Goal: Task Accomplishment & Management: Use online tool/utility

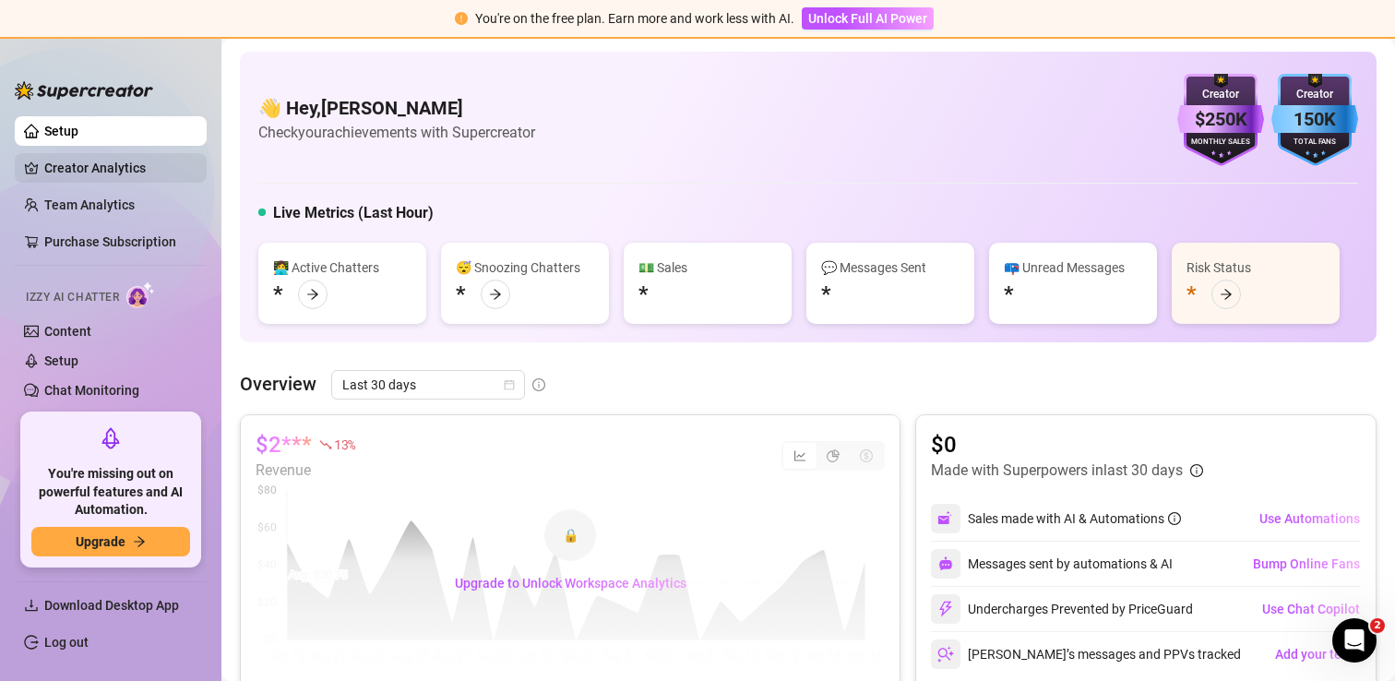
click at [91, 164] on link "Creator Analytics" at bounding box center [118, 168] width 148 height 30
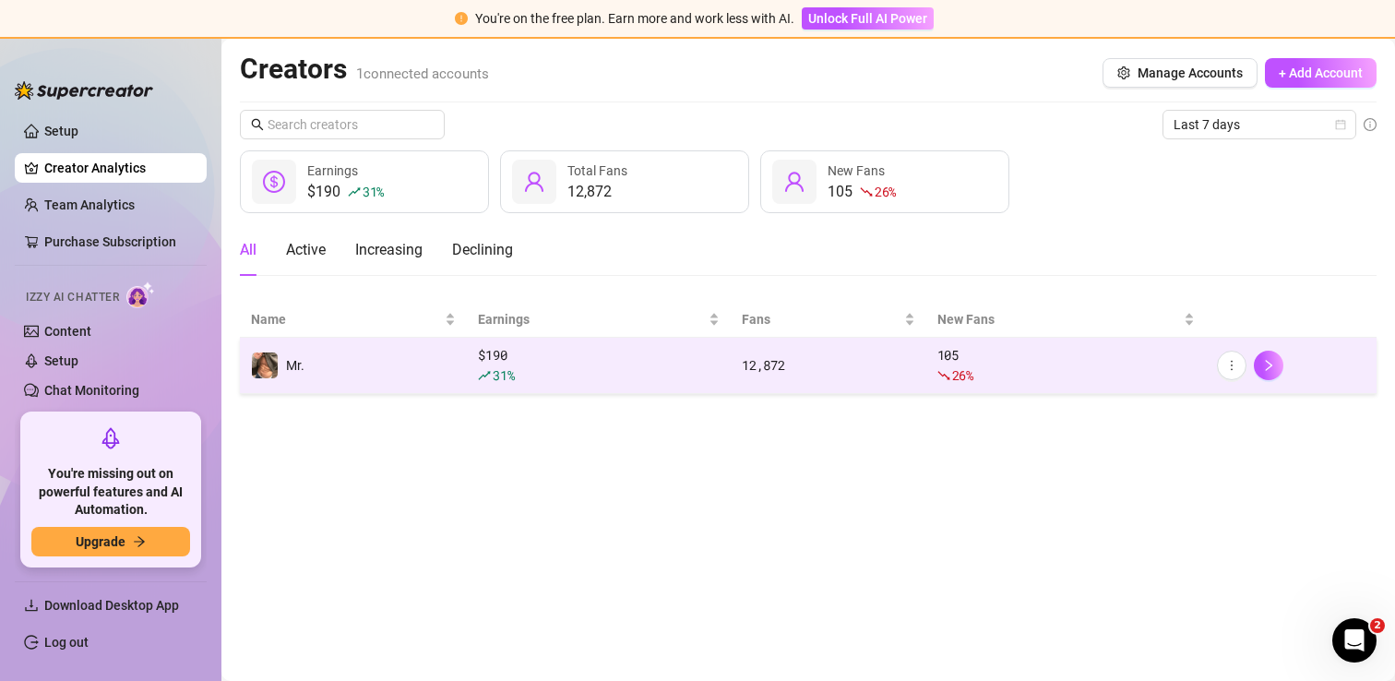
click at [404, 364] on td "Mr." at bounding box center [353, 366] width 227 height 56
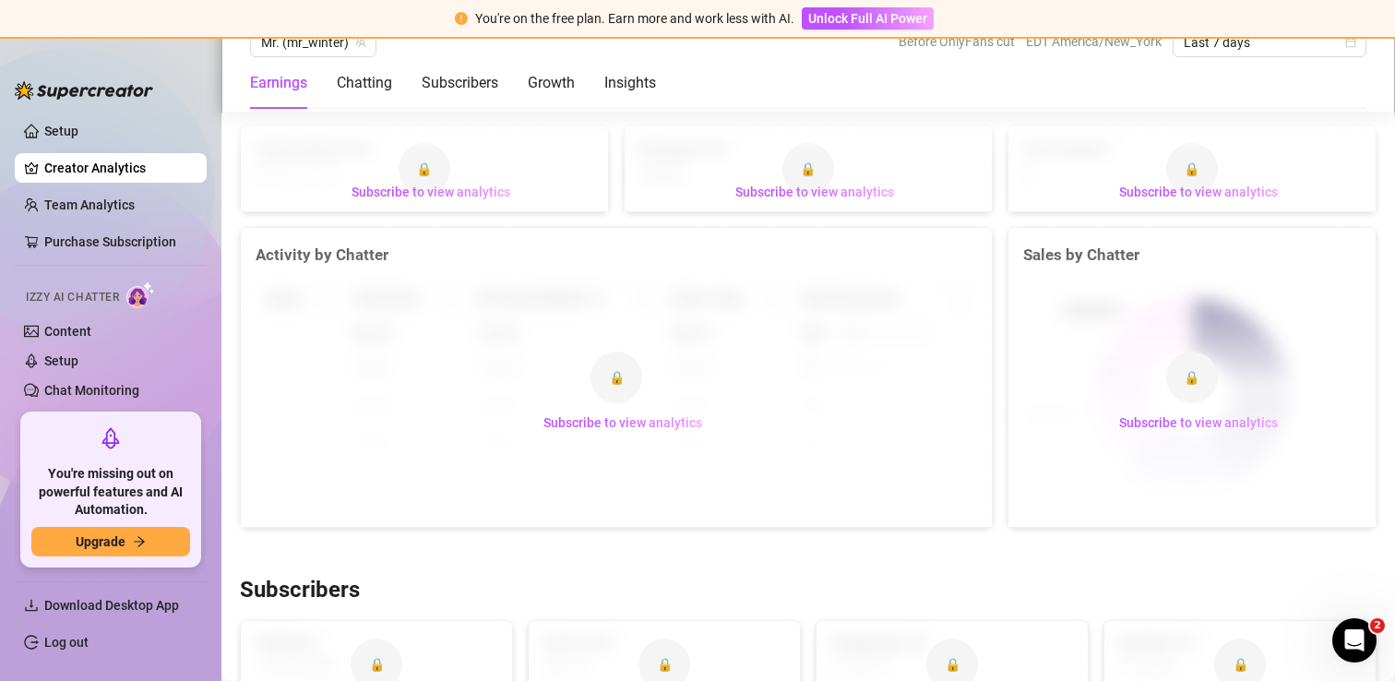
scroll to position [707, 0]
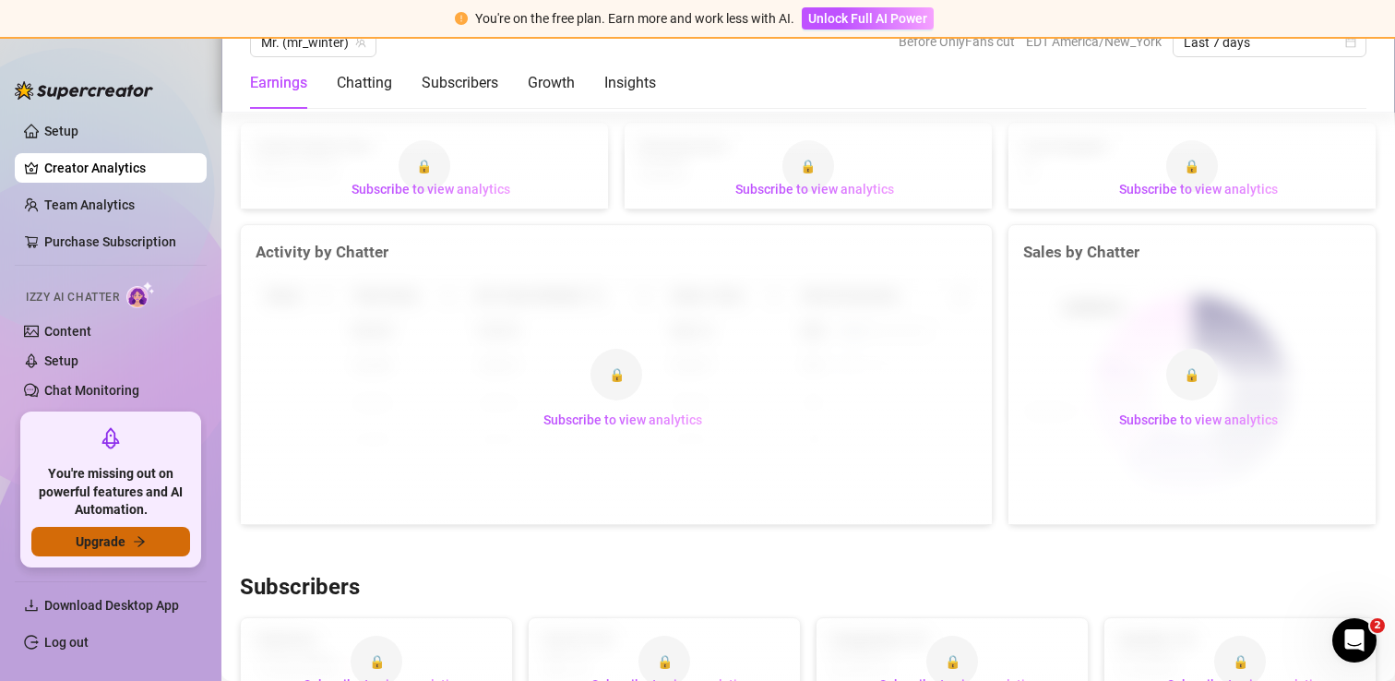
click at [114, 544] on span "Upgrade" at bounding box center [101, 541] width 50 height 15
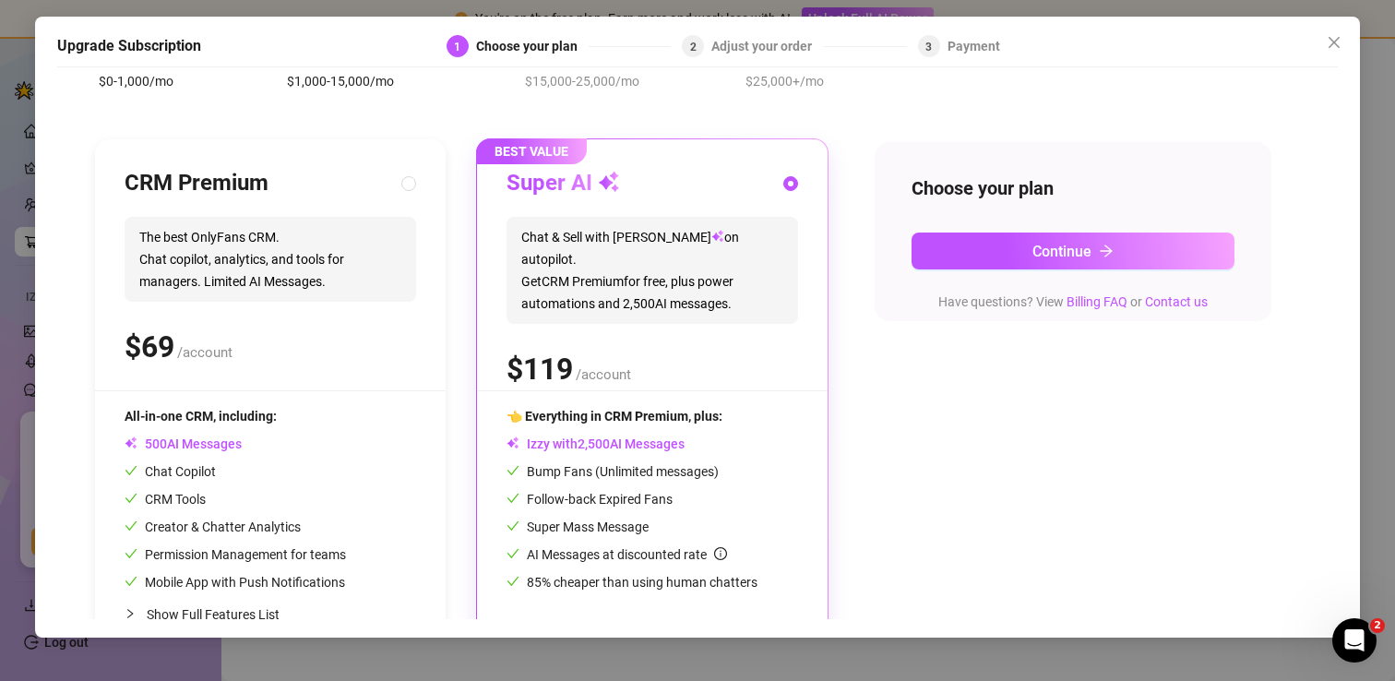
scroll to position [152, 0]
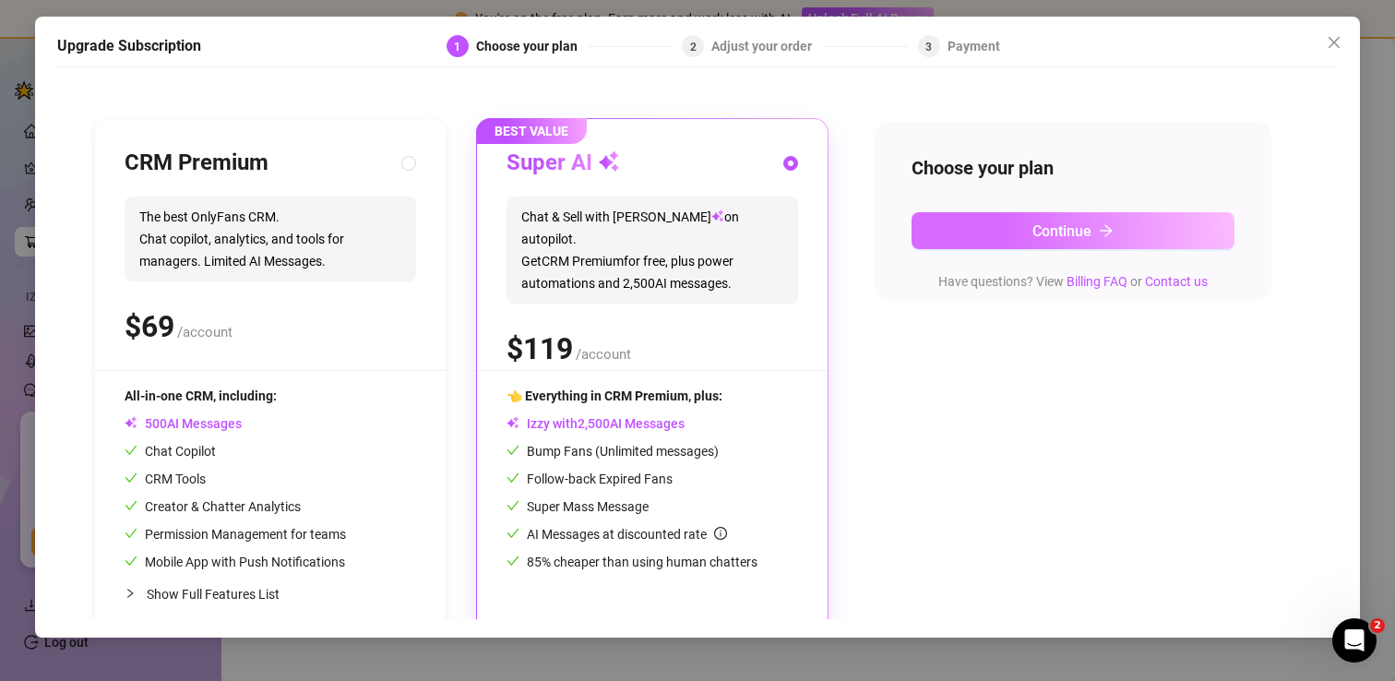
click at [1004, 238] on button "Continue" at bounding box center [1072, 230] width 323 height 37
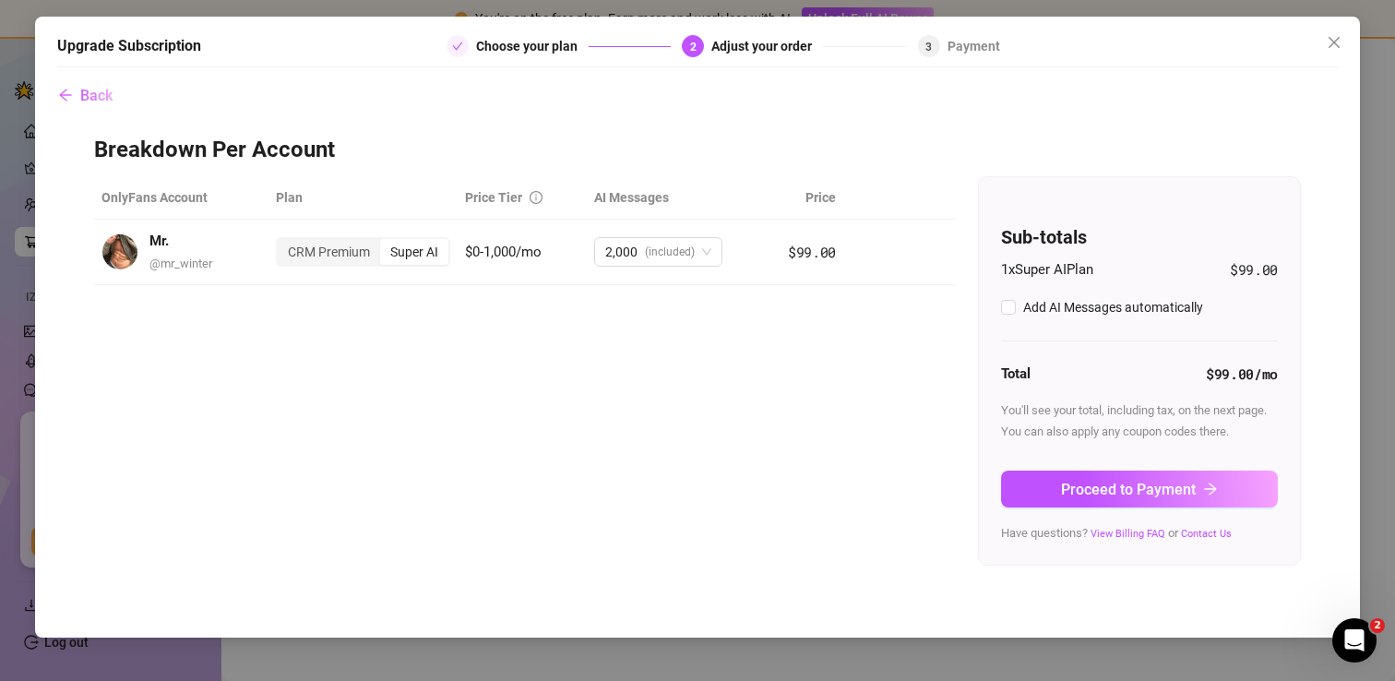
checkbox input "true"
click at [1090, 491] on span "Proceed to Payment" at bounding box center [1128, 490] width 135 height 18
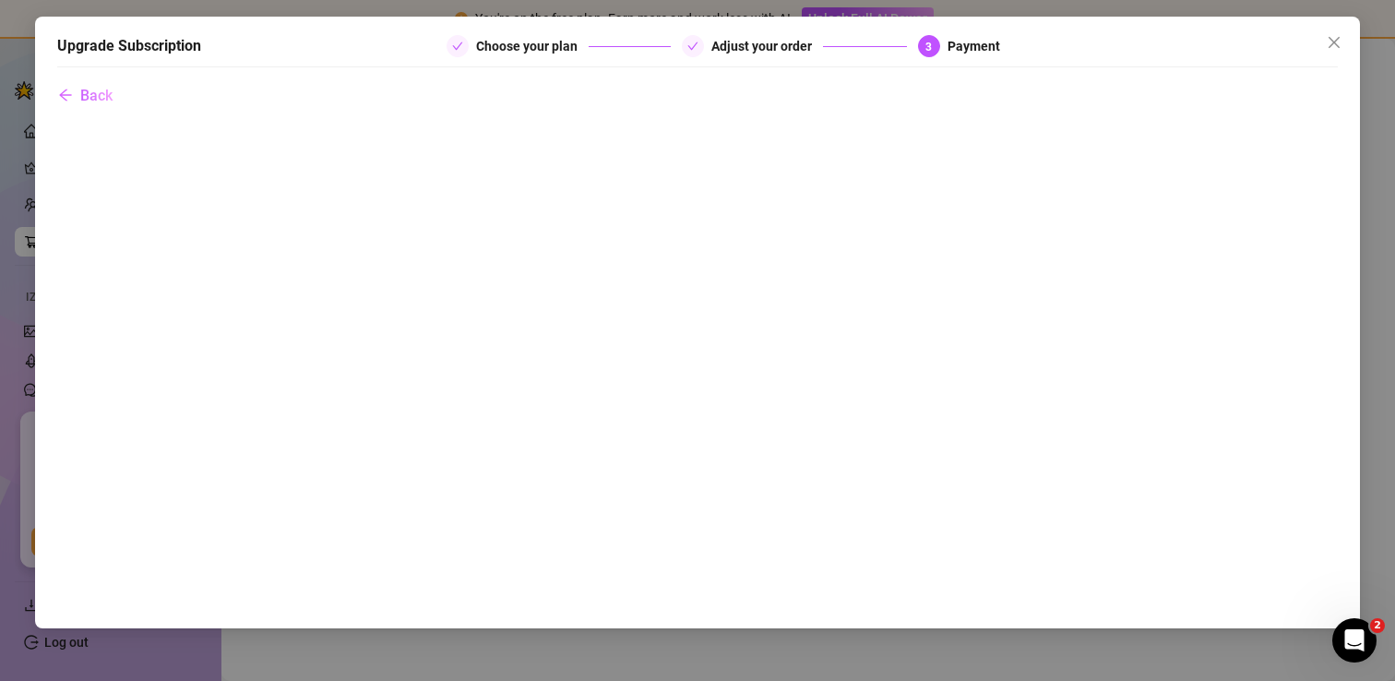
click at [1390, 122] on div "Upgrade Subscription Choose your plan Adjust your order 3 Payment Back" at bounding box center [697, 340] width 1395 height 681
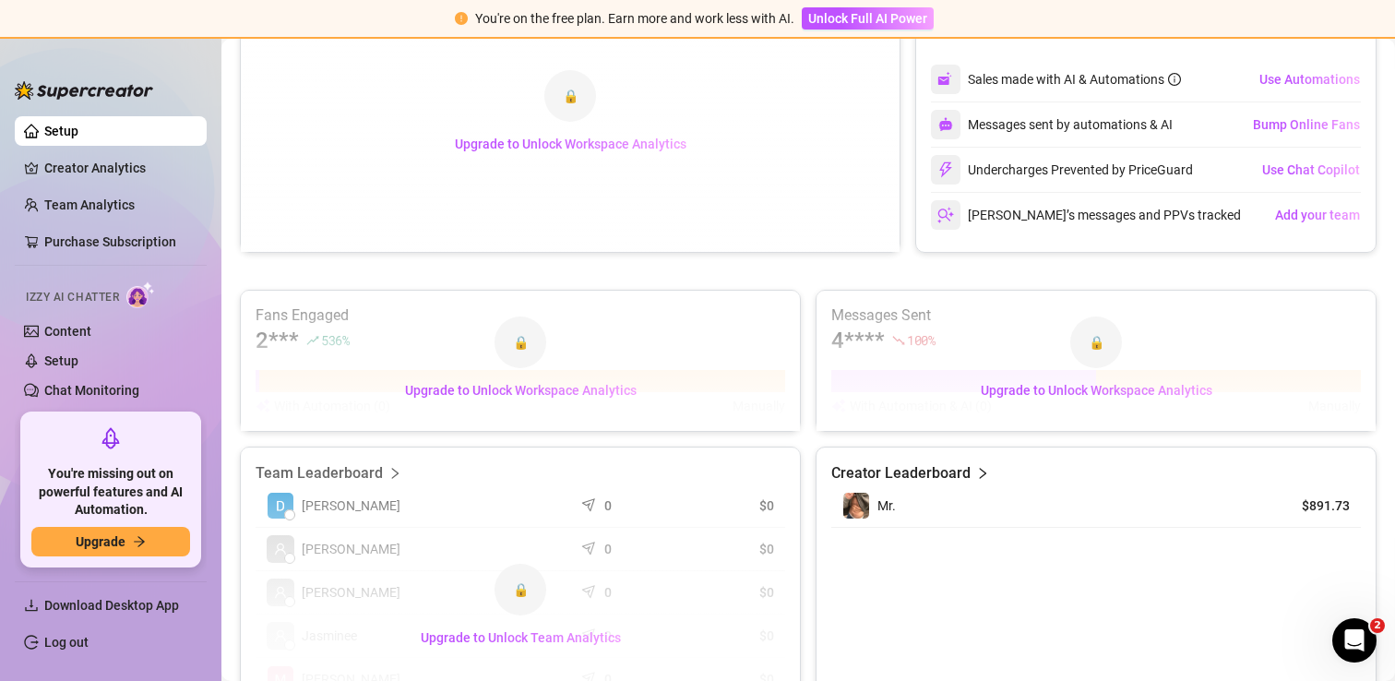
scroll to position [452, 0]
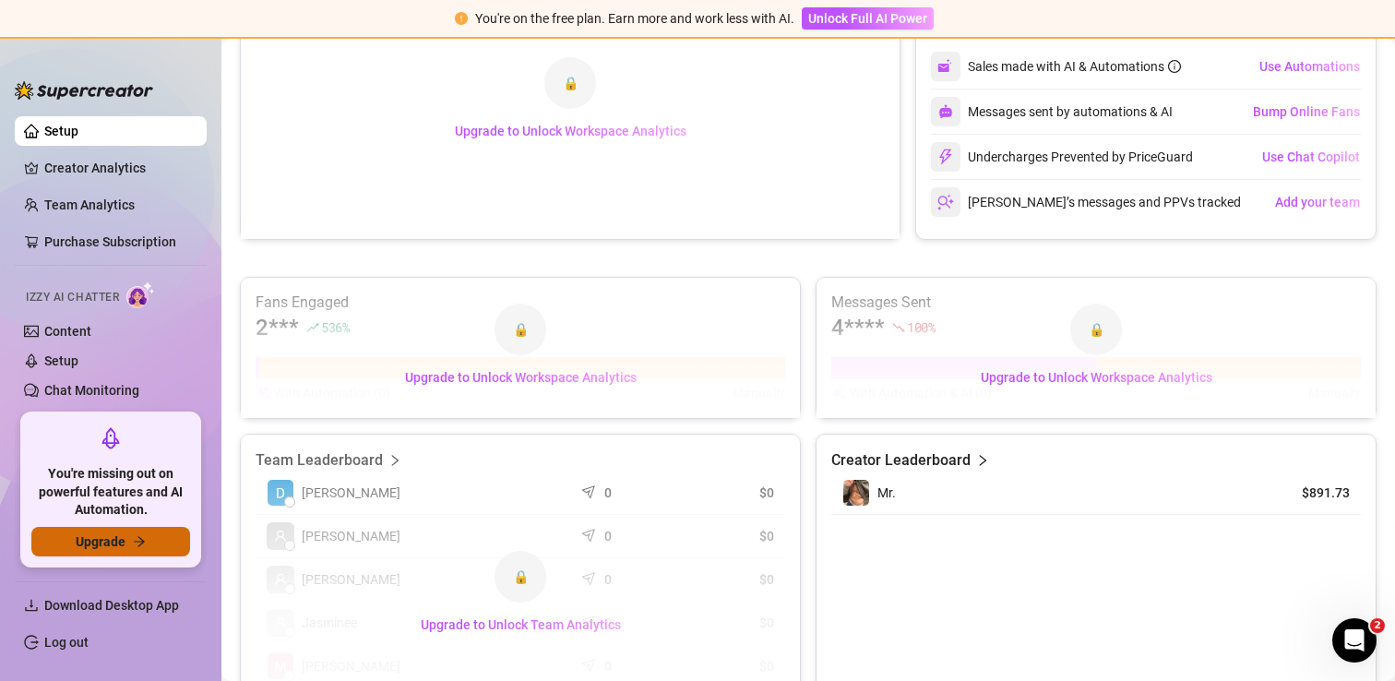
click at [131, 545] on button "Upgrade" at bounding box center [110, 542] width 159 height 30
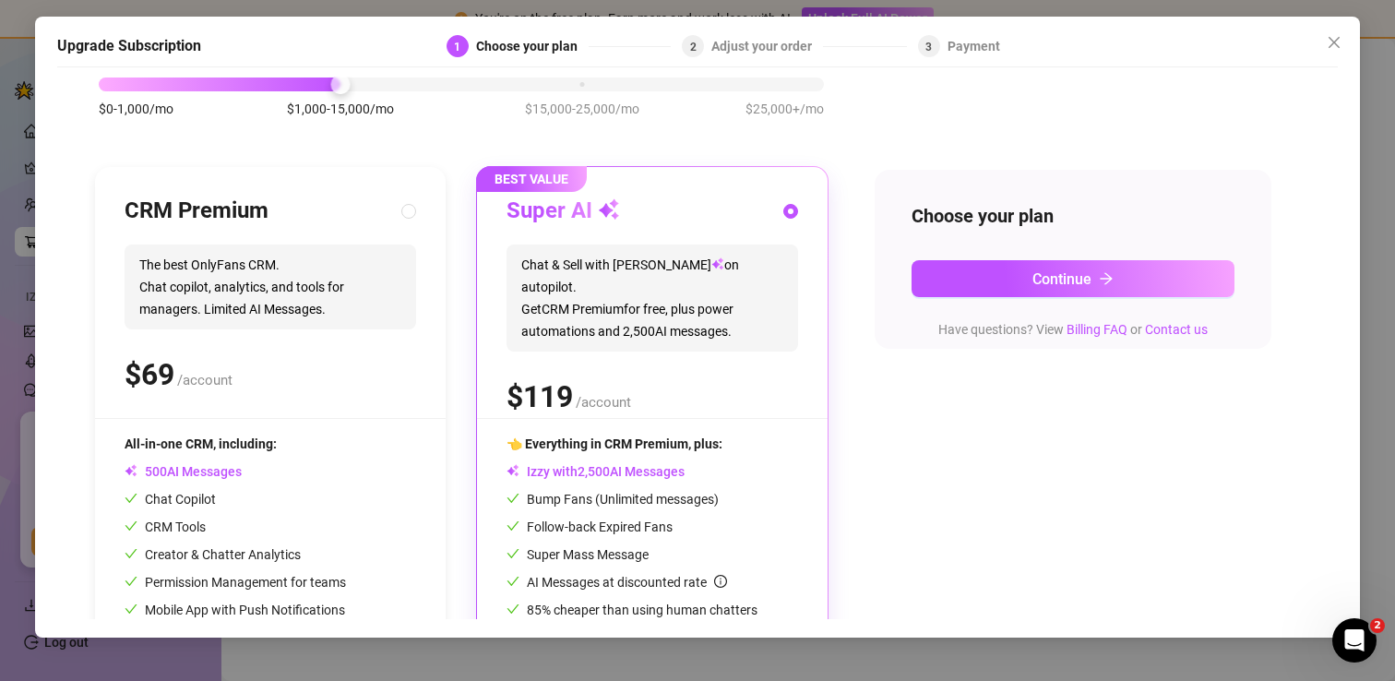
scroll to position [112, 0]
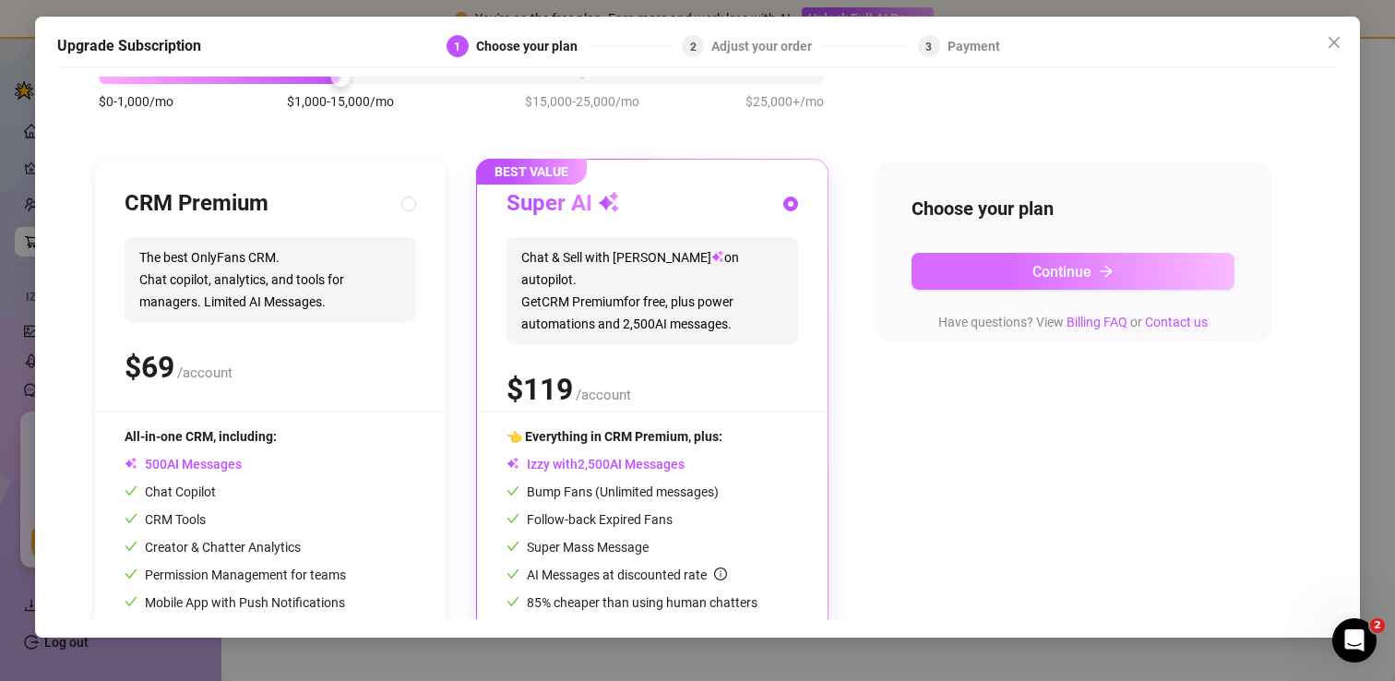
click at [1036, 280] on button "Continue" at bounding box center [1072, 271] width 323 height 37
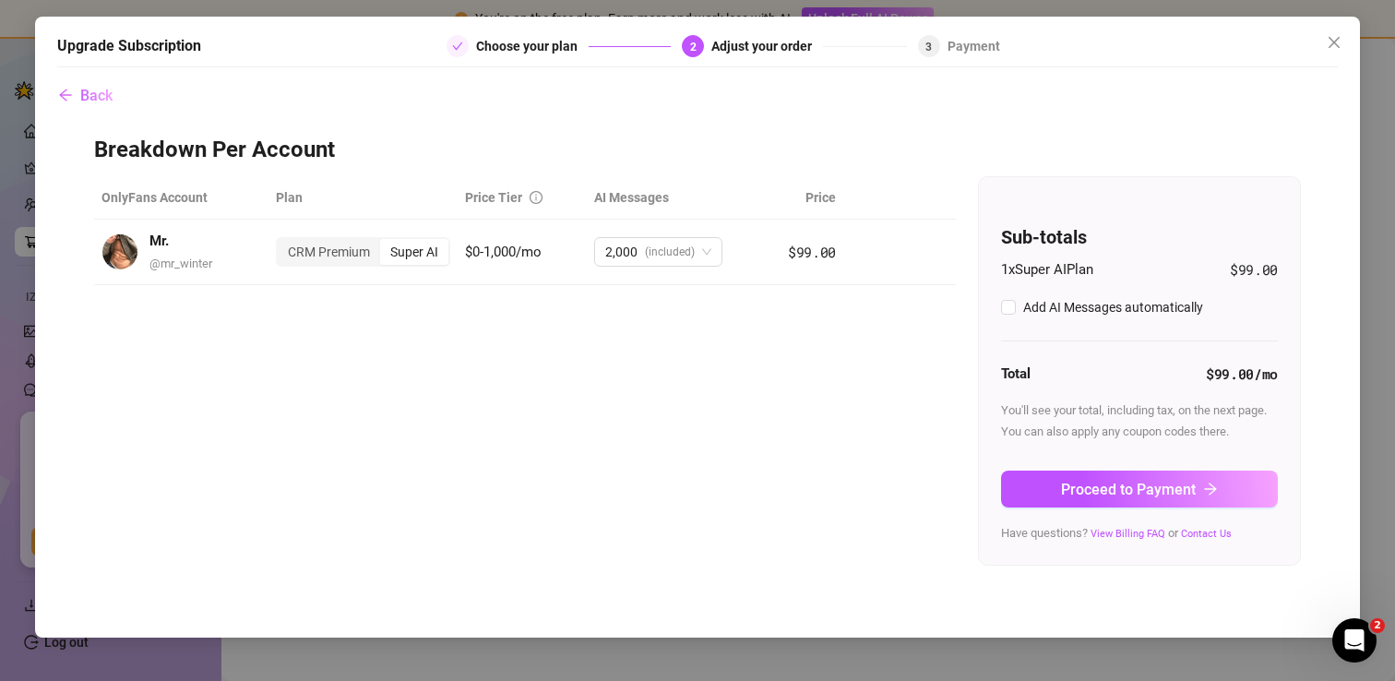
checkbox input "true"
click at [1087, 490] on span "Proceed to Payment" at bounding box center [1128, 490] width 135 height 18
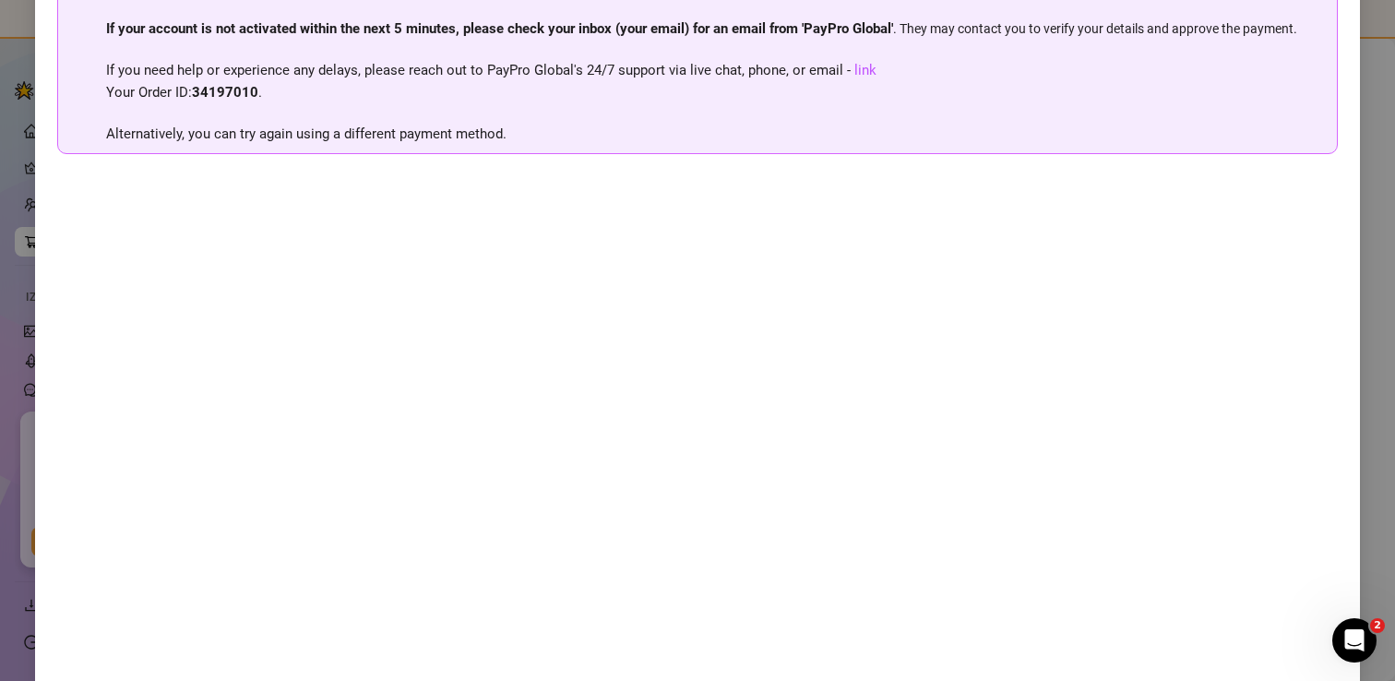
scroll to position [172, 0]
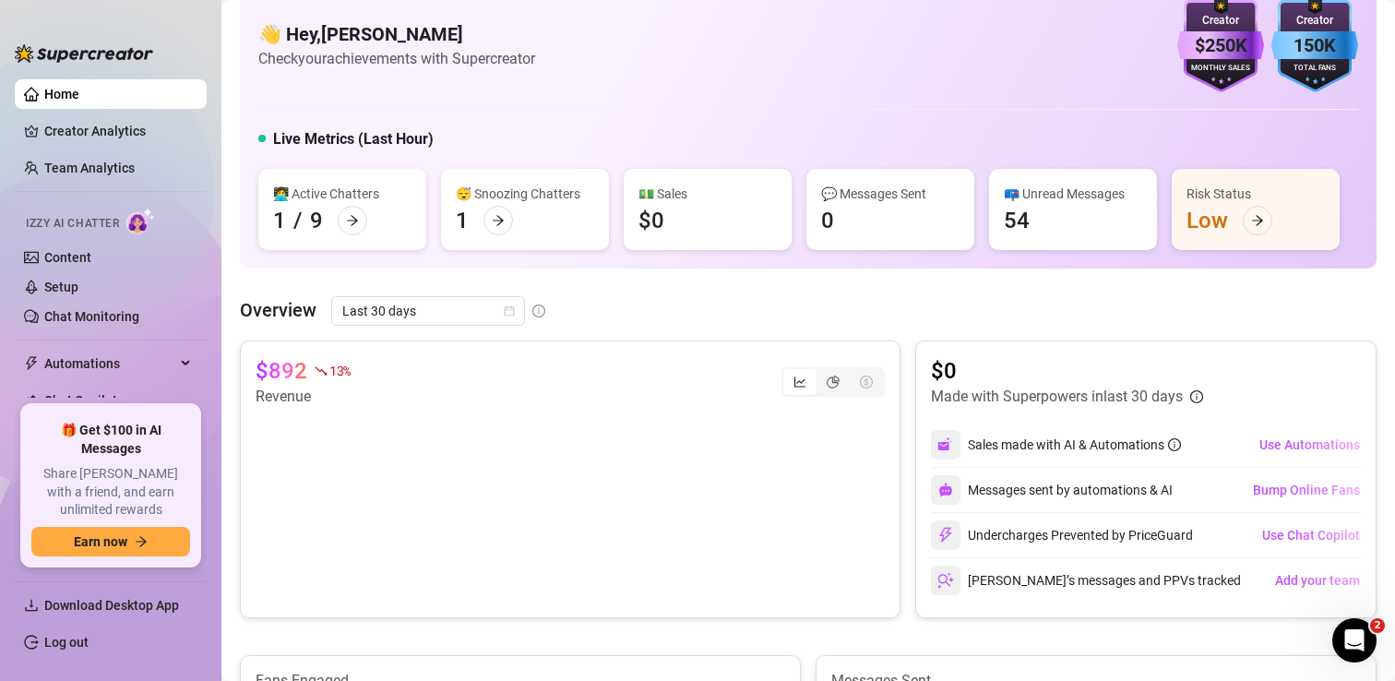
scroll to position [36, 0]
click at [96, 538] on span "Earn now" at bounding box center [101, 541] width 54 height 15
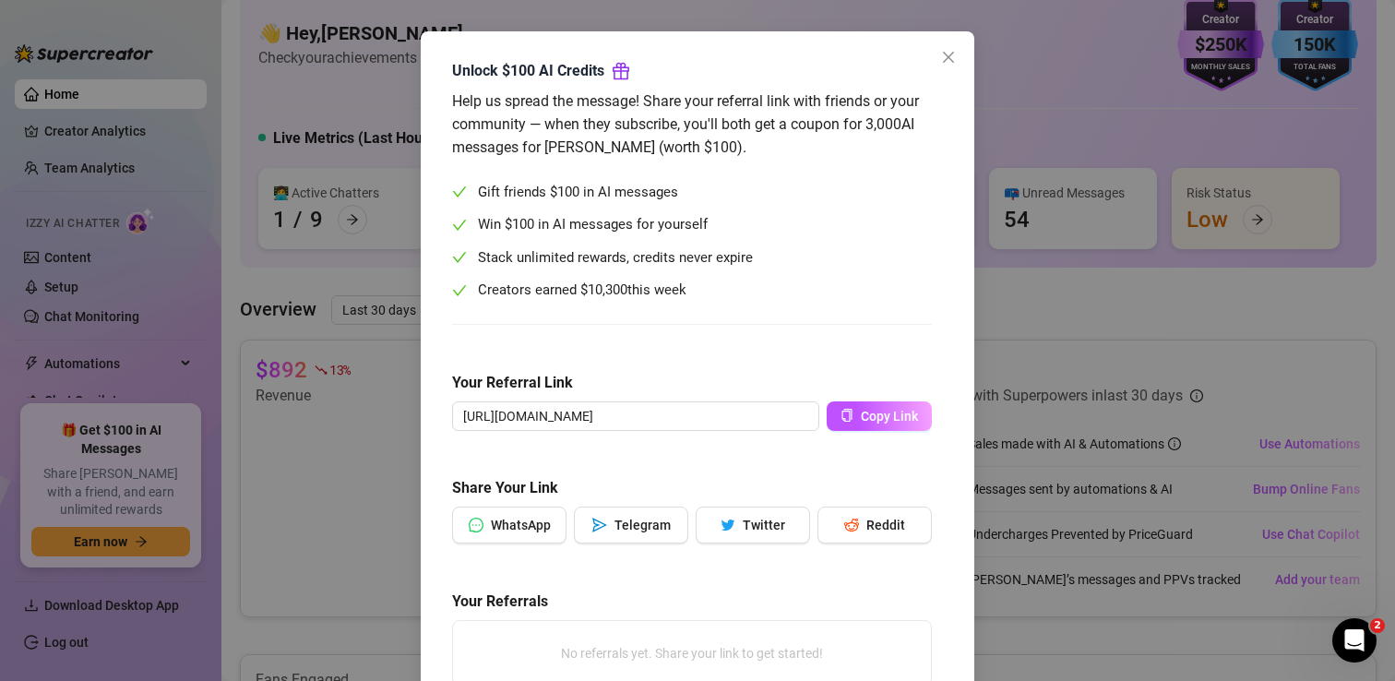
scroll to position [62, 0]
click at [946, 60] on icon "close" at bounding box center [948, 56] width 15 height 15
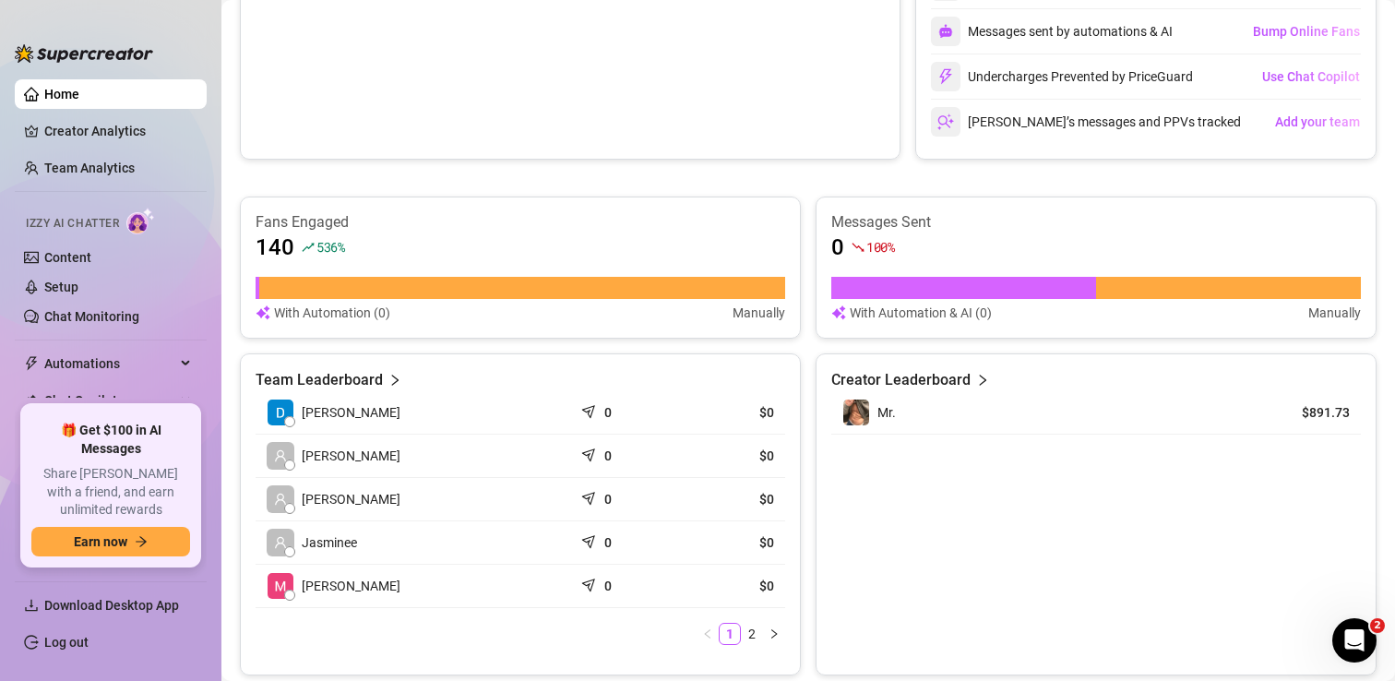
scroll to position [495, 0]
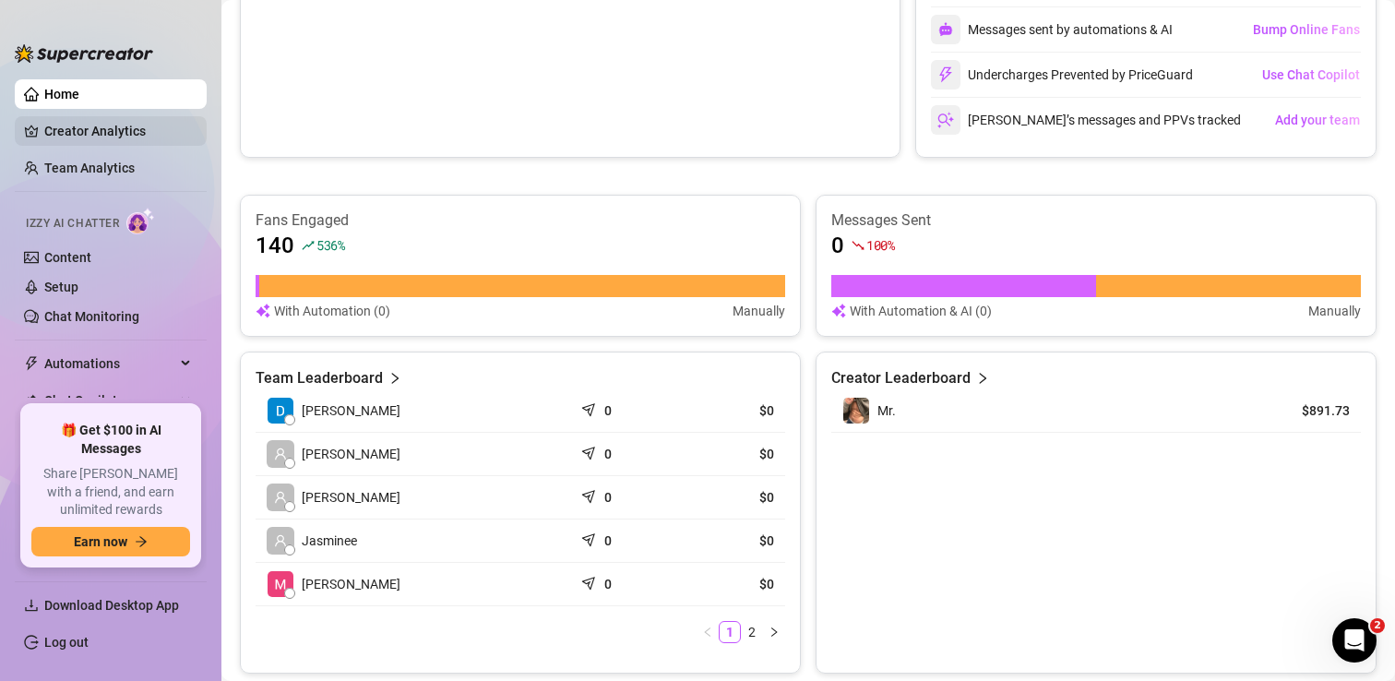
click at [105, 121] on link "Creator Analytics" at bounding box center [118, 131] width 148 height 30
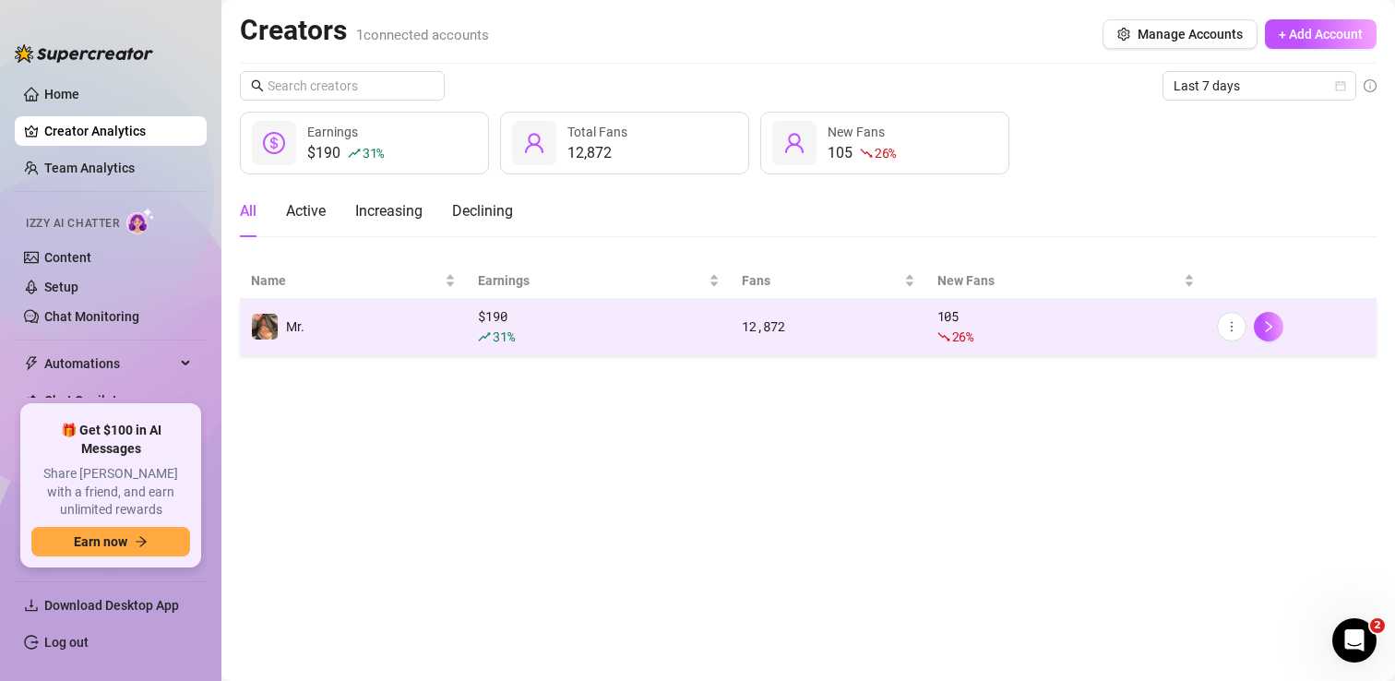
click at [366, 318] on td "Mr." at bounding box center [353, 327] width 227 height 56
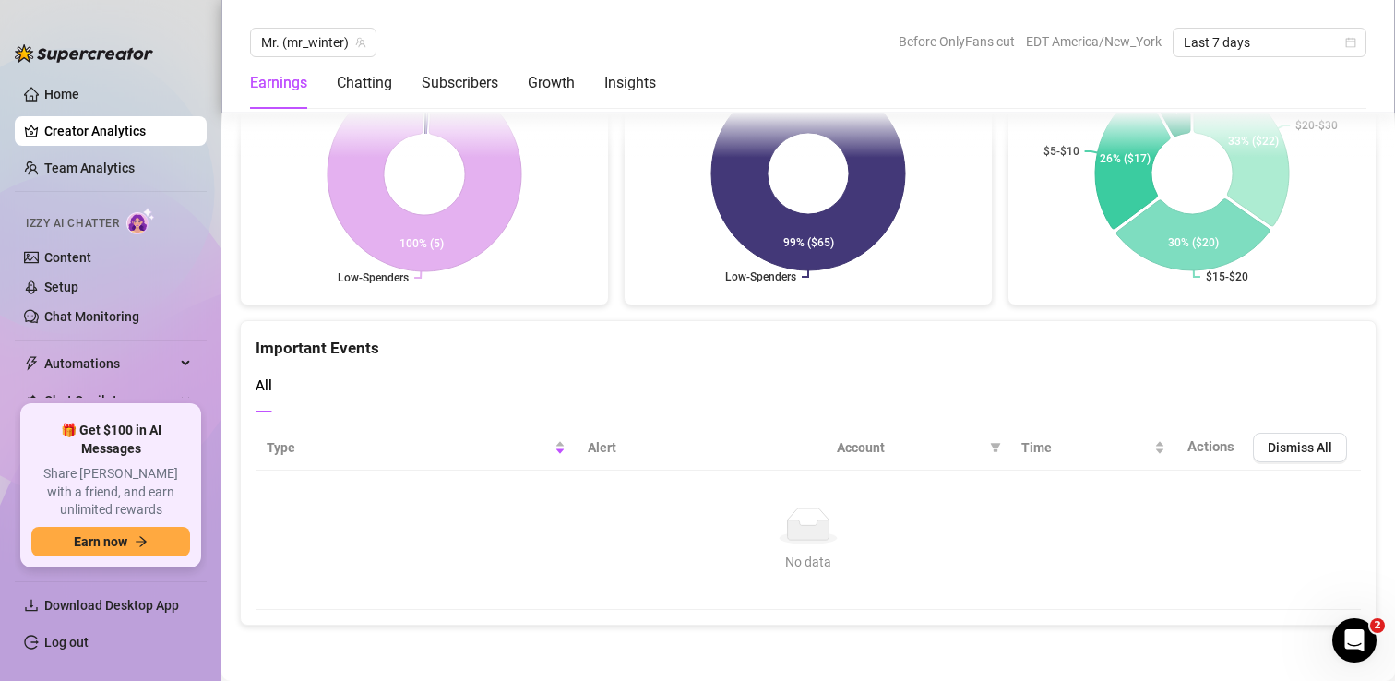
scroll to position [3487, 0]
click at [92, 221] on span "Izzy AI Chatter" at bounding box center [72, 224] width 93 height 18
click at [66, 258] on link "Content" at bounding box center [67, 257] width 47 height 15
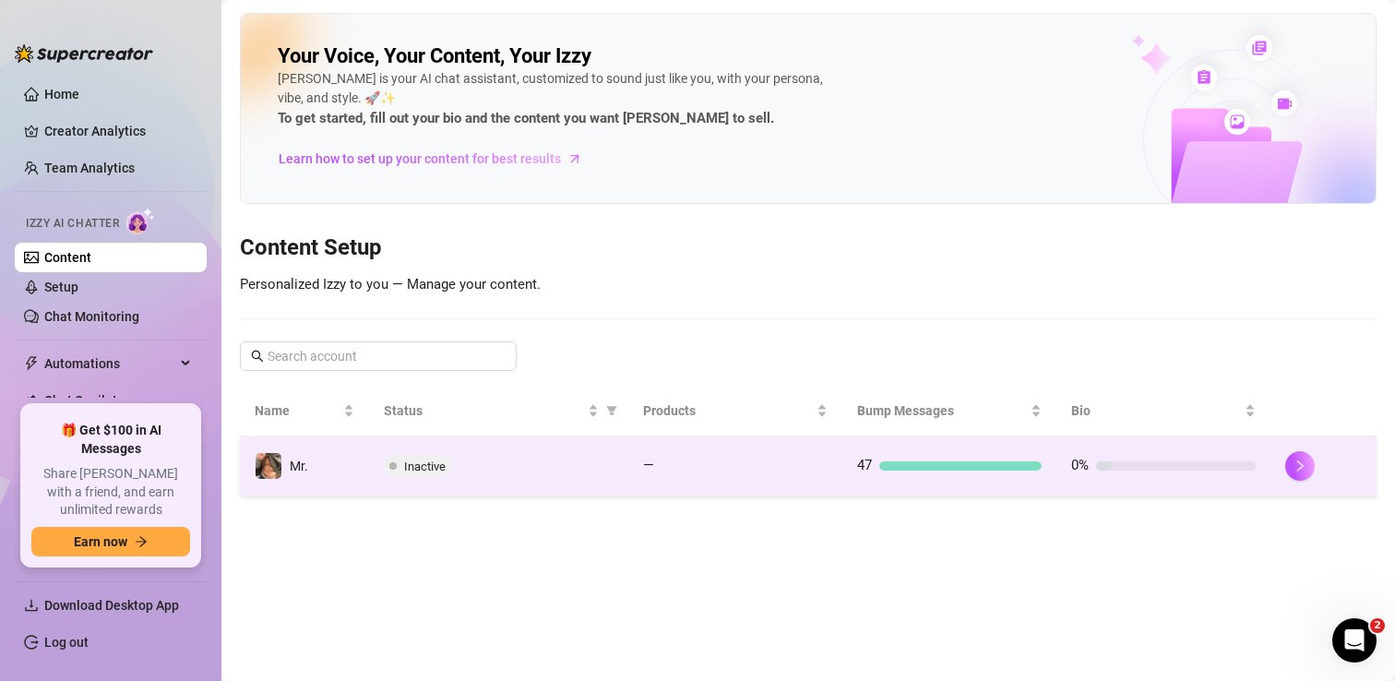
click at [498, 460] on div "Inactive" at bounding box center [499, 466] width 230 height 22
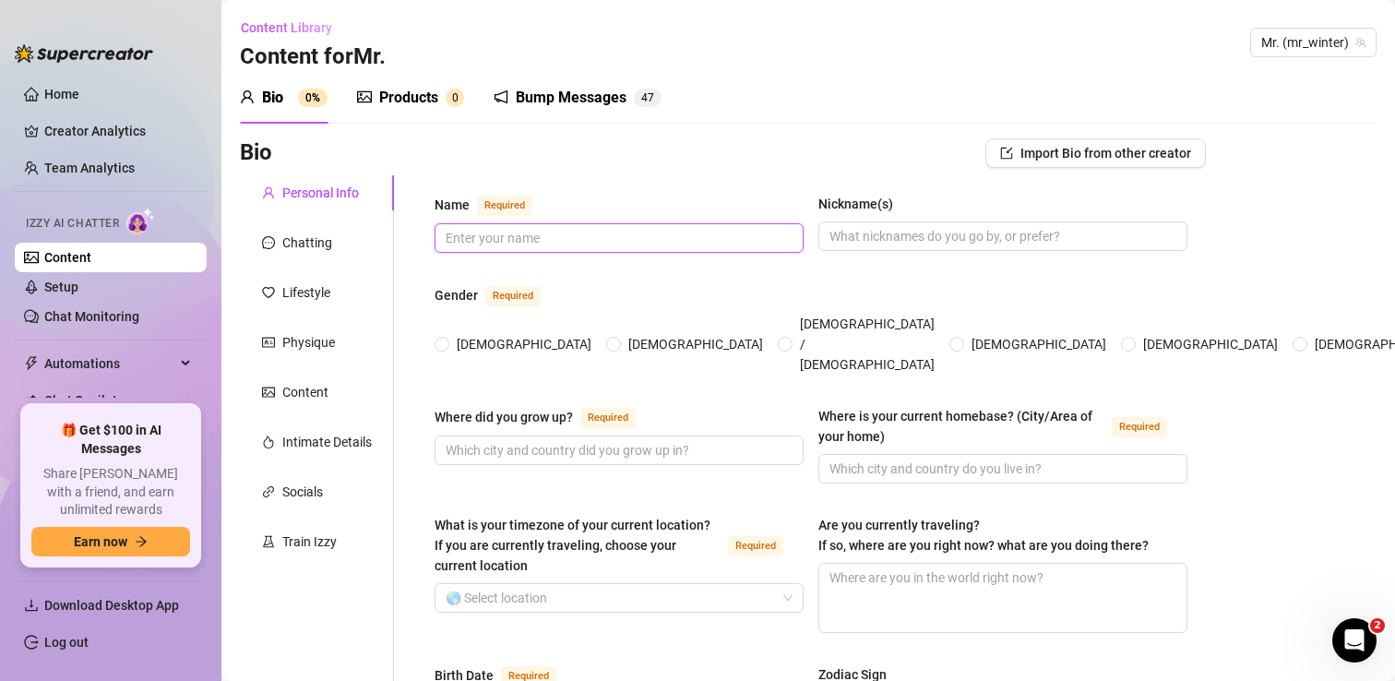
click at [572, 241] on input "Name Required" at bounding box center [617, 238] width 343 height 20
type input "Jay Winter"
click at [621, 334] on span "Male" at bounding box center [695, 344] width 149 height 20
click at [611, 339] on input "Male" at bounding box center [614, 345] width 7 height 12
radio input "true"
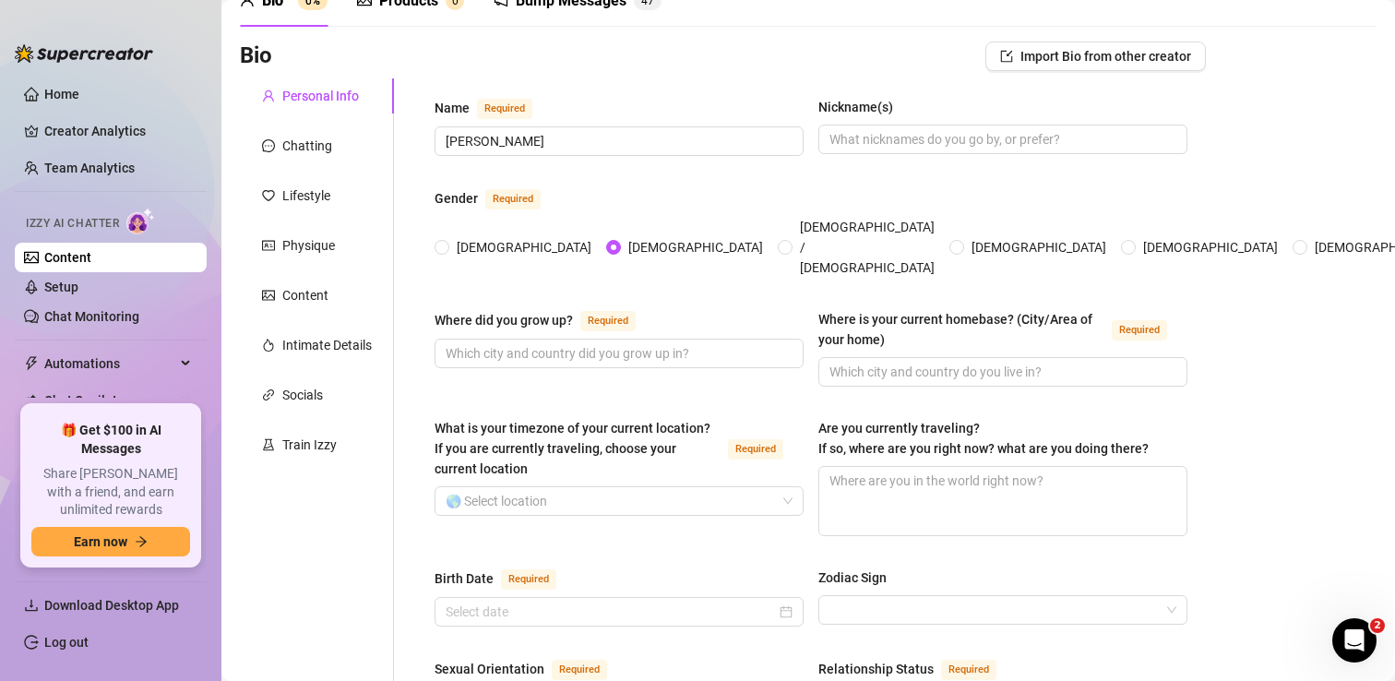
scroll to position [110, 0]
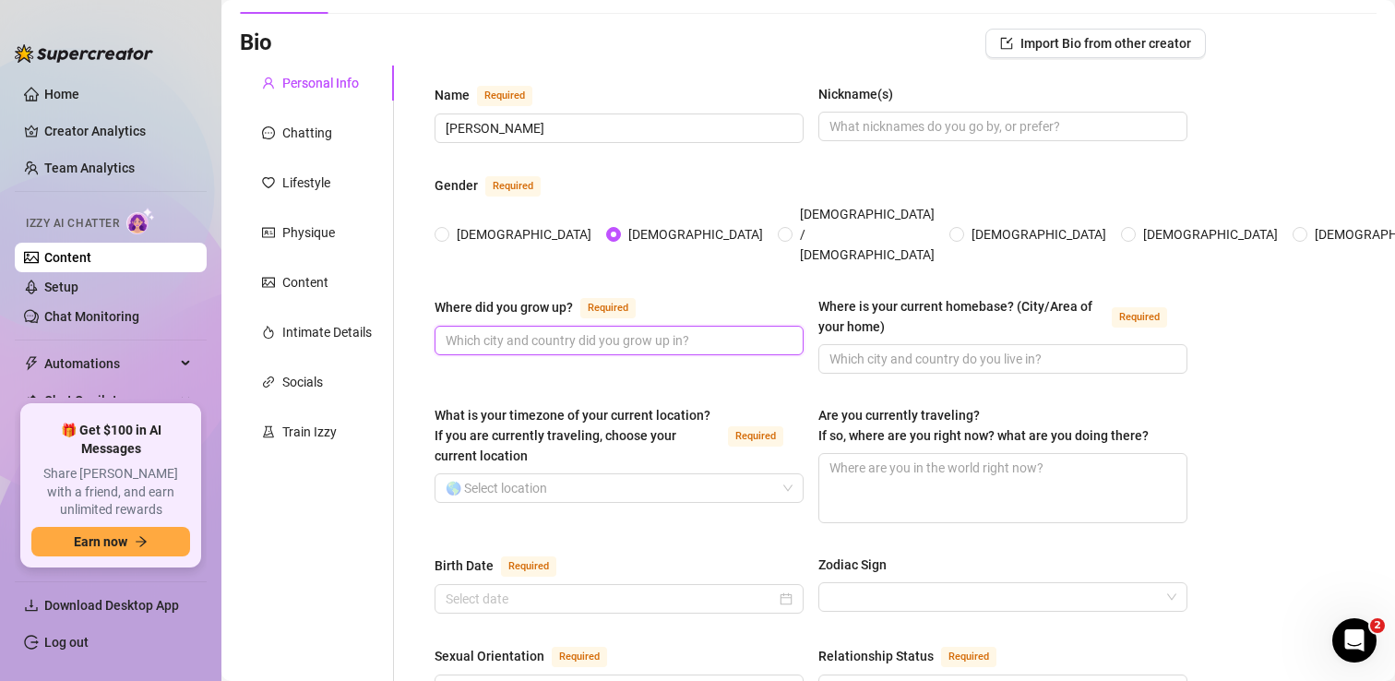
click at [614, 330] on input "Where did you grow up? Required" at bounding box center [617, 340] width 343 height 20
type input "Canada"
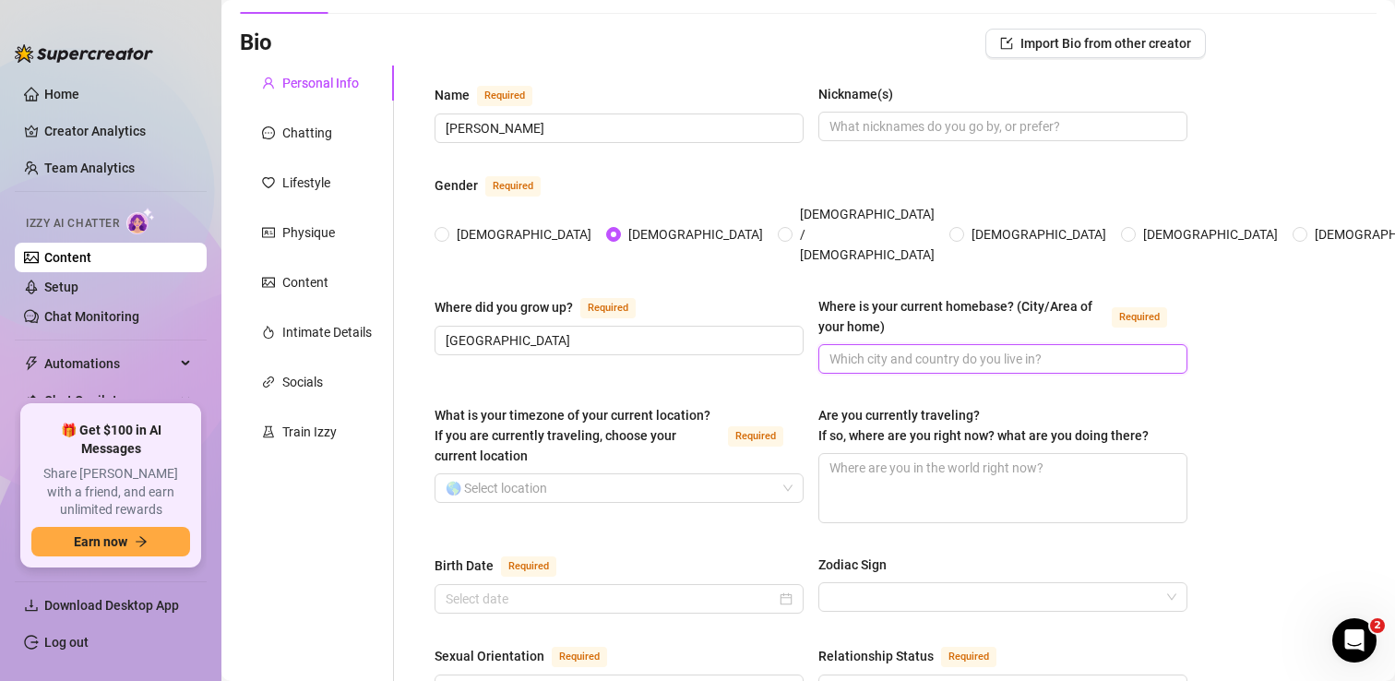
click at [893, 349] on input "Where is your current homebase? (City/Area of your home) Required" at bounding box center [1000, 359] width 343 height 20
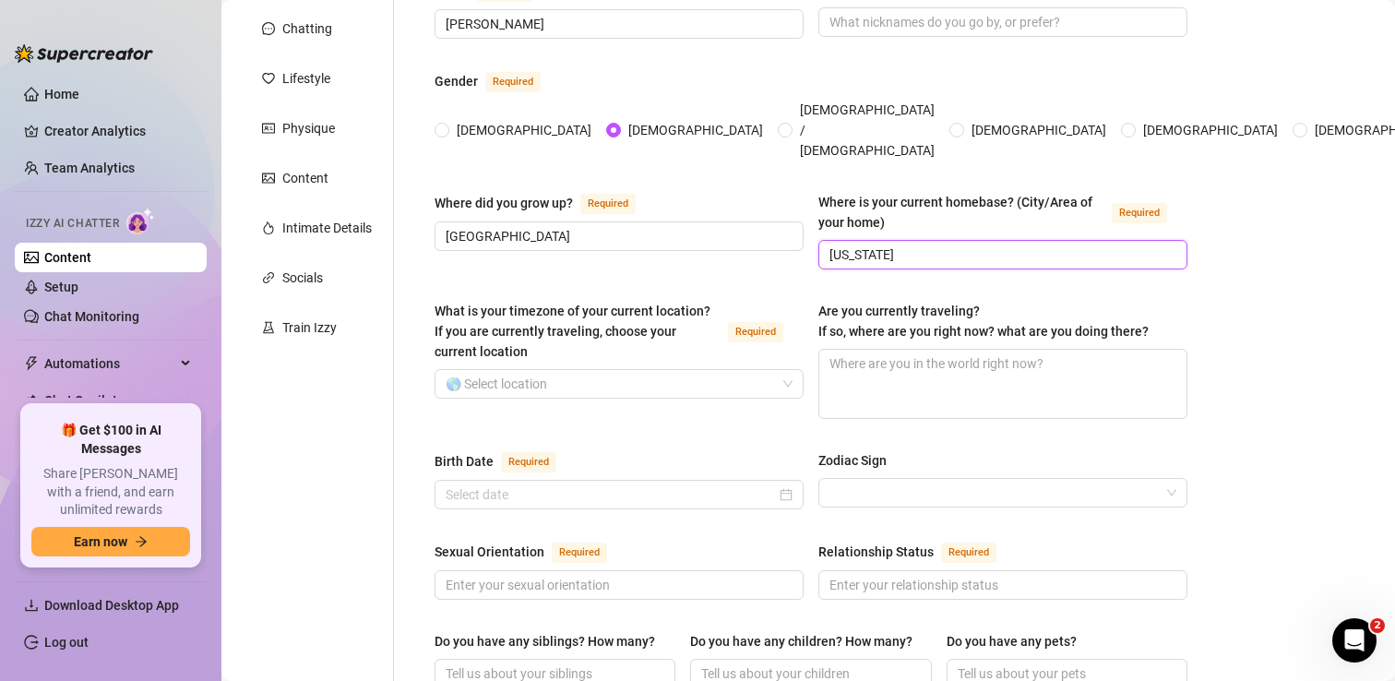
scroll to position [217, 0]
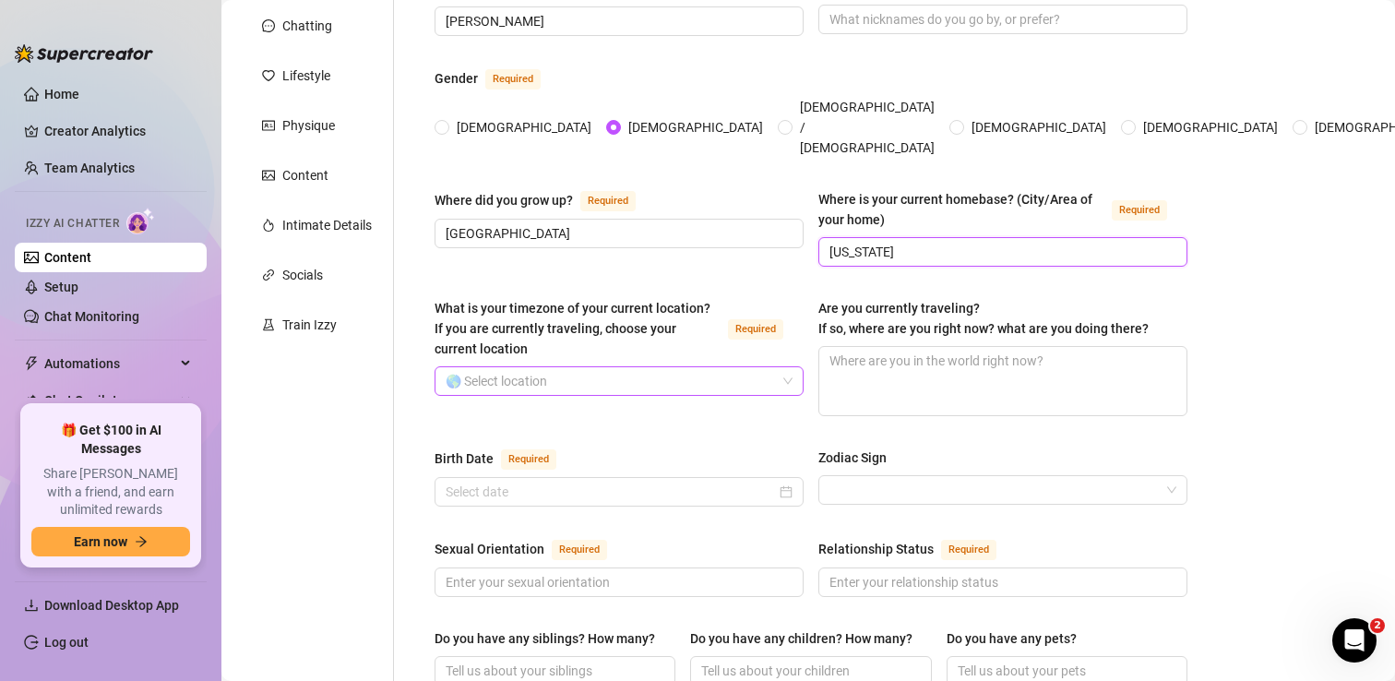
type input "Florida"
click at [579, 367] on input "What is your timezone of your current location? If you are currently traveling,…" at bounding box center [611, 381] width 330 height 28
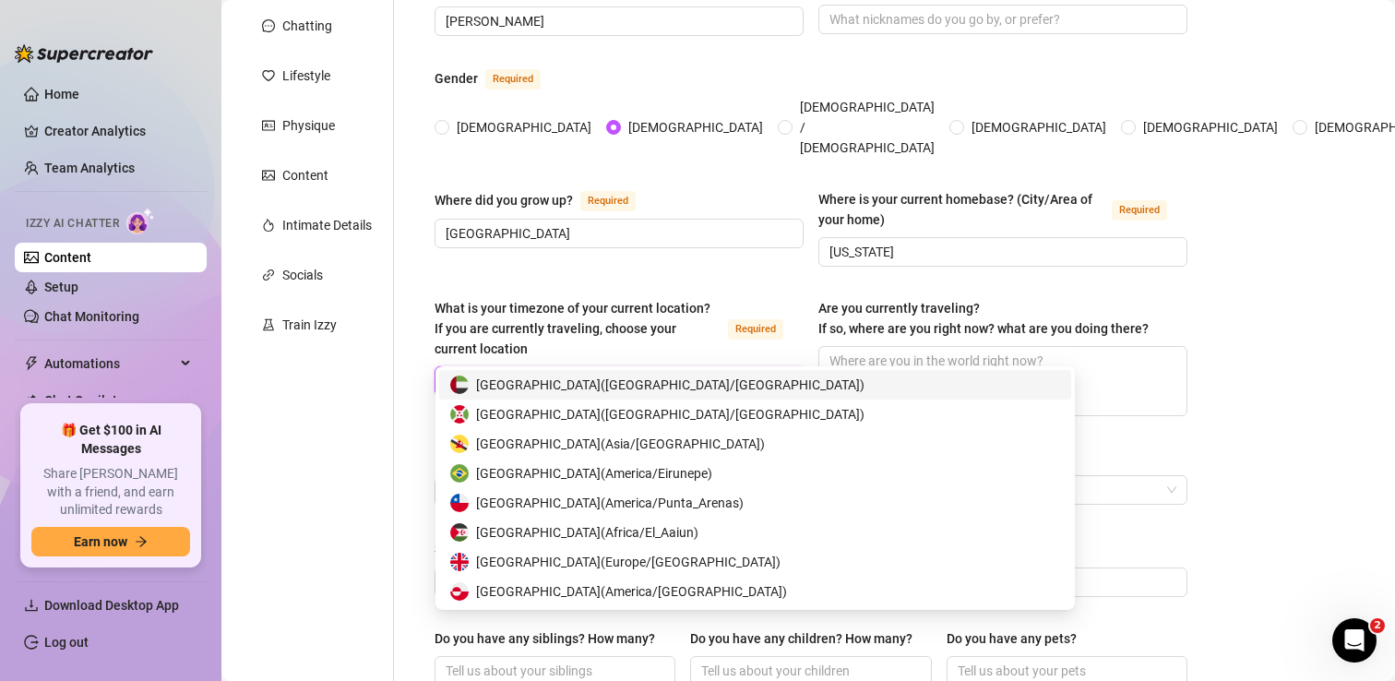
type input "uni"
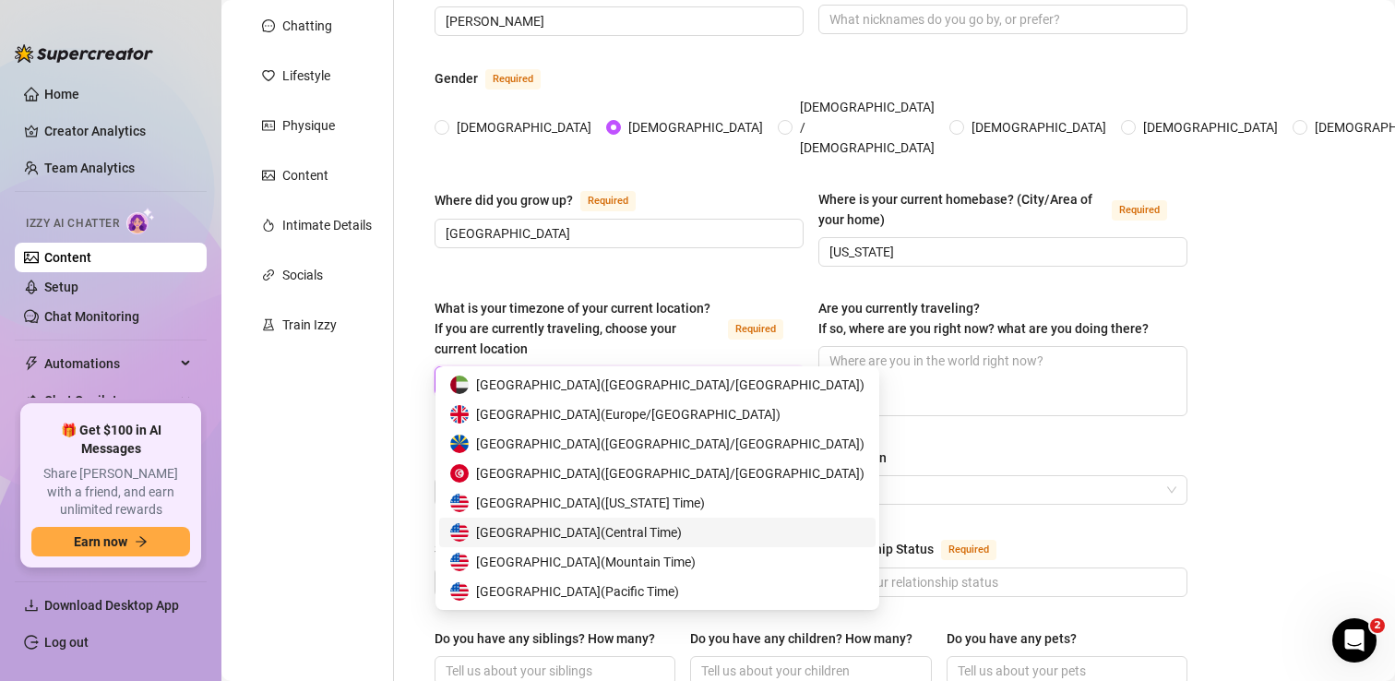
click at [557, 535] on span "United States of America ( Central Time )" at bounding box center [579, 532] width 206 height 20
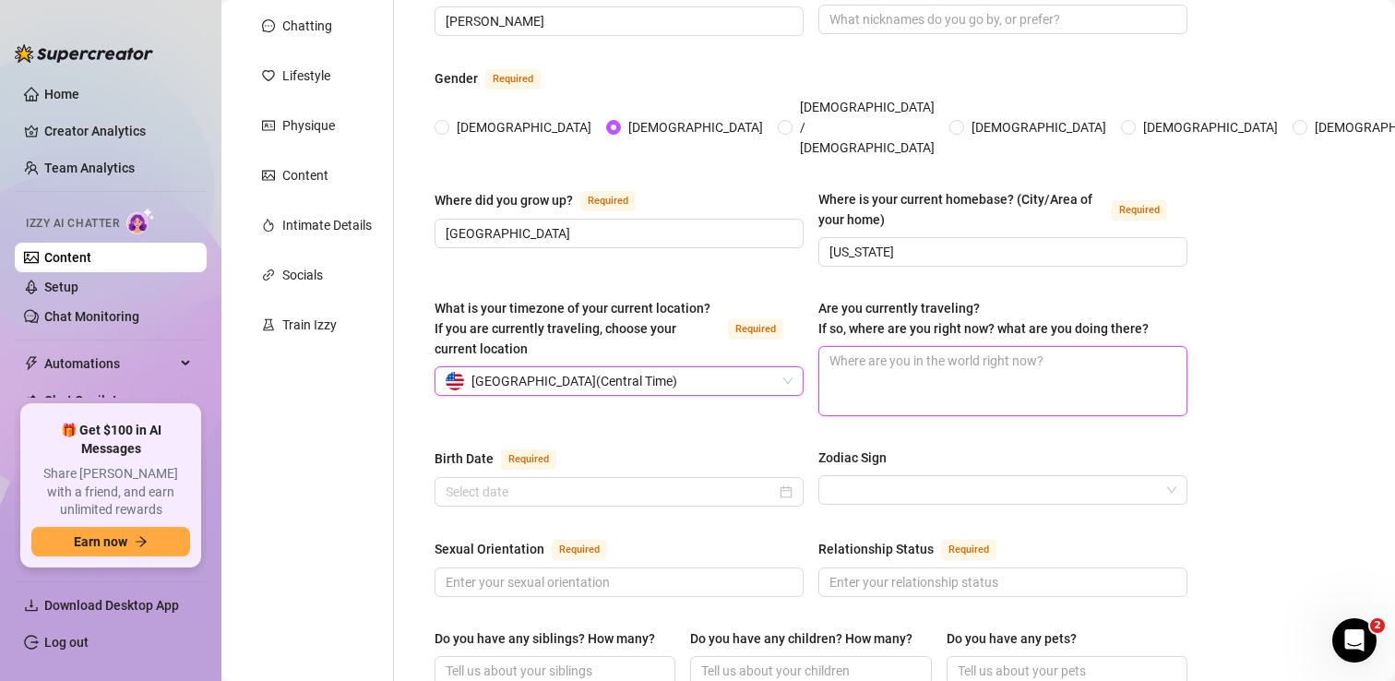
click at [900, 347] on textarea "Are you currently traveling? If so, where are you right now? what are you doing…" at bounding box center [1002, 381] width 367 height 68
type textarea "F"
type textarea "Fl"
type textarea "Flo"
type textarea "Flor"
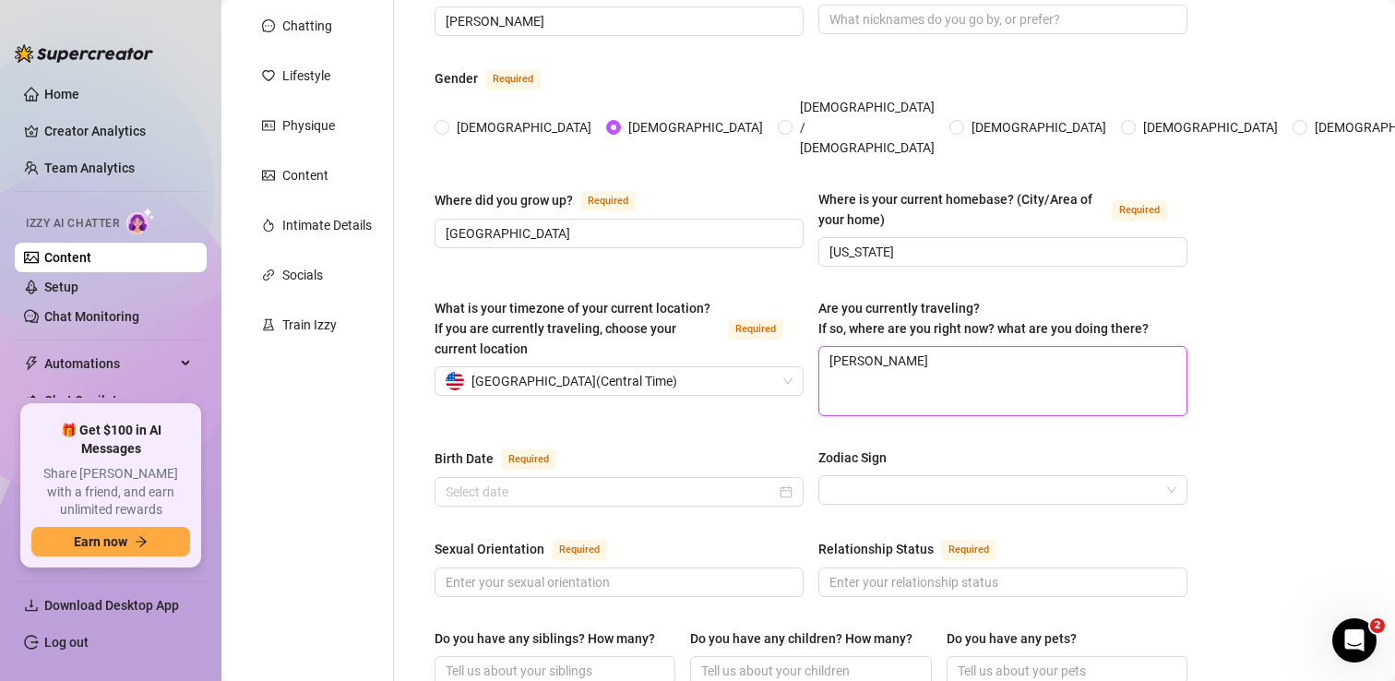
type textarea "Flori"
type textarea "Florid"
type textarea "Florida"
click at [638, 394] on div "What is your timezone of your current location? If you are currently traveling,…" at bounding box center [811, 365] width 753 height 135
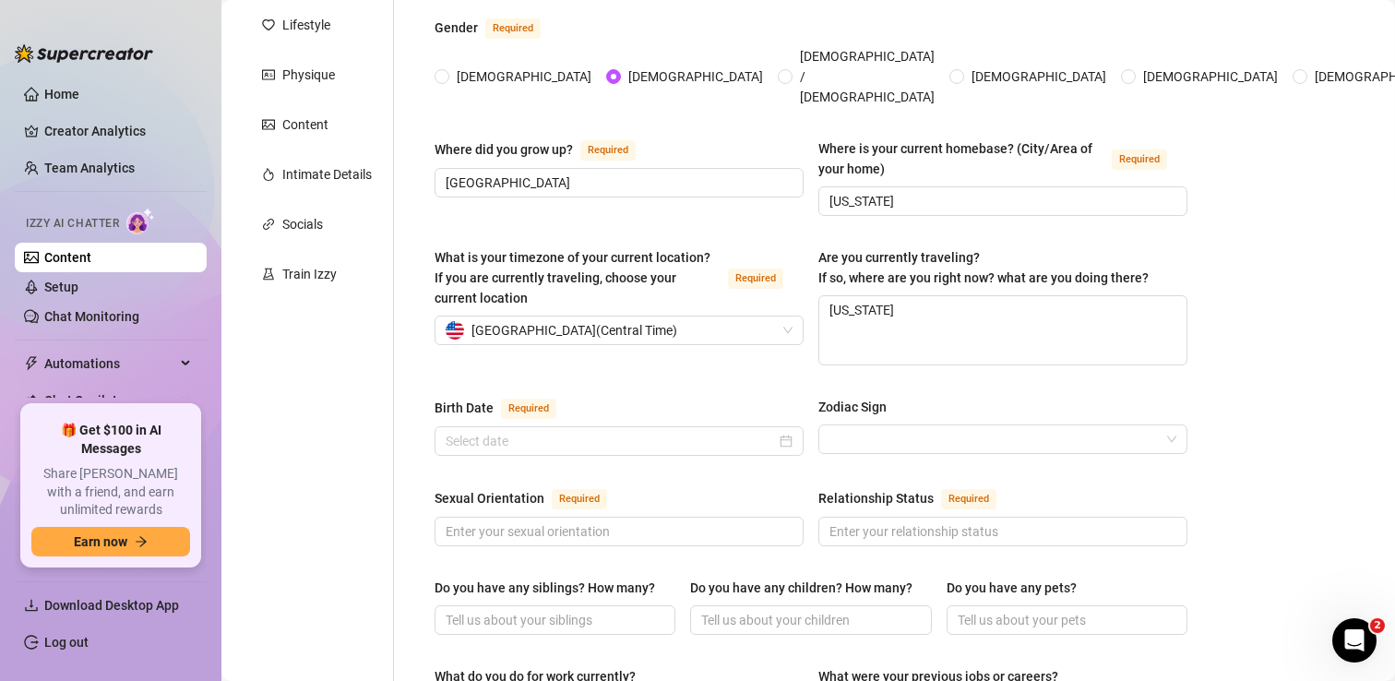
scroll to position [279, 0]
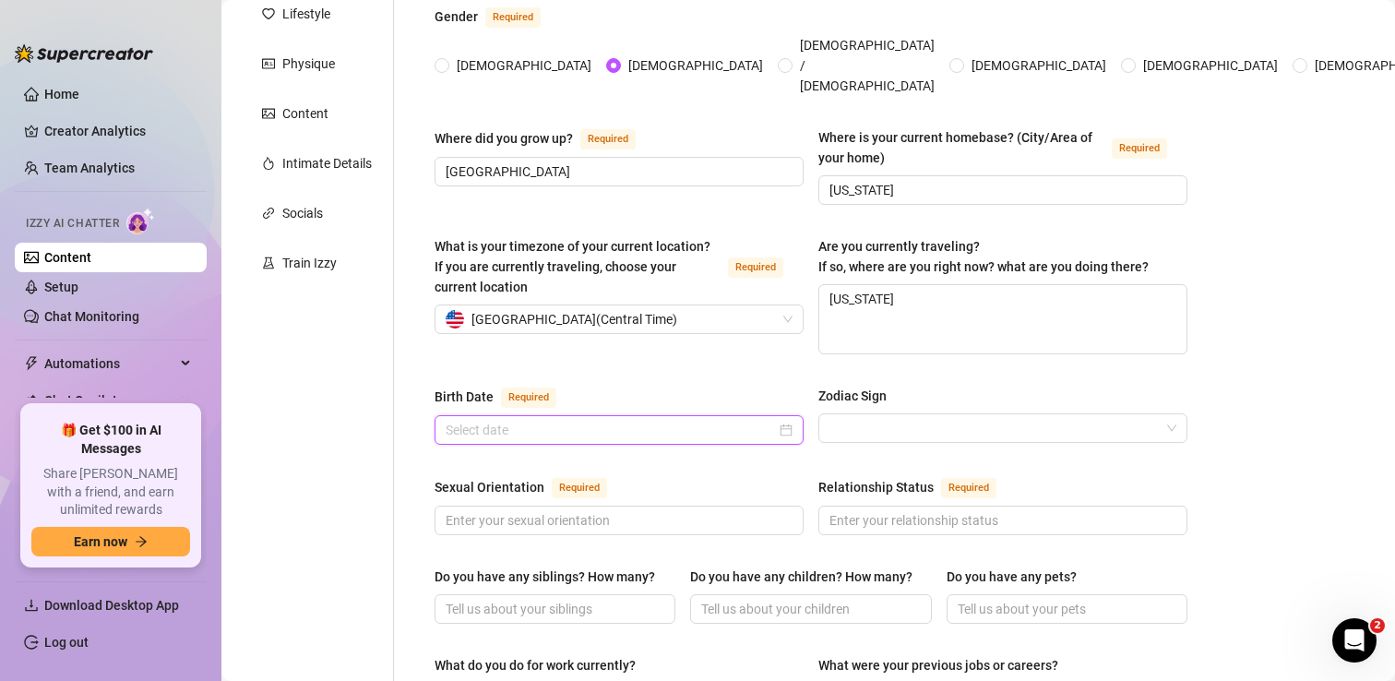
click at [621, 420] on input "Birth Date Required" at bounding box center [611, 430] width 330 height 20
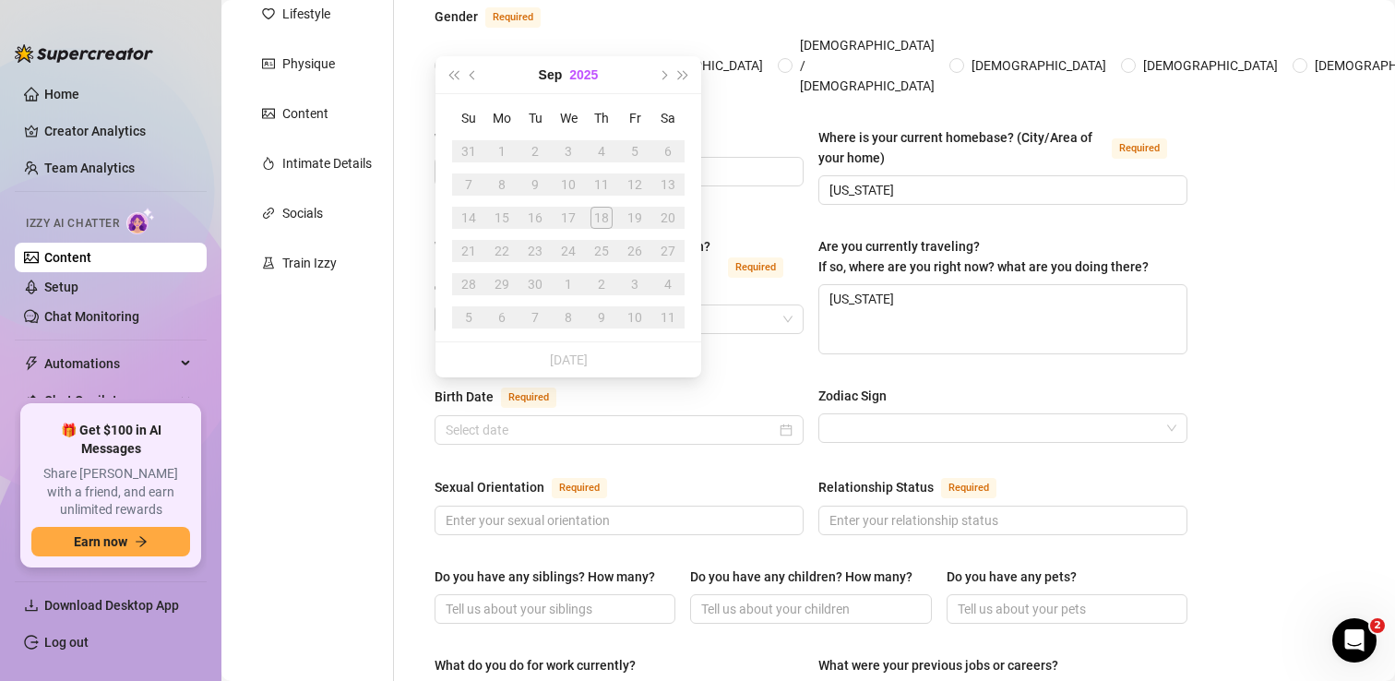
click at [579, 79] on button "2025" at bounding box center [583, 74] width 29 height 37
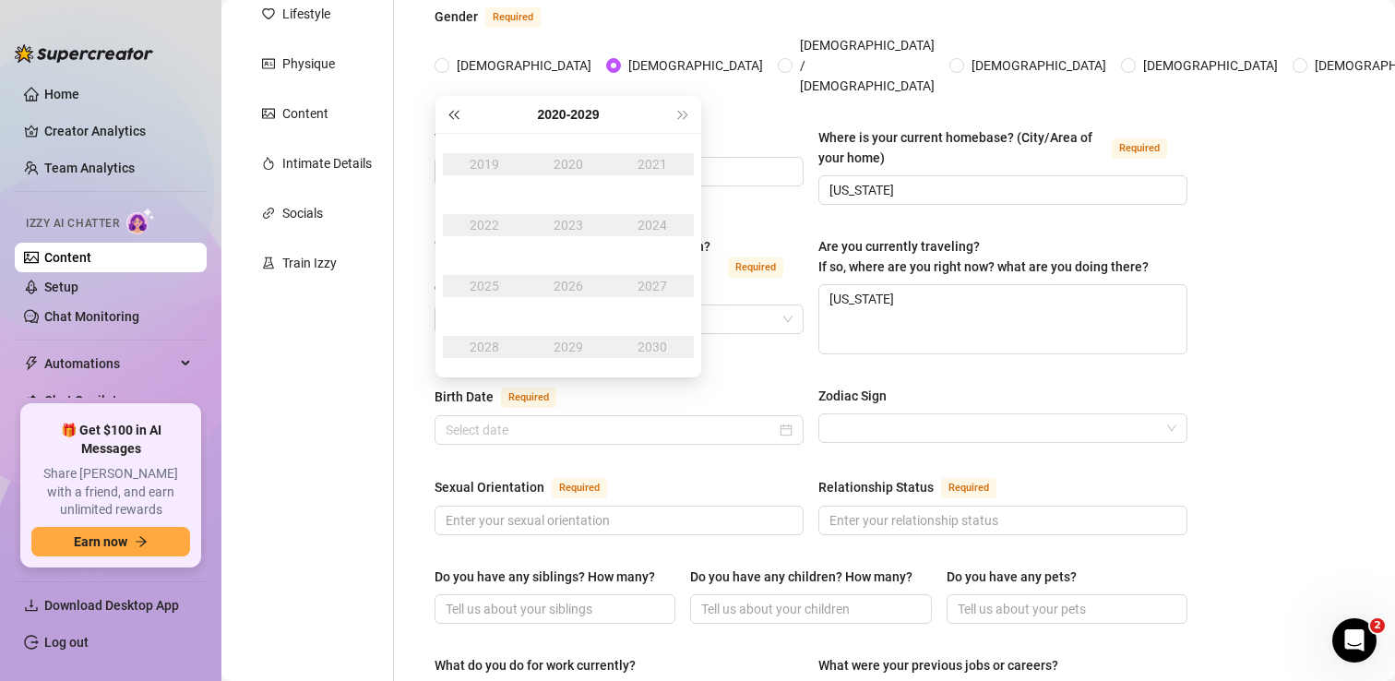
click at [447, 113] on button "Last year (Control + left)" at bounding box center [453, 114] width 20 height 37
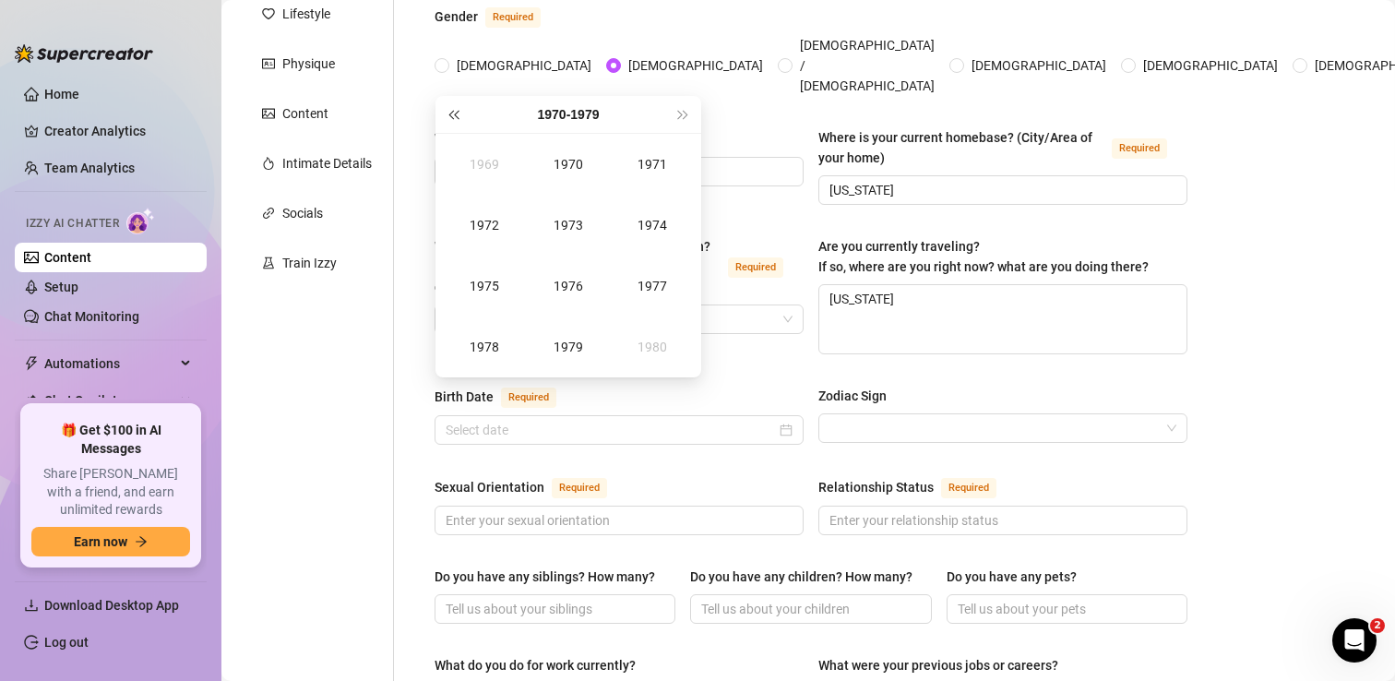
click at [447, 113] on button "Last year (Control + left)" at bounding box center [453, 114] width 20 height 37
click at [675, 106] on button "Next year (Control + right)" at bounding box center [683, 114] width 20 height 37
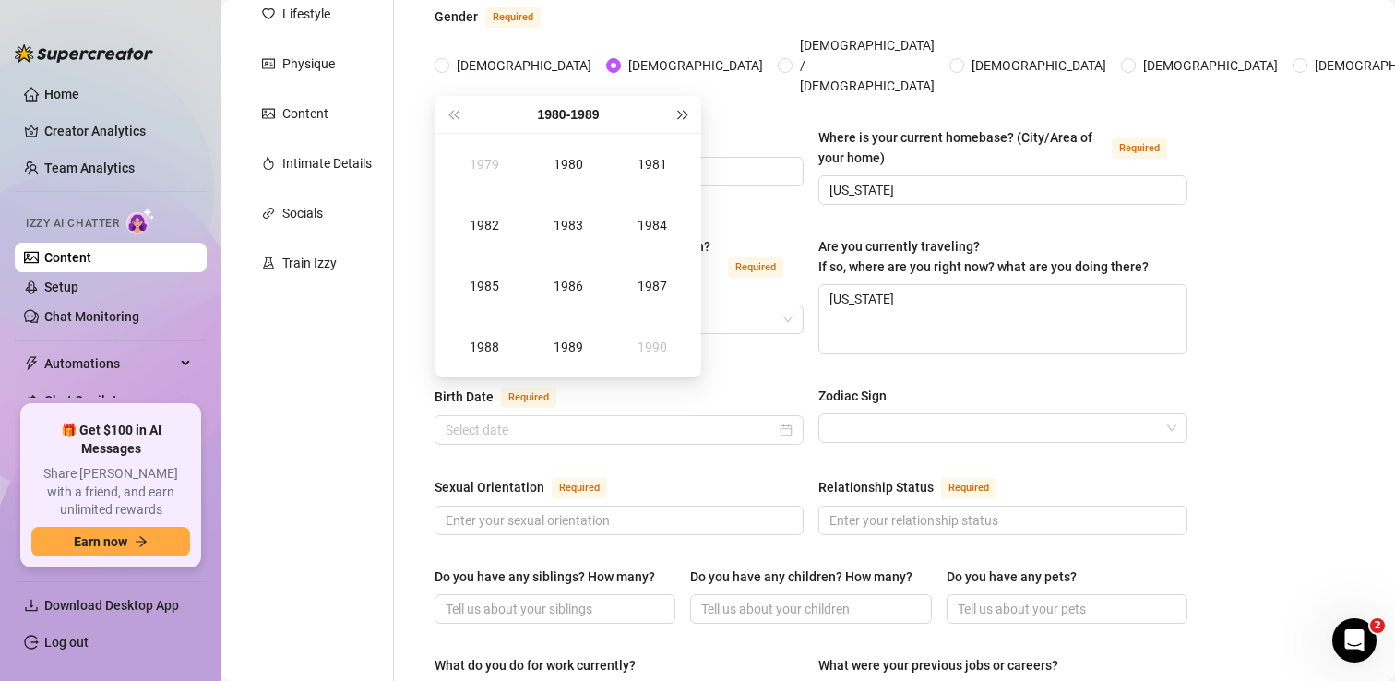
click at [675, 106] on button "Next year (Control + right)" at bounding box center [683, 114] width 20 height 37
click at [452, 114] on span "Last year (Control + left)" at bounding box center [452, 114] width 9 height 9
click at [572, 284] on div "1996" at bounding box center [568, 286] width 55 height 22
click at [563, 162] on div "Feb" at bounding box center [568, 164] width 55 height 22
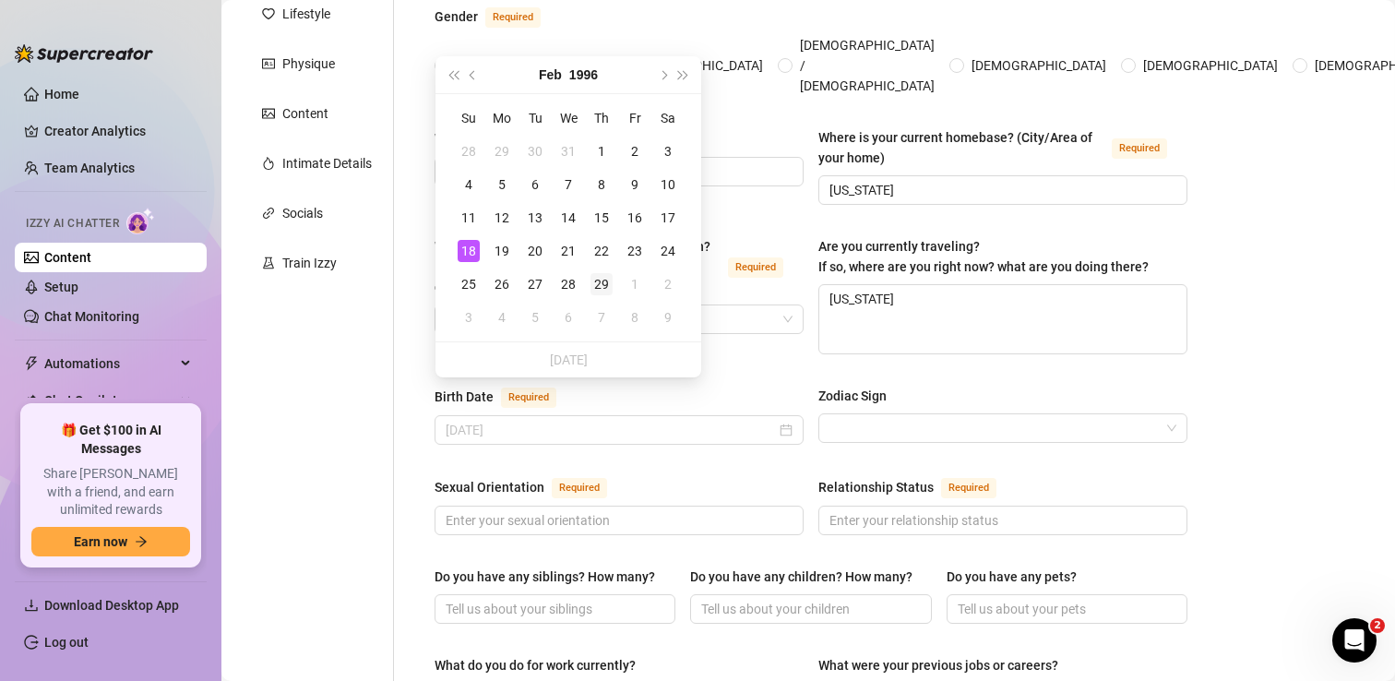
type input "[DATE]"
click at [601, 285] on div "29" at bounding box center [601, 284] width 22 height 22
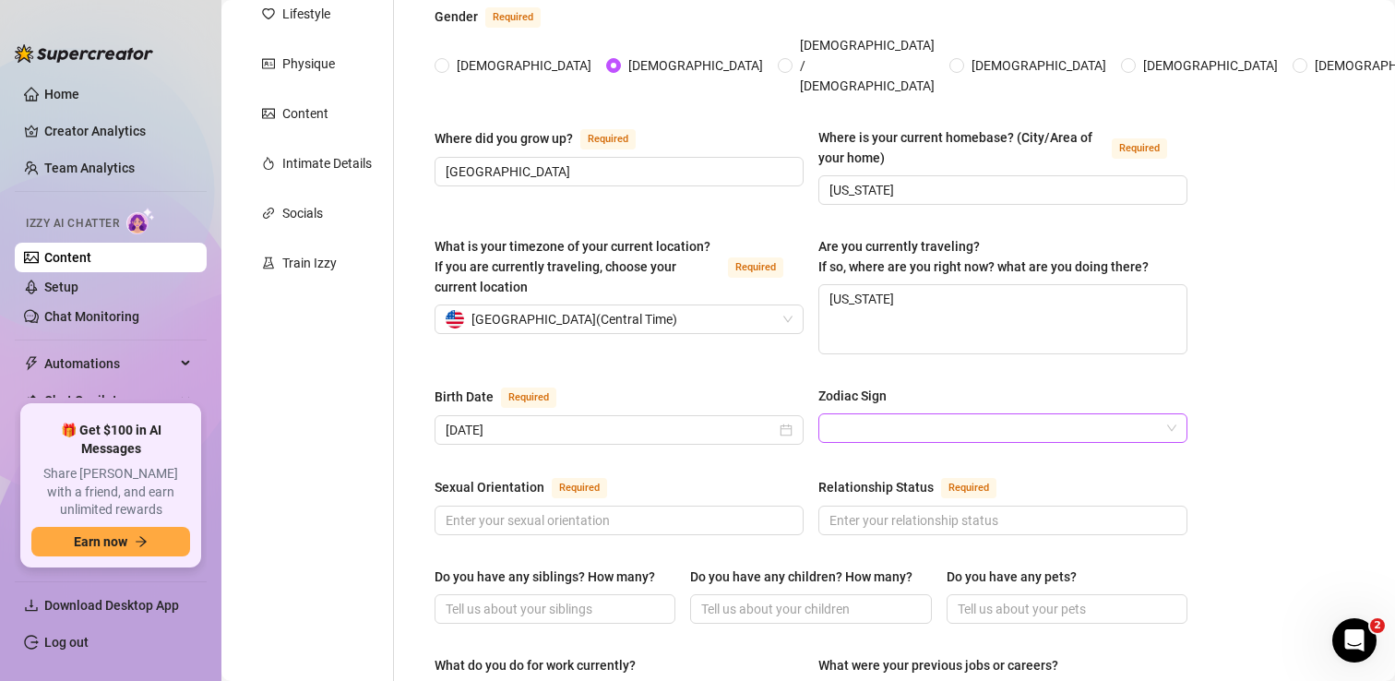
click at [853, 414] on input "Zodiac Sign" at bounding box center [994, 428] width 330 height 28
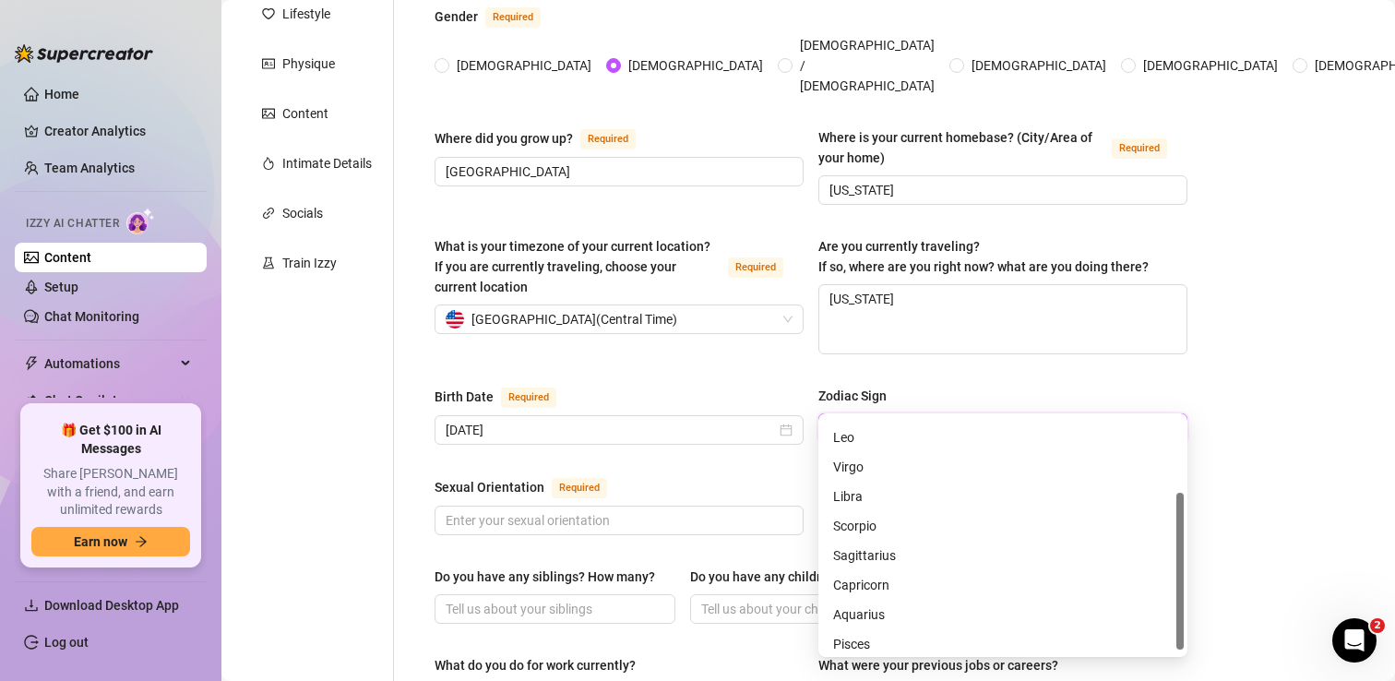
scroll to position [118, 0]
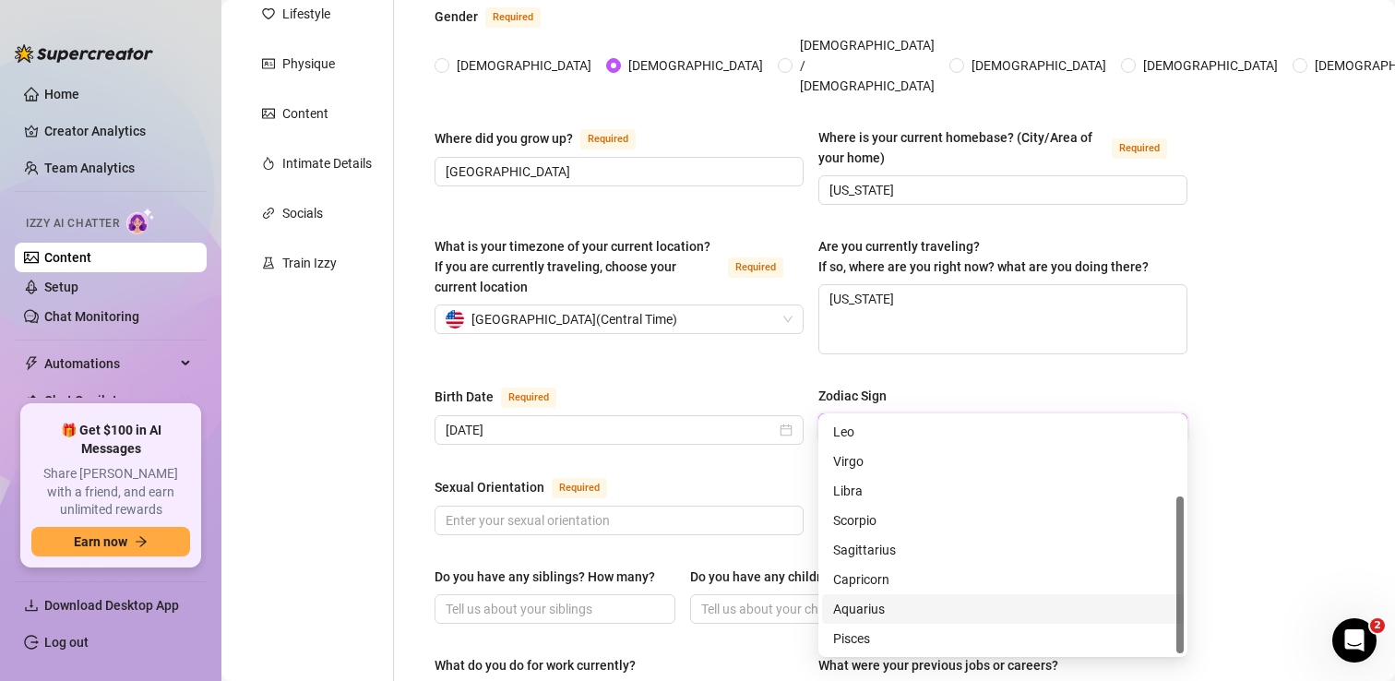
click at [866, 606] on div "Aquarius" at bounding box center [1002, 609] width 339 height 20
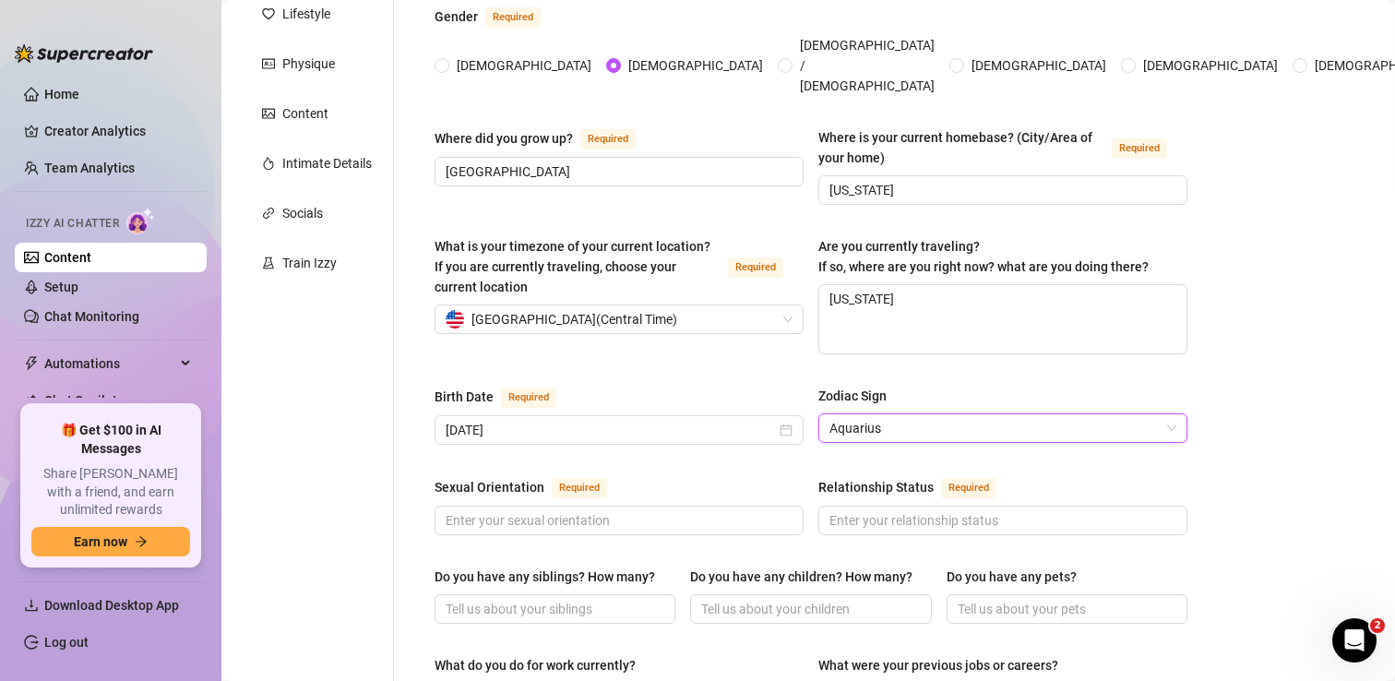
click at [892, 414] on span "Aquarius" at bounding box center [1002, 428] width 347 height 28
click at [656, 327] on div "What is your timezone of your current location? If you are currently traveling,…" at bounding box center [811, 303] width 753 height 135
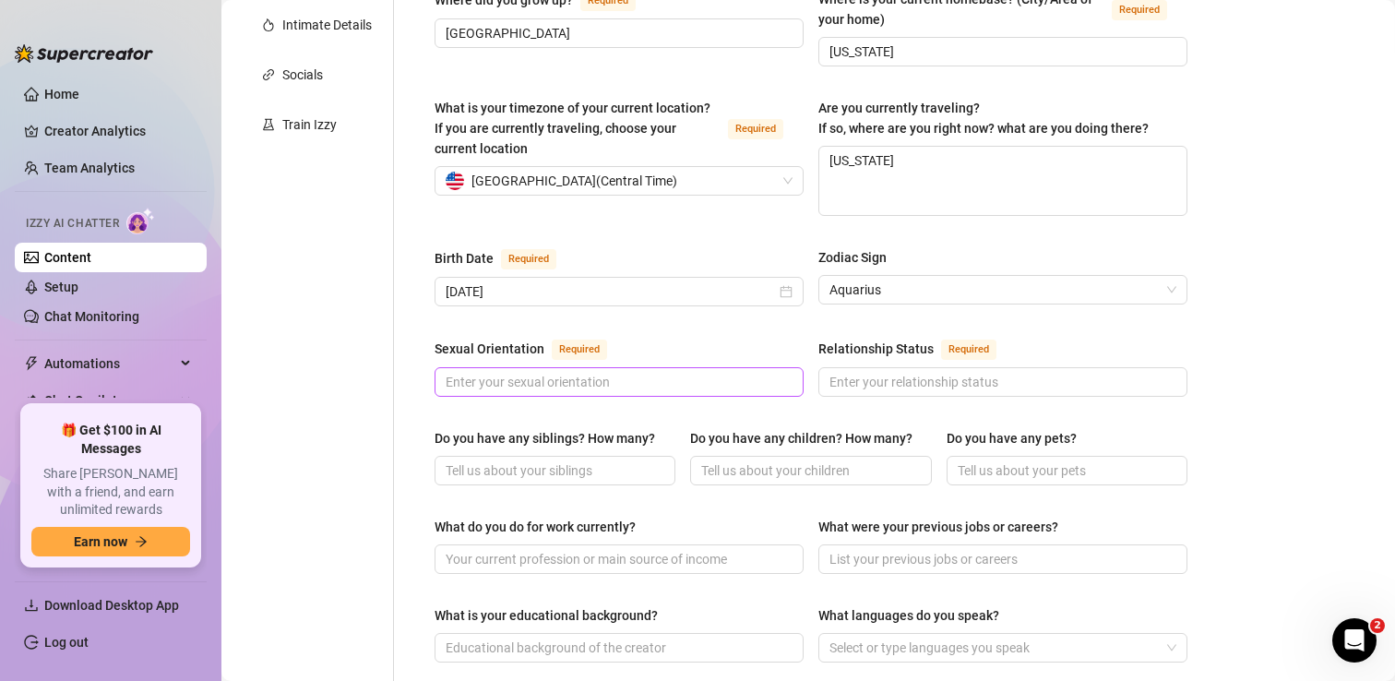
scroll to position [421, 0]
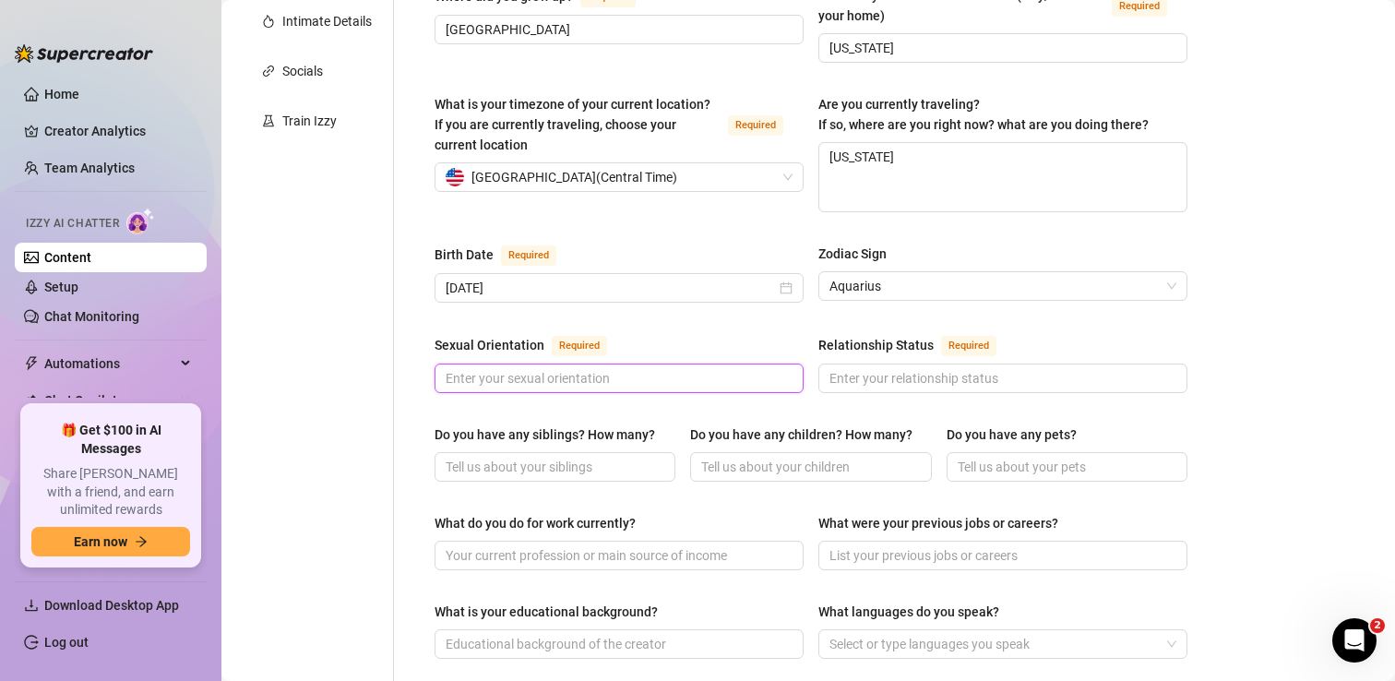
click at [629, 368] on input "Sexual Orientation Required" at bounding box center [617, 378] width 343 height 20
type input "S"
type input "[DEMOGRAPHIC_DATA]"
click at [891, 368] on input "Relationship Status Required" at bounding box center [1000, 378] width 343 height 20
type input "Single"
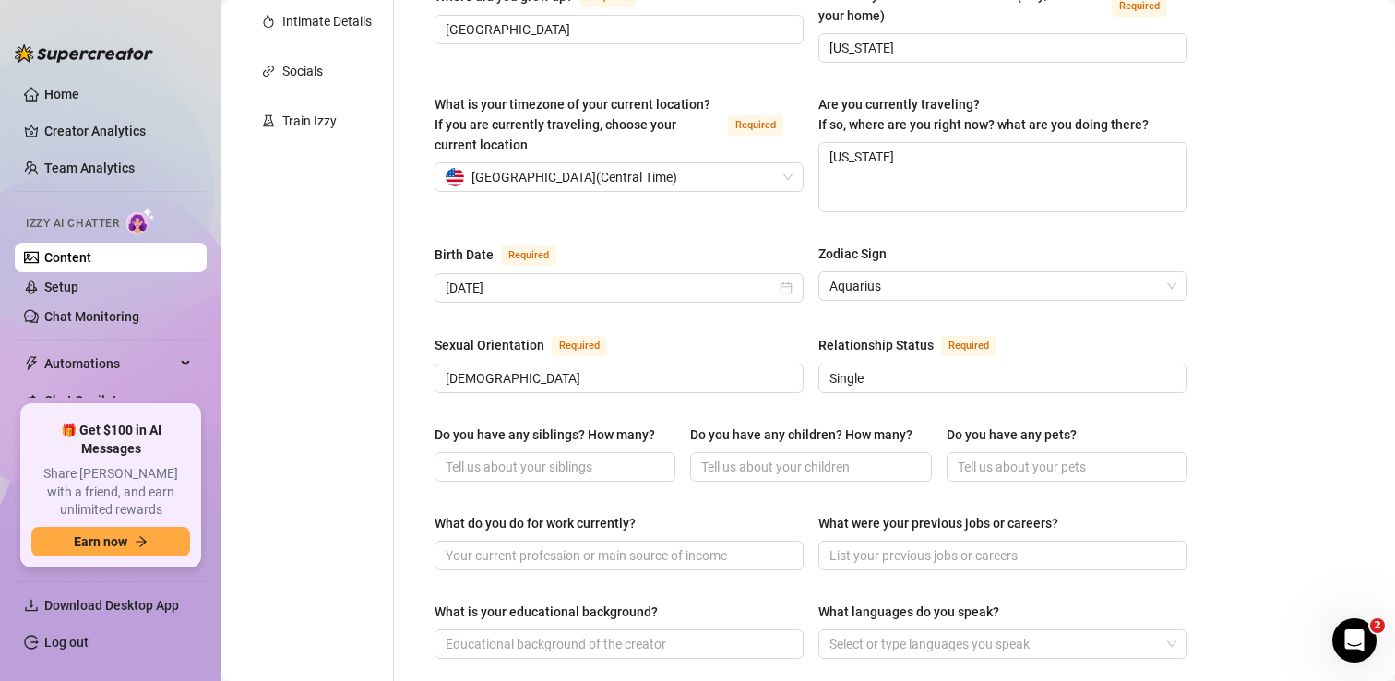
click at [732, 334] on div "Sexual Orientation Required" at bounding box center [619, 349] width 369 height 30
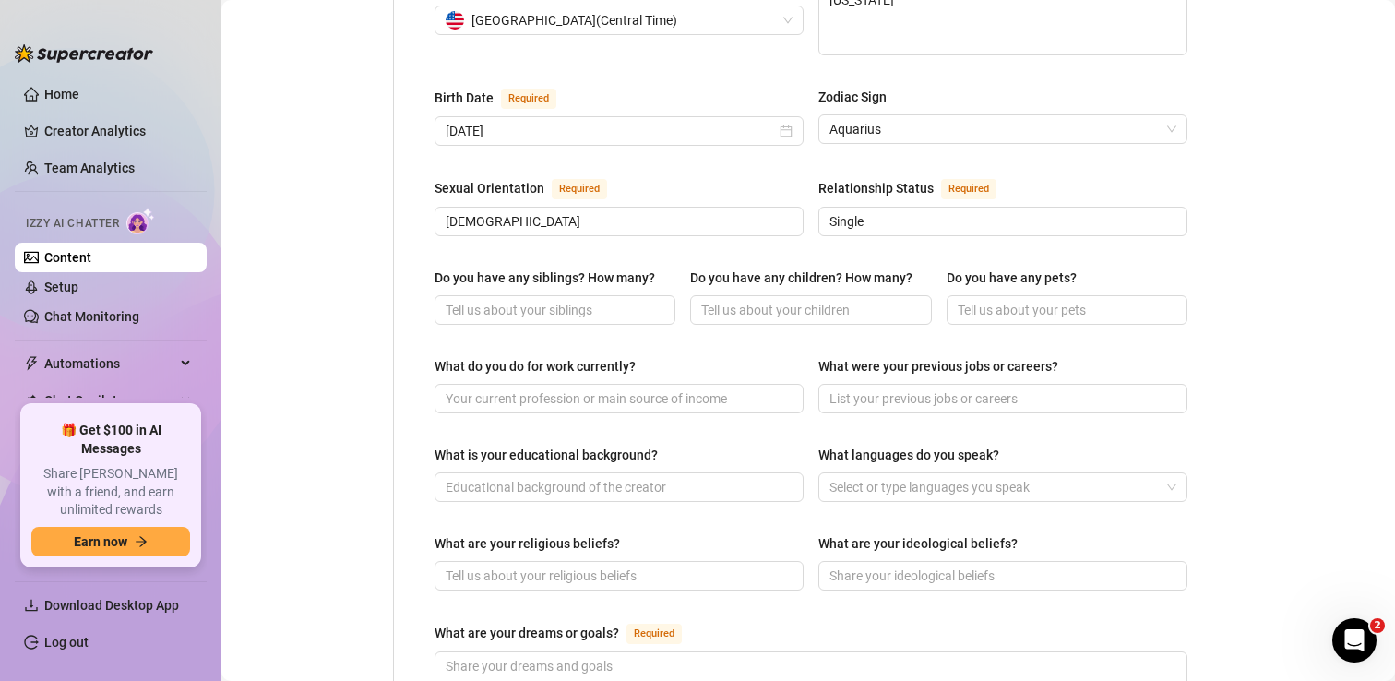
scroll to position [578, 0]
click at [586, 299] on input "Do you have any siblings? How many?" at bounding box center [553, 309] width 215 height 20
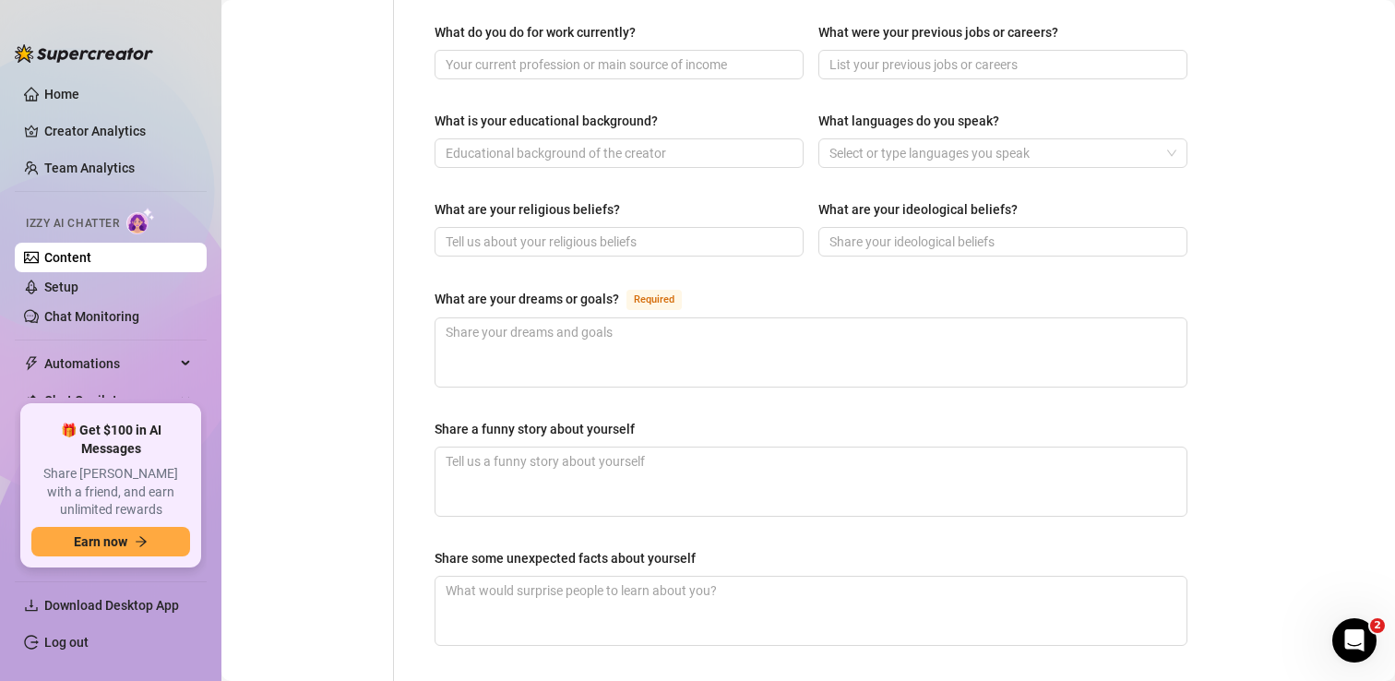
scroll to position [914, 0]
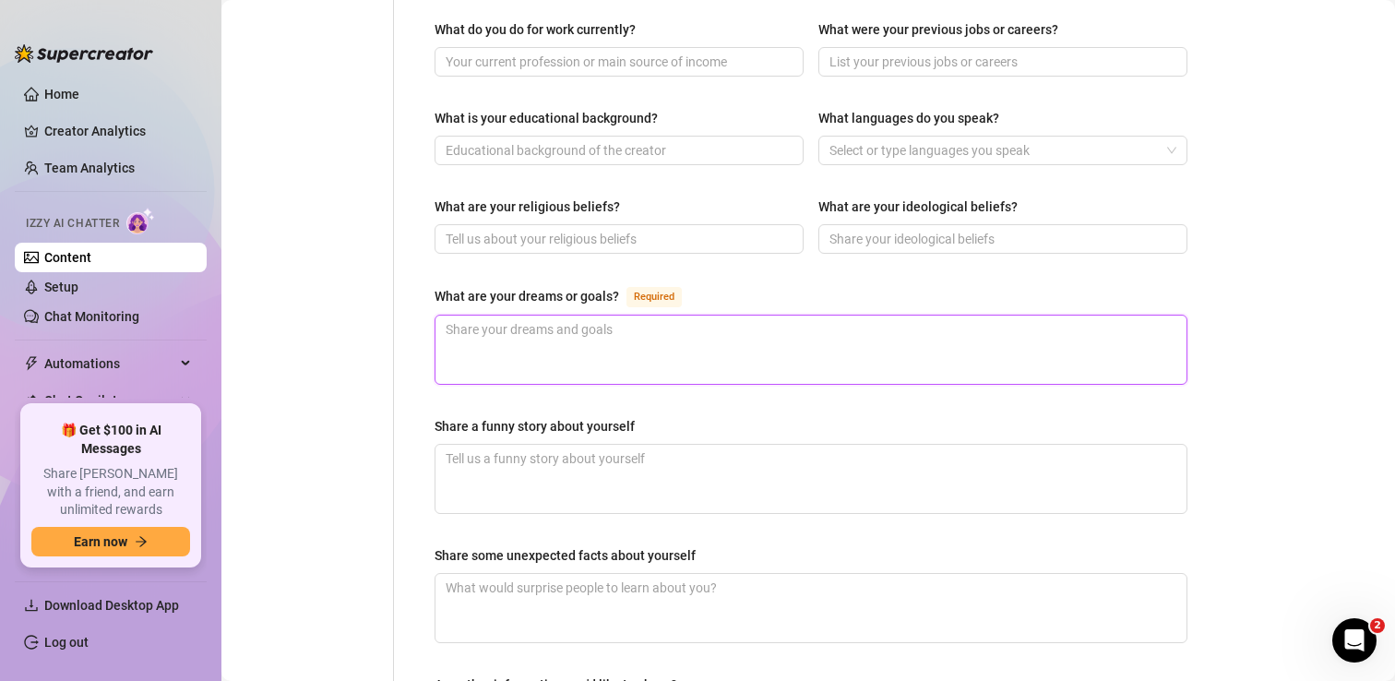
click at [548, 316] on textarea "What are your dreams or goals? Required" at bounding box center [810, 350] width 751 height 68
type textarea "T"
type textarea "To"
type textarea "To f"
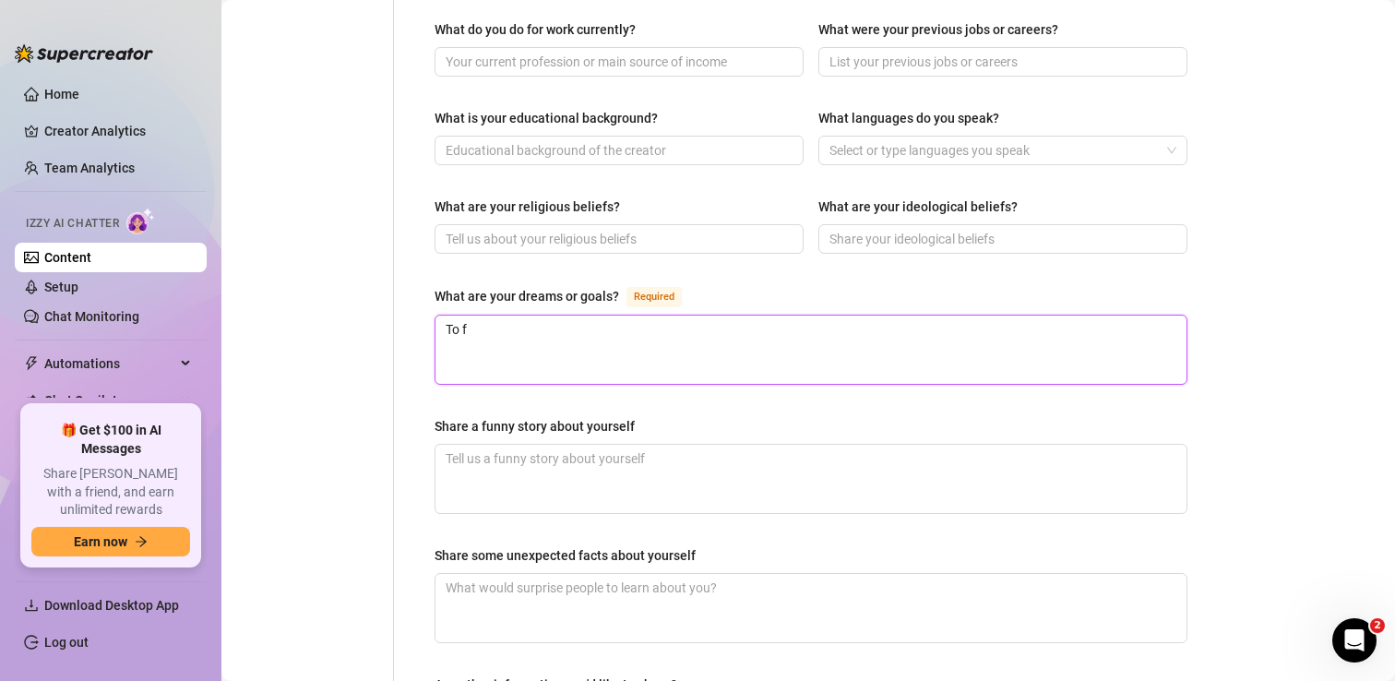
type textarea "To fi"
type textarea "To fil"
type textarea "To film"
type textarea "To film w"
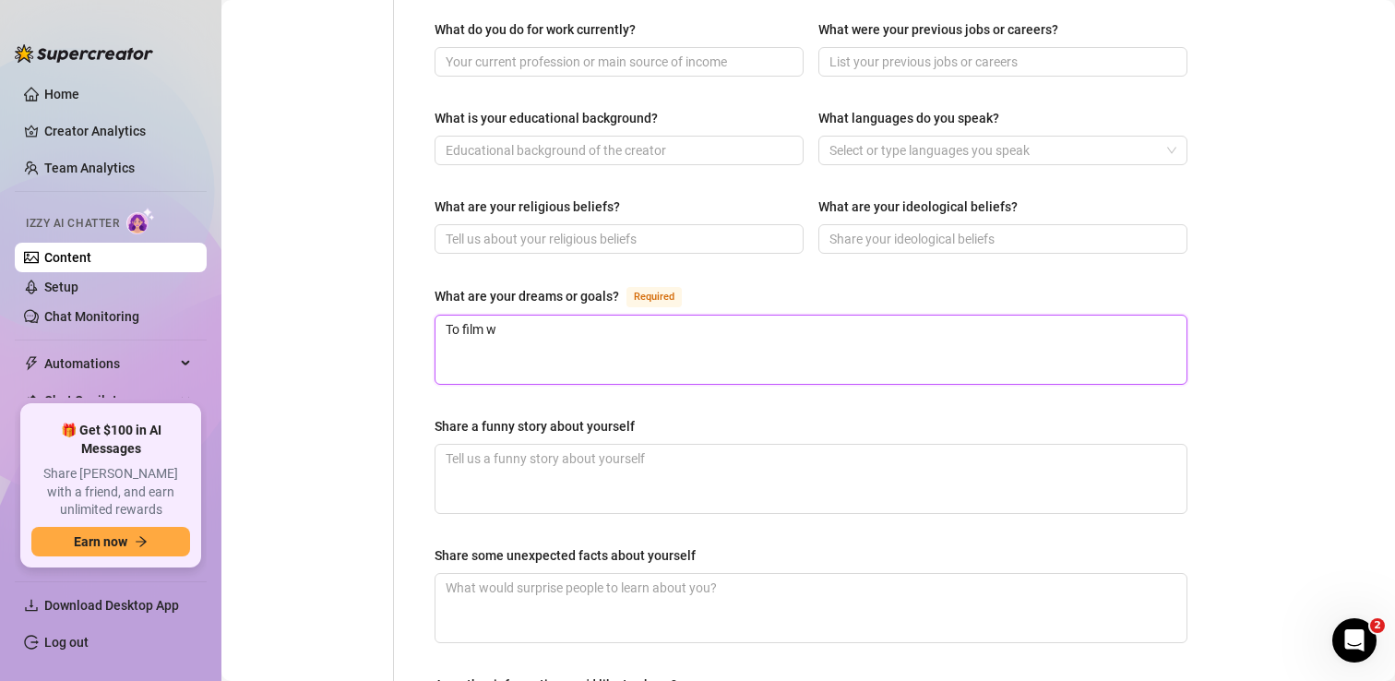
type textarea "To film wi"
type textarea "To film wit"
type textarea "To film with"
type textarea "To film with a"
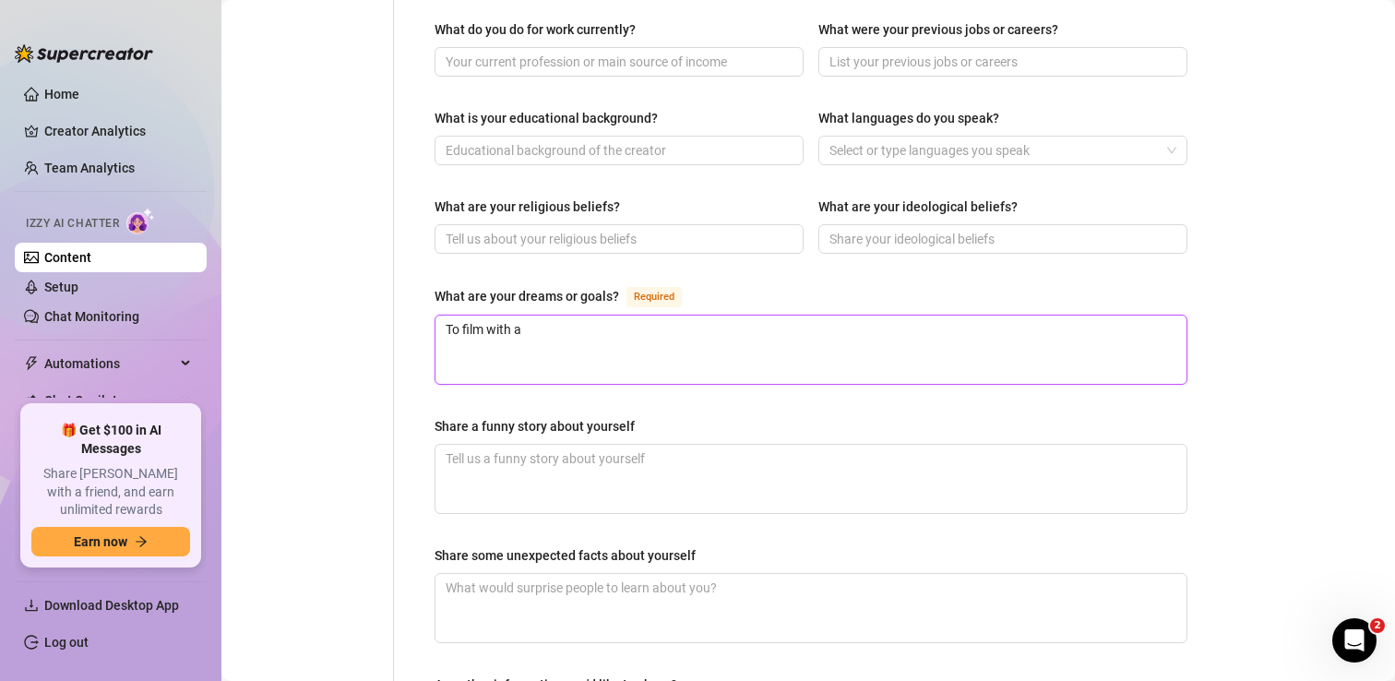
type textarea "To film with as"
type textarea "To film with as m"
type textarea "To film with as ma"
type textarea "To film with as man"
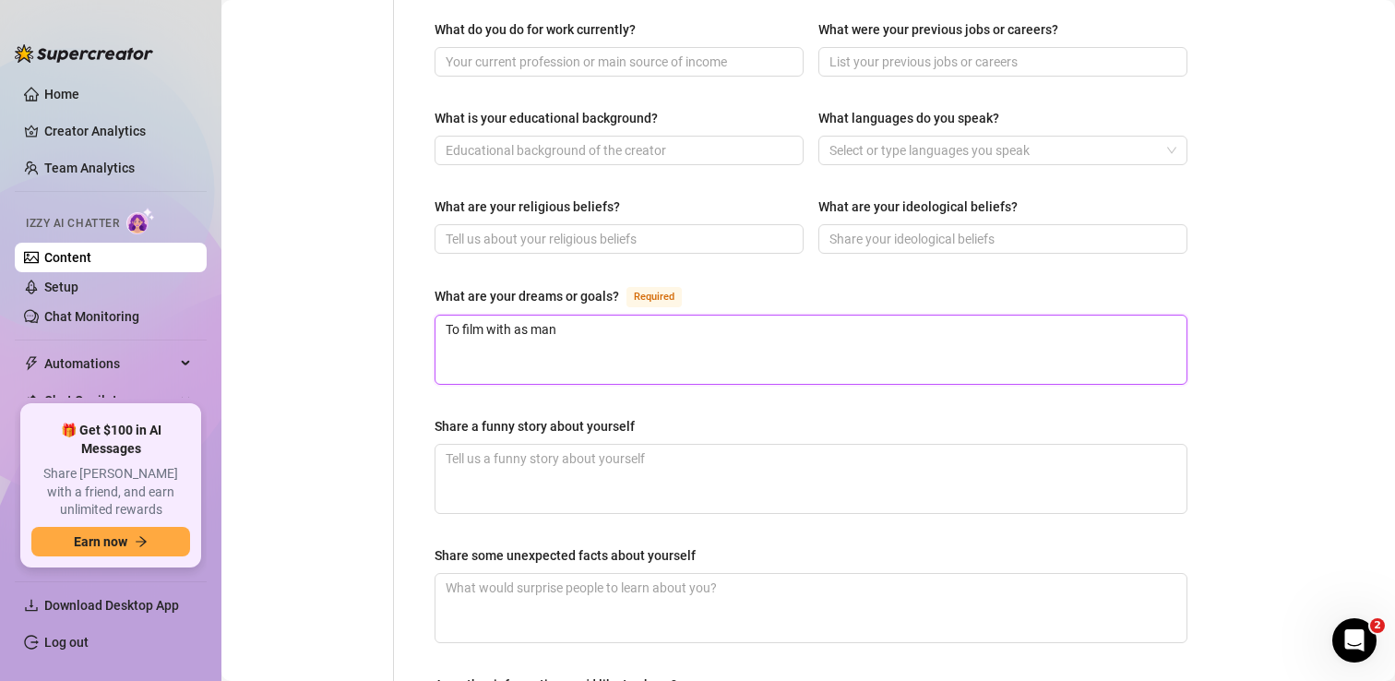
type textarea "To film with as many"
type textarea "To film with as many p"
type textarea "To film with as many po"
type textarea "To film with as many por"
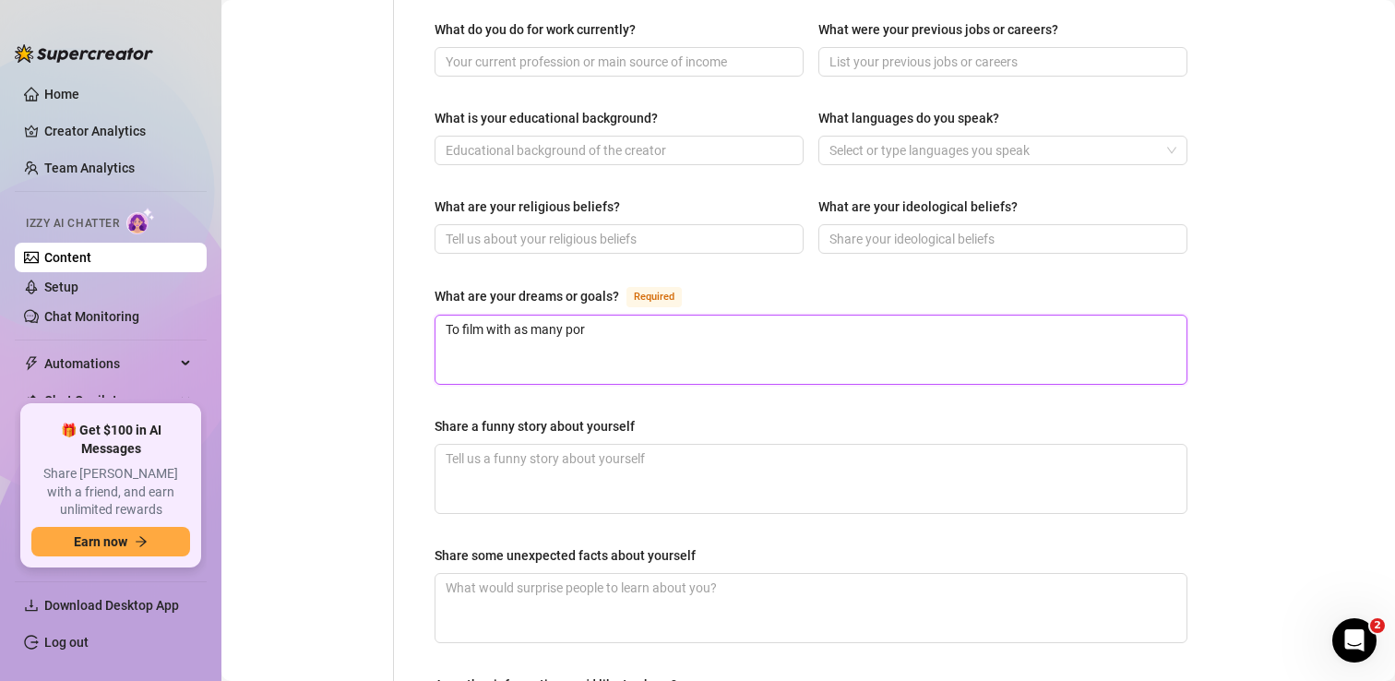
type textarea "To film with as many porn"
type textarea "To film with as many porn s"
type textarea "To film with as many porn st"
type textarea "To film with as many porn sta"
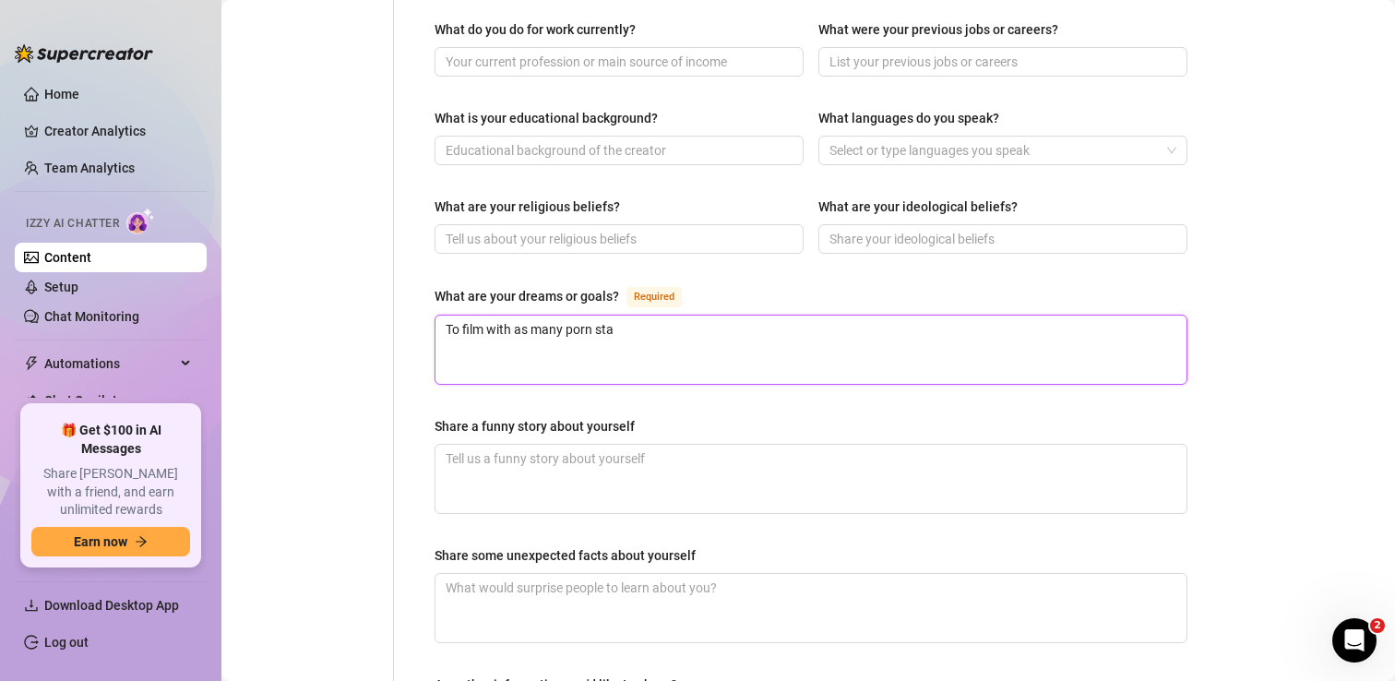
type textarea "To film with as many porn star"
type textarea "To film with as many porn start"
type textarea "To film with as many porn starts"
type textarea "To film with as many porn starts a"
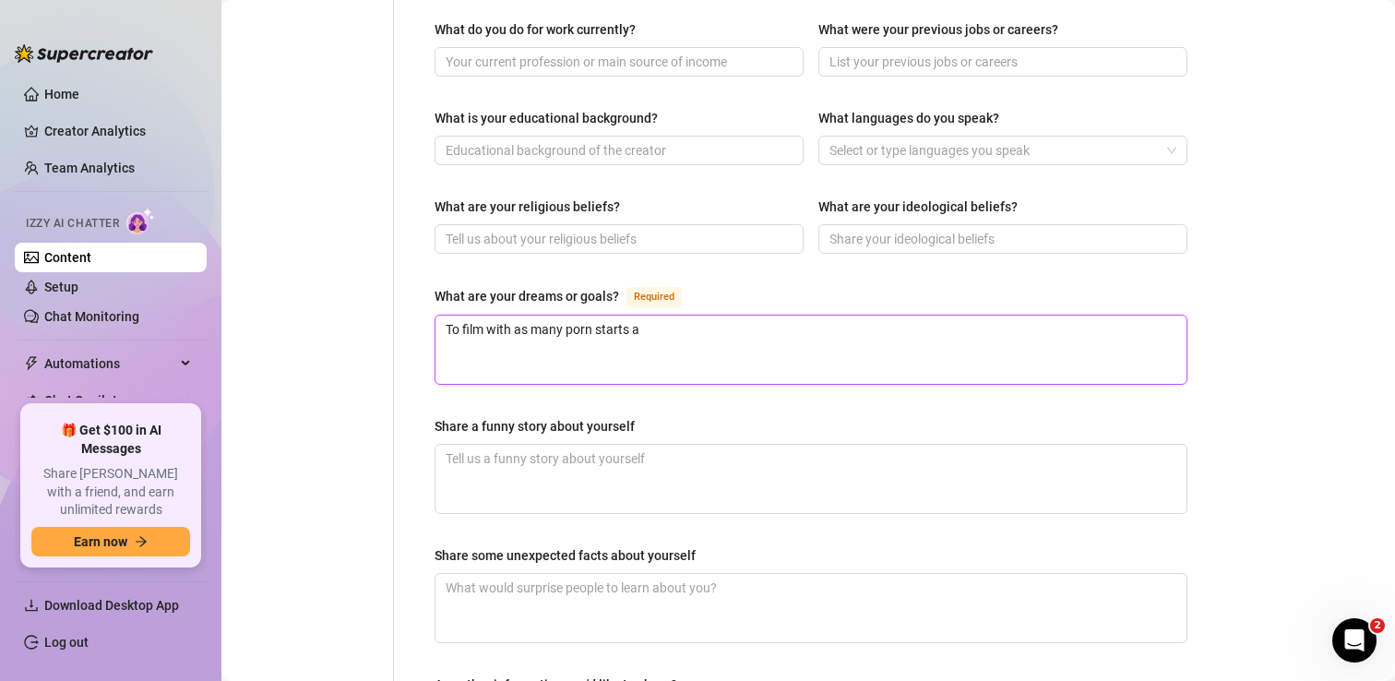
type textarea "To film with as many porn starts"
type textarea "To film with as many porn start"
type textarea "To film with as many porn star"
type textarea "To film with as many porn stars"
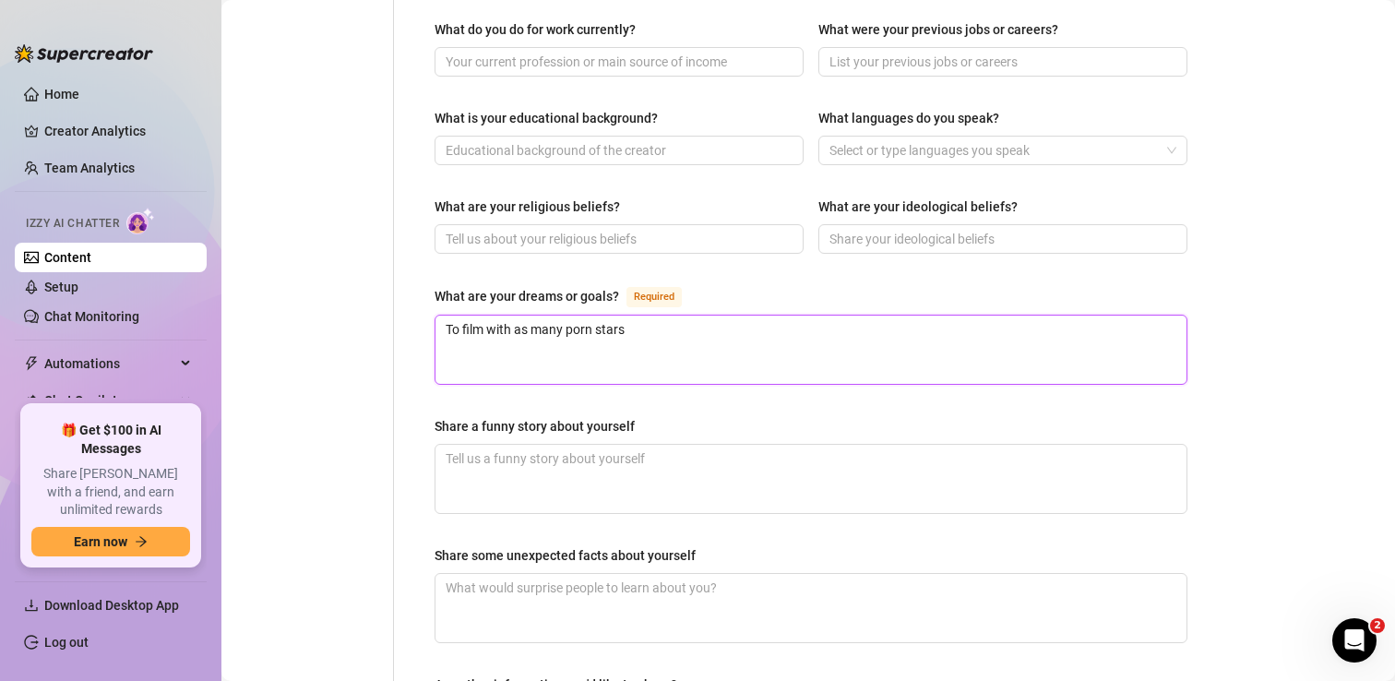
type textarea "To film with as many porn stars"
type textarea "To film with as many porn stars a"
type textarea "To film with as many porn stars an"
type textarea "To film with as many porn stars and"
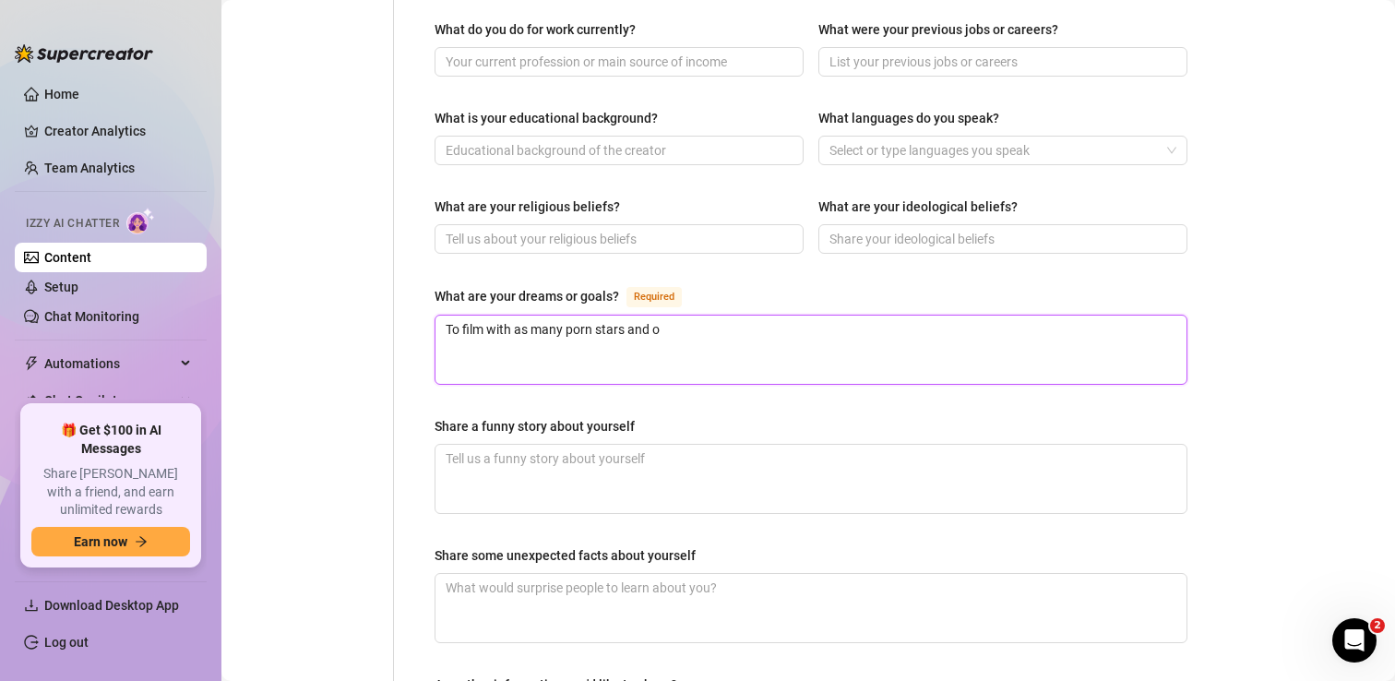
type textarea "To film with as many porn stars and on"
type textarea "To film with as many porn stars and onl"
type textarea "To film with as many porn stars and only"
type textarea "To film with as many porn stars and onlyf"
type textarea "To film with as many porn stars and onlyfa"
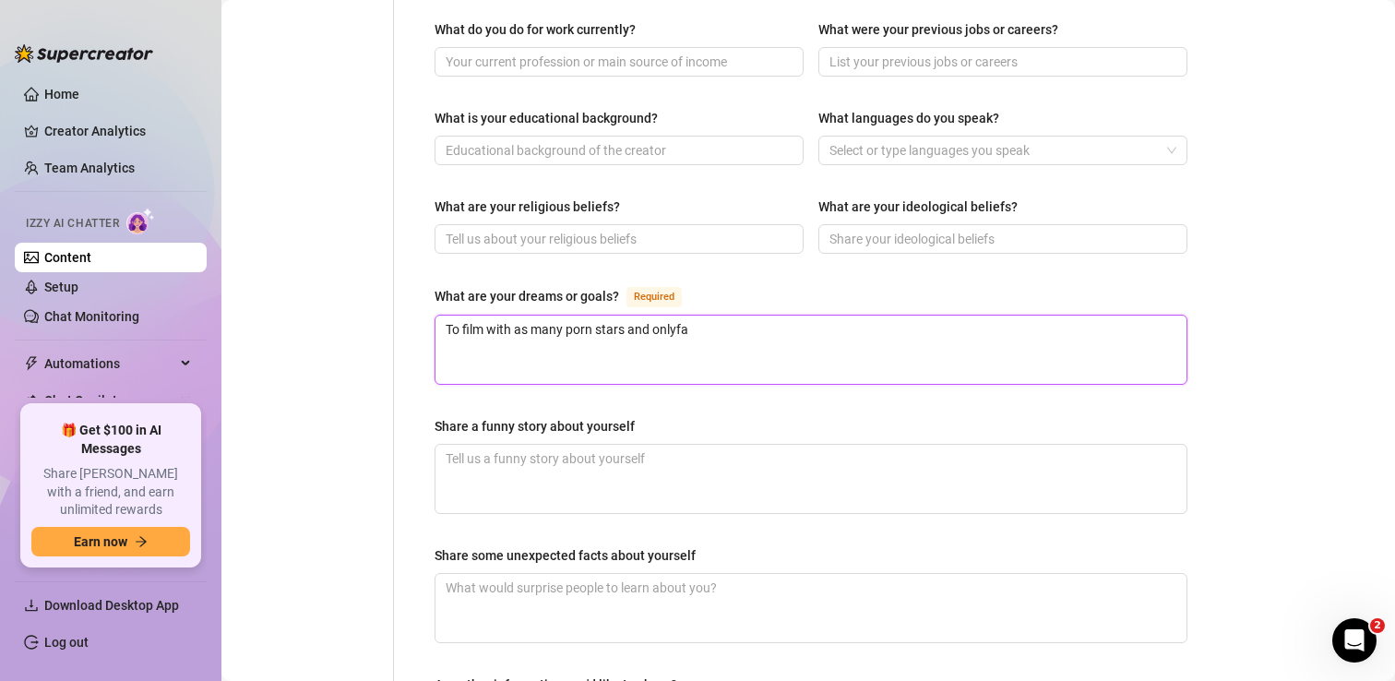
type textarea "To film with as many porn stars and onlyfan"
type textarea "To film with as many porn stars and onlyfans"
type textarea "To film with as many porn stars and onlyfans g"
type textarea "To film with as many porn stars and onlyfans gi"
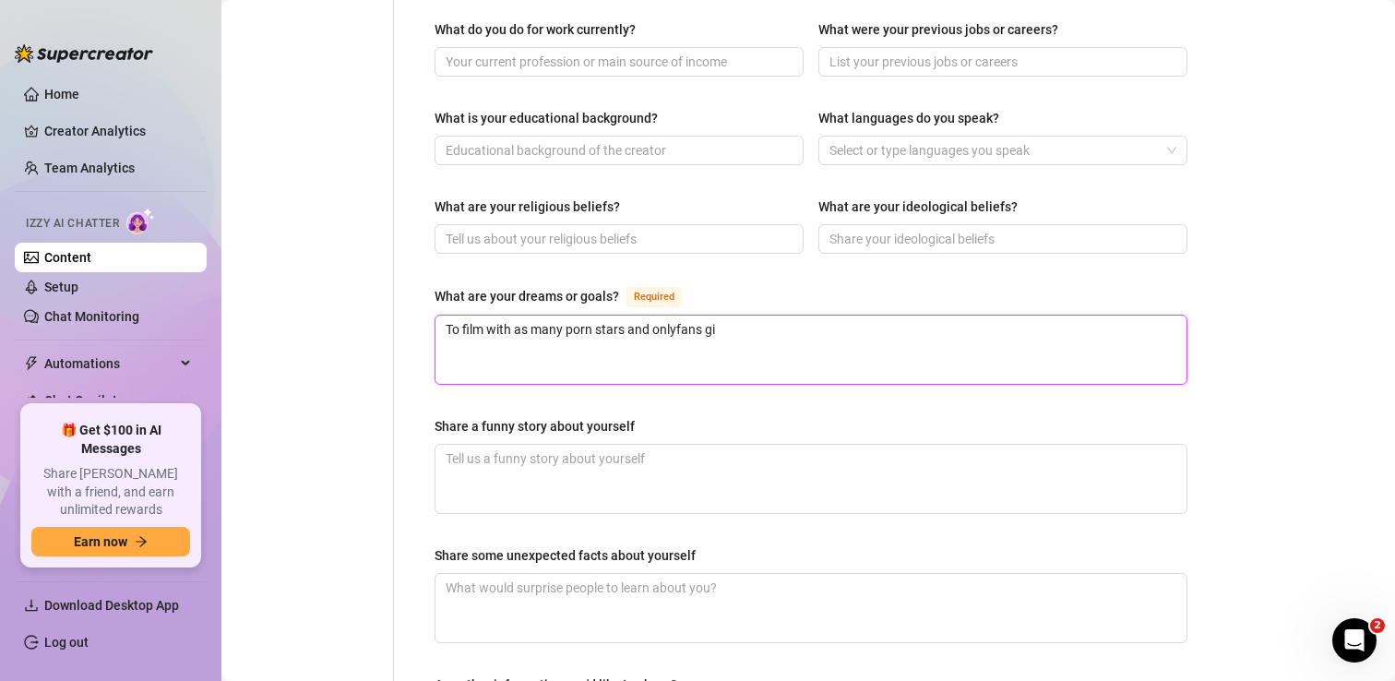
type textarea "To film with as many porn stars and onlyfans gir"
type textarea "To film with as many porn stars and onlyfans girl"
type textarea "To film with as many porn stars and onlyfans girls"
type textarea "To film with as many porn stars and onlyfans girls a"
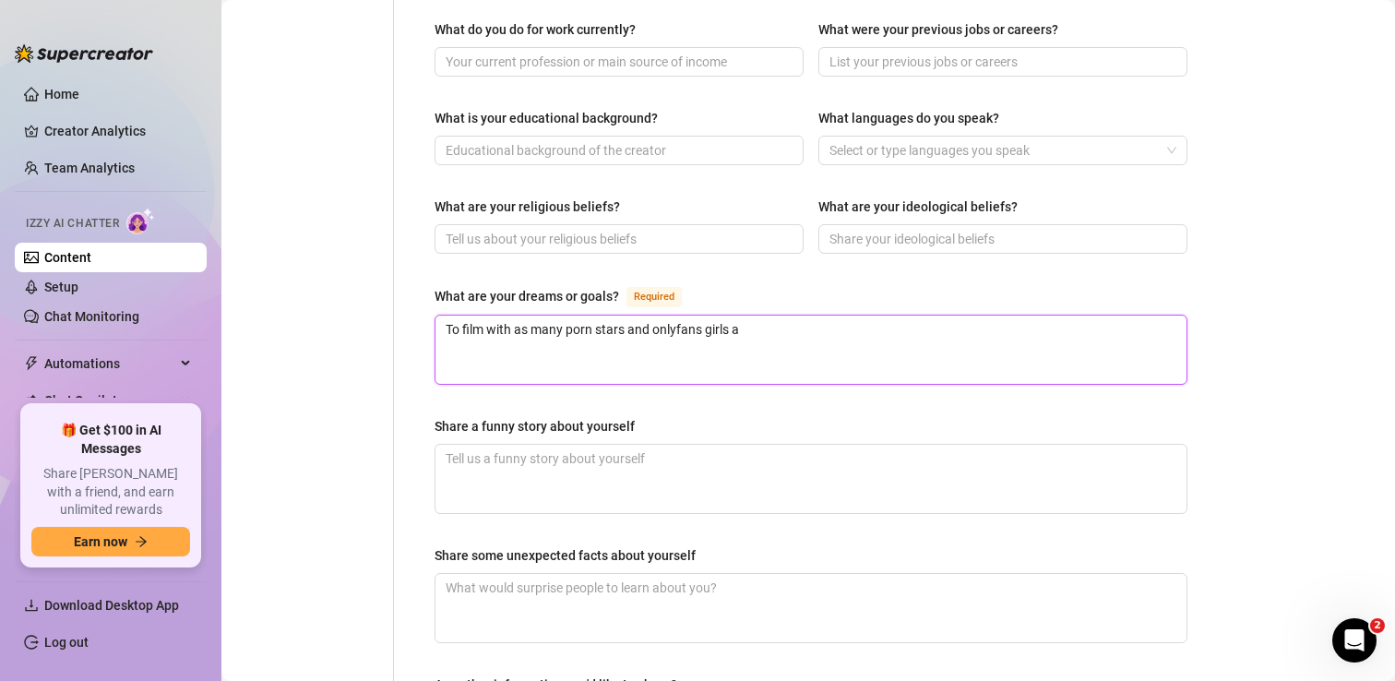
type textarea "To film with as many porn stars and onlyfans girls as"
type textarea "To film with as many porn stars and onlyfans girls as p"
type textarea "To film with as many porn stars and onlyfans girls as po"
type textarea "To film with as many porn stars and onlyfans girls as pos"
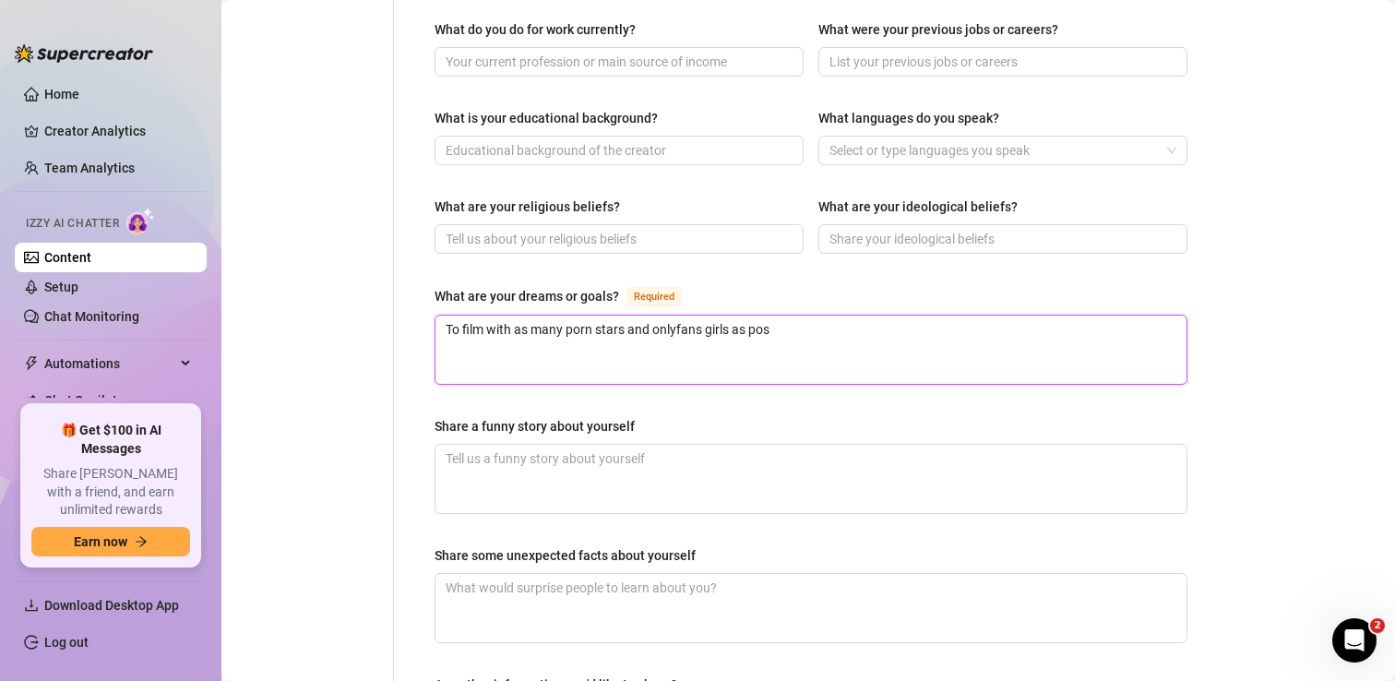
type textarea "To film with as many porn stars and onlyfans girls as poss"
type textarea "To film with as many porn stars and onlyfans girls as possi"
type textarea "To film with as many porn stars and onlyfans girls as possib"
type textarea "To film with as many porn stars and onlyfans girls as possibl"
type textarea "To film with as many porn stars and onlyfans girls as possible"
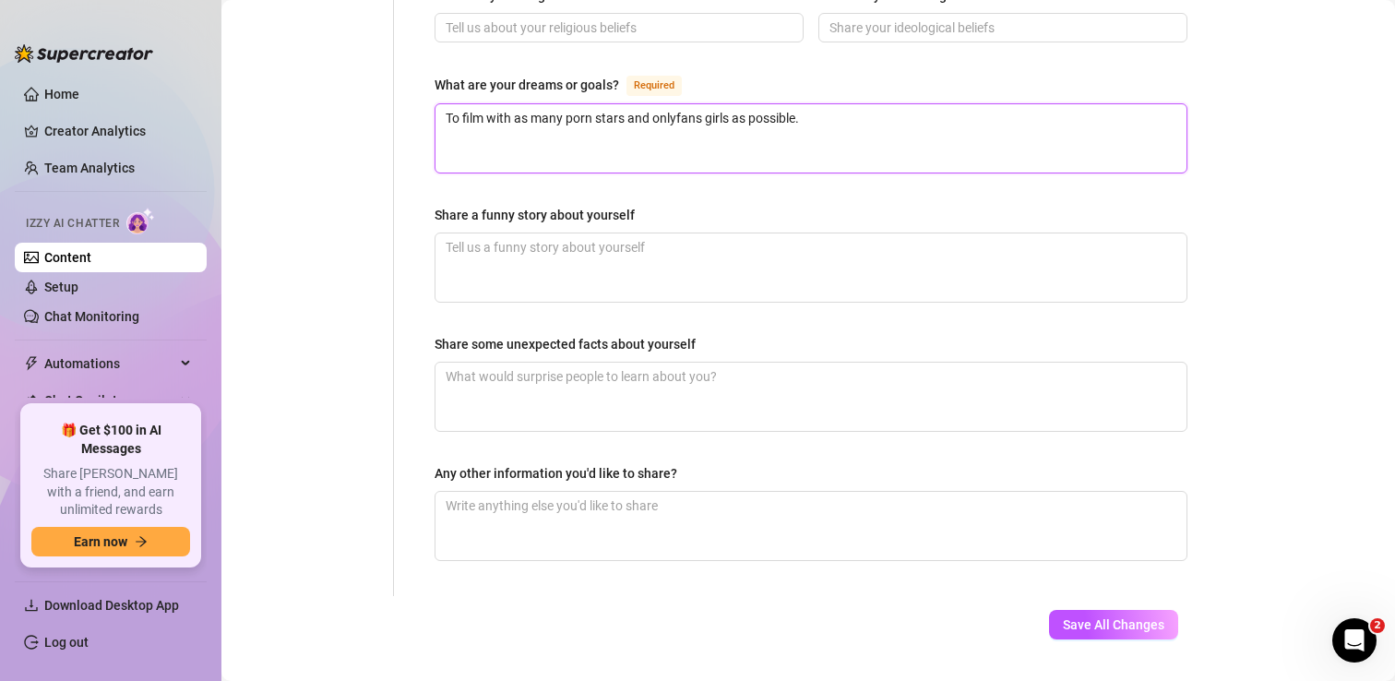
scroll to position [1136, 0]
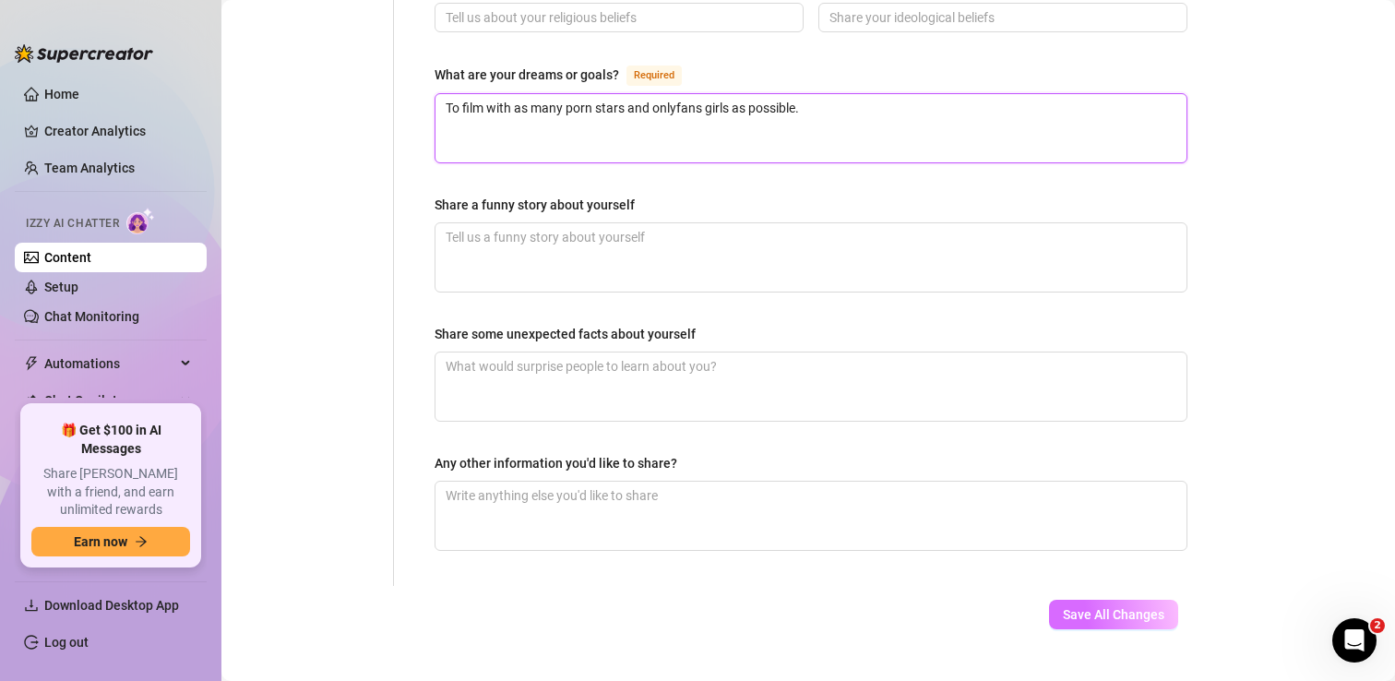
type textarea "To film with as many porn stars and onlyfans girls as possible."
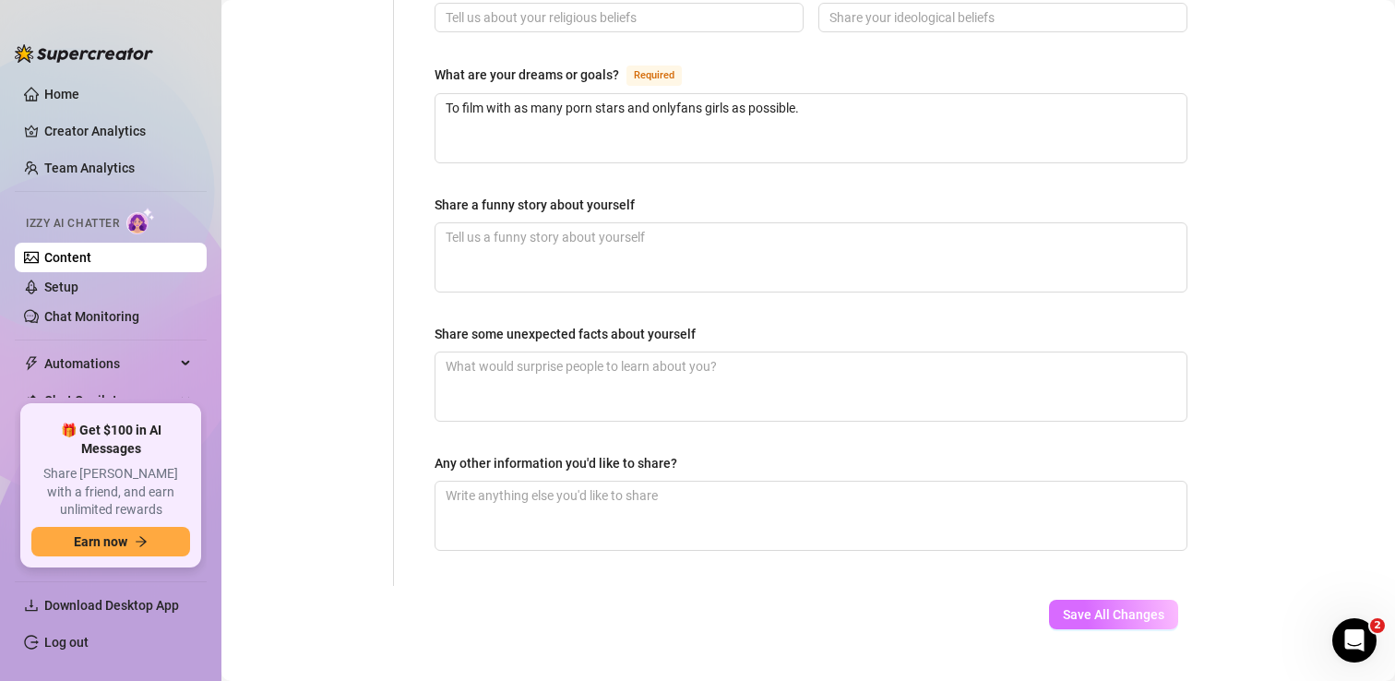
click at [1080, 607] on span "Save All Changes" at bounding box center [1113, 614] width 101 height 15
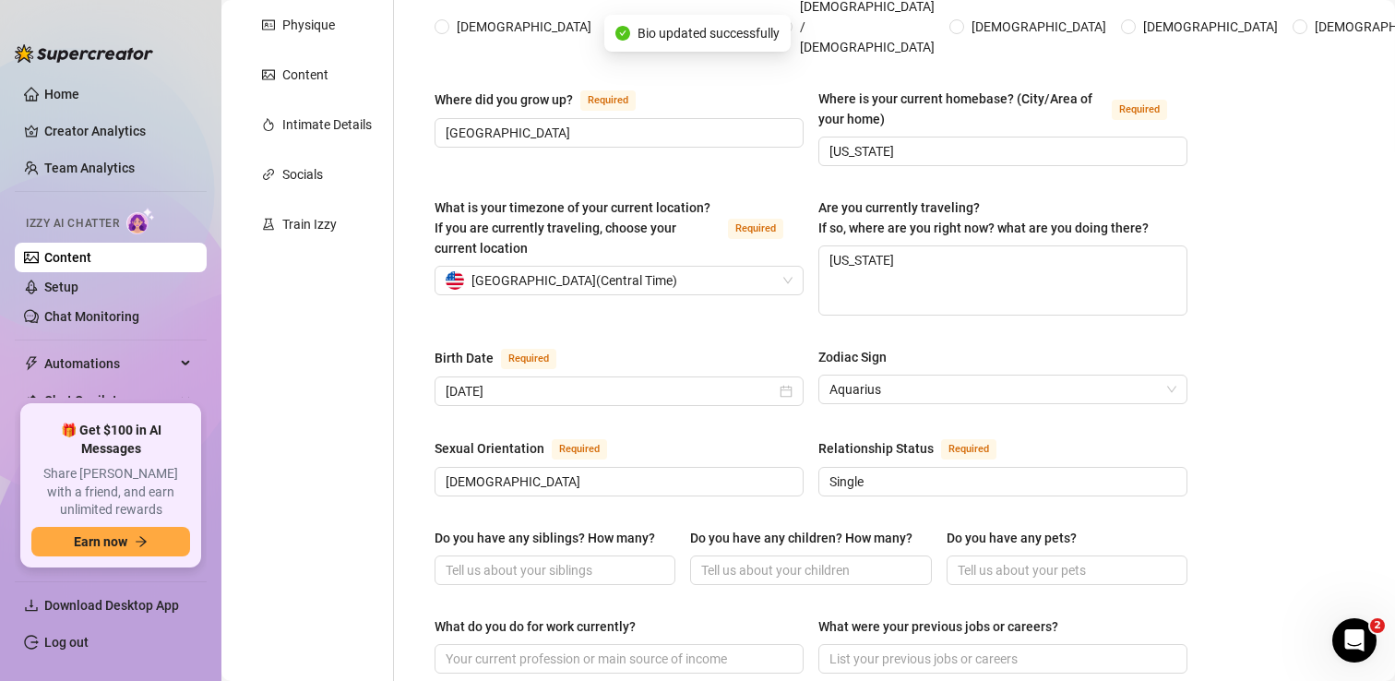
scroll to position [0, 0]
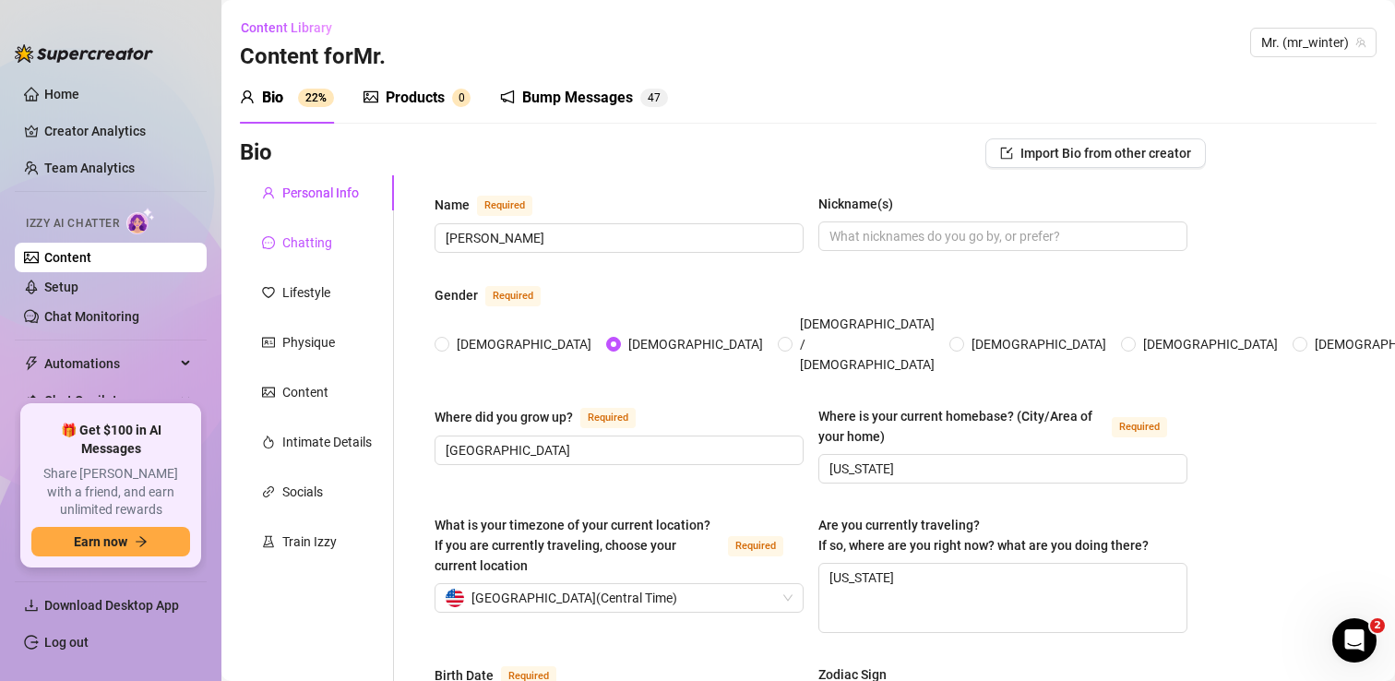
click at [314, 244] on div "Chatting" at bounding box center [307, 242] width 50 height 20
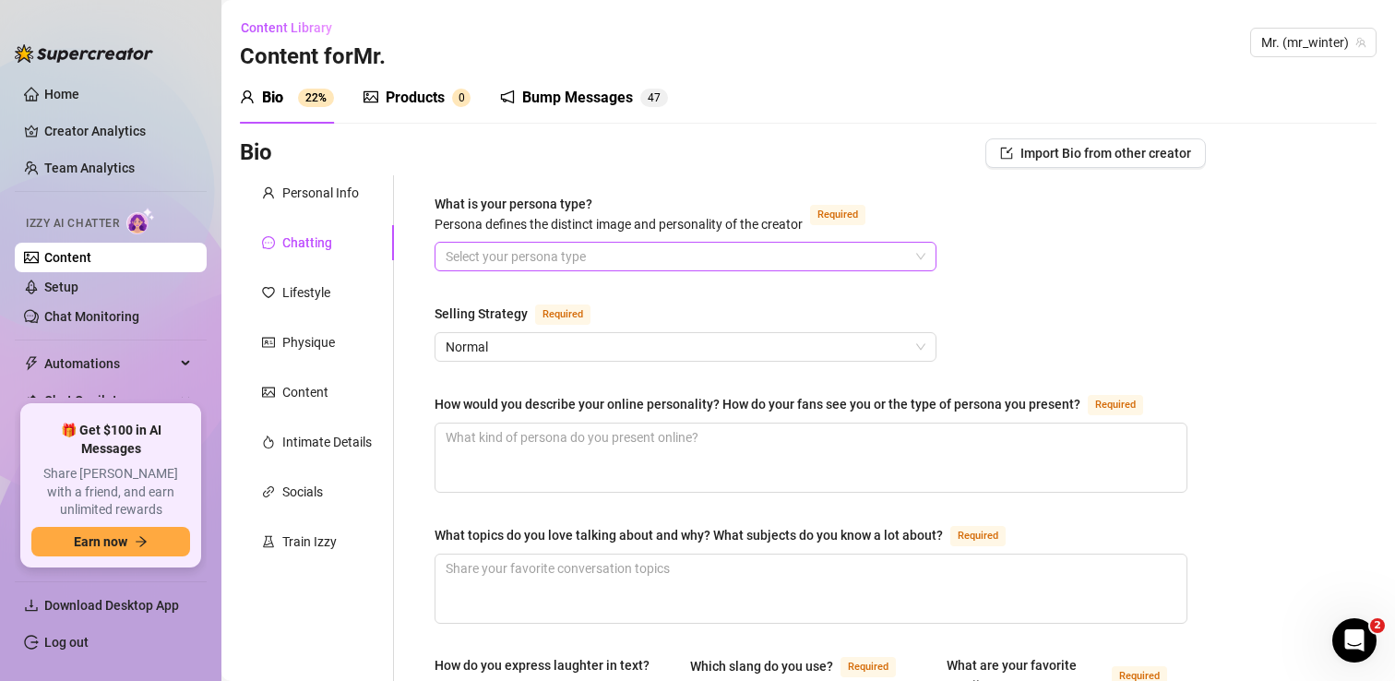
click at [523, 256] on input "What is your persona type? Persona defines the distinct image and personality o…" at bounding box center [677, 257] width 463 height 28
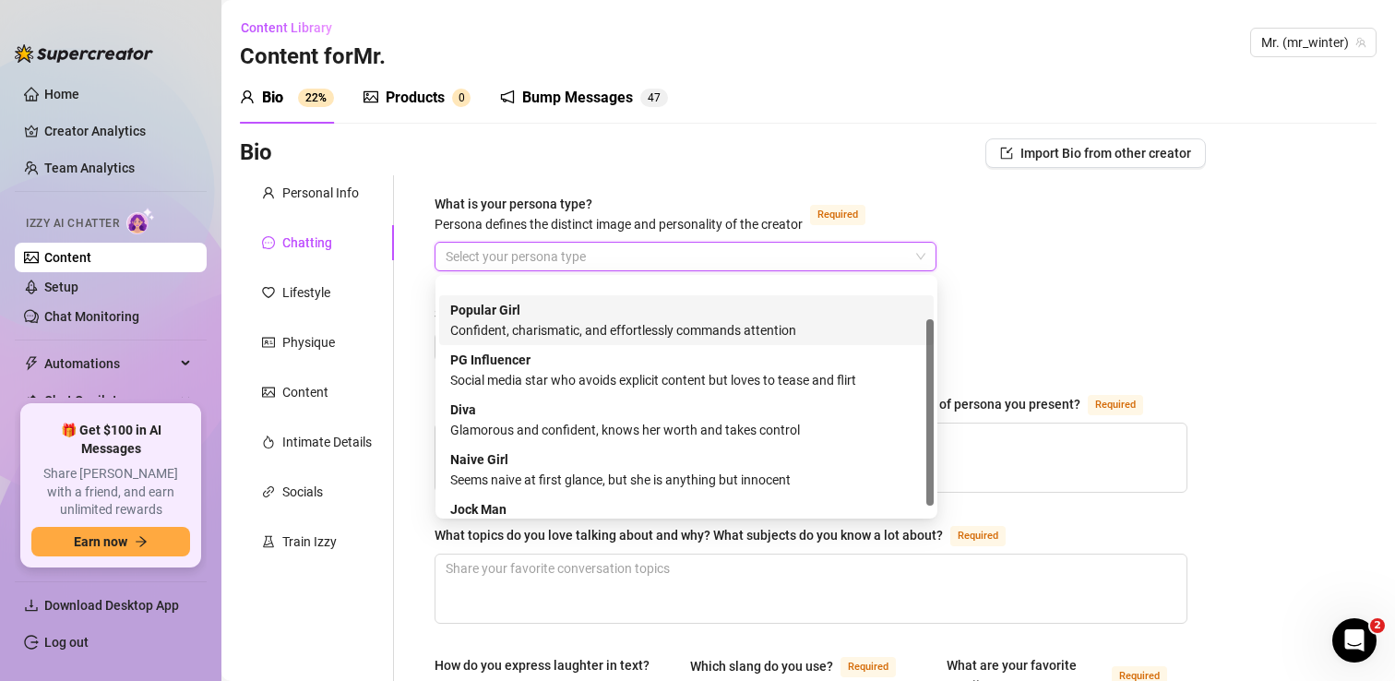
scroll to position [63, 0]
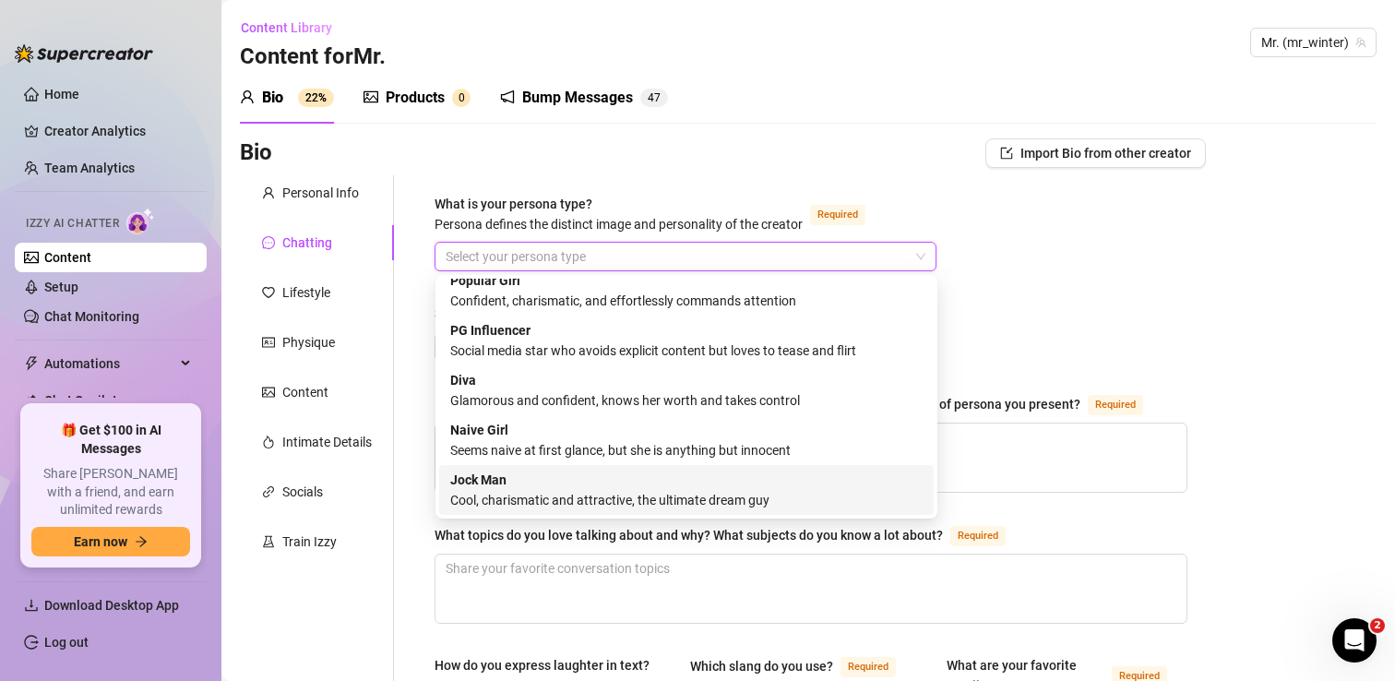
click at [564, 488] on div "Jock Man Cool, charismatic and attractive, the ultimate dream guy" at bounding box center [686, 490] width 472 height 41
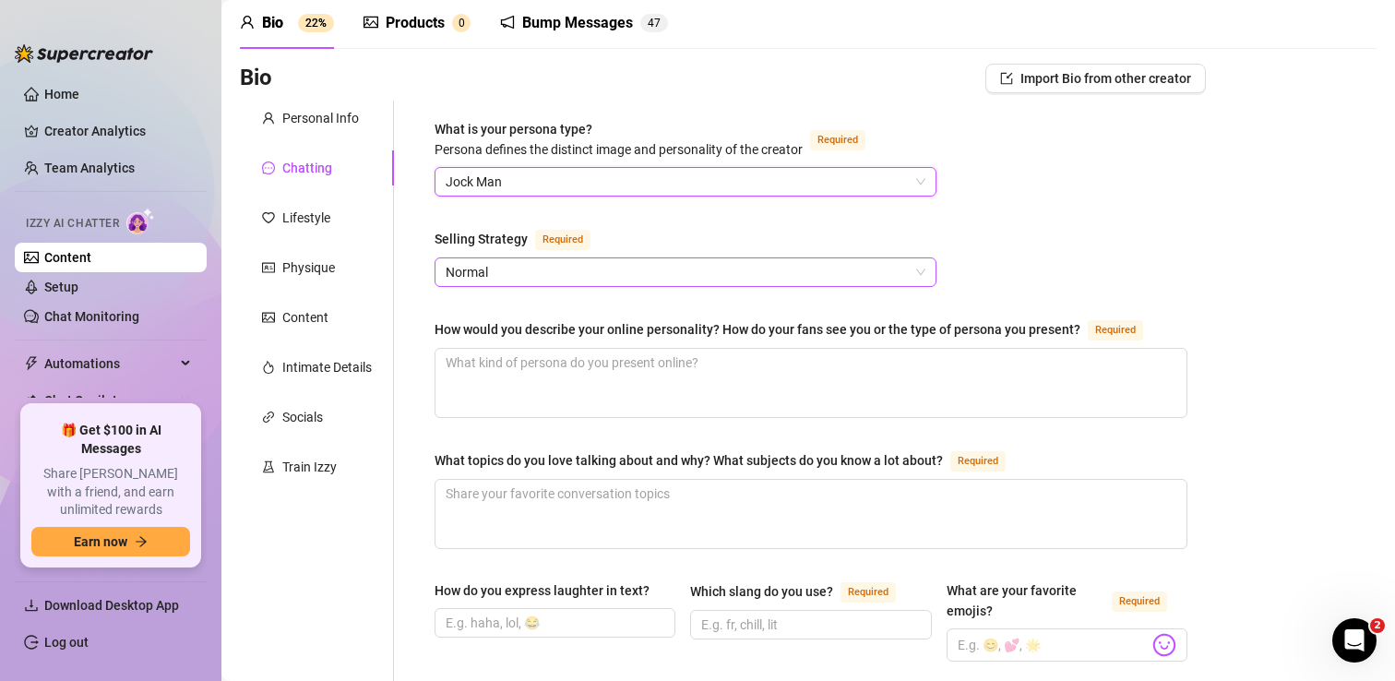
scroll to position [76, 0]
click at [639, 267] on span "Normal" at bounding box center [686, 271] width 480 height 28
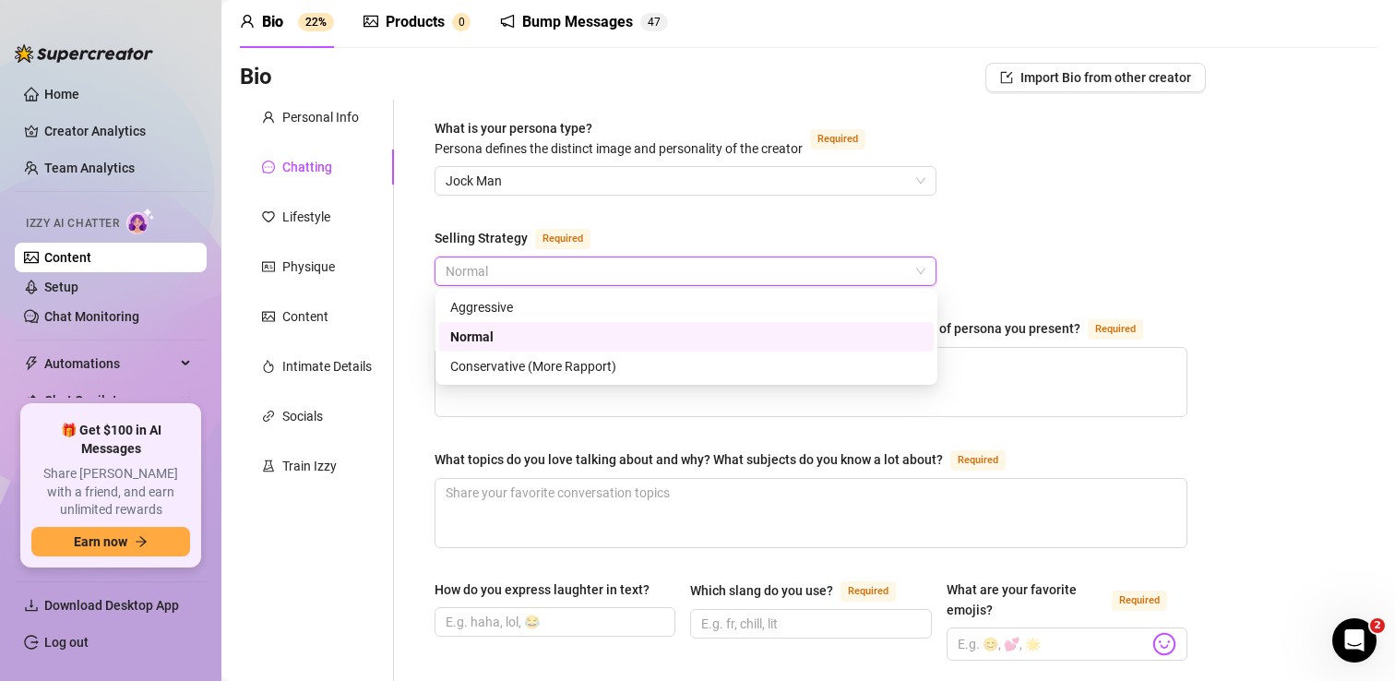
click at [605, 293] on div "Aggressive" at bounding box center [686, 307] width 494 height 30
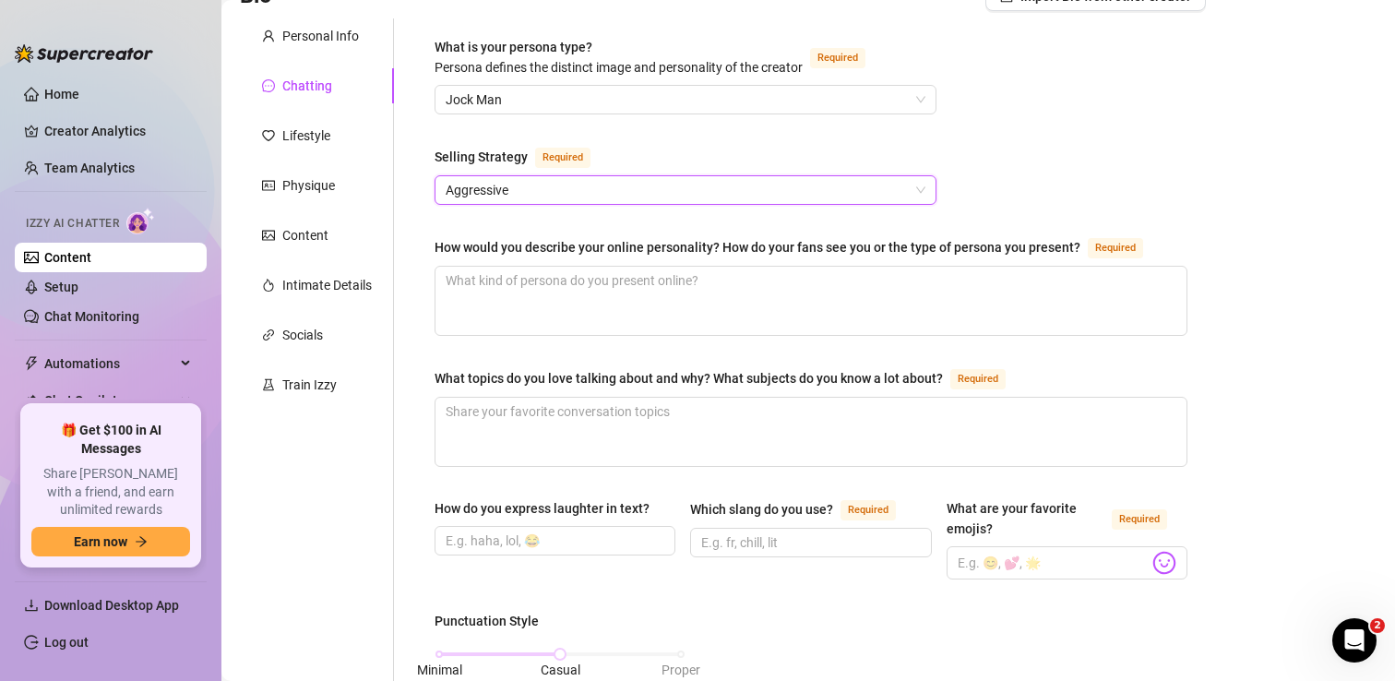
scroll to position [162, 0]
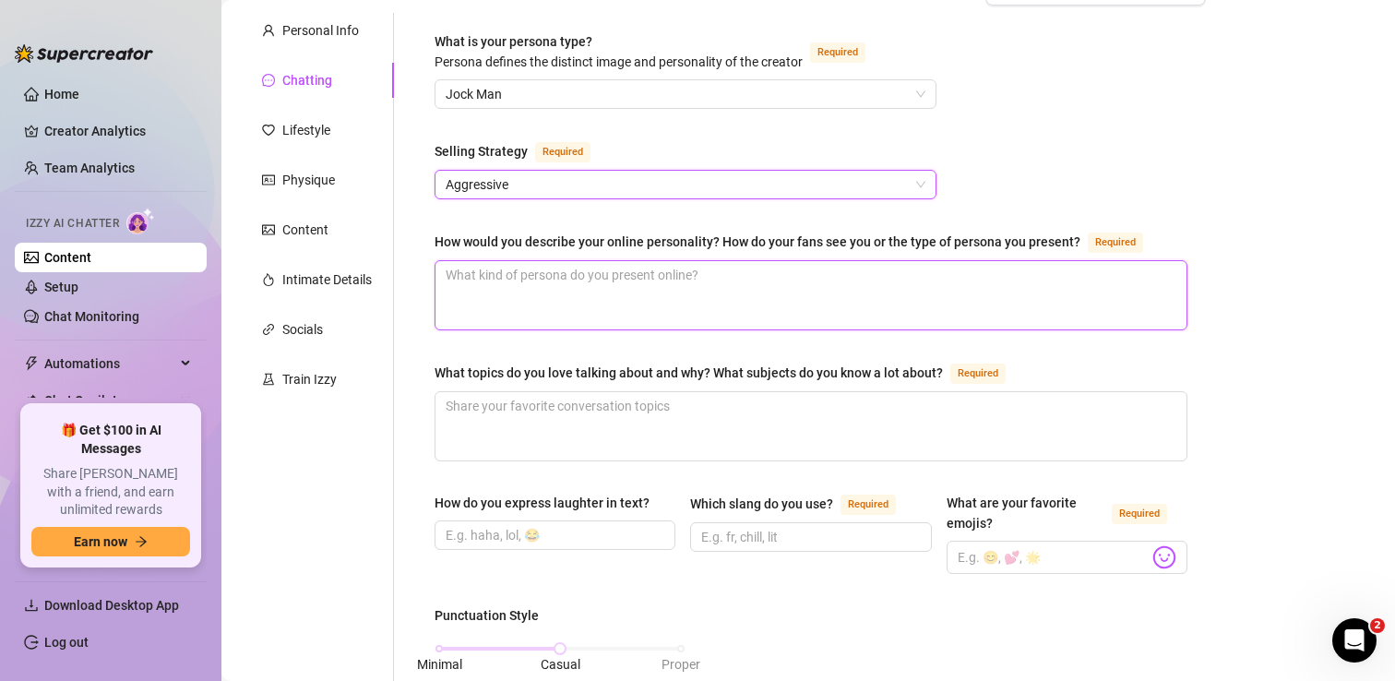
click at [557, 287] on textarea "How would you describe your online personality? How do your fans see you or the…" at bounding box center [810, 295] width 751 height 68
type textarea "A"
type textarea "As"
type textarea "As a"
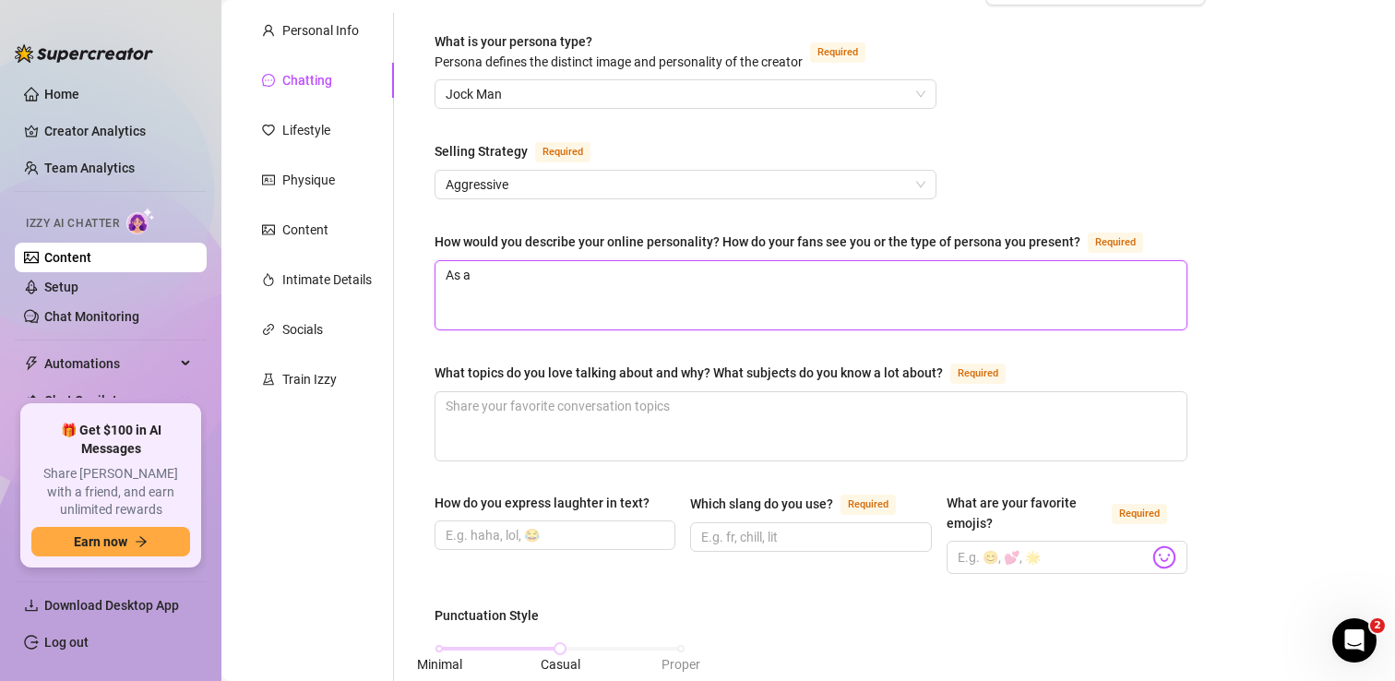
type textarea "As a"
type textarea "As a d"
type textarea "As a do"
type textarea "As a dom"
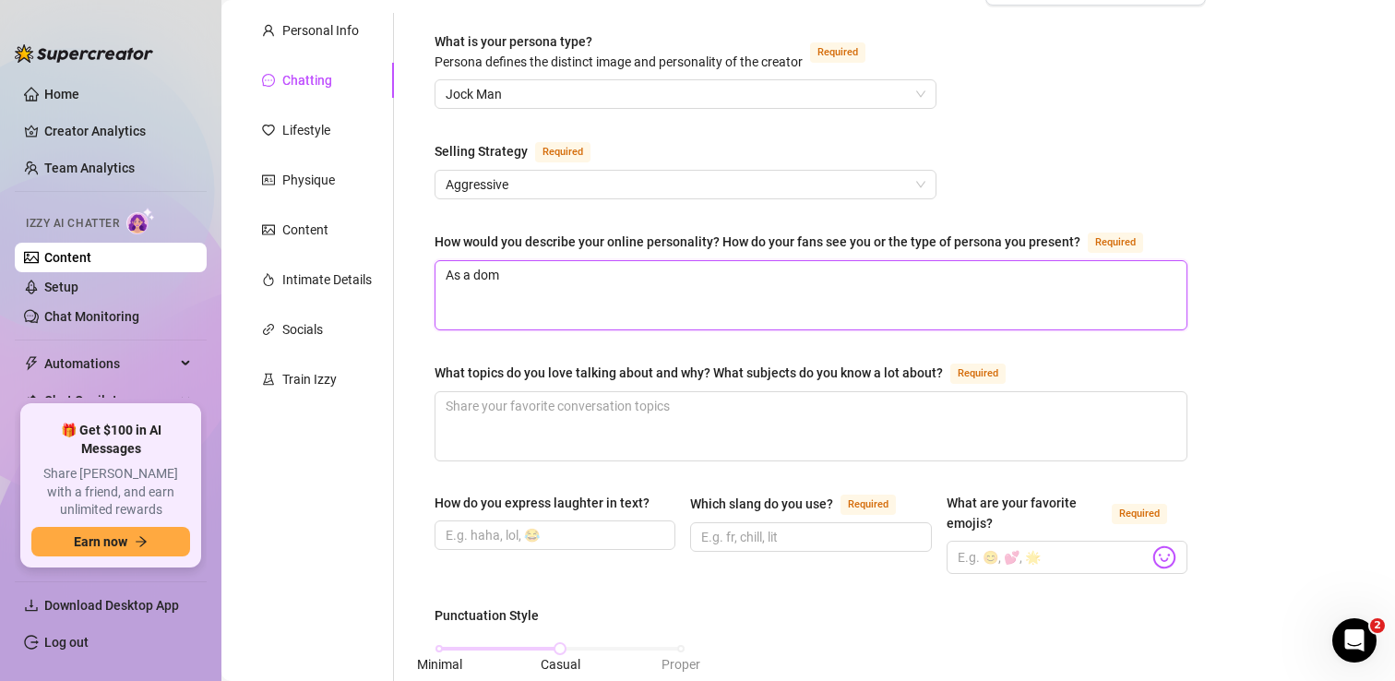
type textarea "As a dom i"
type textarea "As a dom if"
type textarea "As a dom if t"
type textarea "As a dom if th"
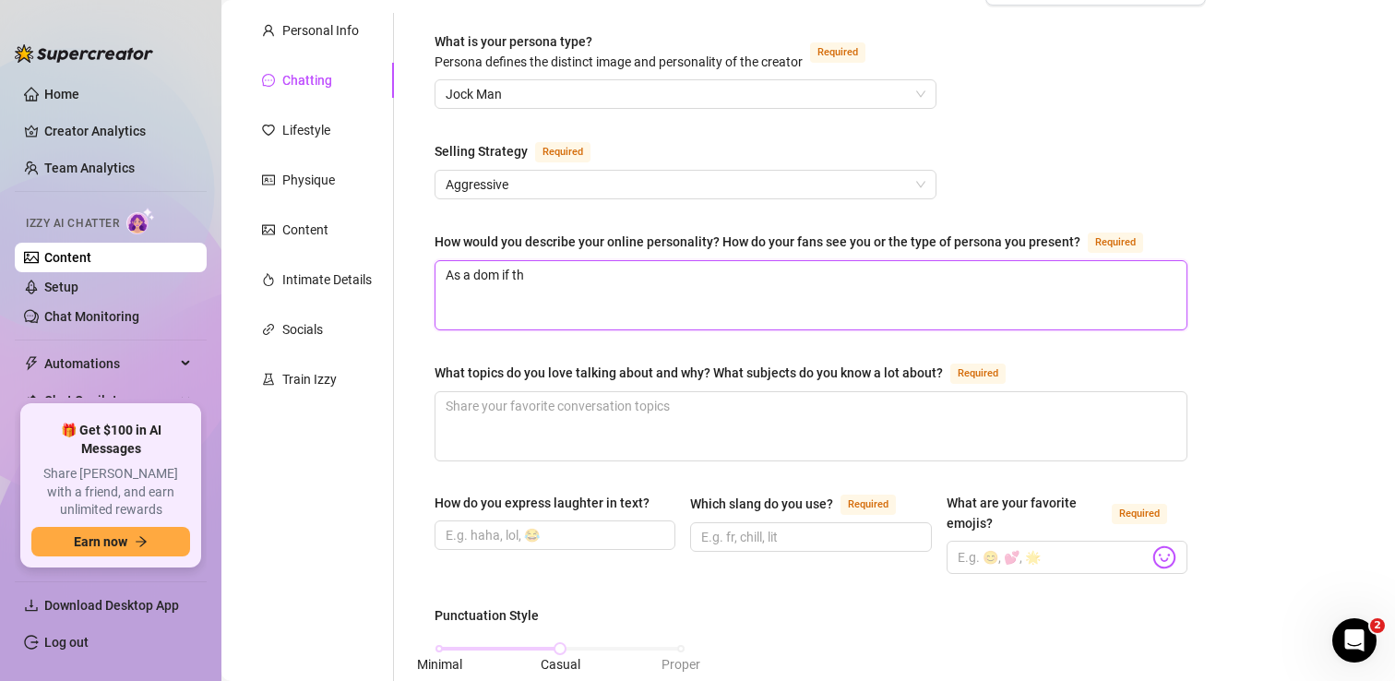
type textarea "As a dom if the"
type textarea "As a dom if they"
click at [687, 280] on textarea "As a dom if they are submissive." at bounding box center [810, 295] width 751 height 68
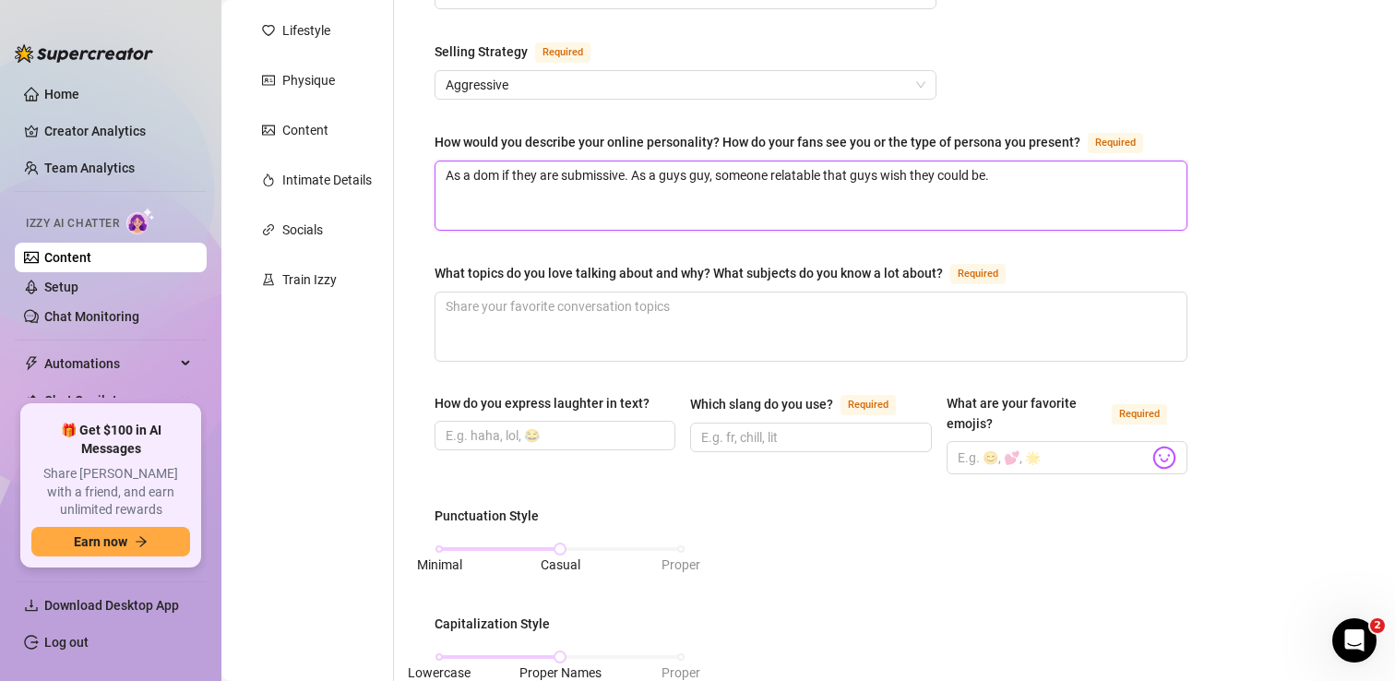
scroll to position [267, 0]
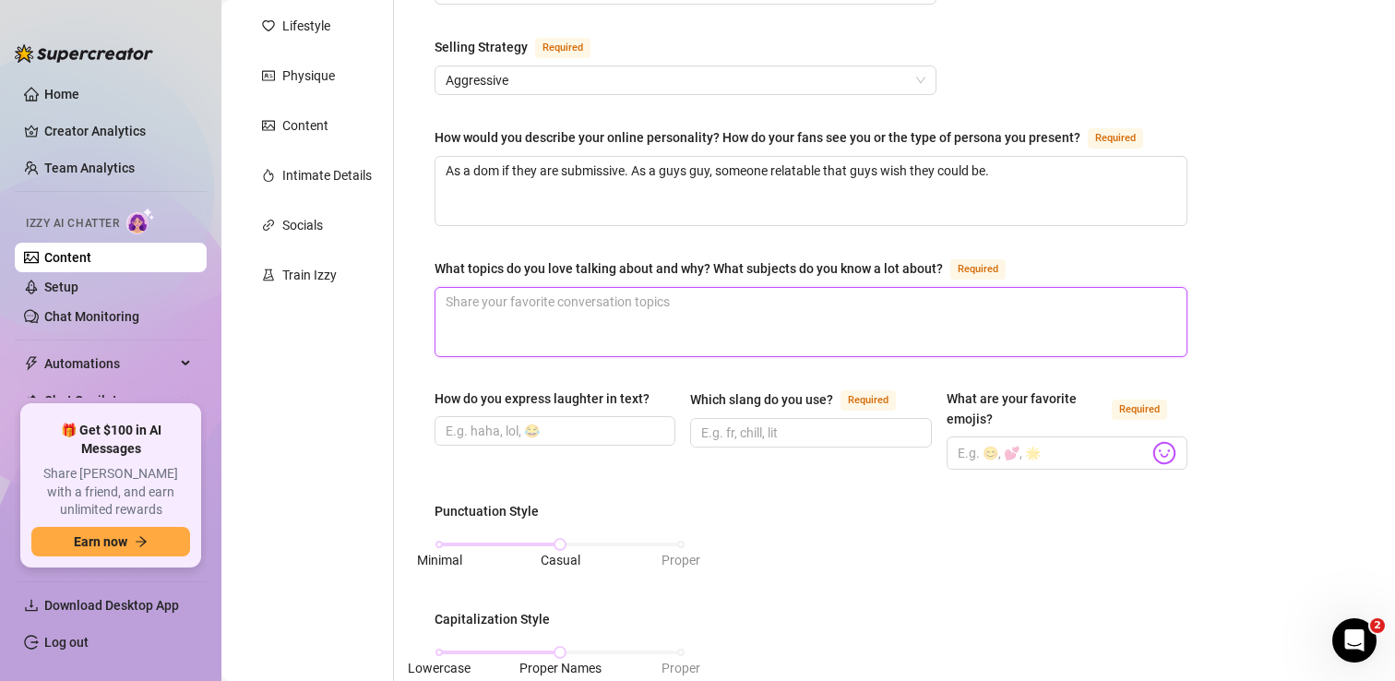
click at [537, 305] on textarea "What topics do you love talking about and why? What subjects do you know a lot …" at bounding box center [810, 322] width 751 height 68
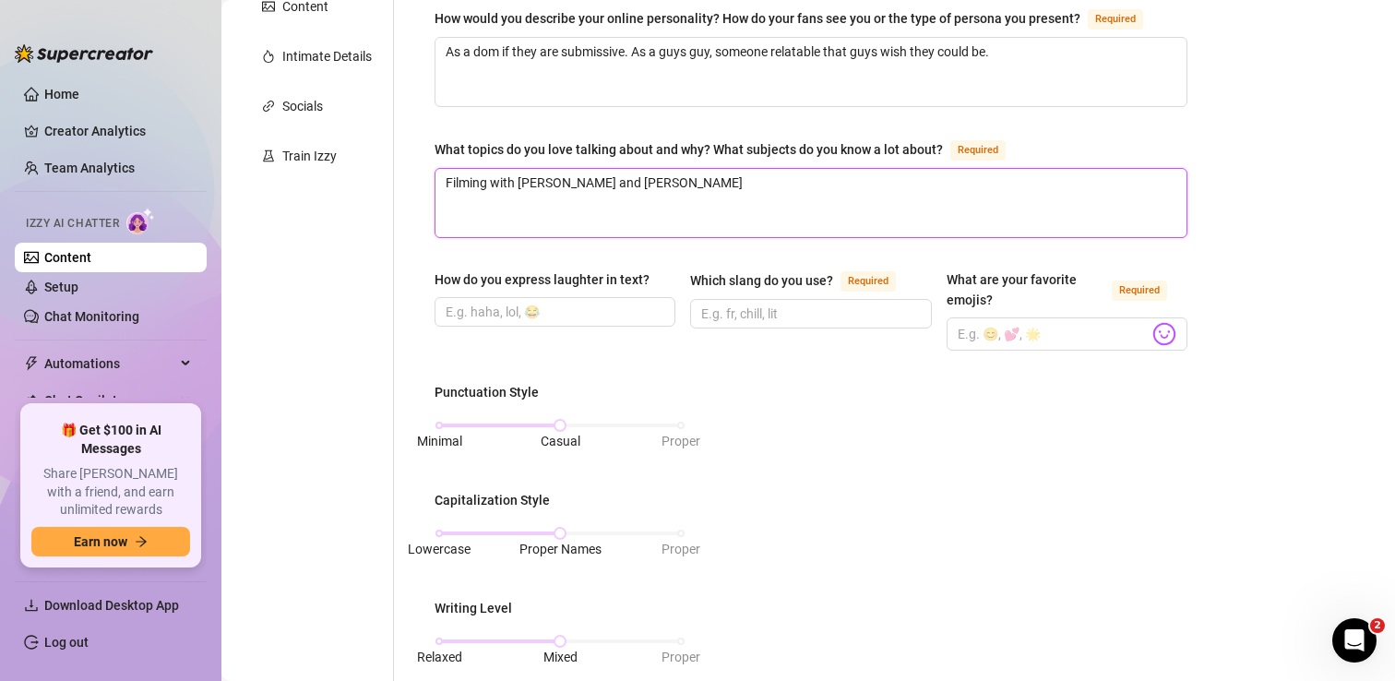
scroll to position [399, 0]
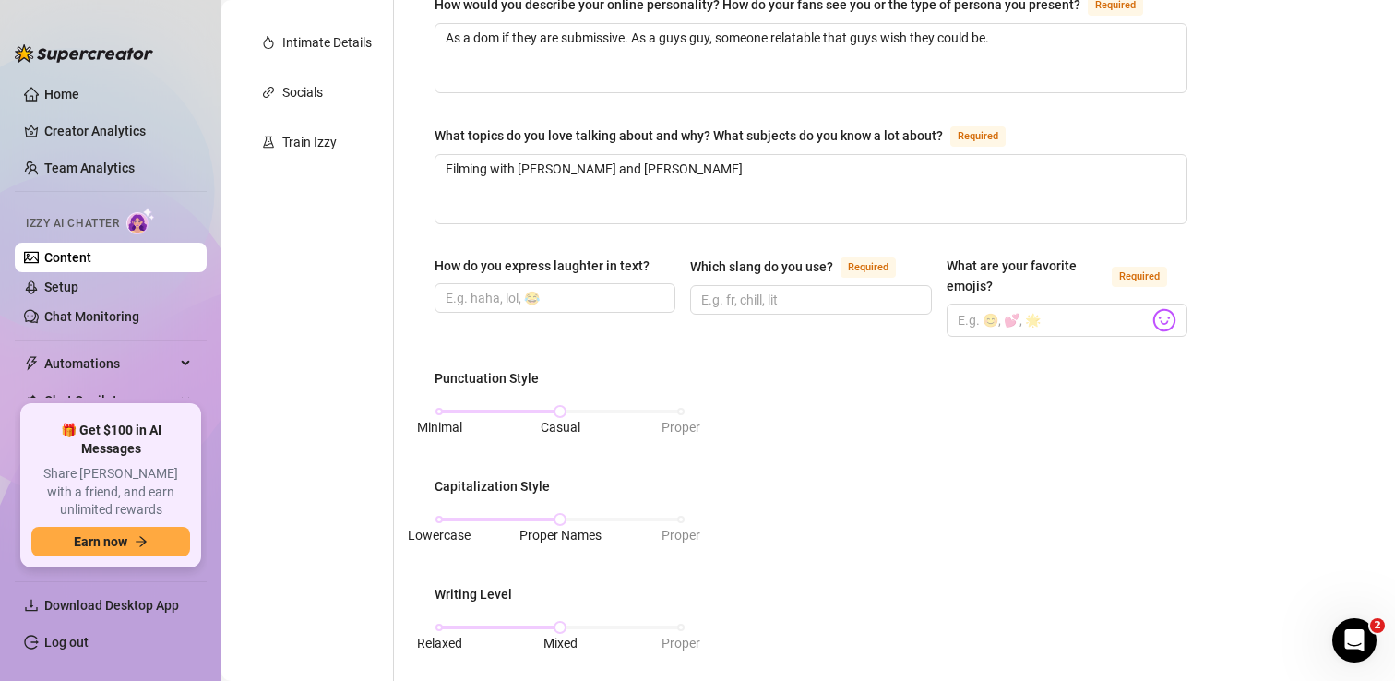
click at [604, 316] on div "How do you express laughter in text?" at bounding box center [555, 296] width 241 height 81
click at [765, 301] on input "Which slang do you use? Required" at bounding box center [808, 300] width 215 height 20
click at [1007, 320] on input "What are your favorite emojis? Required" at bounding box center [1053, 320] width 191 height 24
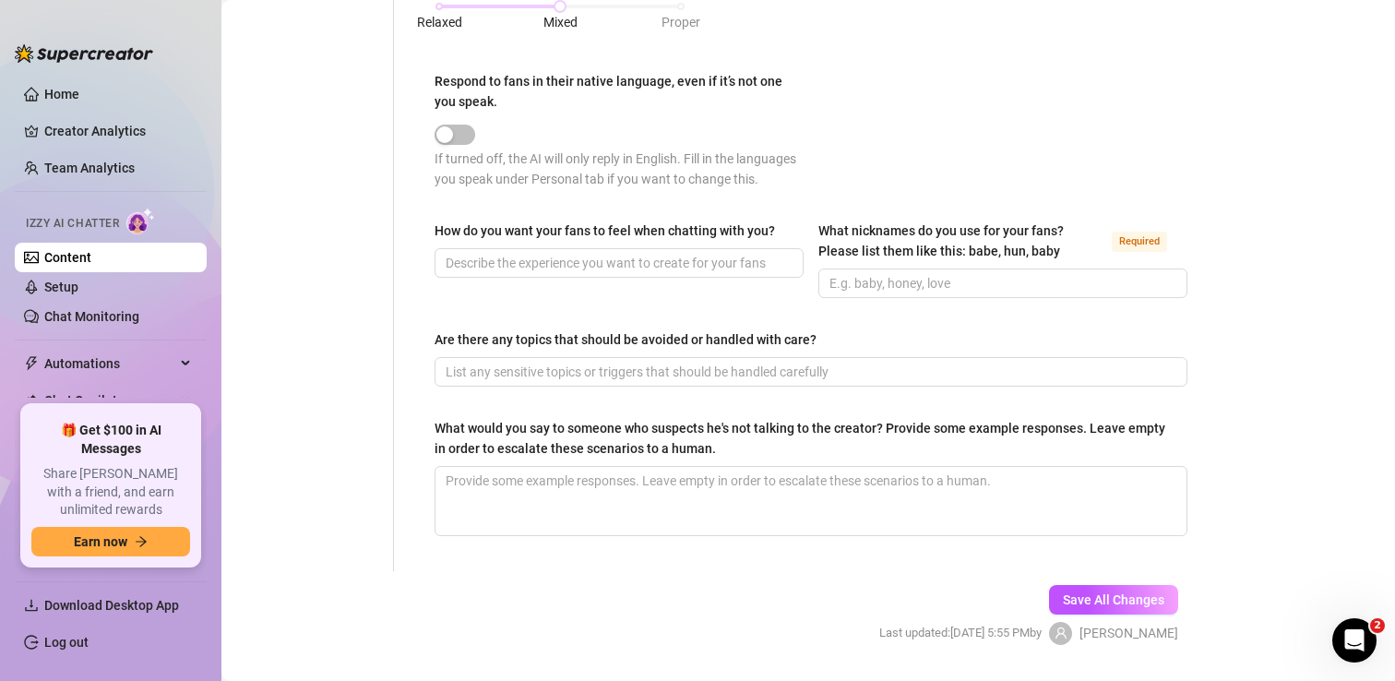
scroll to position [1028, 0]
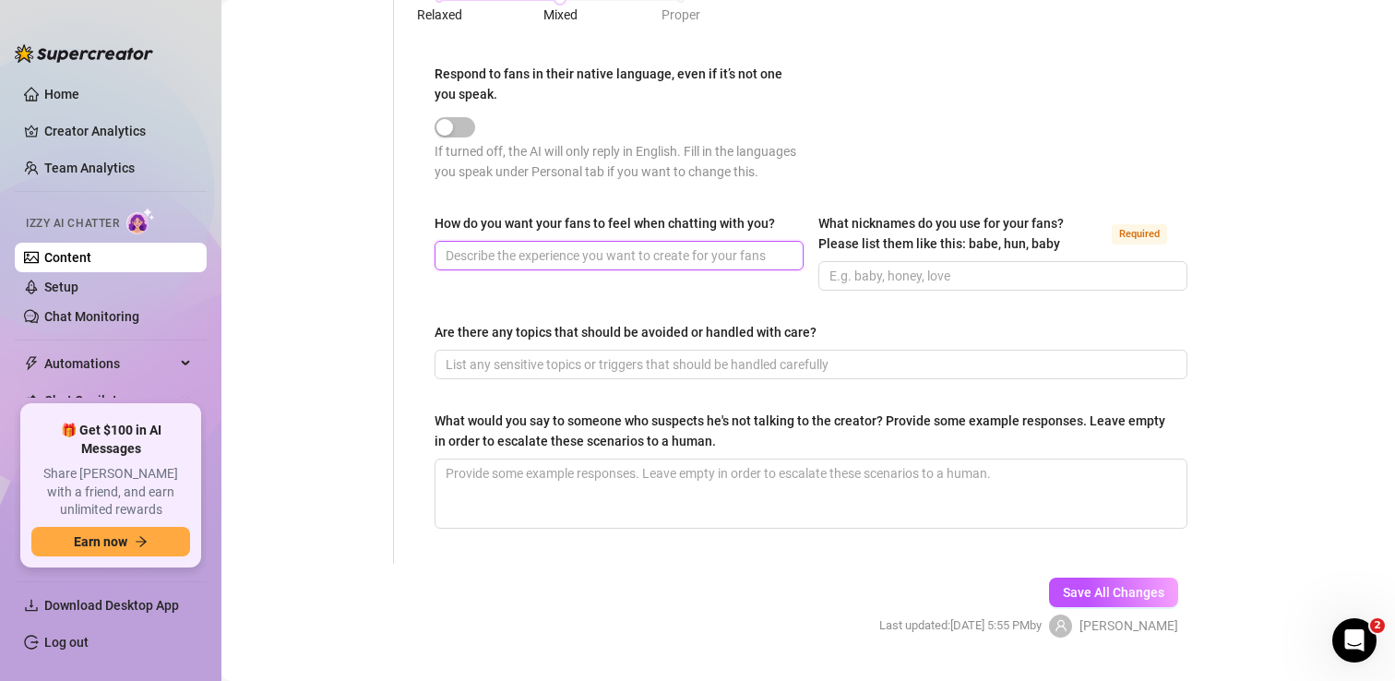
click at [690, 262] on input "How do you want your fans to feel when chatting with you?" at bounding box center [617, 255] width 343 height 20
click at [859, 272] on input "What nicknames do you use for your fans? Please list them like this: babe, hun,…" at bounding box center [1000, 276] width 343 height 20
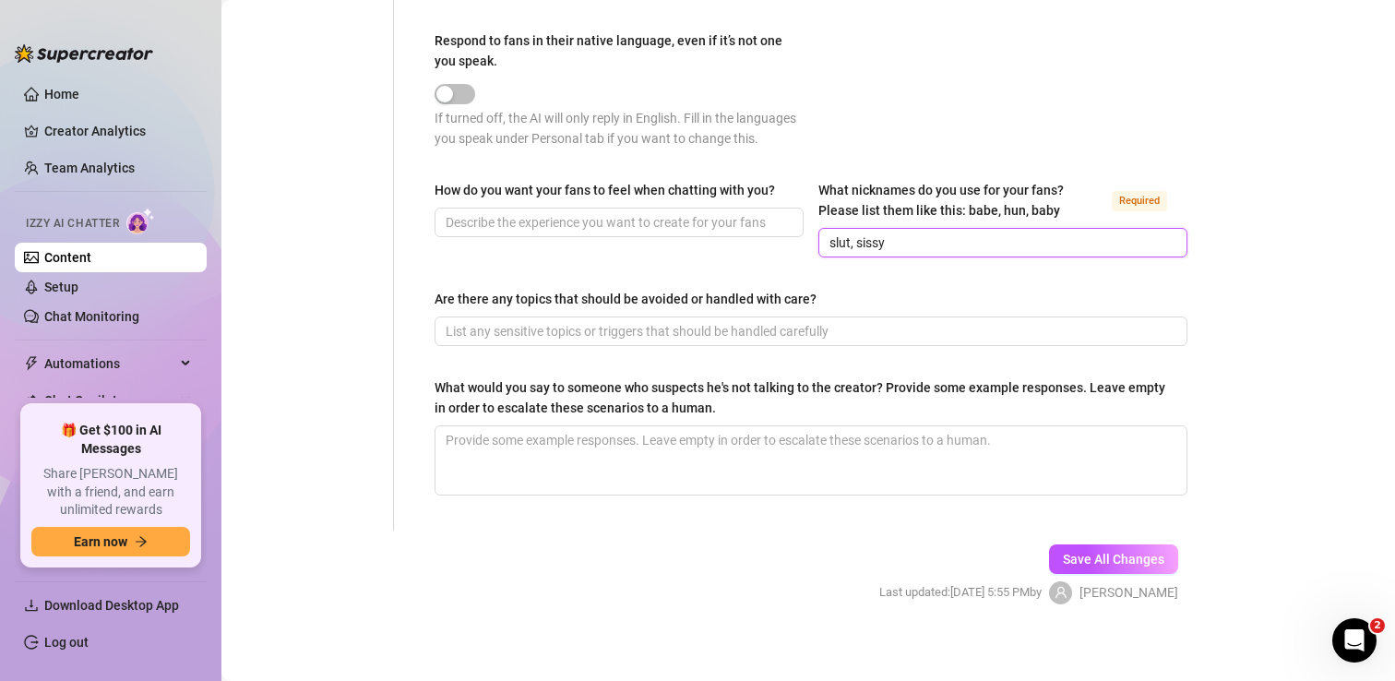
drag, startPoint x: 921, startPoint y: 239, endPoint x: 859, endPoint y: 237, distance: 61.8
click at [859, 237] on input "slut, sissy" at bounding box center [1000, 242] width 343 height 20
click at [791, 240] on div "How do you want your fans to feel when chatting with you?" at bounding box center [619, 218] width 369 height 77
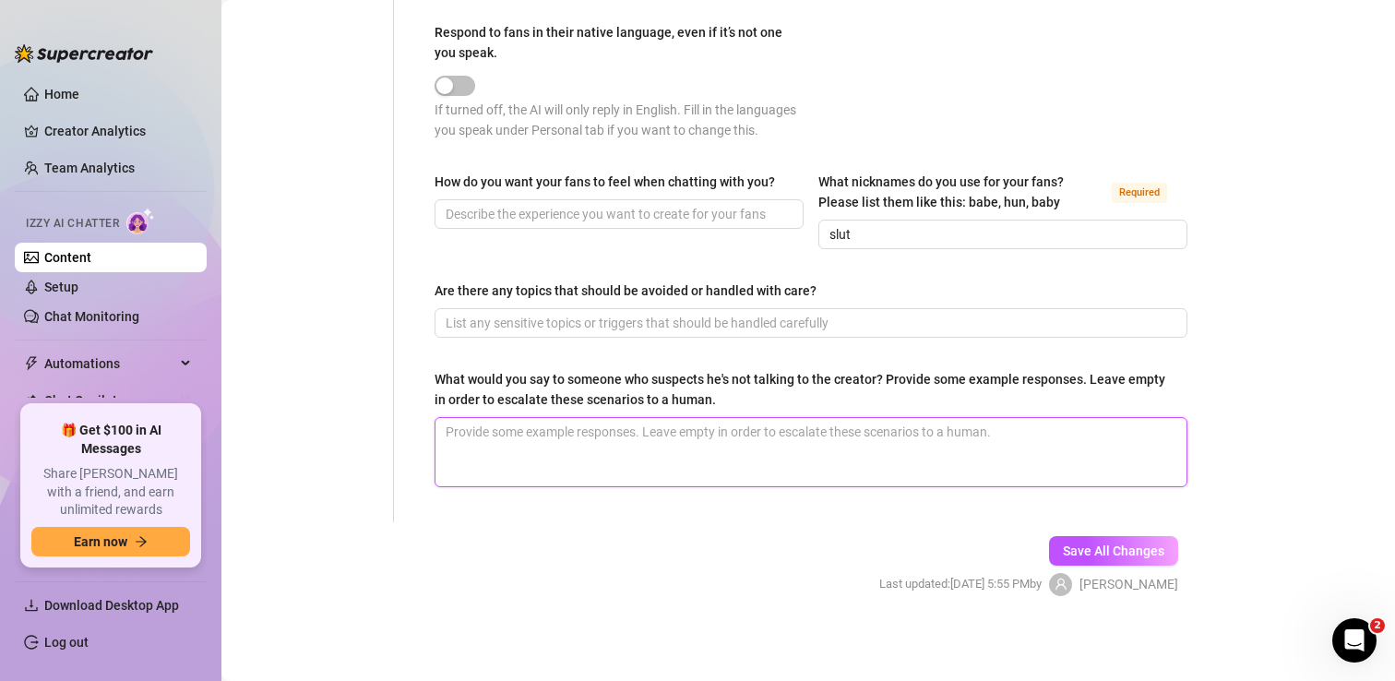
click at [726, 447] on textarea "What would you say to someone who suspects he's not talking to the creator? Pro…" at bounding box center [810, 452] width 751 height 68
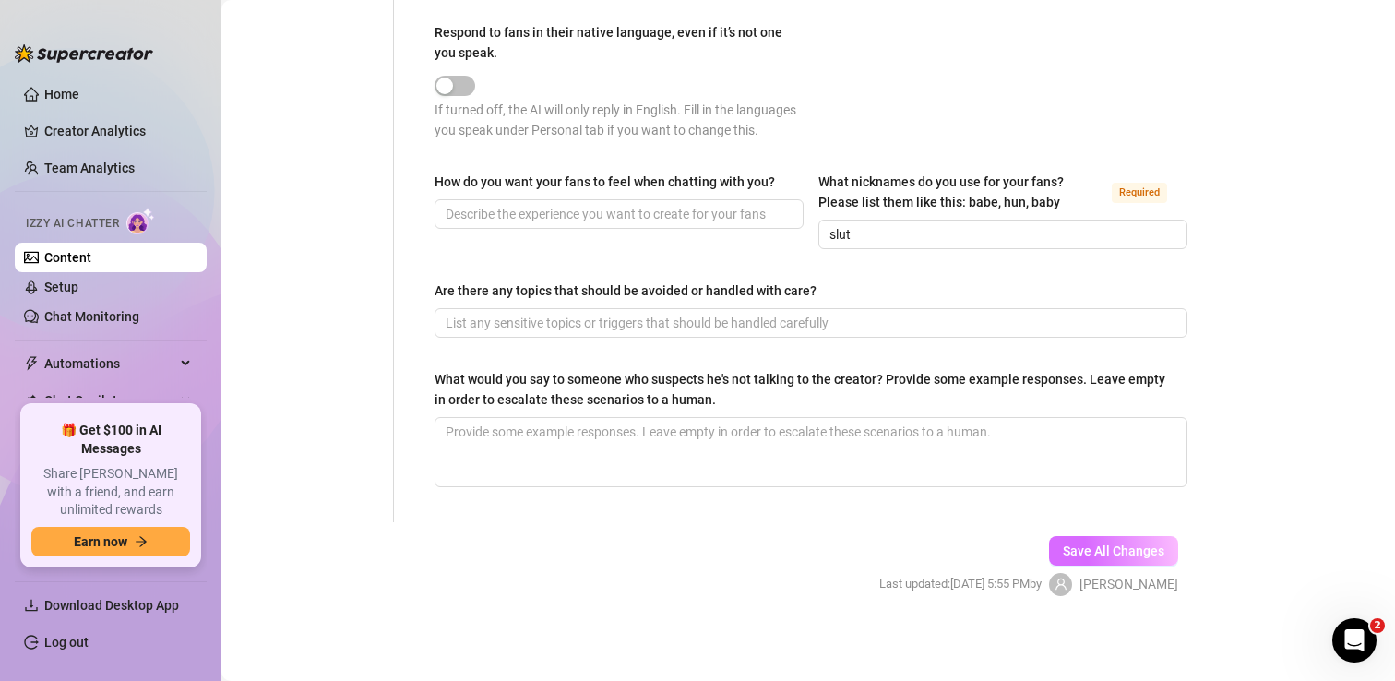
click at [1092, 551] on span "Save All Changes" at bounding box center [1113, 550] width 101 height 15
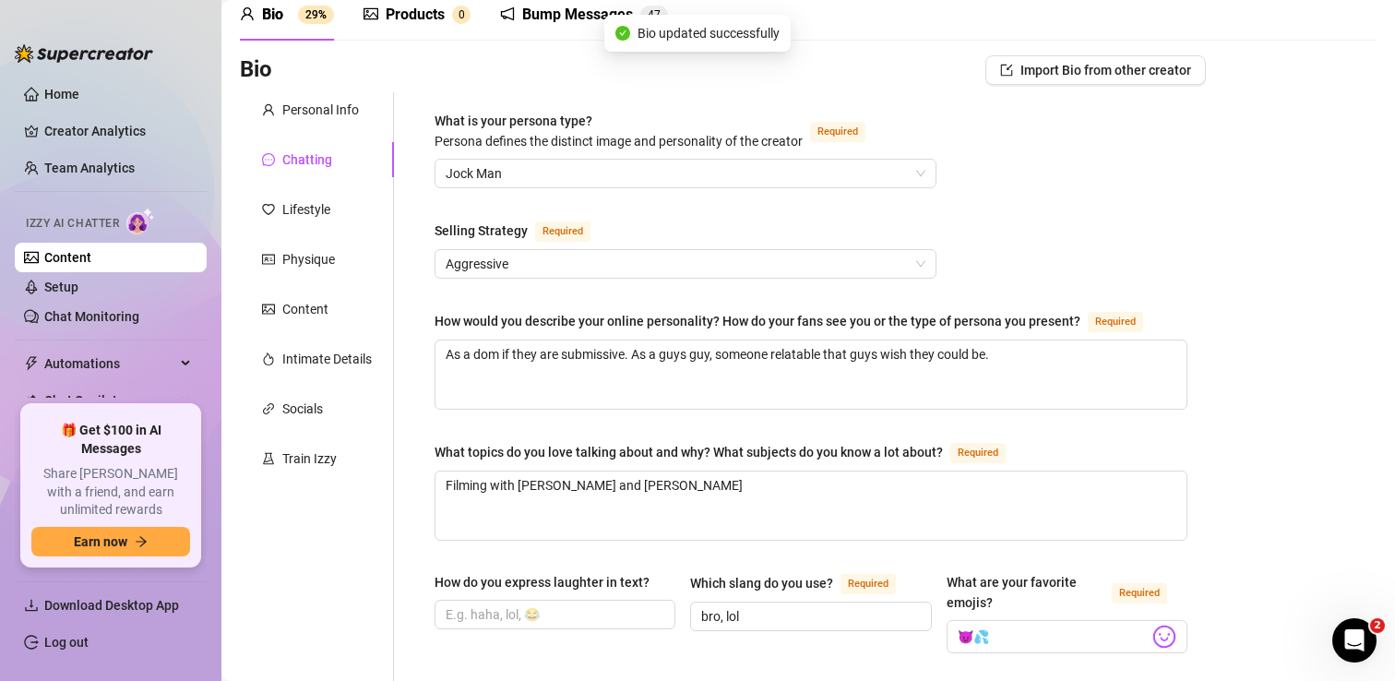
scroll to position [0, 0]
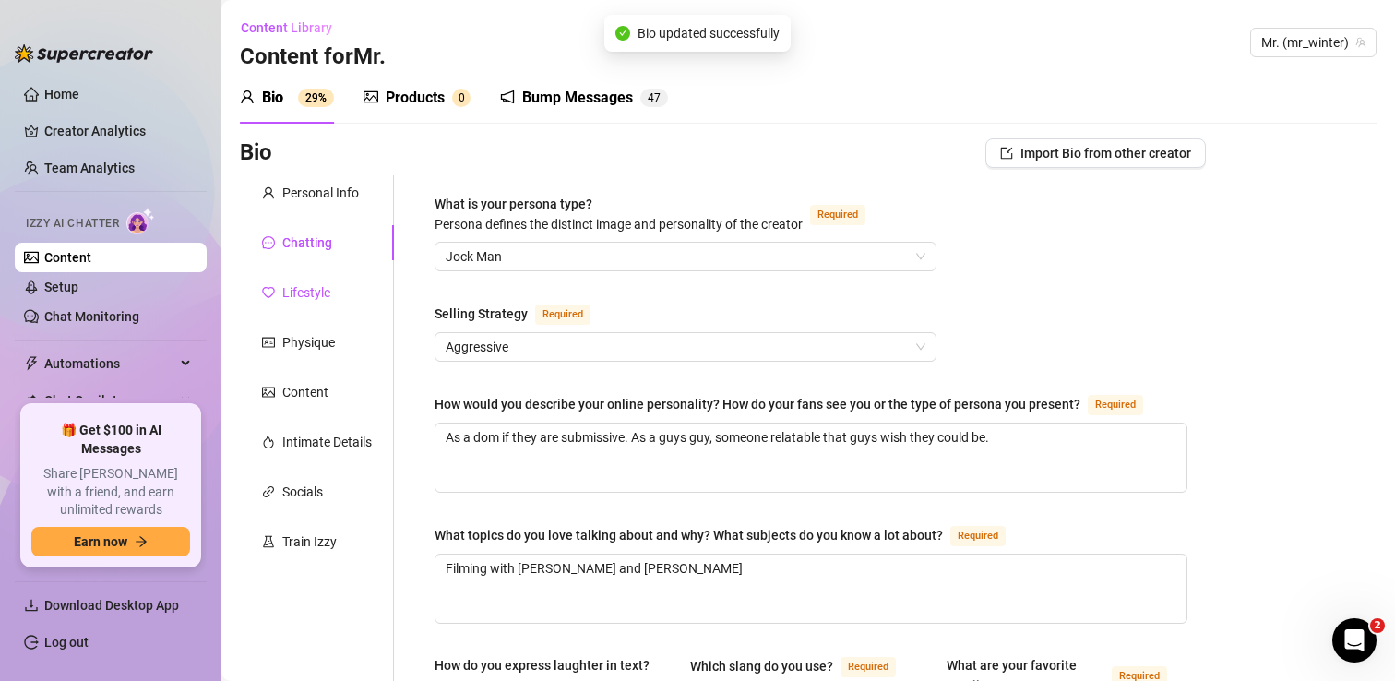
click at [326, 292] on div "Lifestyle" at bounding box center [306, 292] width 48 height 20
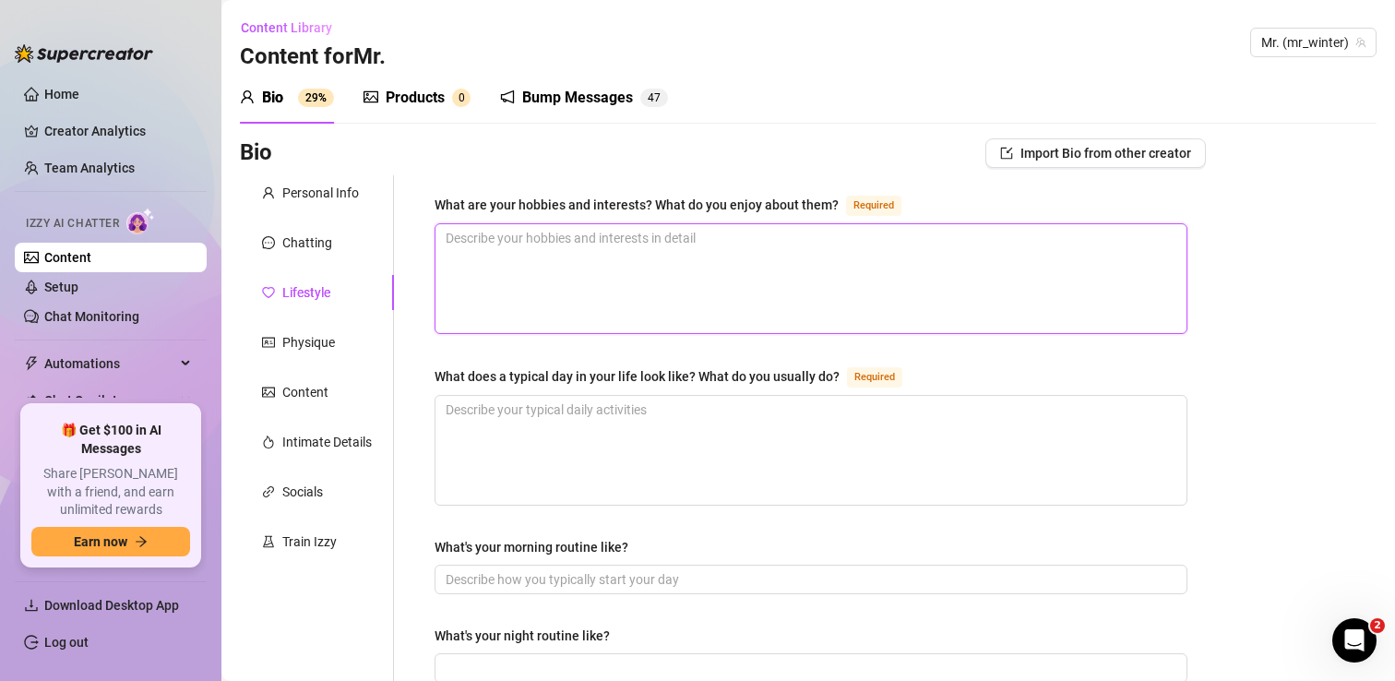
click at [521, 258] on textarea "What are your hobbies and interests? What do you enjoy about them? Required" at bounding box center [810, 278] width 751 height 109
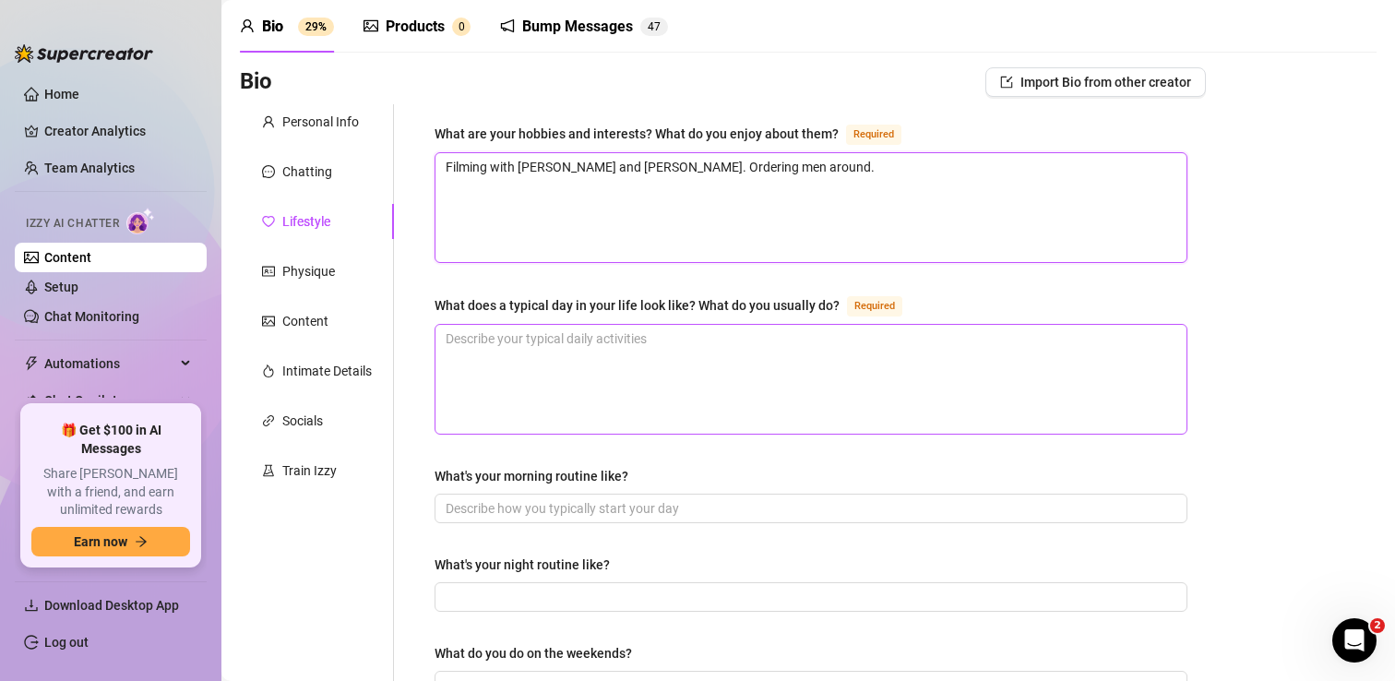
scroll to position [72, 0]
click at [533, 343] on textarea "What does a typical day in your life look like? What do you usually do? Required" at bounding box center [810, 378] width 751 height 109
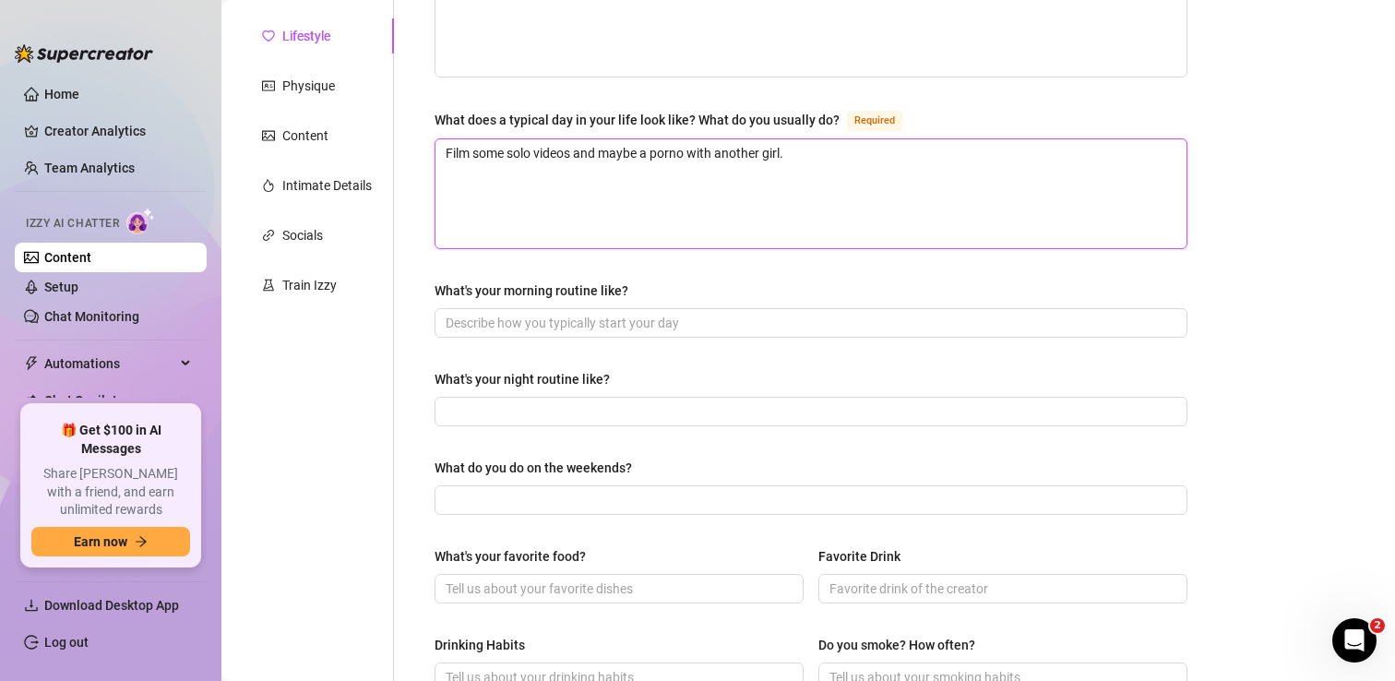
scroll to position [265, 0]
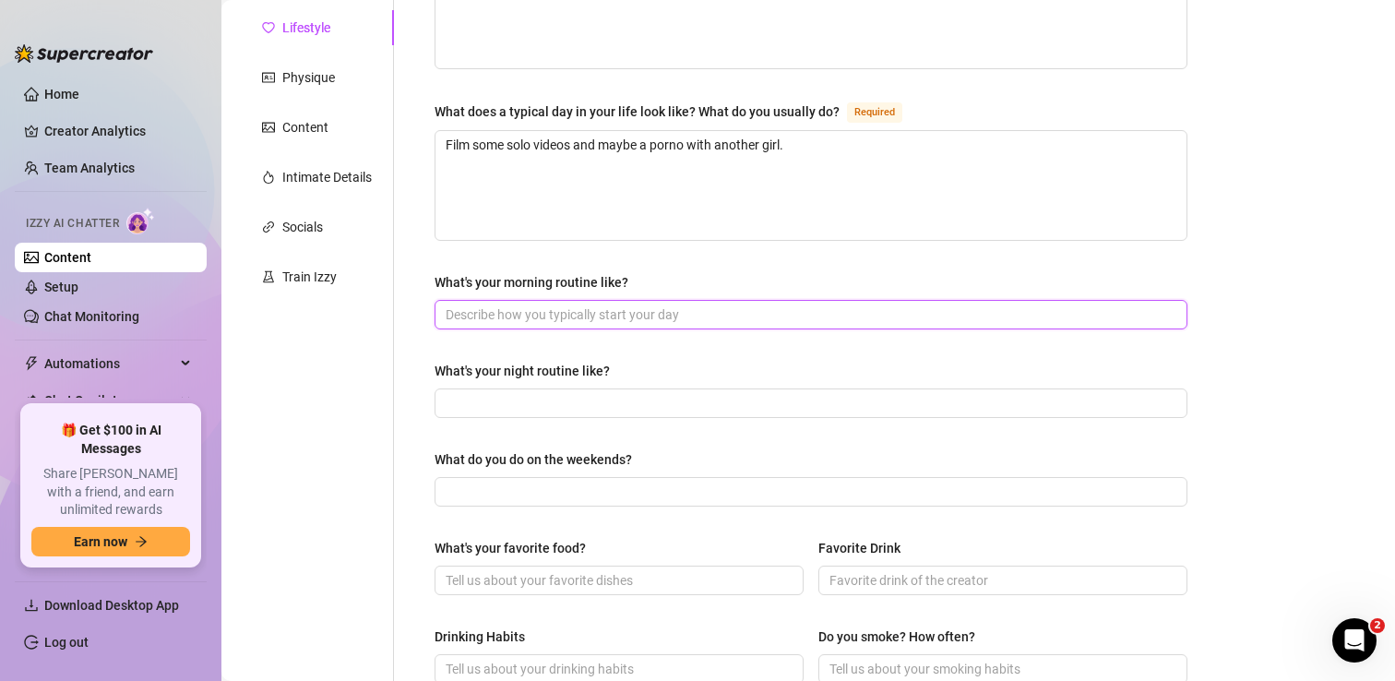
click at [652, 312] on input "What's your morning routine like?" at bounding box center [809, 314] width 727 height 20
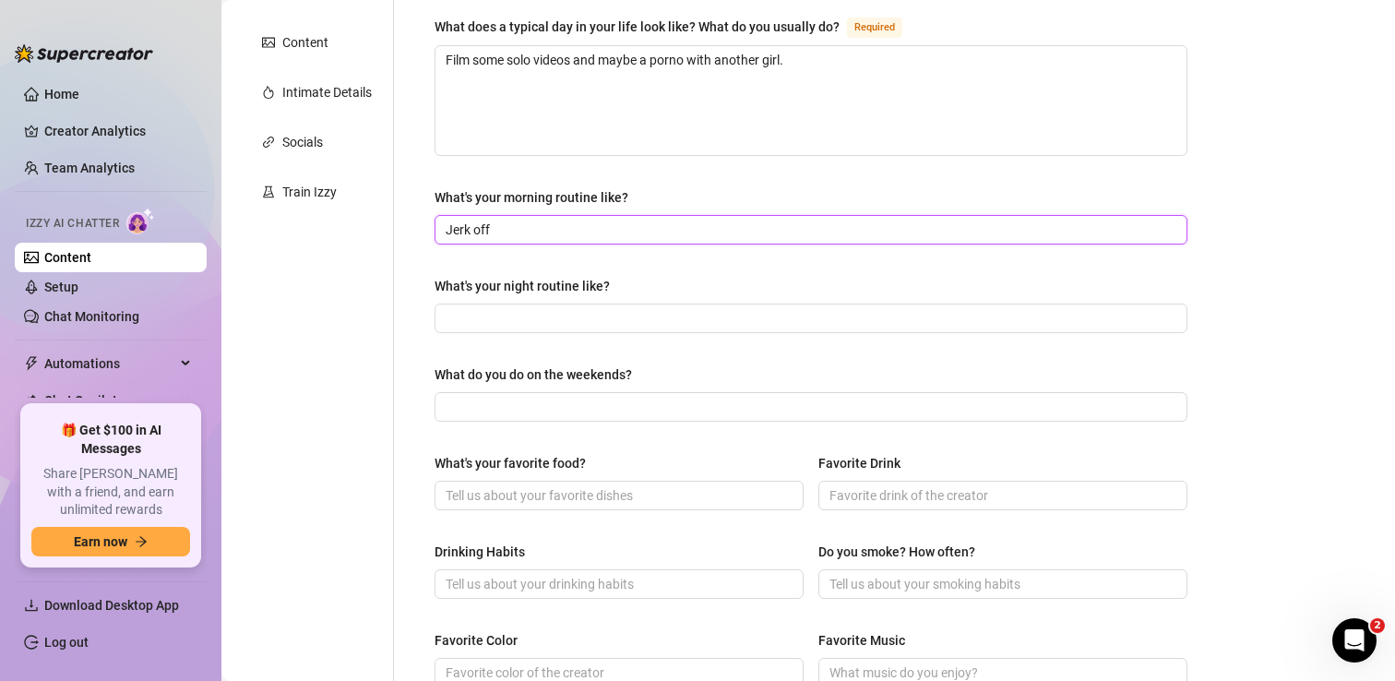
scroll to position [375, 0]
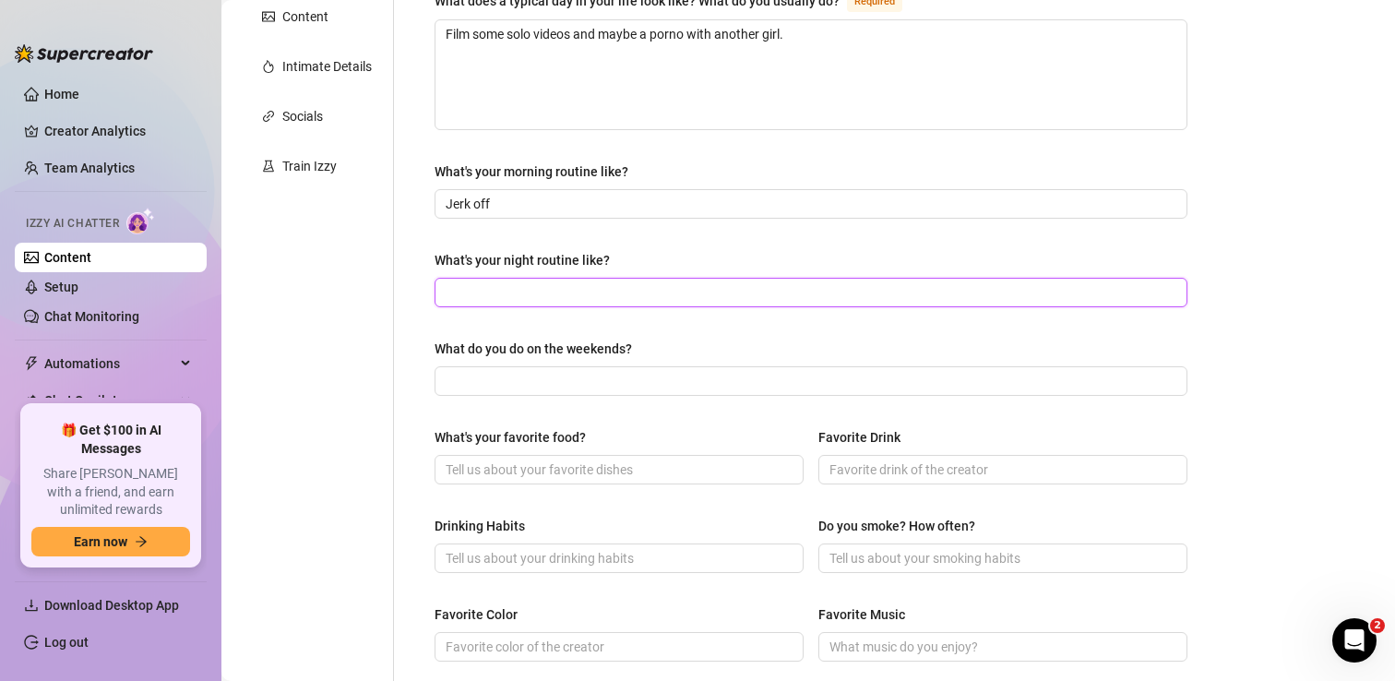
click at [651, 285] on input "What's your night routine like?" at bounding box center [809, 292] width 727 height 20
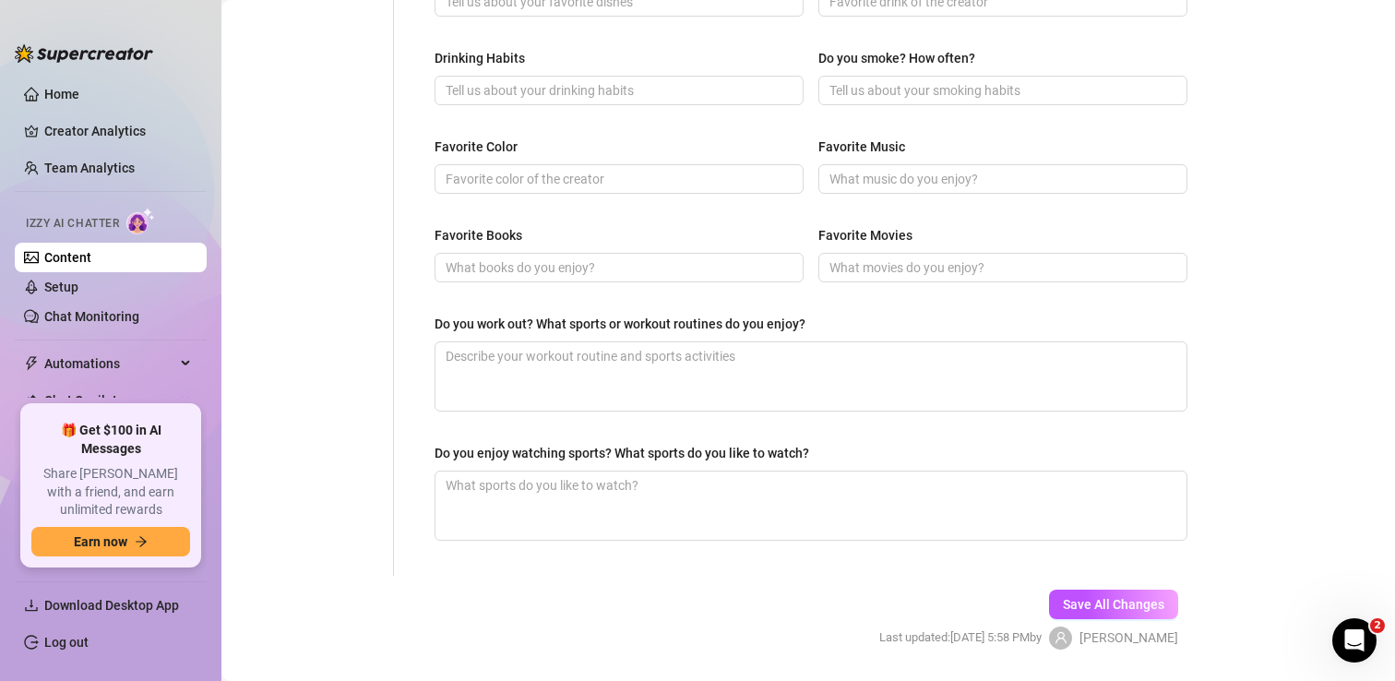
scroll to position [844, 0]
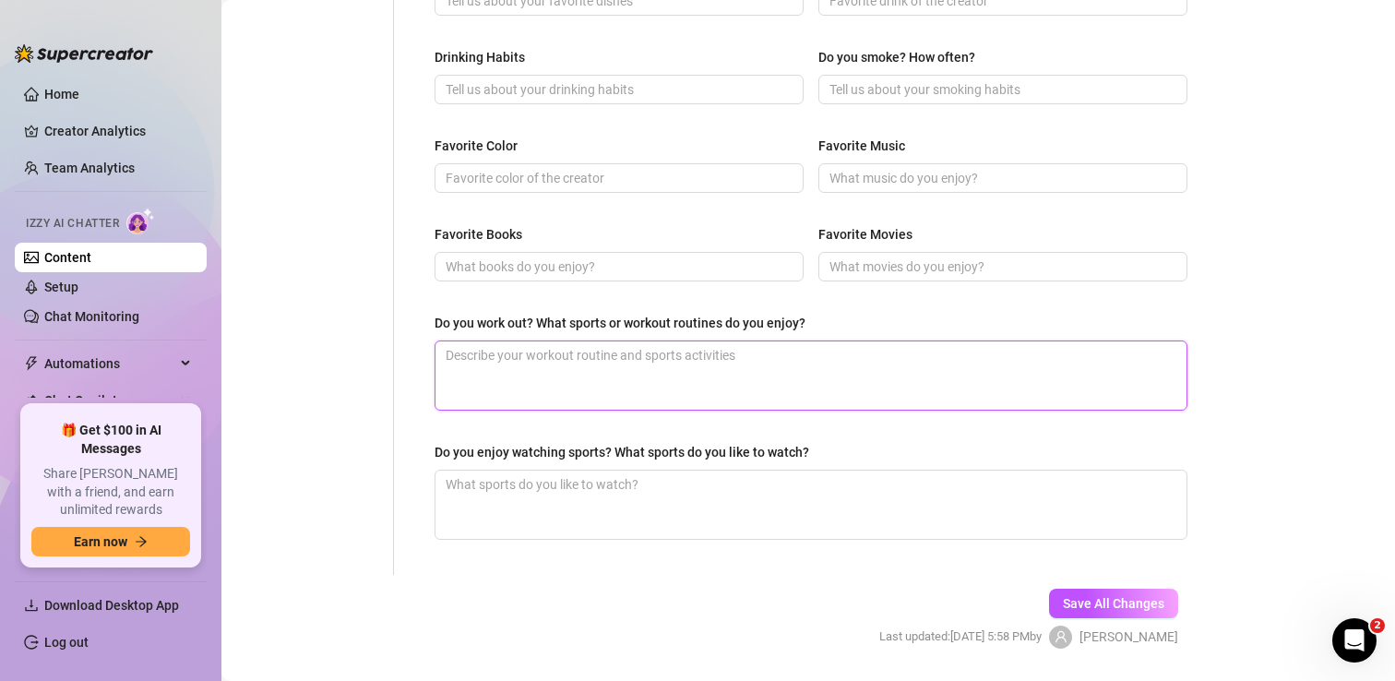
click at [675, 360] on textarea "Do you work out? What sports or workout routines do you enjoy?" at bounding box center [810, 375] width 751 height 68
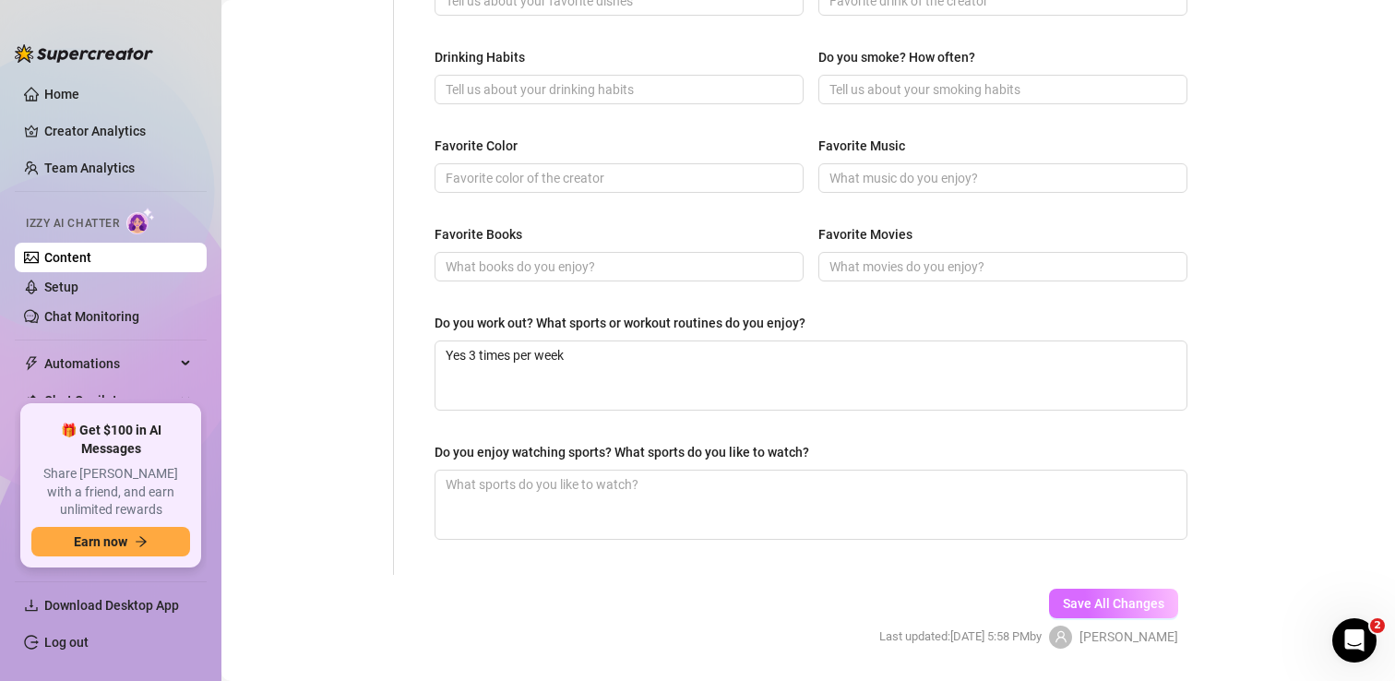
click at [1110, 605] on span "Save All Changes" at bounding box center [1113, 603] width 101 height 15
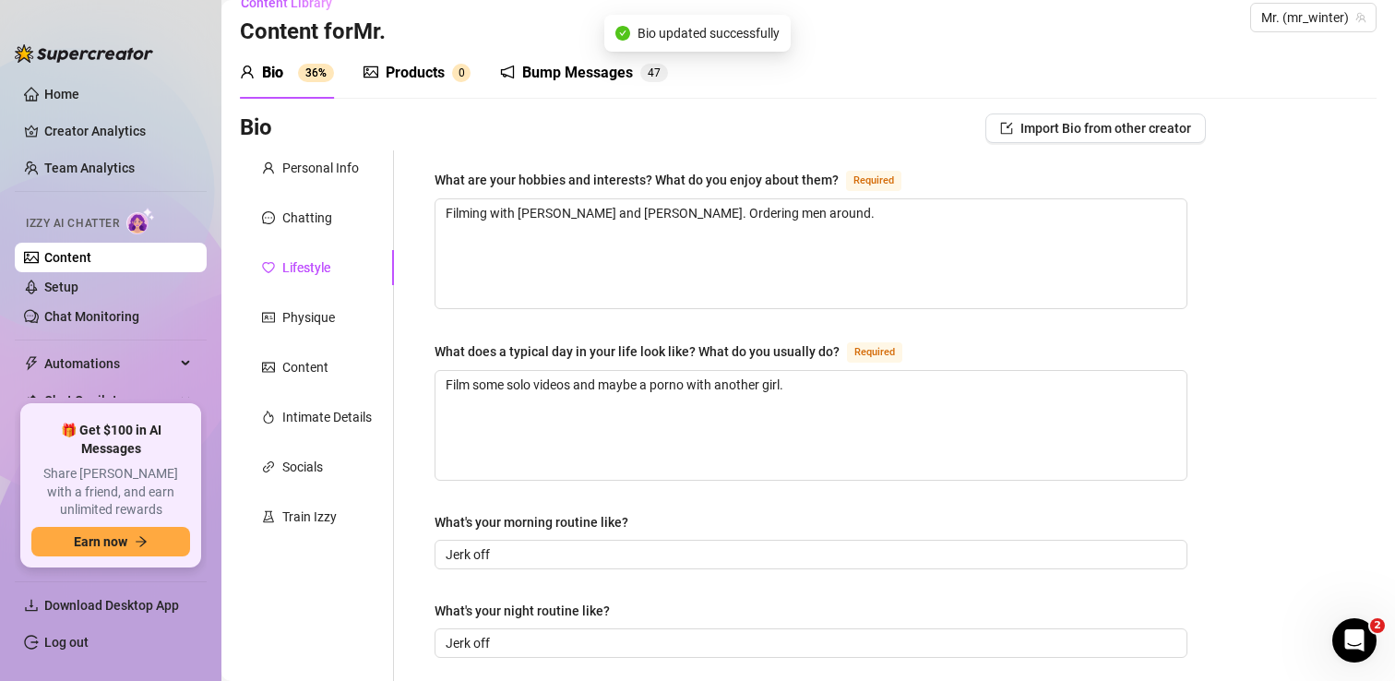
scroll to position [0, 0]
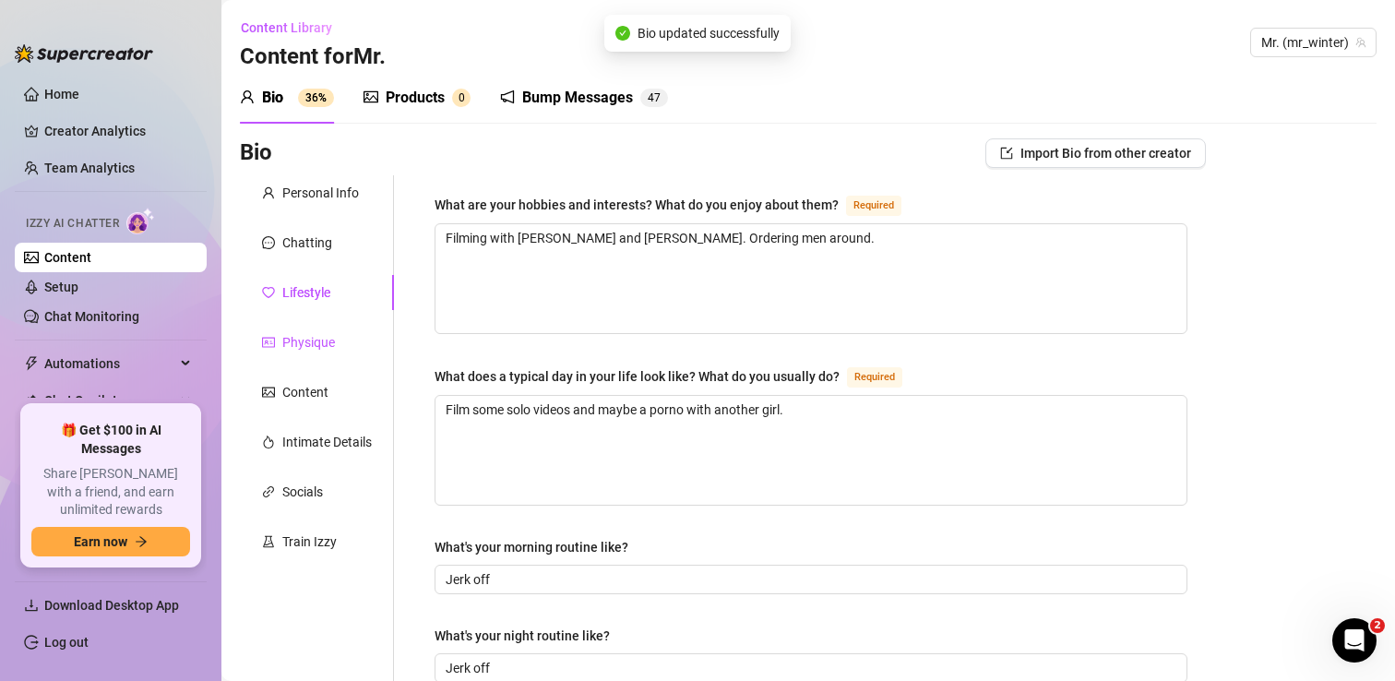
click at [321, 339] on div "Physique" at bounding box center [308, 342] width 53 height 20
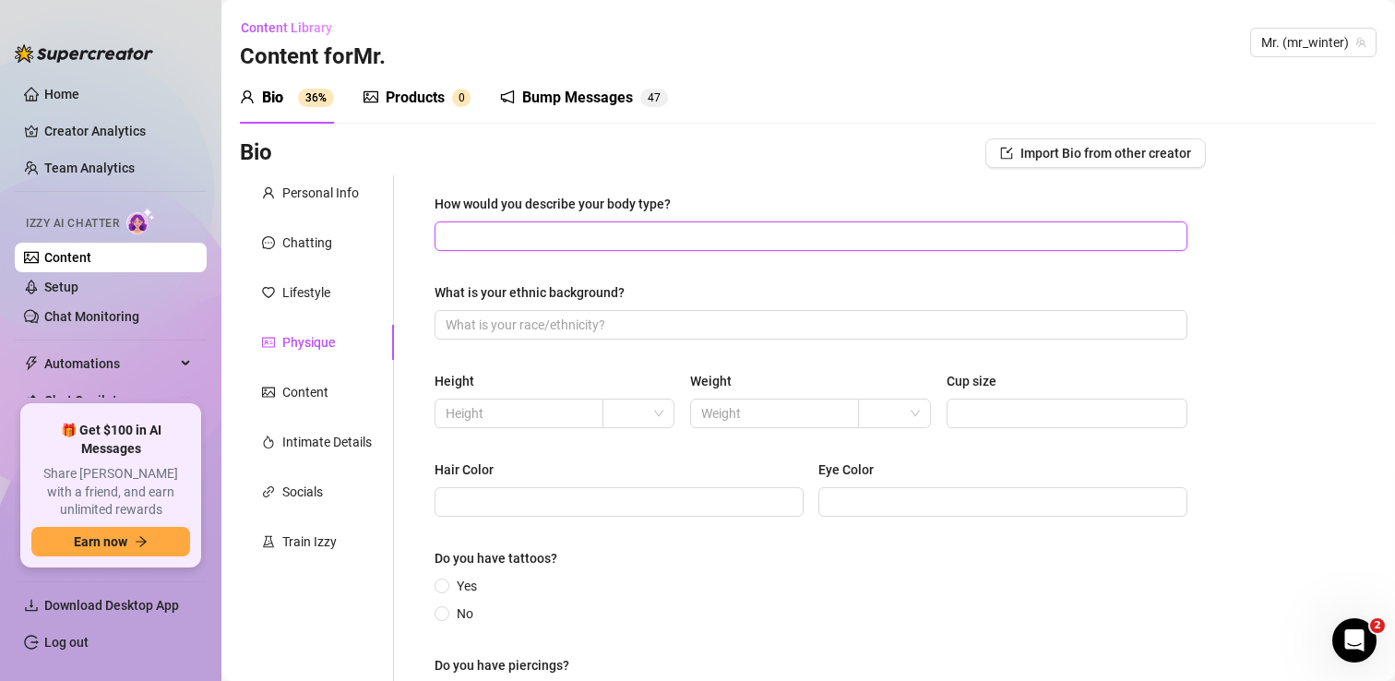
click at [673, 231] on input "How would you describe your body type?" at bounding box center [809, 236] width 727 height 20
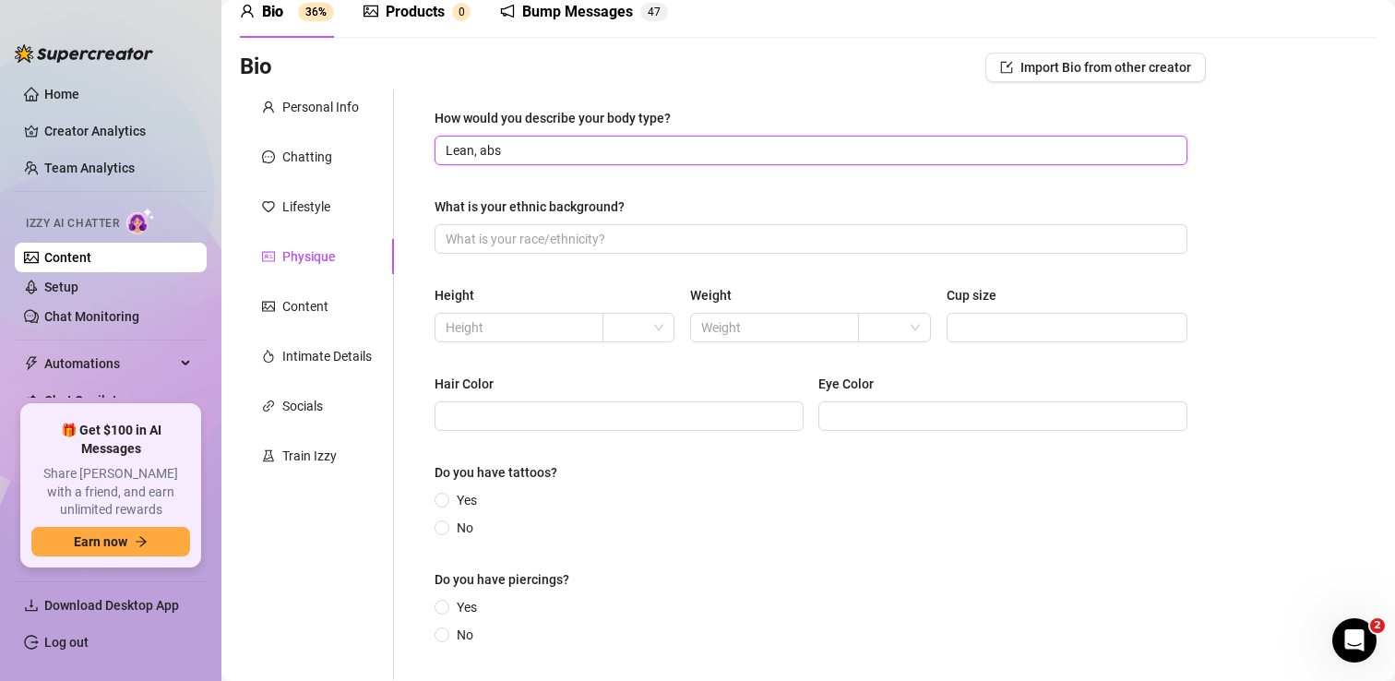
scroll to position [87, 0]
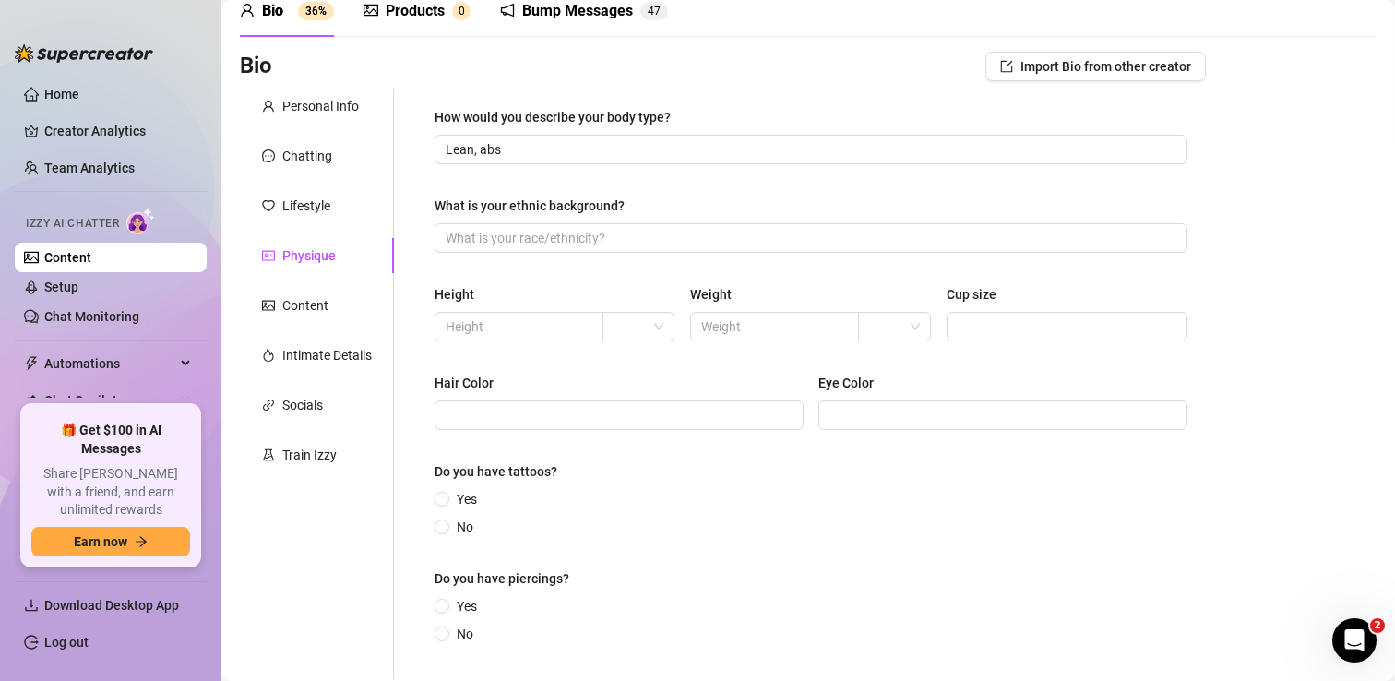
click at [675, 256] on div "How would you describe your body type? Lean, abs What is your ethnic background…" at bounding box center [811, 384] width 753 height 554
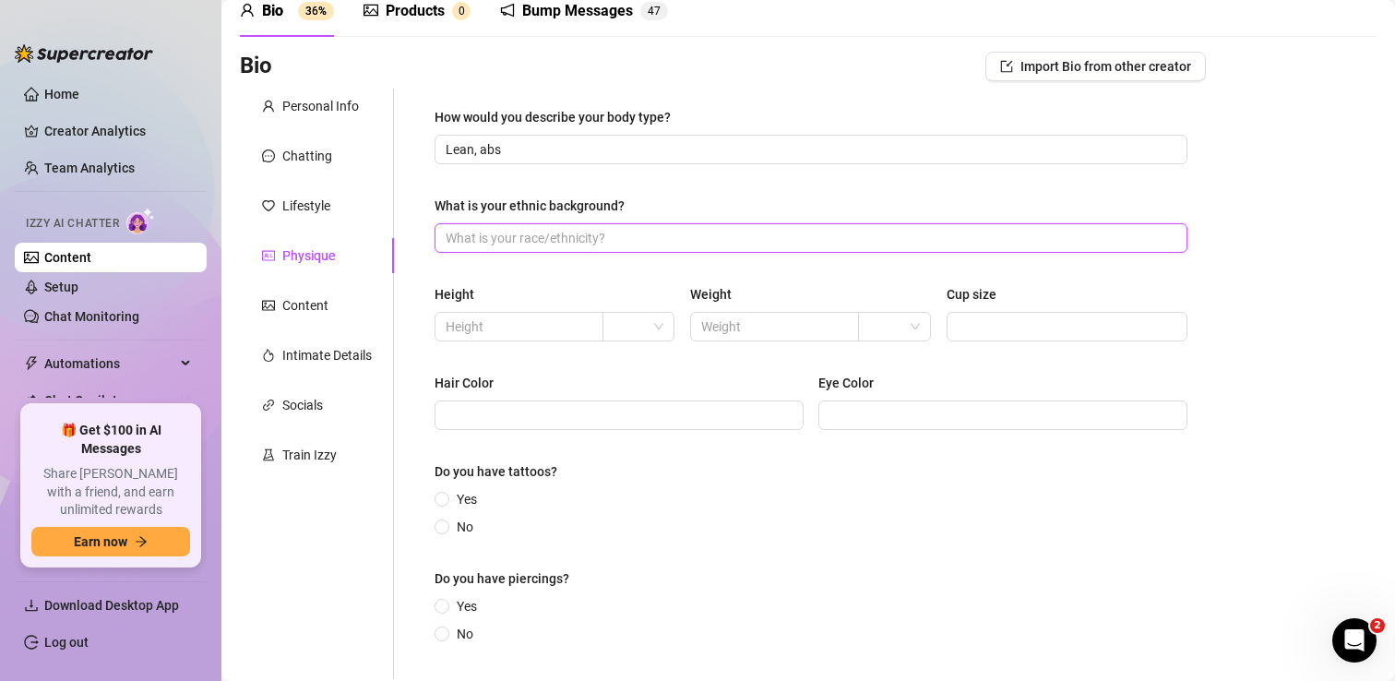
click at [661, 236] on input "What is your ethnic background?" at bounding box center [809, 238] width 727 height 20
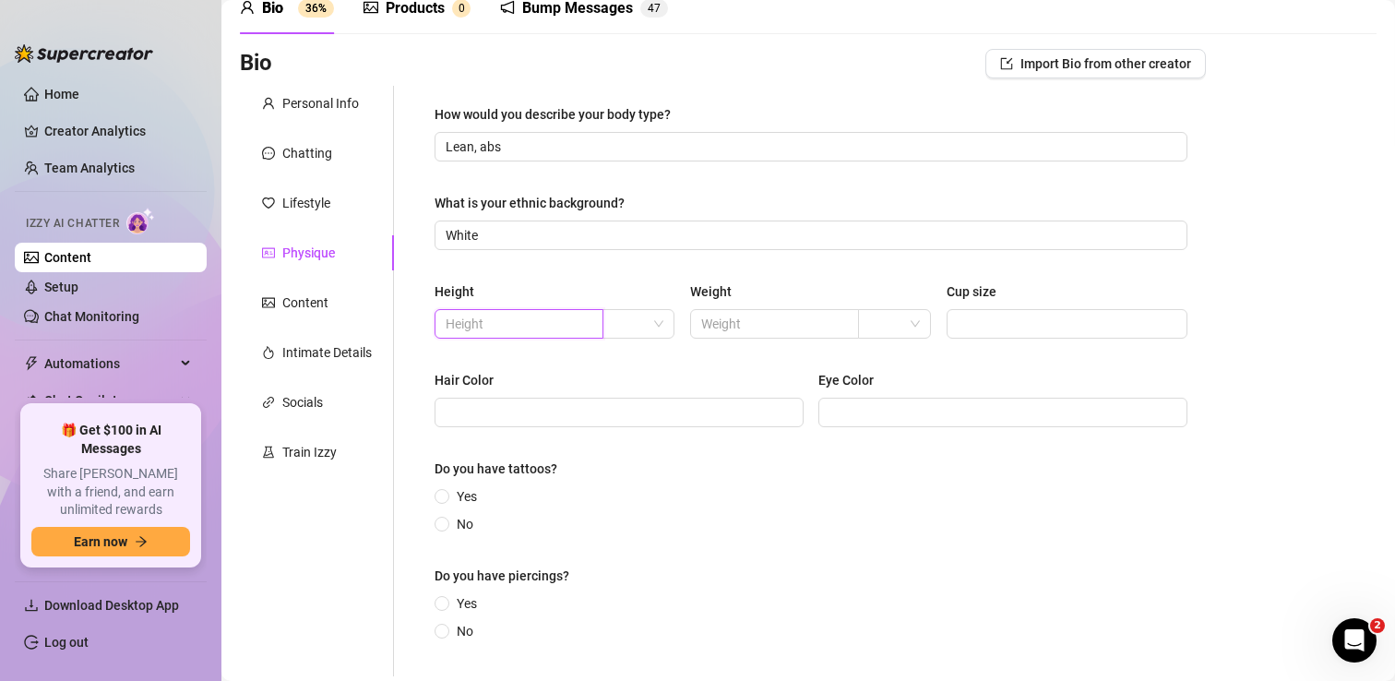
click at [578, 323] on input "text" at bounding box center [517, 324] width 143 height 20
click at [649, 327] on span at bounding box center [638, 324] width 50 height 28
click at [637, 388] on div "ft" at bounding box center [638, 390] width 42 height 20
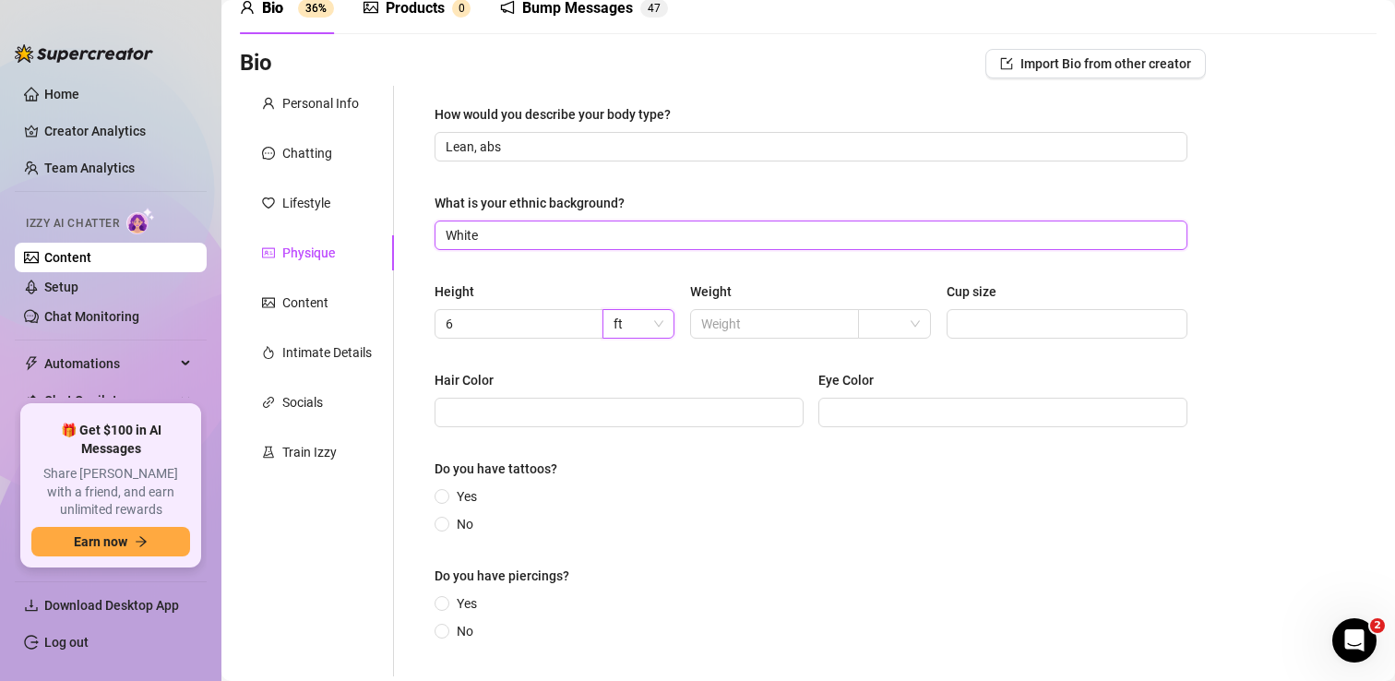
click at [680, 244] on input "White" at bounding box center [809, 235] width 727 height 20
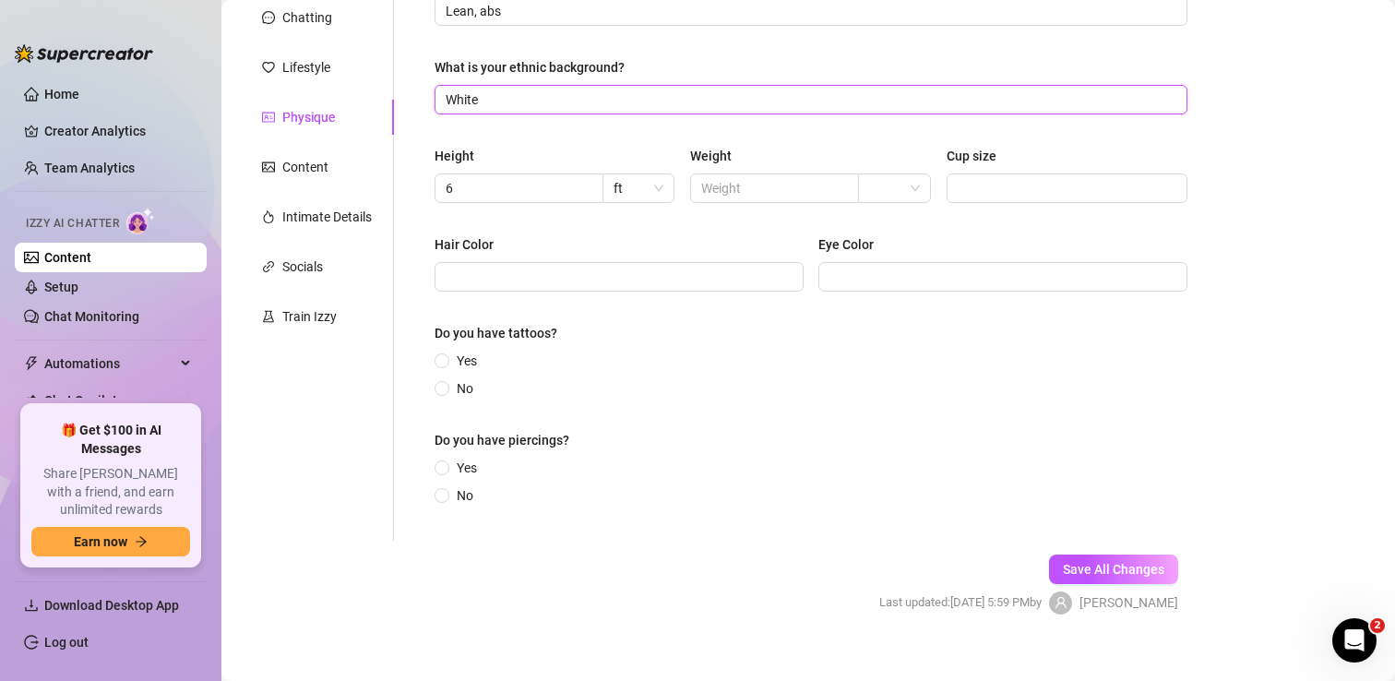
scroll to position [226, 0]
click at [670, 271] on input "Hair Color" at bounding box center [617, 276] width 343 height 20
click at [744, 341] on div "Do you have tattoos?" at bounding box center [811, 336] width 753 height 28
click at [447, 383] on input "No" at bounding box center [442, 389] width 7 height 12
click at [439, 494] on span at bounding box center [442, 494] width 15 height 15
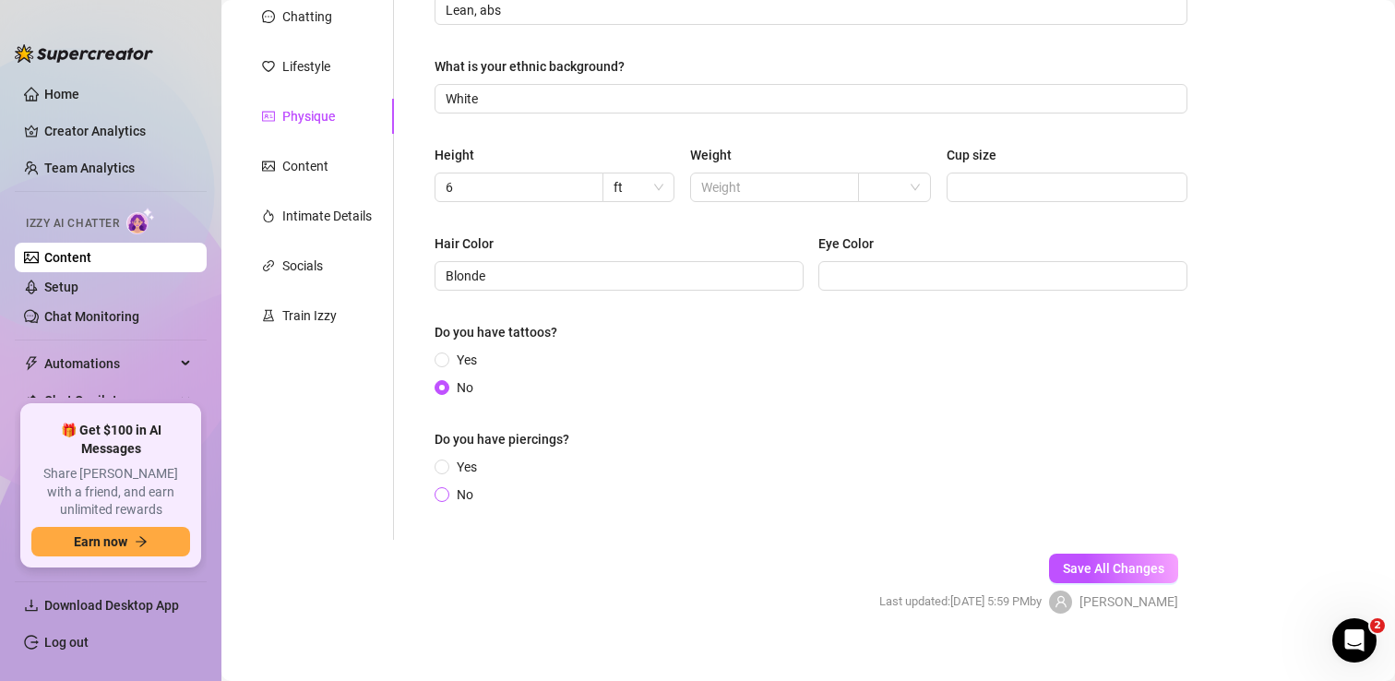
click at [439, 494] on input "No" at bounding box center [442, 496] width 7 height 12
click at [1095, 563] on span "Save All Changes" at bounding box center [1113, 568] width 101 height 15
click at [304, 170] on div "Content" at bounding box center [305, 166] width 46 height 20
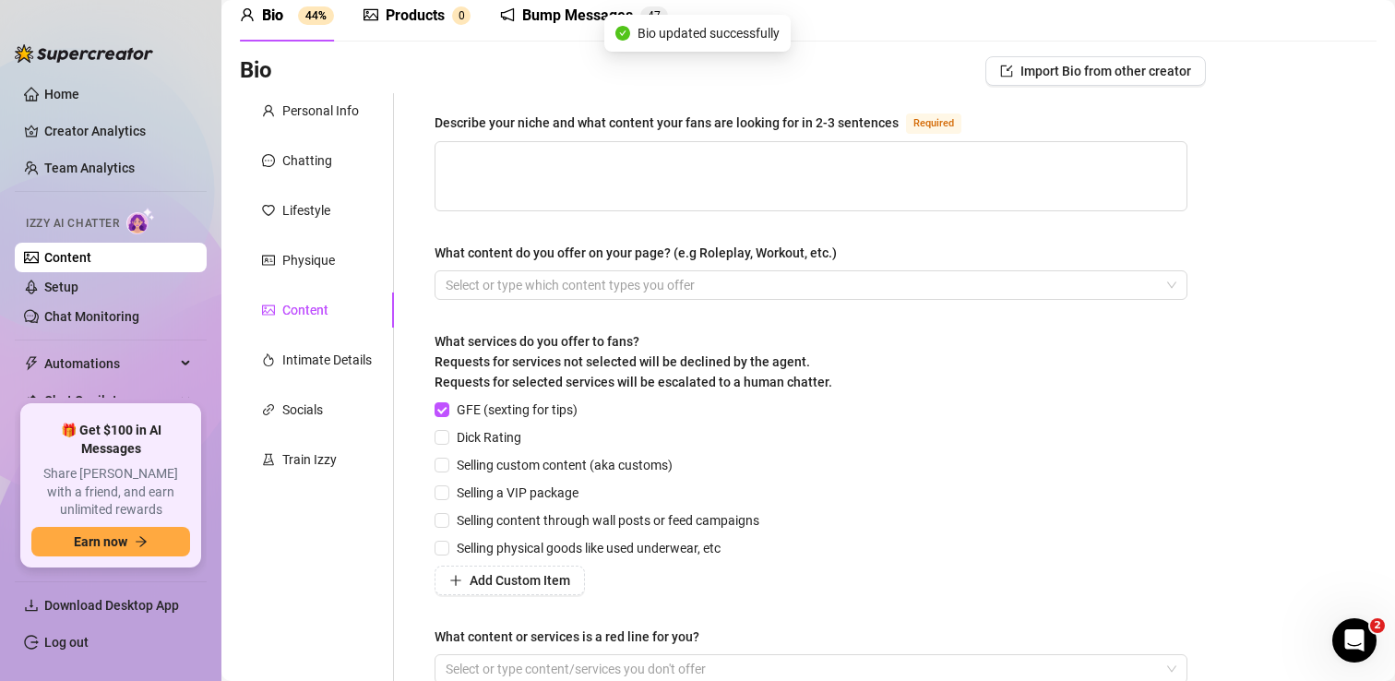
scroll to position [67, 0]
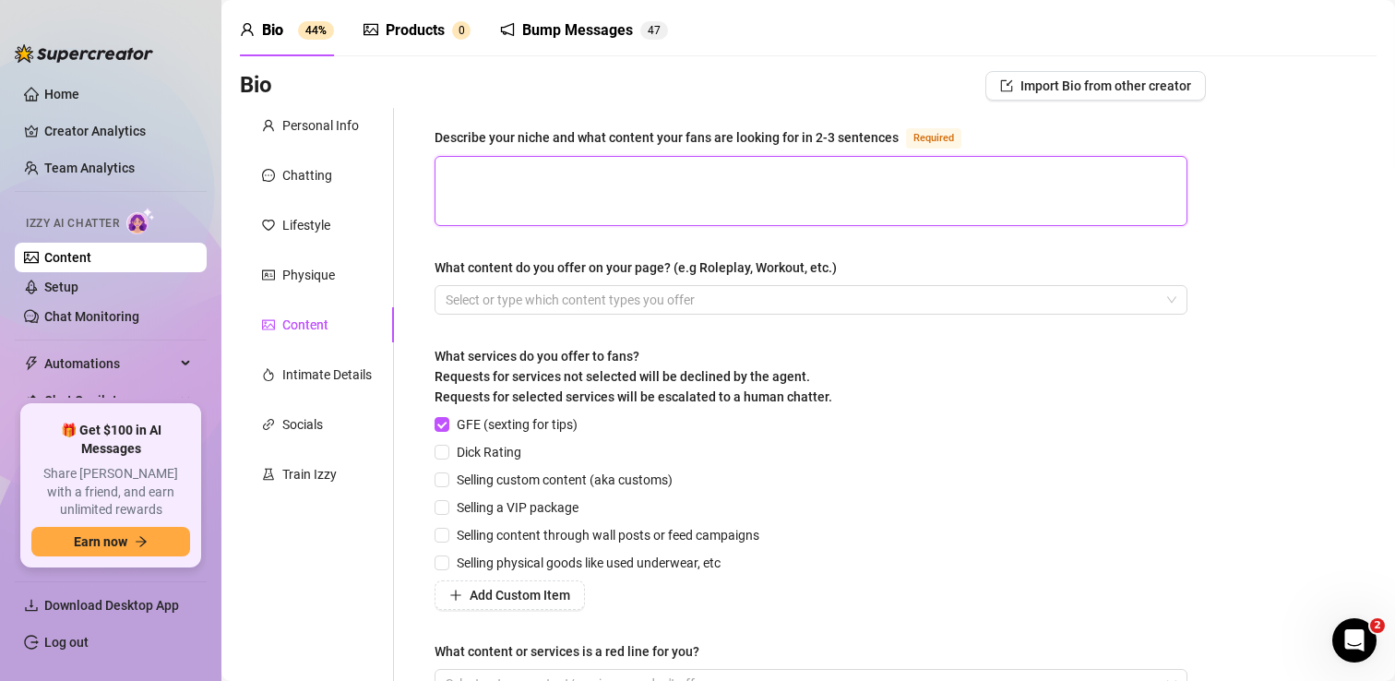
click at [479, 177] on textarea "Describe your niche and what content your fans are looking for in 2-3 sentences…" at bounding box center [810, 191] width 751 height 68
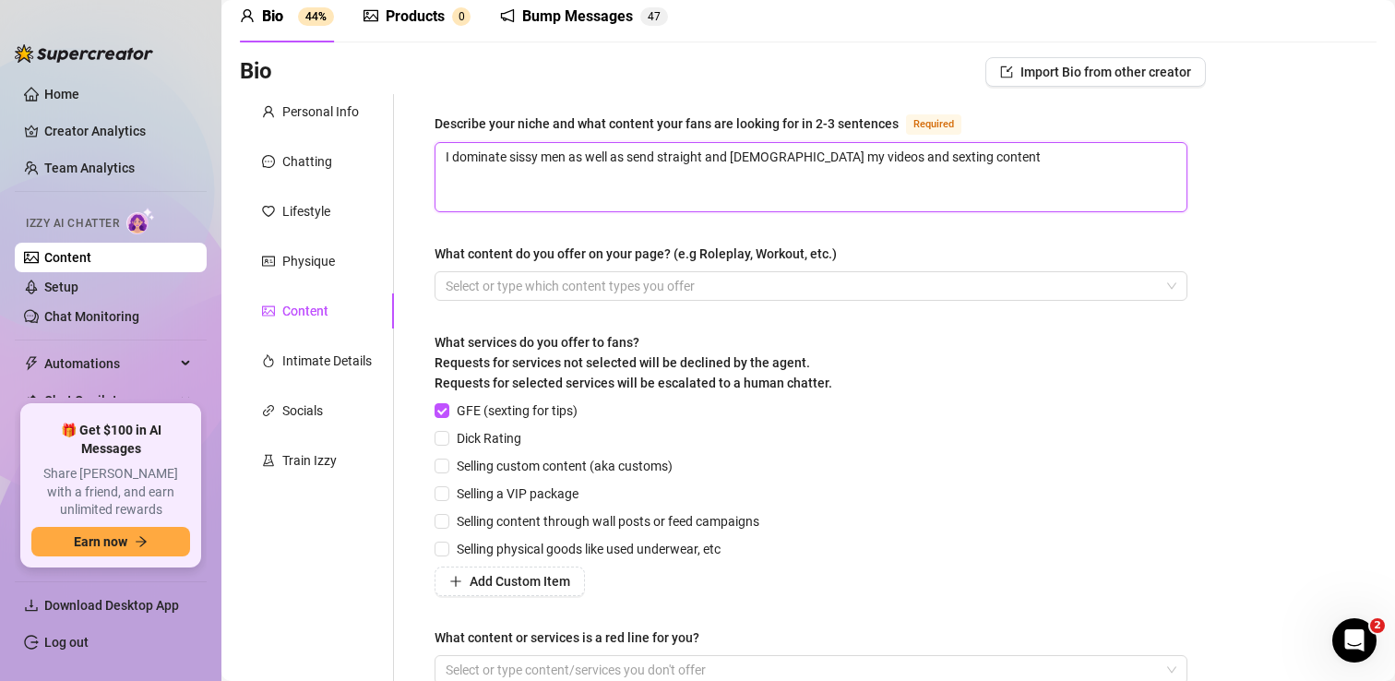
scroll to position [82, 0]
click at [505, 231] on div "Describe your niche and what content your fans are looking for in 2-3 sentences…" at bounding box center [811, 406] width 753 height 589
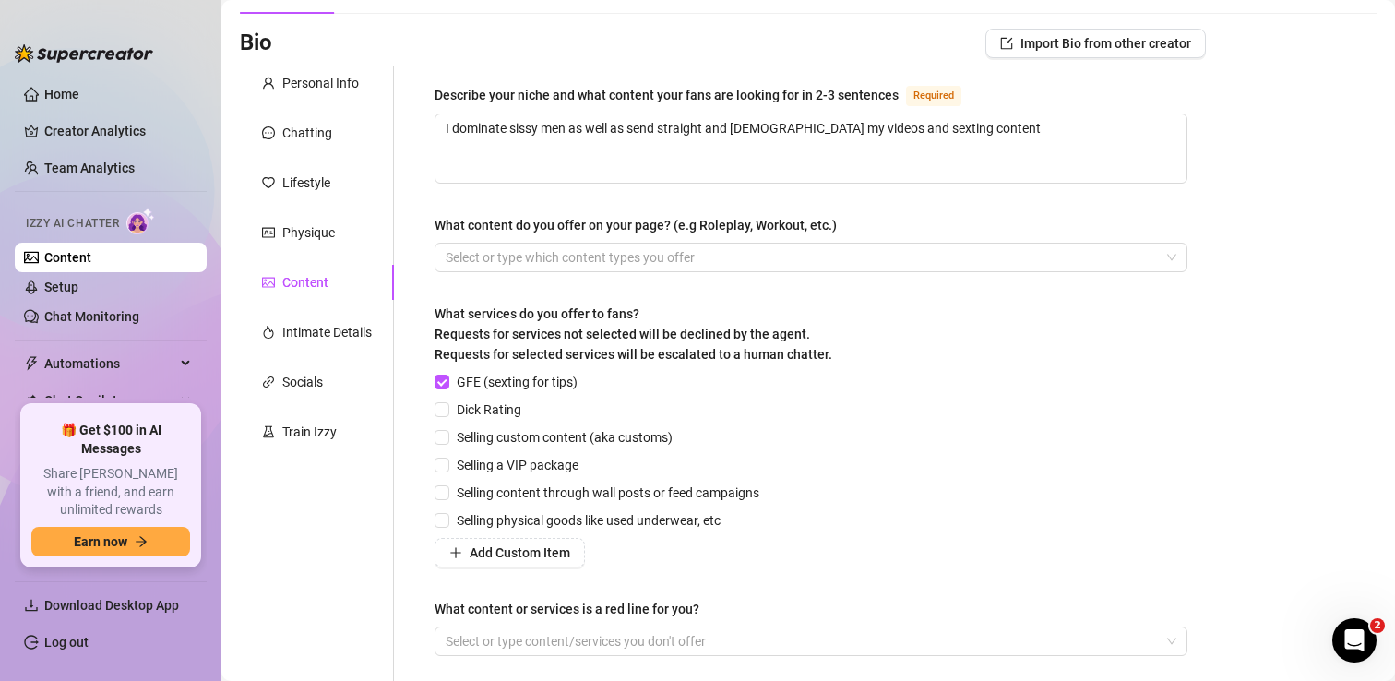
scroll to position [112, 0]
drag, startPoint x: 627, startPoint y: 124, endPoint x: 569, endPoint y: 124, distance: 58.1
click at [569, 124] on textarea "I dominate sissy men as well as send straight and gay men my videos and sexting…" at bounding box center [810, 147] width 751 height 68
drag, startPoint x: 655, startPoint y: 125, endPoint x: 695, endPoint y: 125, distance: 39.7
click at [695, 125] on textarea "I dominate sissy me. I send straight and gay men my videos and sexting content" at bounding box center [810, 147] width 751 height 68
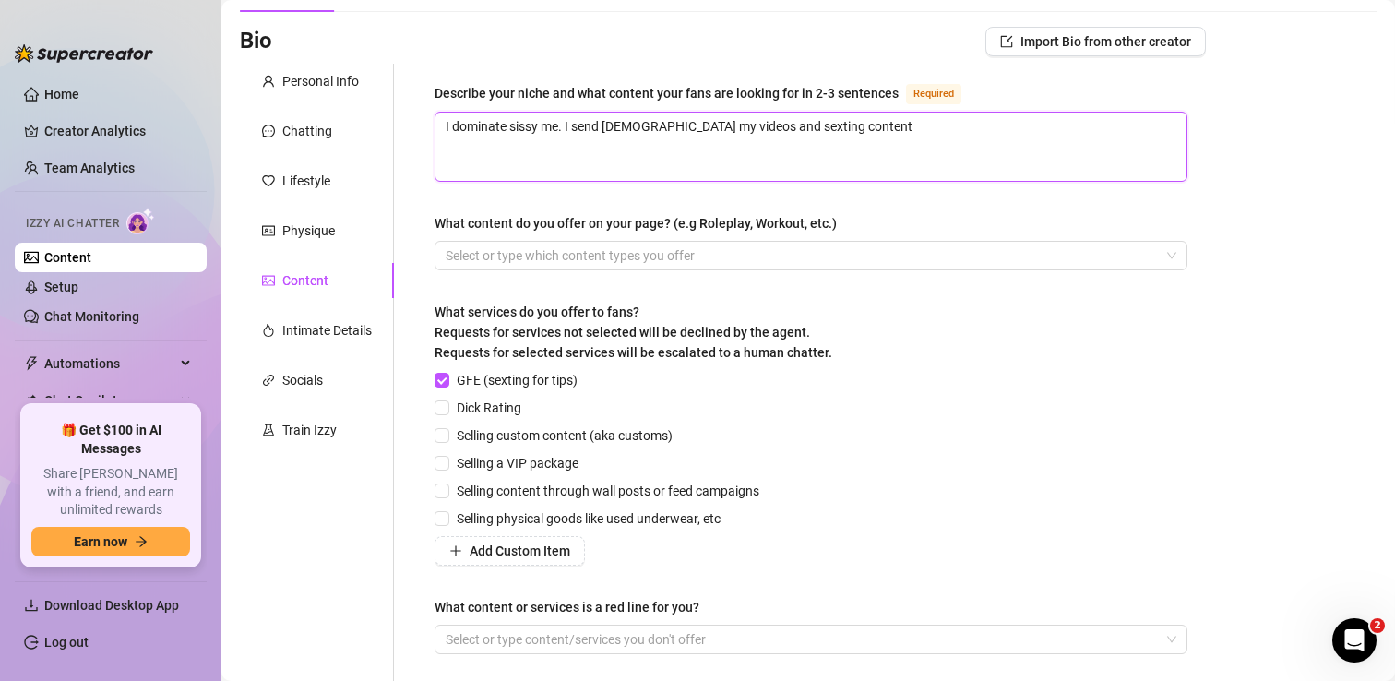
click at [700, 125] on textarea "I dominate sissy me. I send straight men my videos and sexting content" at bounding box center [810, 147] width 751 height 68
click at [740, 125] on textarea "I dominate sissy me. I send straight men my videos and sexting content" at bounding box center [810, 147] width 751 height 68
click at [952, 124] on textarea "I dominate sissy me. I send straight men my videos with women. I send gay men m…" at bounding box center [810, 147] width 751 height 68
click at [1075, 128] on textarea "I dominate sissy me. I send straight men my videos with women. I send gay men m…" at bounding box center [810, 147] width 751 height 68
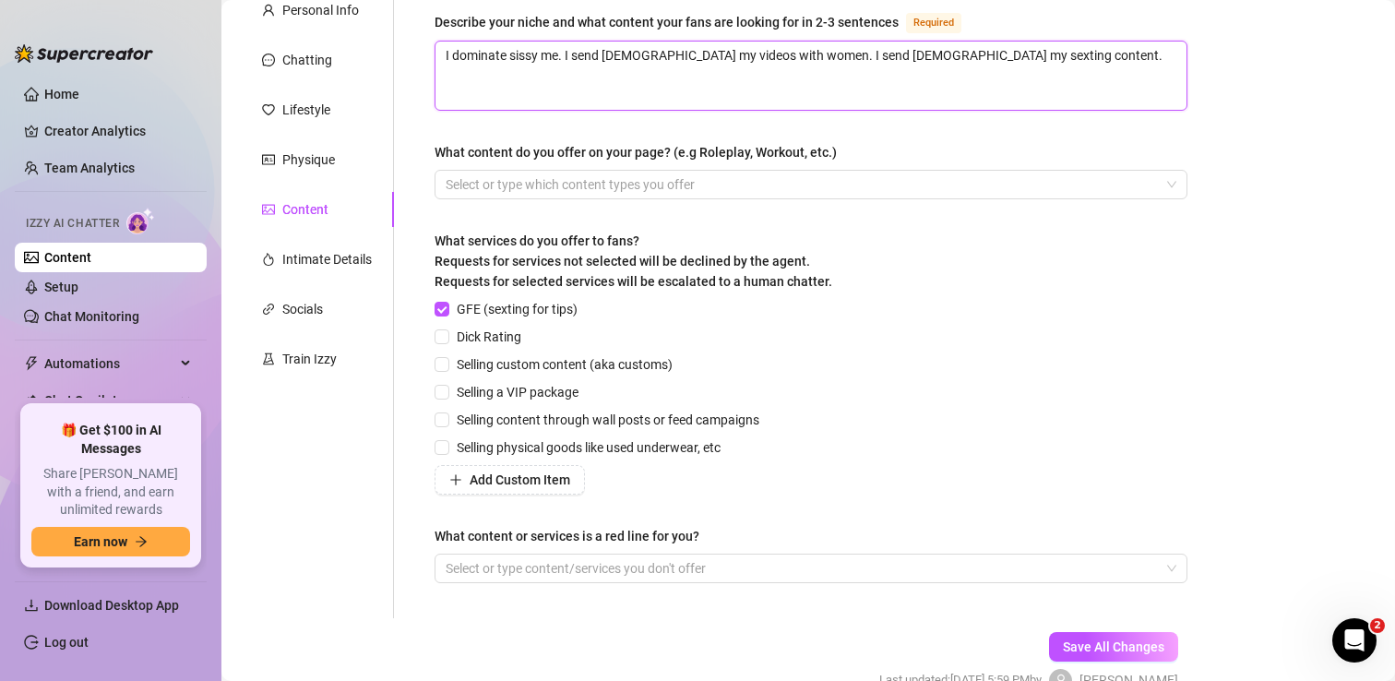
scroll to position [192, 0]
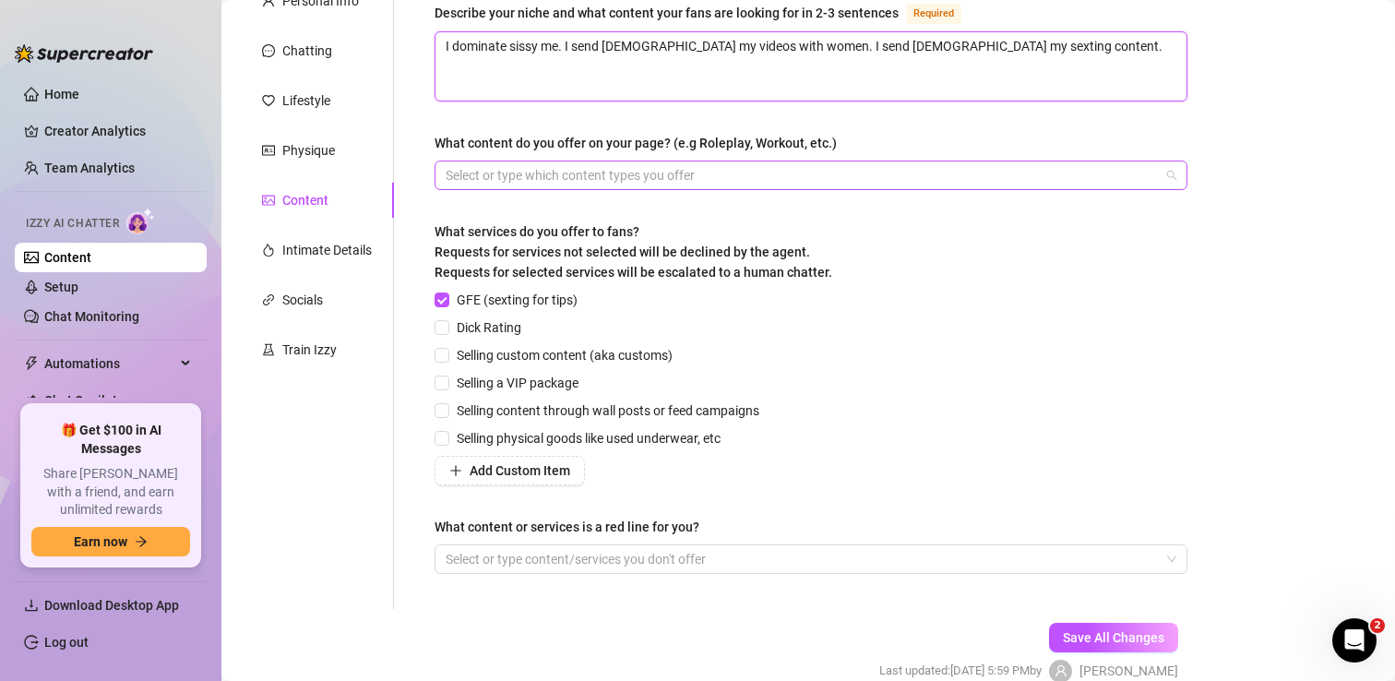
click at [602, 176] on div at bounding box center [801, 175] width 726 height 26
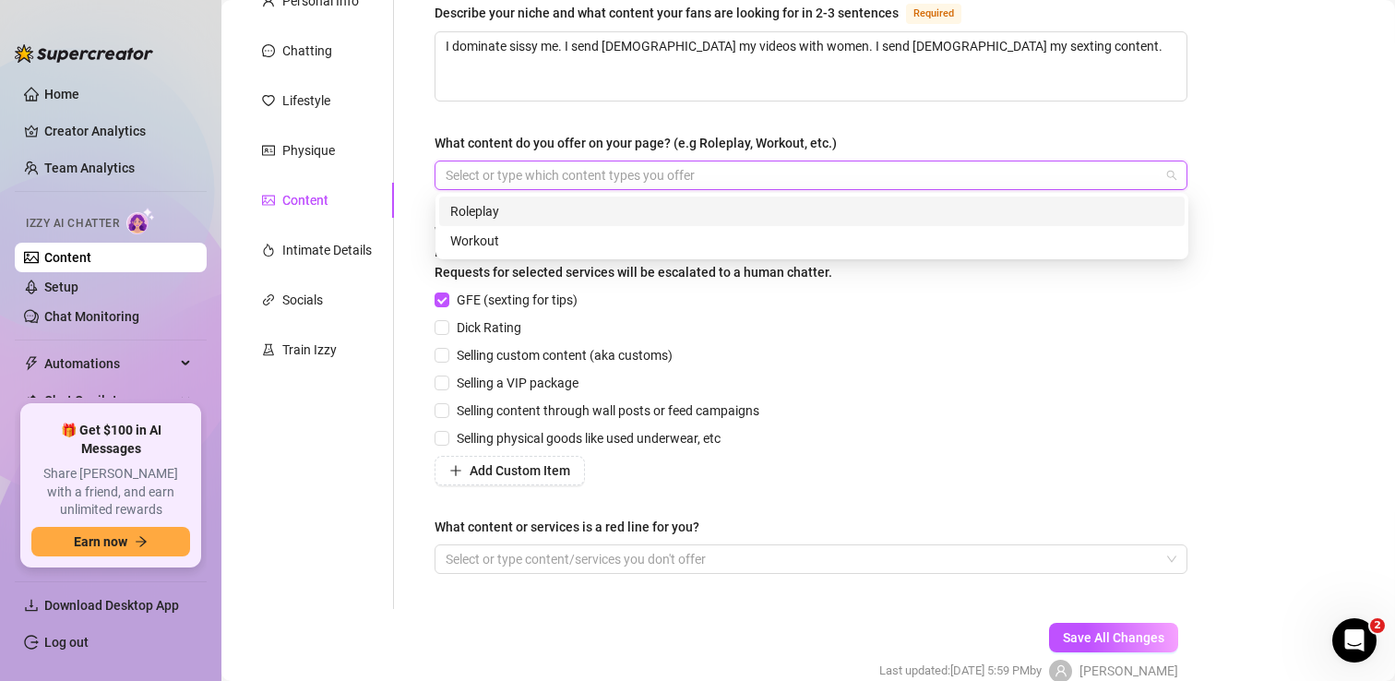
click at [921, 121] on div "Describe your niche and what content your fans are looking for in 2-3 sentences…" at bounding box center [811, 296] width 753 height 589
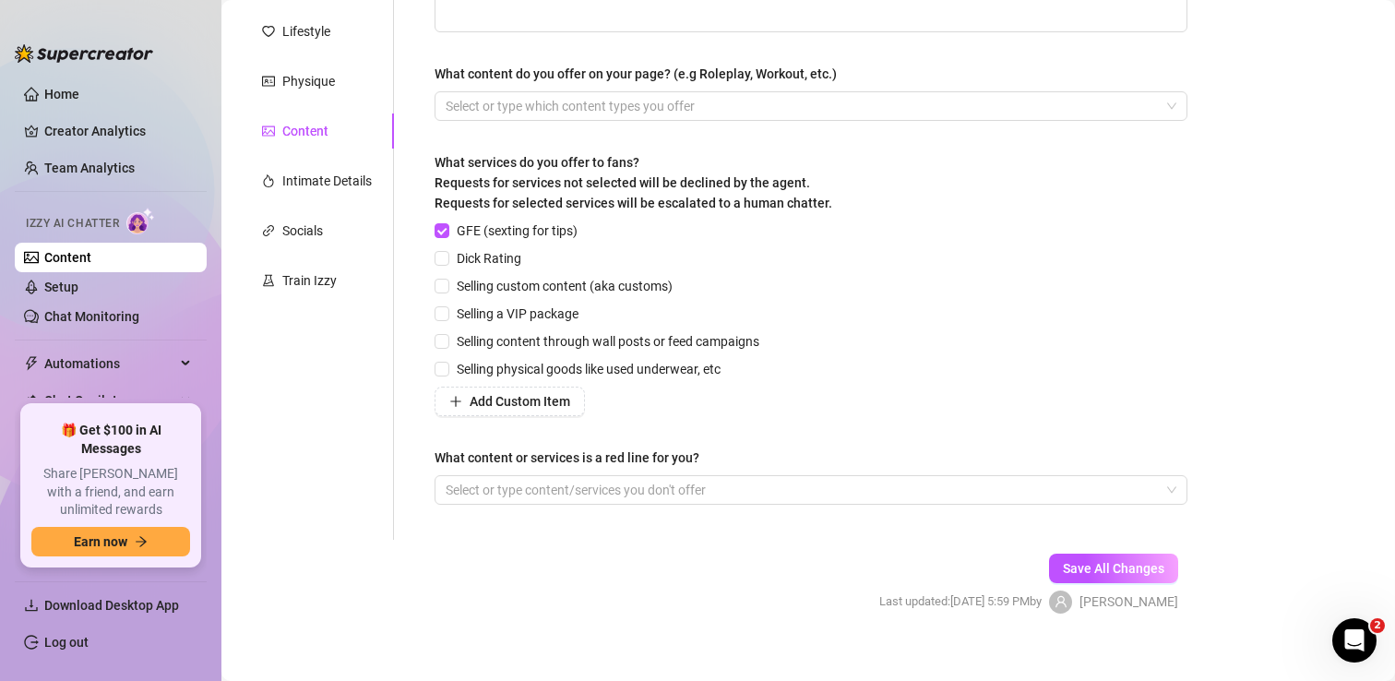
scroll to position [268, 0]
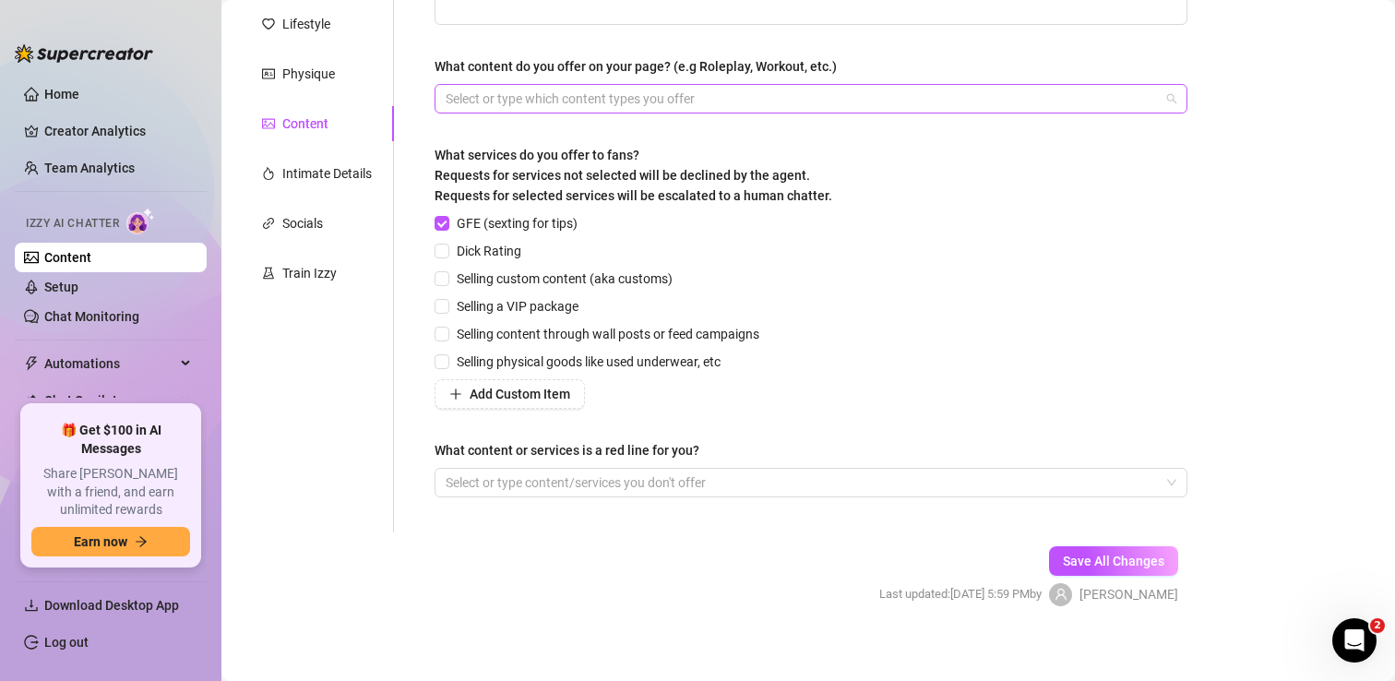
click at [624, 96] on div at bounding box center [801, 99] width 726 height 26
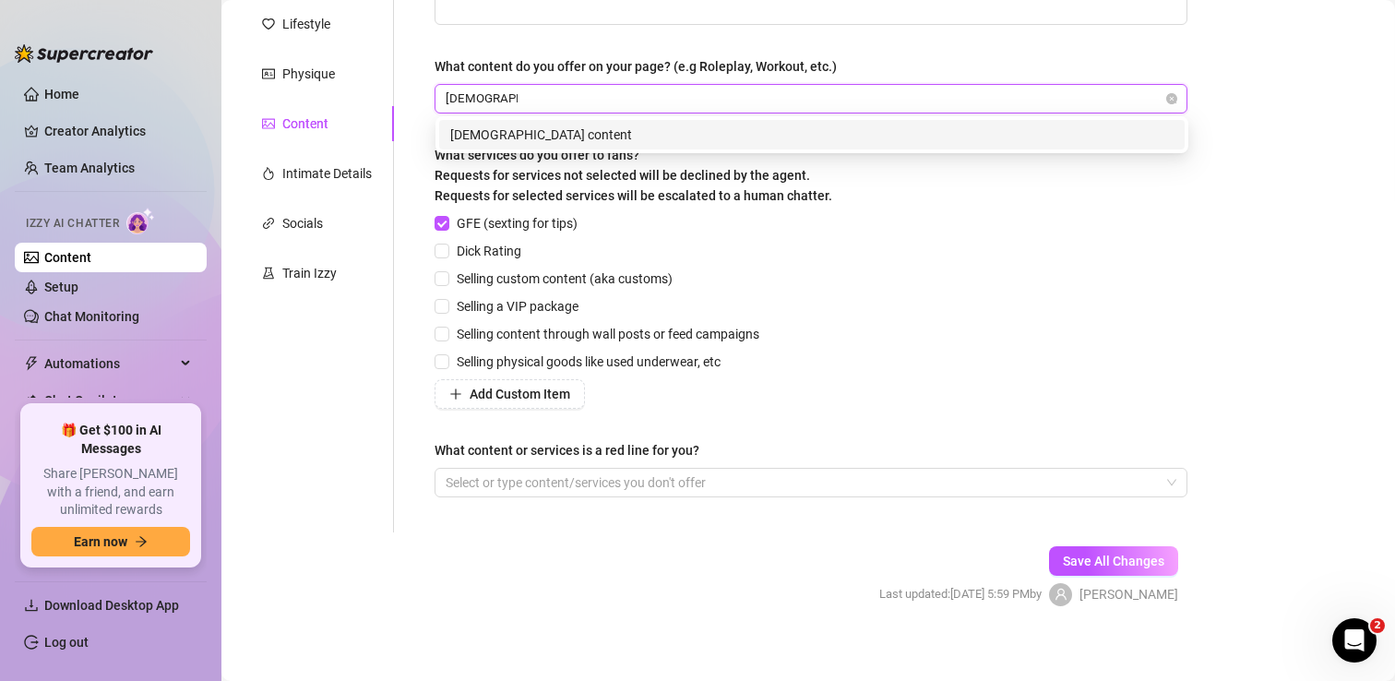
click at [559, 131] on div "[DEMOGRAPHIC_DATA] content" at bounding box center [811, 135] width 723 height 20
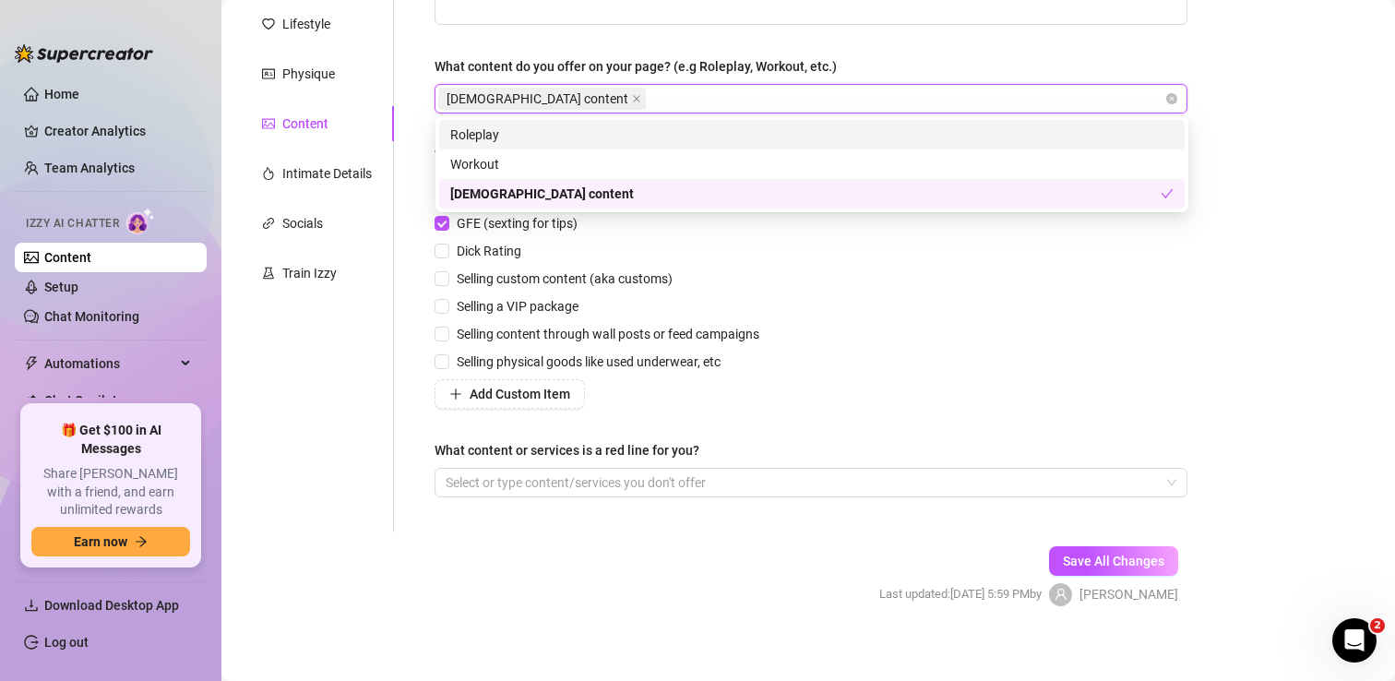
click at [595, 89] on div "[DEMOGRAPHIC_DATA] content" at bounding box center [801, 99] width 726 height 26
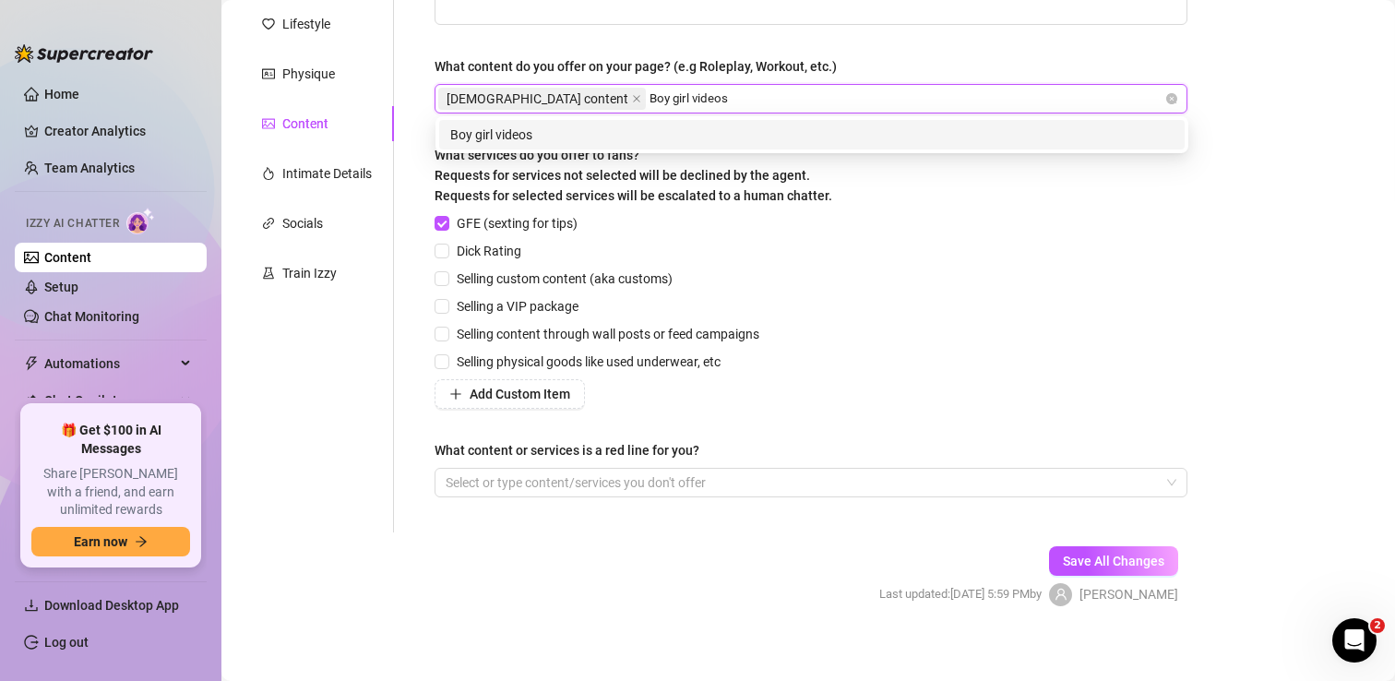
click at [632, 131] on div "Boy girl videos" at bounding box center [811, 135] width 723 height 20
click at [659, 130] on div "Orgies" at bounding box center [811, 135] width 723 height 20
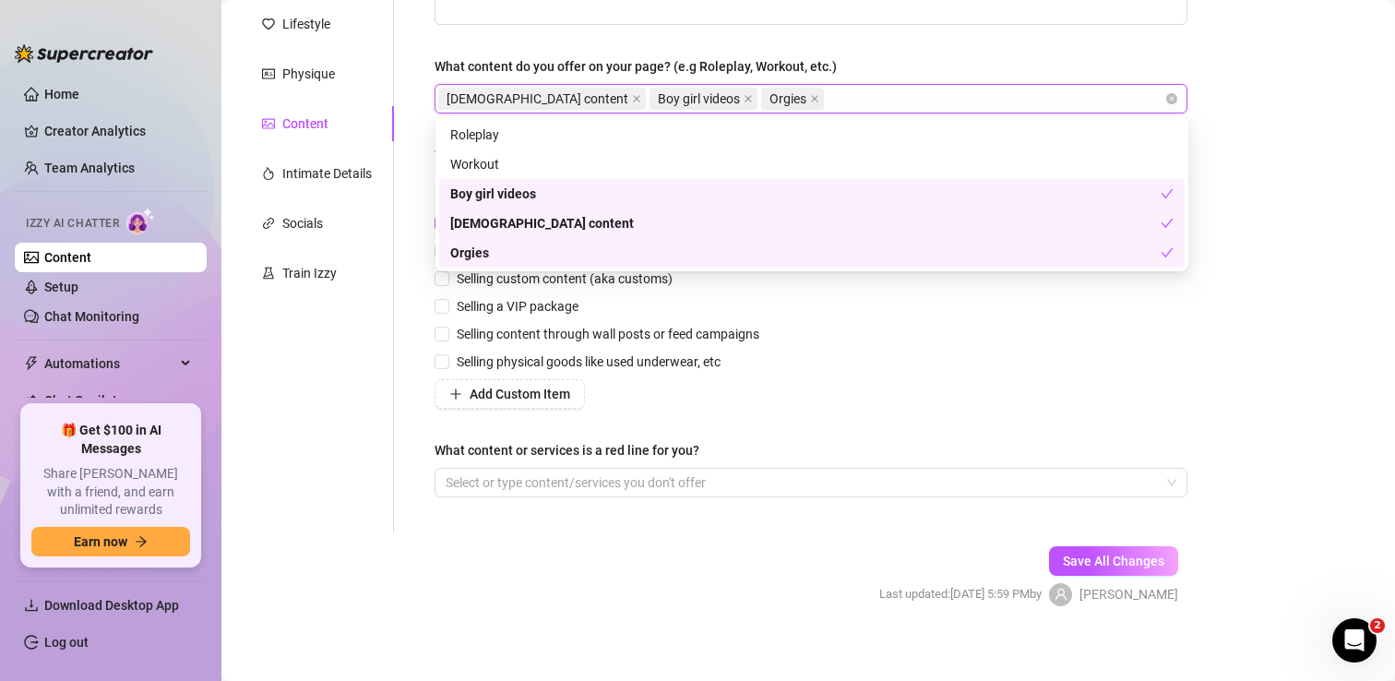
click at [411, 243] on div "Describe your niche and what content your fans are looking for in 2-3 sentences…" at bounding box center [800, 219] width 812 height 625
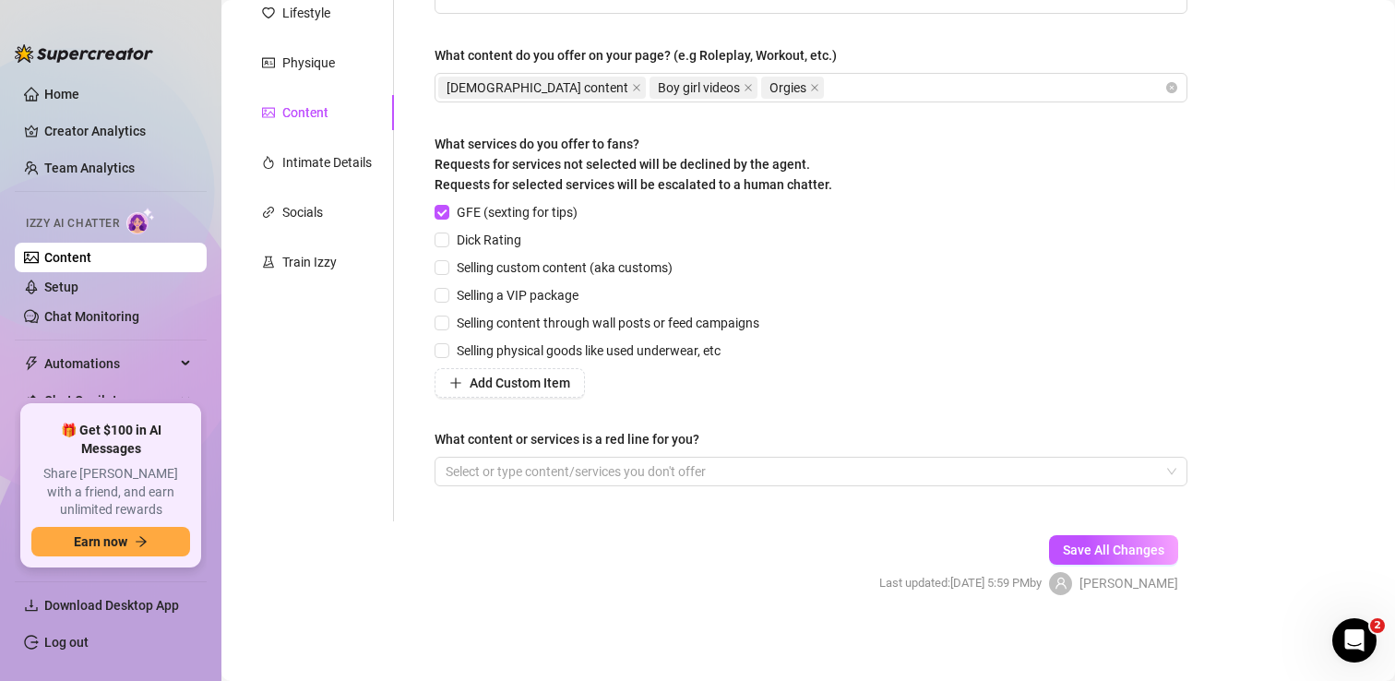
scroll to position [280, 0]
click at [438, 240] on input "Dick Rating" at bounding box center [441, 238] width 13 height 13
click at [436, 263] on input "Selling custom content (aka customs)" at bounding box center [441, 265] width 13 height 13
click at [441, 292] on input "Selling a VIP package" at bounding box center [441, 293] width 13 height 13
click at [441, 324] on input "Selling content through wall posts or feed campaigns" at bounding box center [441, 321] width 13 height 13
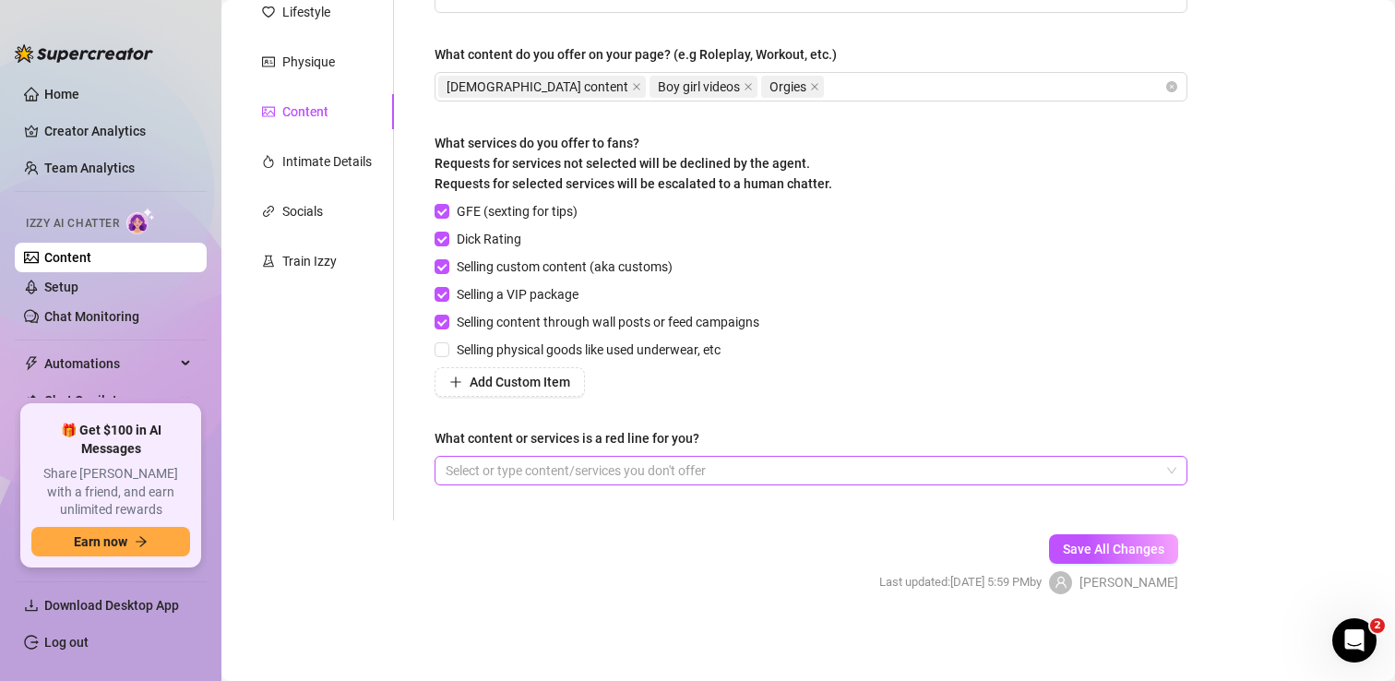
click at [697, 474] on div at bounding box center [801, 471] width 726 height 26
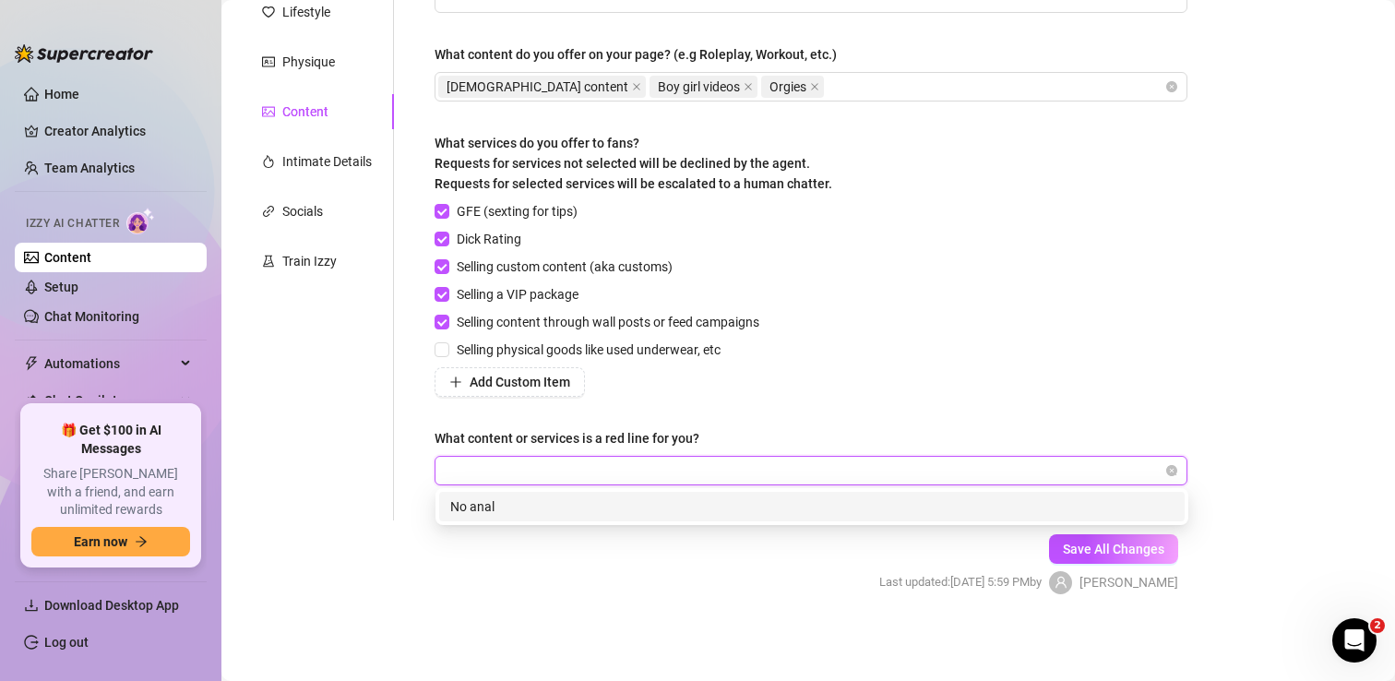
click at [764, 384] on div "Add Custom Item" at bounding box center [601, 382] width 332 height 30
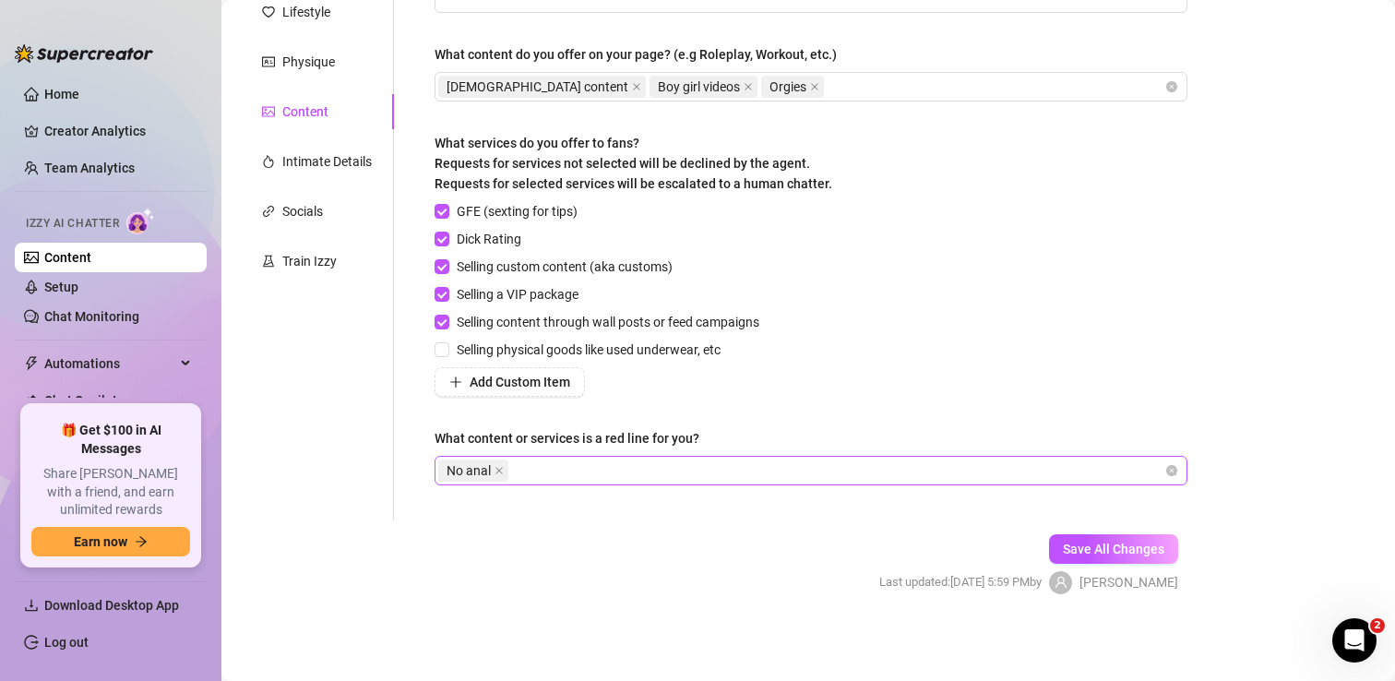
click at [576, 462] on div "No anal" at bounding box center [801, 471] width 726 height 26
click at [504, 470] on span "No anal" at bounding box center [473, 470] width 70 height 22
click at [493, 470] on span "No anal" at bounding box center [473, 470] width 70 height 22
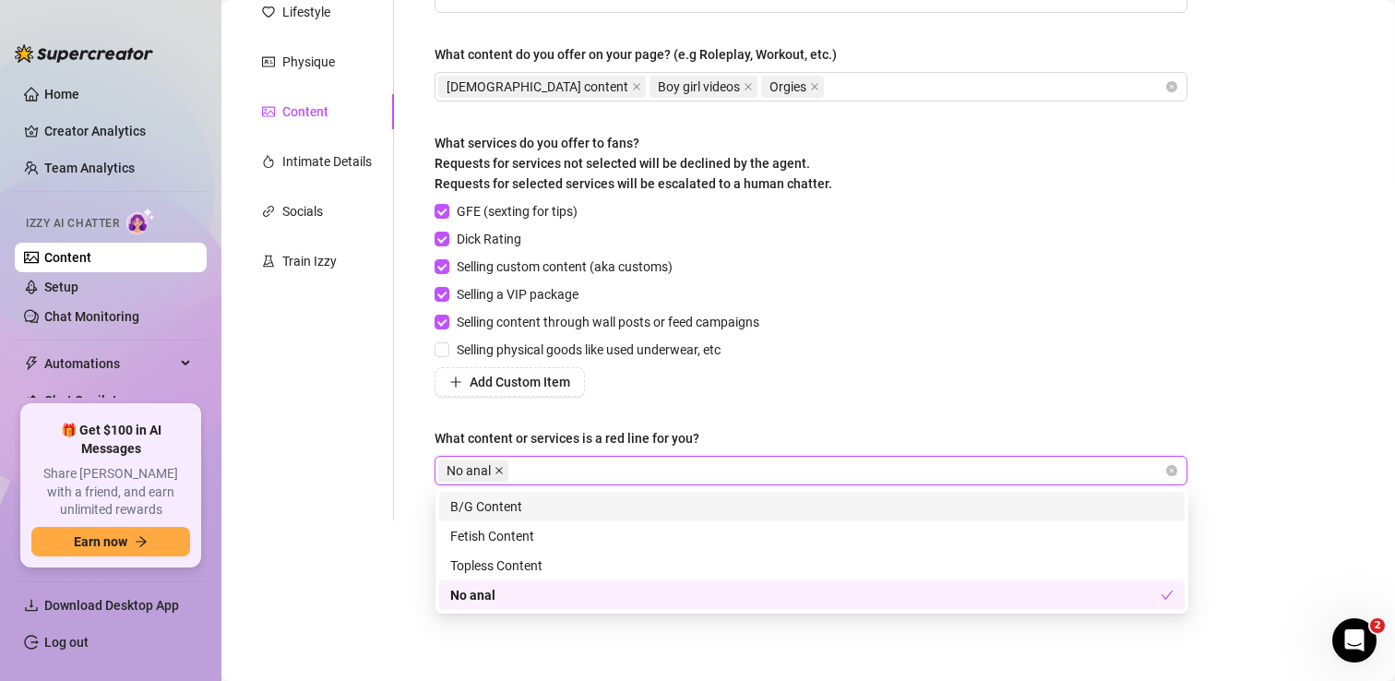
click at [501, 469] on icon "close" at bounding box center [498, 470] width 9 height 9
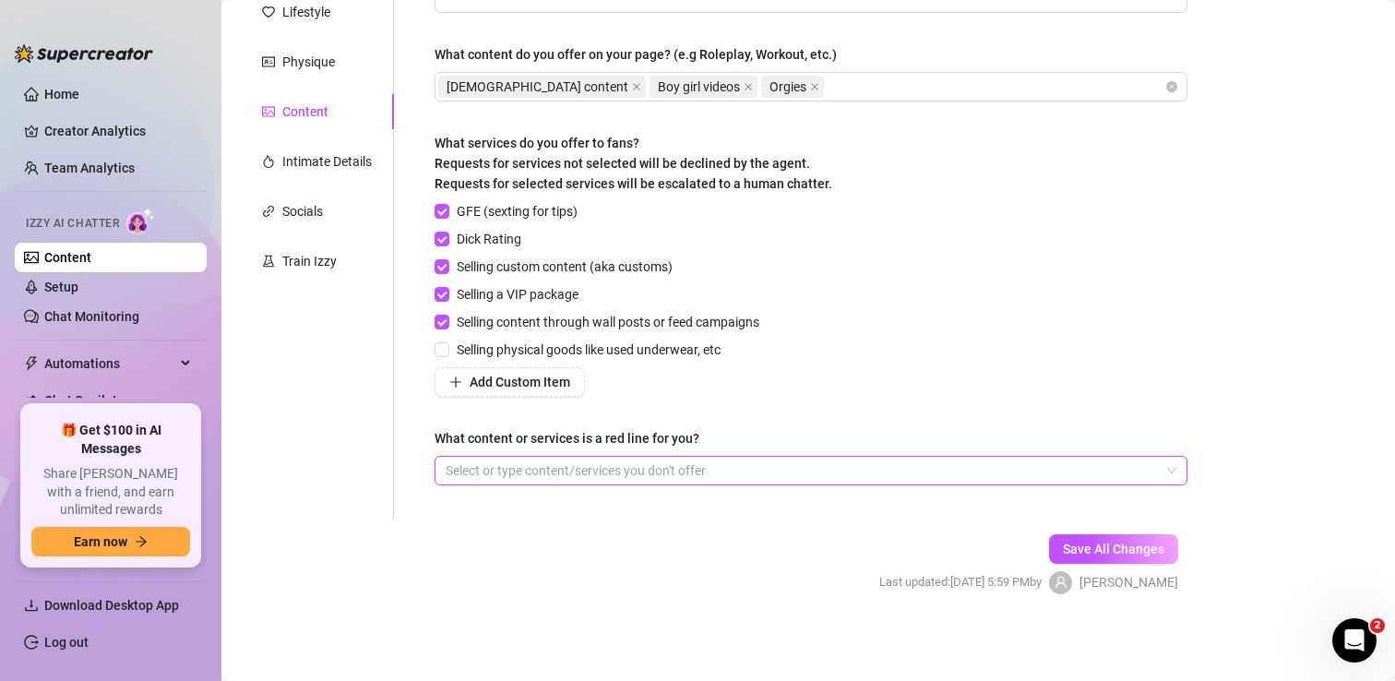
click at [478, 469] on div at bounding box center [801, 471] width 726 height 26
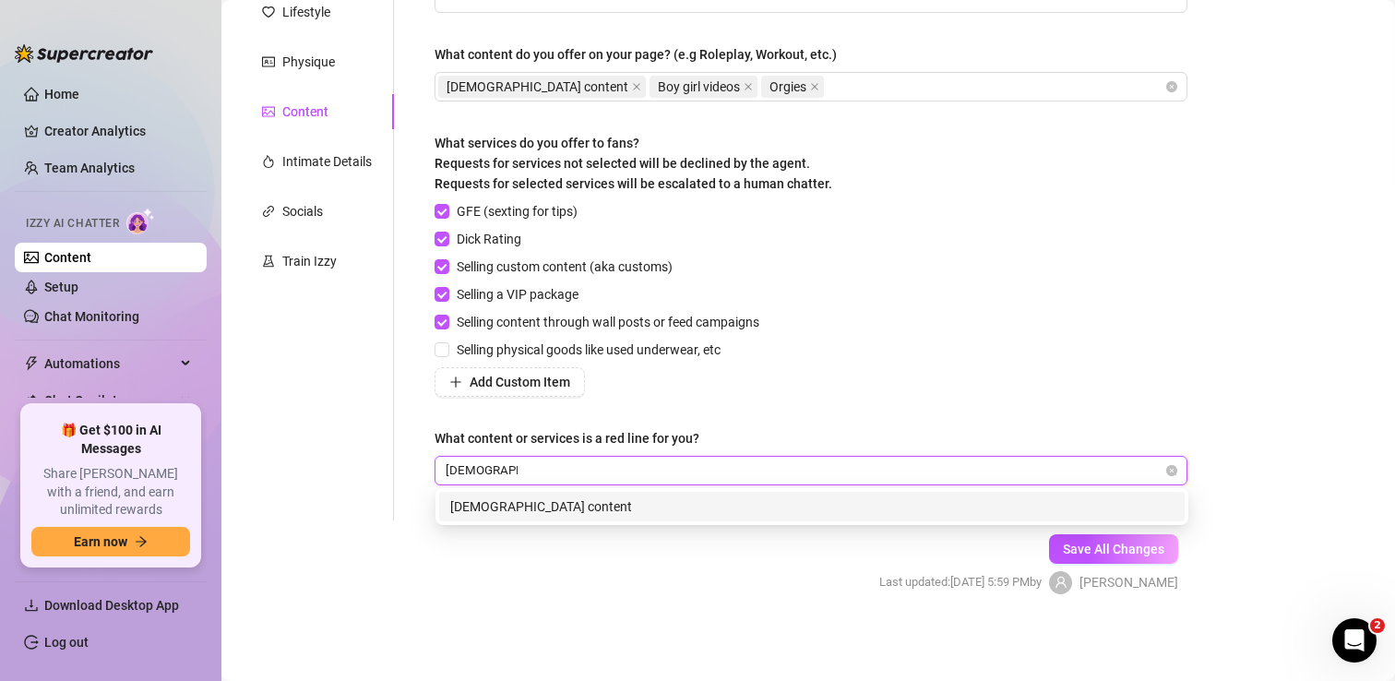
click at [513, 507] on div "[DEMOGRAPHIC_DATA] content" at bounding box center [811, 506] width 723 height 20
click at [691, 512] on div "Anal with dildo" at bounding box center [811, 506] width 723 height 20
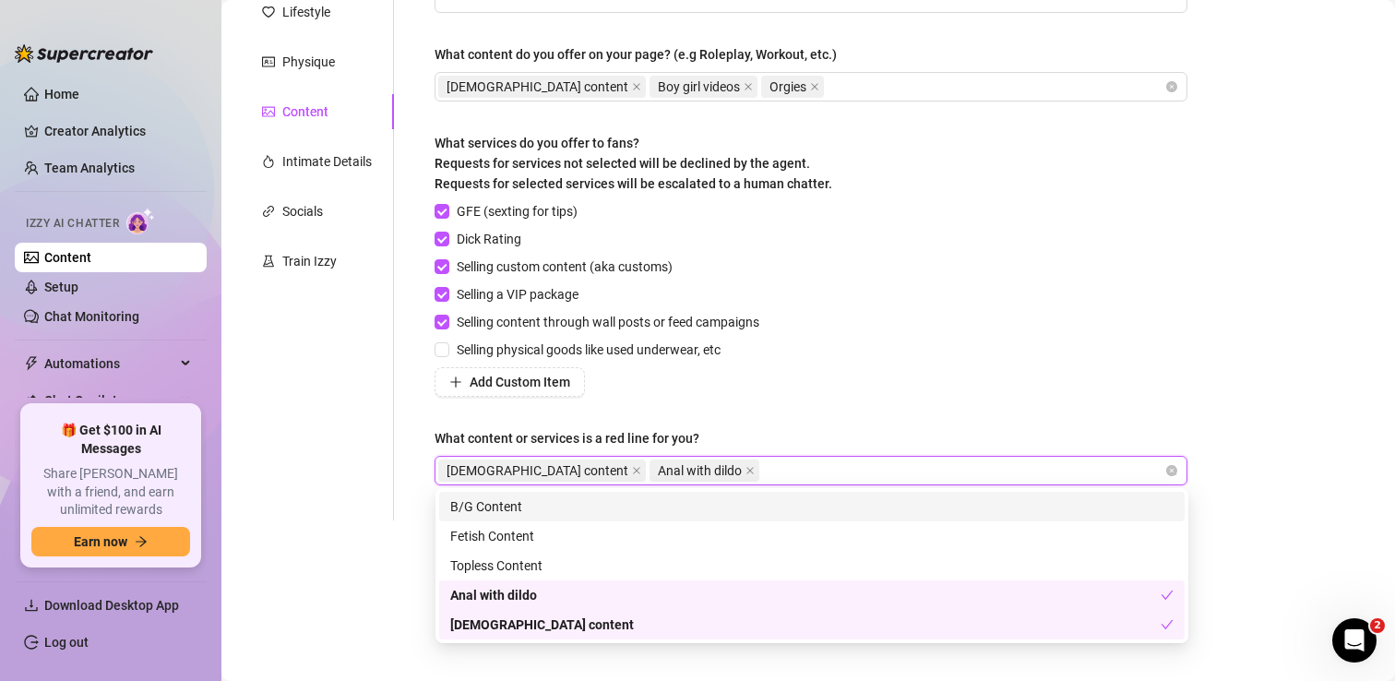
click at [987, 374] on div "GFE (sexting for tips) Dick Rating Selling custom content (aka customs) Selling…" at bounding box center [811, 299] width 753 height 196
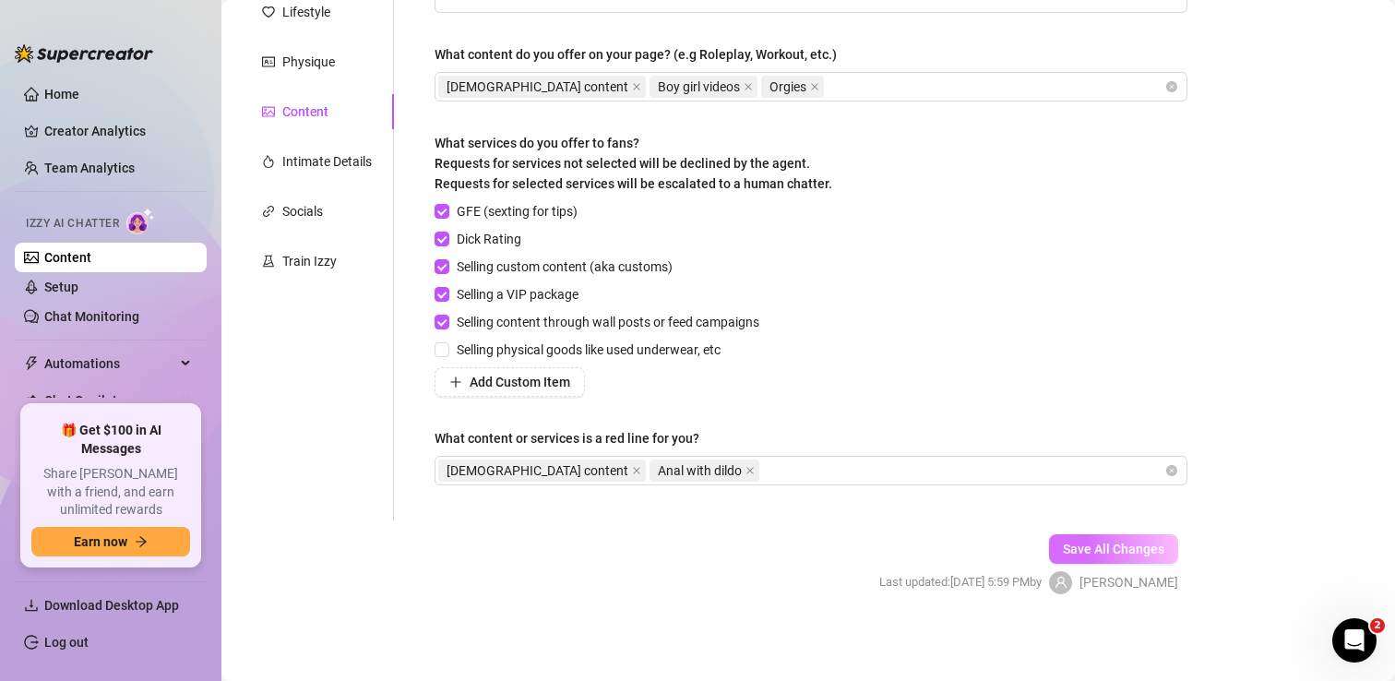
click at [1103, 544] on span "Save All Changes" at bounding box center [1113, 549] width 101 height 15
click at [325, 164] on div "Intimate Details" at bounding box center [326, 161] width 89 height 20
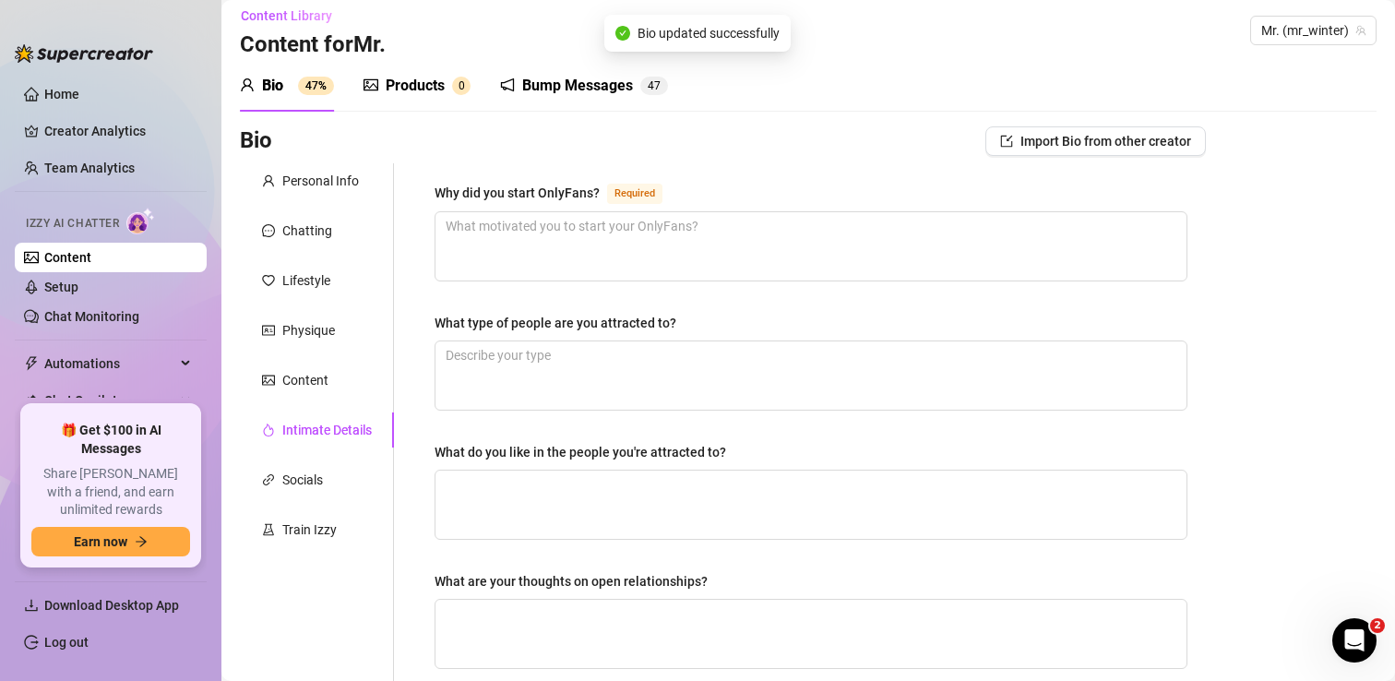
scroll to position [0, 0]
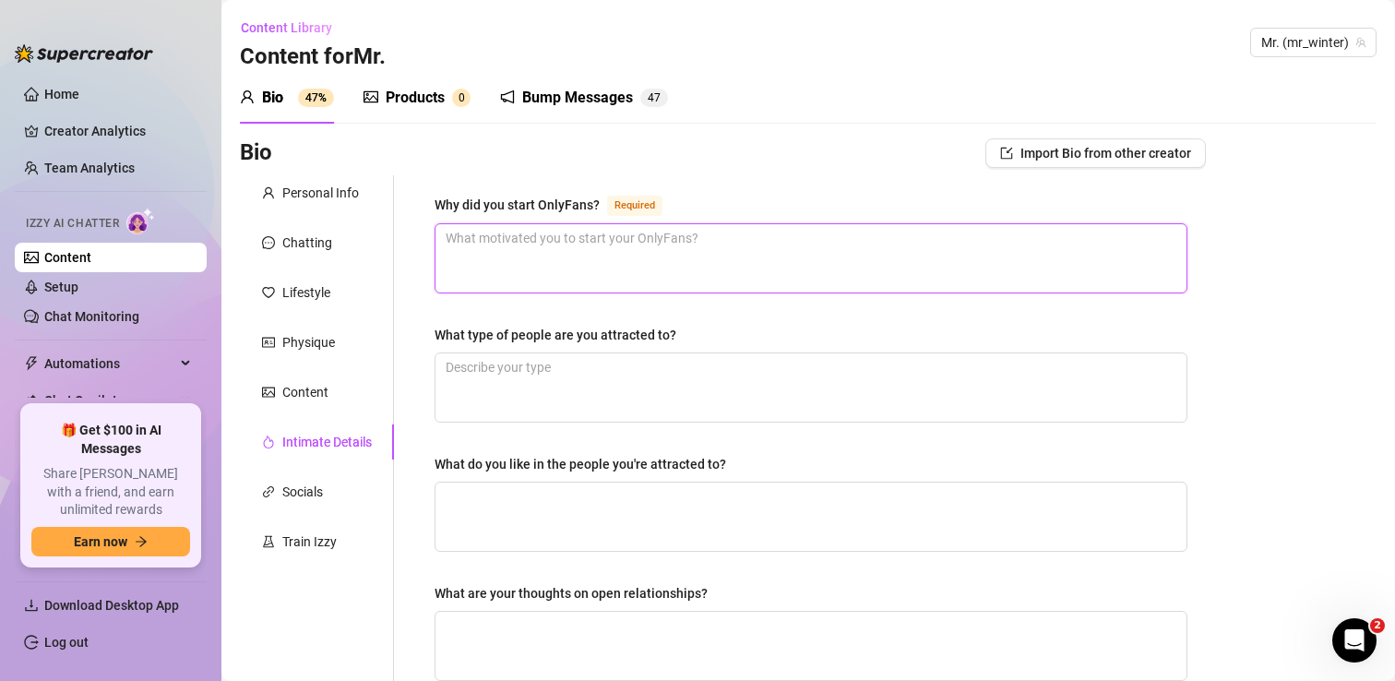
click at [488, 251] on textarea "Why did you start OnlyFans? Required" at bounding box center [810, 258] width 751 height 68
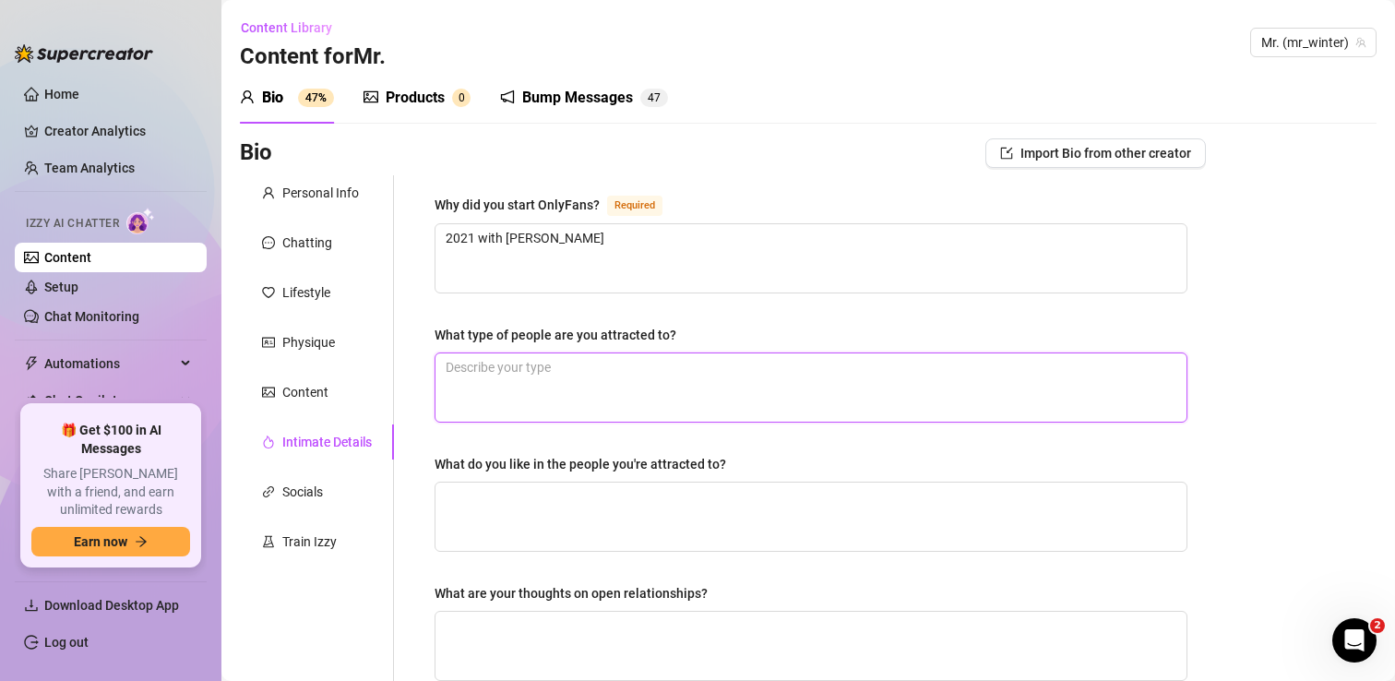
click at [493, 375] on textarea "What type of people are you attracted to?" at bounding box center [810, 387] width 751 height 68
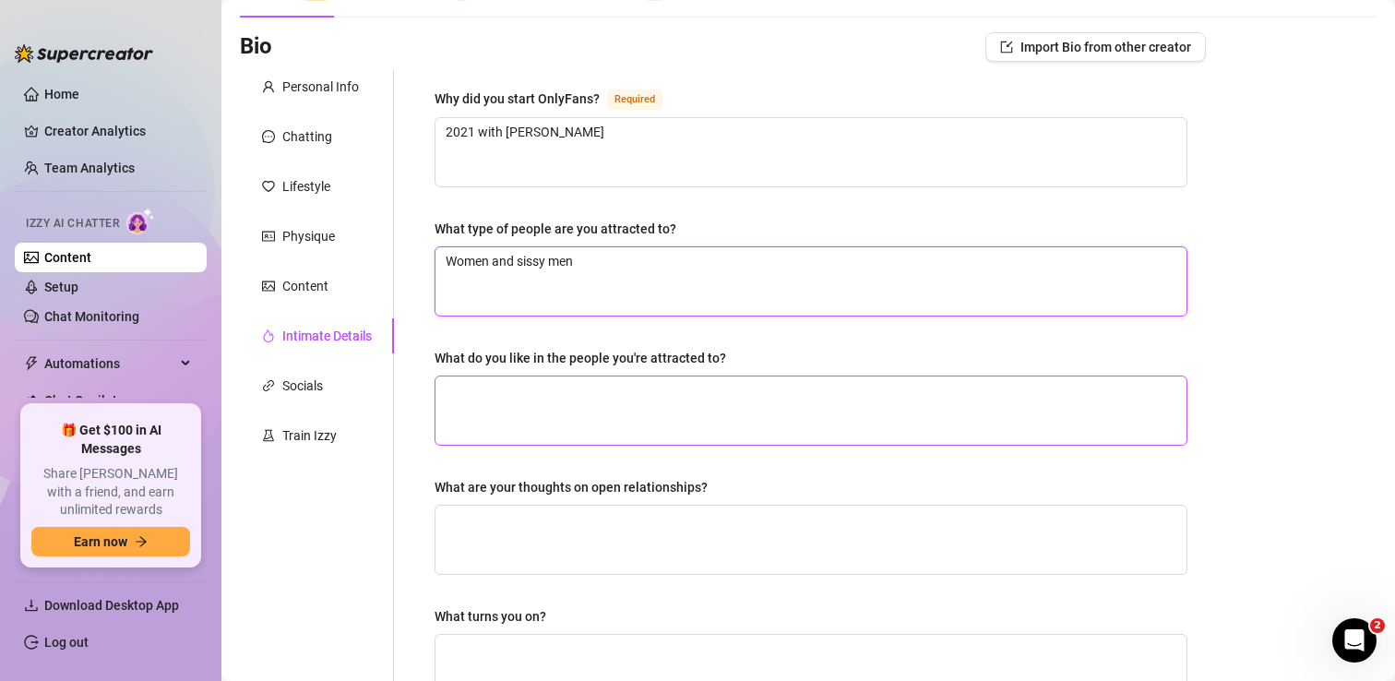
scroll to position [112, 0]
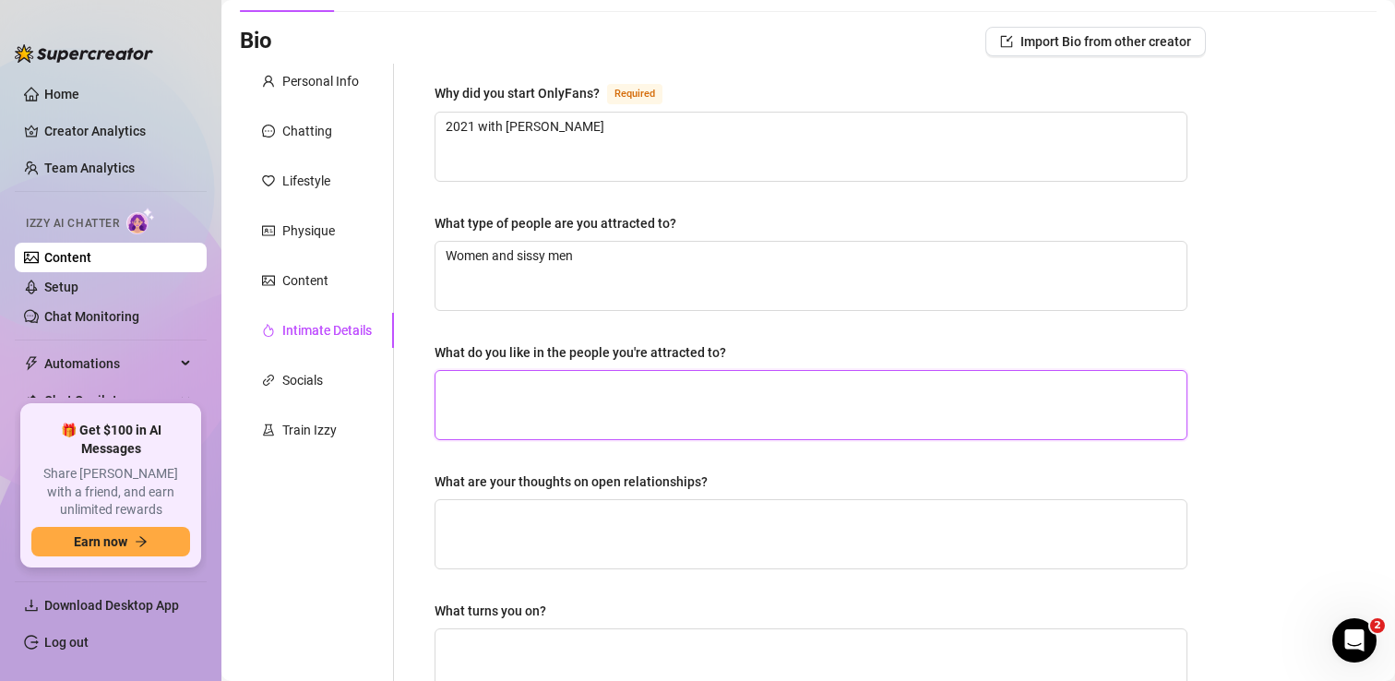
click at [559, 396] on textarea "What do you like in the people you're attracted to?" at bounding box center [810, 405] width 751 height 68
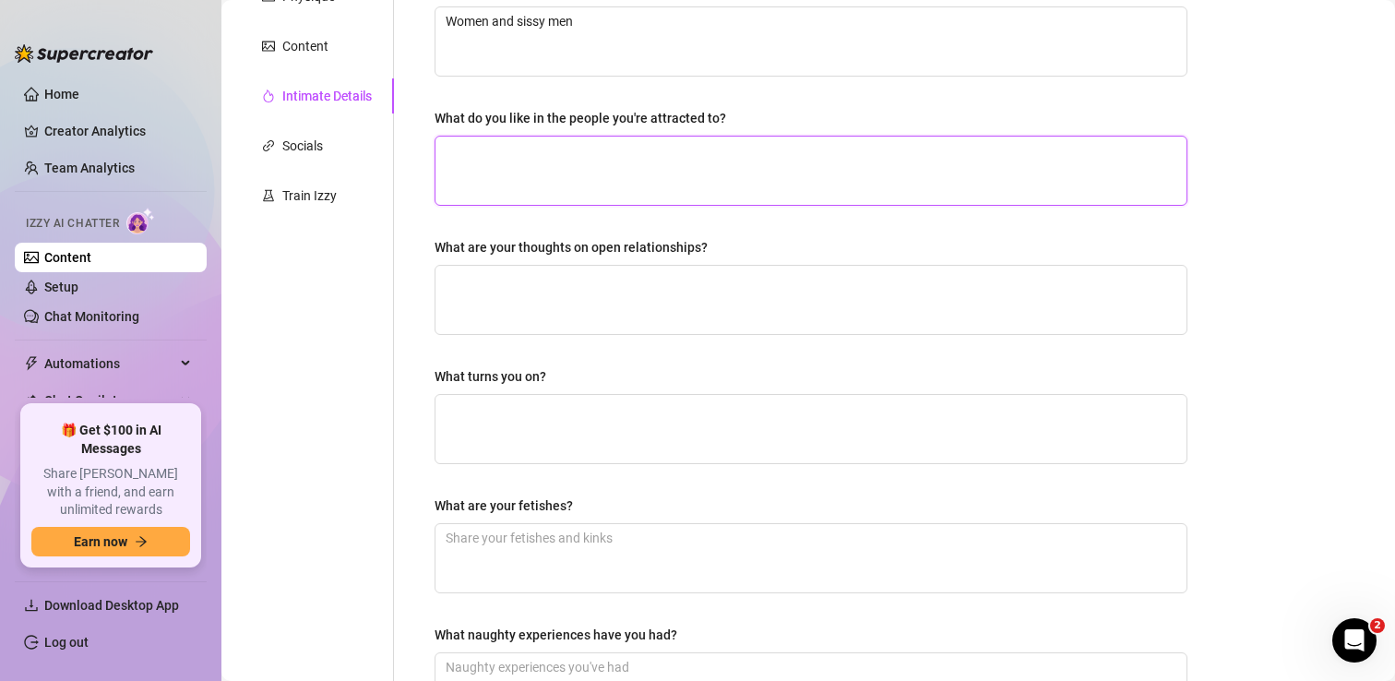
scroll to position [347, 0]
click at [580, 295] on textarea "What are your thoughts on open relationships?" at bounding box center [810, 299] width 751 height 68
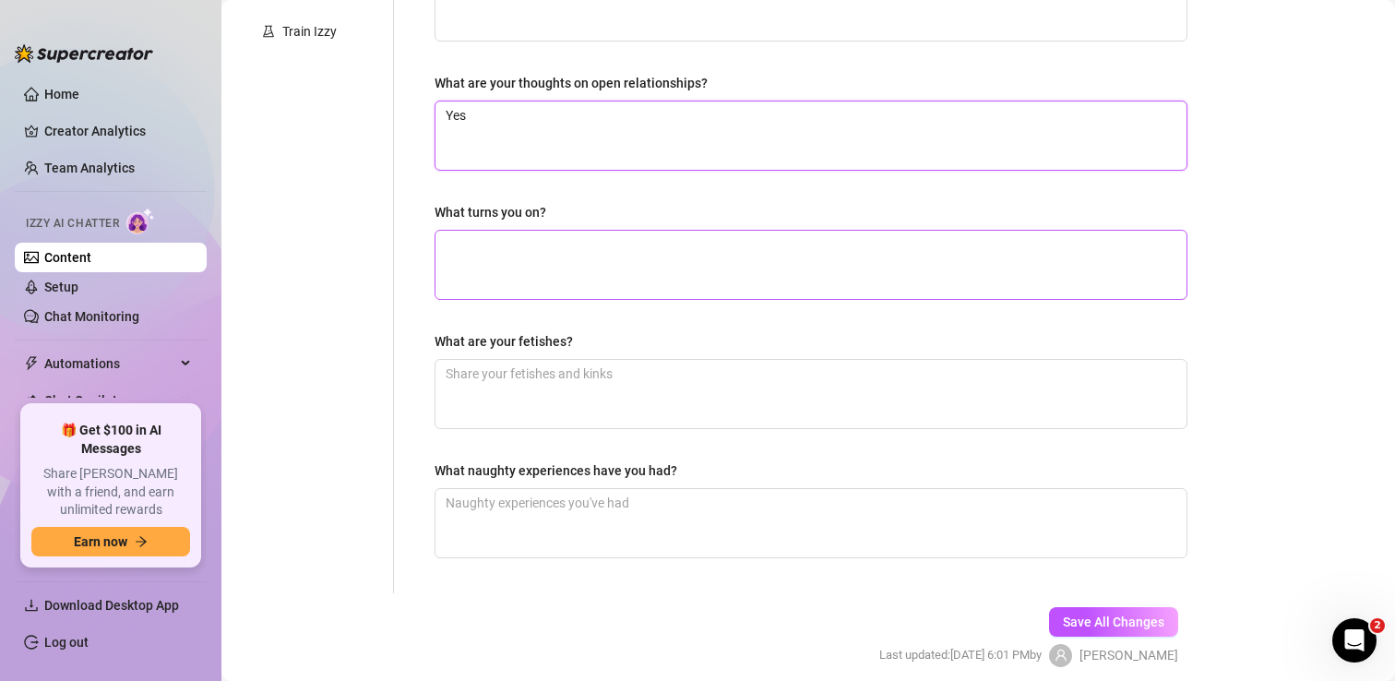
scroll to position [513, 0]
click at [576, 274] on textarea "What turns you on?" at bounding box center [810, 262] width 751 height 68
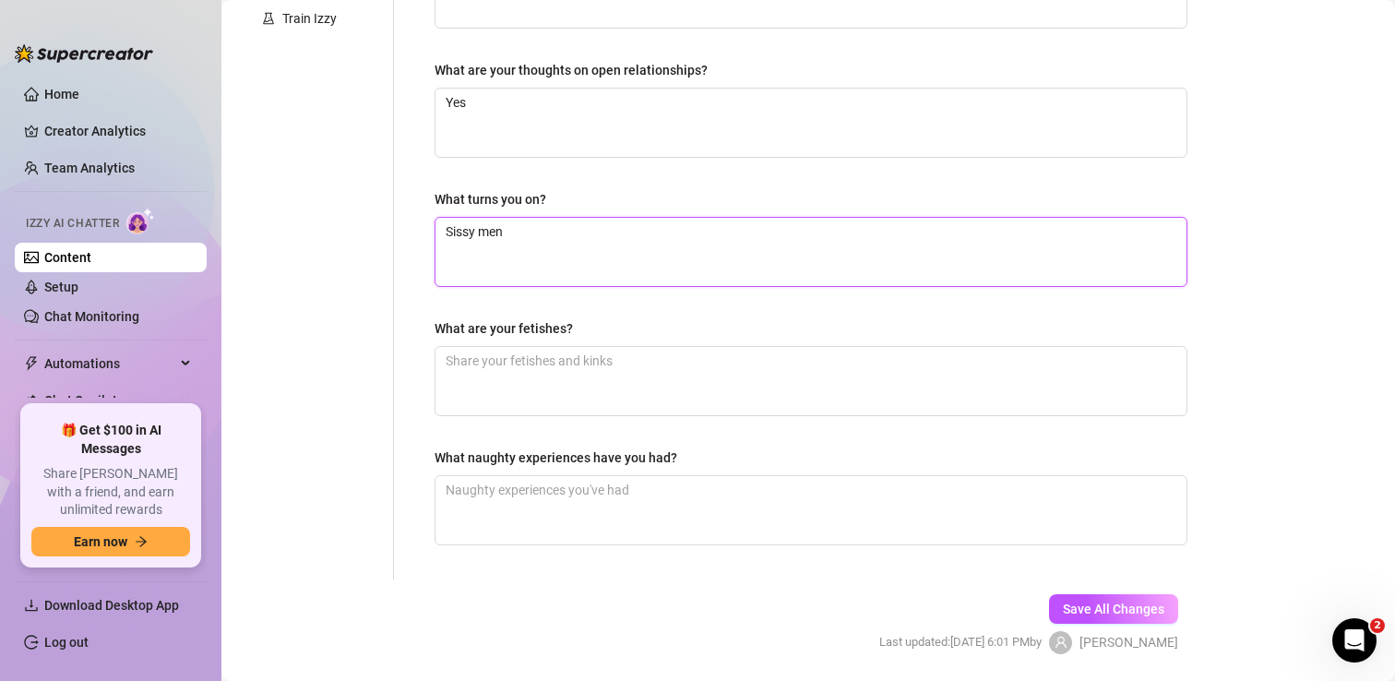
scroll to position [526, 0]
click at [612, 362] on textarea "What are your fetishes?" at bounding box center [810, 378] width 751 height 68
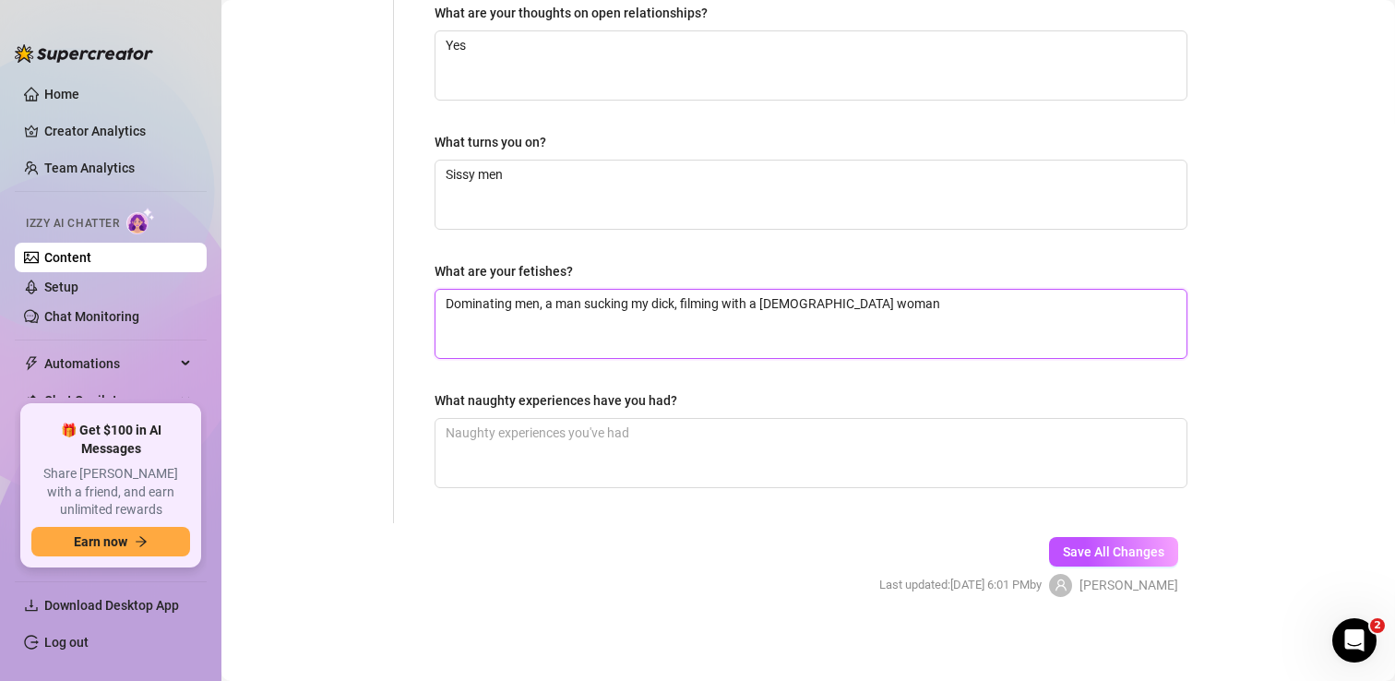
scroll to position [583, 0]
click at [698, 411] on div "What naughty experiences have you had?" at bounding box center [811, 401] width 753 height 28
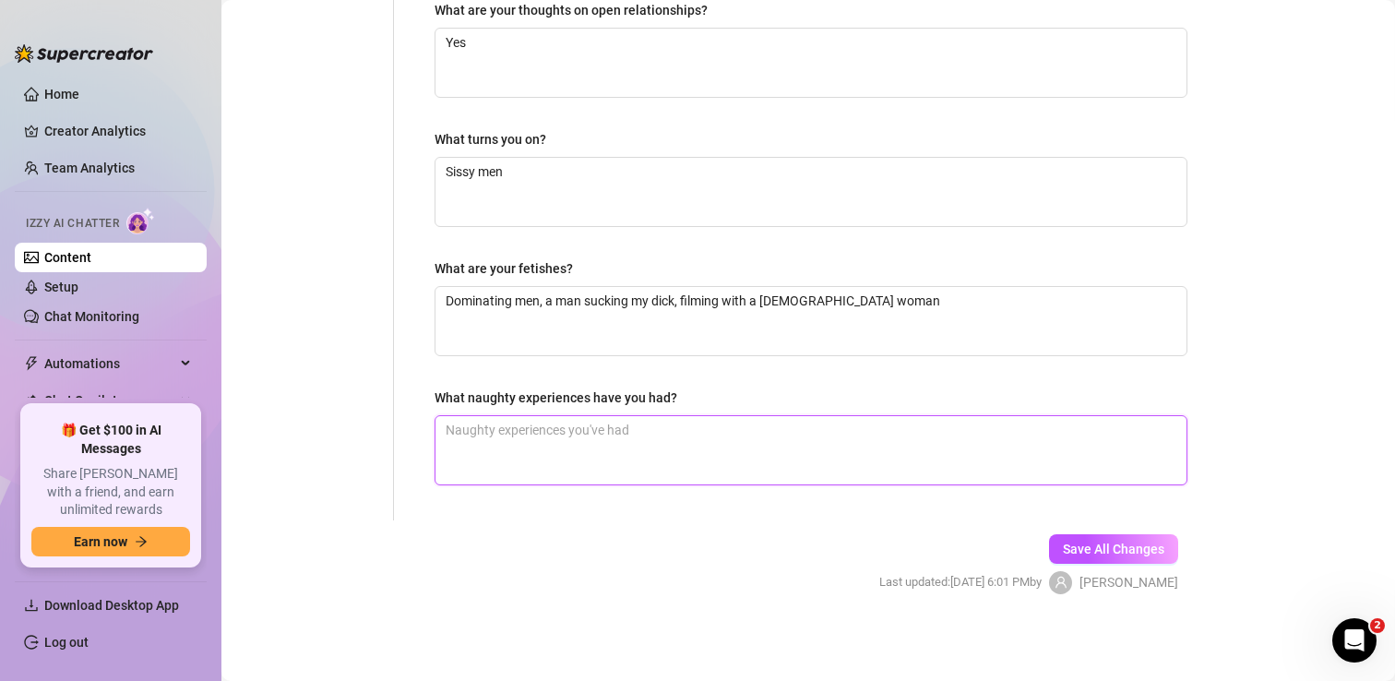
click at [658, 435] on textarea "What naughty experiences have you had?" at bounding box center [810, 450] width 751 height 68
drag, startPoint x: 679, startPoint y: 431, endPoint x: 601, endPoint y: 431, distance: 77.5
click at [601, 431] on textarea "Orgies and public sex with redheadwinter and" at bounding box center [810, 450] width 751 height 68
click at [743, 432] on textarea "Orgies and public sex with Redheadwinter and" at bounding box center [810, 450] width 751 height 68
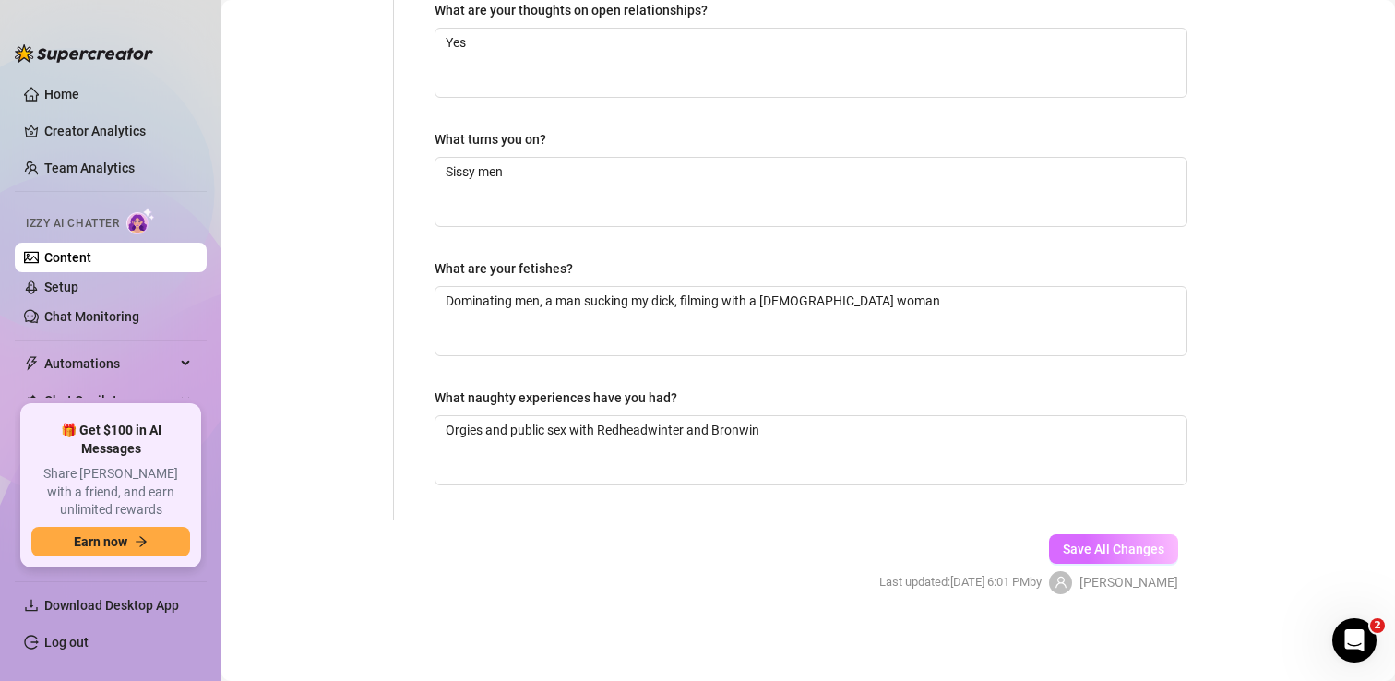
click at [1113, 549] on span "Save All Changes" at bounding box center [1113, 549] width 101 height 15
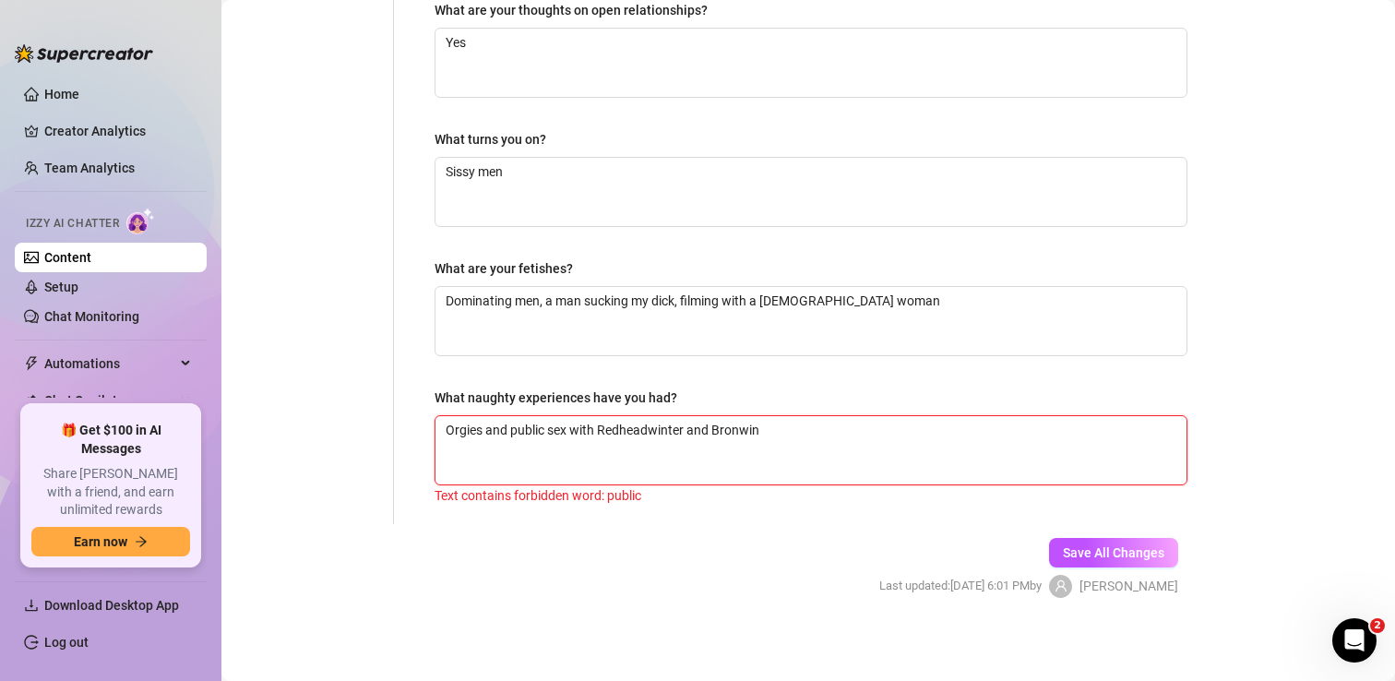
drag, startPoint x: 545, startPoint y: 427, endPoint x: 510, endPoint y: 426, distance: 35.1
click at [510, 426] on textarea "Orgies and public sex with Redheadwinter and Bronwin" at bounding box center [810, 450] width 751 height 68
click at [513, 428] on textarea "Orgies and outdoor sex with Redheadwinter and Bronwin" at bounding box center [810, 450] width 751 height 68
click at [1097, 556] on span "Save All Changes" at bounding box center [1113, 552] width 101 height 15
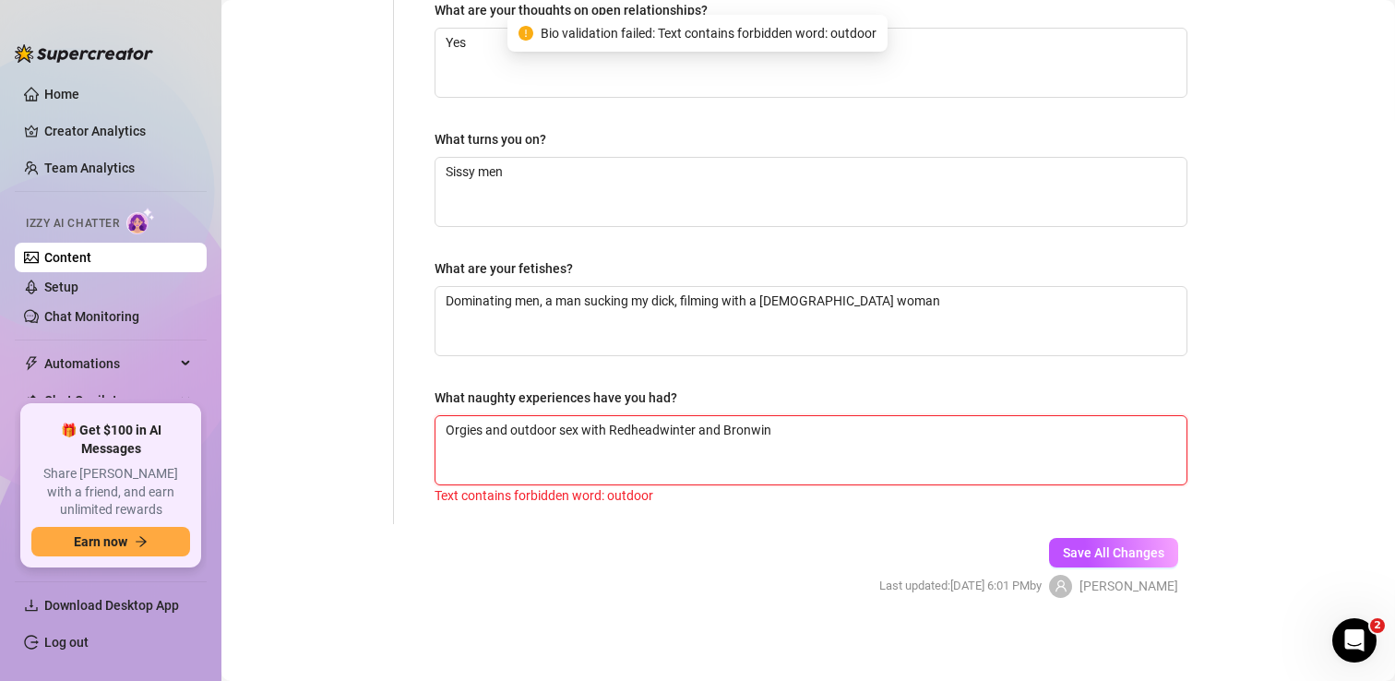
drag, startPoint x: 559, startPoint y: 429, endPoint x: 514, endPoint y: 429, distance: 45.2
click at [514, 429] on textarea "Orgies and outdoor sex with Redheadwinter and Bronwin" at bounding box center [810, 450] width 751 height 68
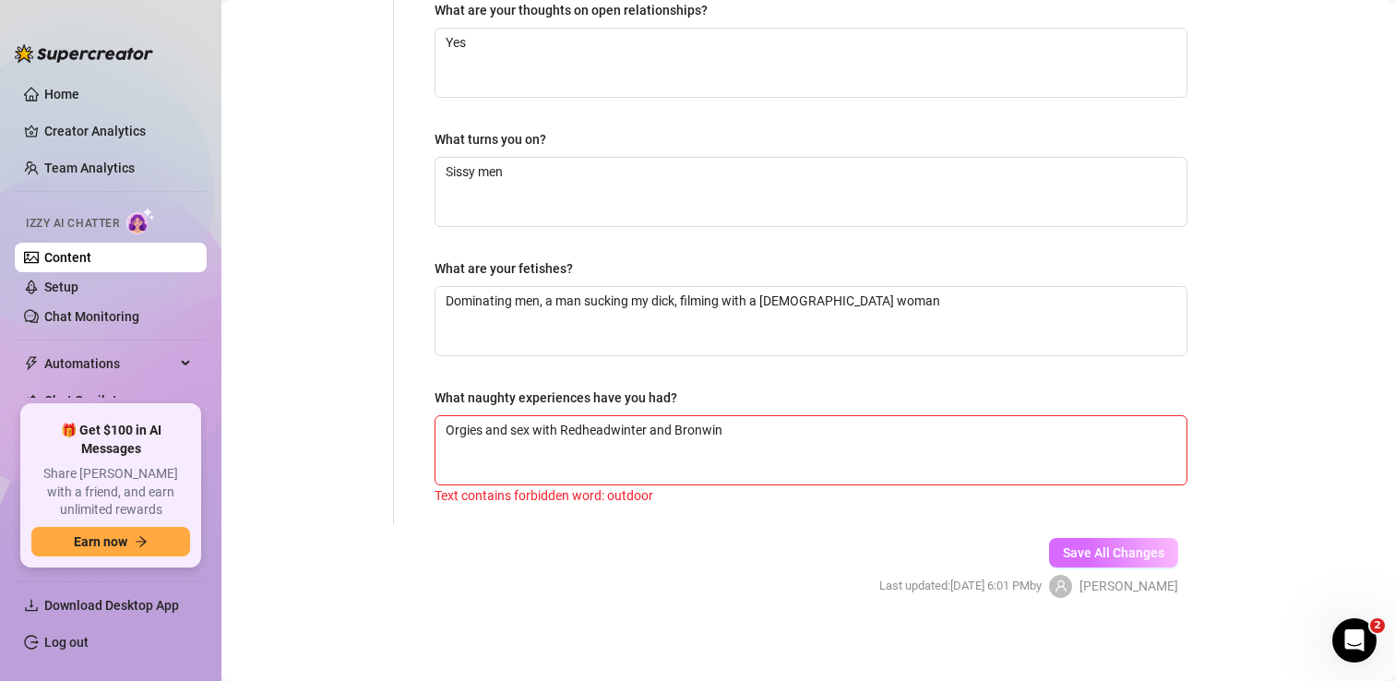
click at [1089, 545] on span "Save All Changes" at bounding box center [1113, 552] width 101 height 15
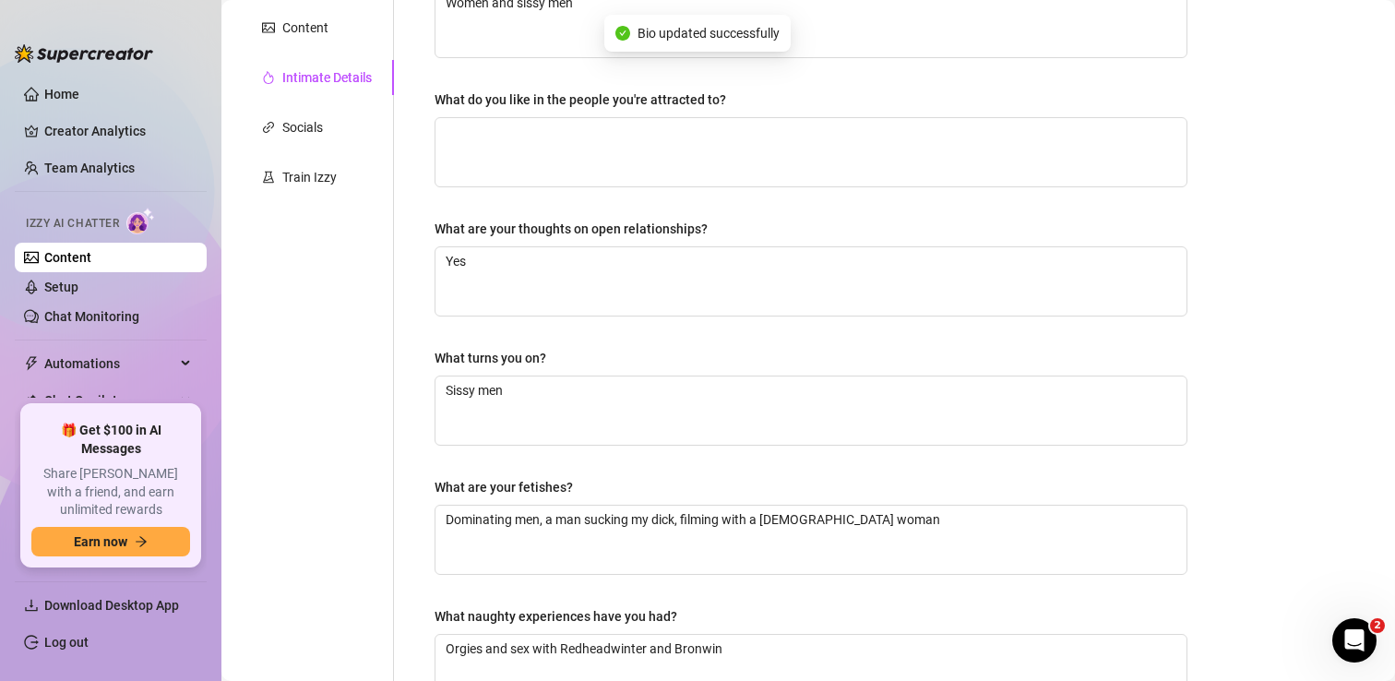
scroll to position [0, 0]
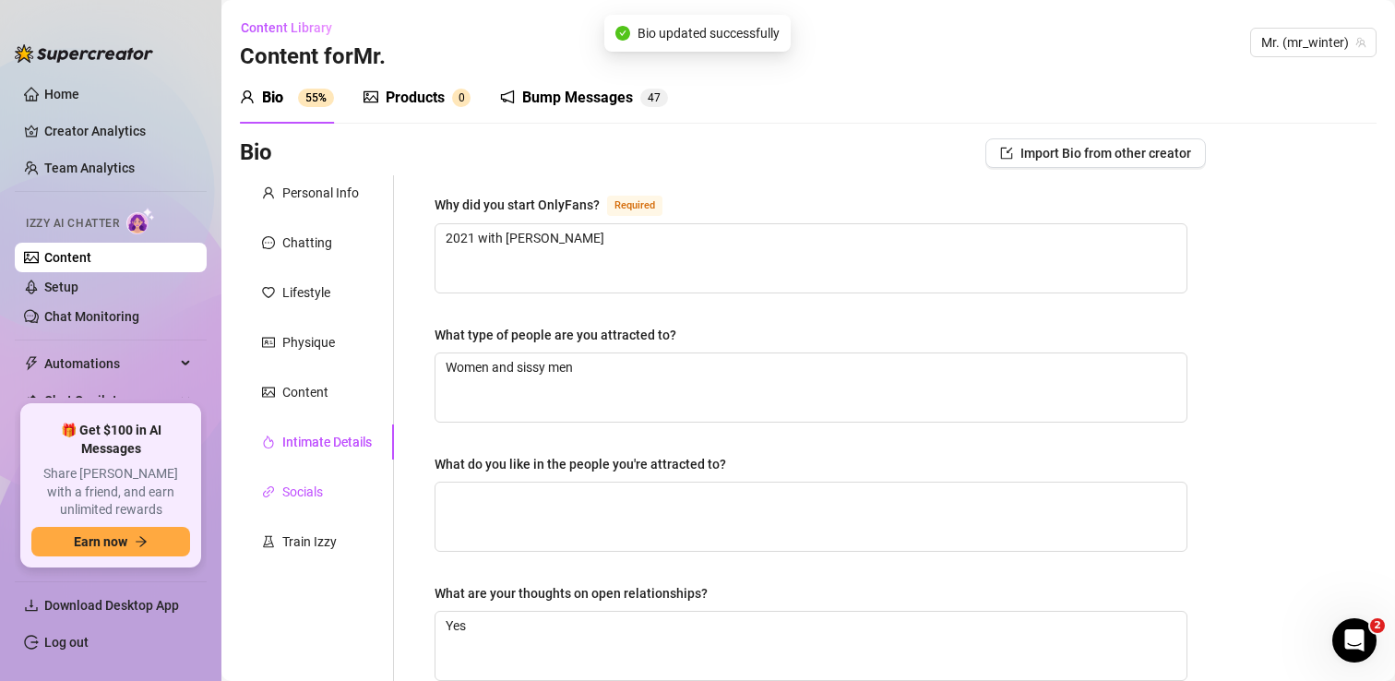
click at [321, 501] on div "Socials" at bounding box center [302, 492] width 41 height 20
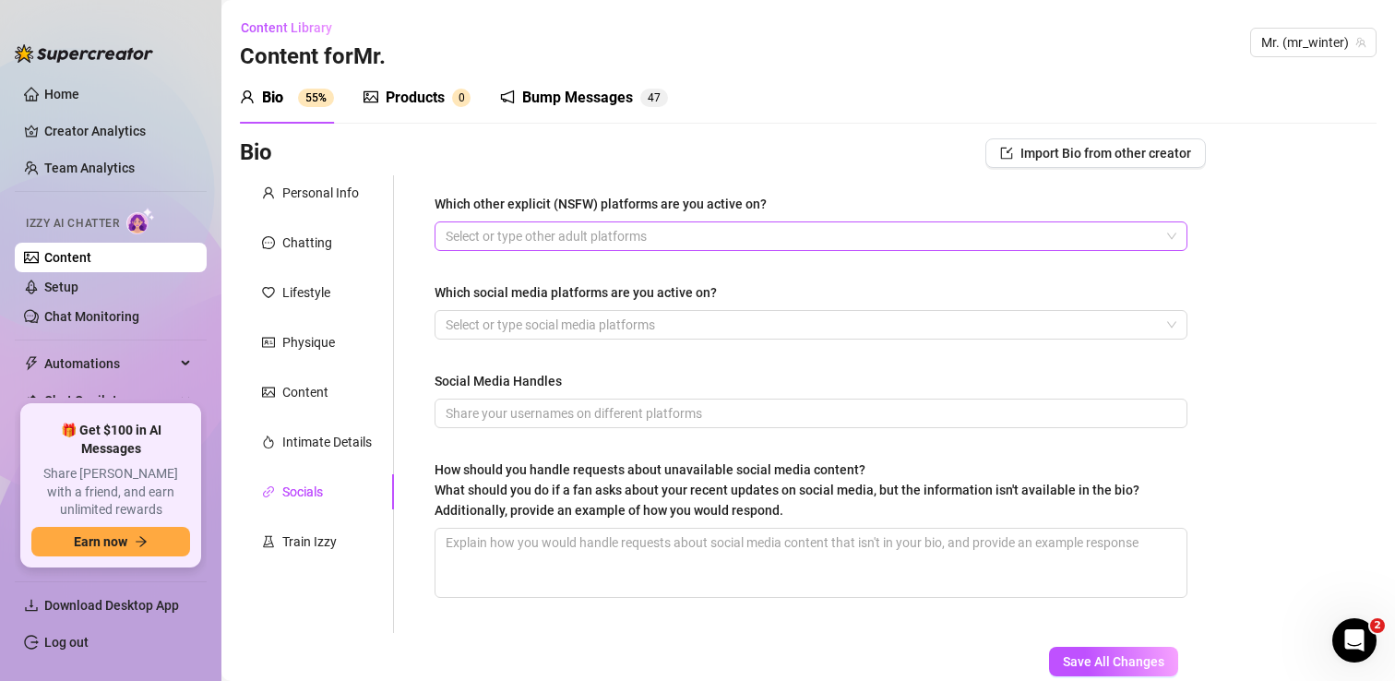
click at [513, 244] on div at bounding box center [801, 236] width 726 height 26
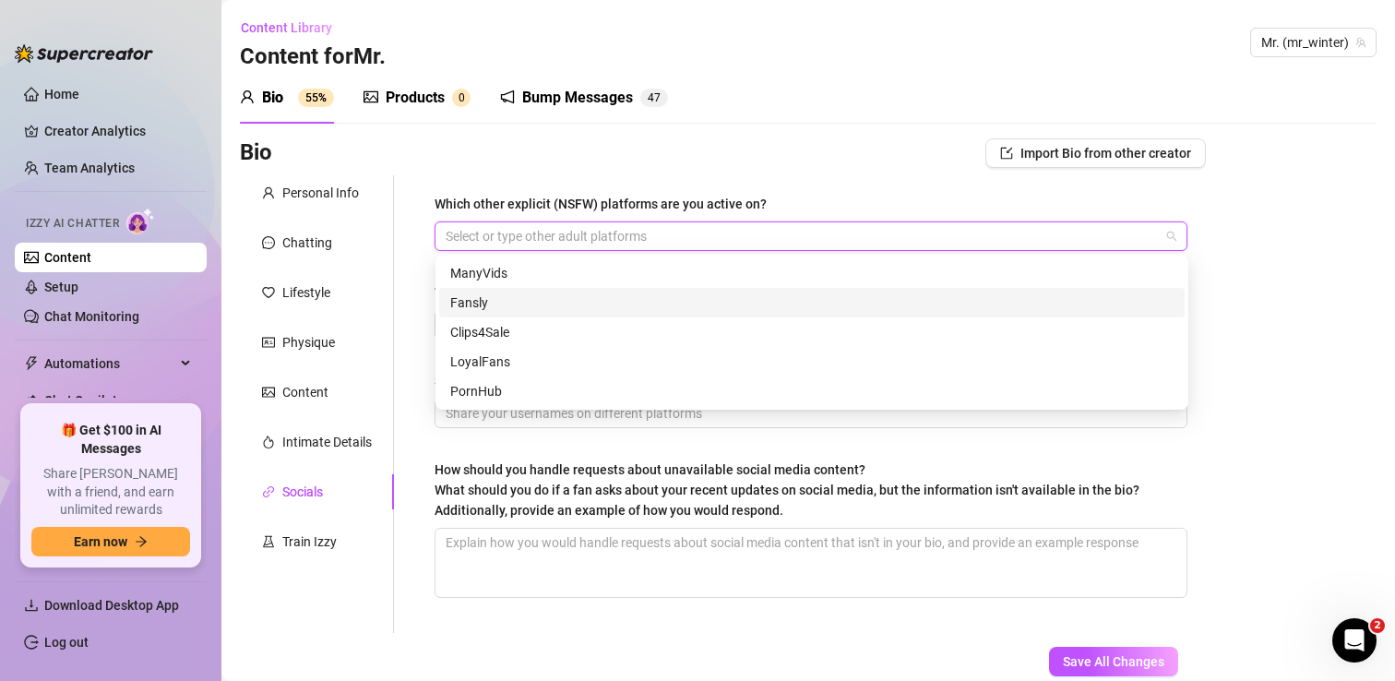
click at [494, 298] on div "Fansly" at bounding box center [811, 302] width 723 height 20
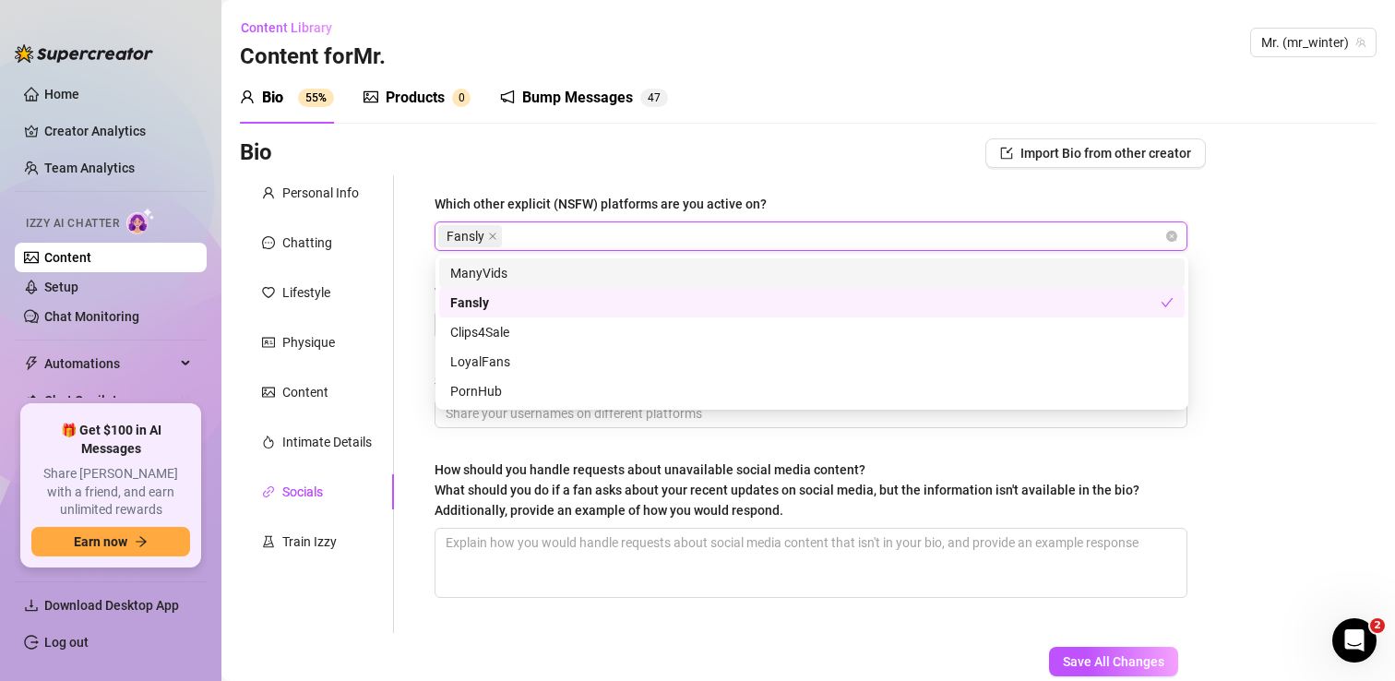
click at [714, 166] on div "Bio Import Bio from other creator" at bounding box center [723, 153] width 966 height 30
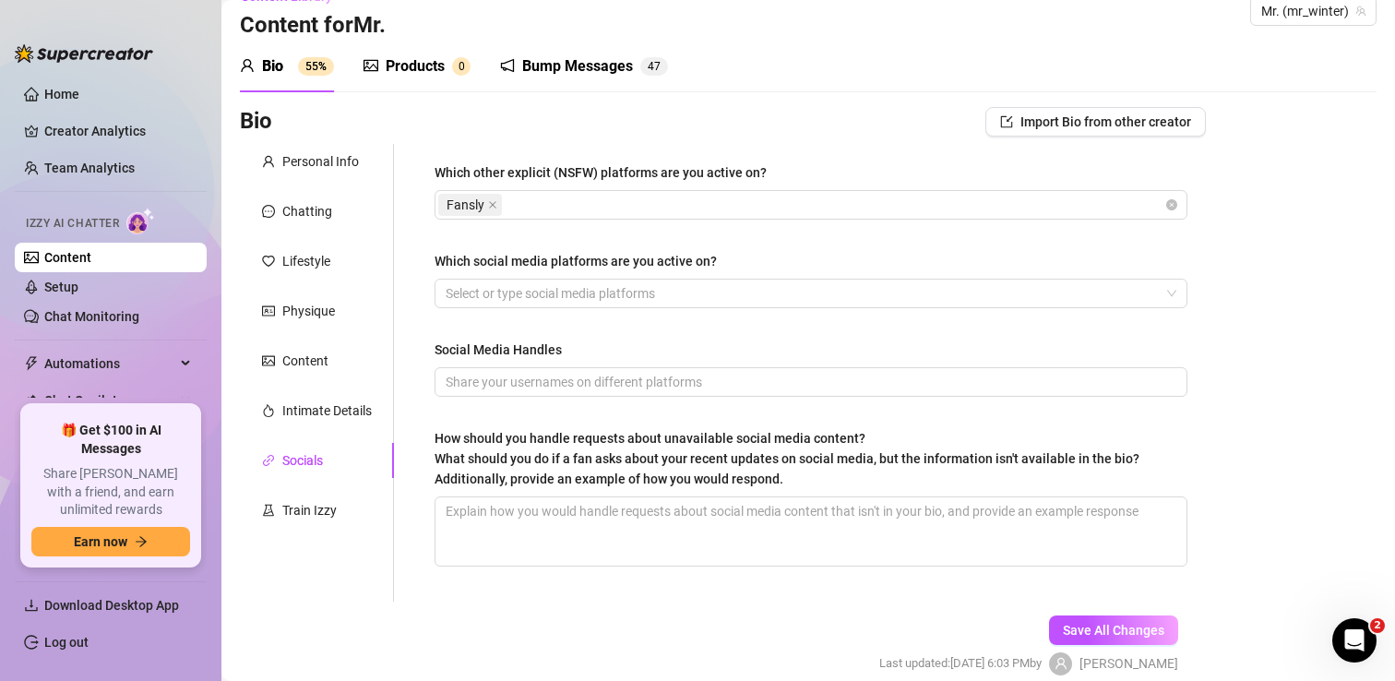
scroll to position [45, 0]
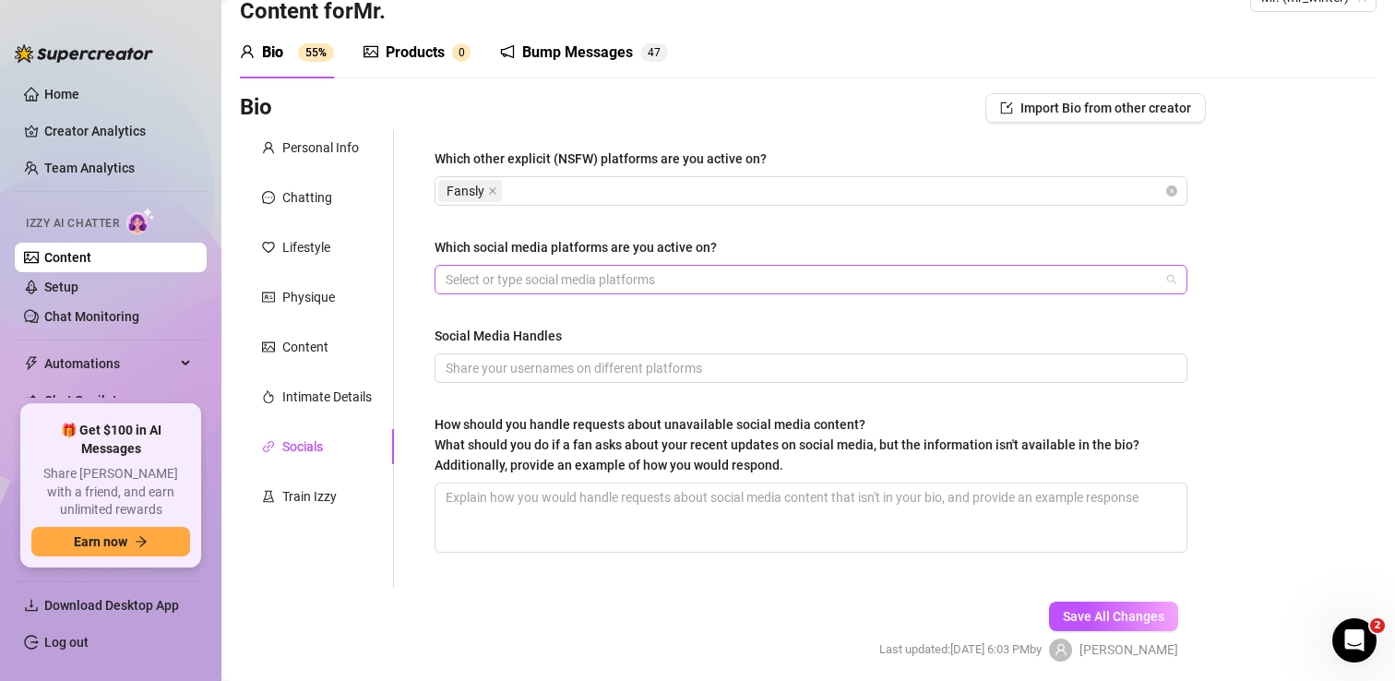
click at [630, 281] on div at bounding box center [801, 280] width 726 height 26
click at [413, 244] on div "Which other explicit (NSFW) platforms are you active on? Fansly Which social me…" at bounding box center [800, 359] width 812 height 458
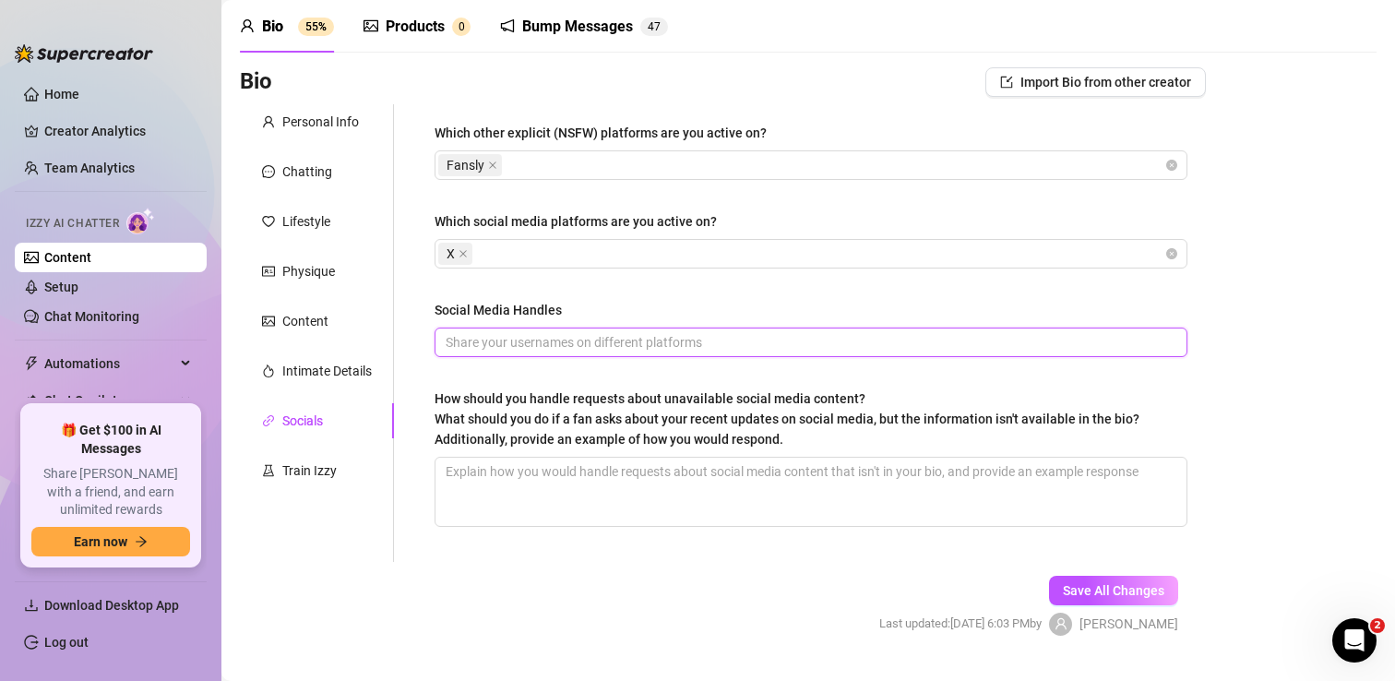
click at [463, 345] on input "Social Media Handles" at bounding box center [809, 342] width 727 height 20
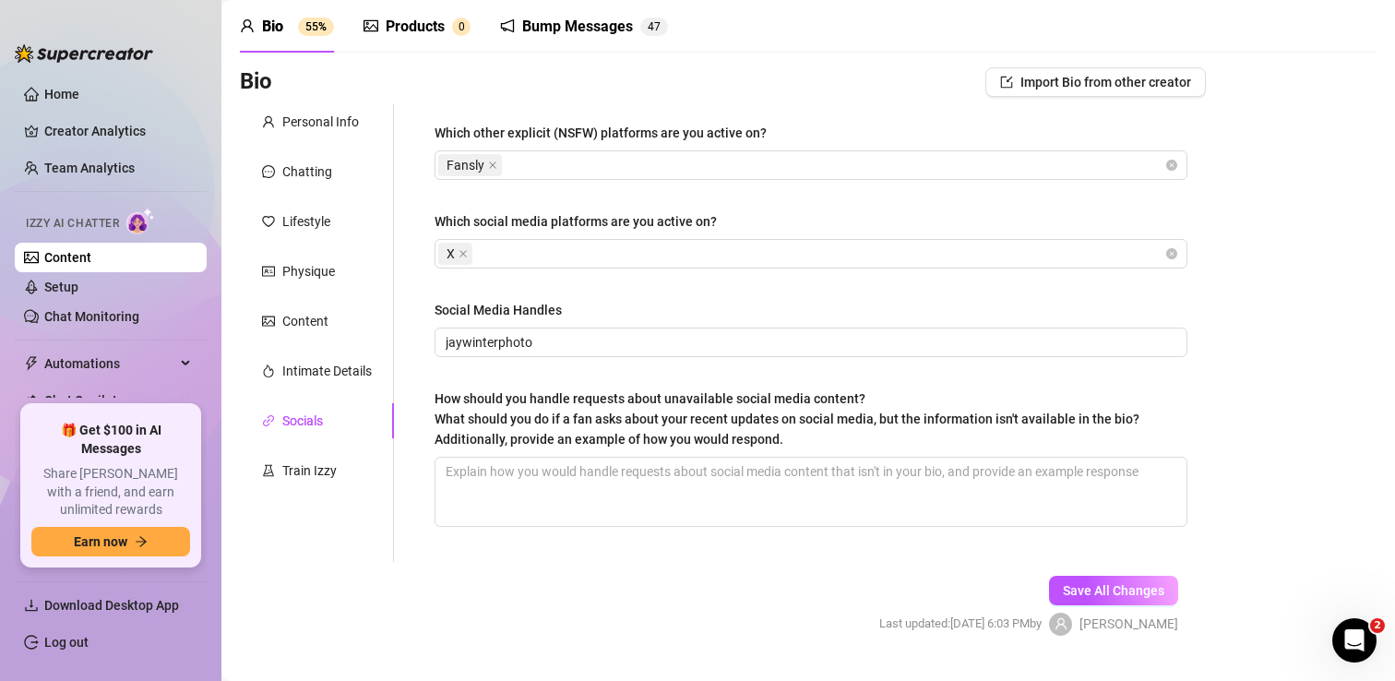
click at [639, 297] on div "Which other explicit (NSFW) platforms are you active on? Fansly Which social me…" at bounding box center [811, 333] width 753 height 421
click at [575, 343] on input "jaywinterphoto" at bounding box center [809, 342] width 727 height 20
click at [446, 341] on input "jaywinterphoto" at bounding box center [809, 342] width 727 height 20
click at [409, 299] on div "Which other explicit (NSFW) platforms are you active on? Fansly Which social me…" at bounding box center [800, 333] width 812 height 458
click at [458, 340] on input "@jaywinterphoto" at bounding box center [809, 342] width 727 height 20
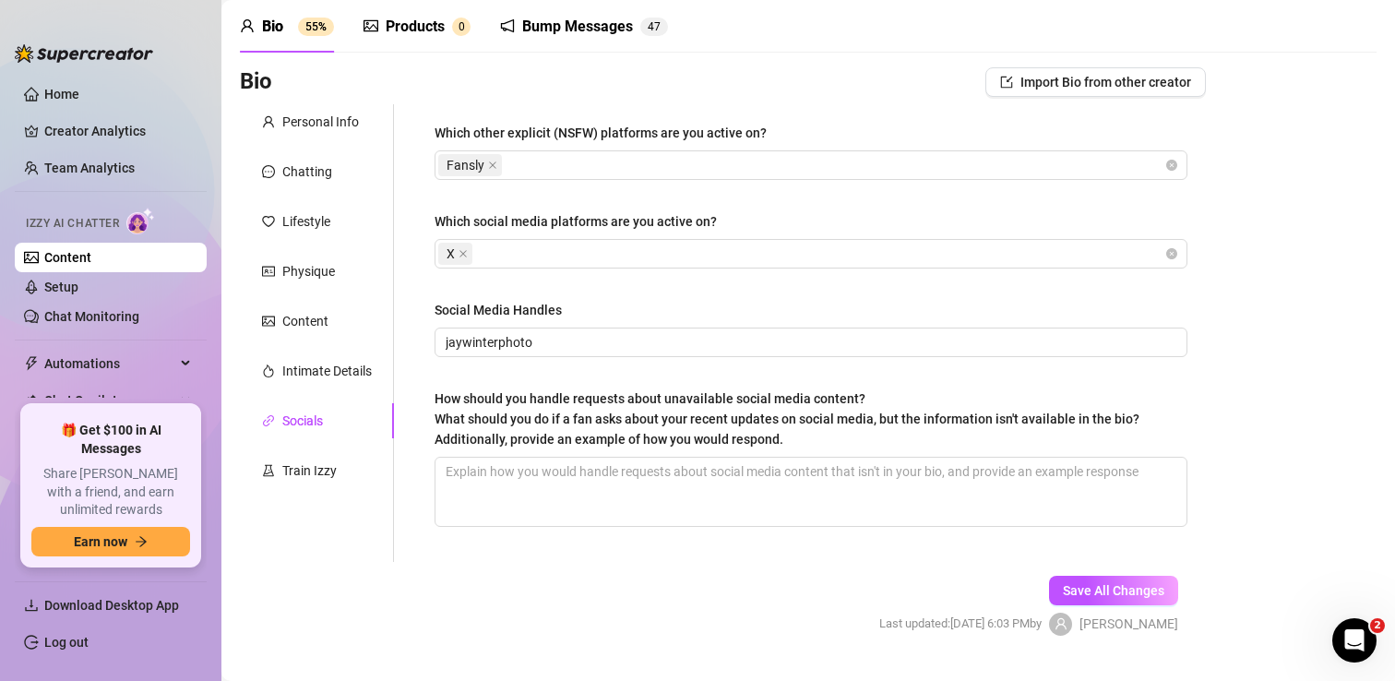
click at [669, 298] on div "Which other explicit (NSFW) platforms are you active on? Fansly Which social me…" at bounding box center [811, 333] width 753 height 421
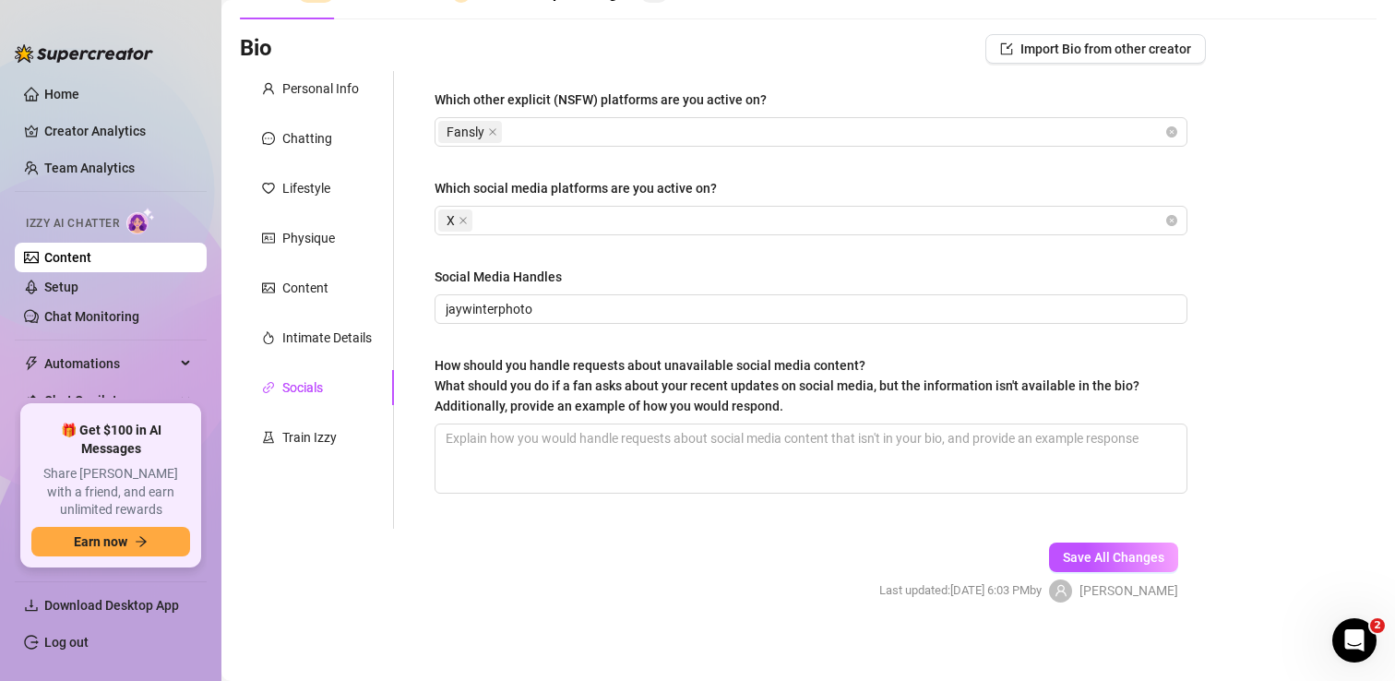
scroll to position [108, 0]
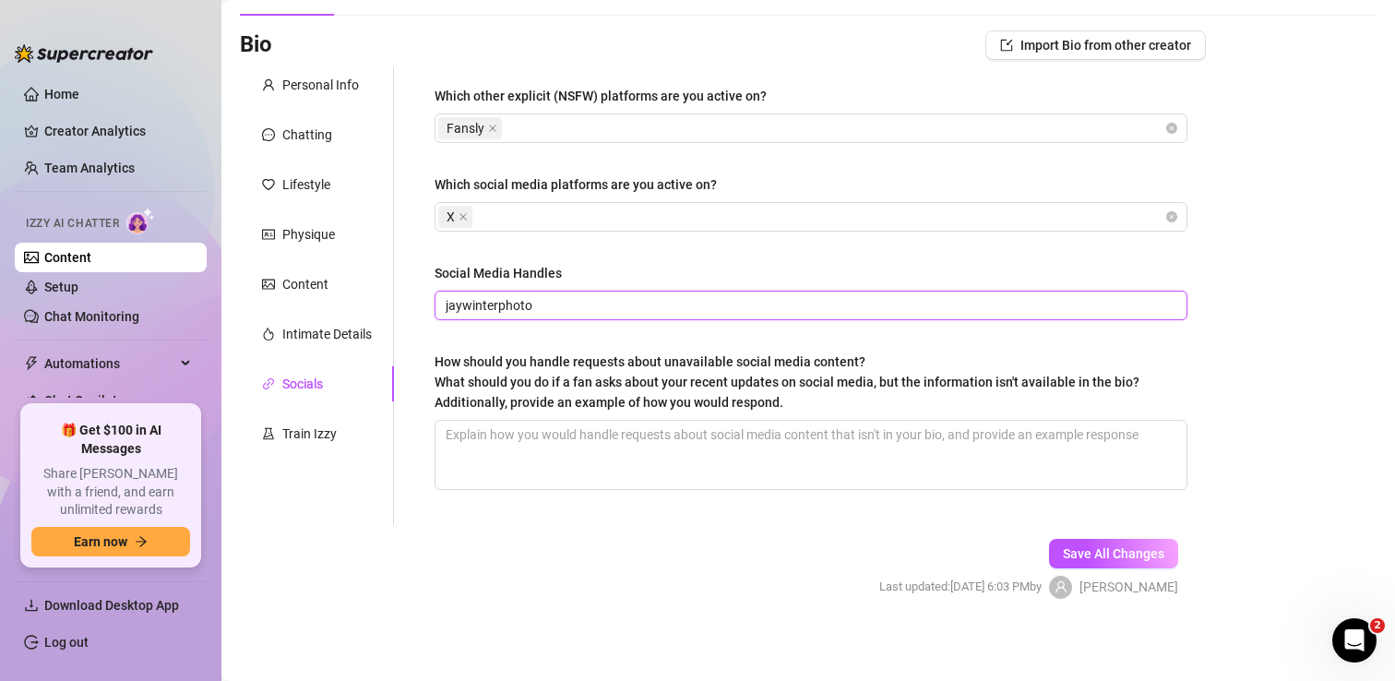
click at [559, 305] on input "jaywinterphoto" at bounding box center [809, 305] width 727 height 20
click at [445, 304] on span "jaywinterphoto" at bounding box center [811, 306] width 753 height 30
click at [446, 303] on input "jaywinterphoto" at bounding box center [809, 305] width 727 height 20
drag, startPoint x: 604, startPoint y: 307, endPoint x: 412, endPoint y: 306, distance: 191.9
click at [412, 306] on div "Which other explicit (NSFW) platforms are you active on? Fansly Which social me…" at bounding box center [800, 296] width 812 height 458
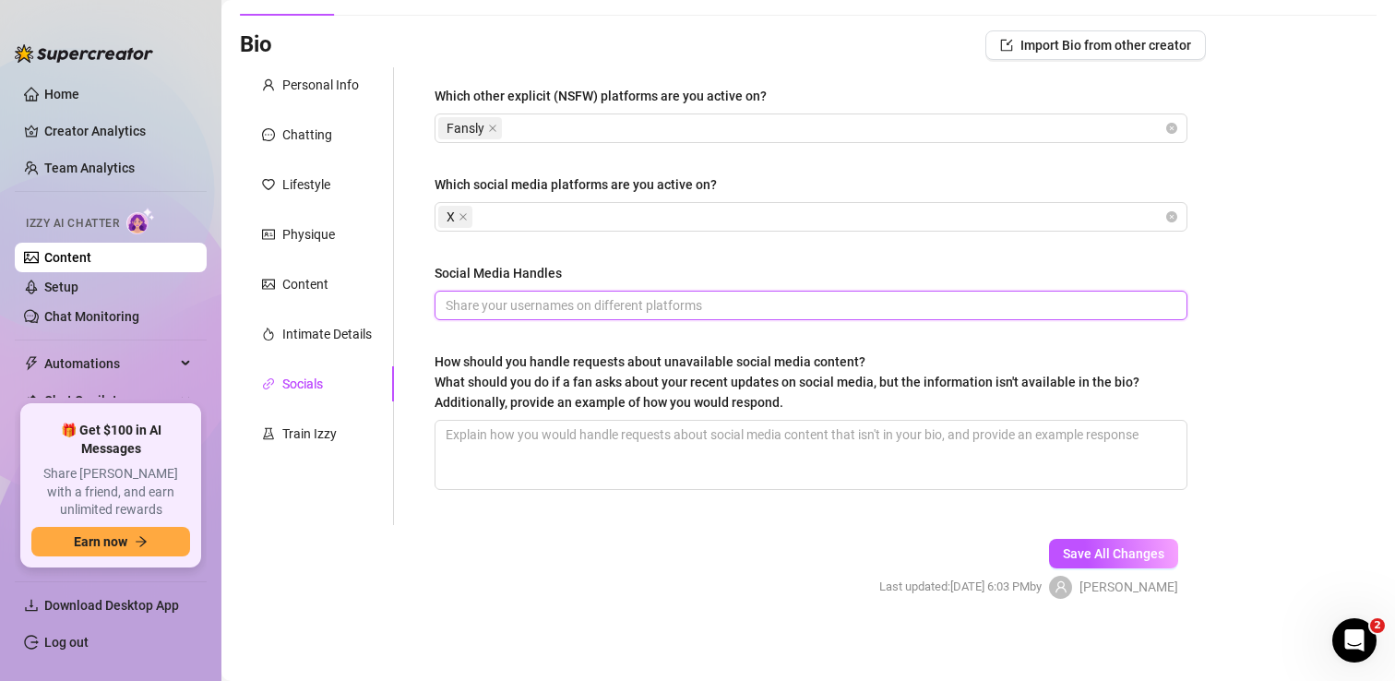
paste input "https://x.com/jaywinterphoto?lang=en"
click at [535, 610] on form "Personal Info Chatting Lifestyle Physique Content Intimate Details Socials Trai…" at bounding box center [723, 349] width 966 height 564
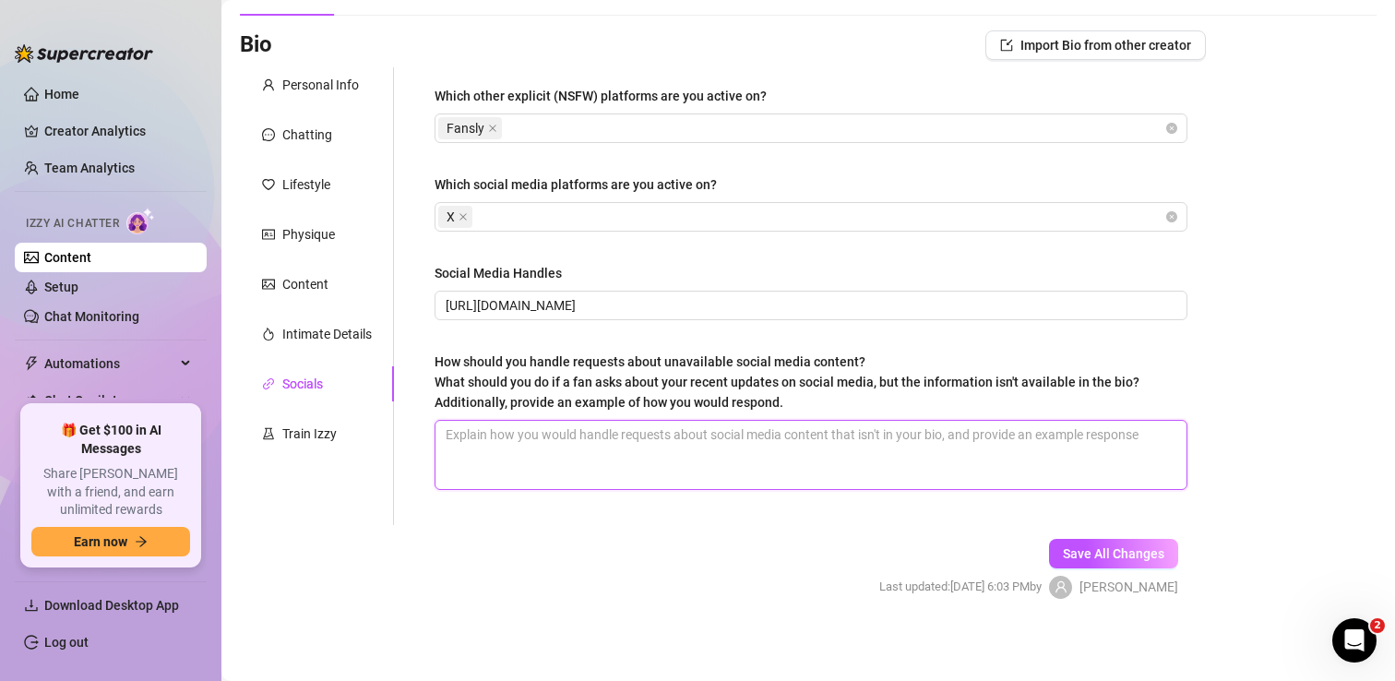
click at [545, 461] on textarea "How should you handle requests about unavailable social media content? What sho…" at bounding box center [810, 455] width 751 height 68
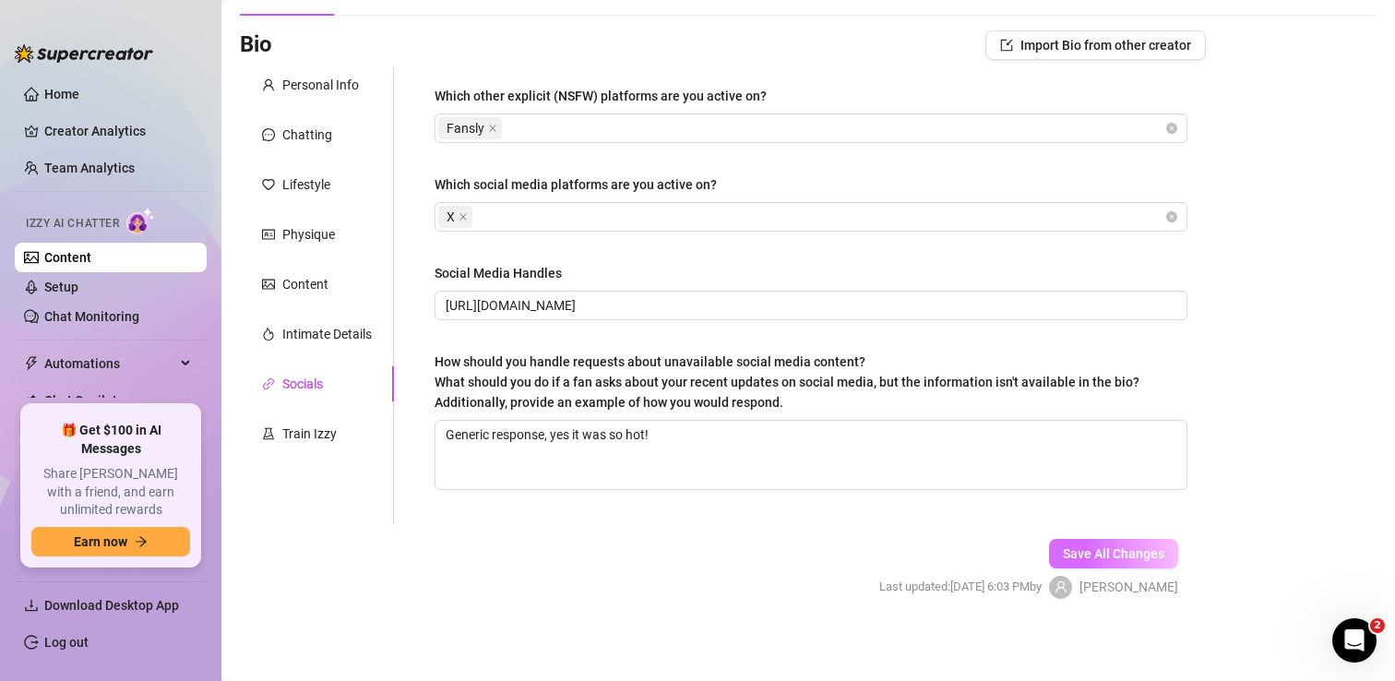
click at [1117, 551] on span "Save All Changes" at bounding box center [1113, 553] width 101 height 15
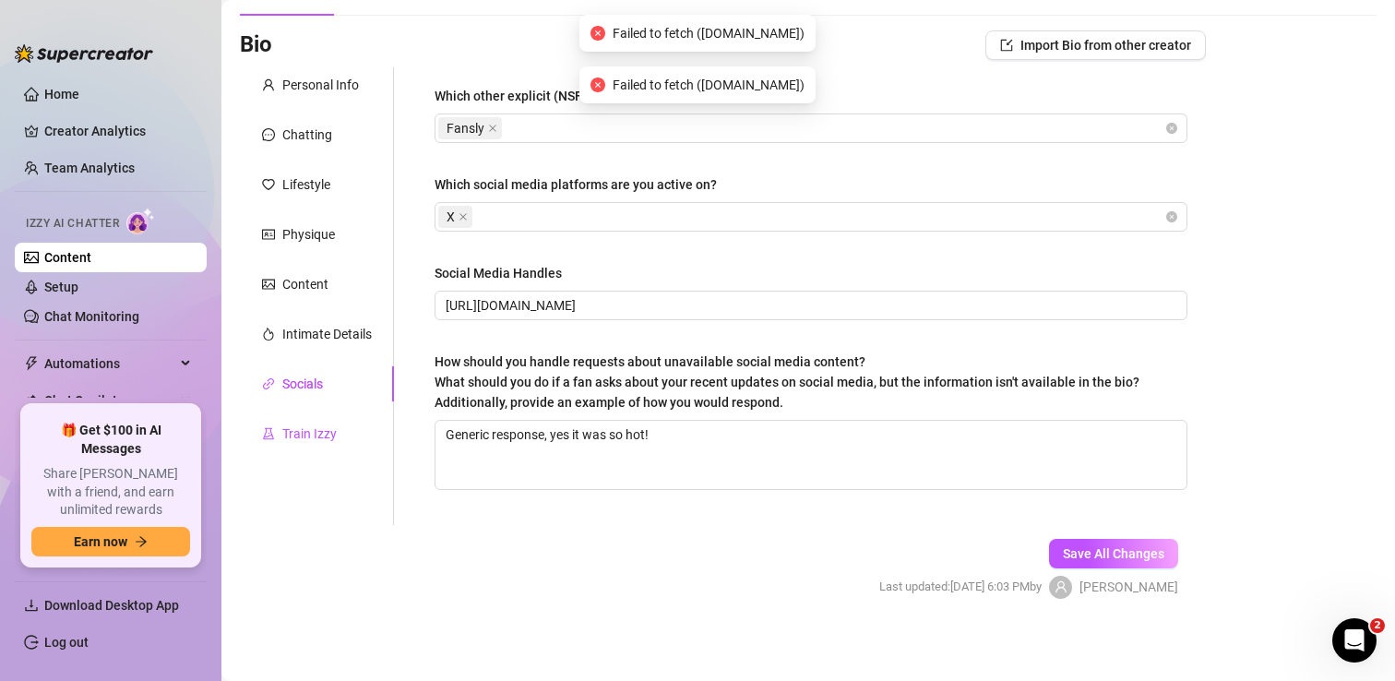
click at [327, 438] on div "Train Izzy" at bounding box center [309, 433] width 54 height 20
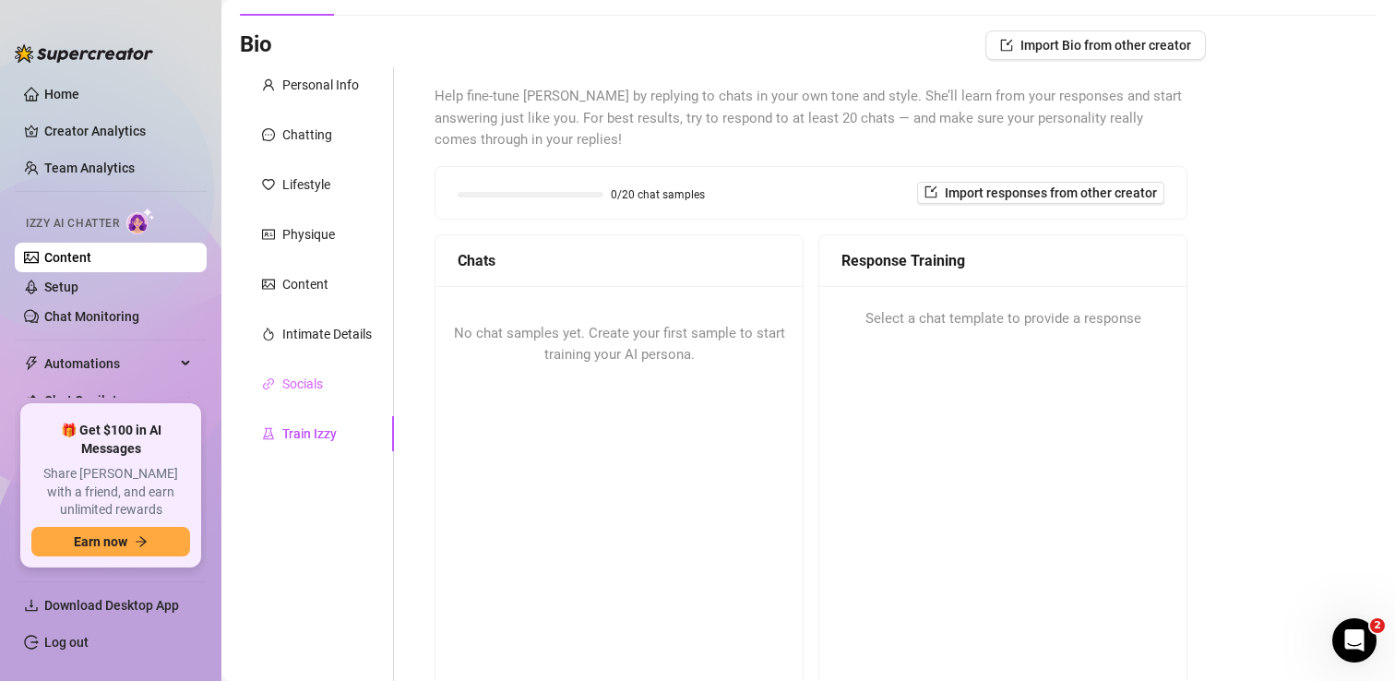
click at [317, 394] on div "Socials" at bounding box center [317, 383] width 154 height 35
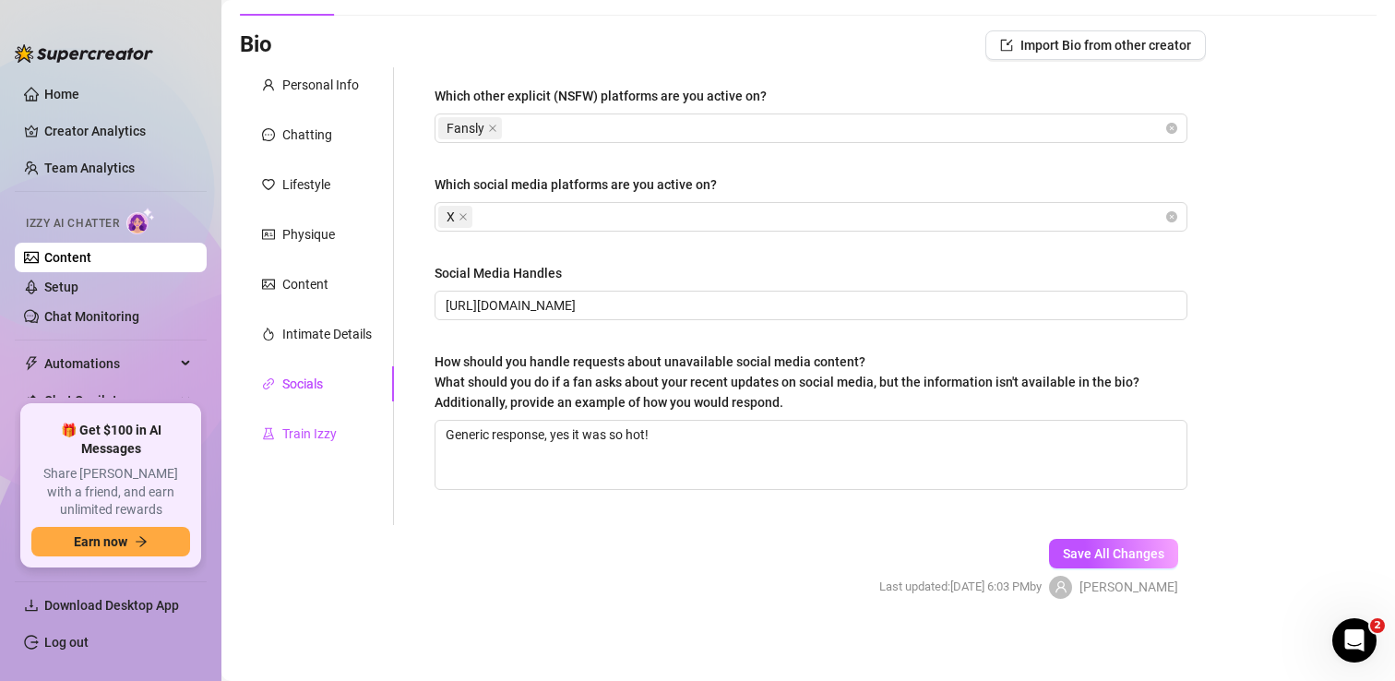
click at [313, 431] on div "Train Izzy" at bounding box center [309, 433] width 54 height 20
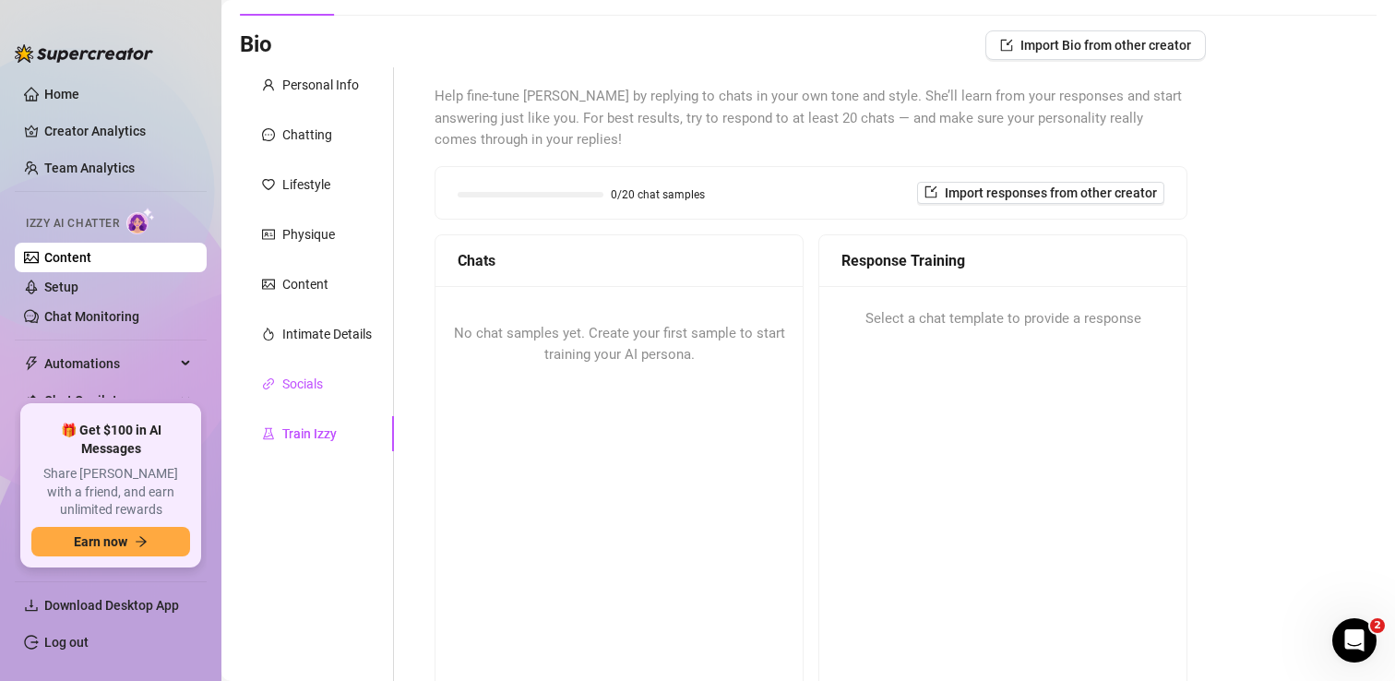
click at [312, 380] on div "Socials" at bounding box center [302, 384] width 41 height 20
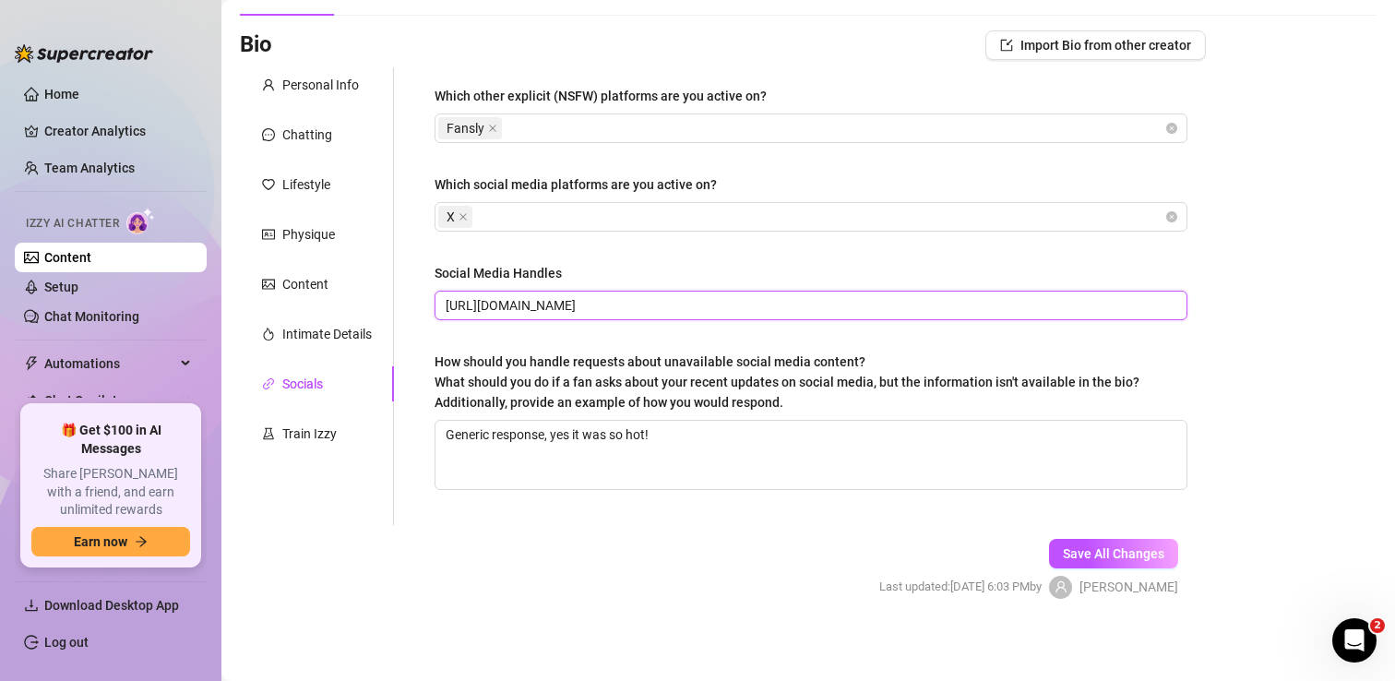
click at [589, 300] on input "https://x.com/jaywinterphoto?lang=en" at bounding box center [809, 305] width 727 height 20
drag, startPoint x: 679, startPoint y: 299, endPoint x: 614, endPoint y: 298, distance: 64.6
click at [614, 298] on input "https://x.com/jaywinterphoto?lang=en" at bounding box center [809, 305] width 727 height 20
click at [1082, 549] on span "Save All Changes" at bounding box center [1113, 553] width 101 height 15
click at [305, 426] on div "Train Izzy" at bounding box center [309, 433] width 54 height 20
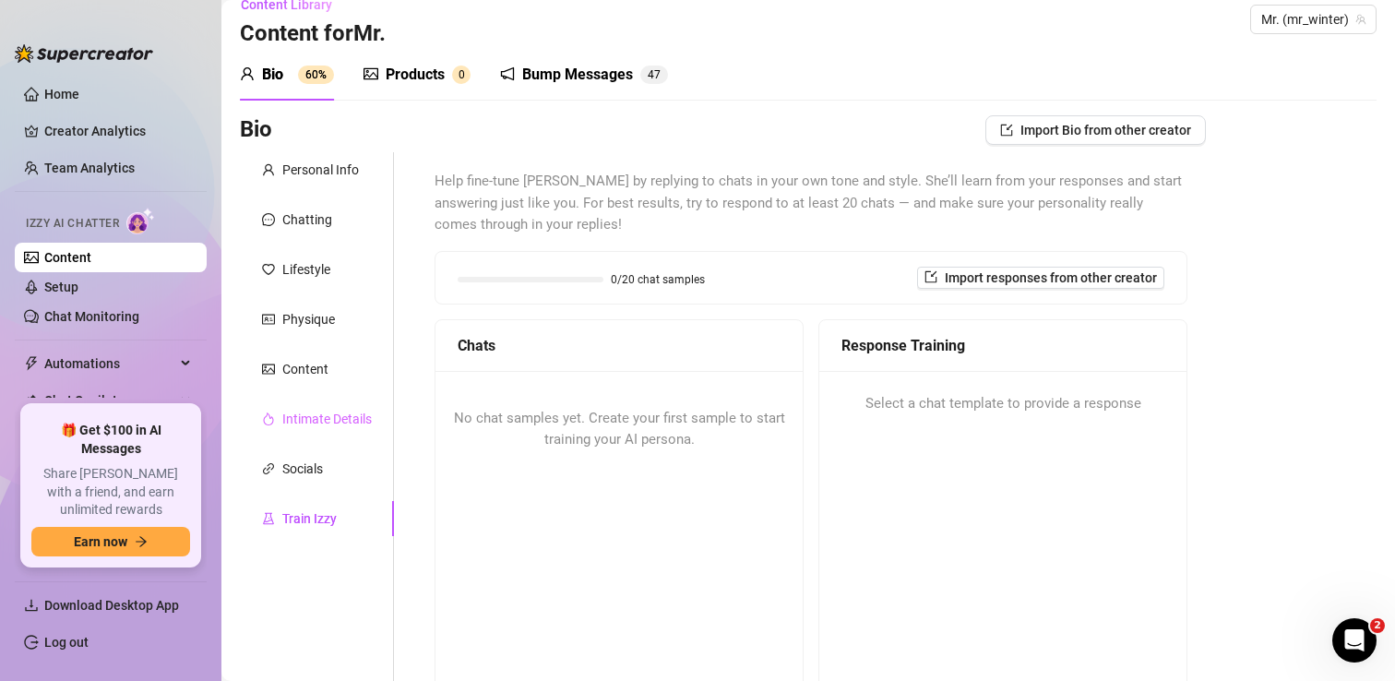
scroll to position [15, 0]
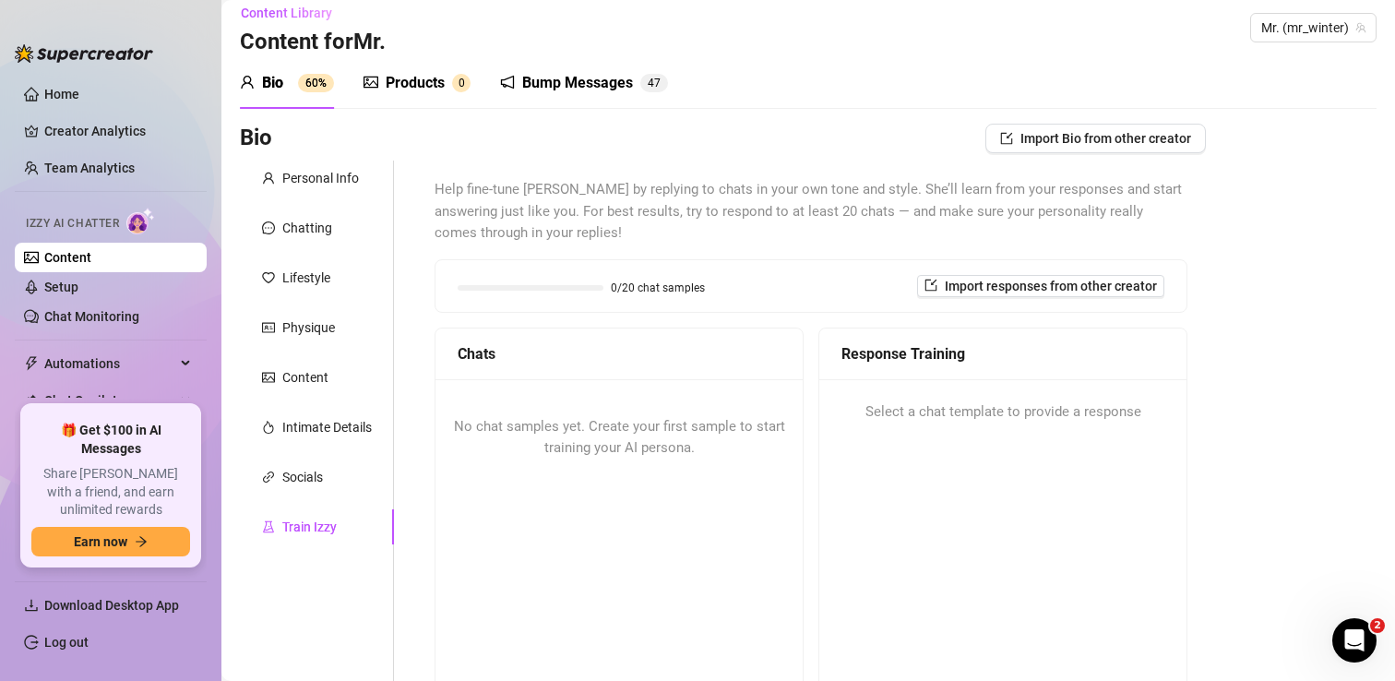
click at [431, 76] on div "Products" at bounding box center [415, 83] width 59 height 22
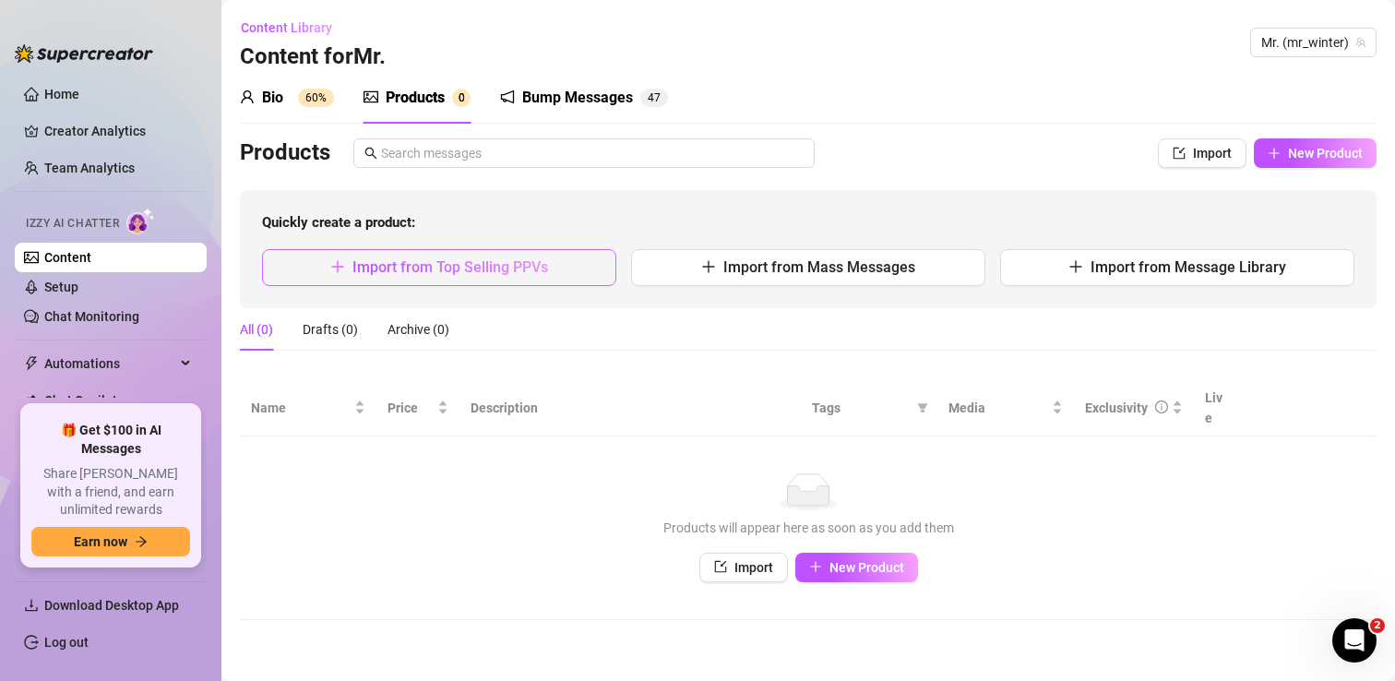
click at [441, 271] on span "Import from Top Selling PPVs" at bounding box center [450, 267] width 196 height 18
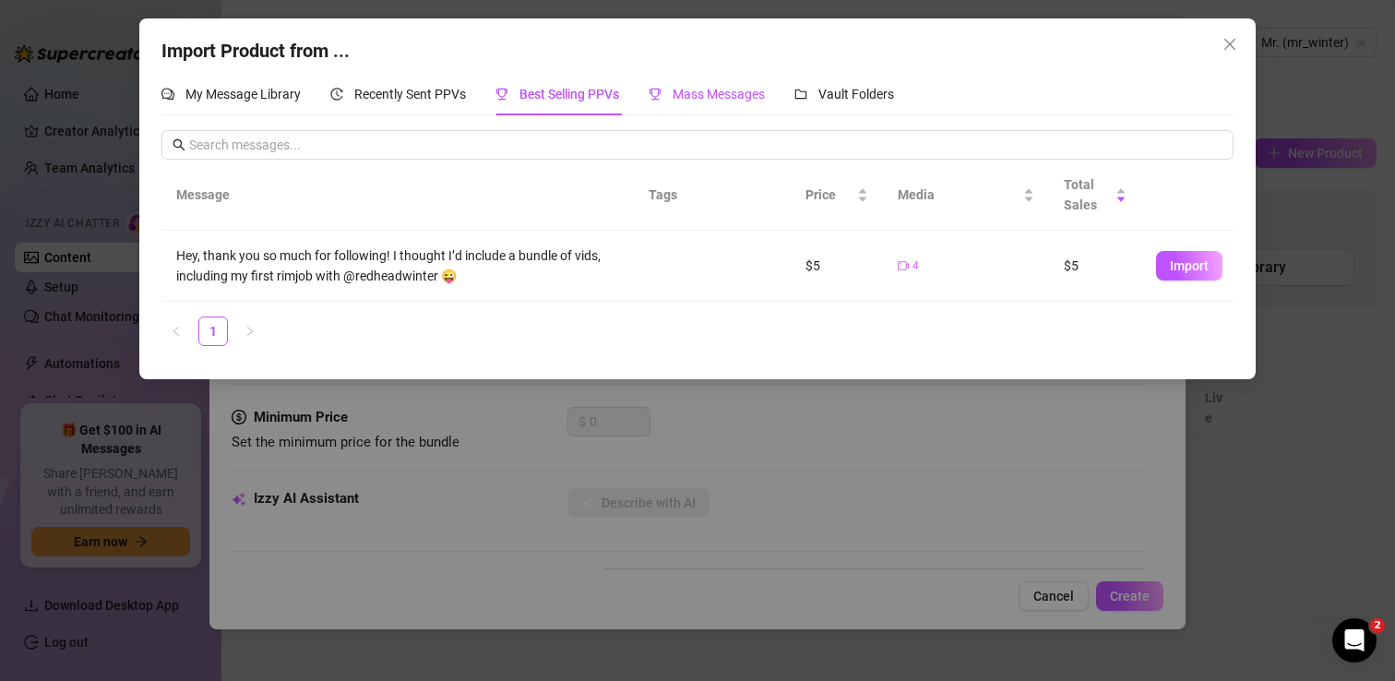
click at [730, 96] on span "Mass Messages" at bounding box center [719, 94] width 92 height 15
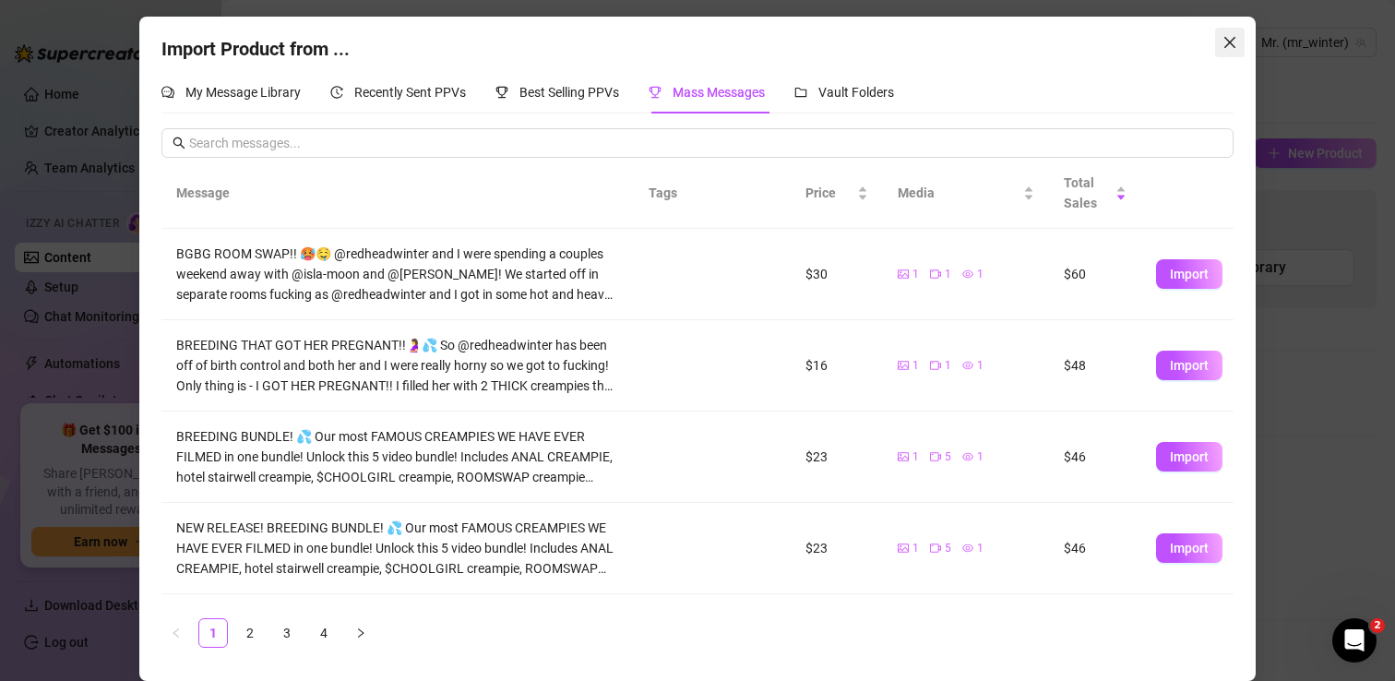
click at [1230, 48] on icon "close" at bounding box center [1229, 42] width 15 height 15
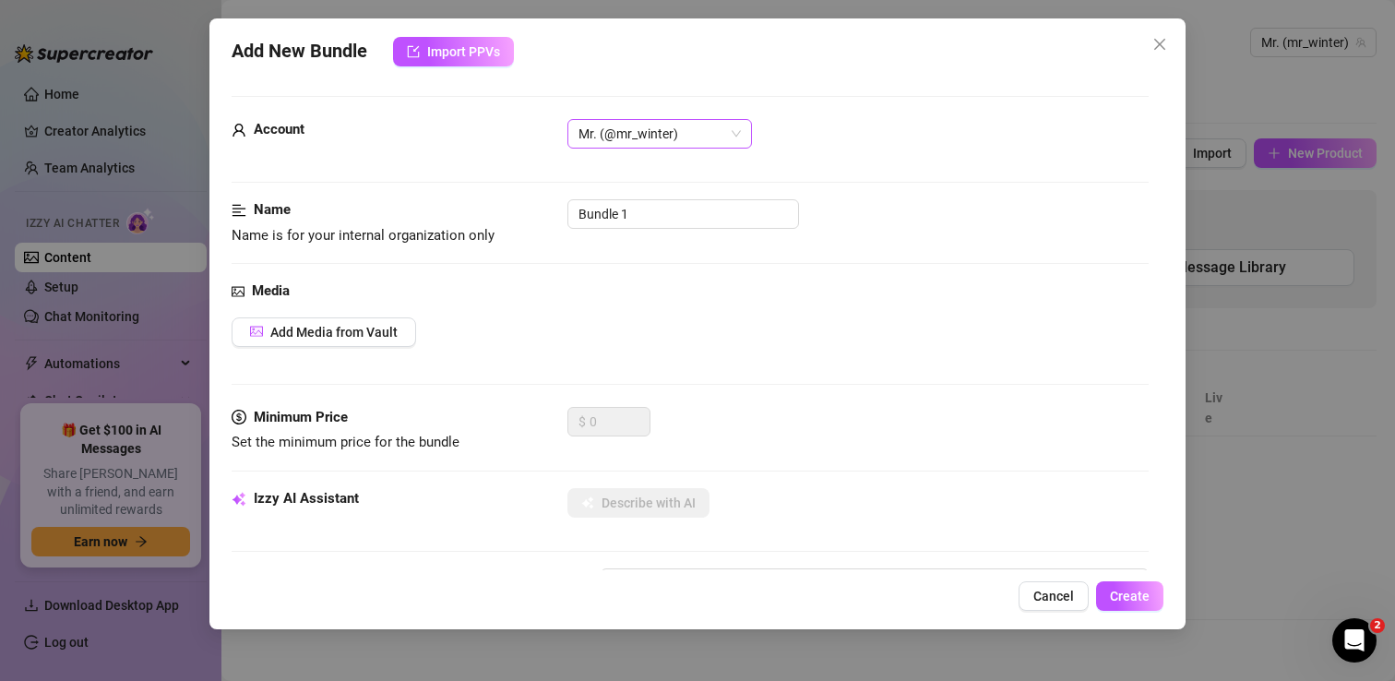
click at [713, 143] on span "Mr. (@mr_winter)" at bounding box center [659, 134] width 162 height 28
click at [810, 135] on div "Mr. (@mr_winter)" at bounding box center [857, 134] width 581 height 30
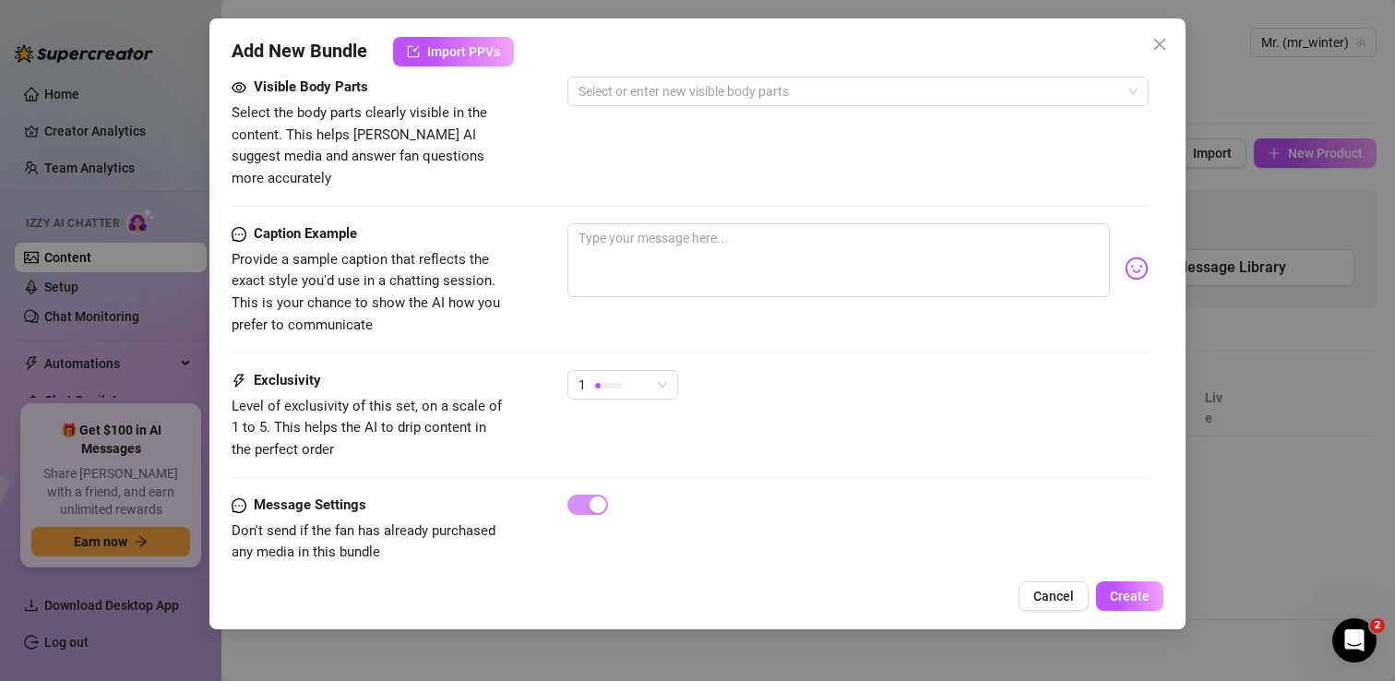
scroll to position [816, 0]
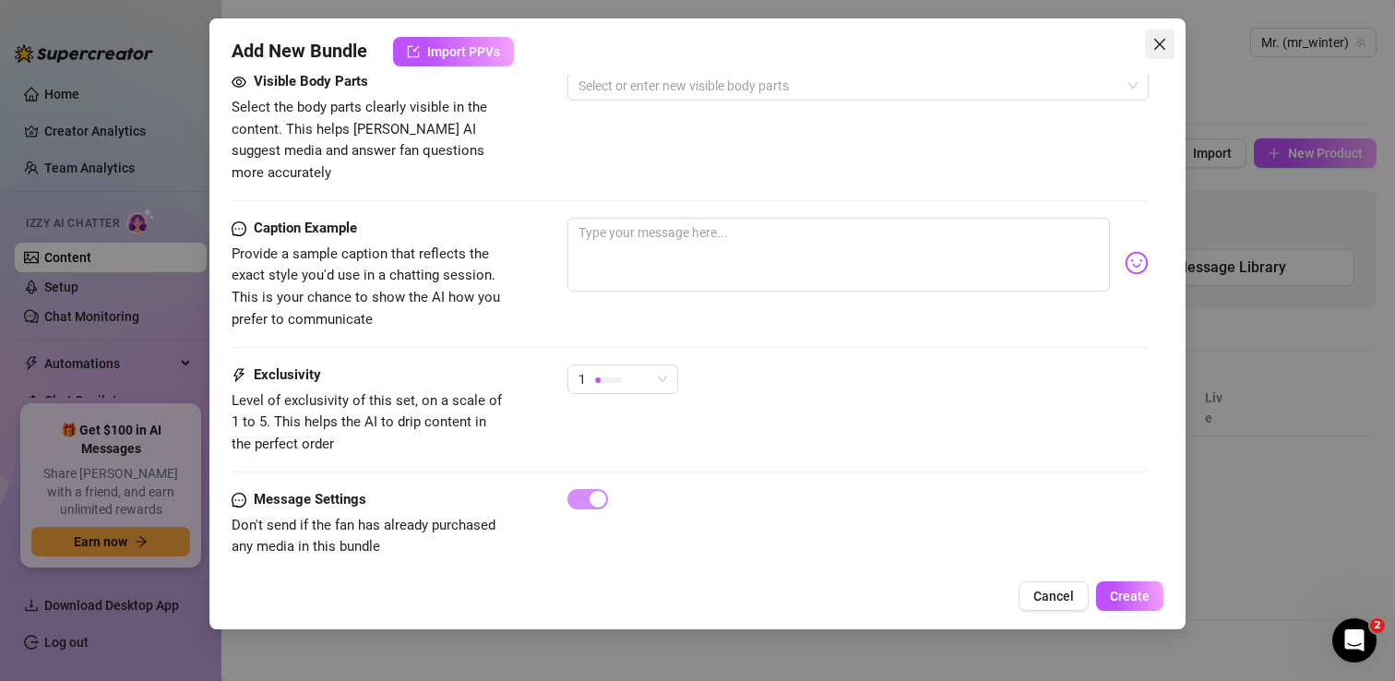
click at [1161, 47] on icon "close" at bounding box center [1159, 44] width 15 height 15
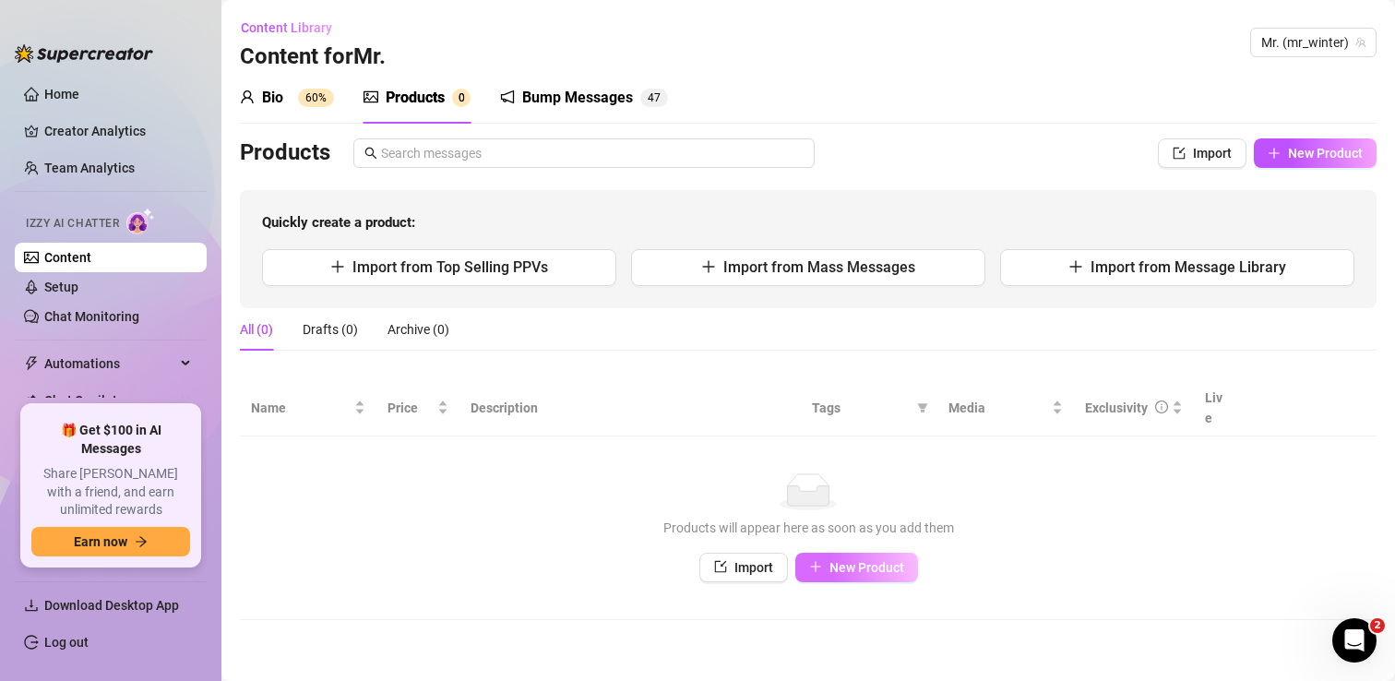
click at [841, 560] on span "New Product" at bounding box center [866, 567] width 75 height 15
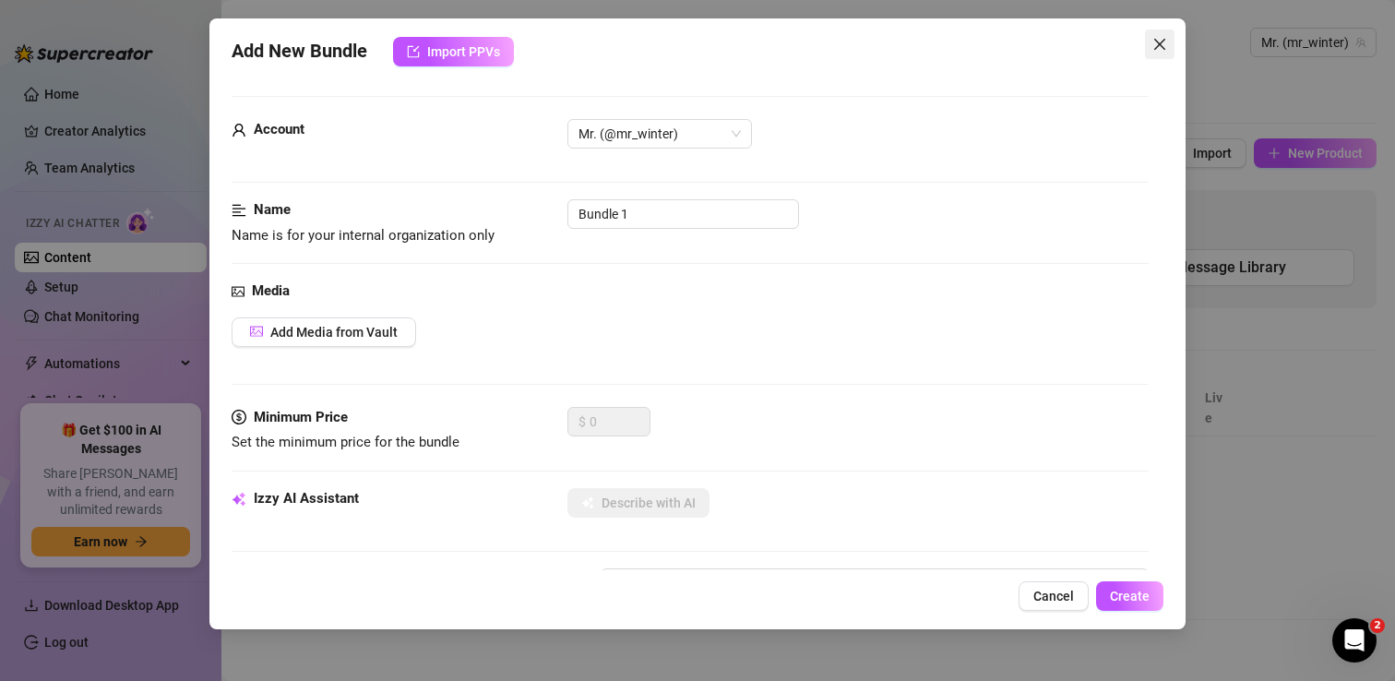
click at [1157, 43] on icon "close" at bounding box center [1159, 44] width 15 height 15
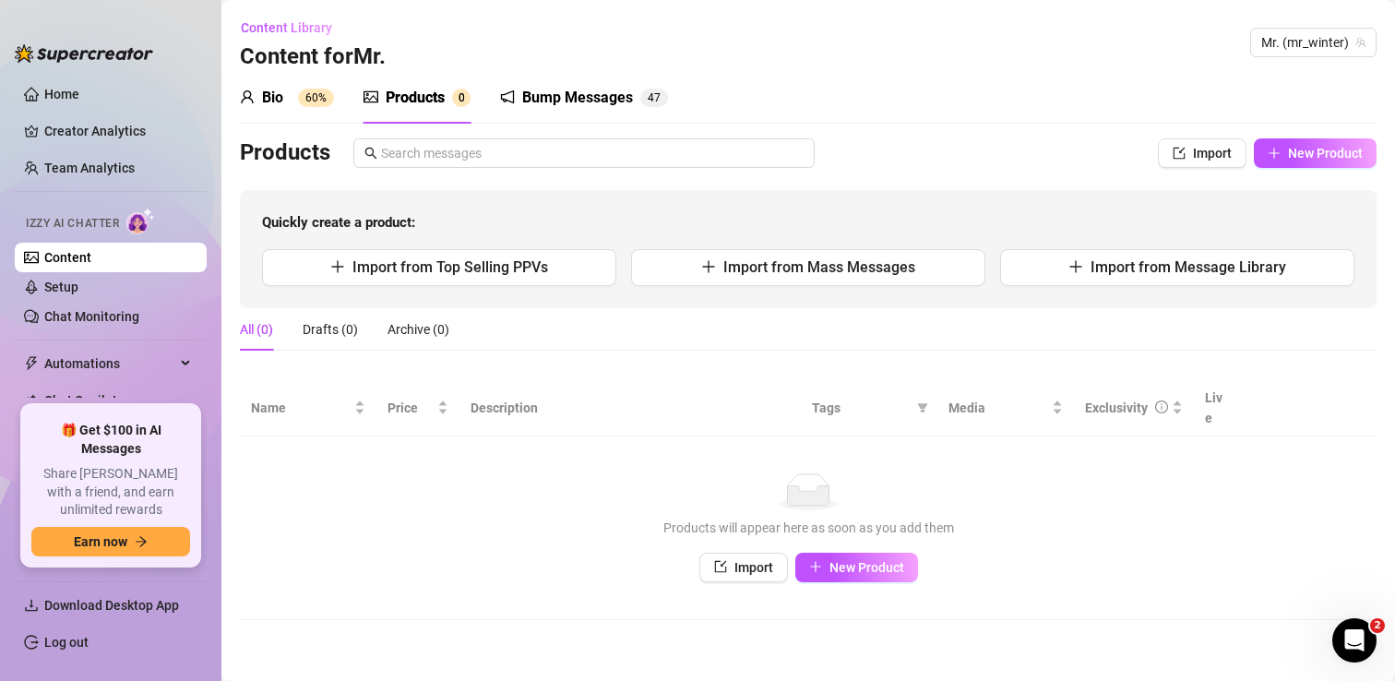
click at [601, 102] on div "Bump Messages" at bounding box center [577, 98] width 111 height 22
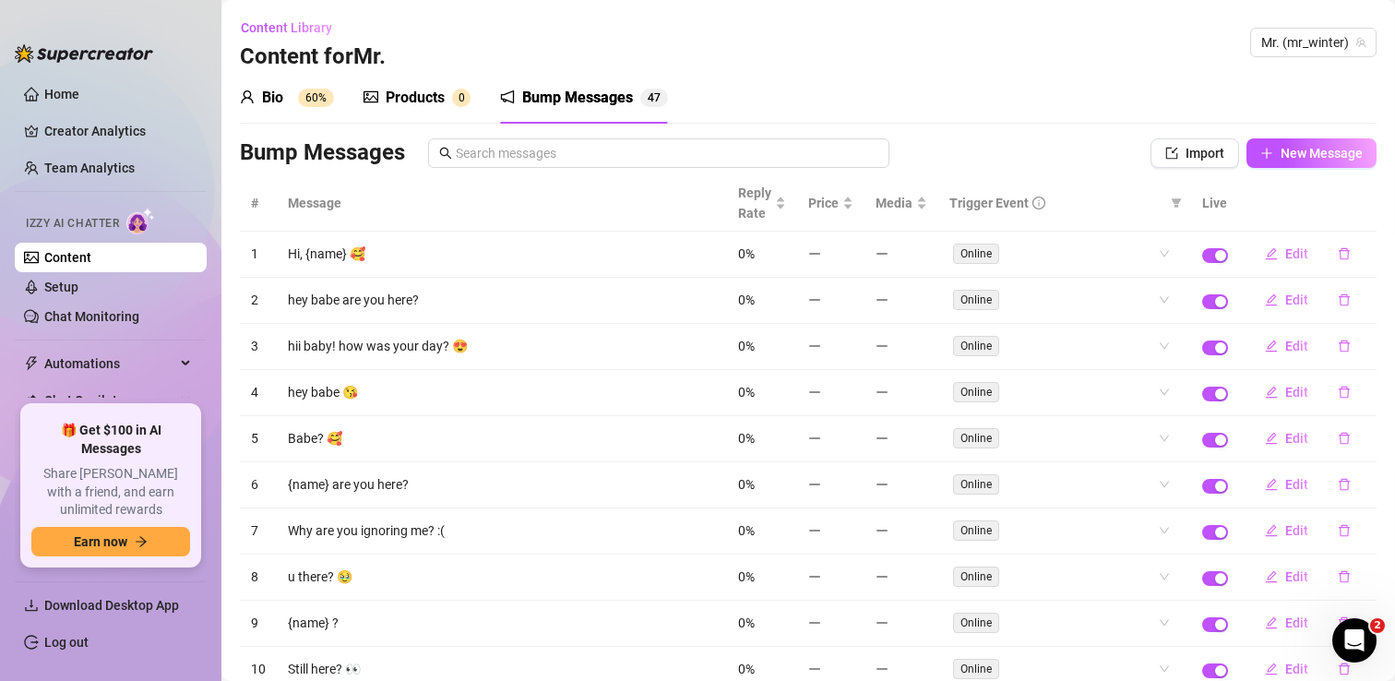
click at [422, 93] on div "Products" at bounding box center [415, 98] width 59 height 22
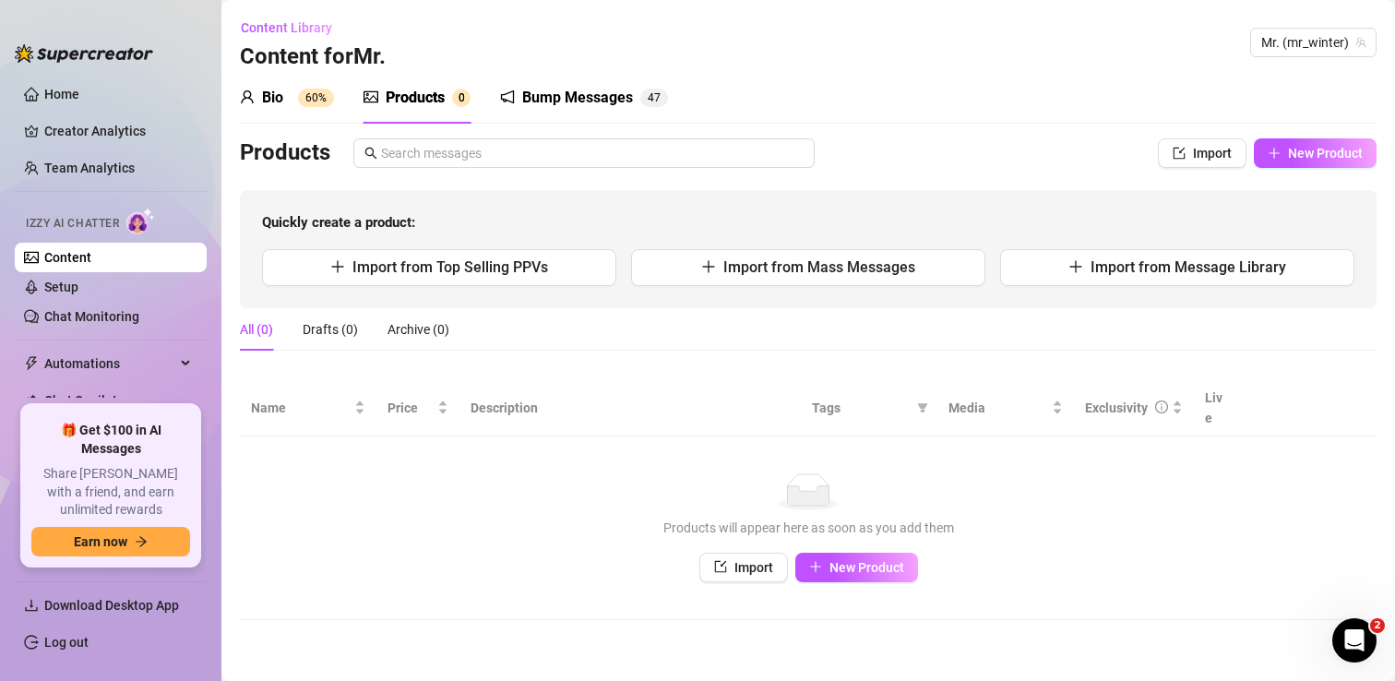
click at [266, 87] on div "Bio" at bounding box center [272, 98] width 21 height 22
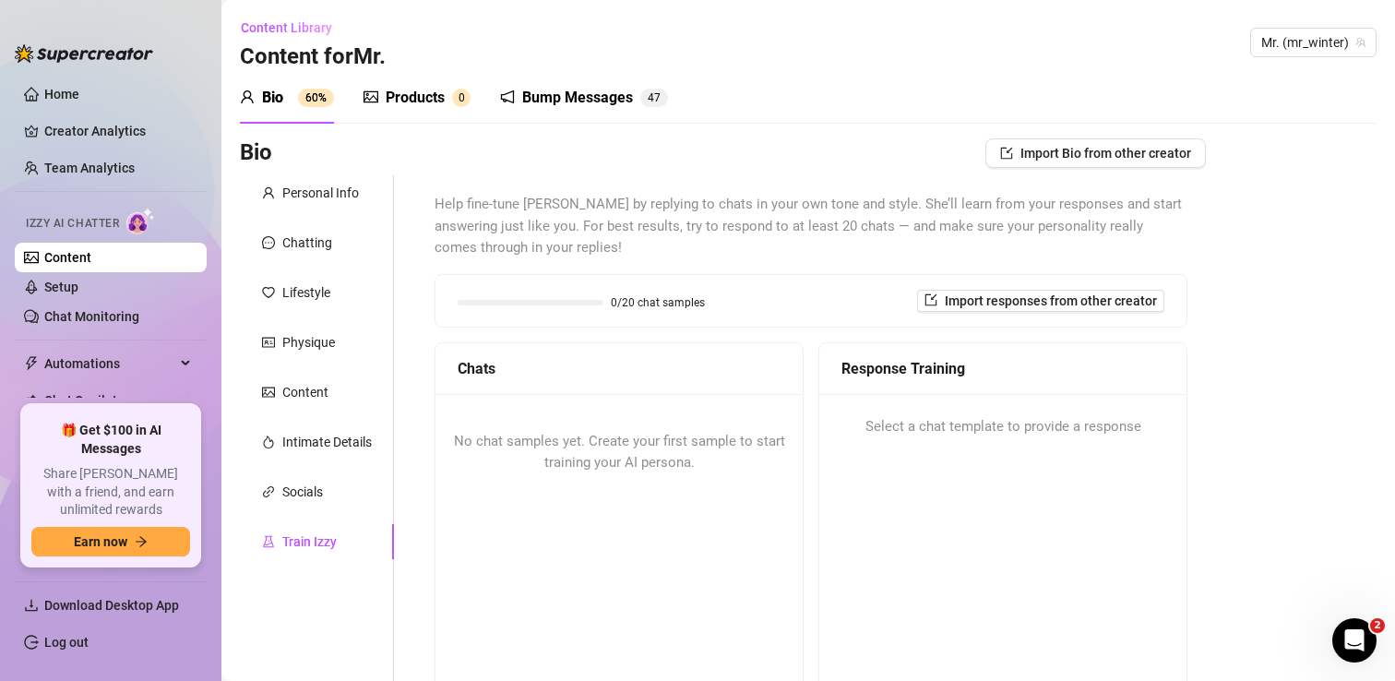
click at [593, 90] on div "Bump Messages" at bounding box center [577, 98] width 111 height 22
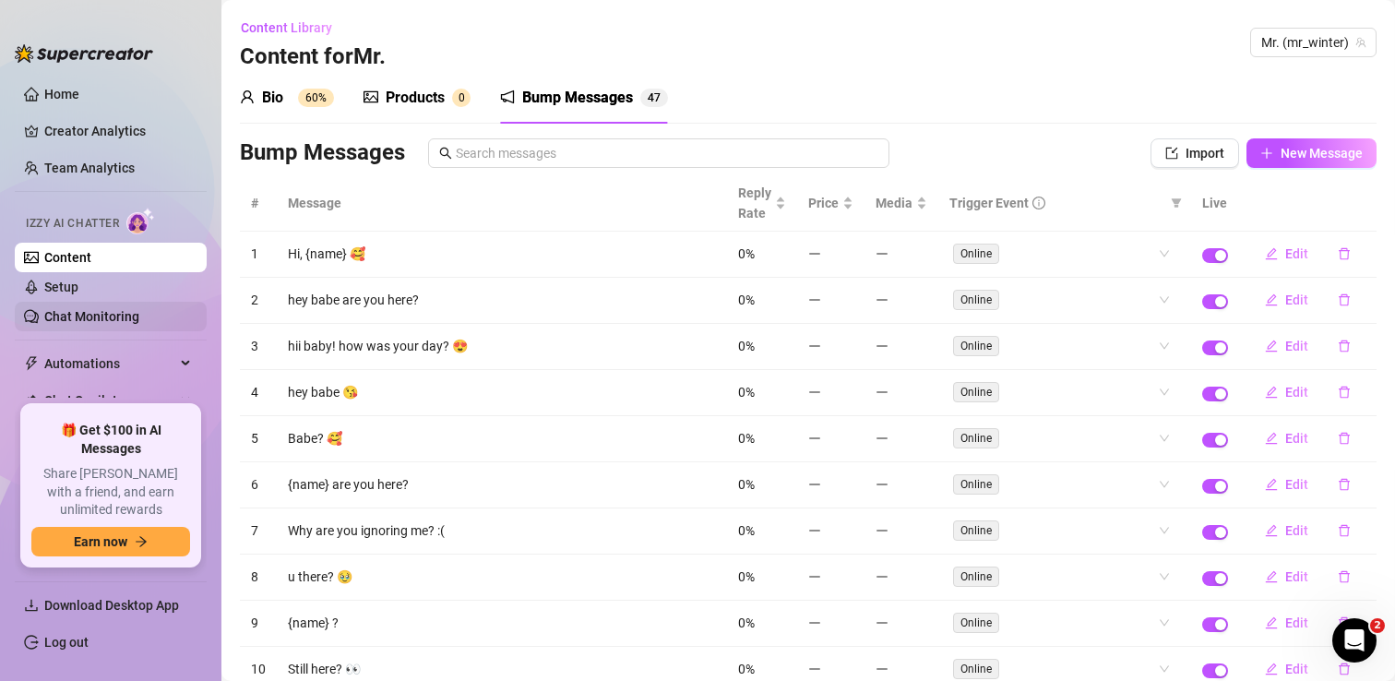
click at [123, 318] on link "Chat Monitoring" at bounding box center [91, 316] width 95 height 15
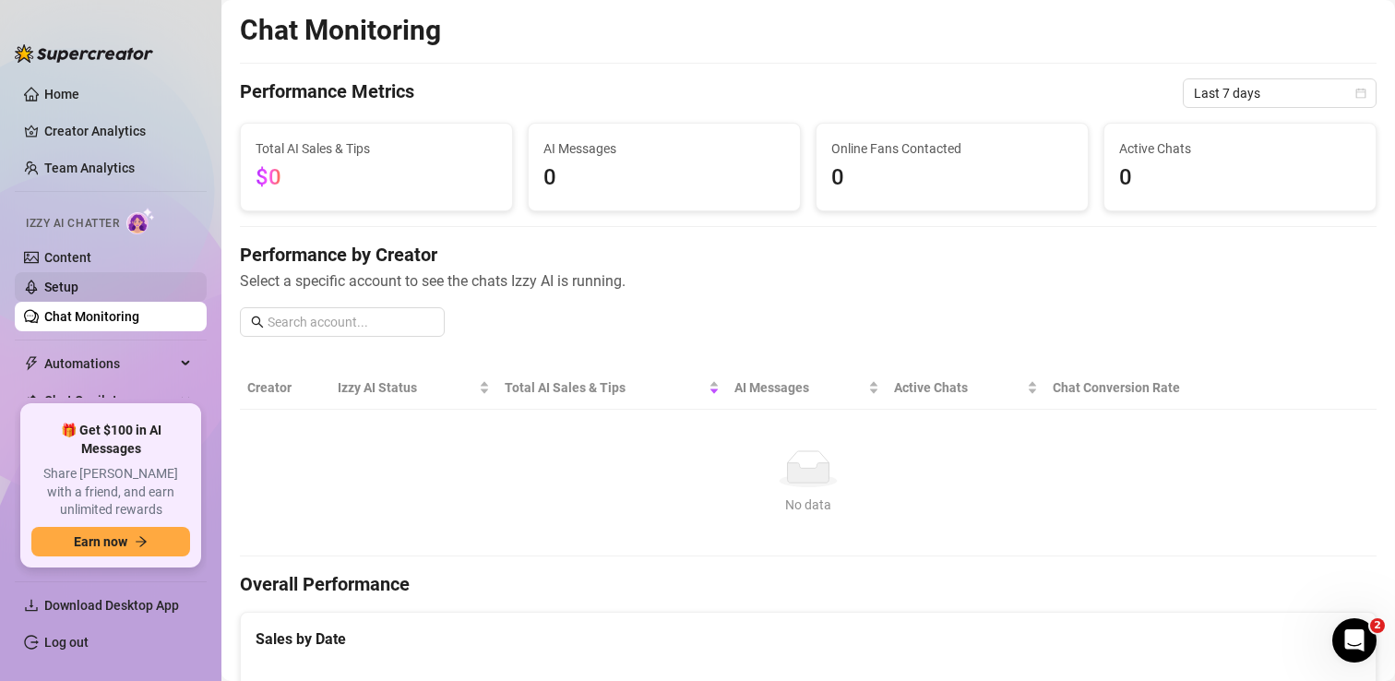
click at [78, 283] on link "Setup" at bounding box center [61, 287] width 34 height 15
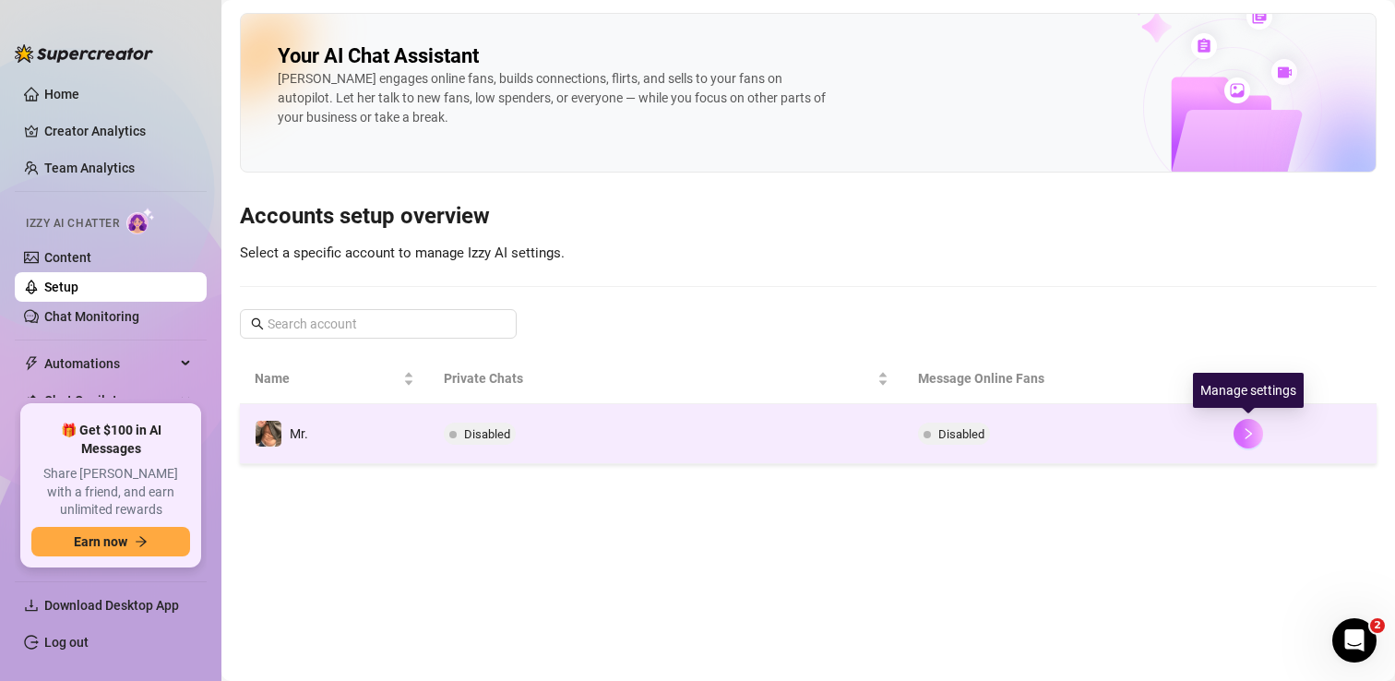
click at [1243, 438] on icon "right" at bounding box center [1248, 433] width 13 height 13
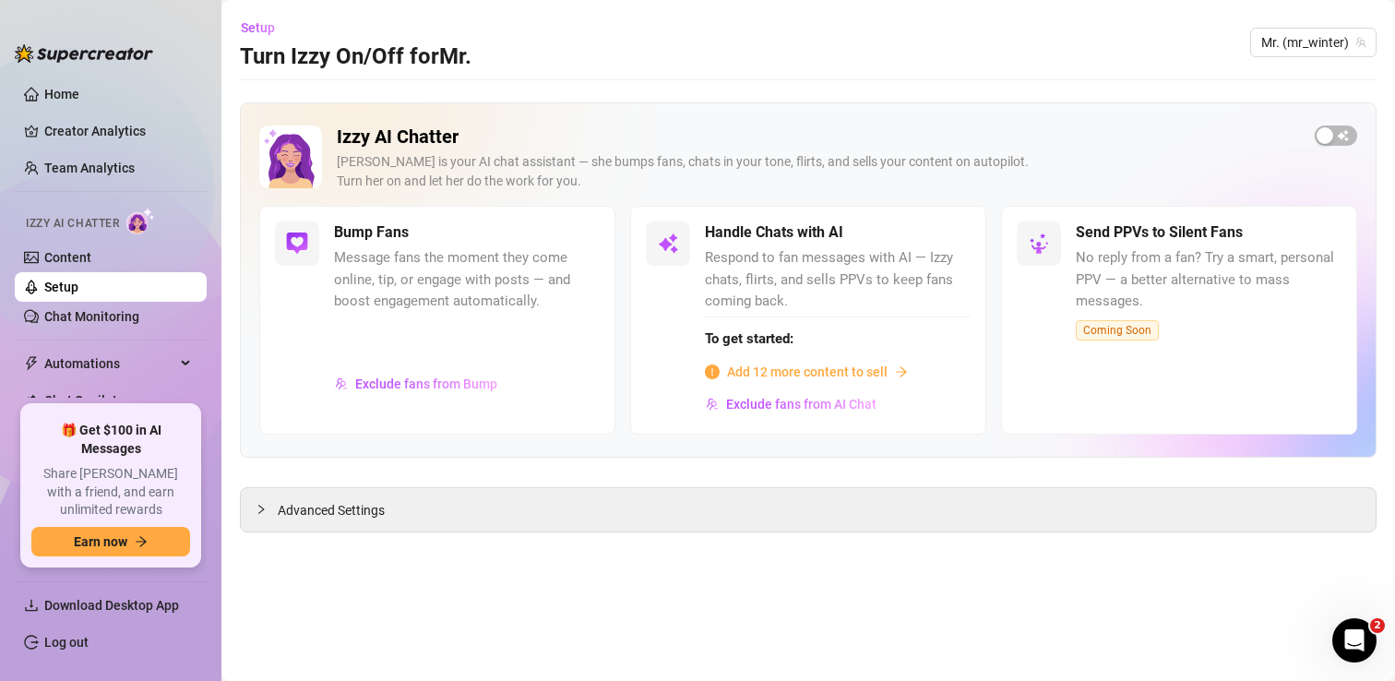
click at [773, 374] on span "Add 12 more content to sell" at bounding box center [807, 372] width 161 height 20
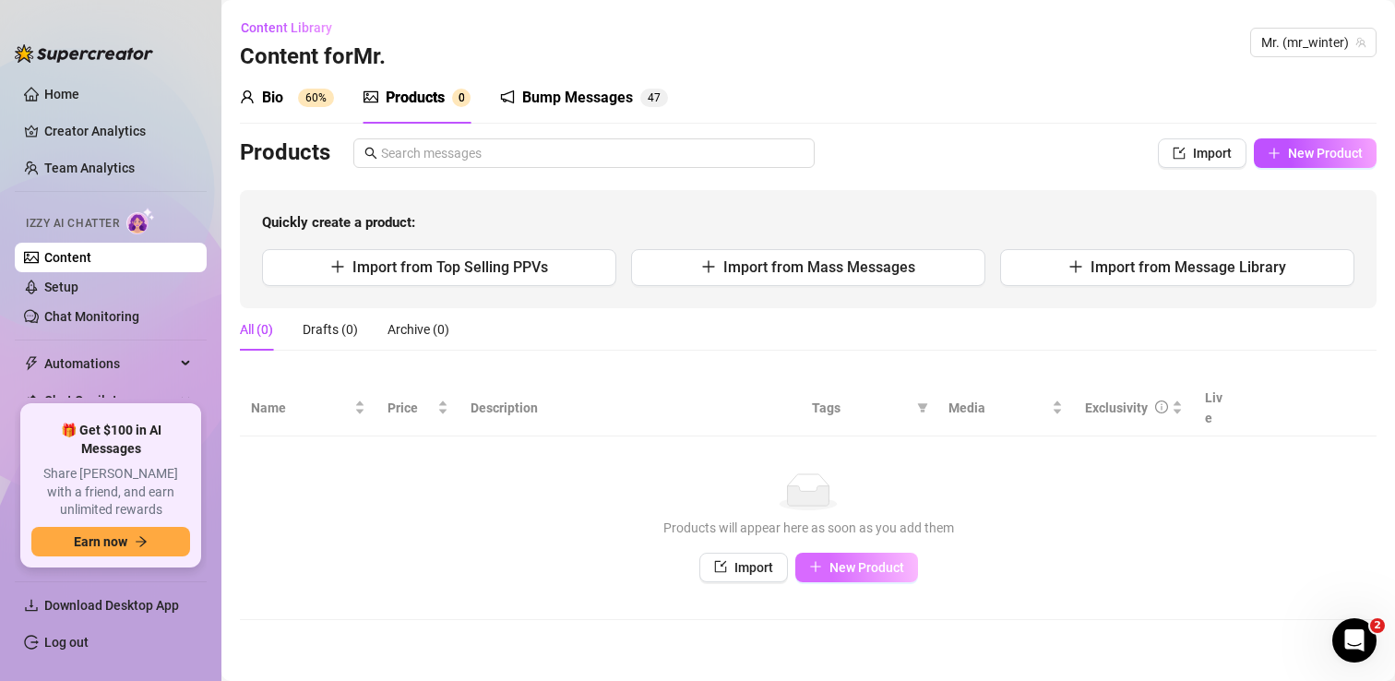
click at [831, 560] on span "New Product" at bounding box center [866, 567] width 75 height 15
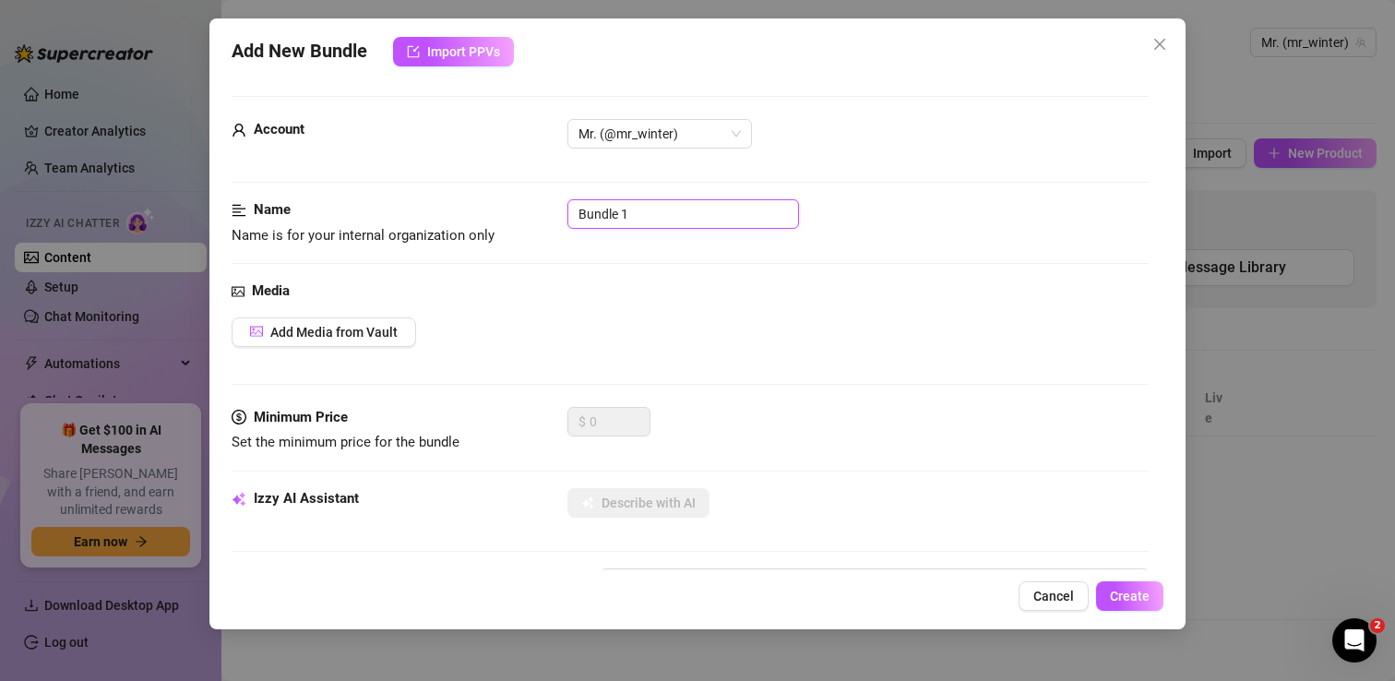
click at [640, 211] on input "Bundle 1" at bounding box center [683, 214] width 232 height 30
click at [470, 287] on div "Media" at bounding box center [690, 291] width 917 height 22
click at [360, 339] on span "Add Media from Vault" at bounding box center [333, 332] width 127 height 15
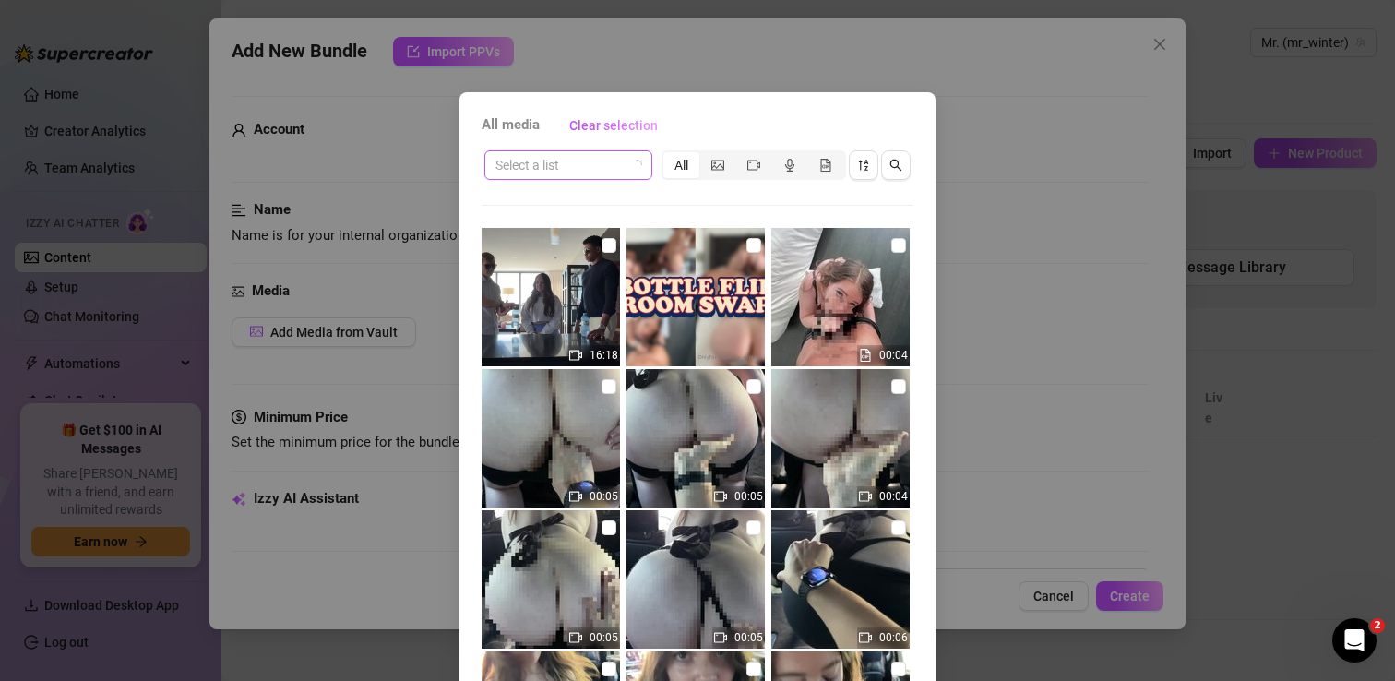
click at [534, 167] on input "search" at bounding box center [559, 165] width 129 height 28
click at [896, 168] on icon "search" at bounding box center [895, 165] width 13 height 13
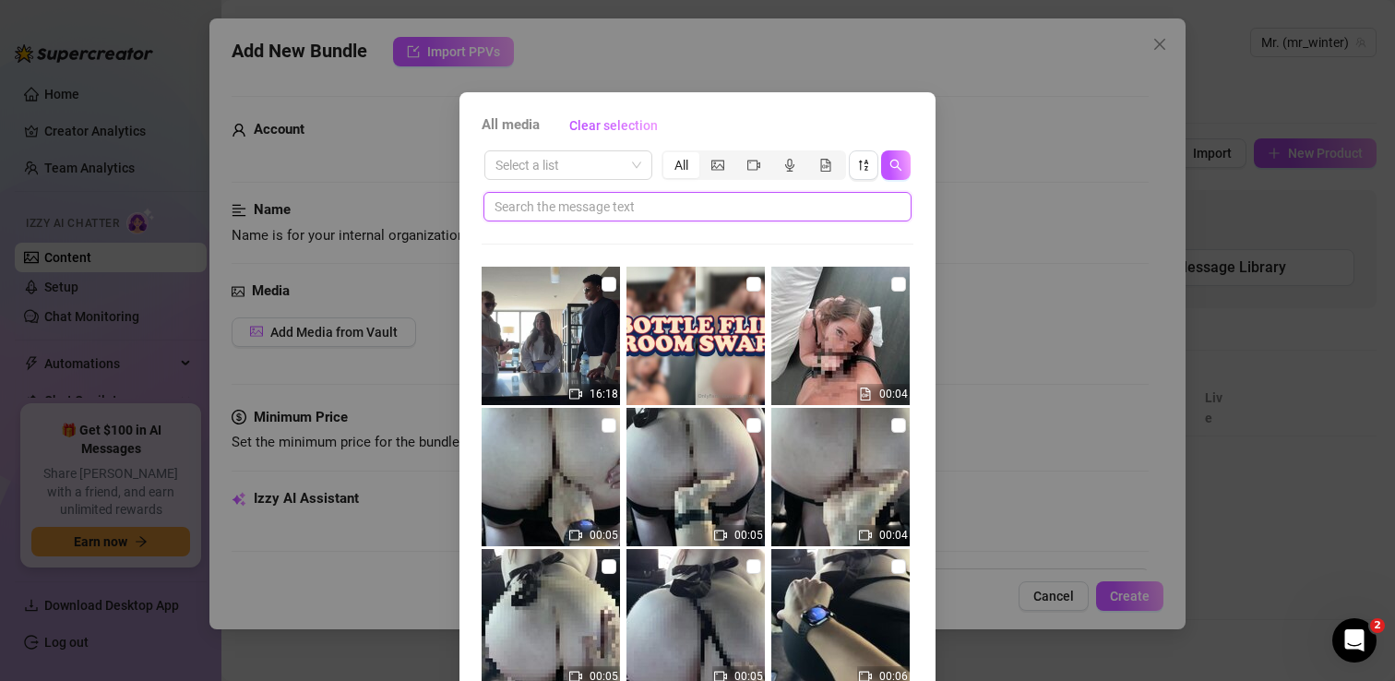
click at [613, 208] on input "text" at bounding box center [689, 206] width 391 height 20
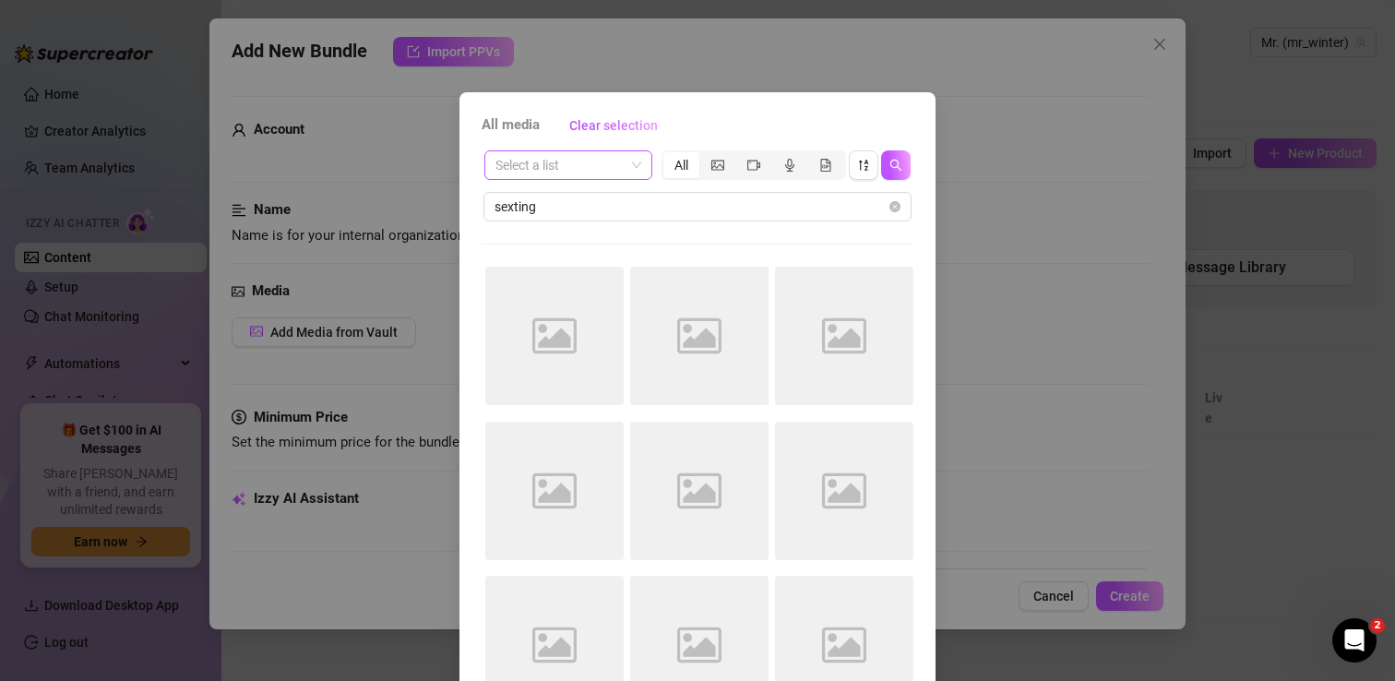
click at [603, 161] on input "search" at bounding box center [559, 165] width 129 height 28
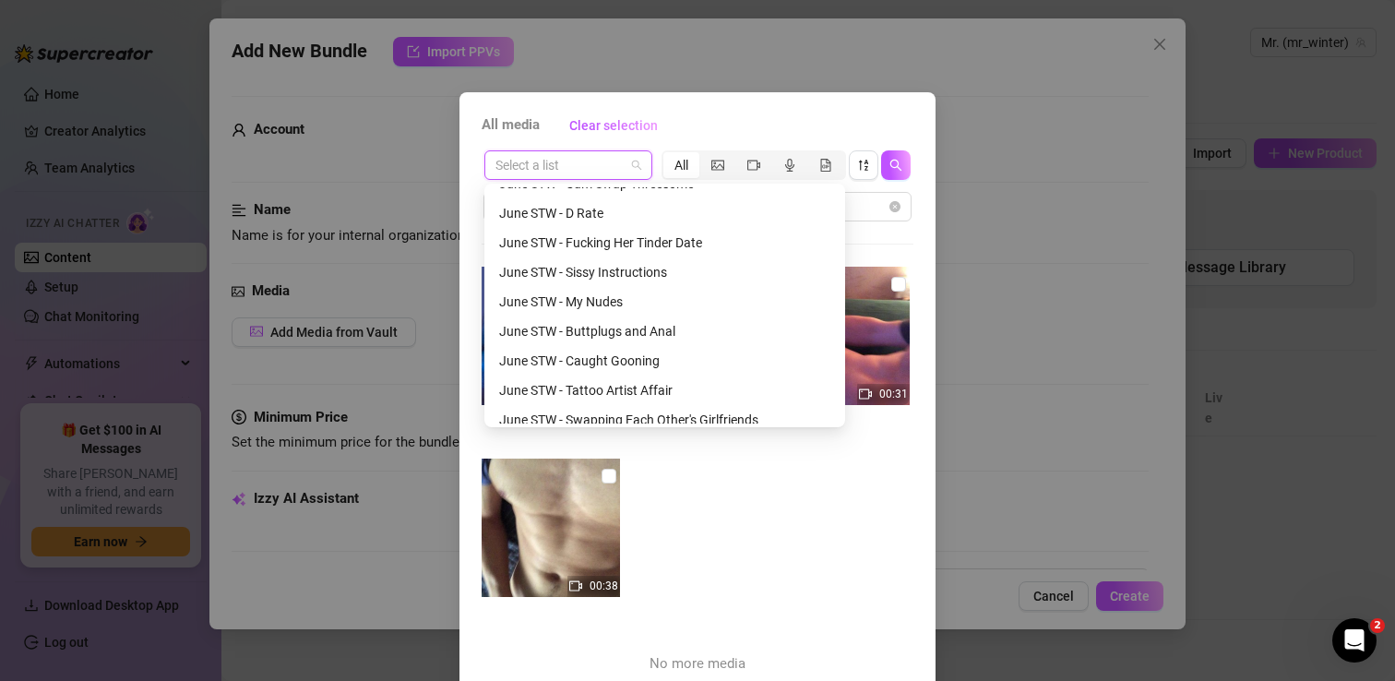
scroll to position [551, 0]
click at [624, 302] on div "June STW - My Nudes" at bounding box center [664, 301] width 331 height 20
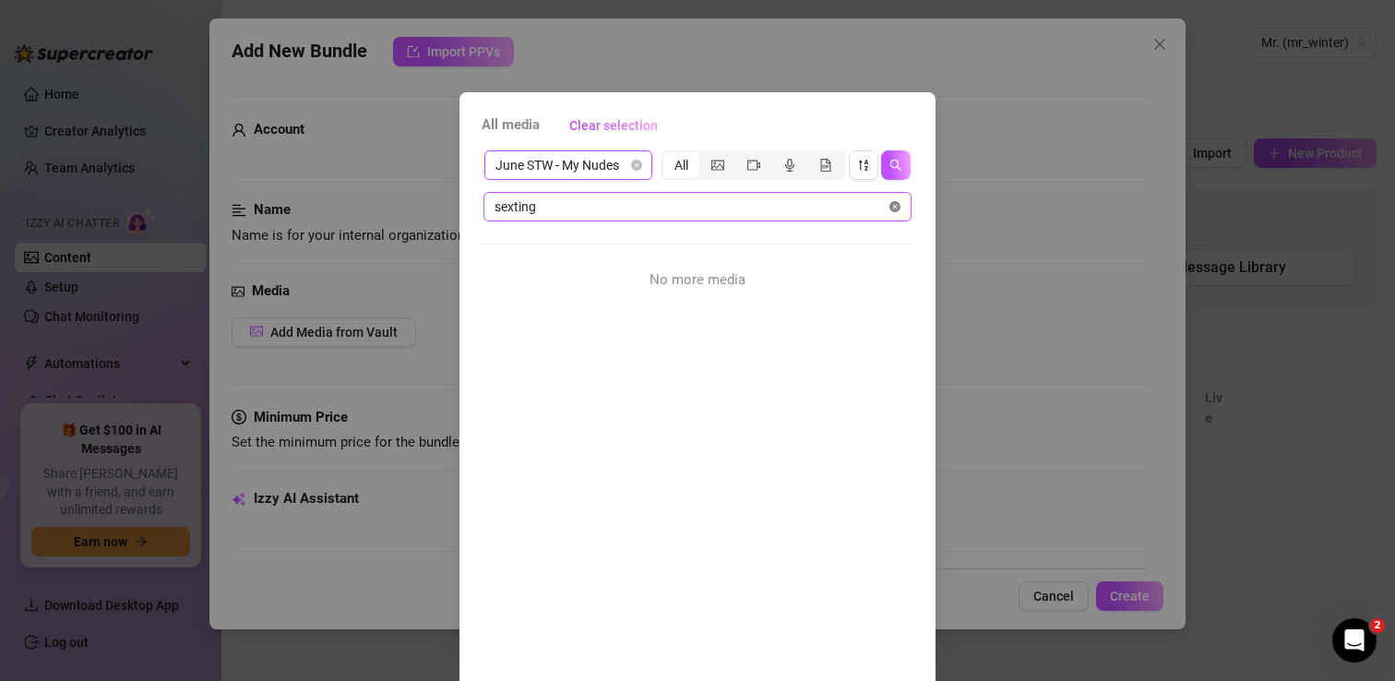
click at [895, 207] on icon "close-circle" at bounding box center [894, 206] width 11 height 11
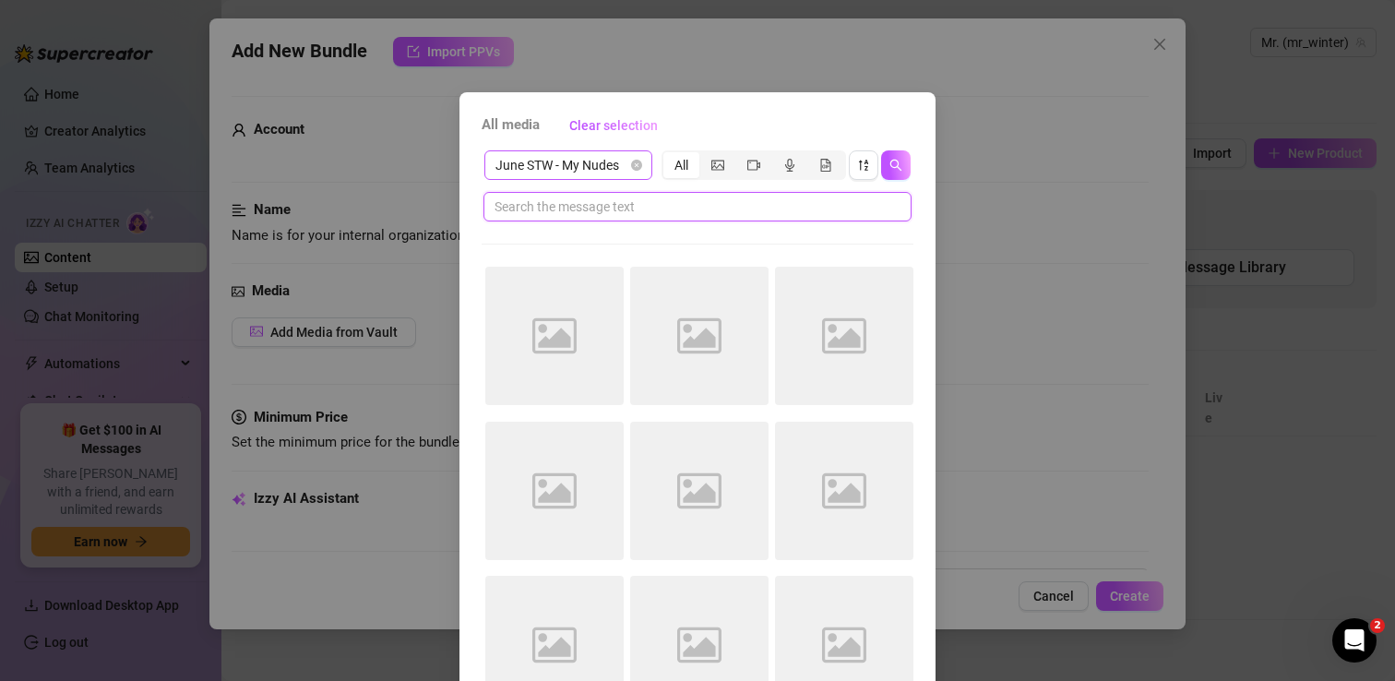
click at [567, 161] on span "June STW - My Nudes" at bounding box center [568, 165] width 146 height 28
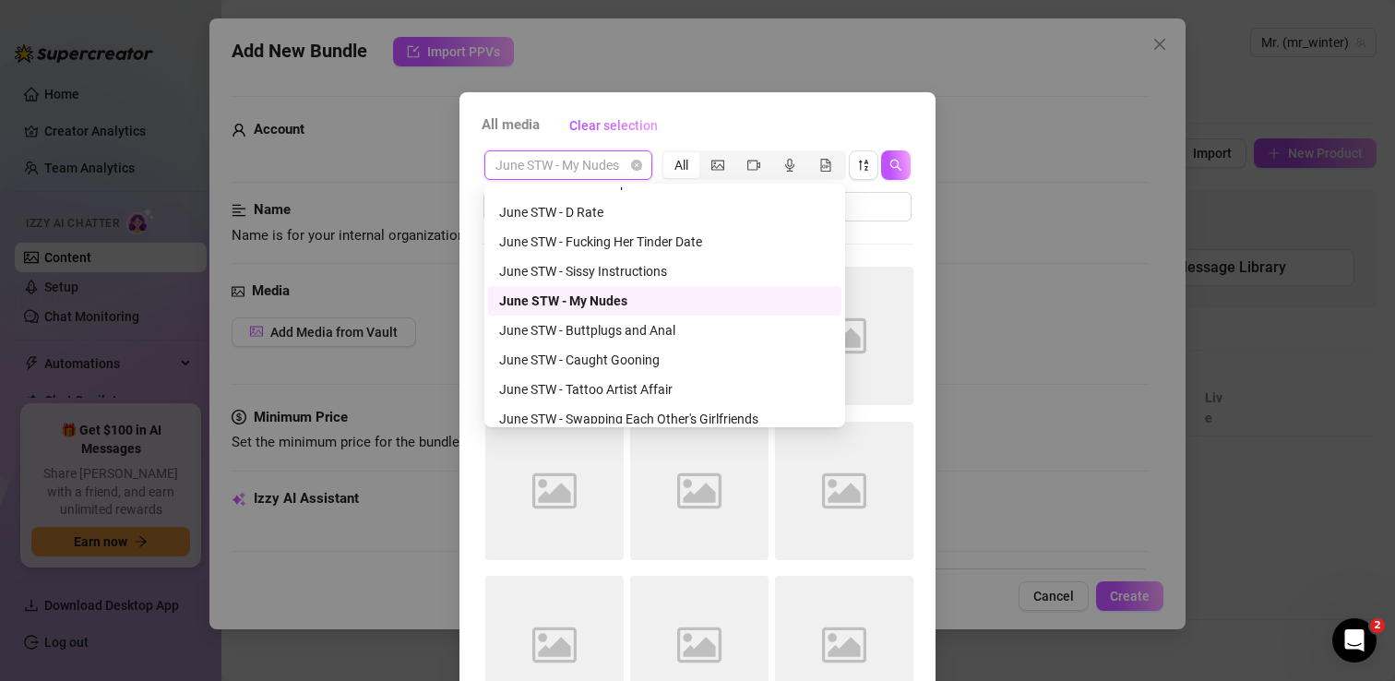
click at [748, 125] on div "All media Clear selection" at bounding box center [698, 126] width 432 height 30
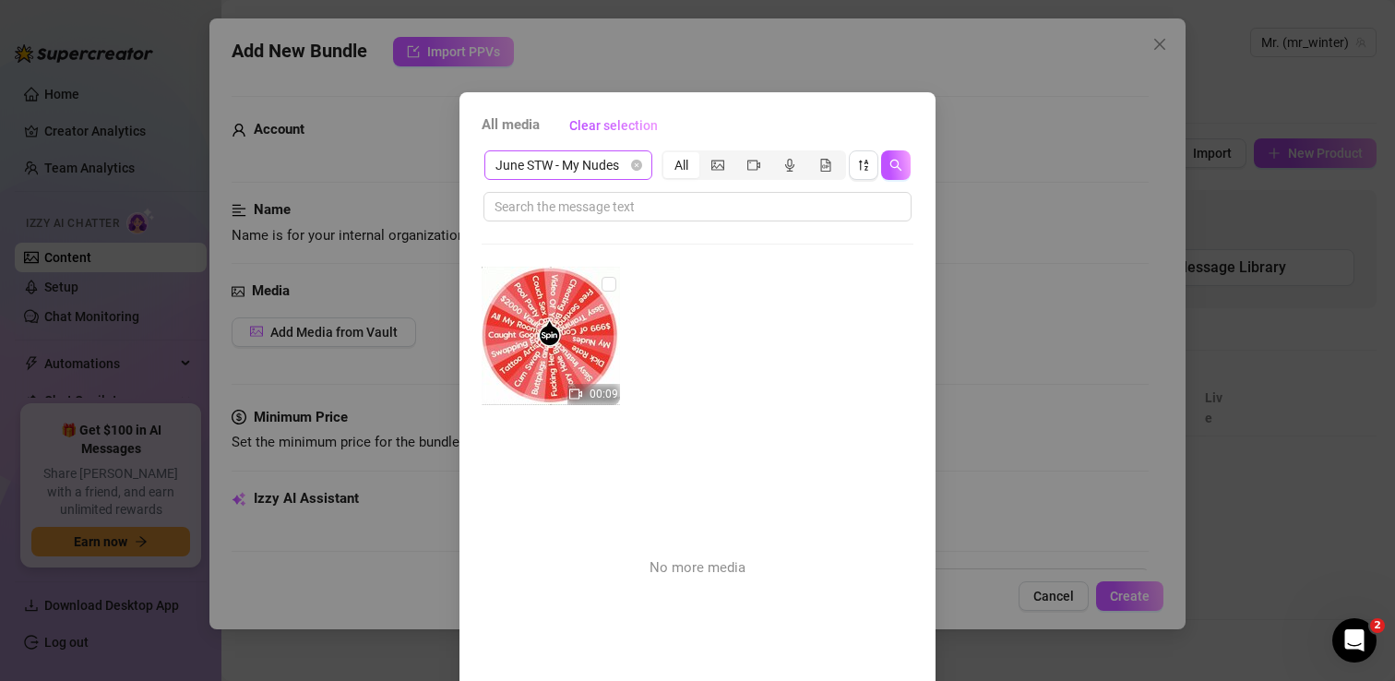
click at [584, 168] on span "June STW - My Nudes" at bounding box center [568, 165] width 146 height 28
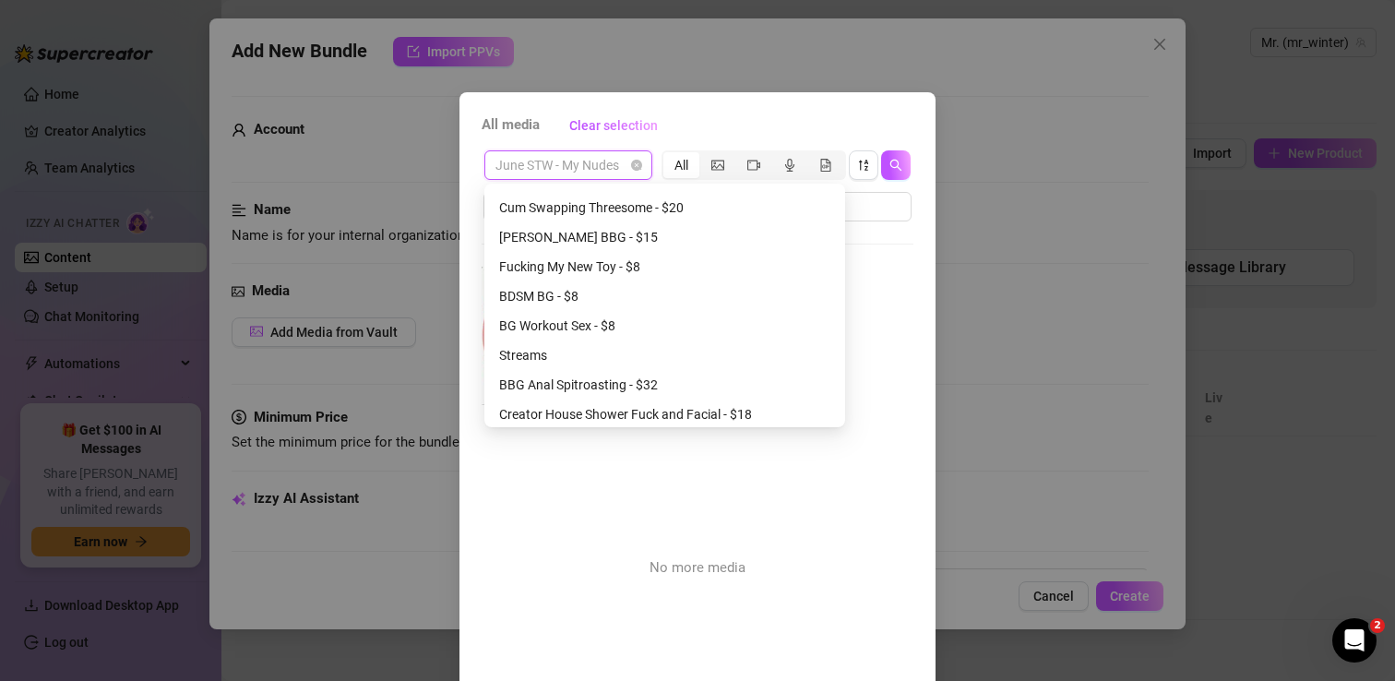
scroll to position [3482, 0]
click at [601, 264] on div "Fucking My New Toy - $8" at bounding box center [664, 263] width 331 height 20
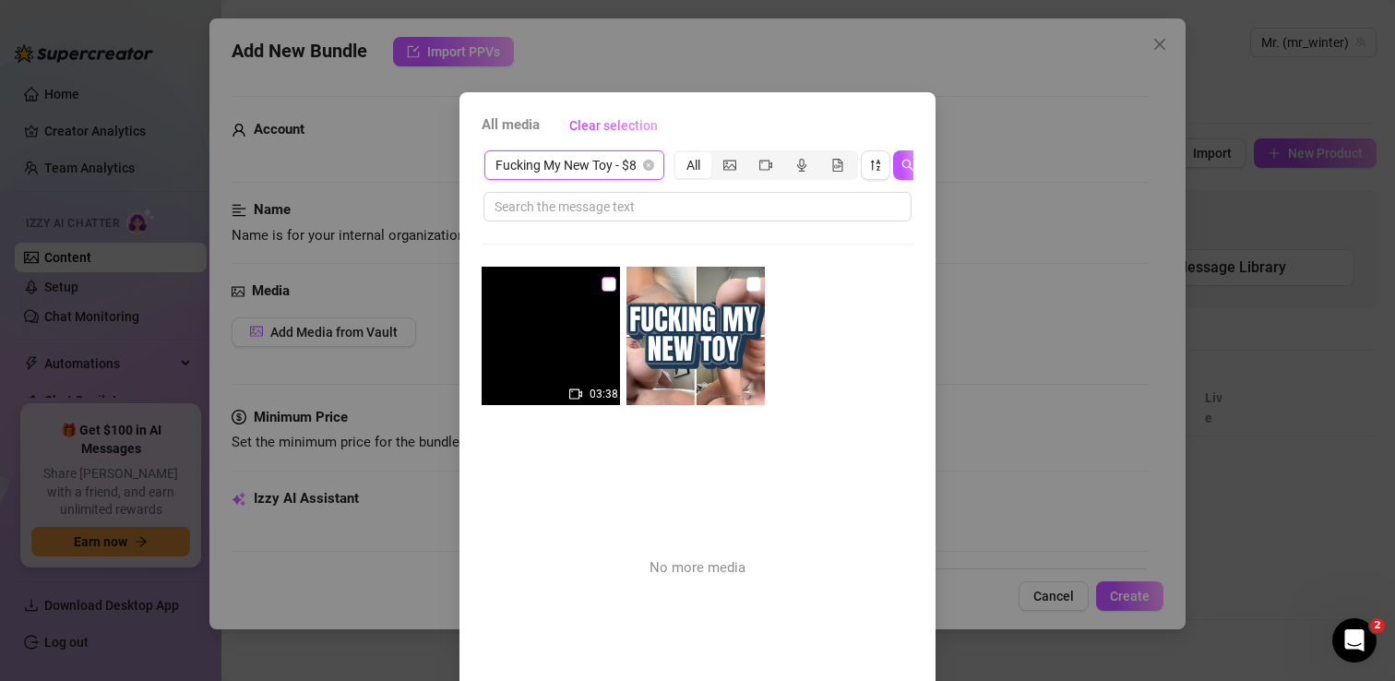
click at [609, 287] on input "checkbox" at bounding box center [608, 284] width 15 height 15
click at [601, 167] on span "Fucking My New Toy - $8" at bounding box center [574, 165] width 158 height 28
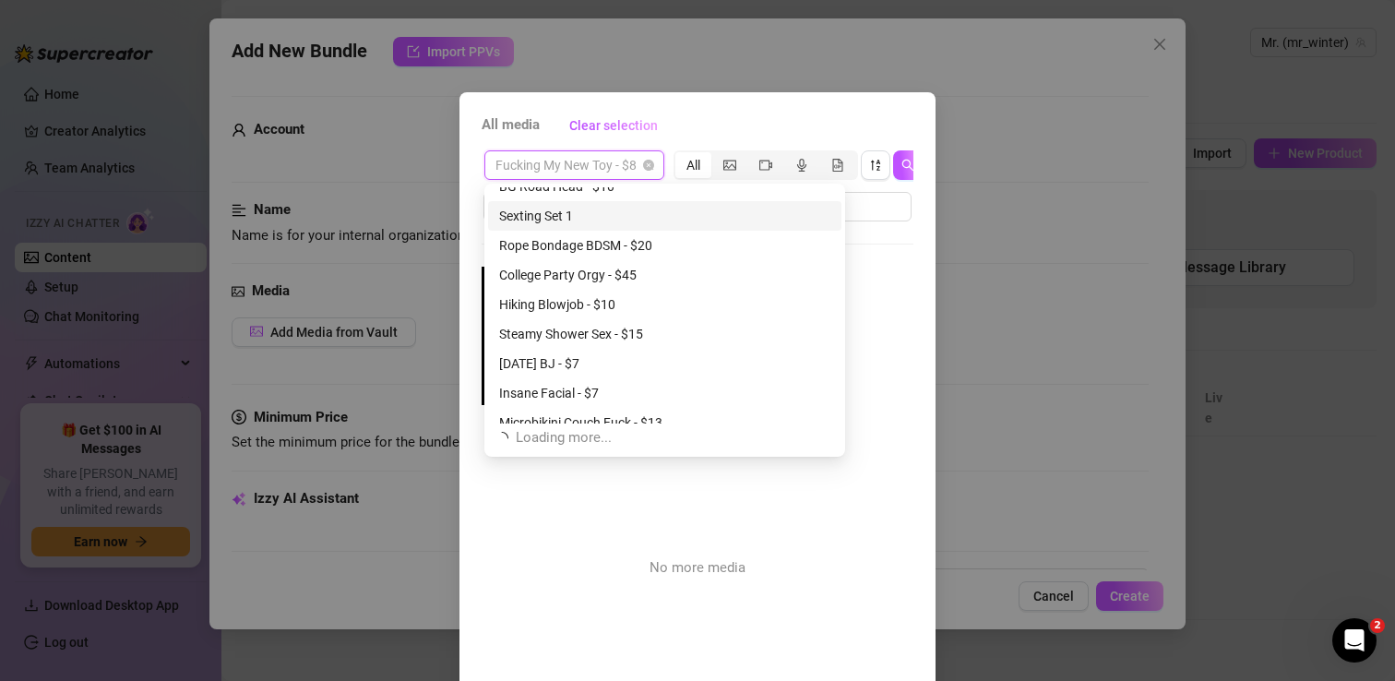
scroll to position [3884, 0]
click at [573, 217] on div "Sexting Set 1" at bounding box center [664, 215] width 331 height 20
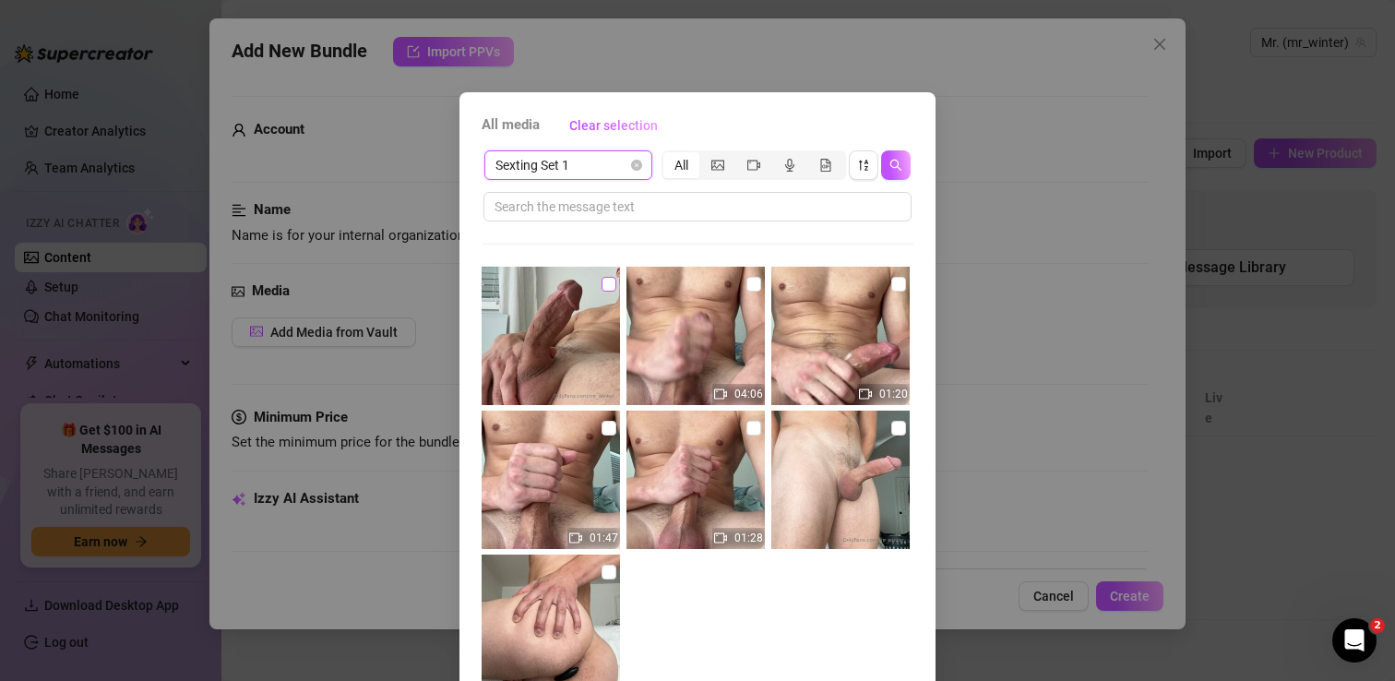
click at [609, 283] on input "checkbox" at bounding box center [608, 284] width 15 height 15
click at [755, 290] on input "checkbox" at bounding box center [753, 284] width 15 height 15
click at [900, 282] on input "checkbox" at bounding box center [898, 284] width 15 height 15
click at [603, 434] on input "checkbox" at bounding box center [608, 428] width 15 height 15
click at [752, 429] on input "checkbox" at bounding box center [753, 428] width 15 height 15
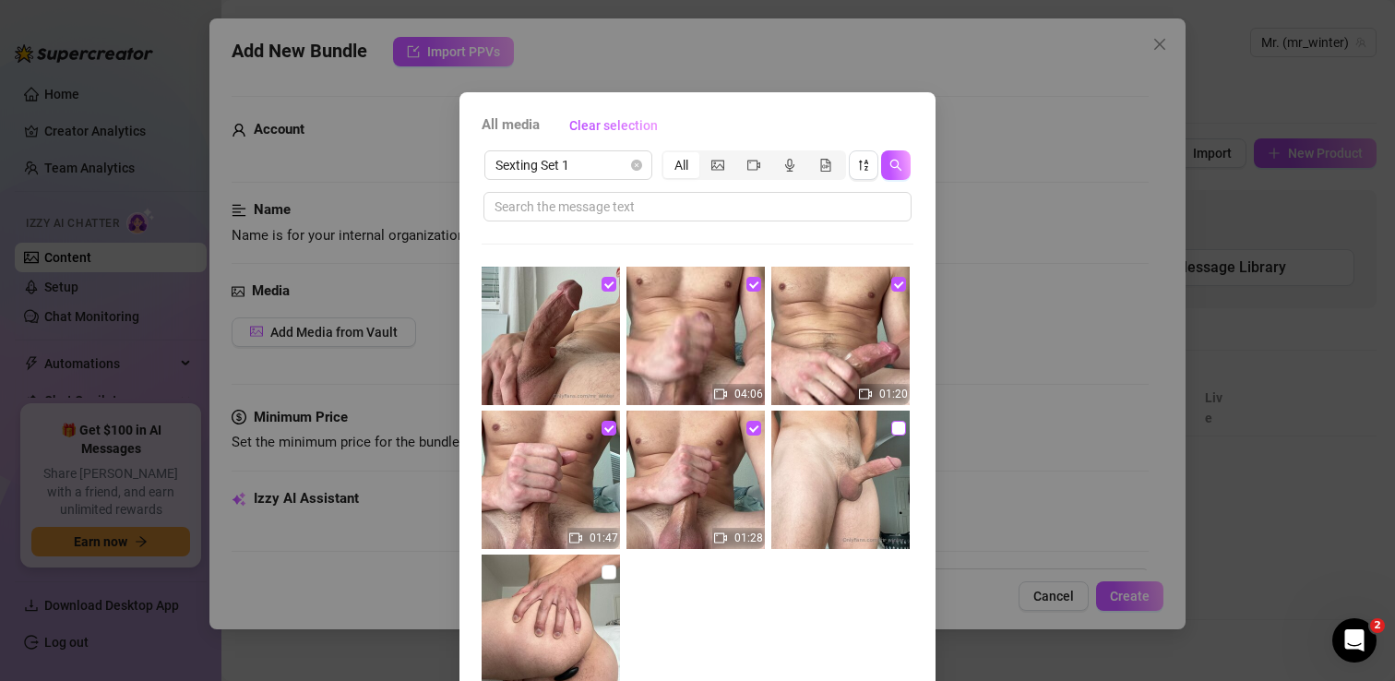
click at [895, 429] on input "checkbox" at bounding box center [898, 428] width 15 height 15
click at [607, 570] on input "checkbox" at bounding box center [608, 572] width 15 height 15
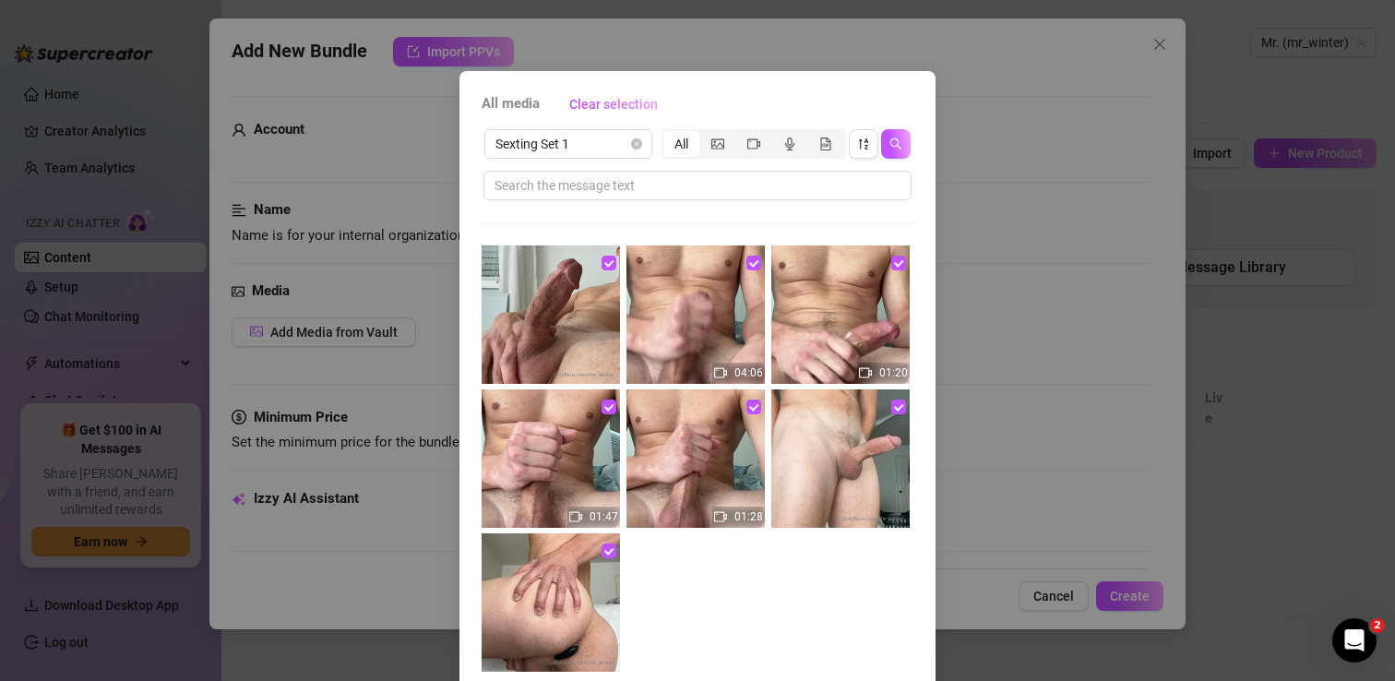
scroll to position [13, 0]
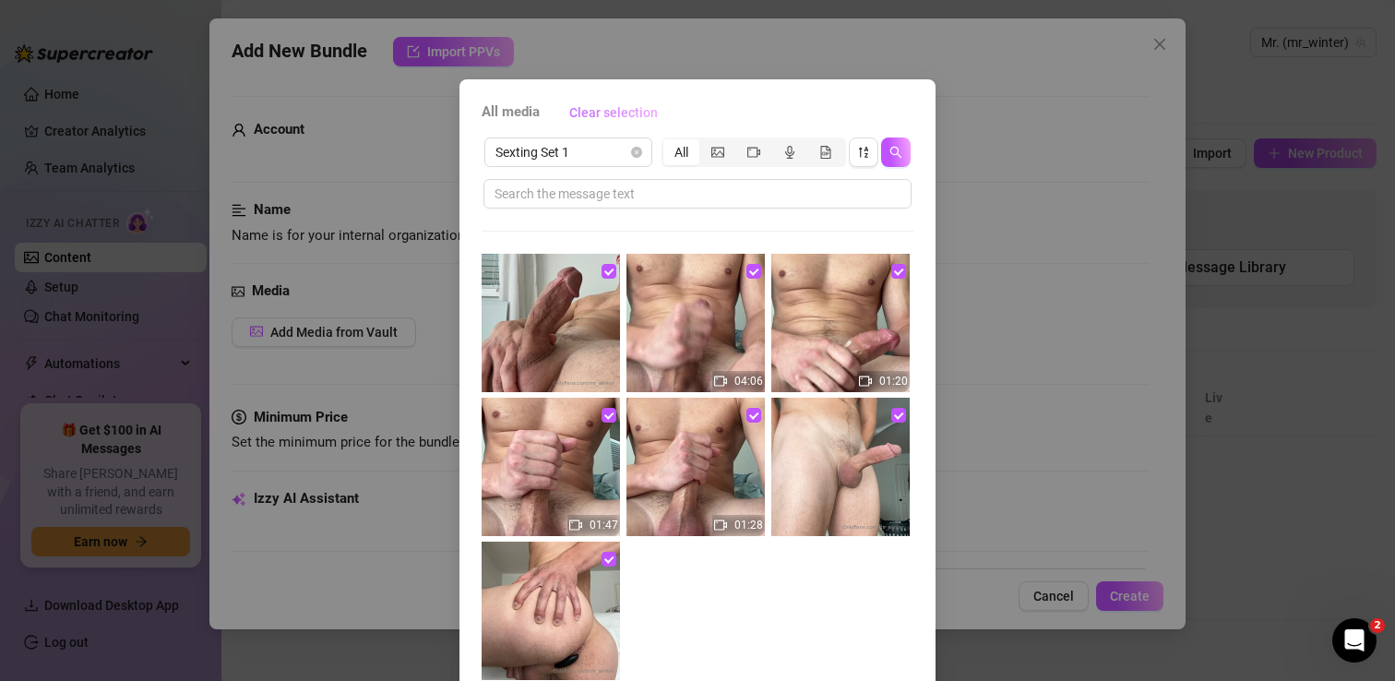
click at [635, 114] on span "Clear selection" at bounding box center [613, 112] width 89 height 15
click at [611, 268] on input "checkbox" at bounding box center [608, 271] width 15 height 15
click at [756, 273] on input "checkbox" at bounding box center [753, 271] width 15 height 15
click at [896, 271] on input "checkbox" at bounding box center [898, 271] width 15 height 15
click at [899, 414] on input "checkbox" at bounding box center [898, 415] width 15 height 15
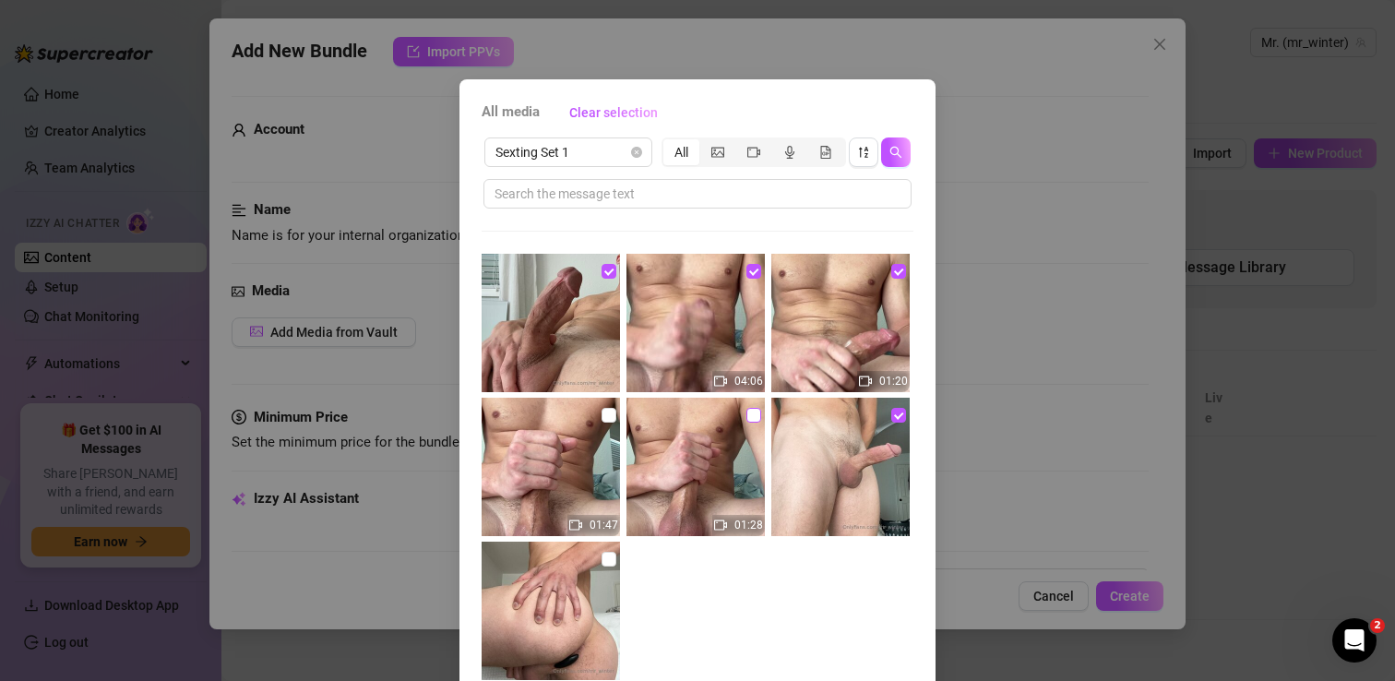
click at [752, 415] on input "checkbox" at bounding box center [753, 415] width 15 height 15
click at [608, 417] on input "checkbox" at bounding box center [608, 415] width 15 height 15
click at [613, 561] on input "checkbox" at bounding box center [608, 559] width 15 height 15
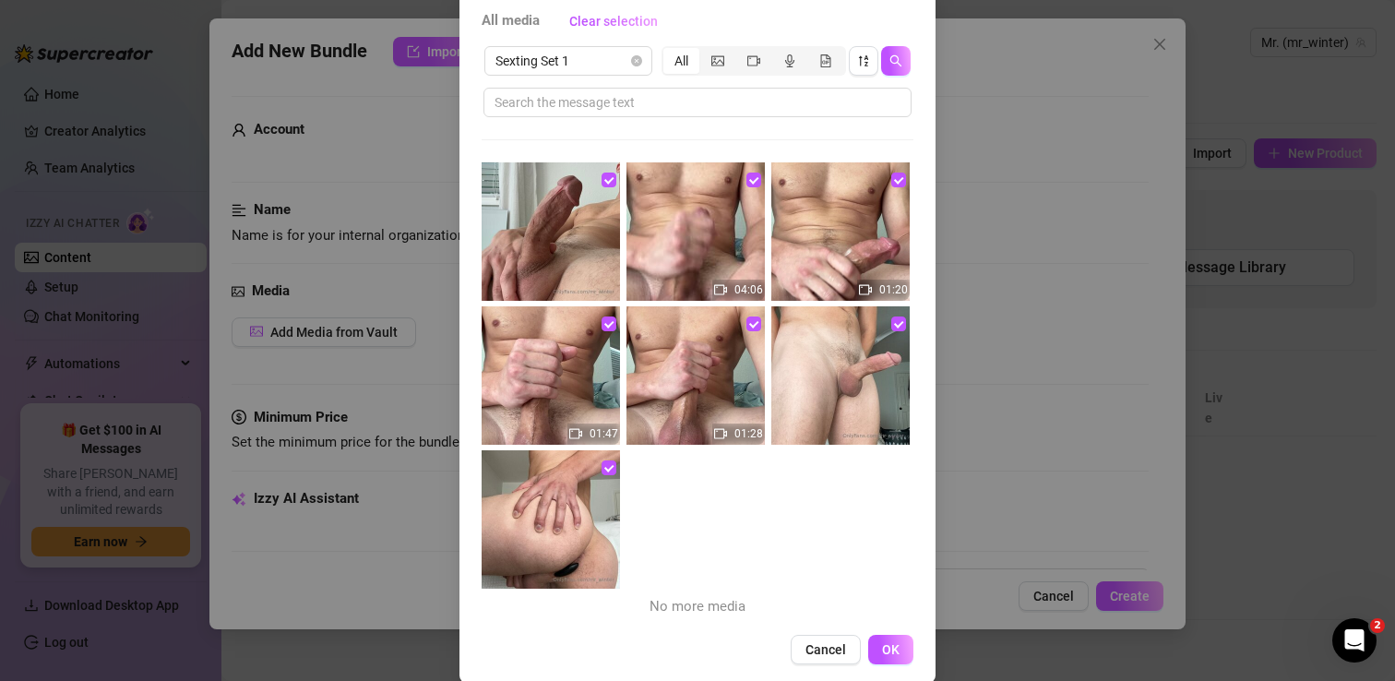
scroll to position [128, 0]
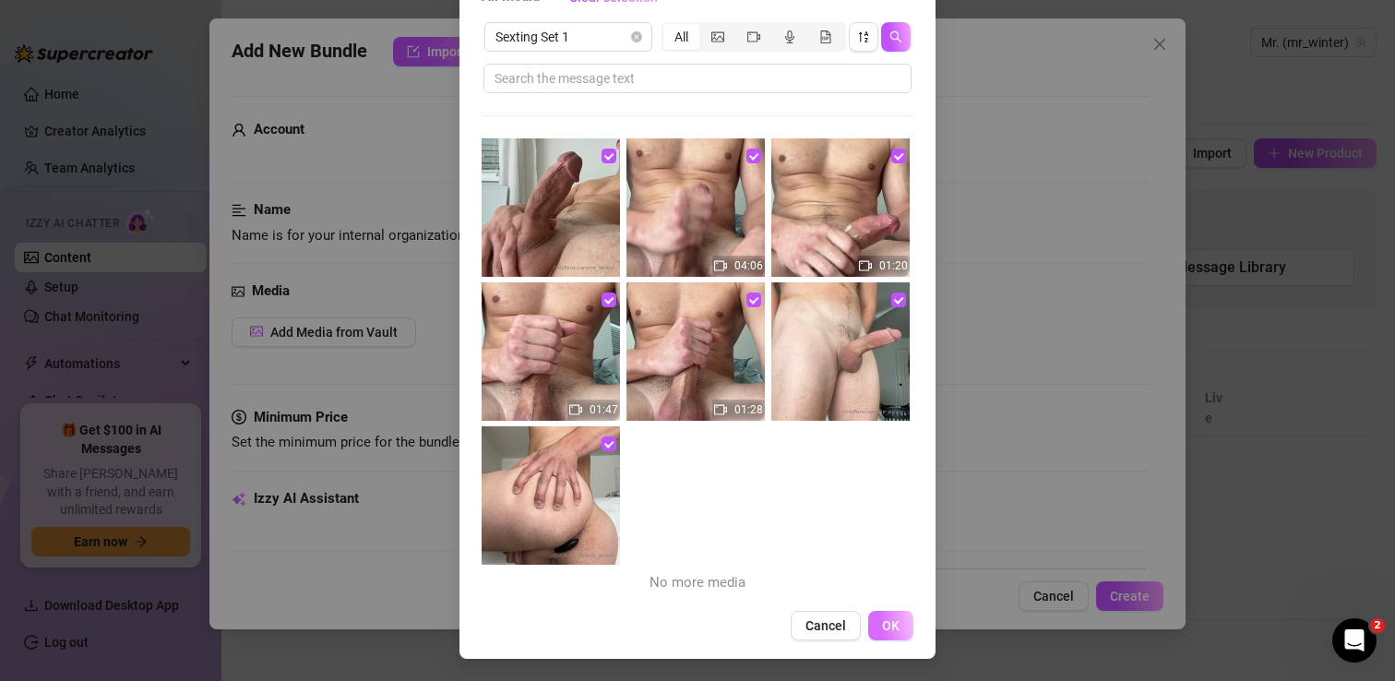
click at [901, 629] on button "OK" at bounding box center [890, 626] width 45 height 30
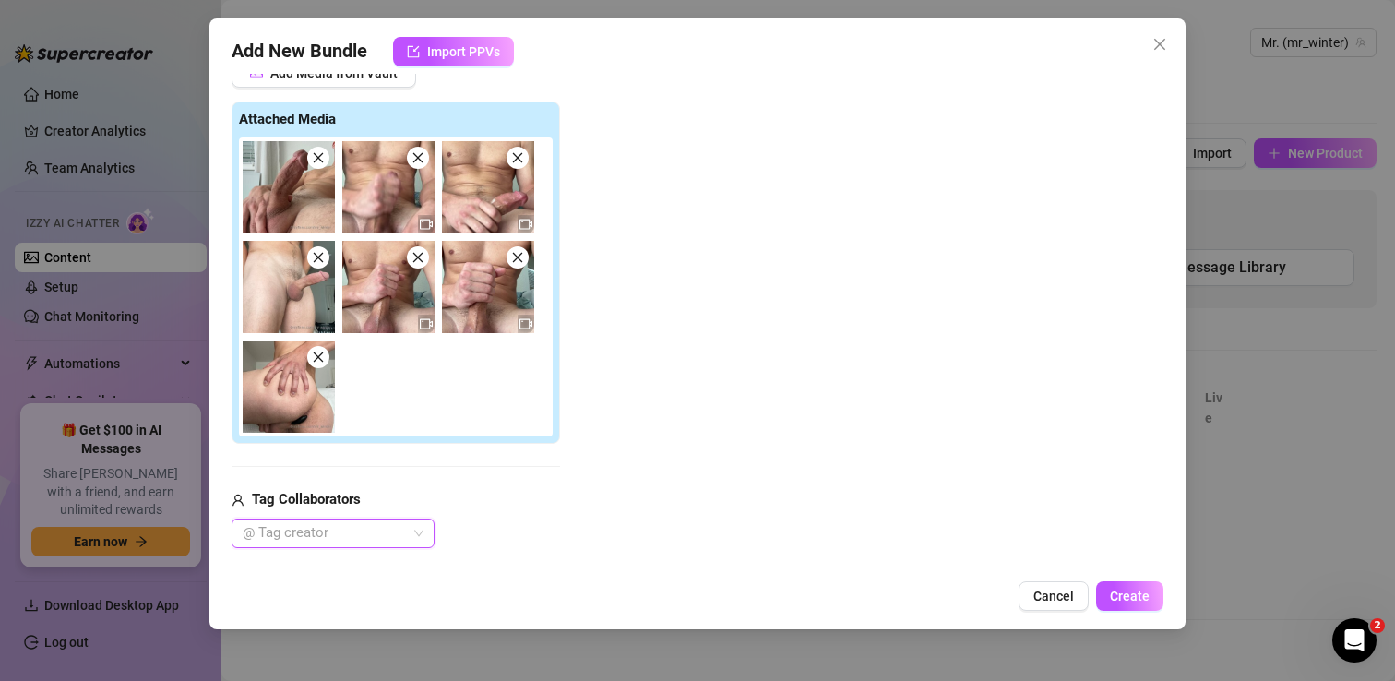
click at [669, 344] on div "Add Media from Vault Attached Media Tag Collaborators @ Tag creator" at bounding box center [690, 303] width 917 height 490
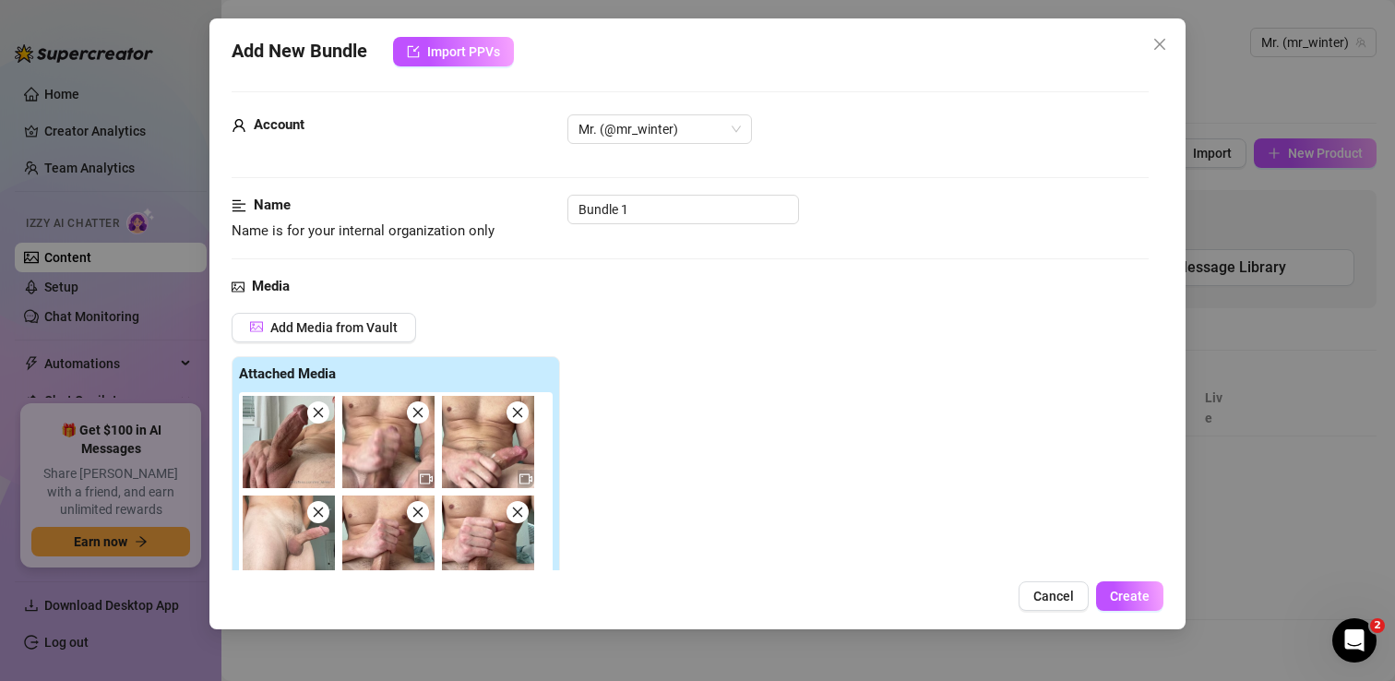
scroll to position [0, 0]
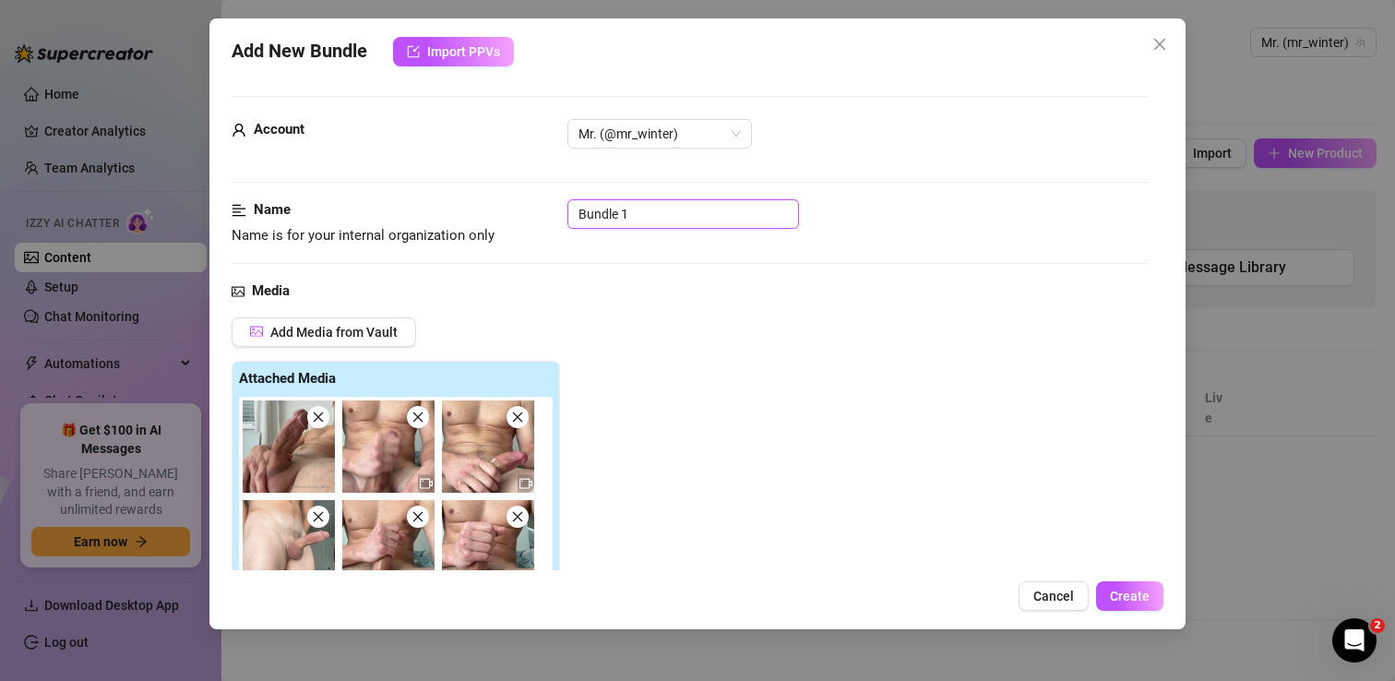
click at [665, 222] on input "Bundle 1" at bounding box center [683, 214] width 232 height 30
drag, startPoint x: 662, startPoint y: 218, endPoint x: 563, endPoint y: 218, distance: 99.6
click at [563, 218] on div "Name Name is for your internal organization only Bundle 1" at bounding box center [690, 222] width 917 height 47
click at [1134, 597] on span "Create" at bounding box center [1130, 596] width 40 height 15
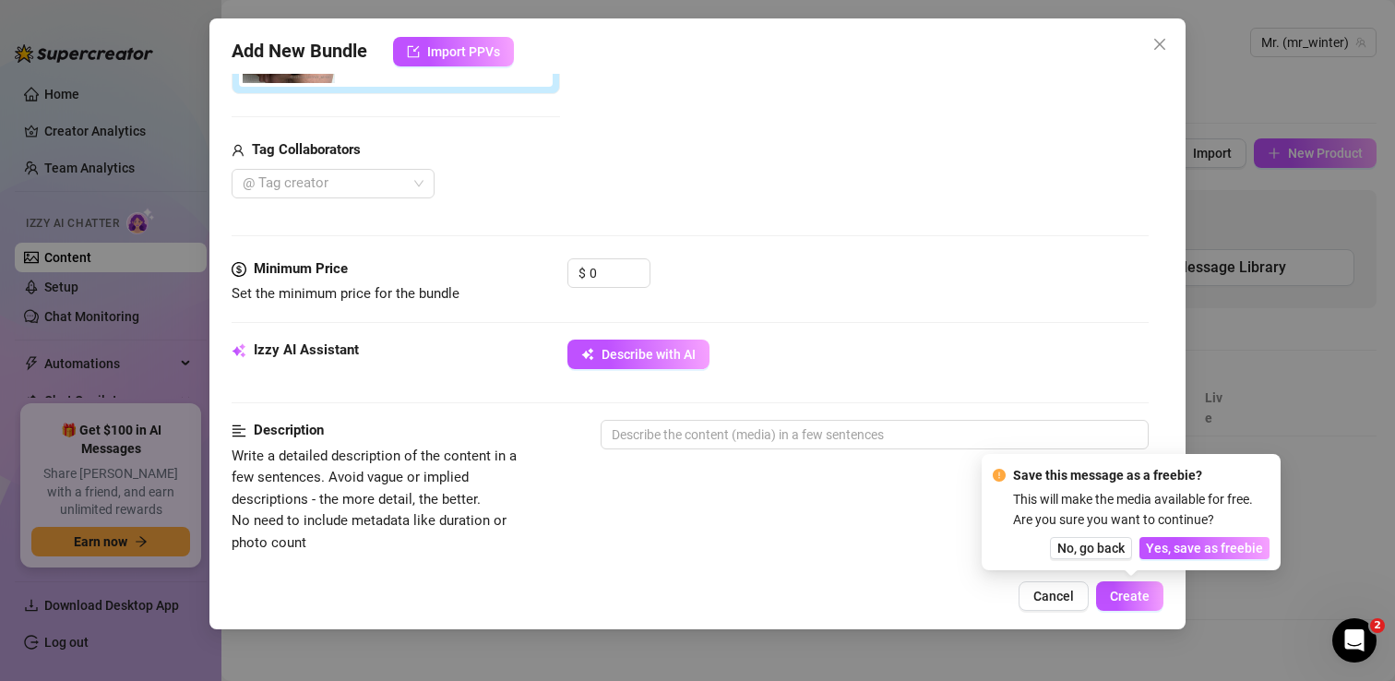
scroll to position [607, 0]
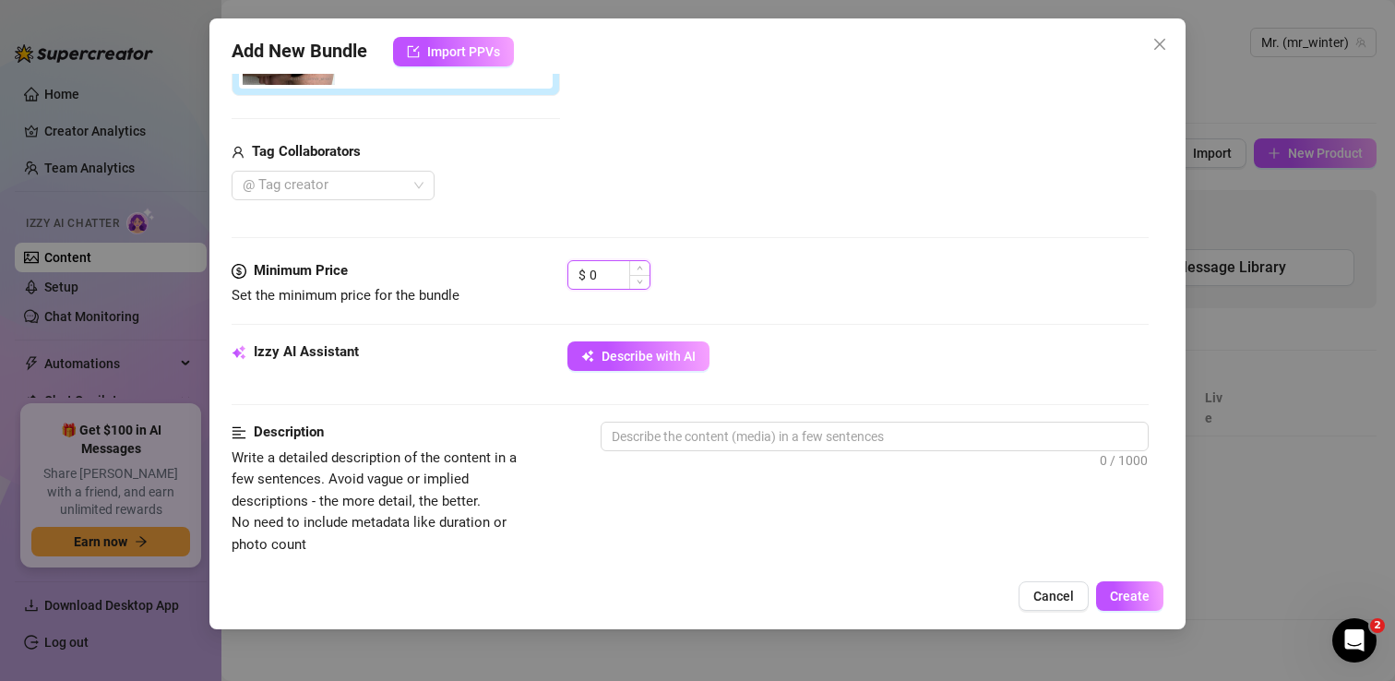
click at [612, 273] on input "0" at bounding box center [619, 275] width 60 height 28
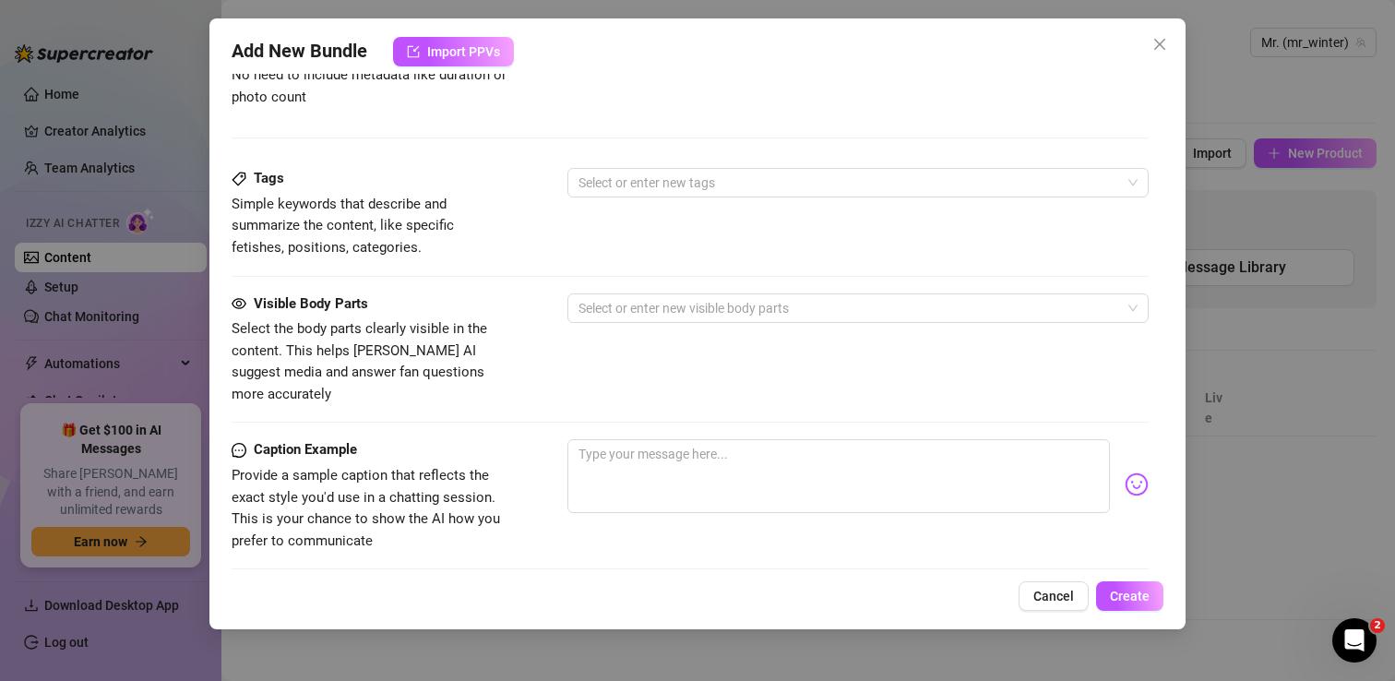
scroll to position [1058, 0]
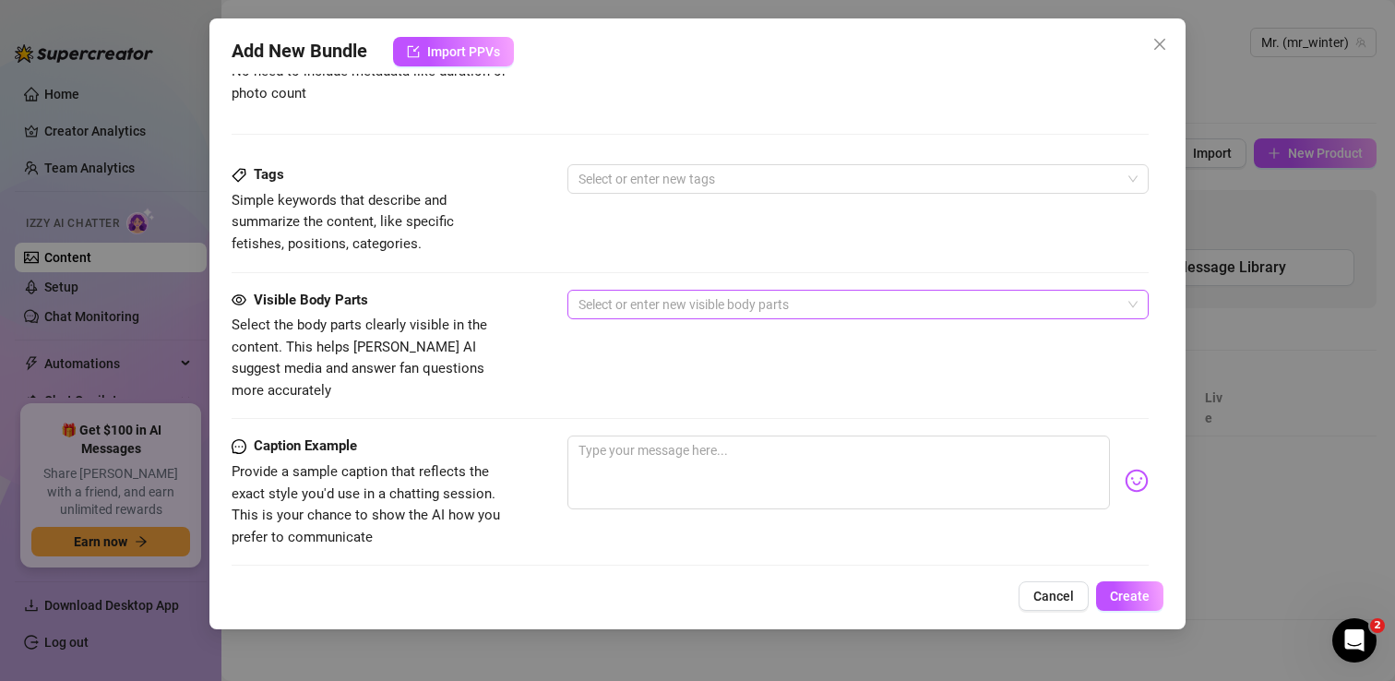
click at [608, 309] on div at bounding box center [848, 305] width 554 height 26
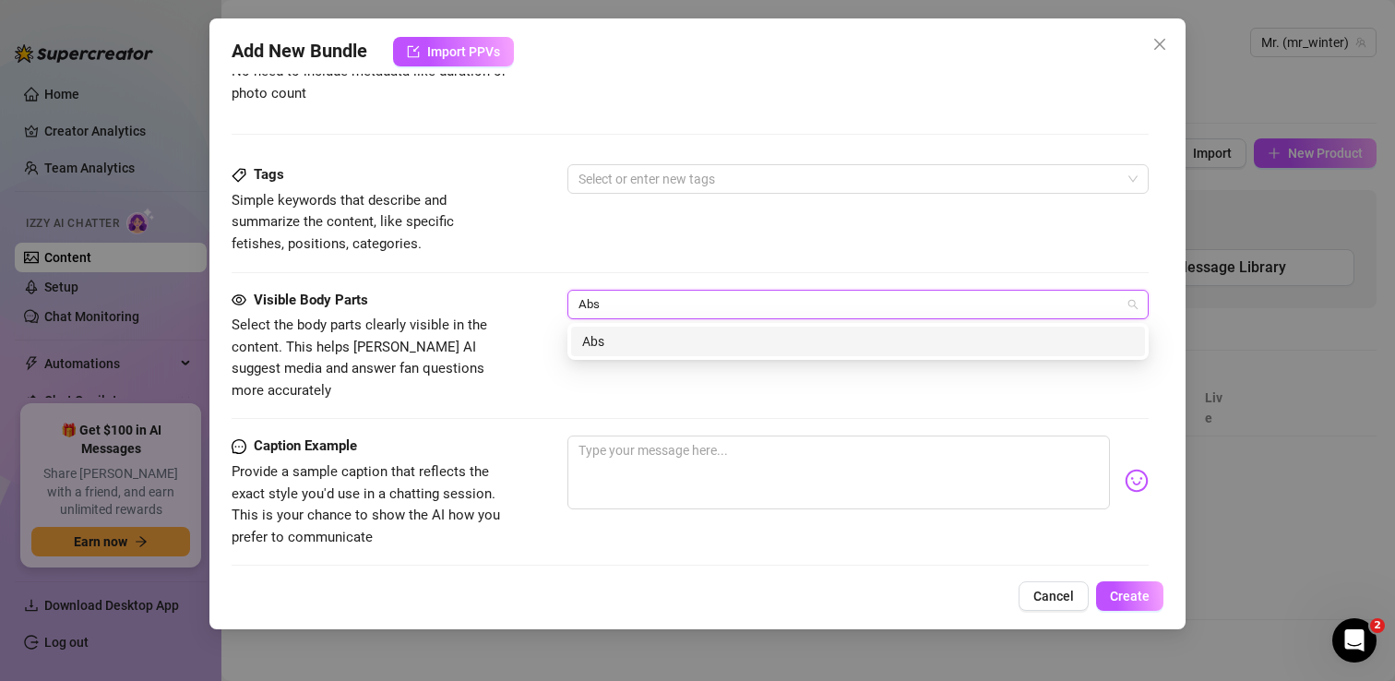
click at [630, 337] on div "Abs" at bounding box center [858, 341] width 552 height 20
click at [632, 342] on div "Dick" at bounding box center [858, 341] width 552 height 20
click at [660, 335] on div "Ass" at bounding box center [858, 341] width 552 height 20
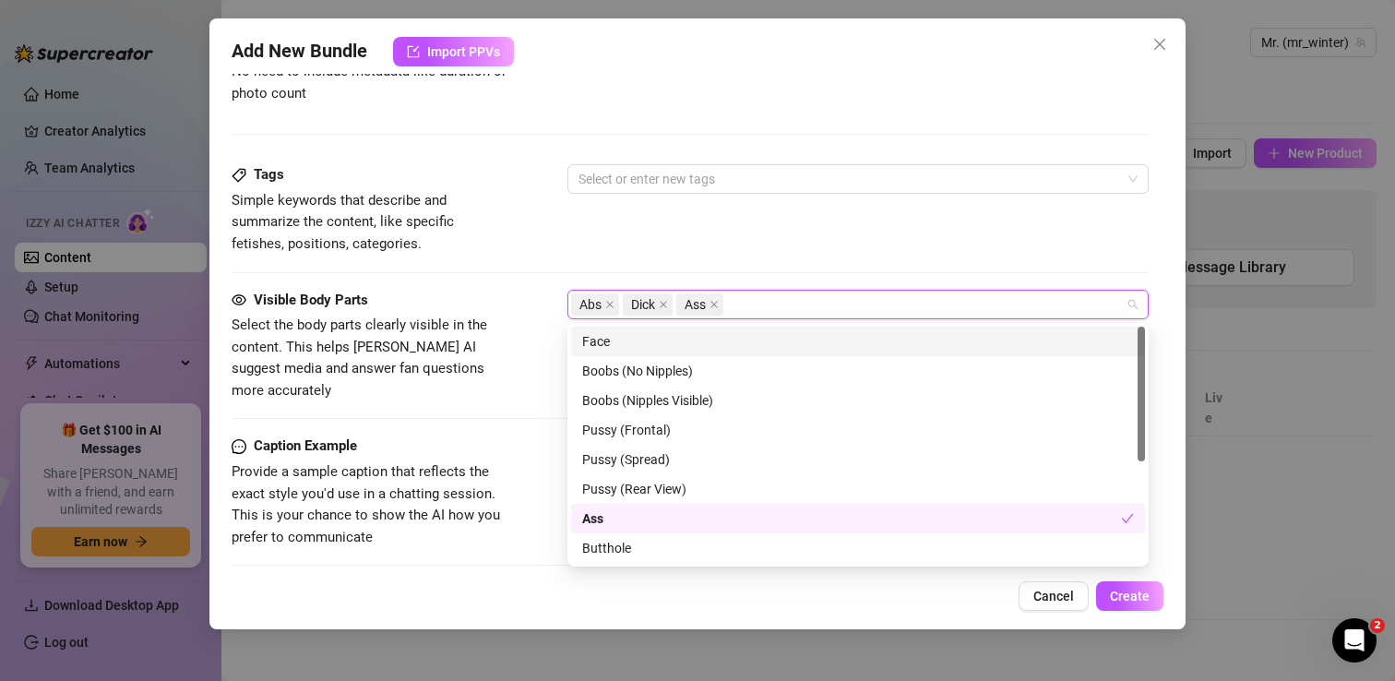
click at [551, 249] on div "Tags Simple keywords that describe and summarize the content, like specific fet…" at bounding box center [690, 209] width 917 height 90
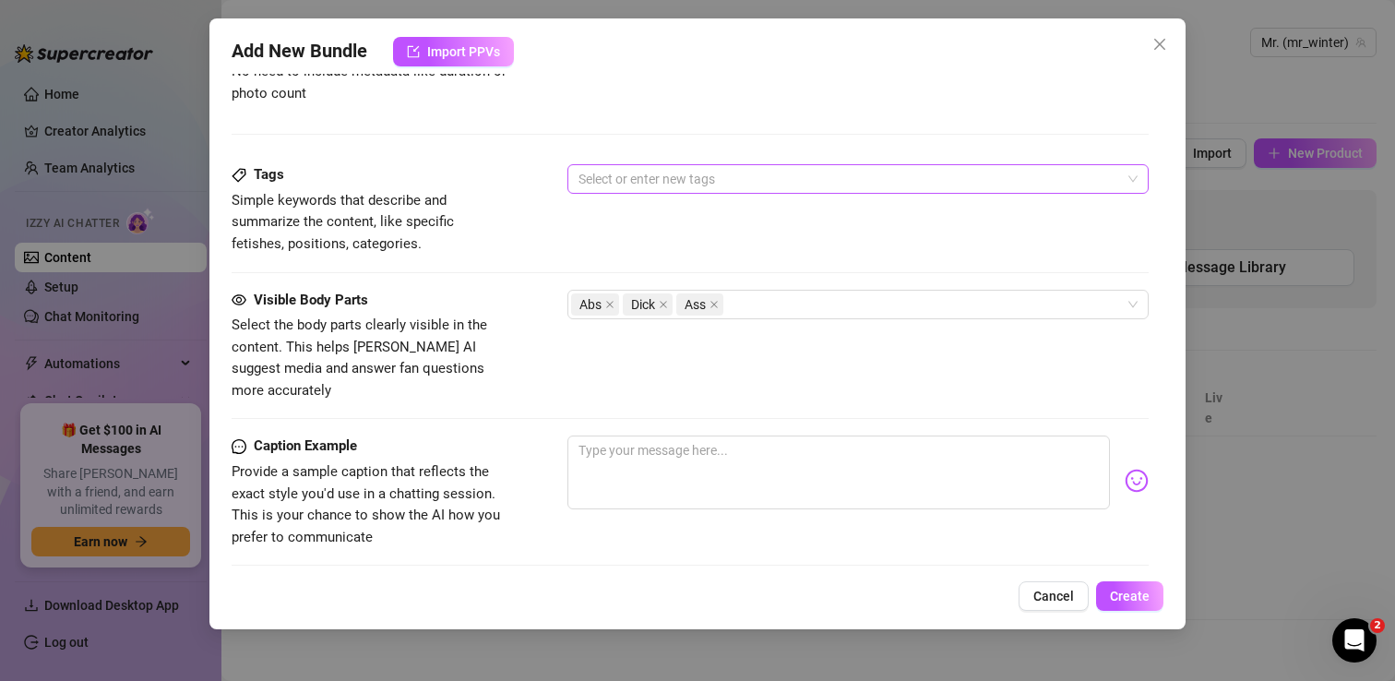
click at [620, 173] on div at bounding box center [848, 179] width 554 height 26
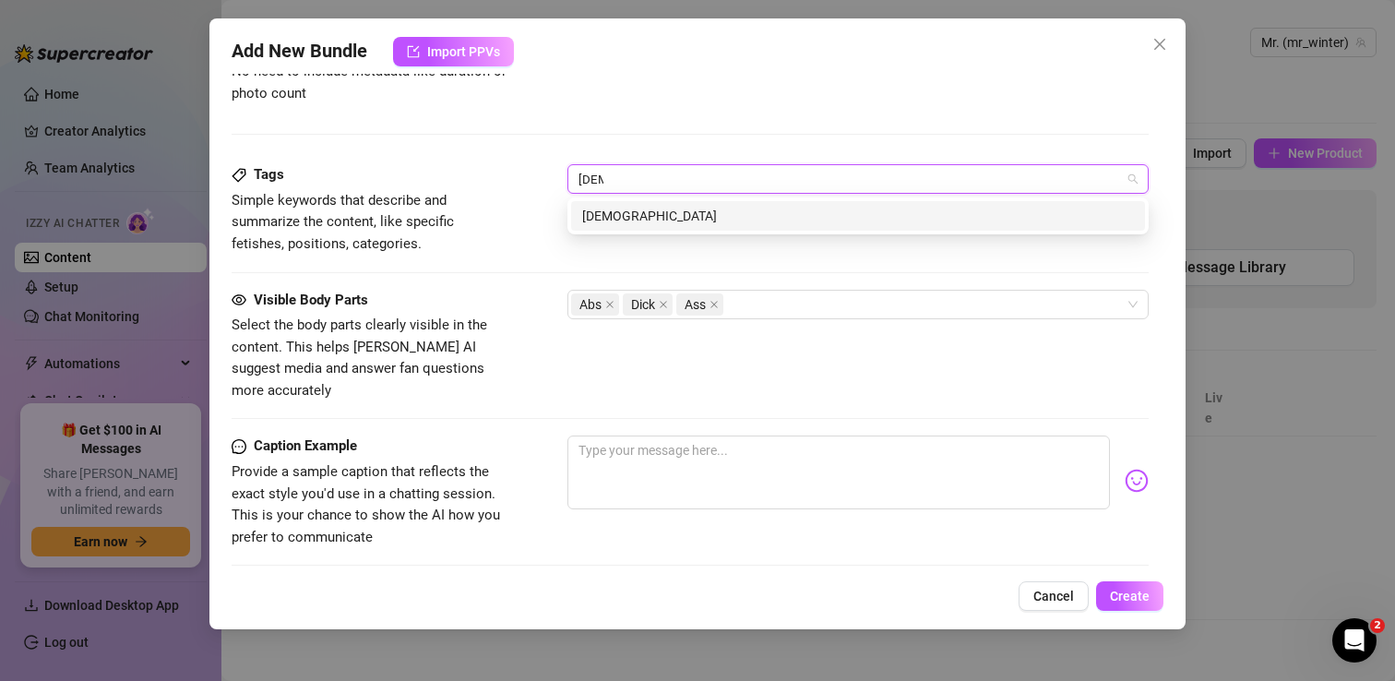
click at [600, 208] on div "Gay" at bounding box center [858, 216] width 552 height 20
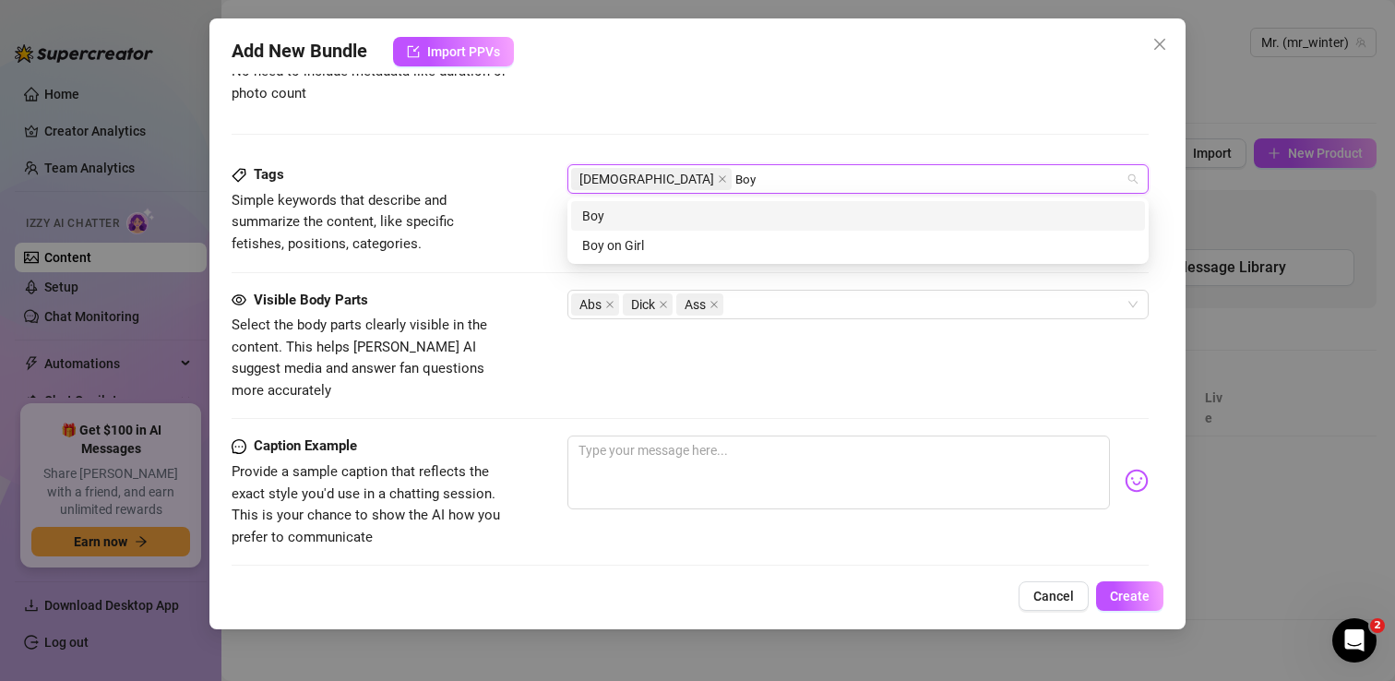
click at [622, 220] on div "Boy" at bounding box center [858, 216] width 552 height 20
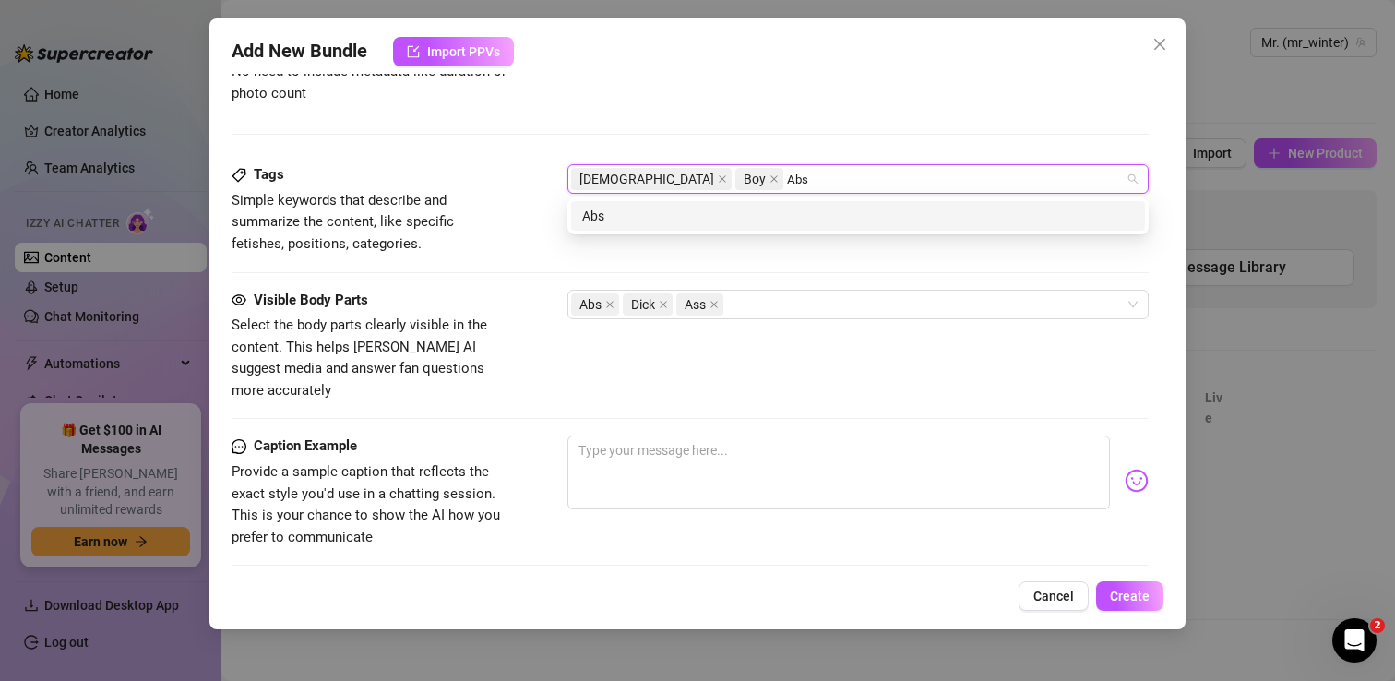
click at [665, 215] on div "Abs" at bounding box center [858, 216] width 552 height 20
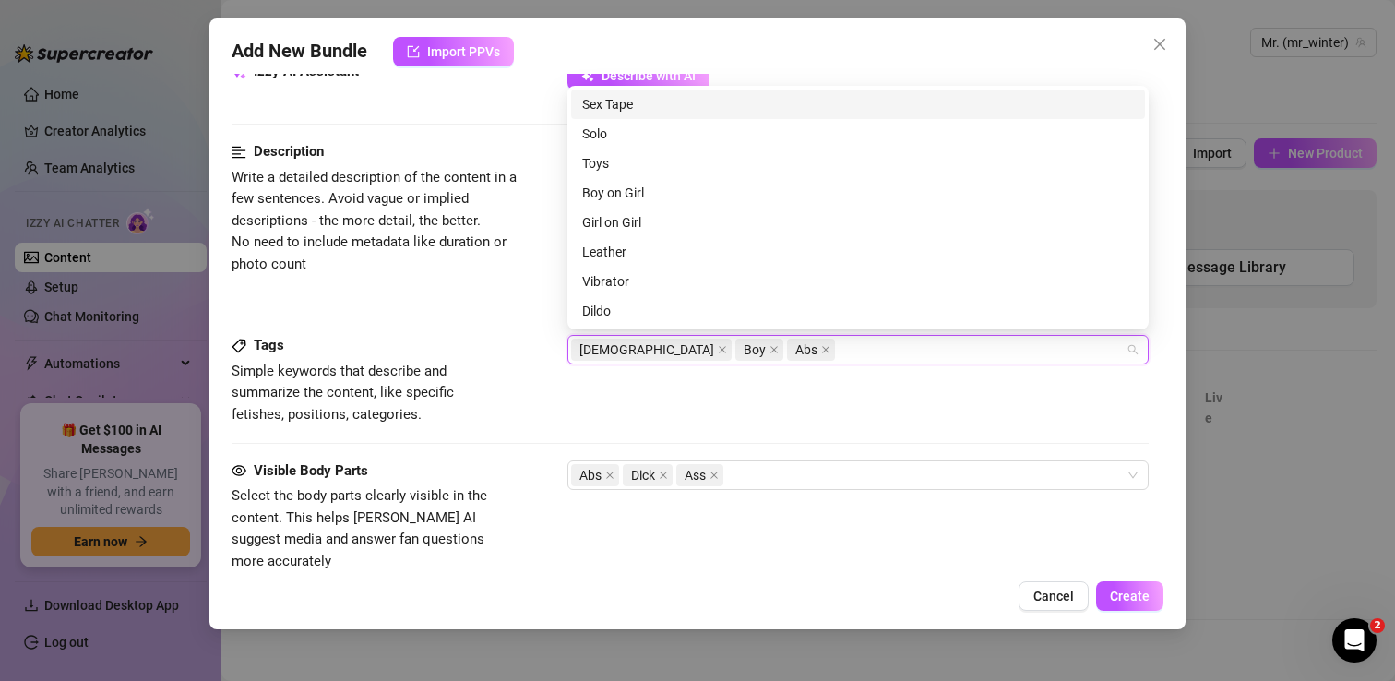
scroll to position [889, 0]
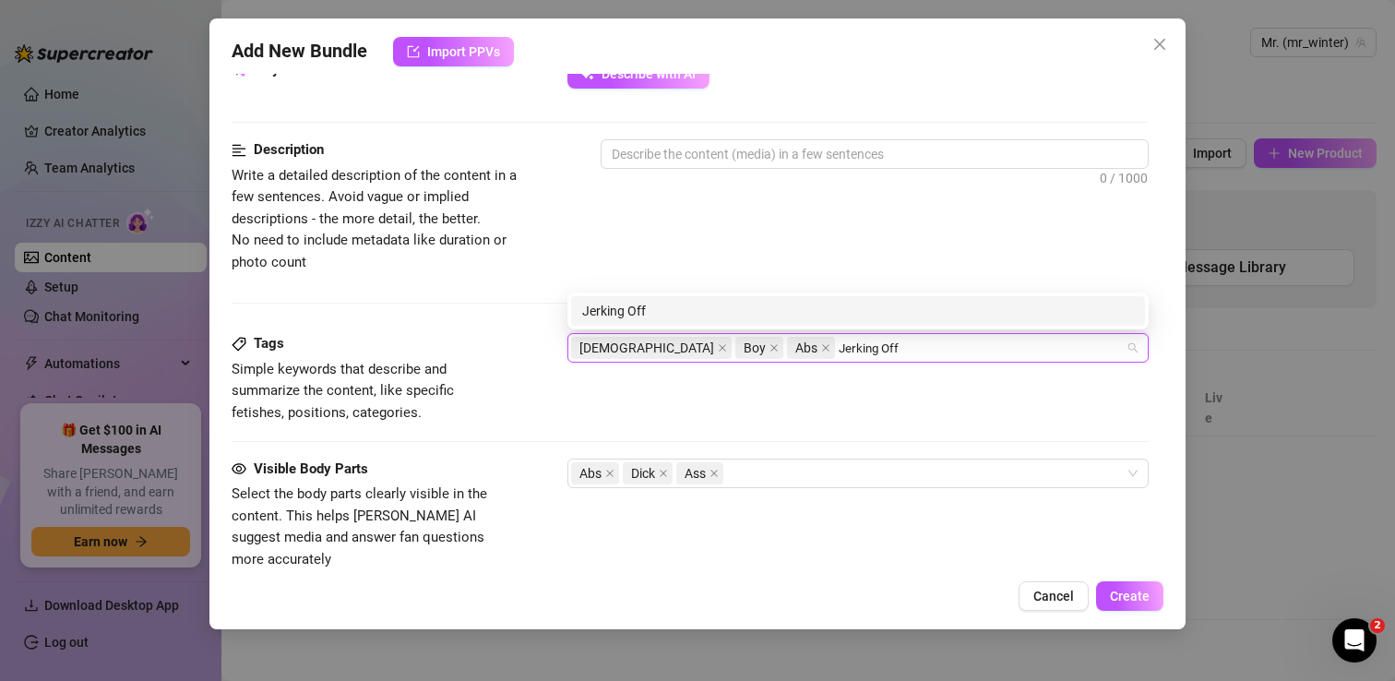
click at [713, 308] on div "Jerking Off" at bounding box center [858, 311] width 552 height 20
click at [817, 305] on div "Dick" at bounding box center [858, 311] width 552 height 20
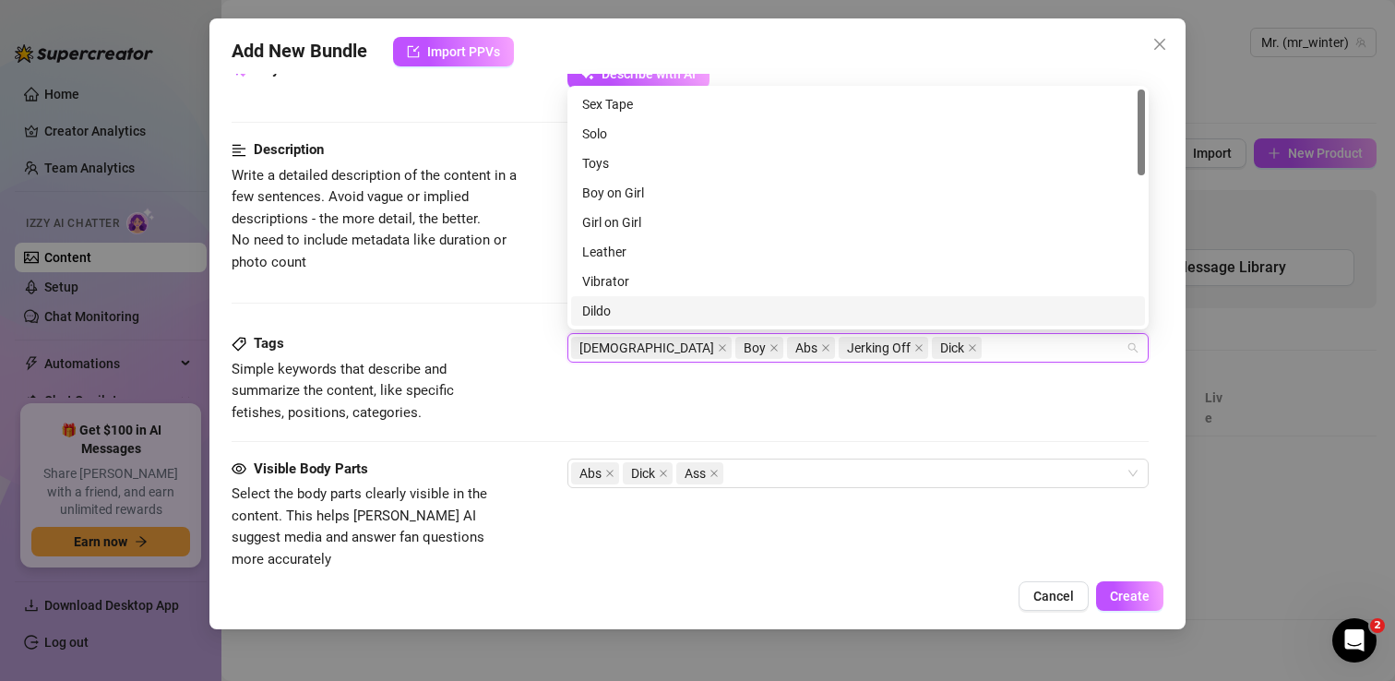
click at [500, 326] on div "Description Write a detailed description of the content in a few sentences. Avo…" at bounding box center [690, 236] width 917 height 194
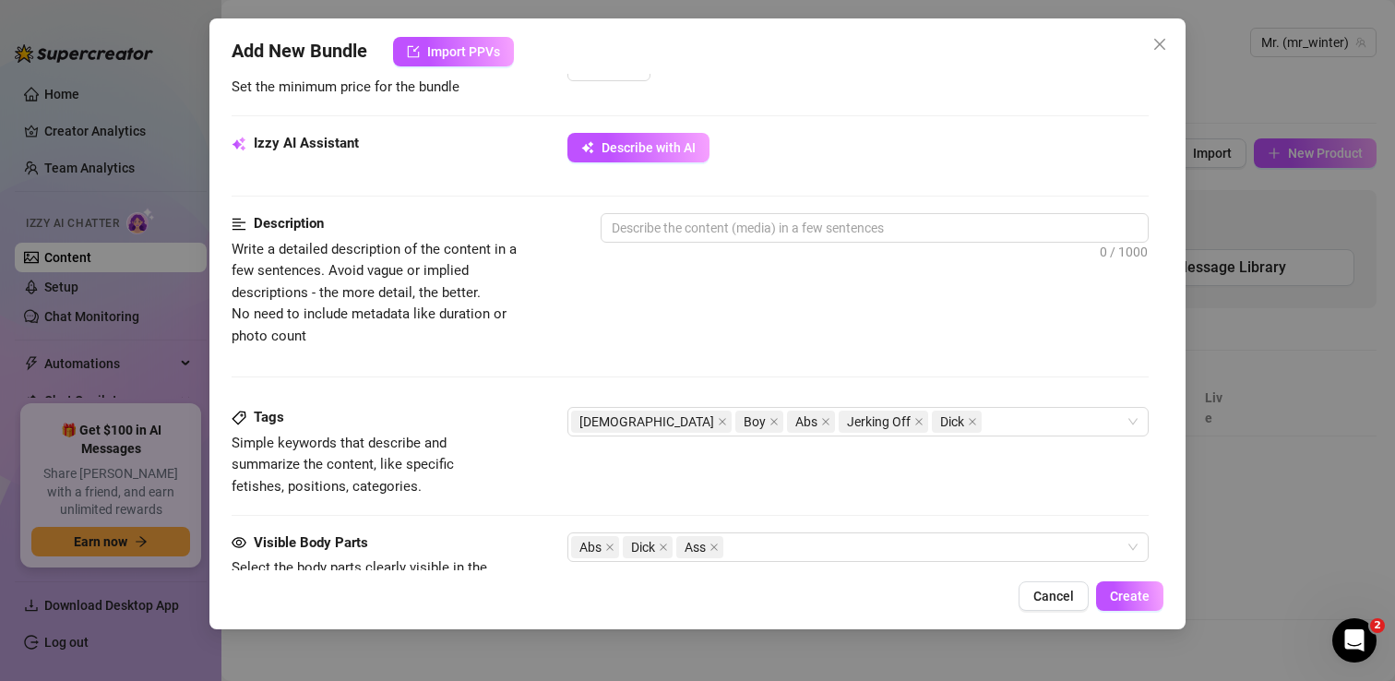
scroll to position [814, 0]
click at [660, 234] on textarea at bounding box center [874, 230] width 546 height 28
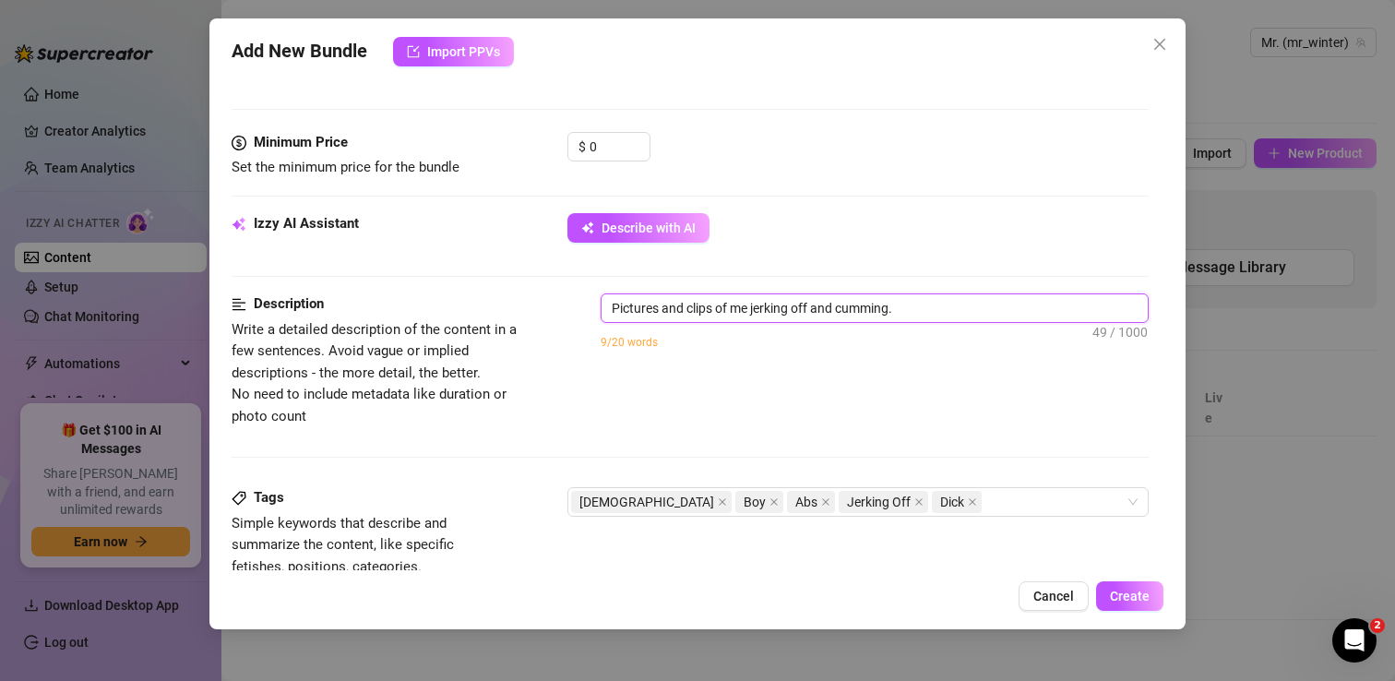
scroll to position [752, 0]
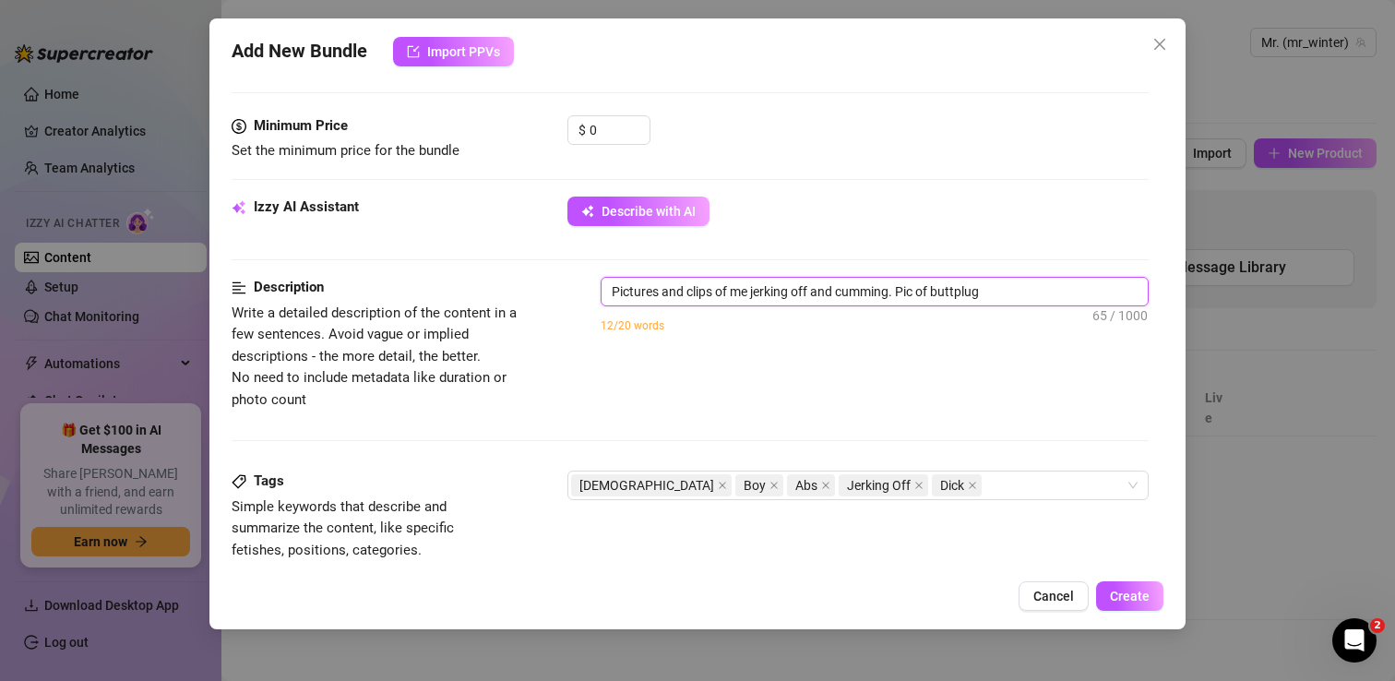
click at [915, 293] on textarea "Pictures and clips of me jerking off and cumming. Pic of buttplug" at bounding box center [874, 292] width 546 height 28
click at [1035, 294] on textarea "Pictures and clips of me jerking off and cumming. Picture of buttplug" at bounding box center [874, 292] width 546 height 28
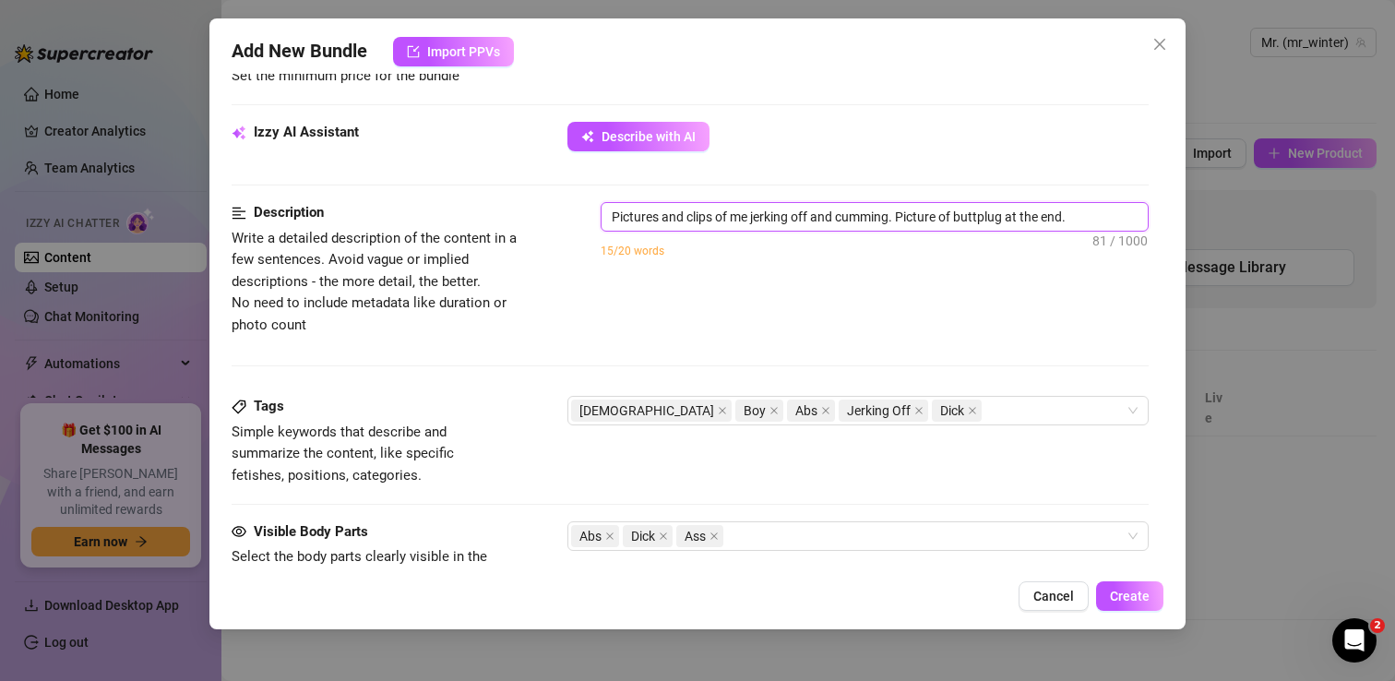
scroll to position [828, 0]
click at [910, 408] on div "Gay Boy Abs Jerking Off Dick" at bounding box center [848, 410] width 554 height 26
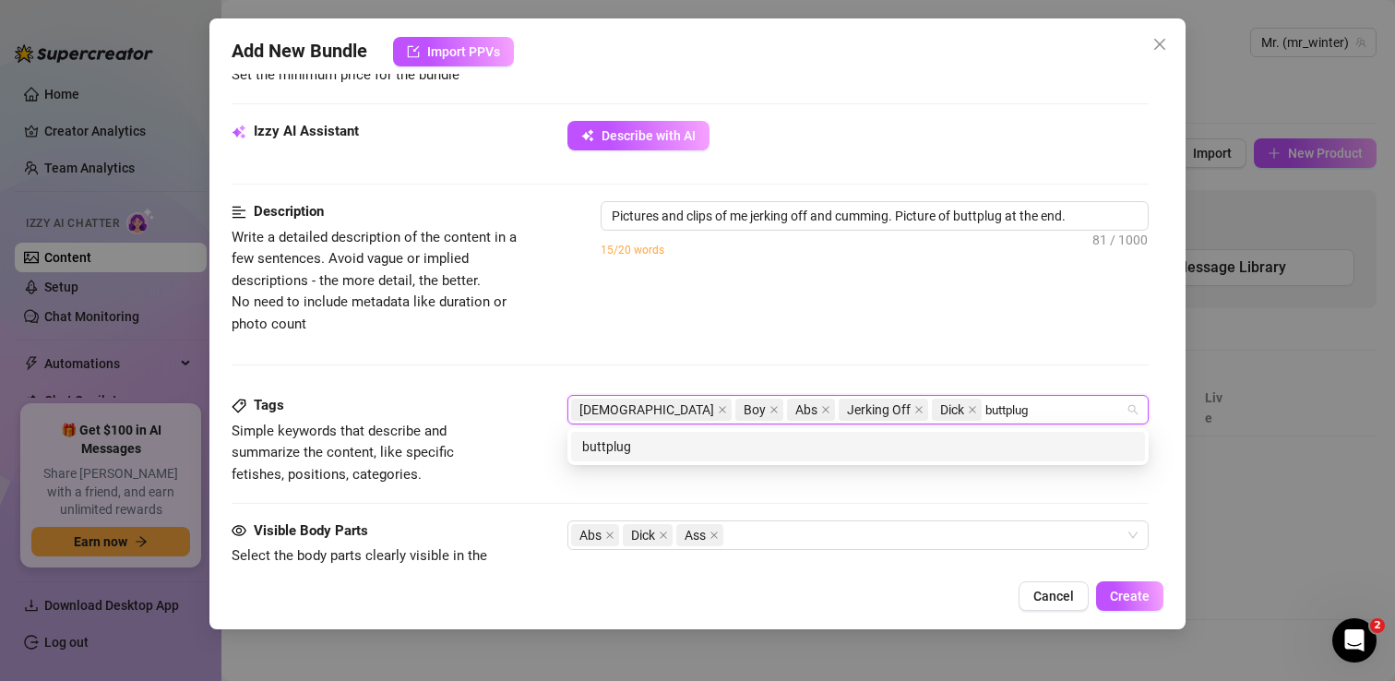
click at [758, 437] on div "buttplug" at bounding box center [858, 446] width 552 height 20
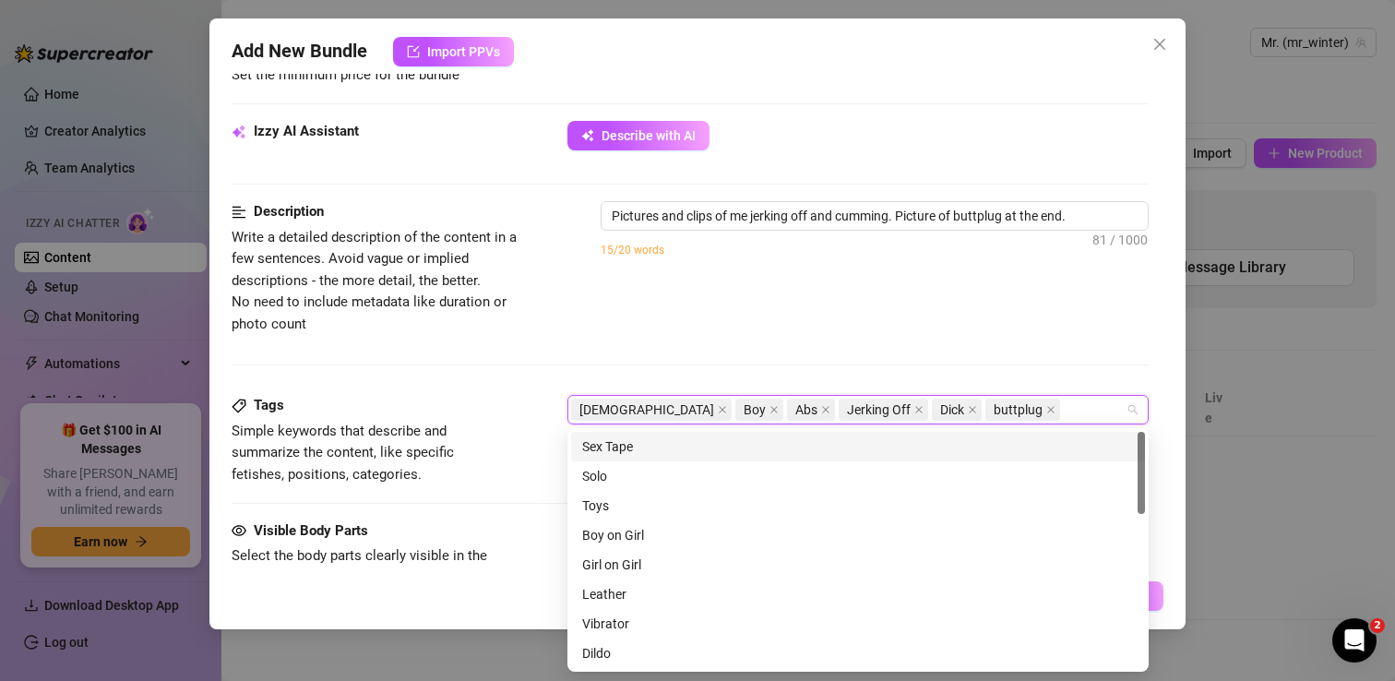
click at [591, 339] on div "Description Write a detailed description of the content in a few sentences. Avo…" at bounding box center [690, 298] width 917 height 194
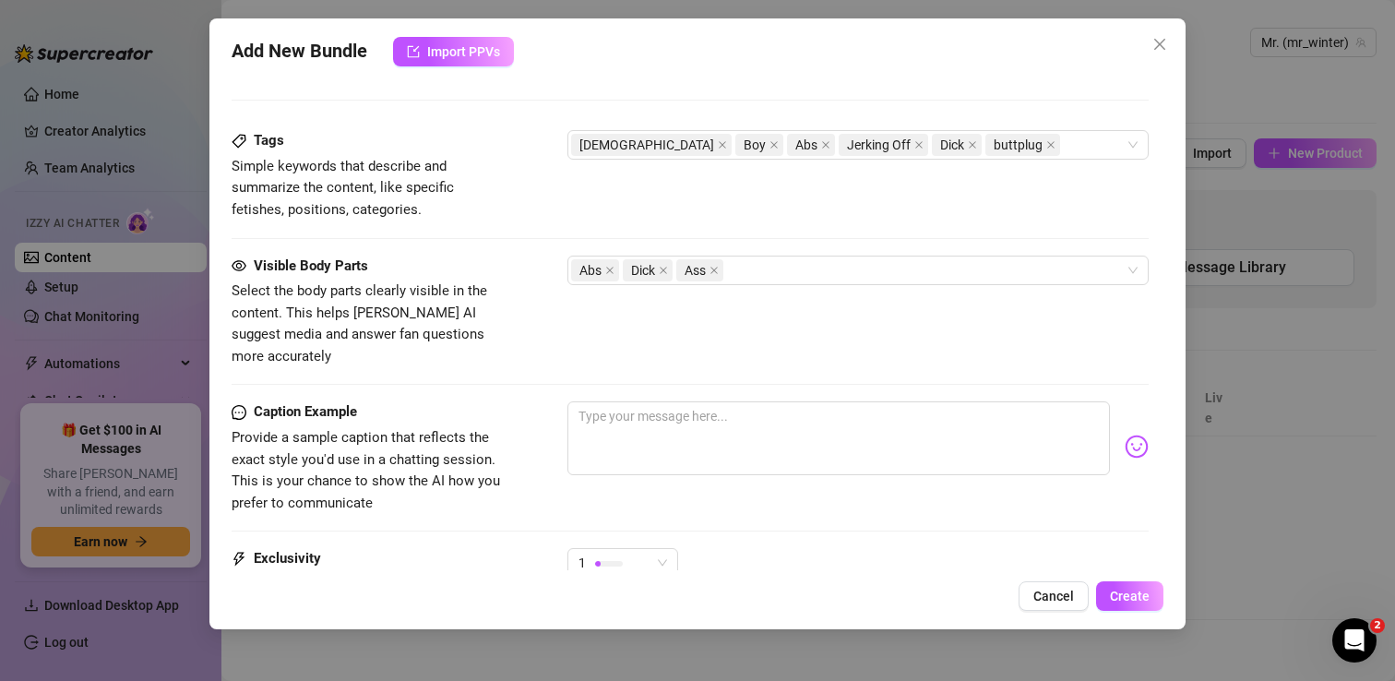
scroll to position [1093, 0]
click at [777, 270] on div "Abs Dick Ass" at bounding box center [848, 269] width 554 height 26
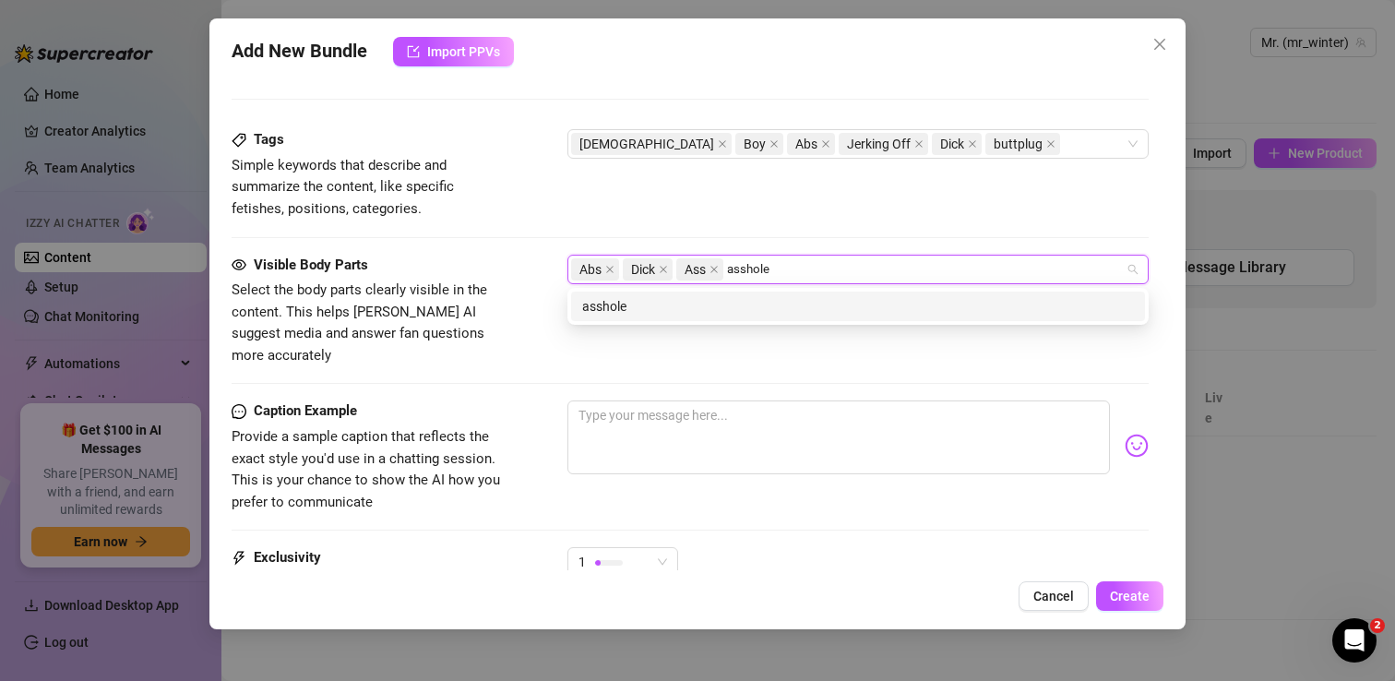
click at [758, 307] on div "asshole" at bounding box center [858, 306] width 552 height 20
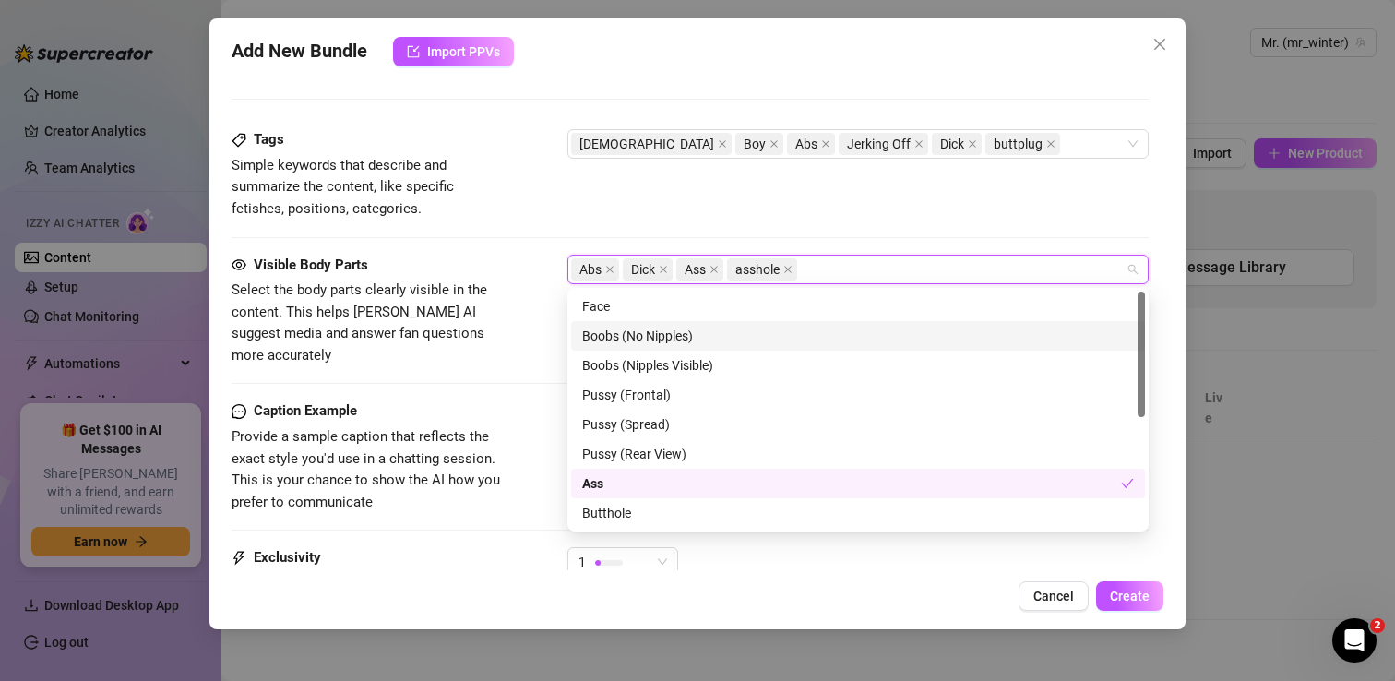
click at [506, 400] on div "Caption Example" at bounding box center [370, 411] width 277 height 22
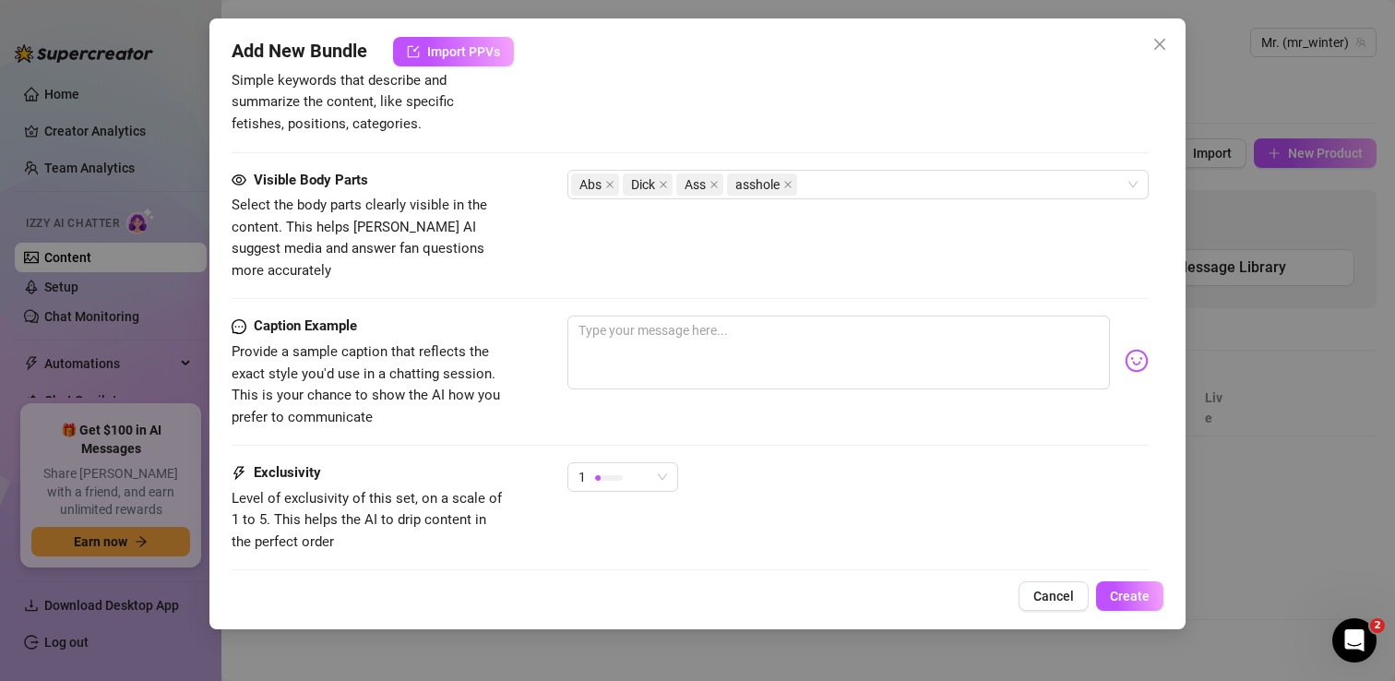
scroll to position [1277, 0]
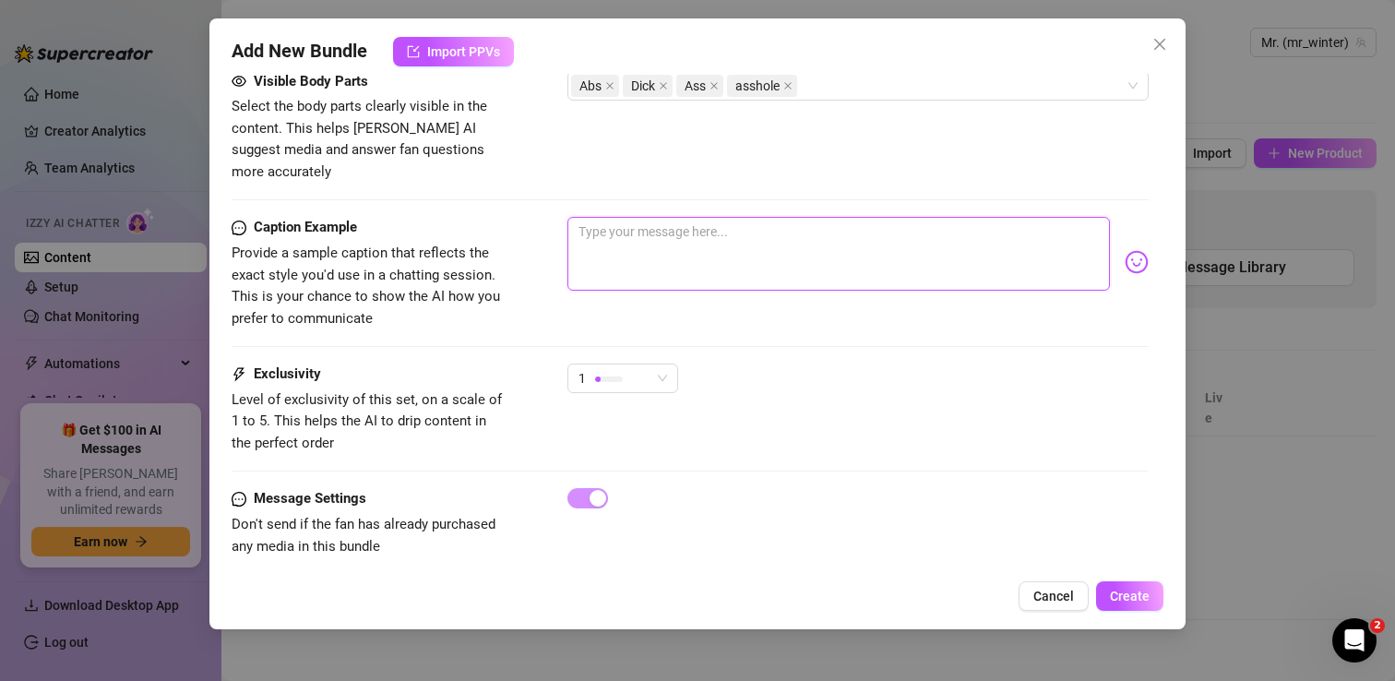
click at [649, 217] on textarea at bounding box center [838, 254] width 542 height 74
click at [791, 304] on div "Caption Example Provide a sample caption that reflects the exact style you'd us…" at bounding box center [690, 273] width 917 height 113
click at [686, 217] on textarea "Will you be my gay little slut and jerk off for Daddy?" at bounding box center [838, 254] width 542 height 74
click at [769, 286] on div "Caption Example Provide a sample caption that reflects the exact style you'd us…" at bounding box center [690, 273] width 917 height 113
click at [643, 364] on div "1" at bounding box center [614, 378] width 72 height 28
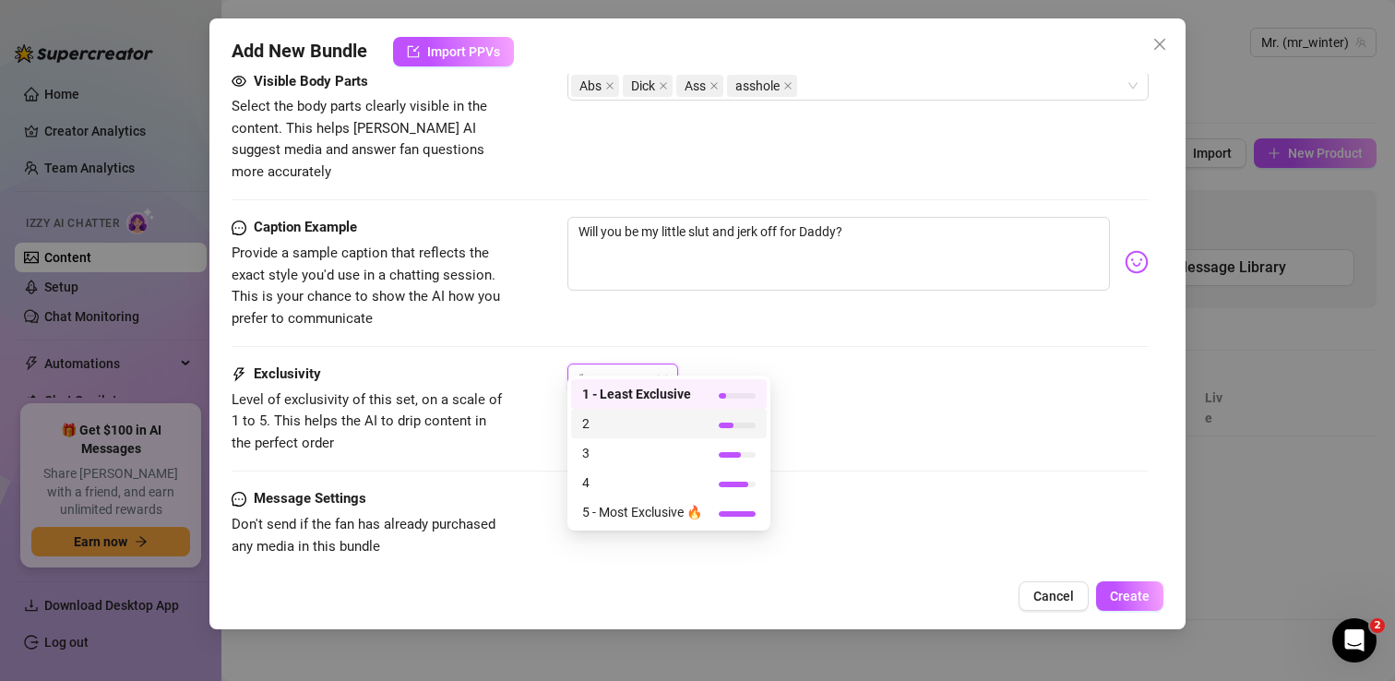
click at [666, 420] on span "2" at bounding box center [642, 423] width 120 height 20
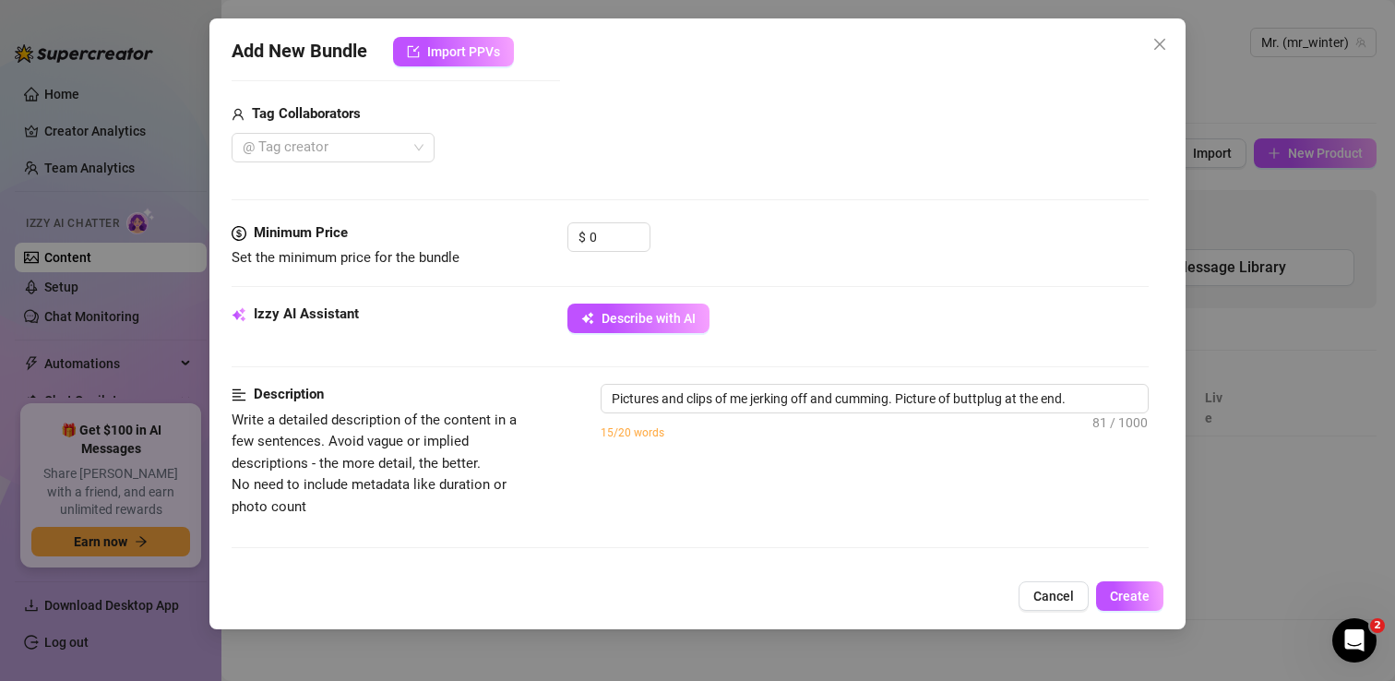
scroll to position [627, 0]
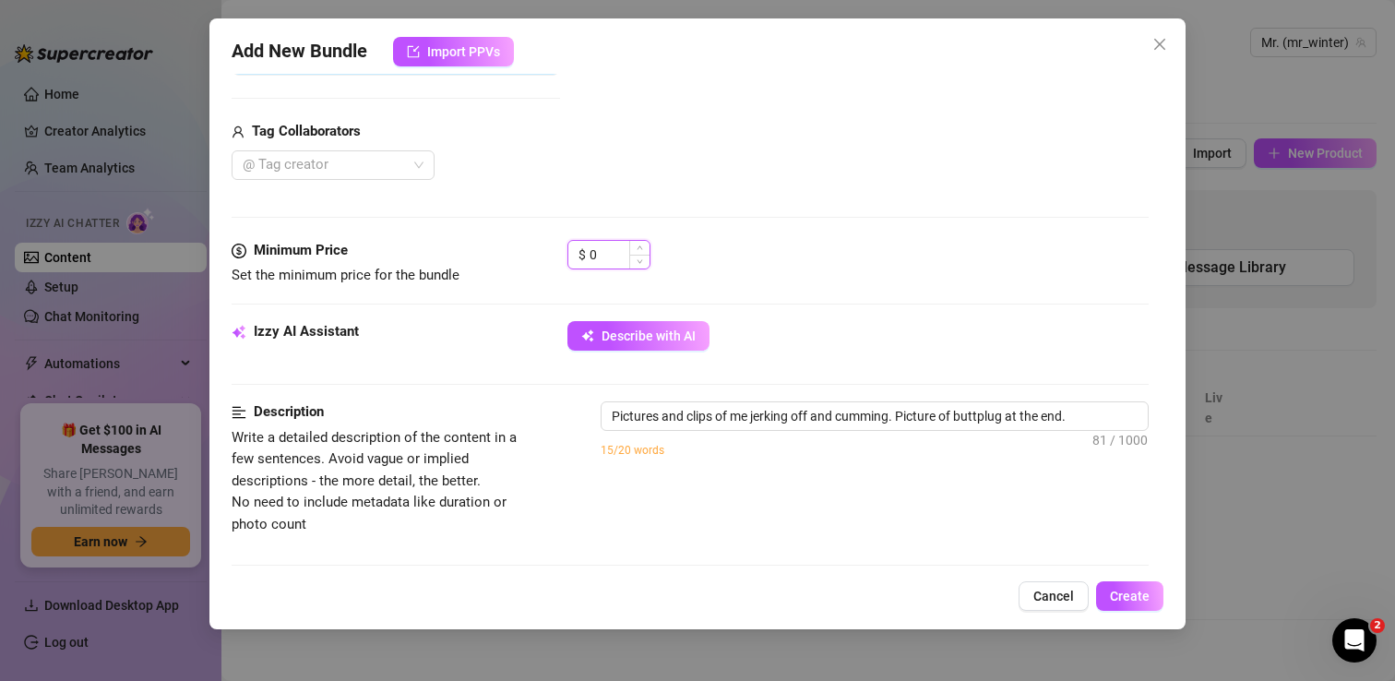
click at [621, 249] on input "0" at bounding box center [619, 255] width 60 height 28
click at [816, 240] on div "$ 50" at bounding box center [857, 263] width 581 height 46
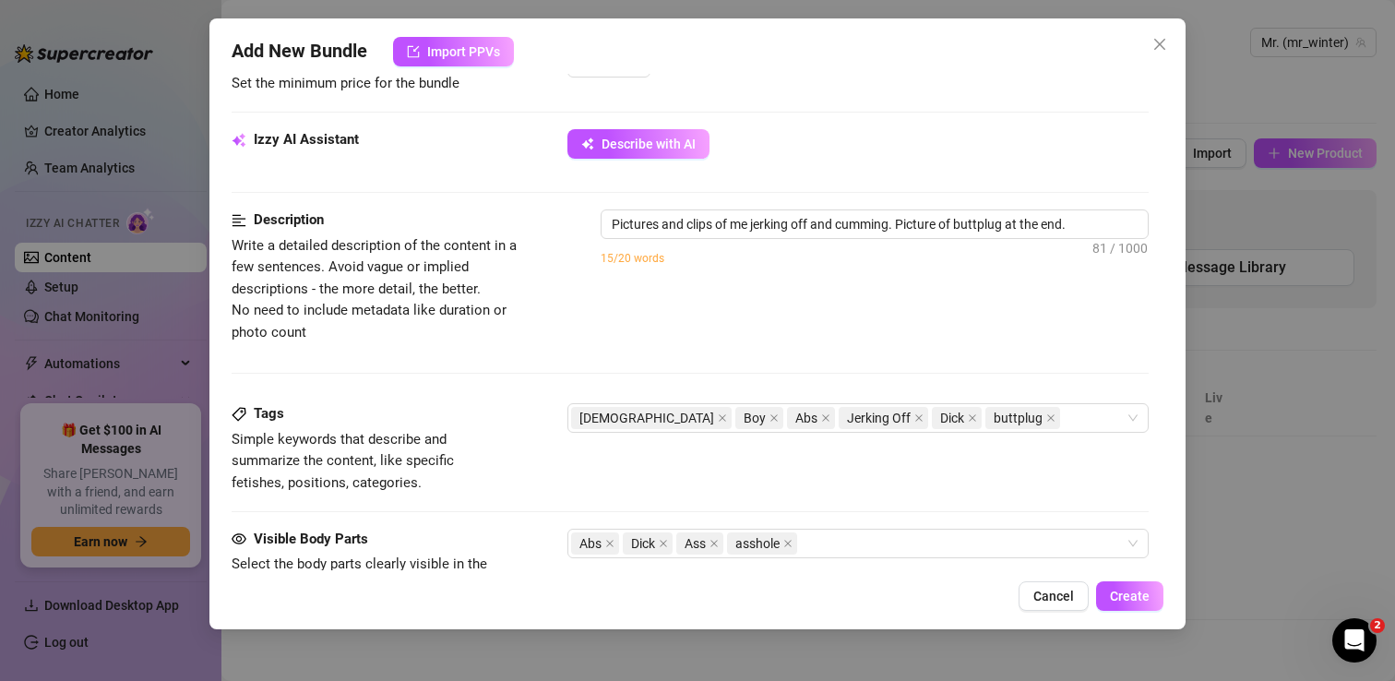
scroll to position [864, 0]
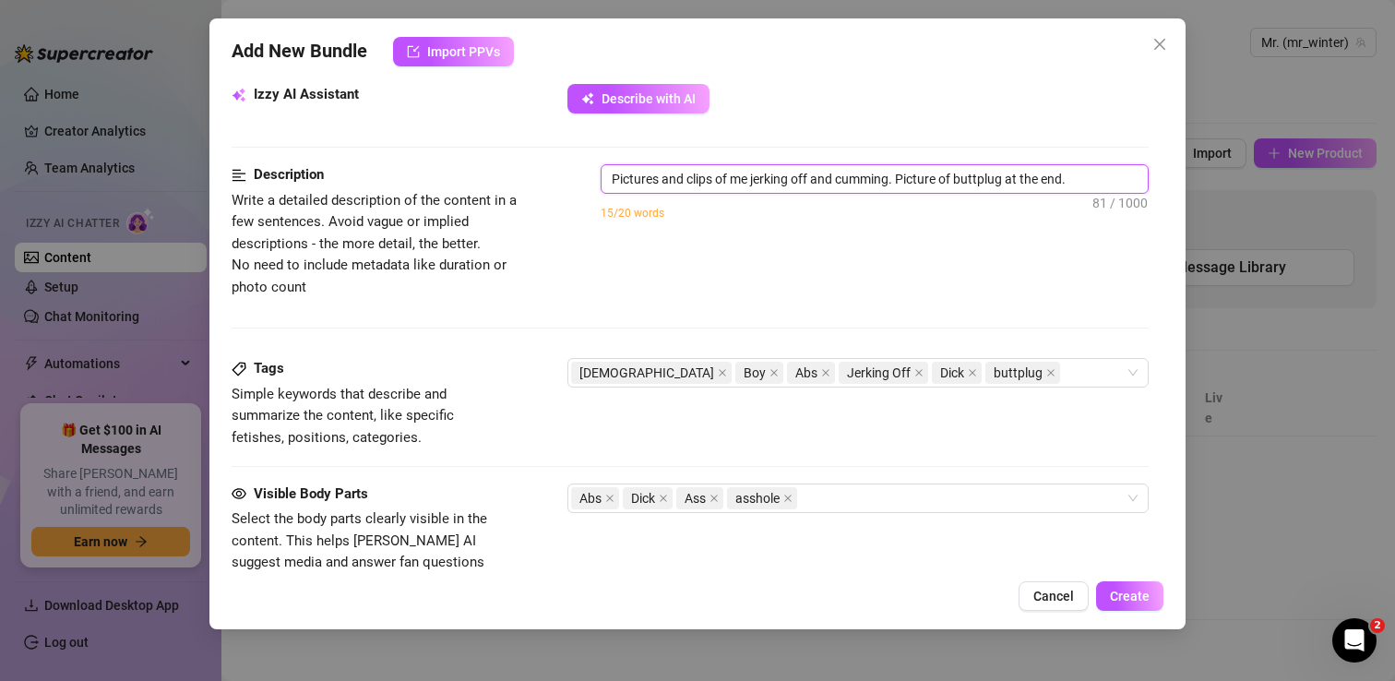
click at [812, 175] on textarea "Pictures and clips of me jerking off and cumming. Picture of buttplug at the en…" at bounding box center [874, 179] width 546 height 28
click at [724, 232] on div "Pictures and clips of me jerking off my dick and cumming. Picture of buttplug a…" at bounding box center [875, 203] width 548 height 79
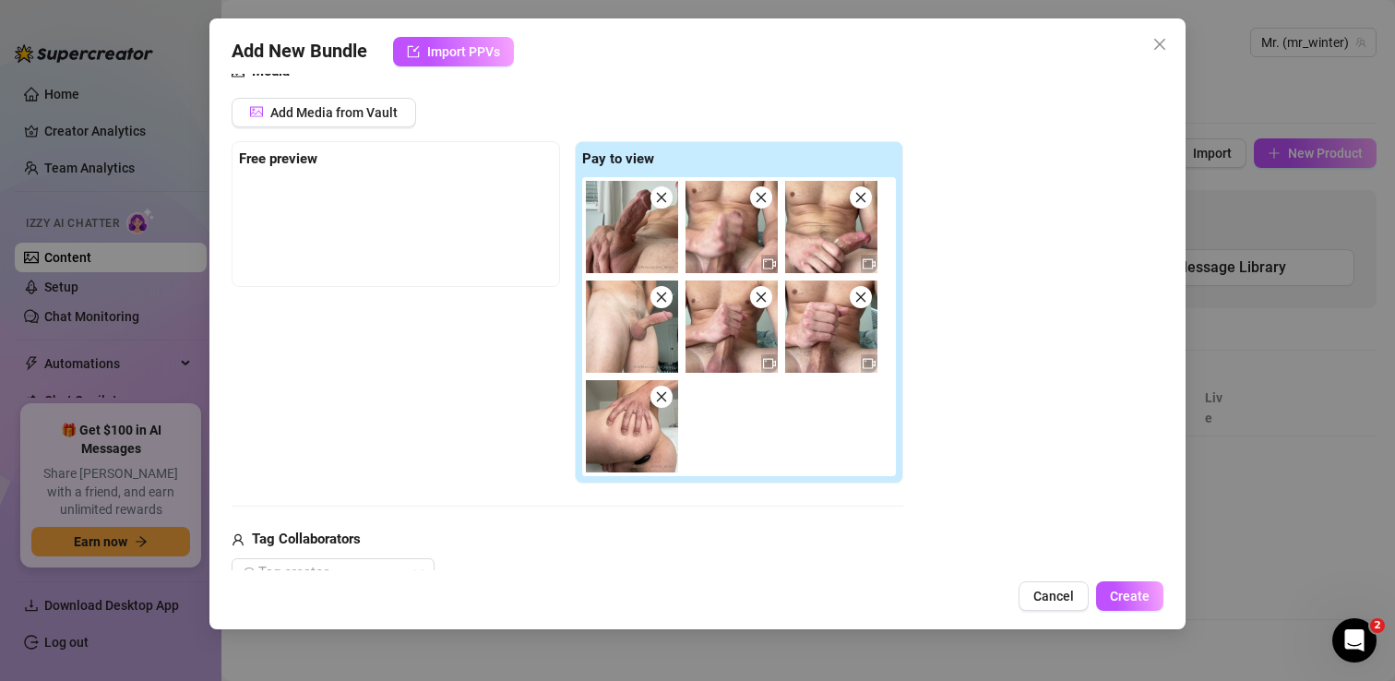
scroll to position [222, 0]
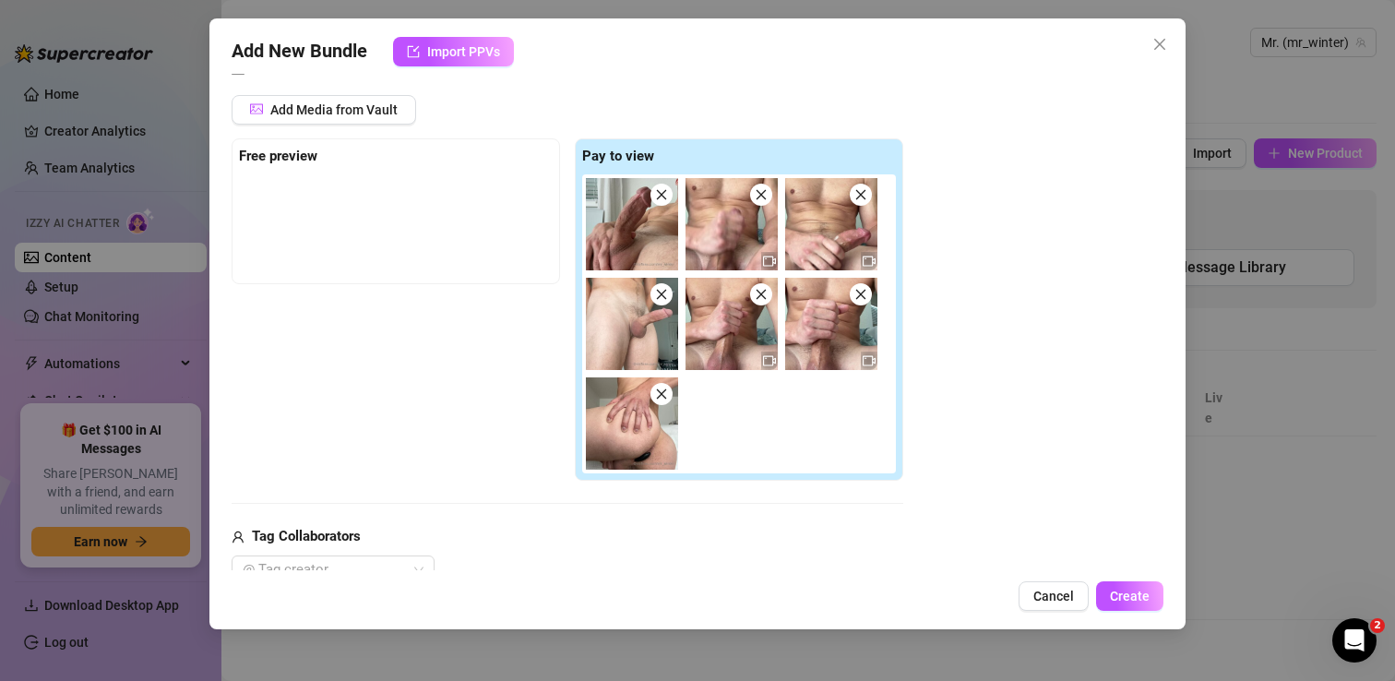
click at [483, 248] on div at bounding box center [396, 220] width 314 height 92
click at [369, 192] on div at bounding box center [396, 220] width 314 height 92
click at [304, 159] on strong "Free preview" at bounding box center [278, 156] width 78 height 17
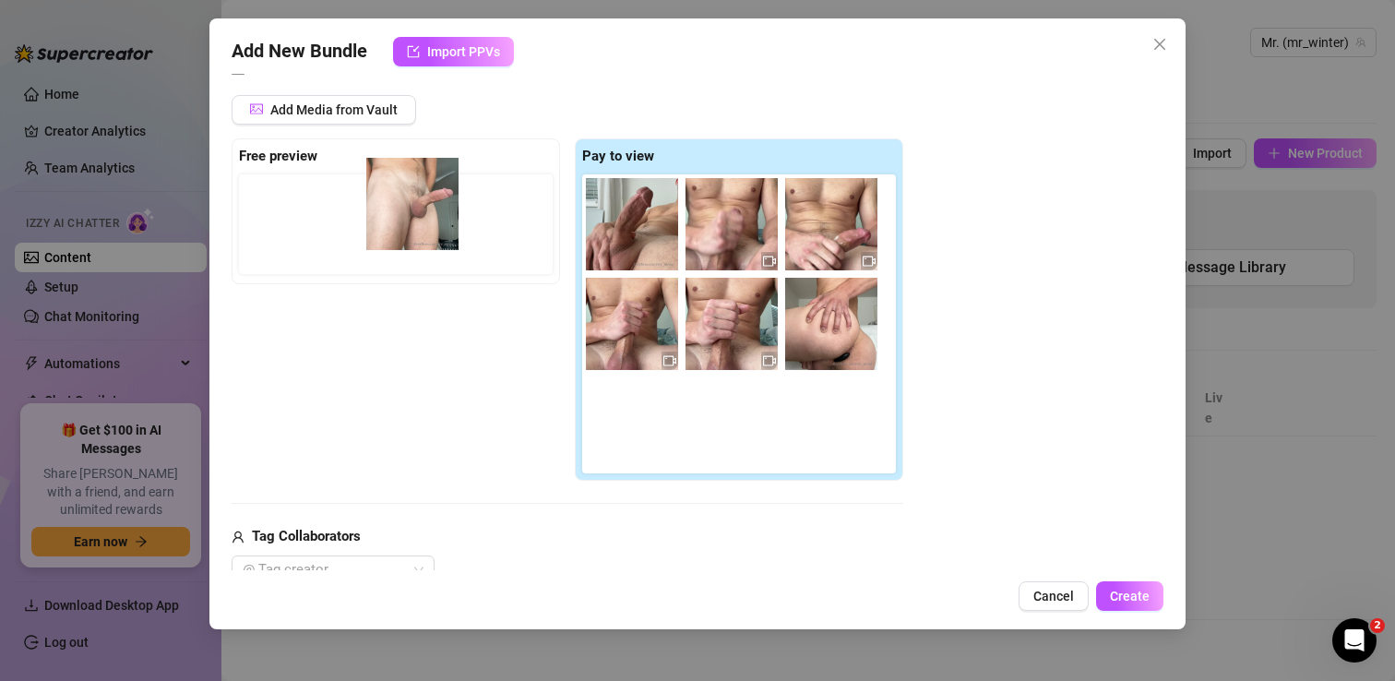
drag, startPoint x: 625, startPoint y: 317, endPoint x: 399, endPoint y: 196, distance: 256.3
click at [399, 196] on div "Free preview Pay to view" at bounding box center [568, 309] width 672 height 343
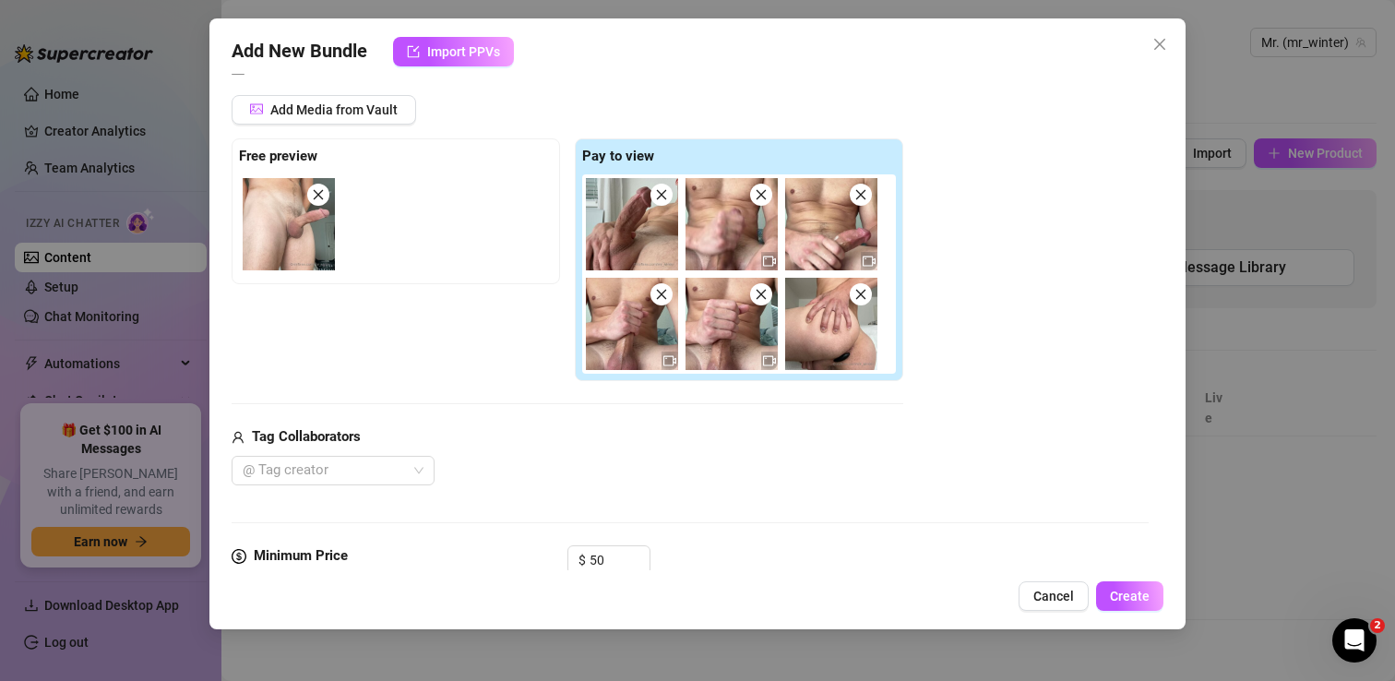
click at [403, 372] on div "Free preview Pay to view" at bounding box center [568, 260] width 672 height 244
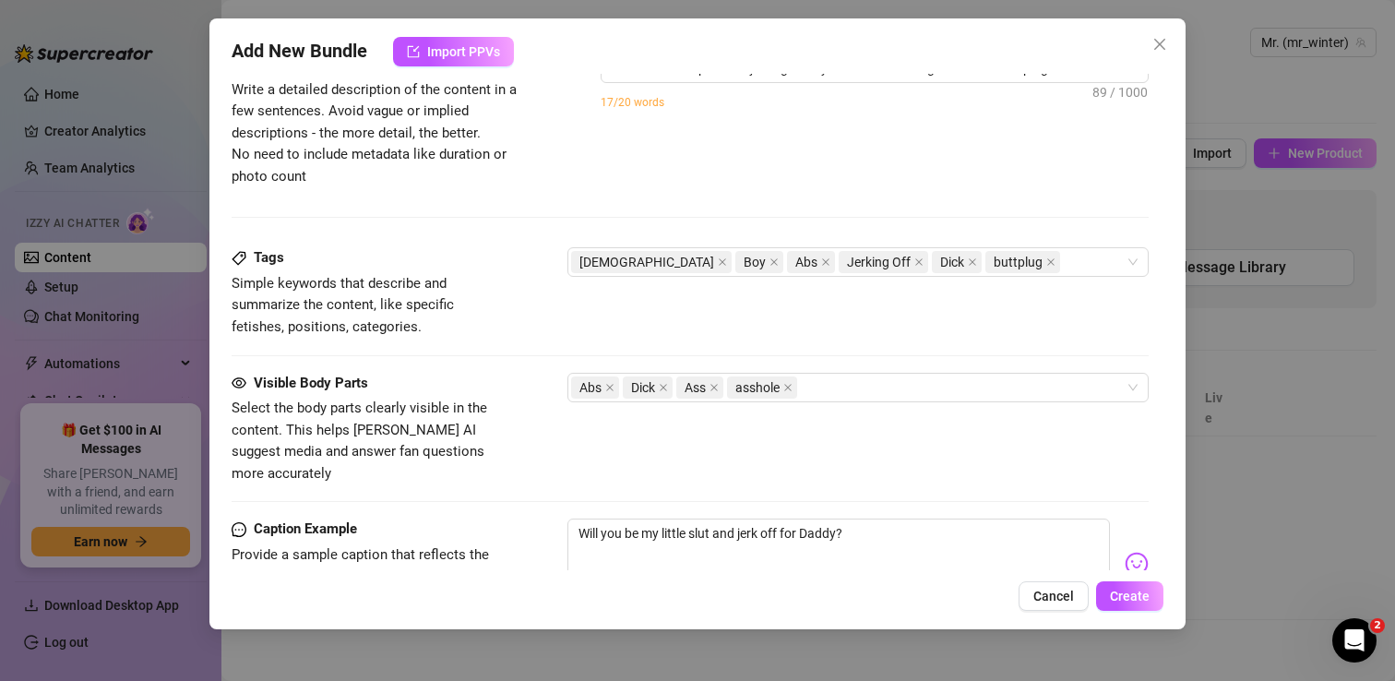
scroll to position [1177, 0]
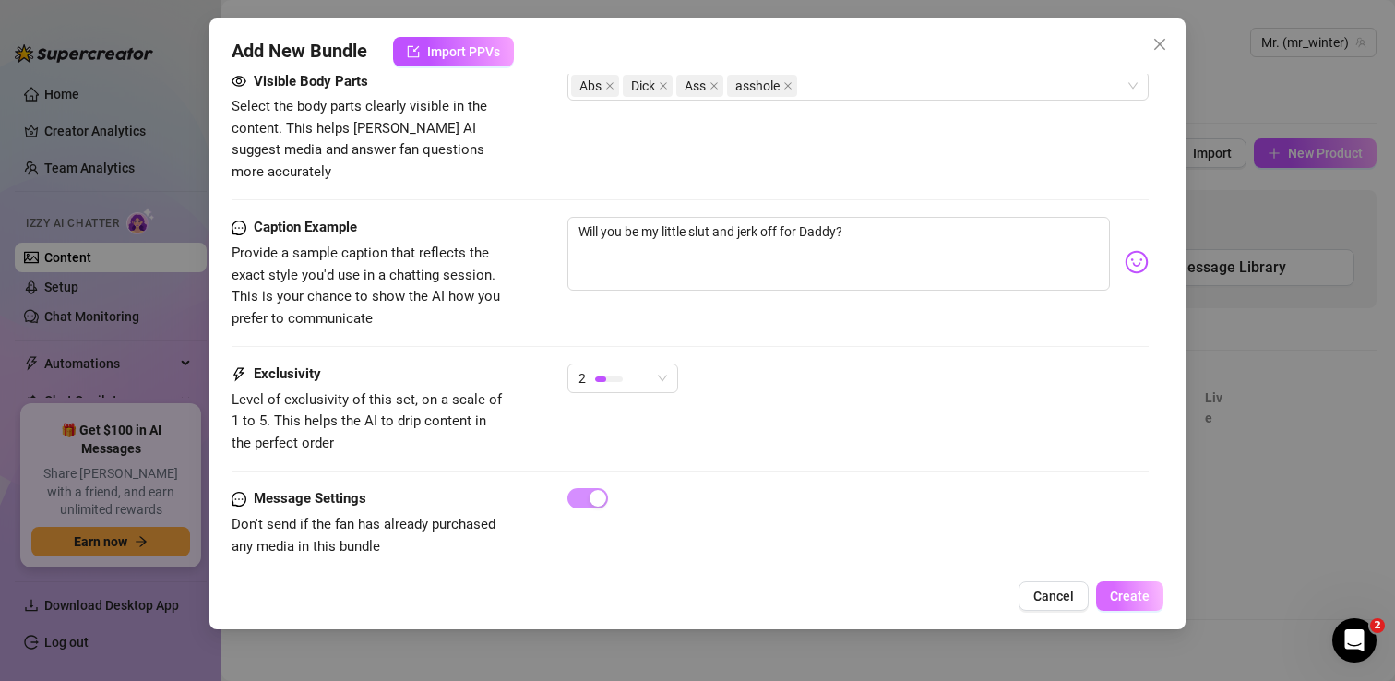
click at [1136, 602] on span "Create" at bounding box center [1130, 596] width 40 height 15
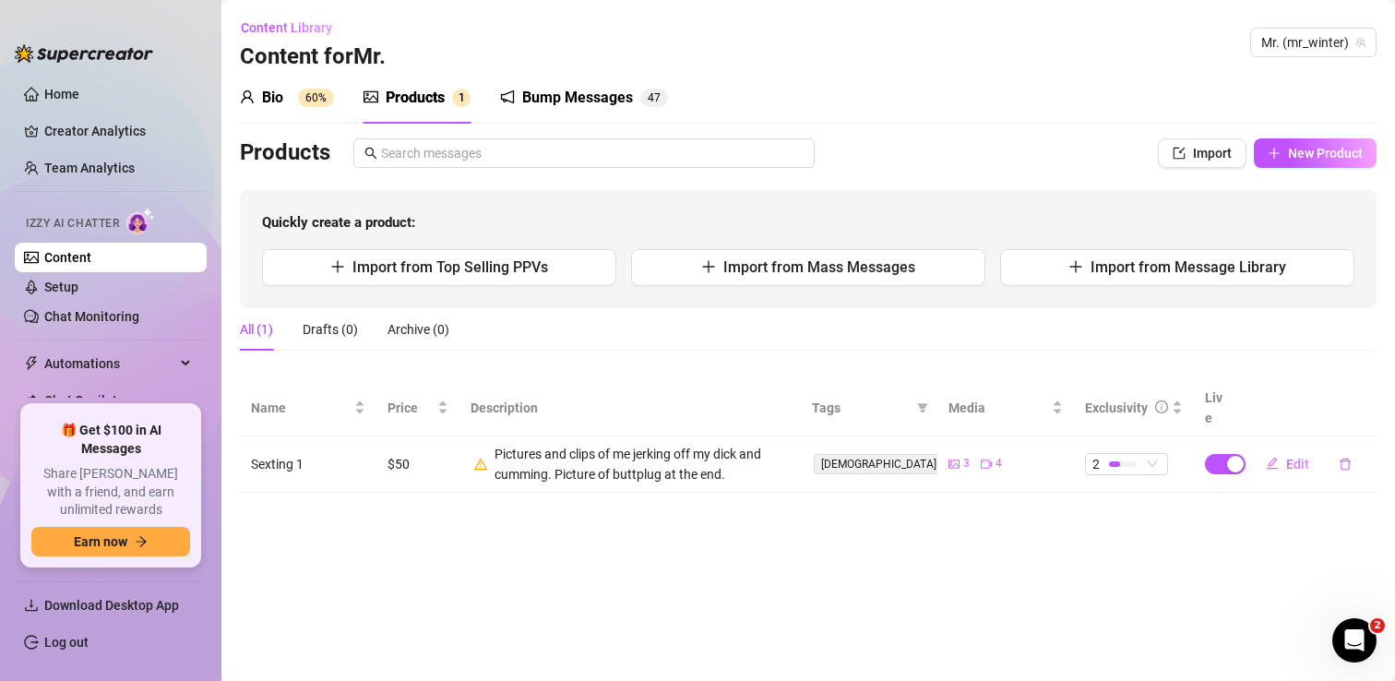
click at [581, 447] on div "Pictures and clips of me jerking off my dick and cumming. Picture of buttplug a…" at bounding box center [641, 464] width 295 height 41
click at [708, 444] on div "Pictures and clips of me jerking off my dick and cumming. Picture of buttplug a…" at bounding box center [641, 464] width 295 height 41
click at [1280, 449] on button "Edit" at bounding box center [1287, 464] width 73 height 30
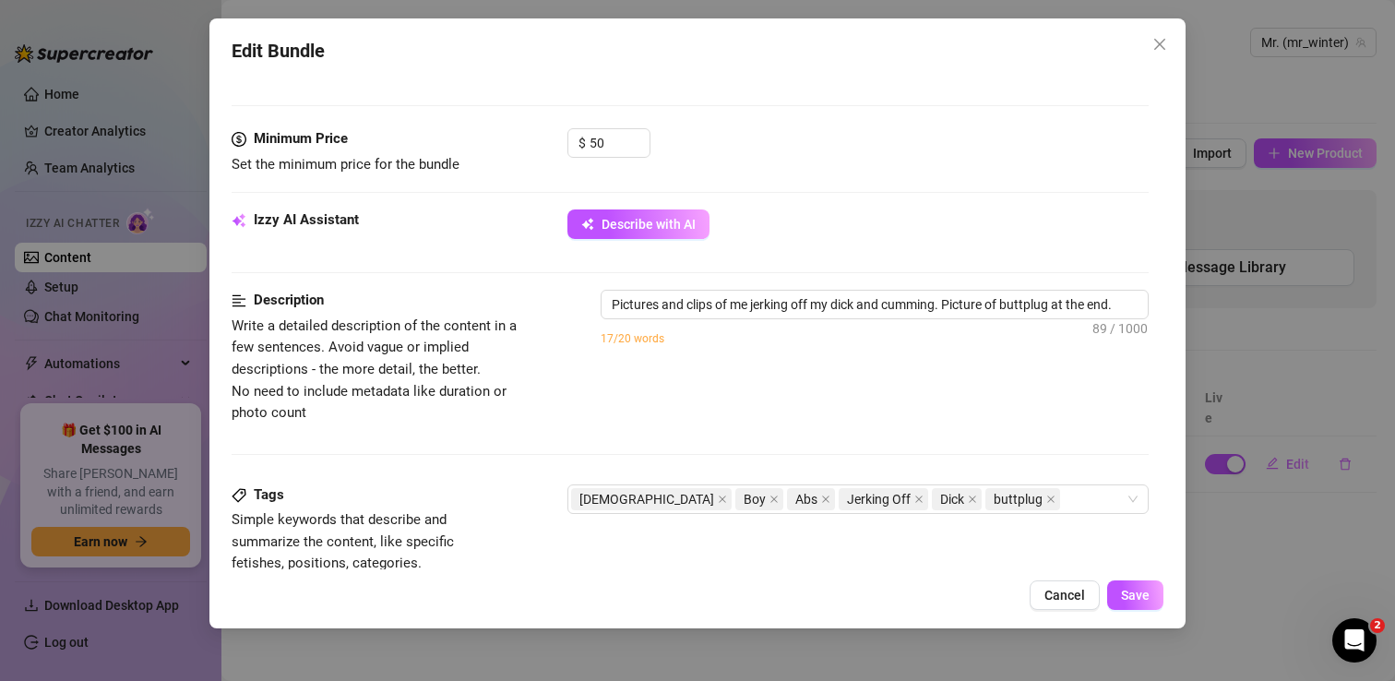
scroll to position [640, 0]
click at [779, 307] on textarea "Pictures and clips of me jerking off my dick and cumming. Picture of buttplug a…" at bounding box center [874, 303] width 546 height 28
click at [947, 298] on textarea "Pictures and clips of me jerking off my dick and cumming. Picture of buttplug a…" at bounding box center [874, 303] width 546 height 28
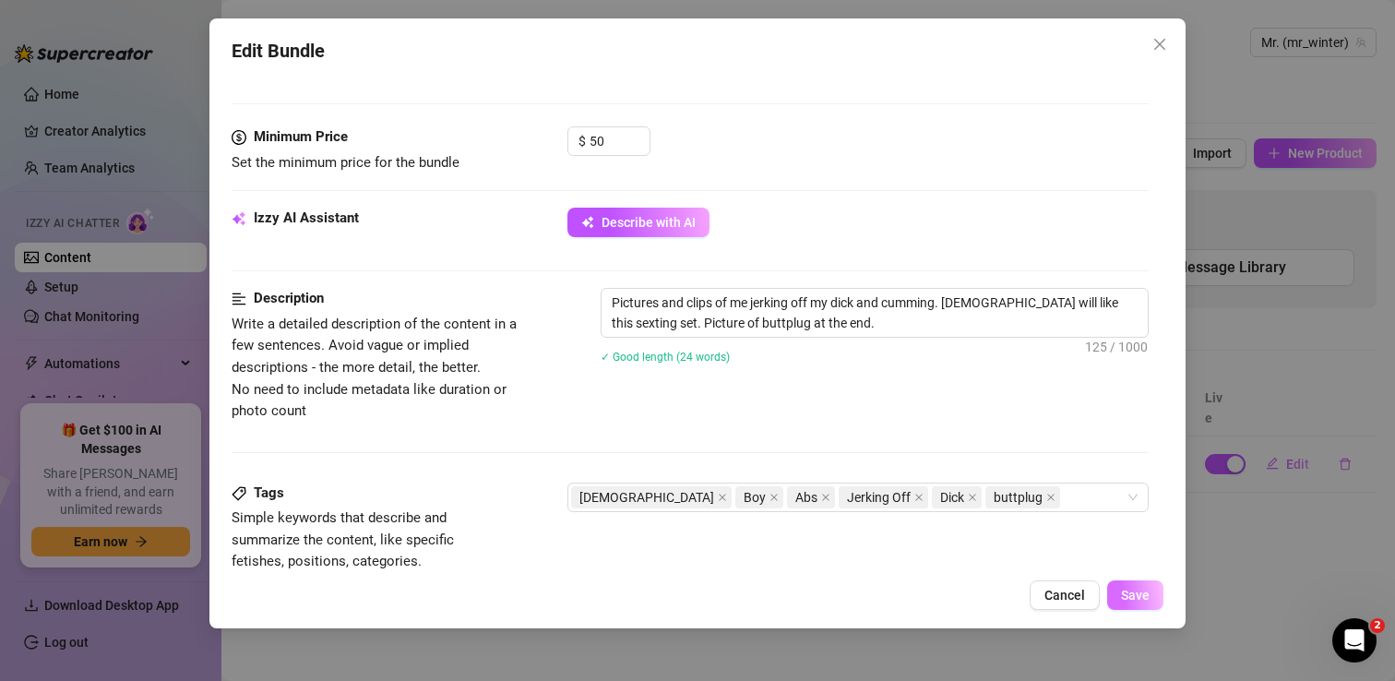
click at [1129, 598] on span "Save" at bounding box center [1135, 595] width 29 height 15
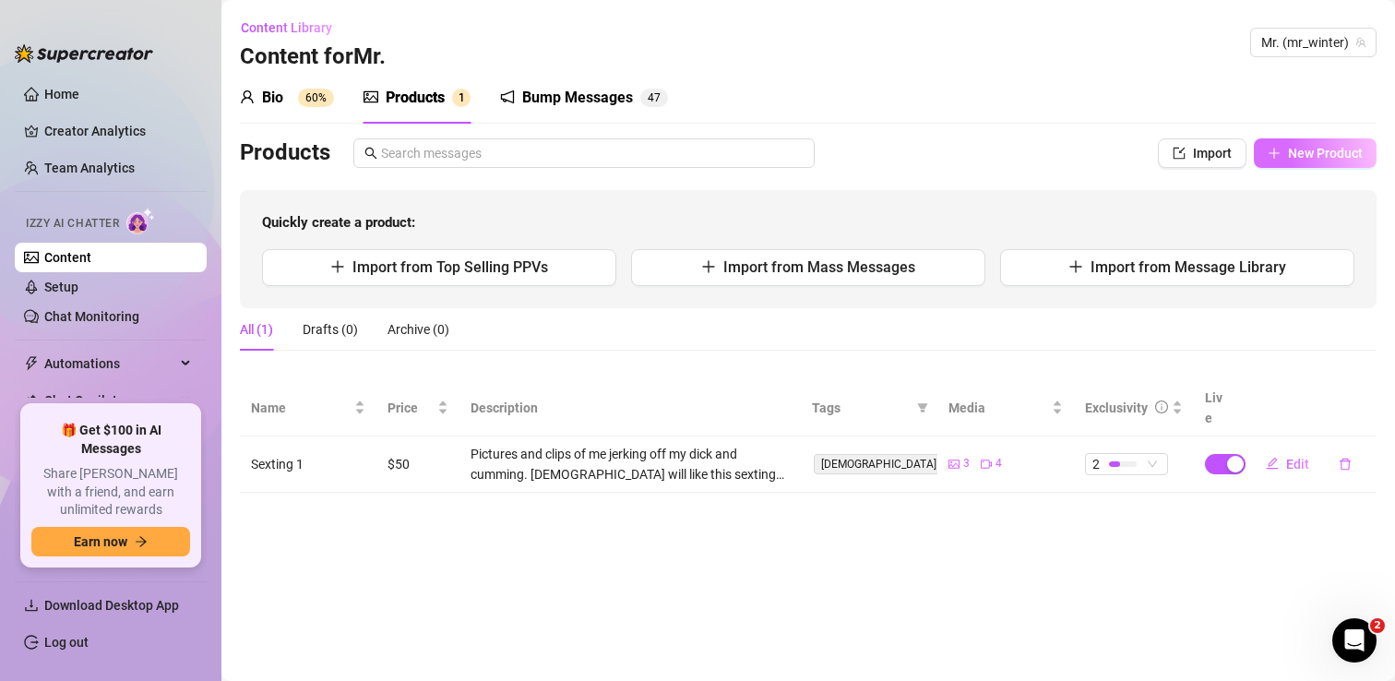
click at [1296, 158] on span "New Product" at bounding box center [1325, 153] width 75 height 15
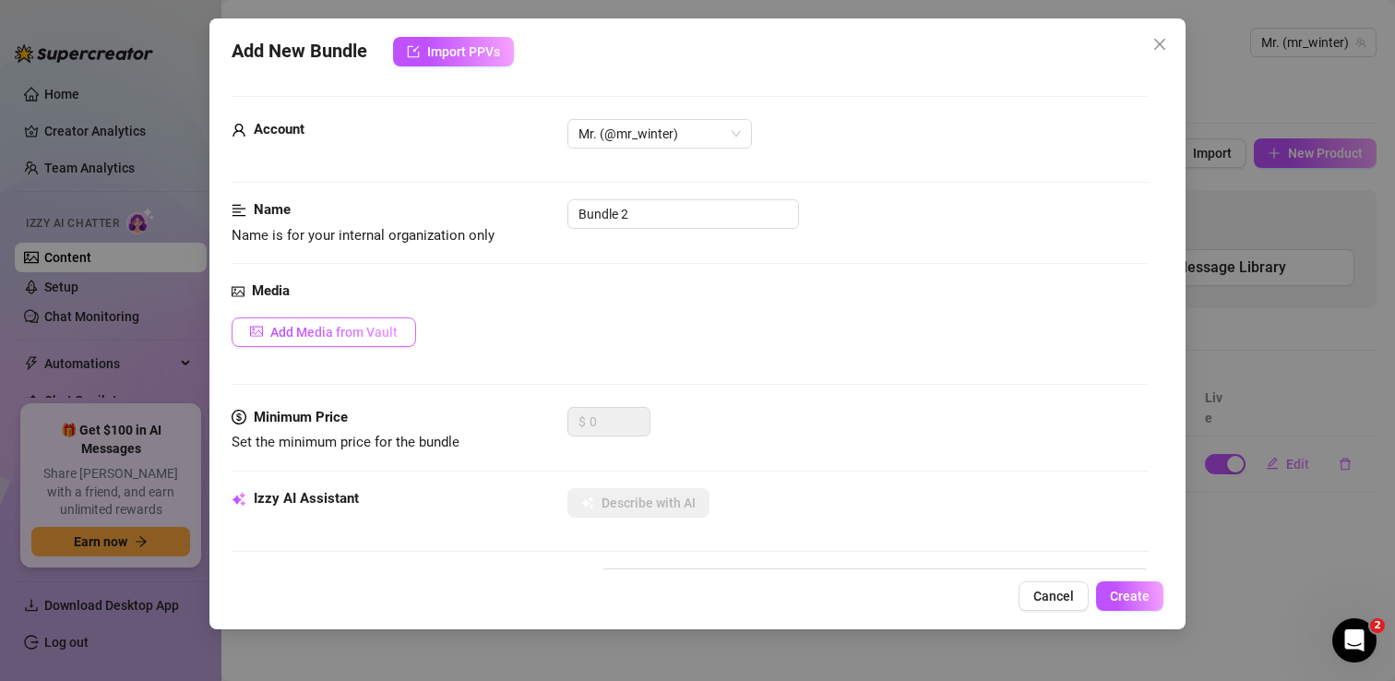
click at [343, 337] on span "Add Media from Vault" at bounding box center [333, 332] width 127 height 15
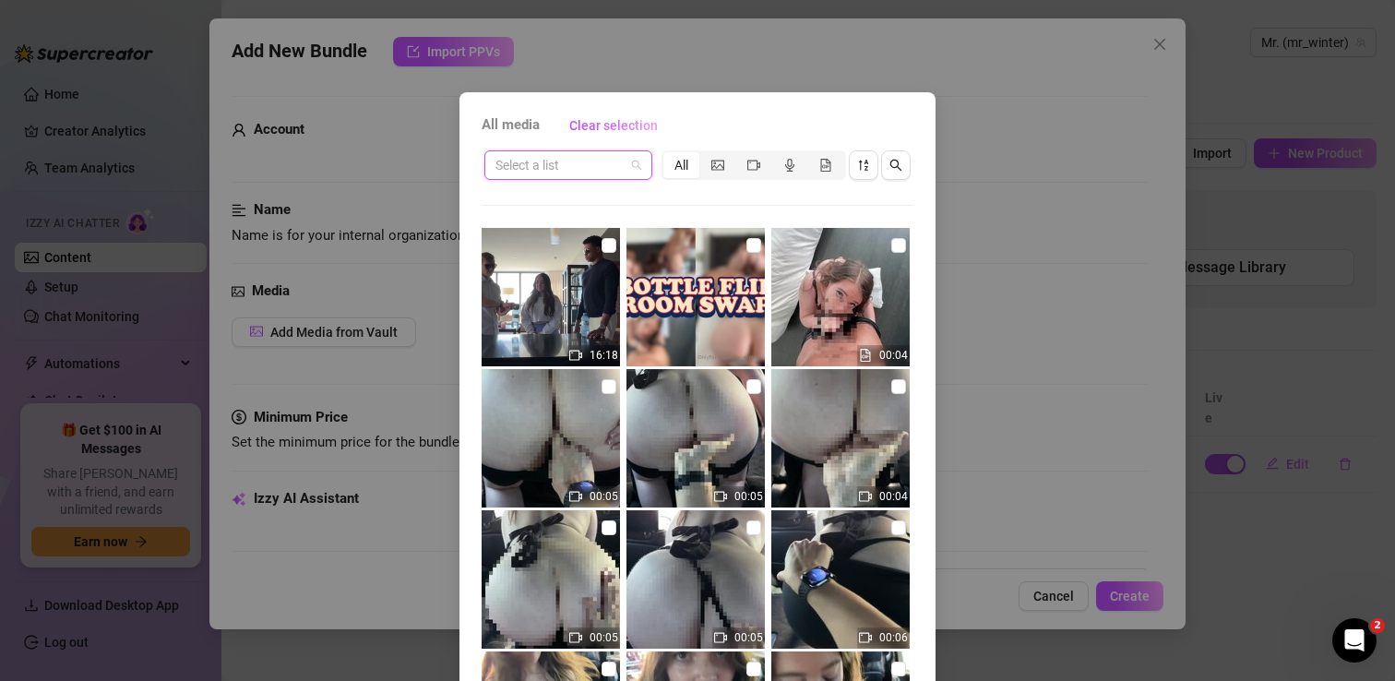
click at [578, 160] on input "search" at bounding box center [559, 165] width 129 height 28
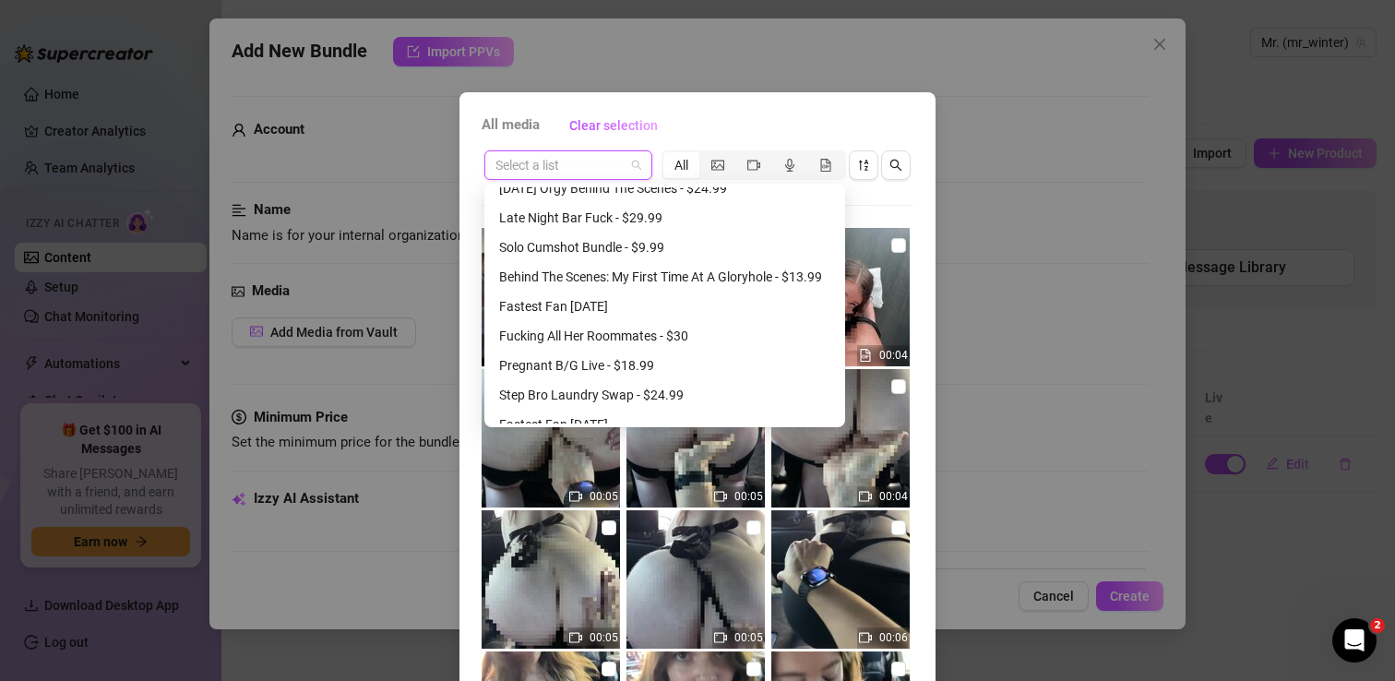
scroll to position [1192, 0]
click at [589, 251] on div "Solo Cumshot Bundle - $9.99" at bounding box center [664, 250] width 331 height 20
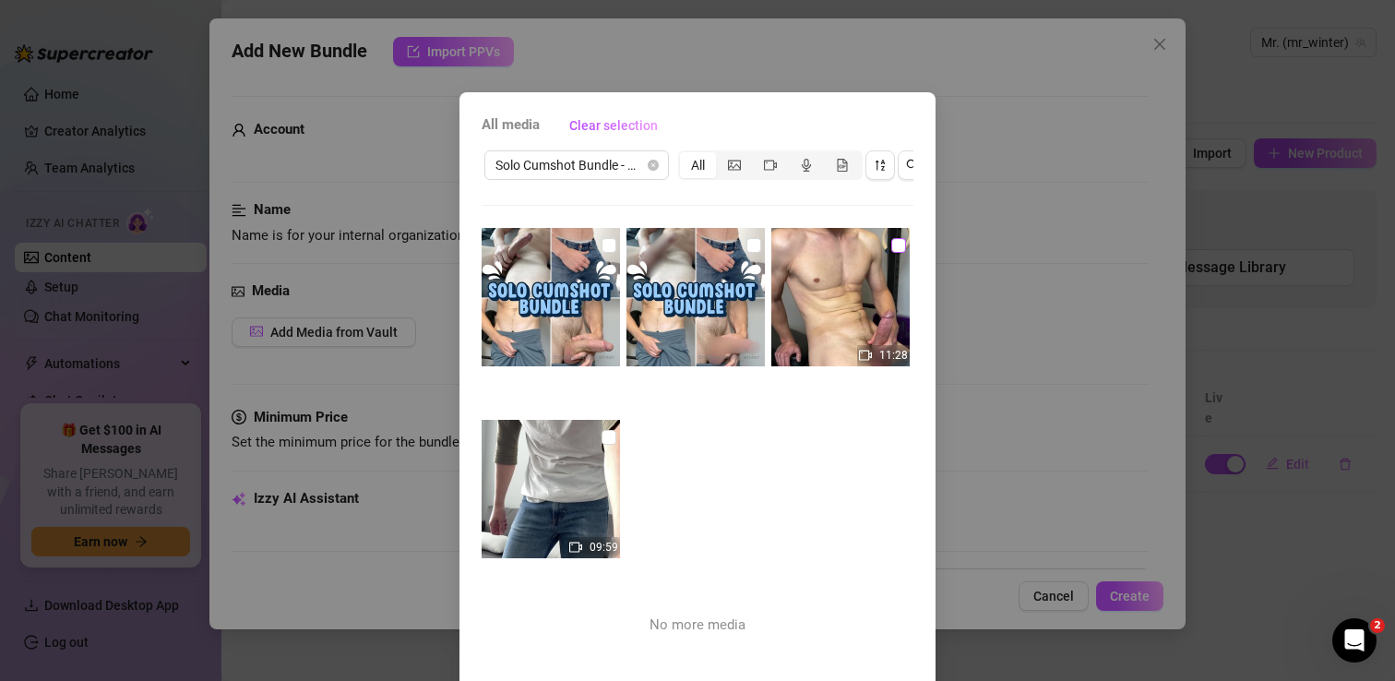
click at [897, 246] on input "checkbox" at bounding box center [898, 245] width 15 height 15
click at [607, 433] on input "checkbox" at bounding box center [608, 437] width 15 height 15
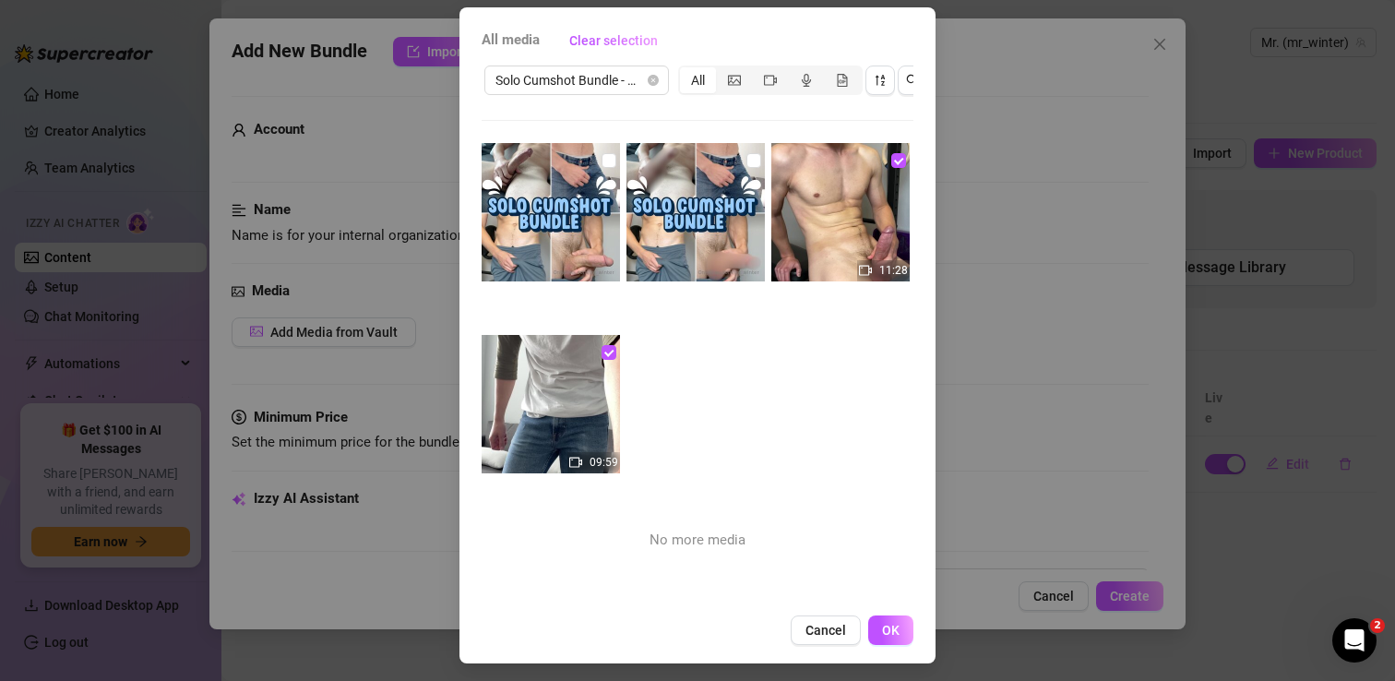
scroll to position [89, 0]
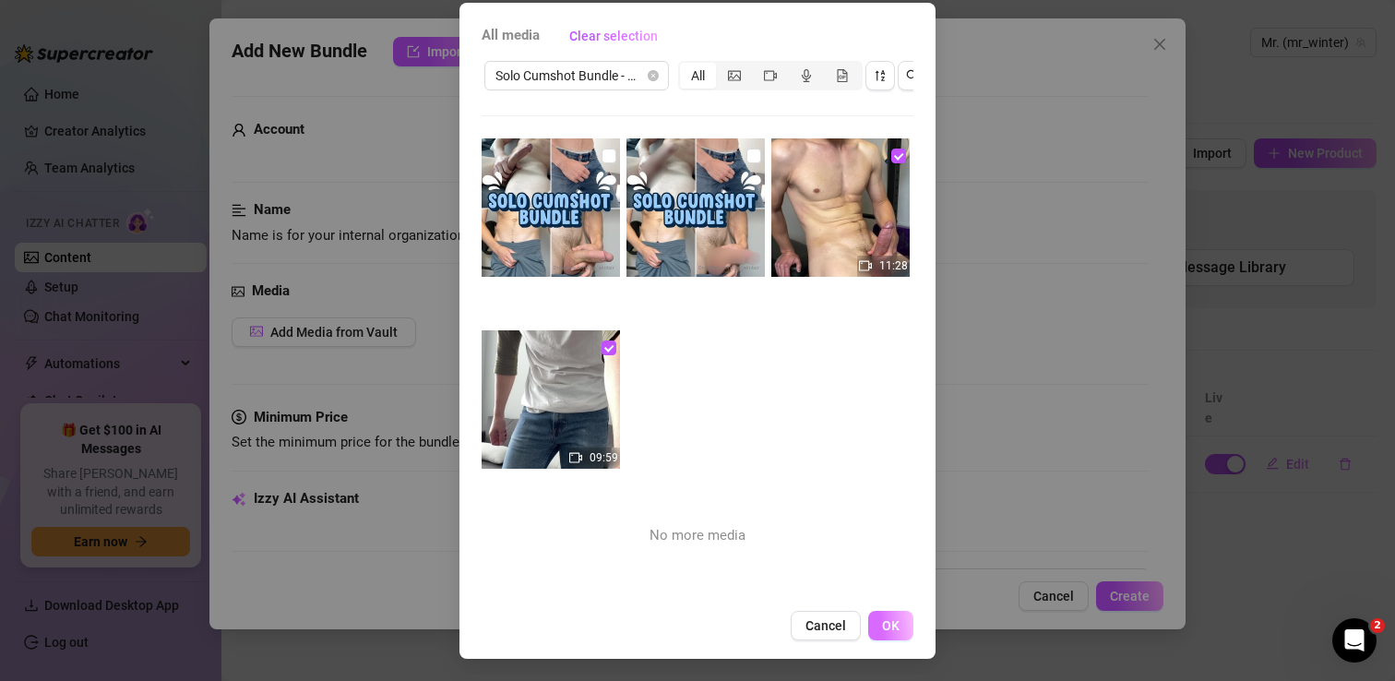
click at [894, 625] on span "OK" at bounding box center [891, 625] width 18 height 15
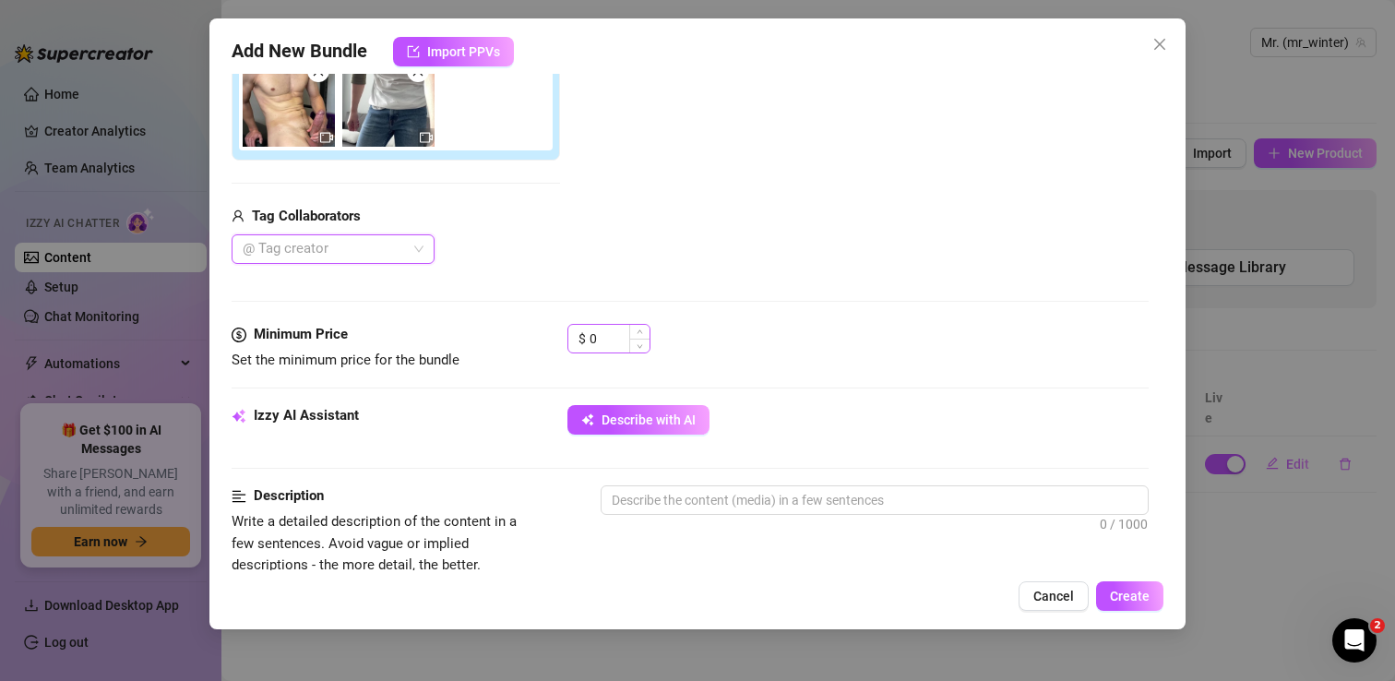
scroll to position [348, 0]
click at [616, 336] on input "0" at bounding box center [619, 337] width 60 height 28
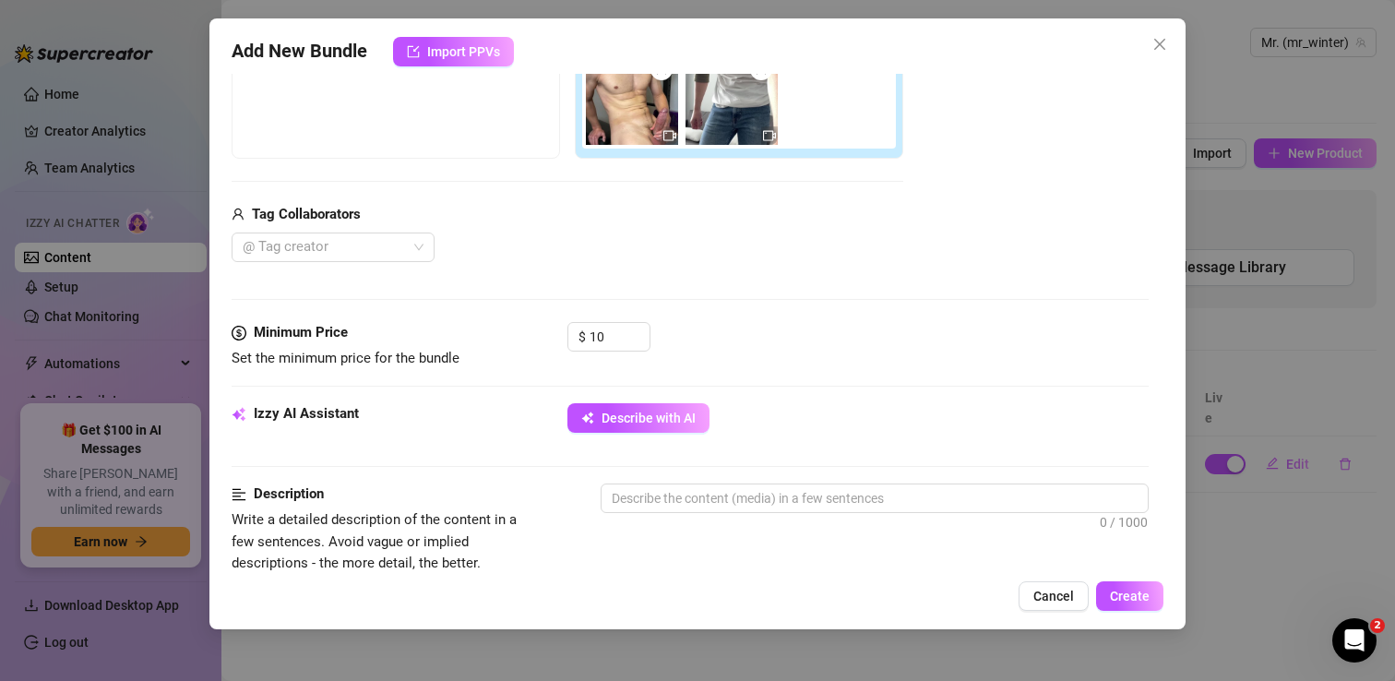
click at [817, 293] on div "Media Add Media from Vault Free preview Pay to view Tag Collaborators @ Tag cre…" at bounding box center [690, 127] width 917 height 389
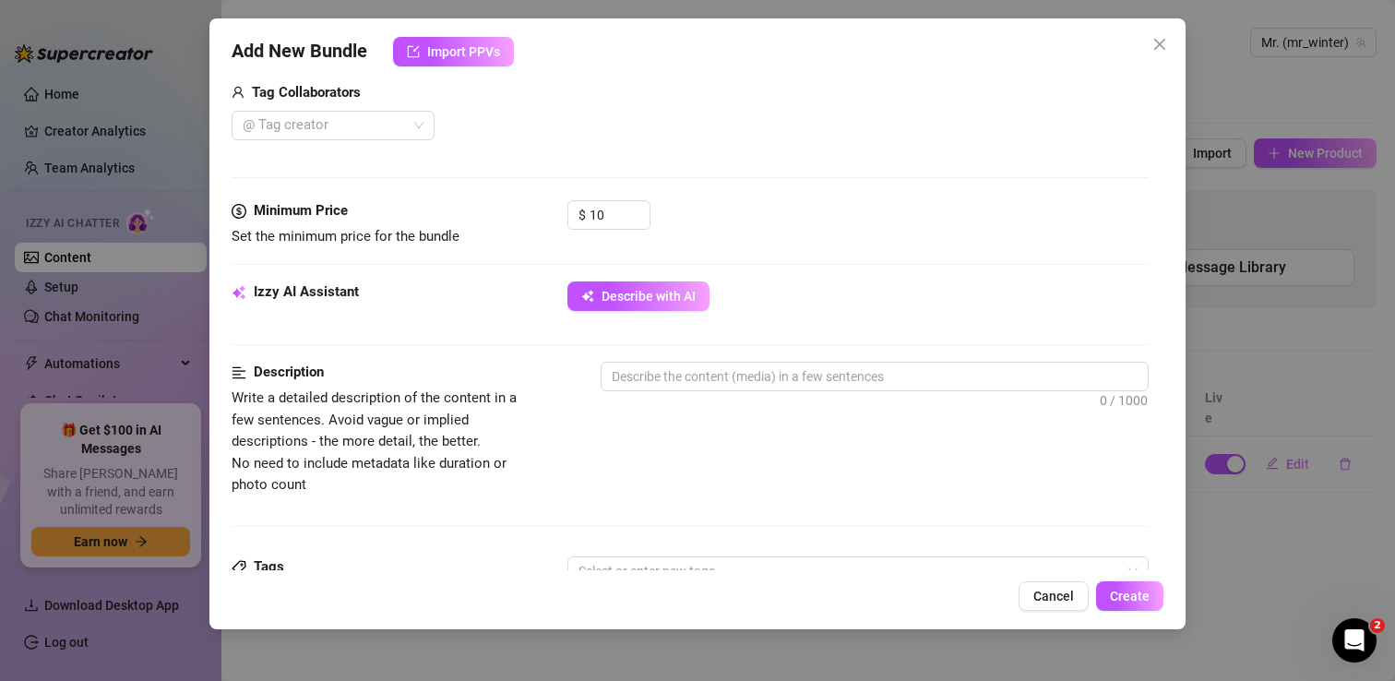
scroll to position [472, 0]
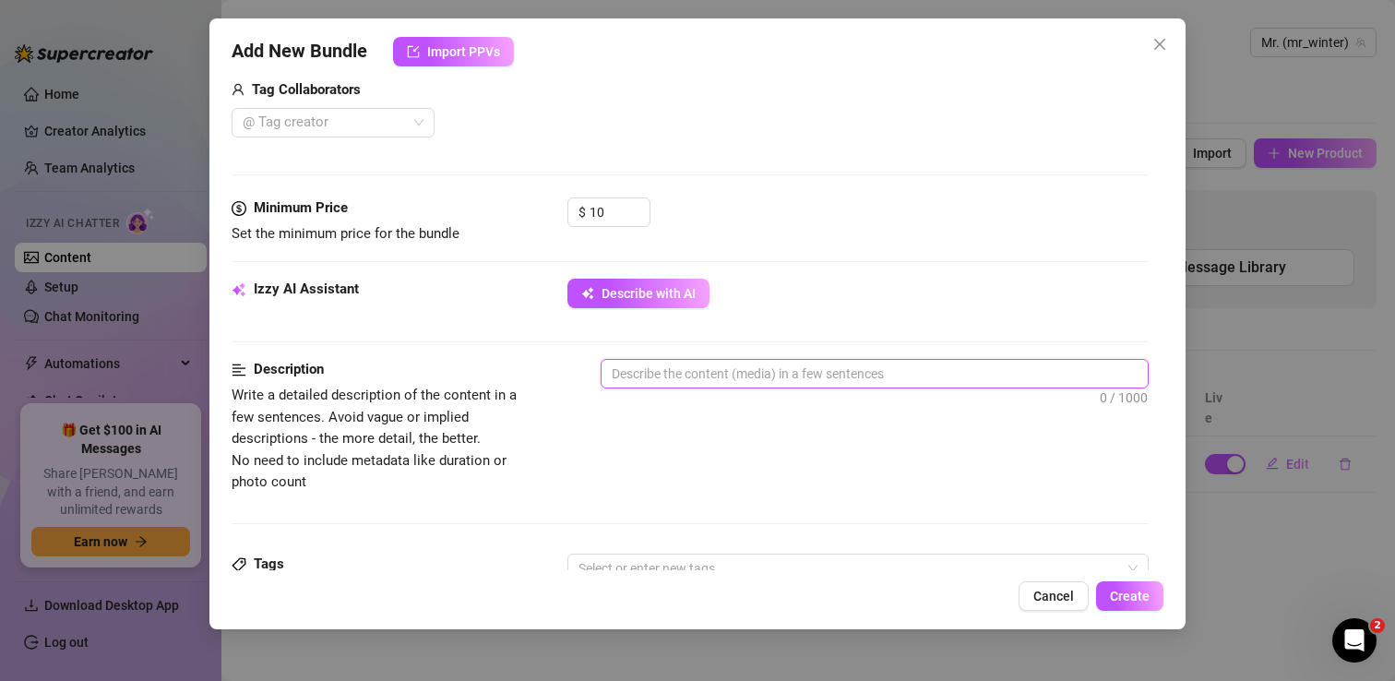
click at [678, 379] on textarea at bounding box center [874, 374] width 546 height 28
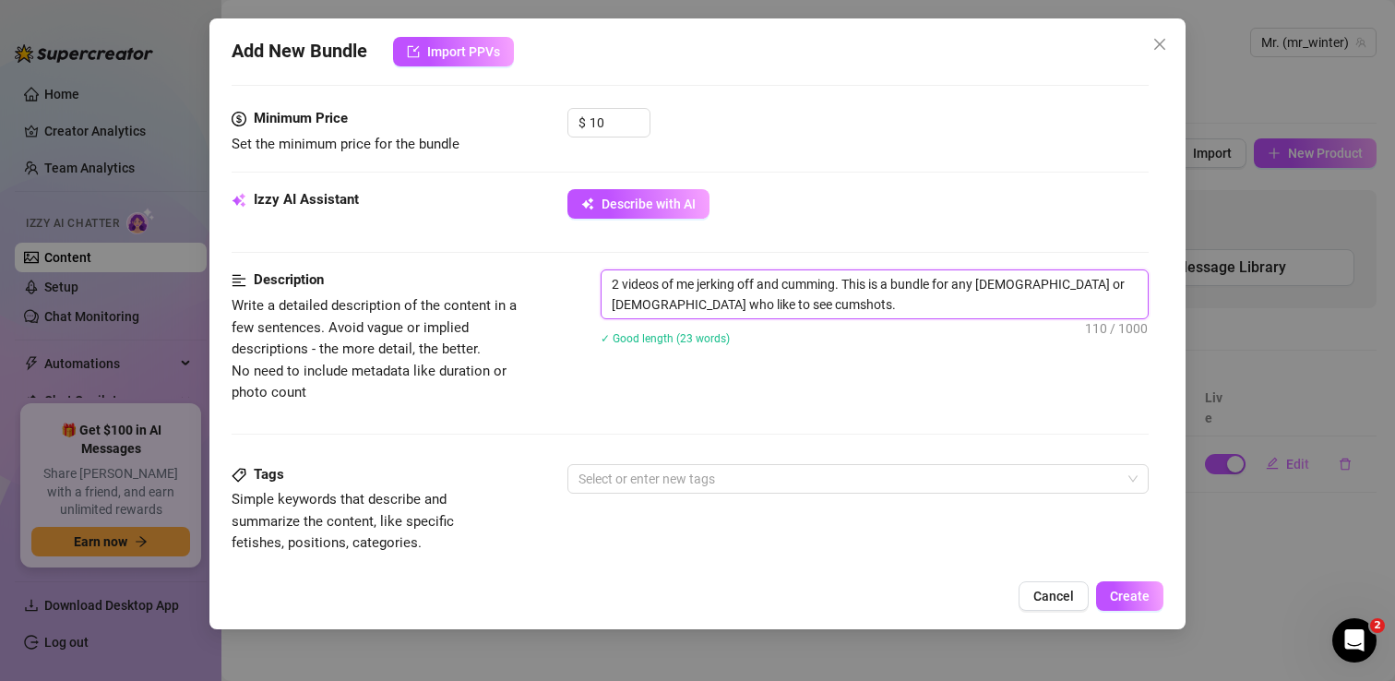
scroll to position [561, 0]
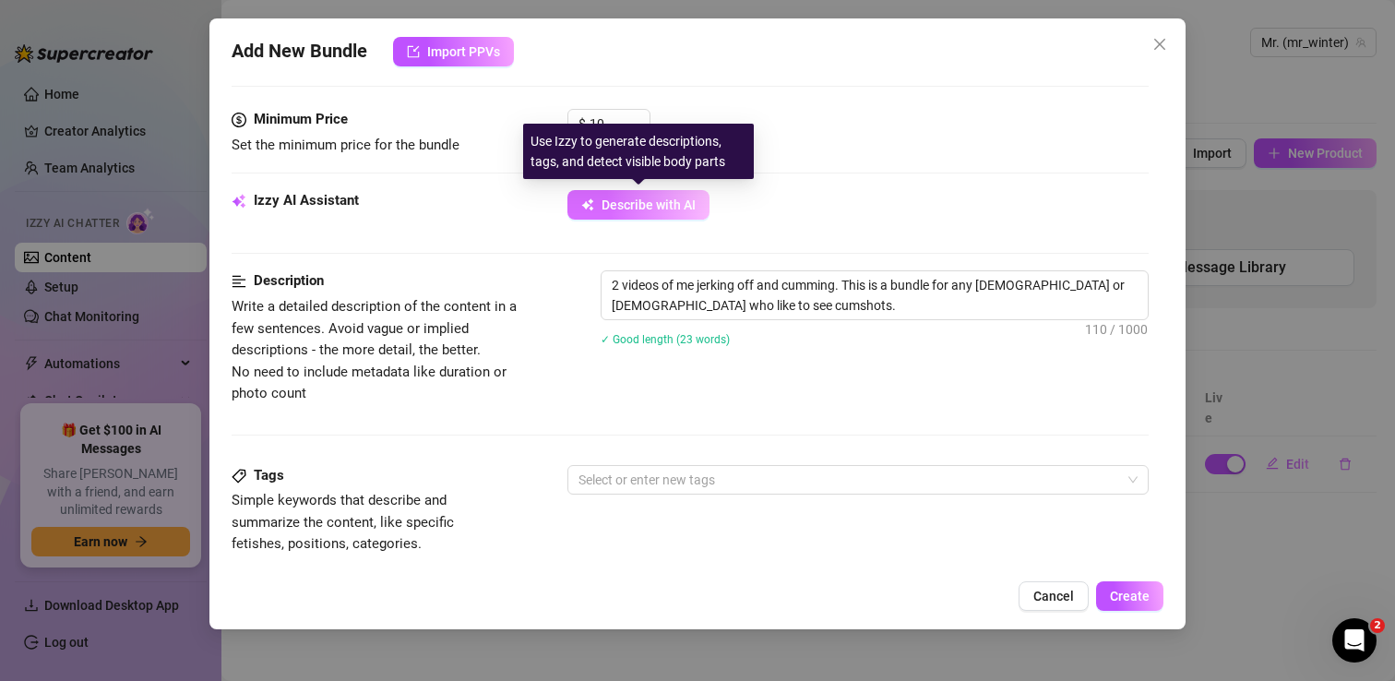
click at [628, 205] on span "Describe with AI" at bounding box center [648, 204] width 94 height 15
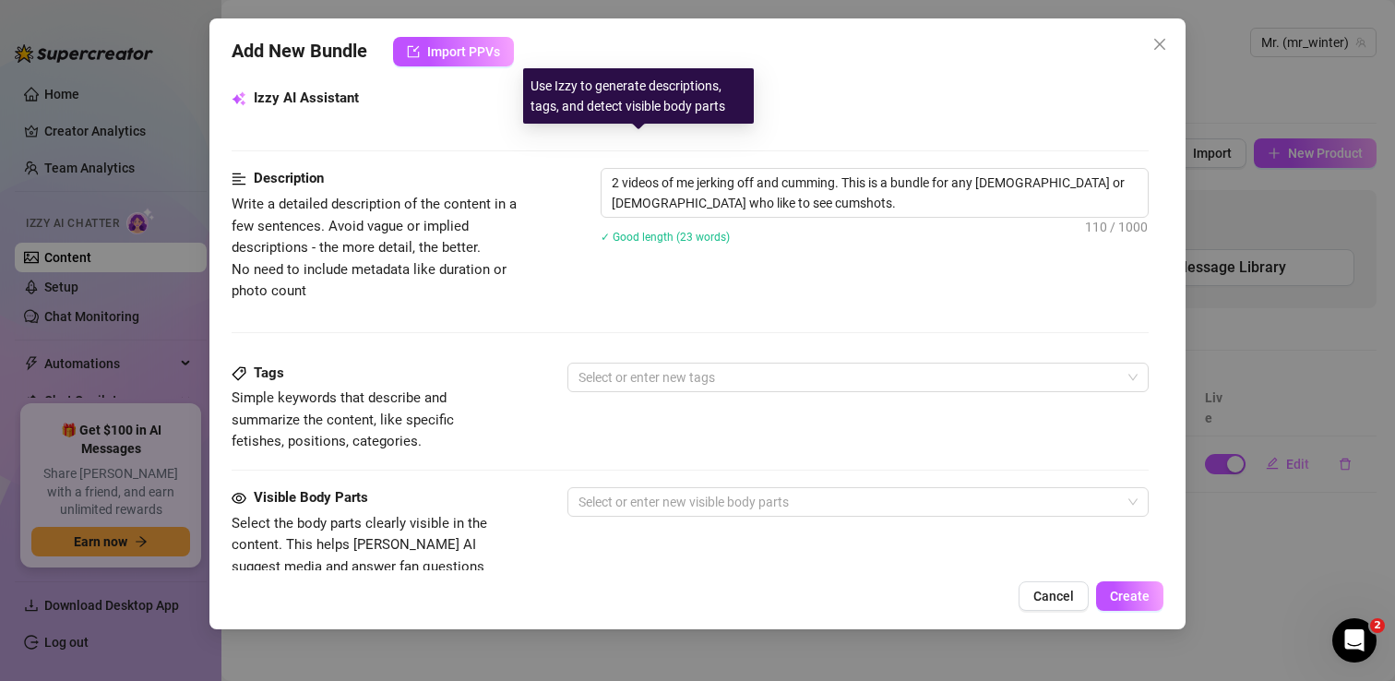
scroll to position [672, 0]
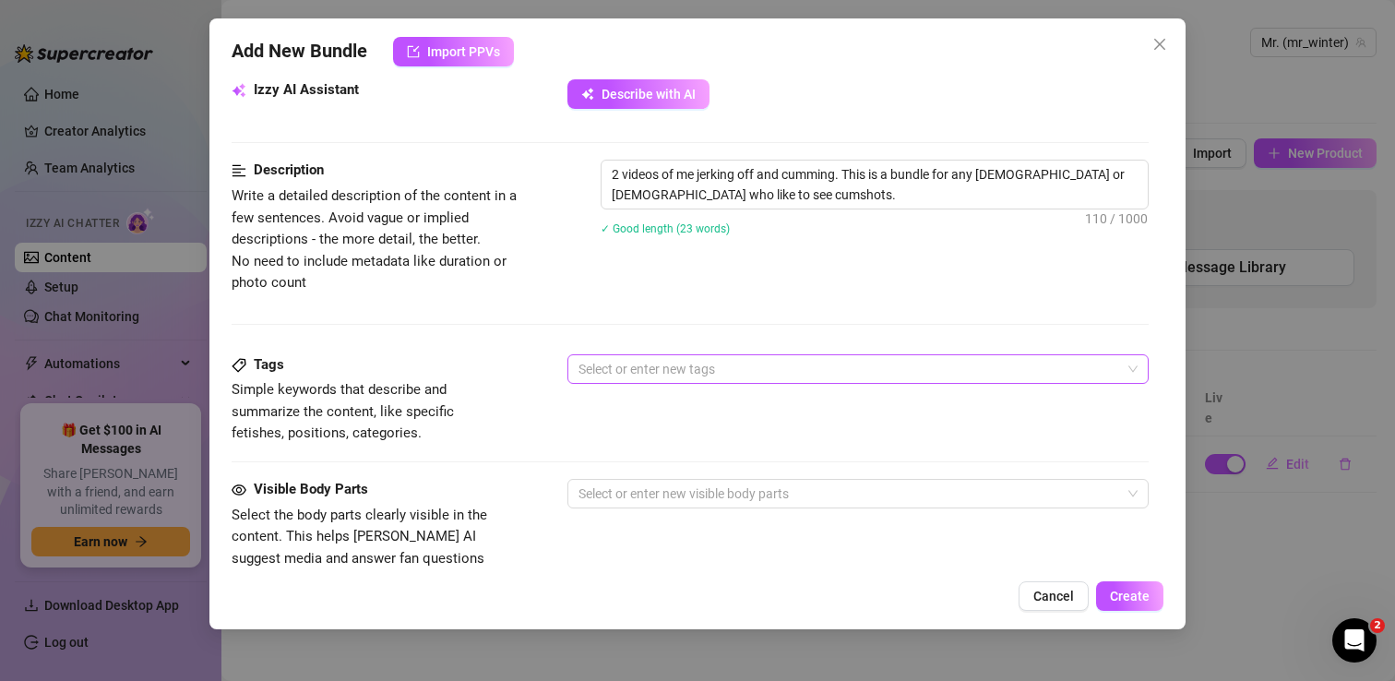
click at [621, 374] on div at bounding box center [848, 369] width 554 height 26
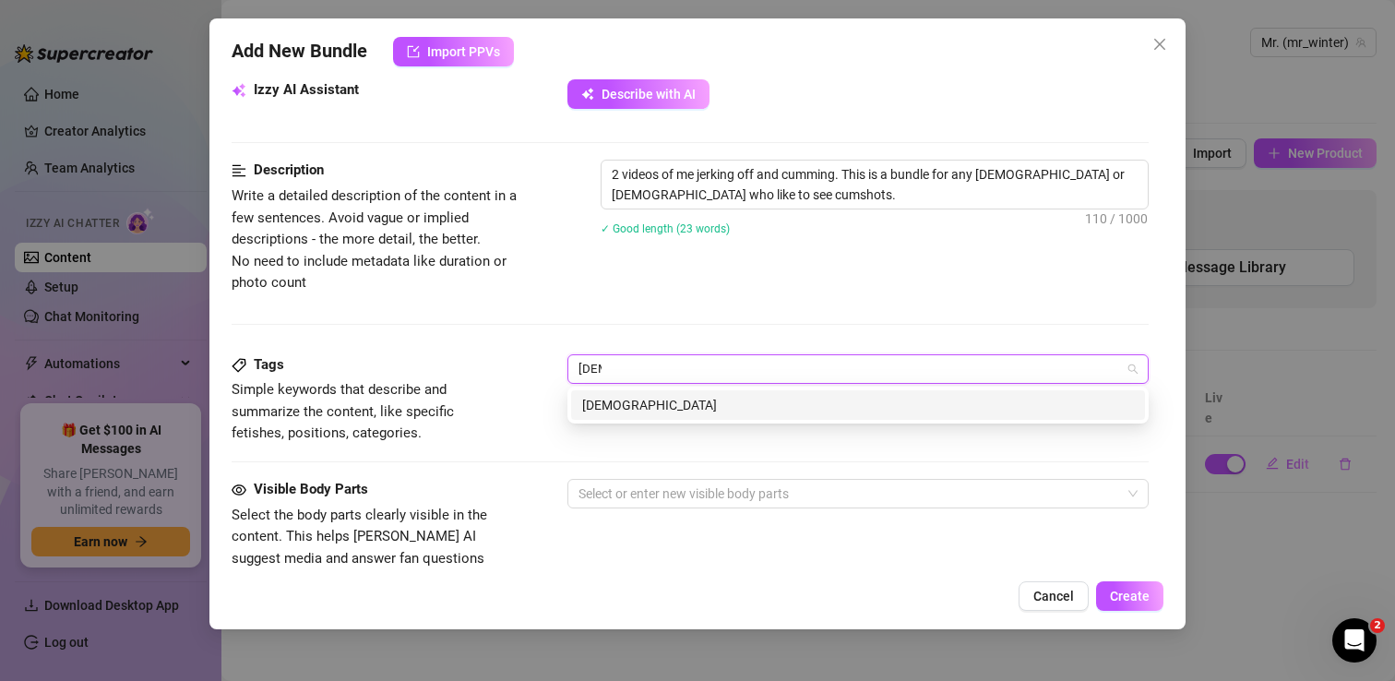
click at [637, 411] on div "gay" at bounding box center [858, 405] width 552 height 20
click at [621, 408] on div "bisexual" at bounding box center [858, 405] width 552 height 20
click at [663, 400] on div "cumshot" at bounding box center [858, 405] width 552 height 20
click at [753, 406] on div "sissy" at bounding box center [858, 405] width 552 height 20
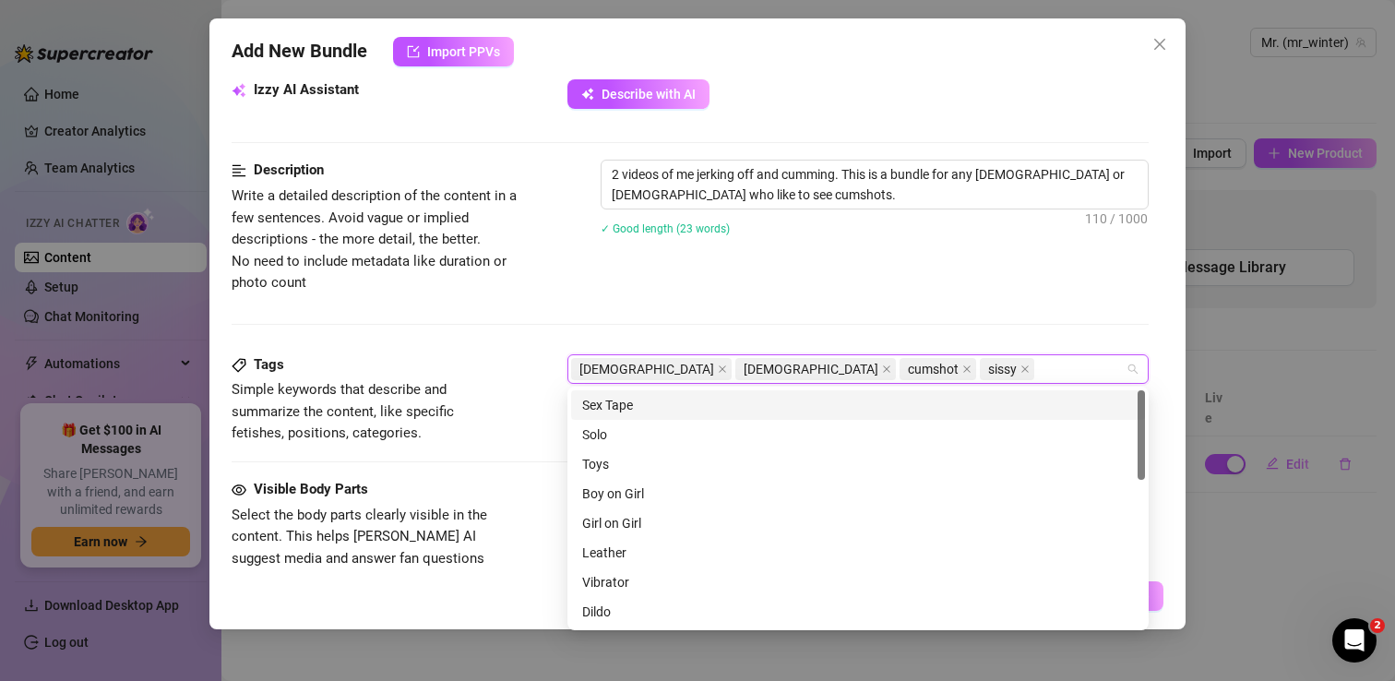
click at [530, 288] on span "Write a detailed description of the content in a few sentences. Avoid vague or …" at bounding box center [387, 239] width 310 height 109
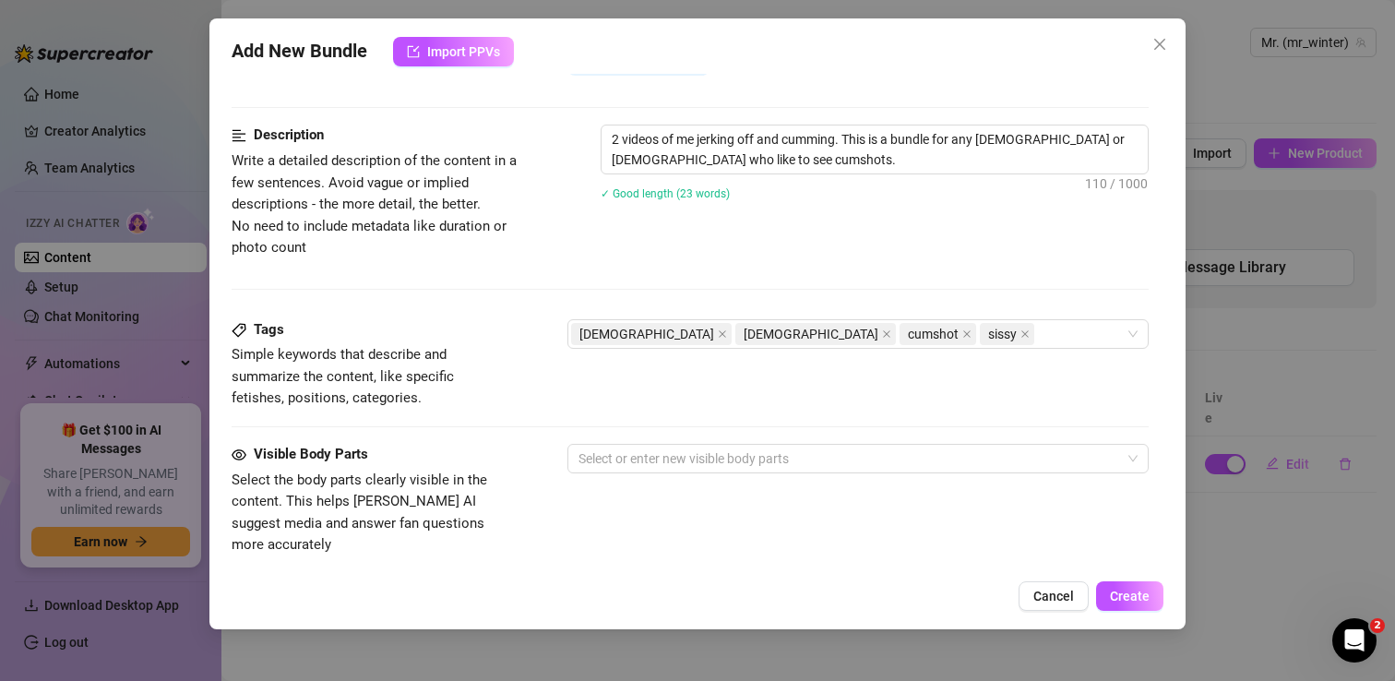
scroll to position [703, 0]
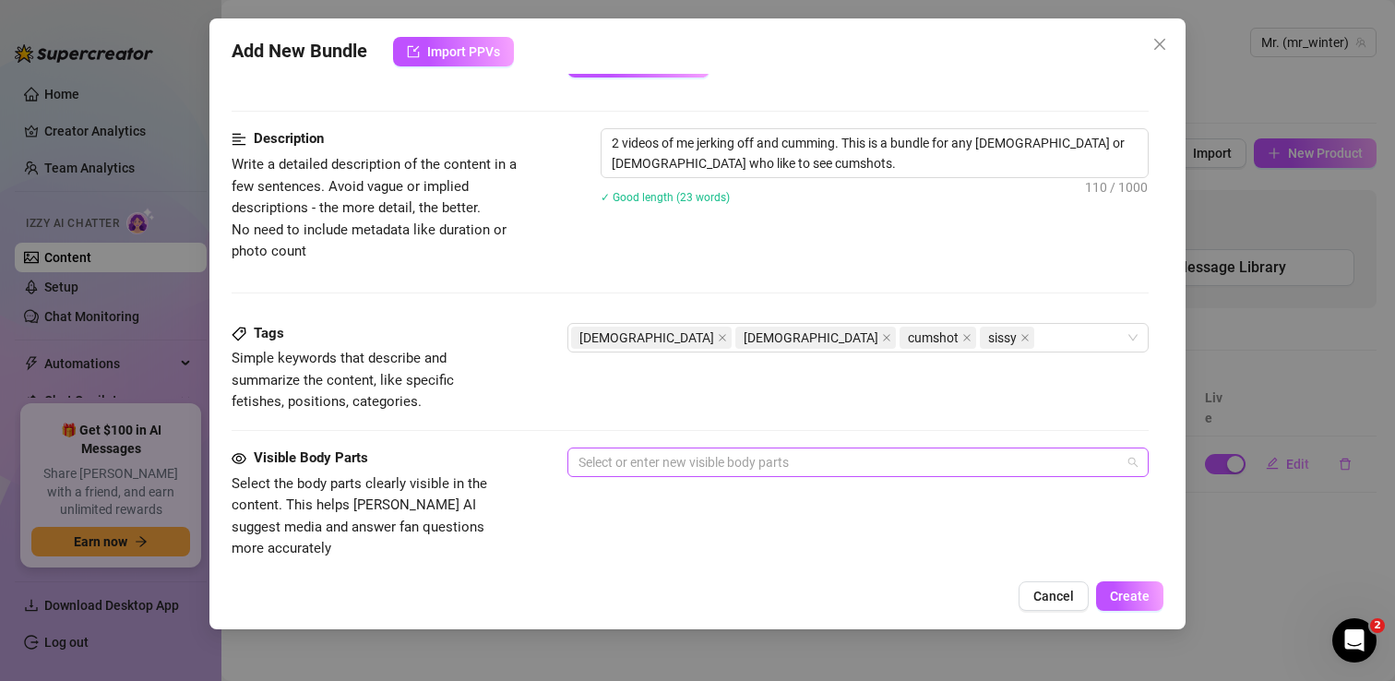
click at [603, 465] on div at bounding box center [848, 462] width 554 height 26
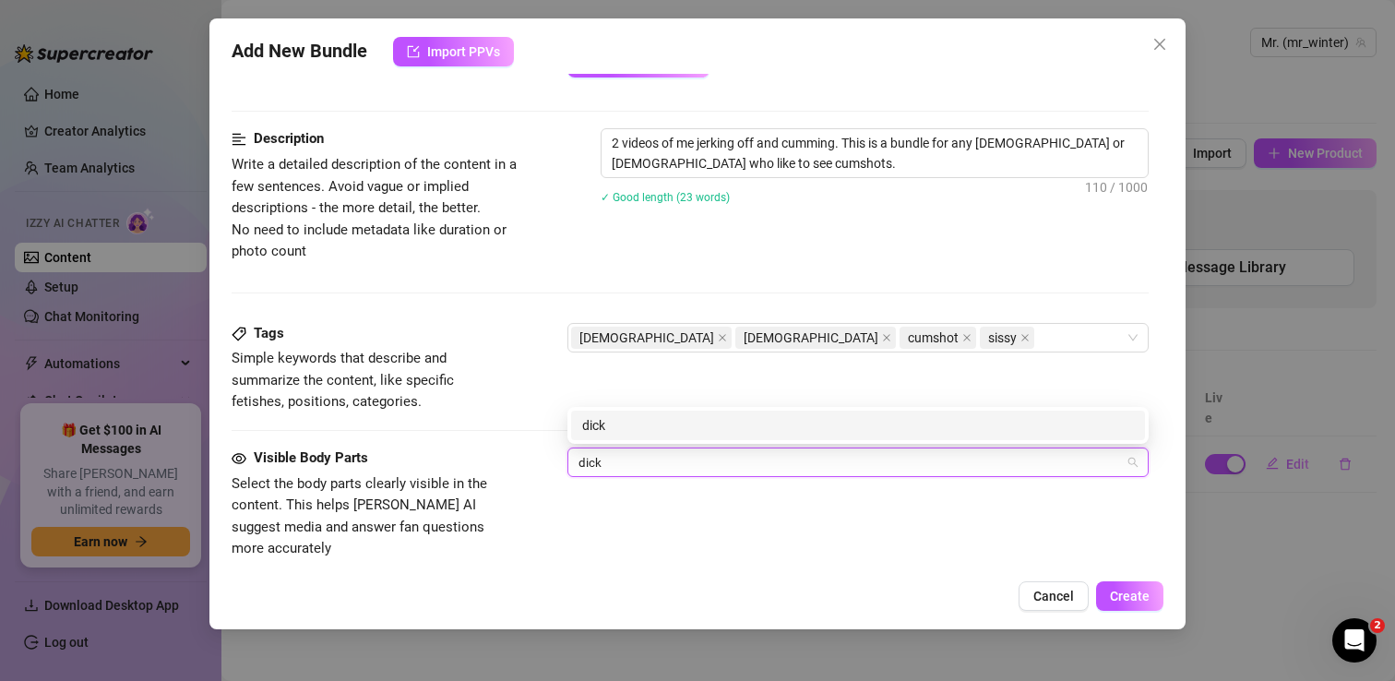
click at [618, 412] on div "dick" at bounding box center [858, 426] width 574 height 30
click at [625, 421] on div "abs" at bounding box center [858, 425] width 552 height 20
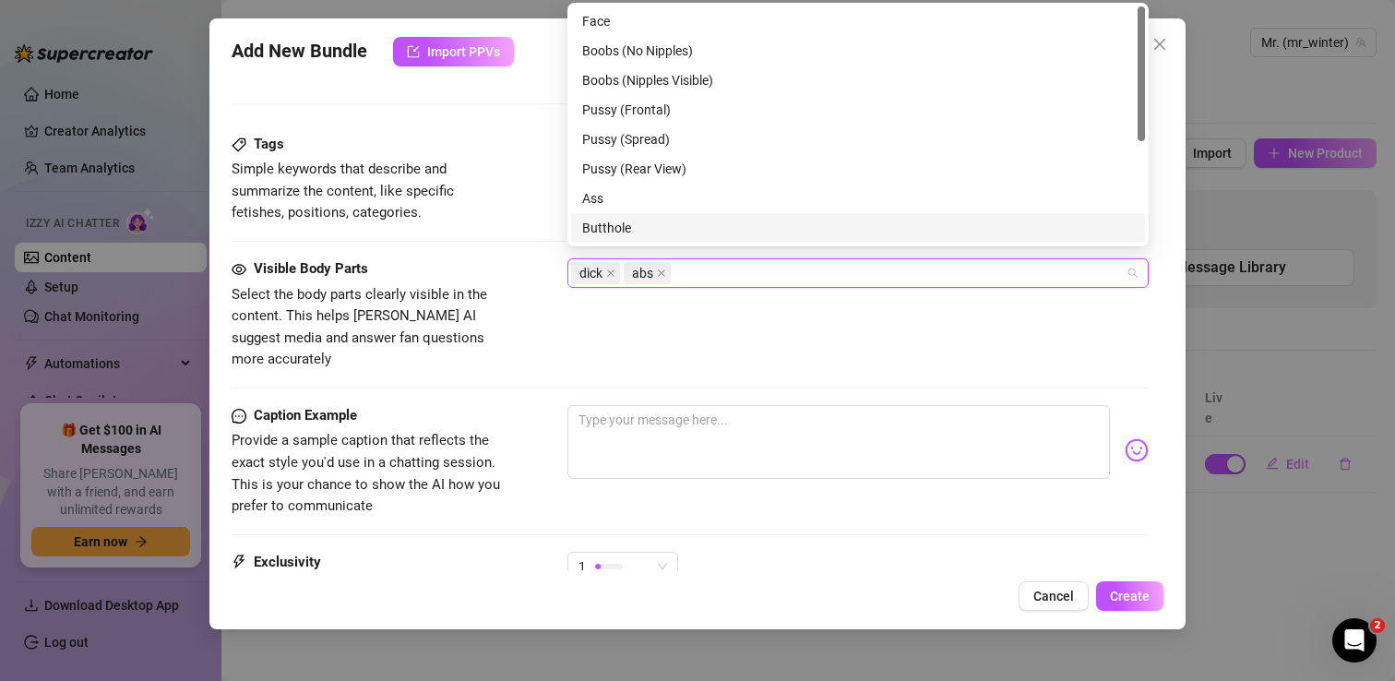
scroll to position [925, 0]
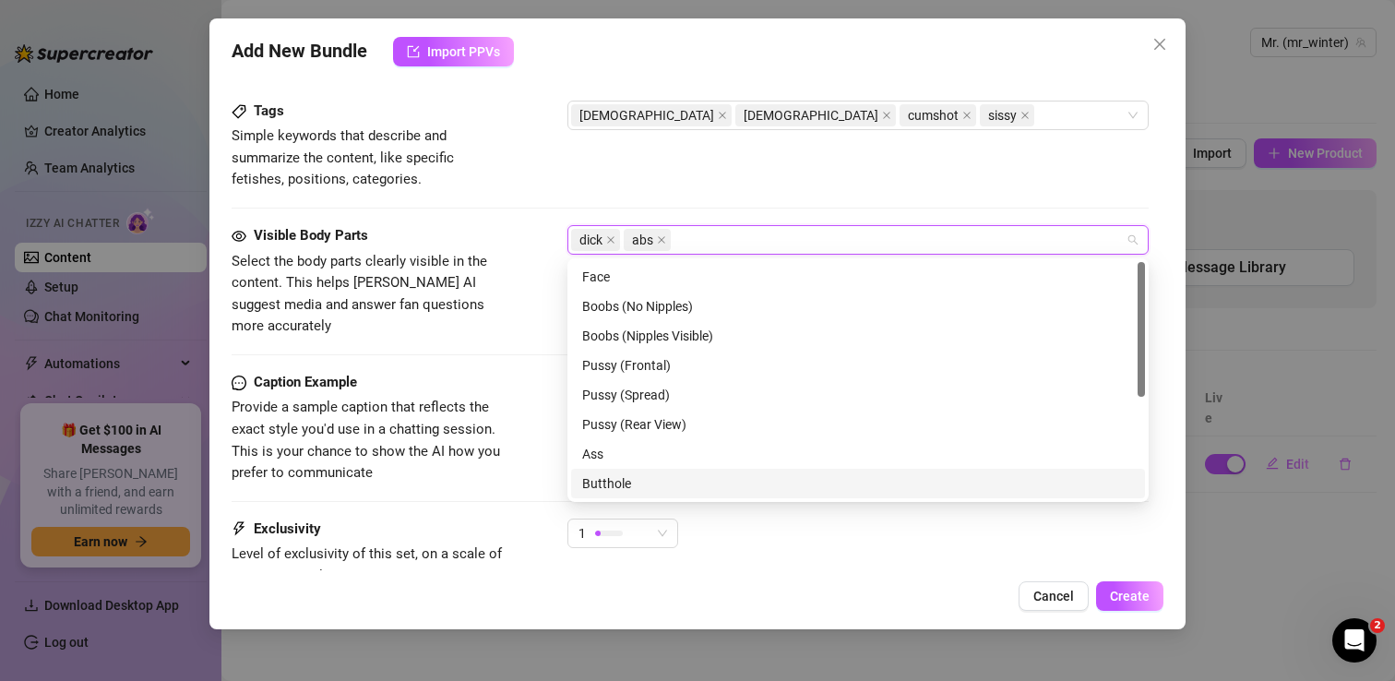
click at [506, 344] on div "Visible Body Parts Select the body parts clearly visible in the content. This h…" at bounding box center [690, 298] width 917 height 147
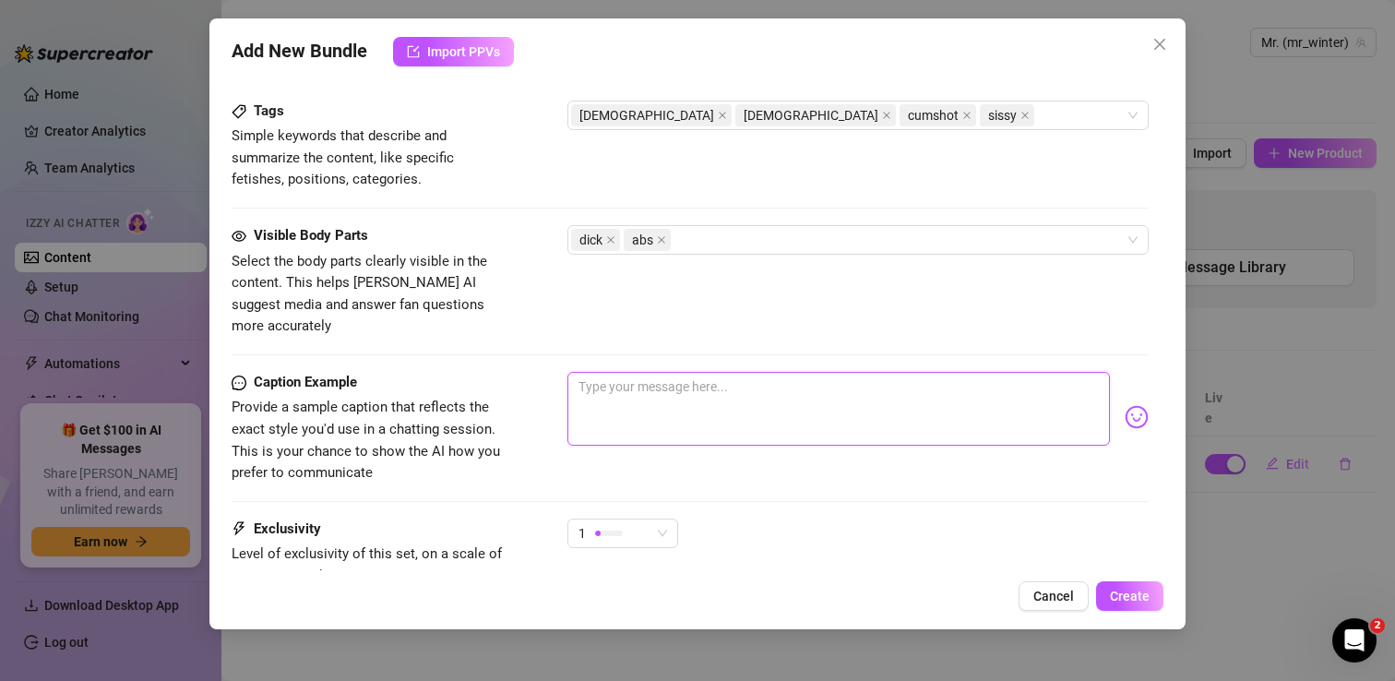
click at [617, 372] on textarea at bounding box center [838, 409] width 542 height 74
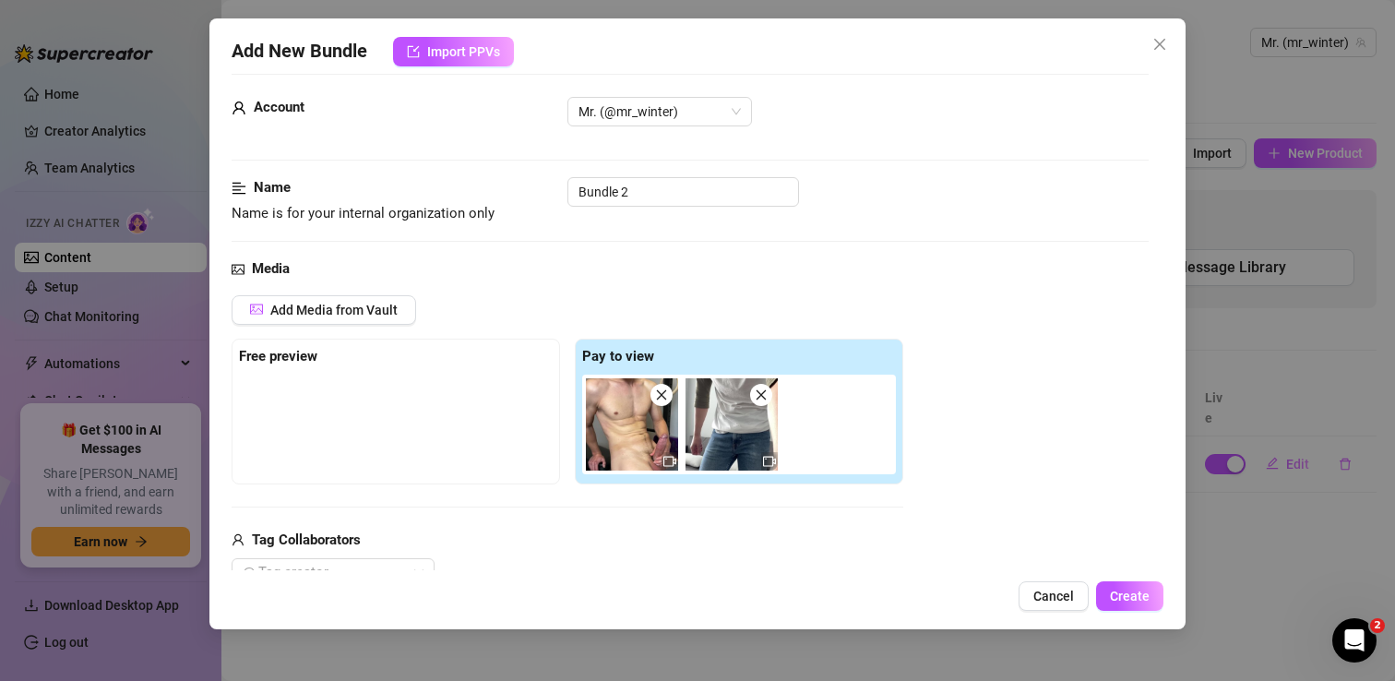
scroll to position [0, 0]
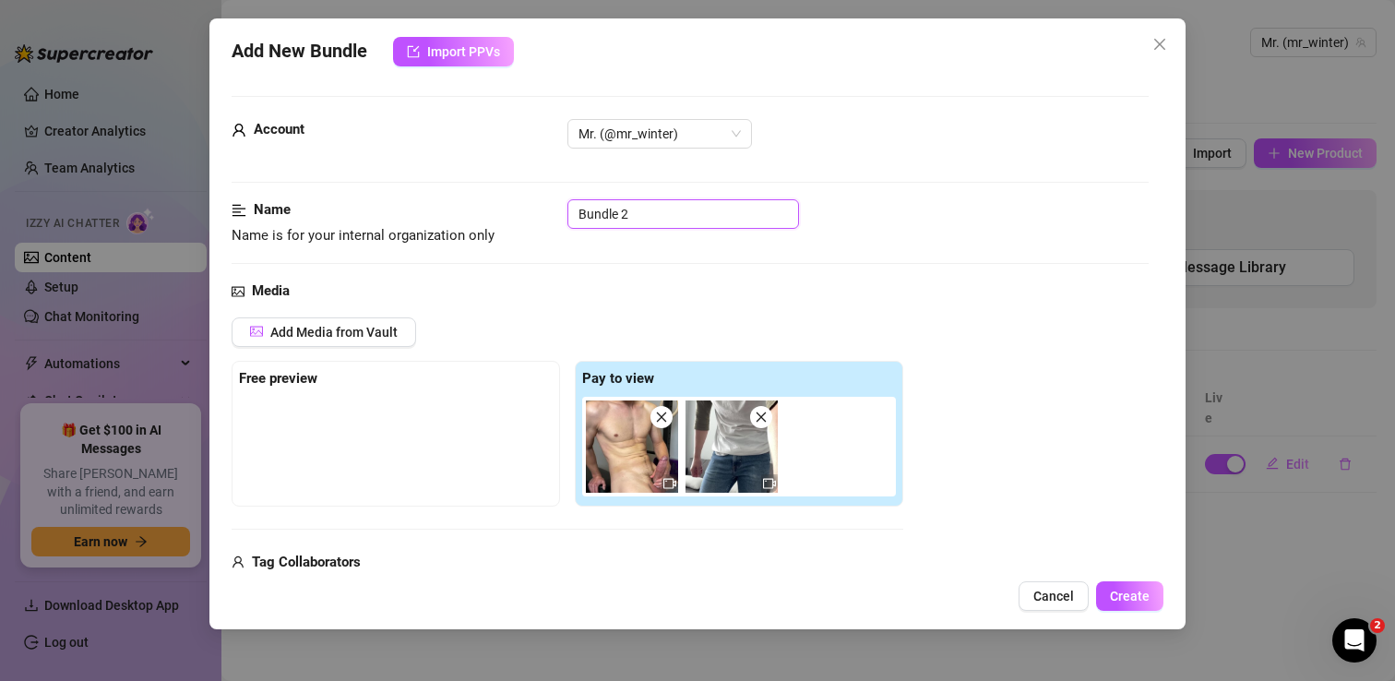
click at [647, 207] on input "Bundle 2" at bounding box center [683, 214] width 232 height 30
drag, startPoint x: 647, startPoint y: 207, endPoint x: 524, endPoint y: 207, distance: 122.7
click at [524, 207] on div "Name Name is for your internal organization only Bundle 2" at bounding box center [690, 222] width 917 height 47
click at [899, 271] on div "Name Name is for your internal organization only Cumshot Bundle" at bounding box center [690, 239] width 917 height 81
click at [1134, 596] on span "Create" at bounding box center [1130, 596] width 40 height 15
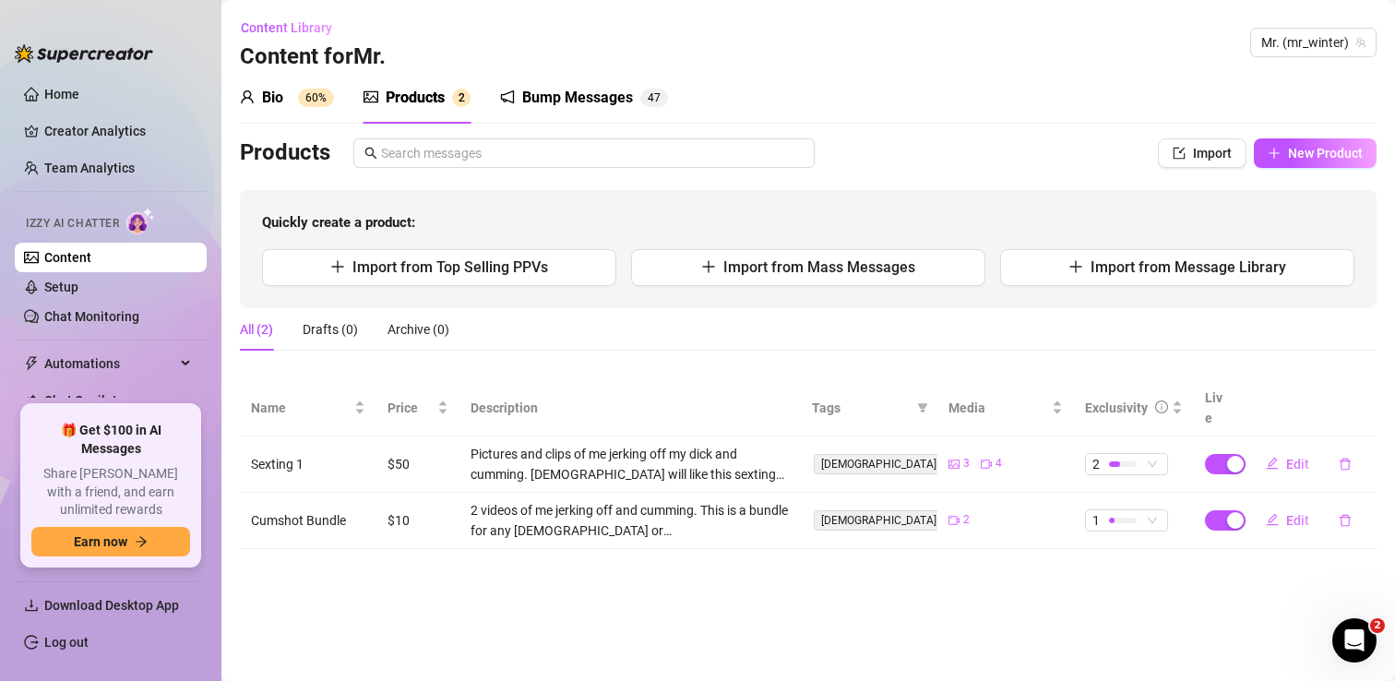
click at [572, 107] on div "Bump Messages" at bounding box center [577, 98] width 111 height 22
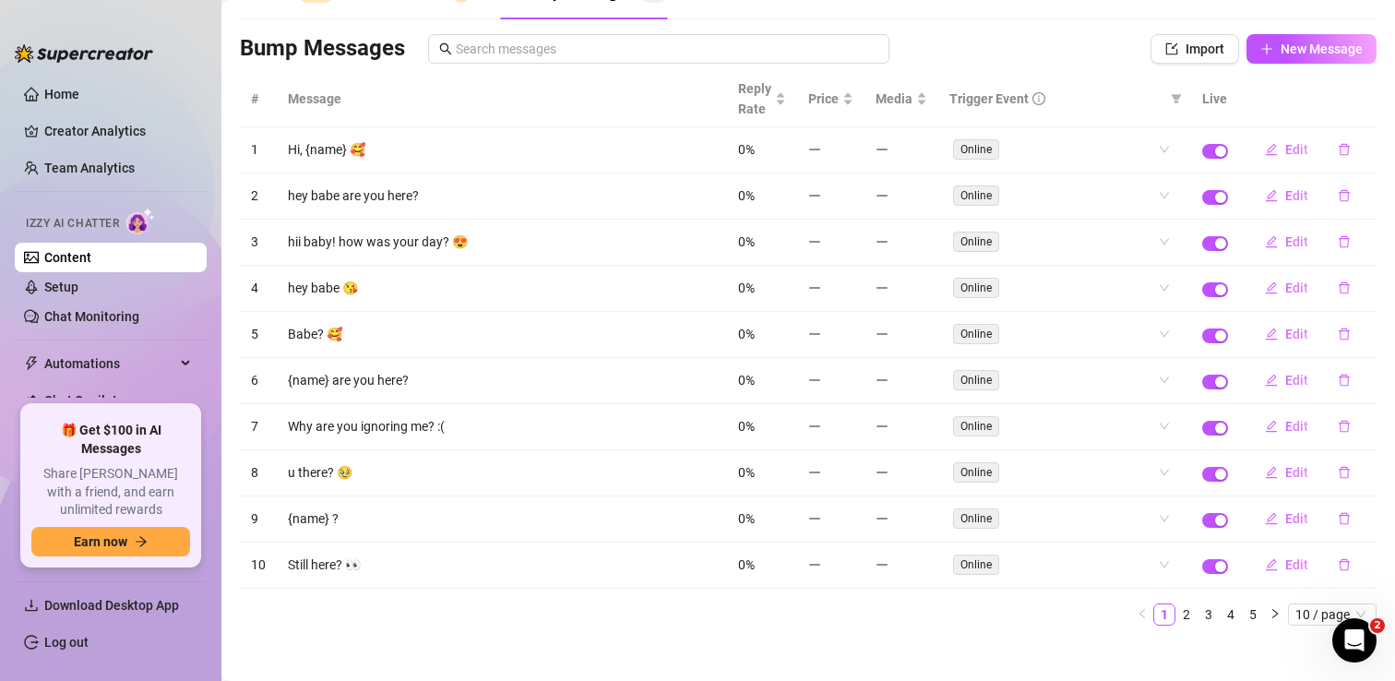
scroll to position [119, 0]
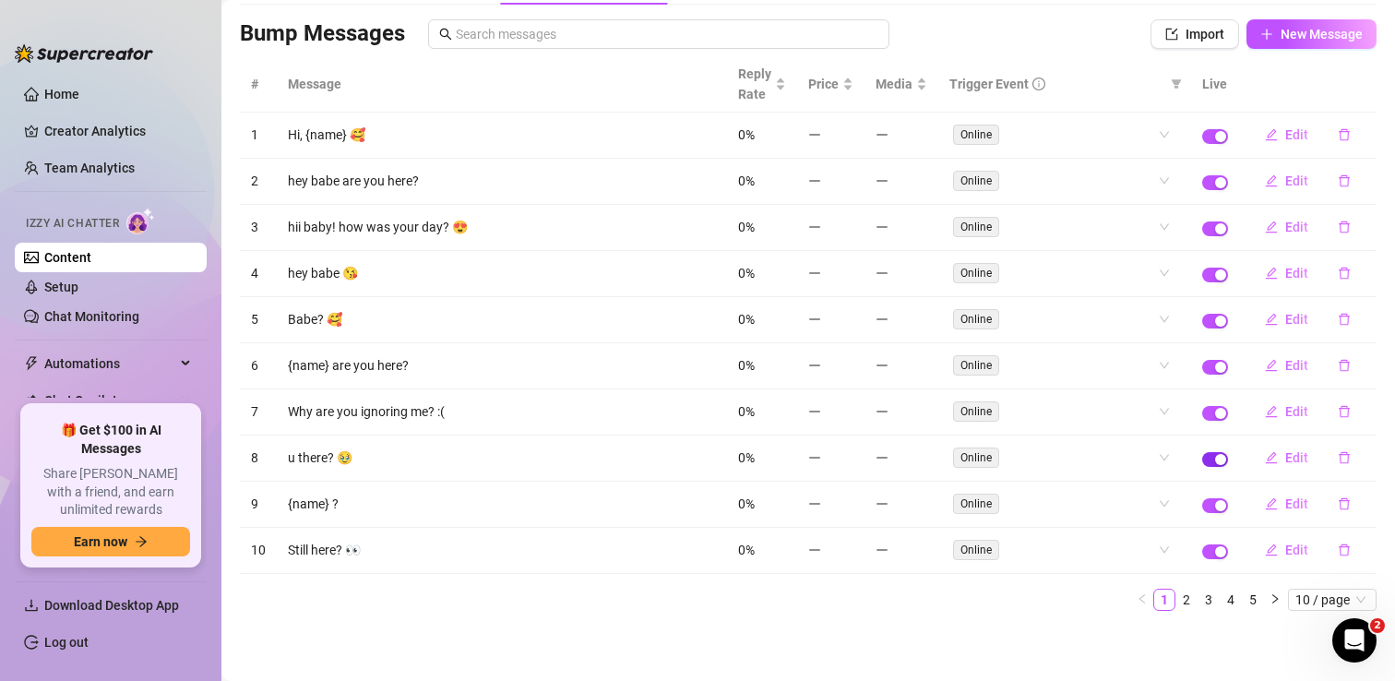
click at [1218, 458] on div "button" at bounding box center [1220, 459] width 11 height 11
click at [1214, 410] on span "button" at bounding box center [1215, 413] width 26 height 15
click at [1214, 369] on span "button" at bounding box center [1215, 367] width 26 height 15
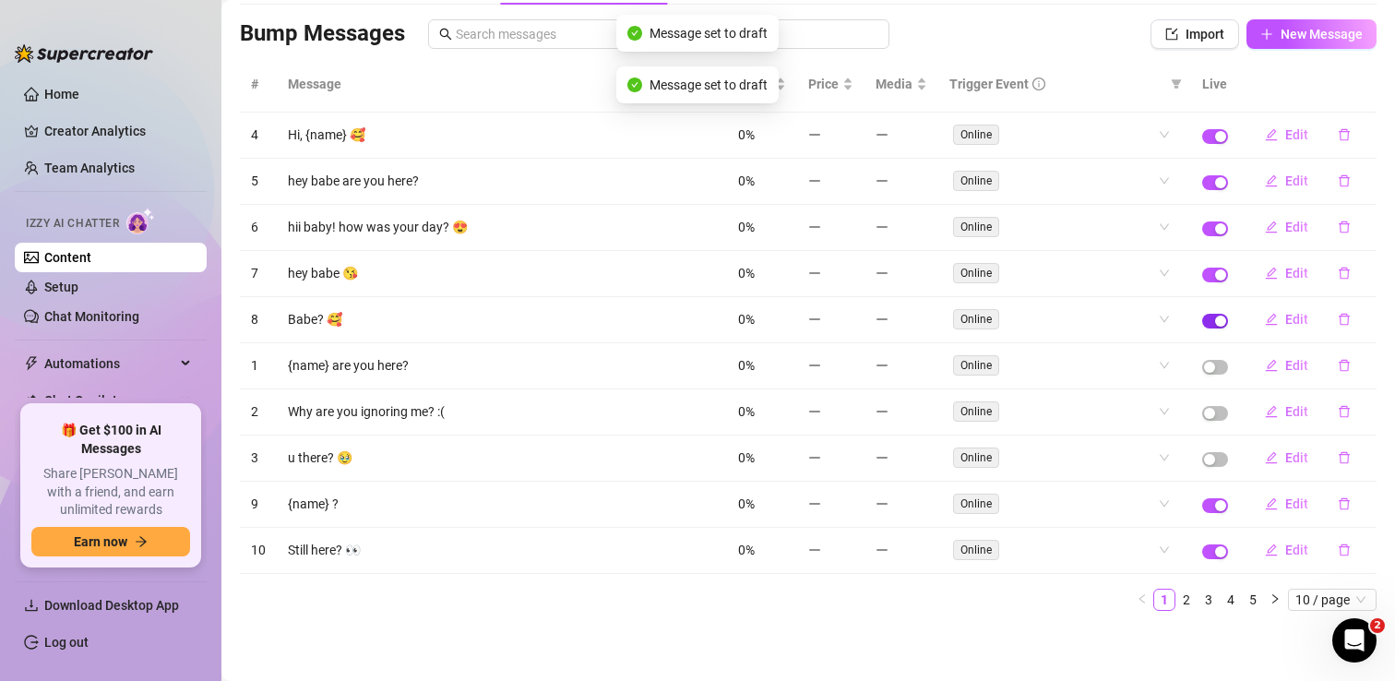
click at [1214, 322] on span "button" at bounding box center [1215, 321] width 26 height 15
click at [1215, 277] on span "button" at bounding box center [1215, 275] width 26 height 15
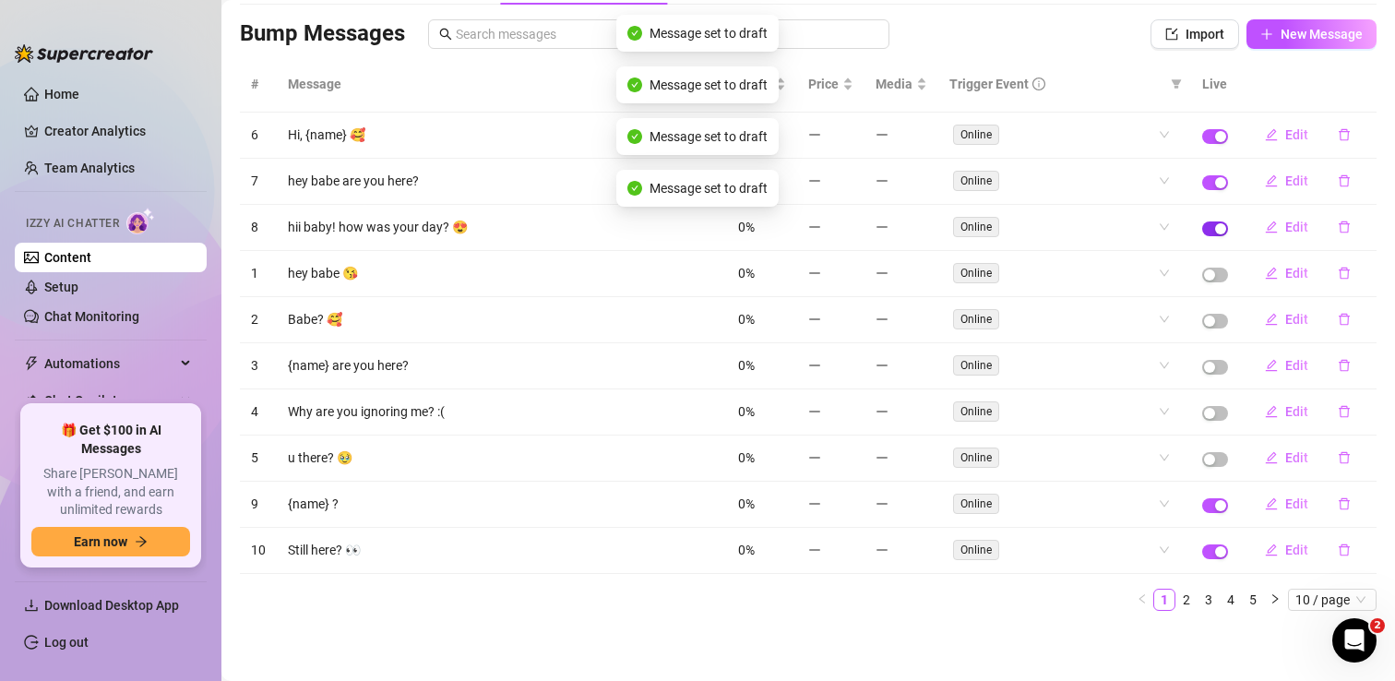
click at [1212, 230] on span "button" at bounding box center [1215, 228] width 26 height 15
click at [1213, 181] on span "button" at bounding box center [1215, 182] width 26 height 15
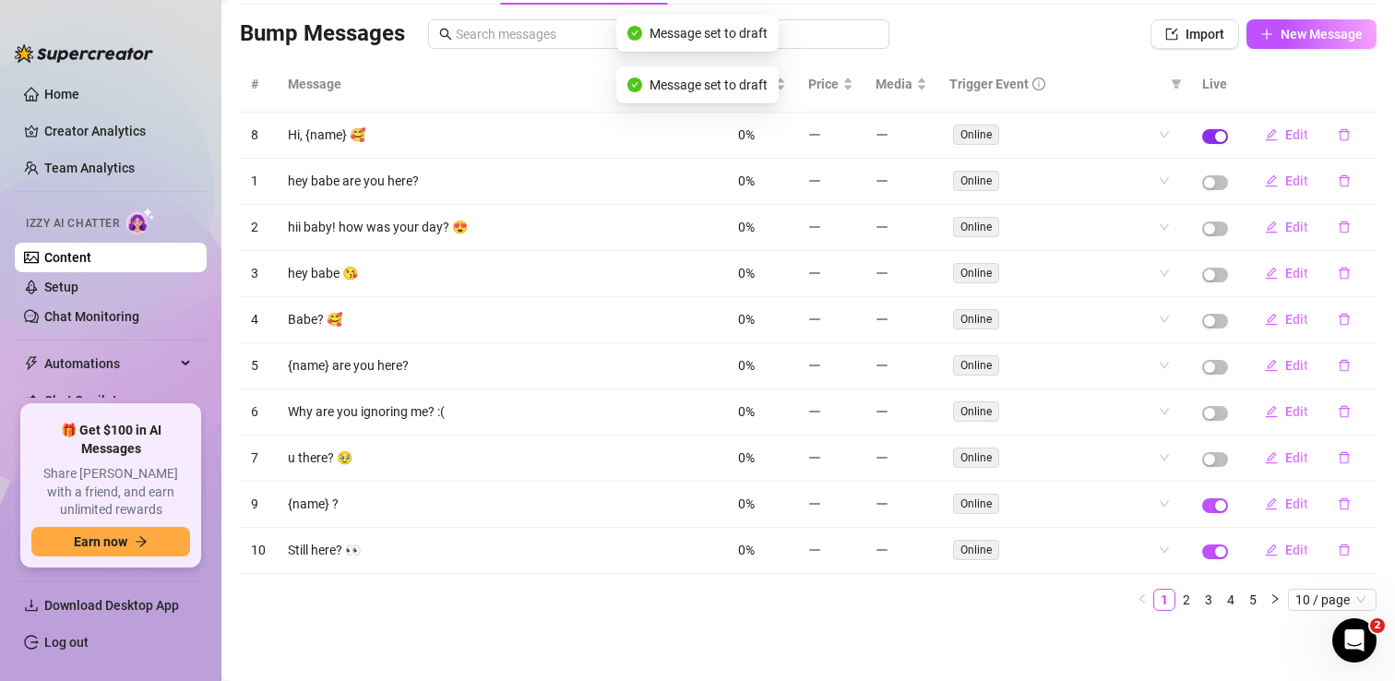
click at [1216, 140] on div "button" at bounding box center [1220, 136] width 11 height 11
click at [1188, 601] on link "2" at bounding box center [1186, 599] width 20 height 20
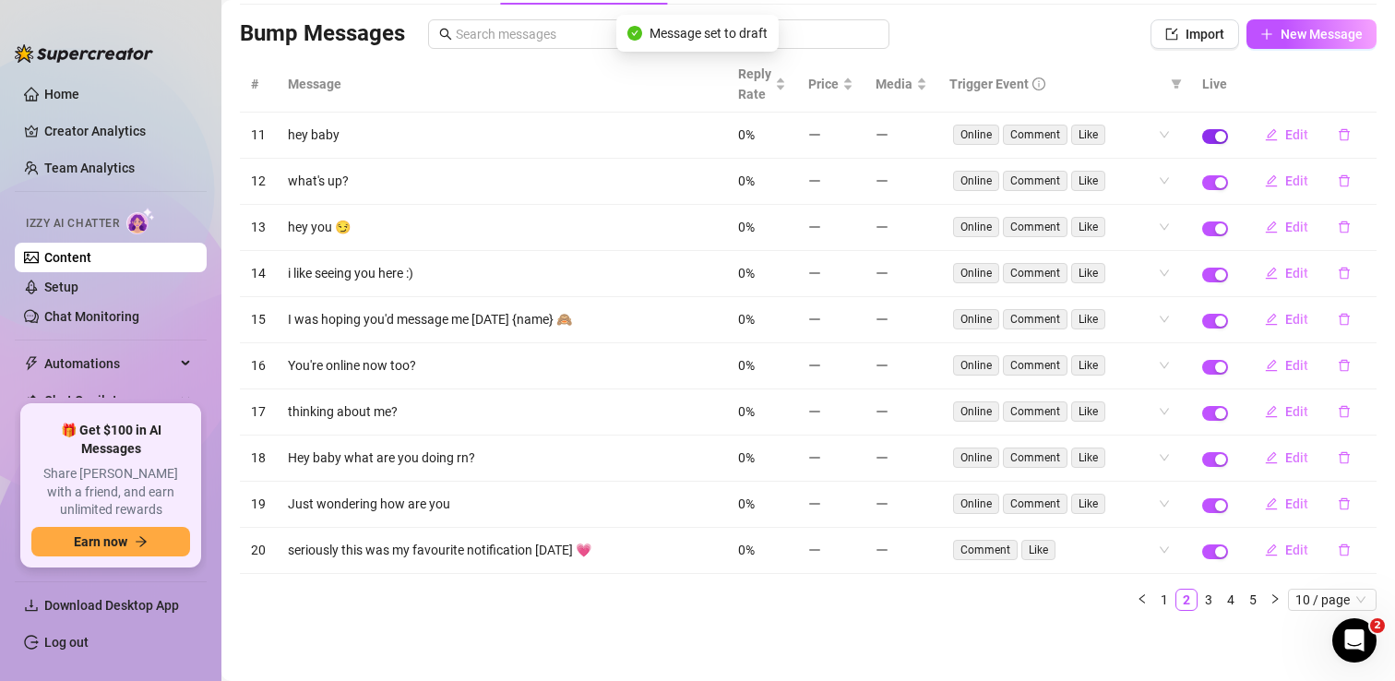
click at [1212, 131] on span "button" at bounding box center [1215, 136] width 26 height 15
click at [1218, 324] on div "button" at bounding box center [1220, 321] width 11 height 11
click at [1215, 459] on button "button" at bounding box center [1215, 459] width 26 height 15
click at [1211, 553] on span "button" at bounding box center [1215, 551] width 26 height 15
click at [1207, 602] on link "3" at bounding box center [1208, 599] width 20 height 20
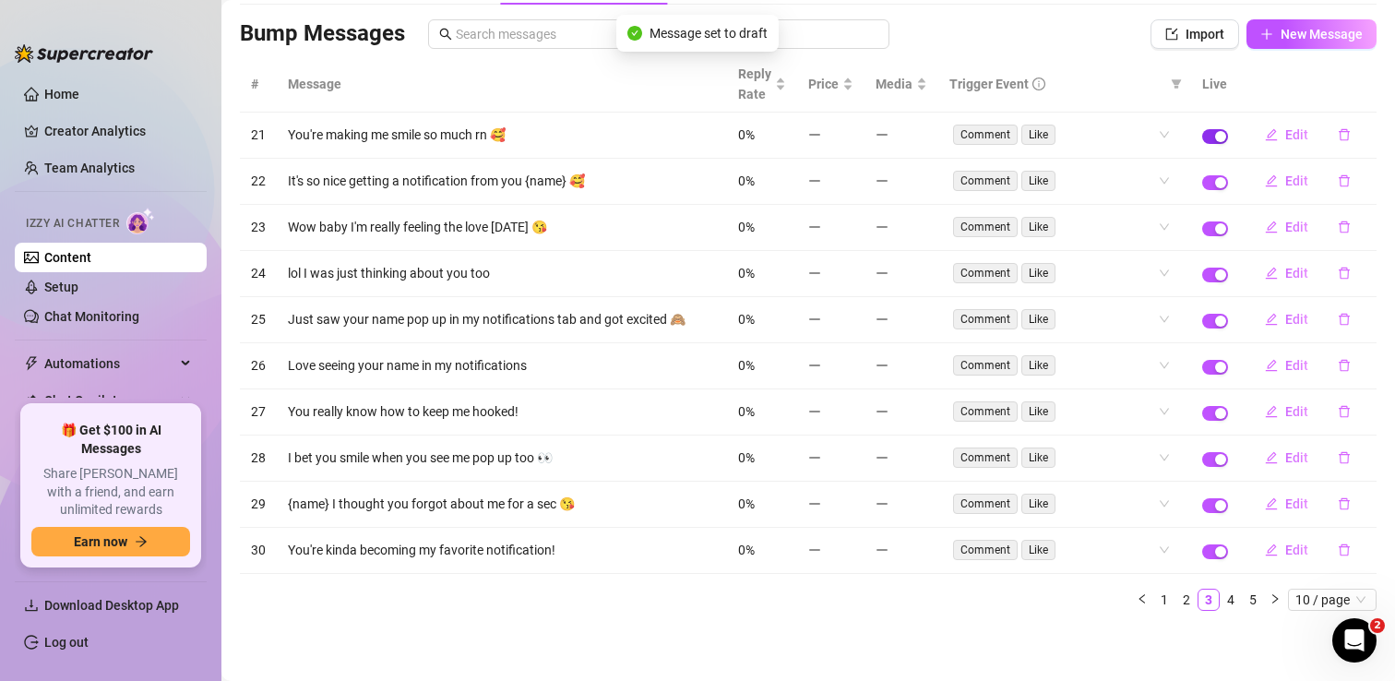
click at [1216, 137] on div "button" at bounding box center [1220, 136] width 11 height 11
click at [1216, 183] on div "button" at bounding box center [1220, 182] width 11 height 11
click at [1217, 230] on div "button" at bounding box center [1220, 228] width 11 height 11
click at [1213, 323] on span "button" at bounding box center [1215, 321] width 26 height 15
click at [1217, 411] on div "button" at bounding box center [1220, 413] width 11 height 11
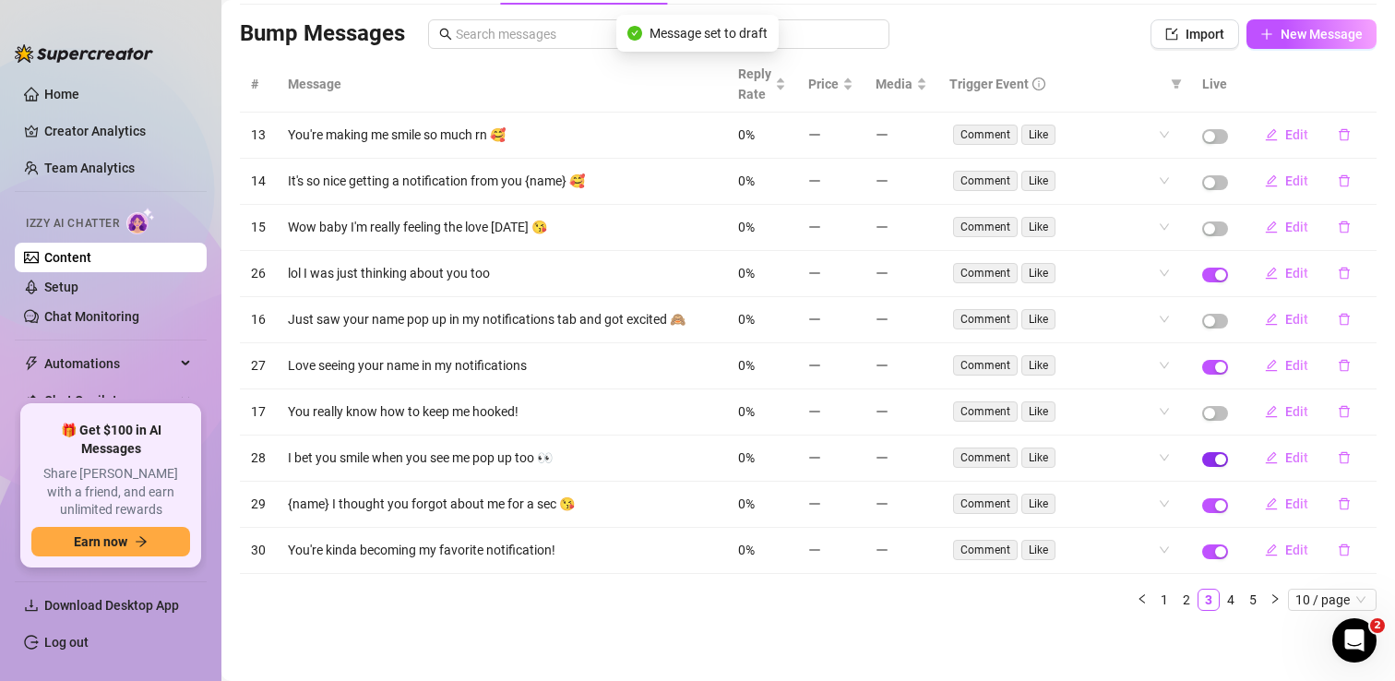
click at [1222, 458] on div "button" at bounding box center [1220, 459] width 11 height 11
click at [1214, 506] on span "button" at bounding box center [1215, 505] width 26 height 15
click at [1230, 598] on link "4" at bounding box center [1231, 599] width 20 height 20
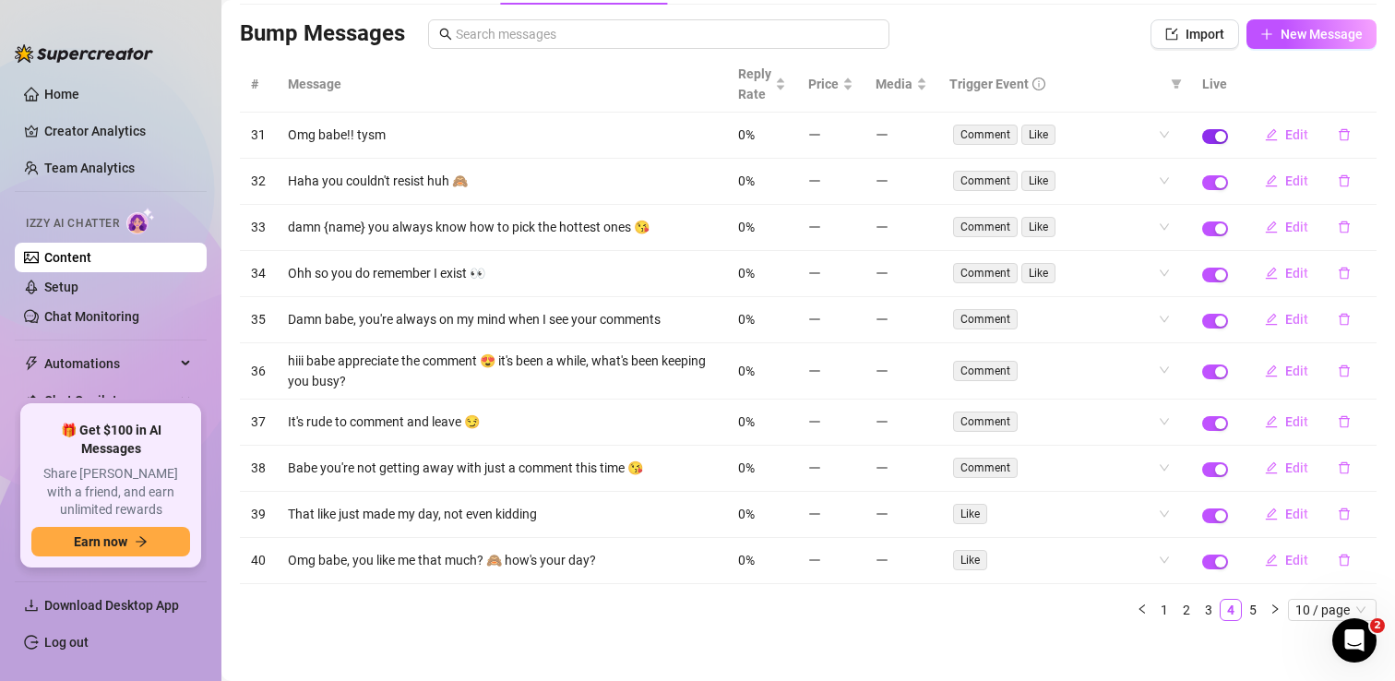
click at [1221, 135] on div "button" at bounding box center [1220, 136] width 11 height 11
click at [1214, 233] on span "button" at bounding box center [1215, 228] width 26 height 15
click at [1211, 320] on span "button" at bounding box center [1215, 321] width 26 height 15
click at [1213, 372] on span "button" at bounding box center [1215, 371] width 26 height 15
click at [1212, 468] on span "button" at bounding box center [1215, 469] width 26 height 15
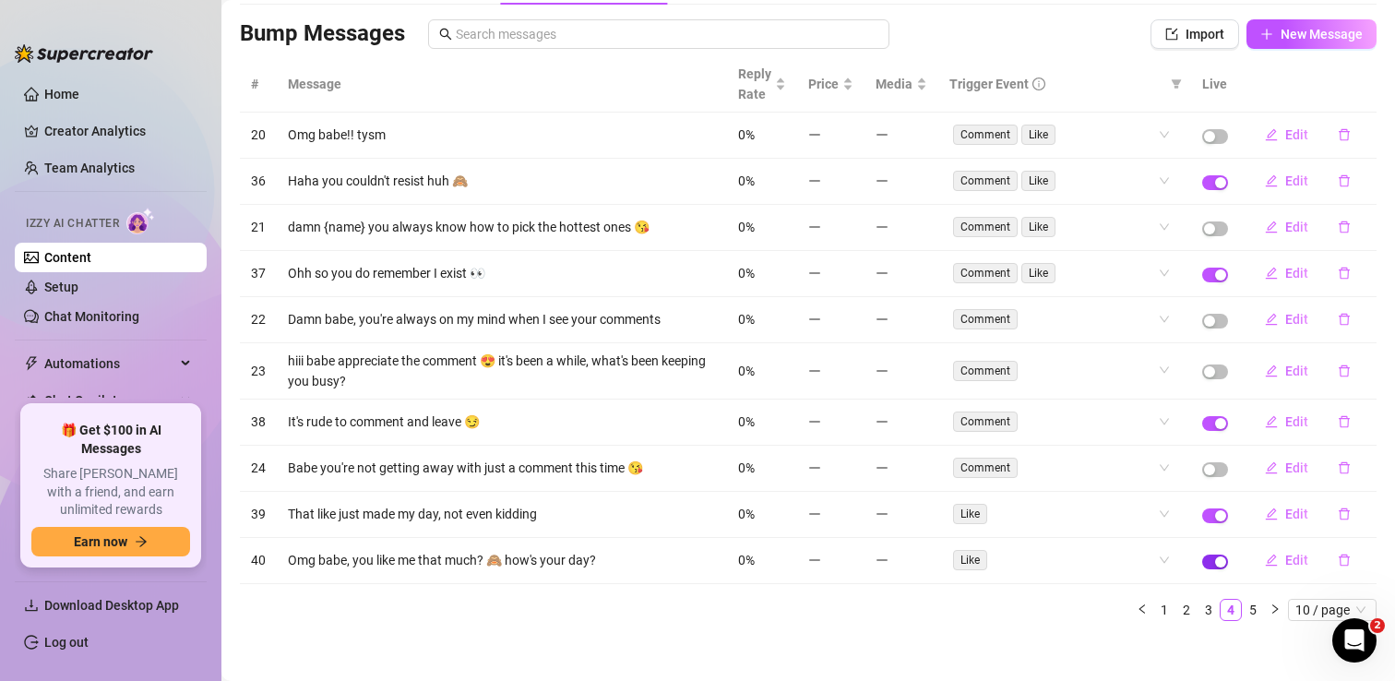
click at [1216, 565] on div "button" at bounding box center [1220, 561] width 11 height 11
click at [1252, 606] on link "5" at bounding box center [1253, 610] width 20 height 20
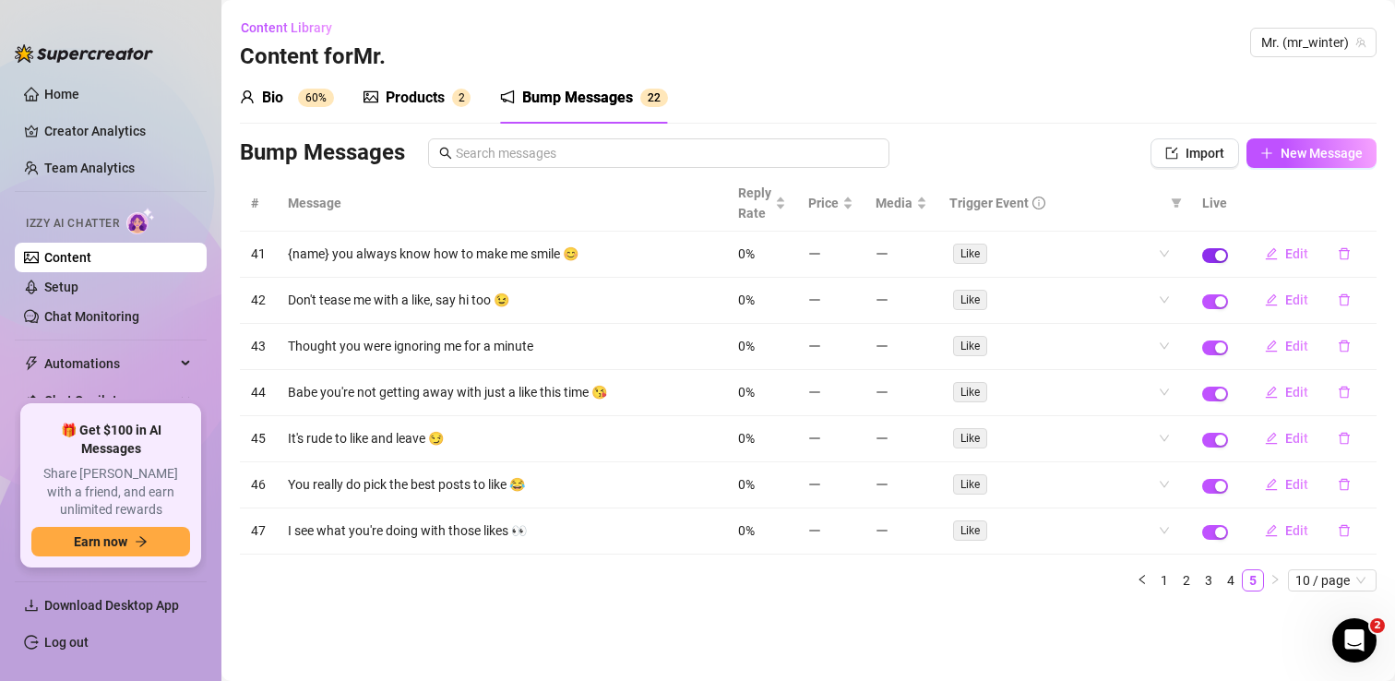
click at [1214, 251] on span "button" at bounding box center [1215, 255] width 26 height 15
click at [1215, 394] on button "button" at bounding box center [1215, 394] width 26 height 15
click at [407, 98] on div "Products" at bounding box center [415, 98] width 59 height 22
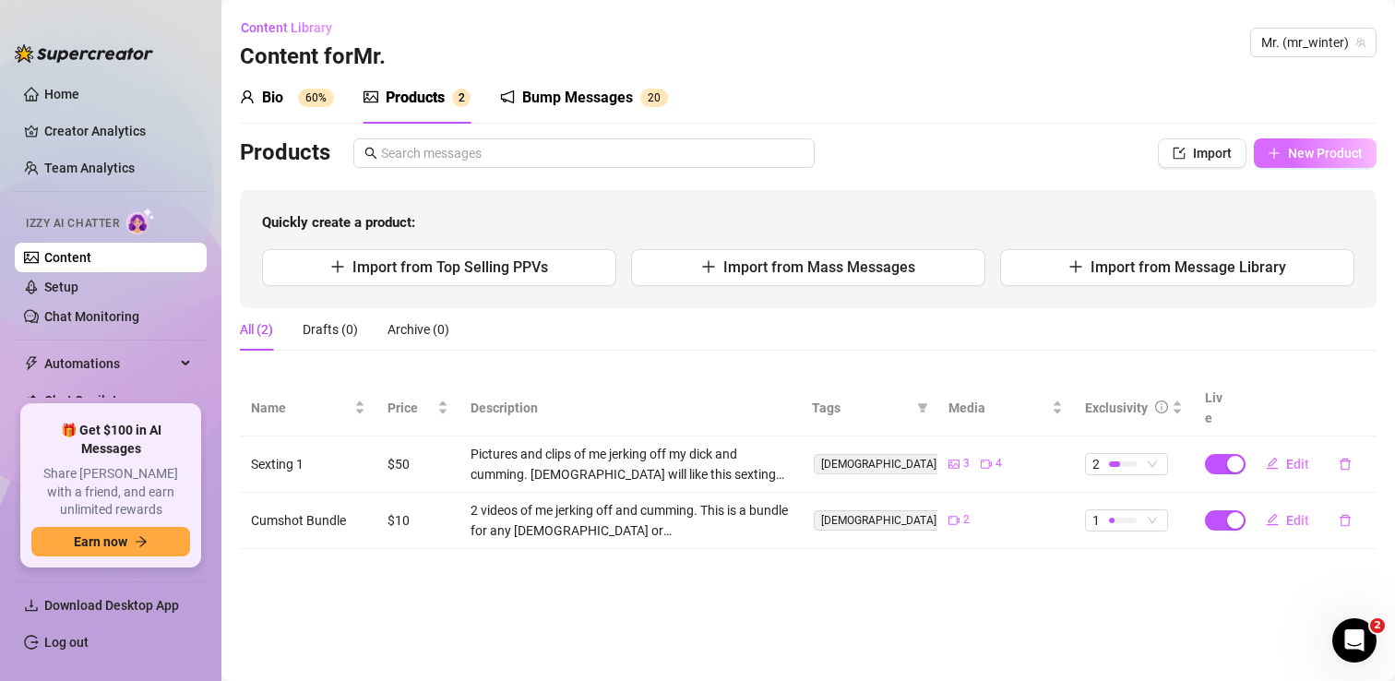
click at [1290, 144] on button "New Product" at bounding box center [1315, 153] width 123 height 30
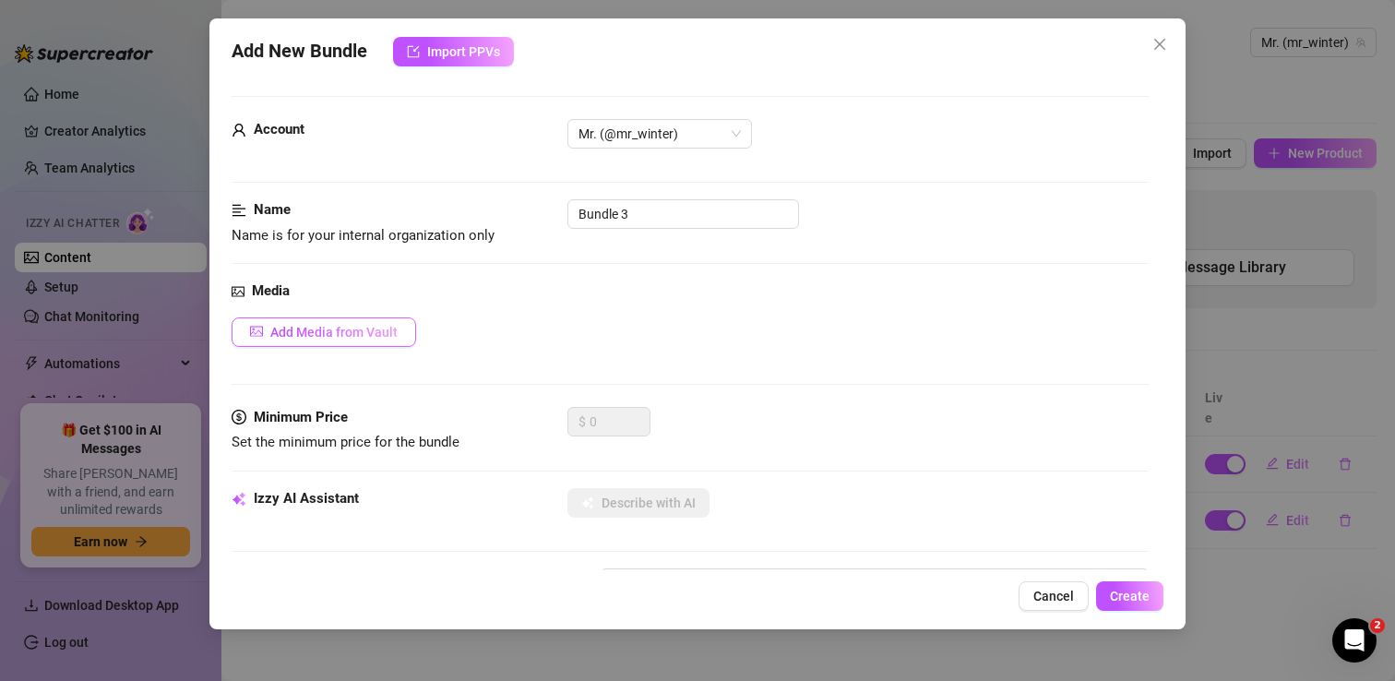
click at [369, 333] on span "Add Media from Vault" at bounding box center [333, 332] width 127 height 15
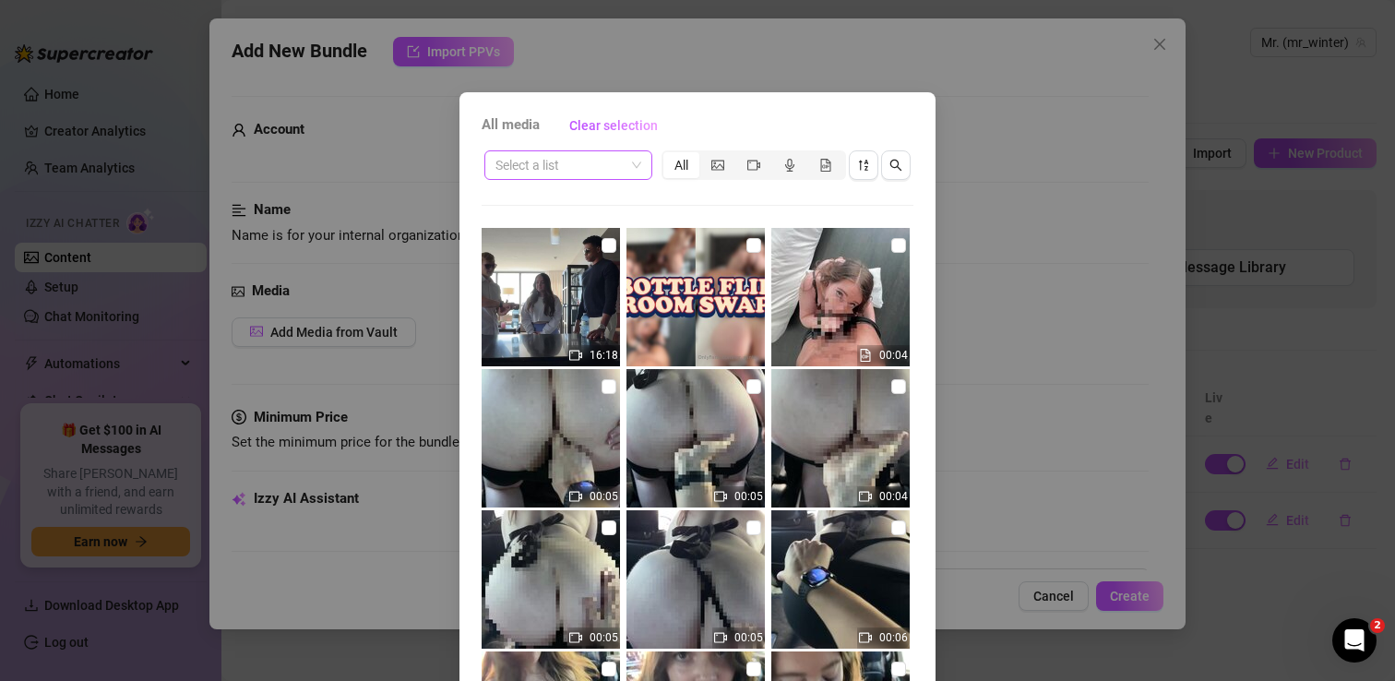
click at [601, 165] on input "search" at bounding box center [559, 165] width 129 height 28
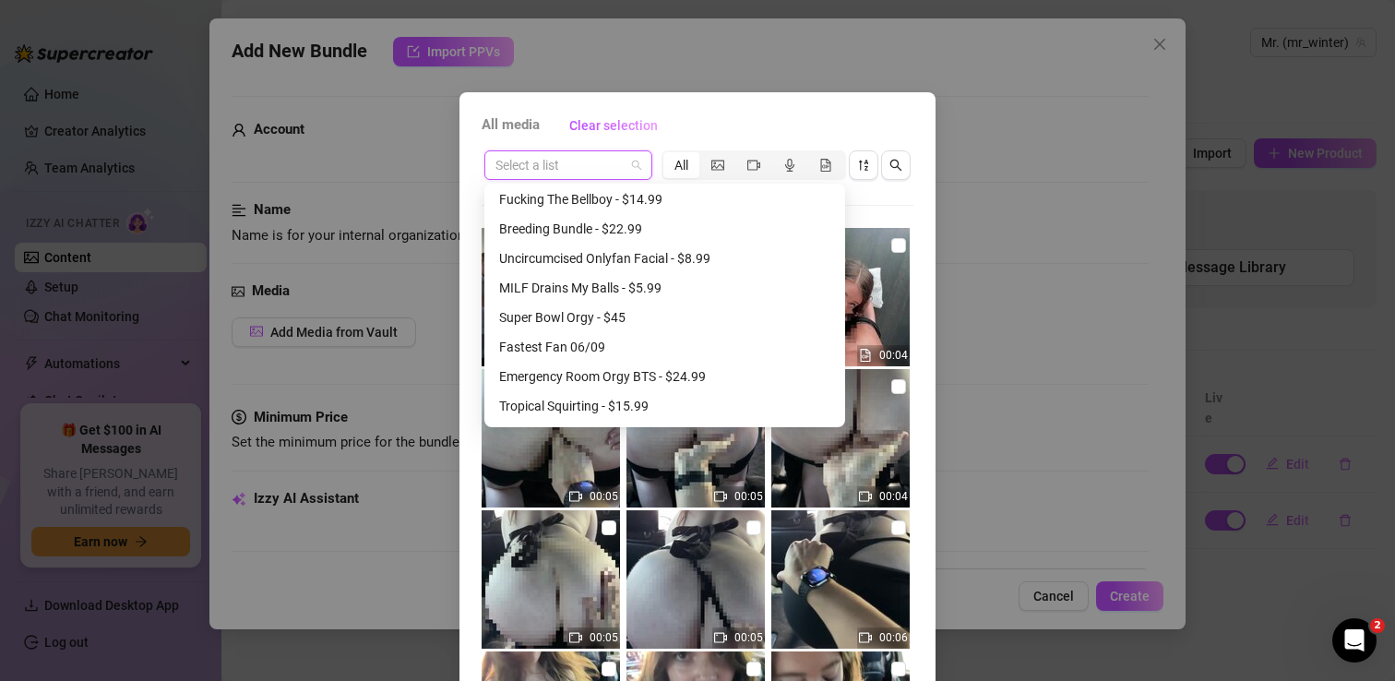
scroll to position [231, 0]
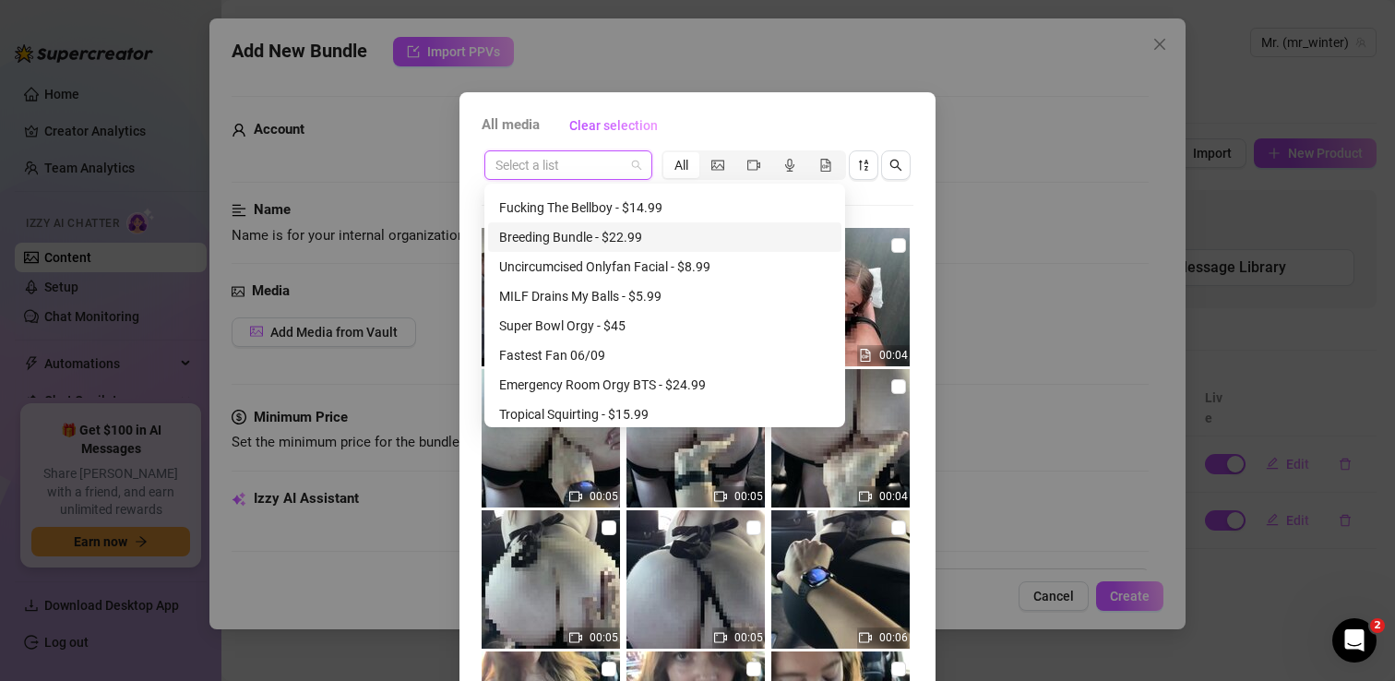
click at [576, 241] on div "Breeding Bundle - $22.99" at bounding box center [664, 237] width 331 height 20
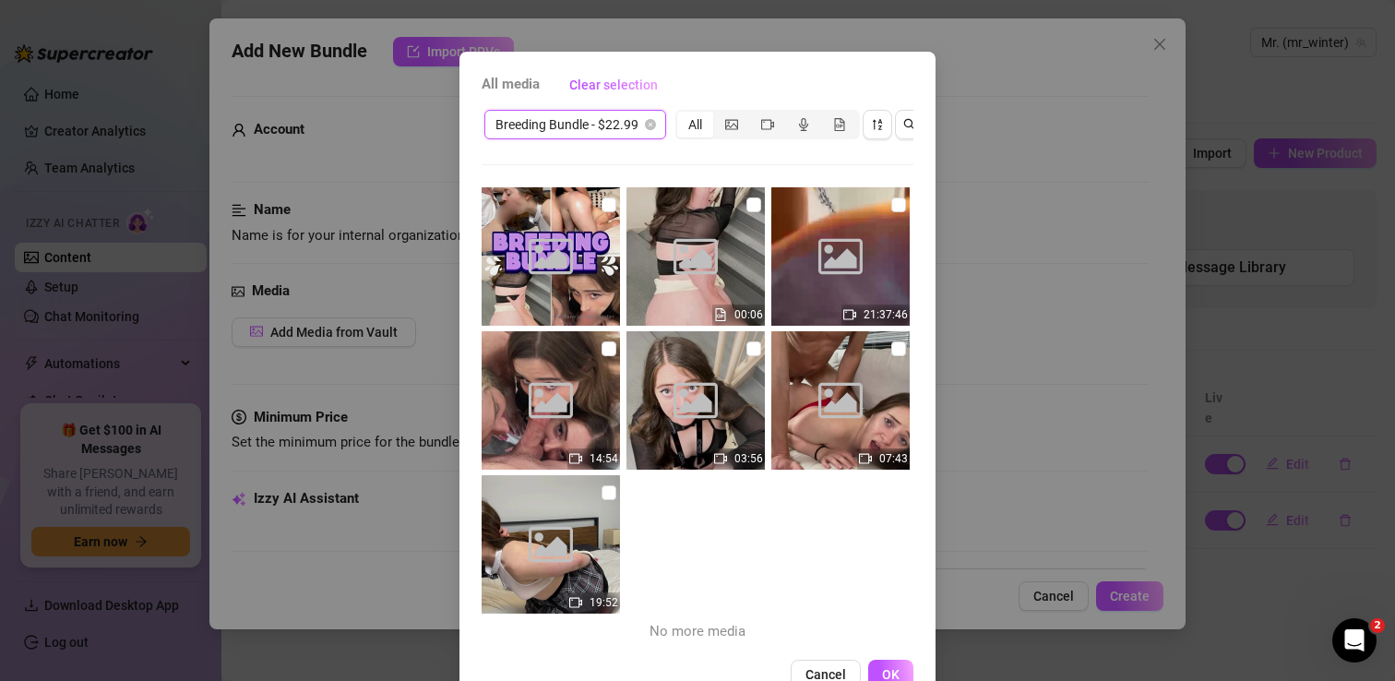
scroll to position [43, 0]
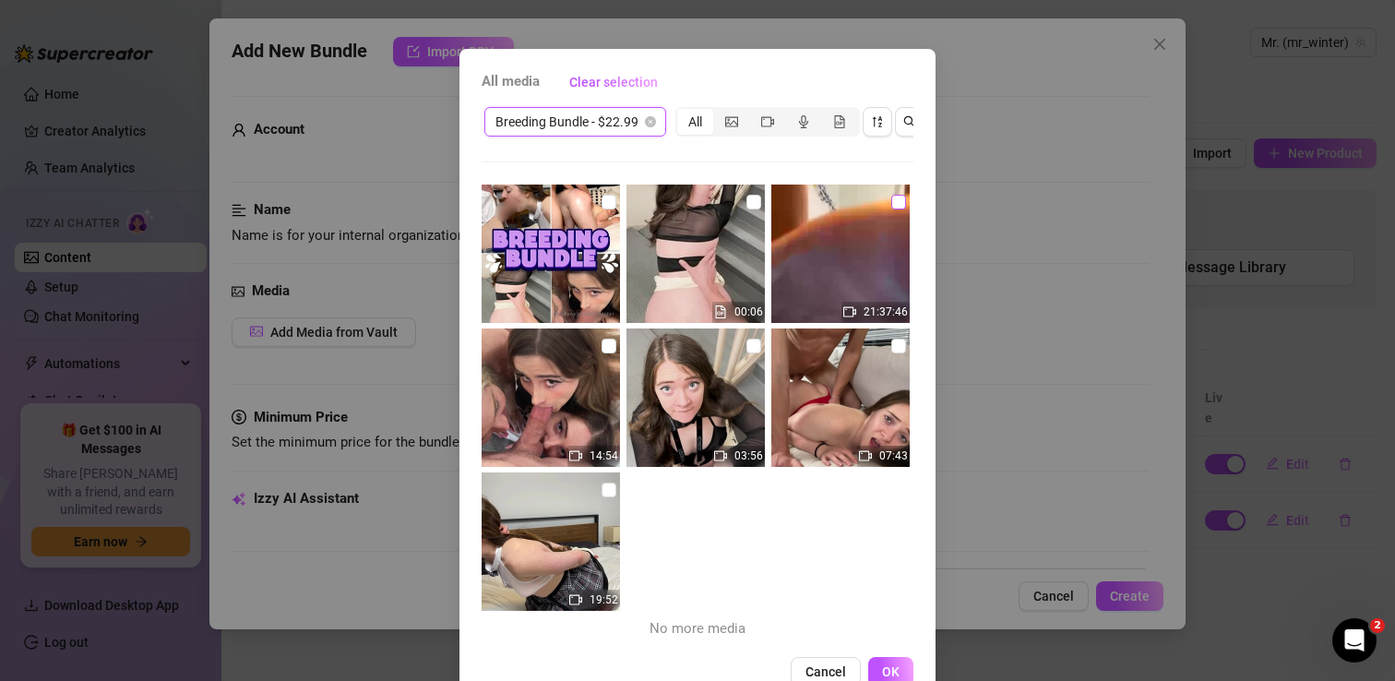
click at [898, 200] on input "checkbox" at bounding box center [898, 202] width 15 height 15
click at [602, 201] on input "checkbox" at bounding box center [608, 202] width 15 height 15
click at [607, 347] on input "checkbox" at bounding box center [608, 346] width 15 height 15
click at [756, 339] on input "checkbox" at bounding box center [753, 346] width 15 height 15
click at [899, 349] on input "checkbox" at bounding box center [898, 346] width 15 height 15
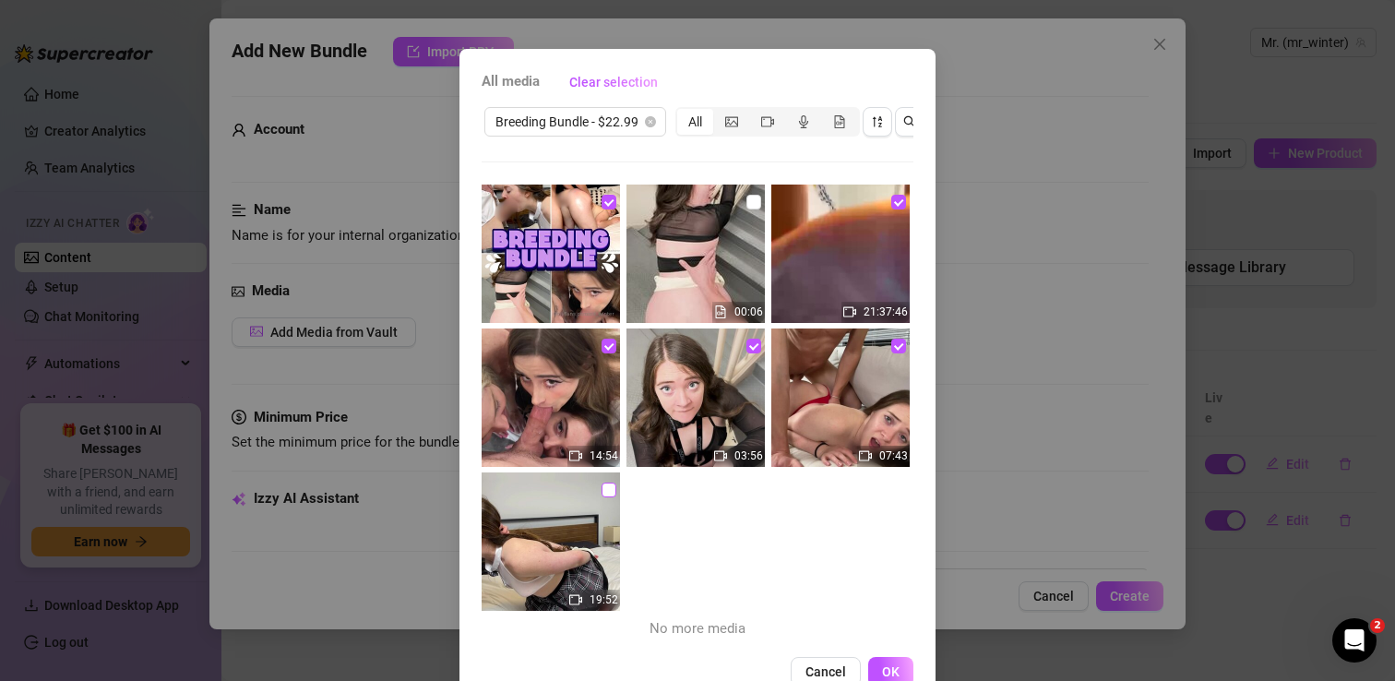
click at [607, 492] on input "checkbox" at bounding box center [608, 489] width 15 height 15
click at [889, 667] on span "OK" at bounding box center [891, 671] width 18 height 15
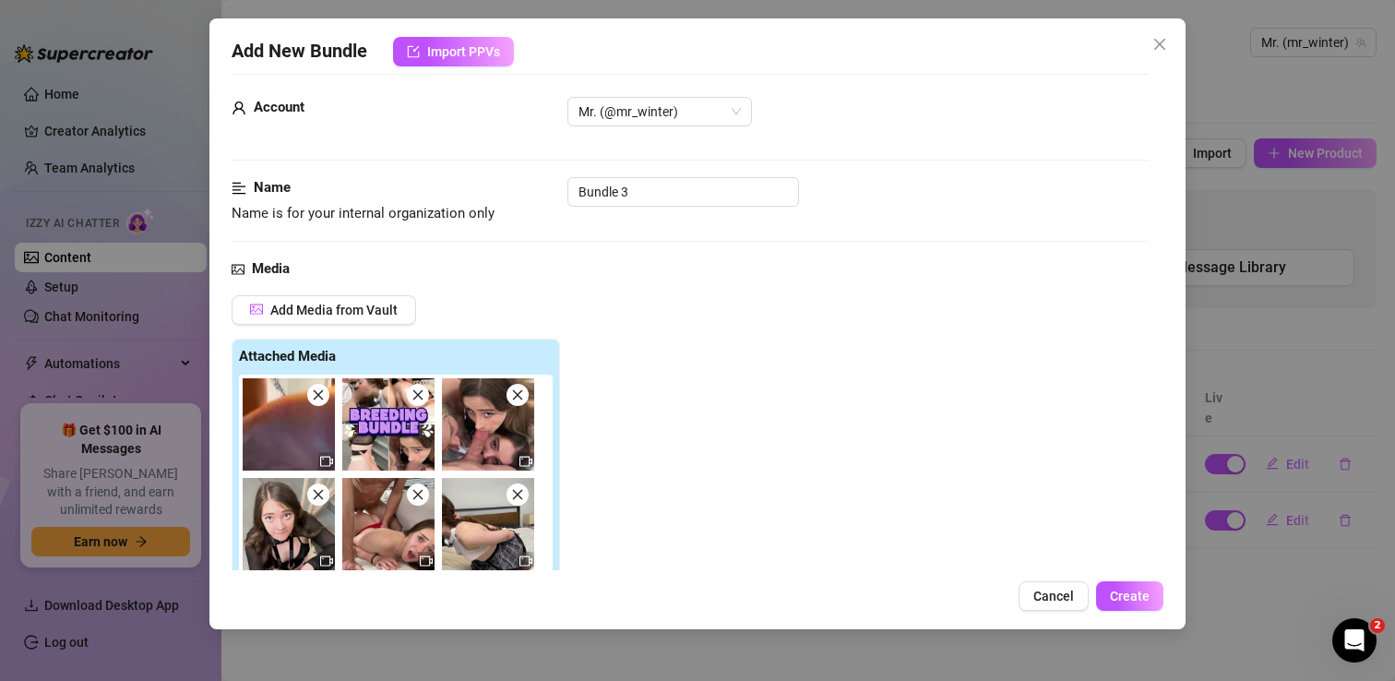
scroll to position [0, 0]
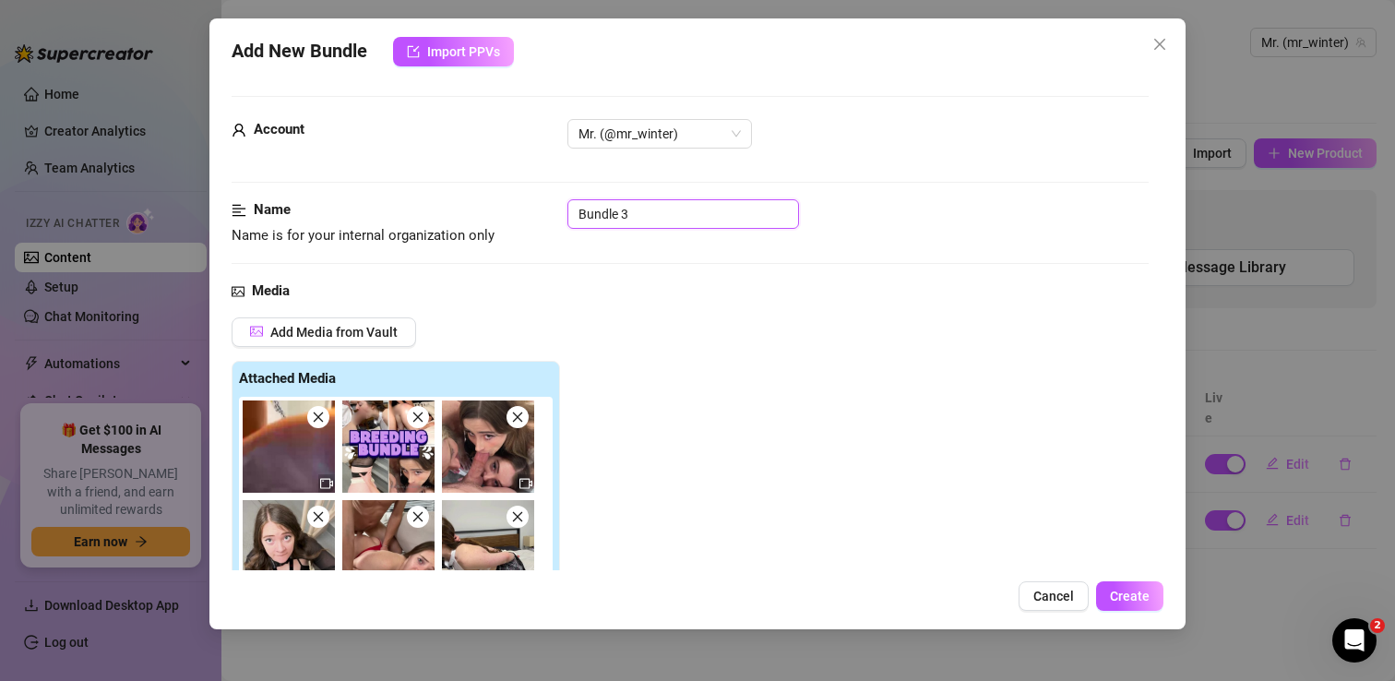
drag, startPoint x: 605, startPoint y: 209, endPoint x: 493, endPoint y: 209, distance: 112.5
click at [493, 209] on div "Name Name is for your internal organization only Bundle 3" at bounding box center [690, 222] width 917 height 47
click at [608, 304] on div "Media Add Media from Vault Attached Media Tag Collaborators @ Tag creator" at bounding box center [690, 523] width 917 height 487
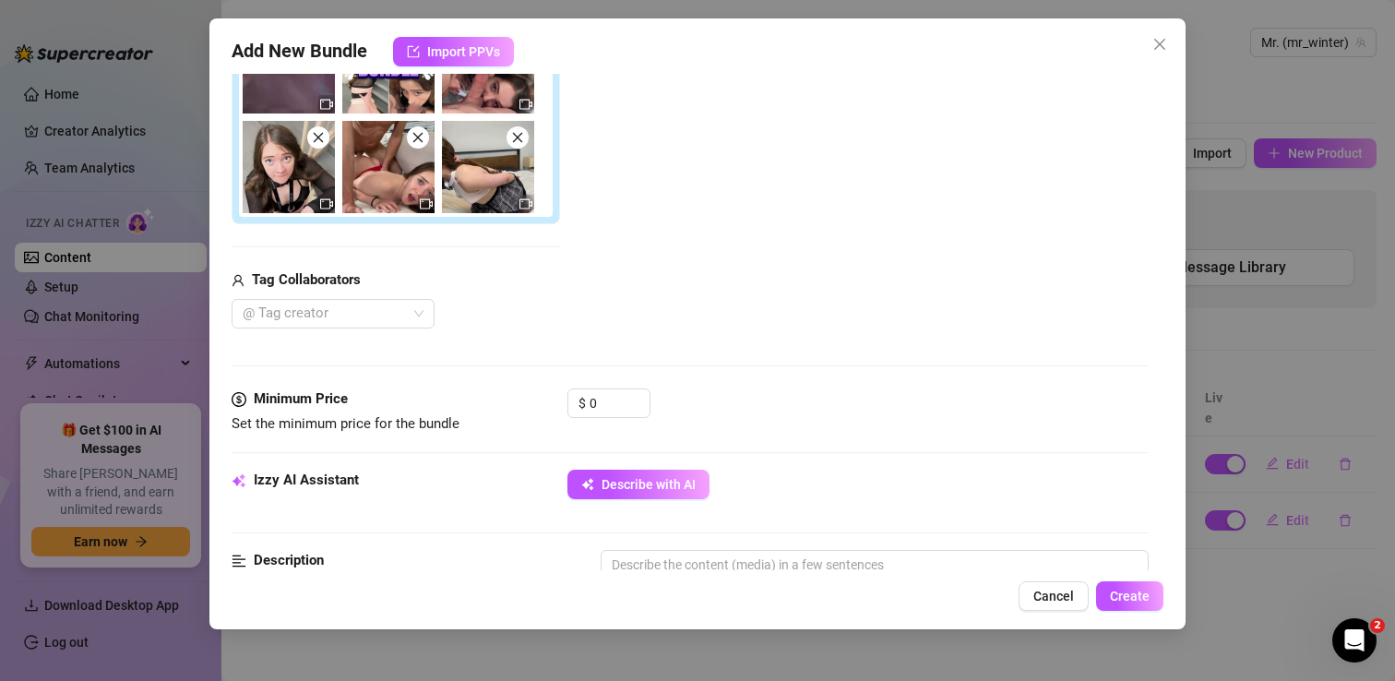
scroll to position [450, 0]
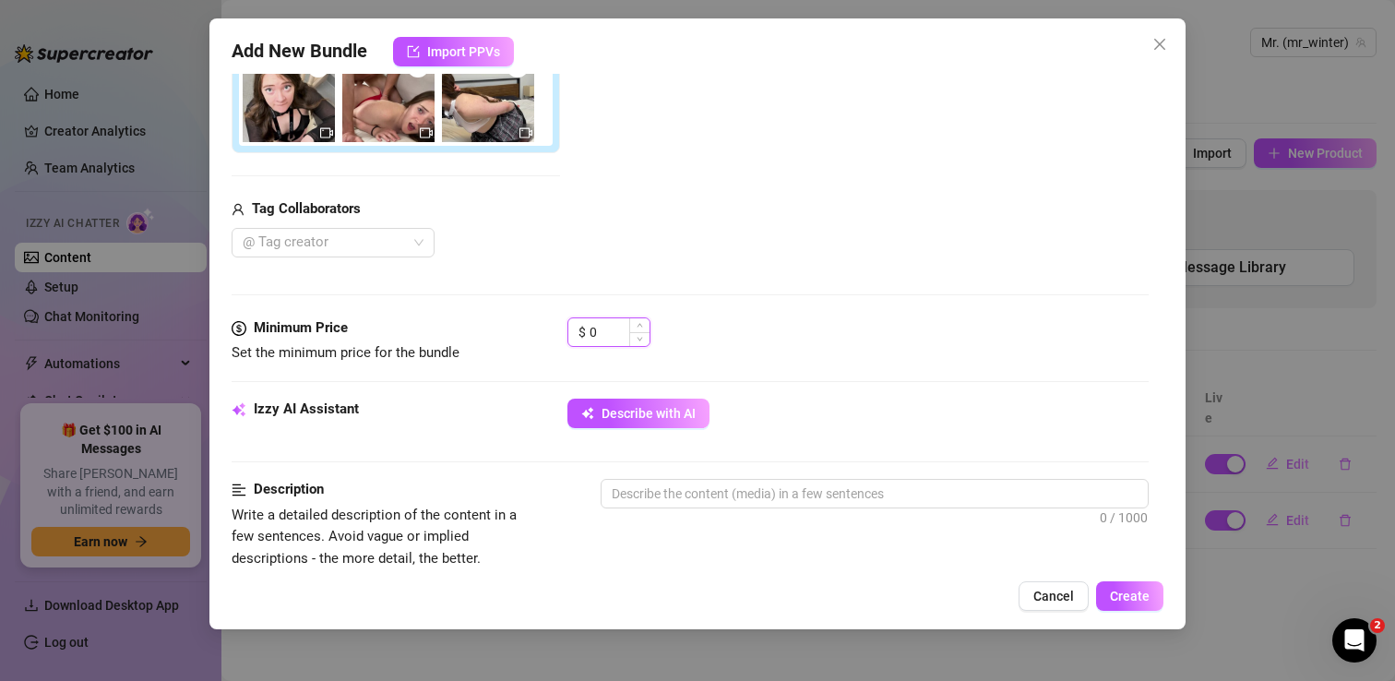
click at [620, 336] on input "0" at bounding box center [619, 332] width 60 height 28
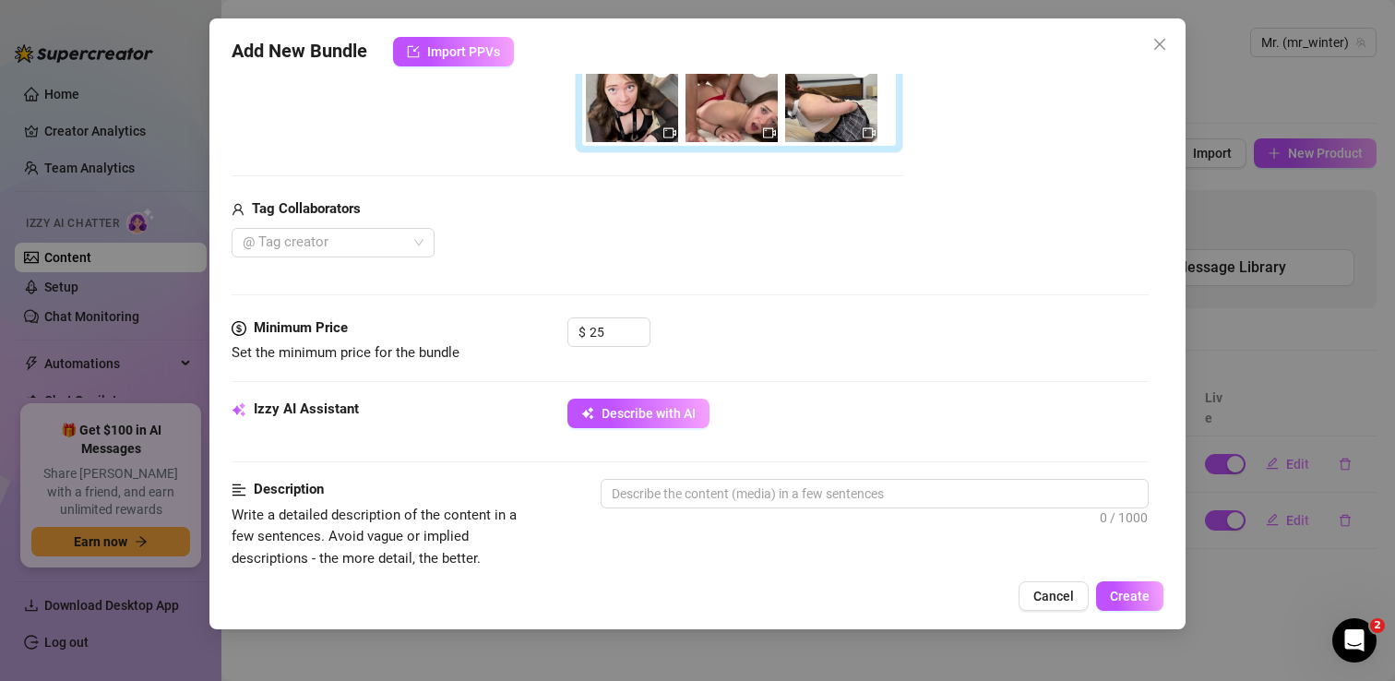
click at [817, 313] on div "Media Add Media from Vault Free preview Pay to view Tag Collaborators @ Tag cre…" at bounding box center [690, 73] width 917 height 487
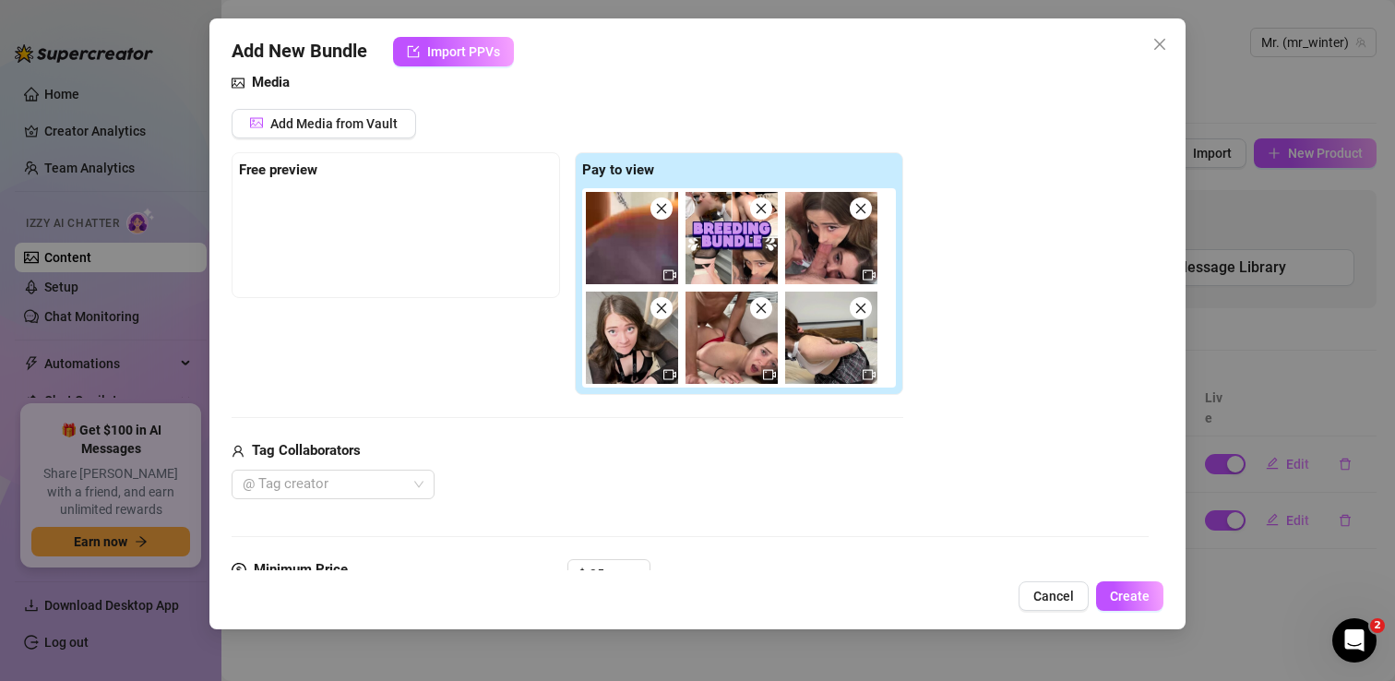
scroll to position [162, 0]
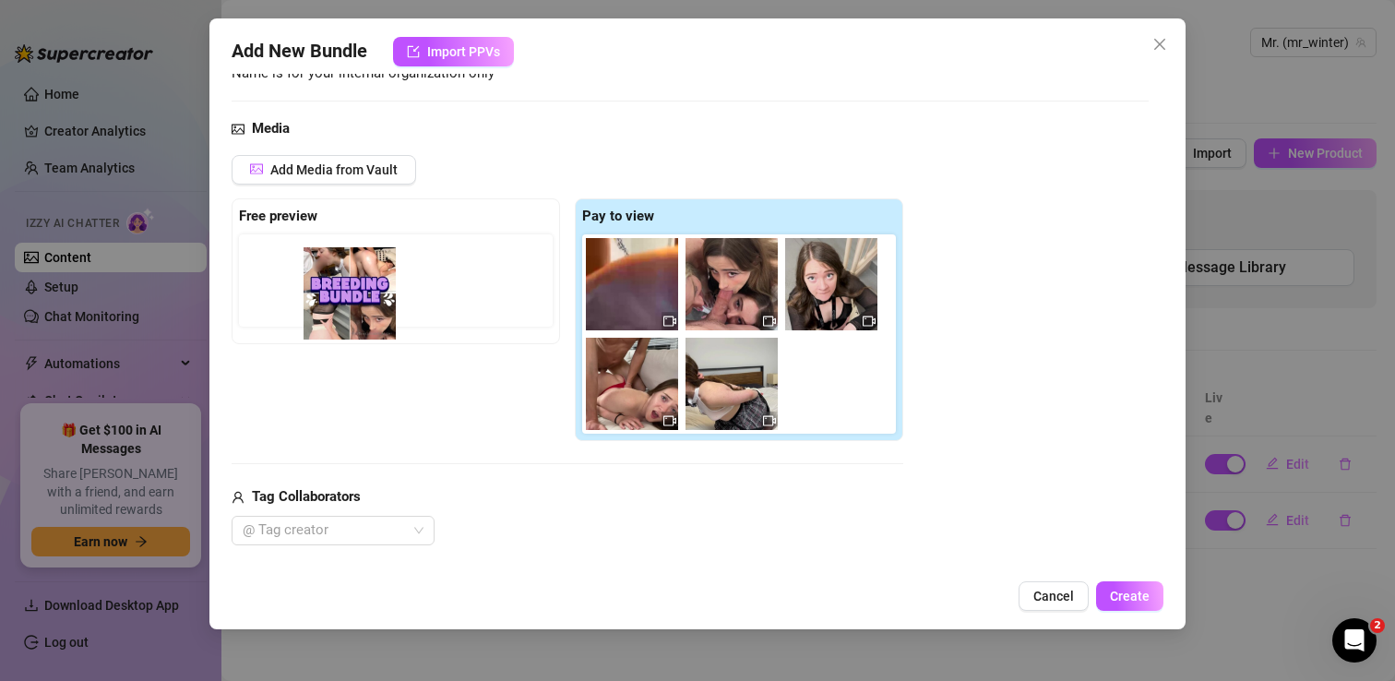
drag, startPoint x: 723, startPoint y: 282, endPoint x: 329, endPoint y: 292, distance: 394.1
click at [329, 292] on div "Free preview Pay to view" at bounding box center [568, 320] width 672 height 244
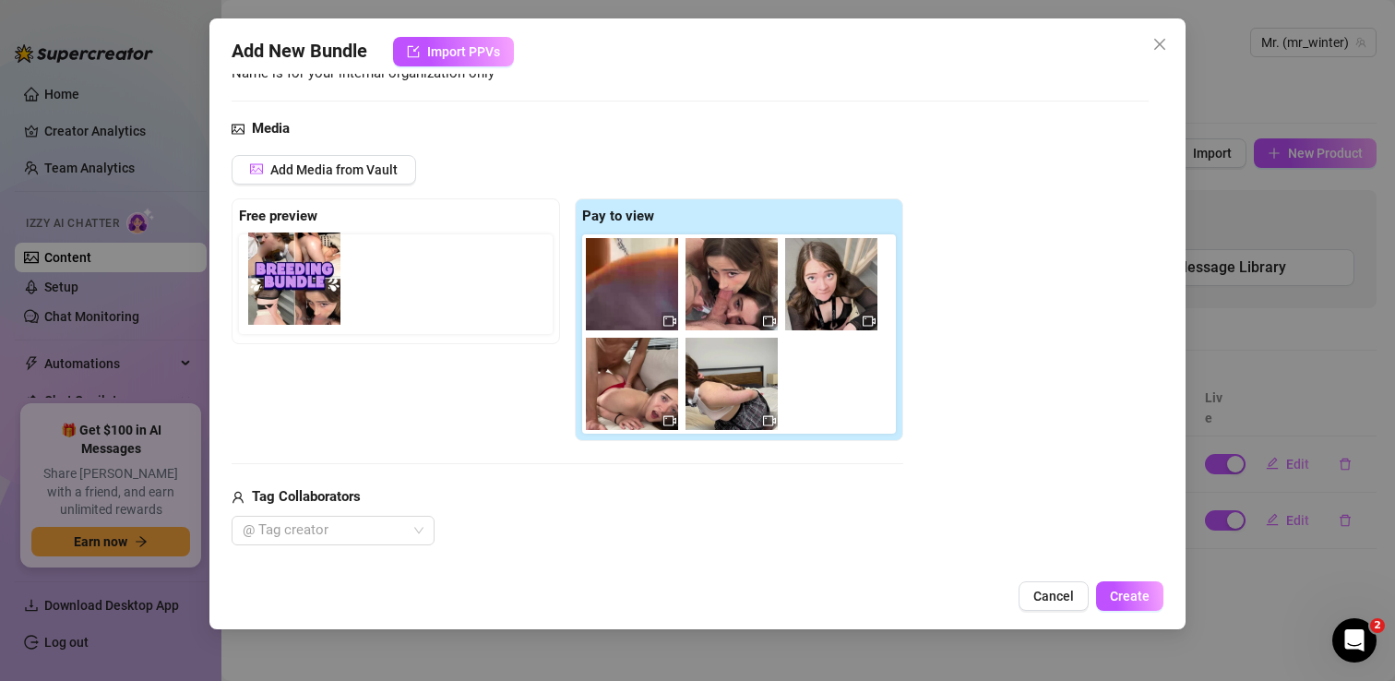
drag, startPoint x: 720, startPoint y: 292, endPoint x: 277, endPoint y: 287, distance: 442.9
click at [277, 287] on div "Free preview Pay to view" at bounding box center [568, 320] width 672 height 244
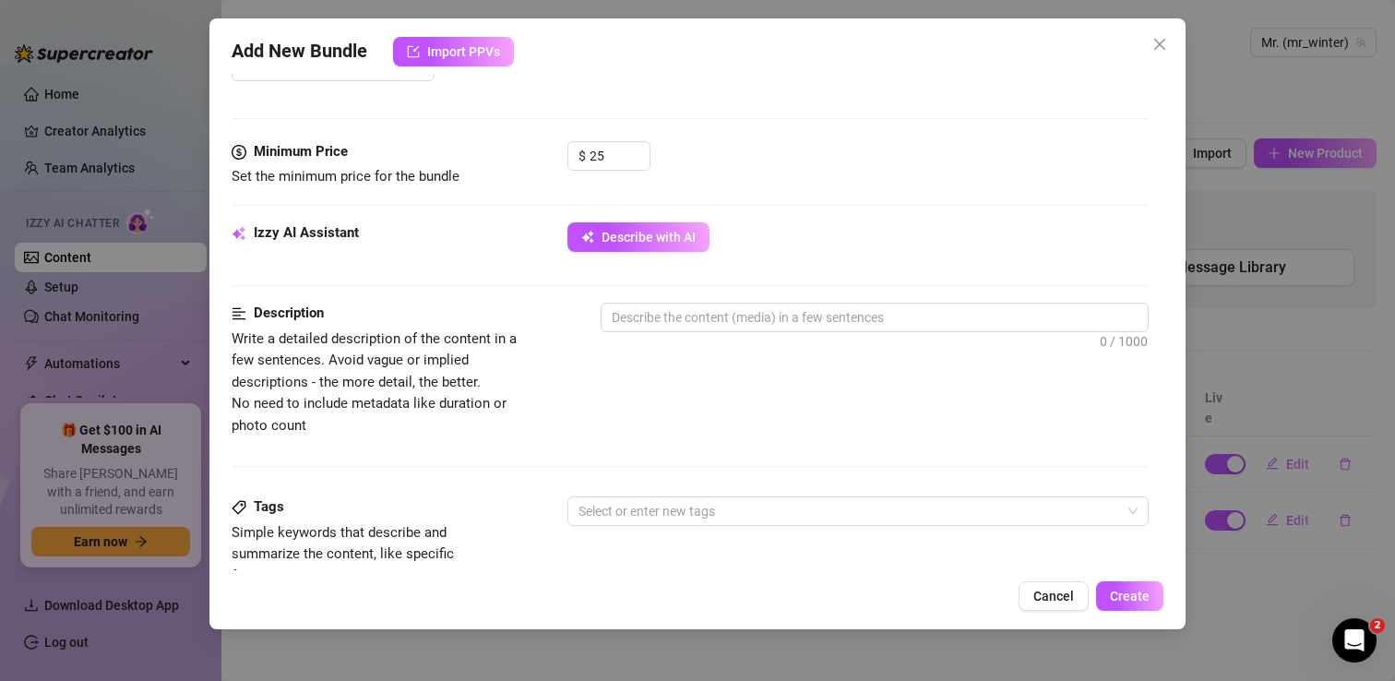
scroll to position [625, 0]
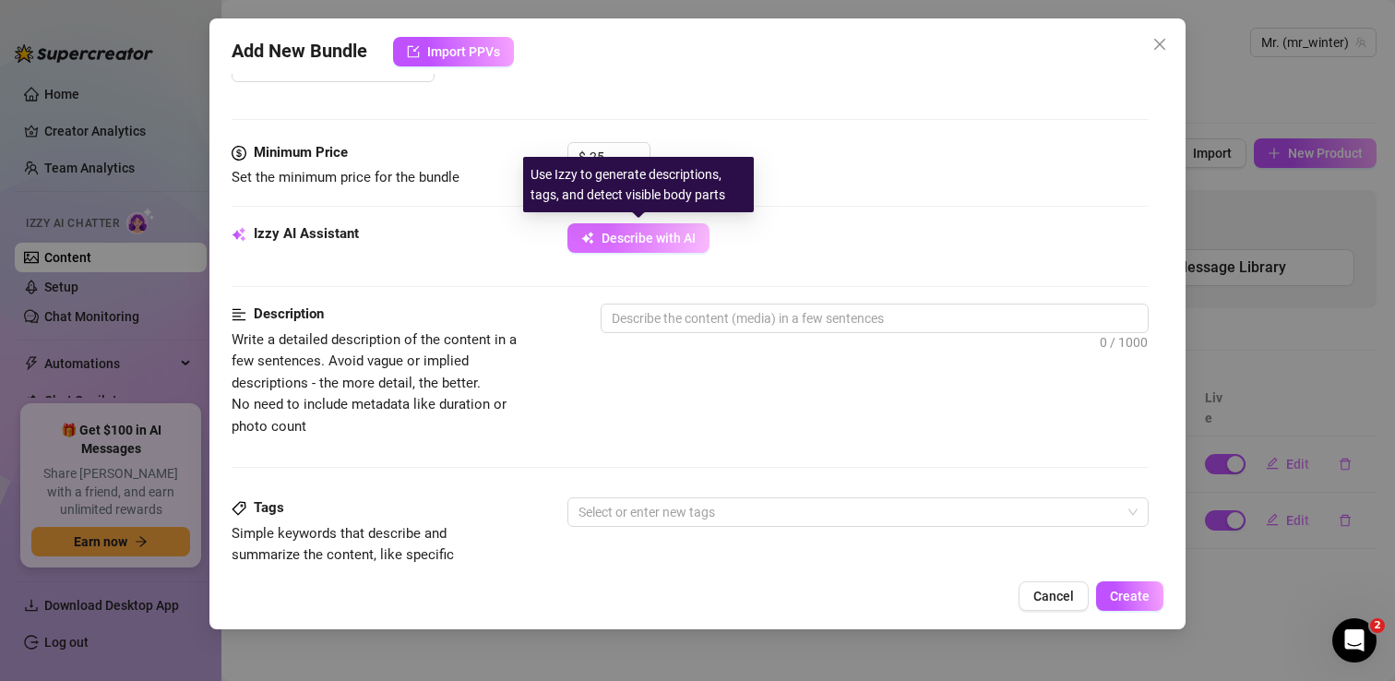
click at [646, 237] on span "Describe with AI" at bounding box center [648, 238] width 94 height 15
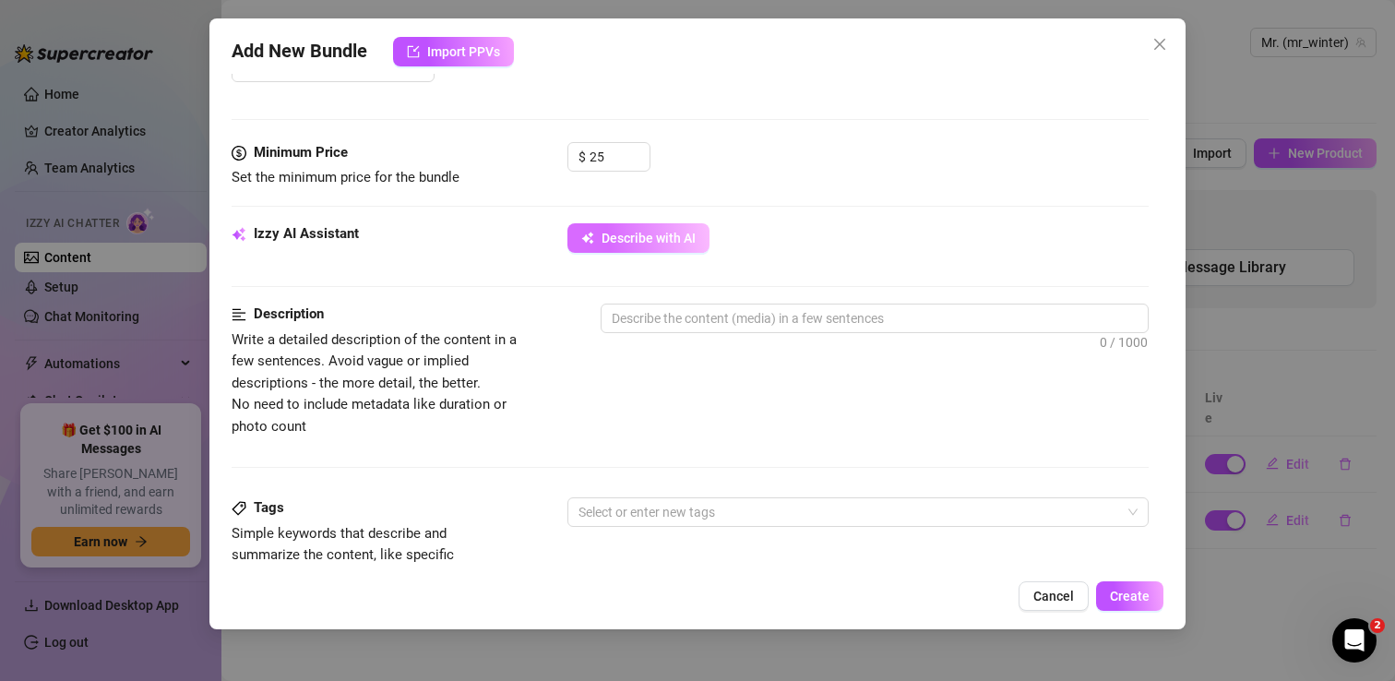
click at [620, 242] on span "Describe with AI" at bounding box center [648, 238] width 94 height 15
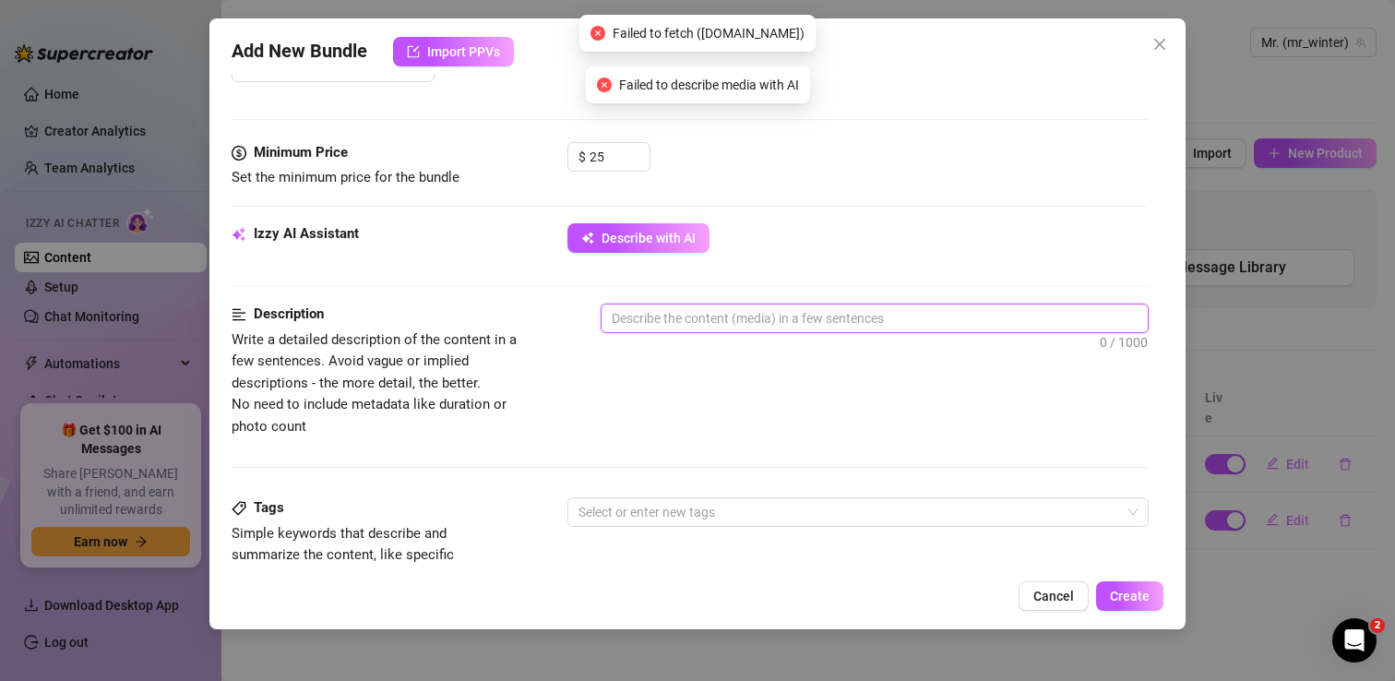
click at [649, 321] on textarea at bounding box center [874, 318] width 546 height 28
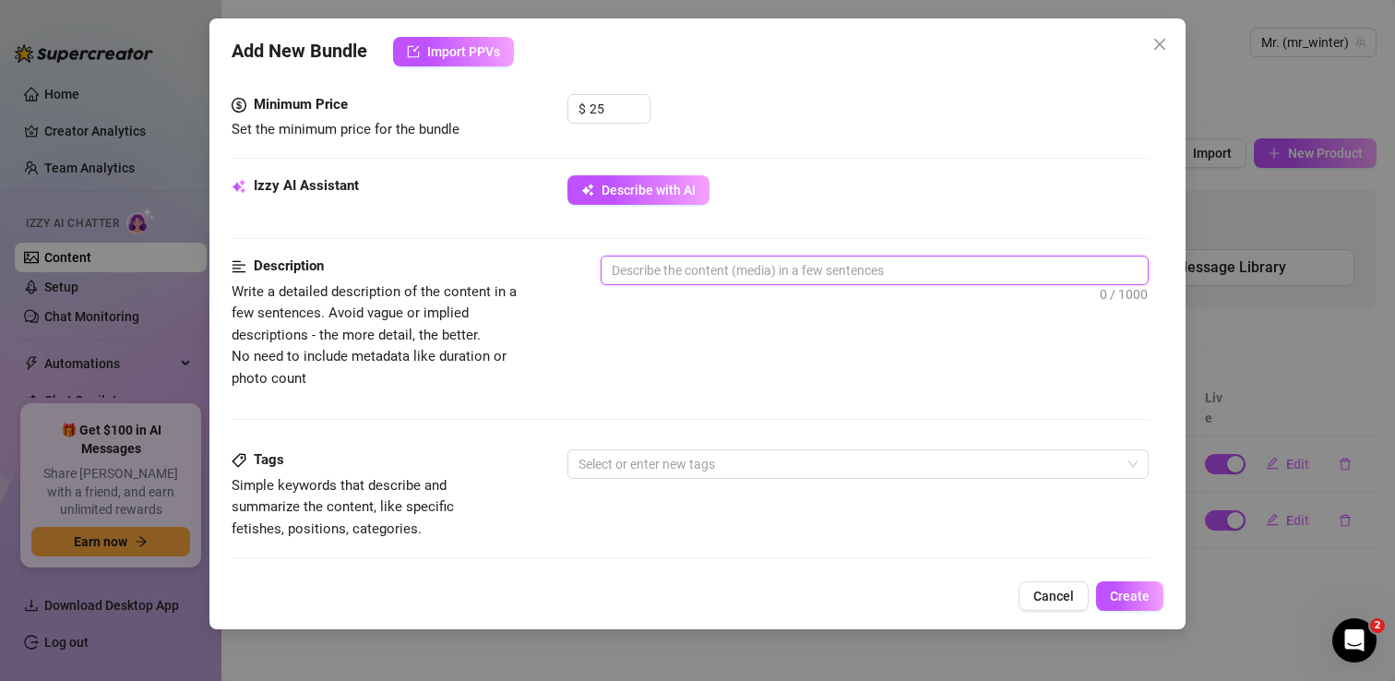
scroll to position [751, 0]
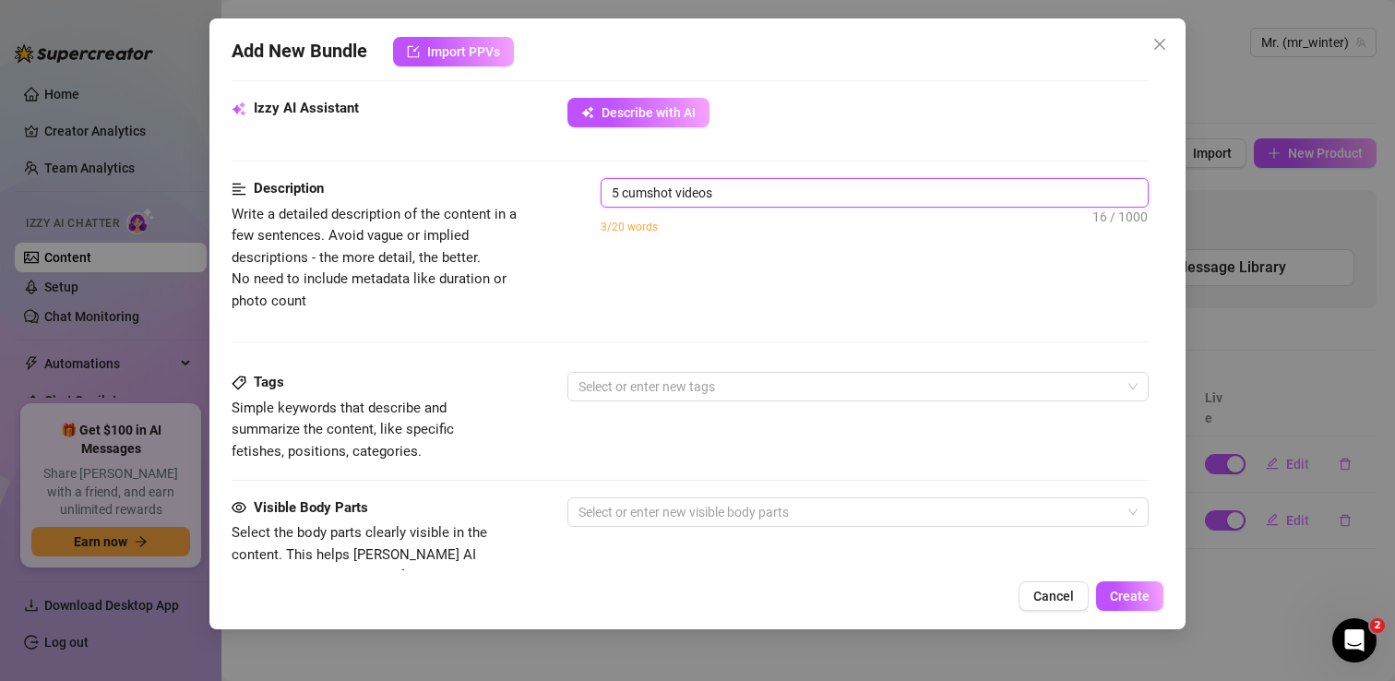
drag, startPoint x: 718, startPoint y: 192, endPoint x: 625, endPoint y: 191, distance: 93.2
click at [625, 191] on textarea "5 cumshot videos" at bounding box center [874, 193] width 546 height 28
click at [736, 195] on textarea "5 creampie videos. In cluding" at bounding box center [874, 193] width 546 height 28
click at [826, 197] on textarea "5 creampie videos. Including" at bounding box center [874, 193] width 546 height 28
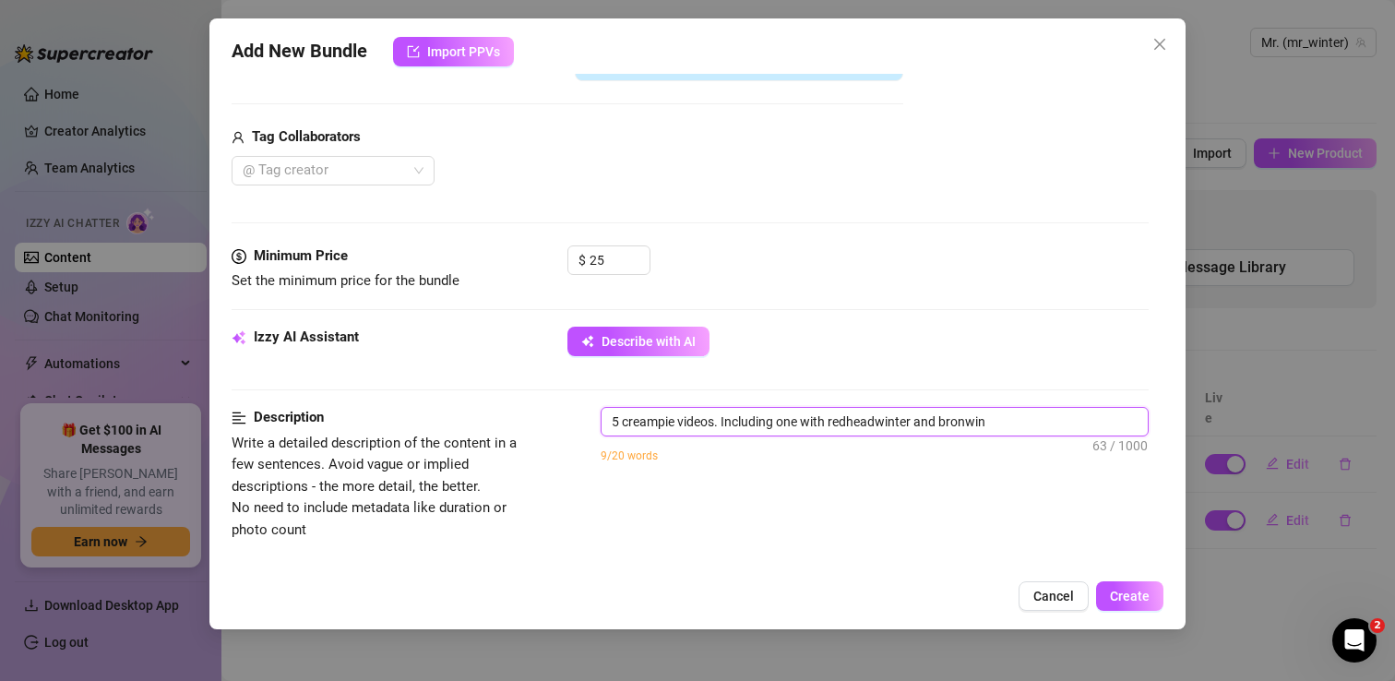
scroll to position [539, 0]
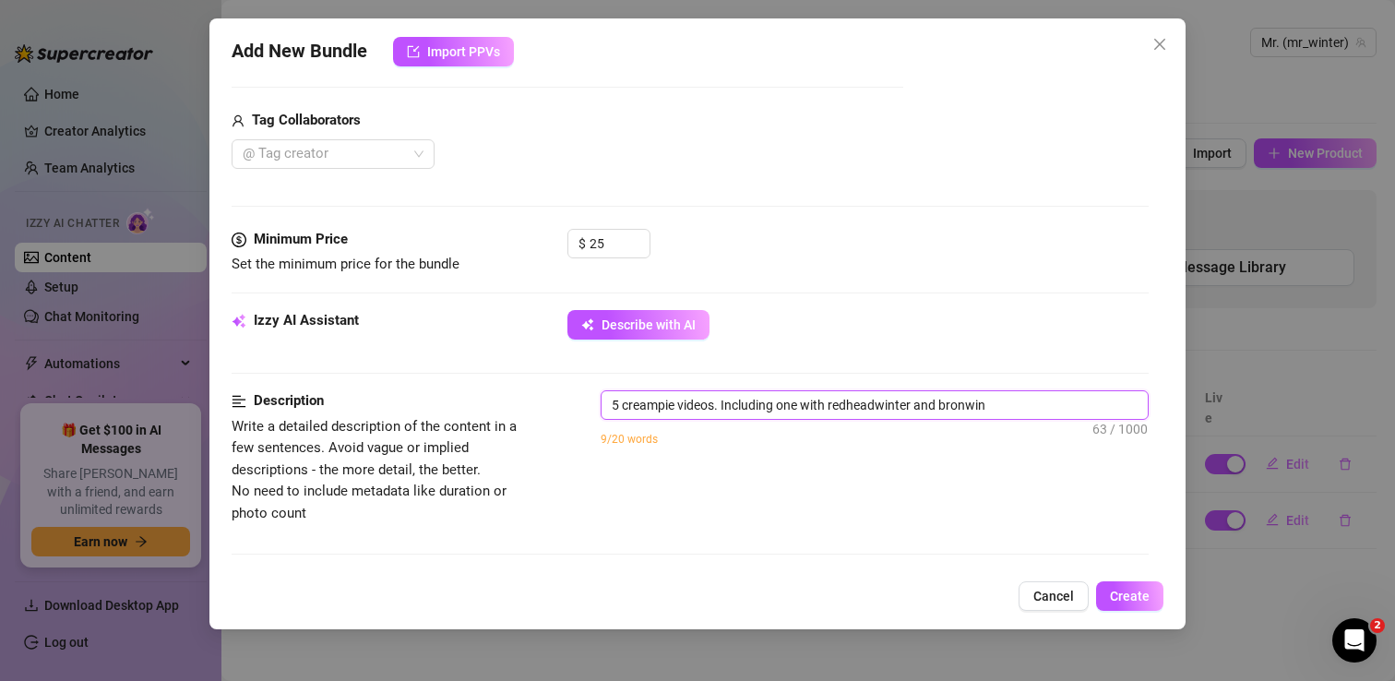
click at [798, 403] on textarea "5 creampie videos. Including one with redheadwinter and bronwin" at bounding box center [874, 405] width 546 height 28
click at [1018, 414] on textarea "5 creampie videos. Including ones with redheadwinter and bronwin" at bounding box center [874, 405] width 546 height 28
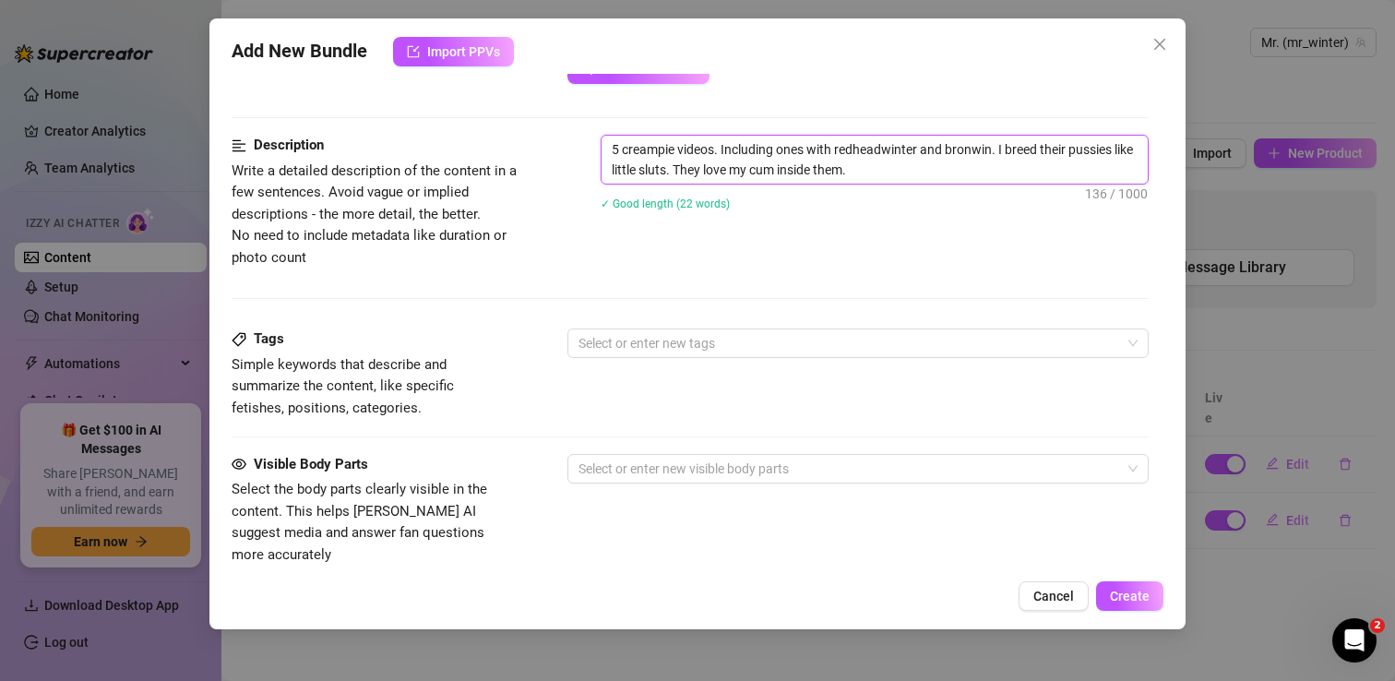
scroll to position [797, 0]
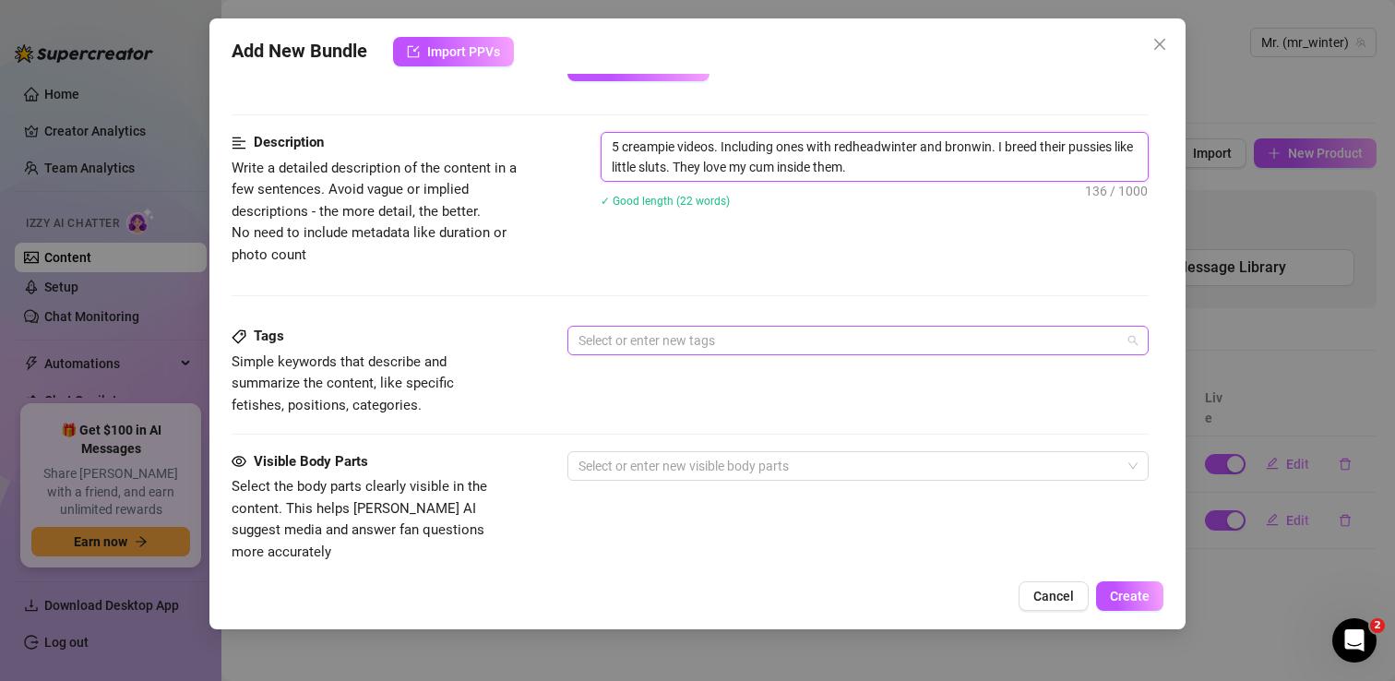
click at [718, 333] on div at bounding box center [848, 340] width 554 height 26
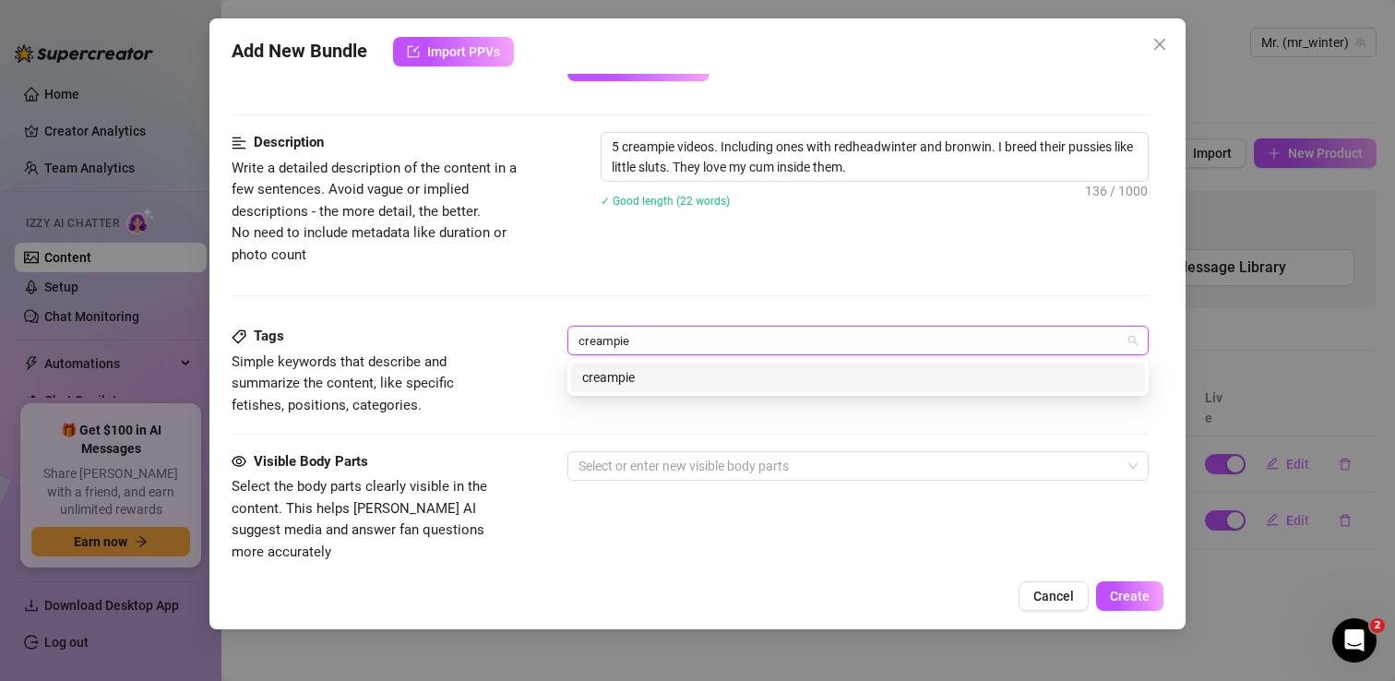
click at [669, 375] on div "creampie" at bounding box center [858, 377] width 552 height 20
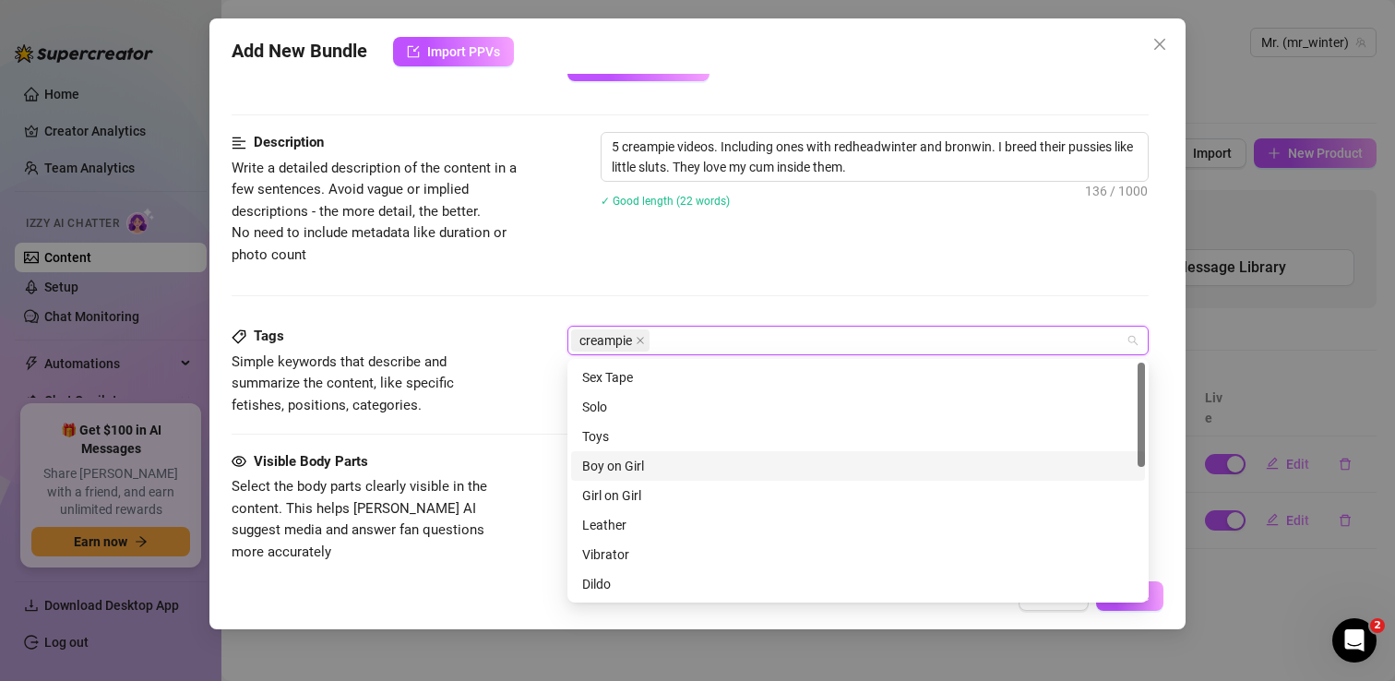
click at [633, 463] on div "Boy on Girl" at bounding box center [858, 466] width 552 height 20
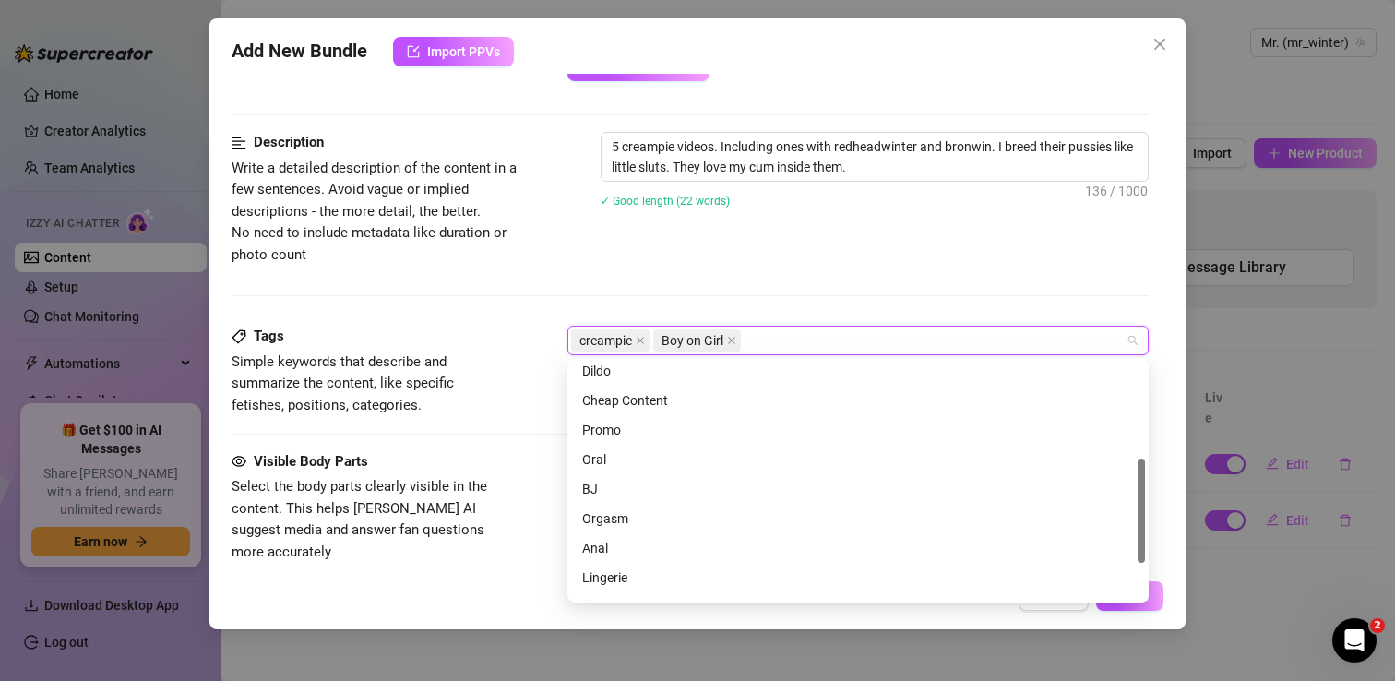
scroll to position [295, 0]
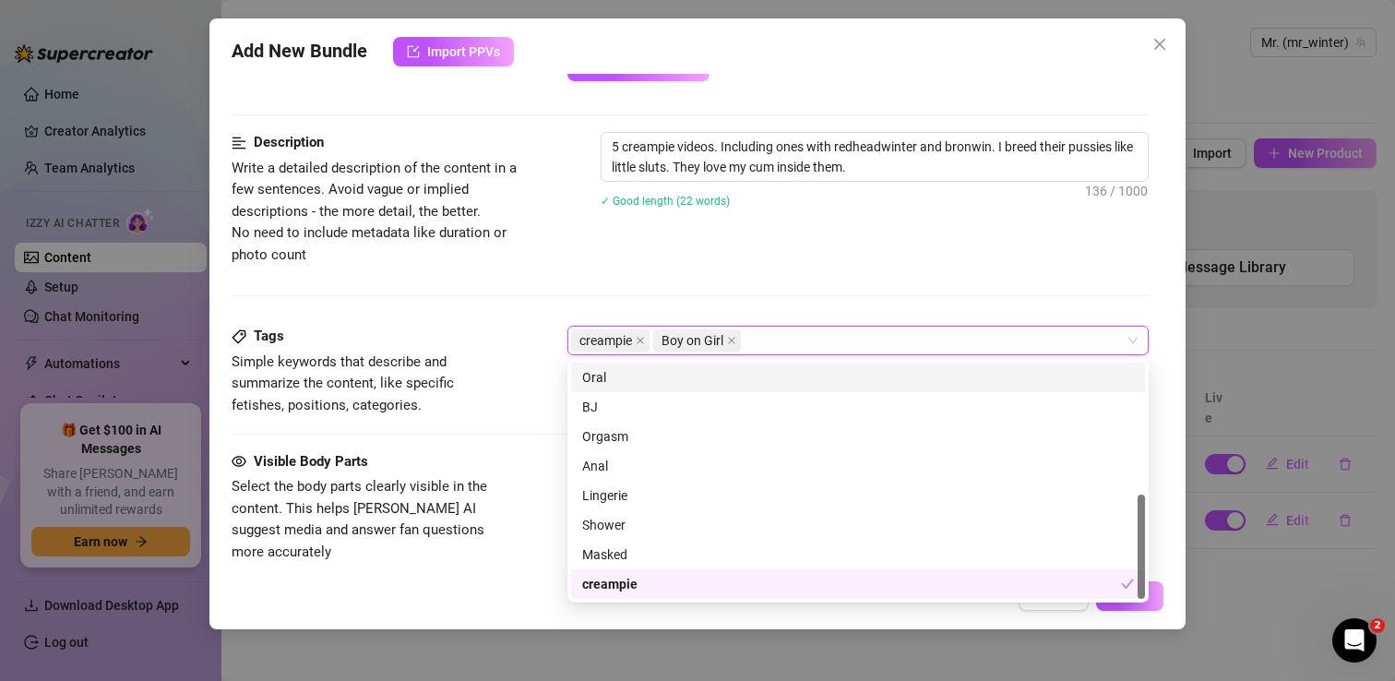
click at [546, 290] on div "Description Write a detailed description of the content in a few sentences. Avo…" at bounding box center [690, 229] width 917 height 194
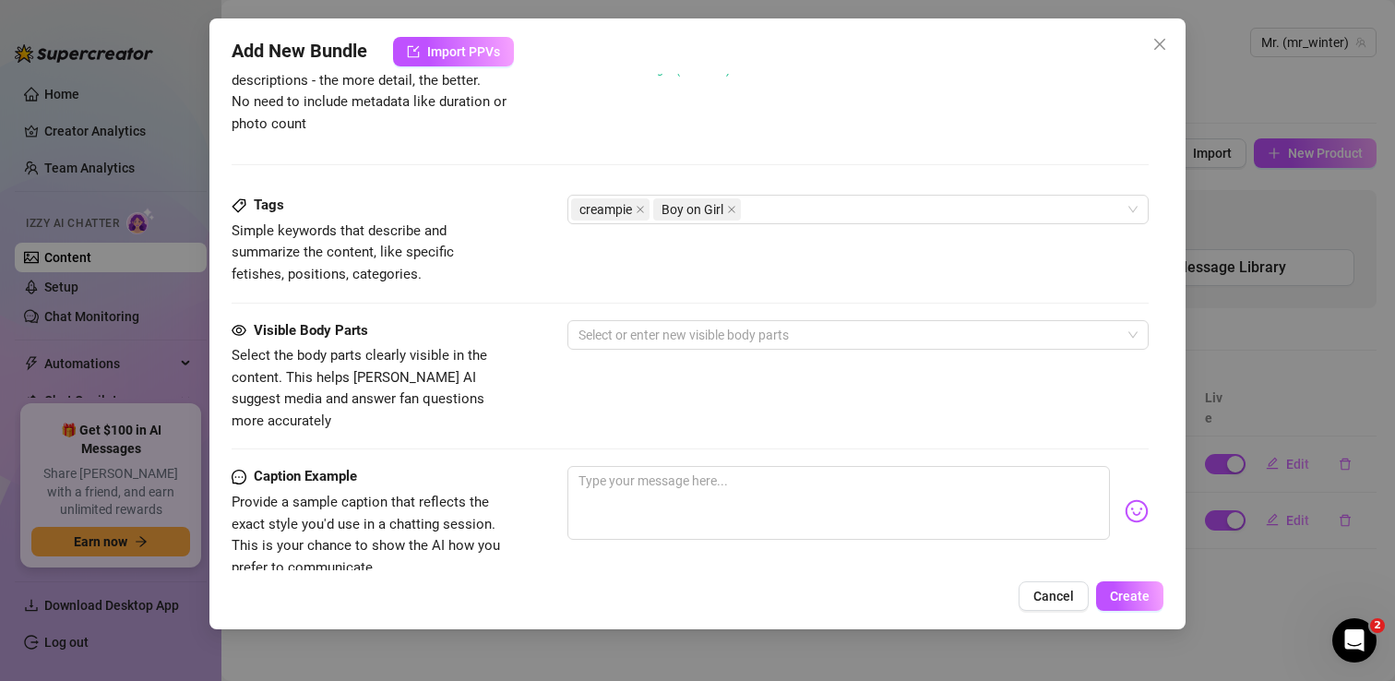
scroll to position [931, 0]
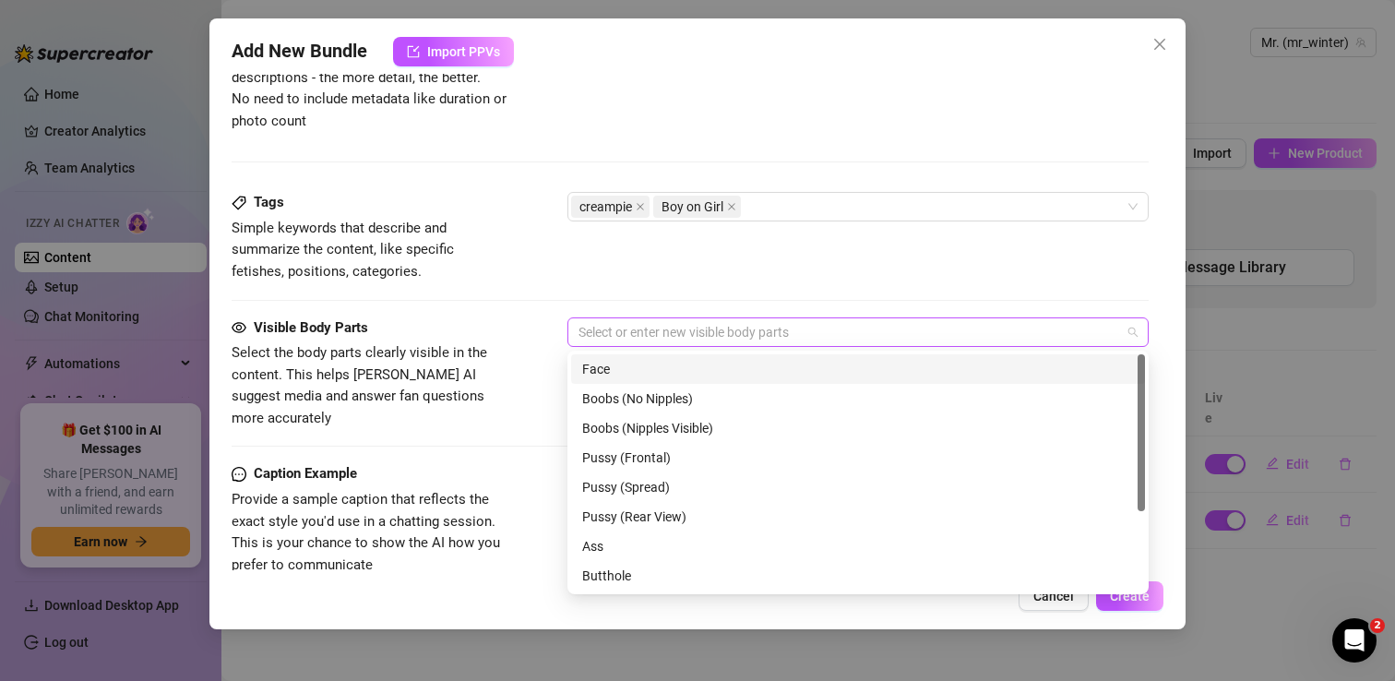
click at [643, 336] on div at bounding box center [848, 332] width 554 height 26
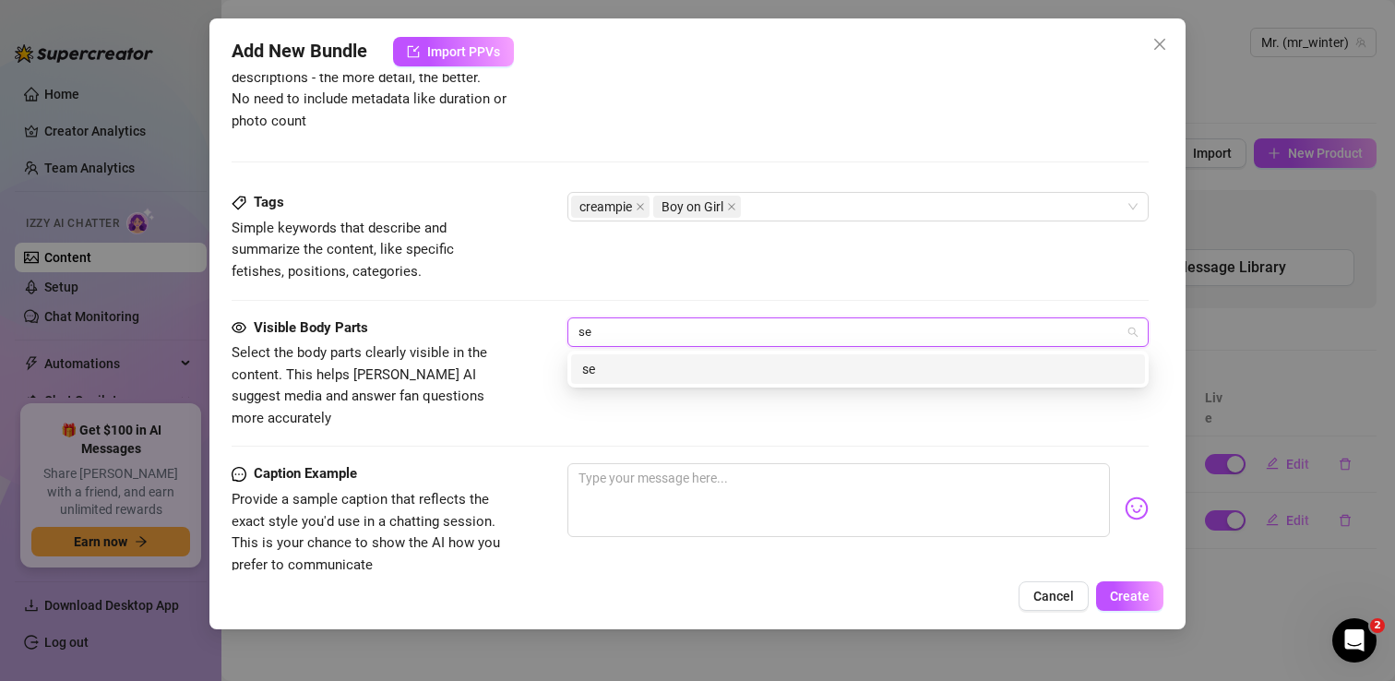
scroll to position [0, 0]
click at [614, 380] on div "sex" at bounding box center [858, 369] width 574 height 30
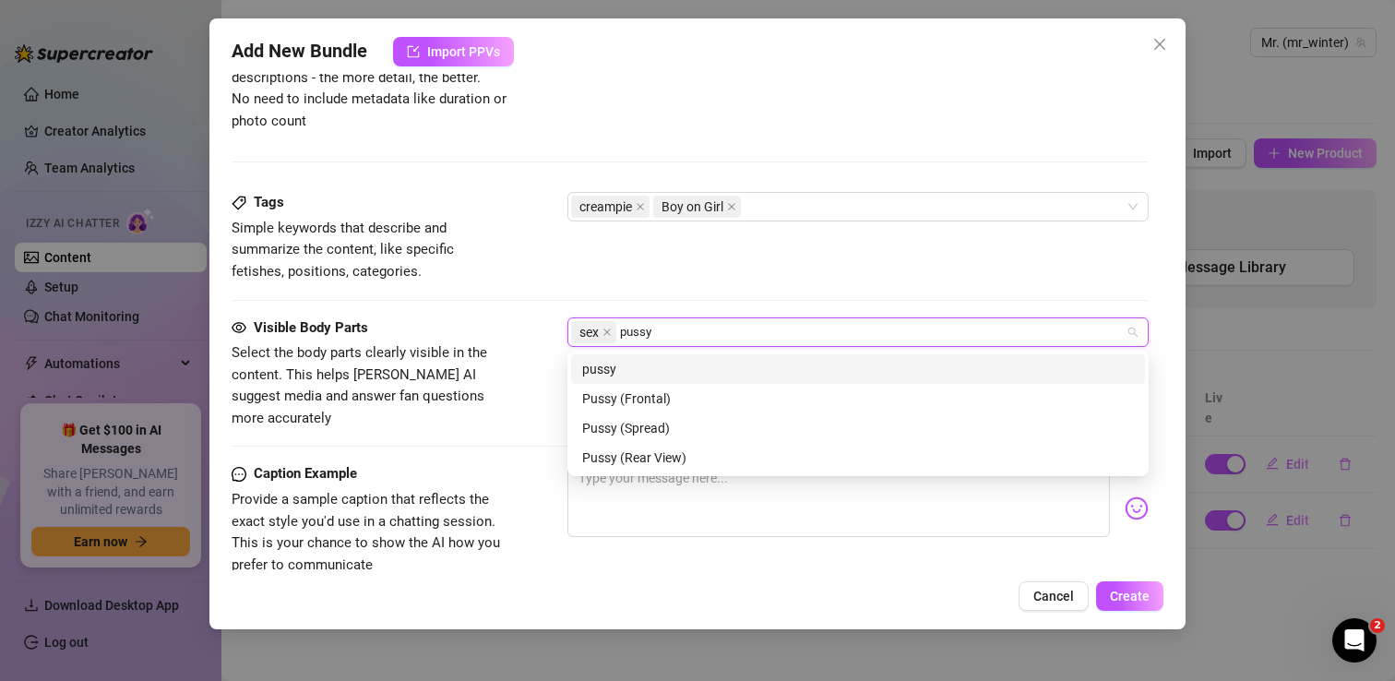
click at [618, 371] on div "pussy" at bounding box center [858, 369] width 552 height 20
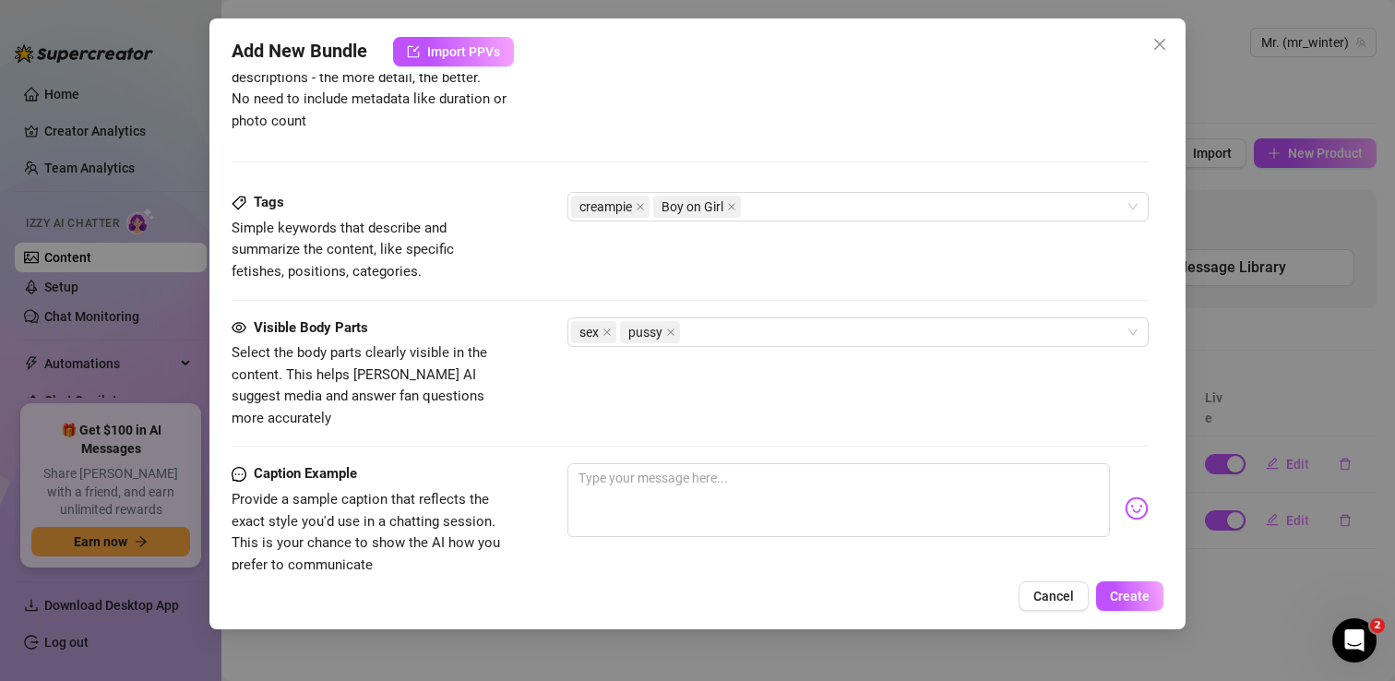
click at [714, 259] on div "Tags Simple keywords that describe and summarize the content, like specific fet…" at bounding box center [690, 237] width 917 height 90
click at [669, 331] on icon "close" at bounding box center [670, 331] width 9 height 9
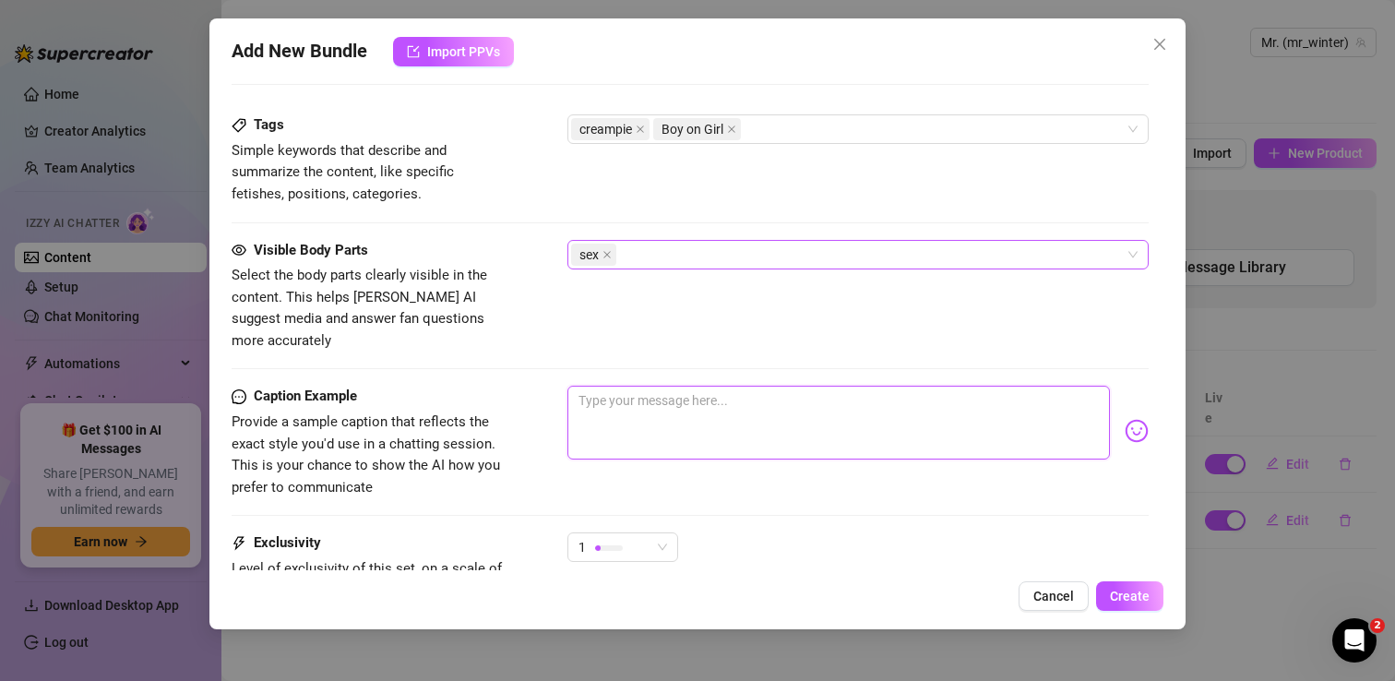
click at [668, 398] on textarea at bounding box center [838, 423] width 542 height 74
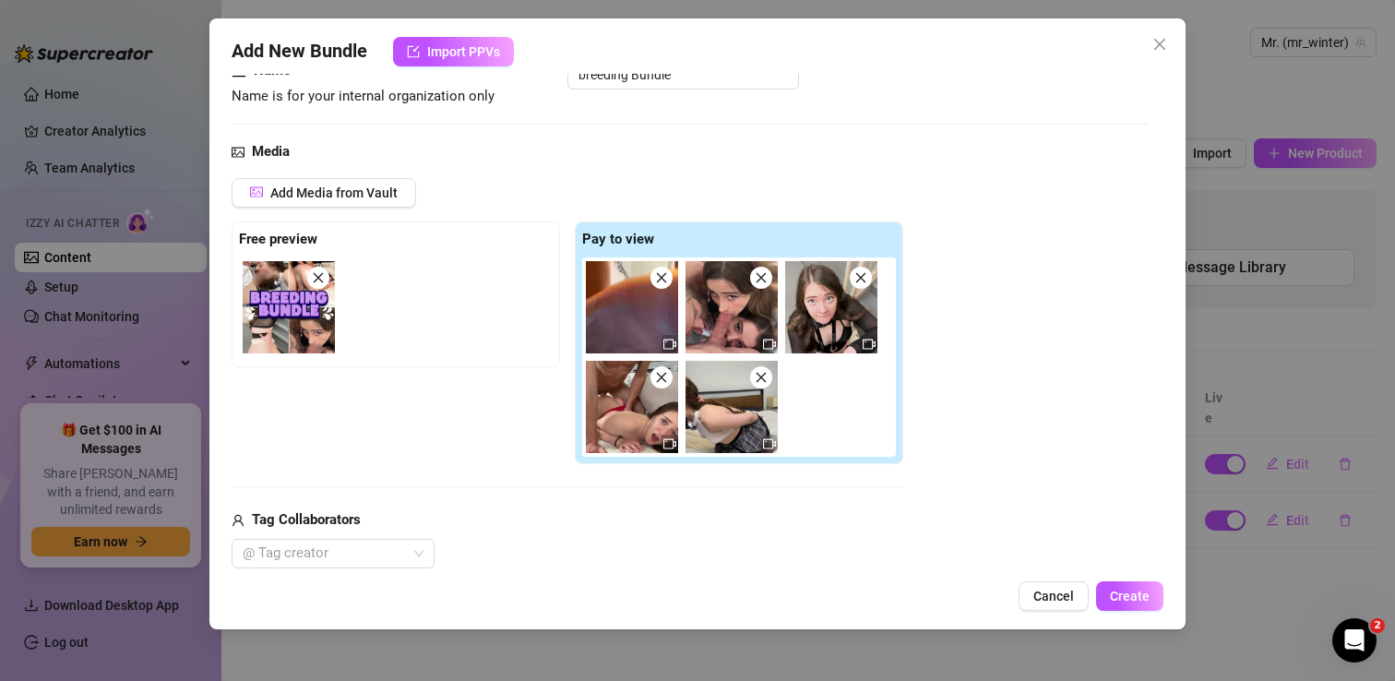
scroll to position [0, 0]
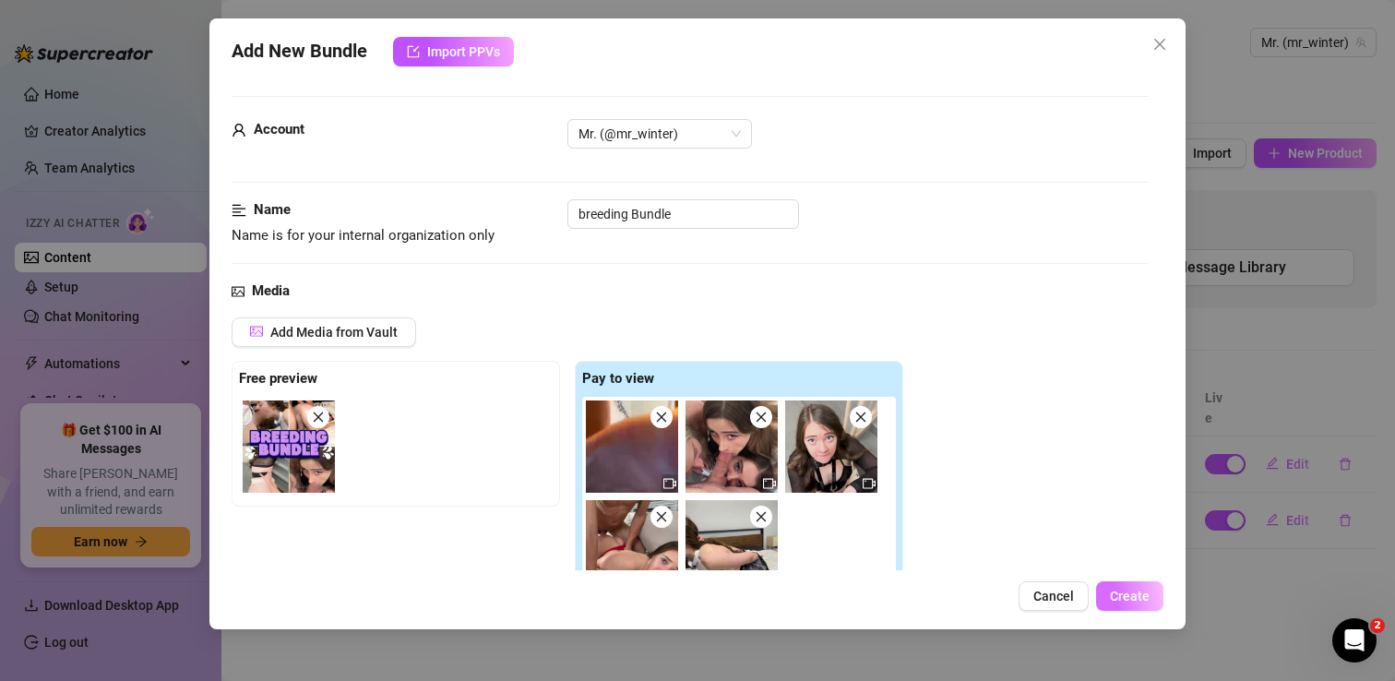
click at [1135, 590] on span "Create" at bounding box center [1130, 596] width 40 height 15
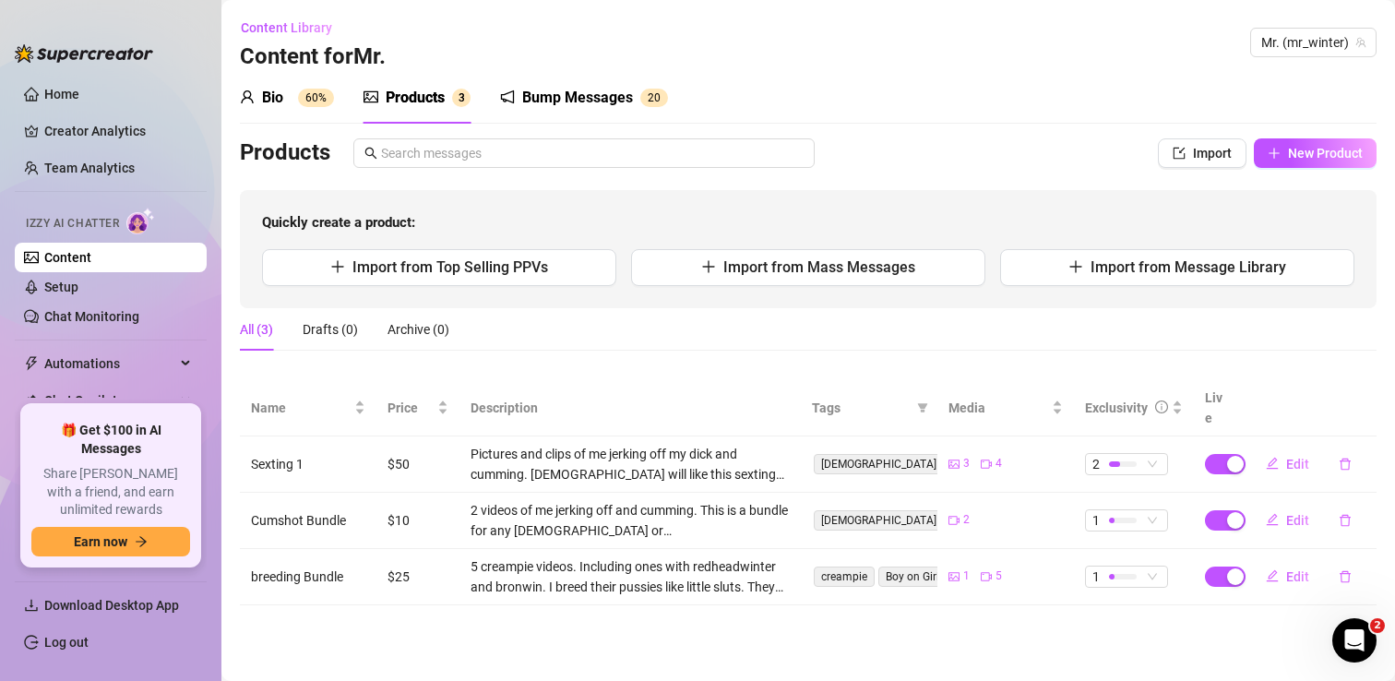
click at [283, 102] on div "Bio" at bounding box center [272, 98] width 21 height 22
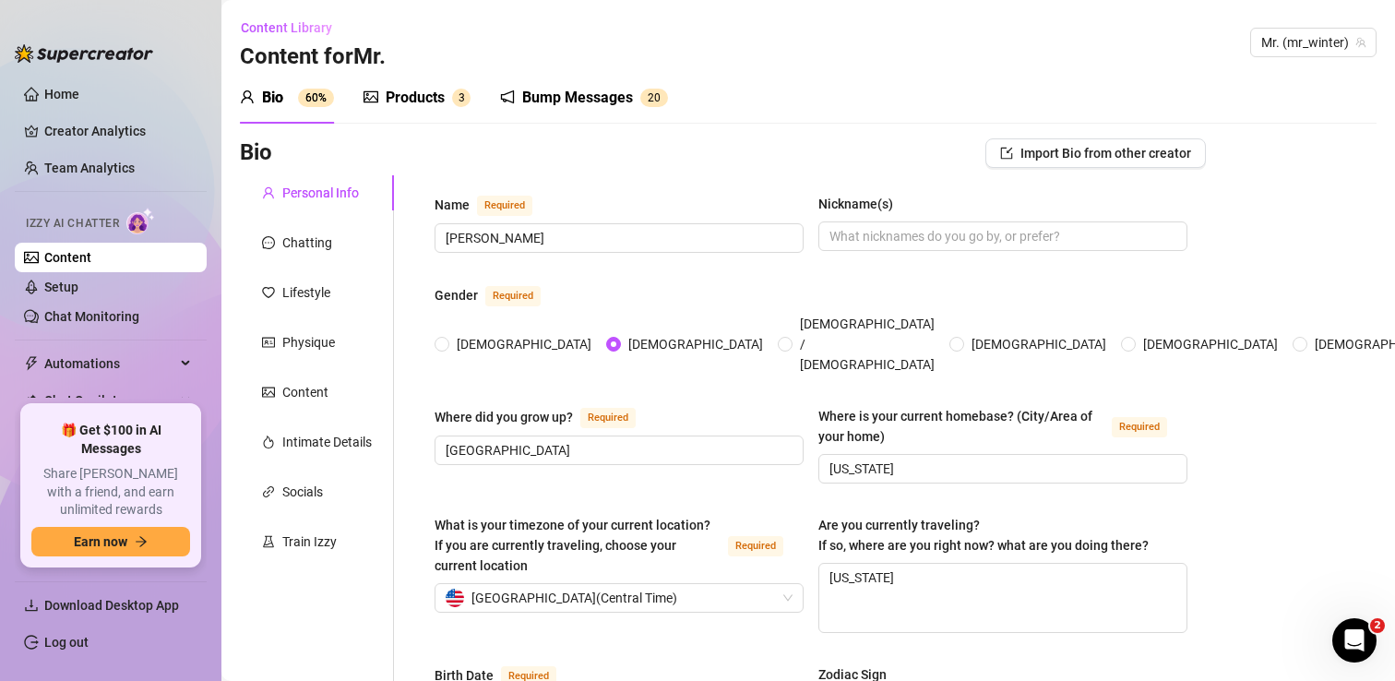
click at [81, 220] on span "Izzy AI Chatter" at bounding box center [72, 224] width 93 height 18
click at [60, 263] on link "Content" at bounding box center [67, 257] width 47 height 15
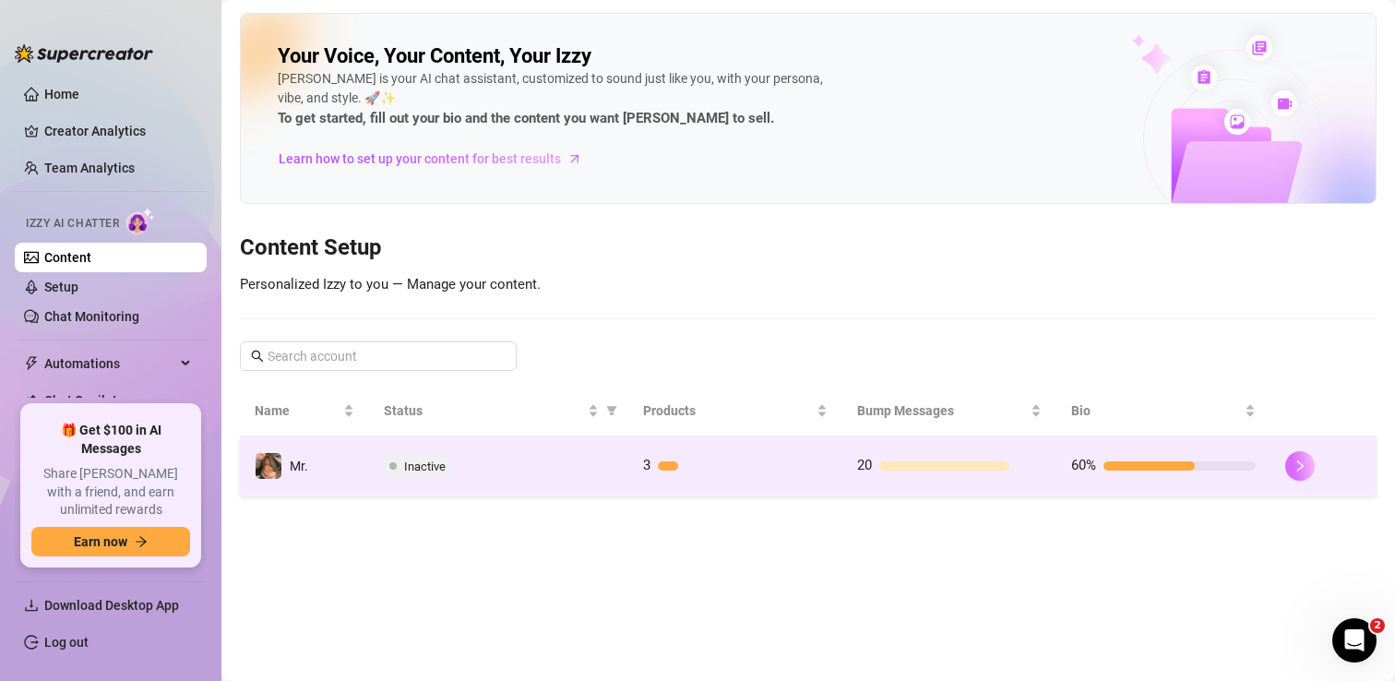
click at [1303, 466] on icon "right" at bounding box center [1299, 465] width 13 height 13
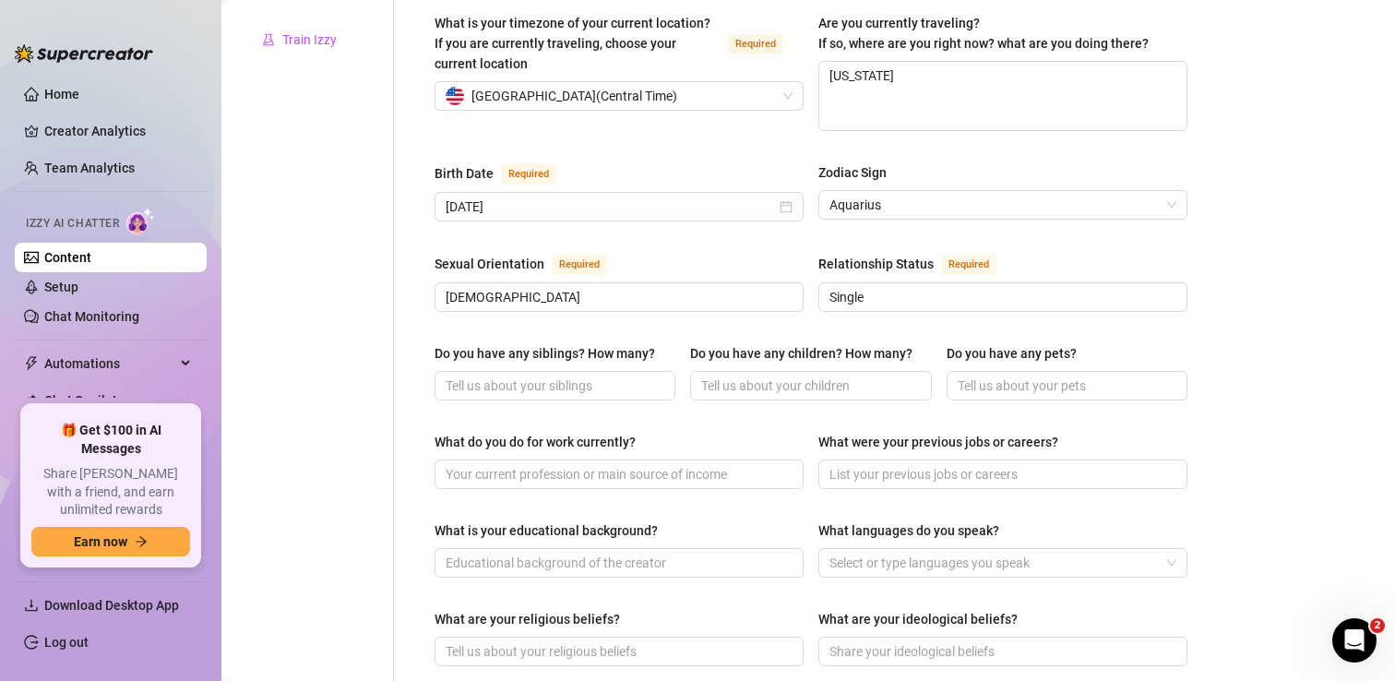
click at [308, 37] on div "Train Izzy" at bounding box center [309, 40] width 54 height 20
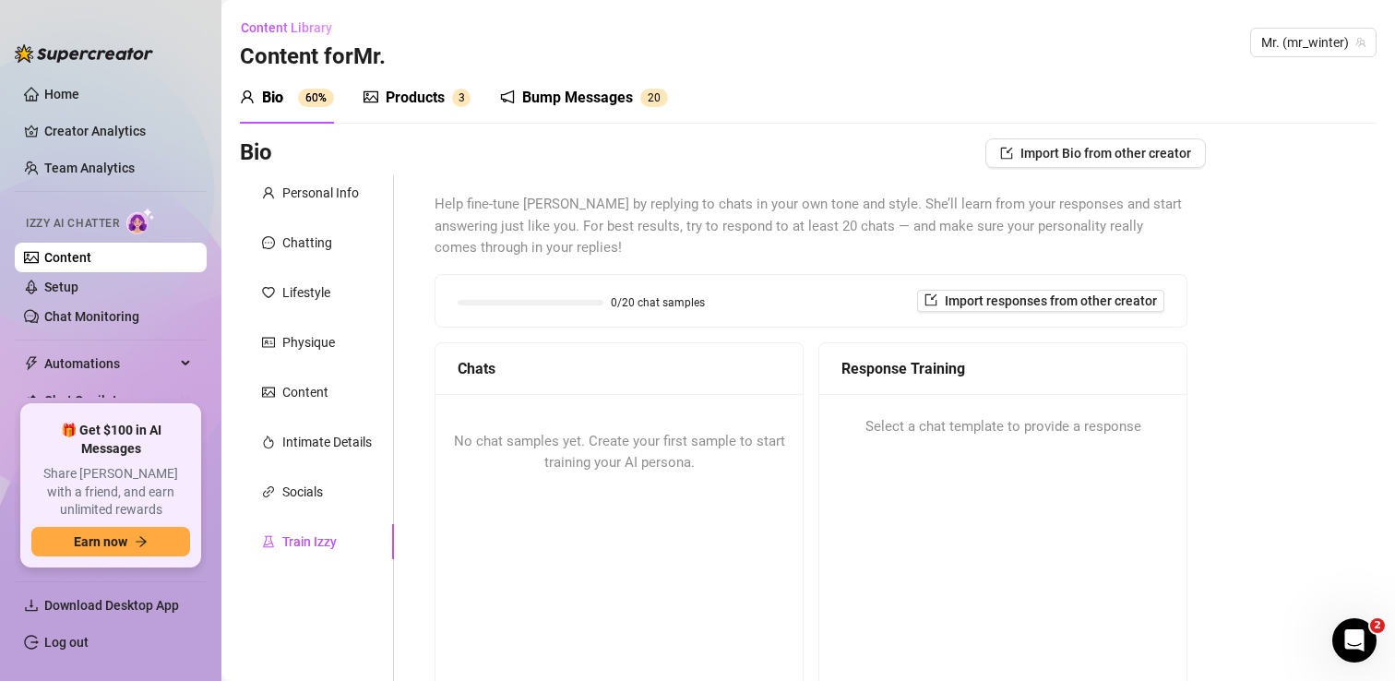
click at [421, 101] on div "Products" at bounding box center [415, 98] width 59 height 22
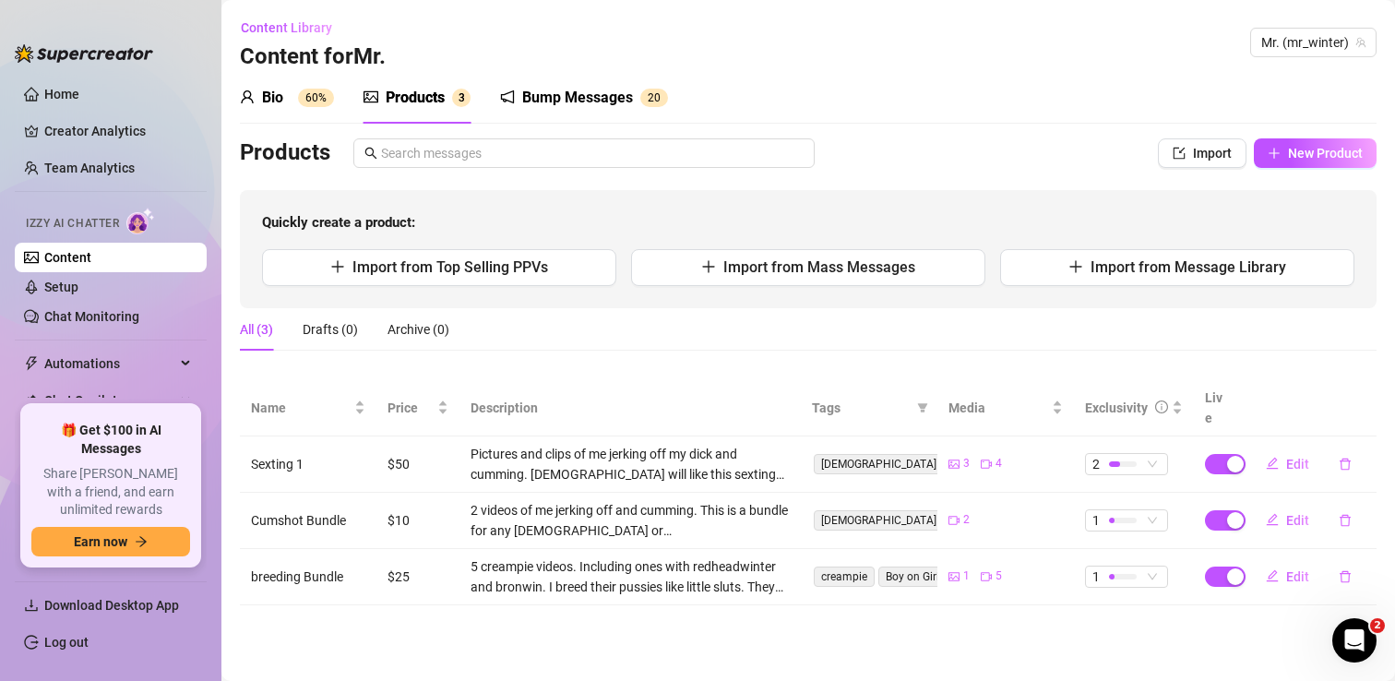
click at [658, 98] on span "0" at bounding box center [657, 97] width 6 height 13
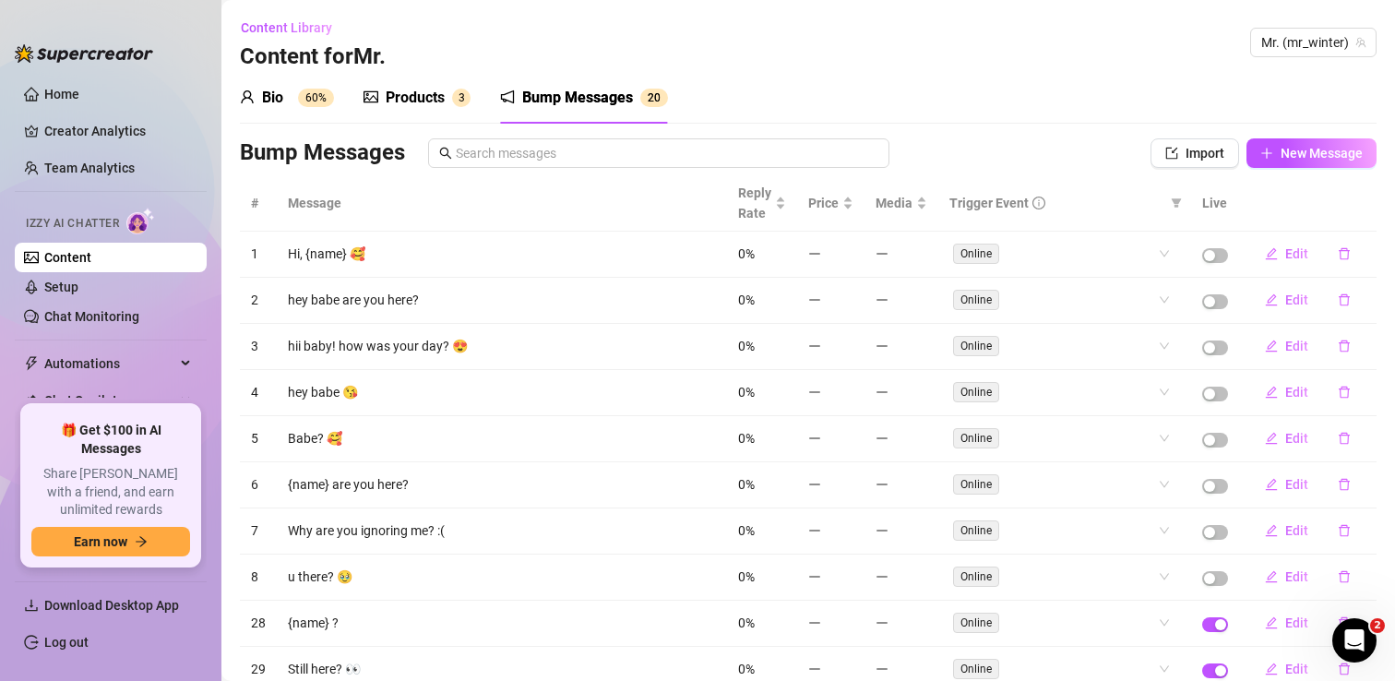
click at [399, 99] on div "Products" at bounding box center [415, 98] width 59 height 22
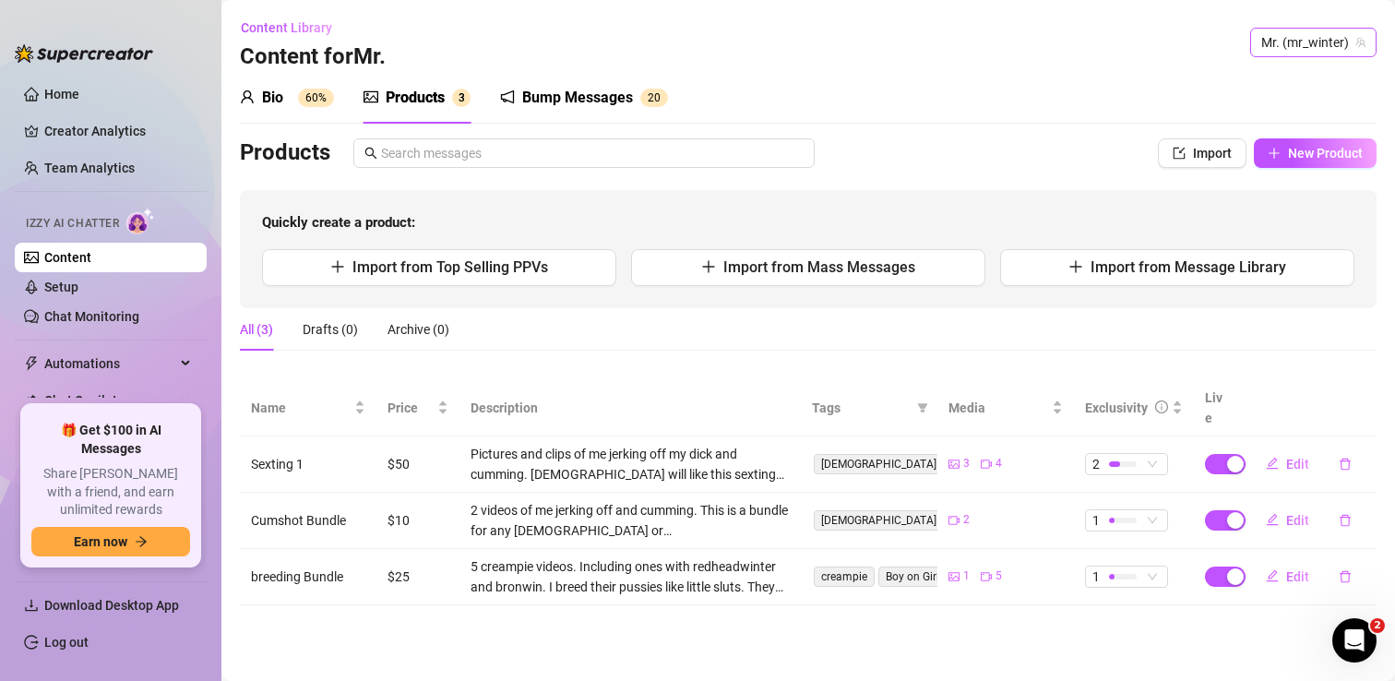
click at [1294, 36] on span "Mr. (mr_winter)" at bounding box center [1313, 43] width 104 height 28
click at [1024, 77] on div "Bio 60% Products 3 Bump Messages 2 0" at bounding box center [808, 98] width 1137 height 52
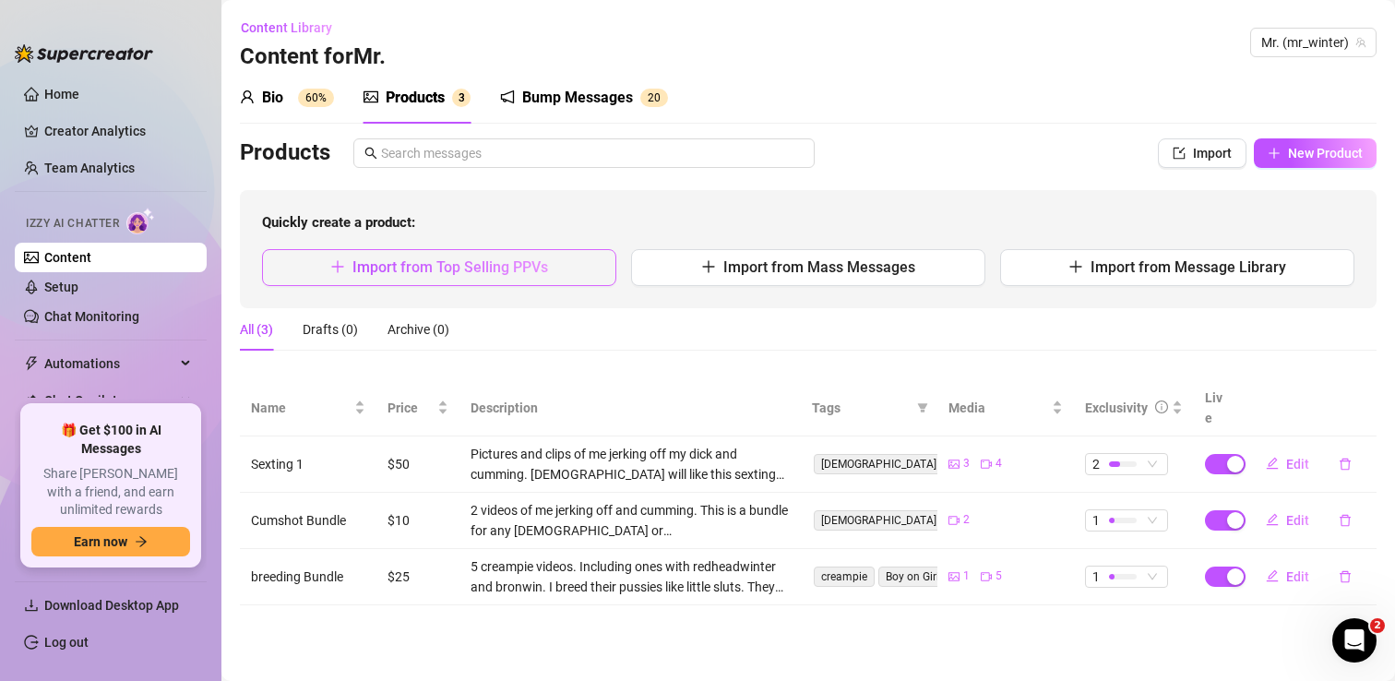
click at [512, 270] on span "Import from Top Selling PPVs" at bounding box center [450, 267] width 196 height 18
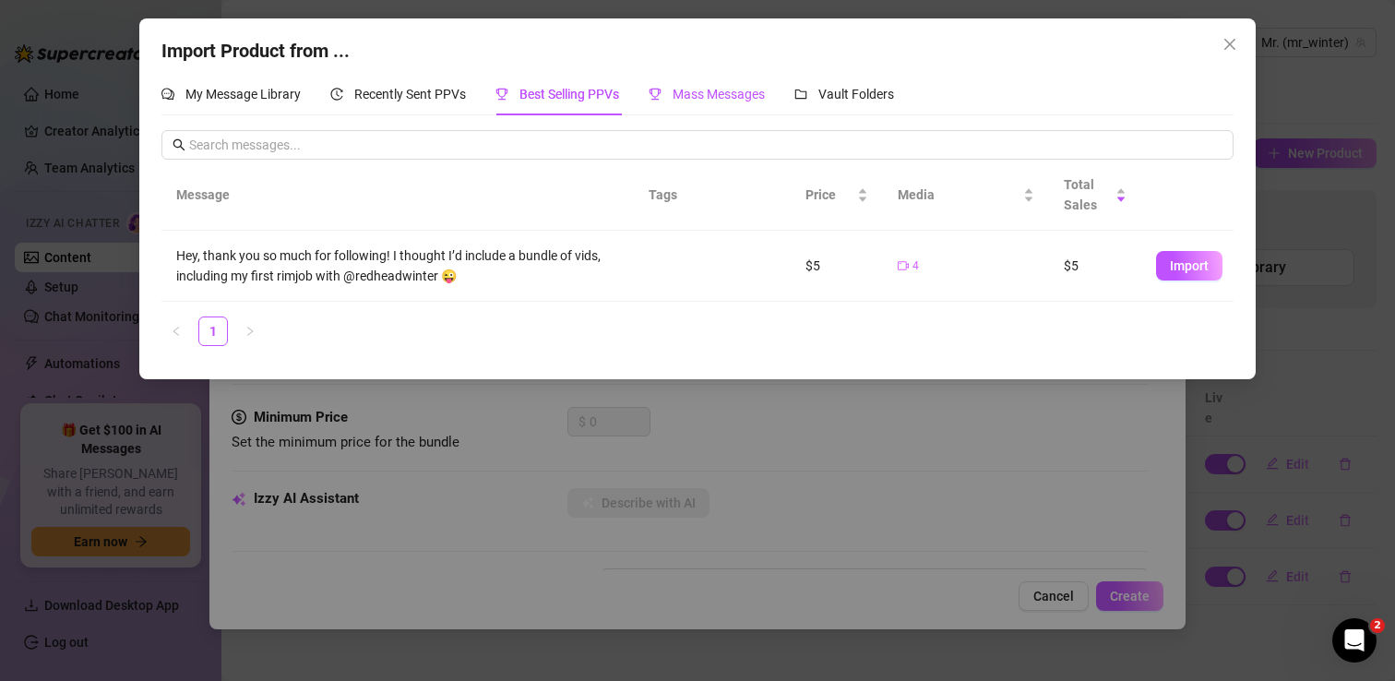
click at [720, 89] on span "Mass Messages" at bounding box center [719, 94] width 92 height 15
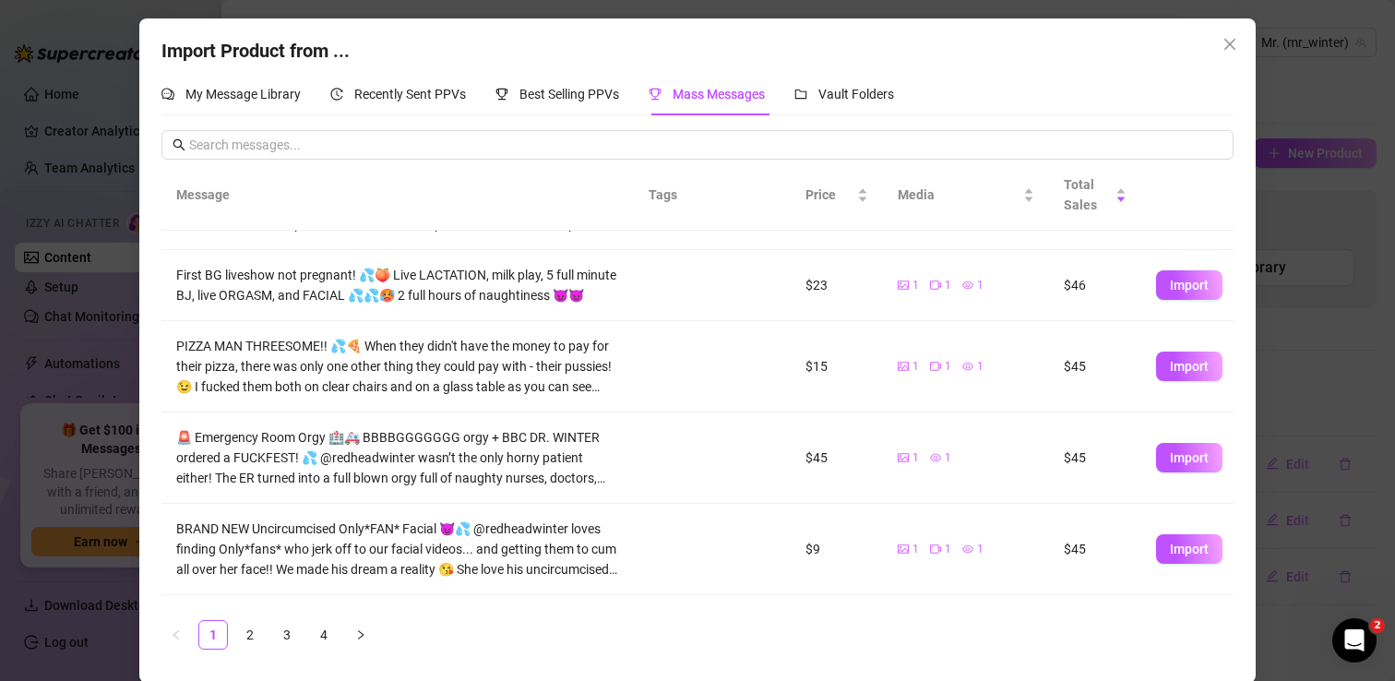
scroll to position [351, 0]
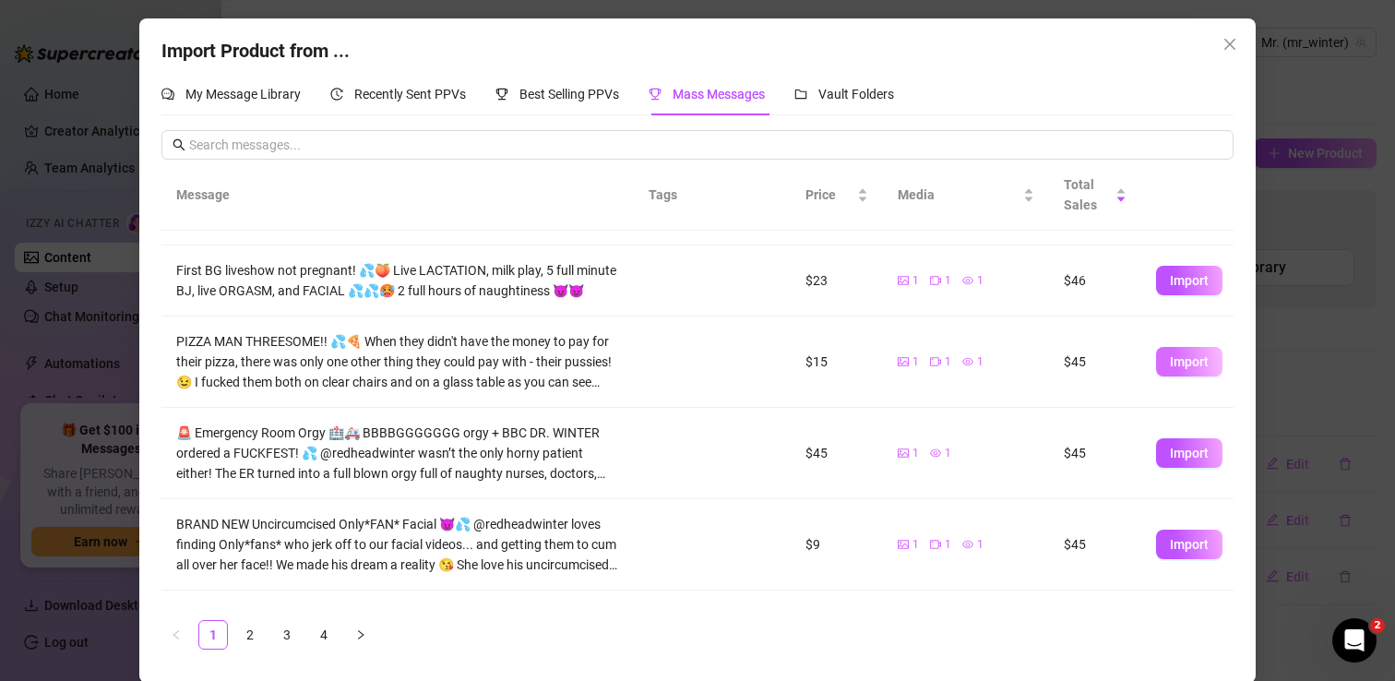
click at [1185, 363] on span "Import" at bounding box center [1189, 361] width 39 height 15
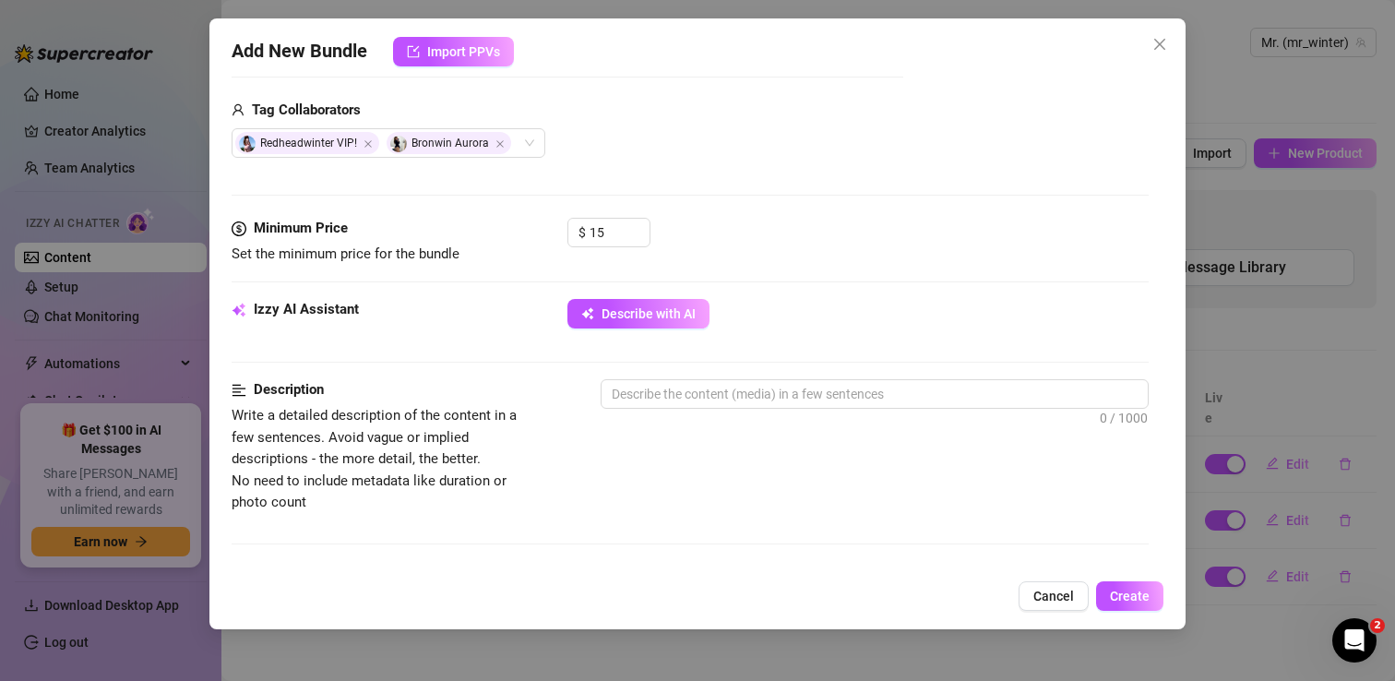
scroll to position [465, 0]
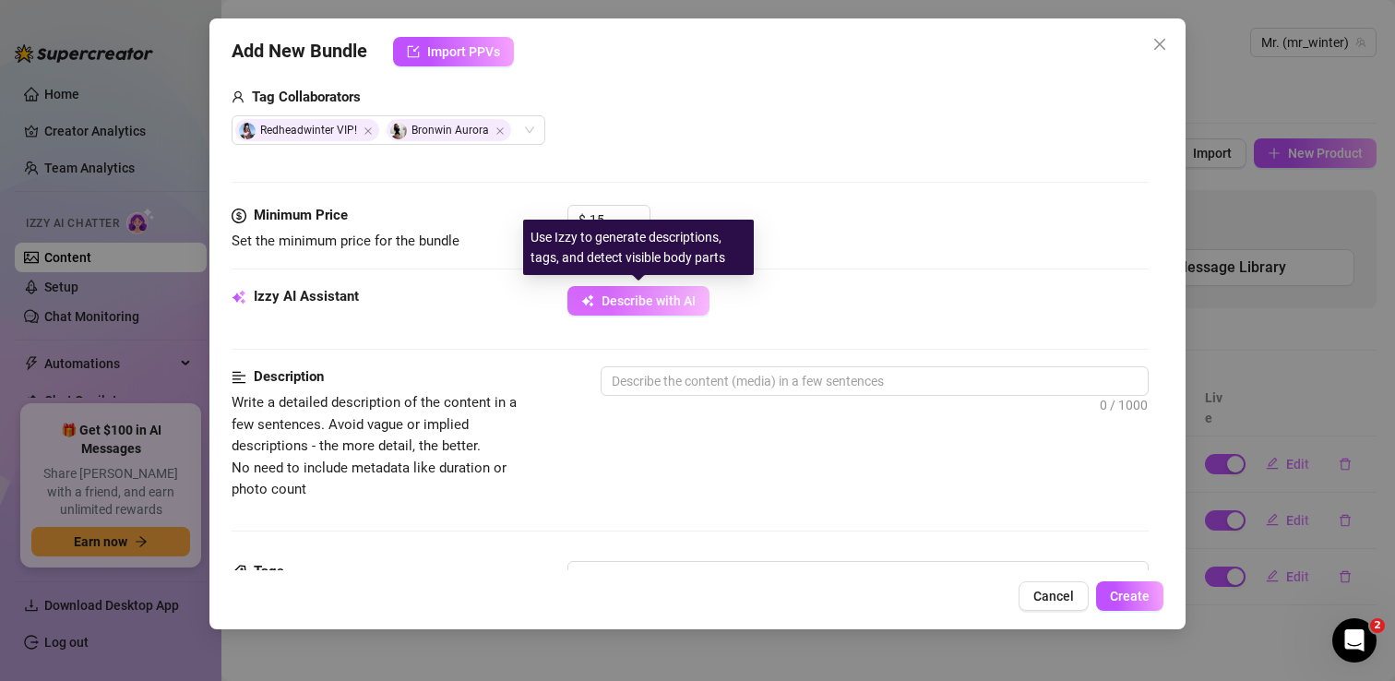
click at [626, 306] on span "Describe with AI" at bounding box center [648, 300] width 94 height 15
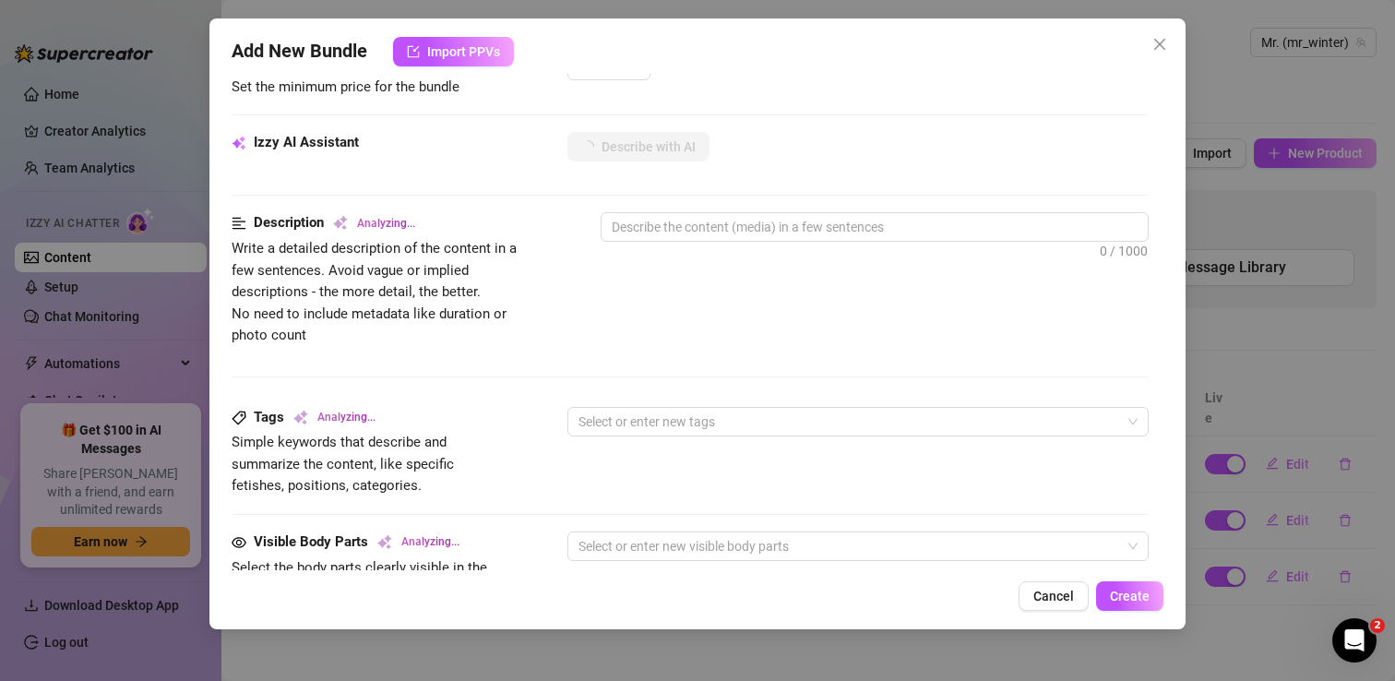
scroll to position [623, 0]
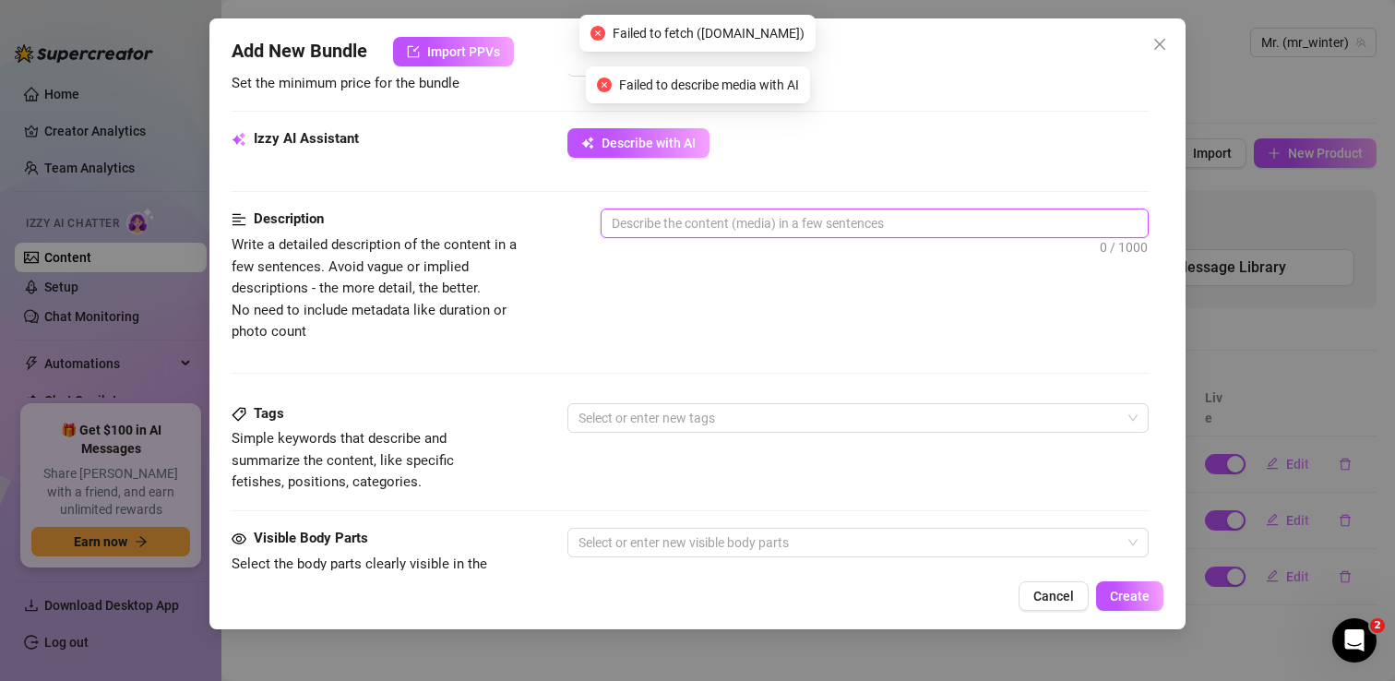
click at [676, 224] on textarea at bounding box center [874, 223] width 546 height 28
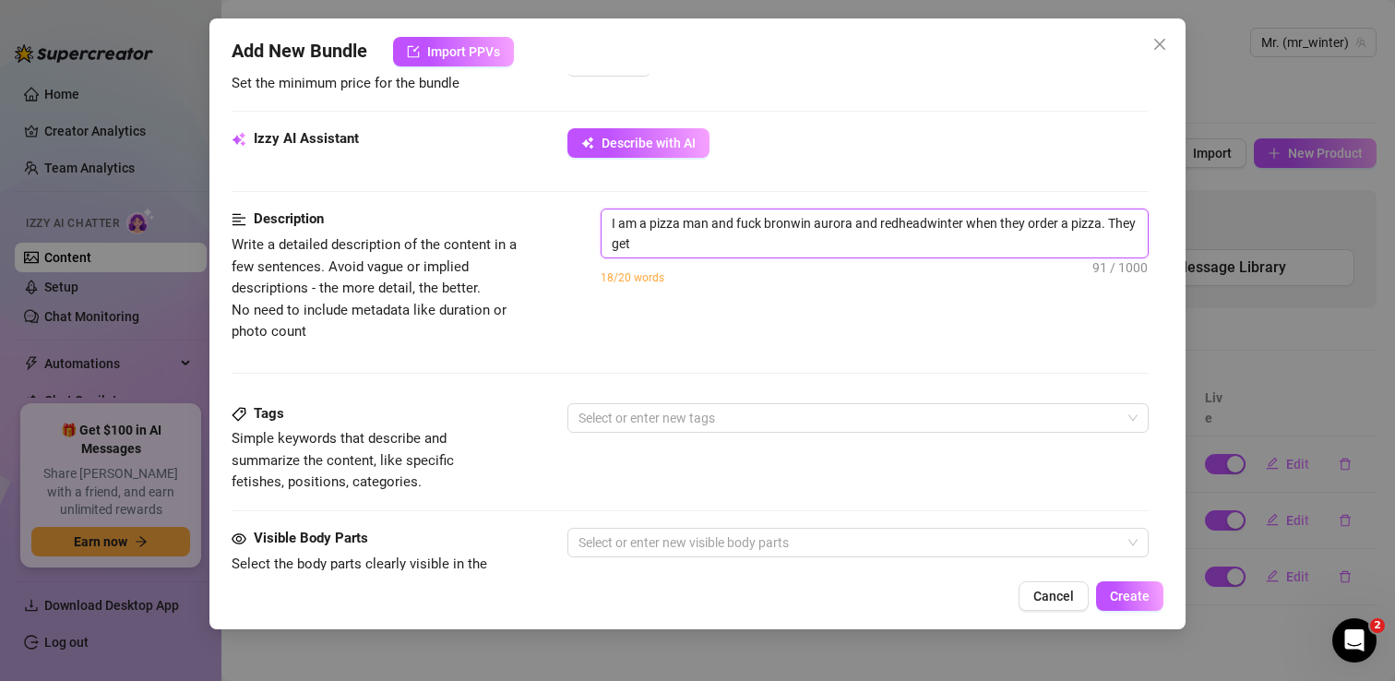
scroll to position [0, 0]
drag, startPoint x: 634, startPoint y: 245, endPoint x: 1104, endPoint y: 217, distance: 471.4
click at [1104, 217] on textarea "I am a pizza man and fuck bronwin aurora and redheadwinter when they order a pi…" at bounding box center [874, 233] width 546 height 48
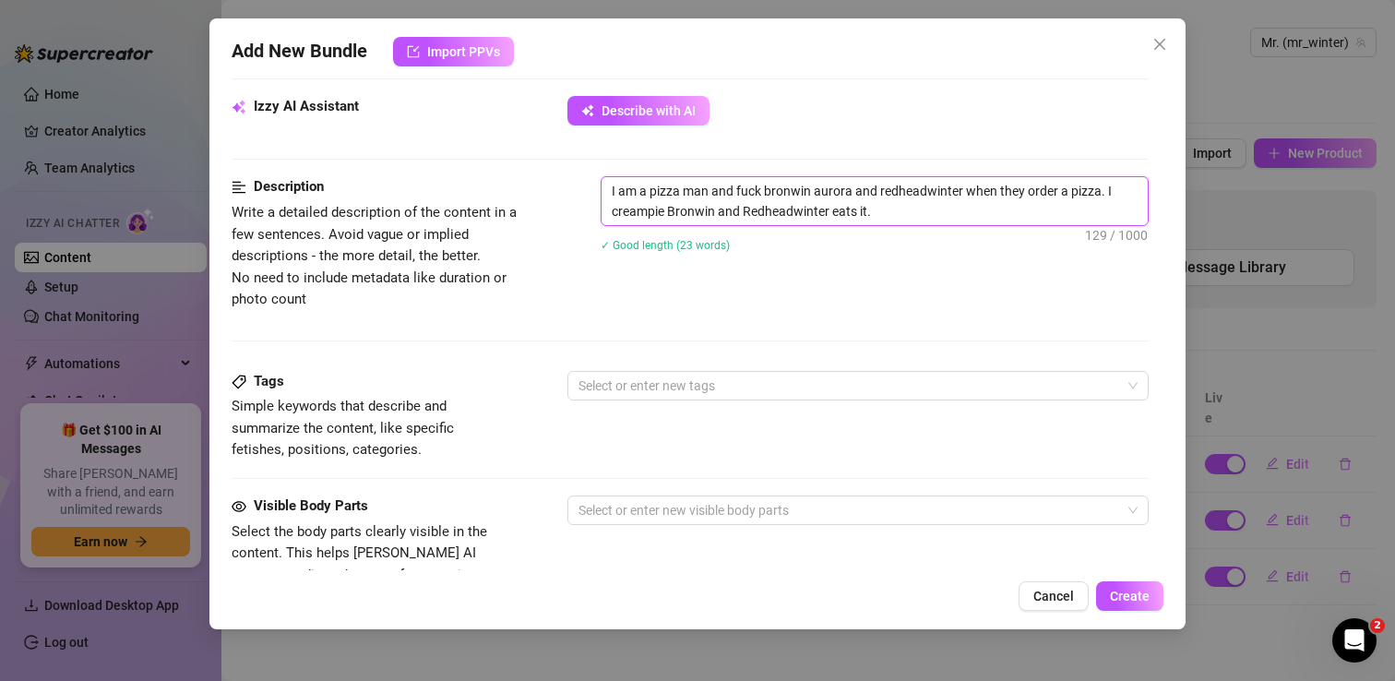
scroll to position [667, 0]
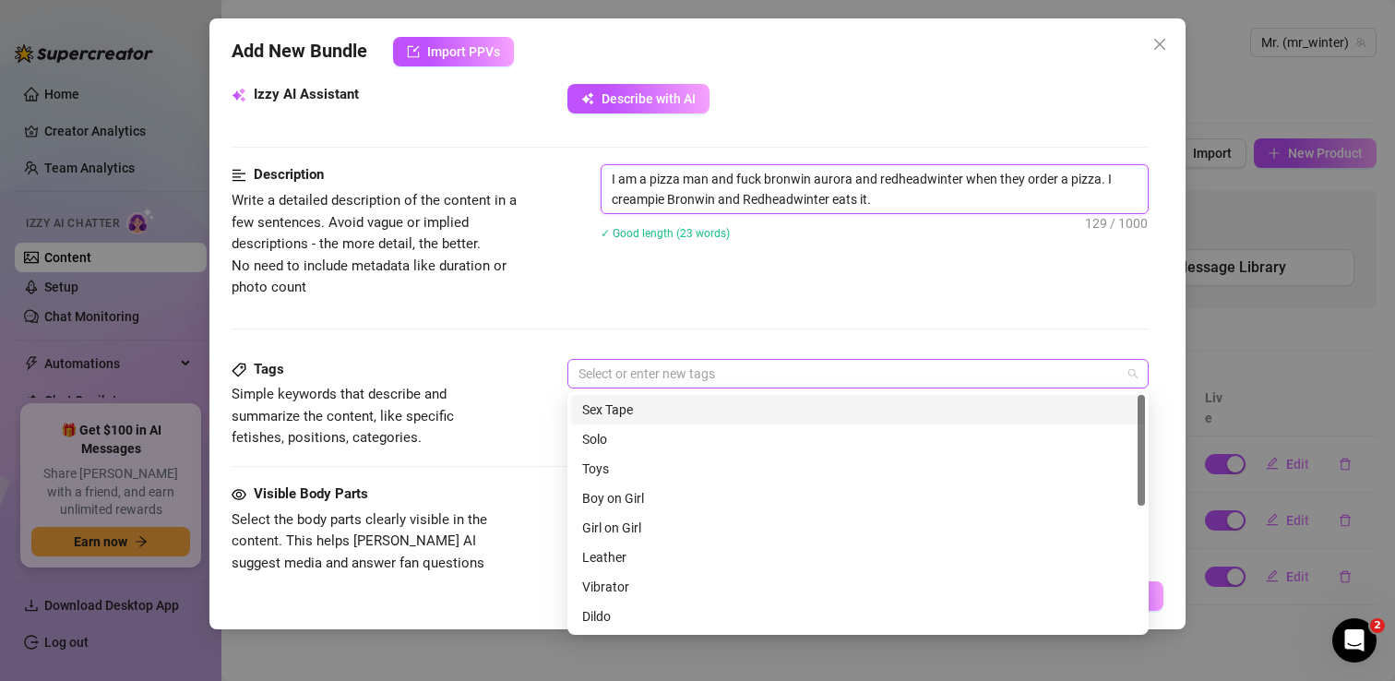
click at [864, 375] on div at bounding box center [848, 374] width 554 height 26
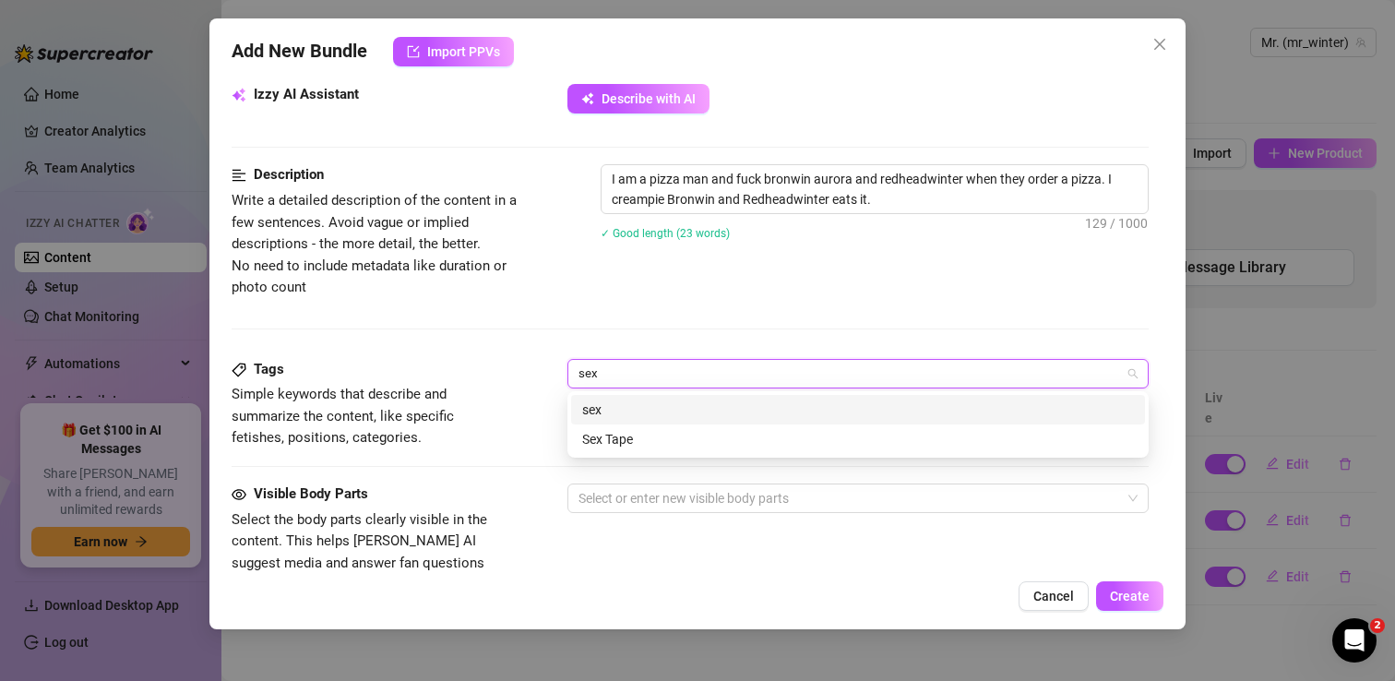
click at [748, 405] on div "sex" at bounding box center [858, 409] width 552 height 20
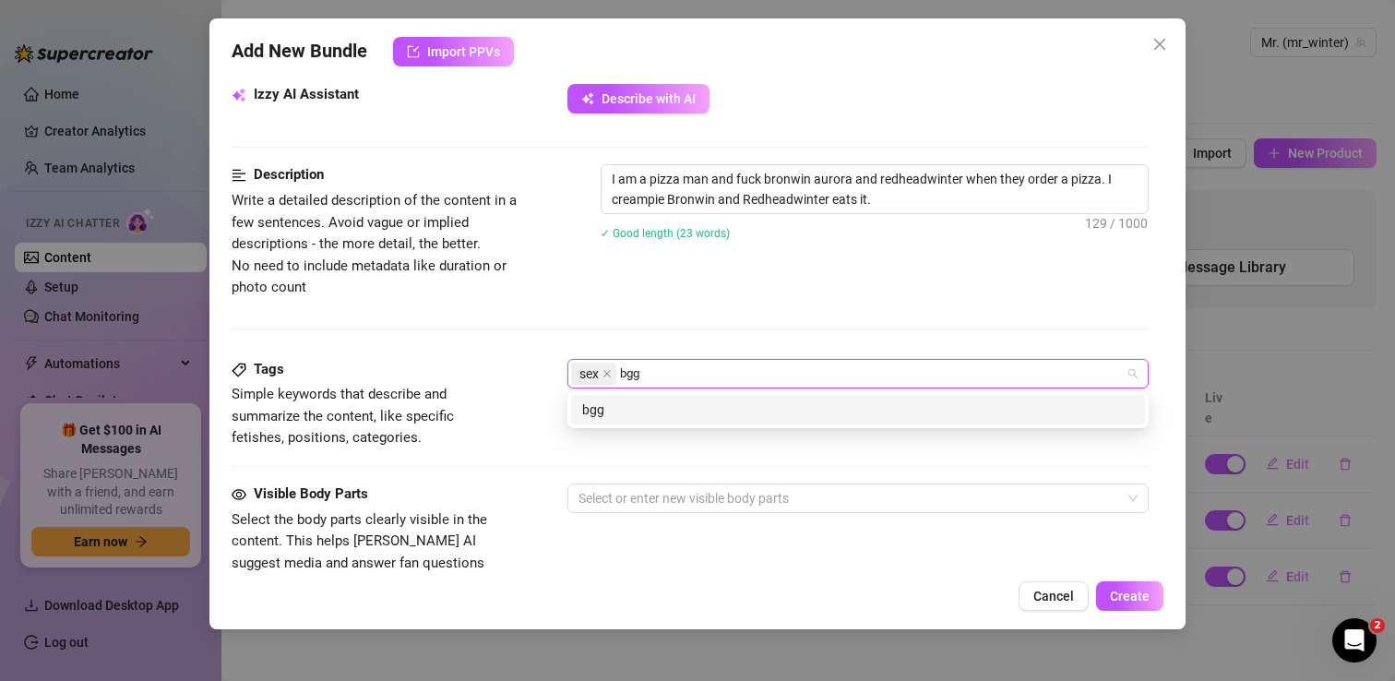
click at [668, 406] on div "bgg" at bounding box center [858, 409] width 552 height 20
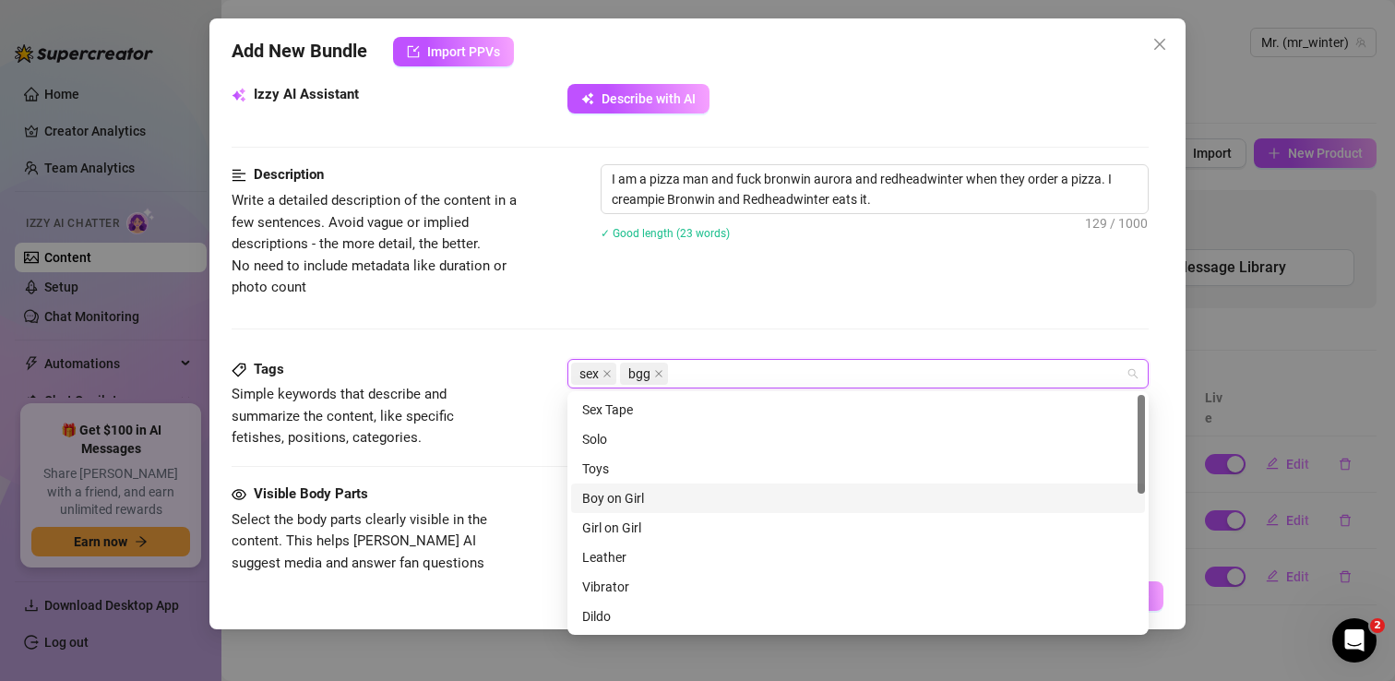
click at [645, 494] on div "Boy on Girl" at bounding box center [858, 498] width 552 height 20
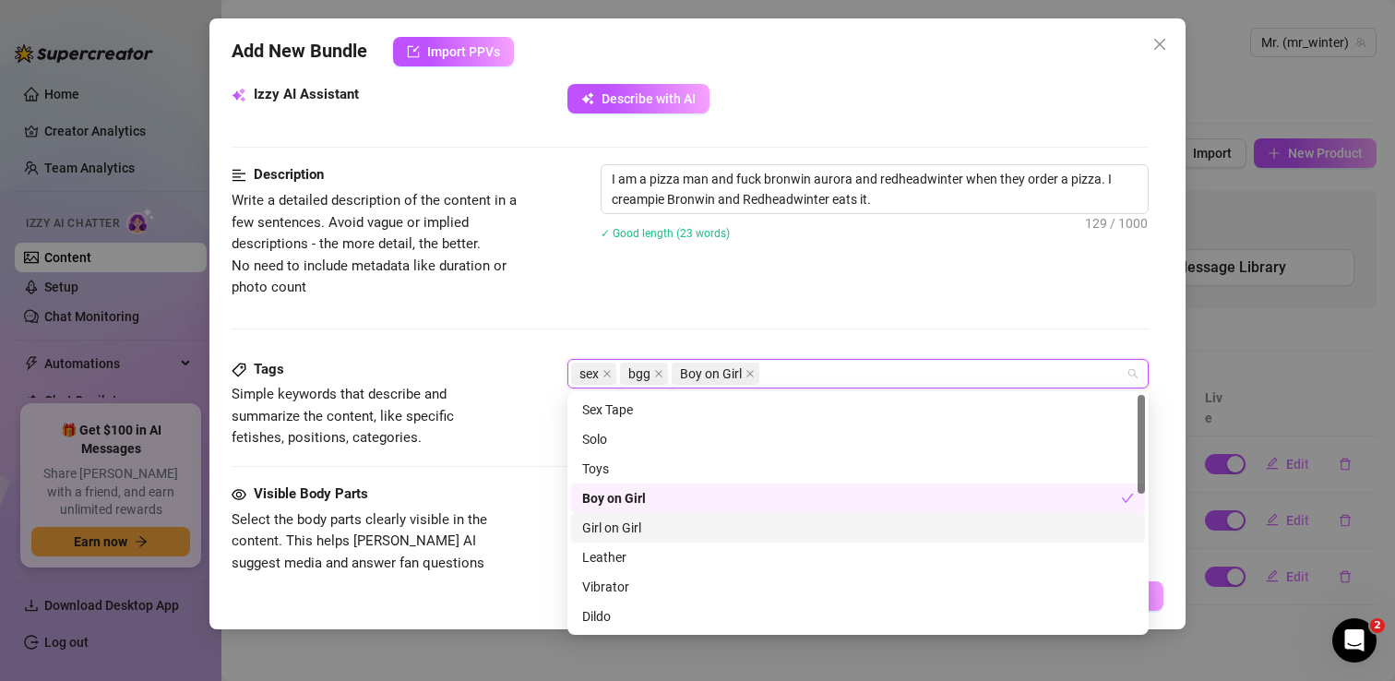
click at [632, 529] on div "Girl on Girl" at bounding box center [858, 528] width 552 height 20
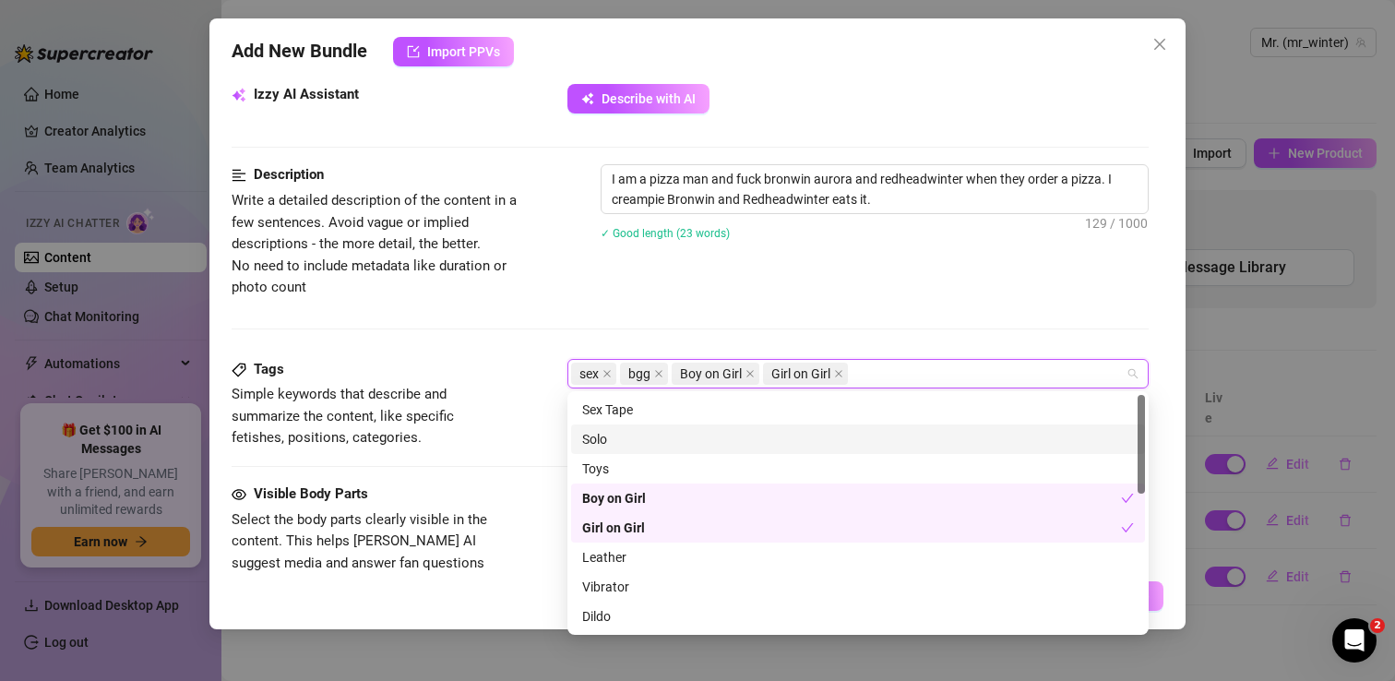
click at [804, 294] on div "Description Write a detailed description of the content in a few sentences. Avo…" at bounding box center [690, 231] width 917 height 134
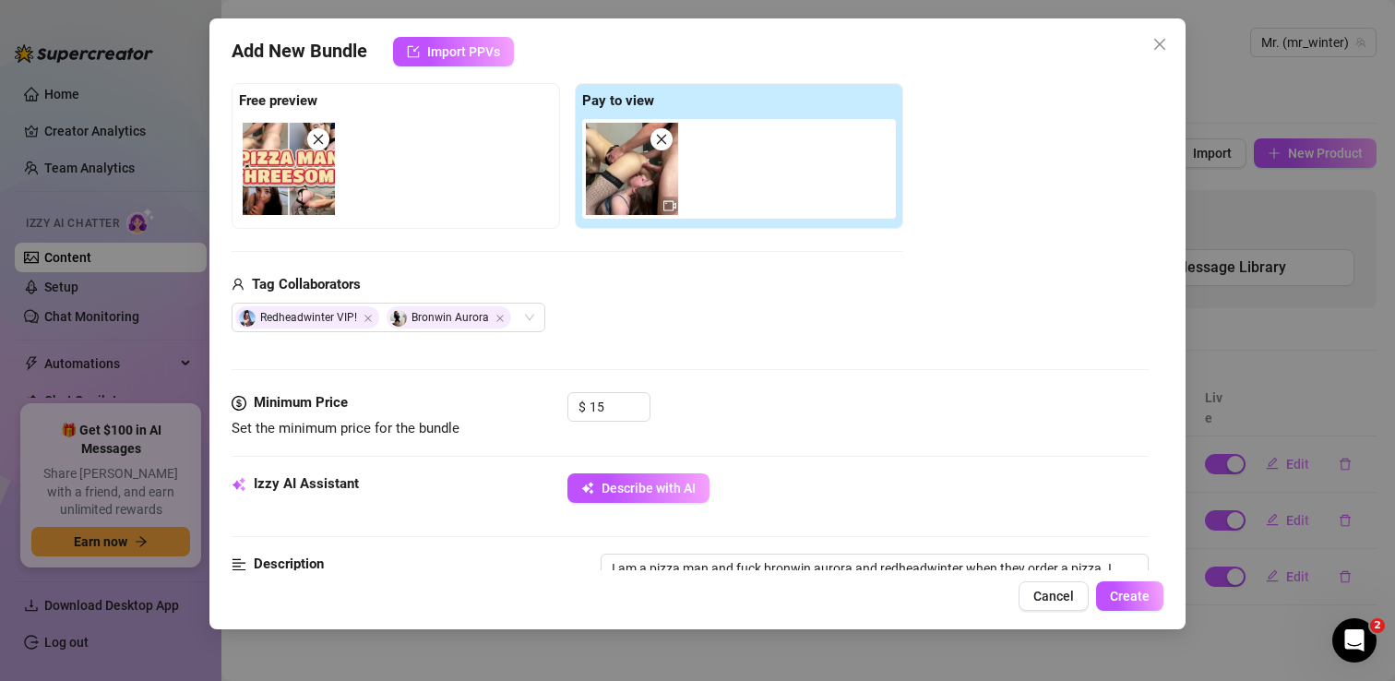
scroll to position [274, 0]
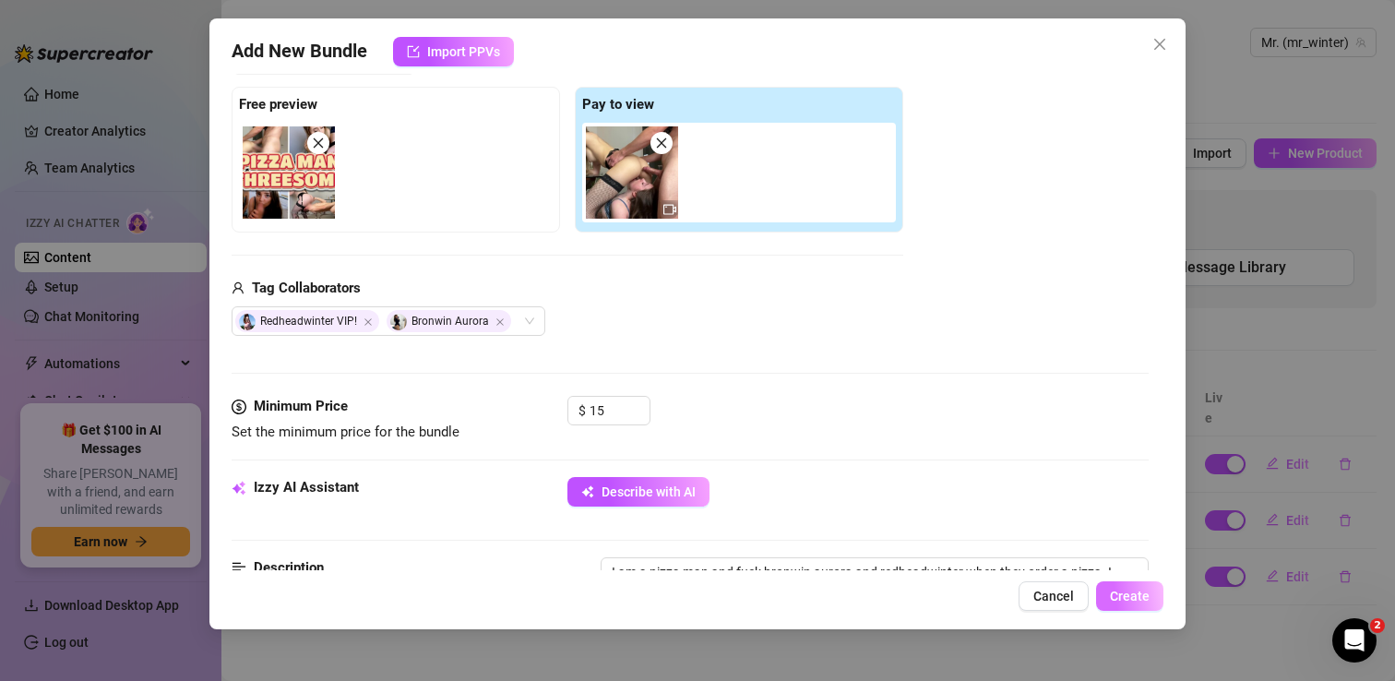
click at [1137, 600] on span "Create" at bounding box center [1130, 596] width 40 height 15
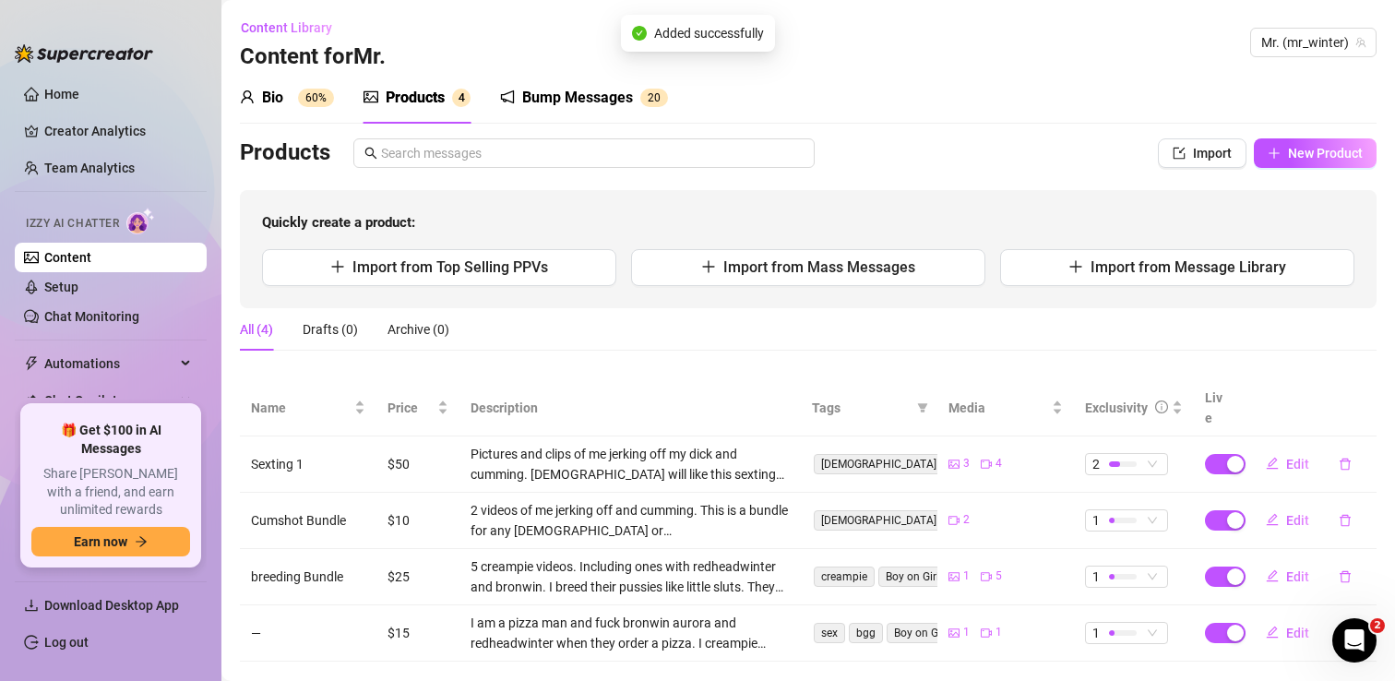
scroll to position [15, 0]
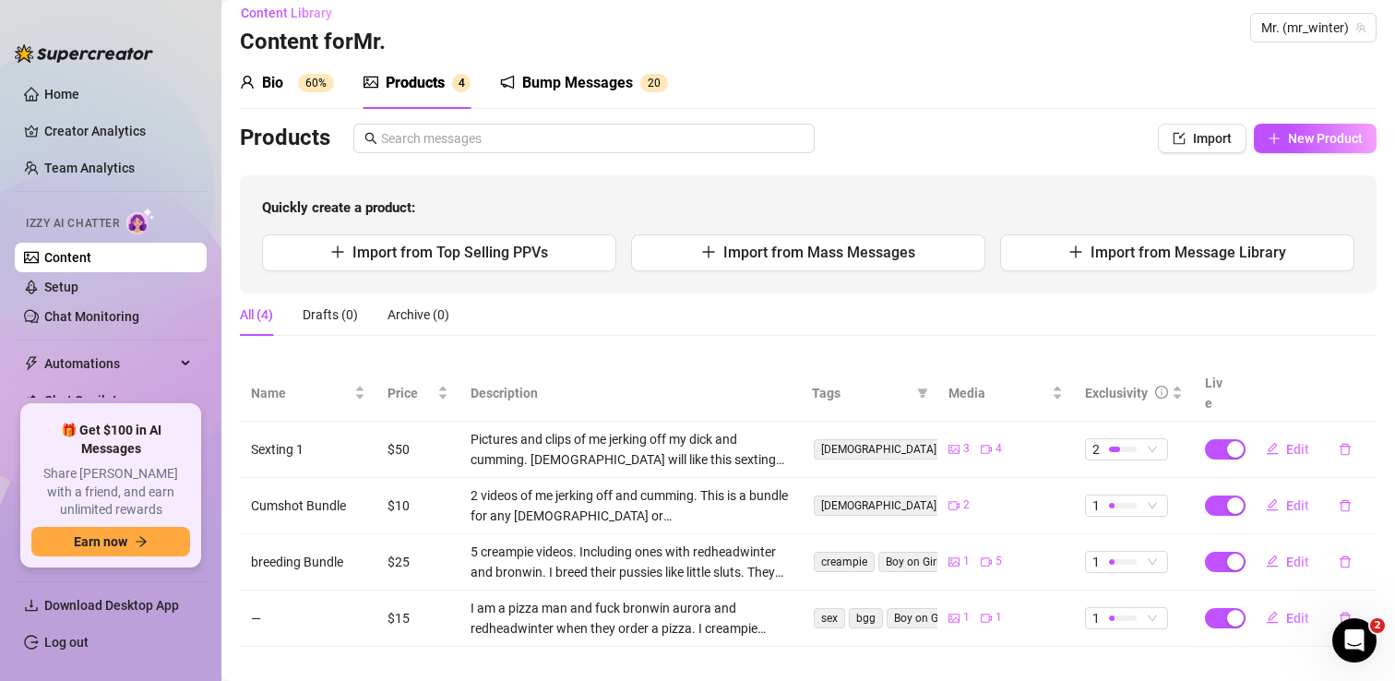
click at [91, 251] on link "Content" at bounding box center [67, 257] width 47 height 15
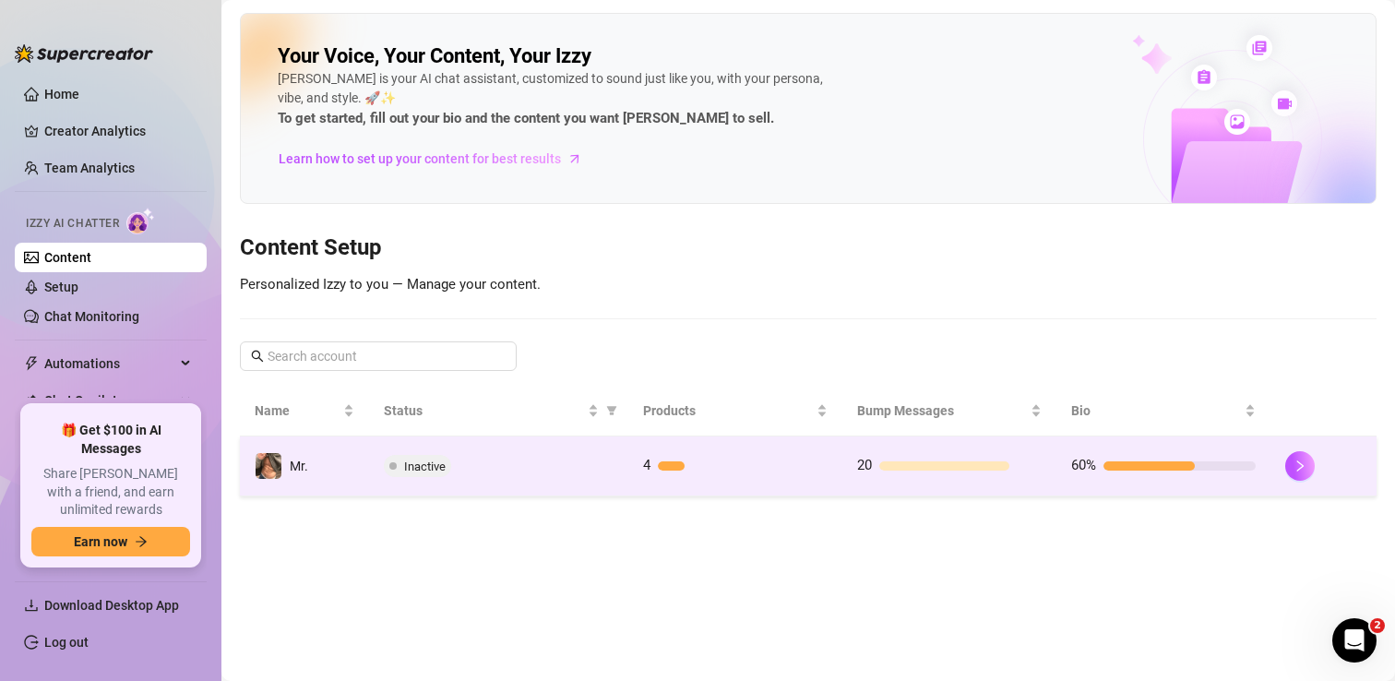
click at [350, 468] on td "Mr." at bounding box center [304, 466] width 129 height 60
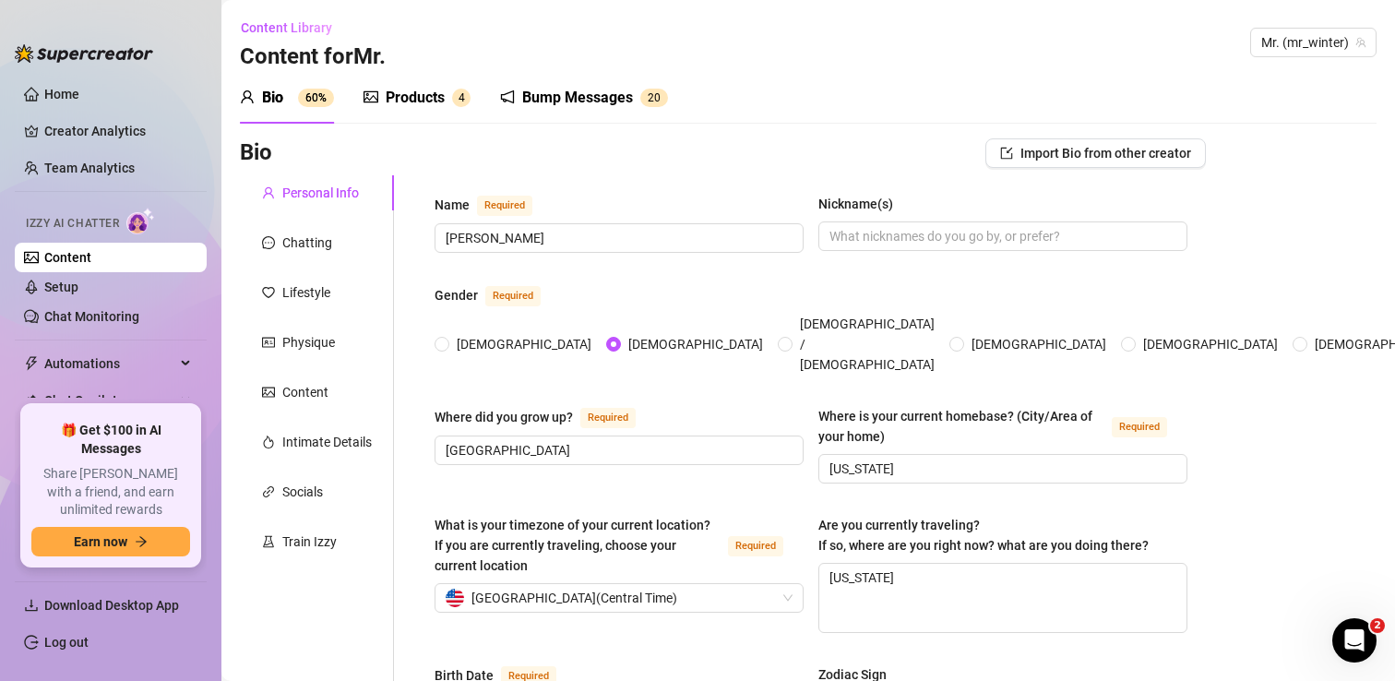
click at [91, 263] on link "Content" at bounding box center [67, 257] width 47 height 15
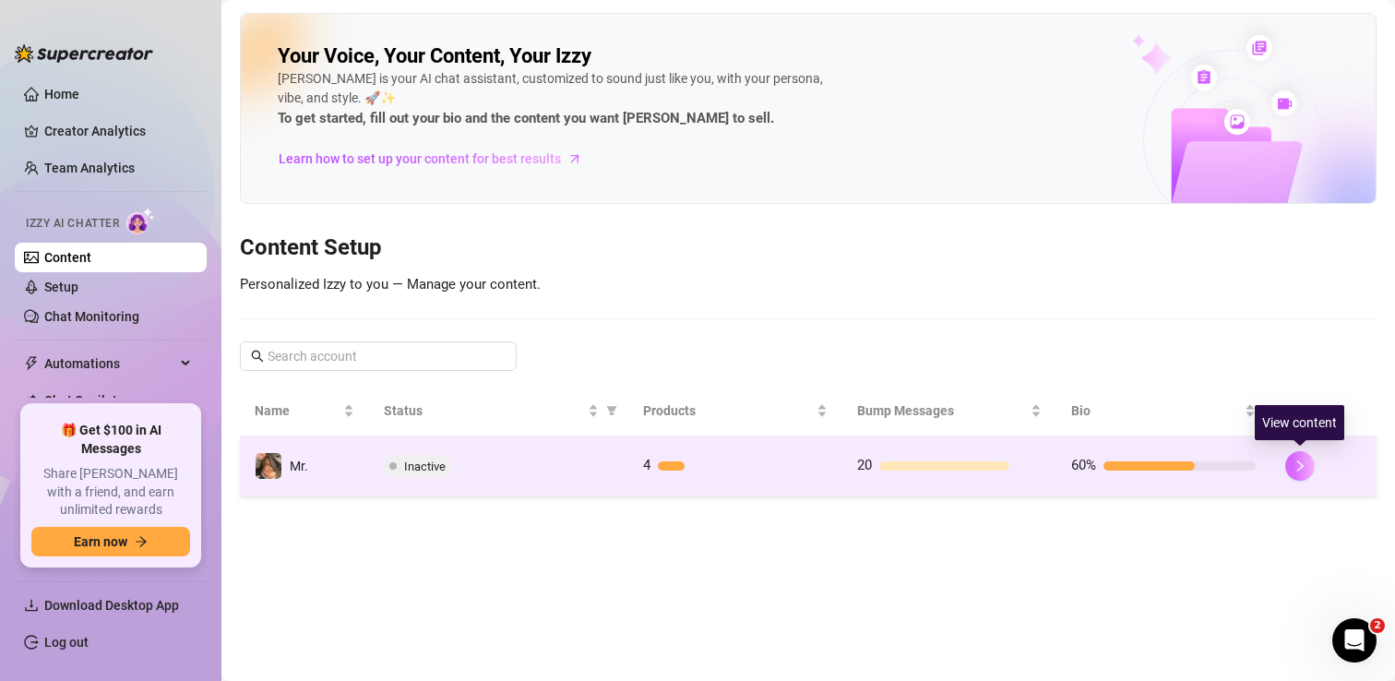
click at [1306, 472] on button "button" at bounding box center [1300, 466] width 30 height 30
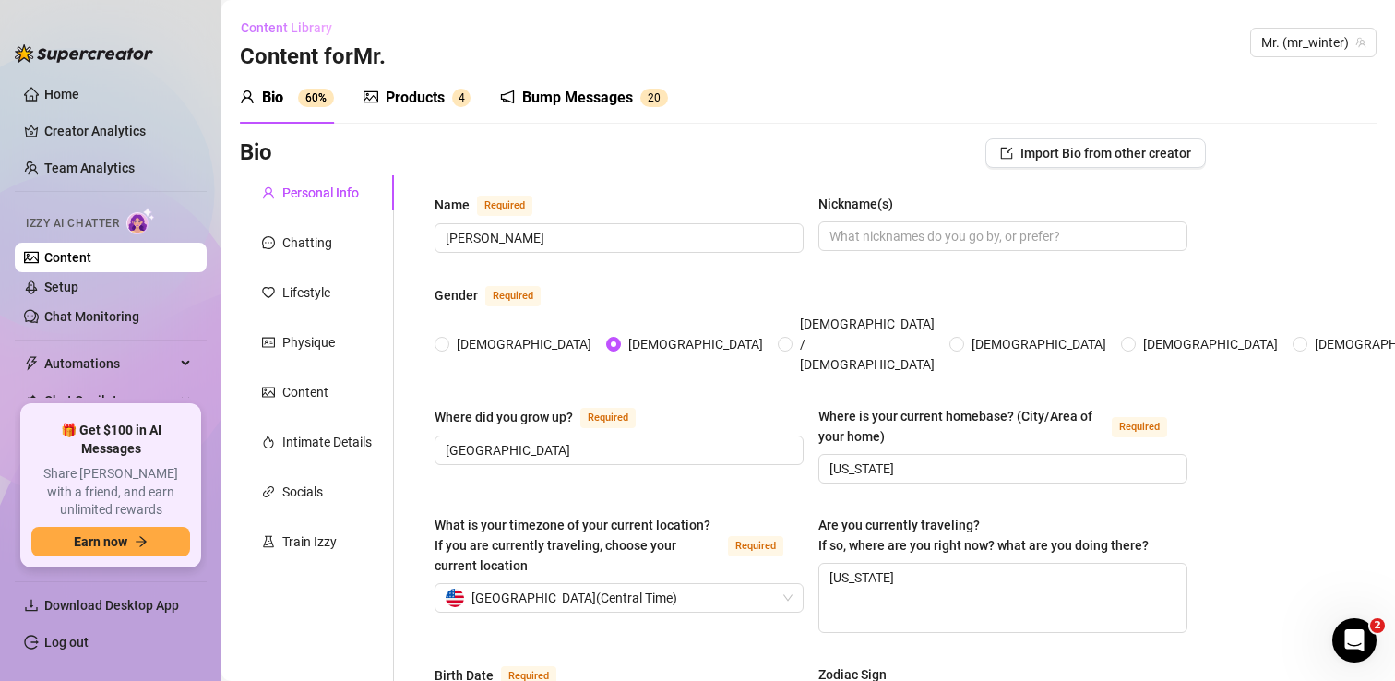
click at [297, 23] on span "Content Library" at bounding box center [286, 27] width 91 height 15
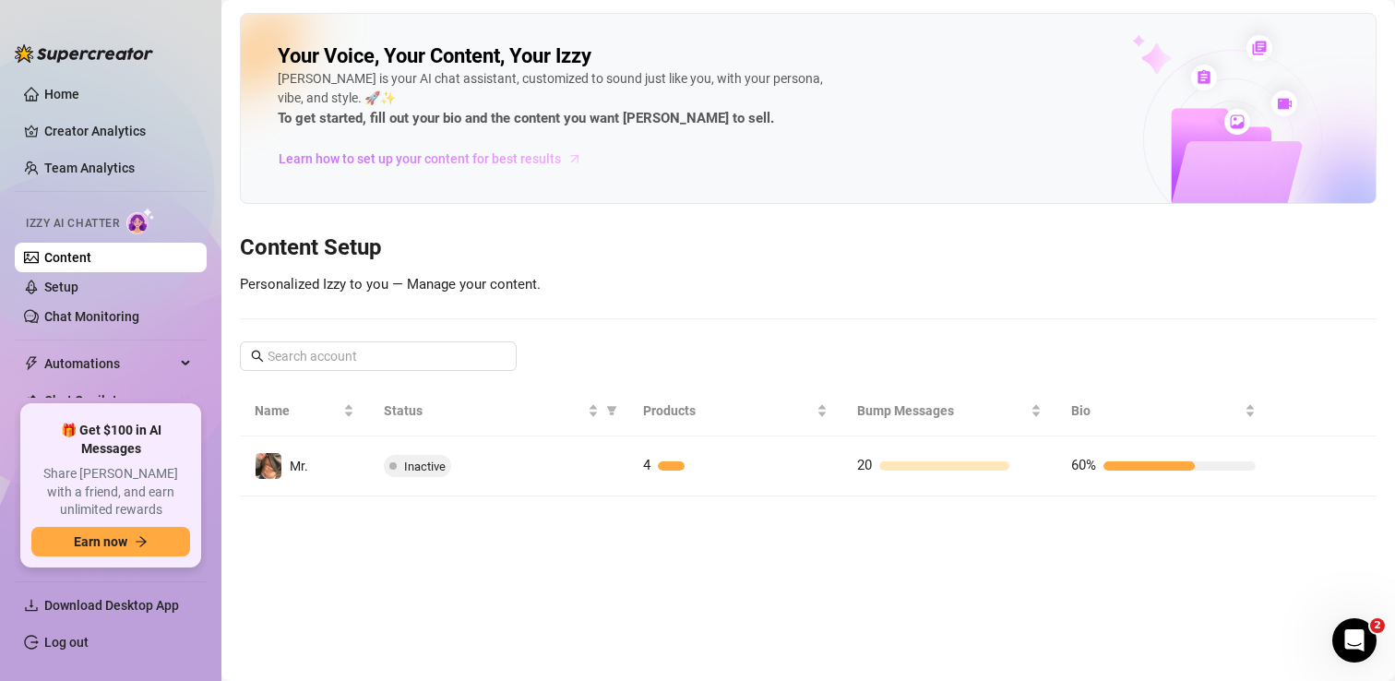
click at [385, 164] on span "Learn how to set up your content for best results" at bounding box center [420, 159] width 282 height 20
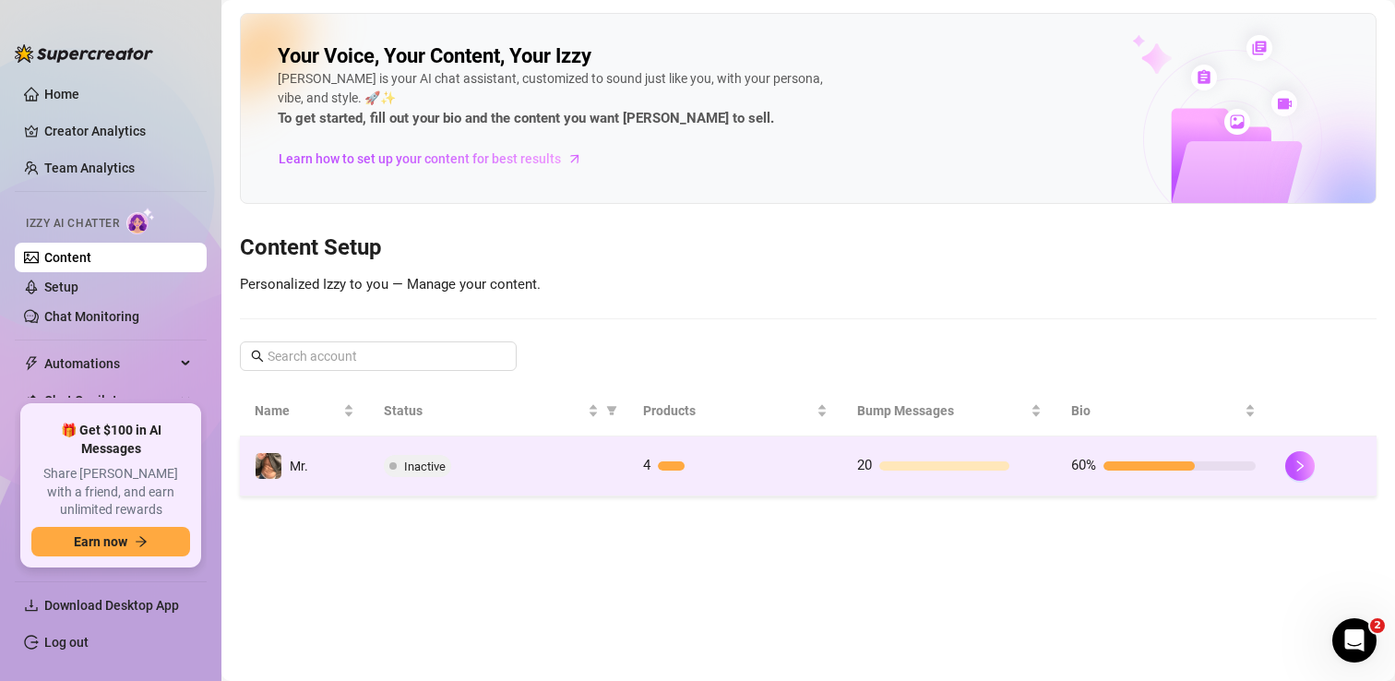
click at [553, 457] on div "Inactive" at bounding box center [499, 466] width 230 height 22
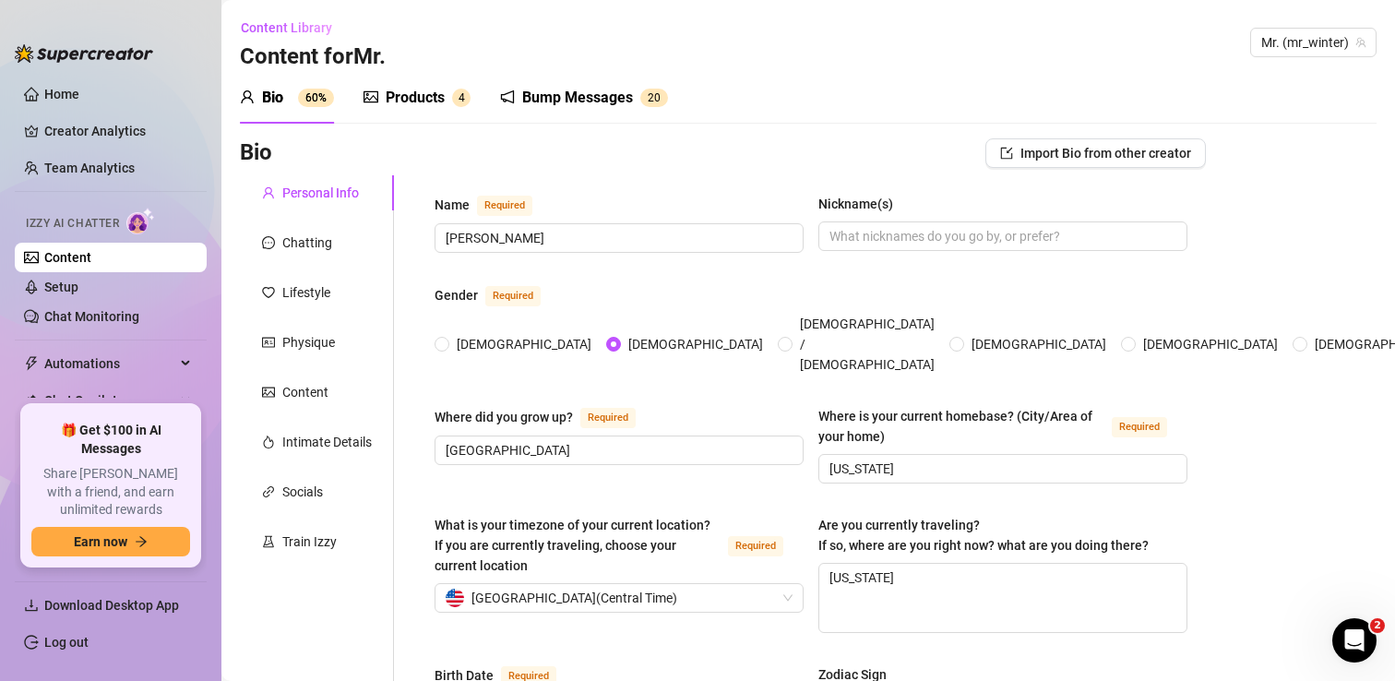
click at [423, 90] on div "Products" at bounding box center [415, 98] width 59 height 22
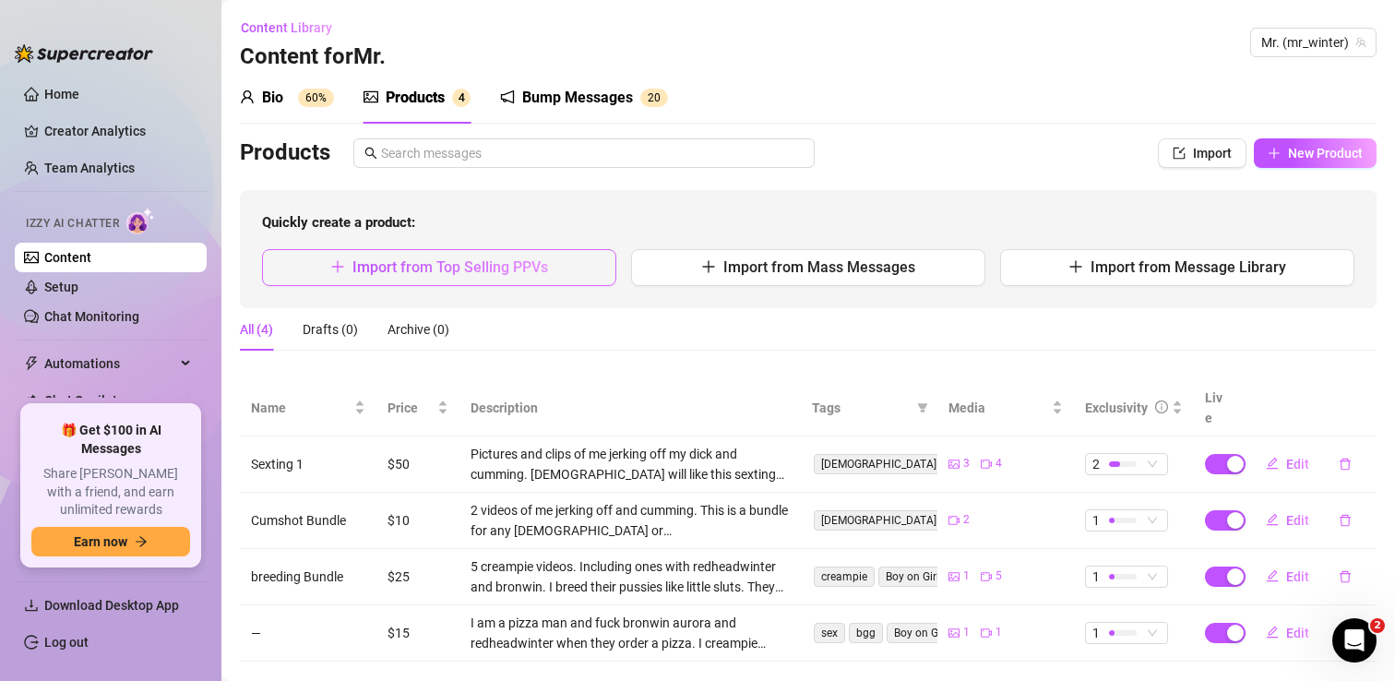
scroll to position [15, 0]
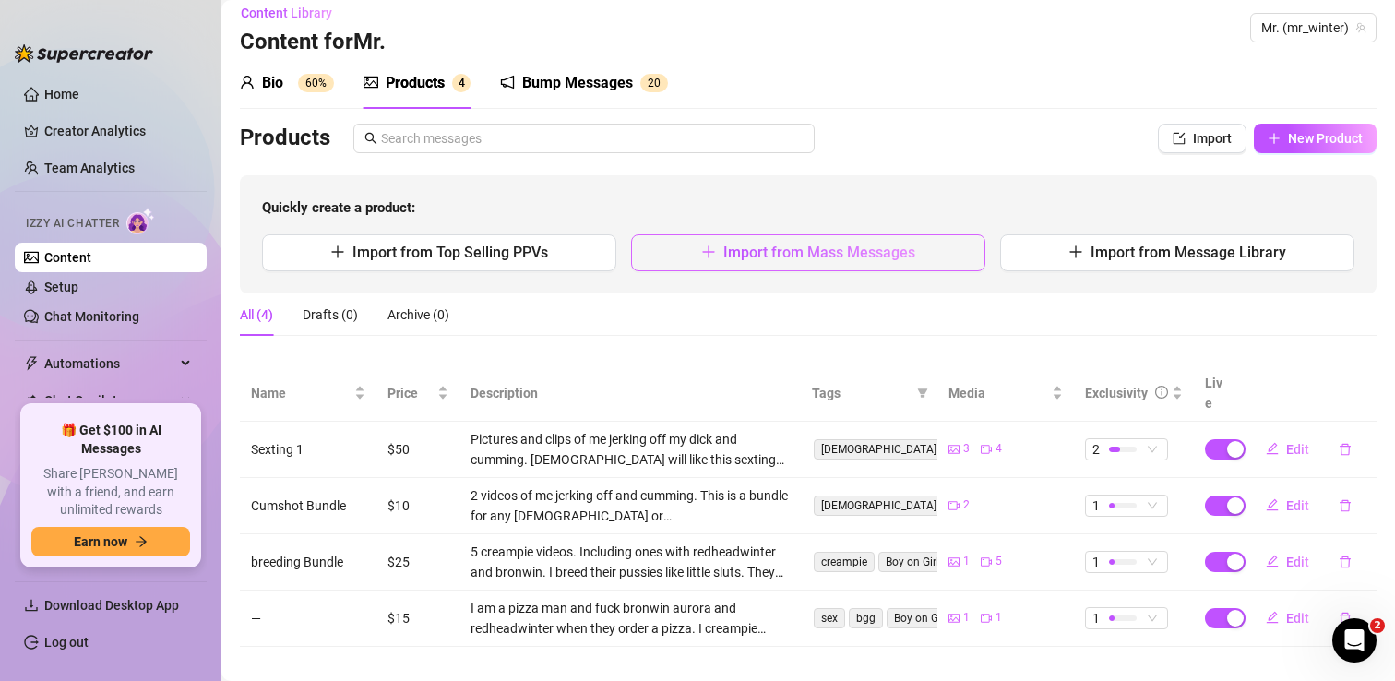
click at [708, 259] on span "button" at bounding box center [708, 253] width 15 height 18
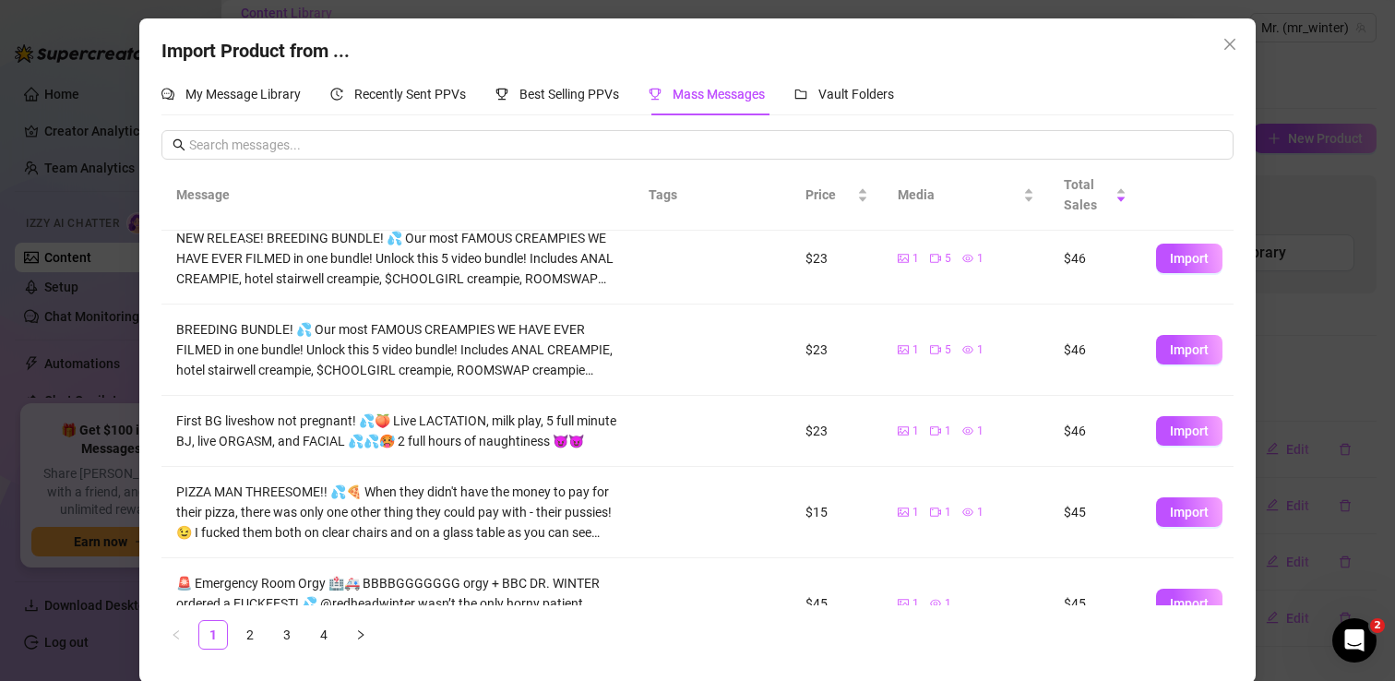
scroll to position [518, 0]
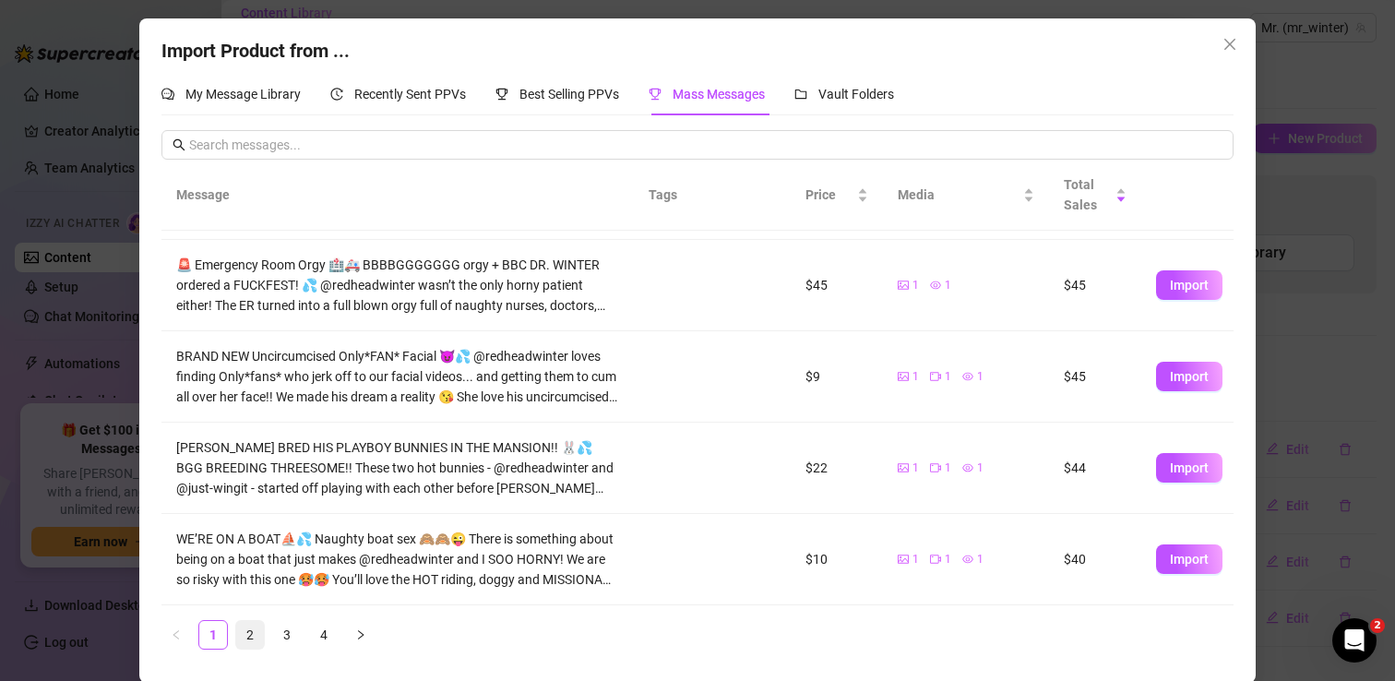
click at [248, 633] on link "2" at bounding box center [250, 635] width 28 height 28
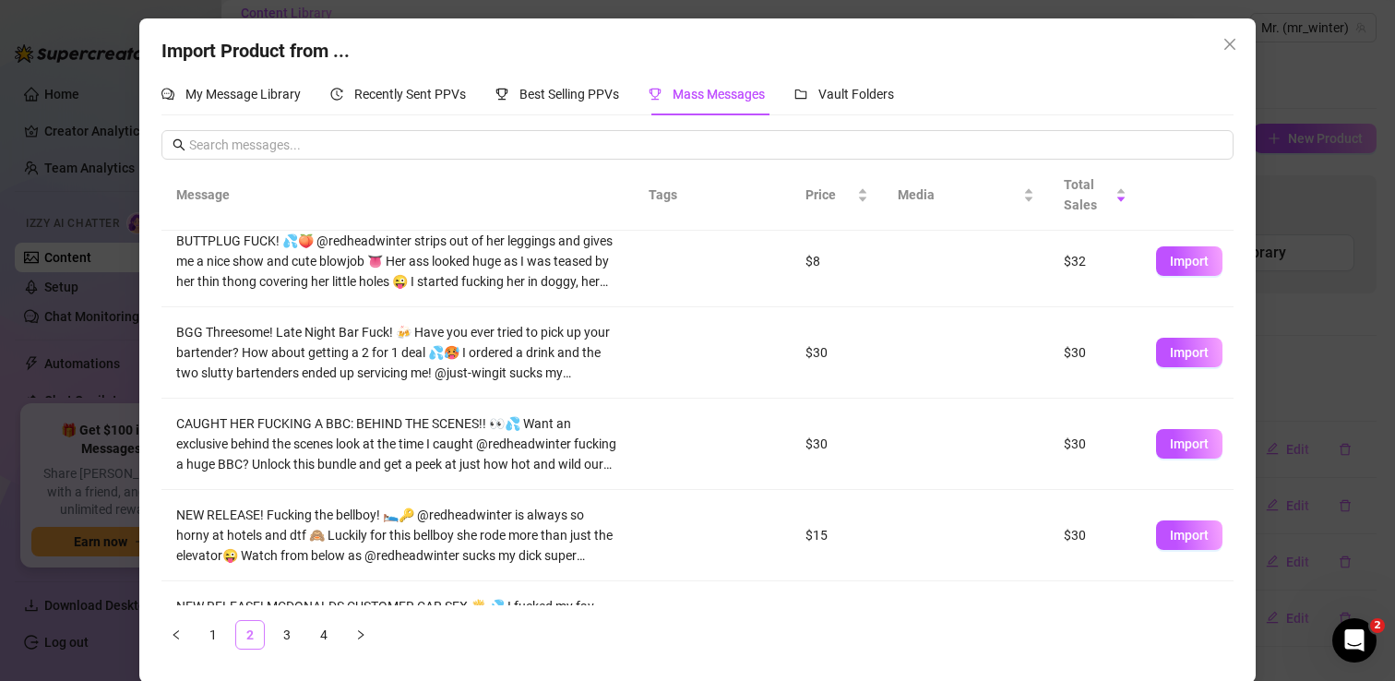
scroll to position [0, 0]
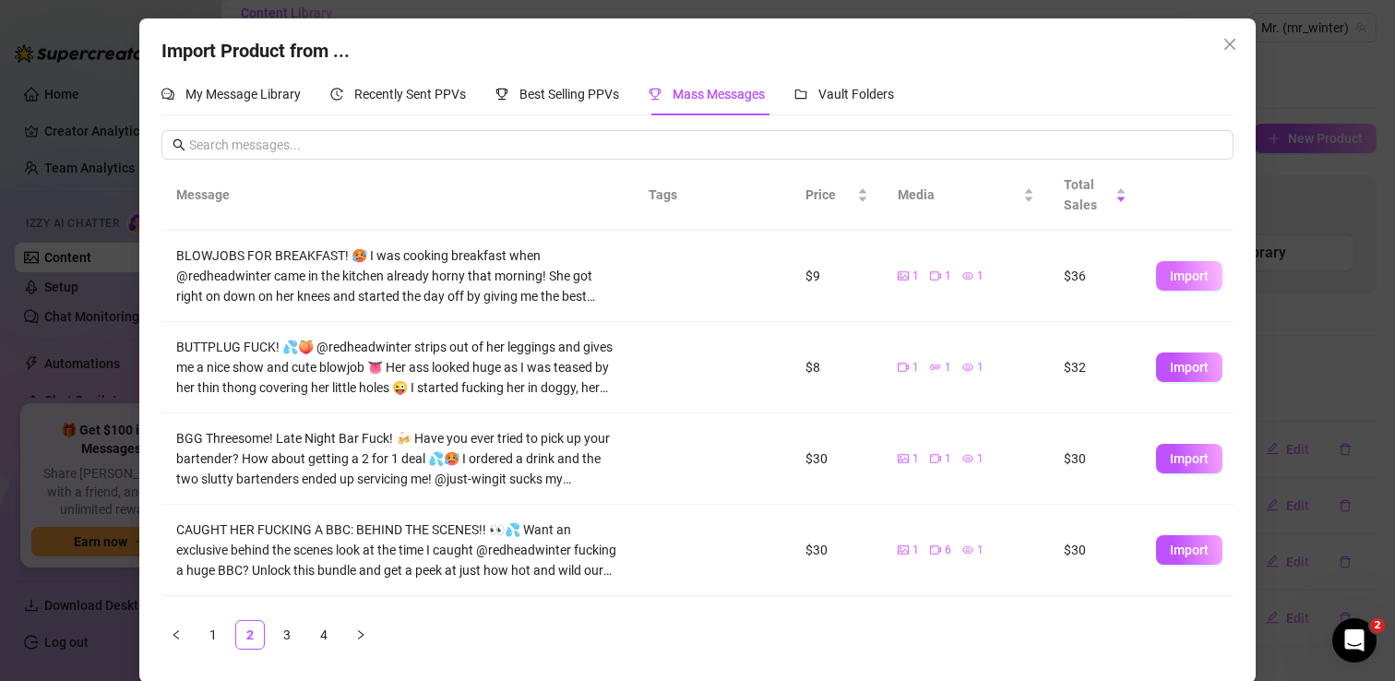
click at [1187, 277] on span "Import" at bounding box center [1189, 275] width 39 height 15
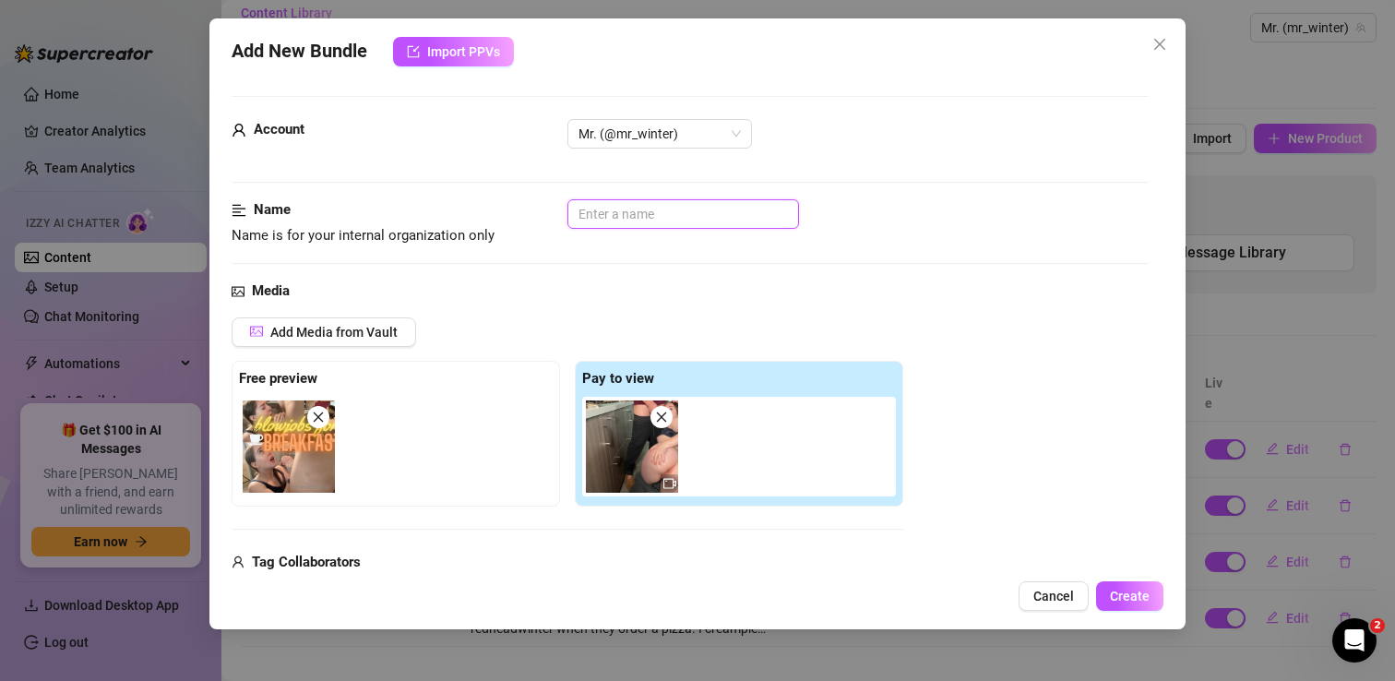
click at [638, 204] on input "text" at bounding box center [683, 214] width 232 height 30
click at [518, 270] on div "Name Name is for your internal organization only Blowjobs for Breakfast" at bounding box center [690, 239] width 917 height 81
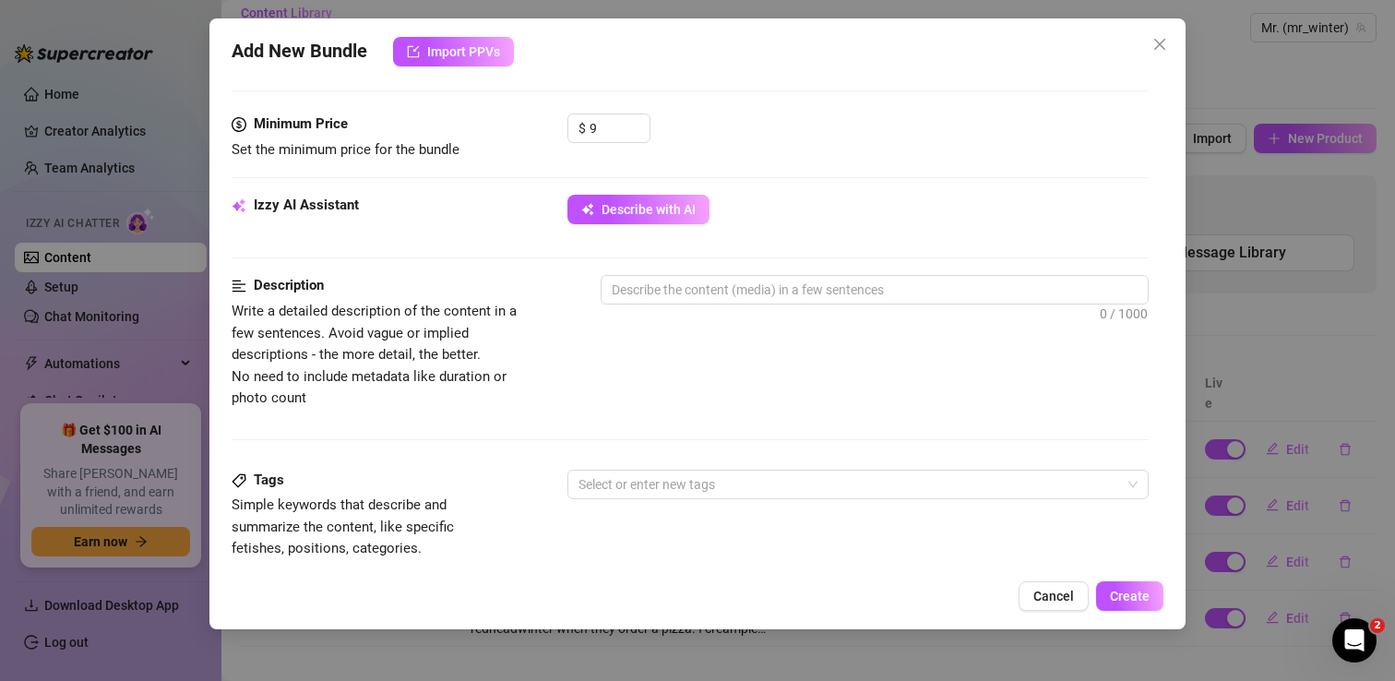
scroll to position [563, 0]
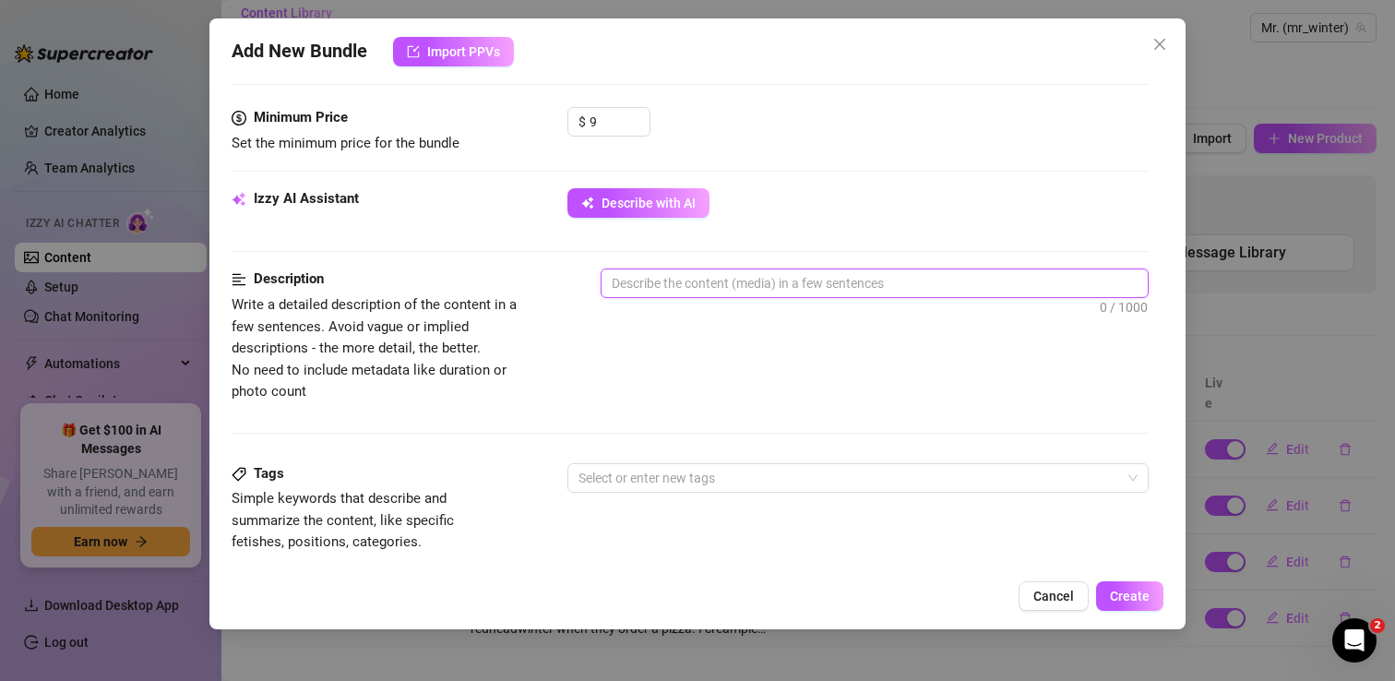
click at [693, 289] on textarea at bounding box center [874, 283] width 546 height 28
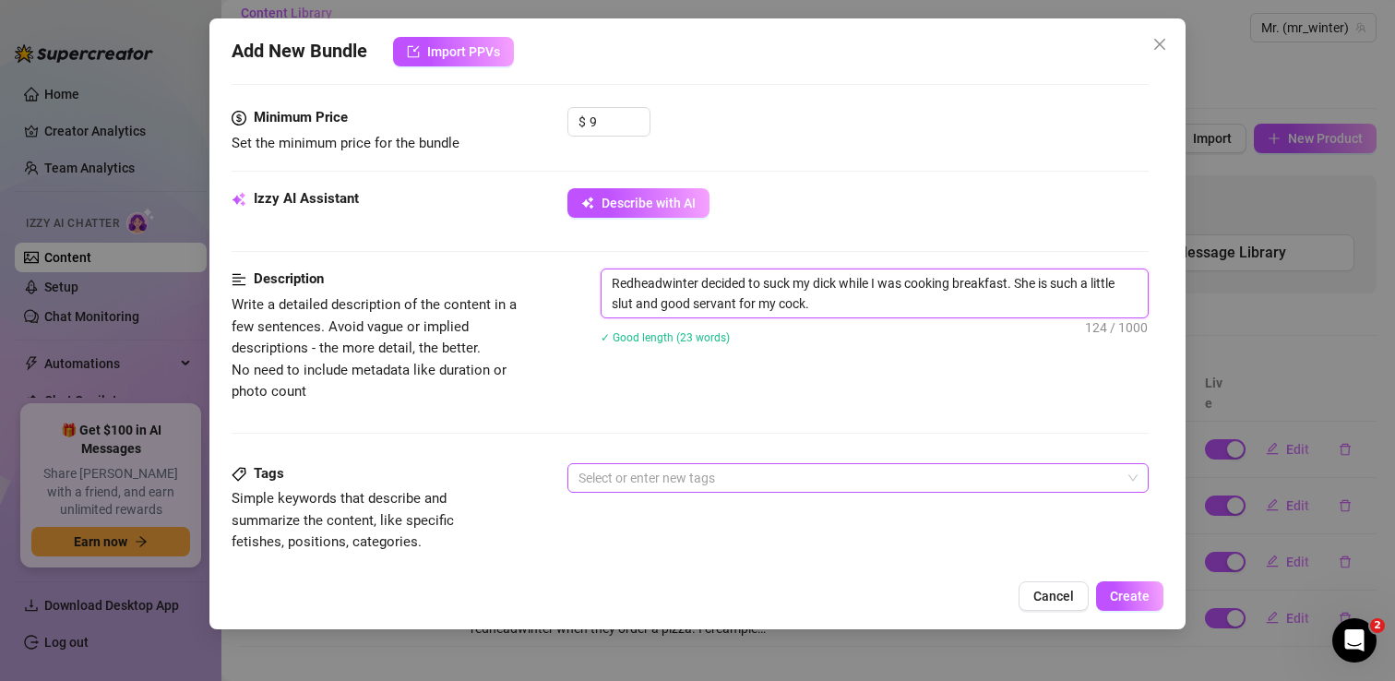
click at [752, 485] on div at bounding box center [848, 478] width 554 height 26
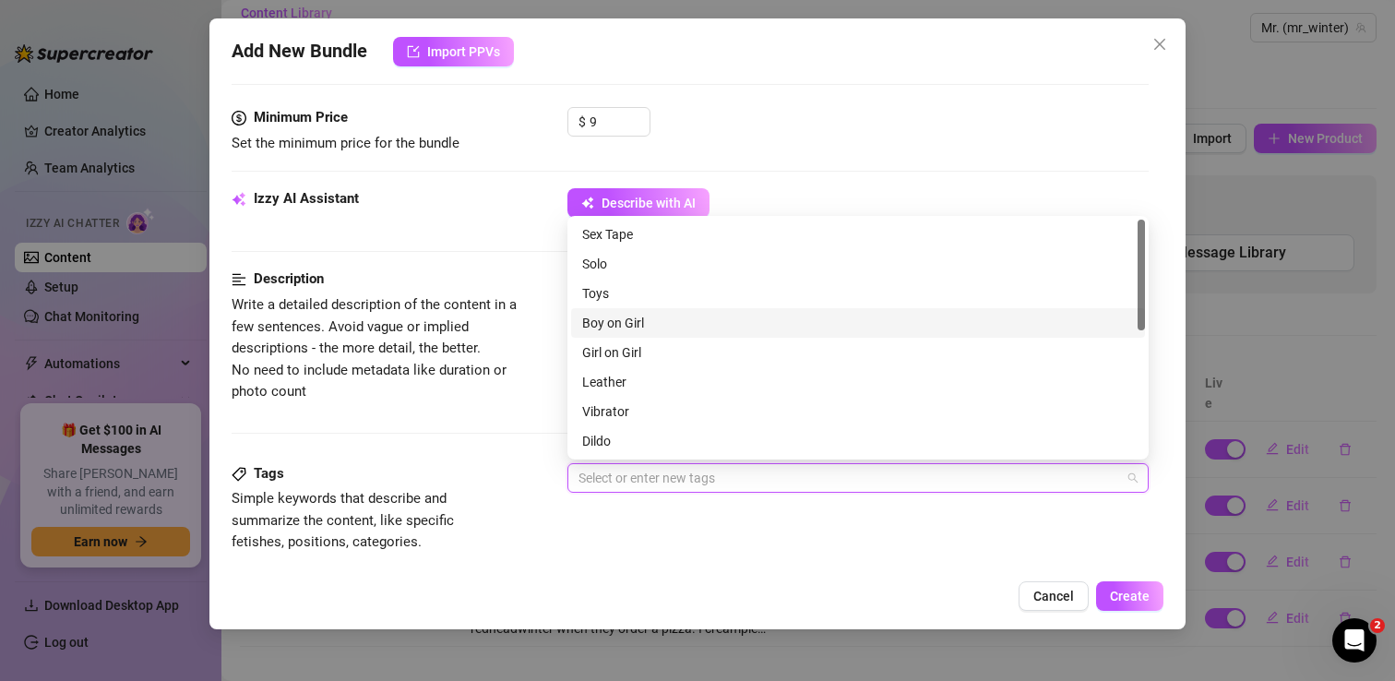
click at [645, 326] on div "Boy on Girl" at bounding box center [858, 323] width 552 height 20
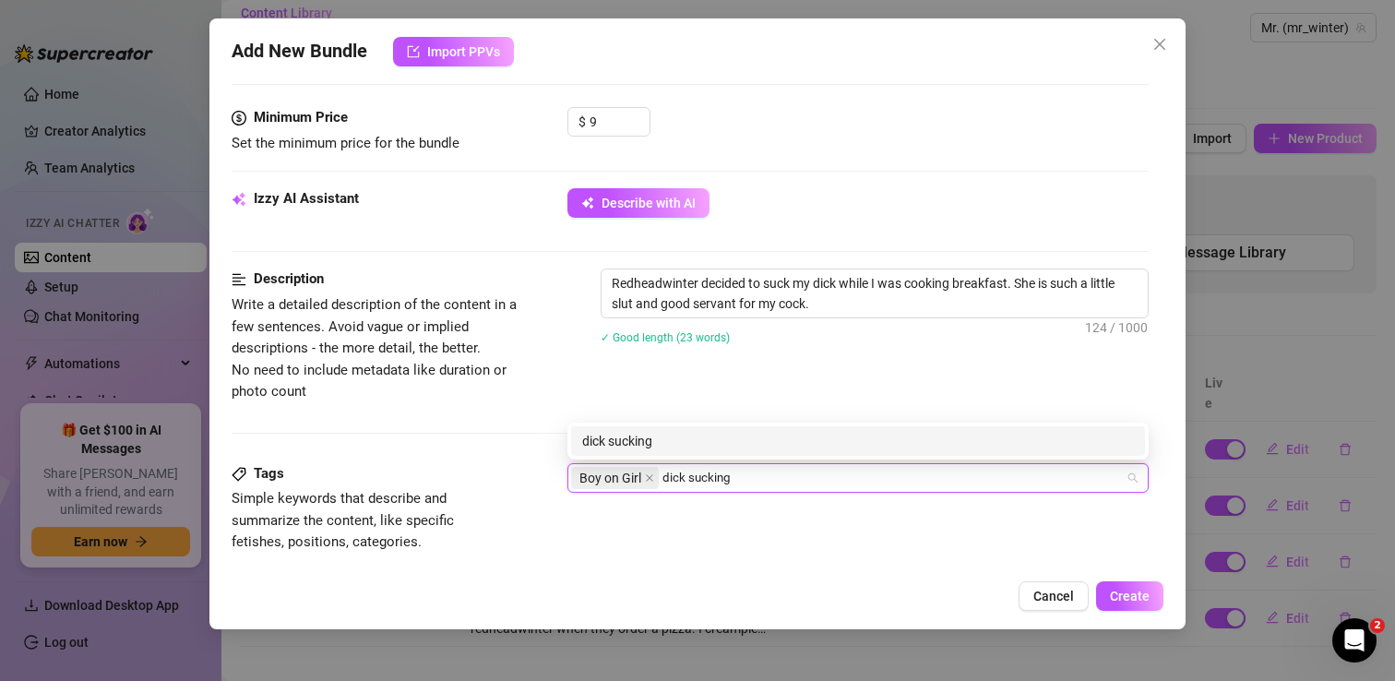
click at [749, 443] on div "dick sucking" at bounding box center [858, 441] width 552 height 20
click at [738, 445] on div "blowjob" at bounding box center [858, 441] width 552 height 20
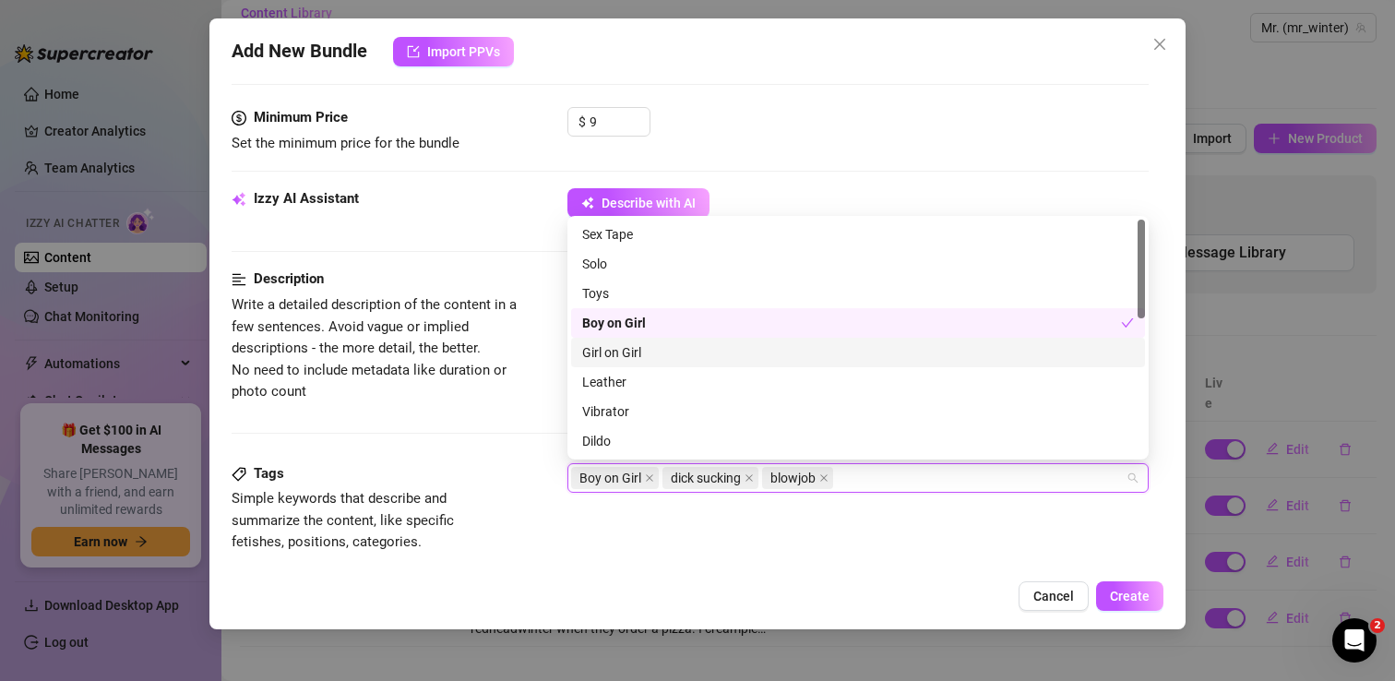
click at [470, 482] on div "Tags" at bounding box center [370, 474] width 277 height 22
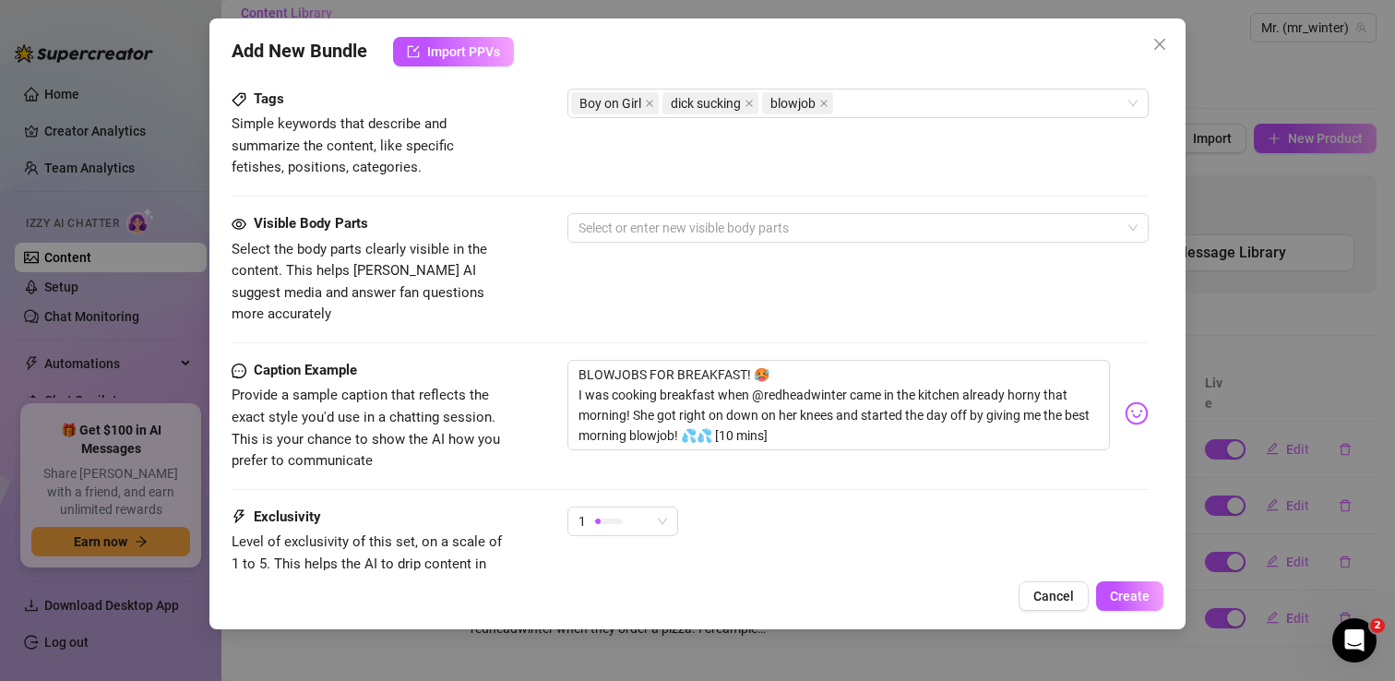
scroll to position [982, 0]
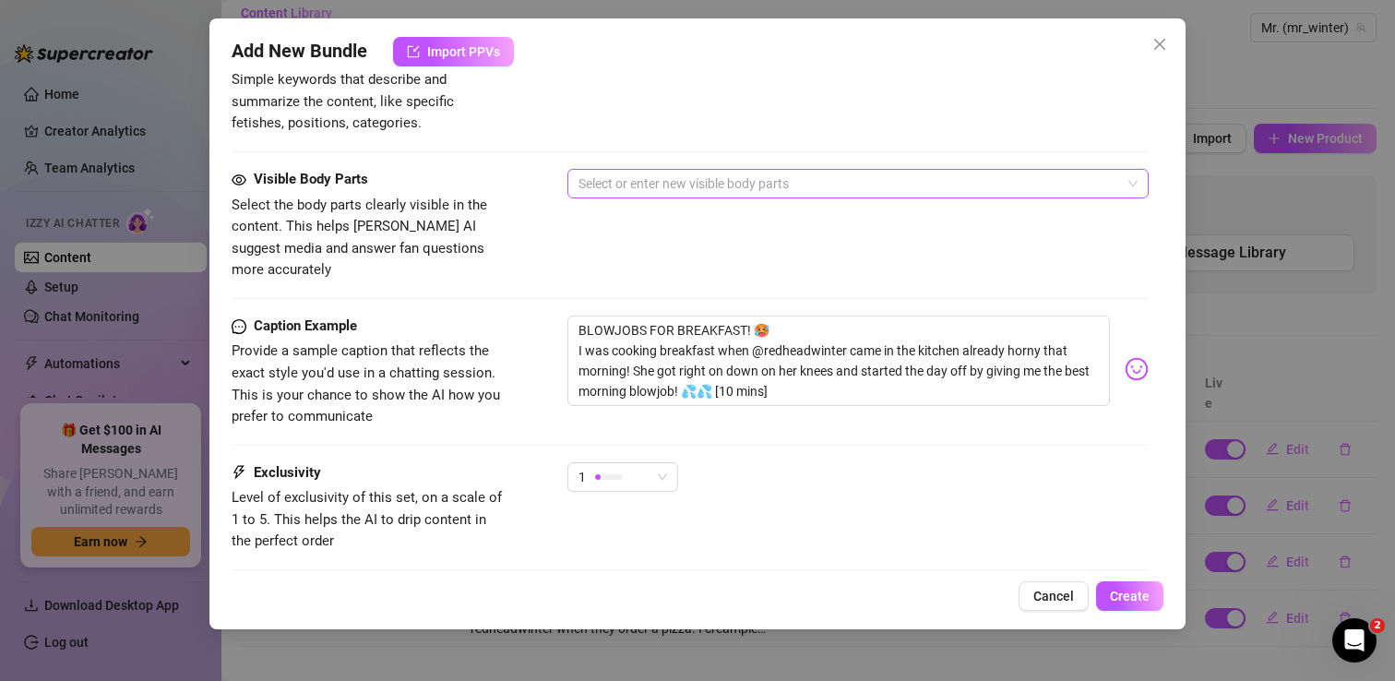
click at [738, 187] on div at bounding box center [848, 184] width 554 height 26
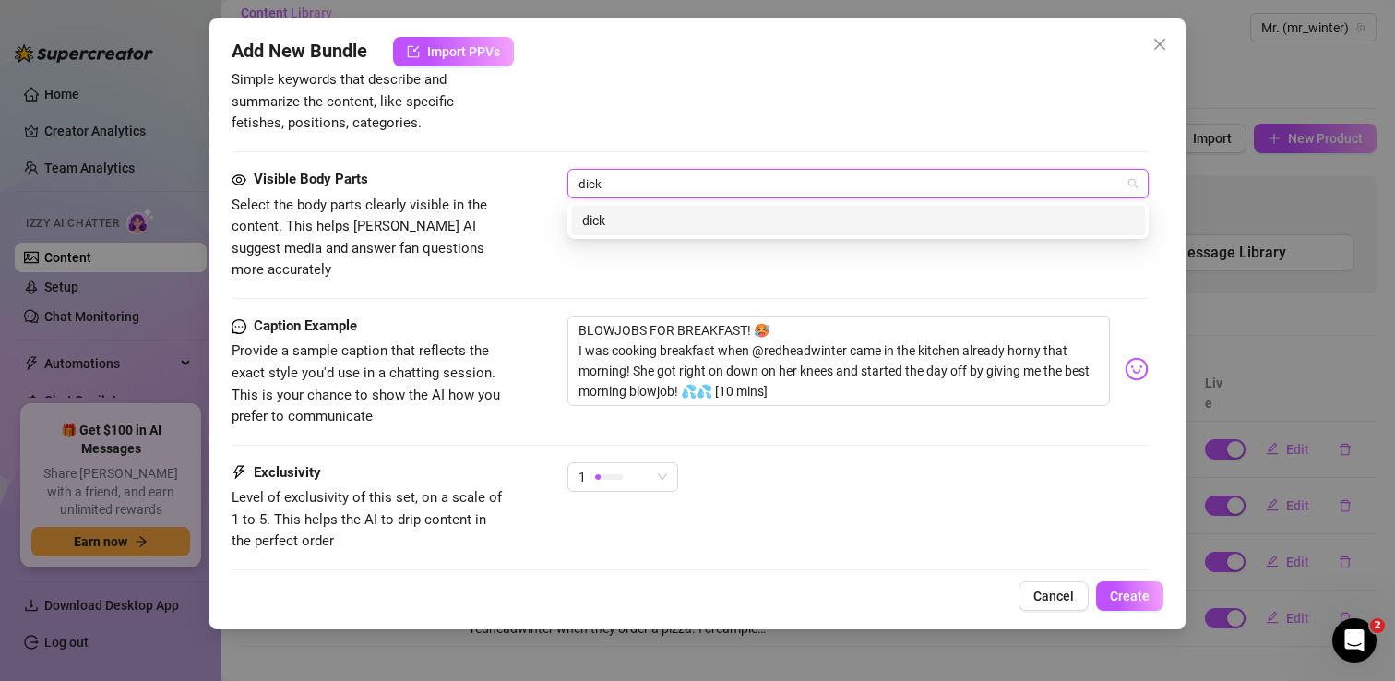
click at [701, 232] on div "dick" at bounding box center [858, 221] width 574 height 30
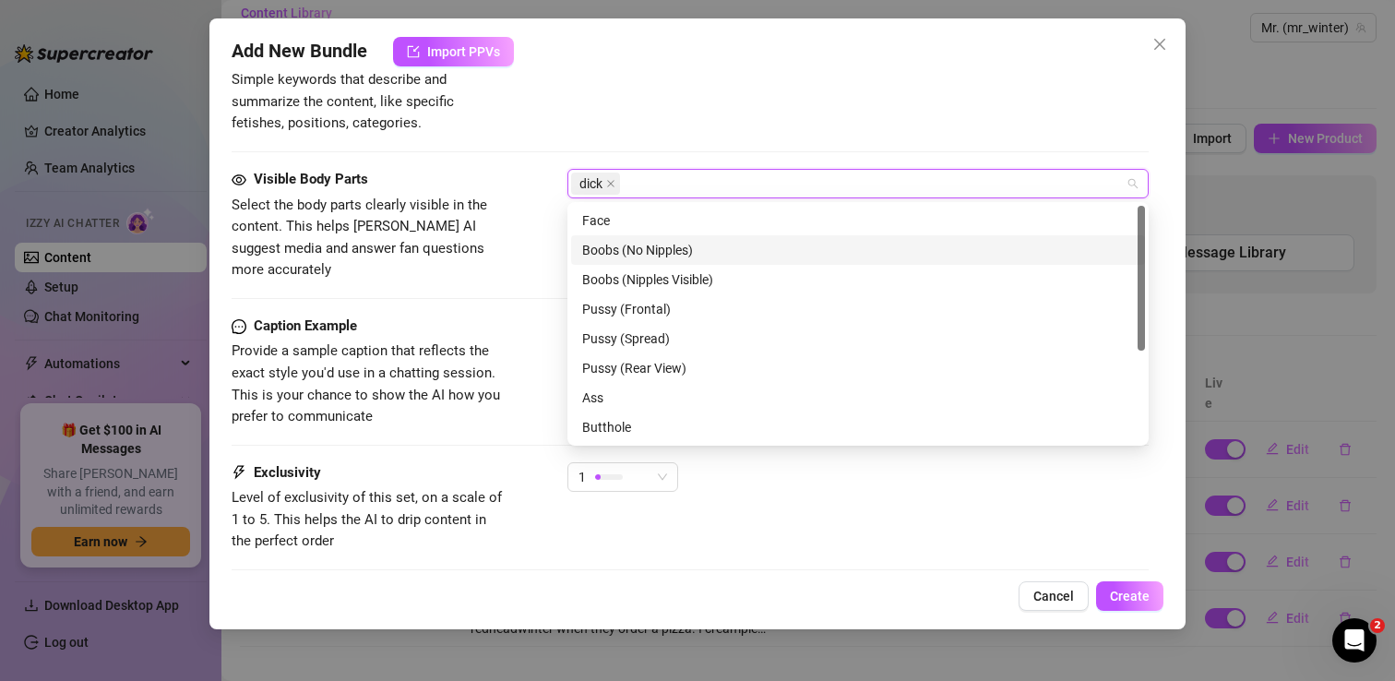
click at [550, 214] on div "Visible Body Parts Select the body parts clearly visible in the content. This h…" at bounding box center [690, 225] width 917 height 113
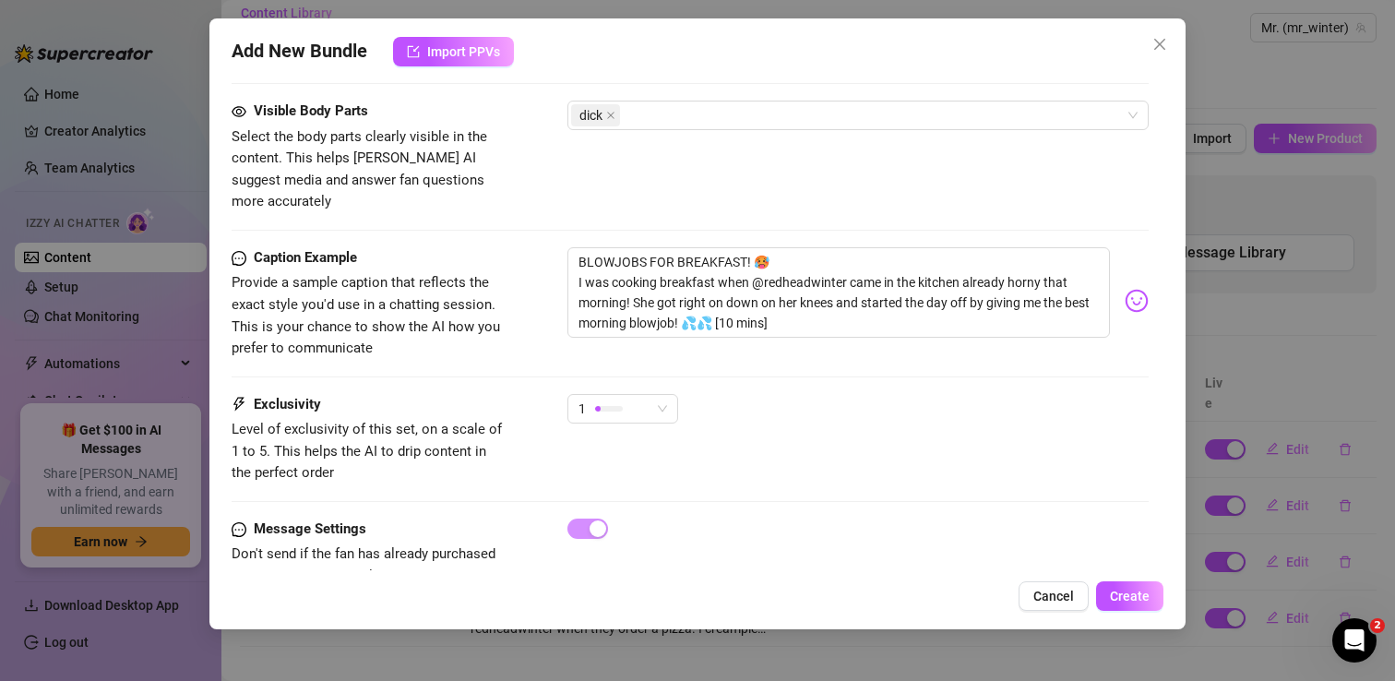
scroll to position [1079, 0]
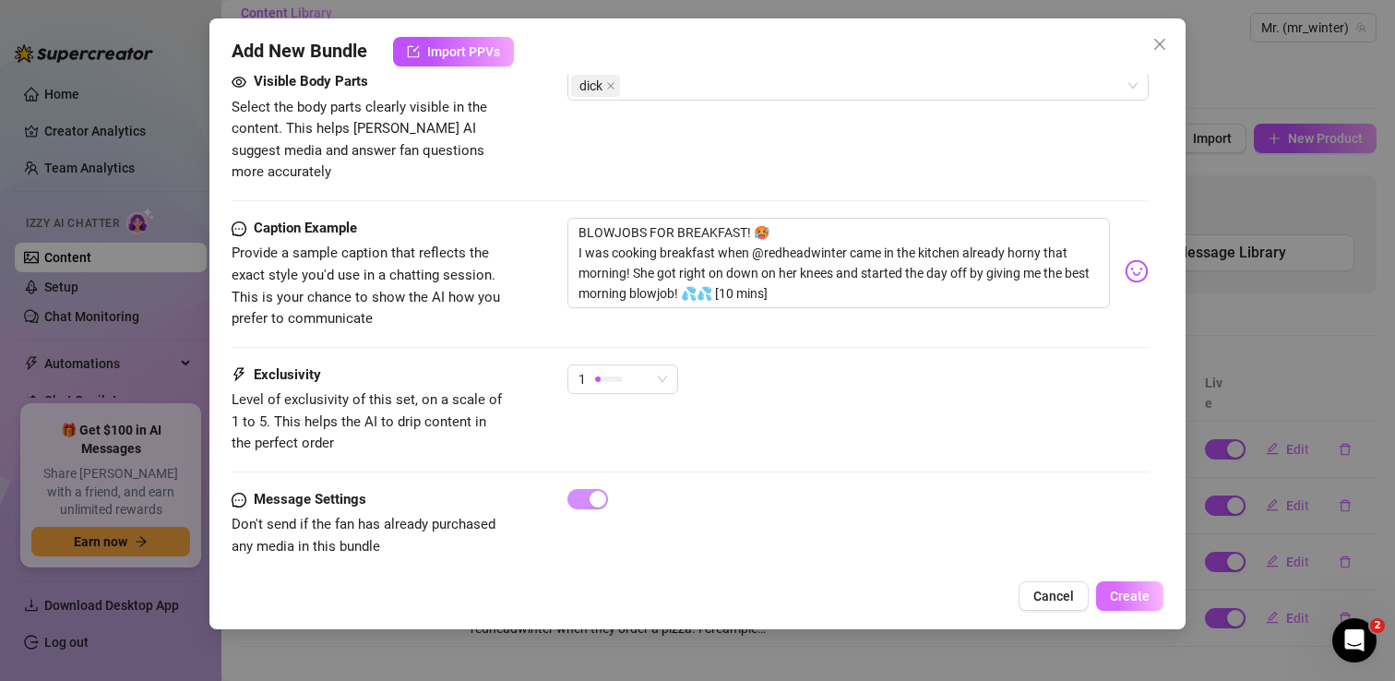
click at [1143, 603] on button "Create" at bounding box center [1129, 596] width 67 height 30
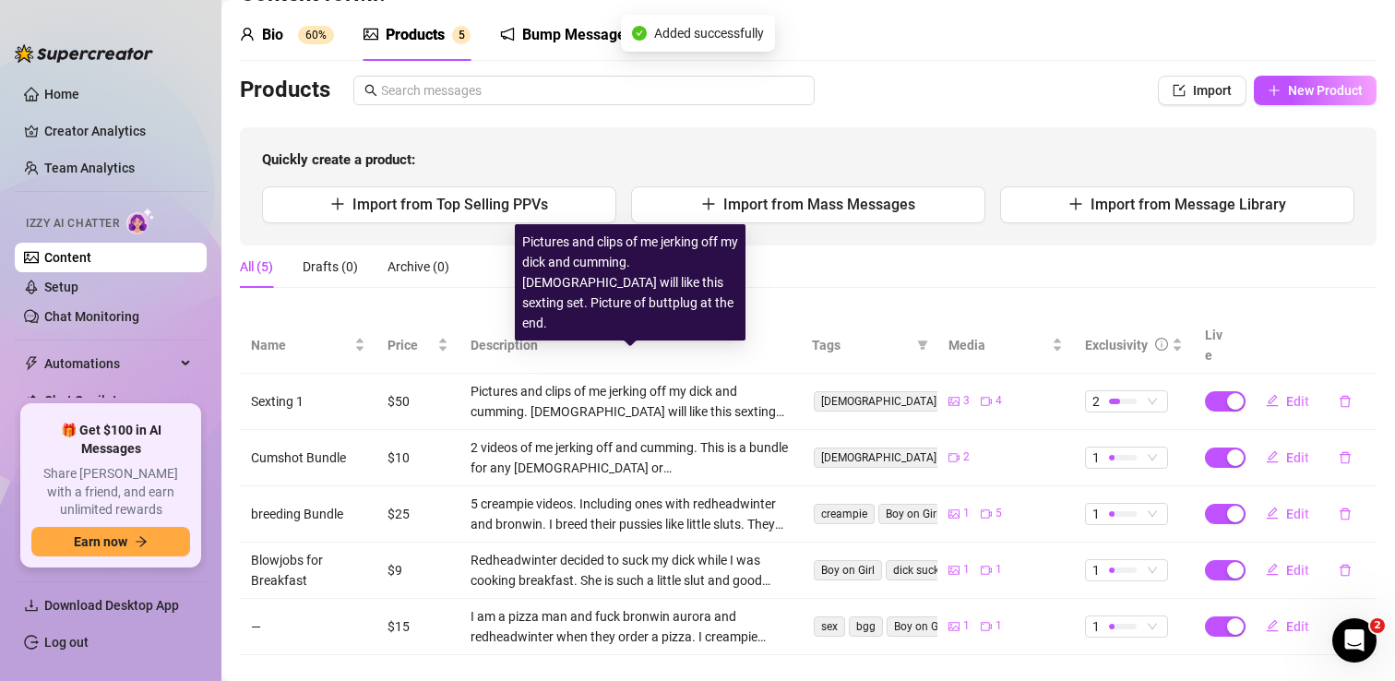
scroll to position [71, 0]
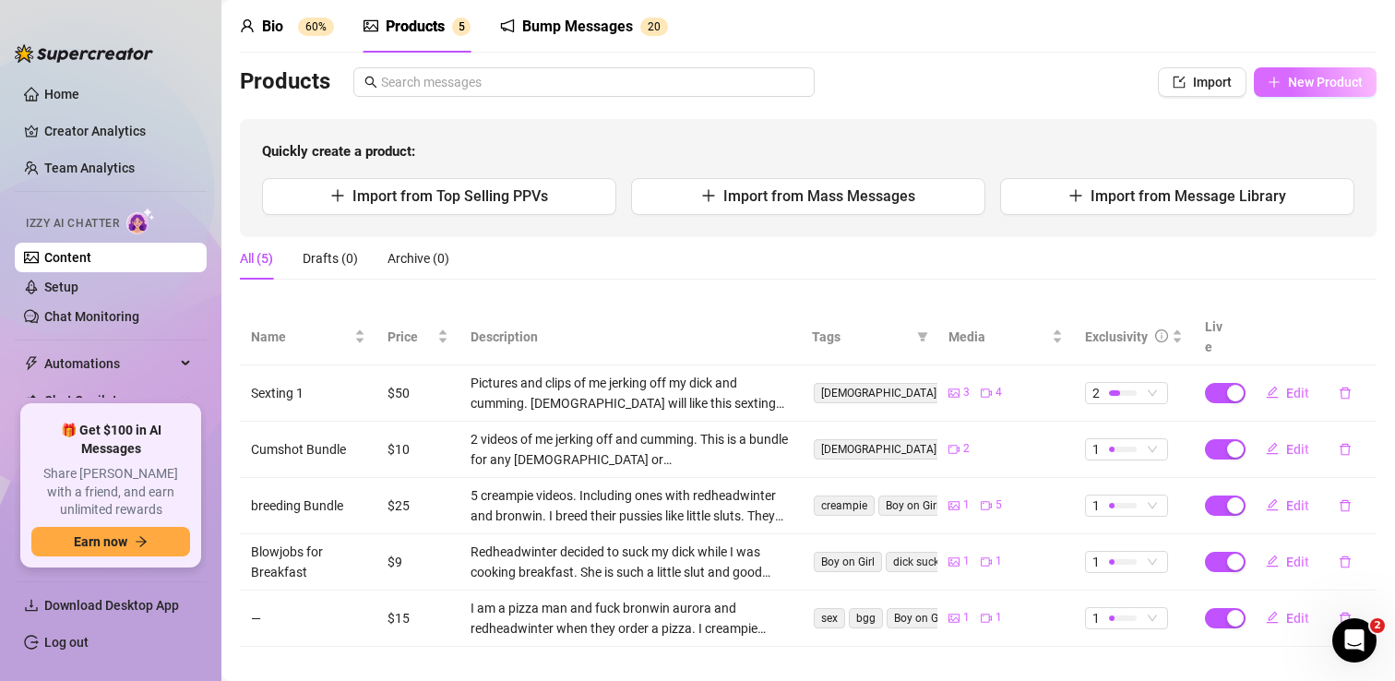
click at [1289, 85] on span "New Product" at bounding box center [1325, 82] width 75 height 15
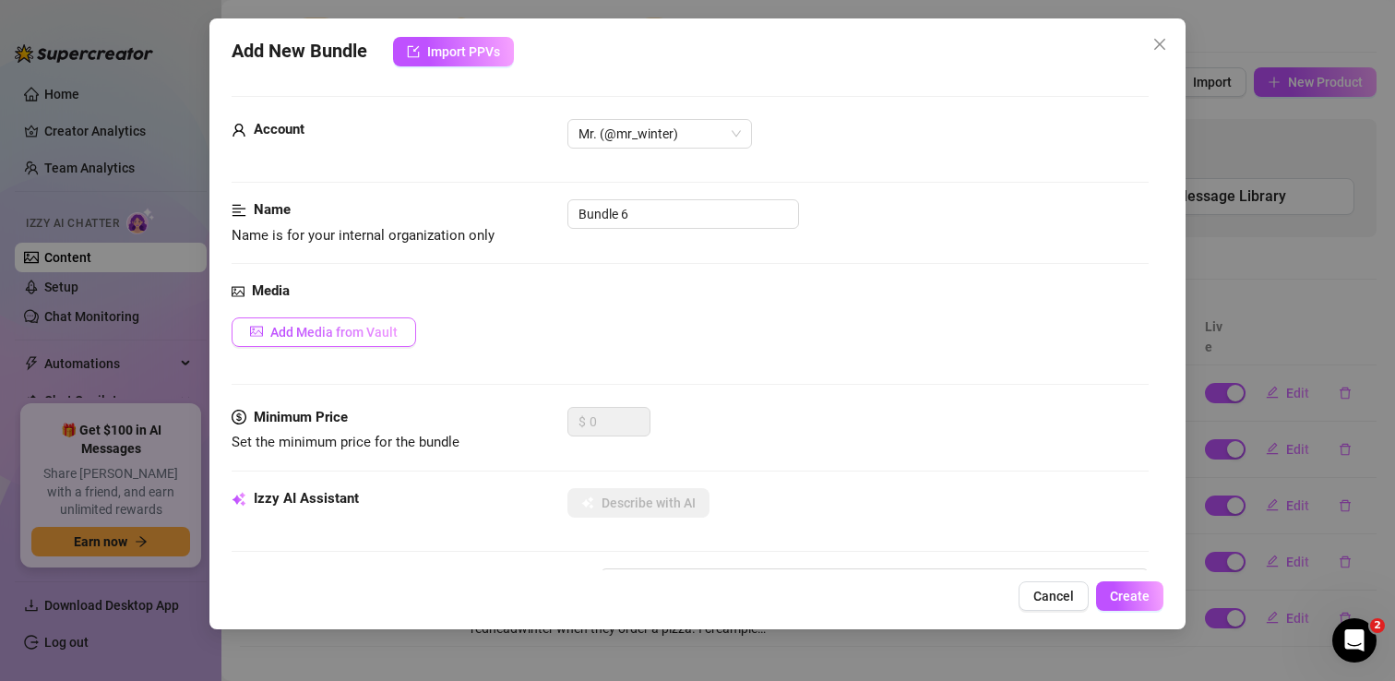
click at [326, 339] on span "Add Media from Vault" at bounding box center [333, 332] width 127 height 15
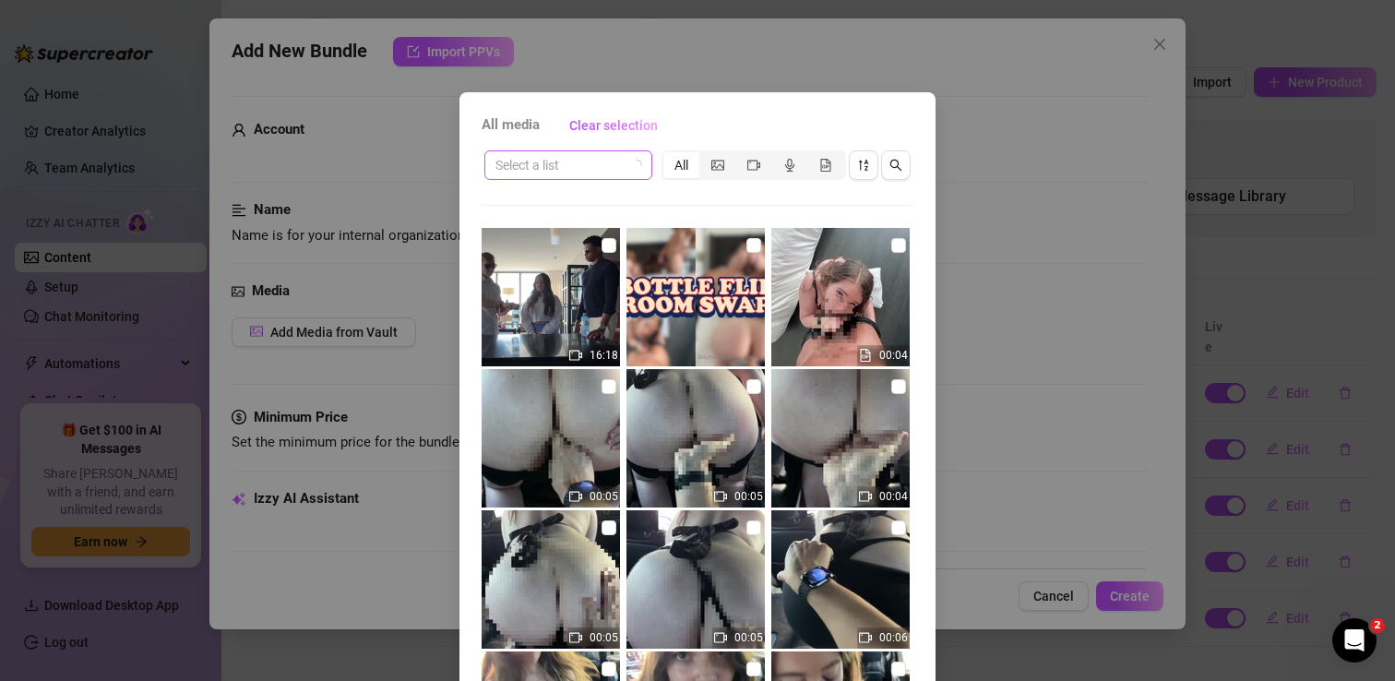
click at [589, 172] on input "search" at bounding box center [559, 165] width 129 height 28
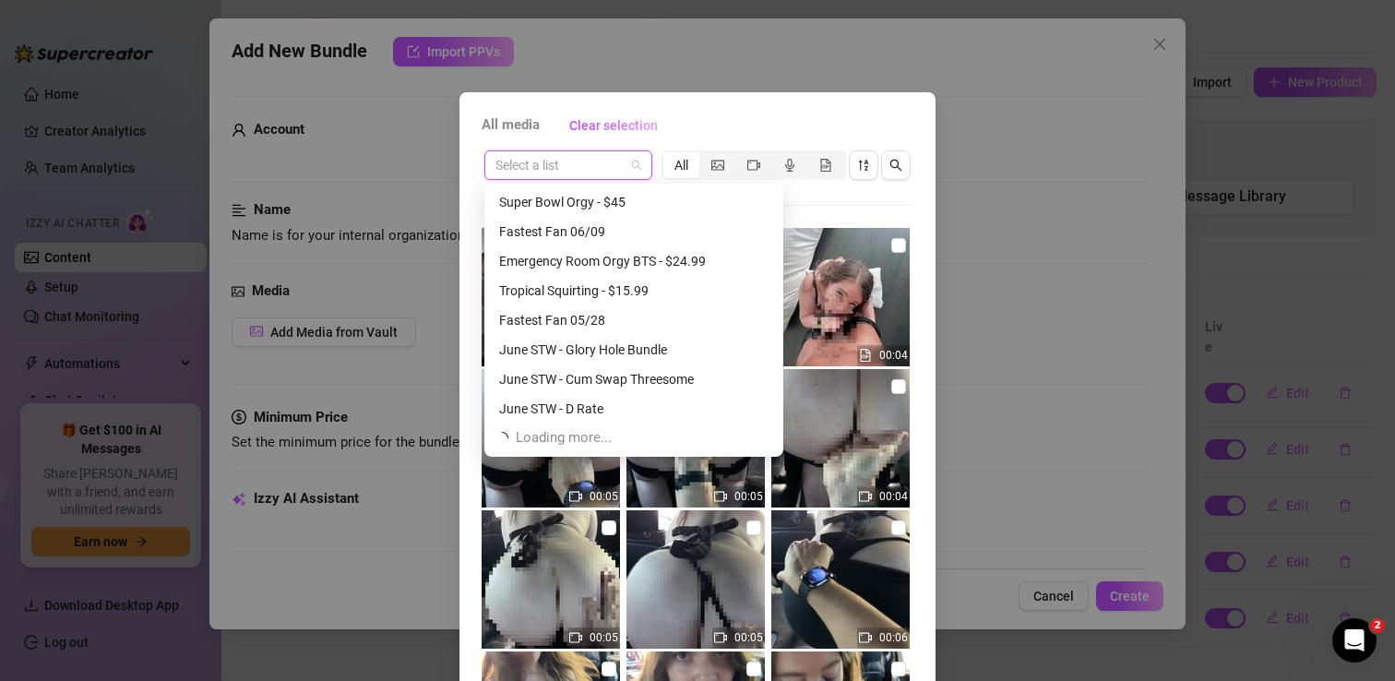
scroll to position [649, 0]
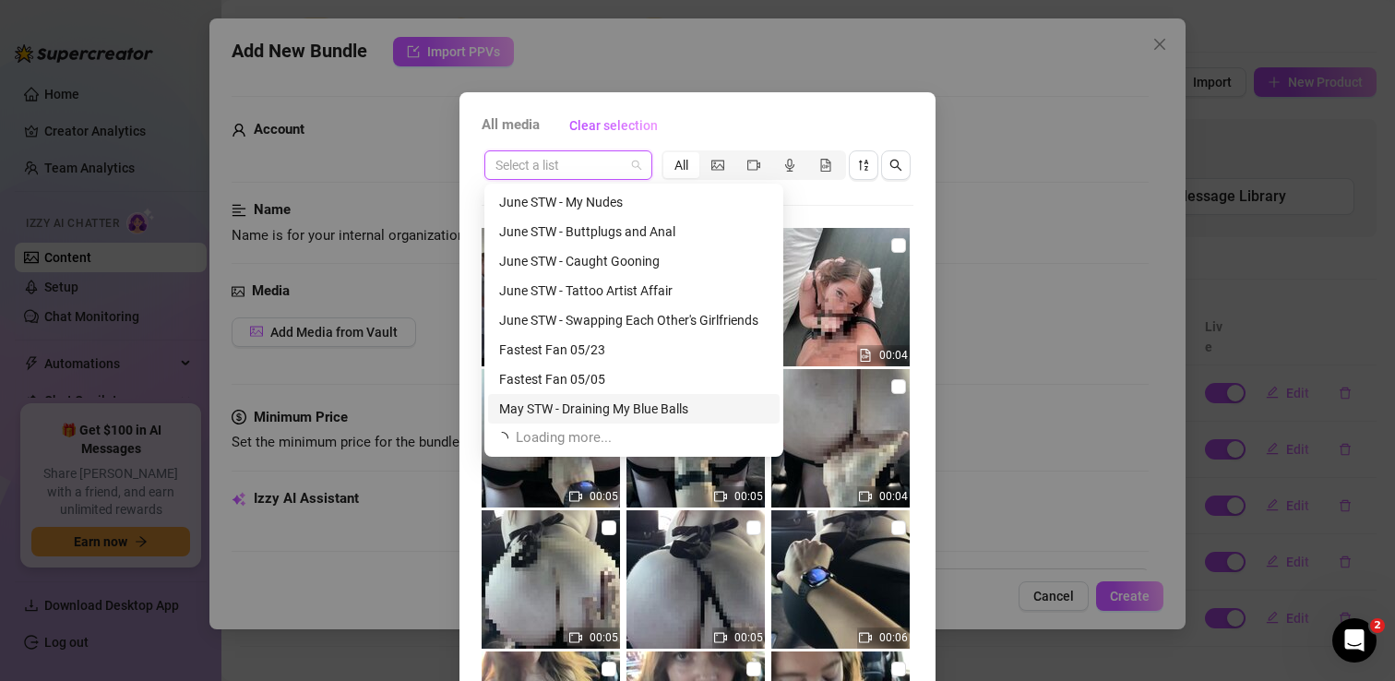
click at [610, 405] on div "May STW - Draining My Blue Balls" at bounding box center [633, 409] width 269 height 20
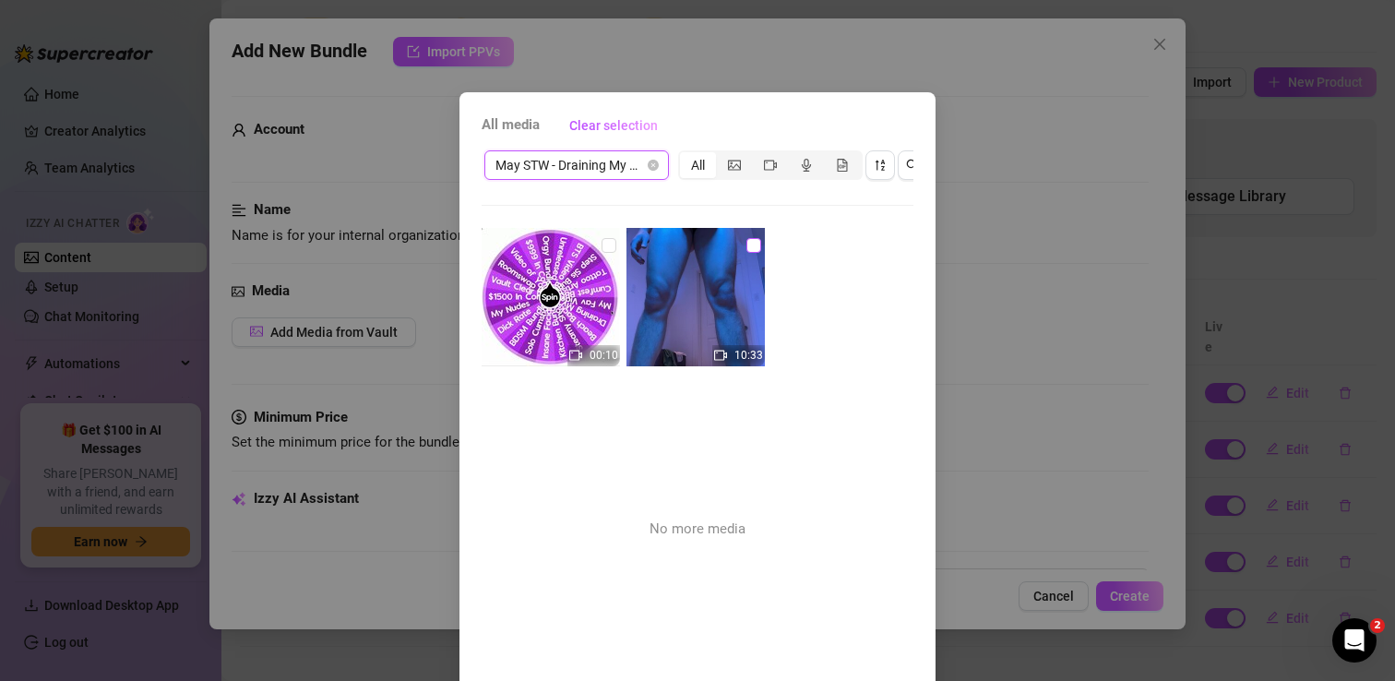
click at [756, 245] on input "checkbox" at bounding box center [753, 245] width 15 height 15
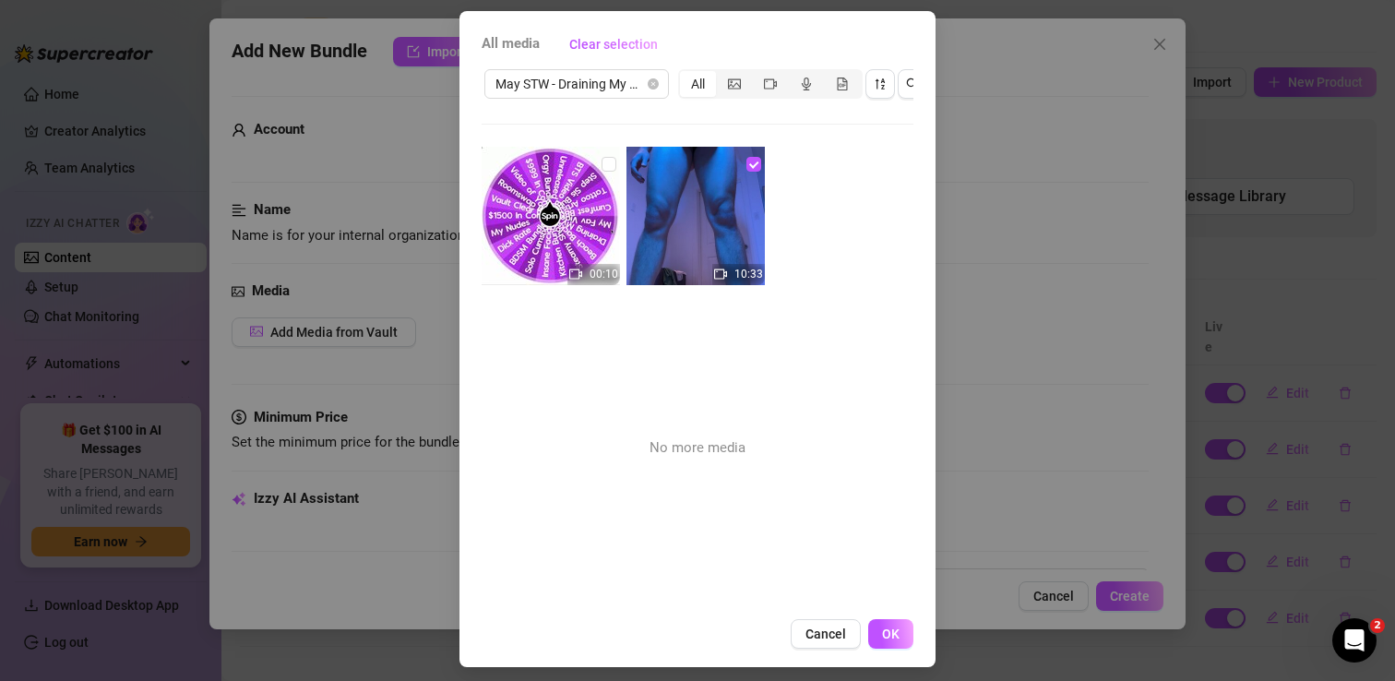
scroll to position [89, 0]
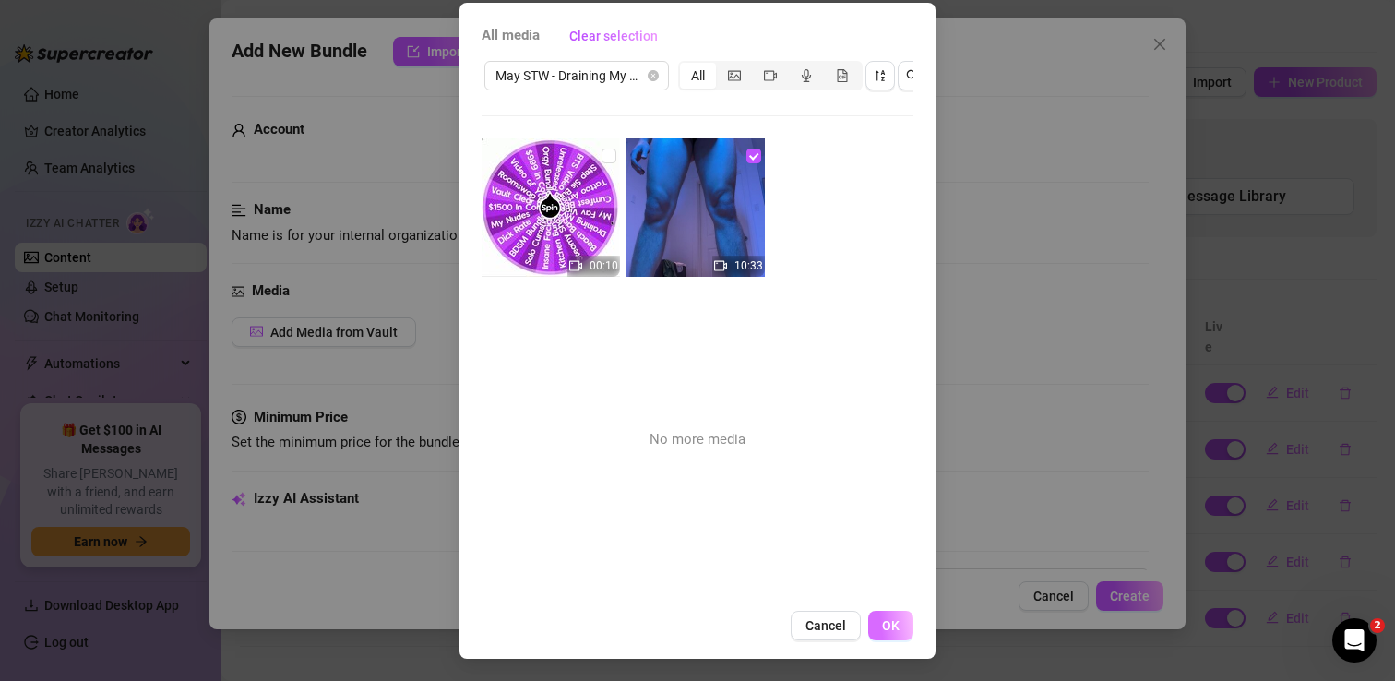
click at [894, 626] on span "OK" at bounding box center [891, 625] width 18 height 15
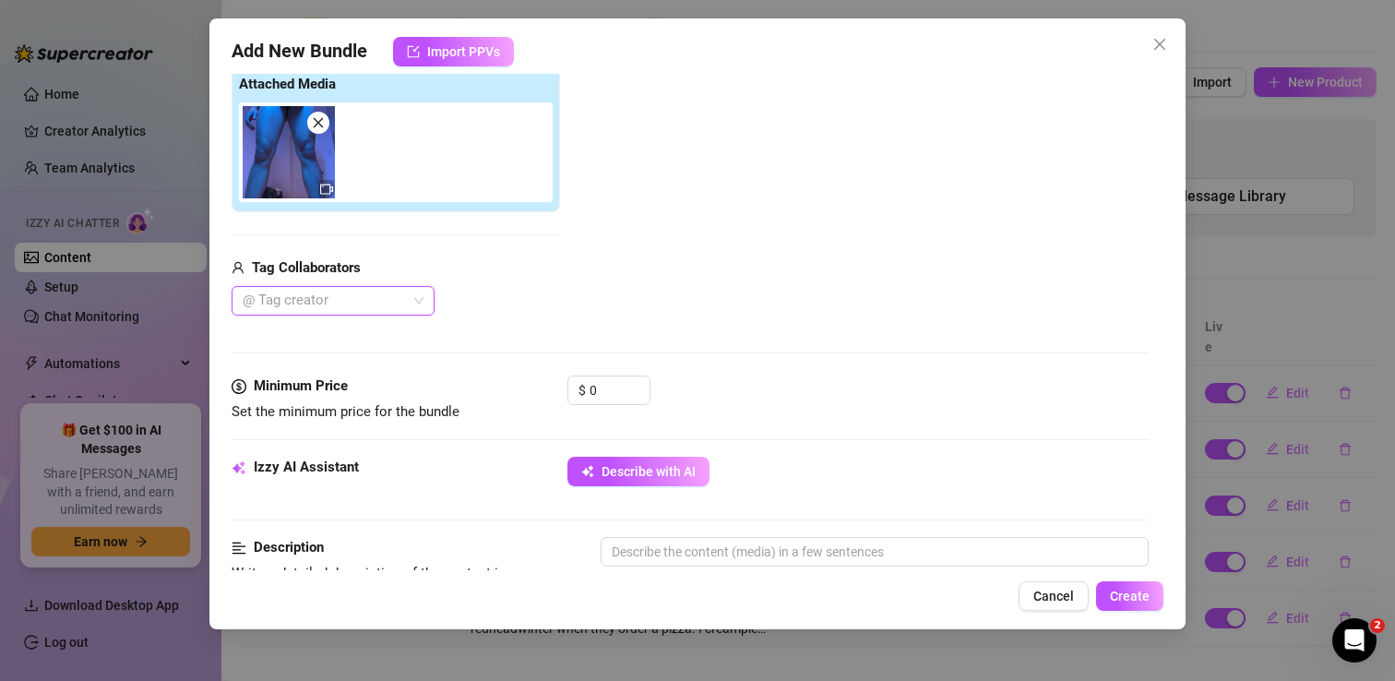
scroll to position [312, 0]
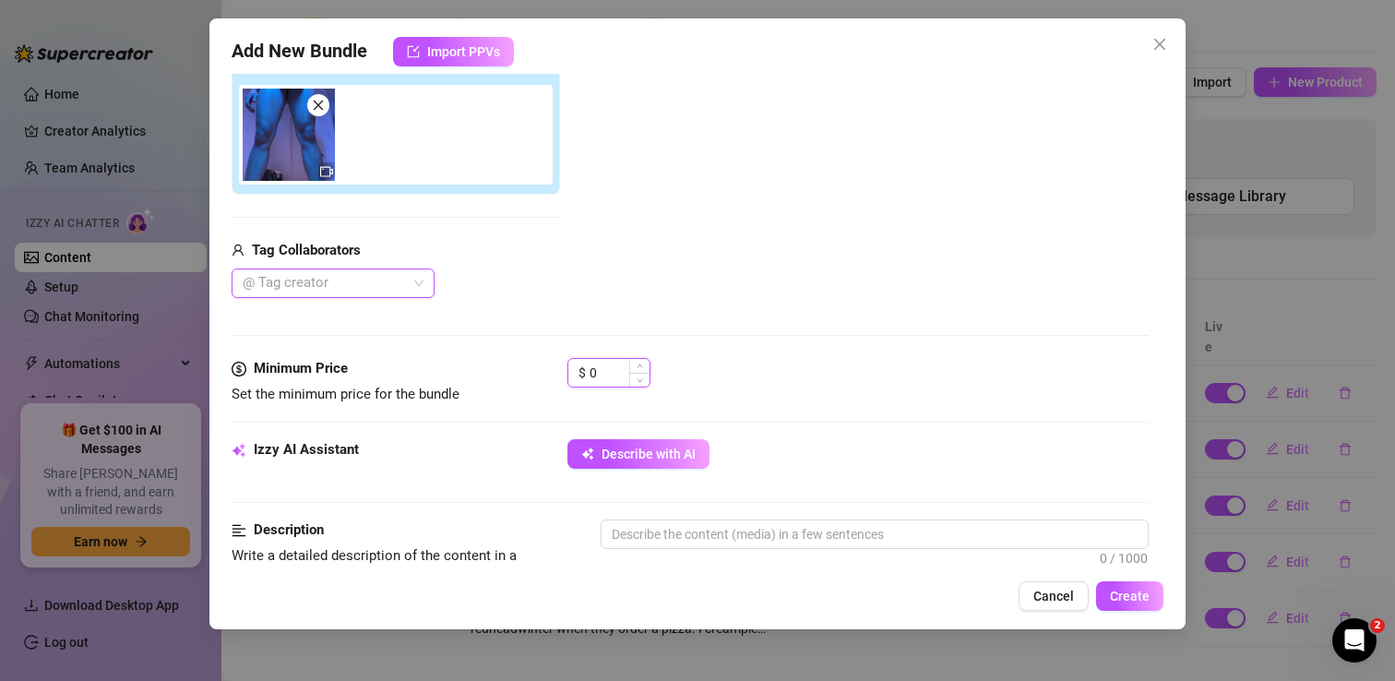
click at [616, 368] on input "0" at bounding box center [619, 373] width 60 height 28
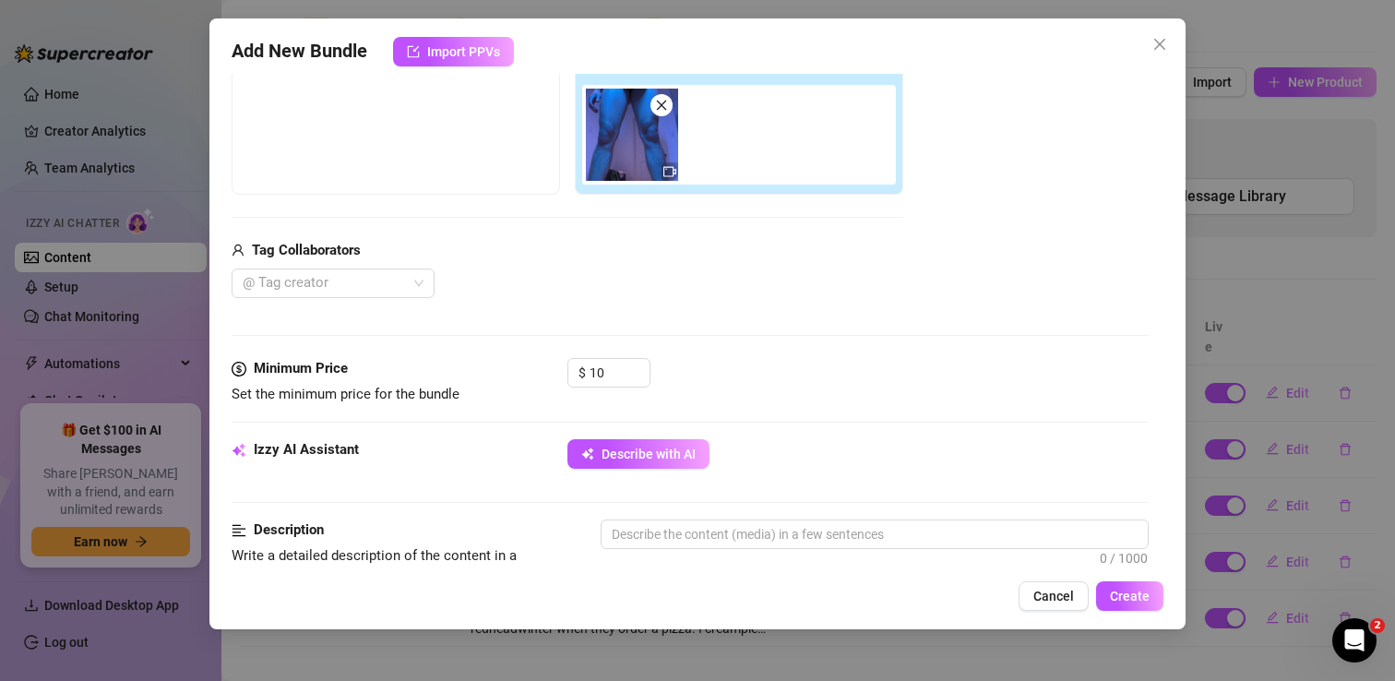
click at [803, 306] on div "Media Add Media from Vault Free preview Pay to view Tag Collaborators @ Tag cre…" at bounding box center [690, 163] width 917 height 389
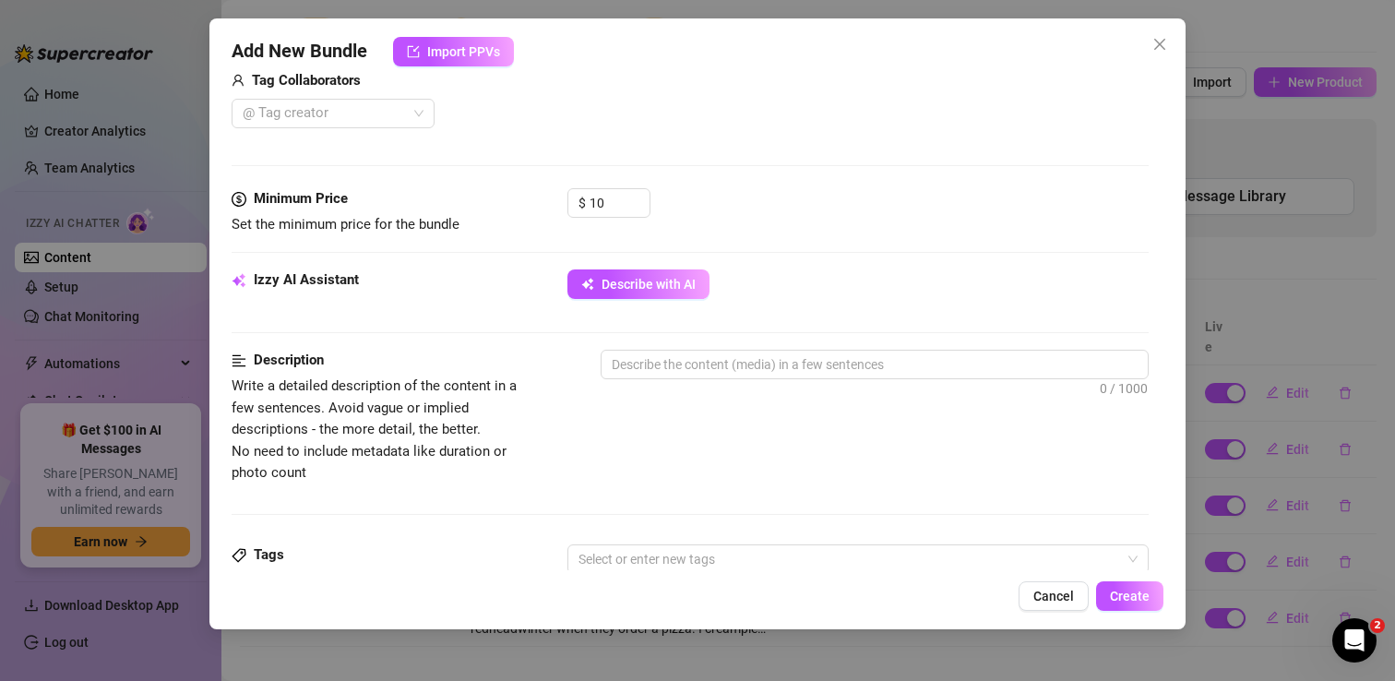
scroll to position [487, 0]
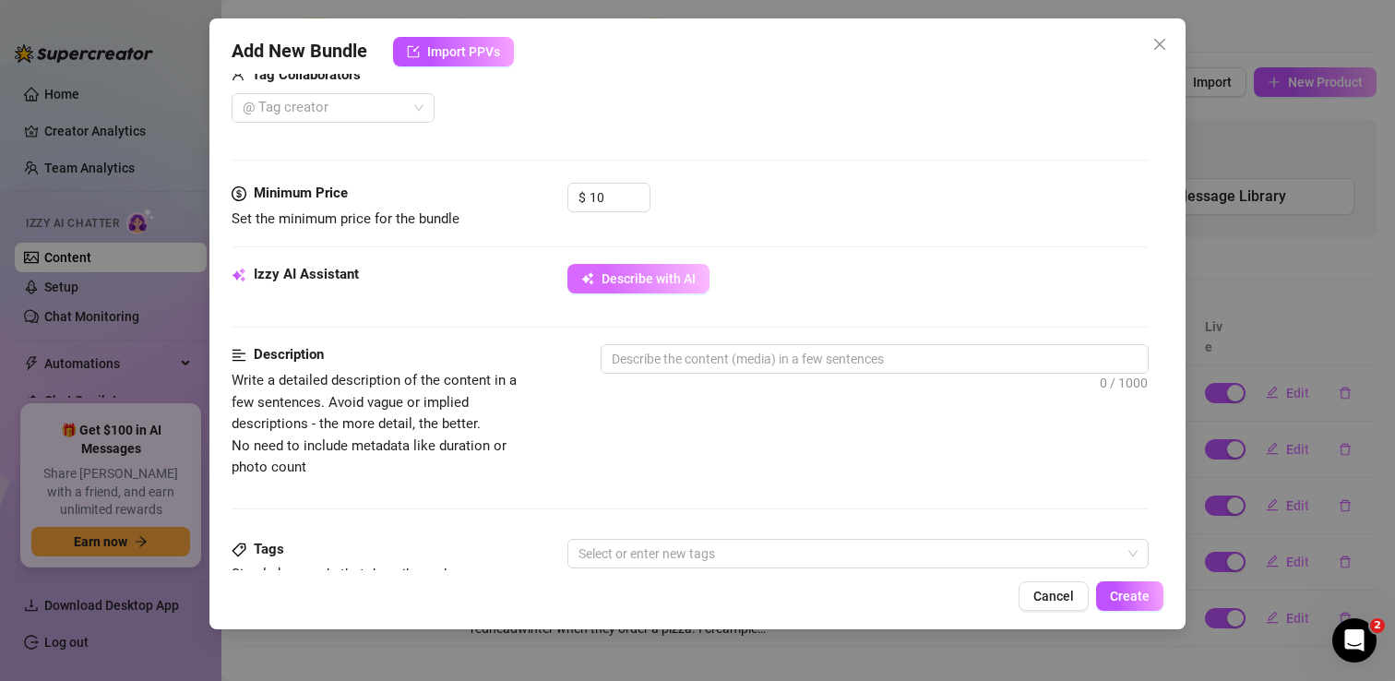
click at [682, 276] on span "Describe with AI" at bounding box center [648, 278] width 94 height 15
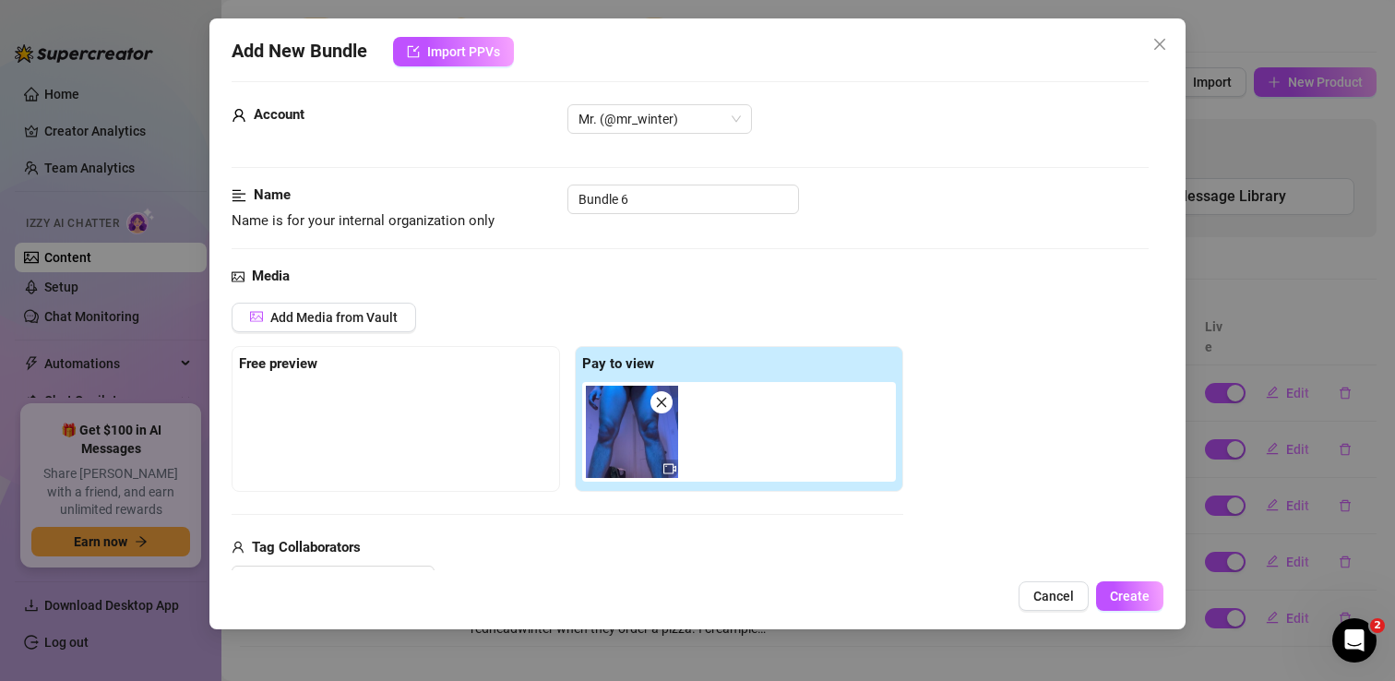
scroll to position [0, 0]
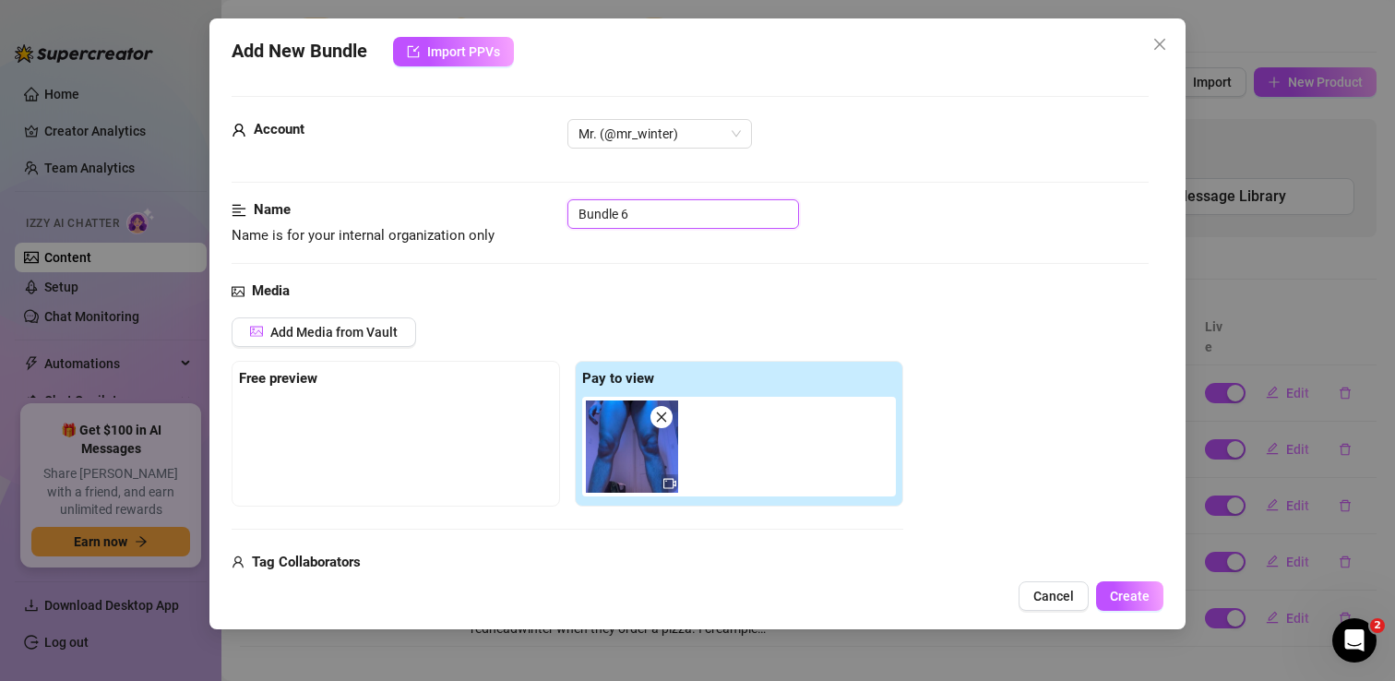
click at [702, 214] on input "Bundle 6" at bounding box center [683, 214] width 232 height 30
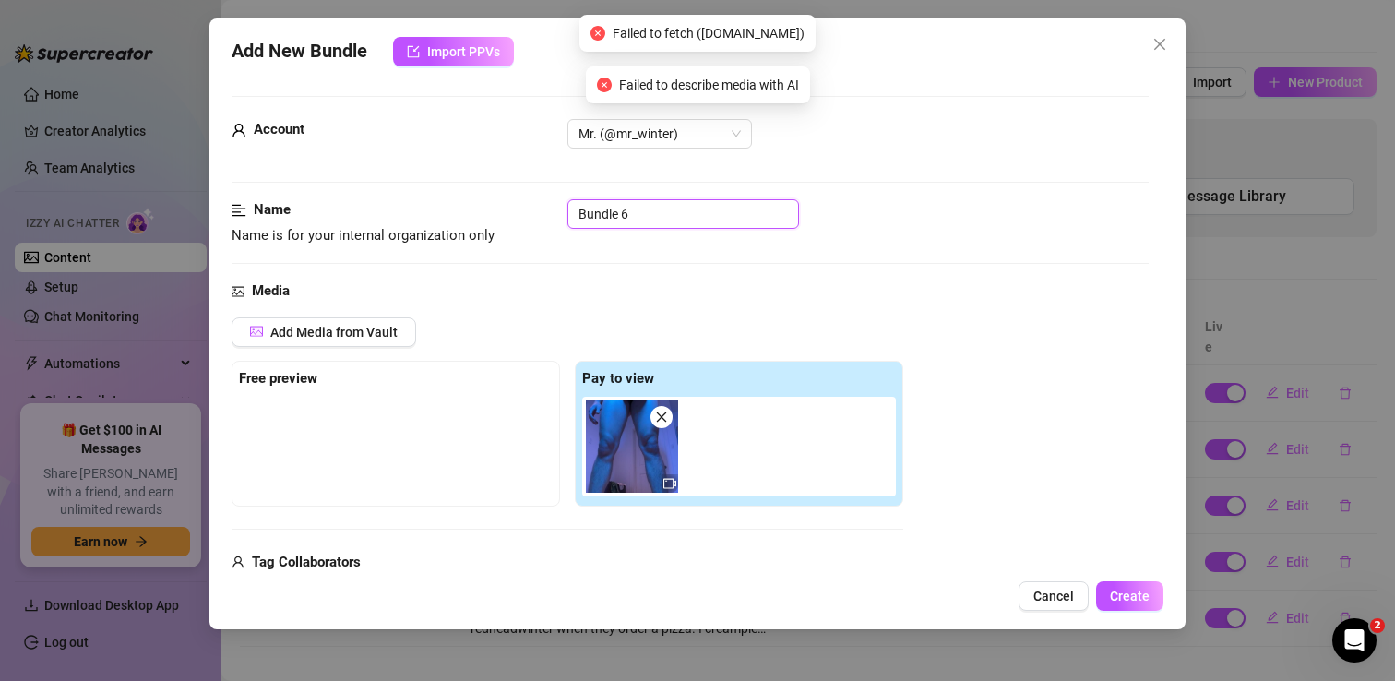
drag, startPoint x: 697, startPoint y: 214, endPoint x: 558, endPoint y: 214, distance: 138.4
click at [558, 214] on div "Name Name is for your internal organization only Bundle 6" at bounding box center [690, 222] width 917 height 47
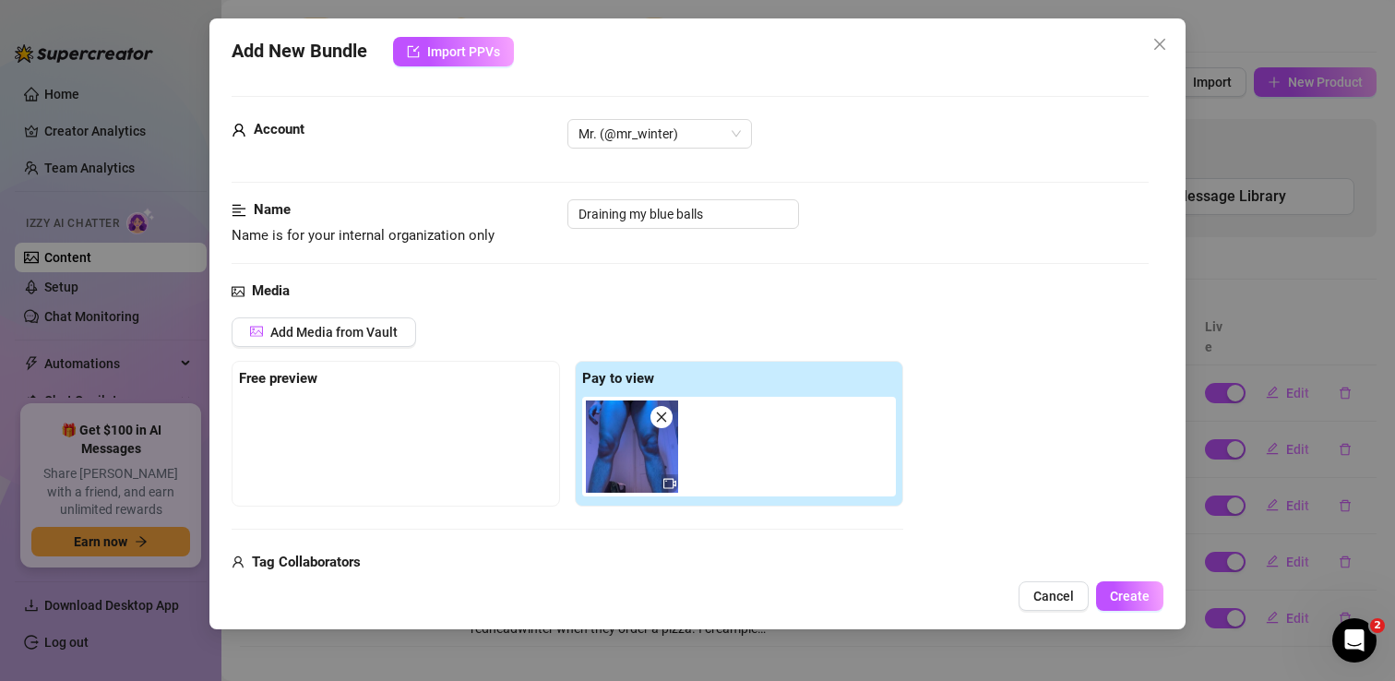
click at [899, 239] on div "Name Name is for your internal organization only Draining my blue balls" at bounding box center [690, 222] width 917 height 47
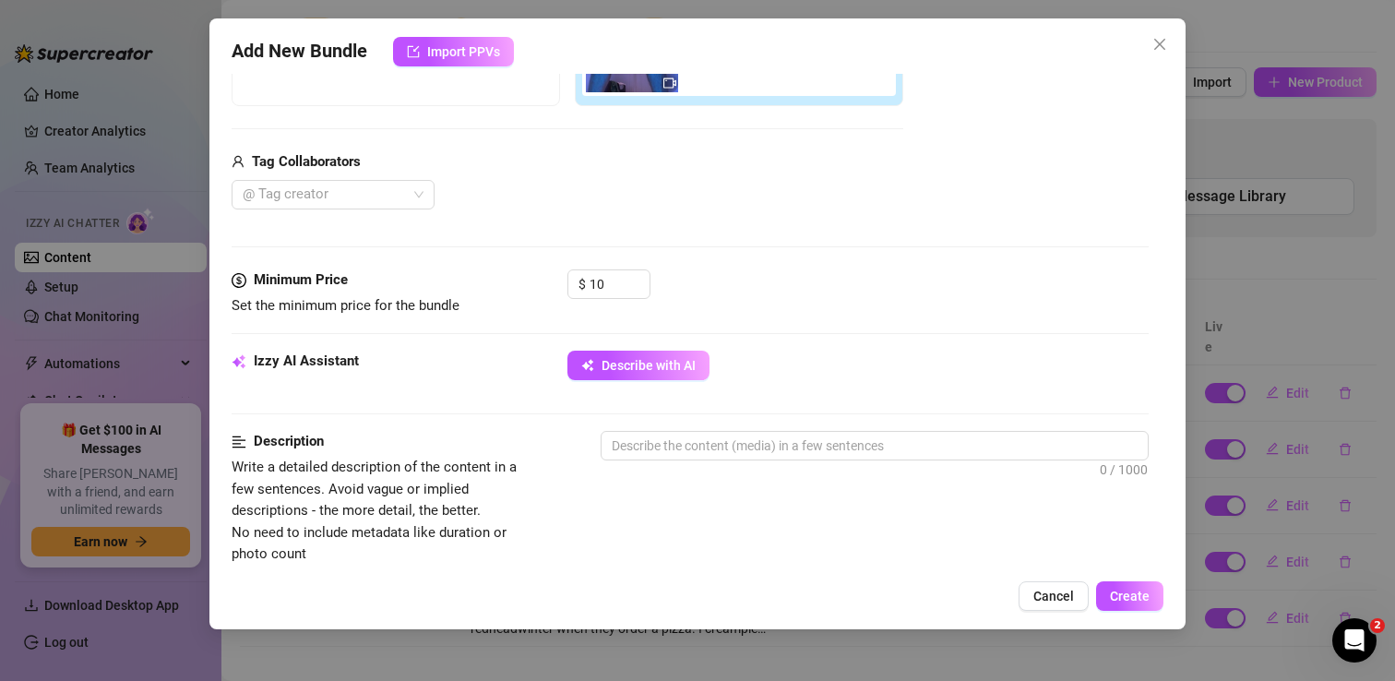
scroll to position [522, 0]
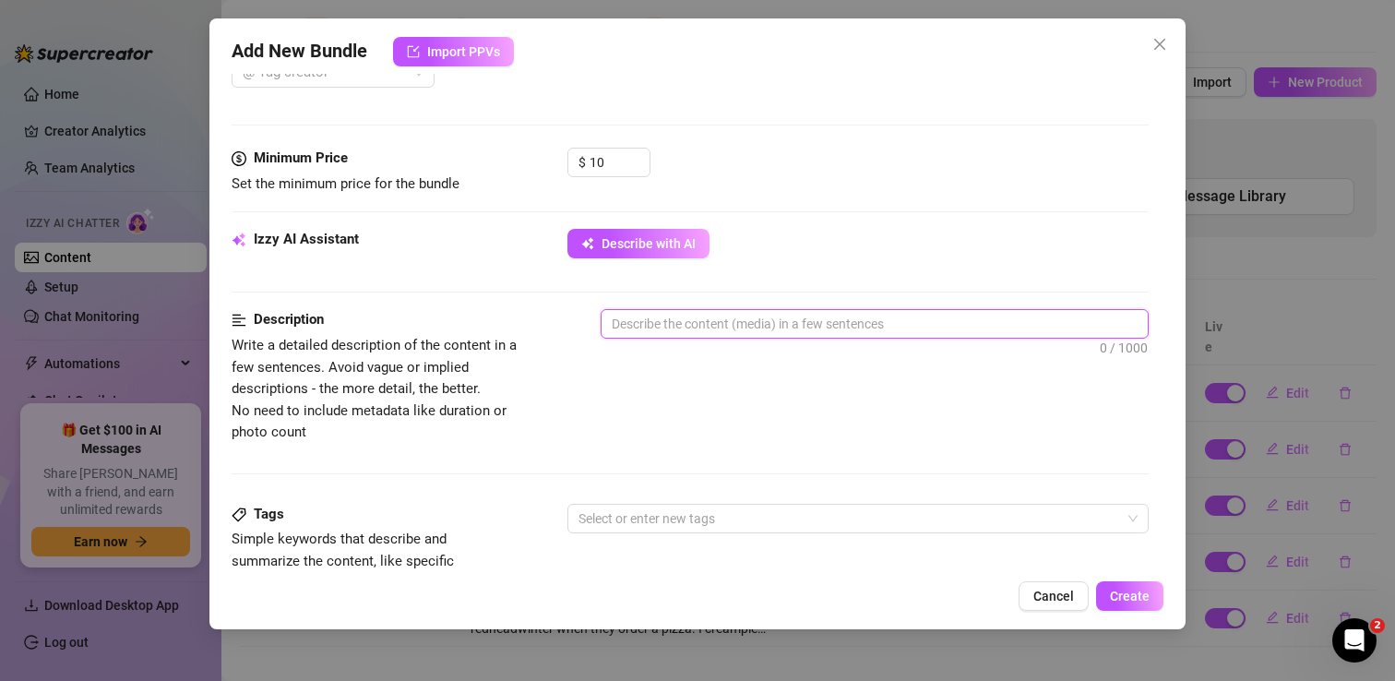
click at [785, 334] on textarea at bounding box center [874, 324] width 546 height 28
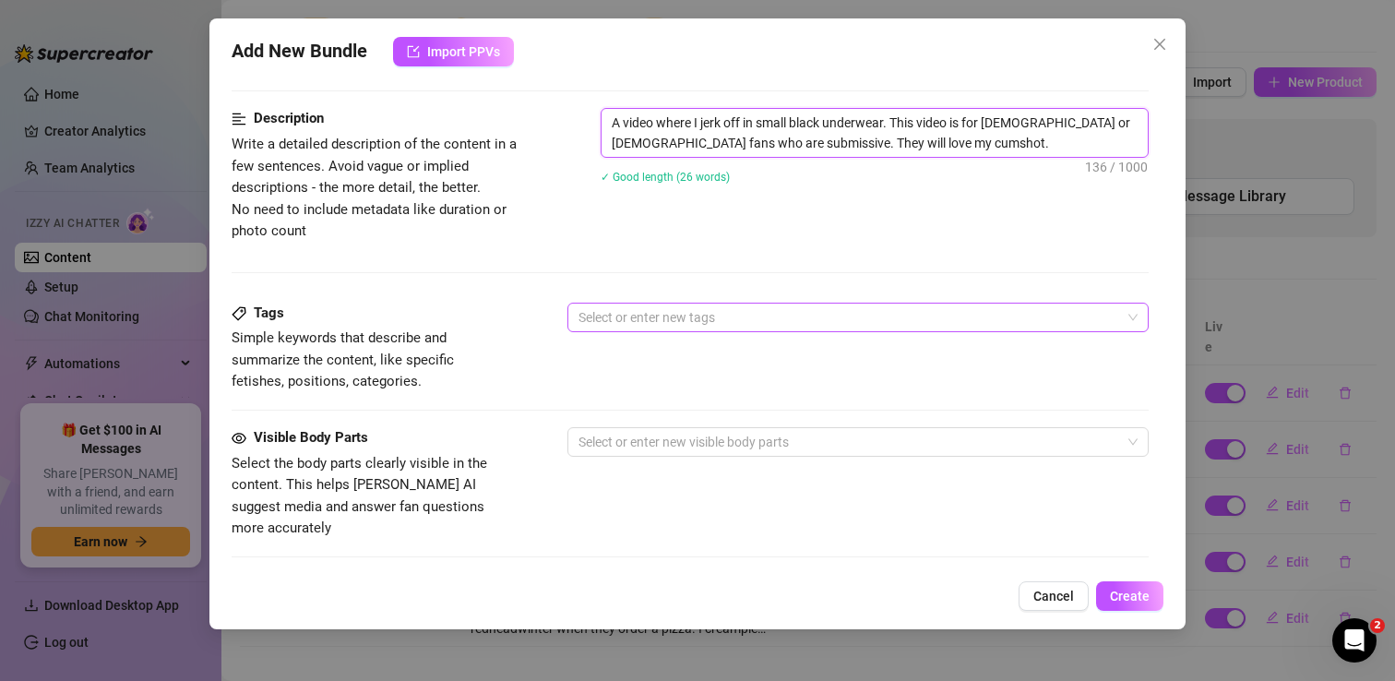
scroll to position [729, 0]
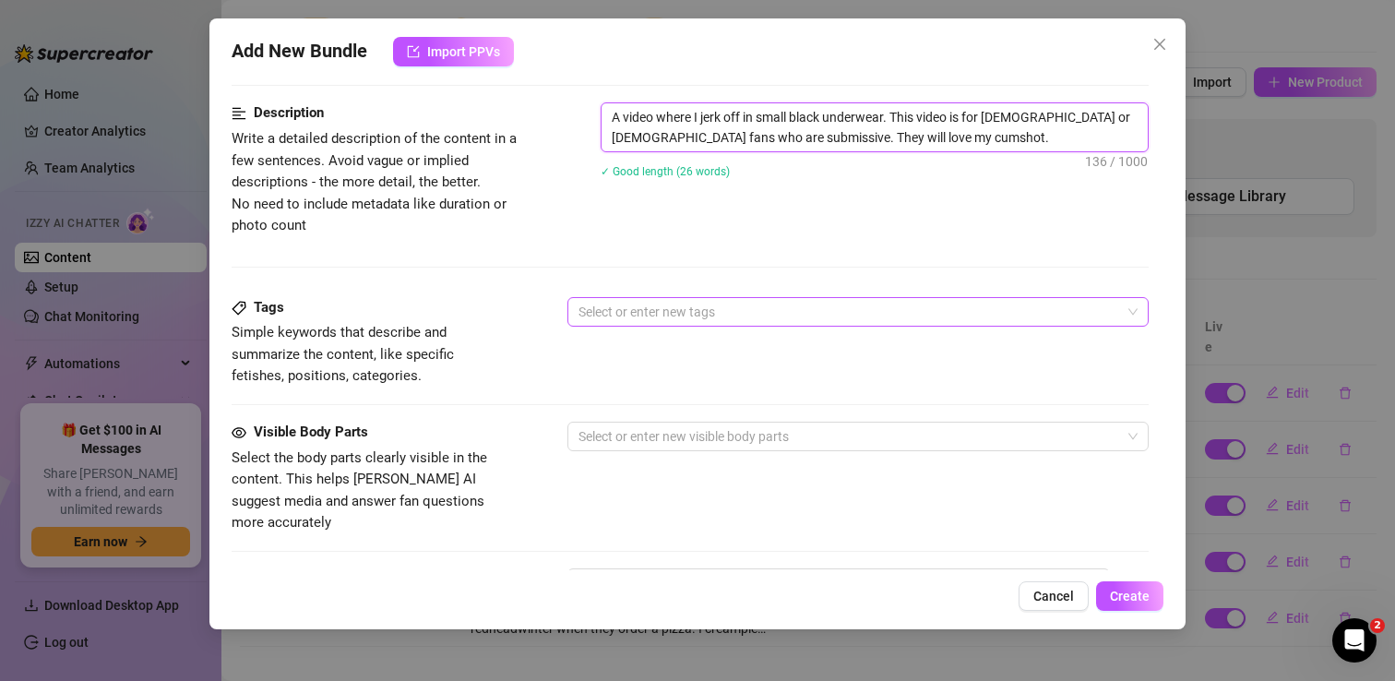
click at [704, 323] on div at bounding box center [848, 312] width 554 height 26
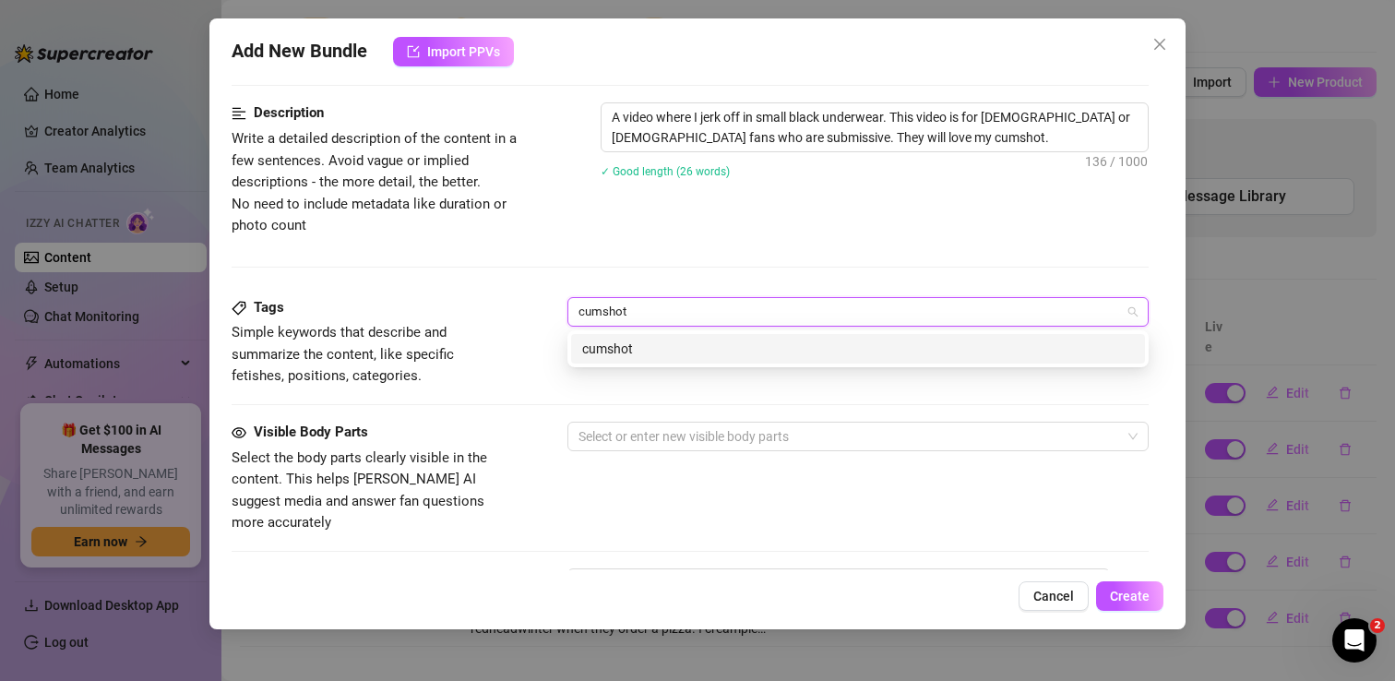
click at [692, 348] on div "cumshot" at bounding box center [858, 349] width 552 height 20
click at [701, 355] on div "jerking off" at bounding box center [858, 349] width 552 height 20
click at [666, 348] on div "dick" at bounding box center [858, 349] width 552 height 20
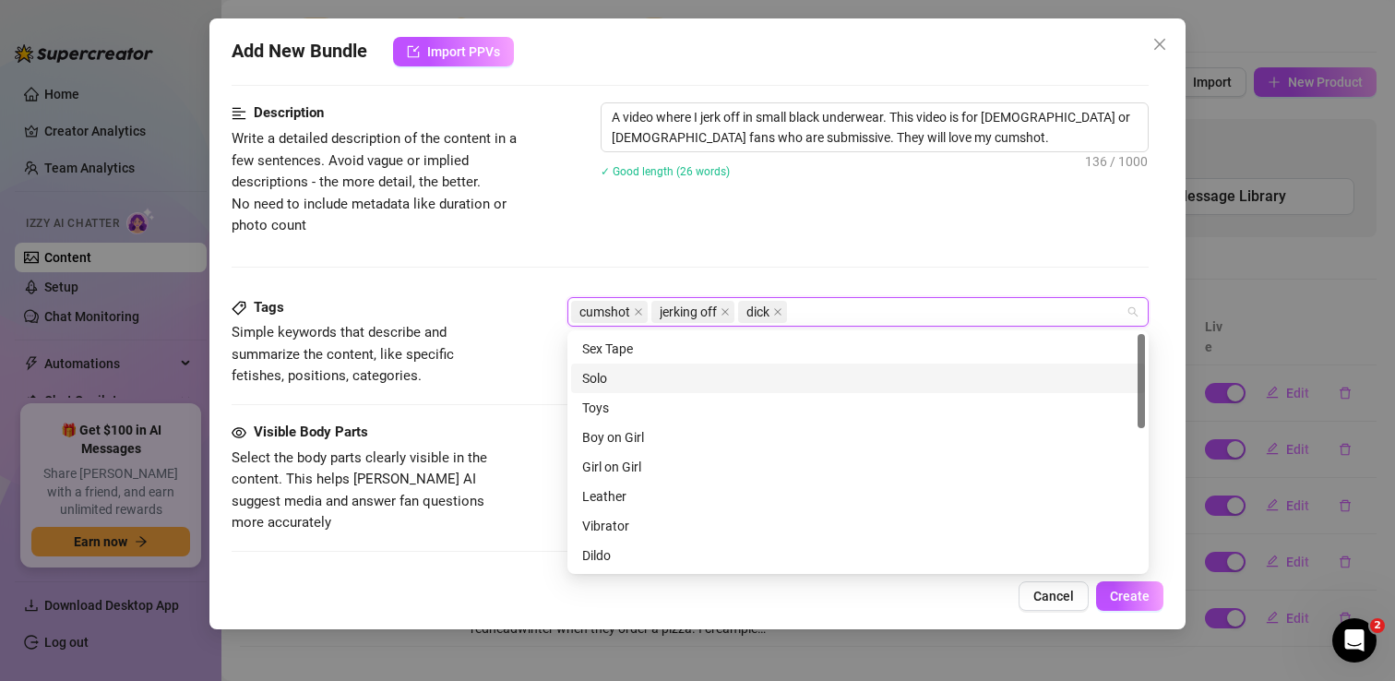
click at [493, 344] on span "Simple keywords that describe and summarize the content, like specific fetishes…" at bounding box center [370, 354] width 277 height 65
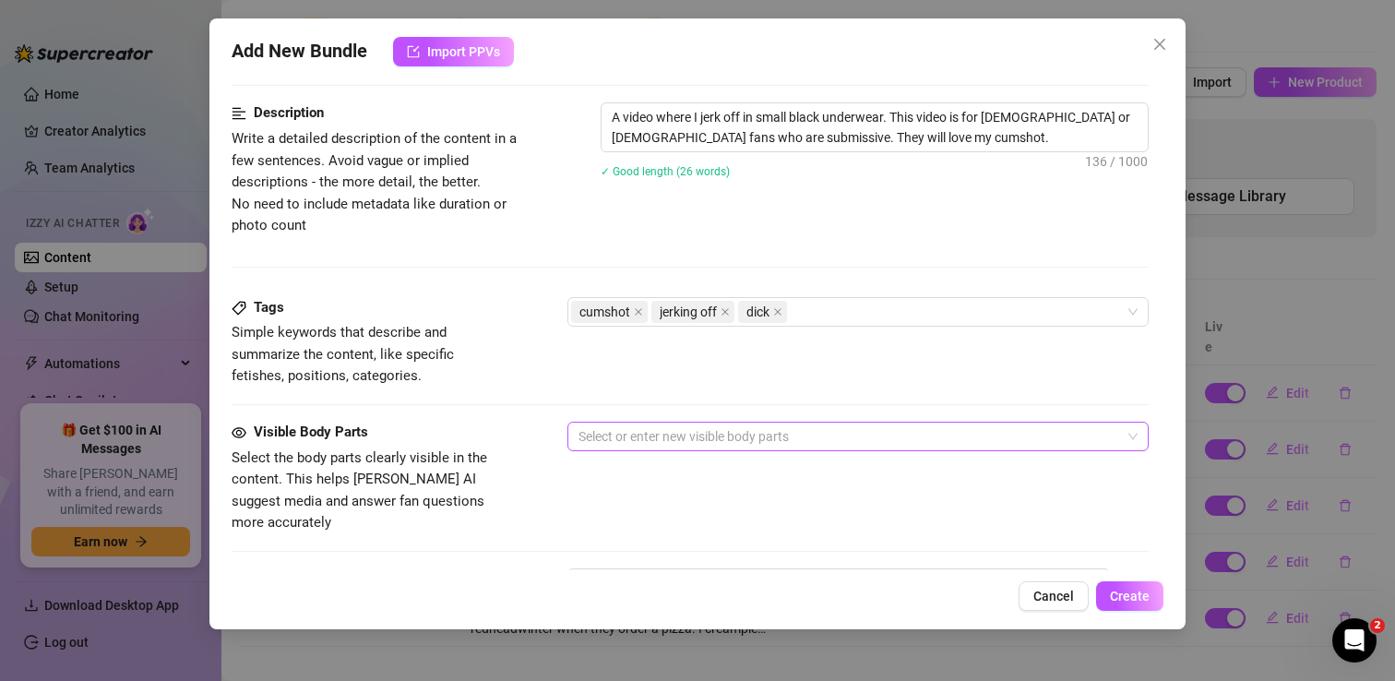
click at [624, 447] on div at bounding box center [848, 436] width 554 height 26
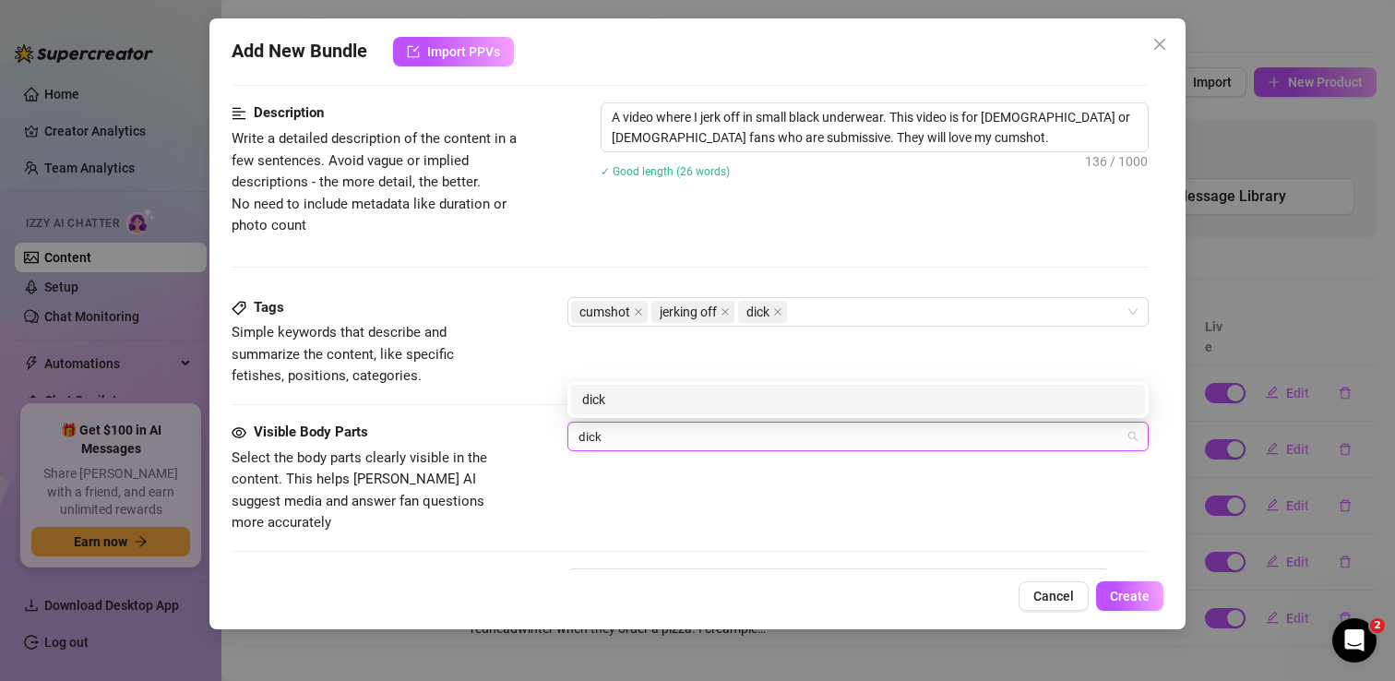
click at [644, 394] on div "dick" at bounding box center [858, 399] width 552 height 20
click at [625, 408] on div "abs" at bounding box center [858, 399] width 552 height 20
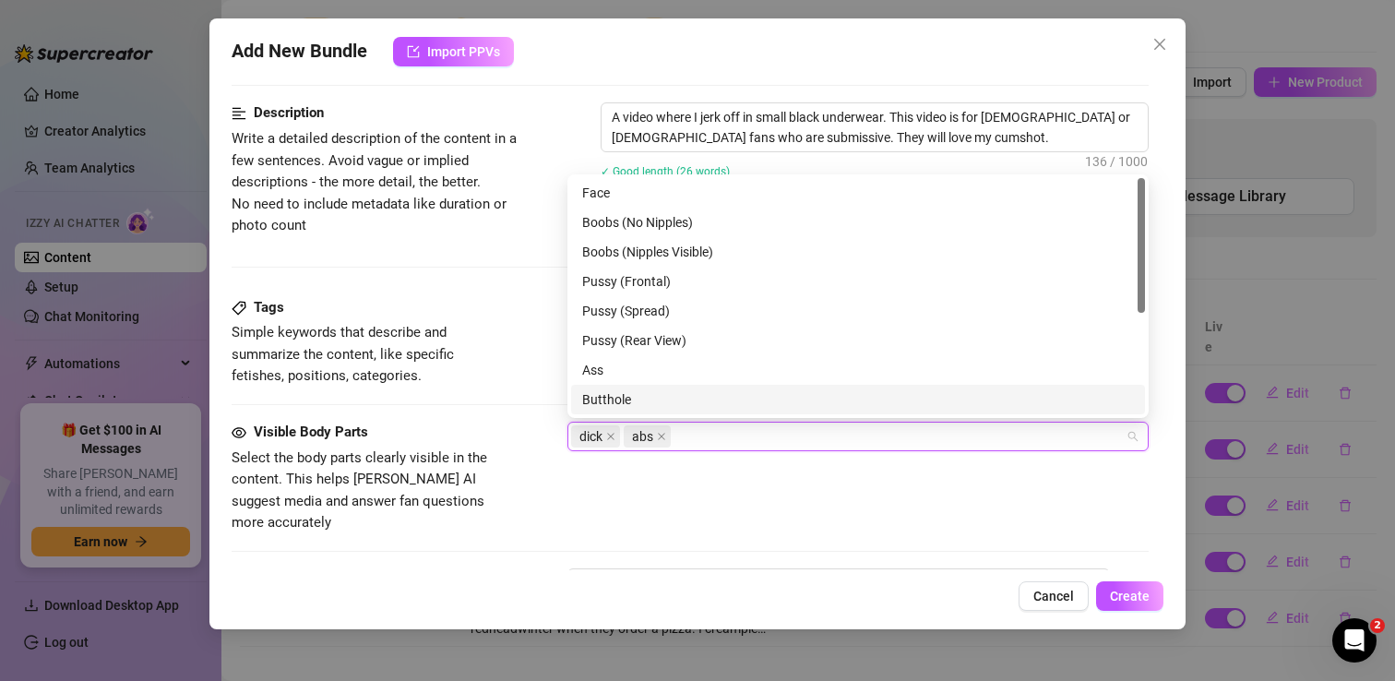
click at [454, 358] on span "Simple keywords that describe and summarize the content, like specific fetishes…" at bounding box center [343, 354] width 222 height 60
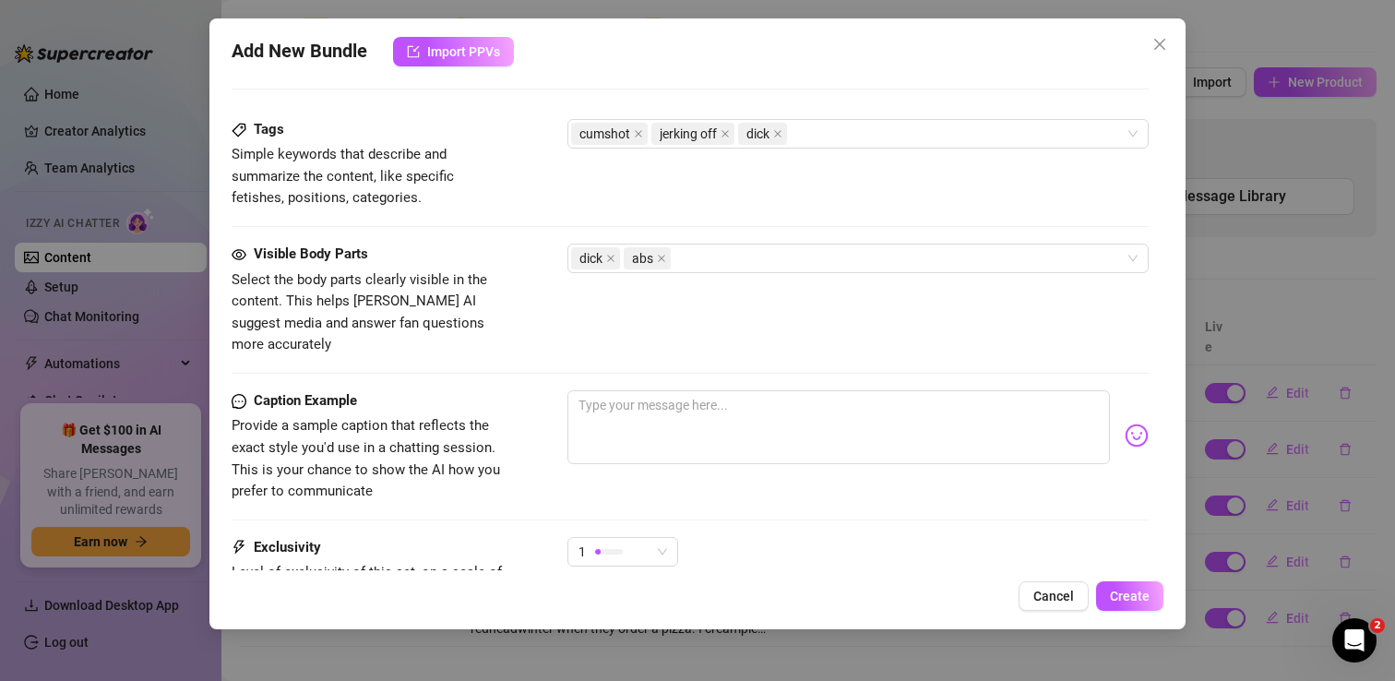
scroll to position [907, 0]
click at [827, 144] on div "cumshot jerking off dick" at bounding box center [848, 134] width 554 height 26
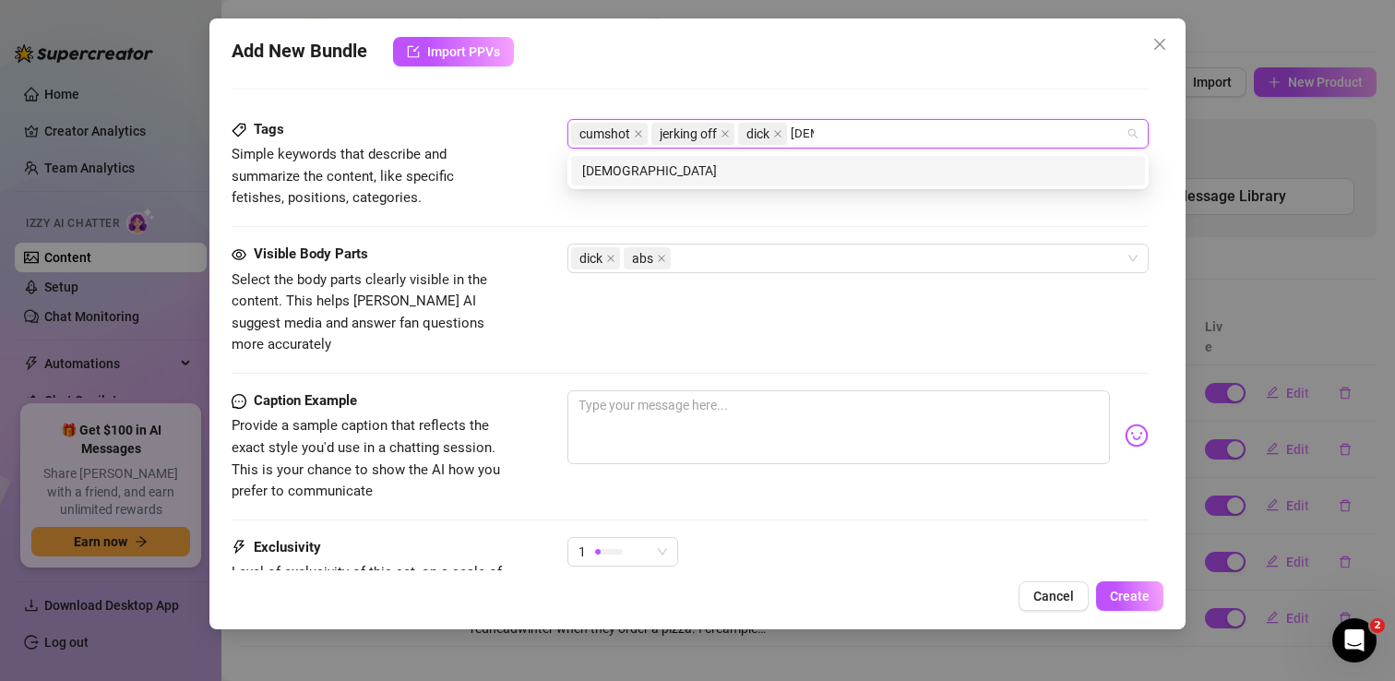
click at [788, 173] on div "gay" at bounding box center [858, 171] width 552 height 20
click at [762, 179] on div "bisexual" at bounding box center [858, 171] width 552 height 20
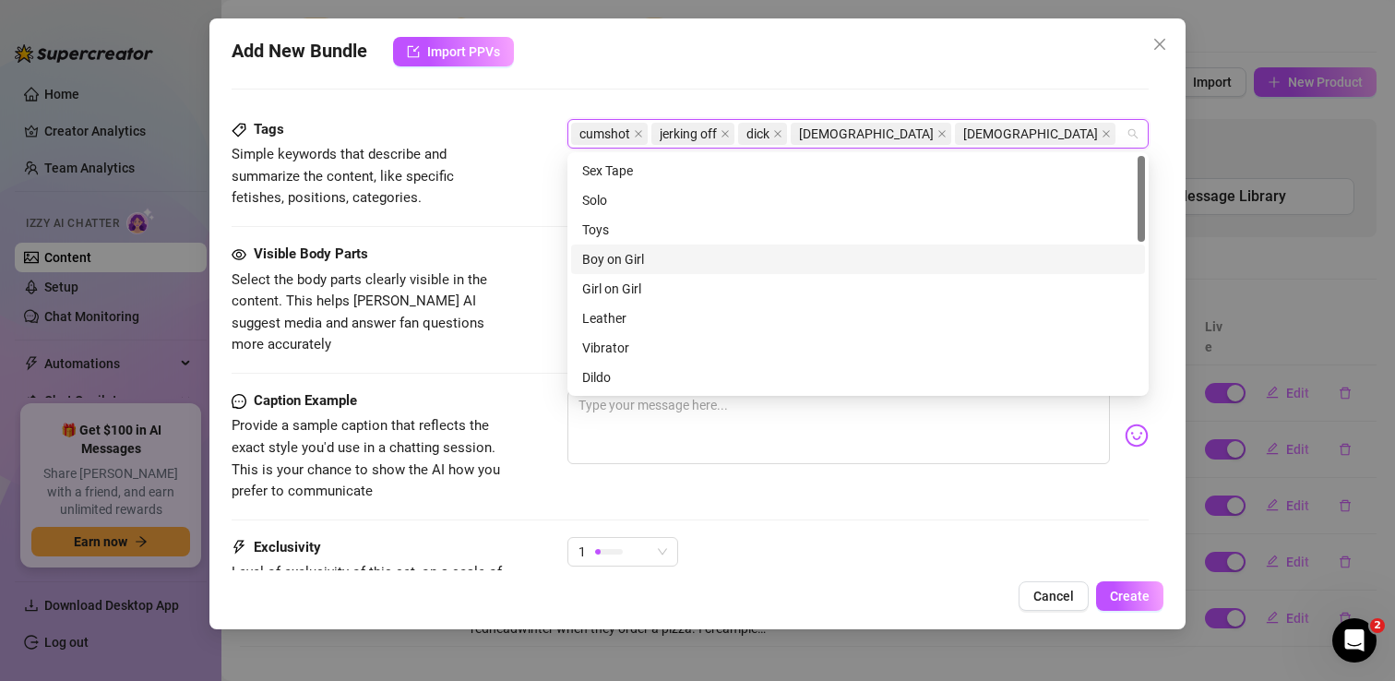
click at [521, 232] on div "Tags Simple keywords that describe and summarize the content, like specific fet…" at bounding box center [690, 181] width 917 height 125
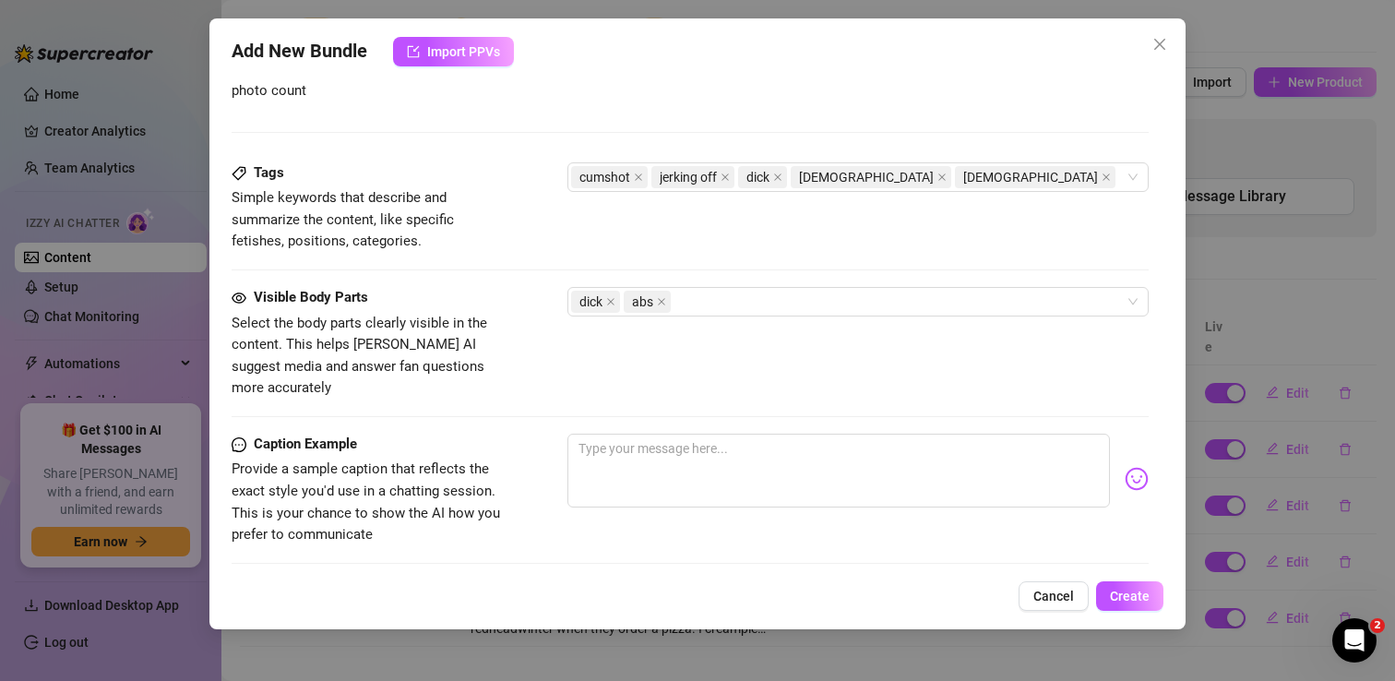
scroll to position [1079, 0]
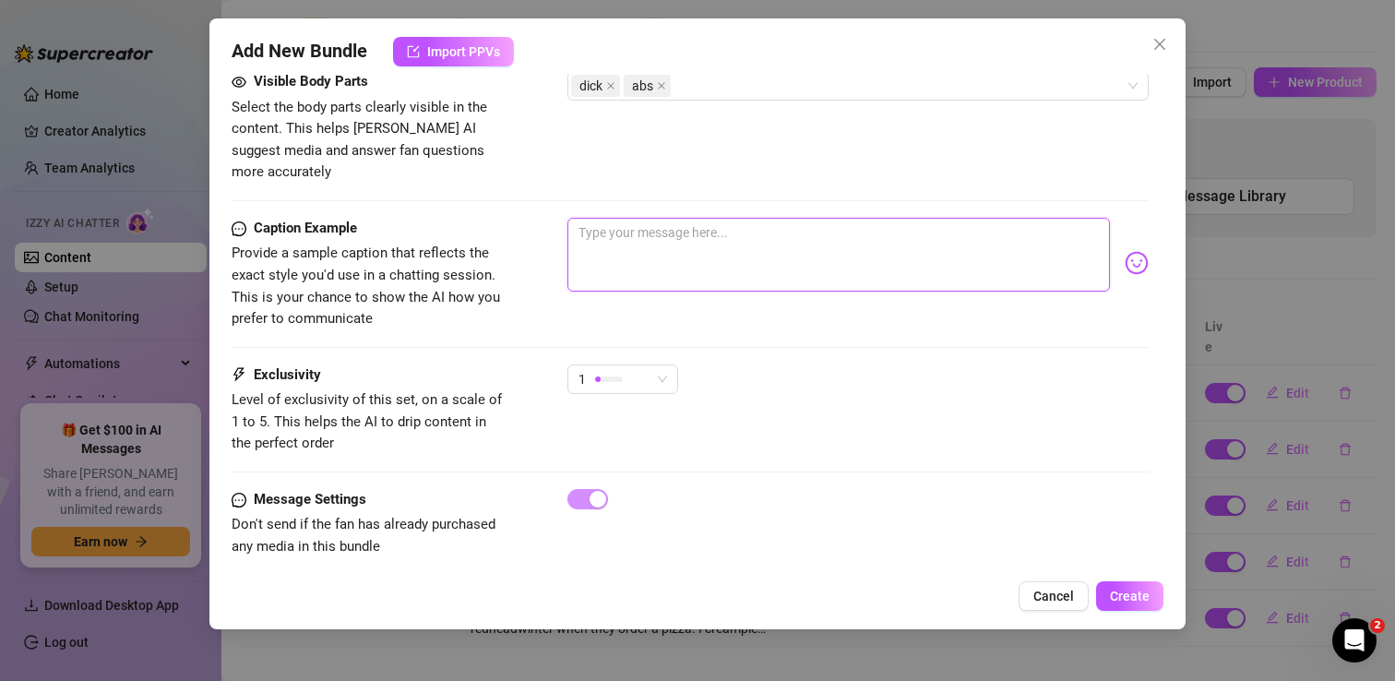
click at [646, 218] on textarea at bounding box center [838, 255] width 542 height 74
click at [661, 365] on span "1" at bounding box center [622, 379] width 89 height 28
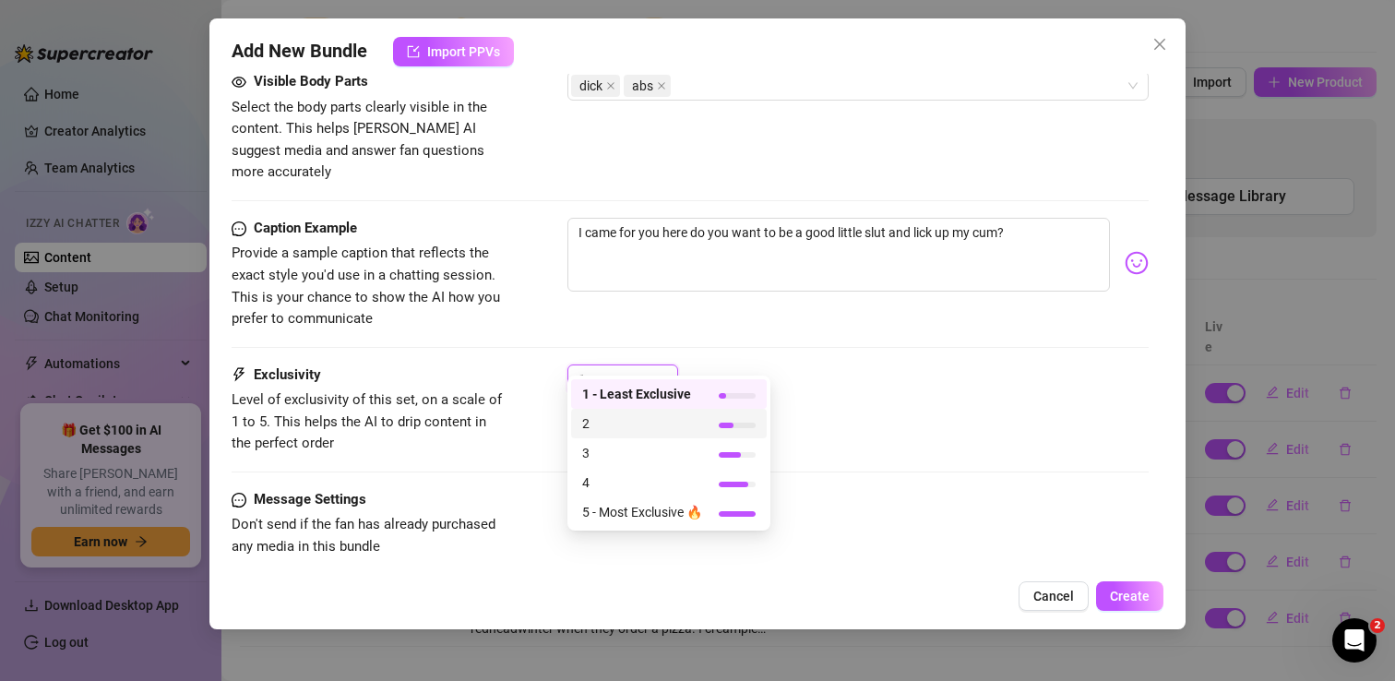
click at [648, 423] on span "2" at bounding box center [642, 423] width 120 height 20
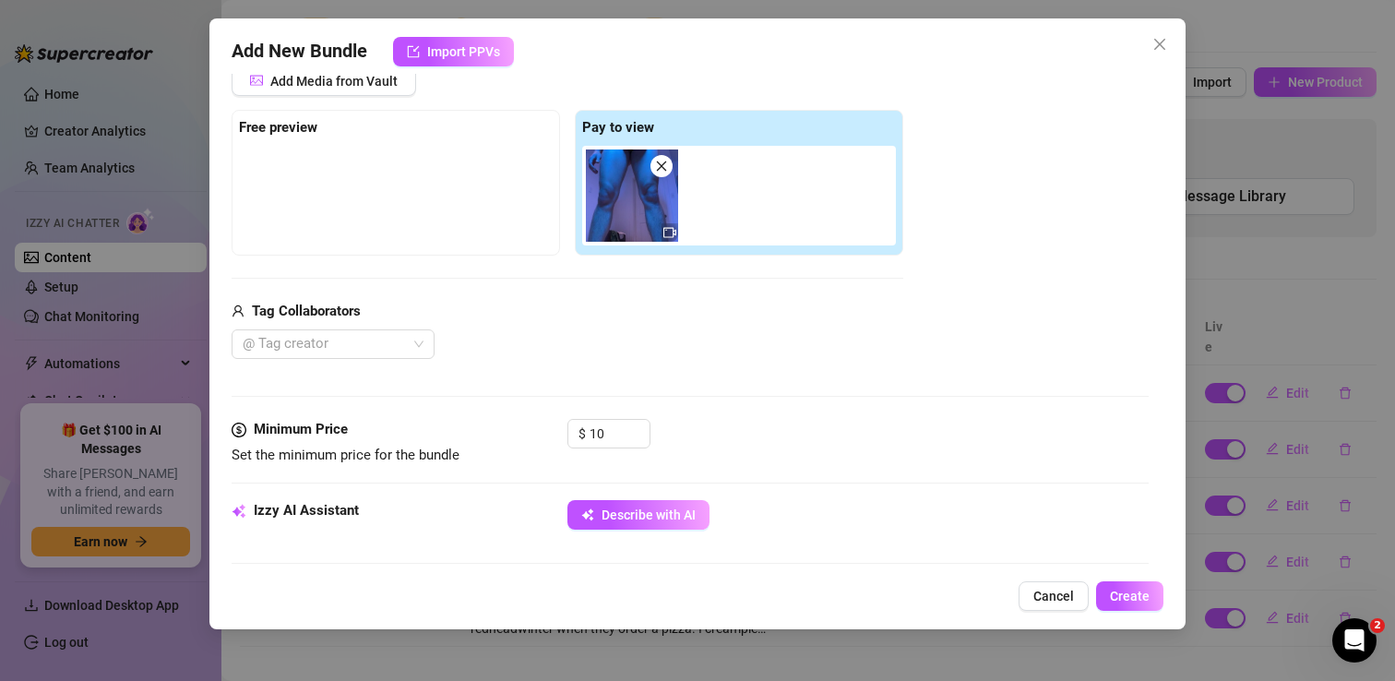
scroll to position [0, 0]
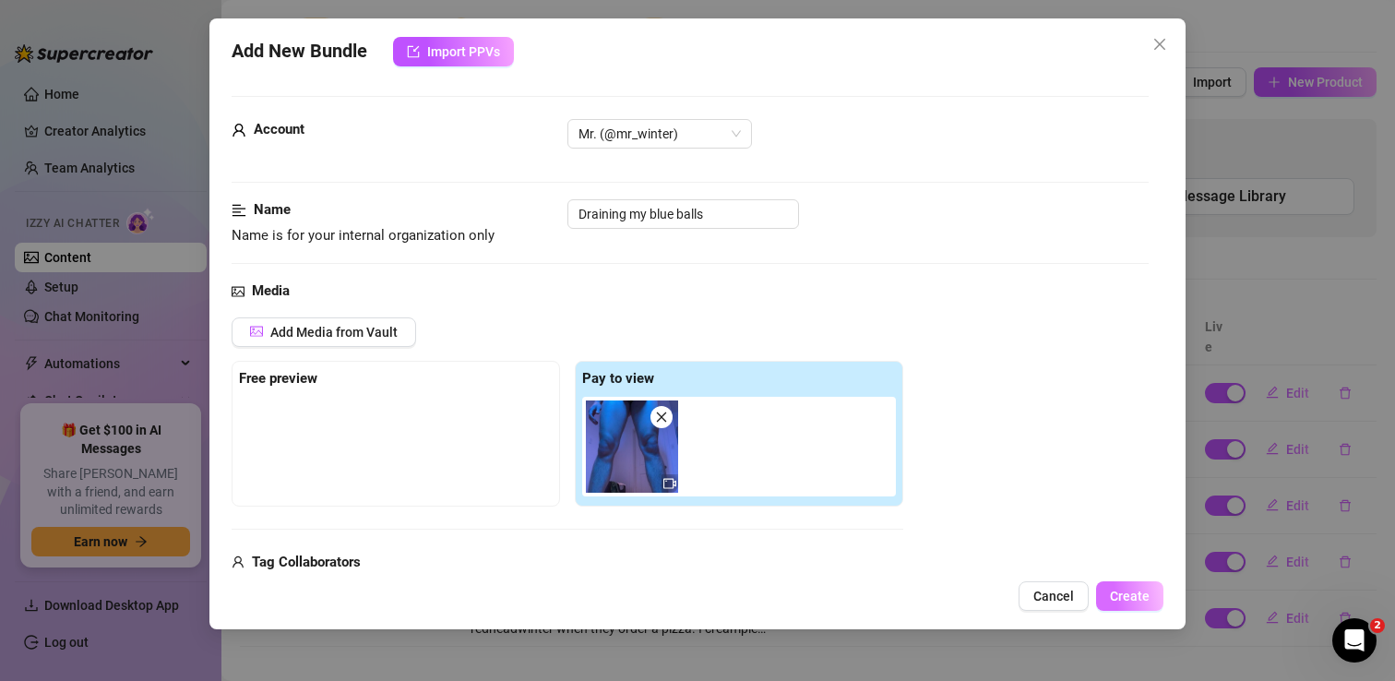
click at [1136, 593] on span "Create" at bounding box center [1130, 596] width 40 height 15
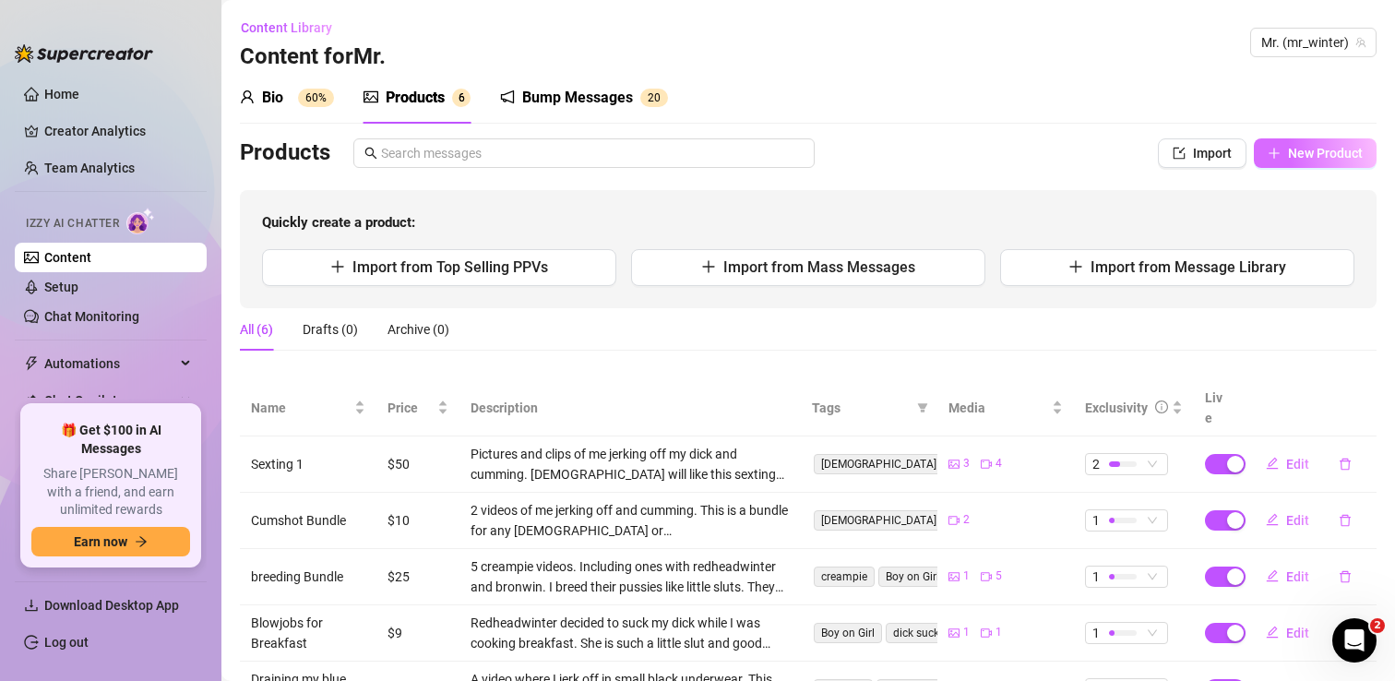
click at [1298, 161] on span "New Product" at bounding box center [1325, 153] width 75 height 15
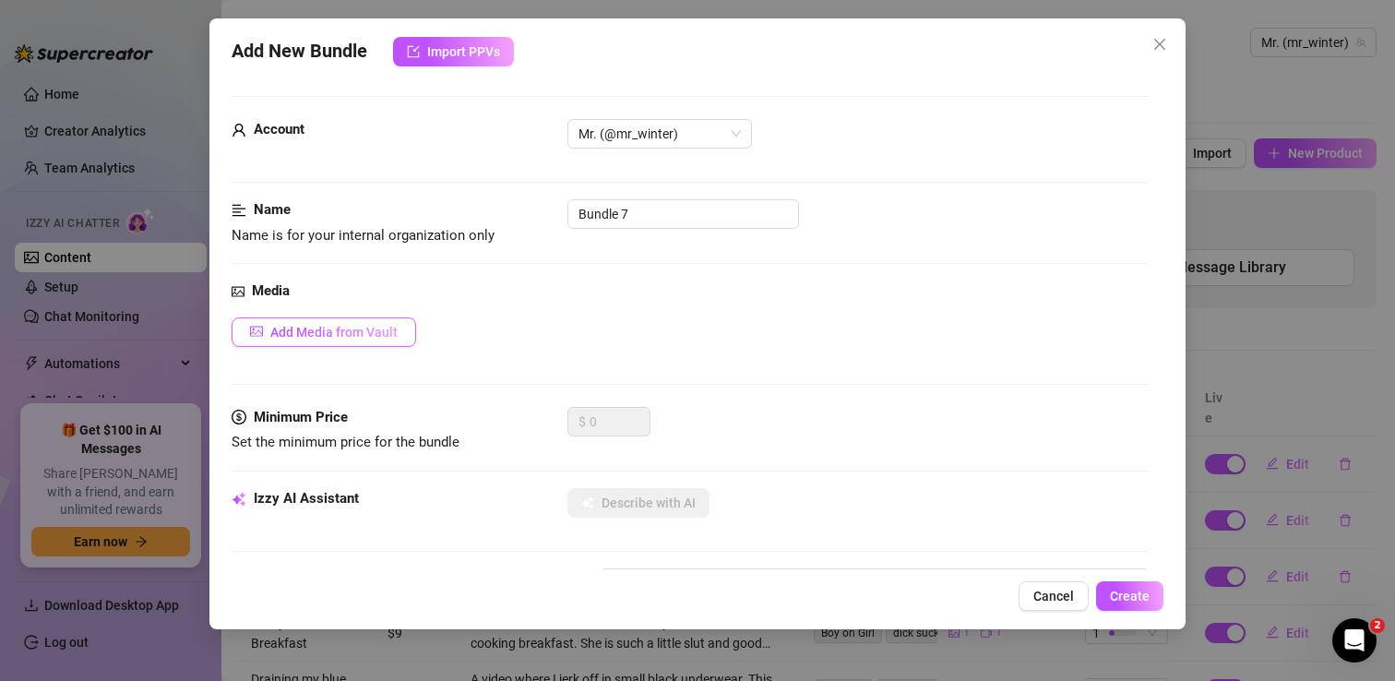
click at [351, 338] on span "Add Media from Vault" at bounding box center [333, 332] width 127 height 15
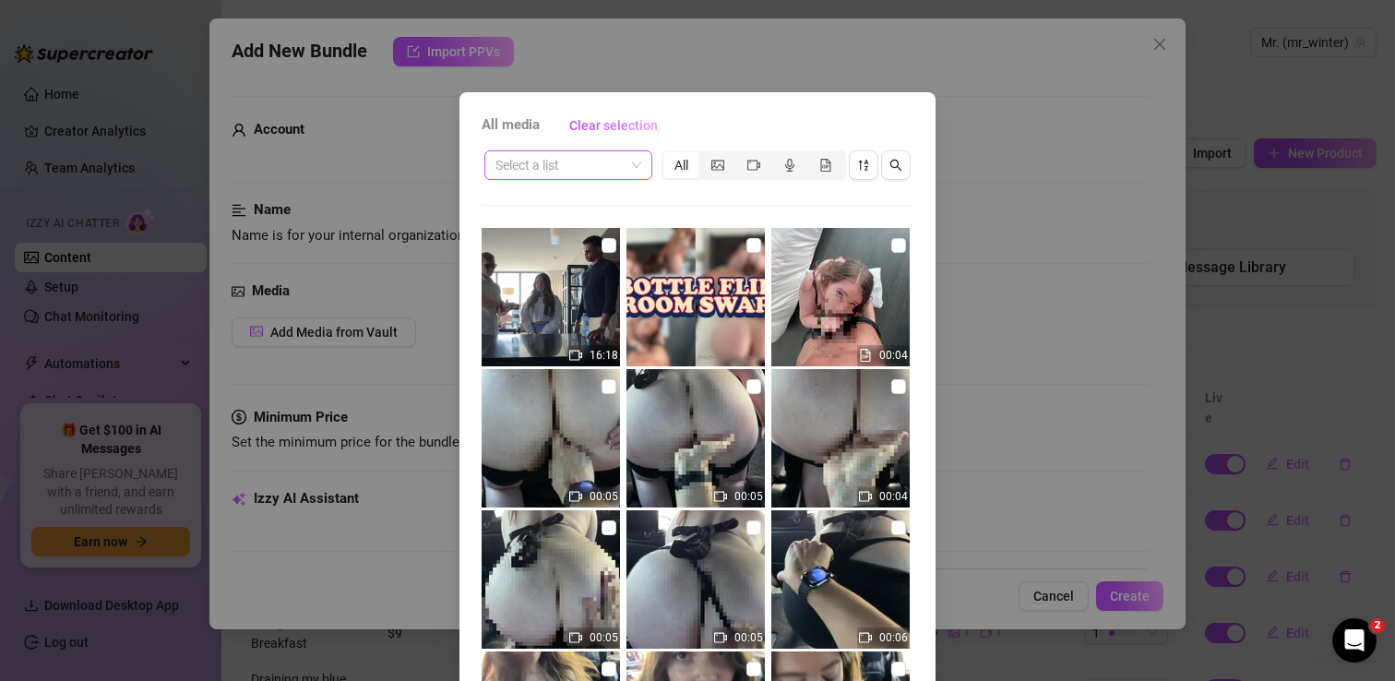
click at [629, 164] on span at bounding box center [568, 165] width 146 height 28
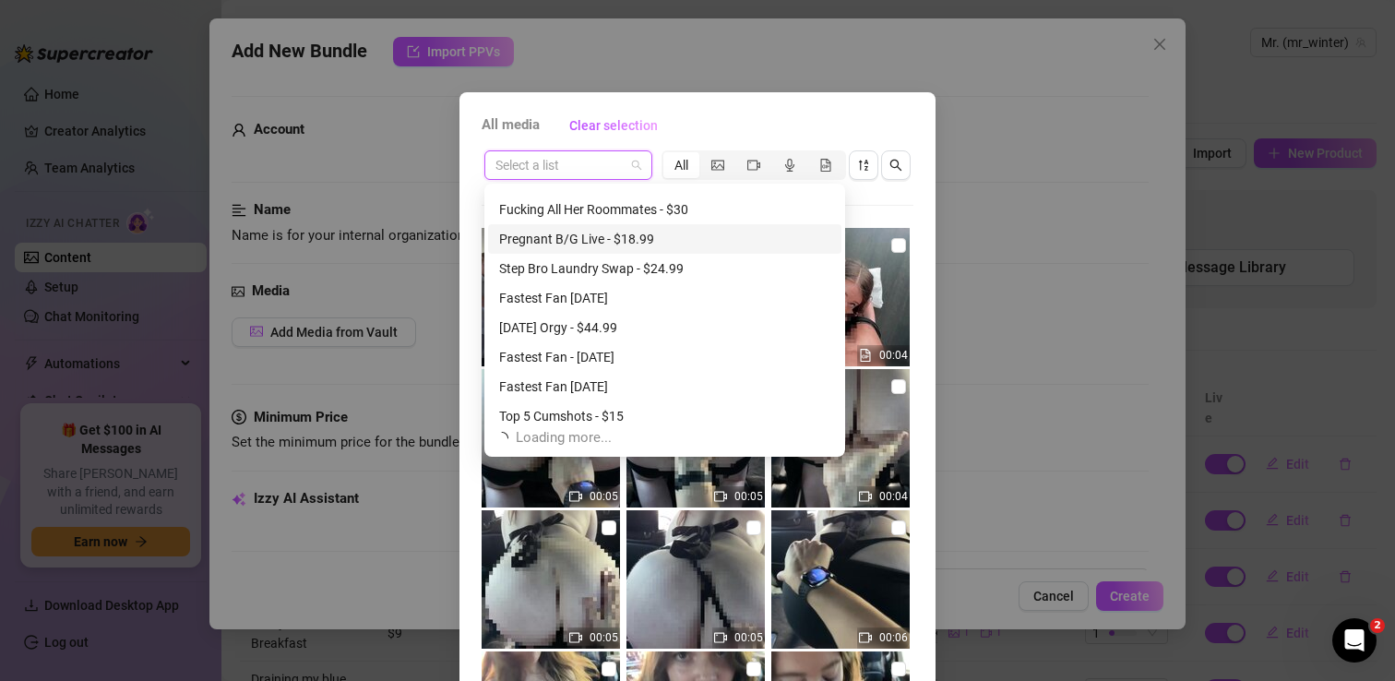
scroll to position [1257, 0]
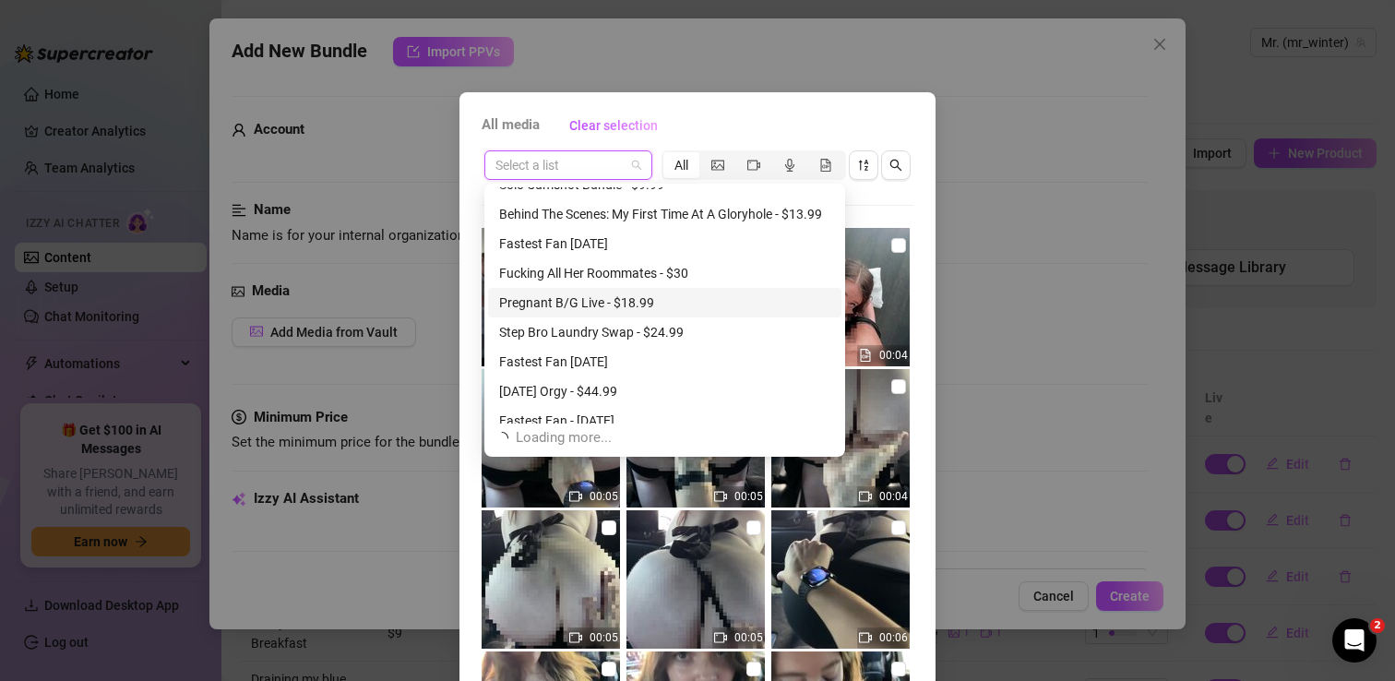
click at [641, 292] on div "Pregnant B/G Live - $18.99" at bounding box center [664, 302] width 331 height 20
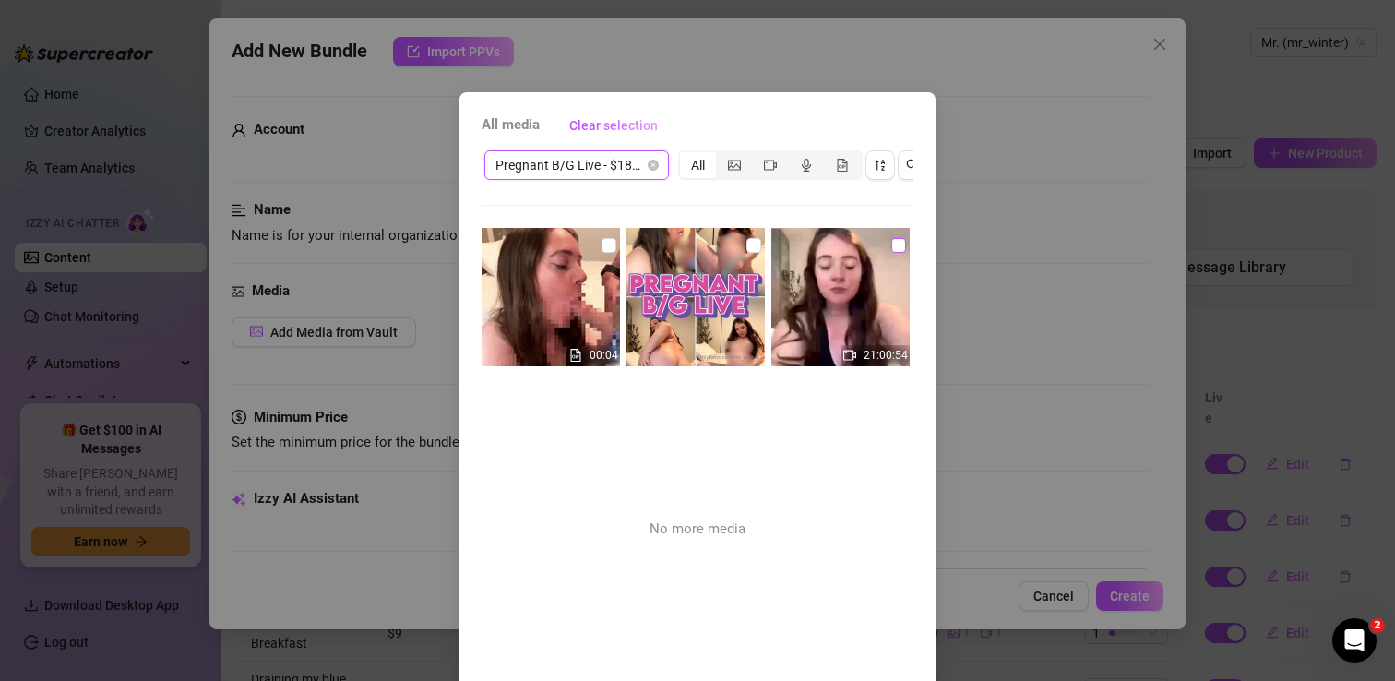
click at [894, 253] on label at bounding box center [898, 245] width 15 height 20
click at [894, 253] on input "checkbox" at bounding box center [898, 245] width 15 height 15
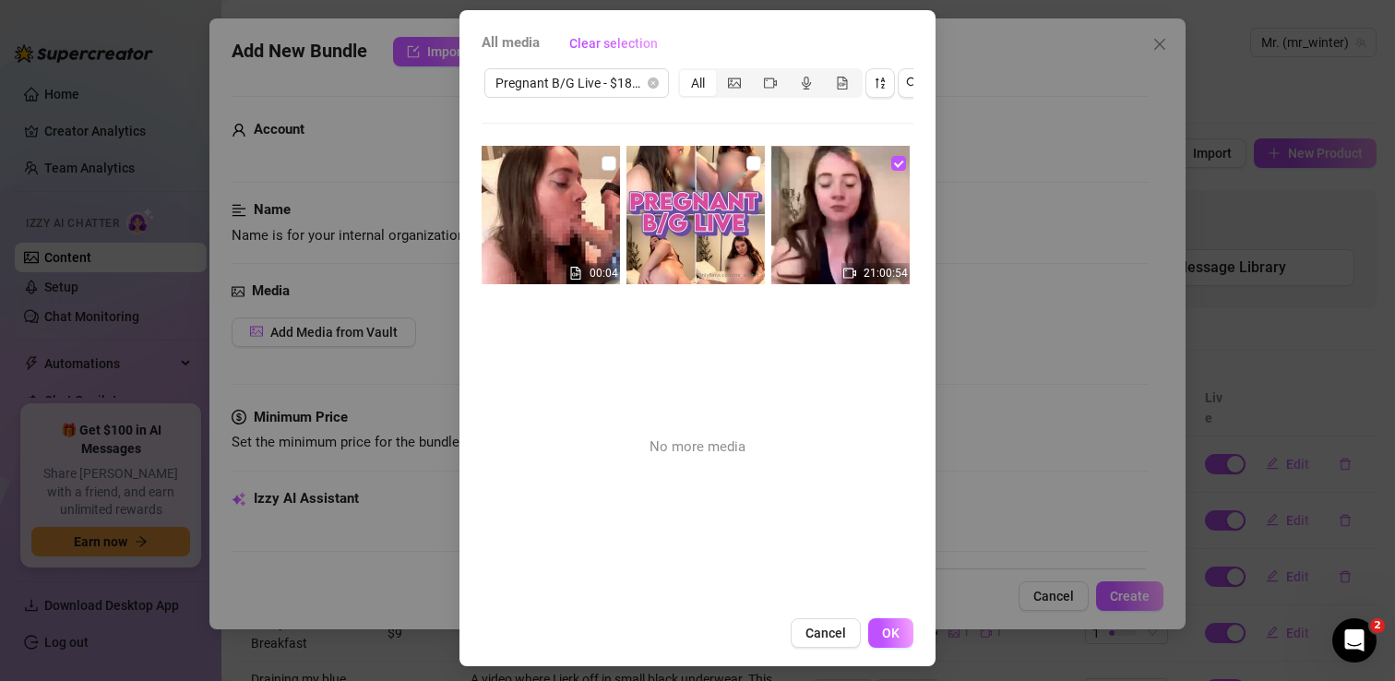
scroll to position [89, 0]
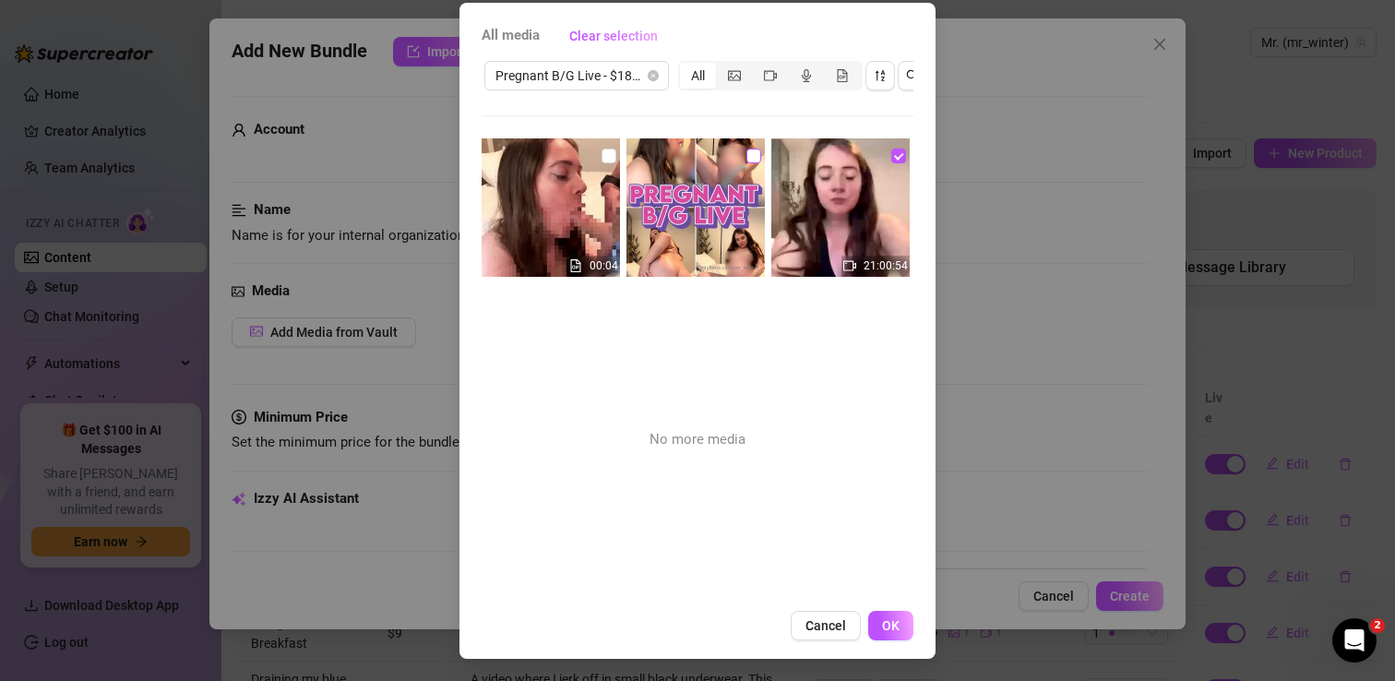
click at [748, 165] on label at bounding box center [753, 156] width 15 height 20
click at [748, 163] on input "checkbox" at bounding box center [753, 156] width 15 height 15
click at [890, 626] on span "OK" at bounding box center [891, 625] width 18 height 15
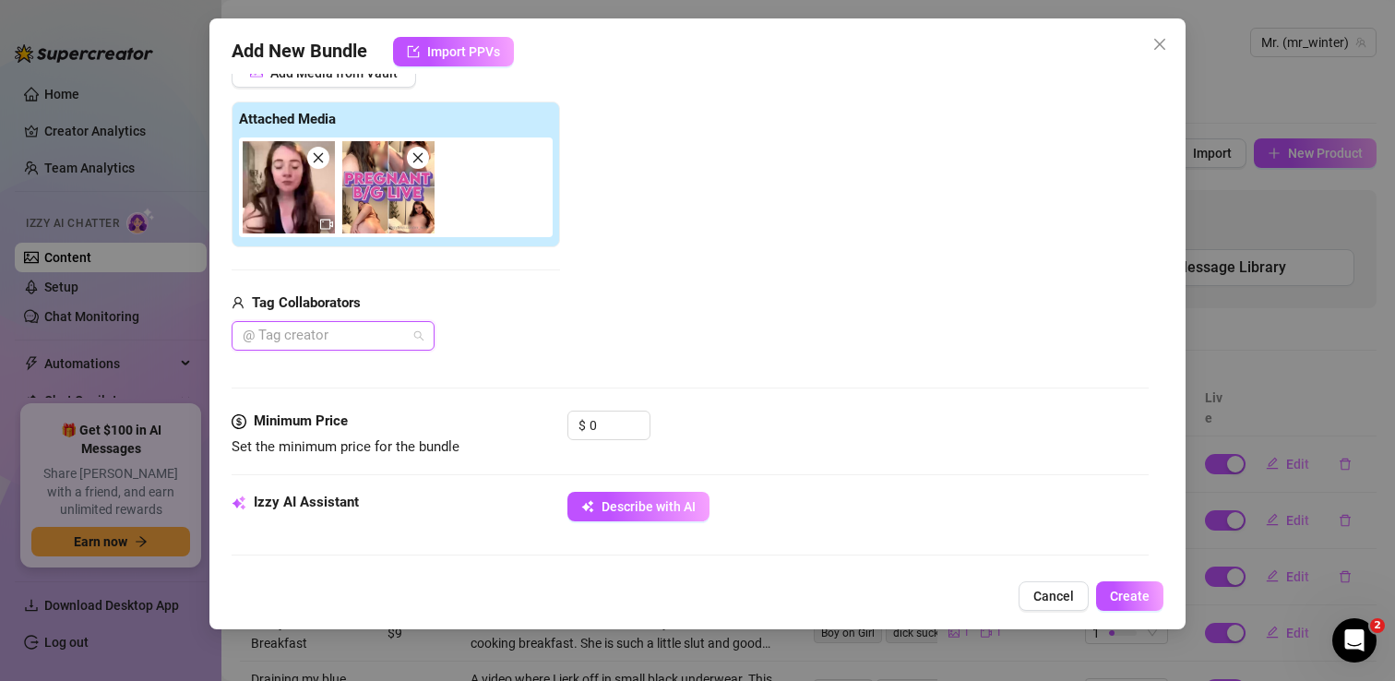
click at [363, 331] on div at bounding box center [323, 336] width 176 height 26
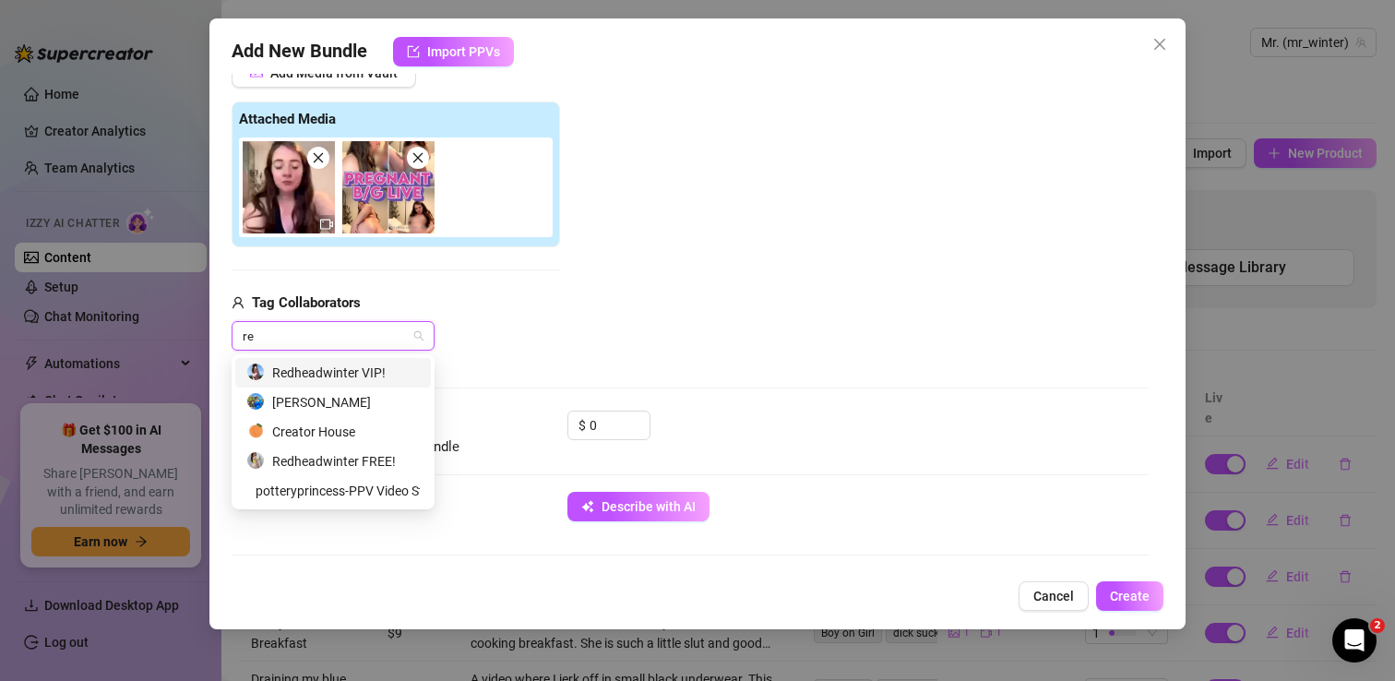
click at [334, 374] on div "Redheadwinter VIP!" at bounding box center [332, 373] width 173 height 20
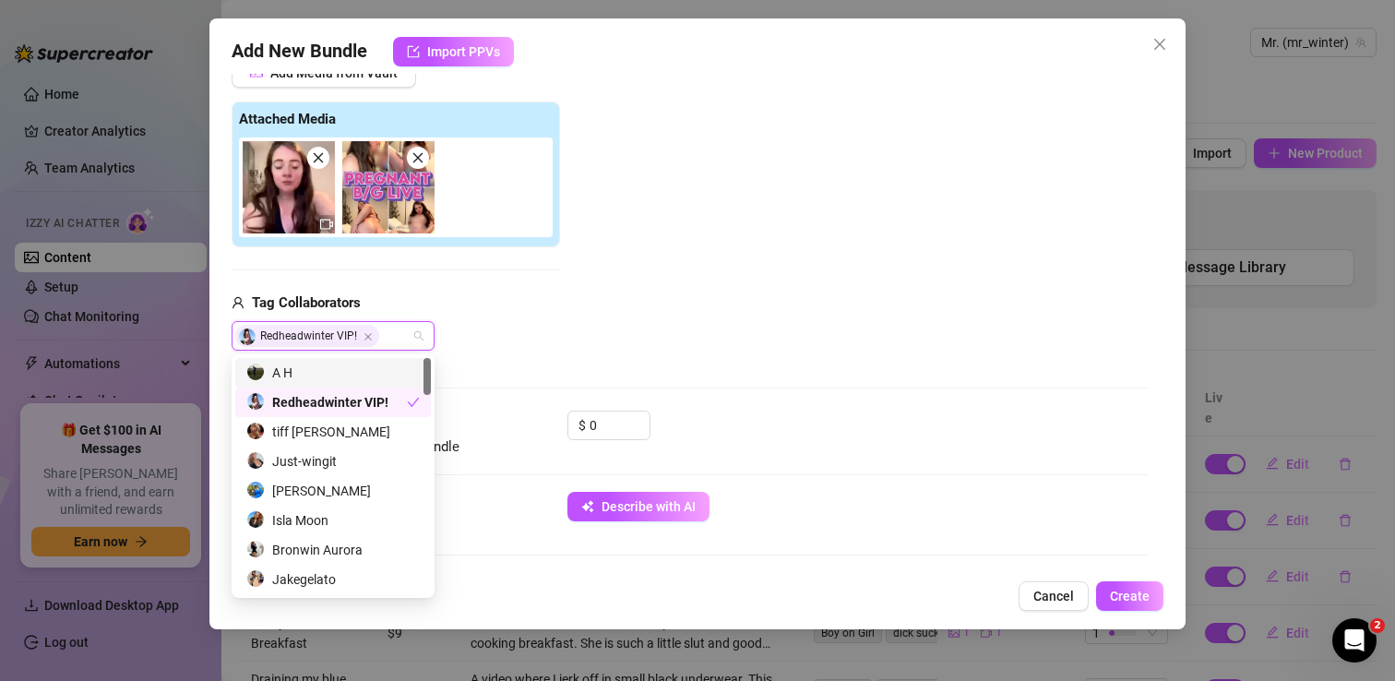
click at [640, 336] on div "Add Media from Vault Attached Media Tag Collaborators Redheadwinter VIP!" at bounding box center [690, 204] width 917 height 293
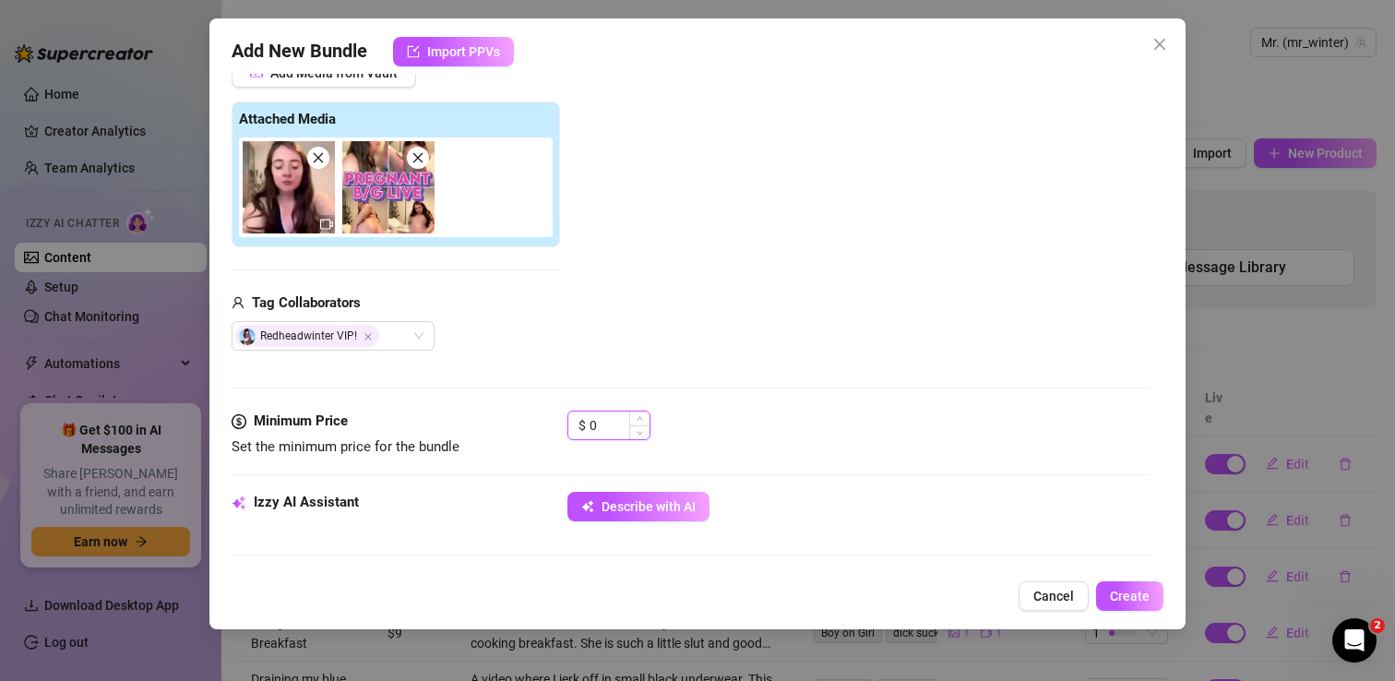
click at [605, 425] on input "0" at bounding box center [619, 425] width 60 height 28
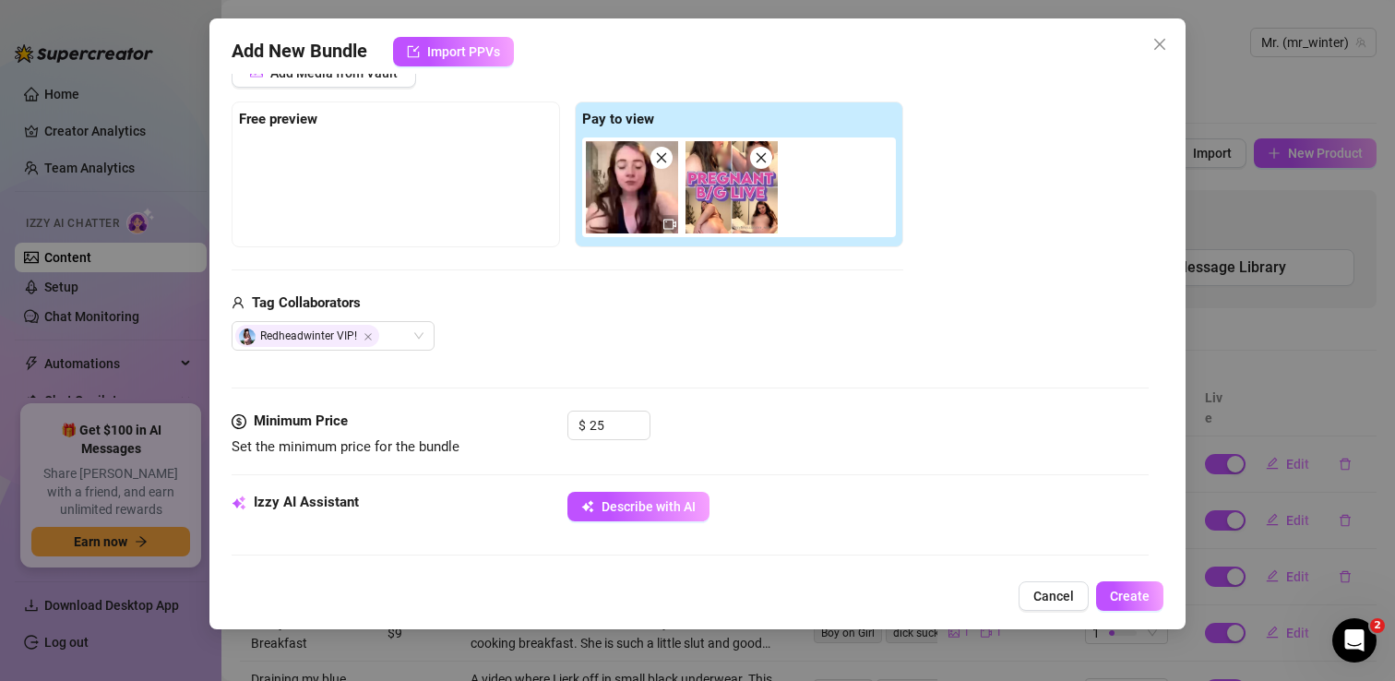
click at [750, 358] on div "Media Add Media from Vault Free preview Pay to view Tag Collaborators Redheadwi…" at bounding box center [690, 215] width 917 height 389
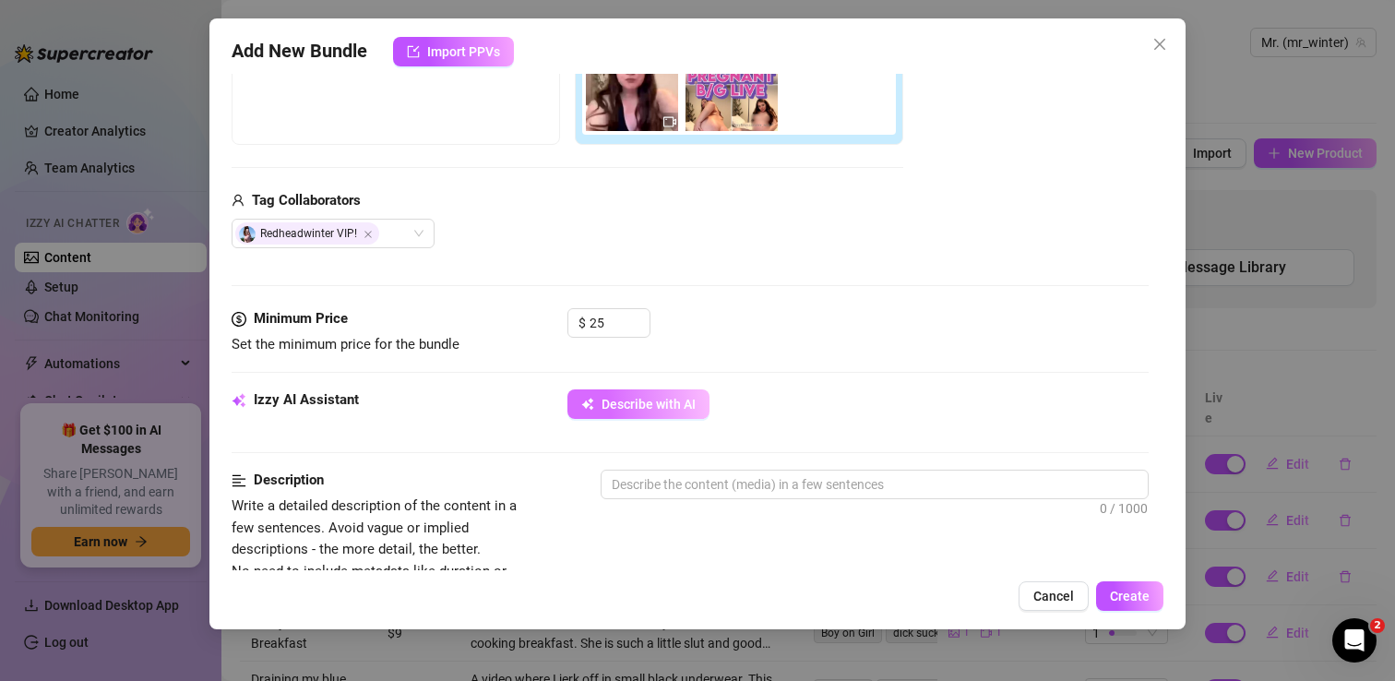
scroll to position [373, 0]
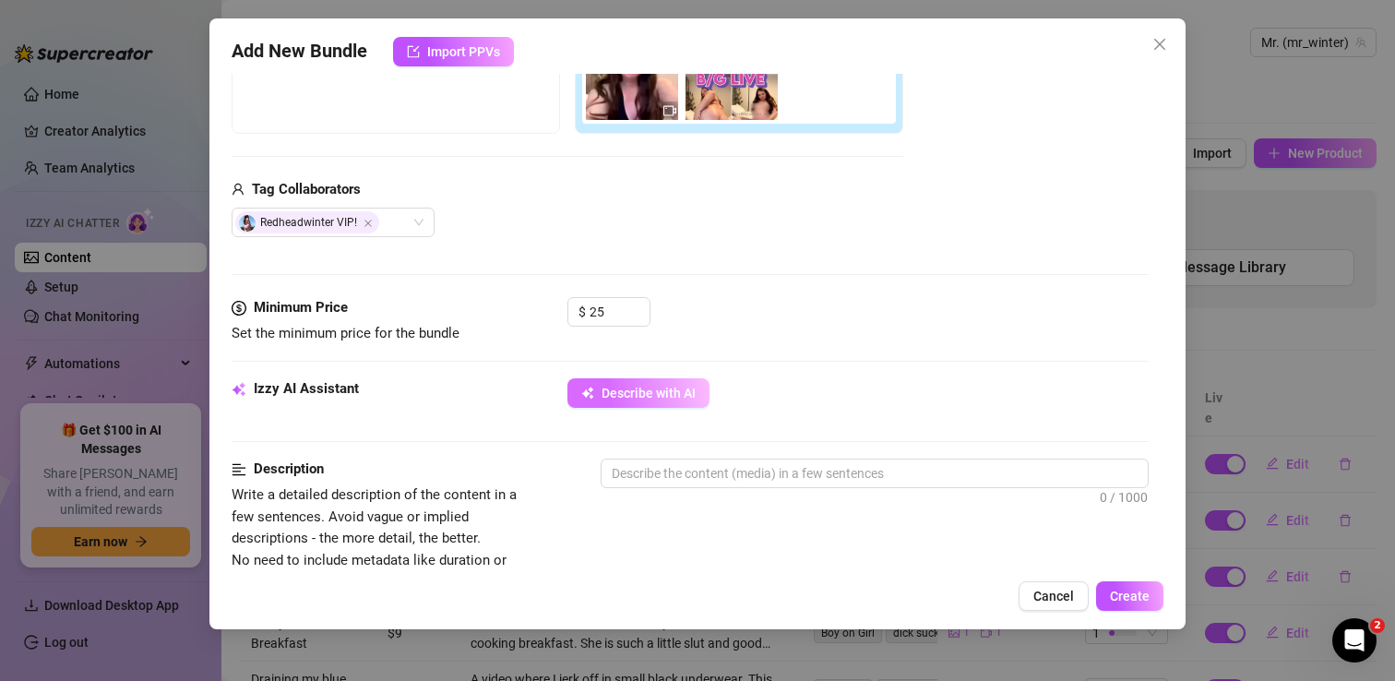
click at [673, 386] on span "Describe with AI" at bounding box center [648, 393] width 94 height 15
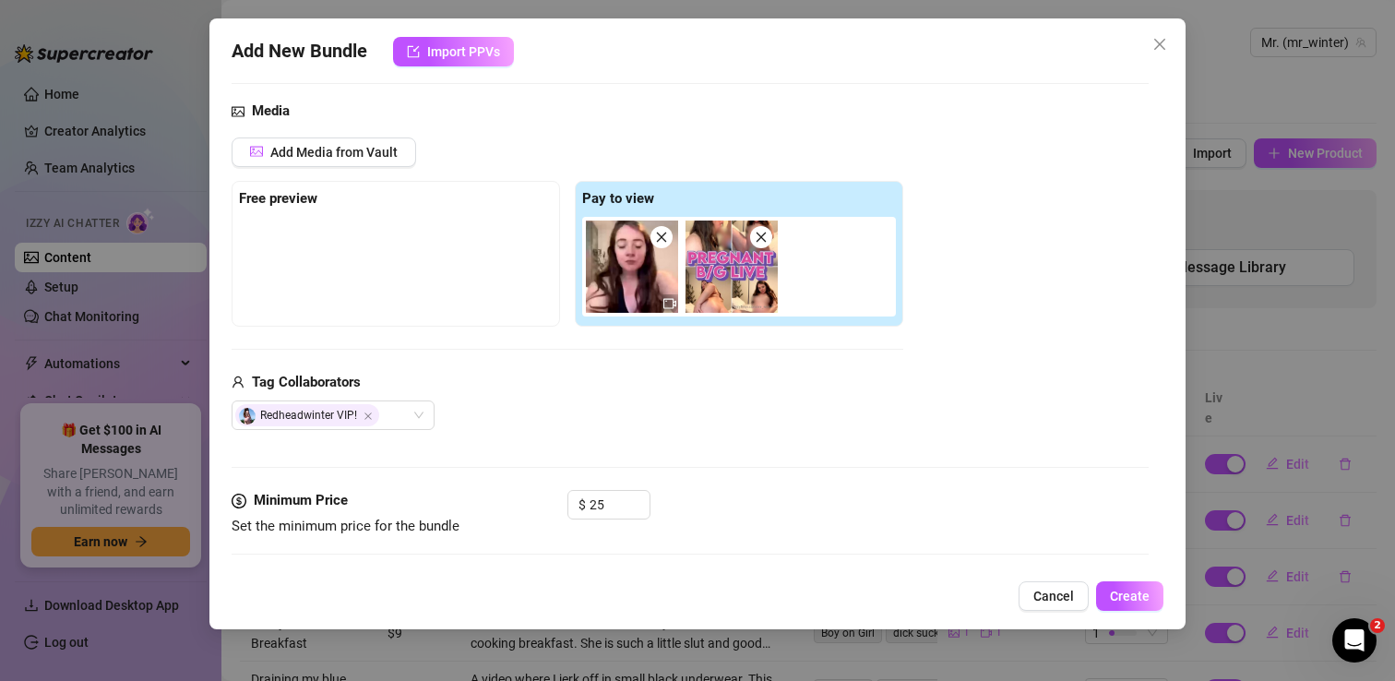
scroll to position [178, 0]
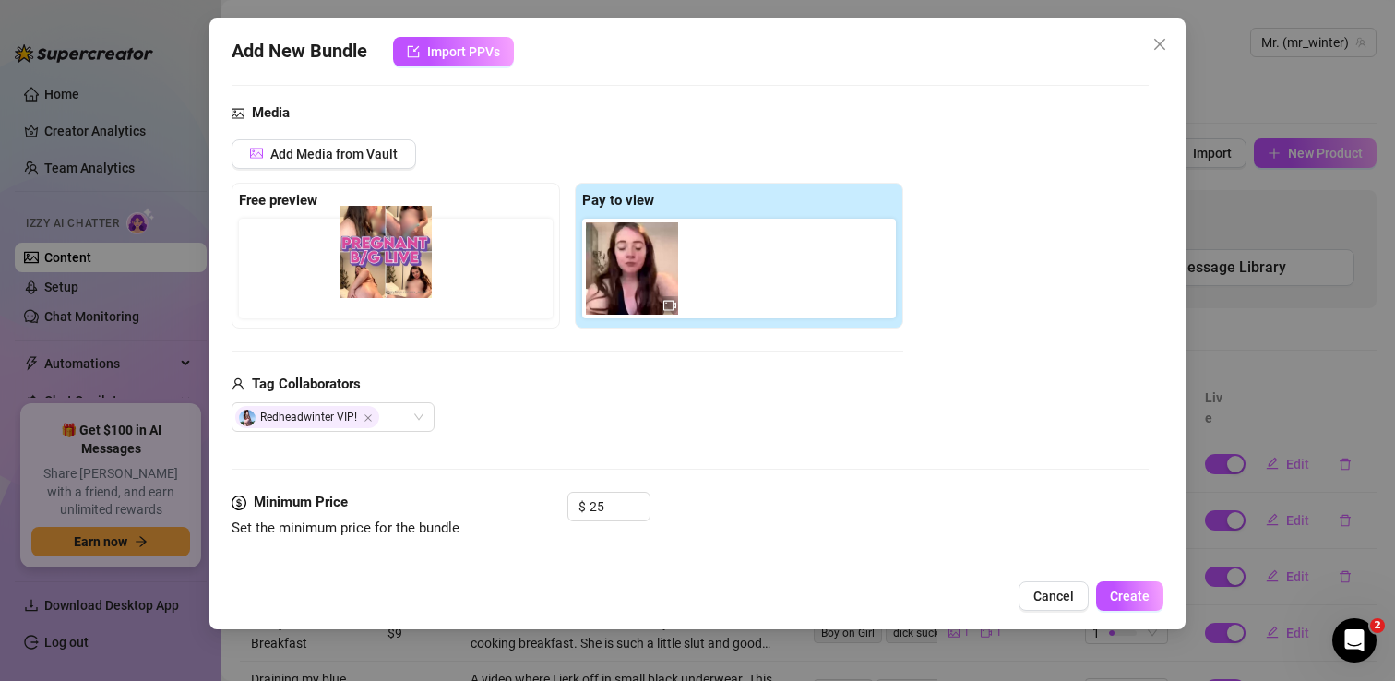
drag, startPoint x: 731, startPoint y: 264, endPoint x: 373, endPoint y: 248, distance: 358.3
click at [373, 248] on div "Free preview Pay to view" at bounding box center [568, 256] width 672 height 146
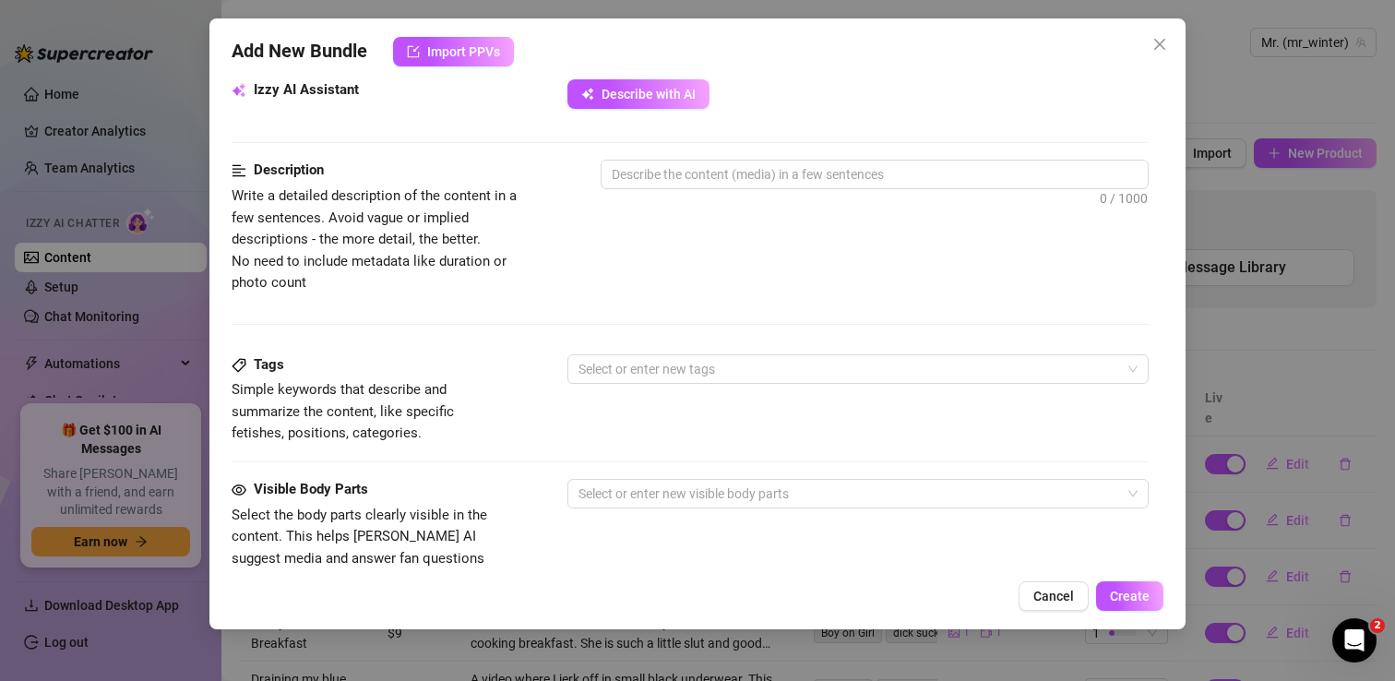
scroll to position [692, 0]
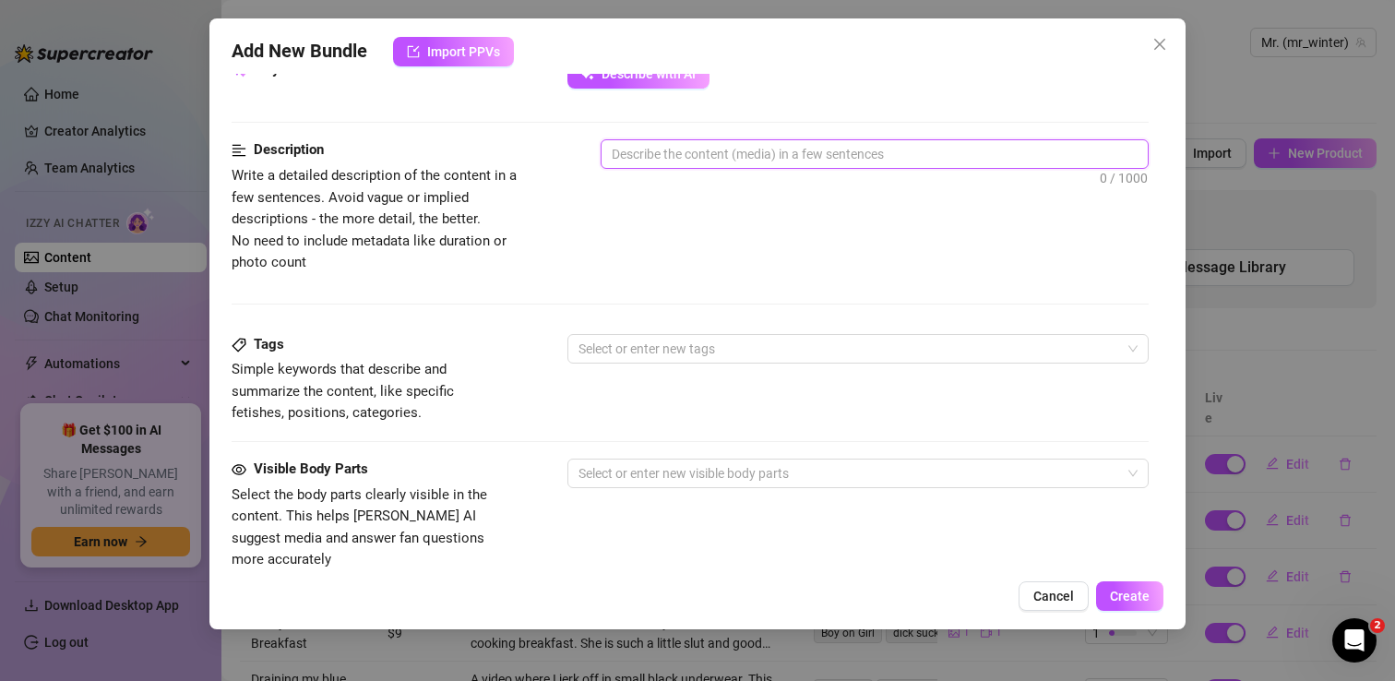
click at [655, 153] on textarea at bounding box center [874, 154] width 546 height 28
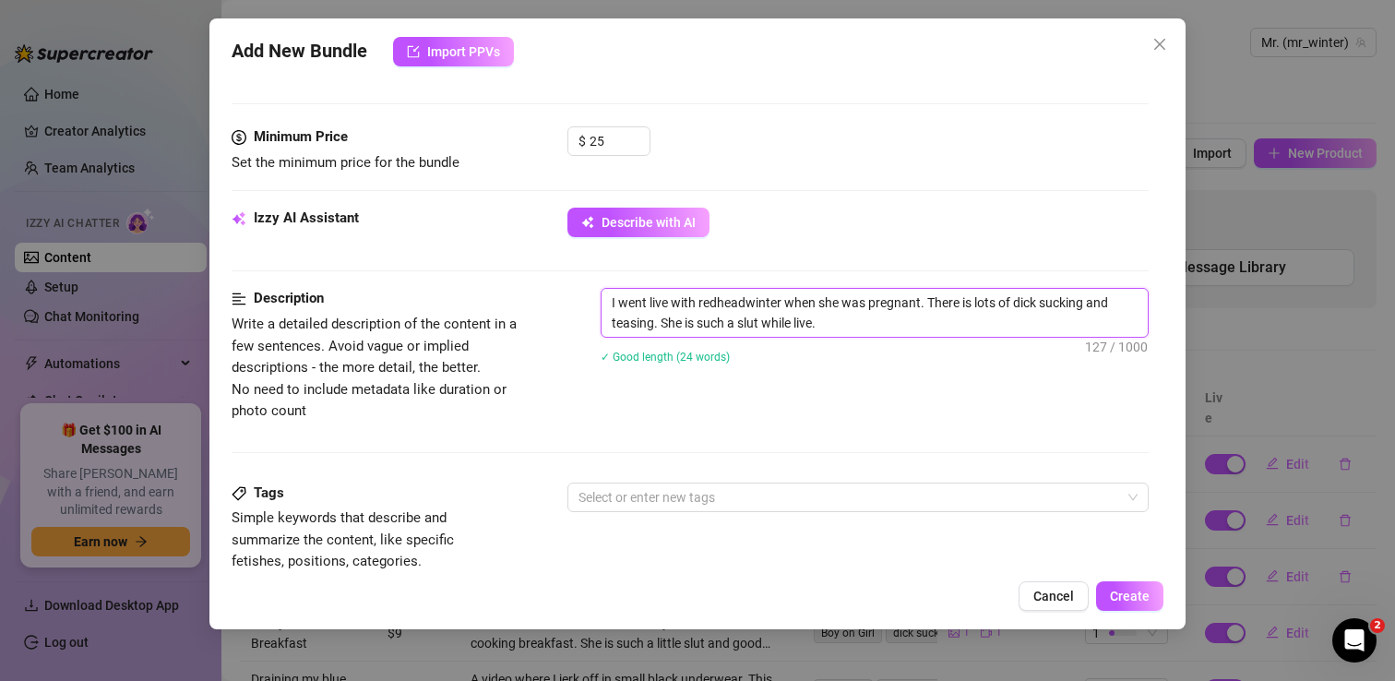
scroll to position [586, 0]
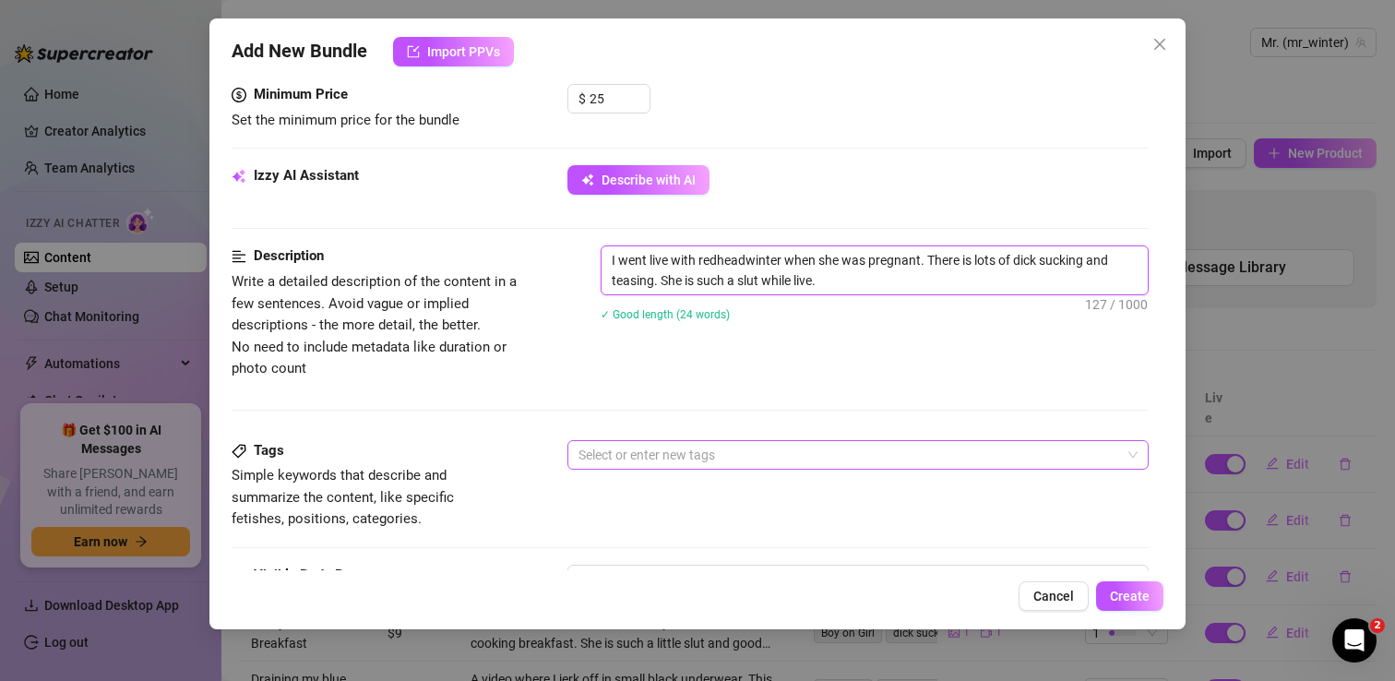
click at [647, 461] on div at bounding box center [848, 455] width 554 height 26
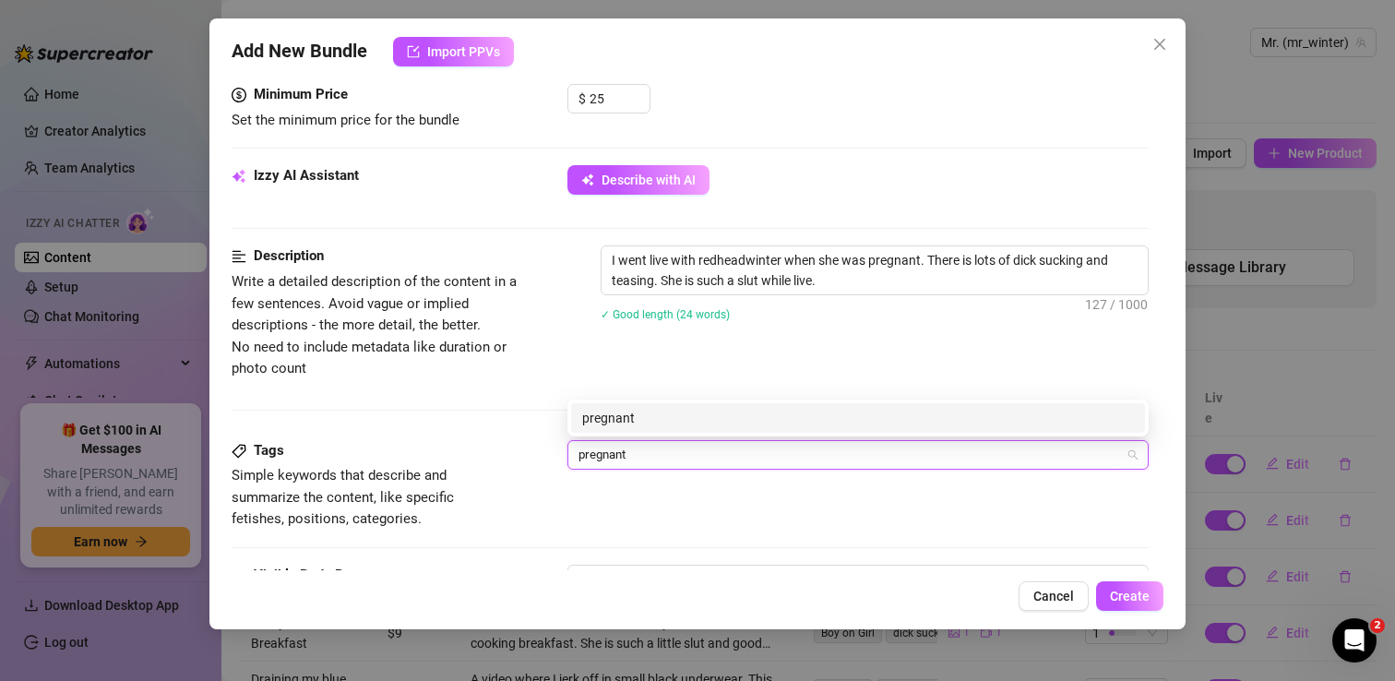
click at [695, 416] on div "pregnant" at bounding box center [858, 418] width 552 height 20
click at [704, 416] on div "live" at bounding box center [858, 418] width 552 height 20
click at [711, 426] on div "blowjob" at bounding box center [858, 418] width 552 height 20
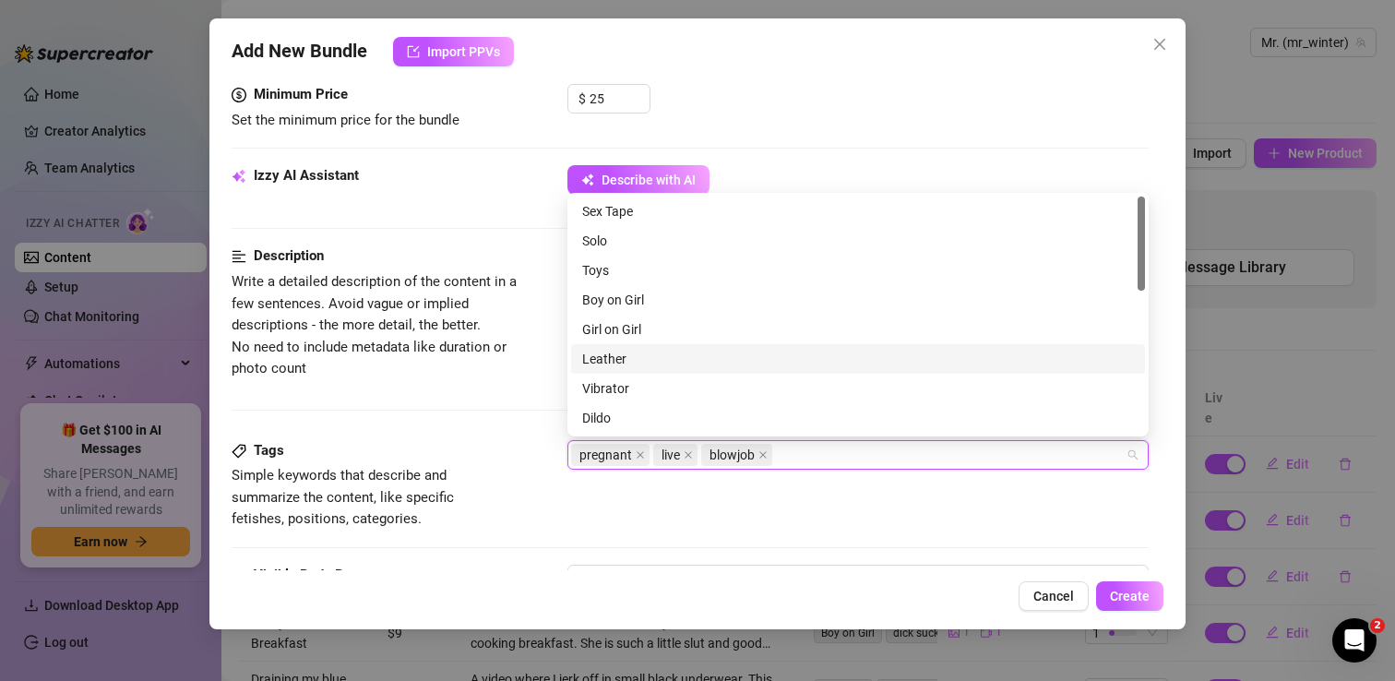
click at [493, 384] on div "Description Write a detailed description of the content in a few sentences. Avo…" at bounding box center [690, 342] width 917 height 194
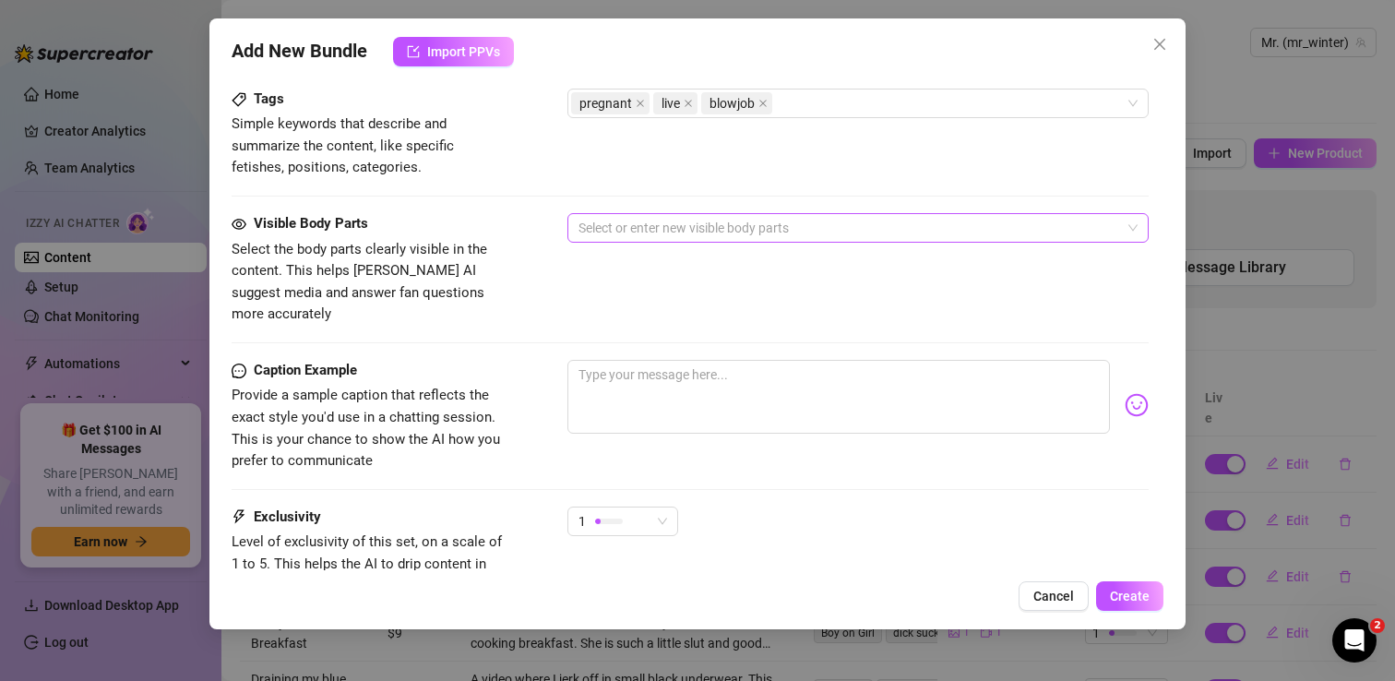
scroll to position [941, 0]
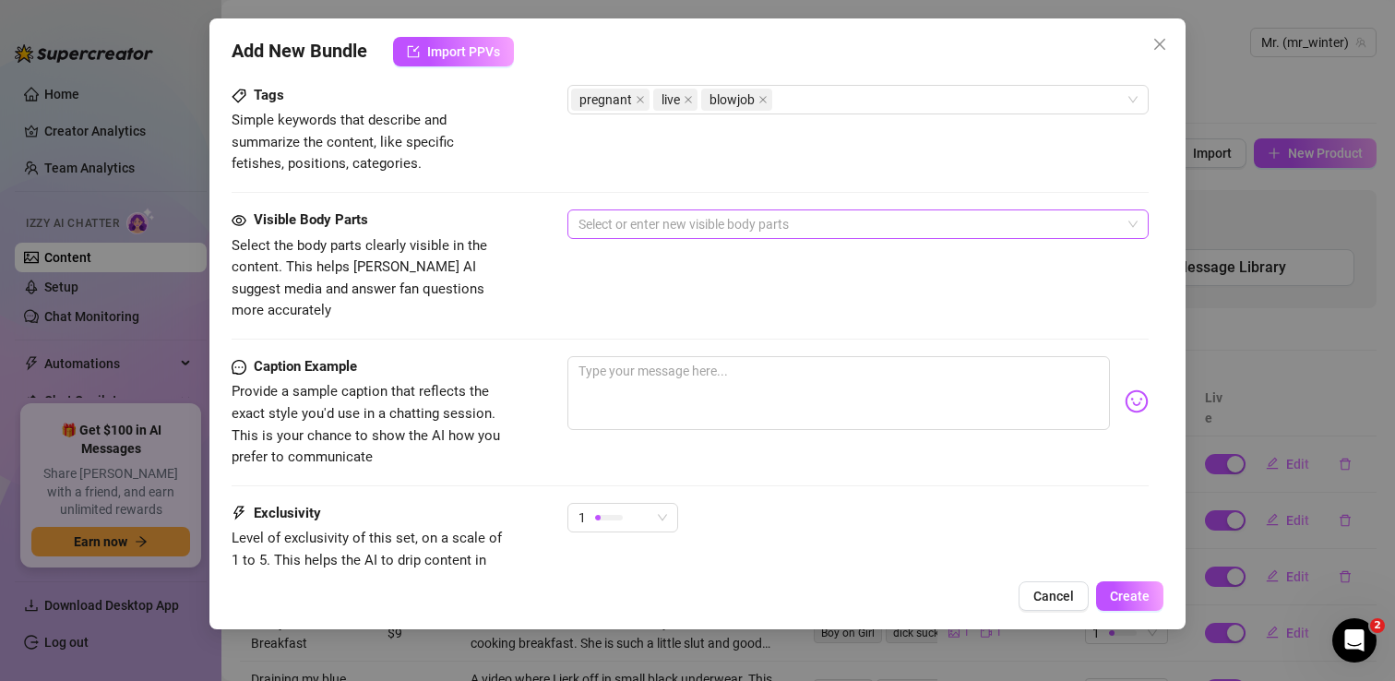
click at [635, 225] on div at bounding box center [848, 224] width 554 height 26
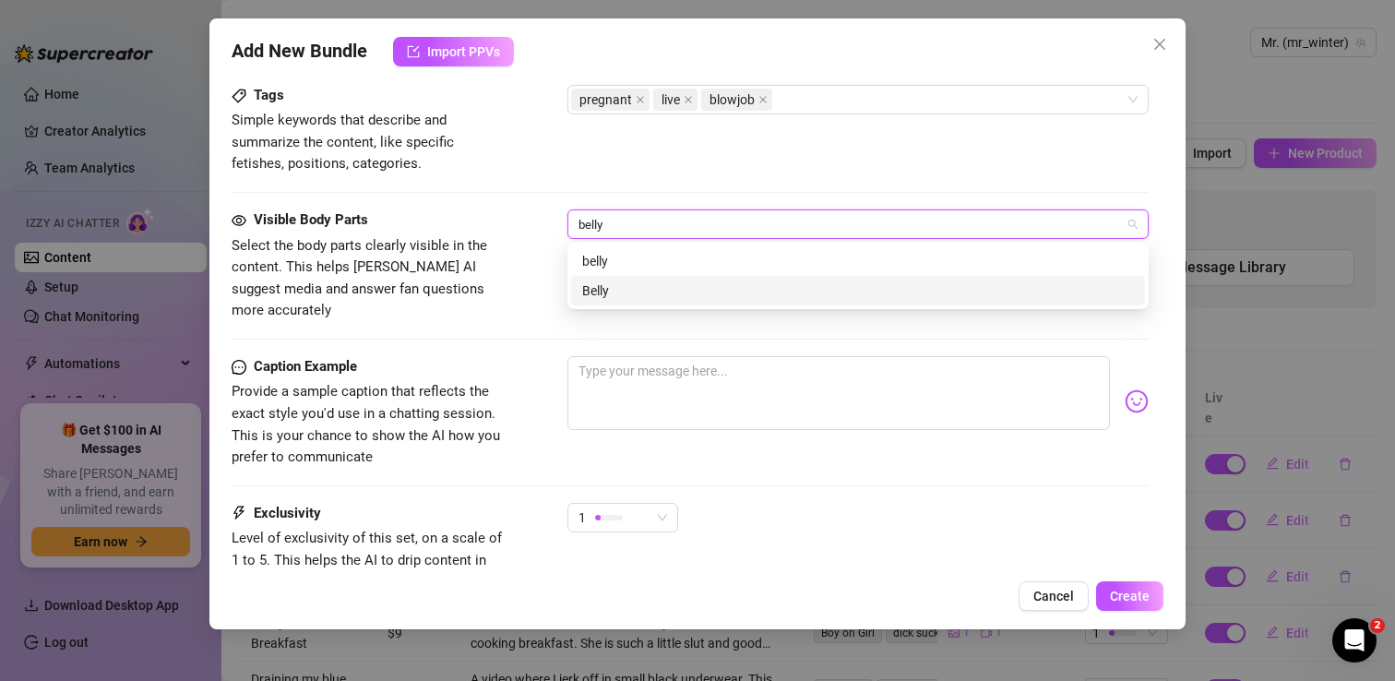
click at [628, 282] on div "Belly" at bounding box center [858, 290] width 552 height 20
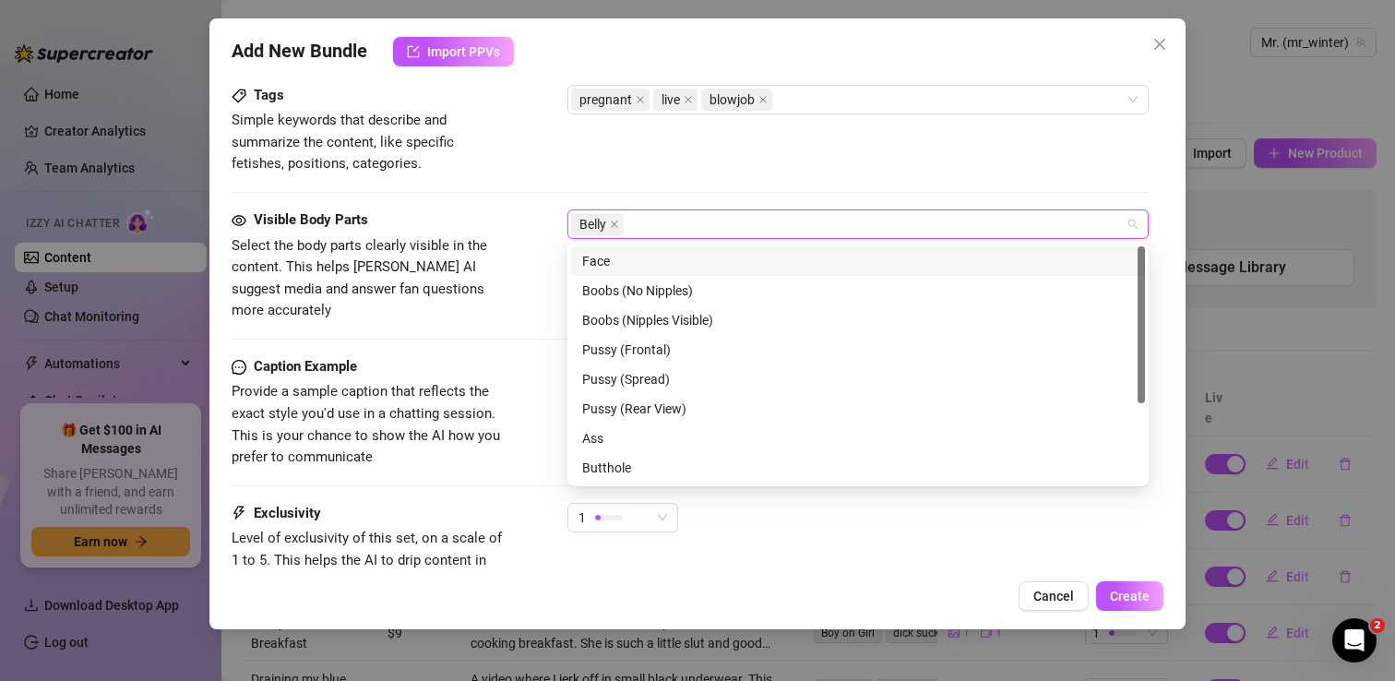
click at [640, 268] on div "Face" at bounding box center [858, 261] width 552 height 20
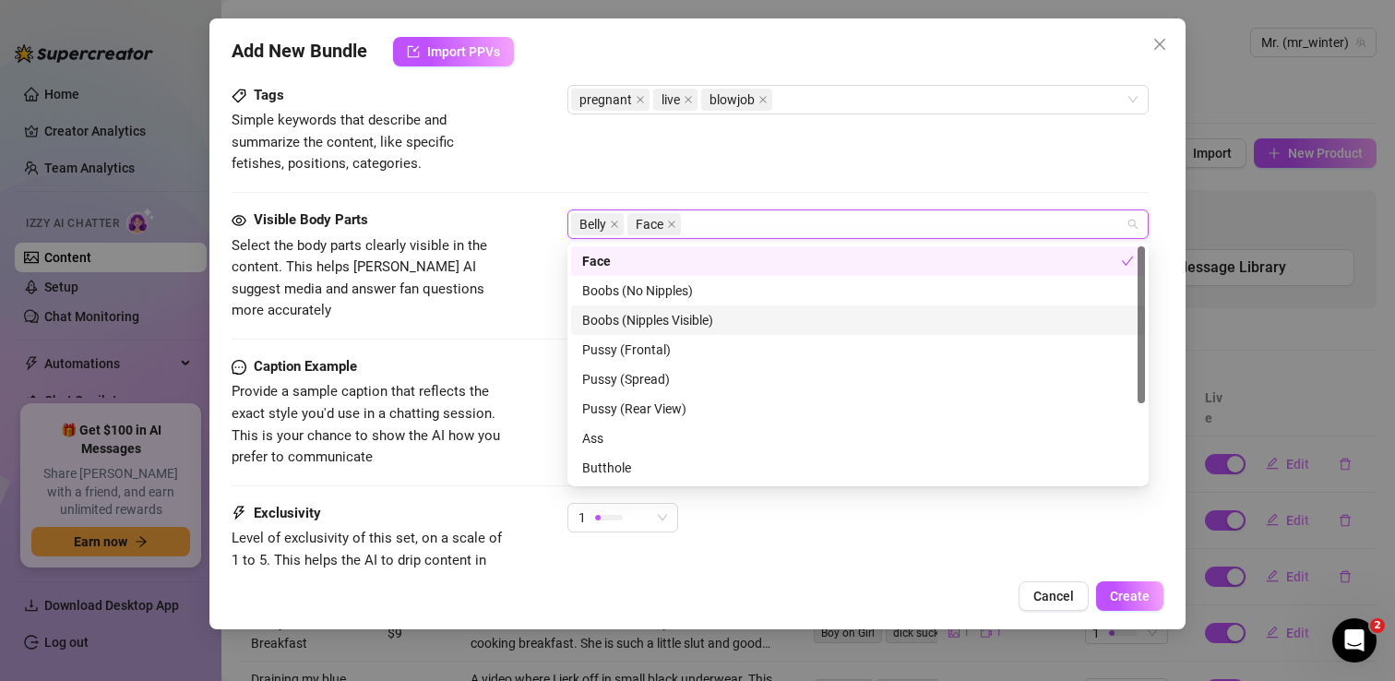
click at [685, 327] on div "Boobs (Nipples Visible)" at bounding box center [858, 320] width 552 height 20
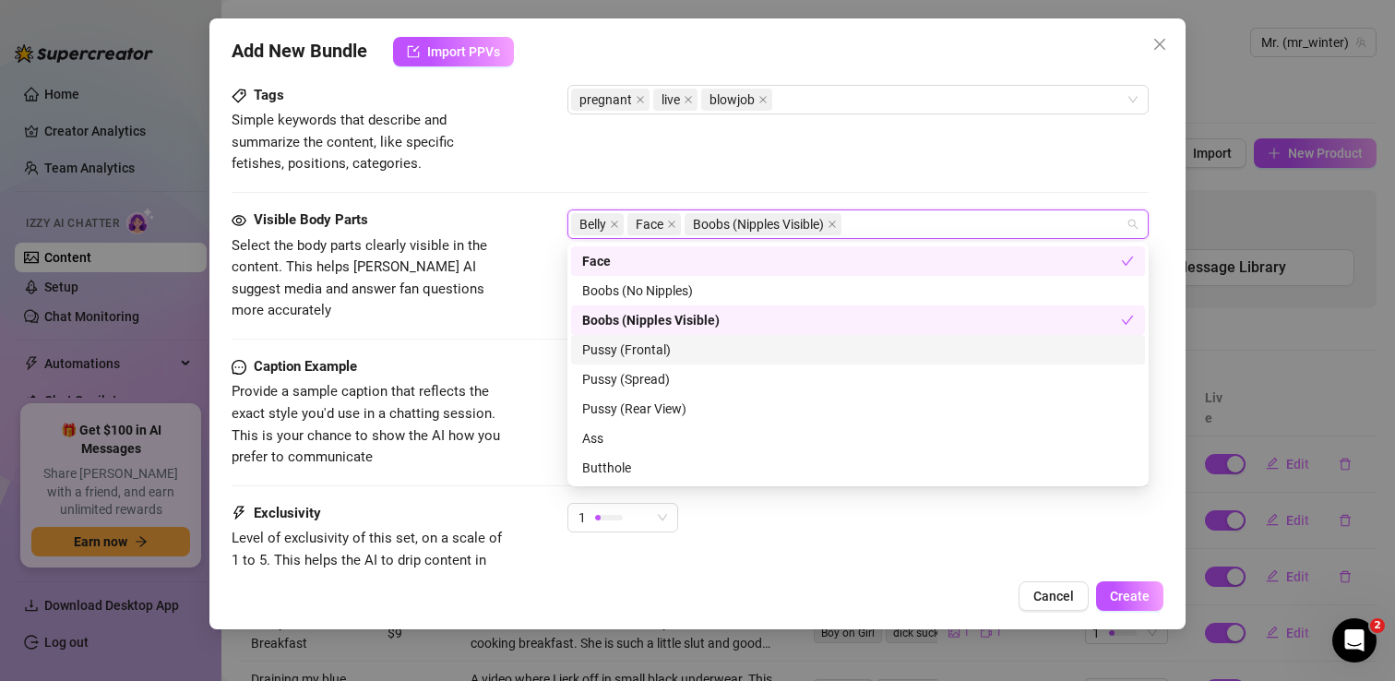
click at [675, 353] on div "Pussy (Frontal)" at bounding box center [858, 349] width 552 height 20
click at [523, 236] on div "Visible Body Parts Select the body parts clearly visible in the content. This h…" at bounding box center [690, 265] width 917 height 113
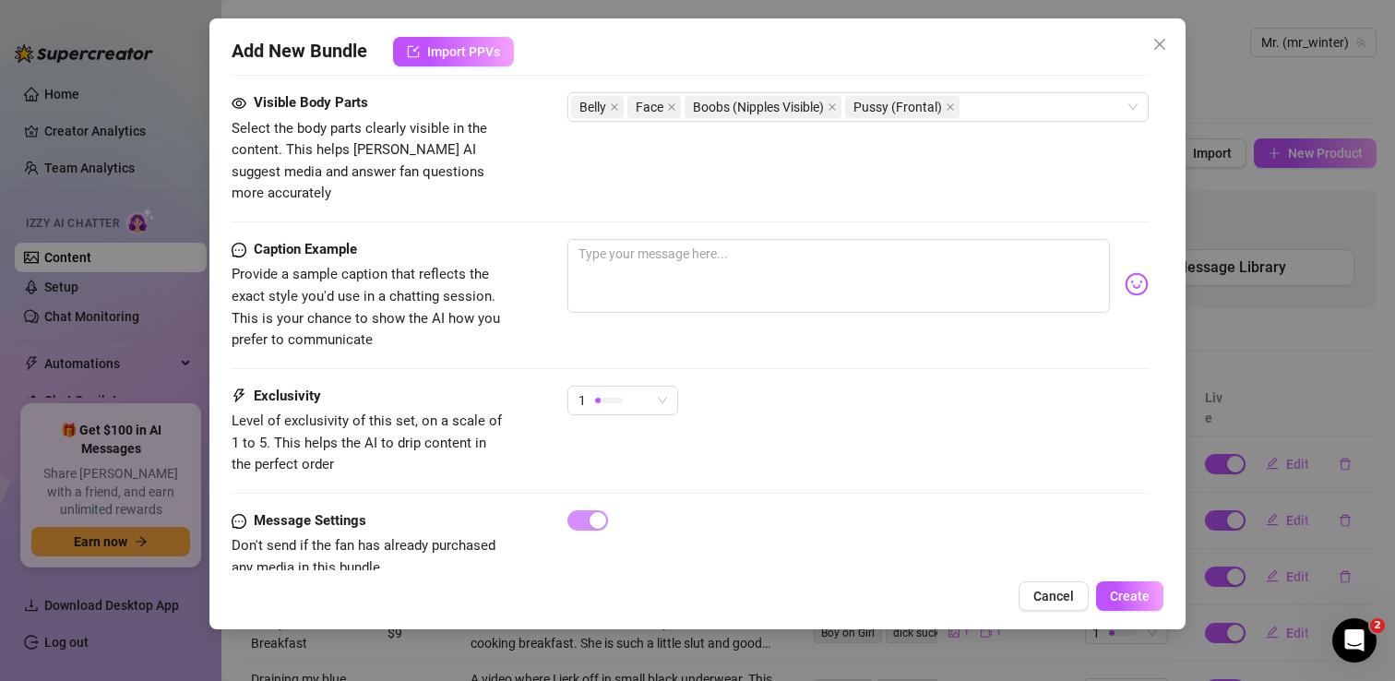
scroll to position [1070, 0]
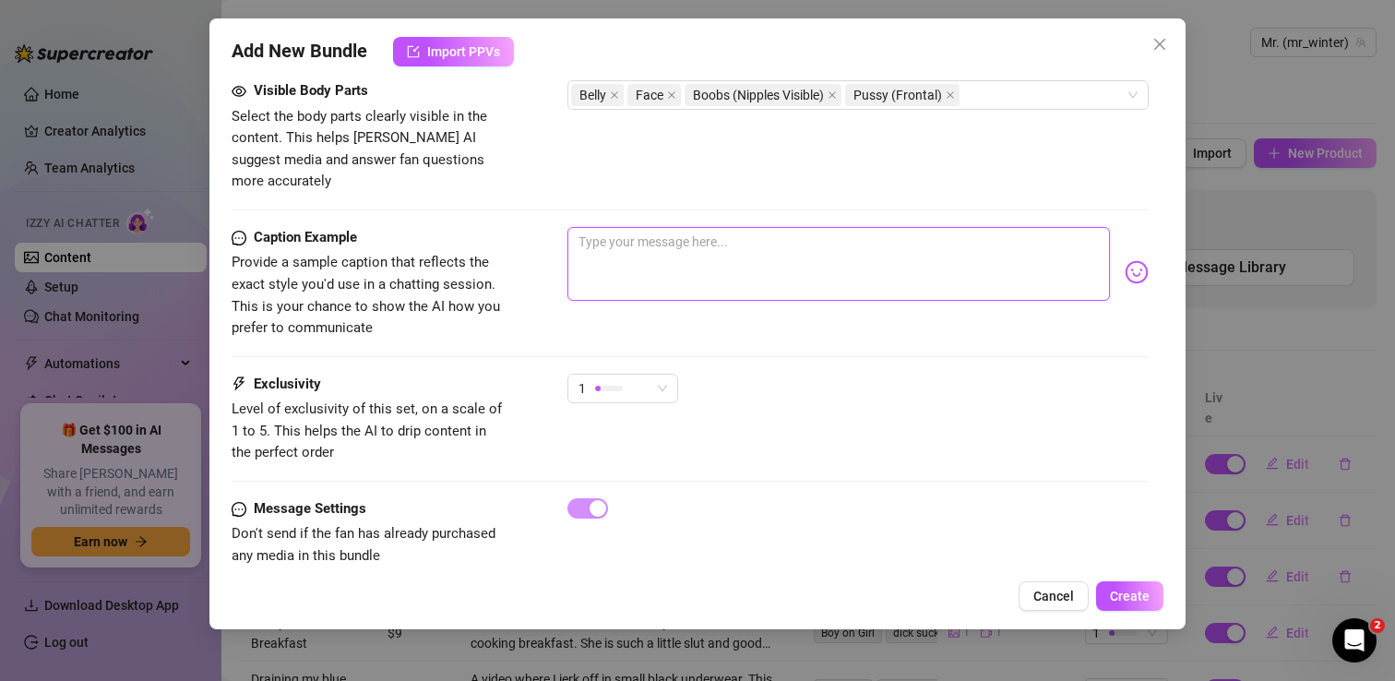
click at [650, 227] on textarea at bounding box center [838, 264] width 542 height 74
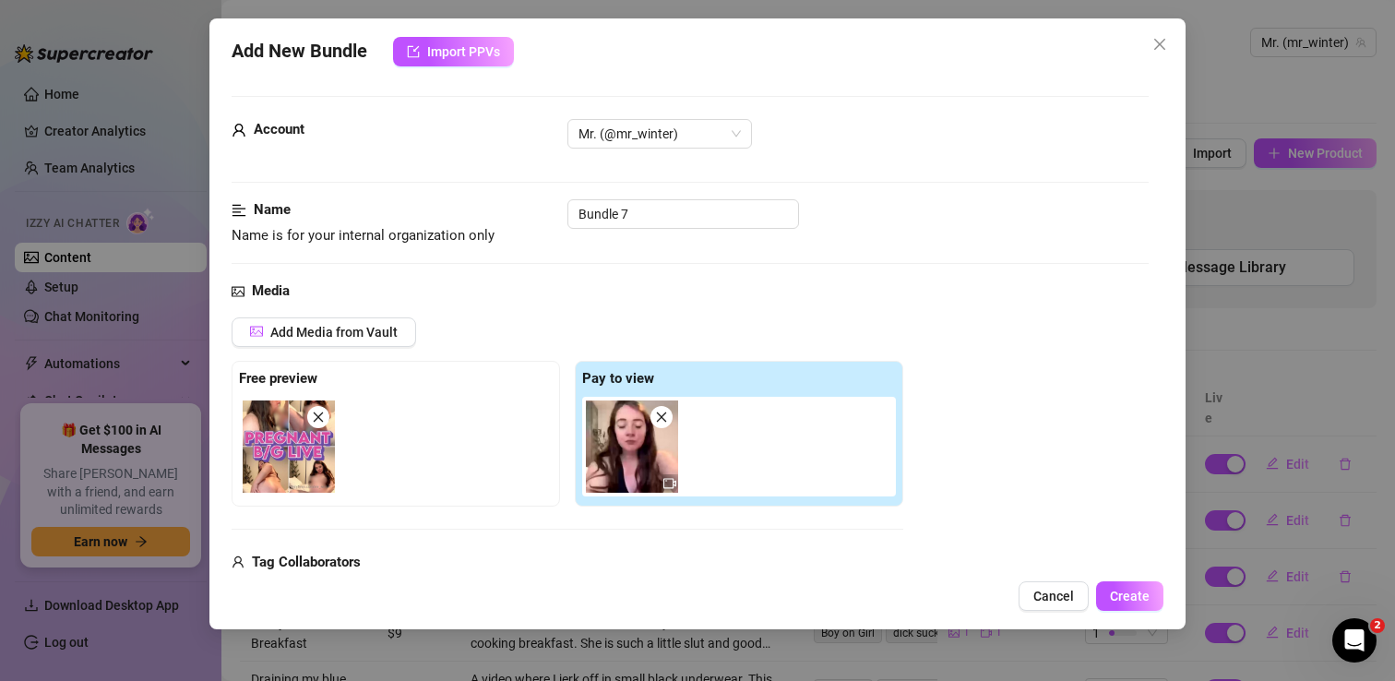
type textarea "You'll love redheadwinter when she is pregnant r"
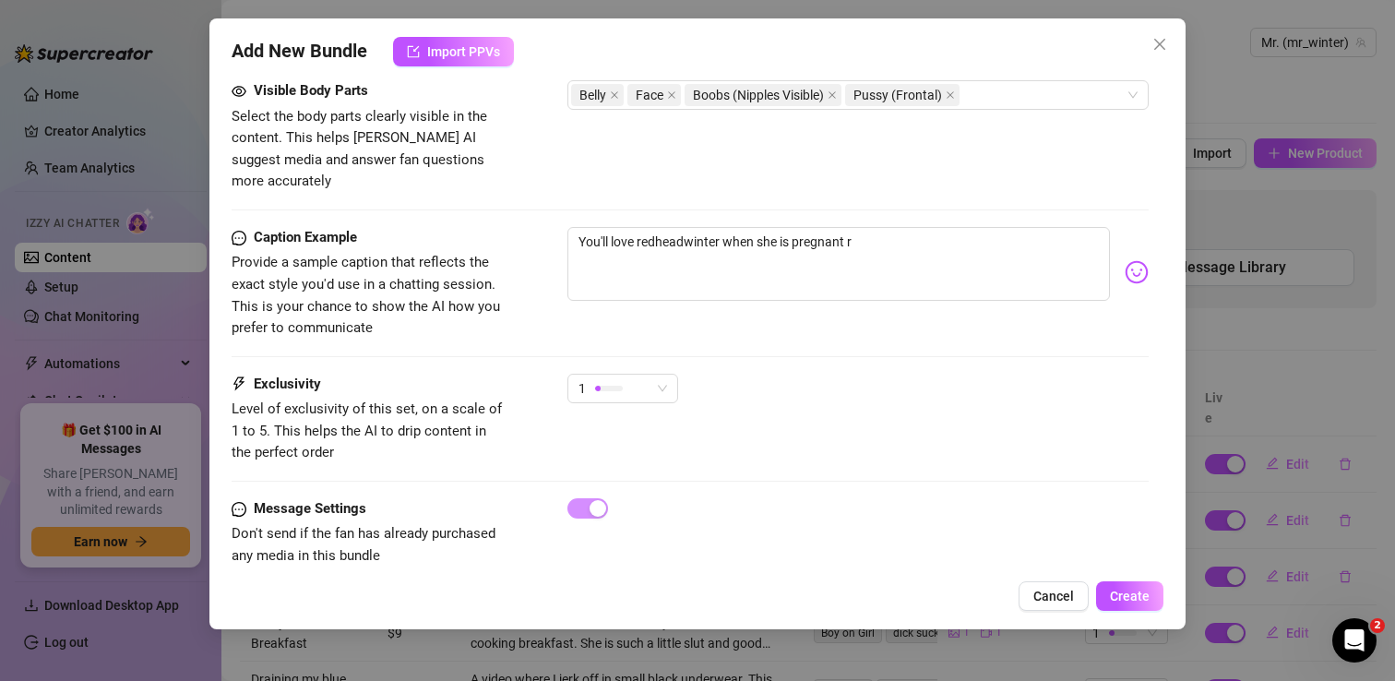
type textarea "You'll love redheadwinter when she is pregnant ri"
type textarea "You'll love redheadwinter when she is pregnant rig"
type textarea "You'll love redheadwinter when she is pregnant righ"
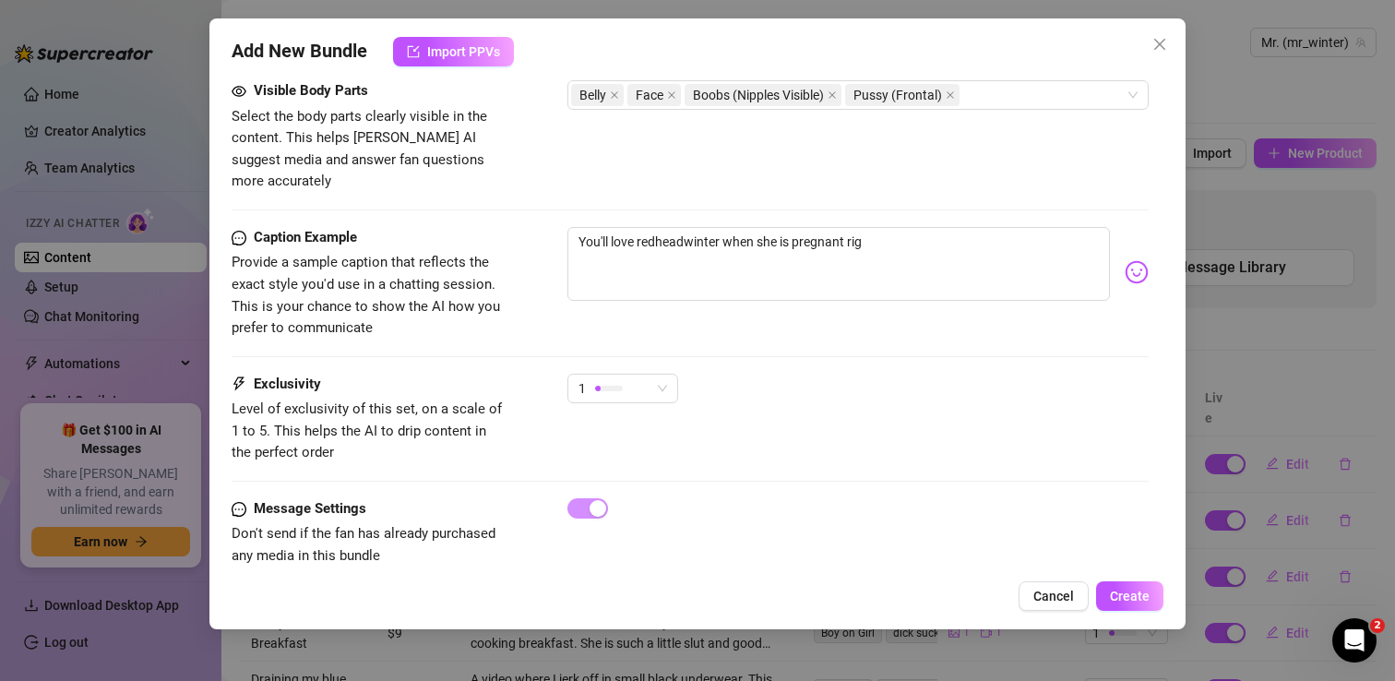
type textarea "You'll love redheadwinter when she is pregnant righ"
type textarea "You'll love redheadwinter when she is pregnant right"
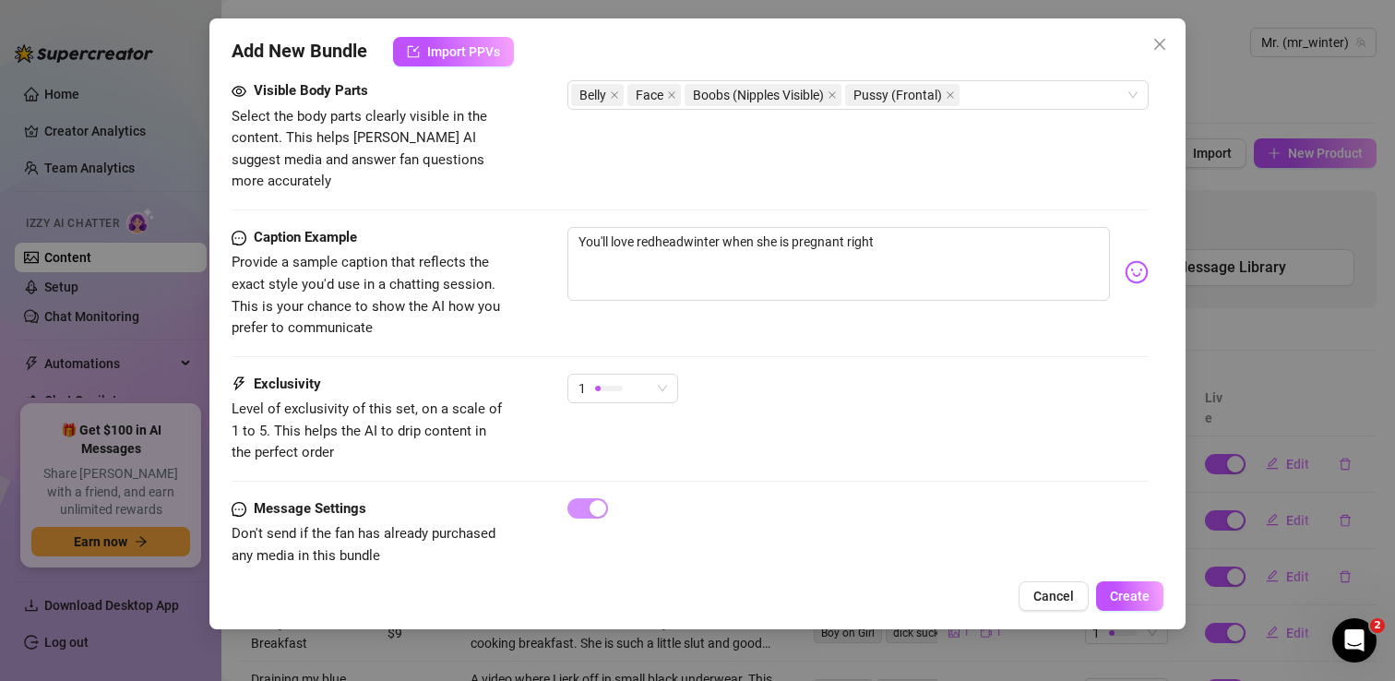
type textarea "You'll love redheadwinter when she is pregnant right h"
type textarea "You'll love redheadwinter when she is pregnant right he"
type textarea "You'll love redheadwinter when she is pregnant right her"
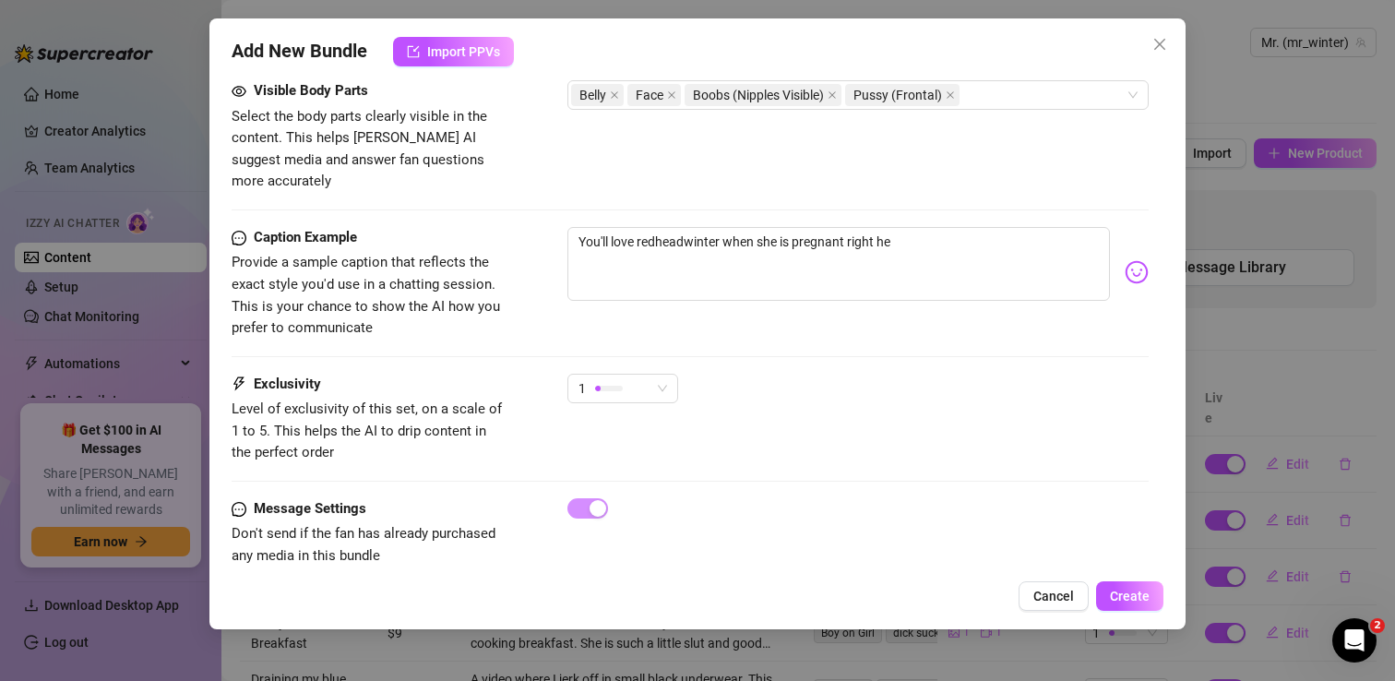
type textarea "You'll love redheadwinter when she is pregnant right her"
type textarea "You'll love redheadwinter when she is pregnant right here"
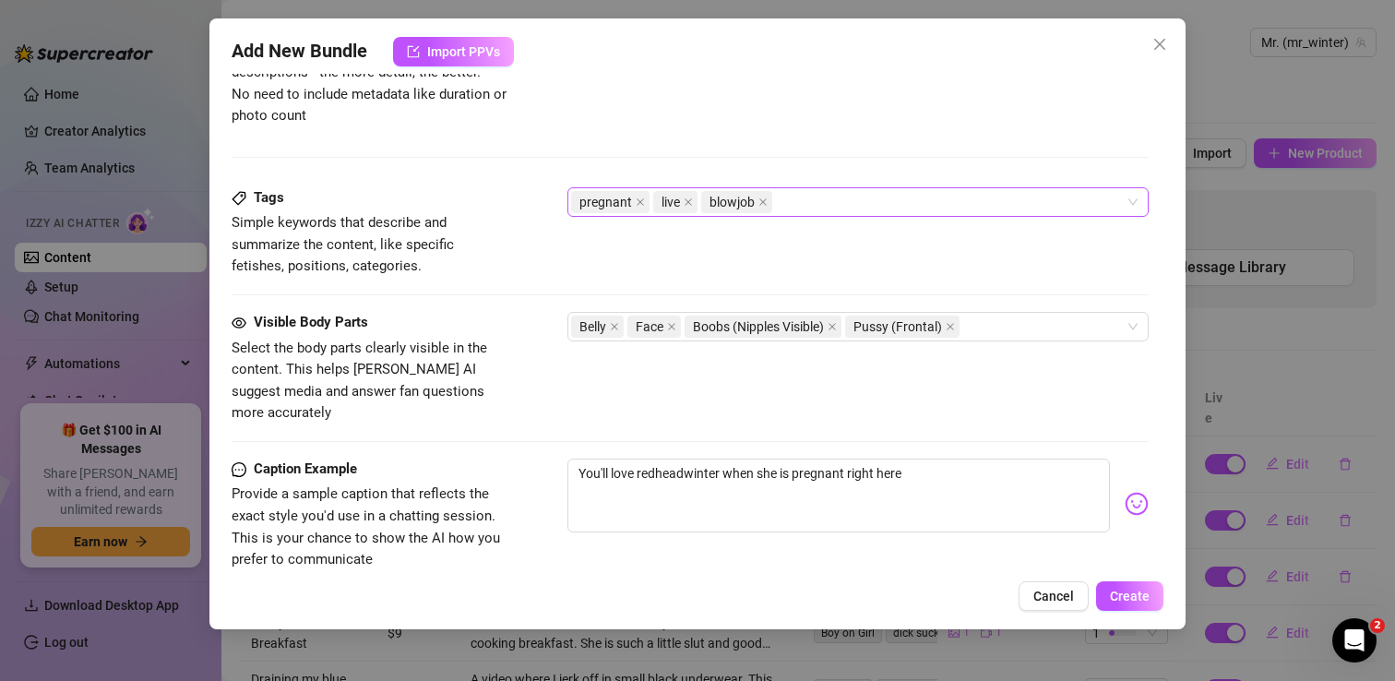
scroll to position [1079, 0]
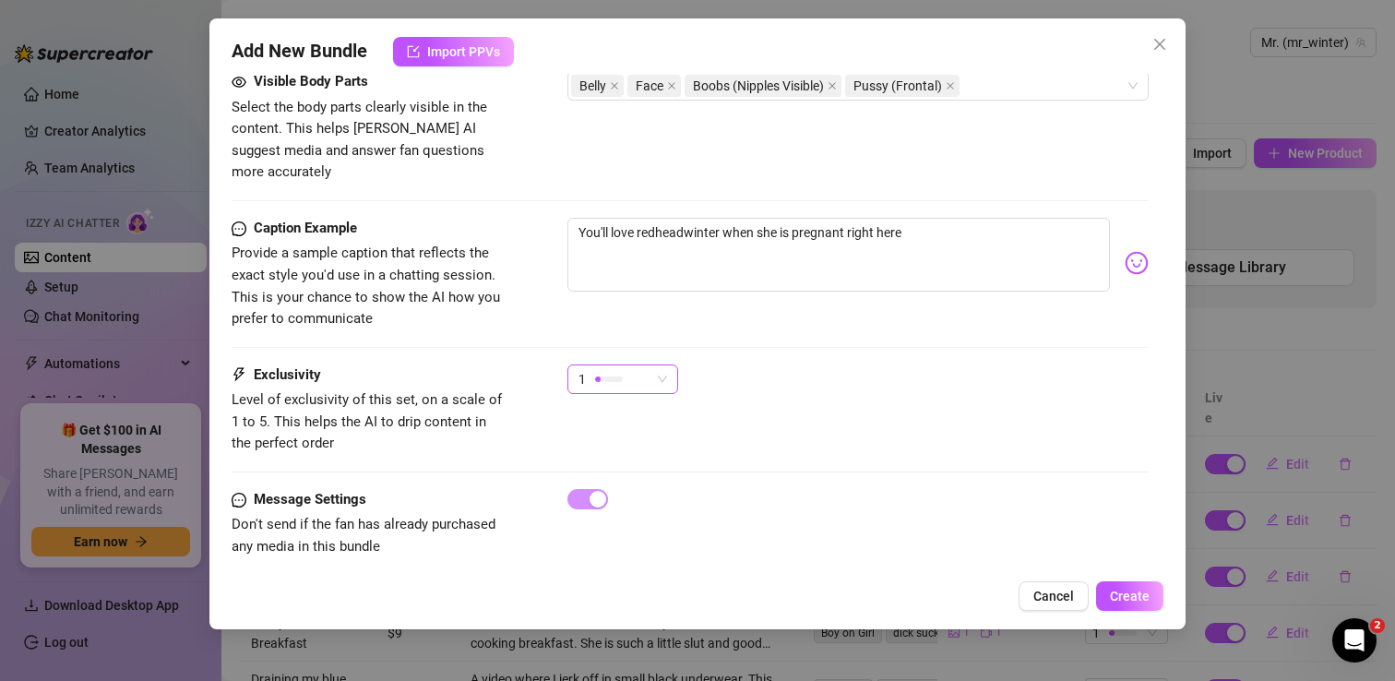
click at [658, 365] on span "1" at bounding box center [622, 379] width 89 height 28
type textarea "You'll love redheadwinter when she is pregnant right here"
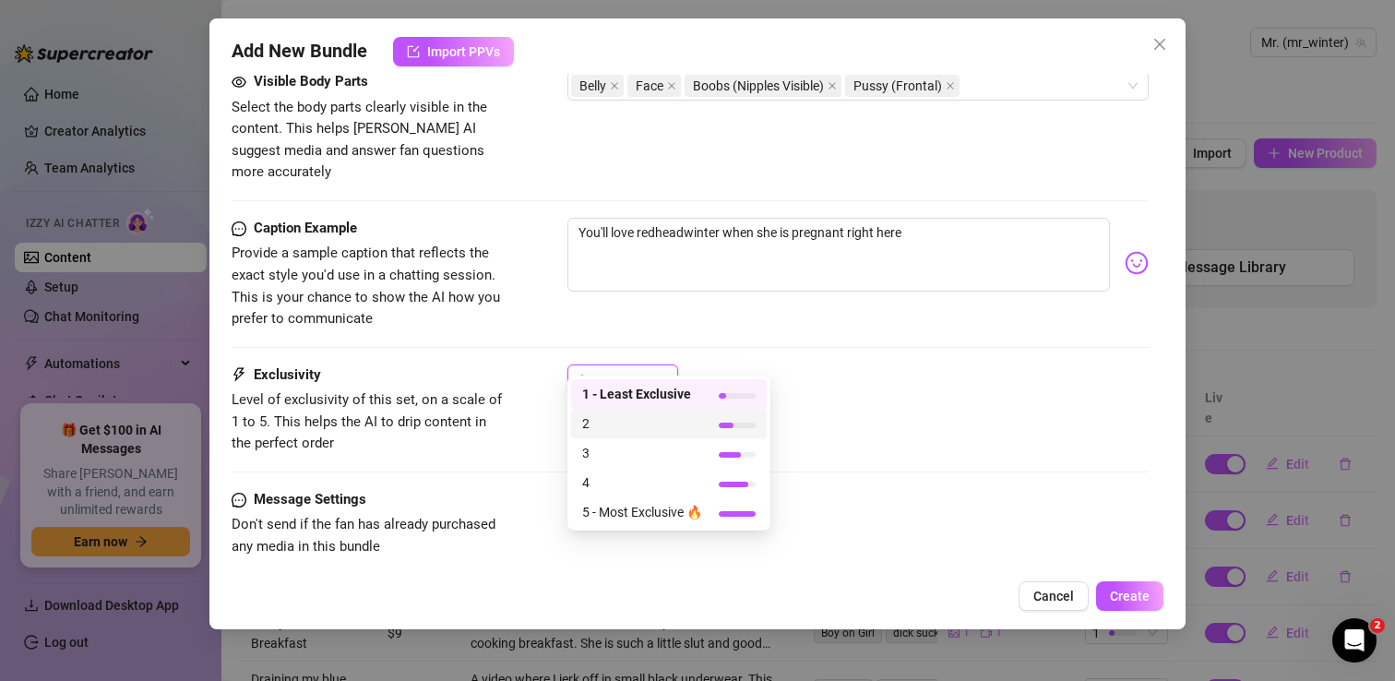
click at [641, 423] on span "2" at bounding box center [642, 423] width 120 height 20
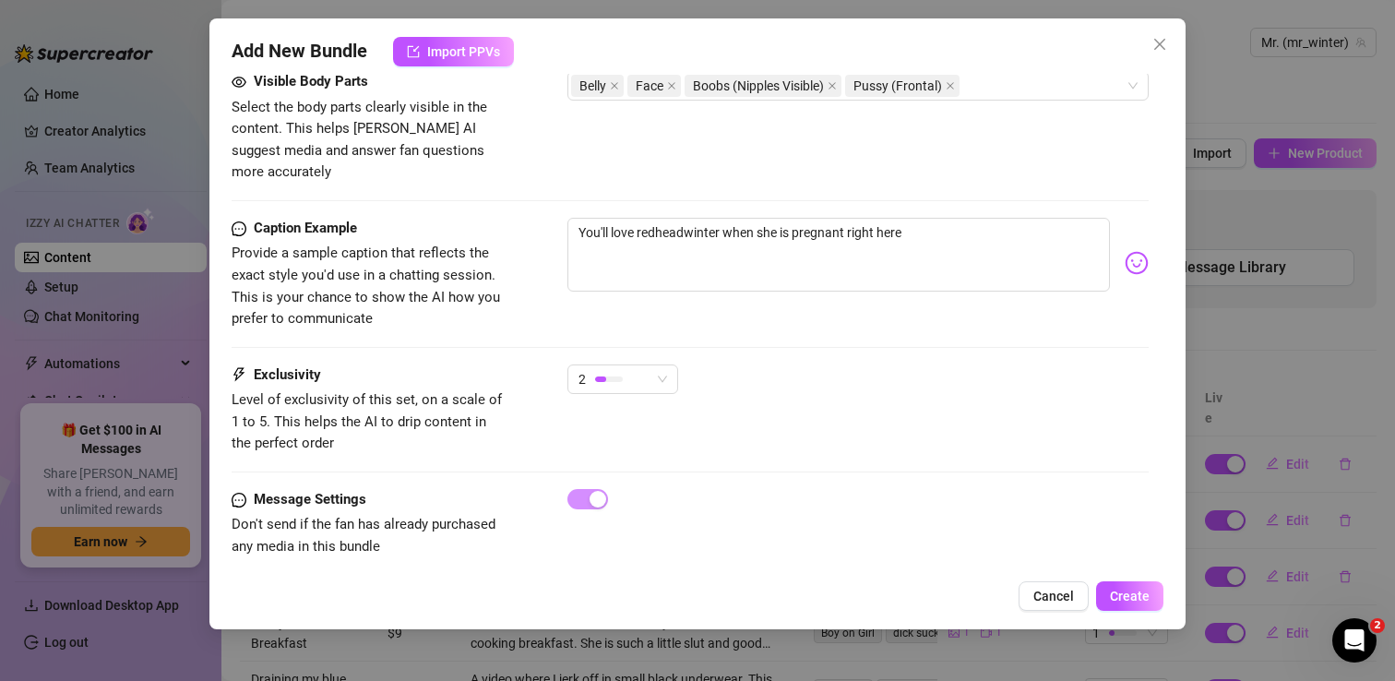
click at [845, 388] on div "Exclusivity Level of exclusivity of this set, on a scale of 1 to 5. This helps …" at bounding box center [690, 409] width 917 height 90
click at [1136, 601] on span "Create" at bounding box center [1130, 596] width 40 height 15
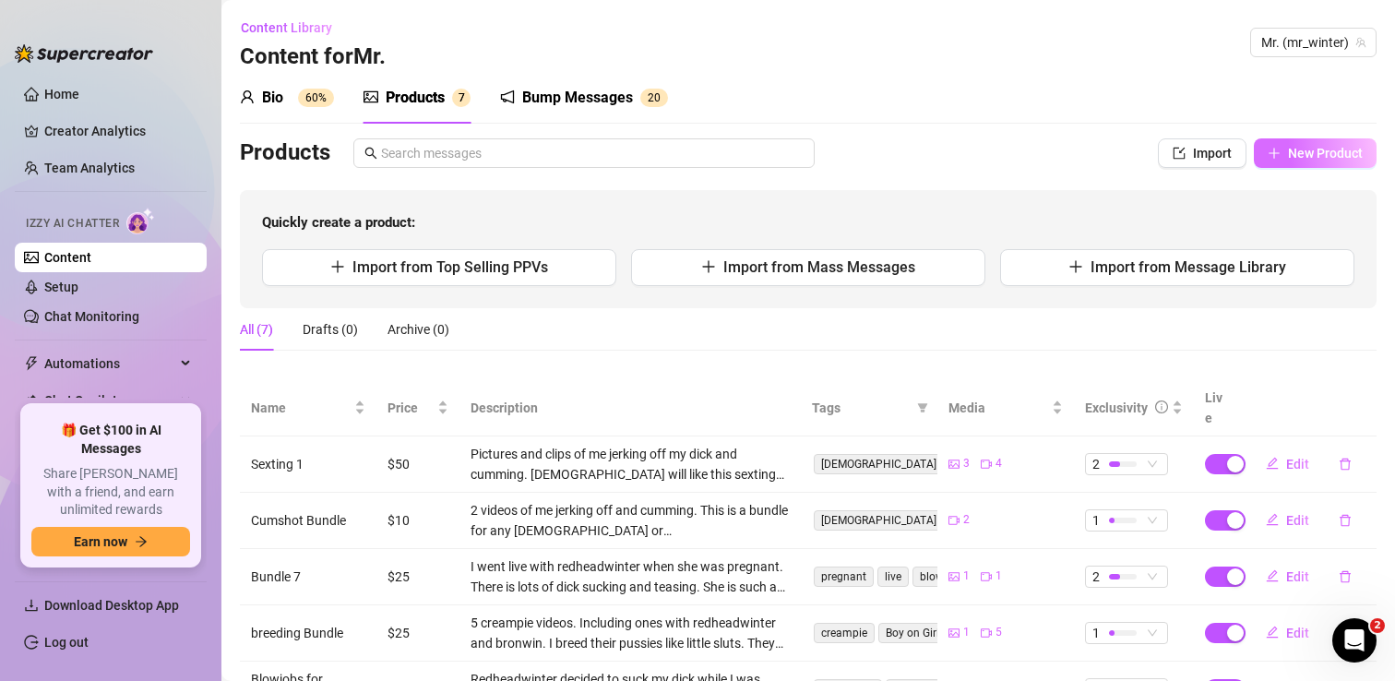
click at [1311, 142] on button "New Product" at bounding box center [1315, 153] width 123 height 30
type textarea "Type your message here..."
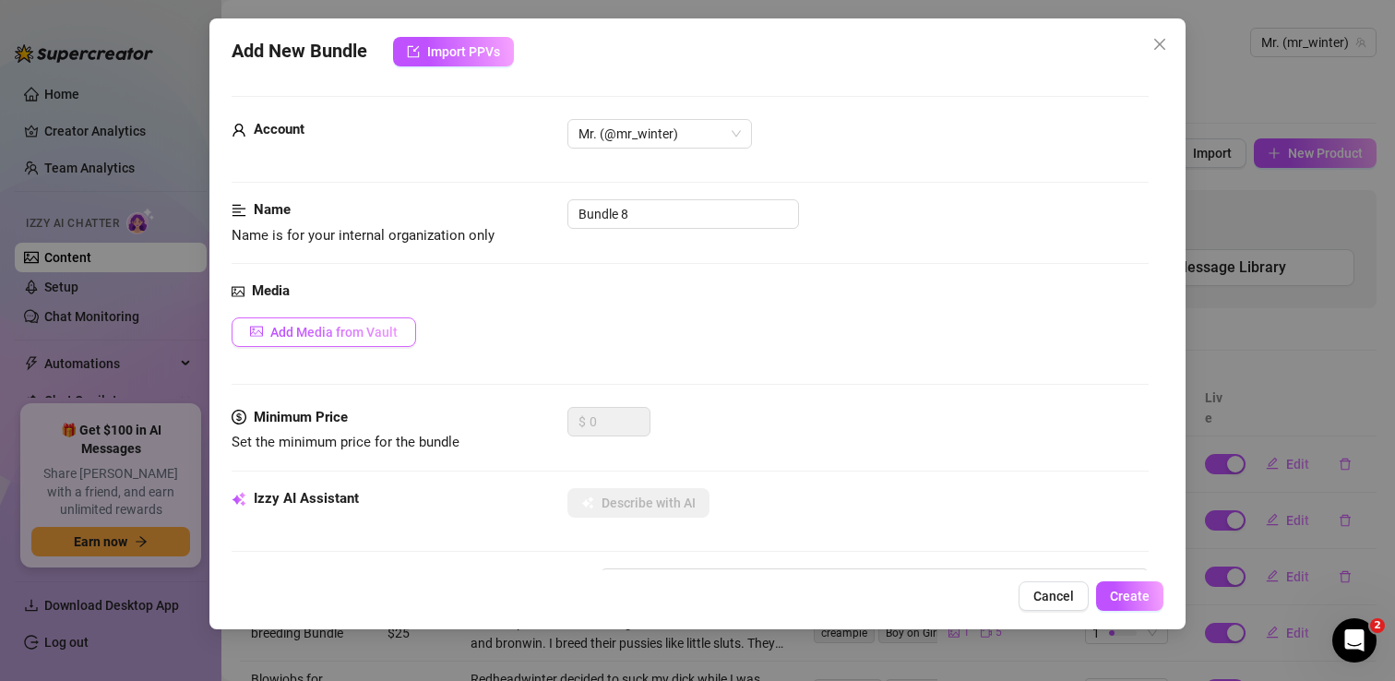
click at [338, 332] on span "Add Media from Vault" at bounding box center [333, 332] width 127 height 15
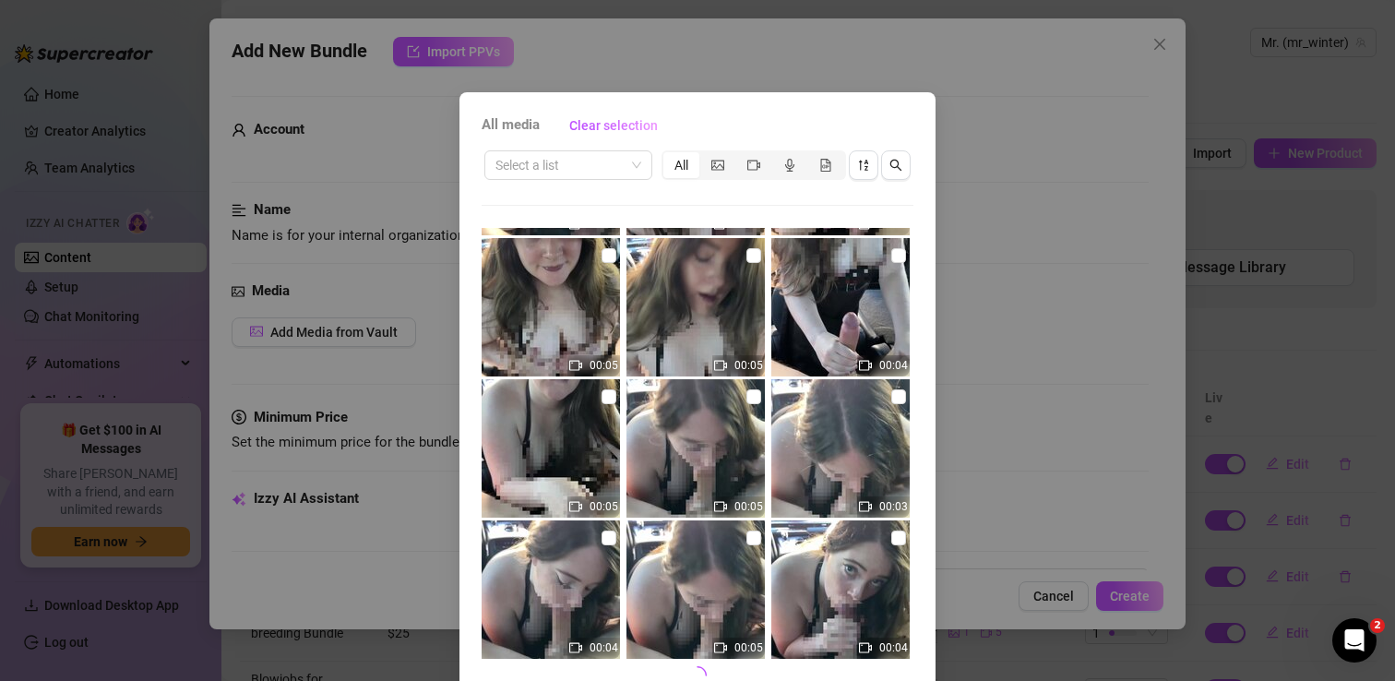
scroll to position [89, 0]
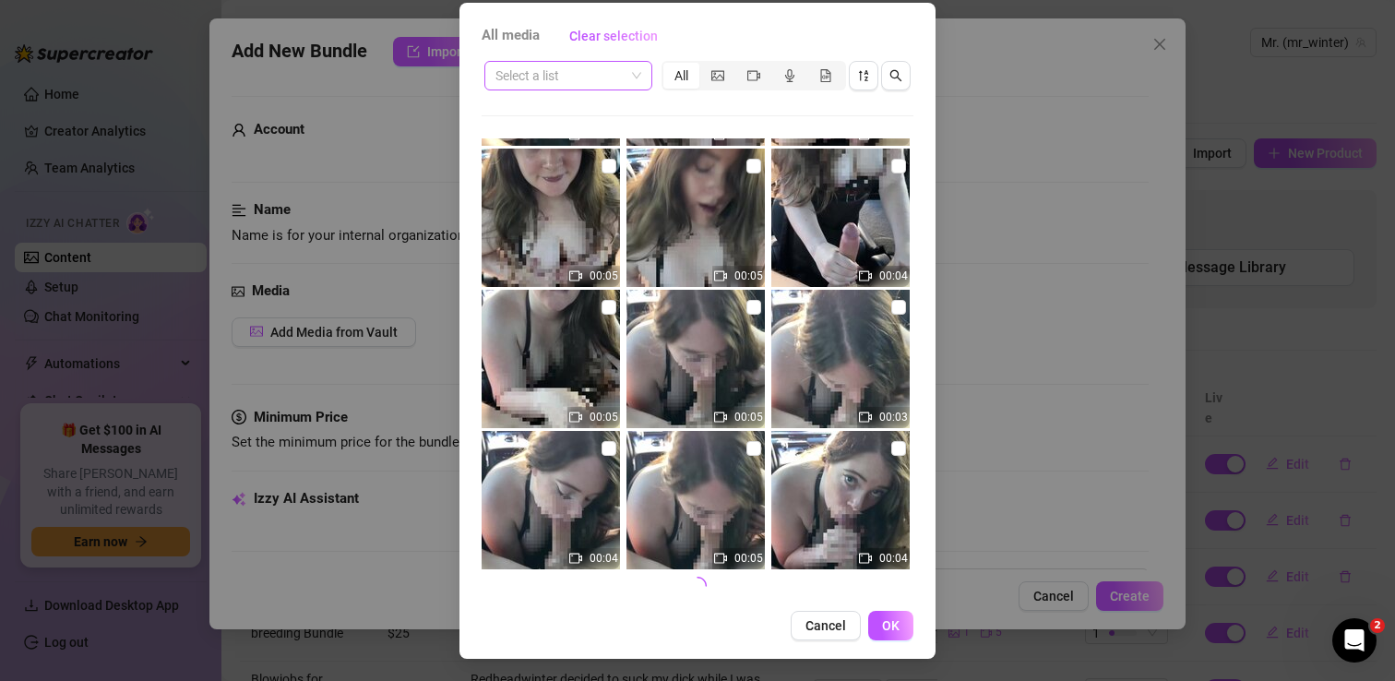
click at [611, 67] on input "search" at bounding box center [559, 76] width 129 height 28
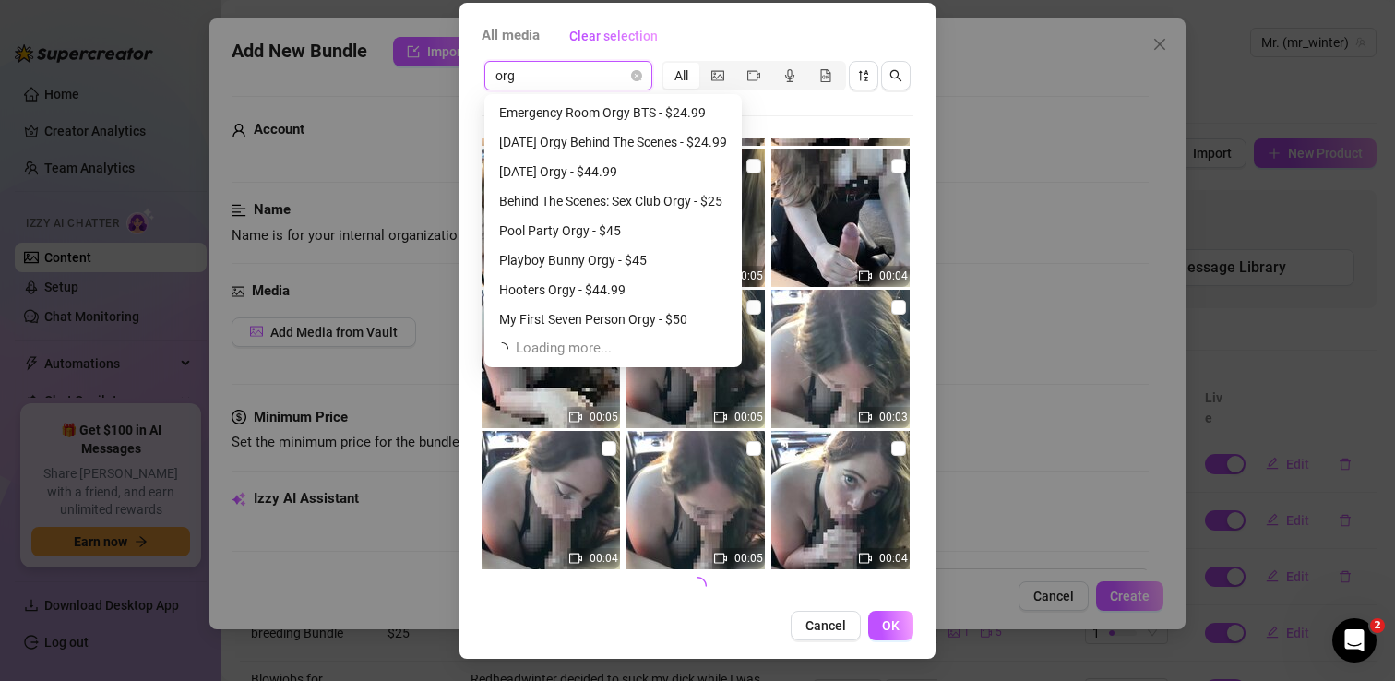
scroll to position [59, 0]
type input "orgy"
click at [562, 285] on div "Hooters Orgy - $44.99" at bounding box center [613, 290] width 228 height 20
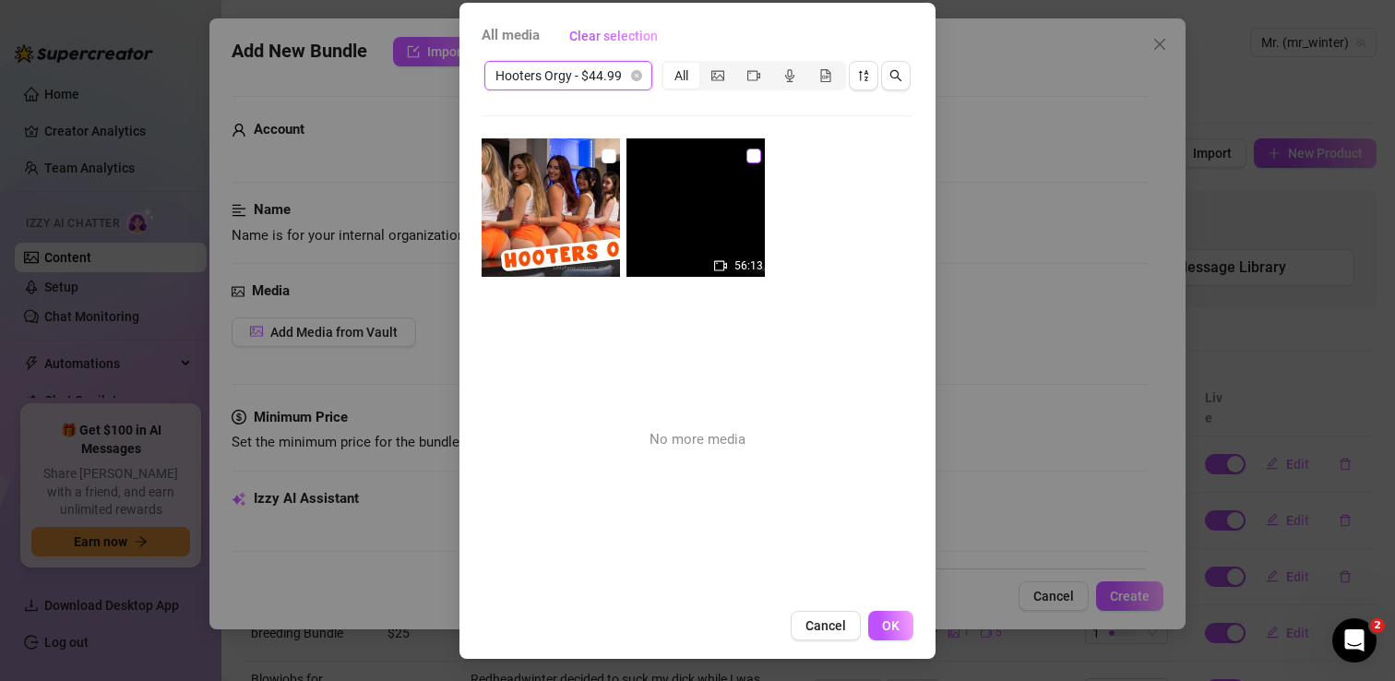
click at [756, 161] on input "checkbox" at bounding box center [753, 156] width 15 height 15
checkbox input "true"
click at [601, 160] on input "checkbox" at bounding box center [608, 156] width 15 height 15
checkbox input "true"
click at [885, 628] on span "OK" at bounding box center [891, 625] width 18 height 15
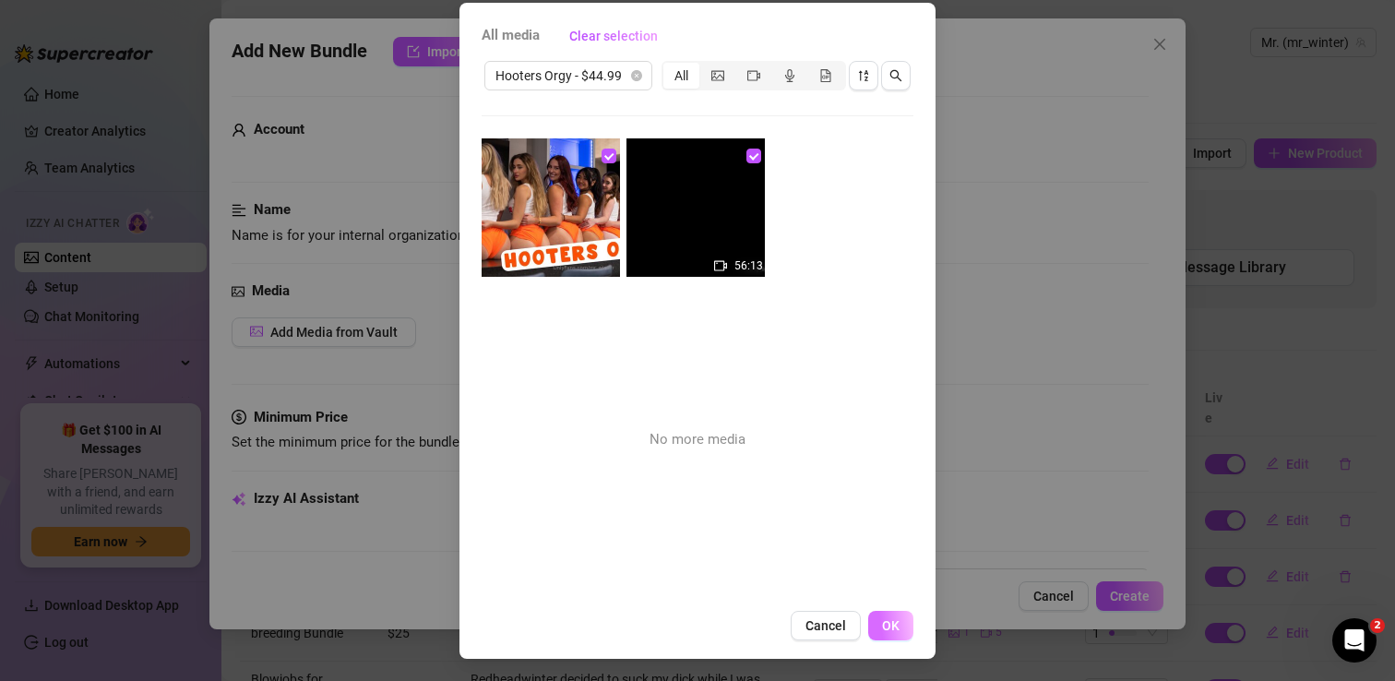
scroll to position [259, 0]
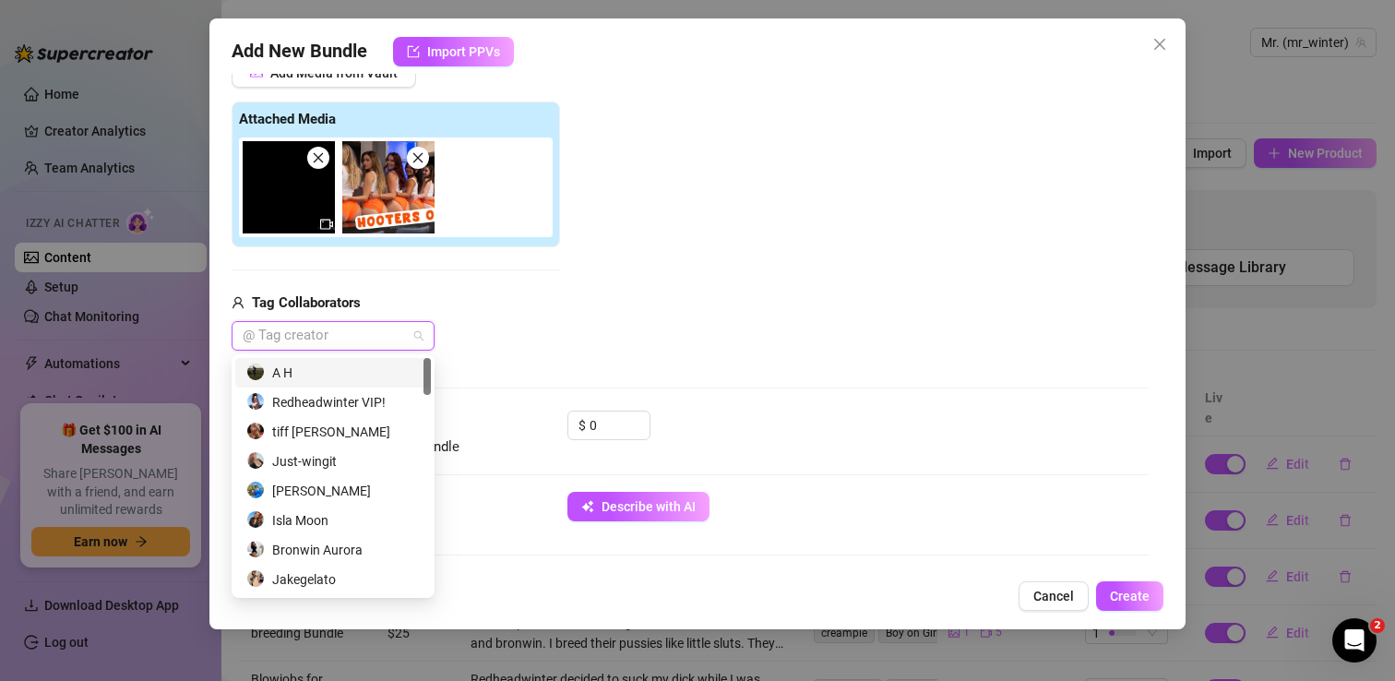
click at [326, 336] on div at bounding box center [323, 336] width 176 height 26
click at [319, 463] on div "Just-wingit" at bounding box center [332, 461] width 173 height 20
click at [322, 488] on div "Andrew Stone" at bounding box center [332, 491] width 173 height 20
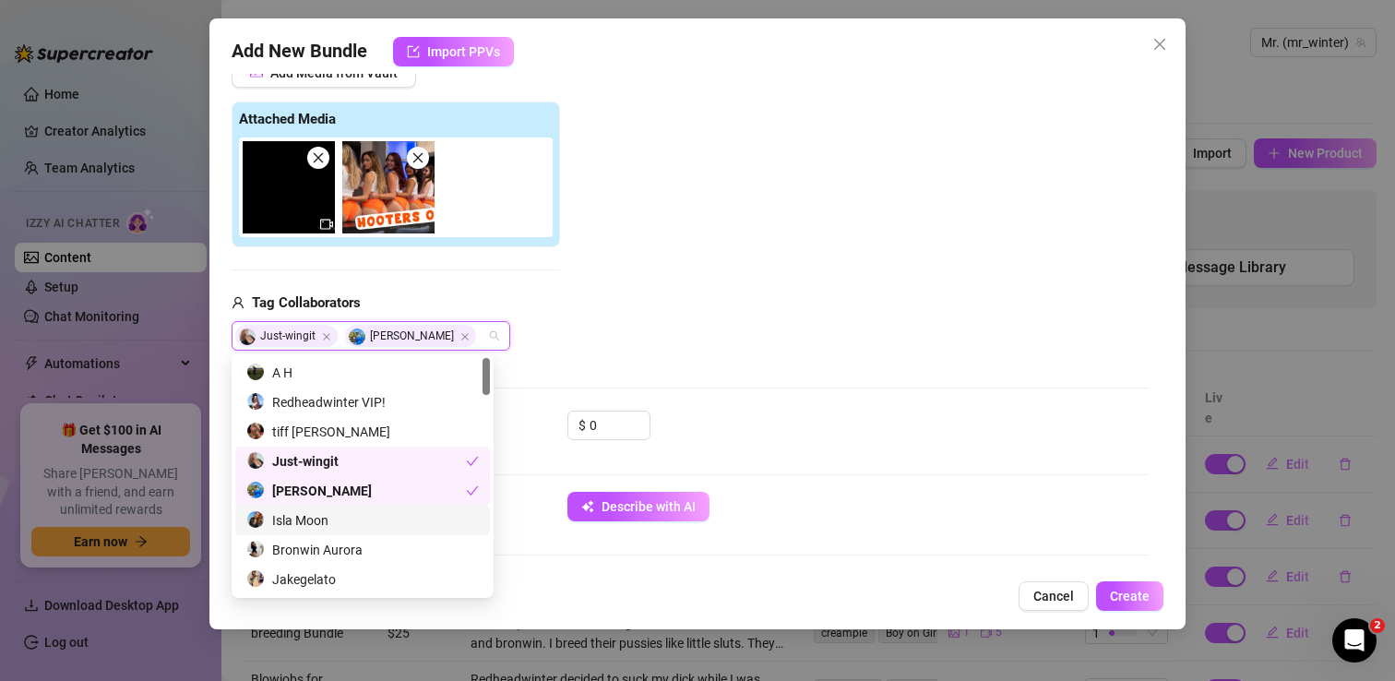
click at [313, 513] on div "Isla Moon" at bounding box center [362, 520] width 232 height 20
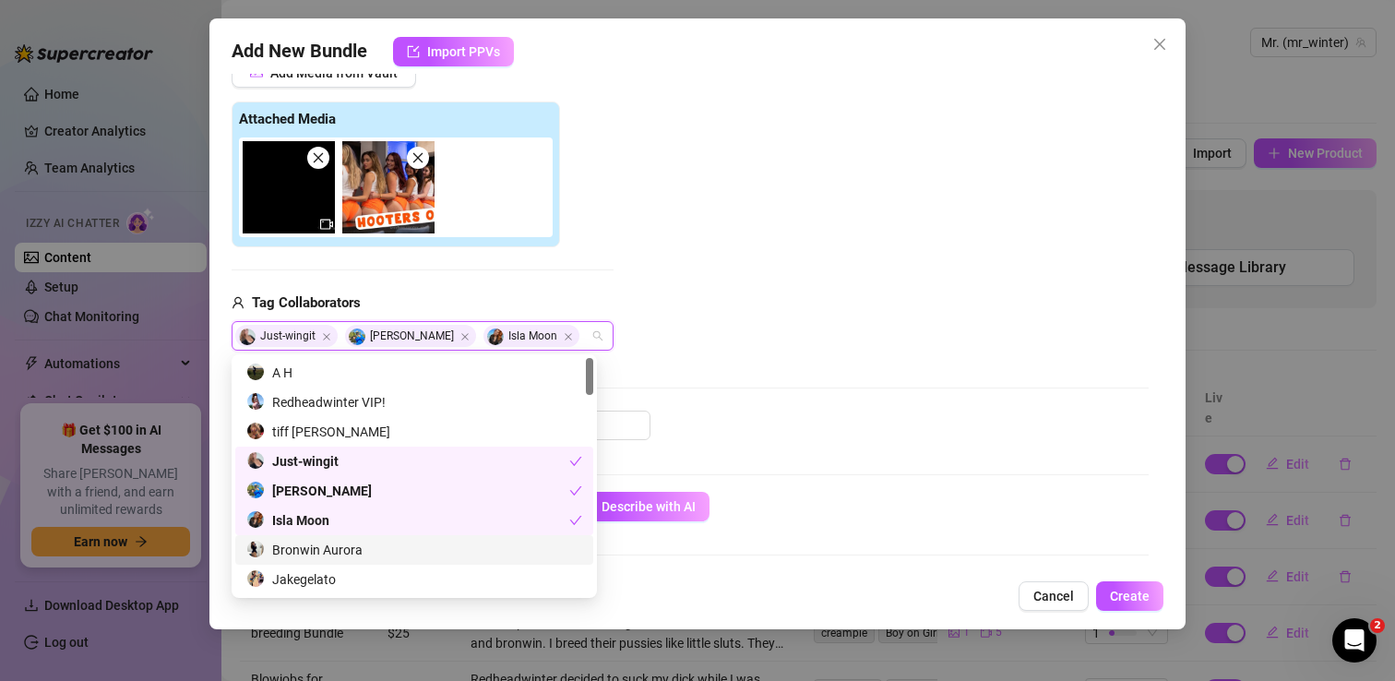
click at [313, 543] on div "Bronwin Aurora" at bounding box center [414, 550] width 336 height 20
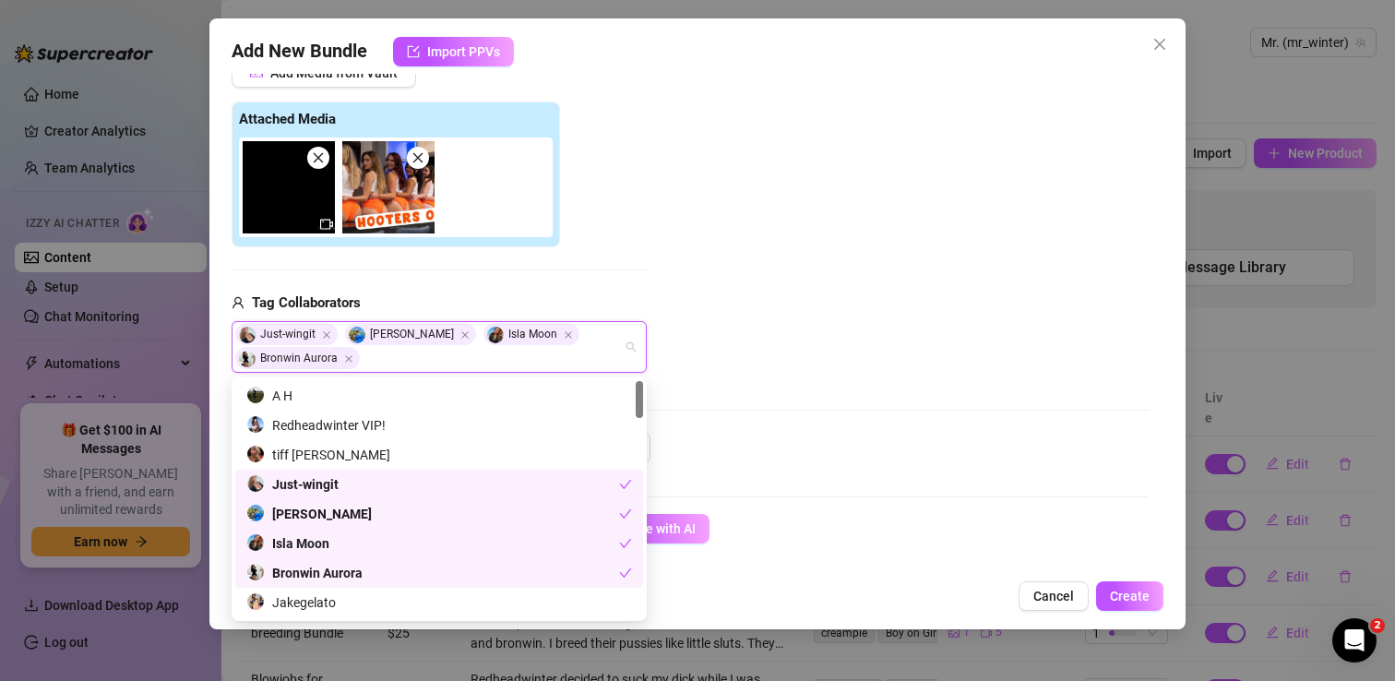
scroll to position [9, 0]
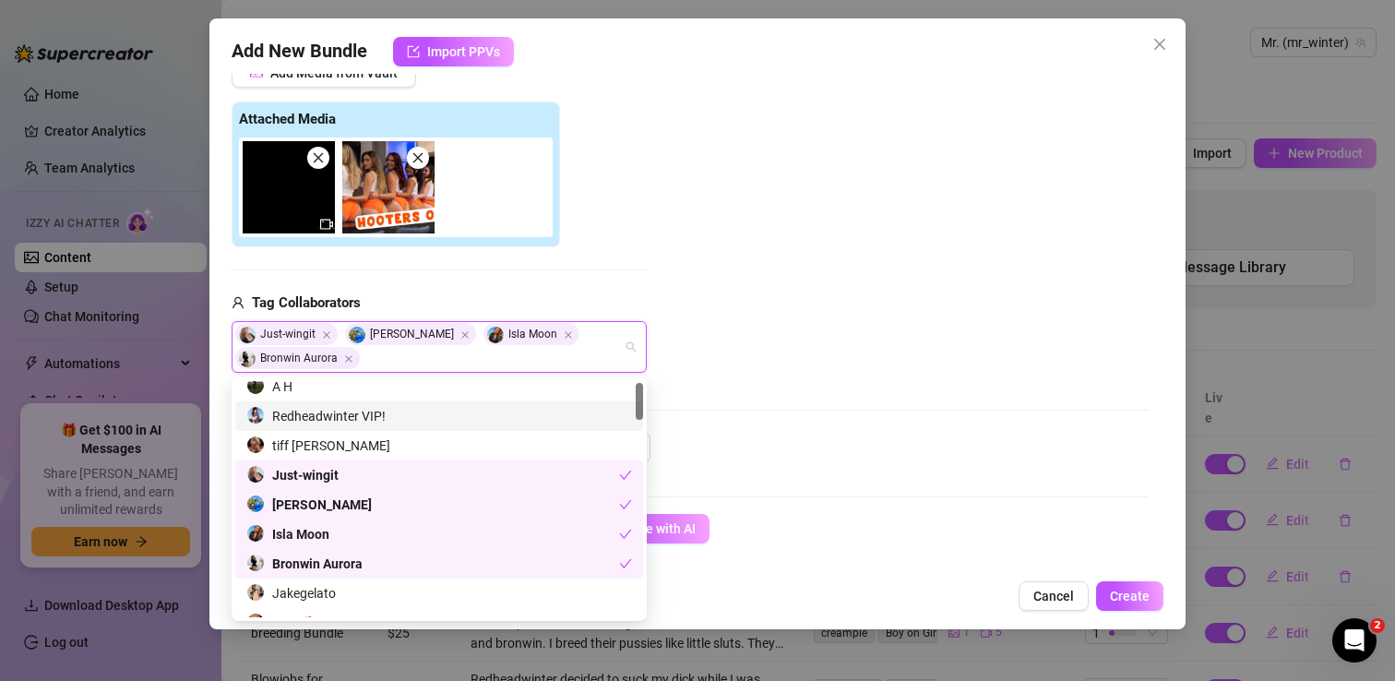
click at [365, 411] on div "Redheadwinter VIP!" at bounding box center [439, 416] width 386 height 20
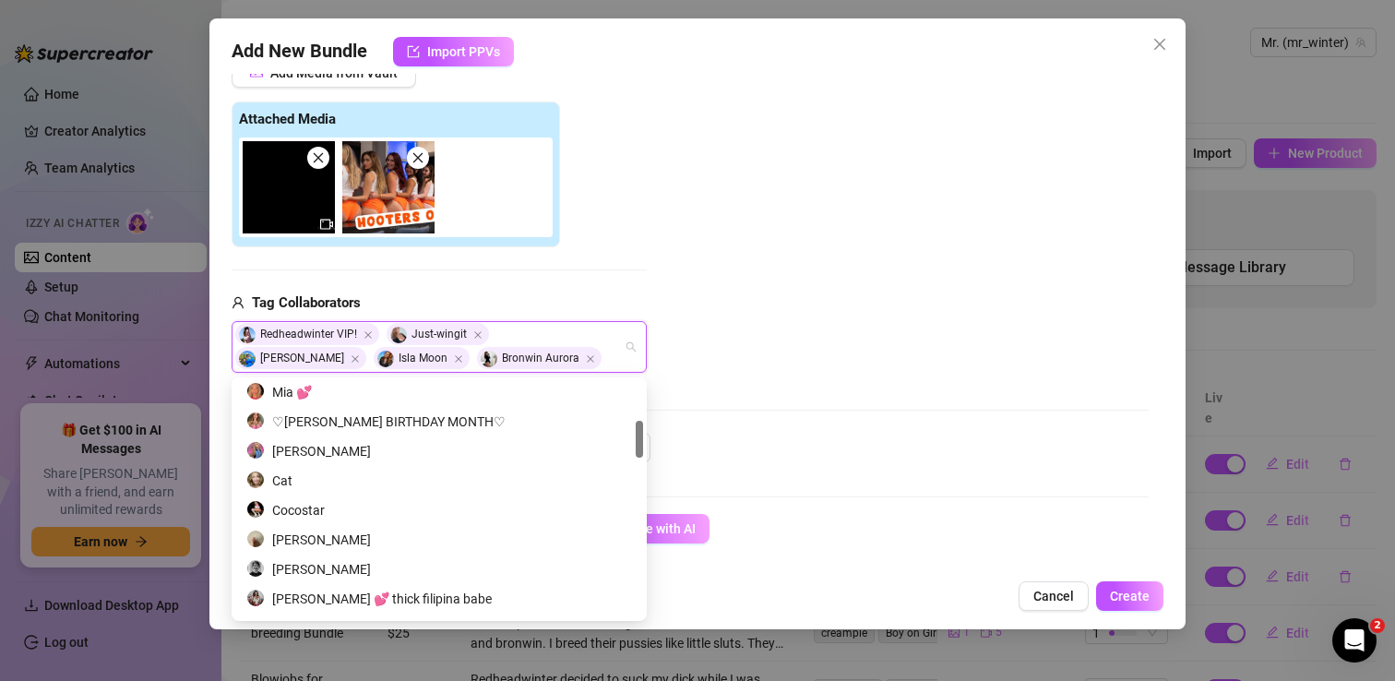
scroll to position [260, 0]
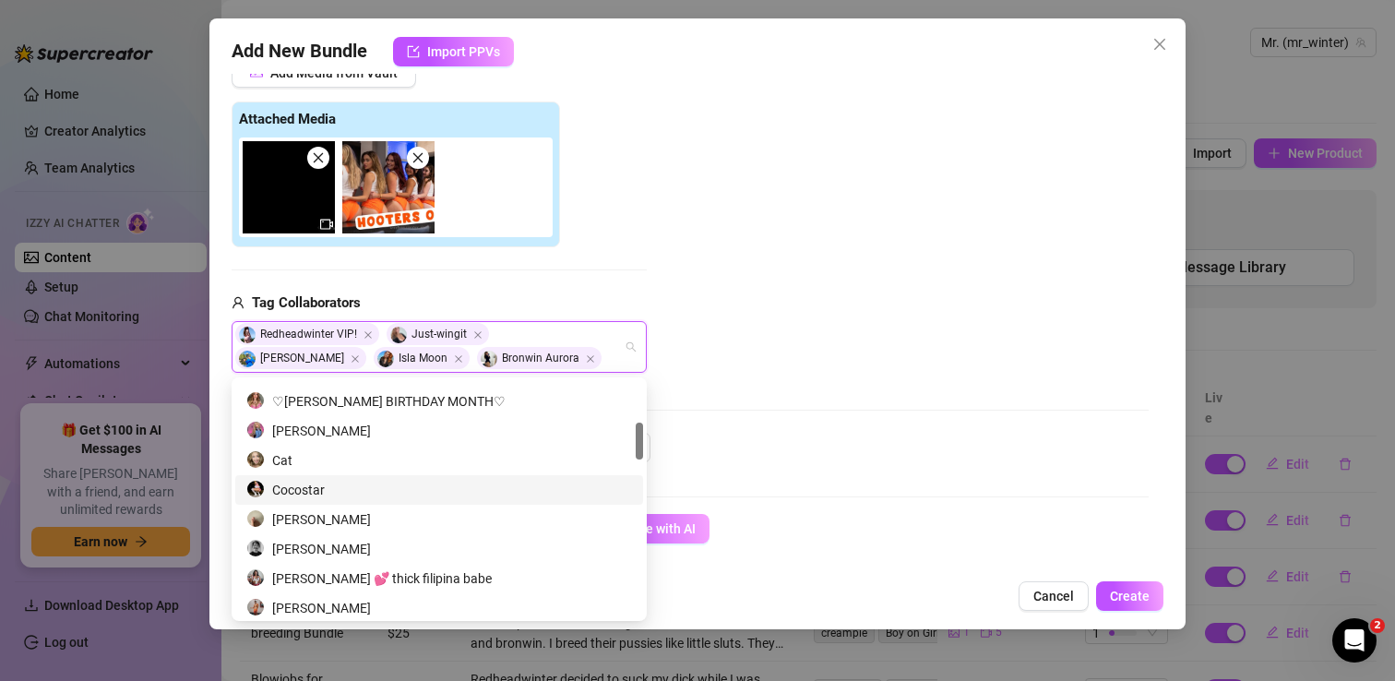
click at [324, 485] on div "Cocostar" at bounding box center [439, 490] width 386 height 20
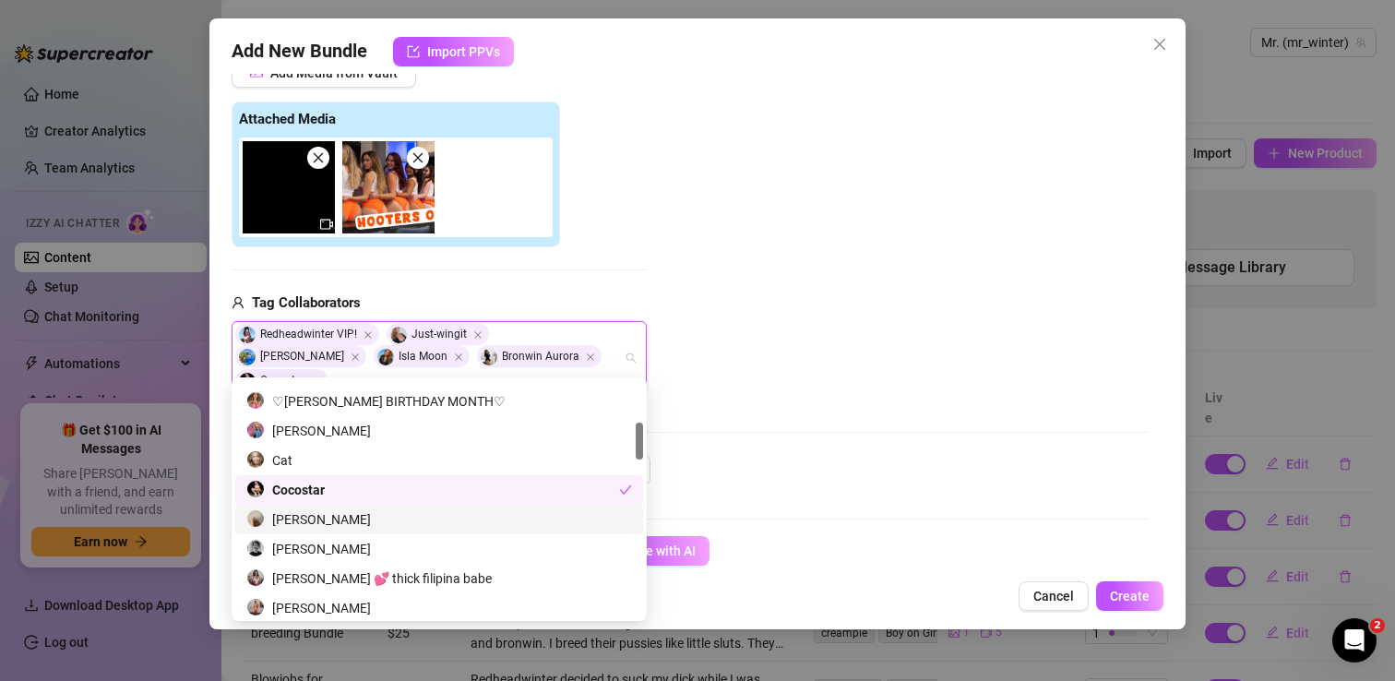
click at [306, 515] on div "Jake" at bounding box center [439, 519] width 386 height 20
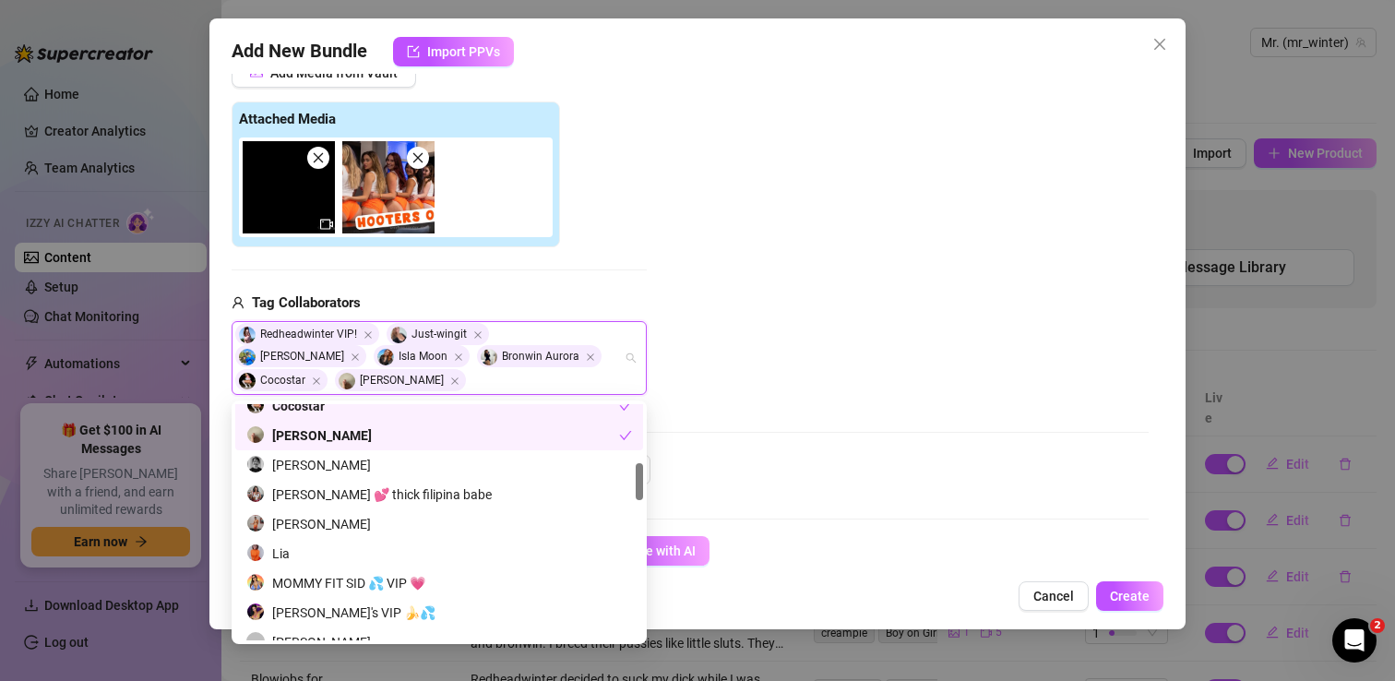
scroll to position [369, 0]
click at [340, 526] on div "Lance Mathis" at bounding box center [439, 522] width 386 height 20
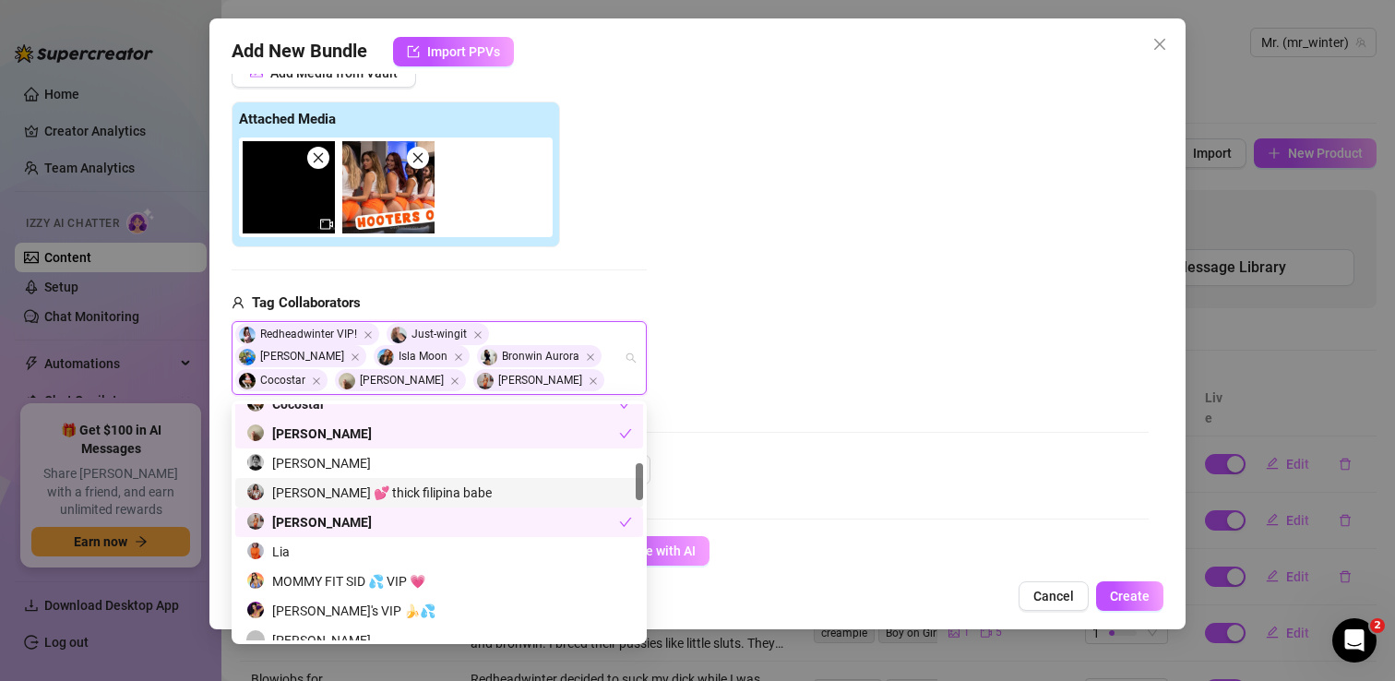
click at [389, 495] on div "Jasmine Teaa 💕 thick filipina babe" at bounding box center [439, 492] width 386 height 20
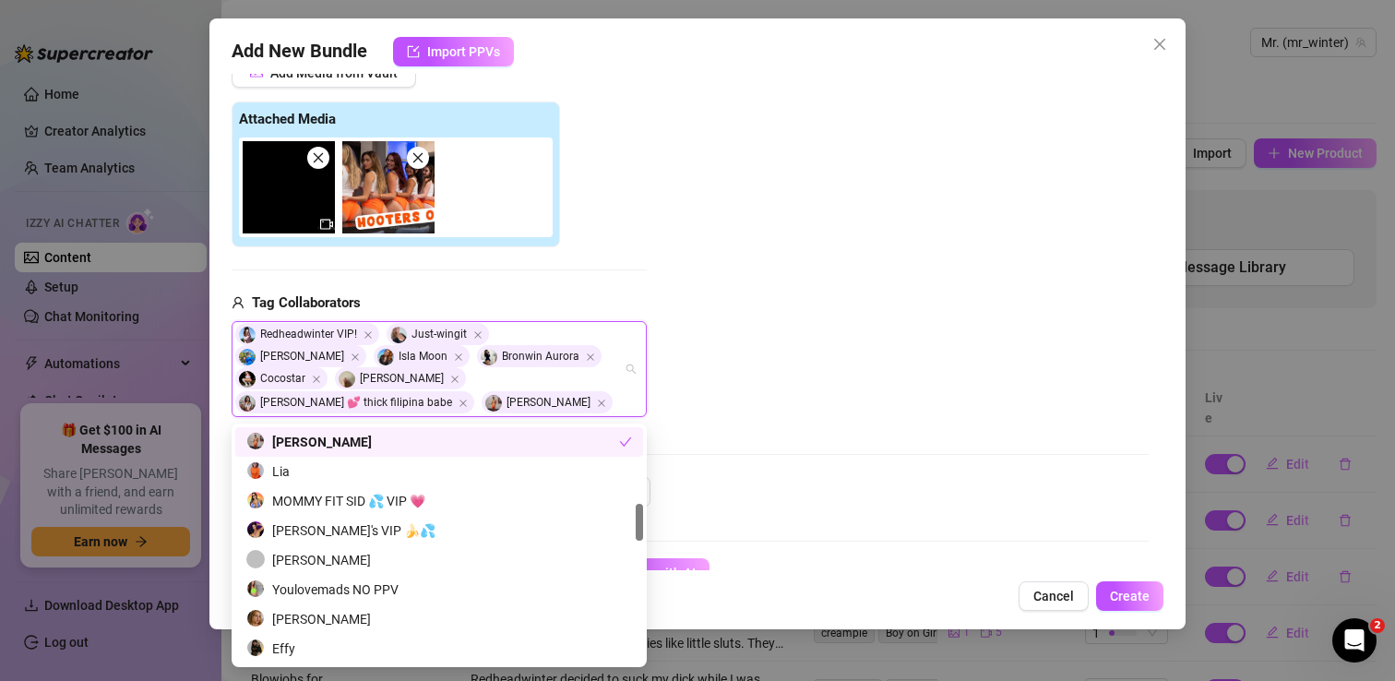
scroll to position [491, 0]
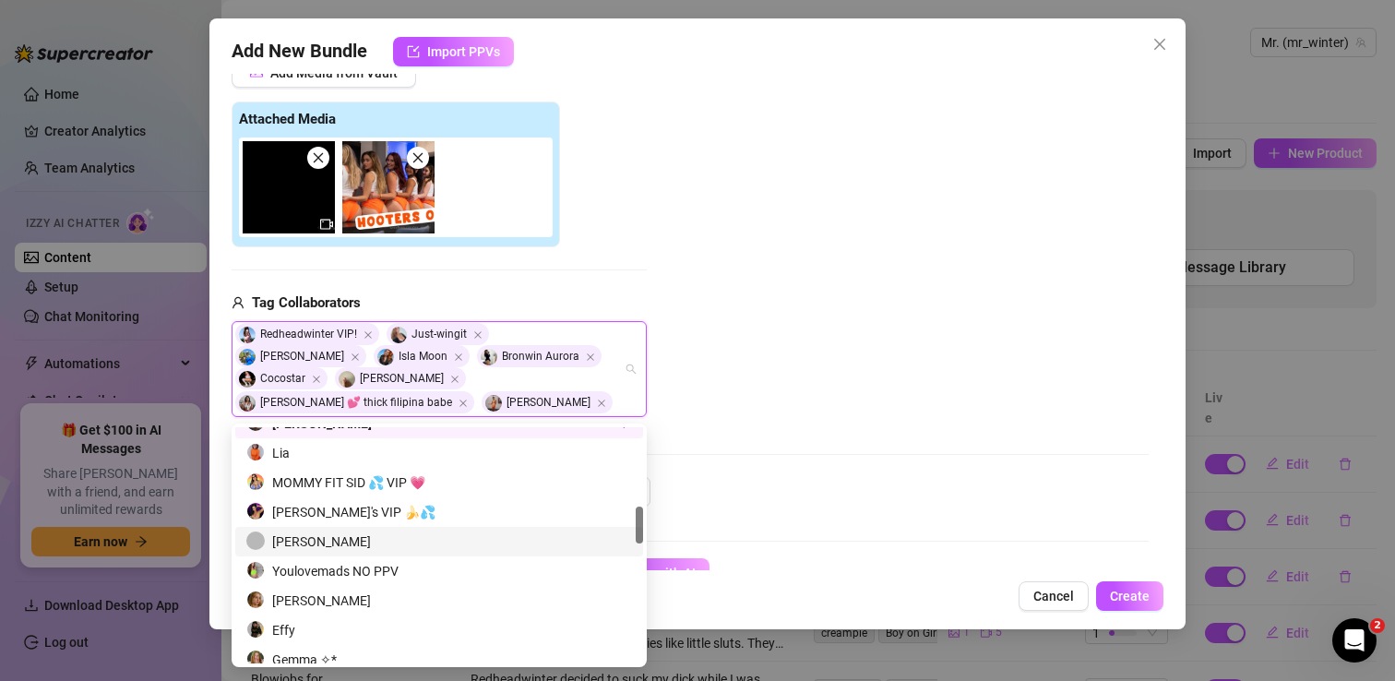
click at [336, 536] on div "Shuai Wong" at bounding box center [439, 541] width 386 height 20
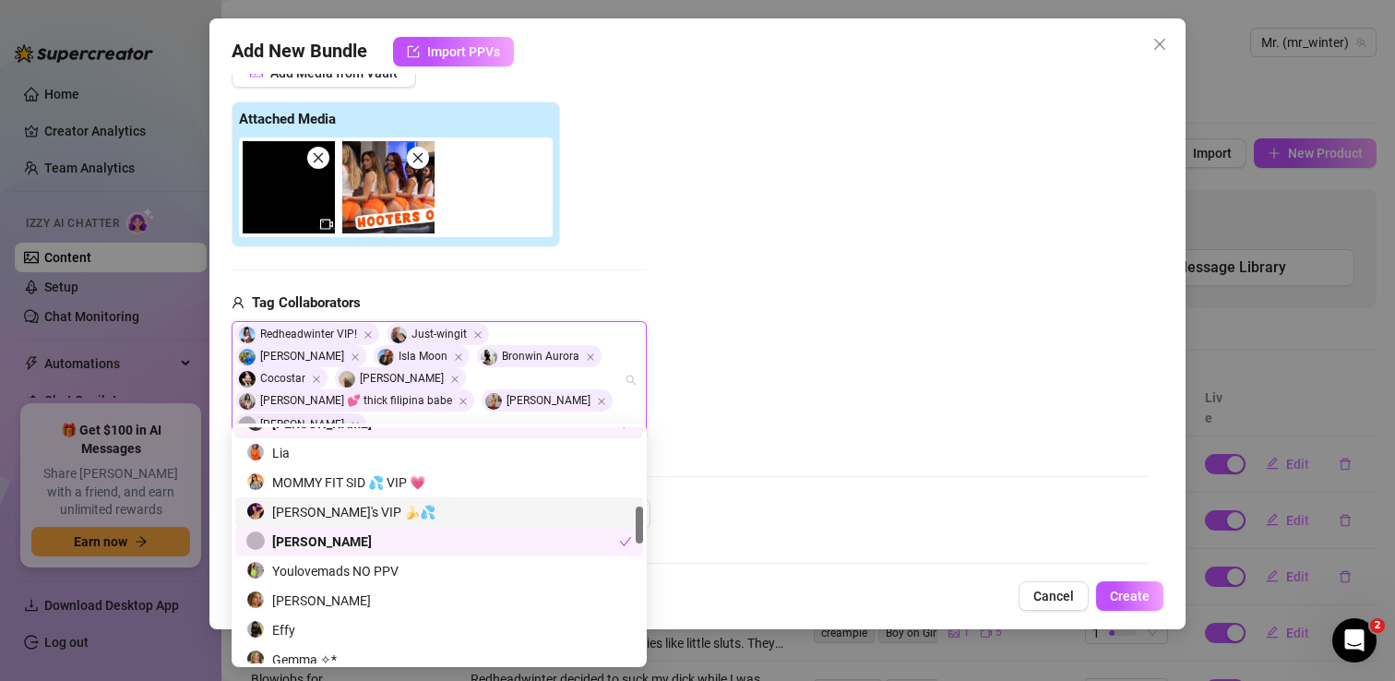
click at [377, 509] on div "Sam's VIP 🍌💦" at bounding box center [439, 512] width 386 height 20
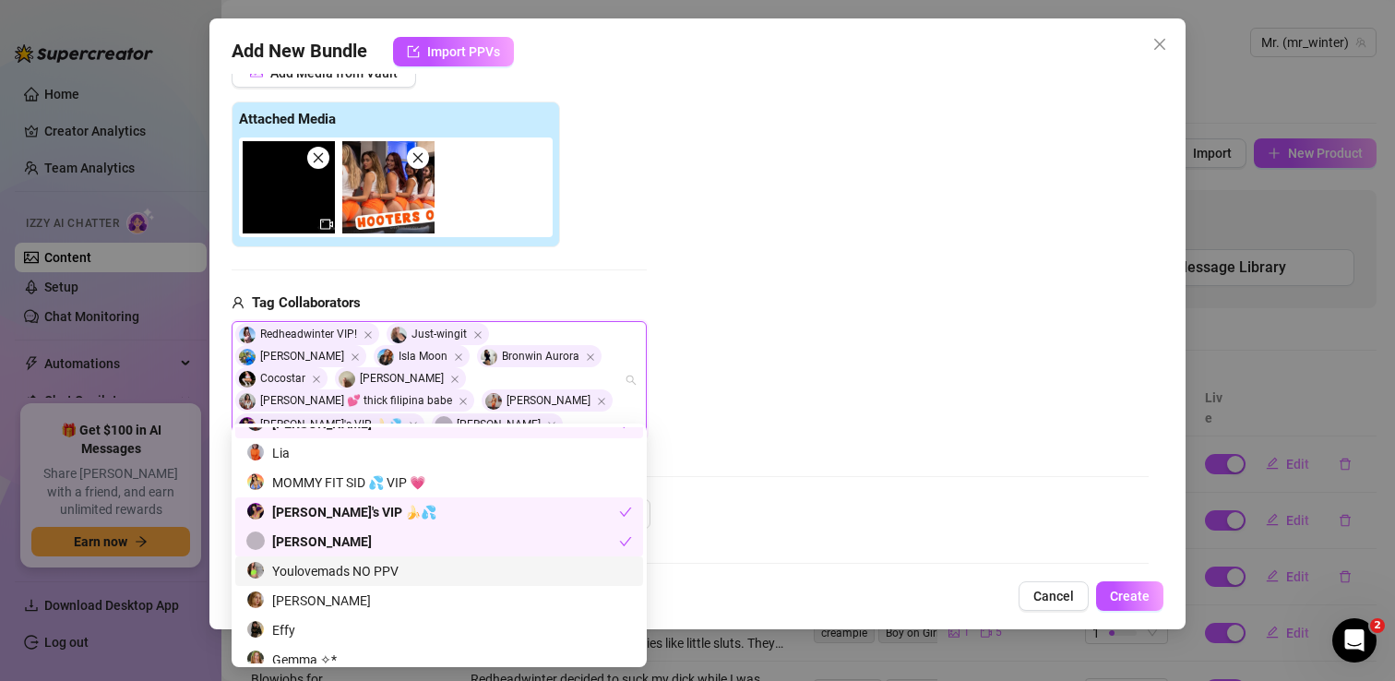
click at [369, 572] on div "Youlovemads NO PPV" at bounding box center [439, 571] width 386 height 20
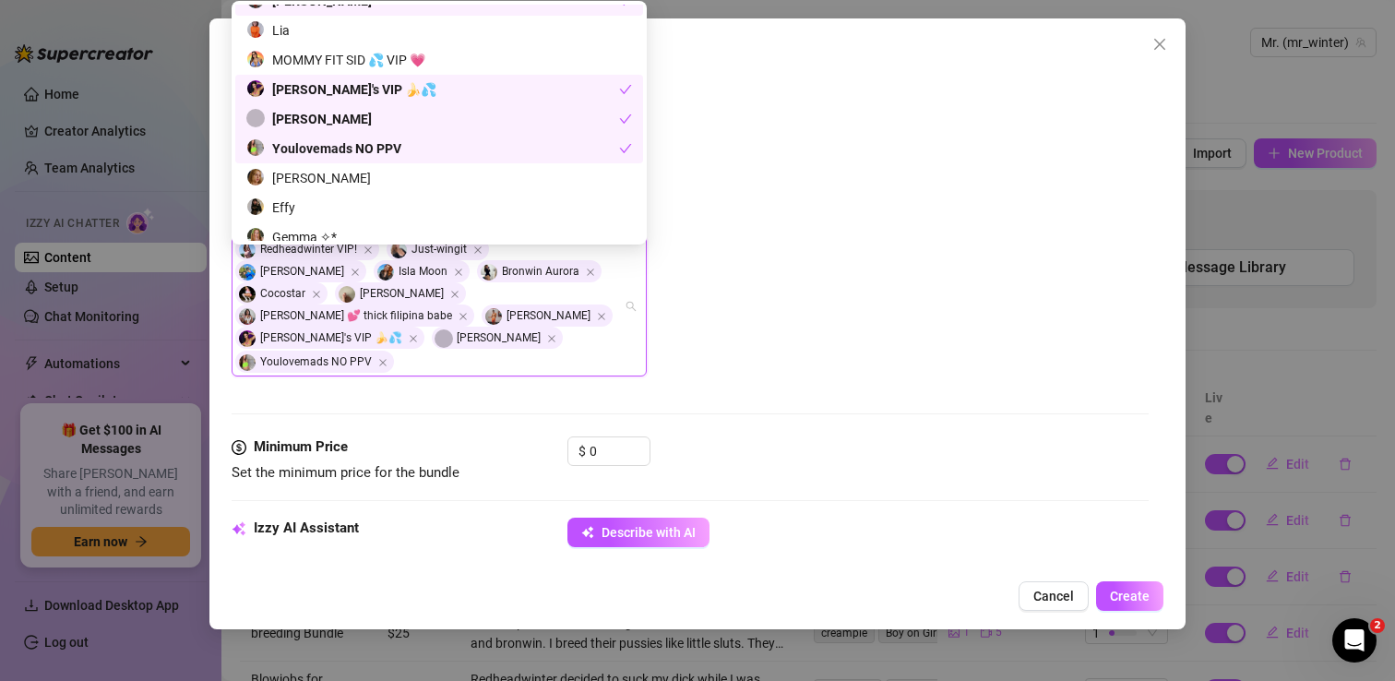
scroll to position [347, 0]
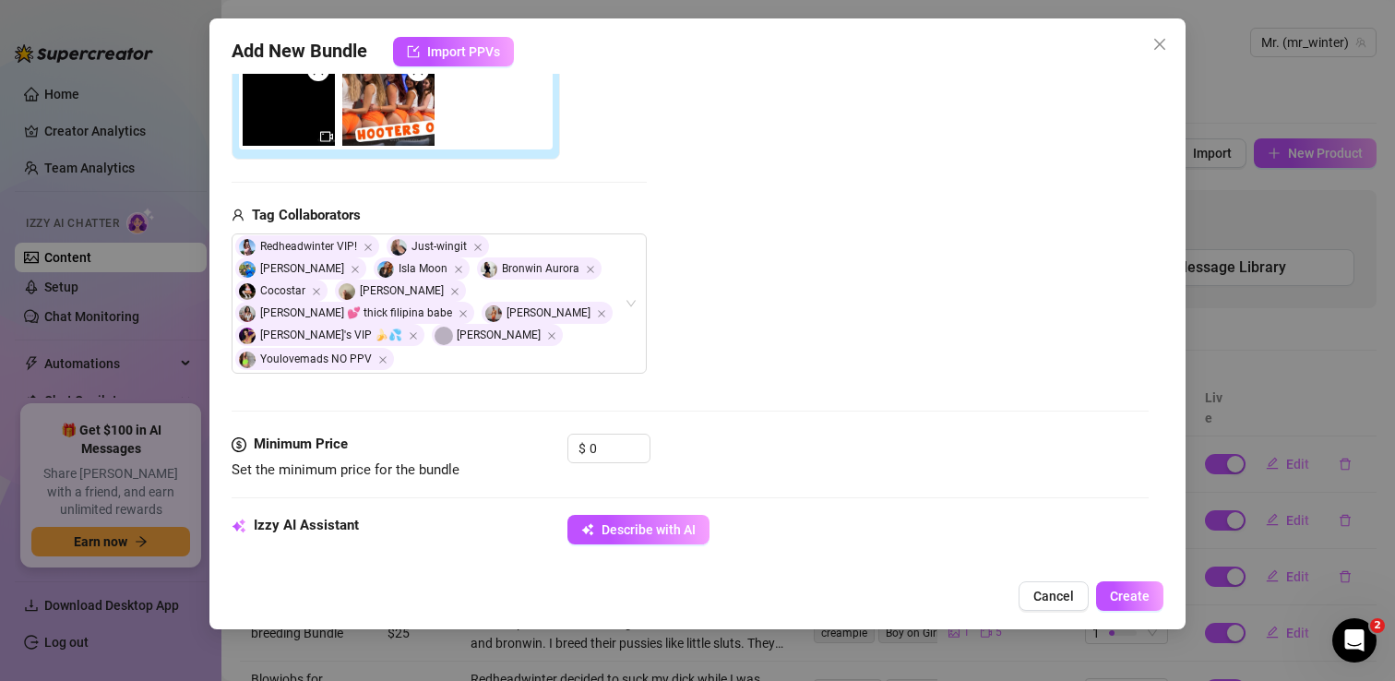
click at [753, 389] on div "Media Add Media from Vault Attached Media Tag Collaborators Redheadwinter VIP! …" at bounding box center [690, 184] width 917 height 500
click at [622, 435] on input "0" at bounding box center [619, 449] width 60 height 28
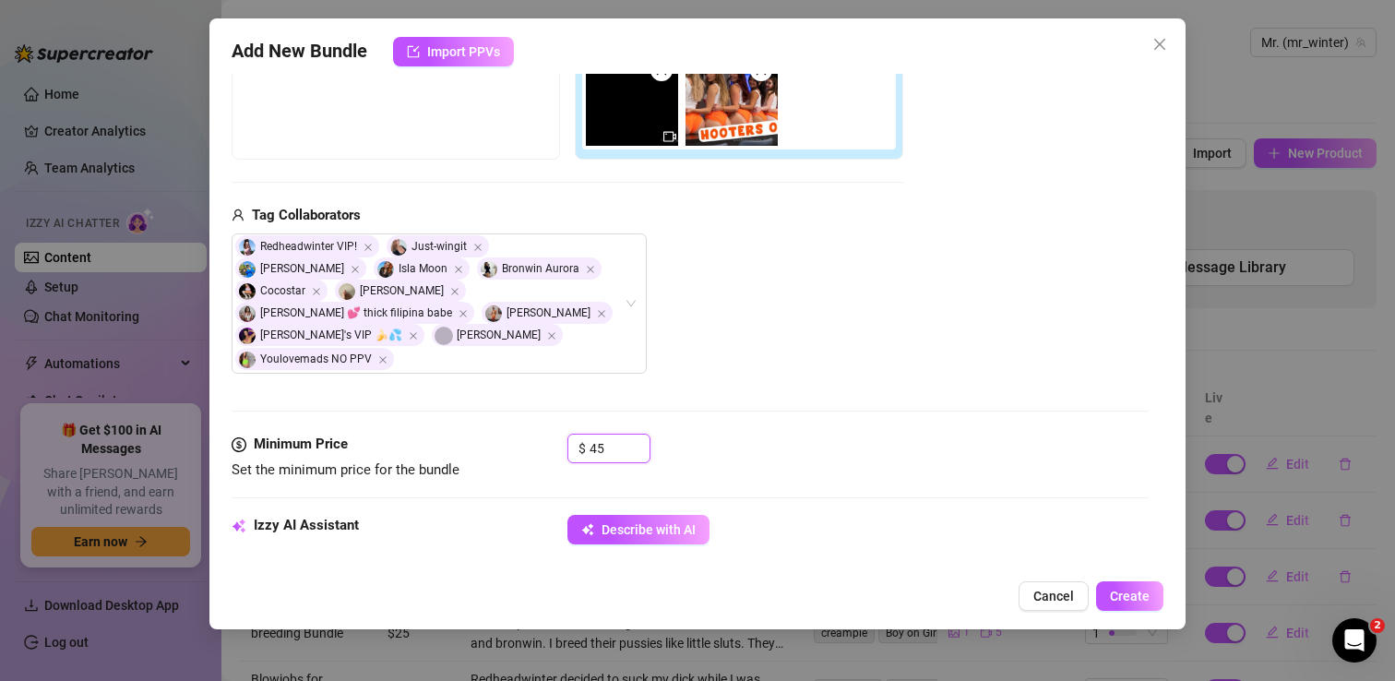
type input "45"
click at [758, 390] on div "Media Add Media from Vault Free preview Pay to view Tag Collaborators Redheadwi…" at bounding box center [690, 184] width 917 height 500
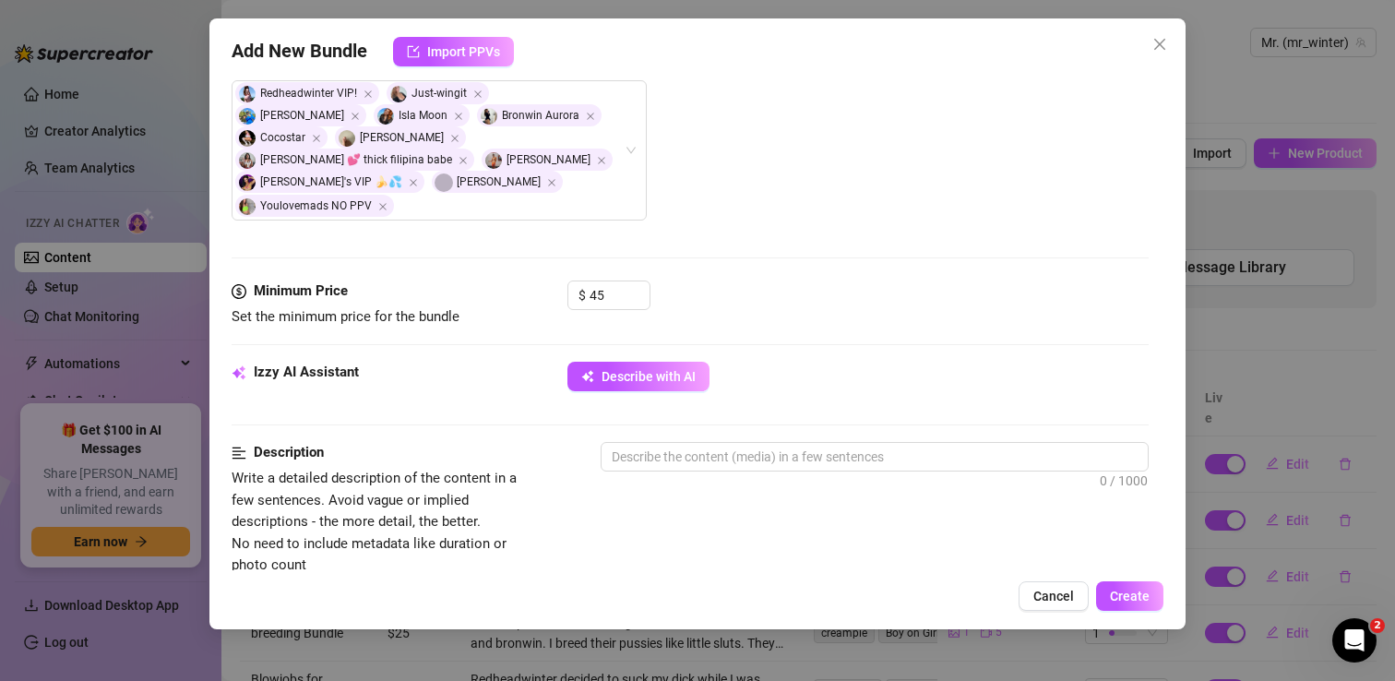
scroll to position [502, 0]
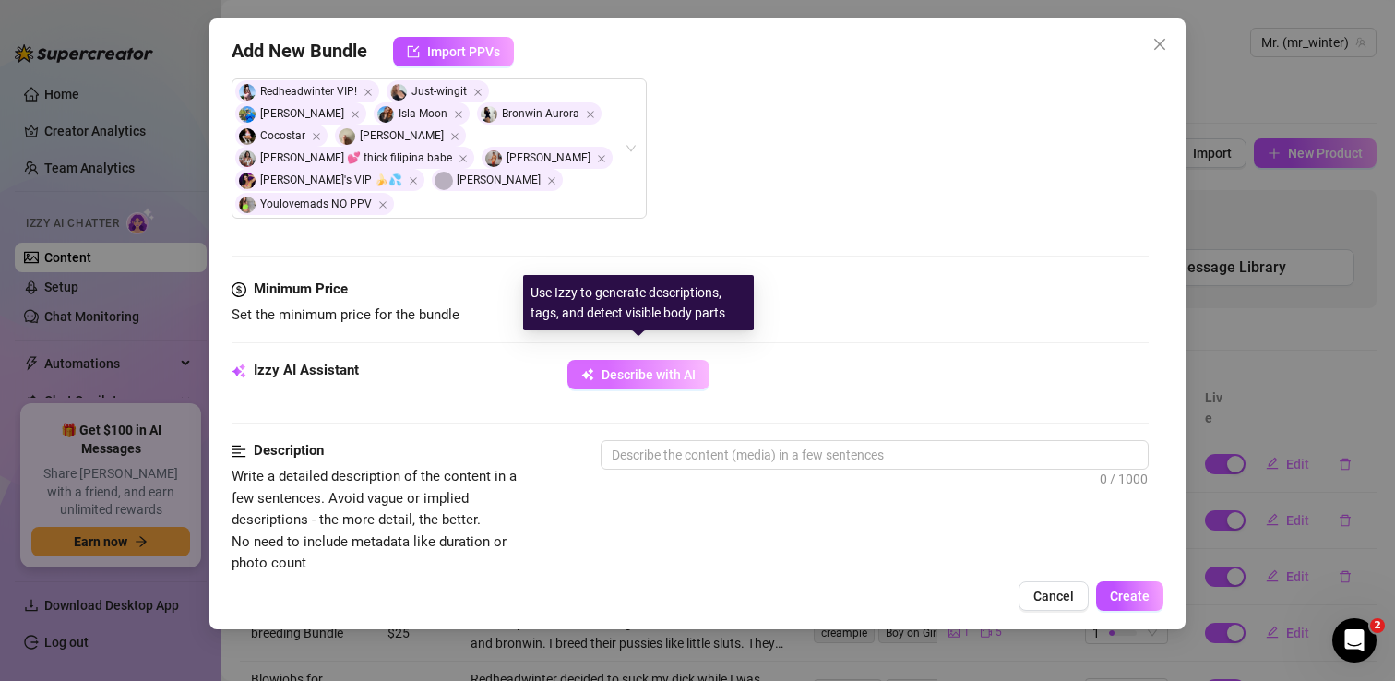
click at [671, 367] on span "Describe with AI" at bounding box center [648, 374] width 94 height 15
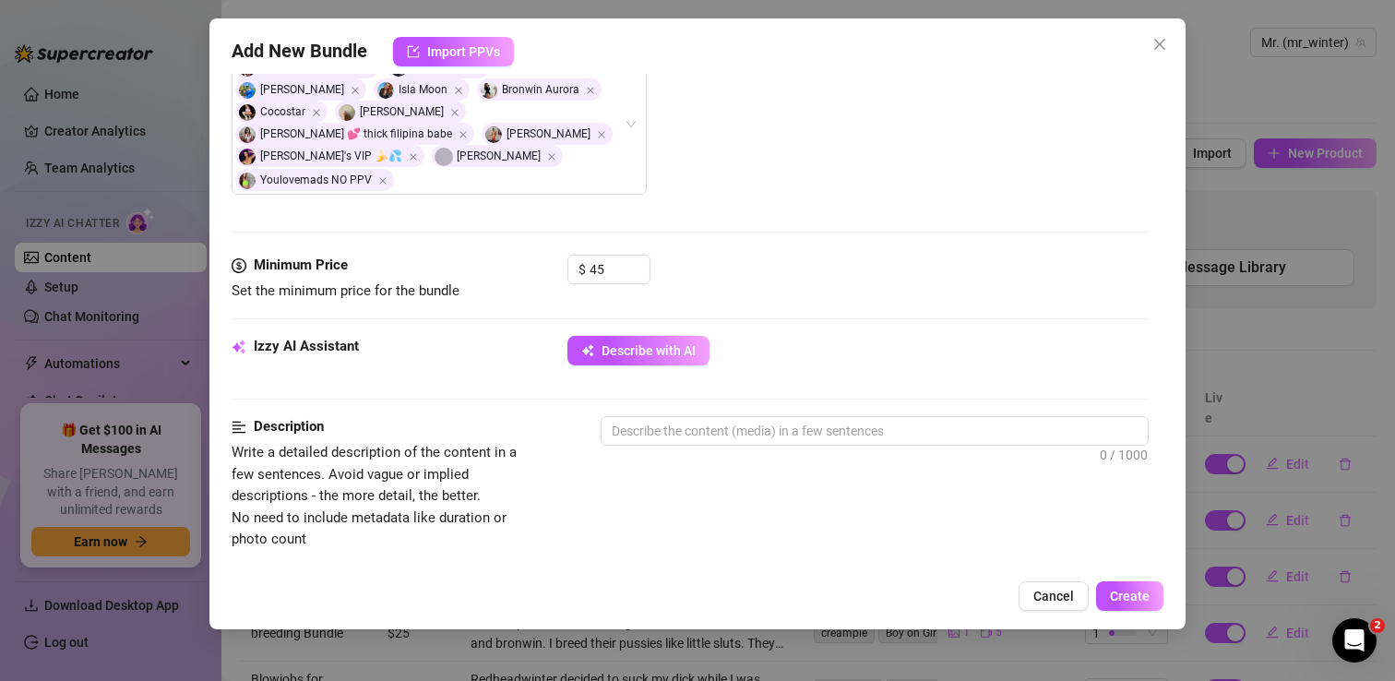
scroll to position [527, 0]
click at [733, 448] on div at bounding box center [875, 463] width 548 height 30
click at [723, 418] on textarea at bounding box center [874, 430] width 546 height 28
type textarea "A"
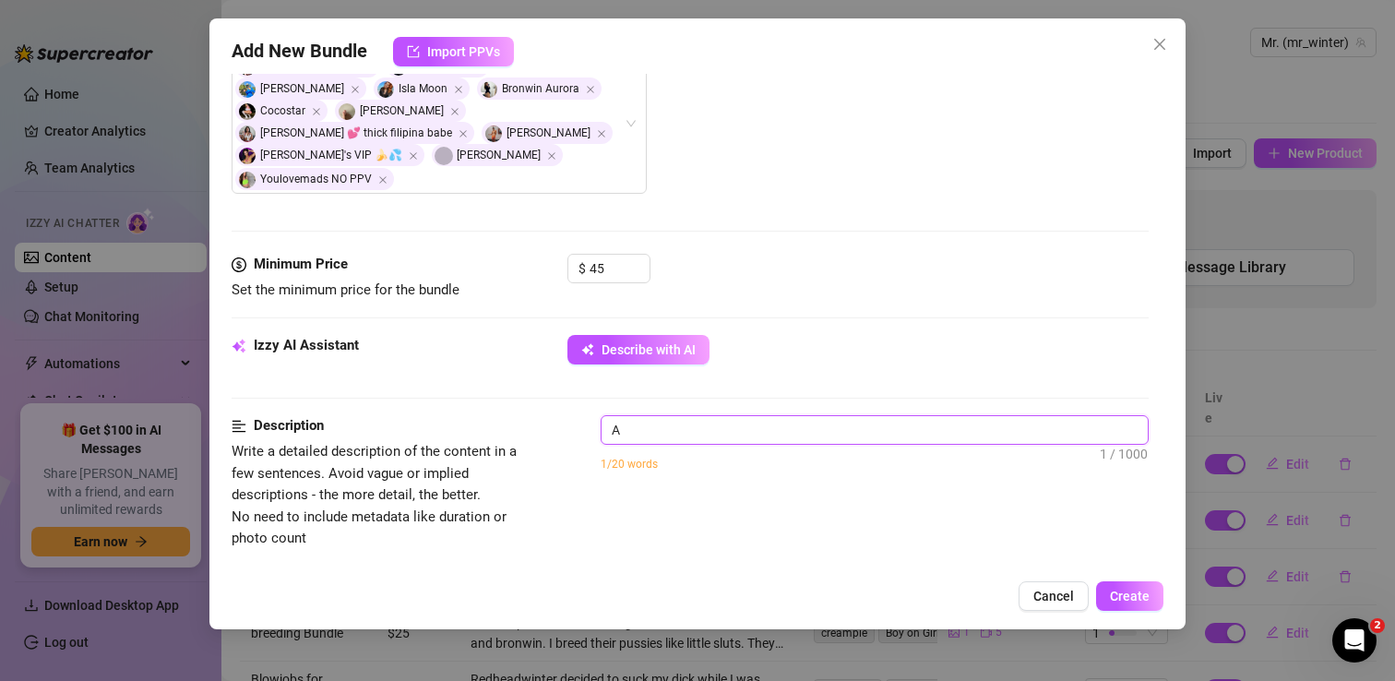
type textarea "A"
type textarea "A h"
type textarea "A hi"
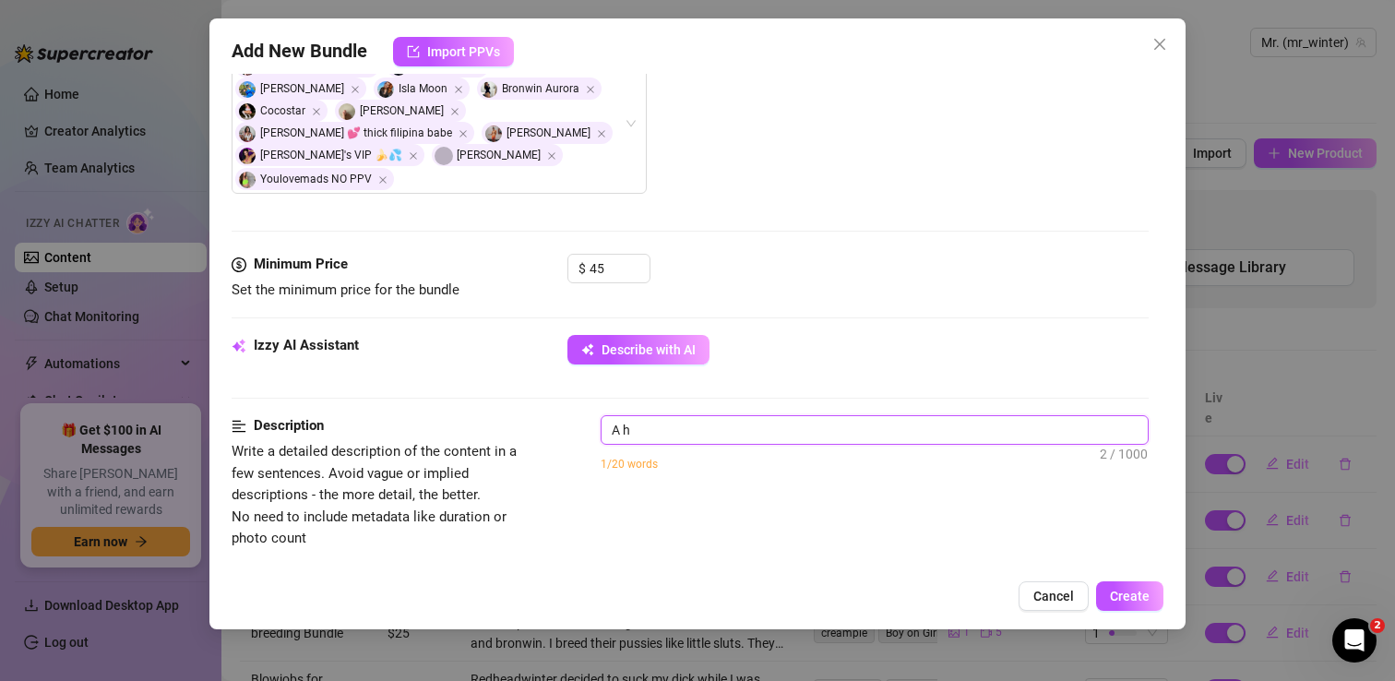
type textarea "A hi"
type textarea "A hig"
type textarea "A hi"
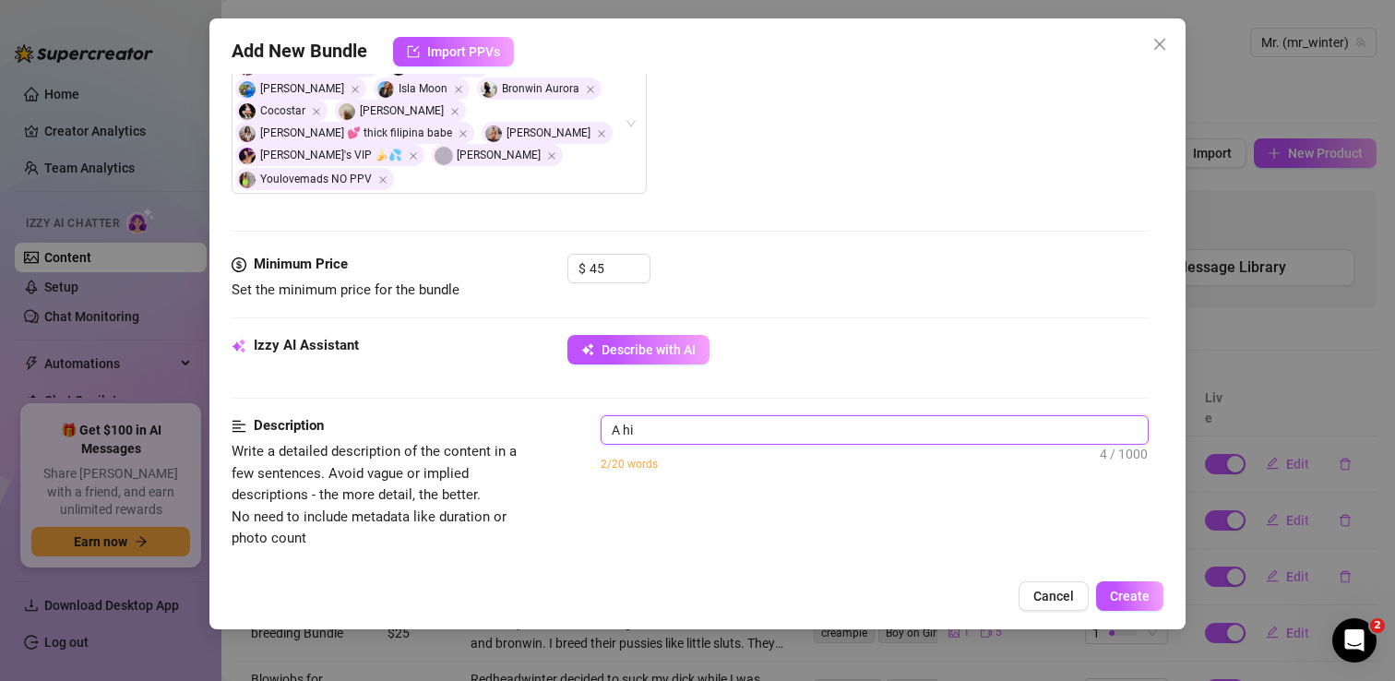
type textarea "A h"
type textarea "A hu"
type textarea "A hug"
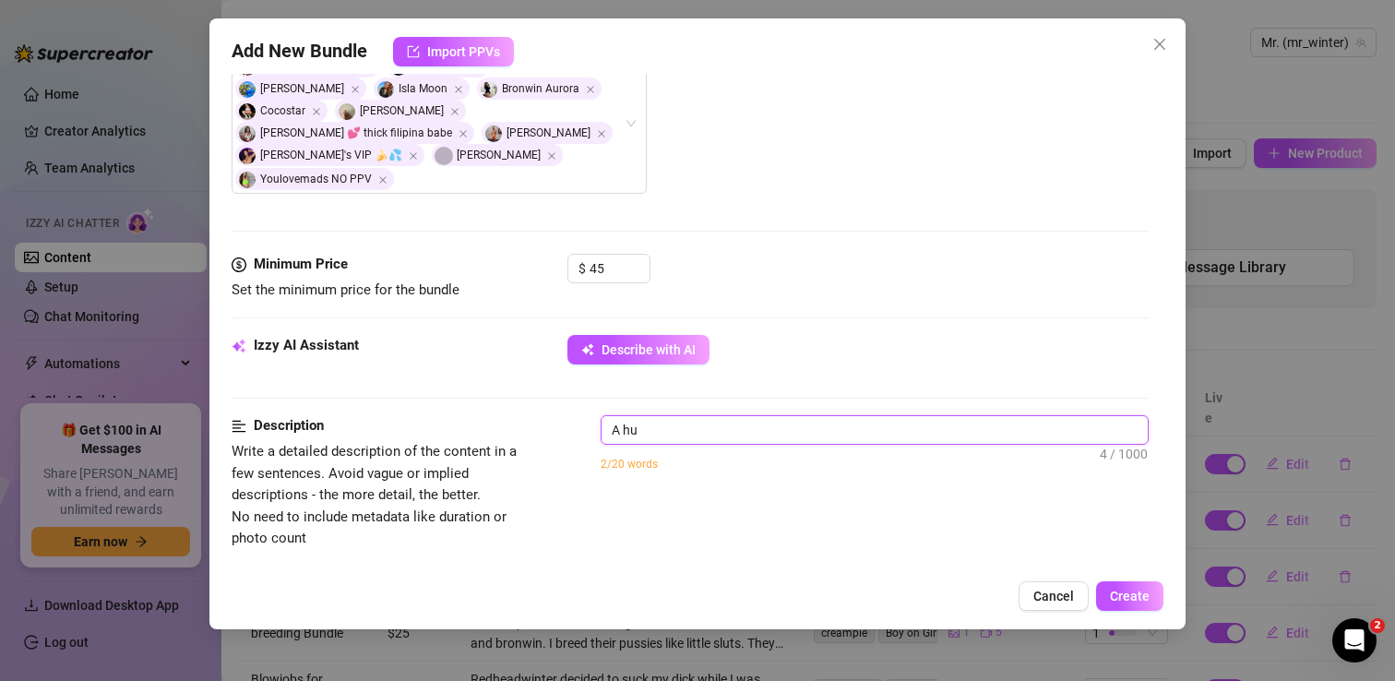
type textarea "A hug"
type textarea "A huge"
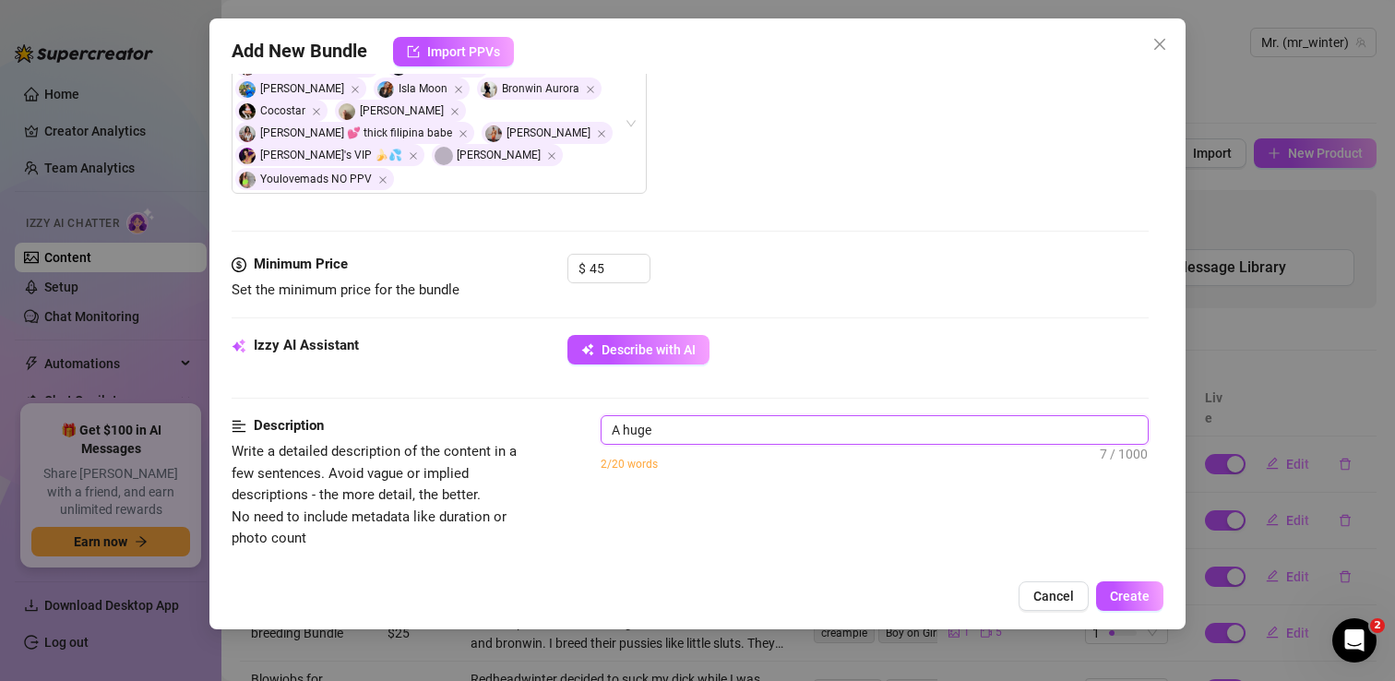
type textarea "A huge o"
type textarea "A huge or"
type textarea "A huge org"
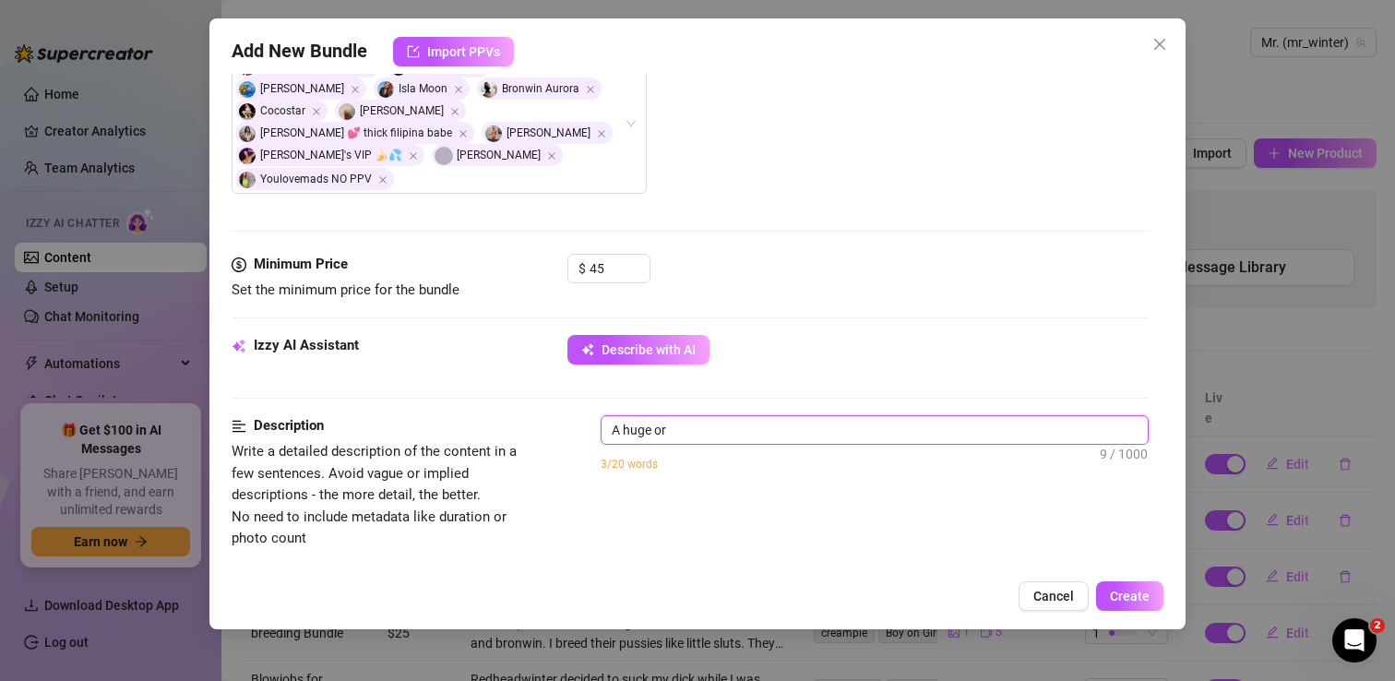
type textarea "A huge org"
type textarea "A huge orgy"
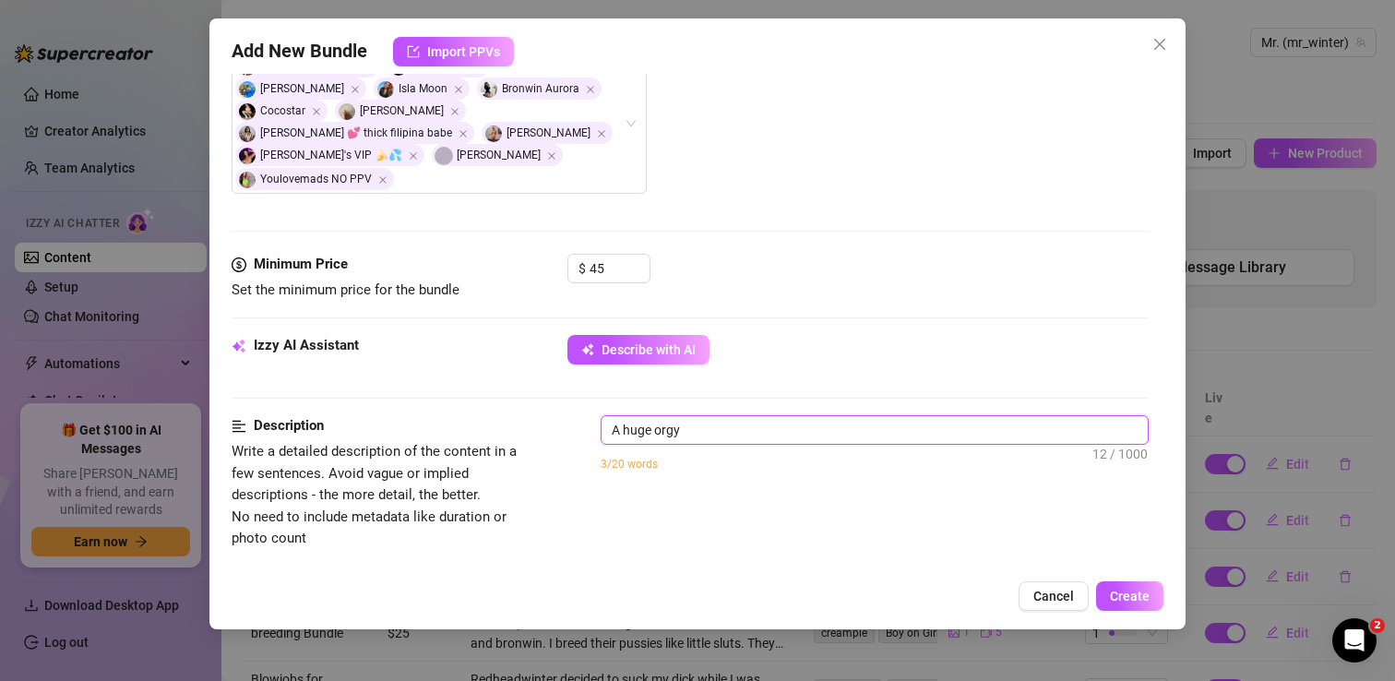
type textarea "A huge orgy w"
type textarea "A huge orgy wi"
type textarea "A huge orgy wih"
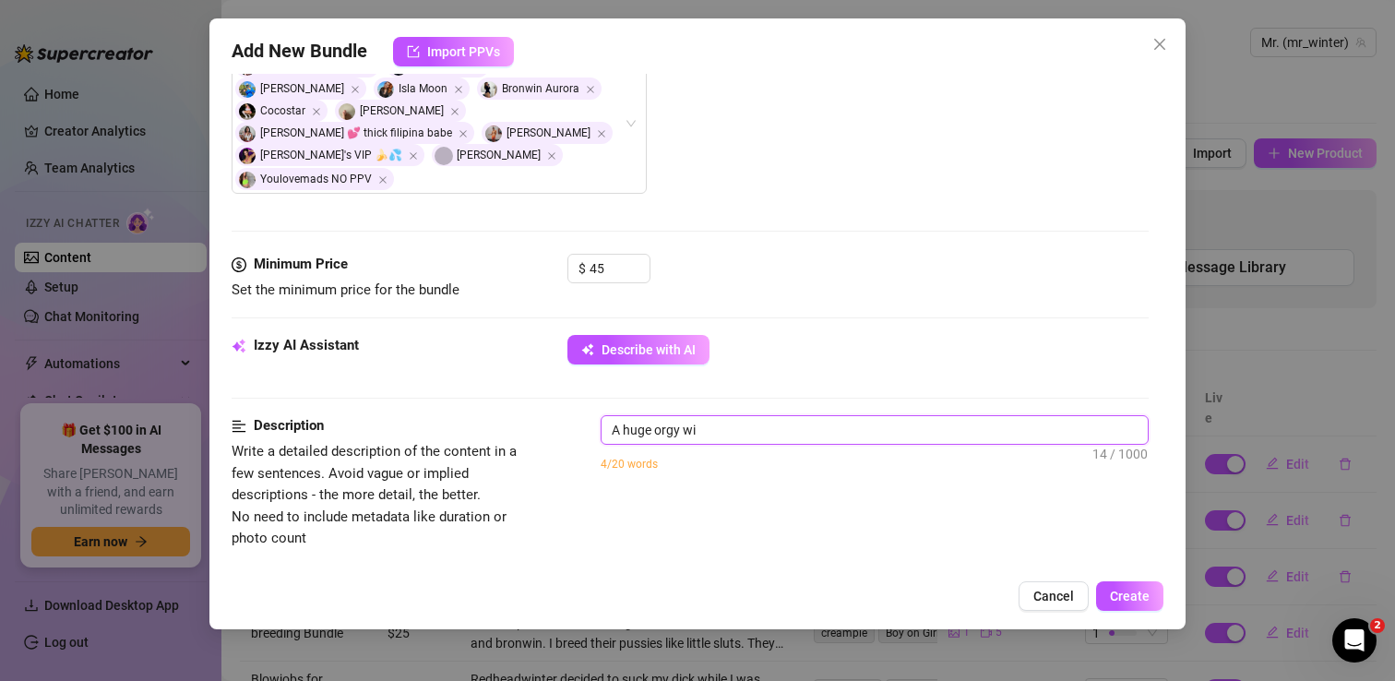
type textarea "A huge orgy wih"
type textarea "A huge orgy wi"
type textarea "A huge orgy wit"
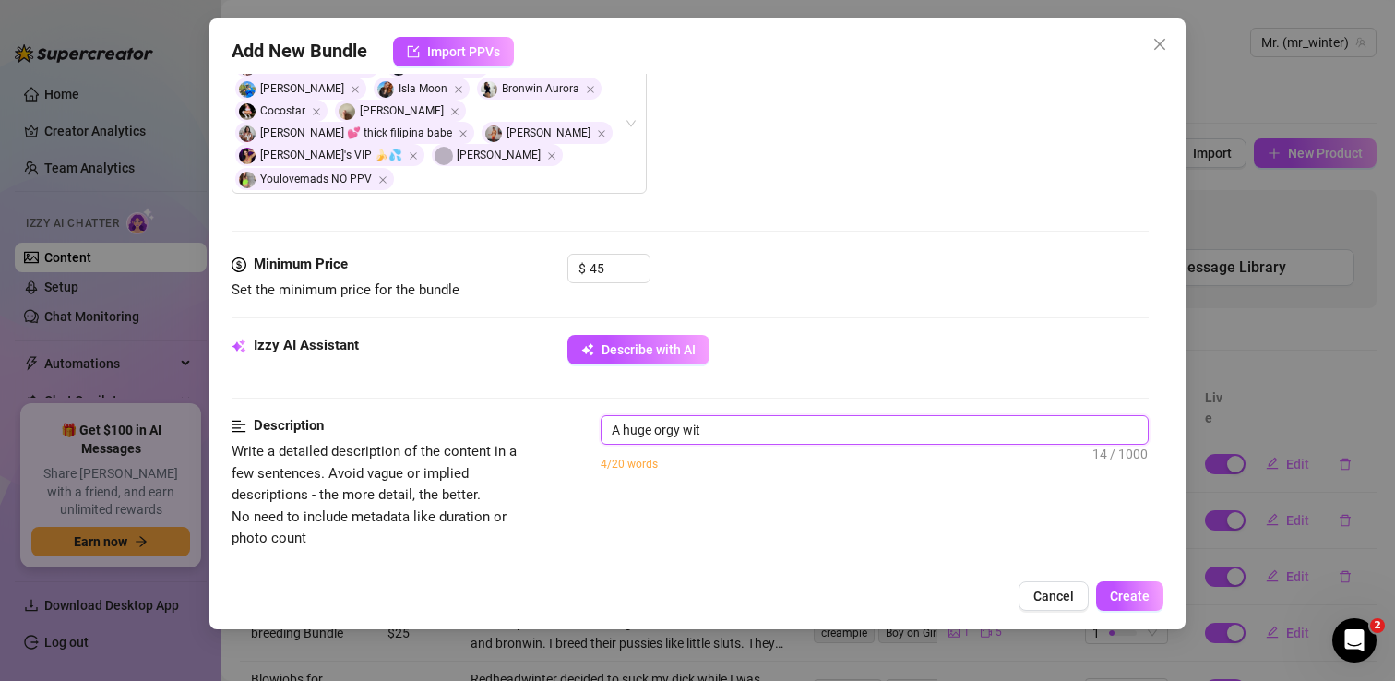
type textarea "A huge orgy with"
type textarea "A huge orgy with r"
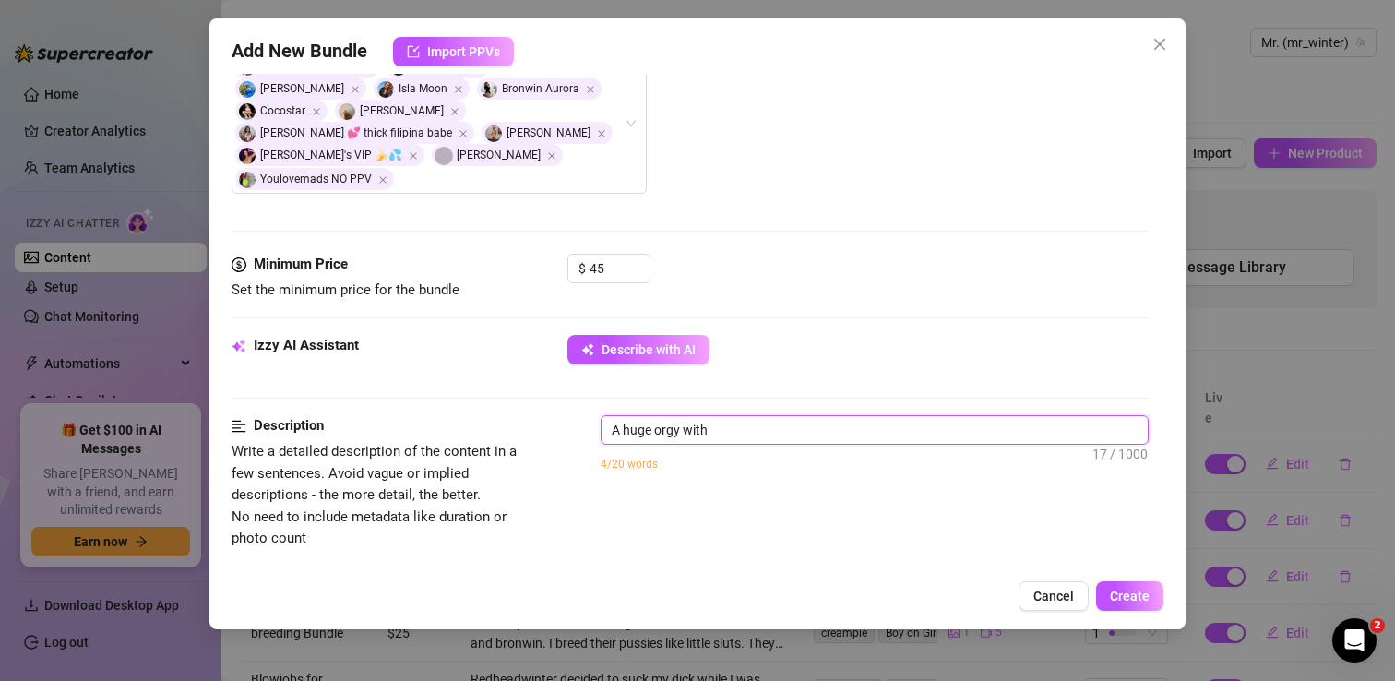
type textarea "A huge orgy with r"
type textarea "A huge orgy with re"
type textarea "A huge orgy with red"
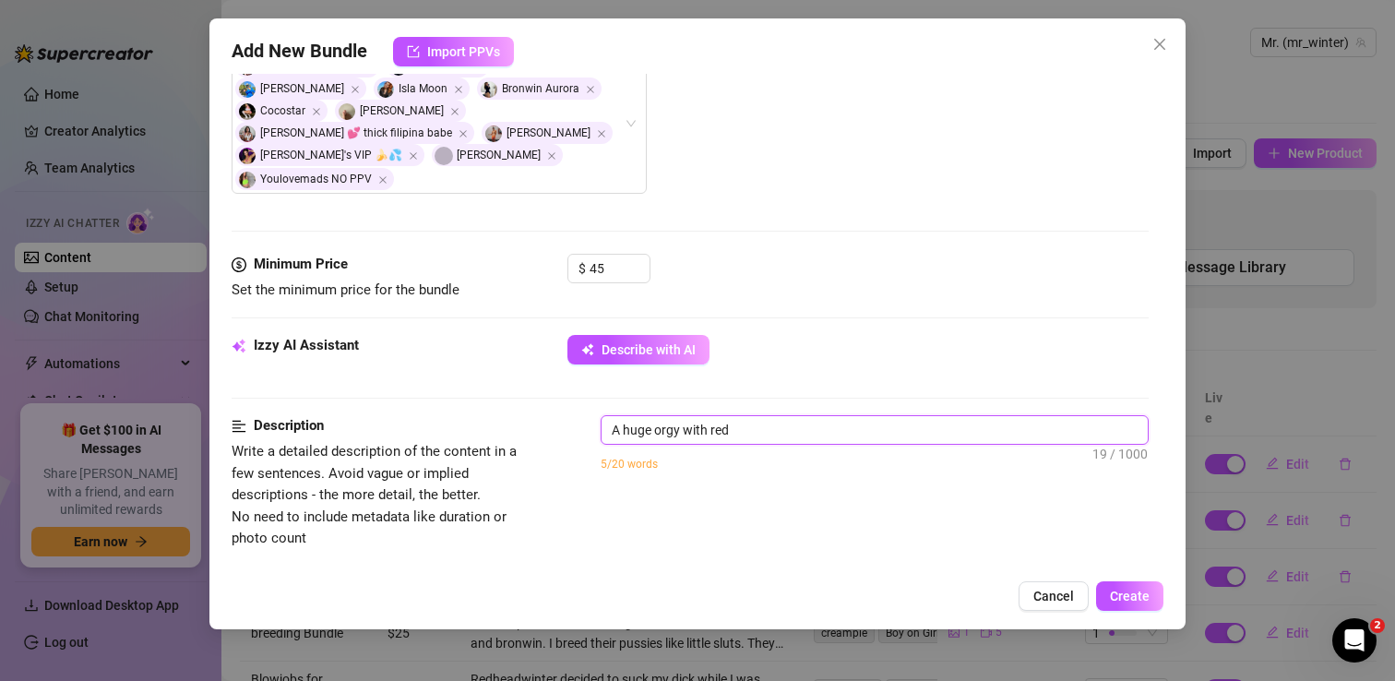
type textarea "A huge orgy with redh"
type textarea "A huge orgy with redhe"
type textarea "A huge orgy with redhea"
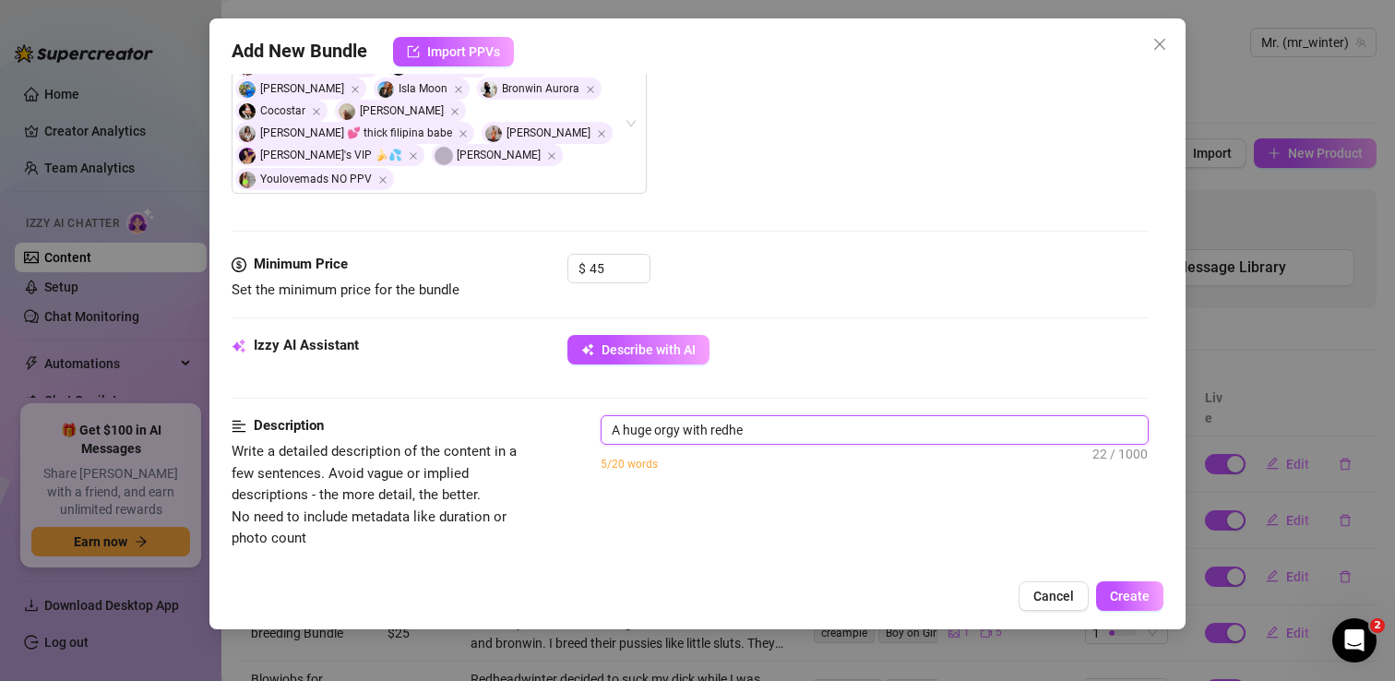
type textarea "A huge orgy with redhea"
type textarea "A huge orgy with redhead"
type textarea "A huge orgy with redheadw"
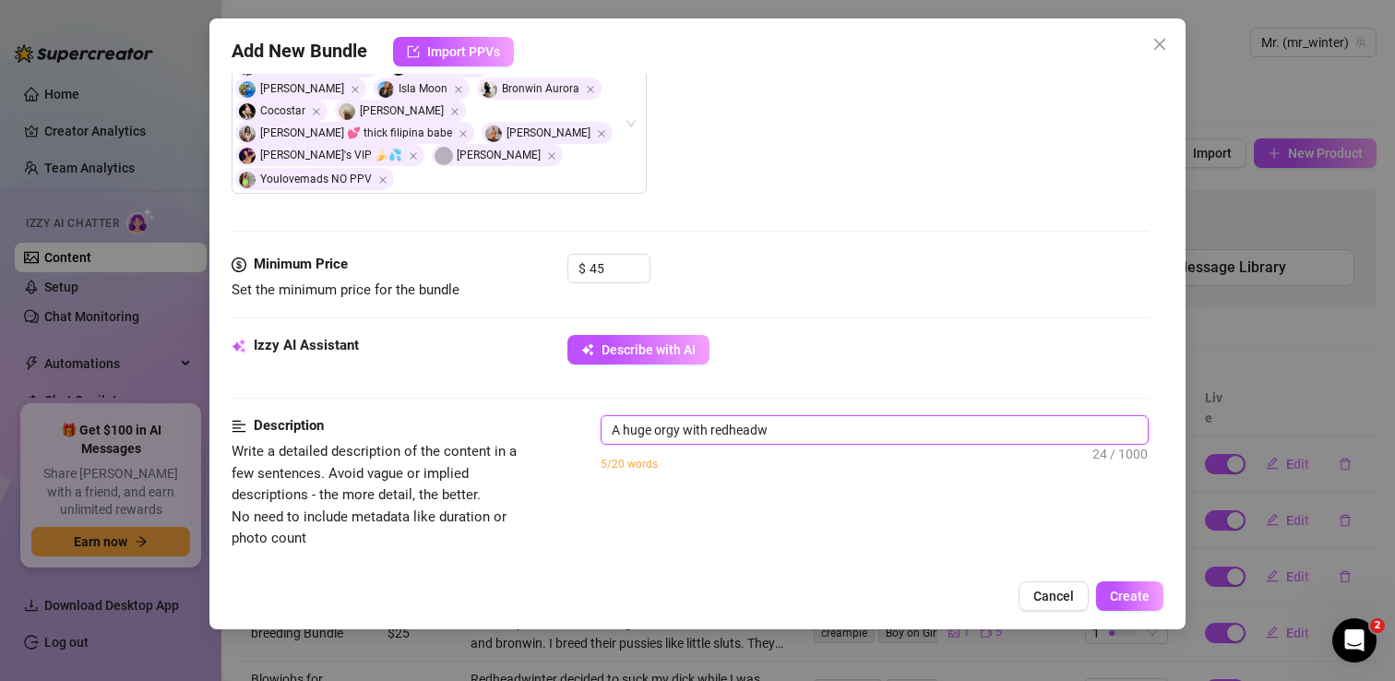
type textarea "A huge orgy with redheadwi"
type textarea "A huge orgy with redheadwin"
type textarea "A huge orgy with redheadwint"
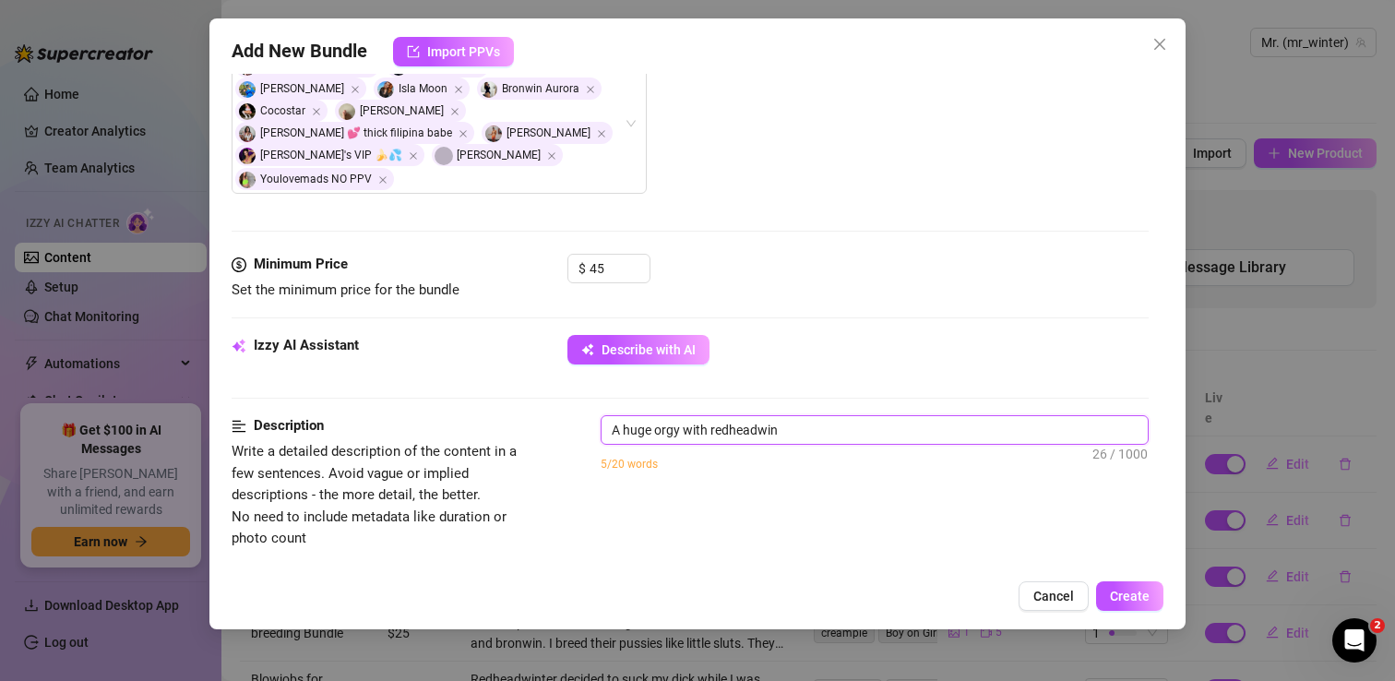
type textarea "A huge orgy with redheadwint"
type textarea "A huge orgy with redheadwinte"
type textarea "A huge orgy with redheadwinter"
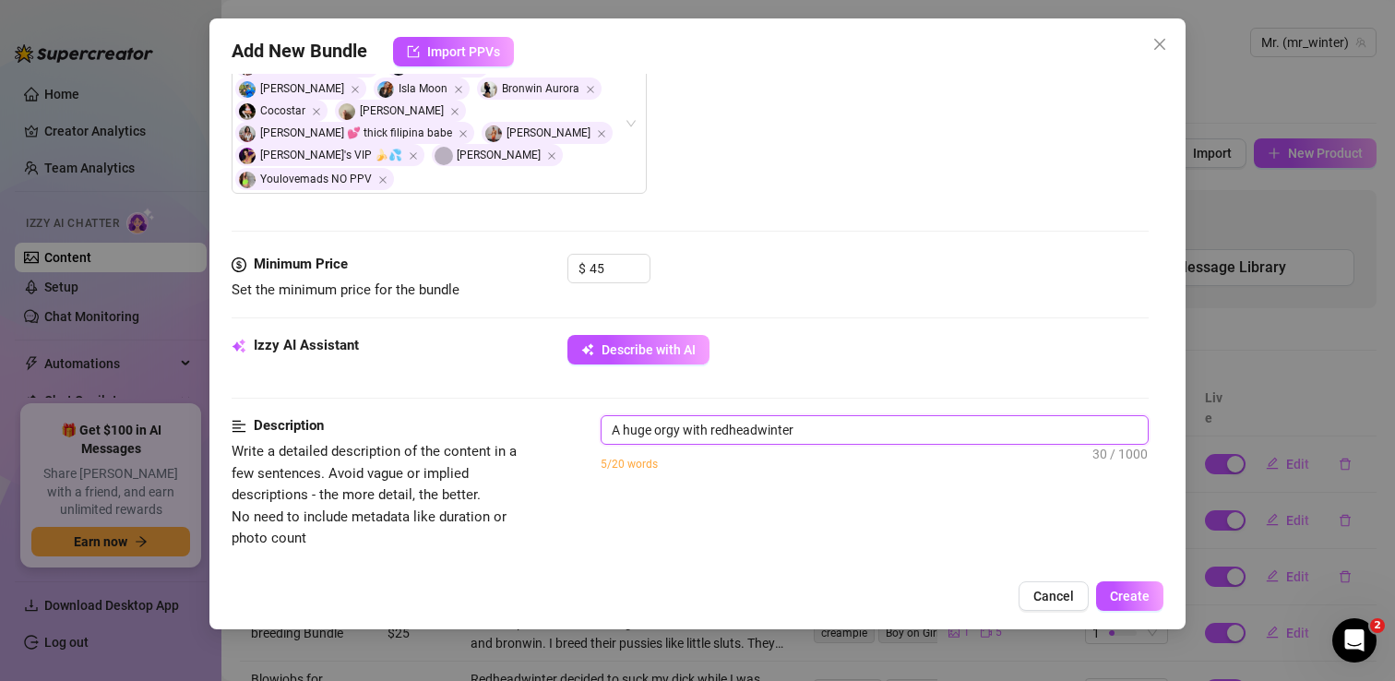
type textarea "A huge orgy with redheadwinter,"
type textarea "A huge orgy with redheadwinter, b"
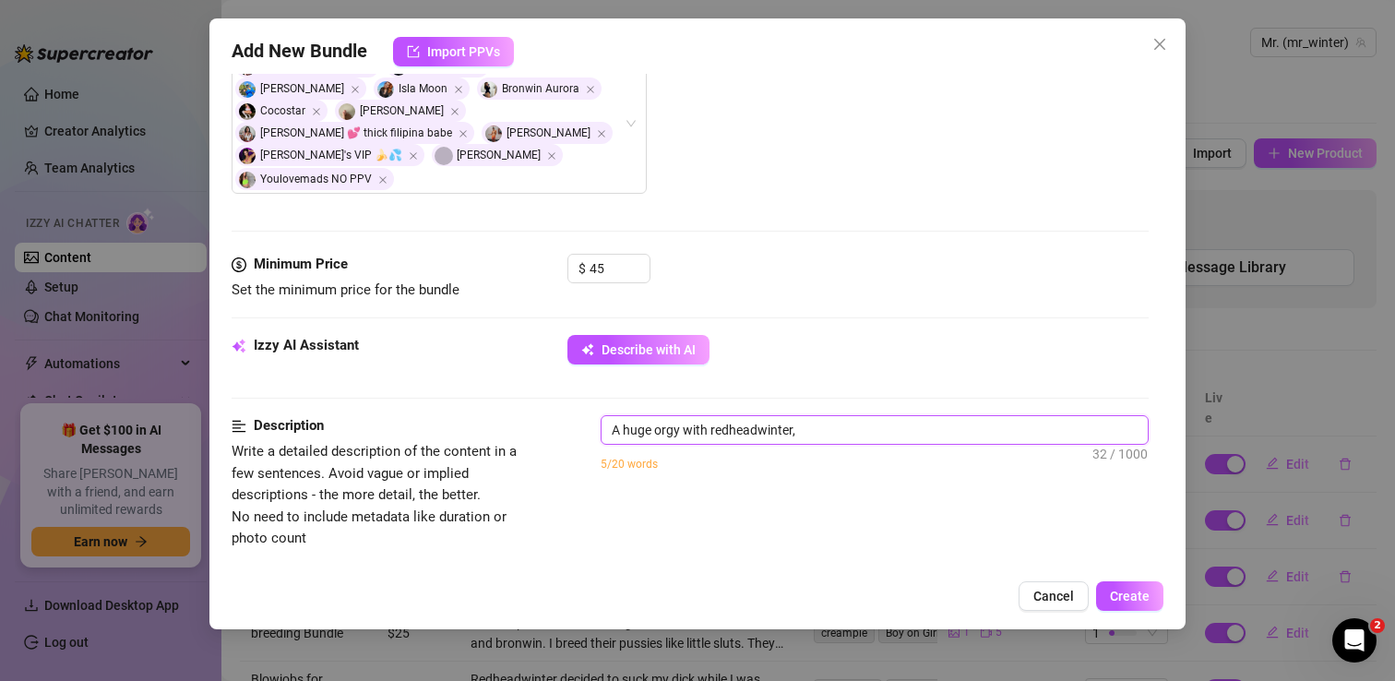
type textarea "A huge orgy with redheadwinter, b"
type textarea "A huge orgy with redheadwinter, br"
type textarea "A huge orgy with redheadwinter, bro"
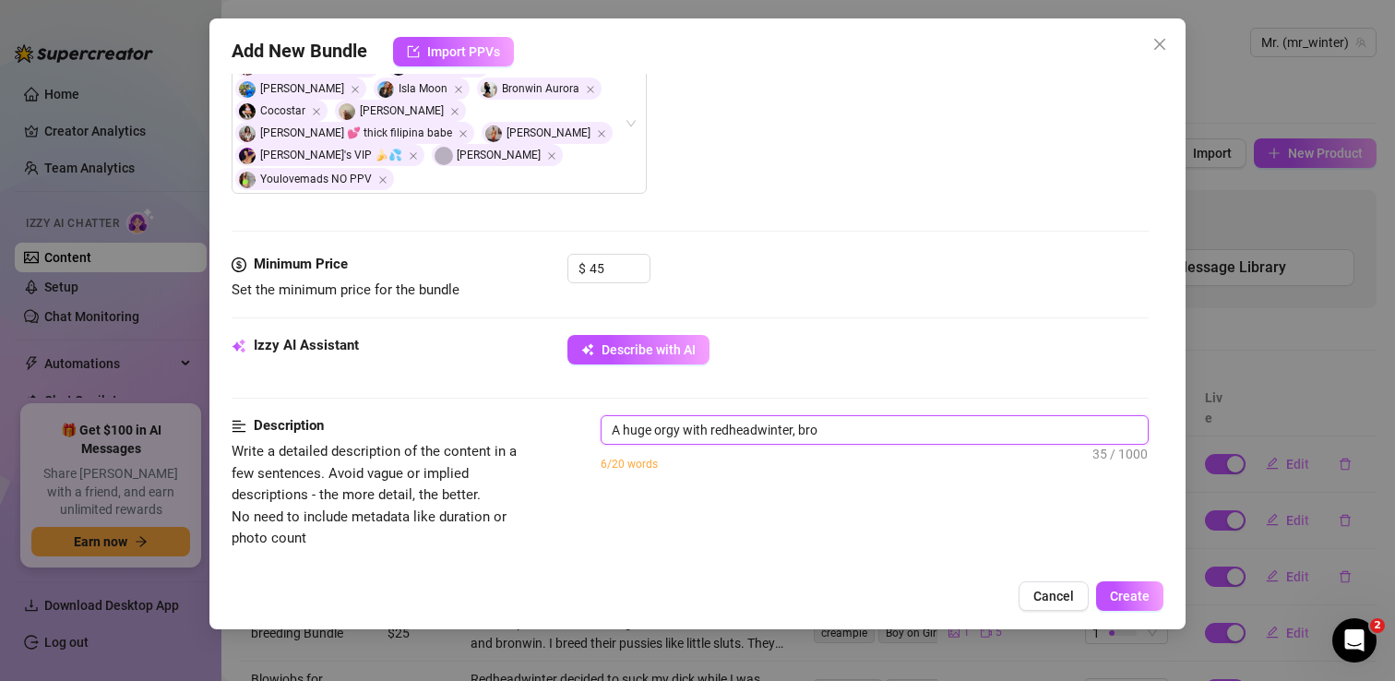
type textarea "A huge orgy with redheadwinter, bron"
type textarea "A huge orgy with redheadwinter, bronw"
type textarea "A huge orgy with redheadwinter, bronwi"
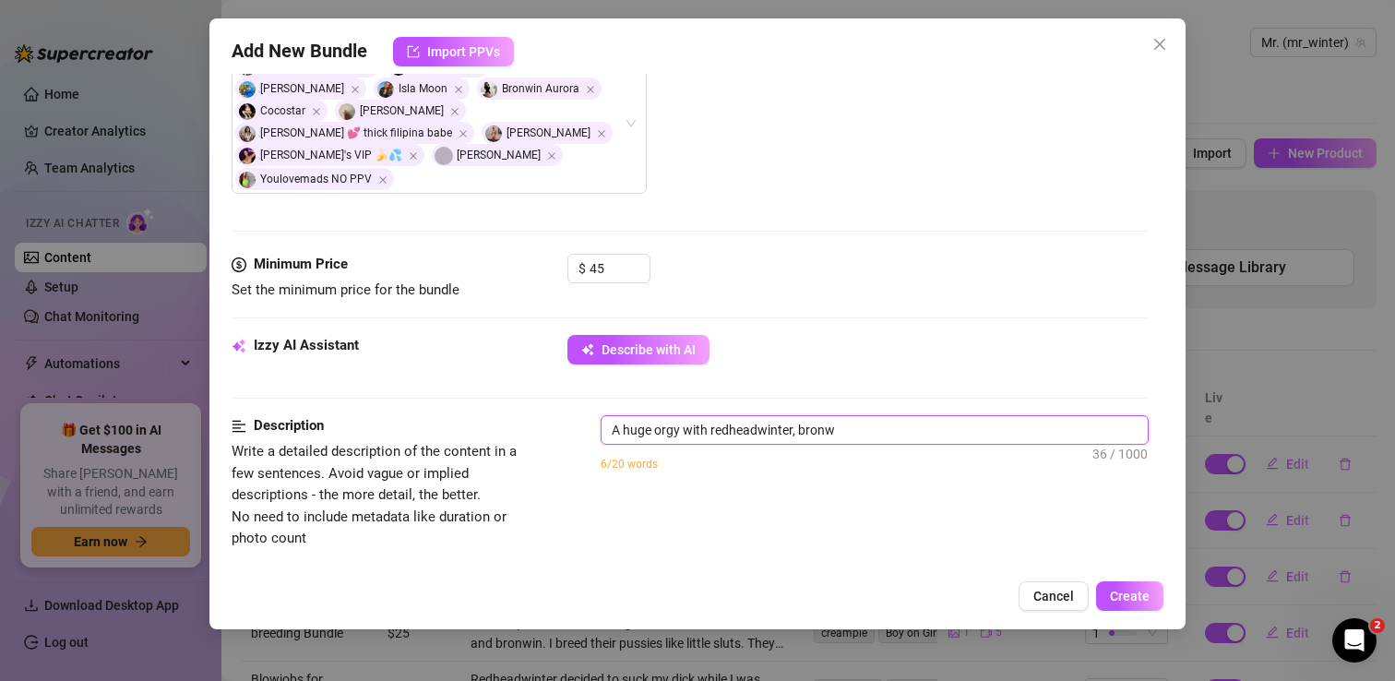
type textarea "A huge orgy with redheadwinter, bronwi"
type textarea "A huge orgy with redheadwinter, bronwin"
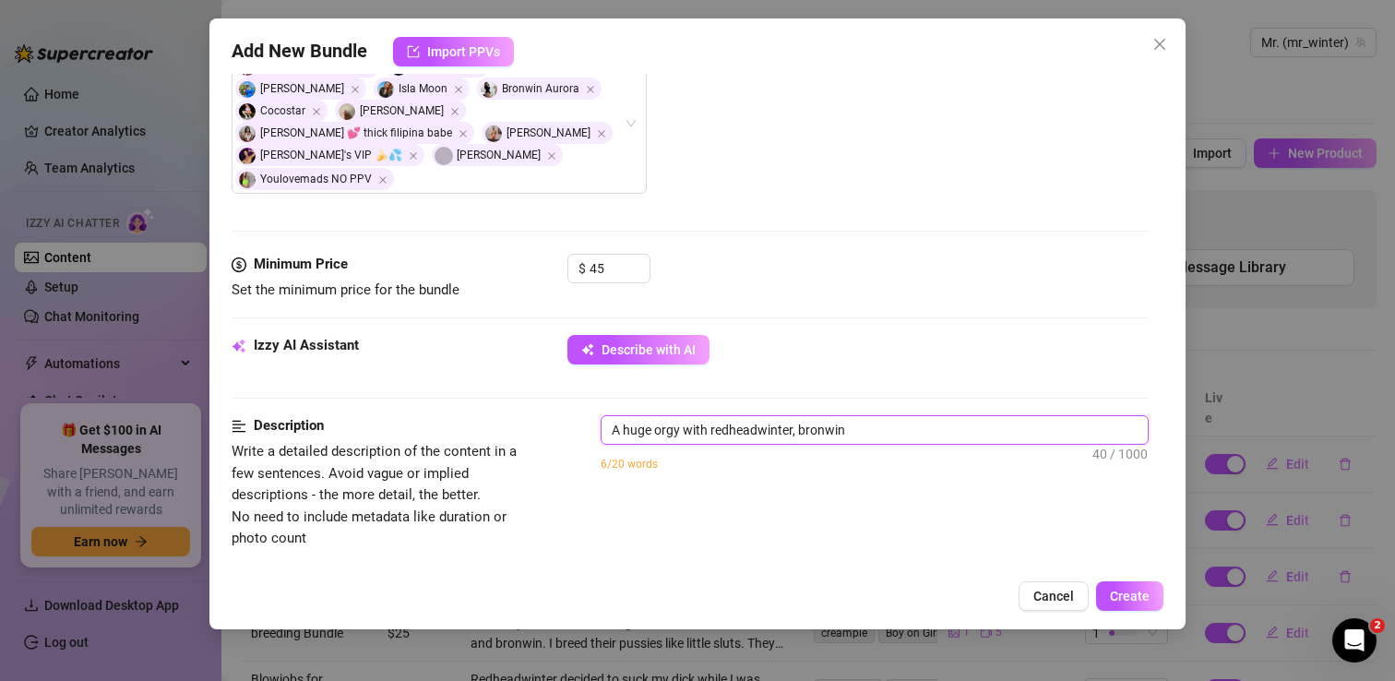
type textarea "A huge orgy with redheadwinter, bronwin a"
type textarea "A huge orgy with redheadwinter, bronwin an"
type textarea "A huge orgy with redheadwinter, bronwin and"
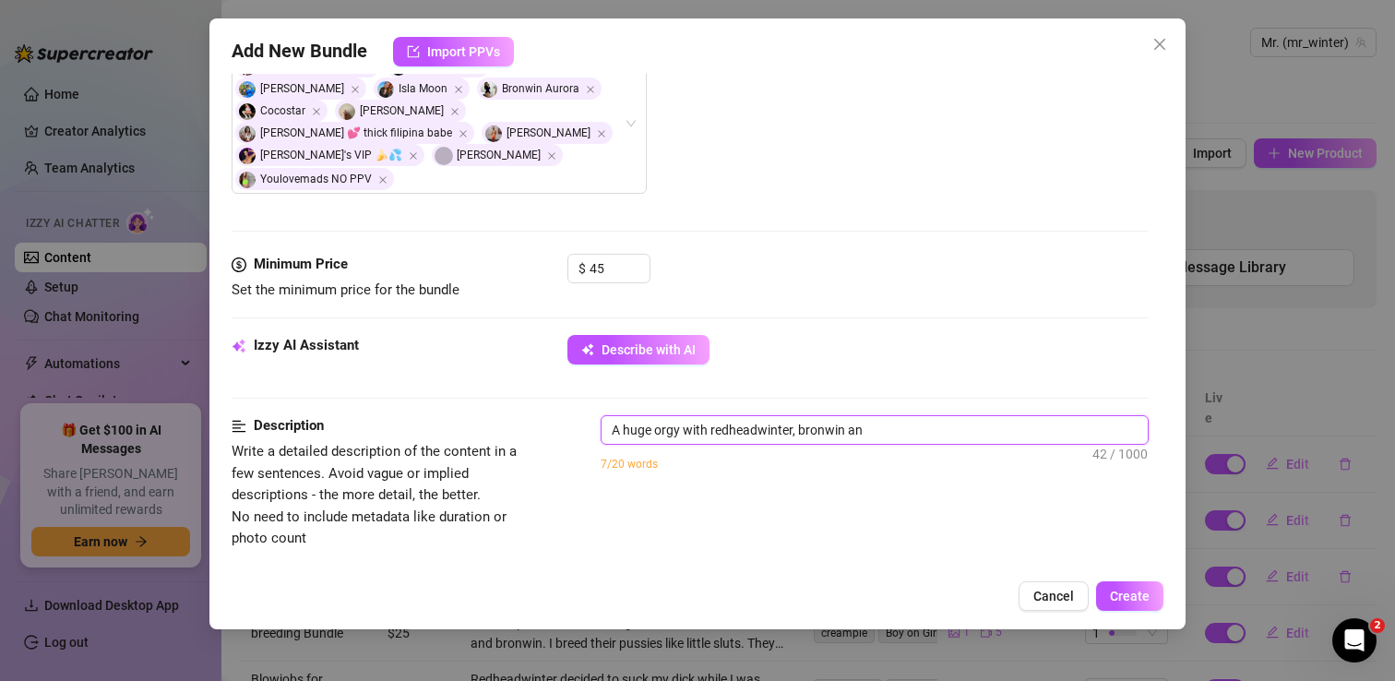
type textarea "A huge orgy with redheadwinter, bronwin and"
type textarea "A huge orgy with redheadwinter, bronwin and c"
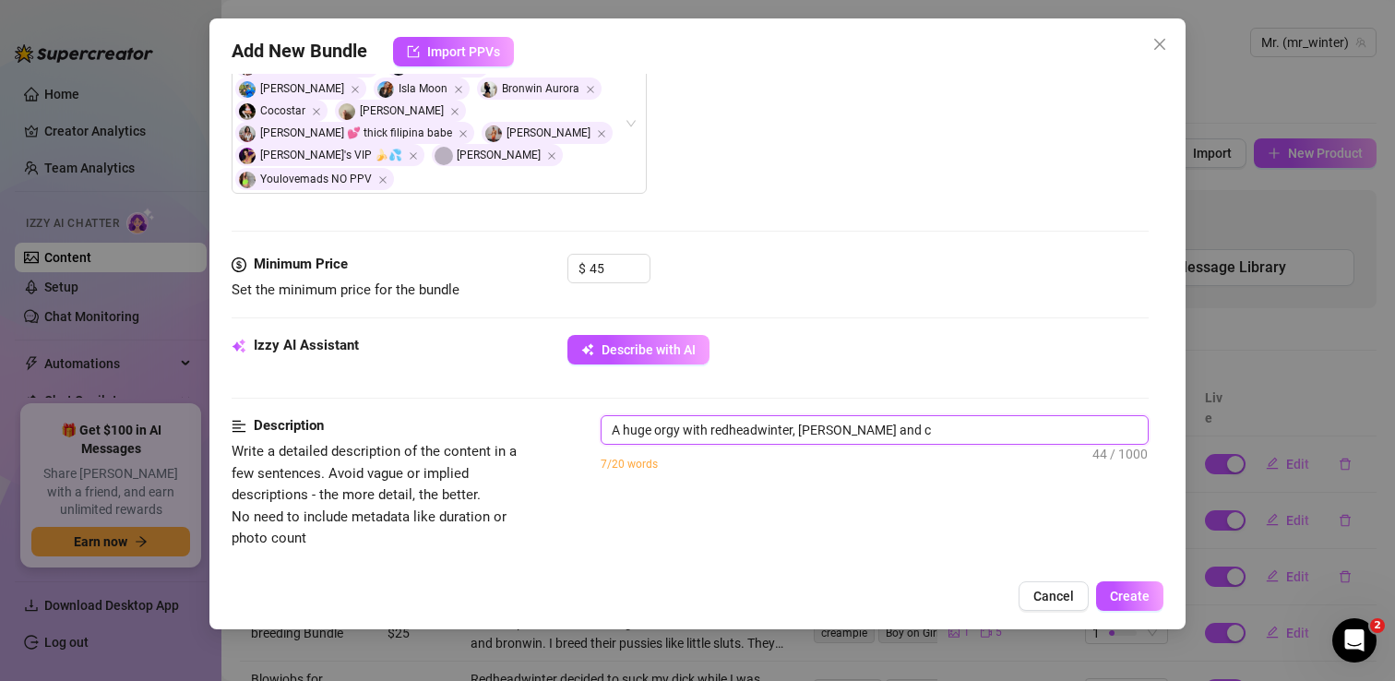
type textarea "A huge orgy with redheadwinter, bronwin and co"
type textarea "A huge orgy with redheadwinter, bronwin and coc"
type textarea "A huge orgy with redheadwinter, bronwin and coco"
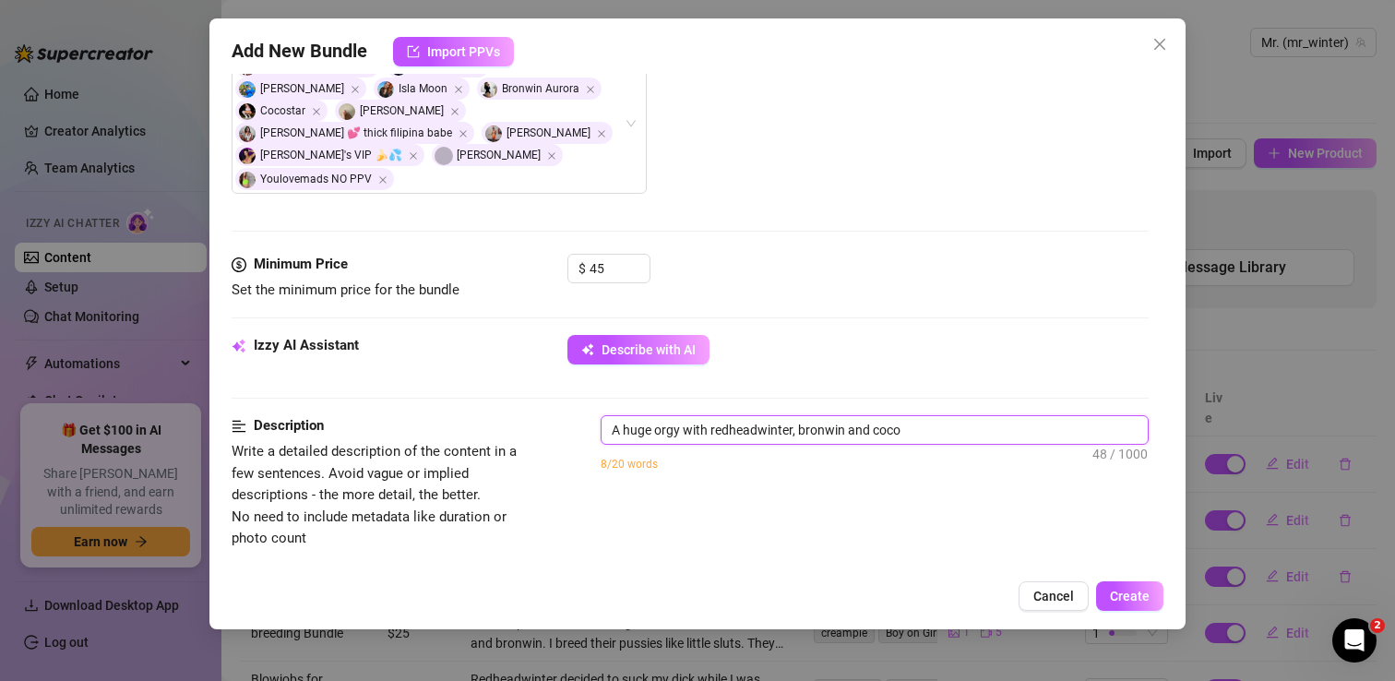
type textarea "A huge orgy with redheadwinter, bronwin and cocos"
type textarea "A huge orgy with redheadwinter, bronwin and cocost"
type textarea "A huge orgy with redheadwinter, bronwin and cocosta"
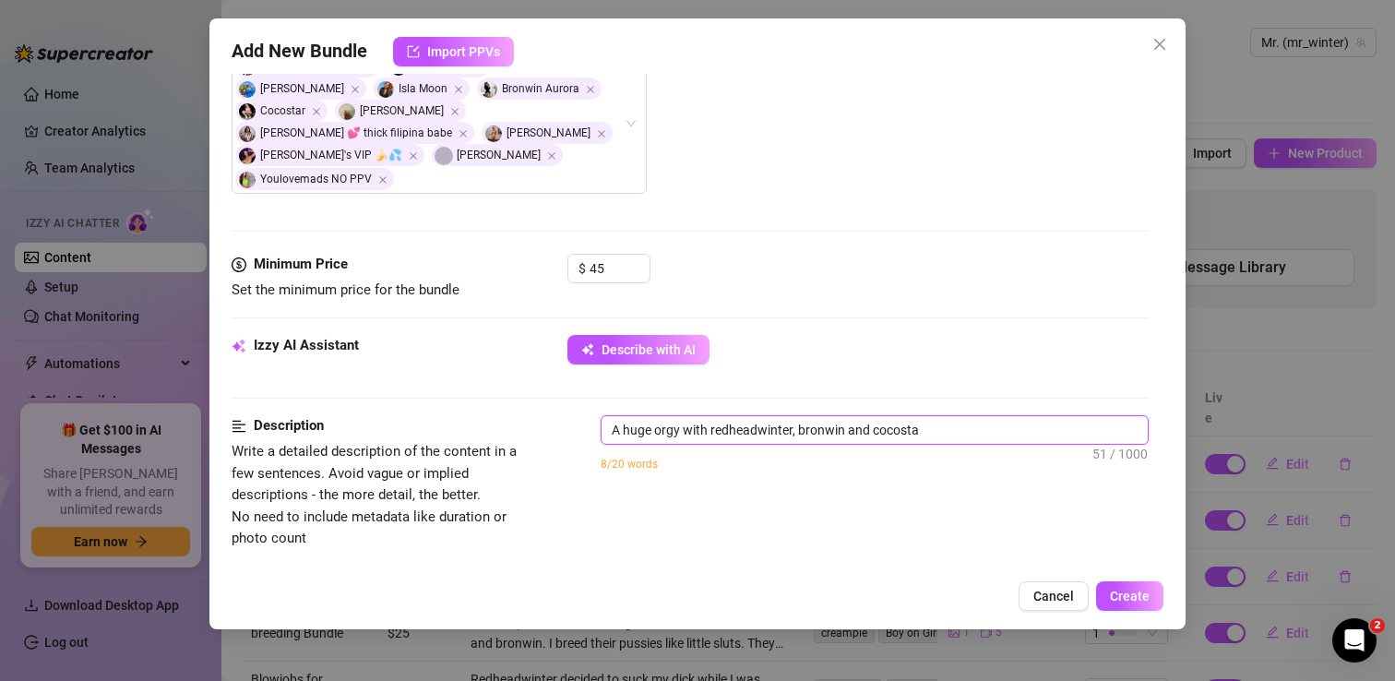
type textarea "A huge orgy with redheadwinter, bronwin and cocostar"
type textarea "A huge orgy with redheadwinter, bronwin and cocostar."
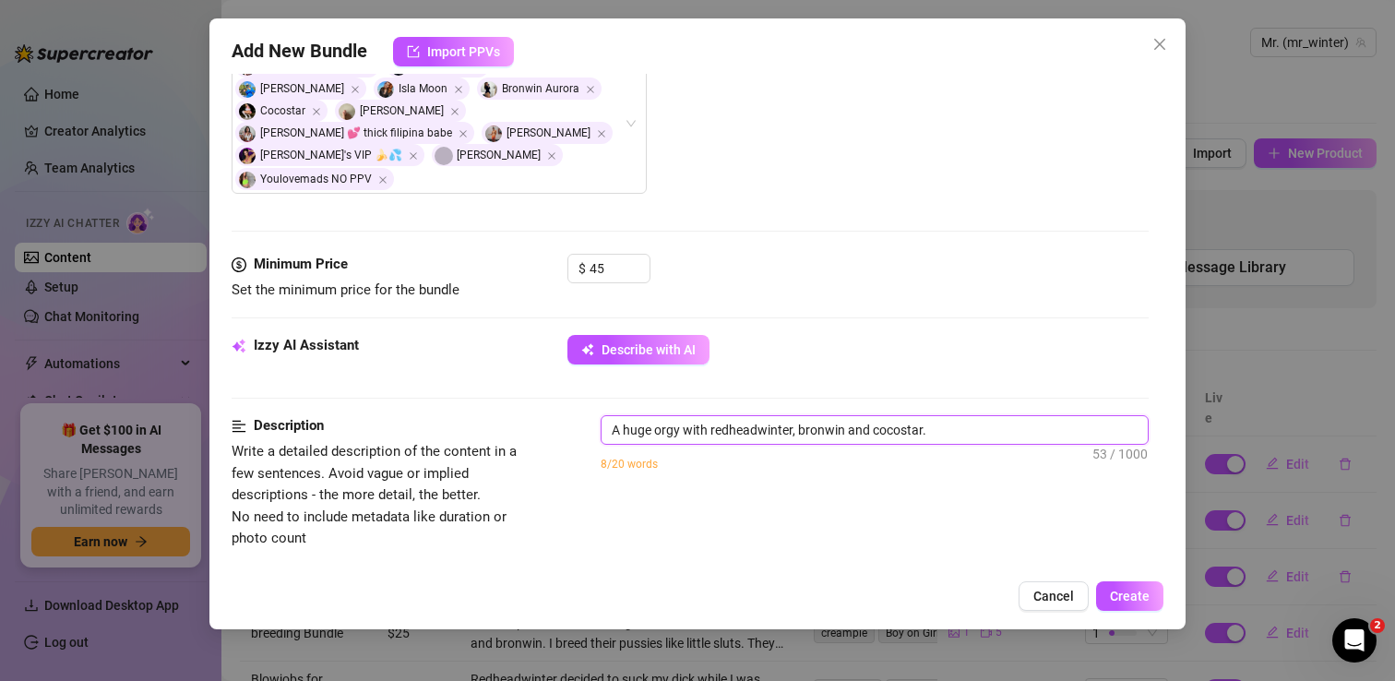
type textarea "A huge orgy with redheadwinter, bronwin and cocostar."
type textarea "A huge orgy with redheadwinter, bronwin and cocostar. T"
type textarea "A huge orgy with redheadwinter, bronwin and cocostar. Th"
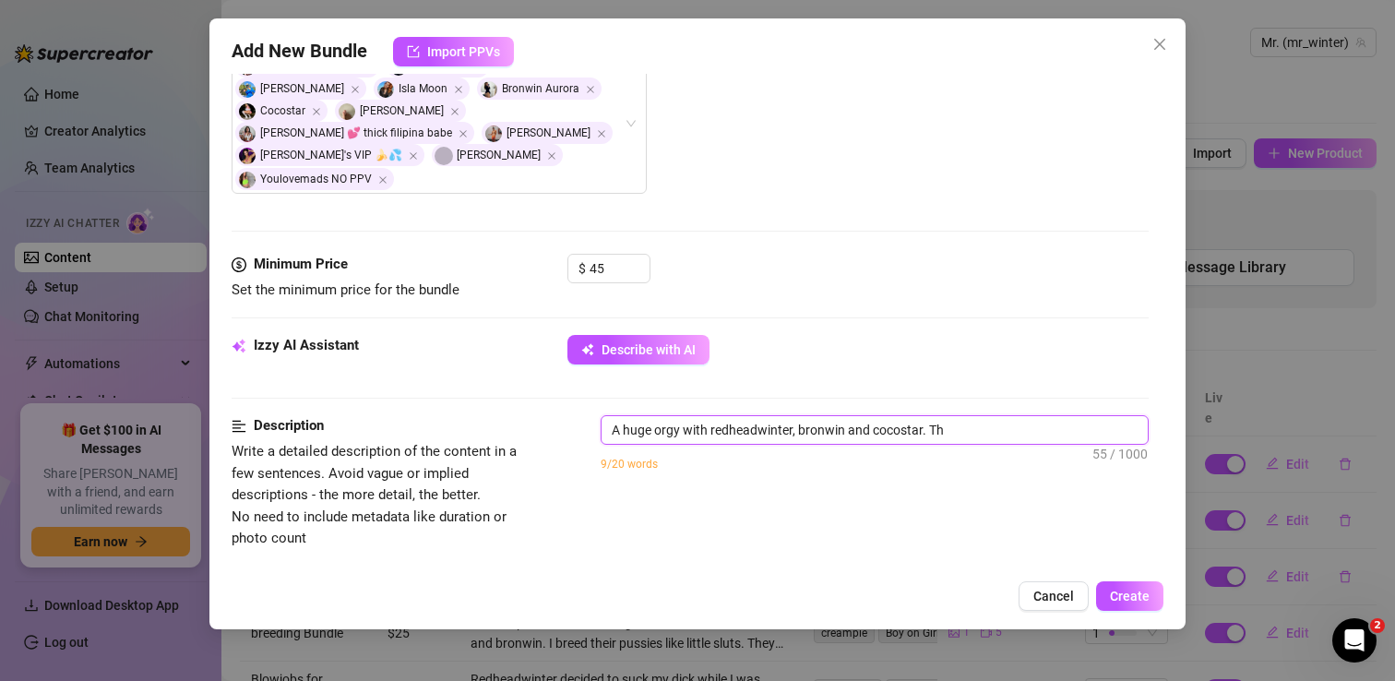
type textarea "A huge orgy with redheadwinter, bronwin and cocostar. The"
type textarea "A huge orgy with redheadwinter, bronwin and cocostar. They"
type textarea "A huge orgy with redheadwinter, bronwin and cocostar. They w"
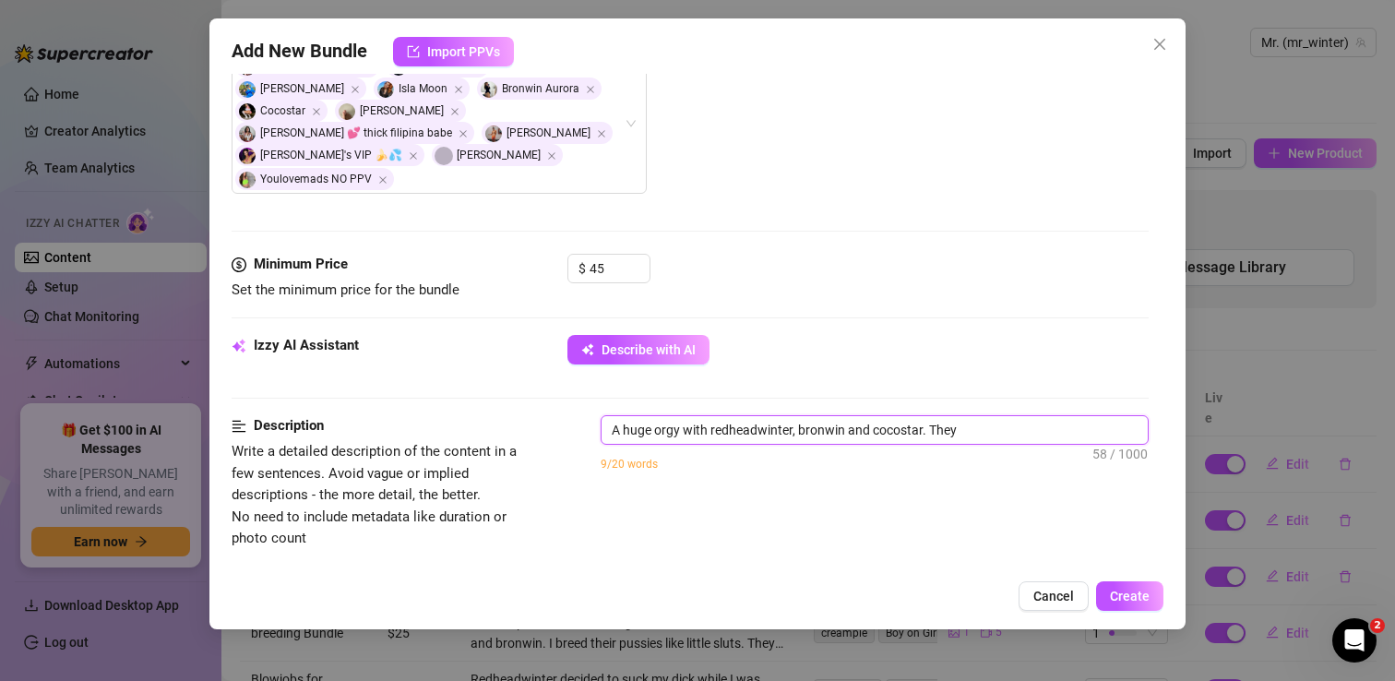
type textarea "A huge orgy with redheadwinter, bronwin and cocostar. They w"
type textarea "A huge orgy with redheadwinter, bronwin and cocostar. They we"
type textarea "A huge orgy with redheadwinter, bronwin and cocostar. They wer"
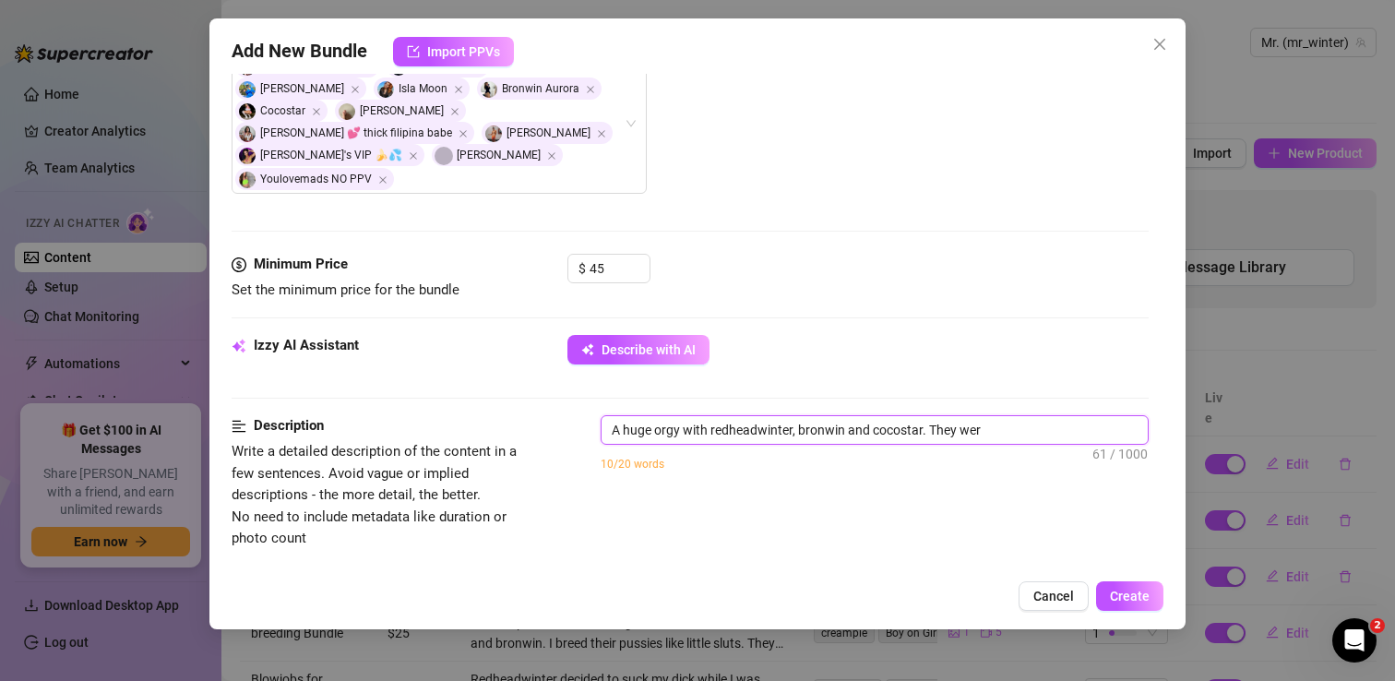
type textarea "A huge orgy with redheadwinter, bronwin and cocostar. They were"
type textarea "A huge orgy with redheadwinter, bronwin and cocostar. They were a"
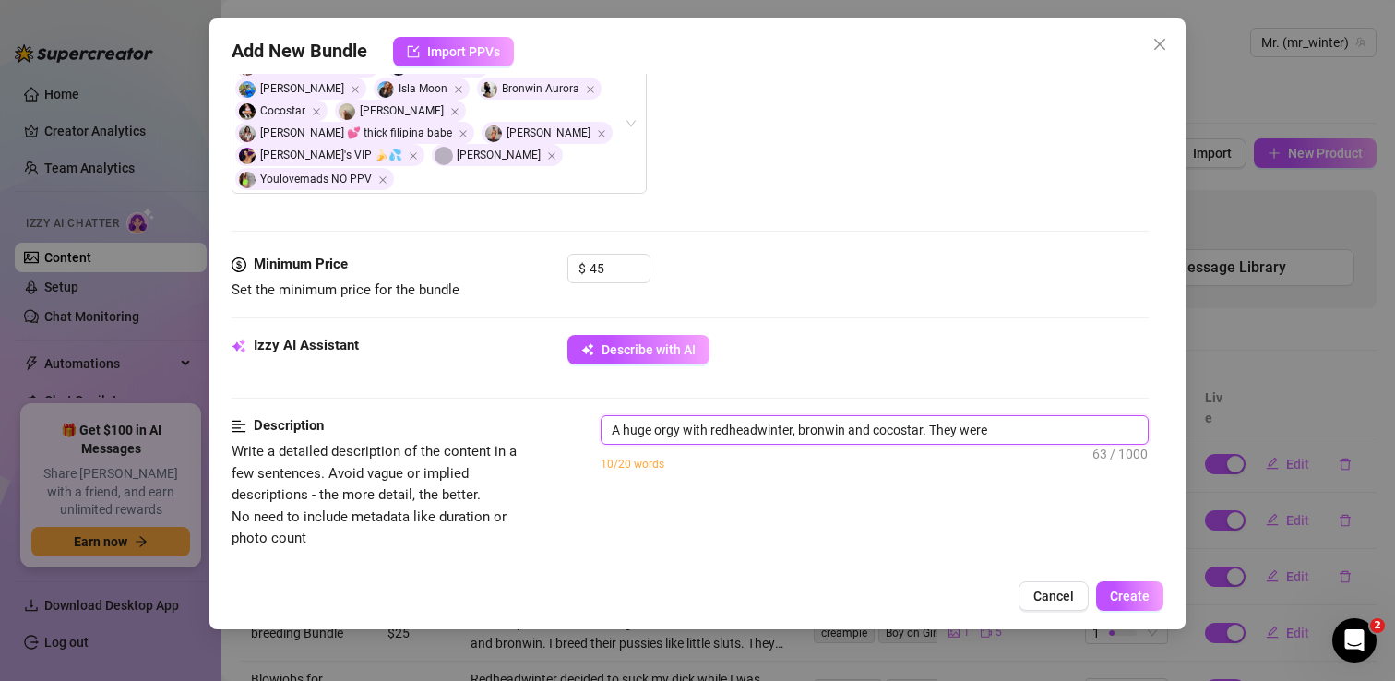
type textarea "A huge orgy with redheadwinter, bronwin and cocostar. They were a"
type textarea "A huge orgy with redheadwinter, bronwin and cocostar. They were al"
type textarea "A huge orgy with redheadwinter, bronwin and cocostar. They were all"
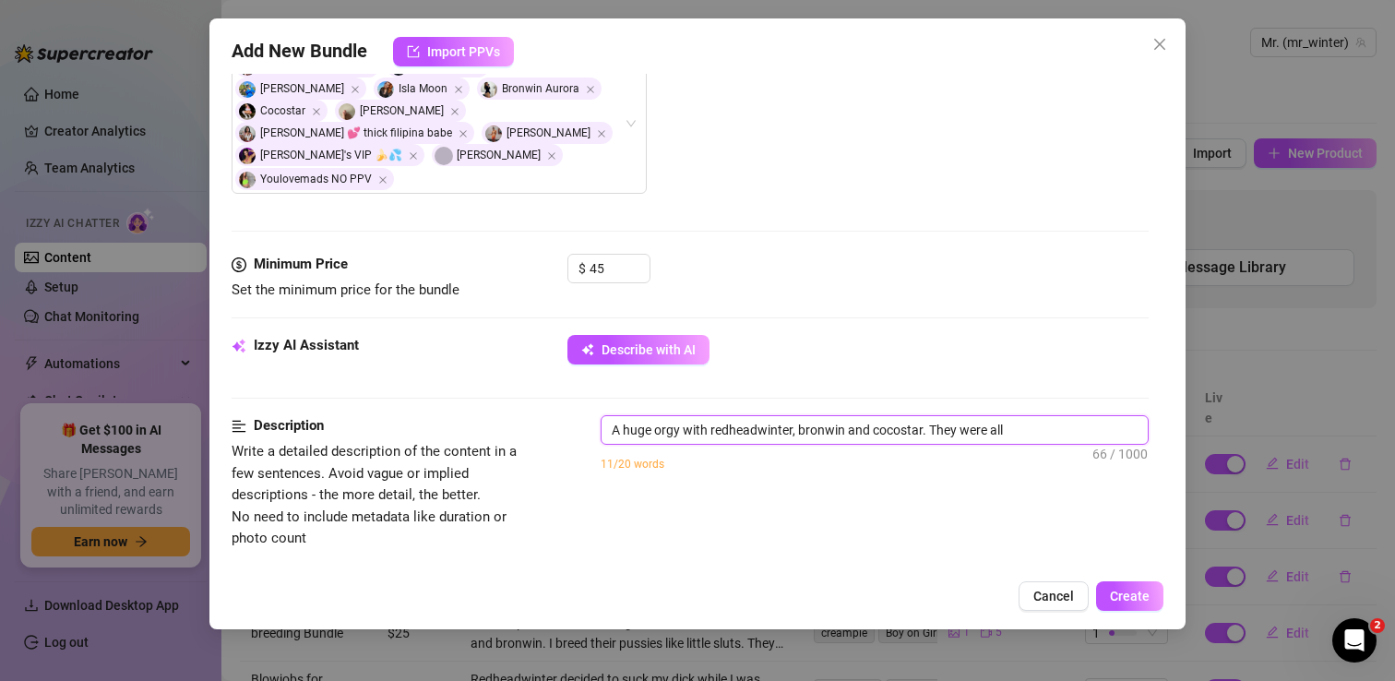
type textarea "A huge orgy with redheadwinter, bronwin and cocostar. They were all"
type textarea "A huge orgy with redheadwinter, bronwin and cocostar. They were all b"
type textarea "A huge orgy with redheadwinter, bronwin and cocostar. They were all ba"
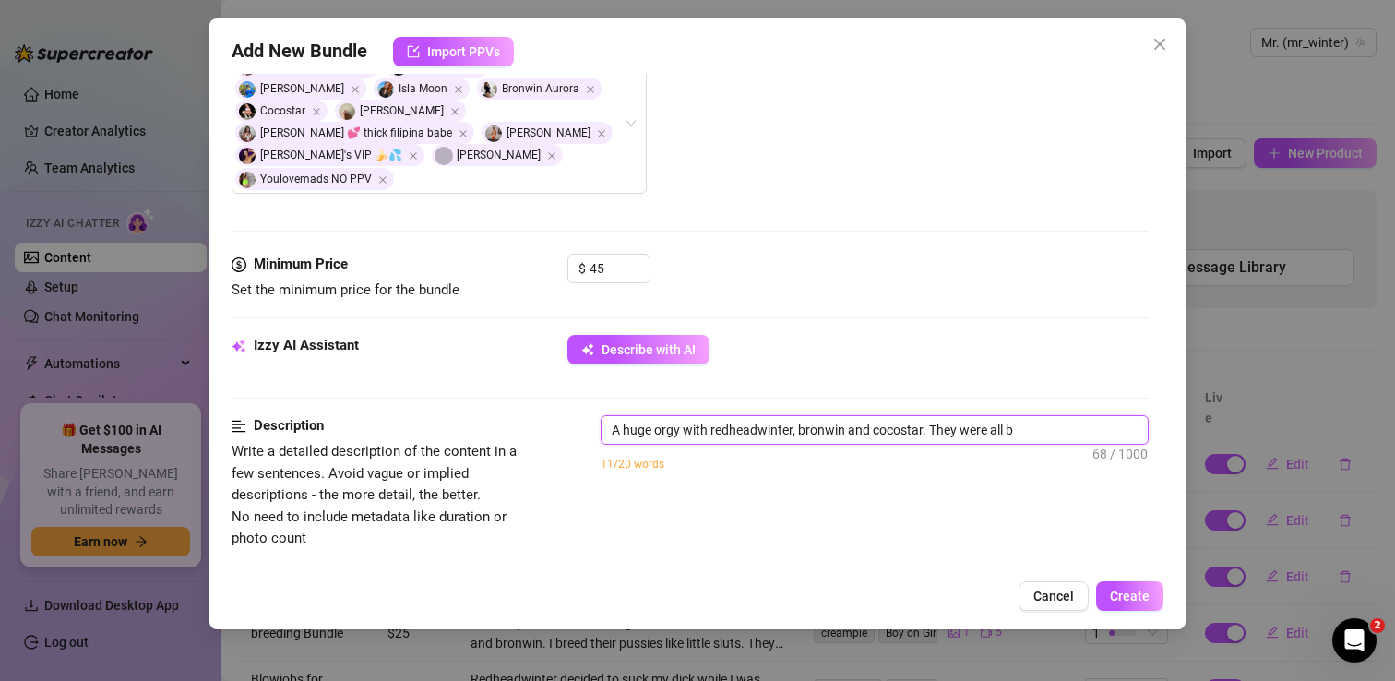
type textarea "A huge orgy with redheadwinter, bronwin and cocostar. They were all ba"
type textarea "A huge orgy with redheadwinter, bronwin and cocostar. They were all bar"
type textarea "A huge orgy with redheadwinter, bronwin and cocostar. They were all bart"
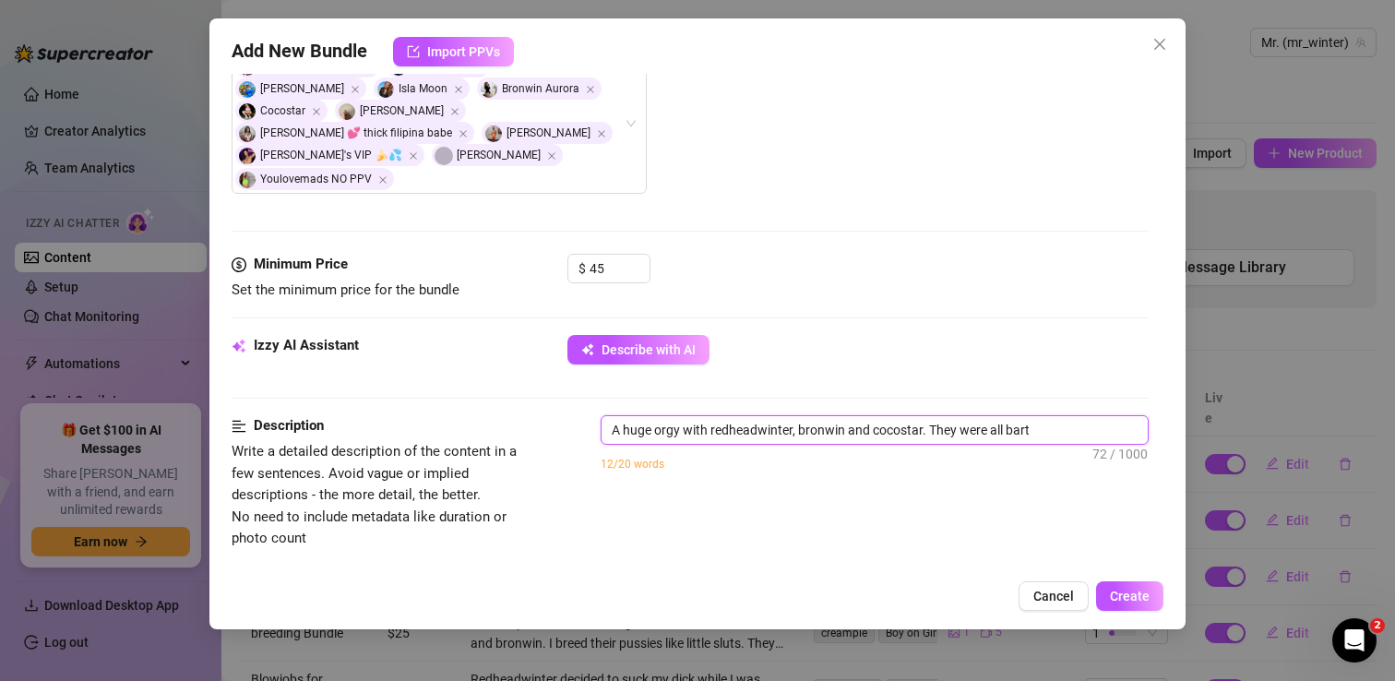
type textarea "A huge orgy with redheadwinter, bronwin and cocostar. They were all barte"
type textarea "A huge orgy with redheadwinter, bronwin and cocostar. They were all barten"
type textarea "A huge orgy with redheadwinter, bronwin and cocostar. They were all bartend"
type textarea "A huge orgy with redheadwinter, bronwin and cocostar. They were all bartende"
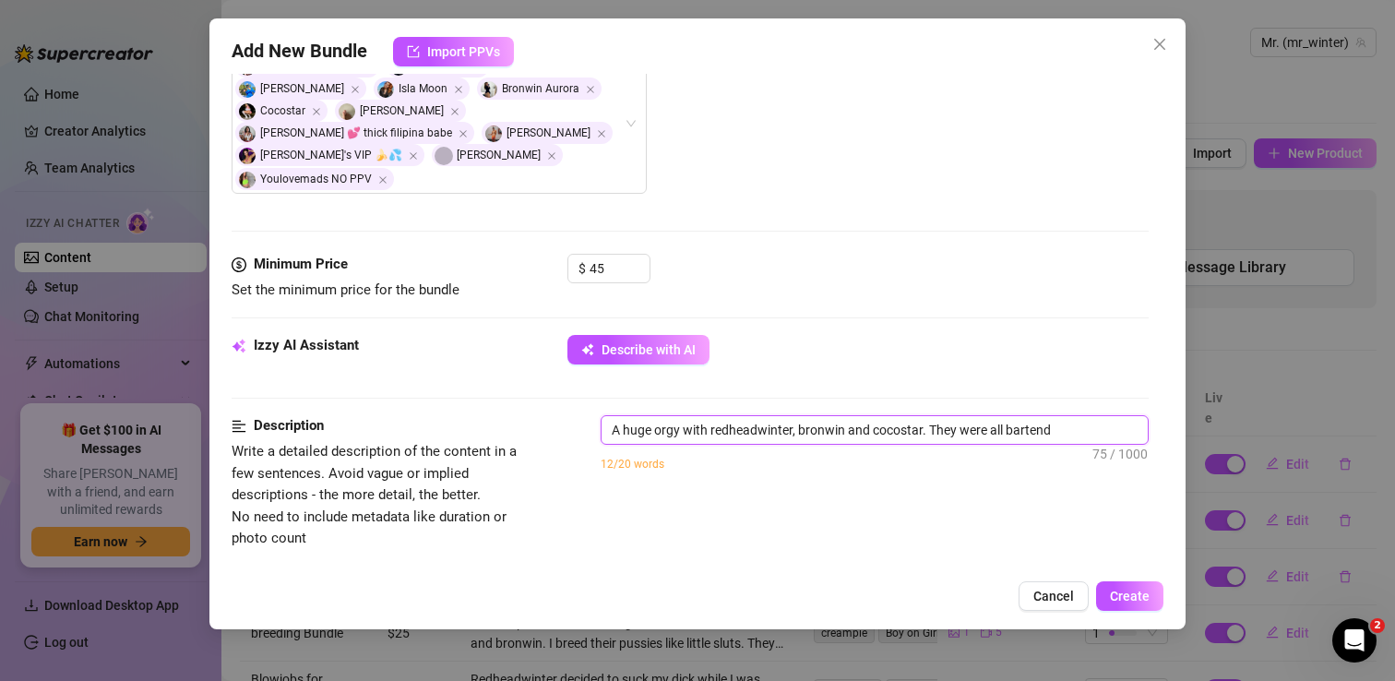
type textarea "A huge orgy with redheadwinter, bronwin and cocostar. They were all bartende"
type textarea "A huge orgy with redheadwinter, bronwin and cocostar. They were all bartender"
type textarea "A huge orgy with redheadwinter, bronwin and cocostar. They were all bartenders"
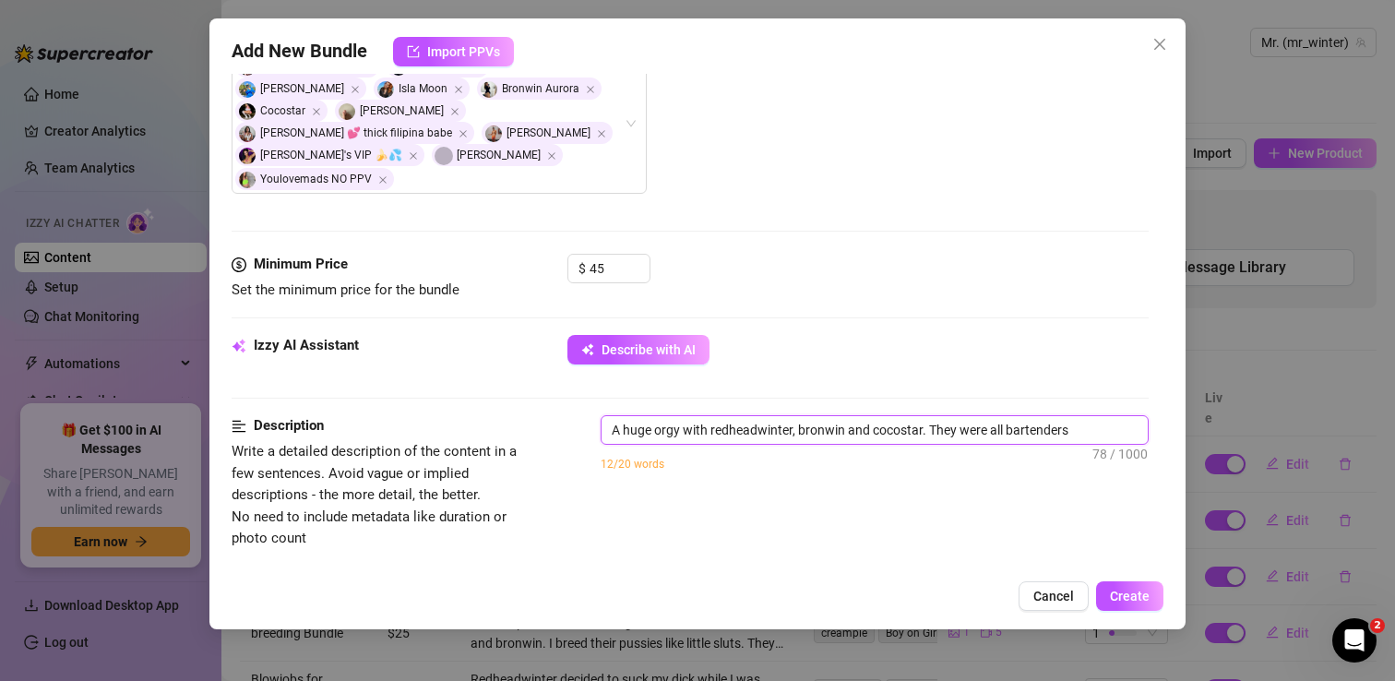
type textarea "A huge orgy with redheadwinter, bronwin and cocostar. They were all bartenders"
type textarea "A huge orgy with redheadwinter, bronwin and cocostar. They were all bartenders a"
type textarea "A huge orgy with redheadwinter, bronwin and cocostar. They were all bartenders …"
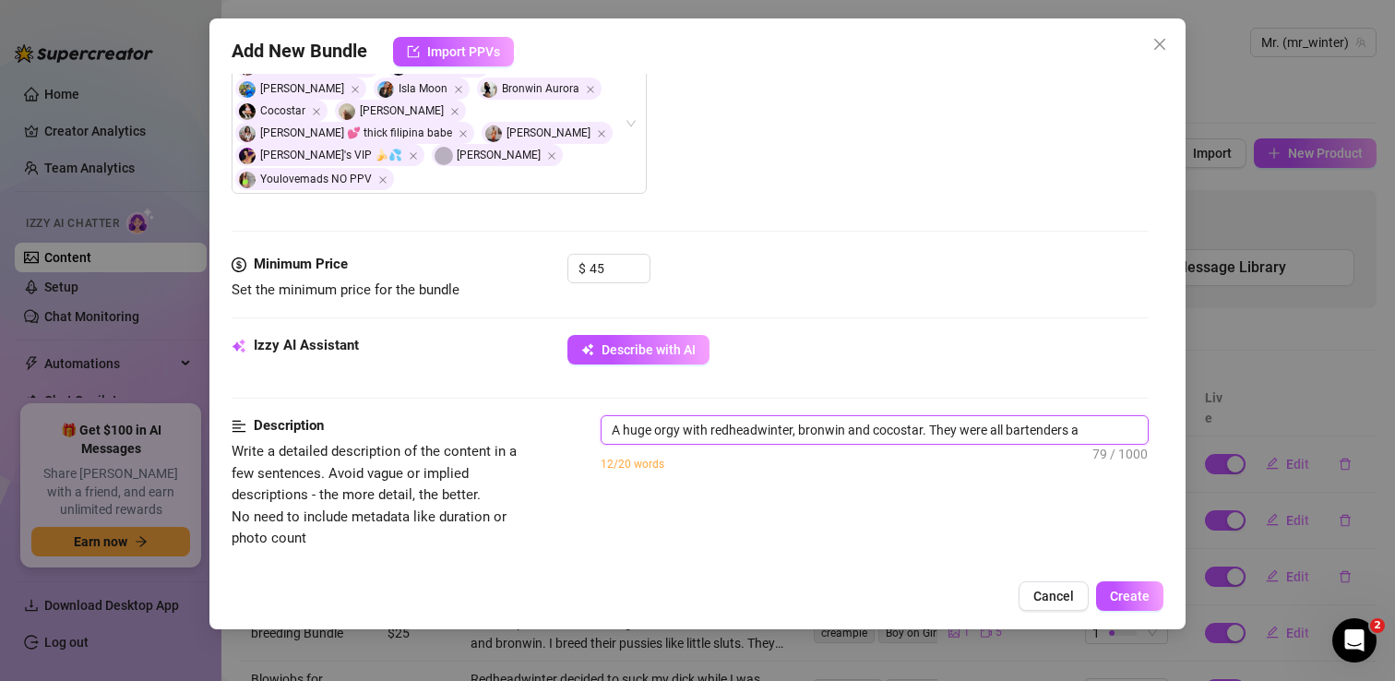
type textarea "A huge orgy with redheadwinter, bronwin and cocostar. They were all bartenders …"
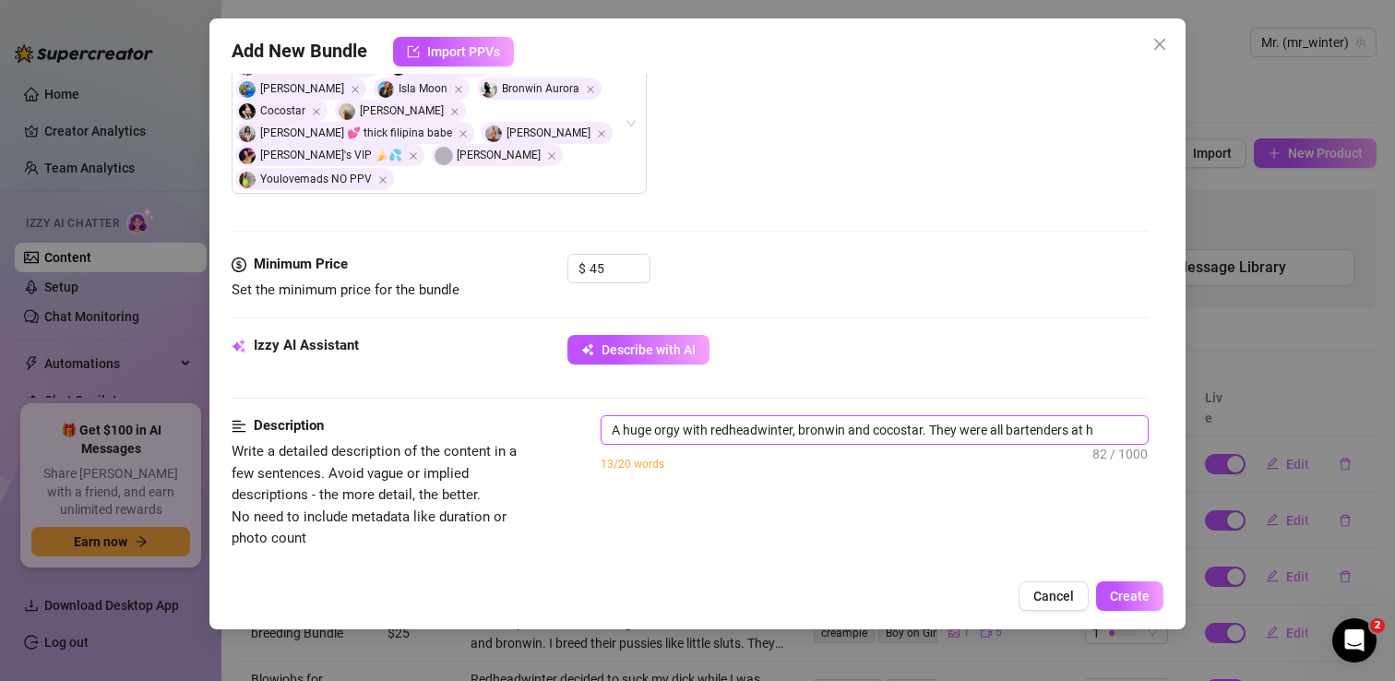
type textarea "A huge orgy with redheadwinter, bronwin and cocostar. They were all bartenders …"
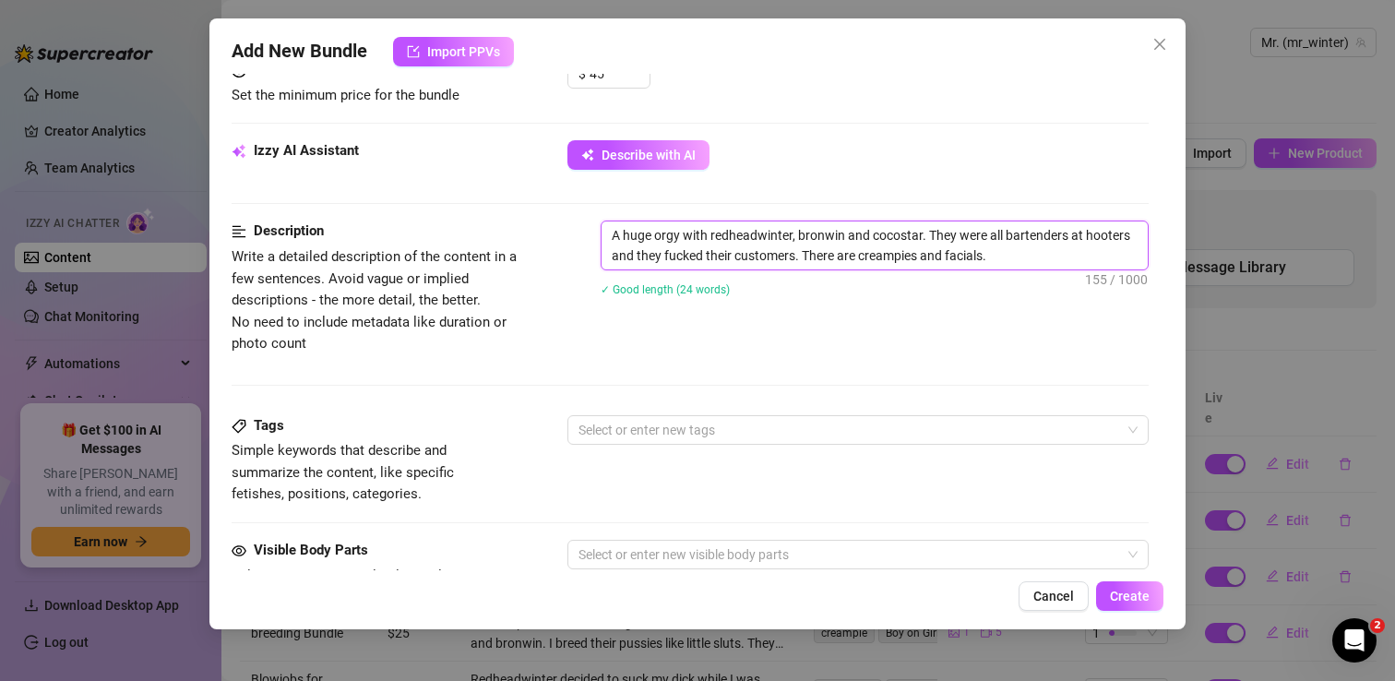
scroll to position [748, 0]
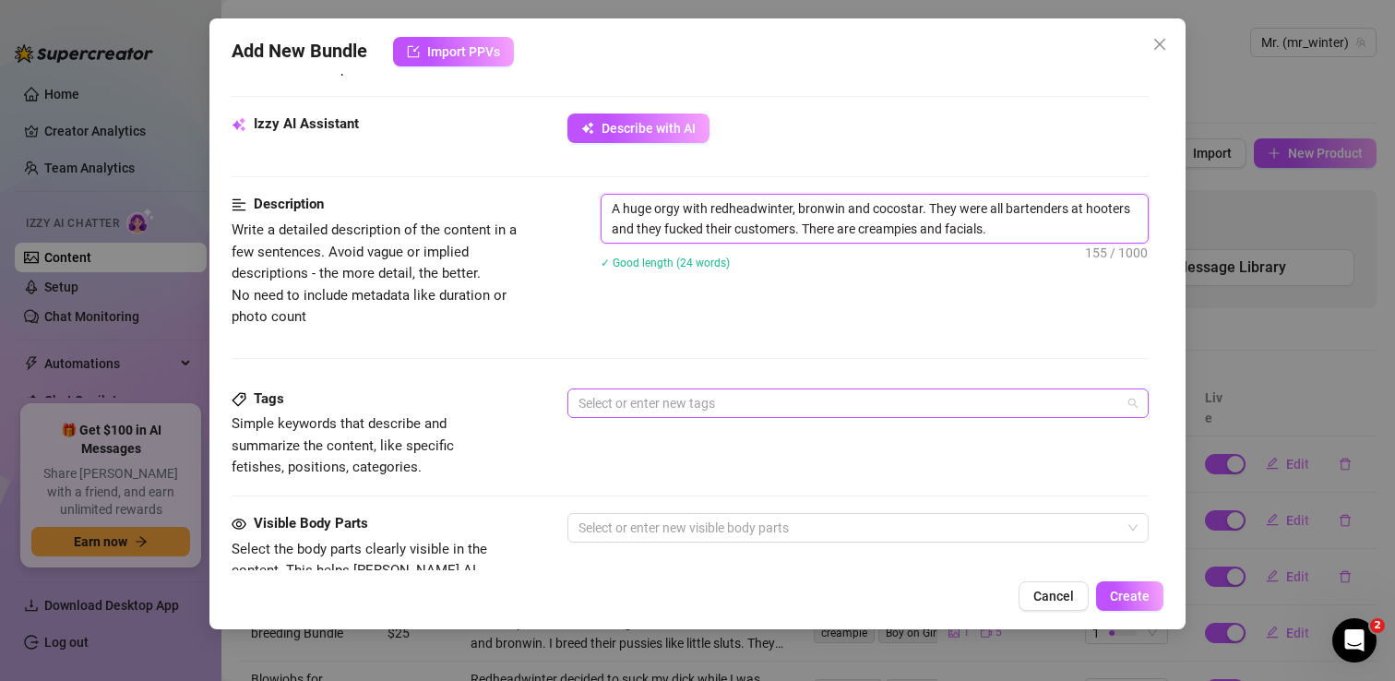
click at [675, 390] on div at bounding box center [848, 403] width 554 height 26
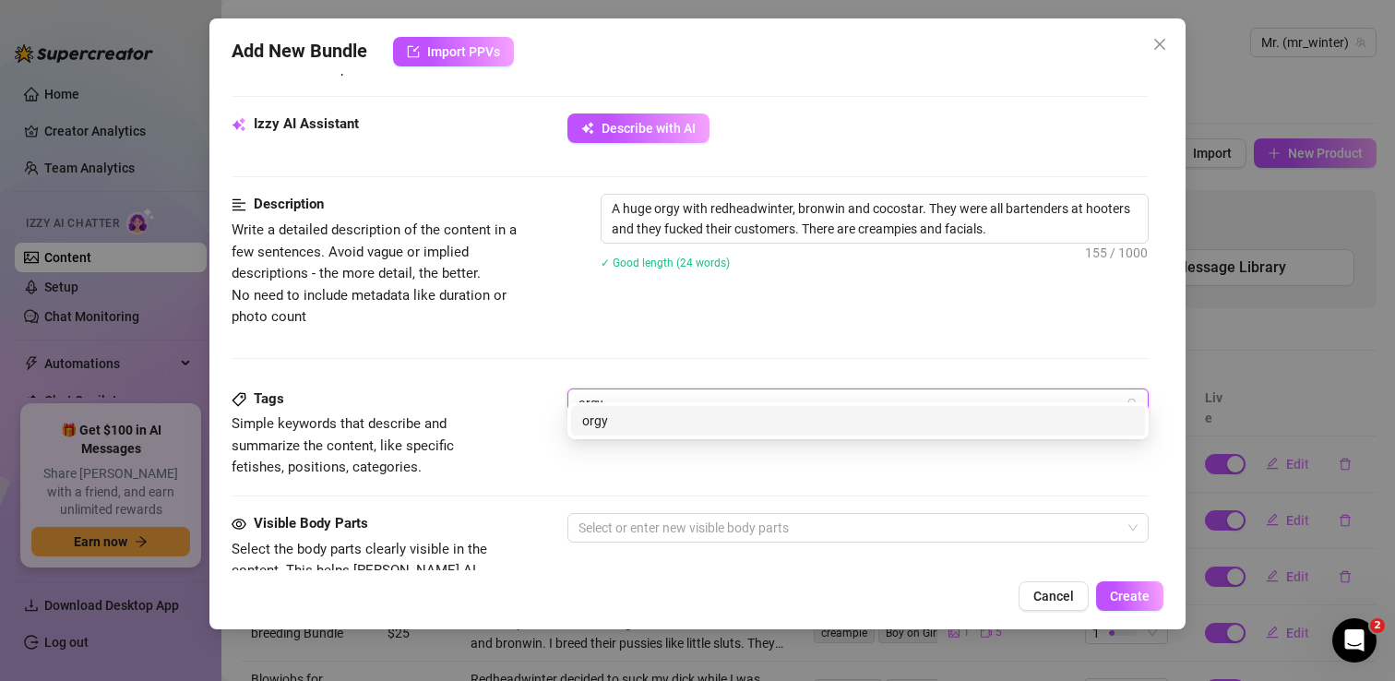
click at [654, 417] on div "orgy" at bounding box center [858, 421] width 552 height 20
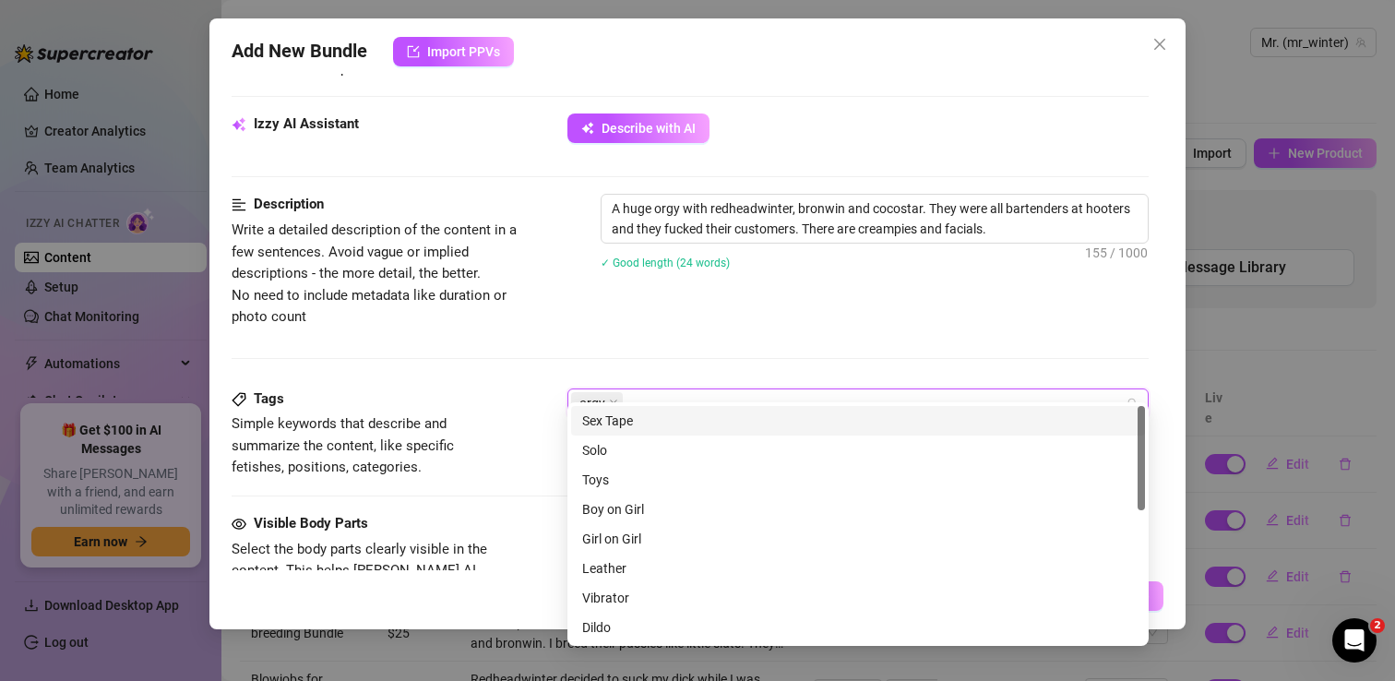
click at [695, 284] on div "Description Write a detailed description of the content in a few sentences. Avo…" at bounding box center [690, 261] width 917 height 134
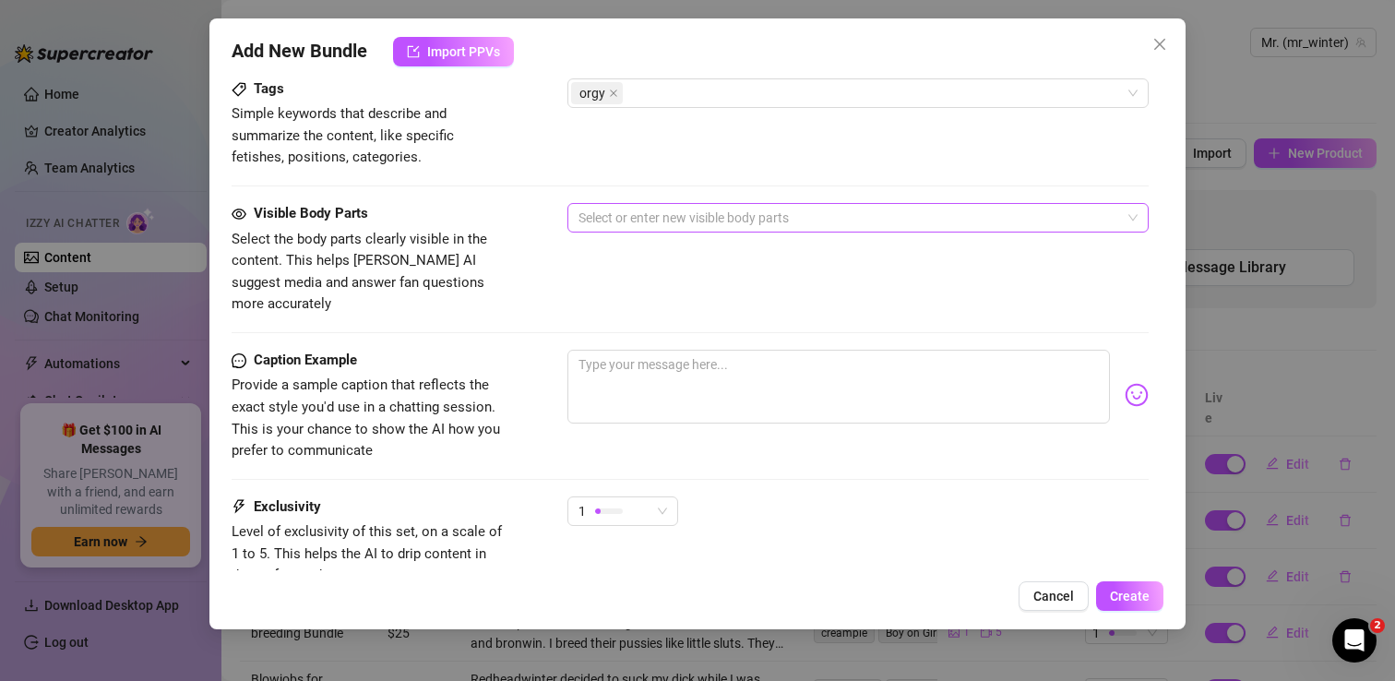
scroll to position [1059, 0]
click at [683, 204] on div at bounding box center [848, 217] width 554 height 26
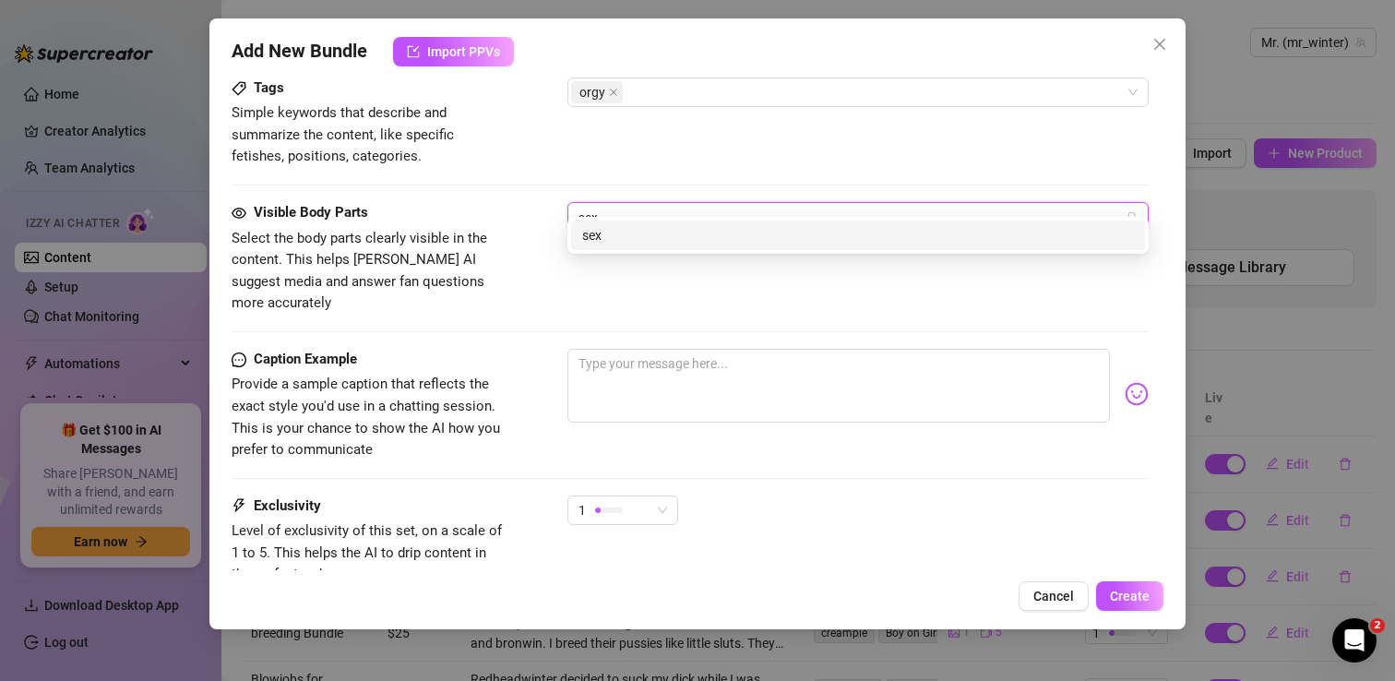
click at [639, 238] on div "sex" at bounding box center [858, 235] width 552 height 20
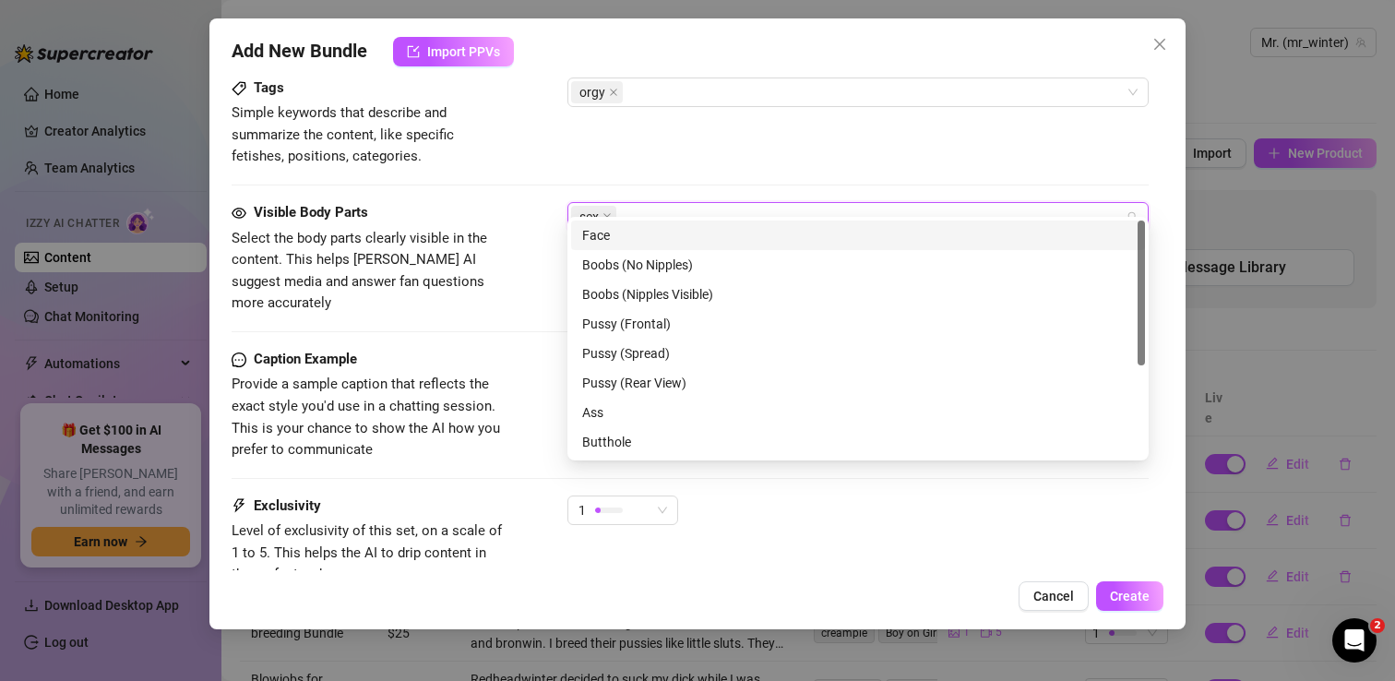
click at [538, 202] on div "Visible Body Parts Select the body parts clearly visible in the content. This h…" at bounding box center [690, 258] width 917 height 113
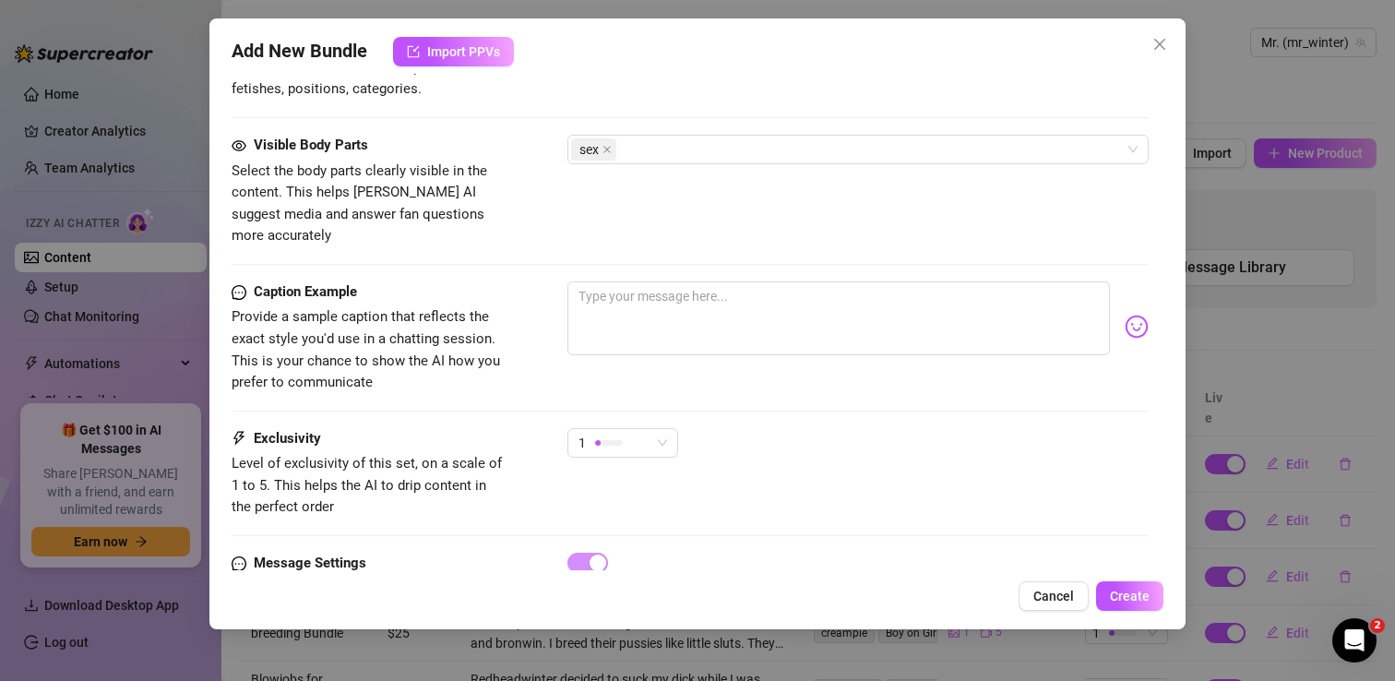
scroll to position [1133, 0]
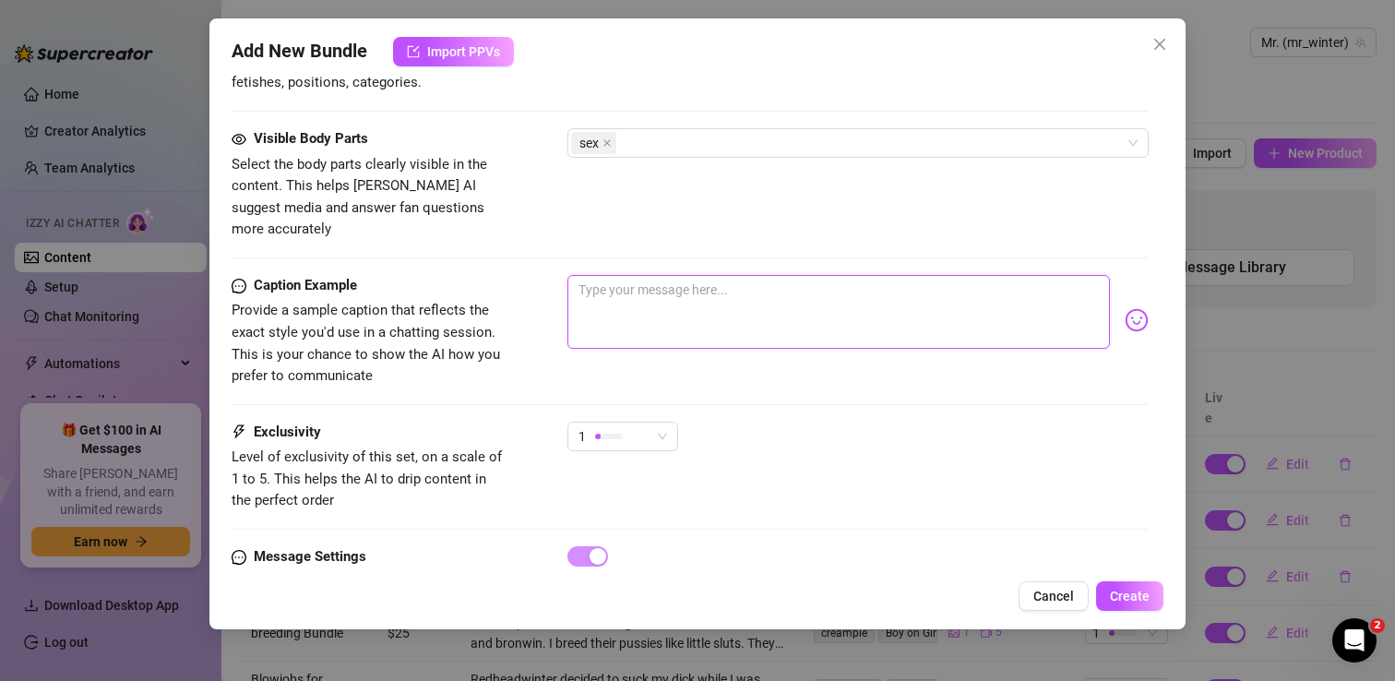
click at [609, 275] on textarea at bounding box center [838, 312] width 542 height 74
click at [769, 275] on textarea "This is the hottest orgy I was in. Bronwin and redheadwinter" at bounding box center [838, 312] width 542 height 74
click at [1008, 275] on textarea "This is the hottest orgy I was in. I got to fuck Bronwin and redheadwinter" at bounding box center [838, 312] width 542 height 74
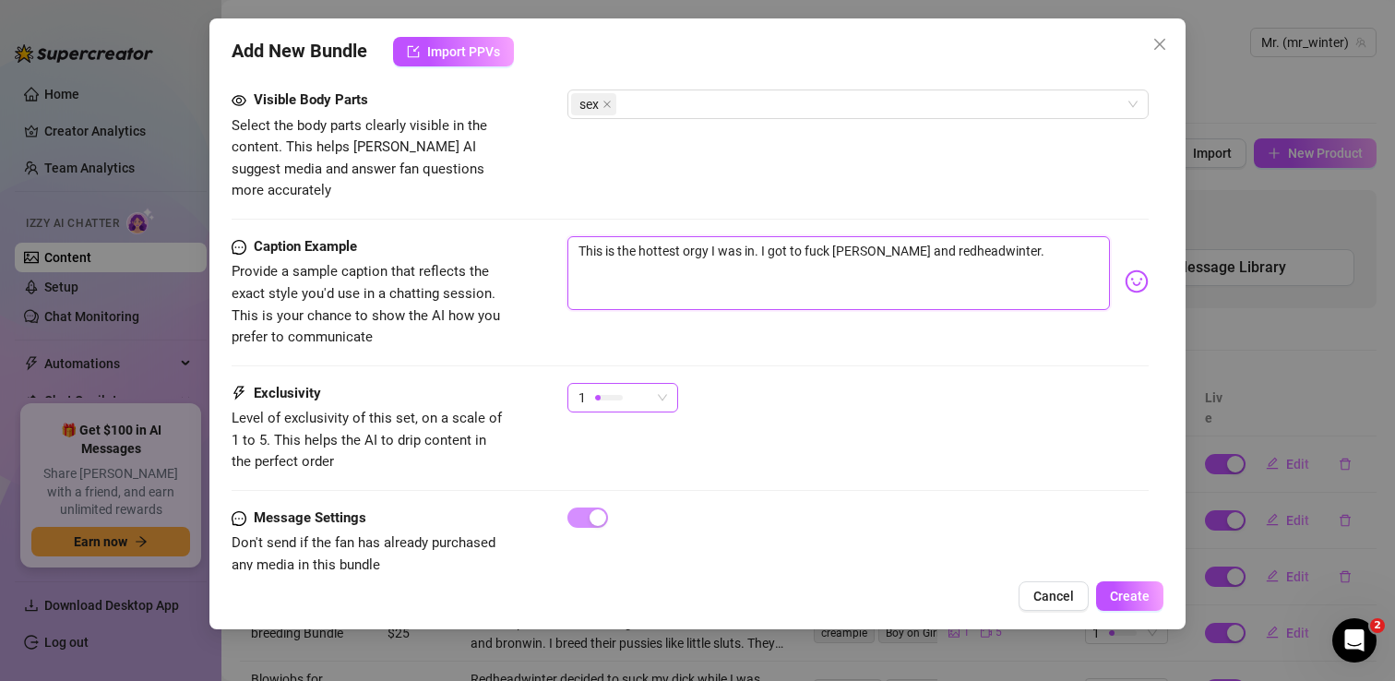
click at [661, 384] on span "1" at bounding box center [622, 398] width 89 height 28
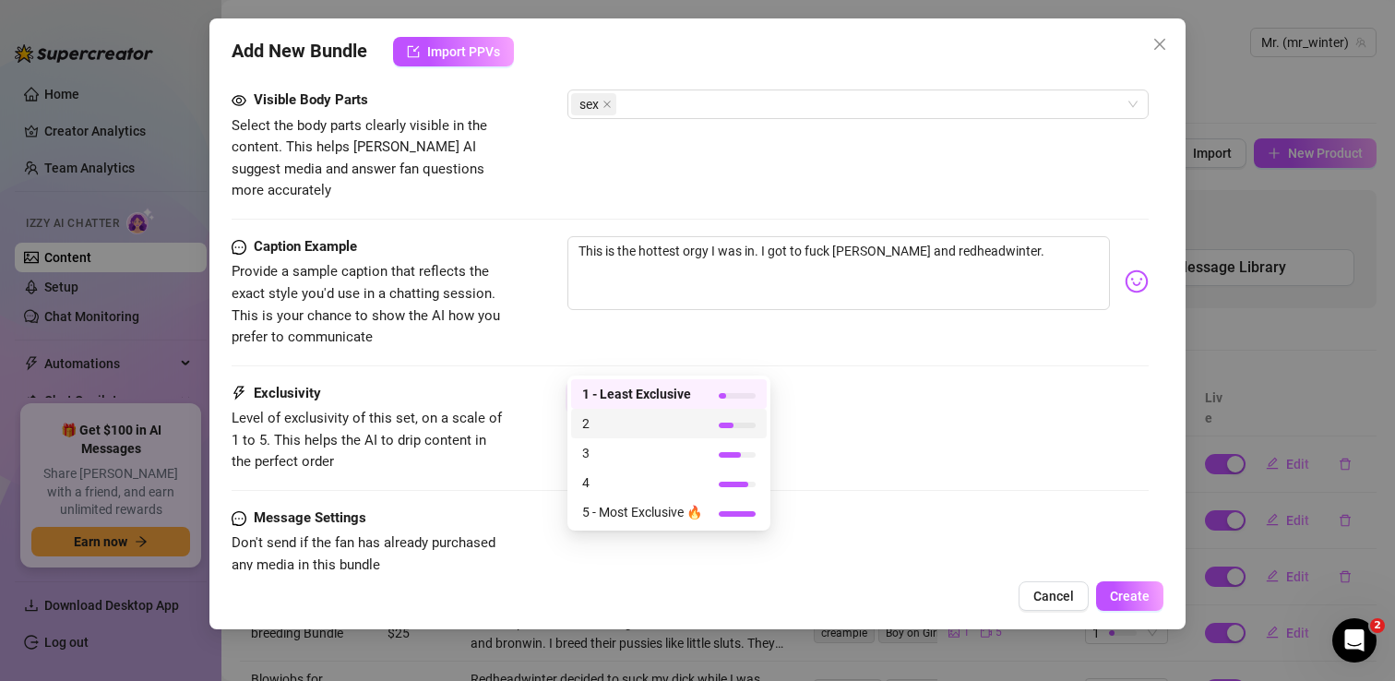
click at [650, 416] on span "2" at bounding box center [642, 423] width 120 height 20
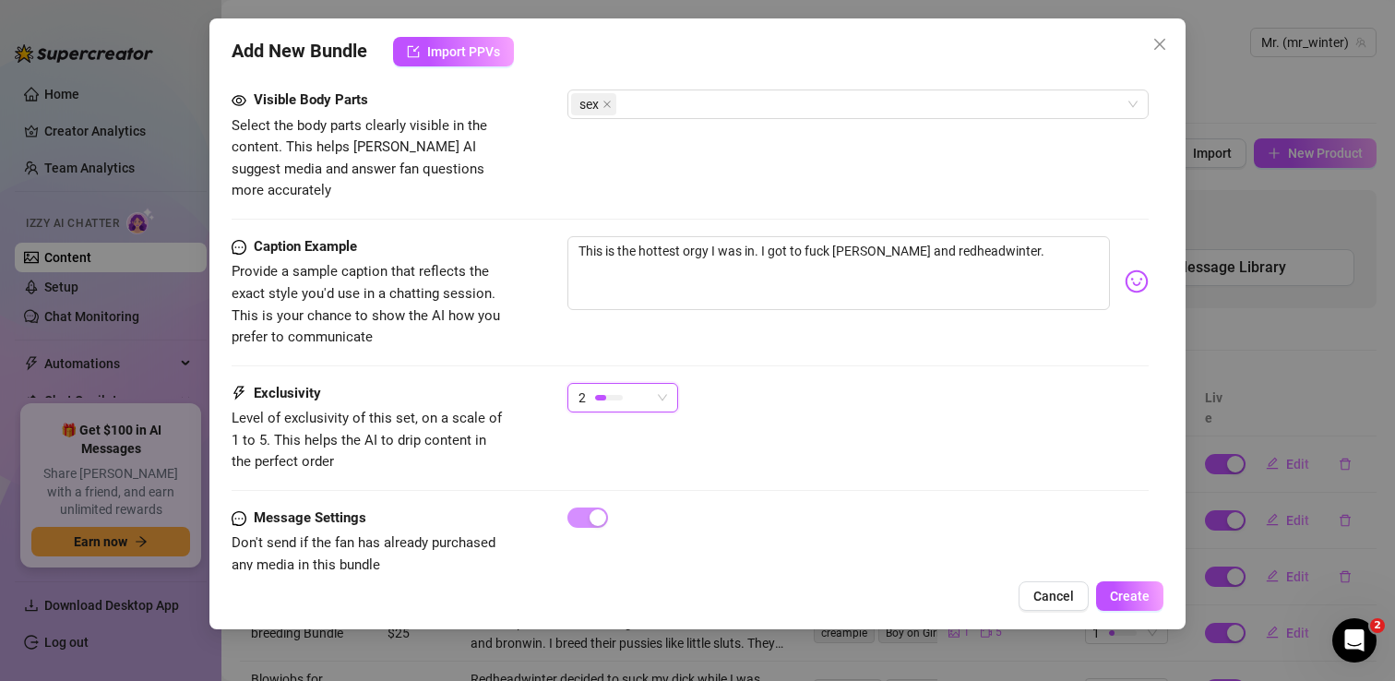
click at [966, 383] on div "2 2" at bounding box center [857, 406] width 581 height 46
click at [1128, 583] on button "Create" at bounding box center [1129, 596] width 67 height 30
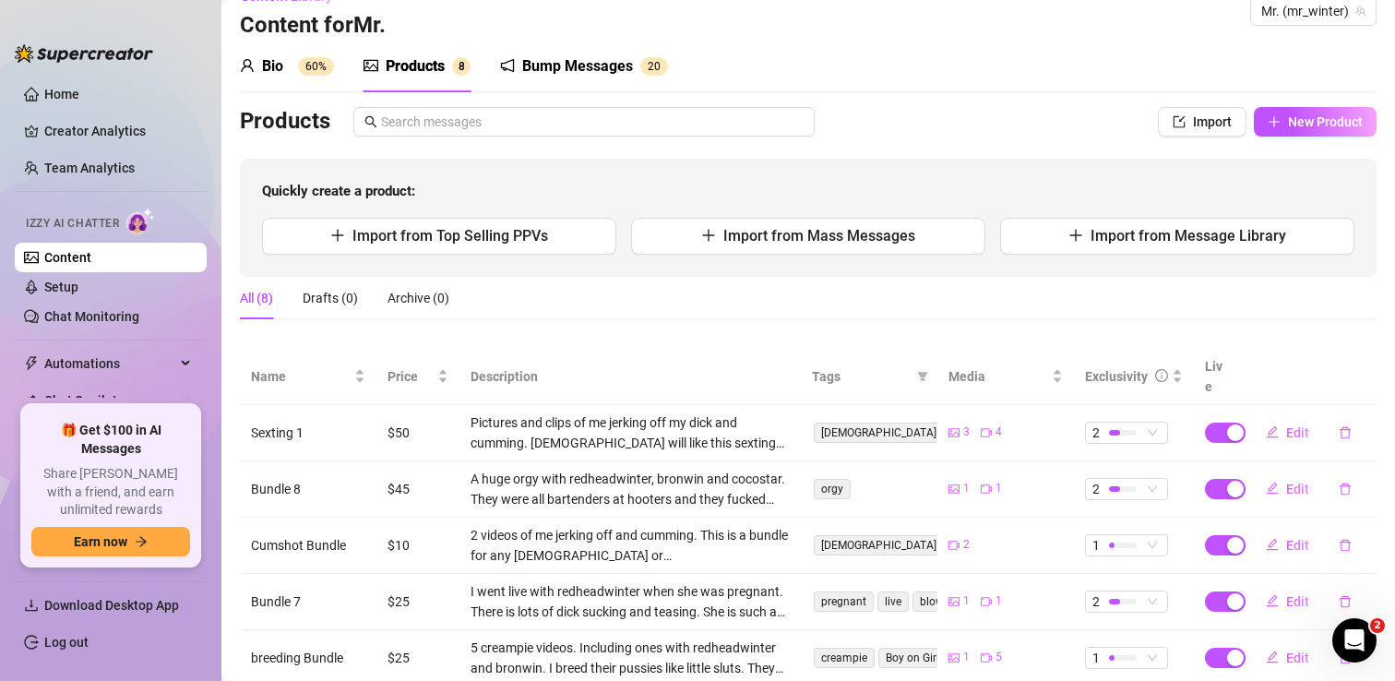
scroll to position [30, 0]
click at [761, 243] on span "Import from Mass Messages" at bounding box center [819, 237] width 192 height 18
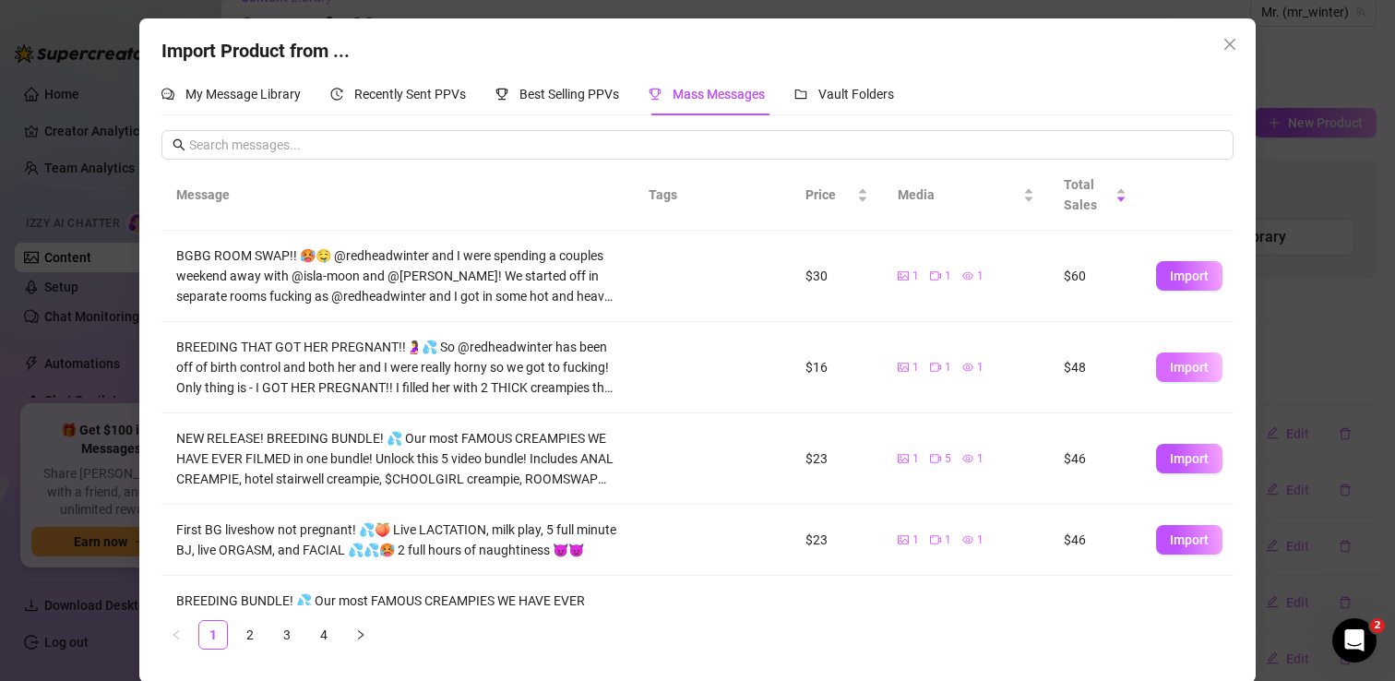
click at [1179, 362] on span "Import" at bounding box center [1189, 367] width 39 height 15
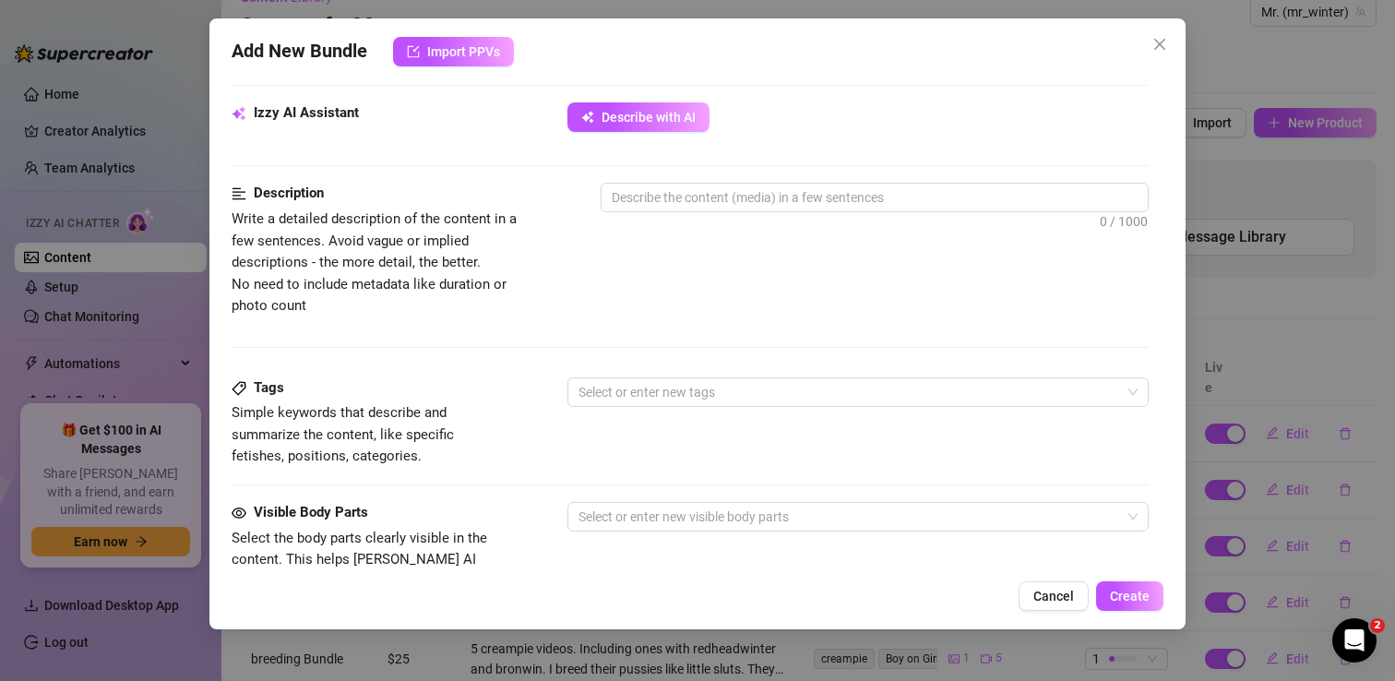
scroll to position [614, 0]
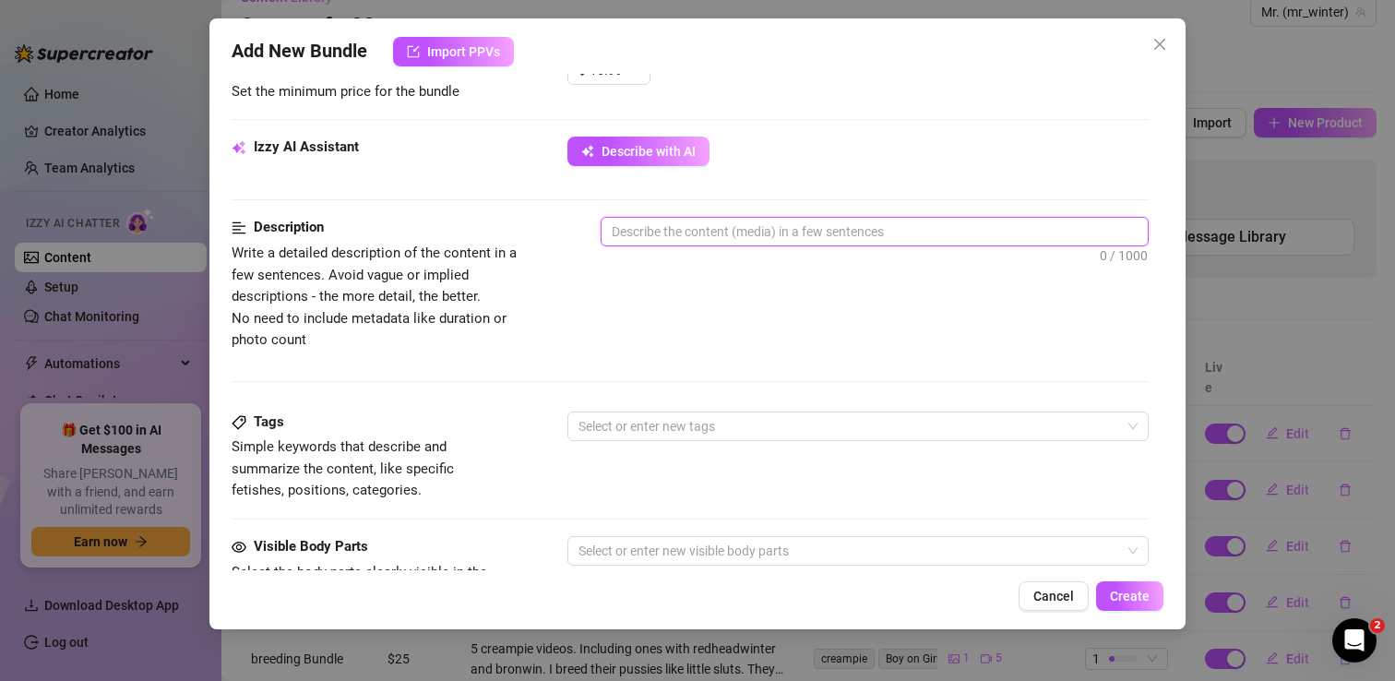
click at [649, 233] on textarea at bounding box center [874, 232] width 546 height 28
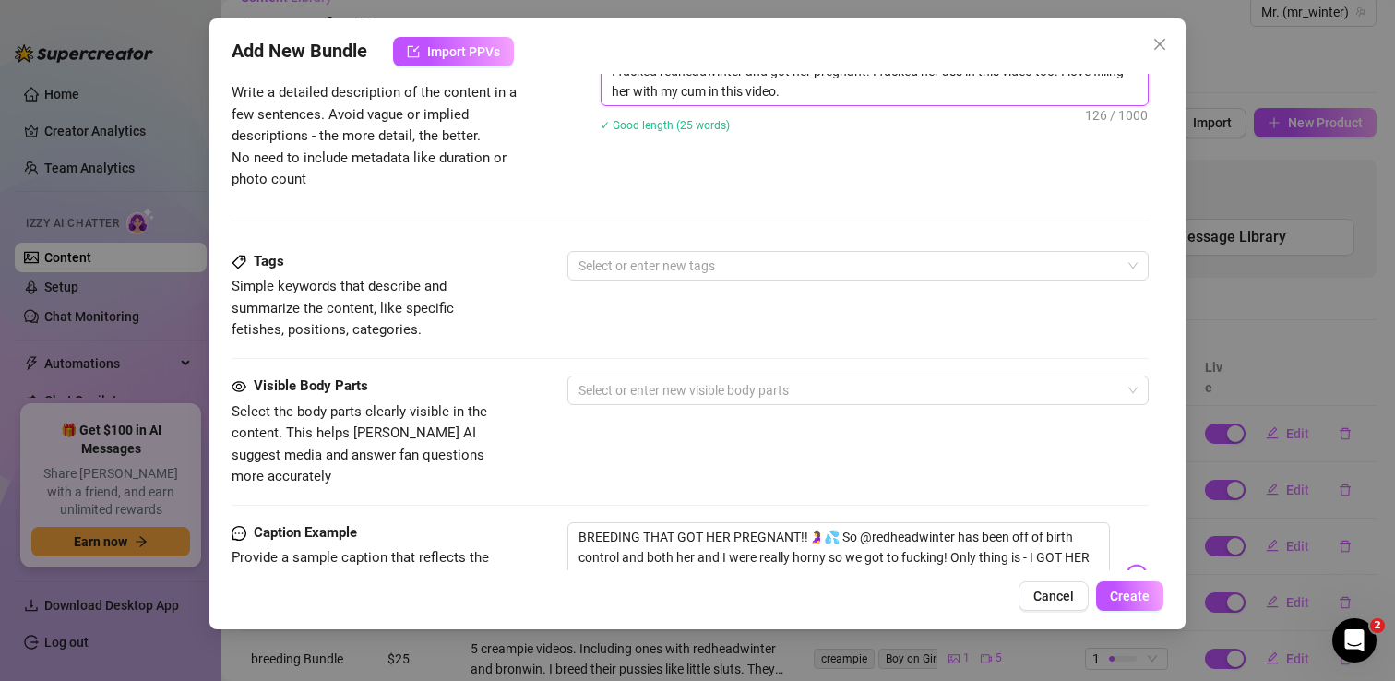
scroll to position [777, 0]
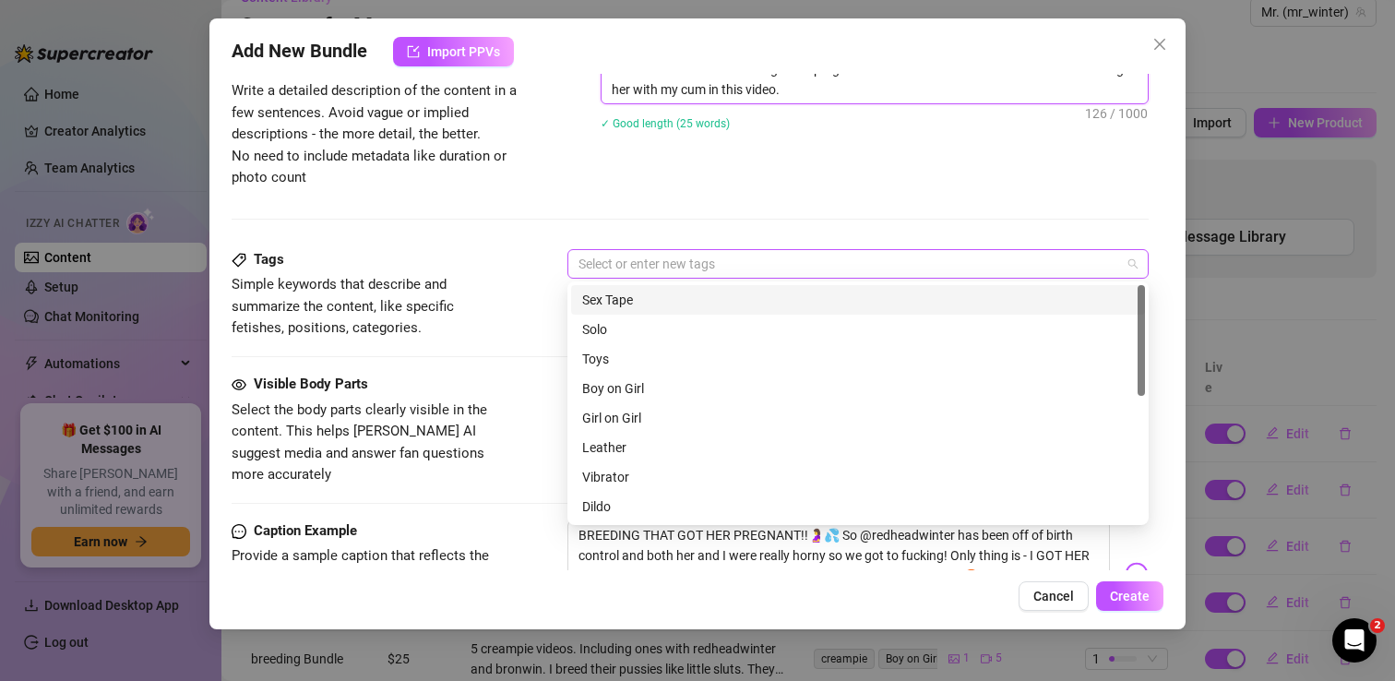
click at [644, 268] on div at bounding box center [848, 264] width 554 height 26
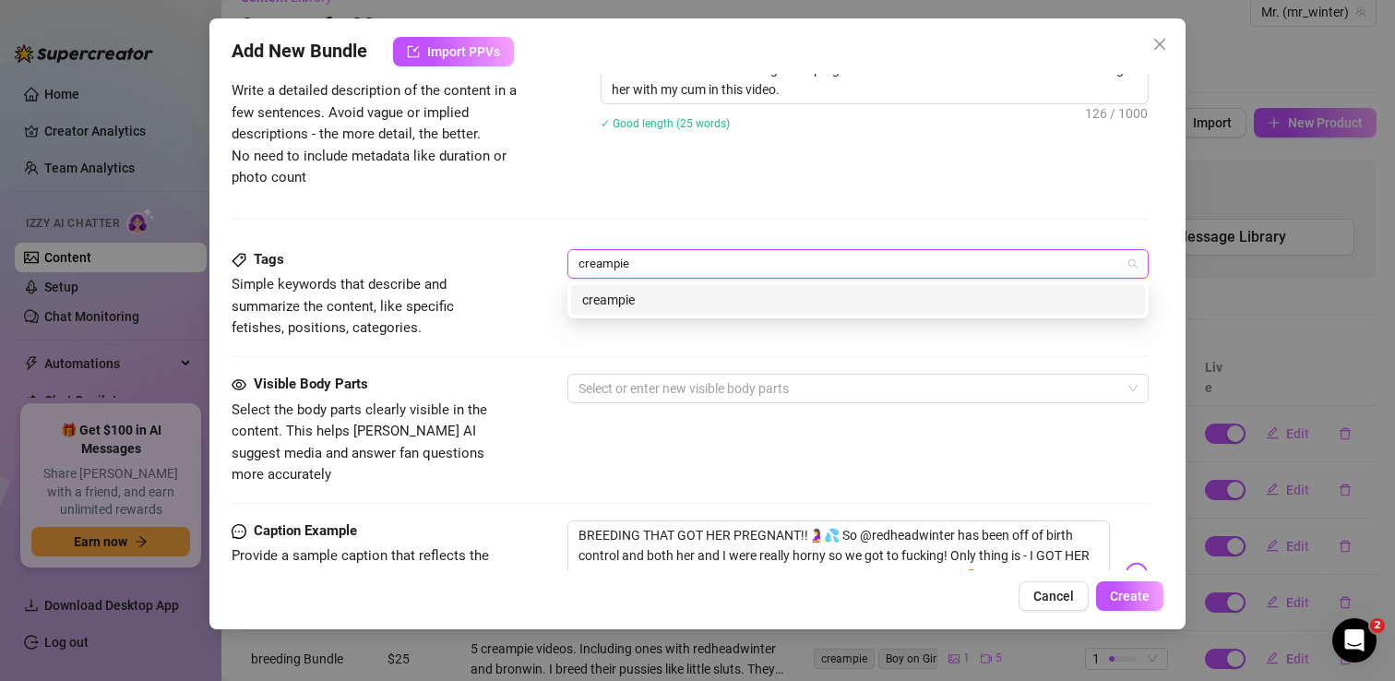
click at [665, 305] on div "creampie" at bounding box center [858, 300] width 552 height 20
click at [636, 295] on div "pregnant" at bounding box center [858, 300] width 552 height 20
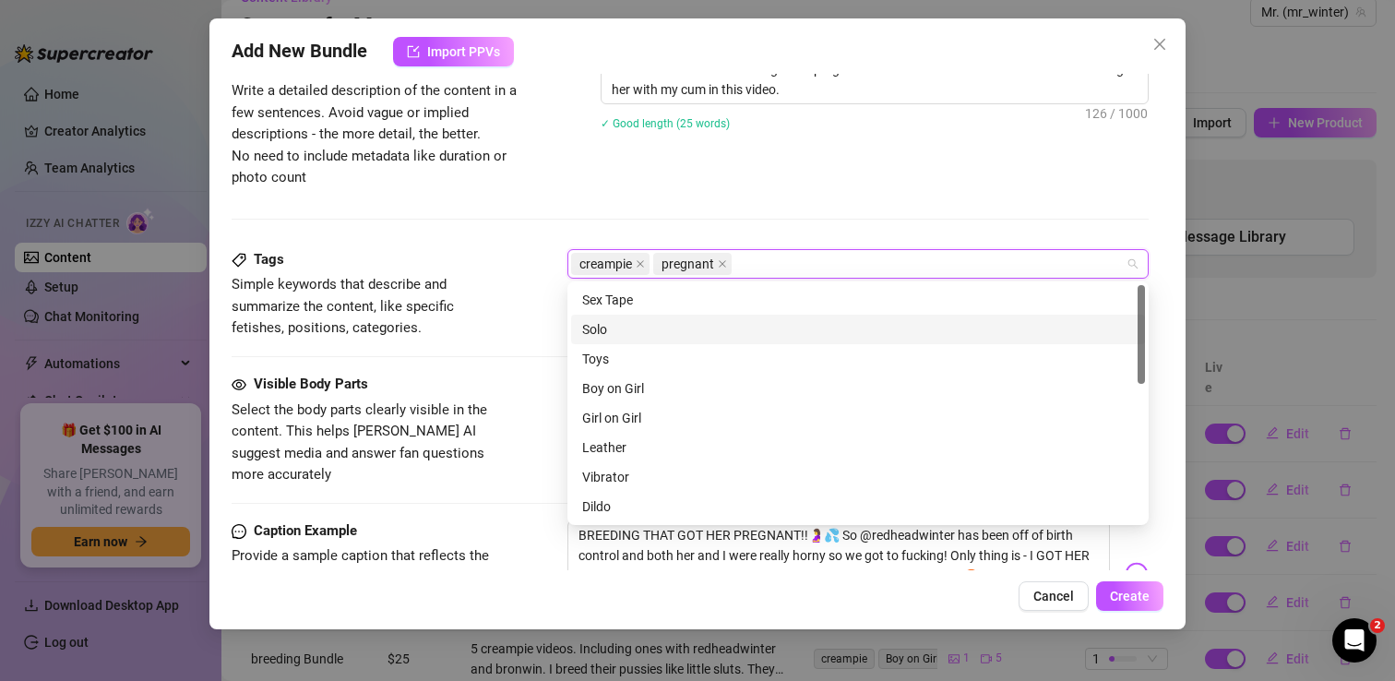
click at [504, 328] on span "Simple keywords that describe and summarize the content, like specific fetishes…" at bounding box center [370, 306] width 277 height 65
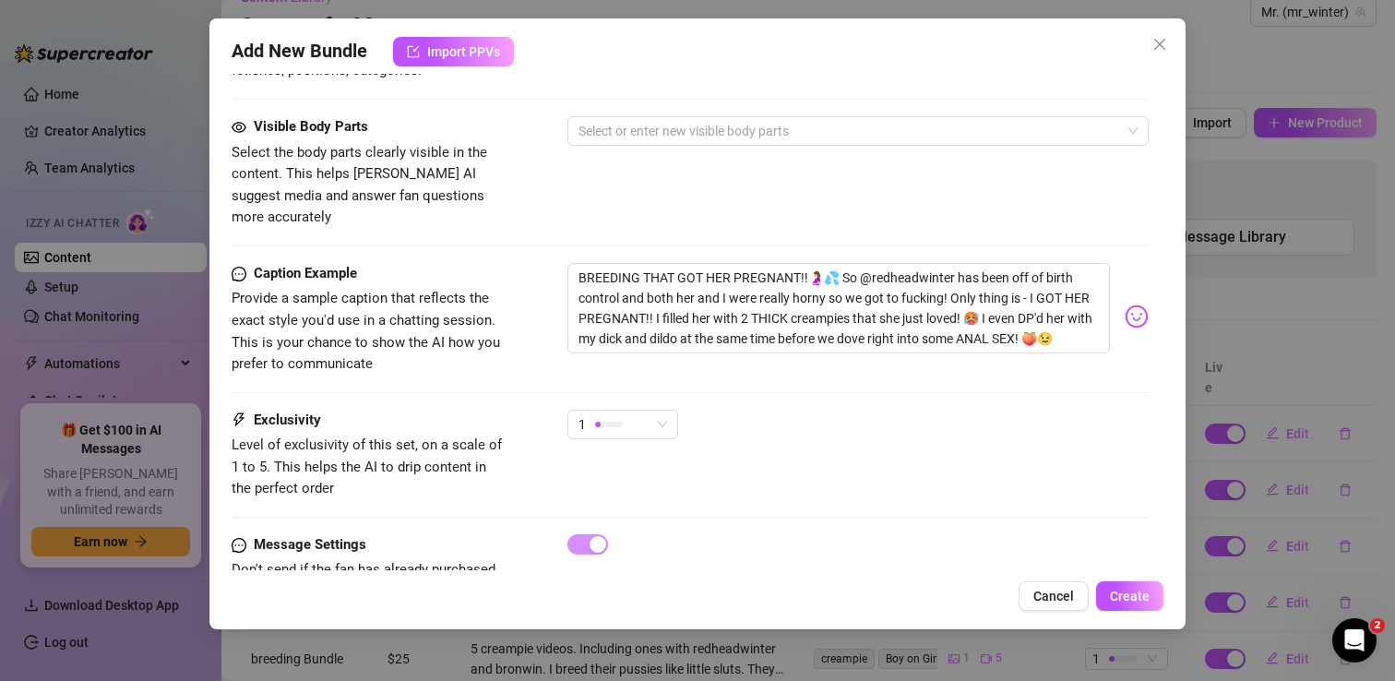
scroll to position [1079, 0]
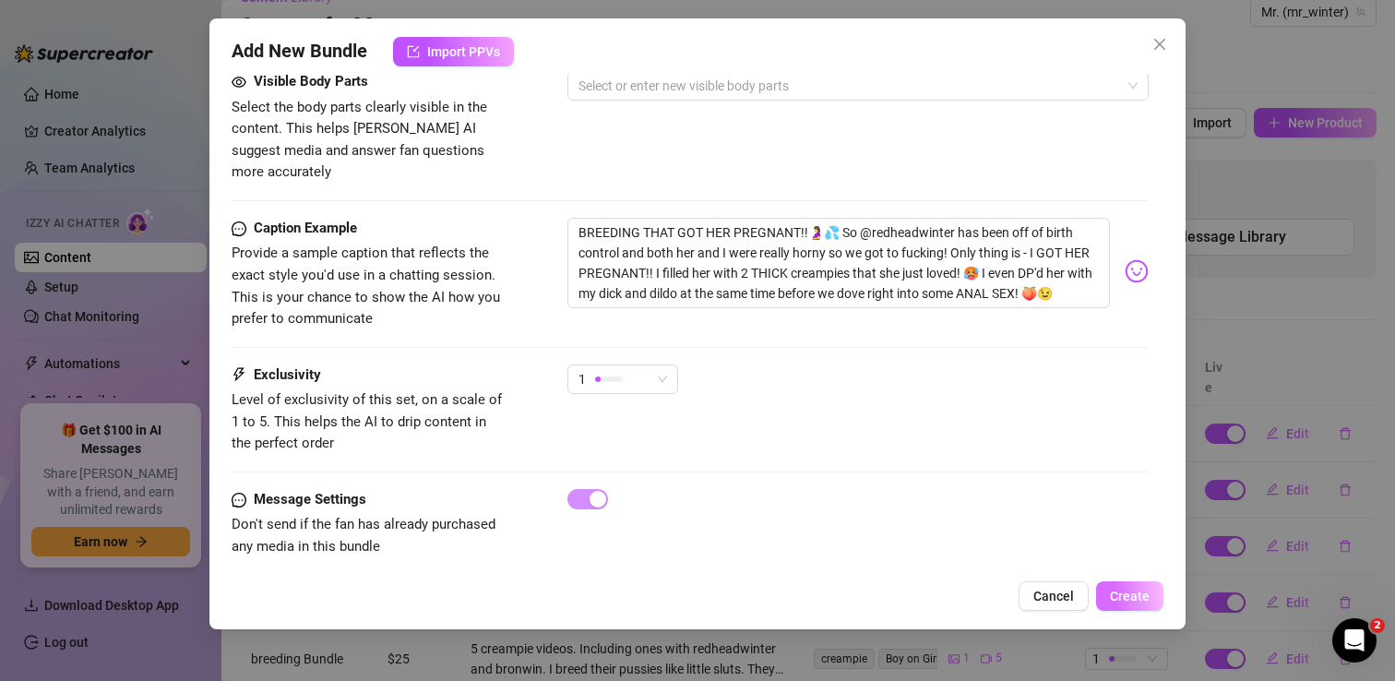
click at [1123, 594] on span "Create" at bounding box center [1130, 596] width 40 height 15
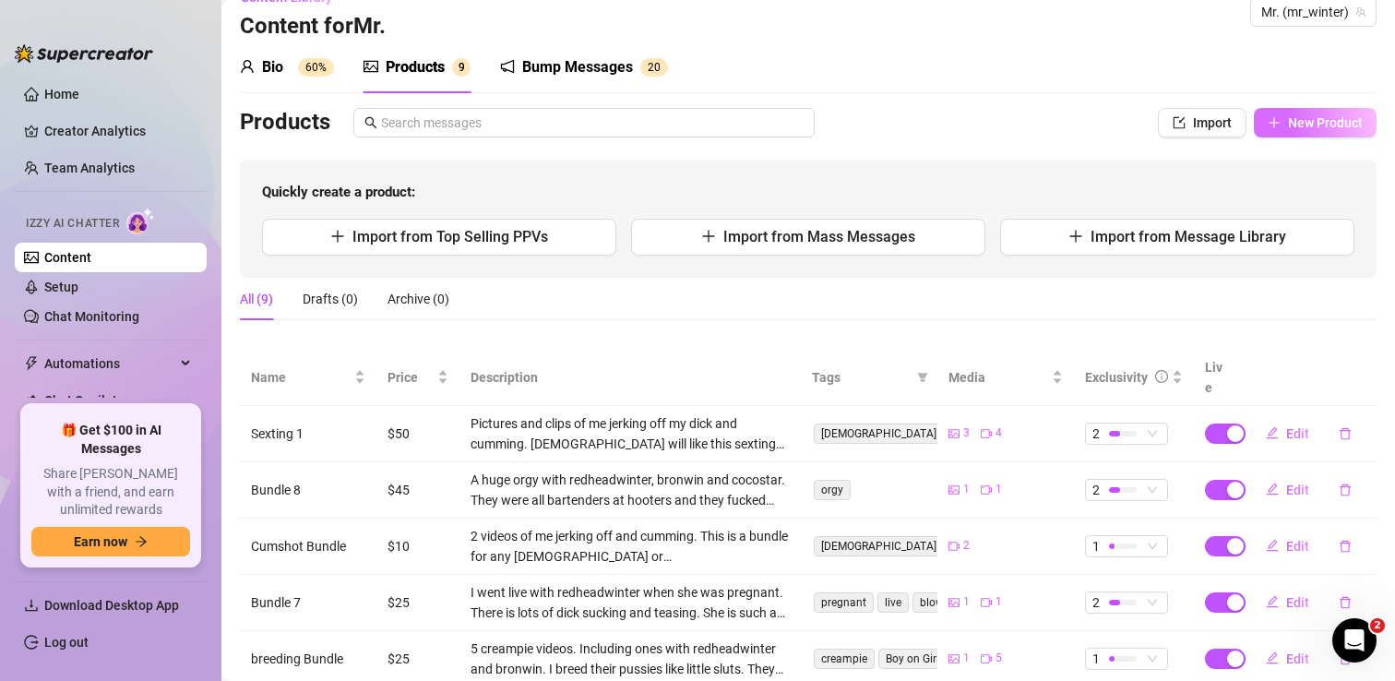
click at [1294, 125] on span "New Product" at bounding box center [1325, 122] width 75 height 15
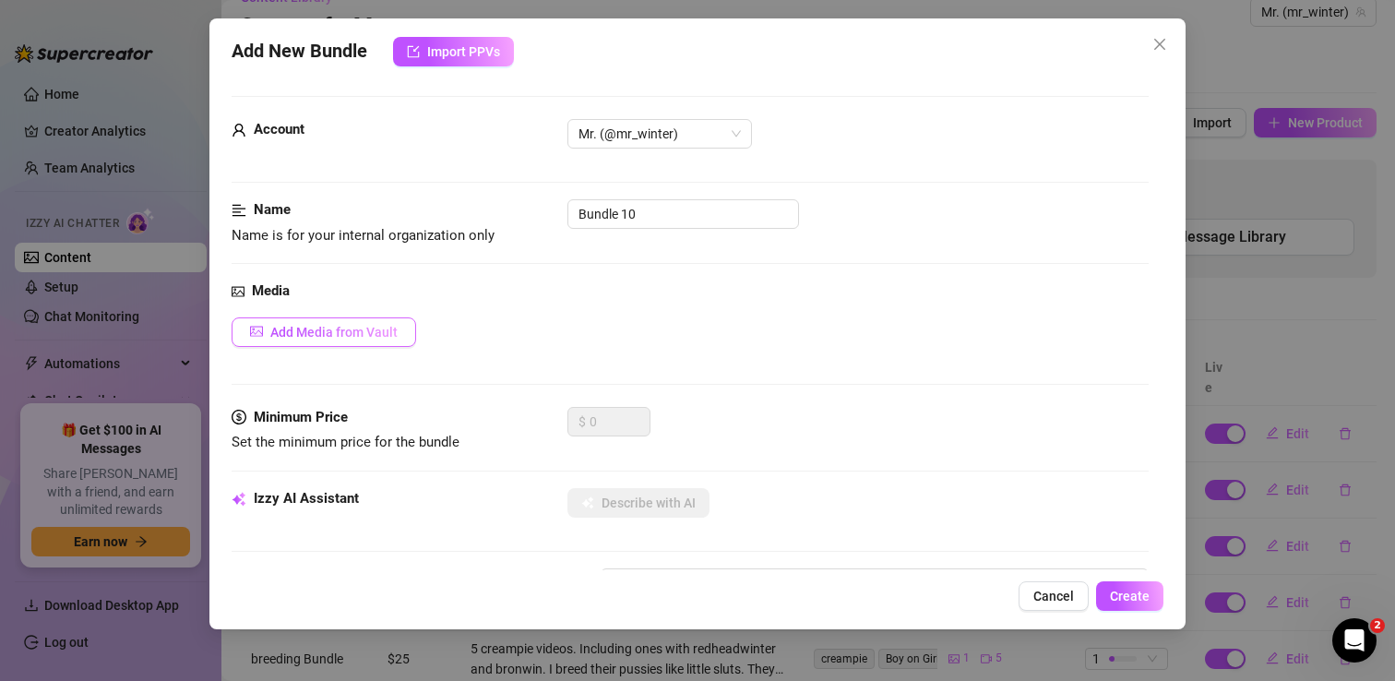
click at [351, 336] on span "Add Media from Vault" at bounding box center [333, 332] width 127 height 15
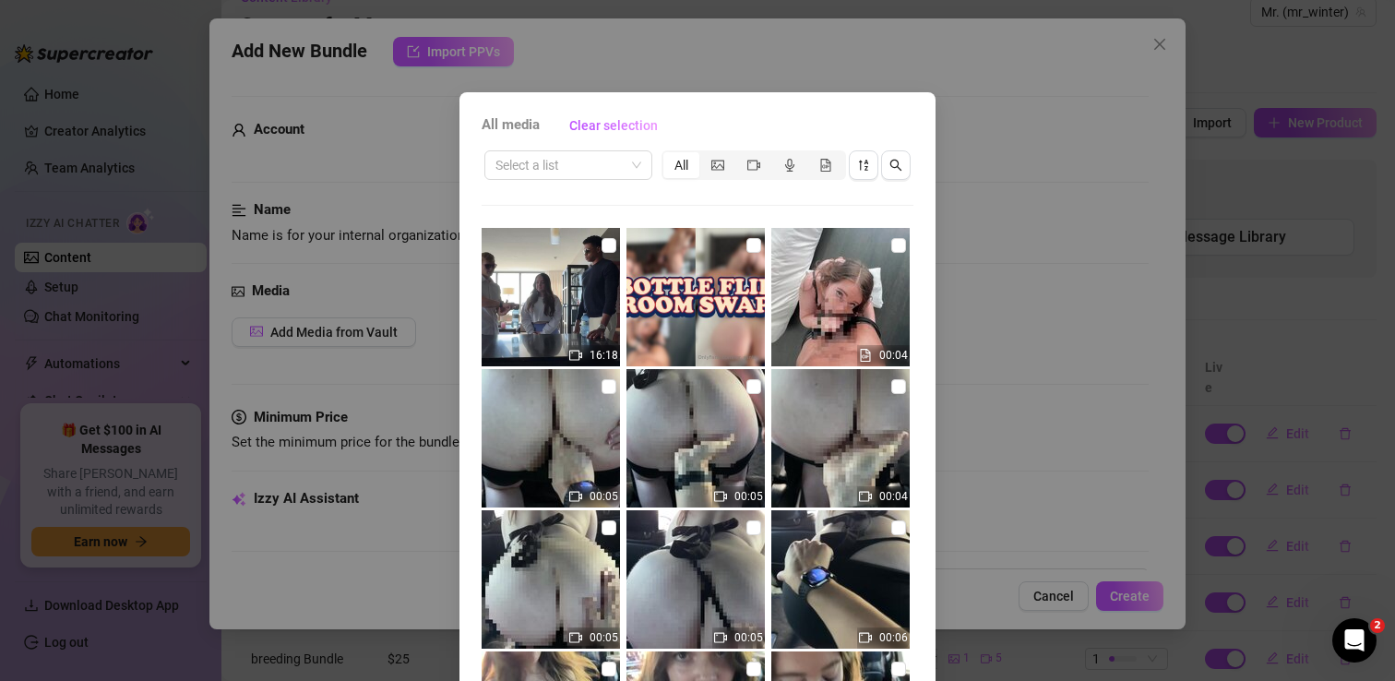
click at [410, 163] on div "All media Clear selection Select a list All 16:18 00:04 00:05 00:05 00:04 00:05…" at bounding box center [697, 340] width 1395 height 681
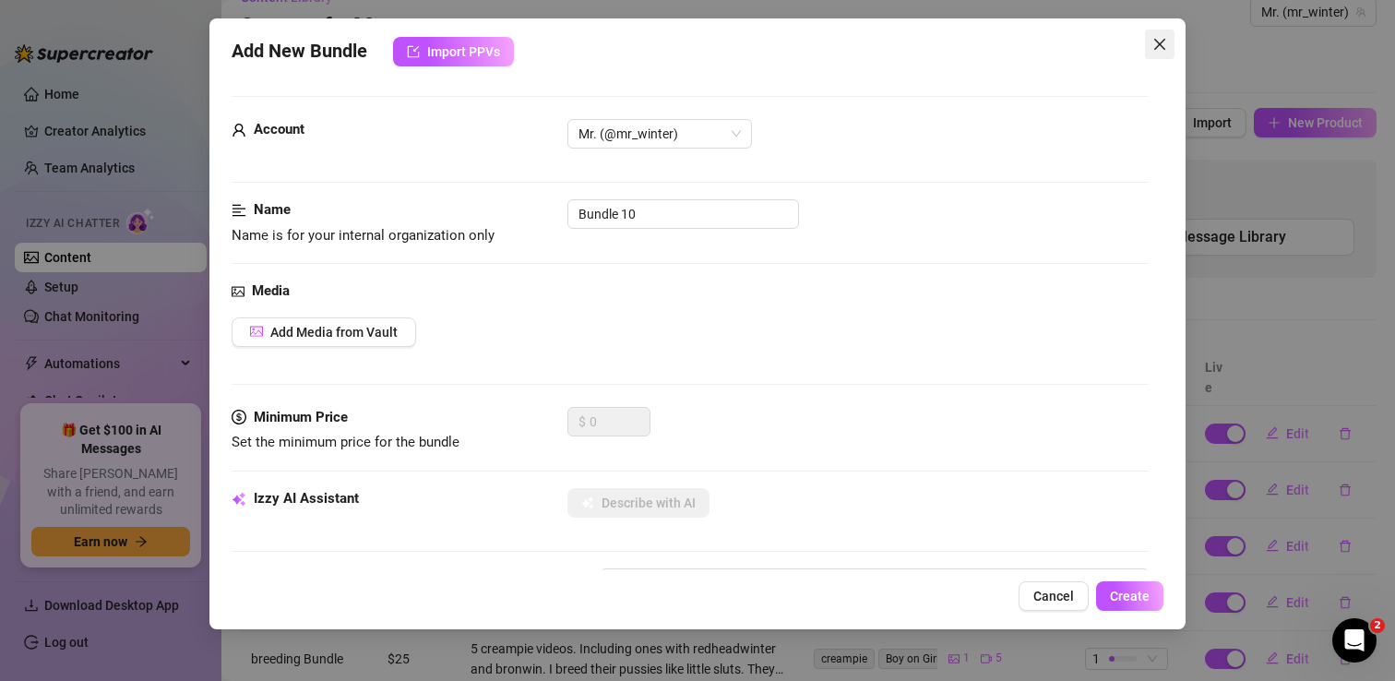
click at [1161, 42] on icon "close" at bounding box center [1159, 44] width 11 height 11
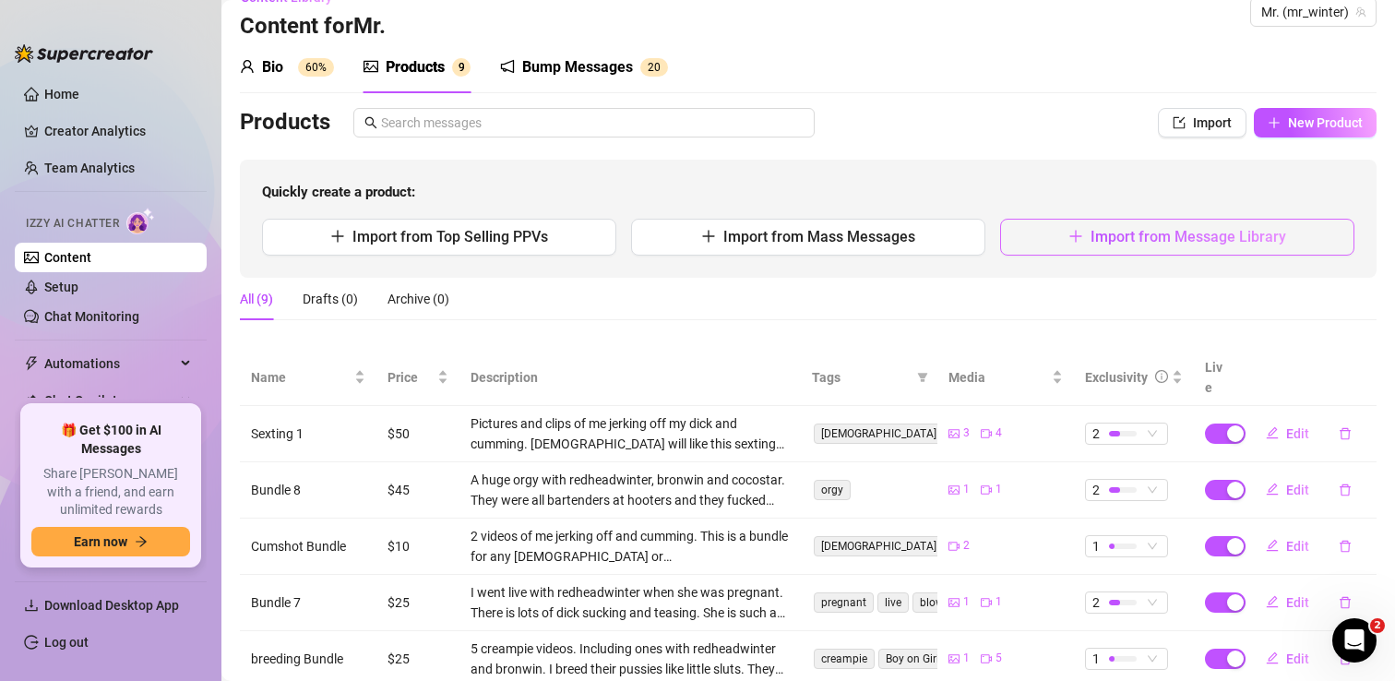
click at [1100, 239] on span "Import from Message Library" at bounding box center [1188, 237] width 196 height 18
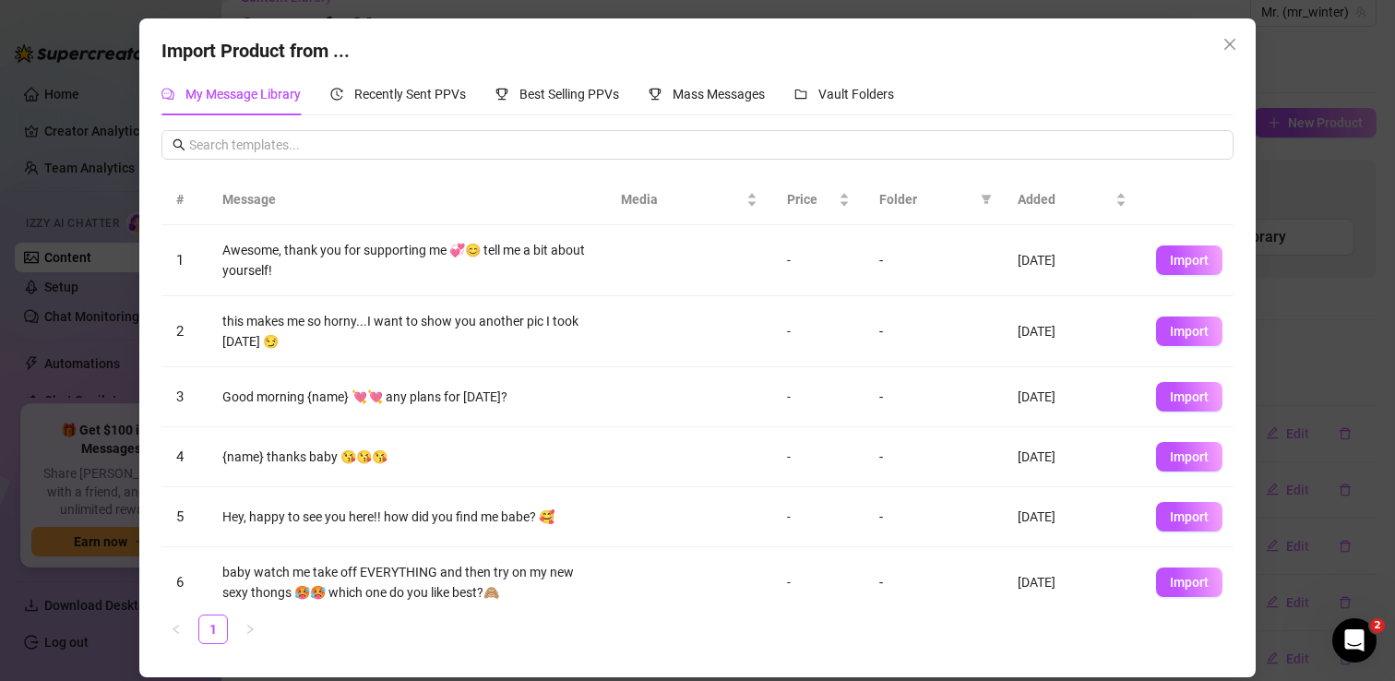
scroll to position [89, 0]
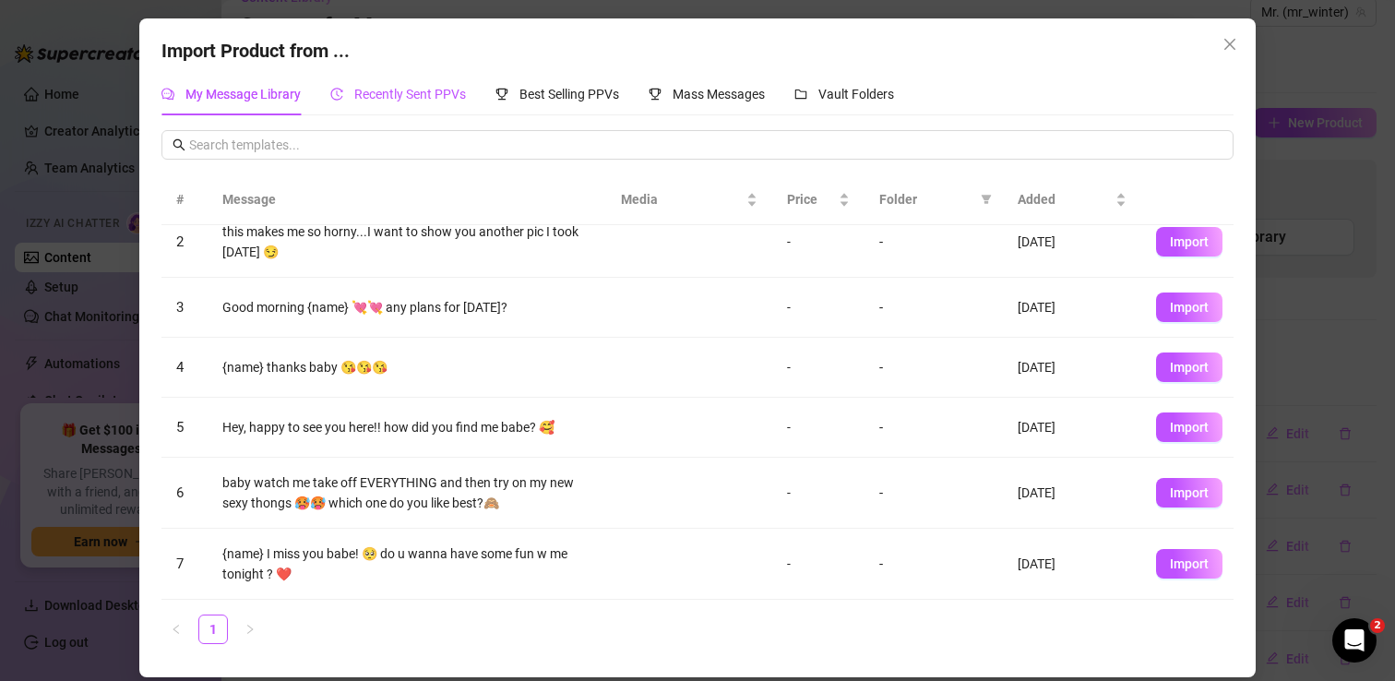
click at [446, 96] on span "Recently Sent PPVs" at bounding box center [410, 94] width 112 height 15
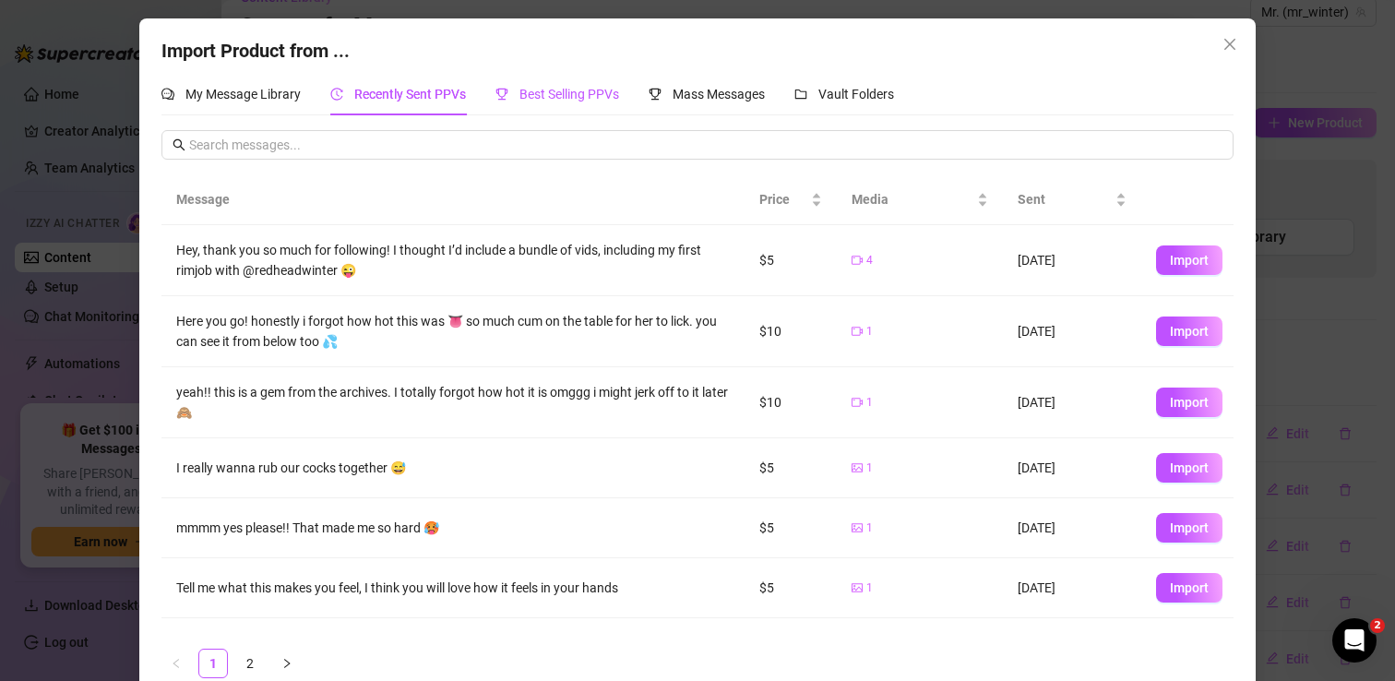
click at [542, 91] on span "Best Selling PPVs" at bounding box center [569, 94] width 100 height 15
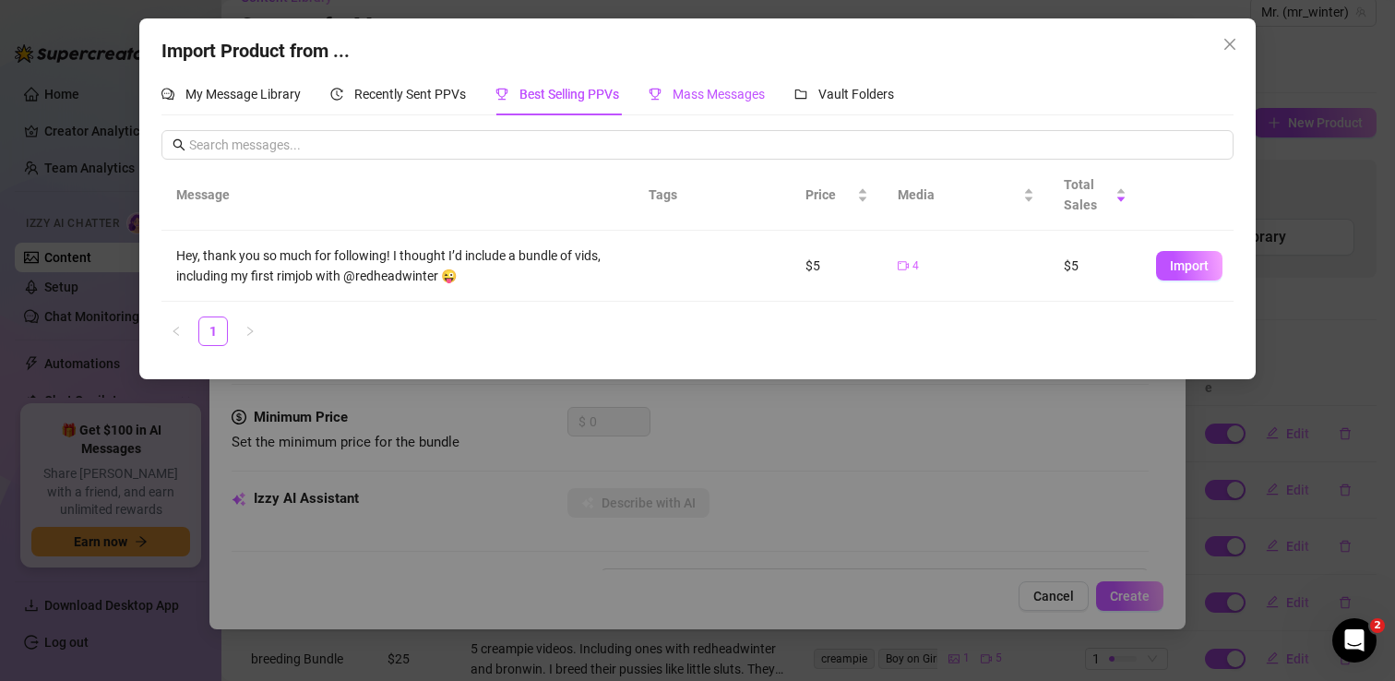
click at [718, 99] on span "Mass Messages" at bounding box center [719, 94] width 92 height 15
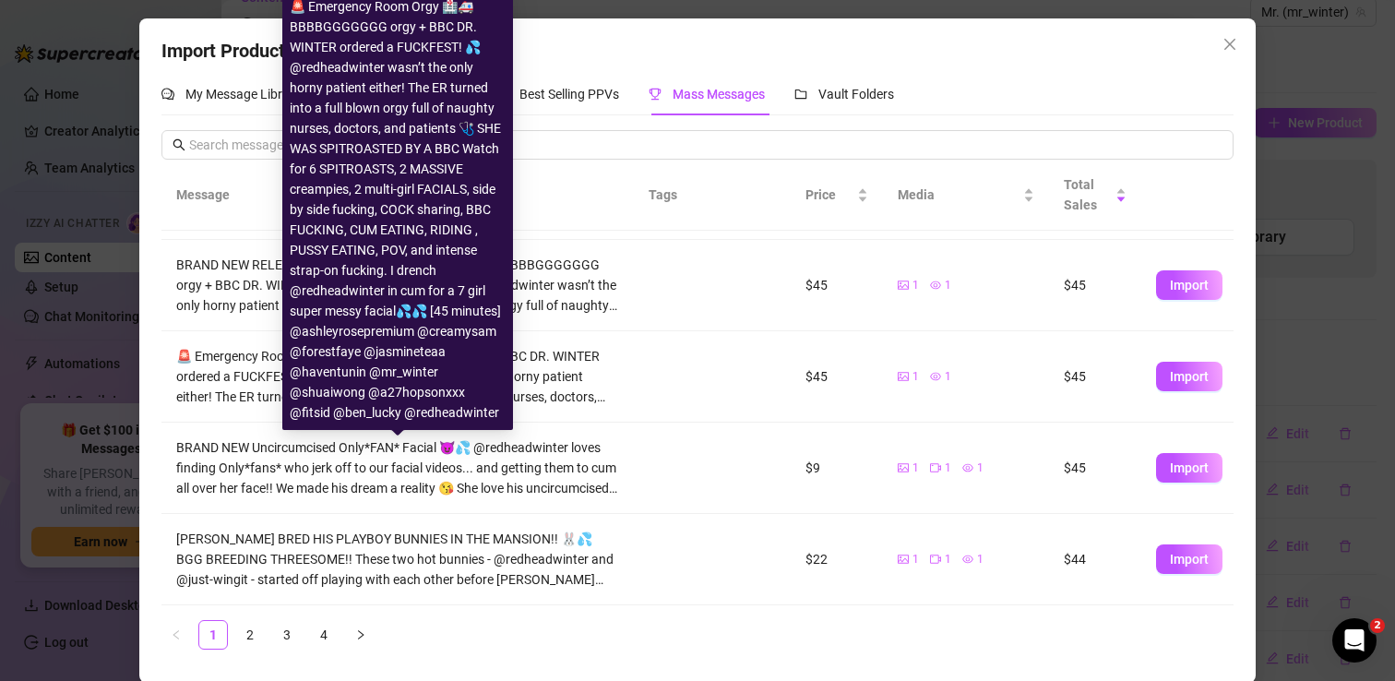
scroll to position [2, 0]
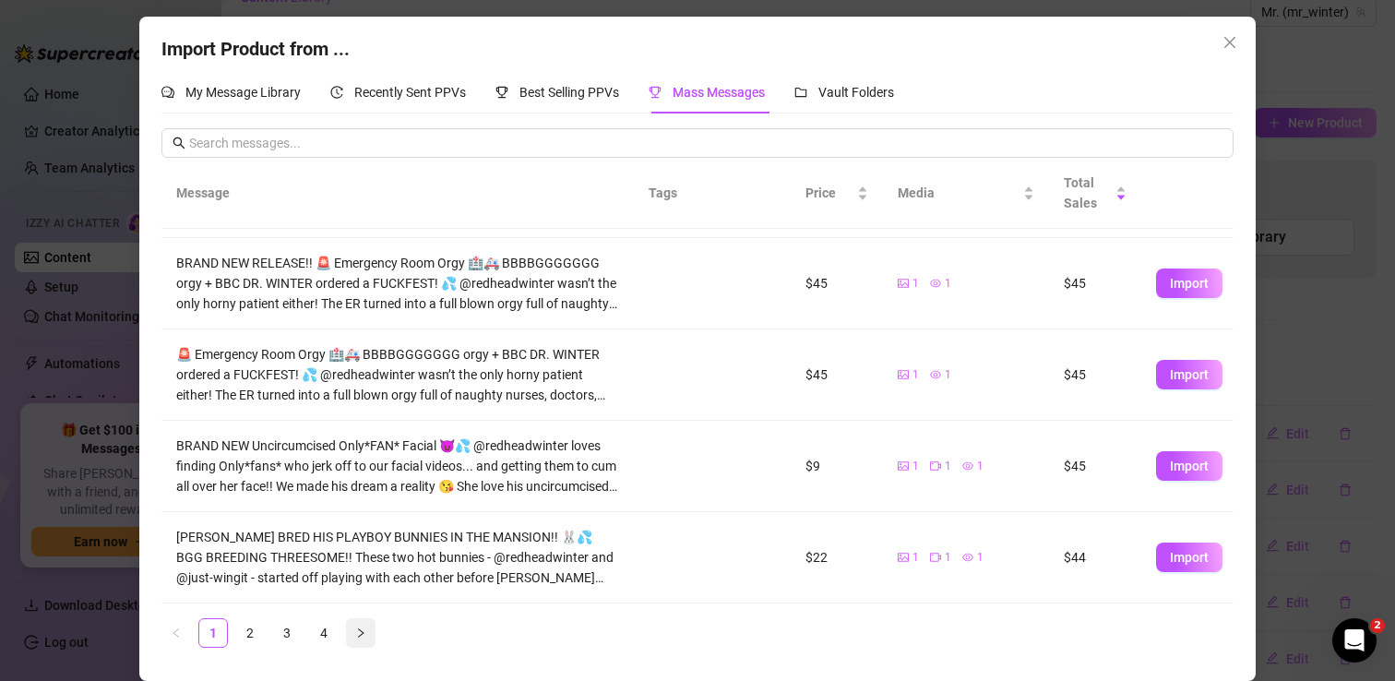
click at [367, 631] on button "button" at bounding box center [361, 633] width 30 height 30
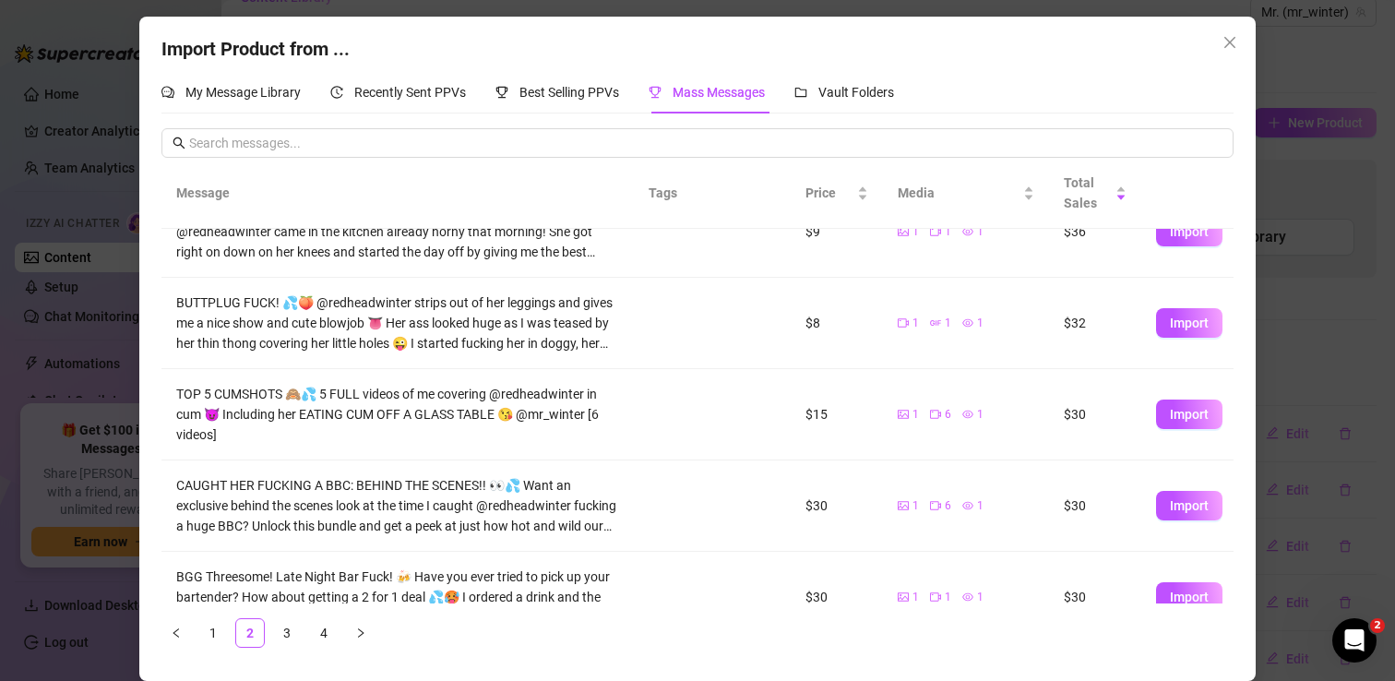
scroll to position [162, 0]
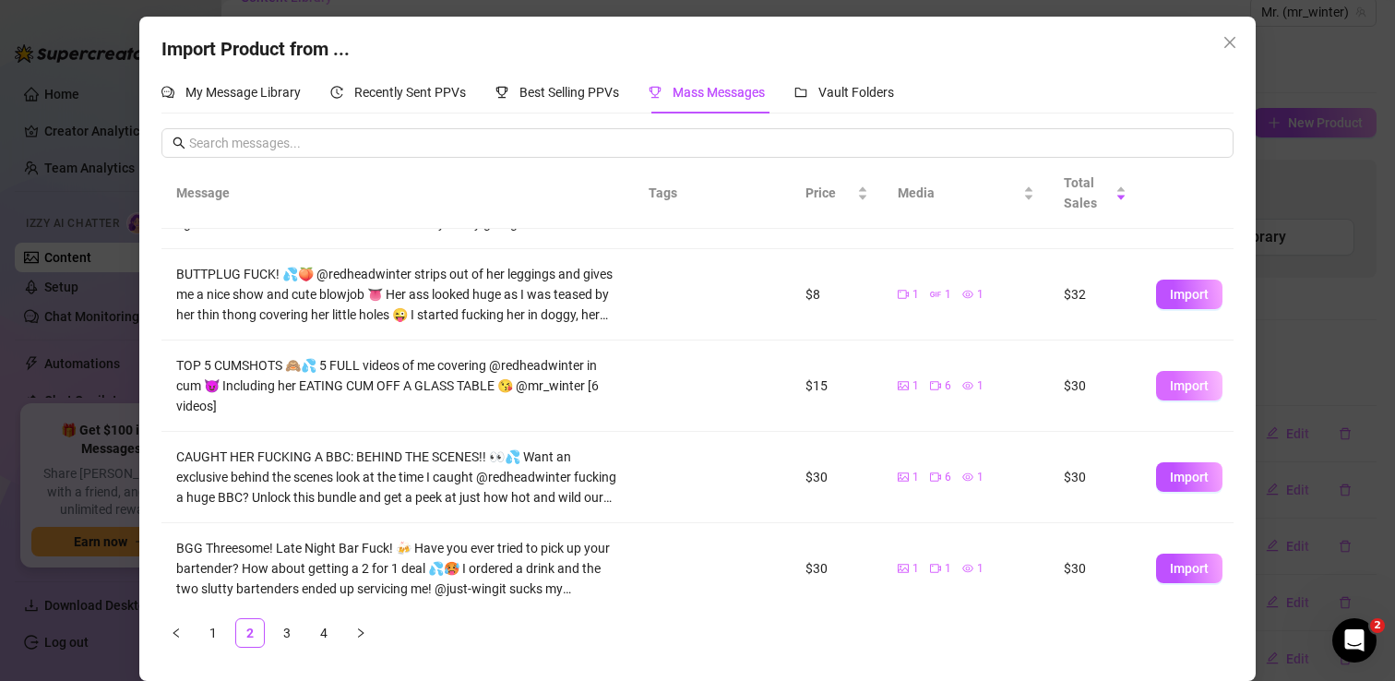
click at [1176, 385] on span "Import" at bounding box center [1189, 385] width 39 height 15
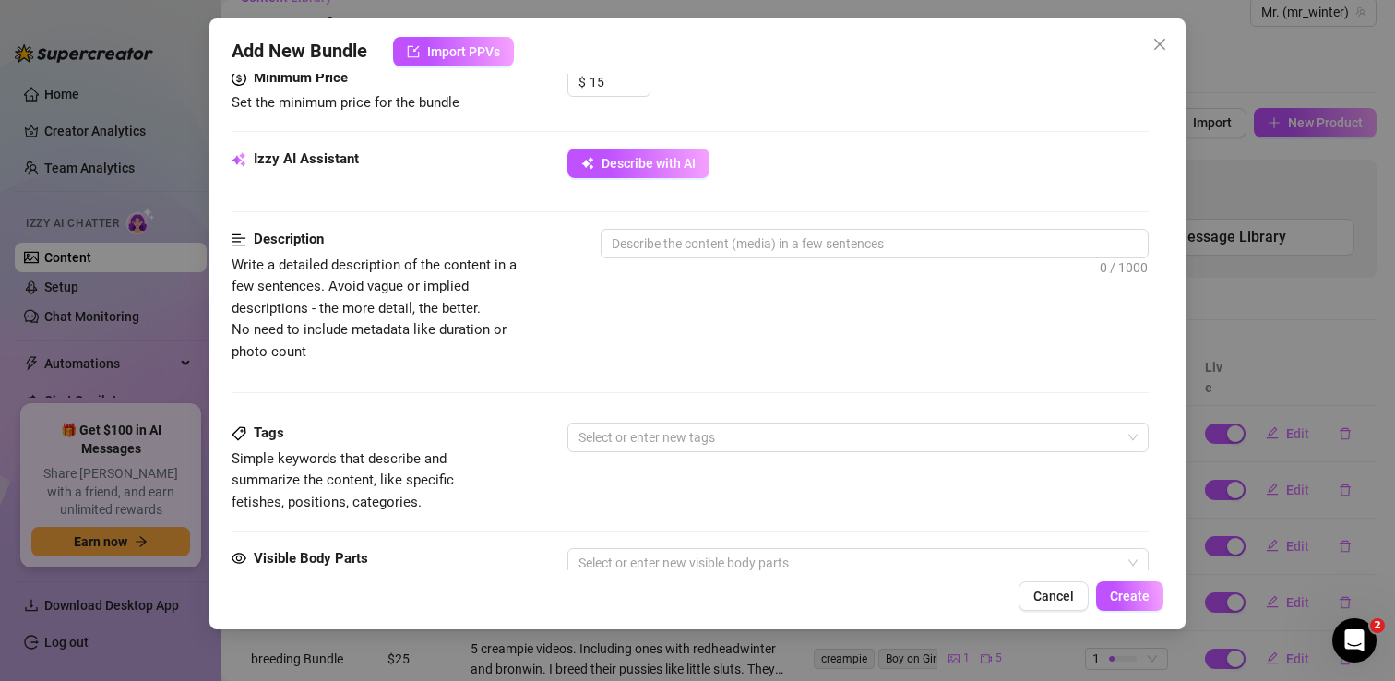
scroll to position [701, 0]
click at [616, 434] on div at bounding box center [848, 436] width 554 height 26
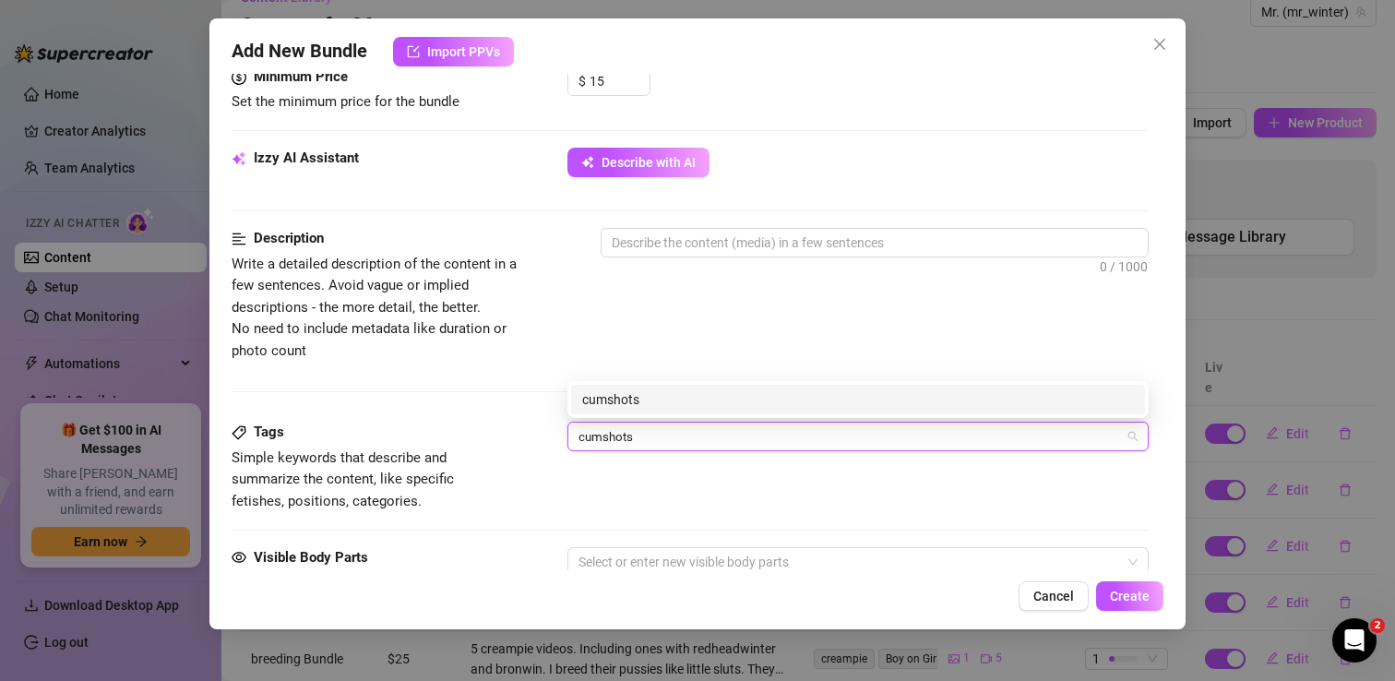
click at [635, 398] on div "cumshots" at bounding box center [858, 399] width 552 height 20
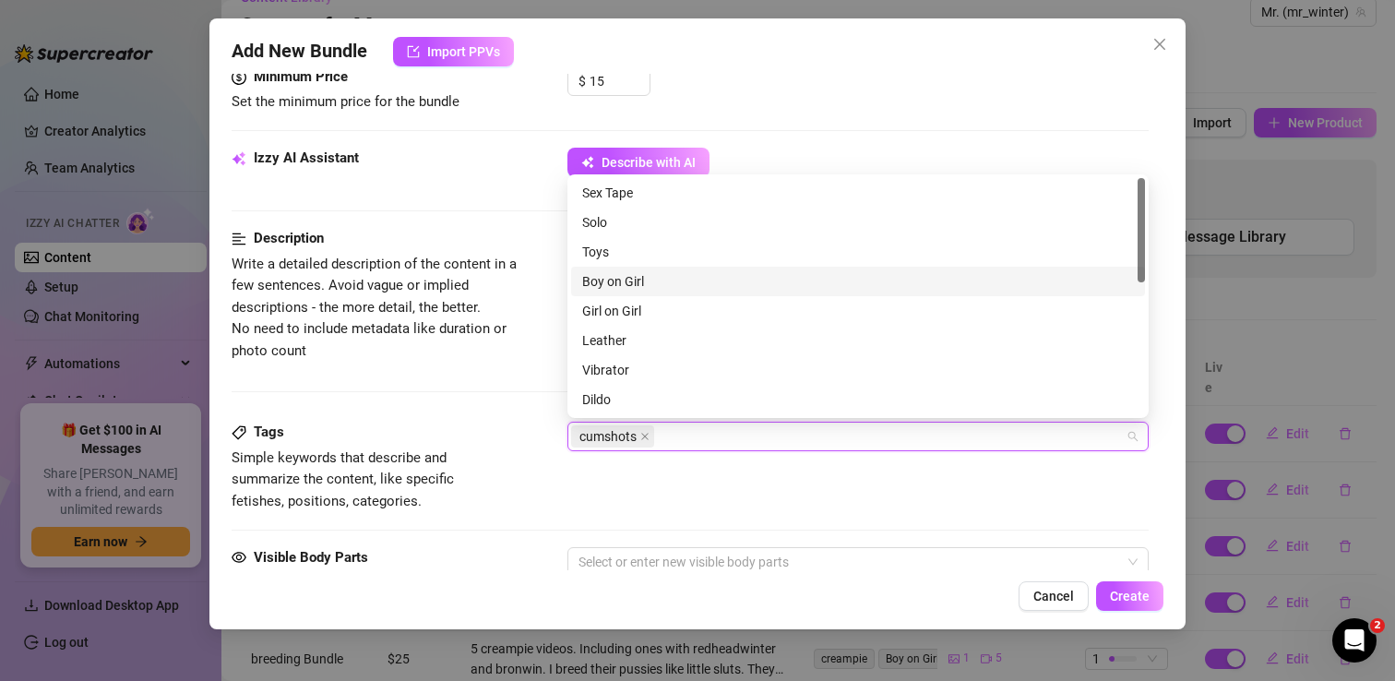
click at [495, 174] on div "Izzy AI Assistant Describe with AI" at bounding box center [690, 171] width 917 height 46
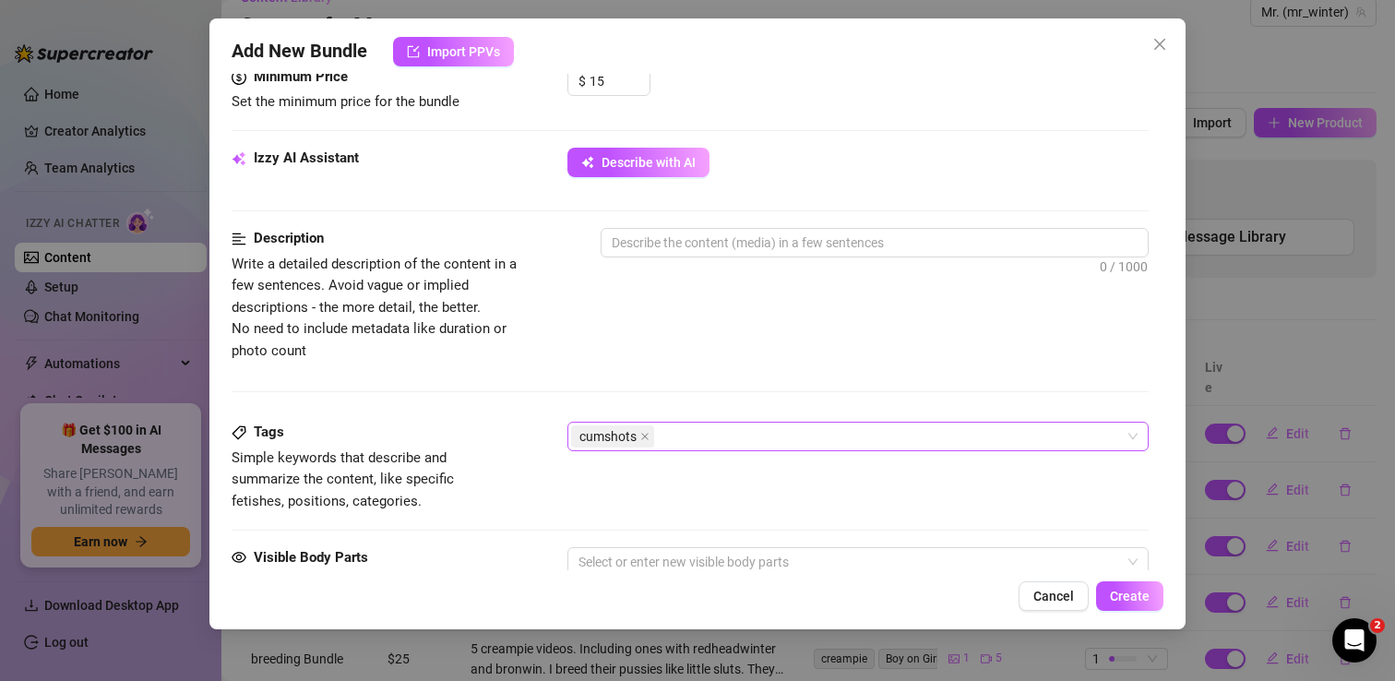
click at [687, 435] on div "cumshots" at bounding box center [848, 436] width 554 height 26
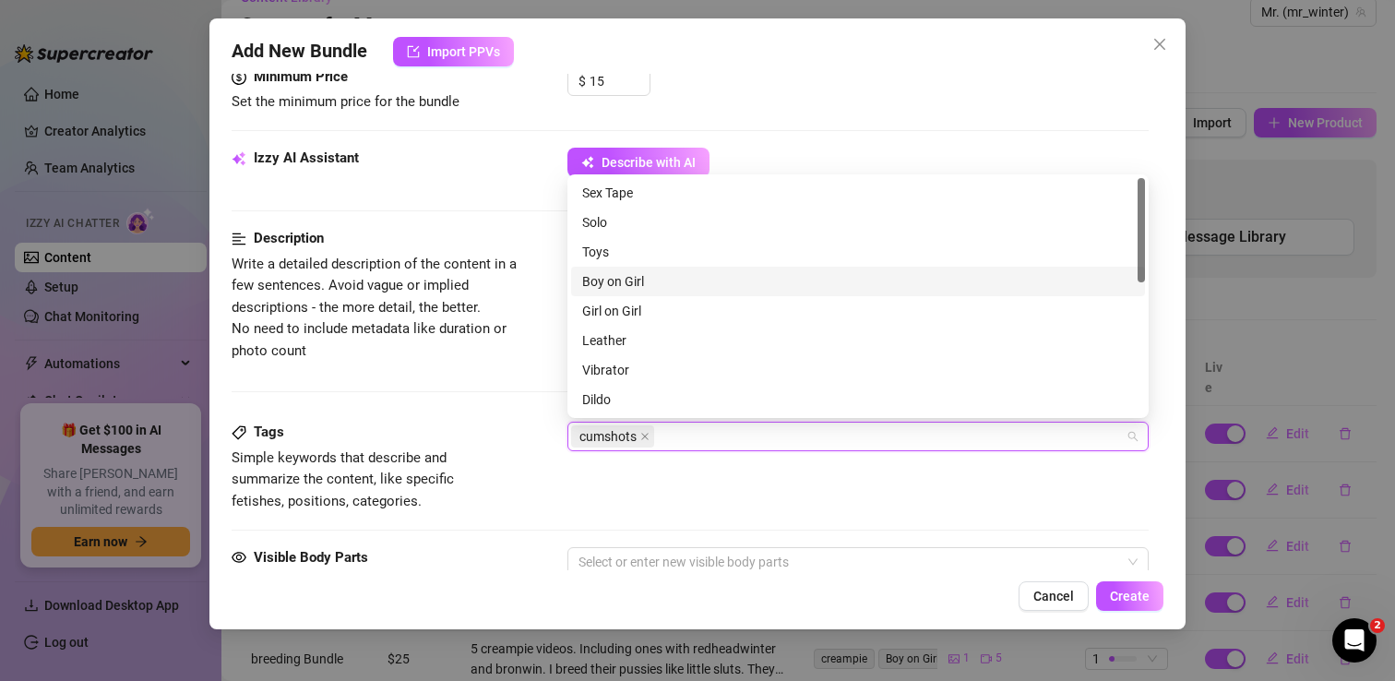
click at [651, 278] on div "Boy on Girl" at bounding box center [858, 281] width 552 height 20
click at [474, 221] on div "Izzy AI Assistant Describe with AI" at bounding box center [690, 188] width 917 height 80
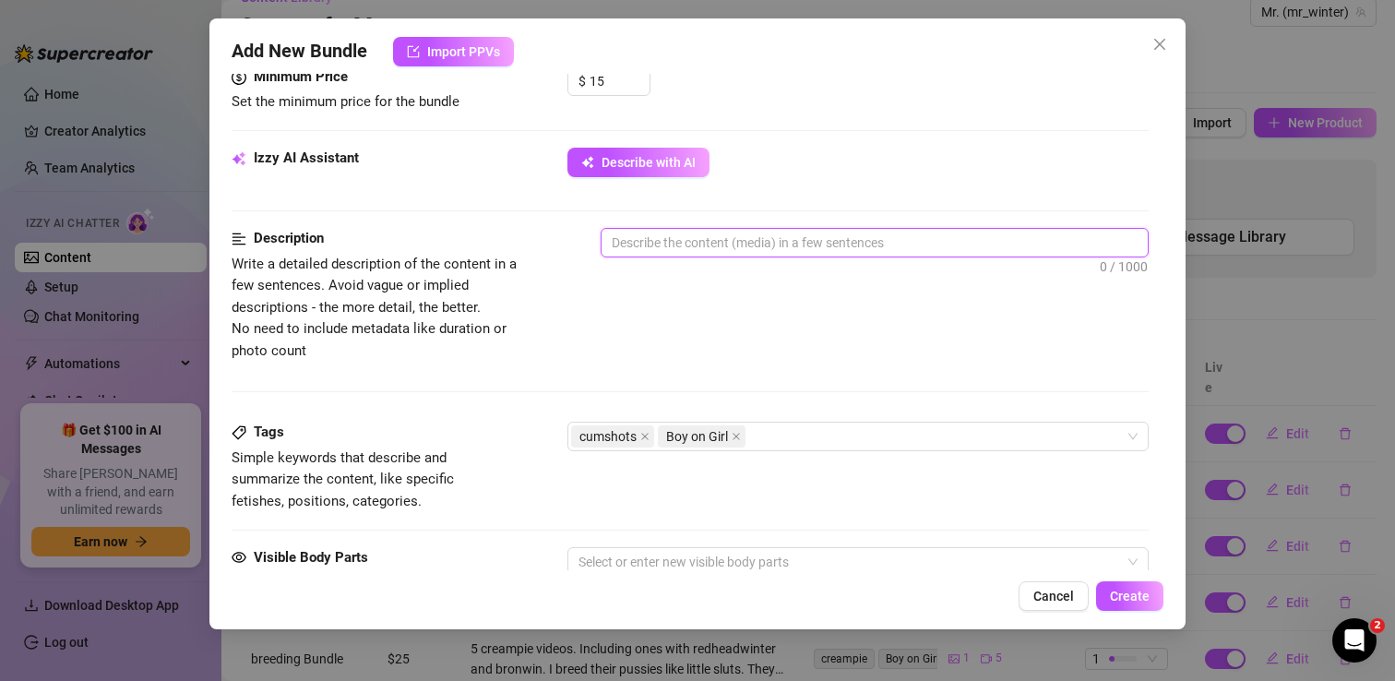
click at [683, 243] on textarea at bounding box center [874, 243] width 546 height 28
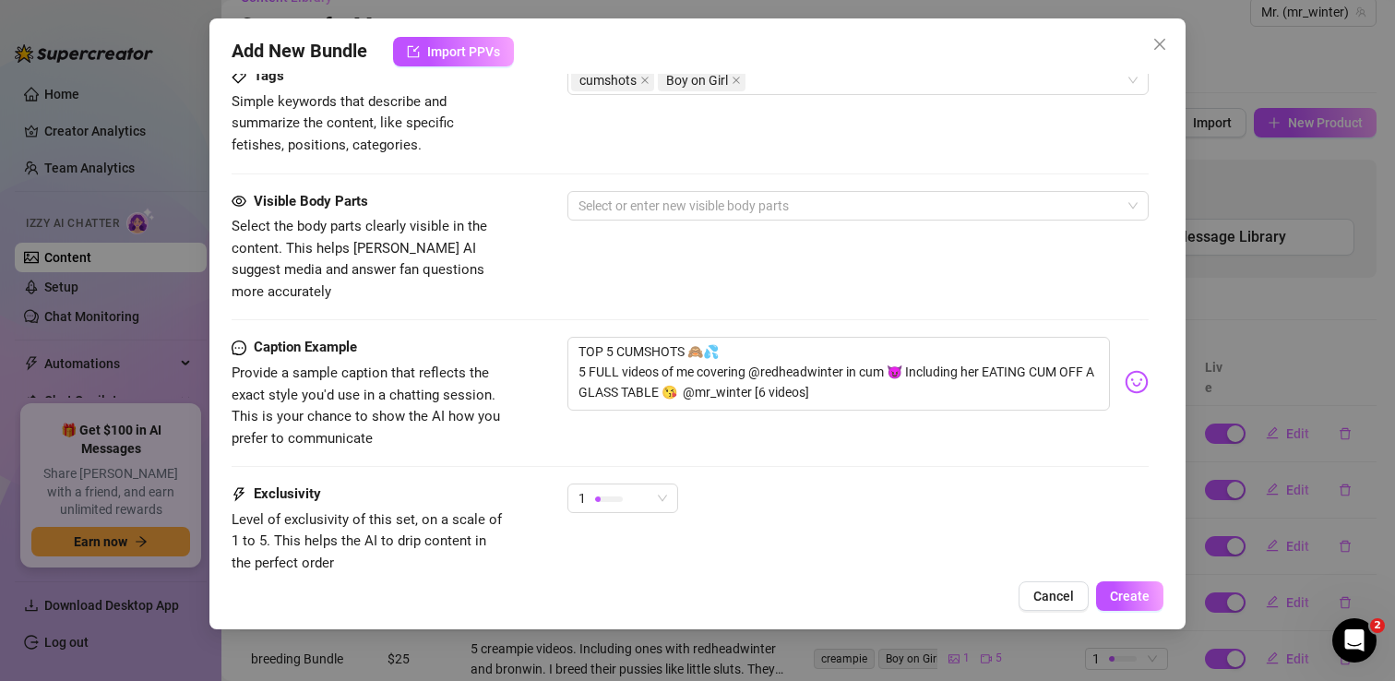
scroll to position [1083, 0]
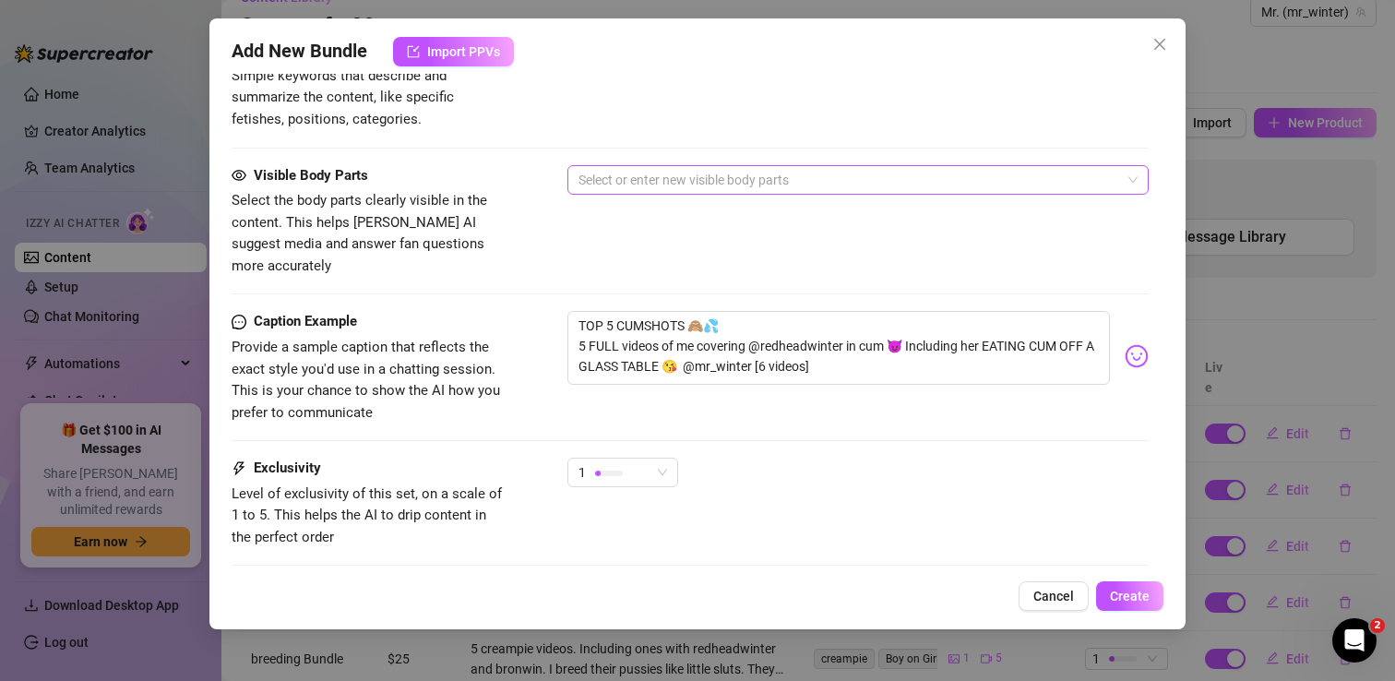
click at [789, 183] on div at bounding box center [848, 180] width 554 height 26
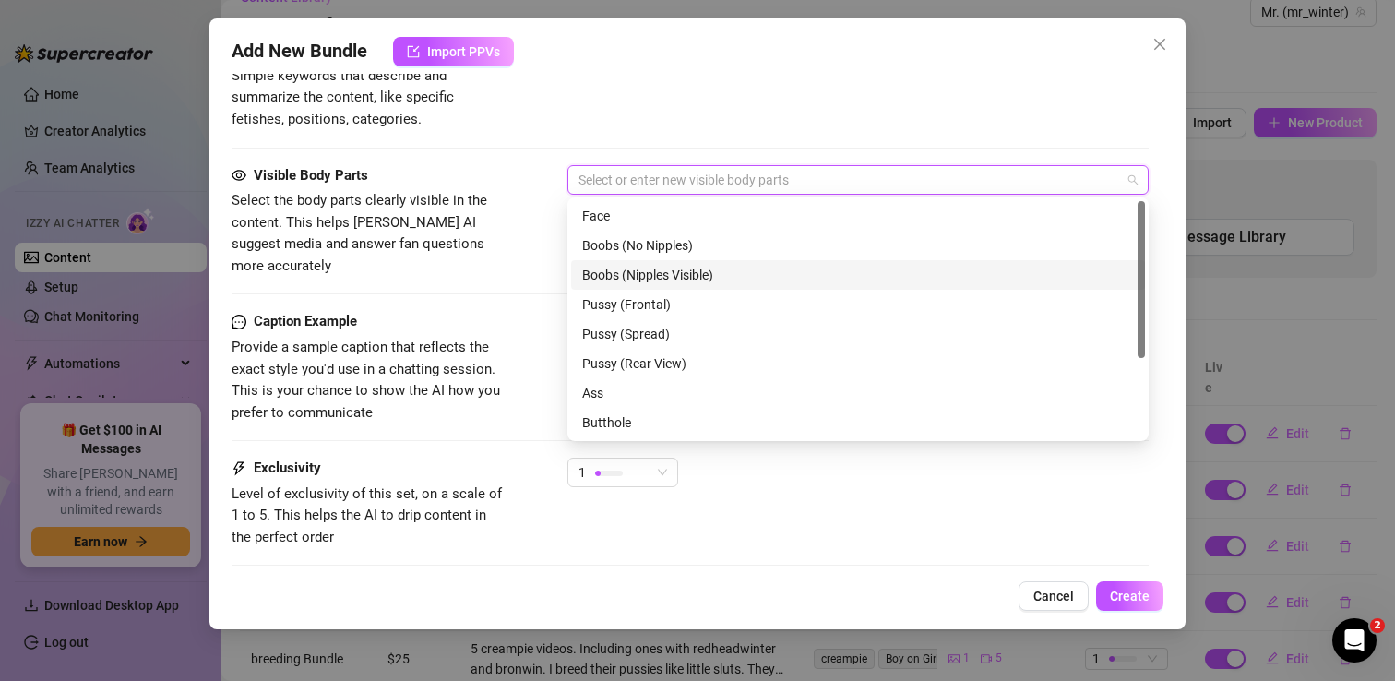
click at [731, 272] on div "Boobs (Nipples Visible)" at bounding box center [858, 275] width 552 height 20
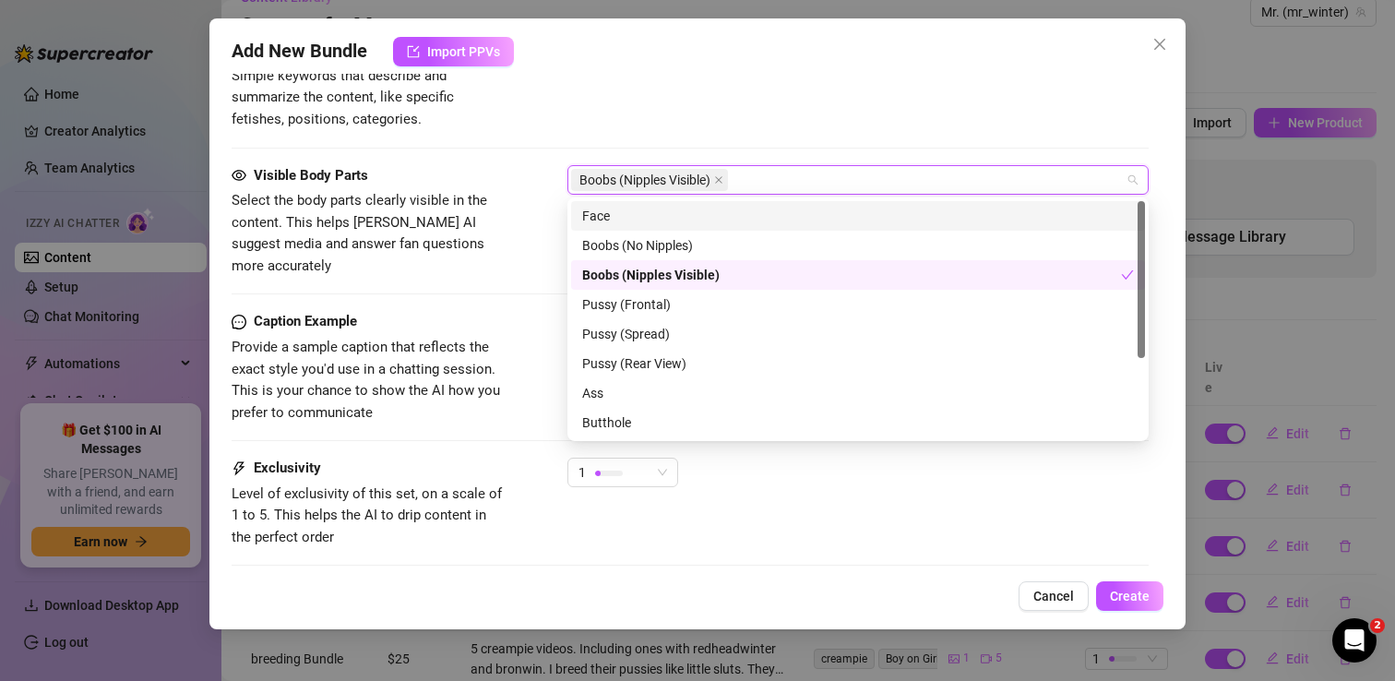
click at [685, 213] on div "Face" at bounding box center [858, 216] width 552 height 20
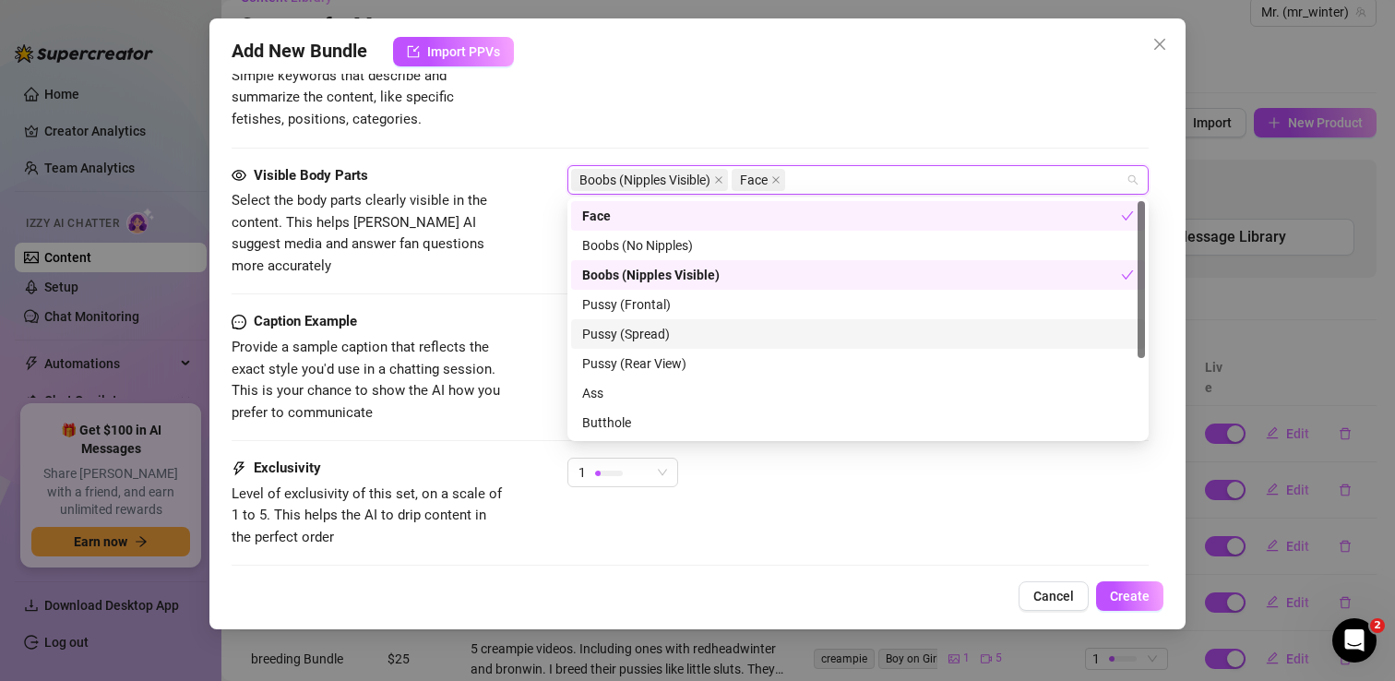
click at [694, 328] on div "Pussy (Spread)" at bounding box center [858, 334] width 552 height 20
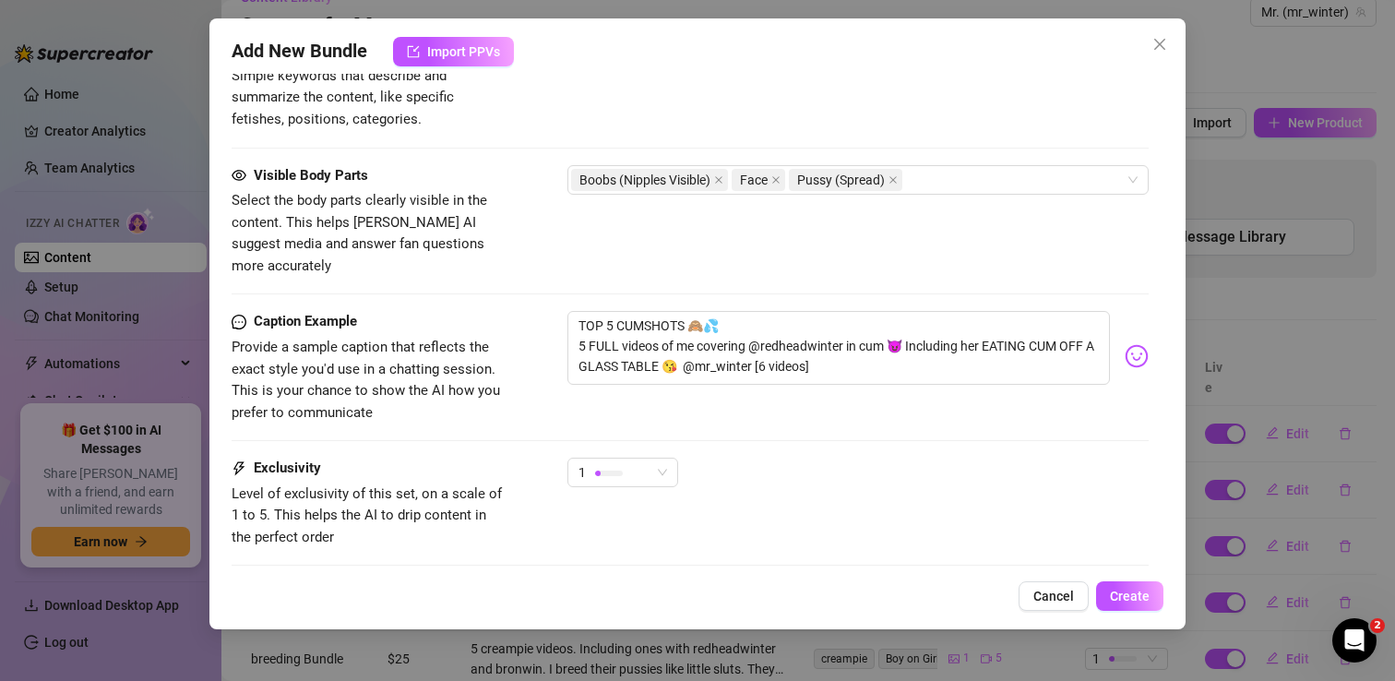
click at [875, 96] on div "Tags Simple keywords that describe and summarize the content, like specific fet…" at bounding box center [690, 85] width 917 height 90
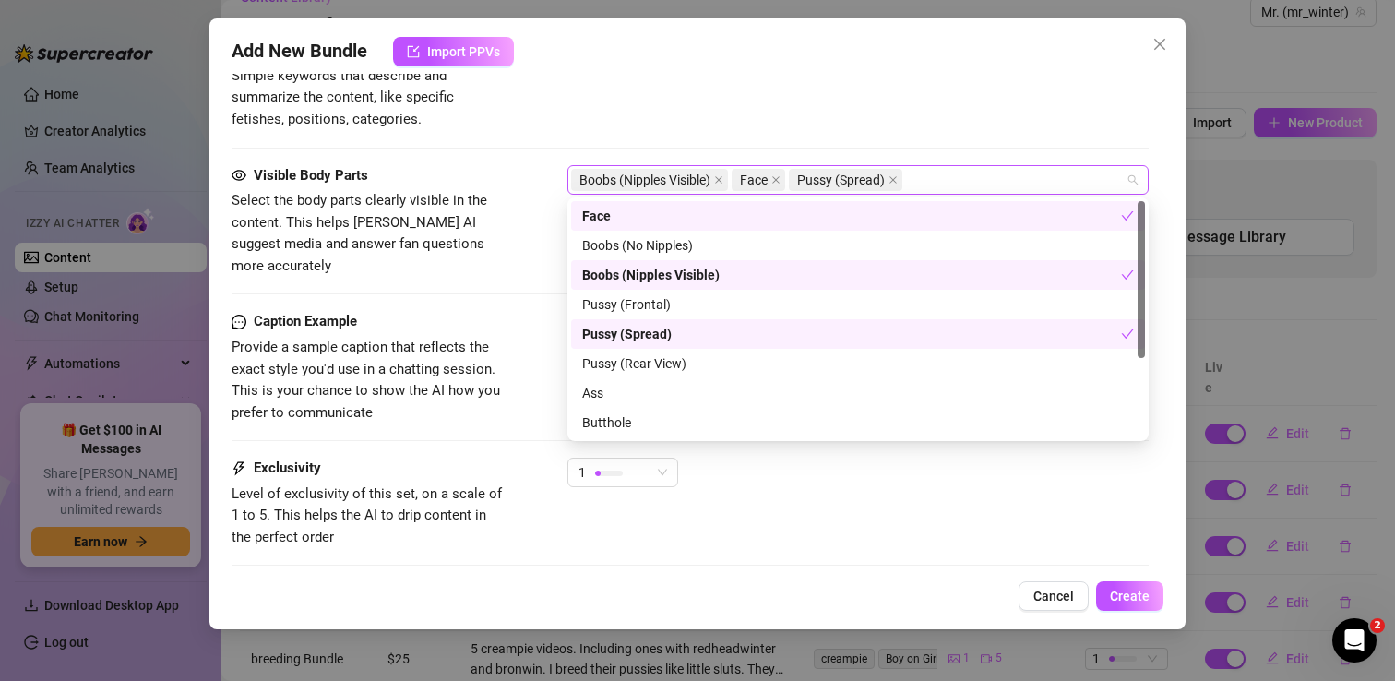
click at [952, 168] on div "Boobs (Nipples Visible) Face Pussy (Spread)" at bounding box center [848, 180] width 554 height 26
click at [658, 394] on div "Ass" at bounding box center [858, 393] width 552 height 20
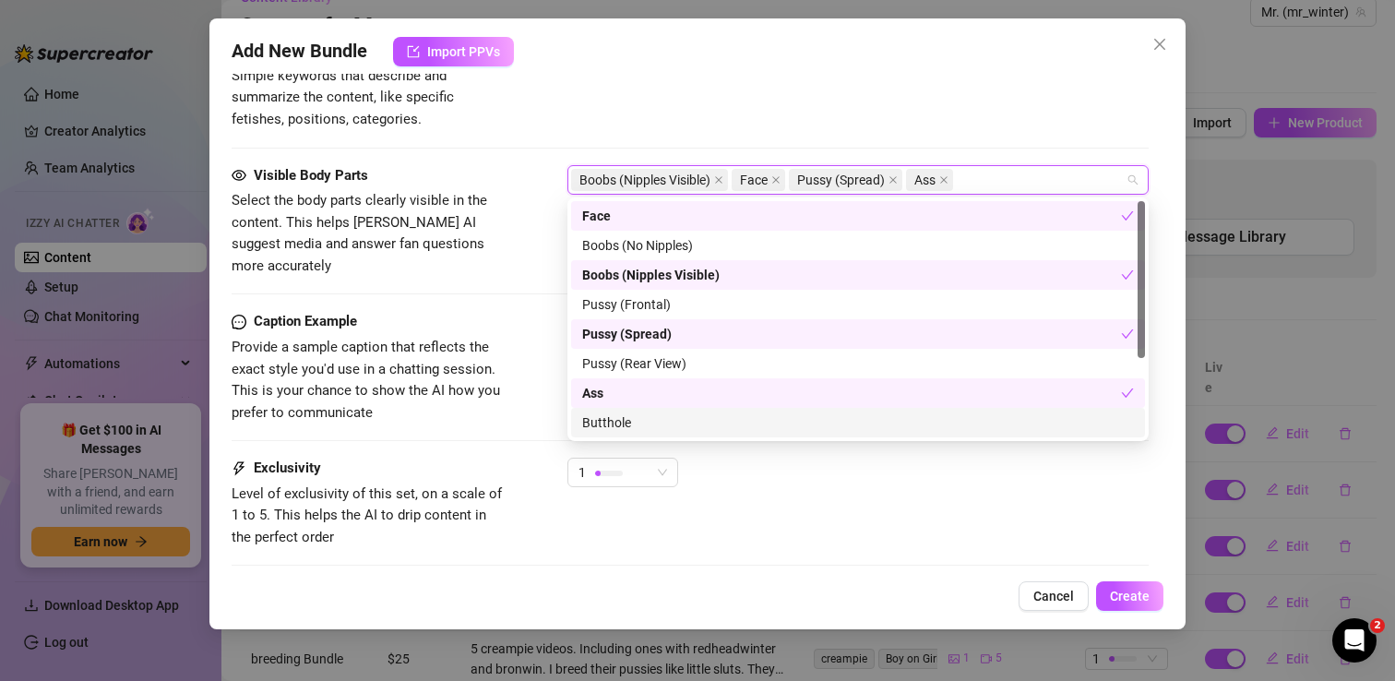
click at [634, 427] on div "Butthole" at bounding box center [858, 422] width 552 height 20
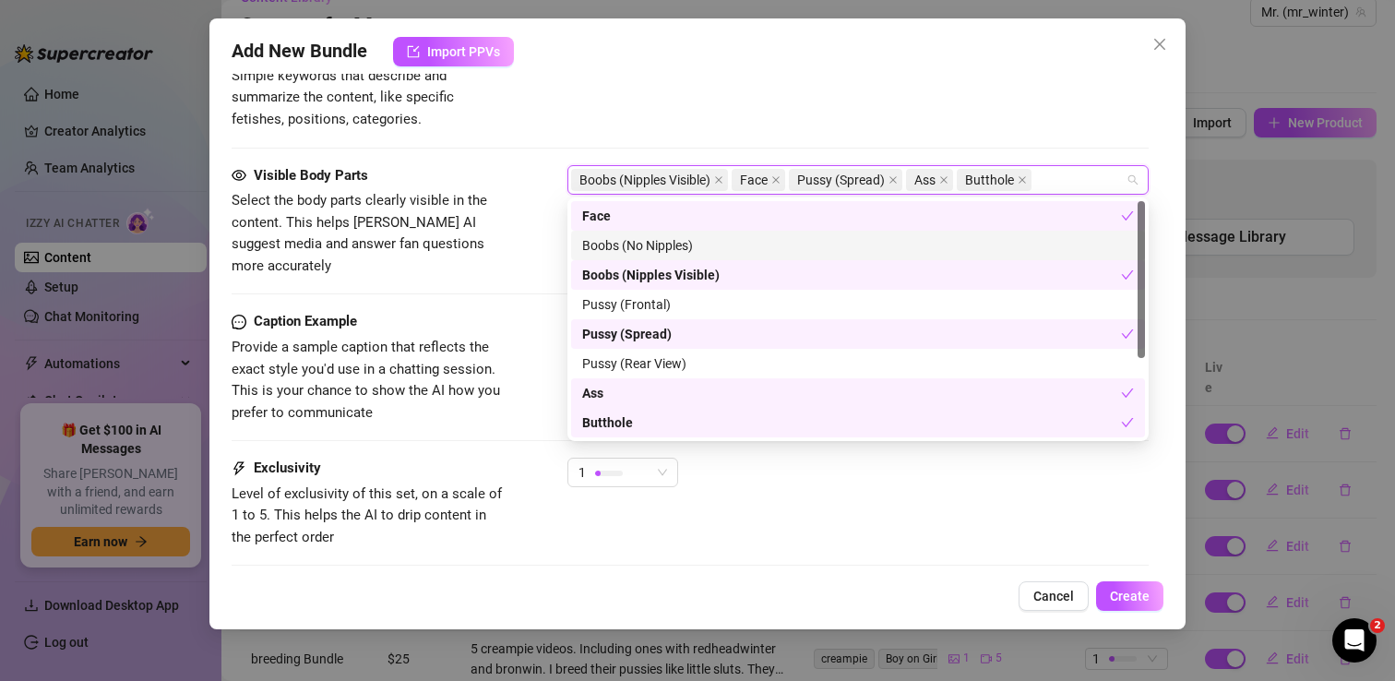
click at [826, 46] on div "Add New Bundle Import PPVs" at bounding box center [698, 52] width 932 height 30
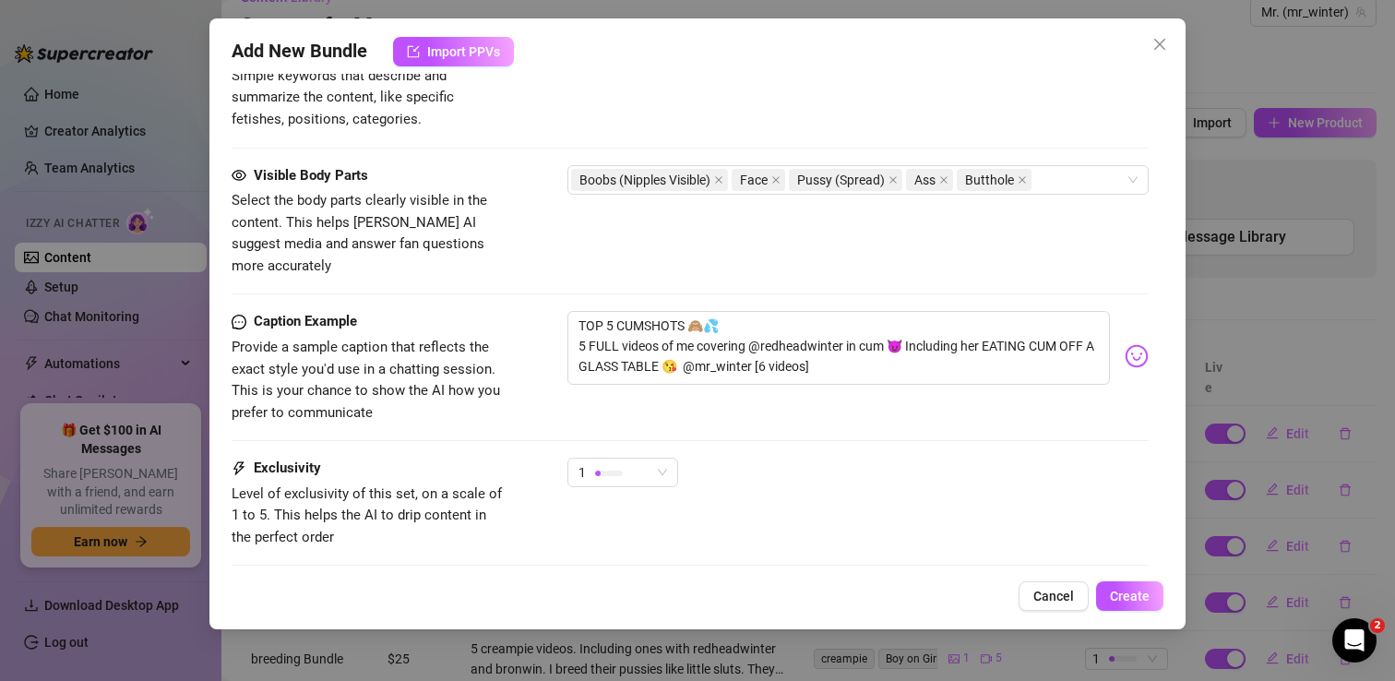
scroll to position [1177, 0]
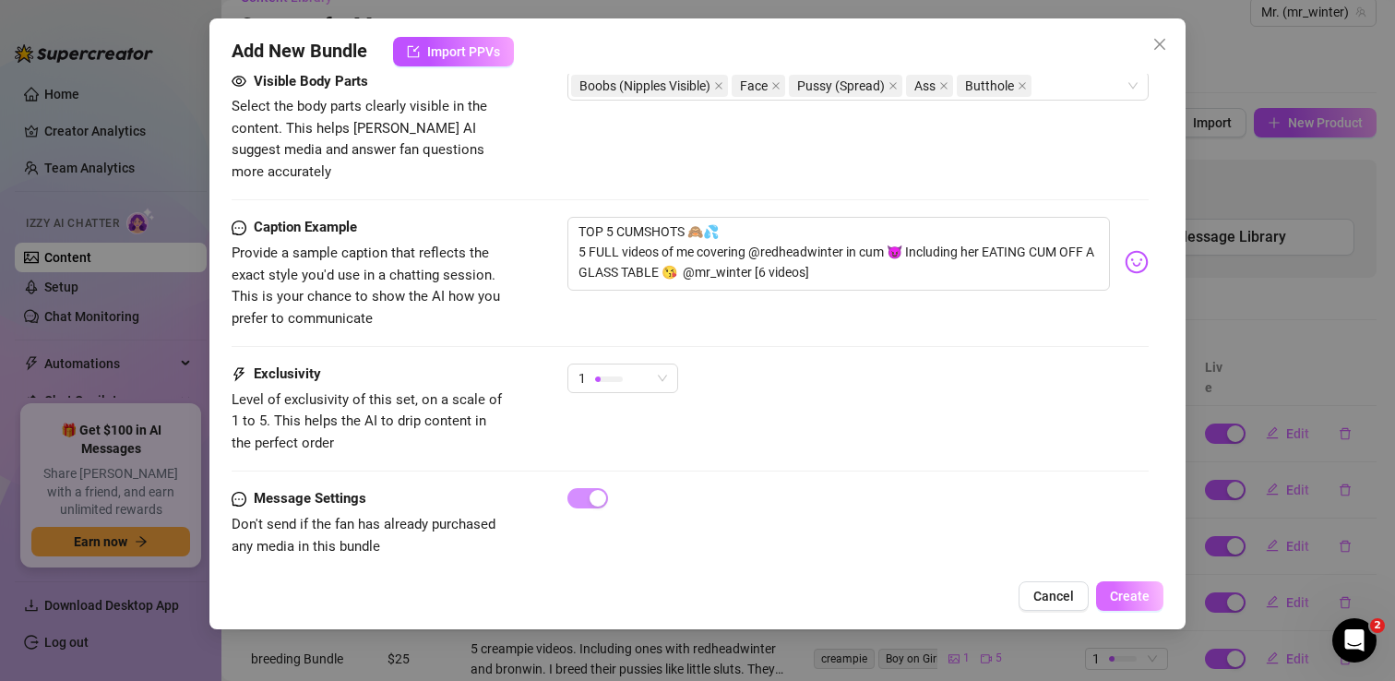
click at [1121, 599] on span "Create" at bounding box center [1130, 596] width 40 height 15
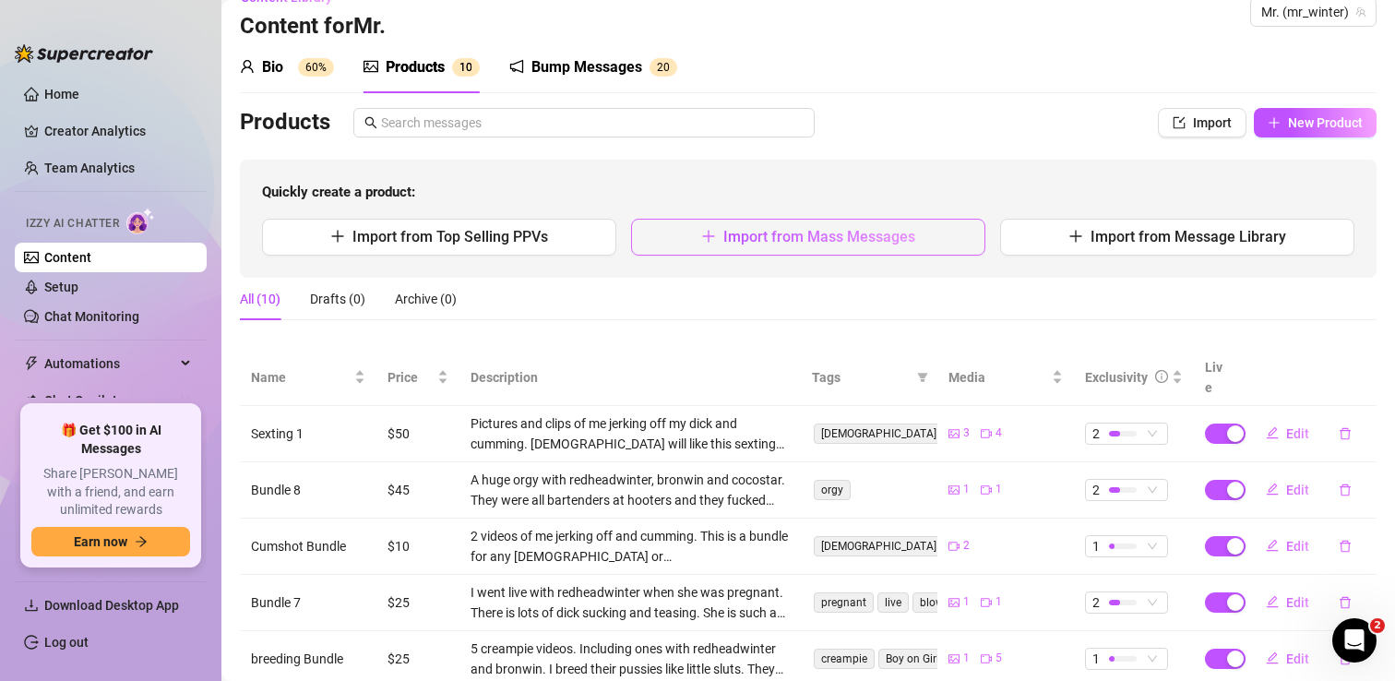
click at [872, 244] on span "Import from Mass Messages" at bounding box center [819, 237] width 192 height 18
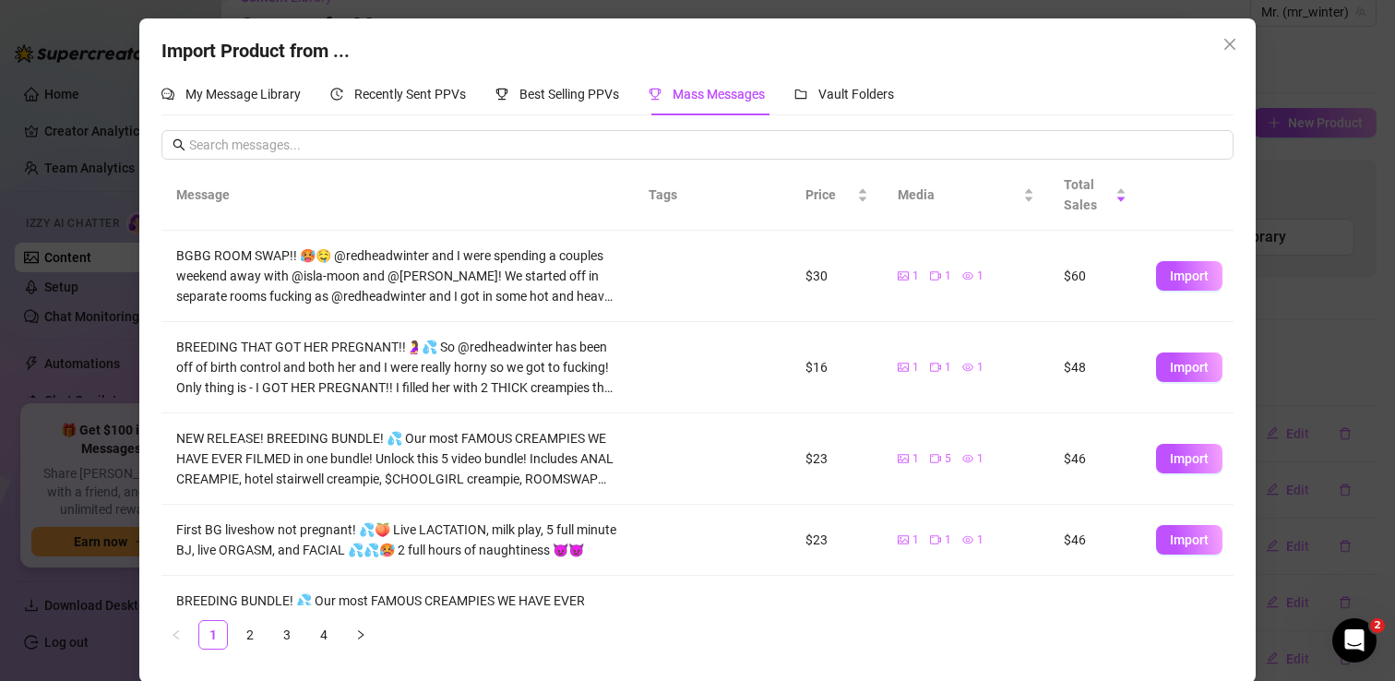
scroll to position [518, 0]
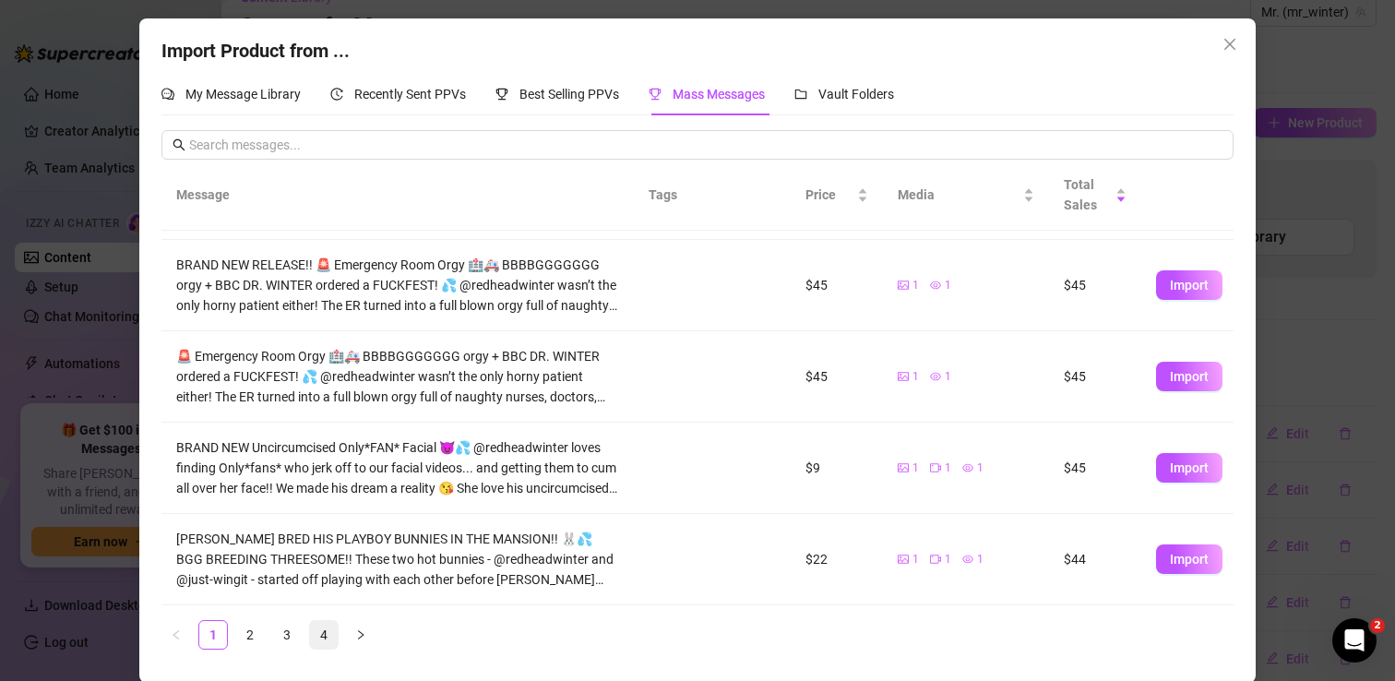
click at [319, 631] on link "4" at bounding box center [324, 635] width 28 height 28
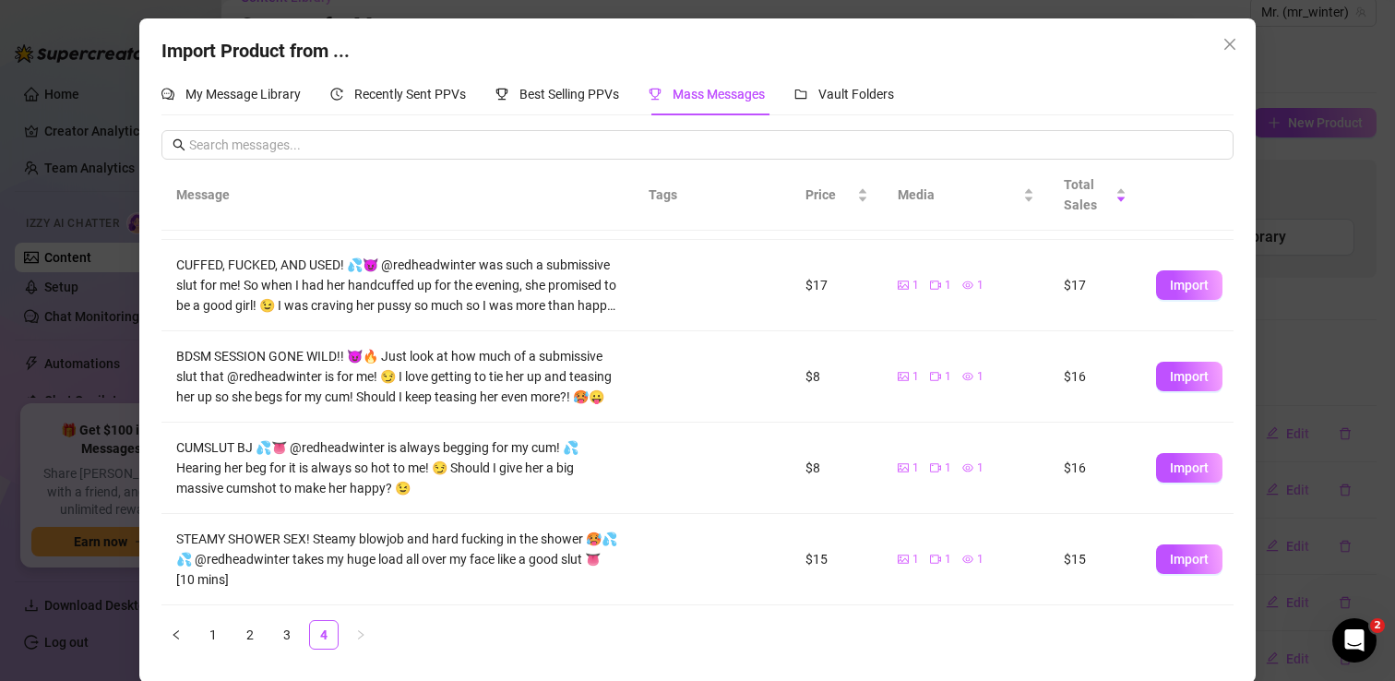
scroll to position [0, 0]
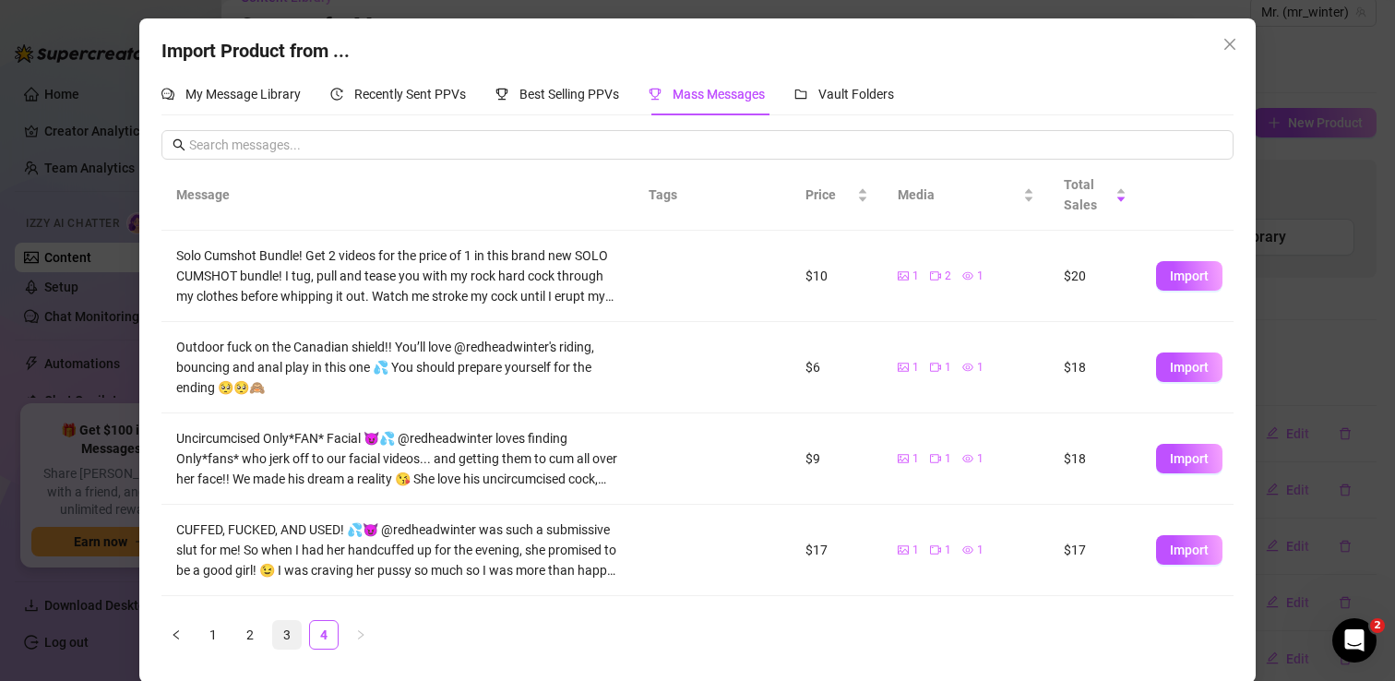
click at [295, 638] on link "3" at bounding box center [287, 635] width 28 height 28
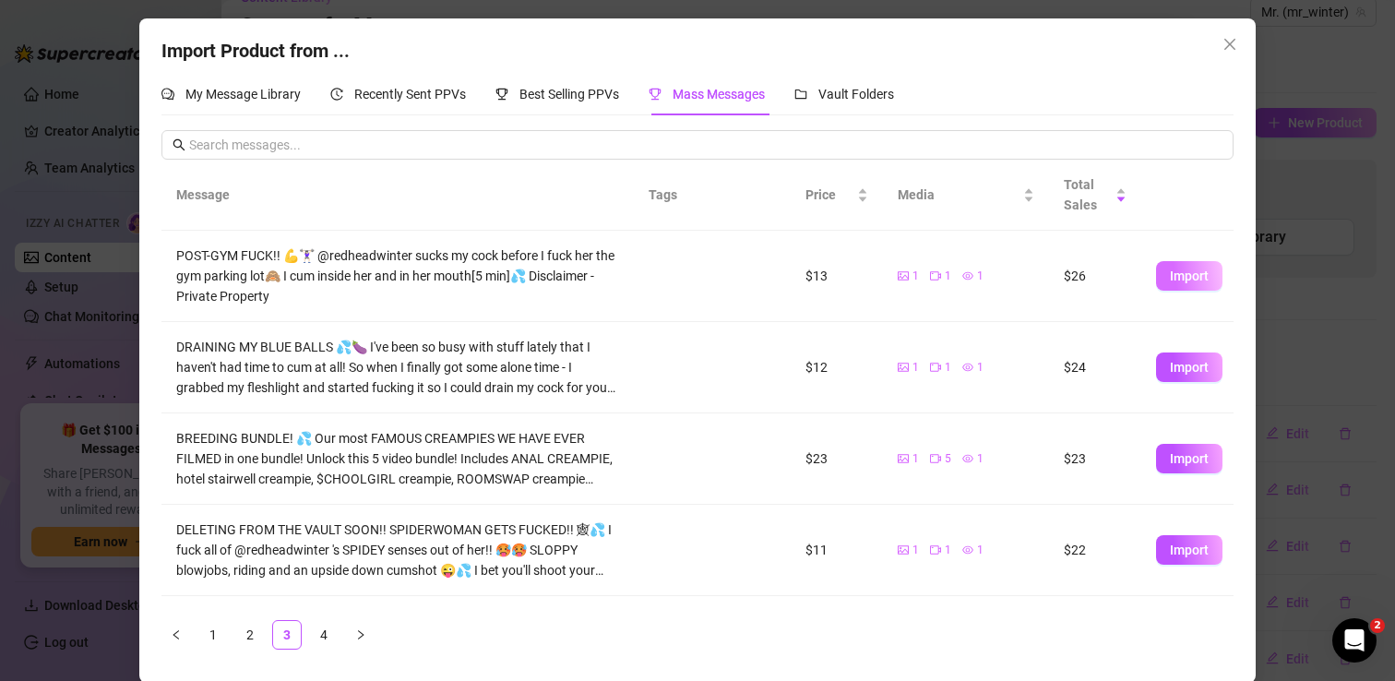
click at [1190, 275] on span "Import" at bounding box center [1189, 275] width 39 height 15
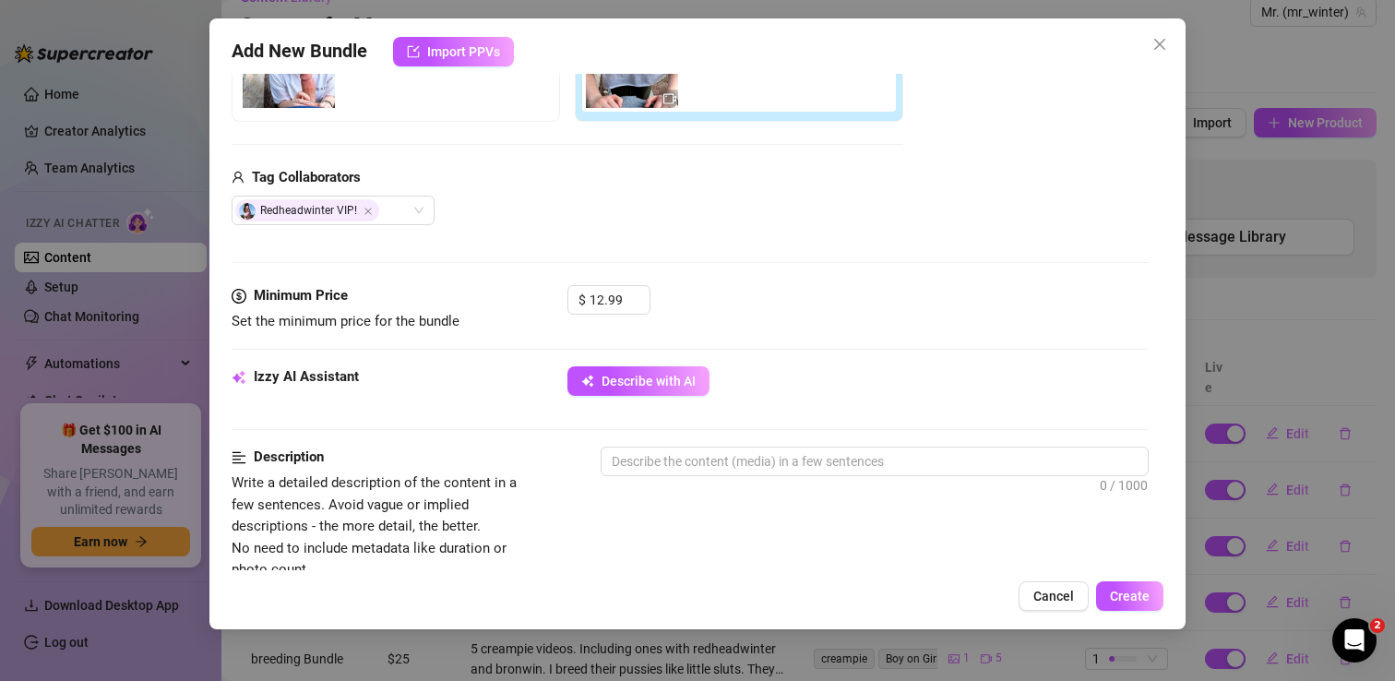
scroll to position [381, 0]
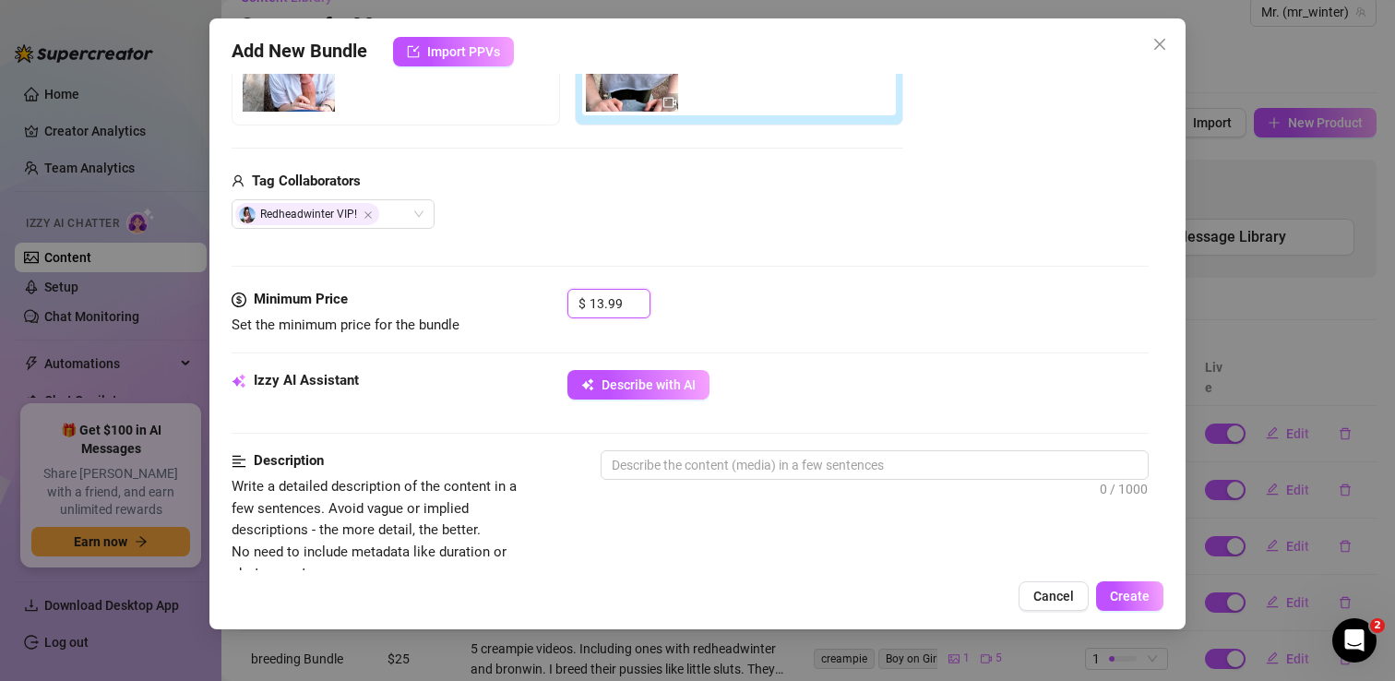
drag, startPoint x: 635, startPoint y: 302, endPoint x: 562, endPoint y: 302, distance: 72.9
click at [562, 302] on div "Minimum Price Set the minimum price for the bundle $ 13.99" at bounding box center [690, 312] width 917 height 47
click at [728, 307] on div "$ 5.99" at bounding box center [857, 312] width 581 height 46
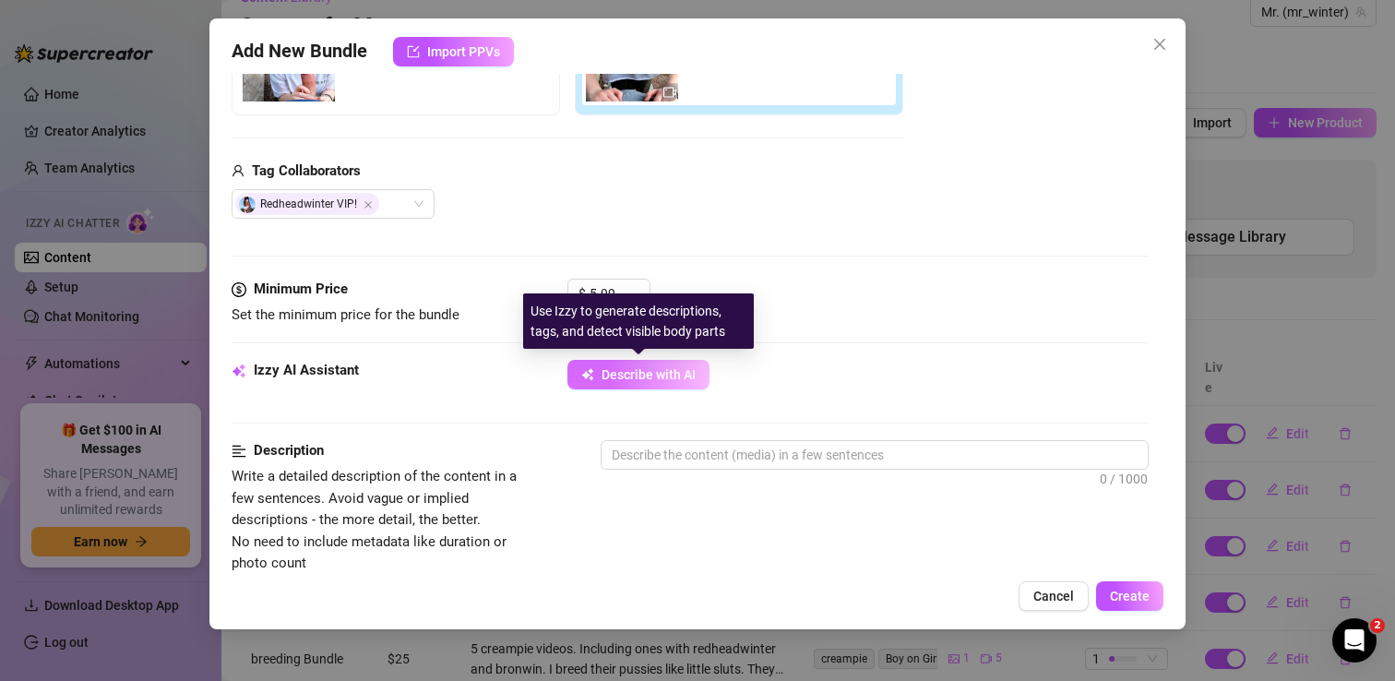
click at [634, 382] on button "Describe with AI" at bounding box center [638, 375] width 142 height 30
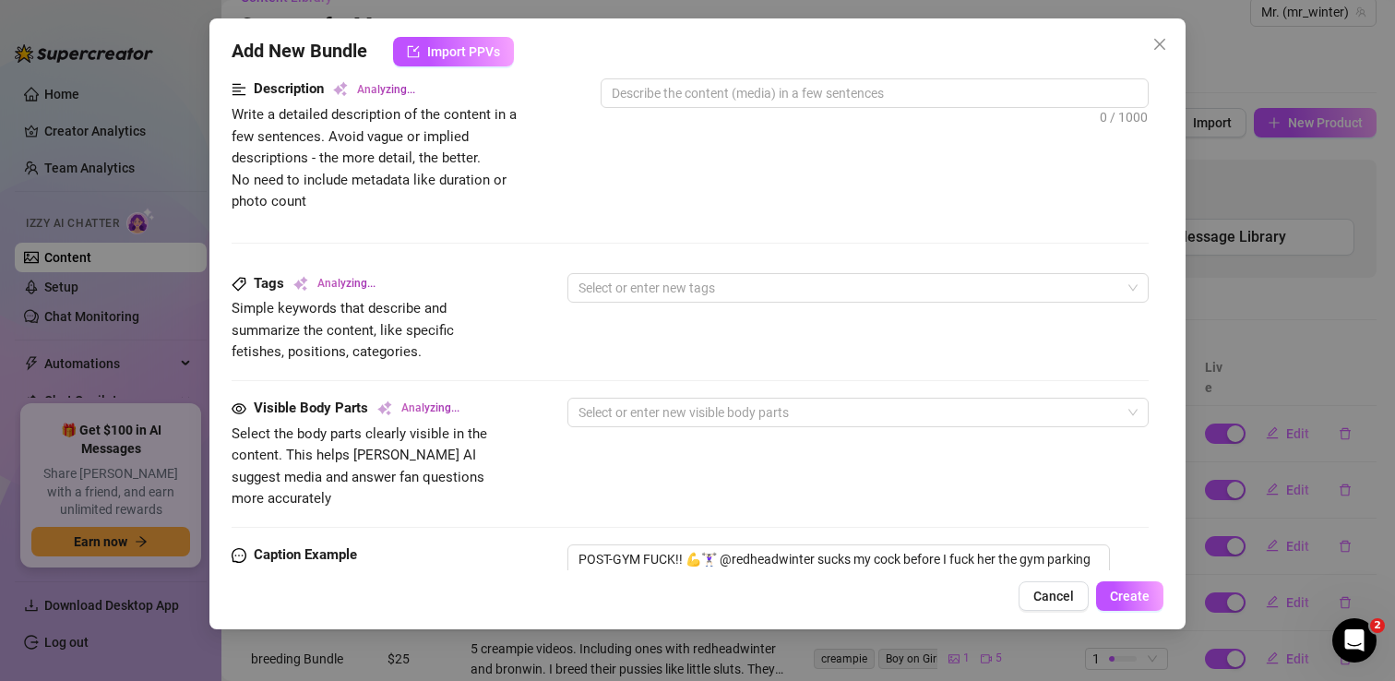
scroll to position [756, 0]
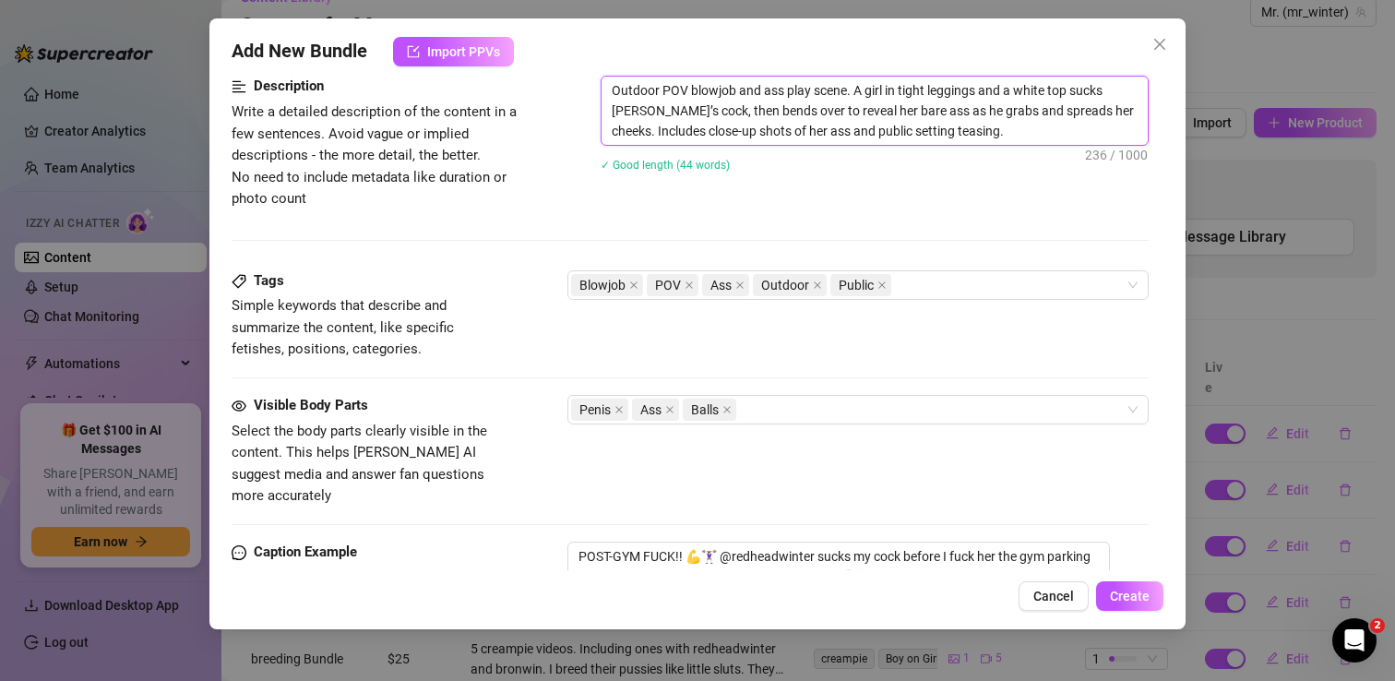
click at [840, 96] on textarea "Outdoor POV blowjob and ass play scene. A girl in tight leggings and a white to…" at bounding box center [874, 111] width 546 height 68
click at [861, 86] on textarea "Outdoor POV blowjob and ass play scene. A girl in tight leggings and a white to…" at bounding box center [874, 111] width 546 height 68
click at [882, 88] on textarea "Outdoor POV blowjob and ass play scene. A girl in tight leggings and a white to…" at bounding box center [874, 111] width 546 height 68
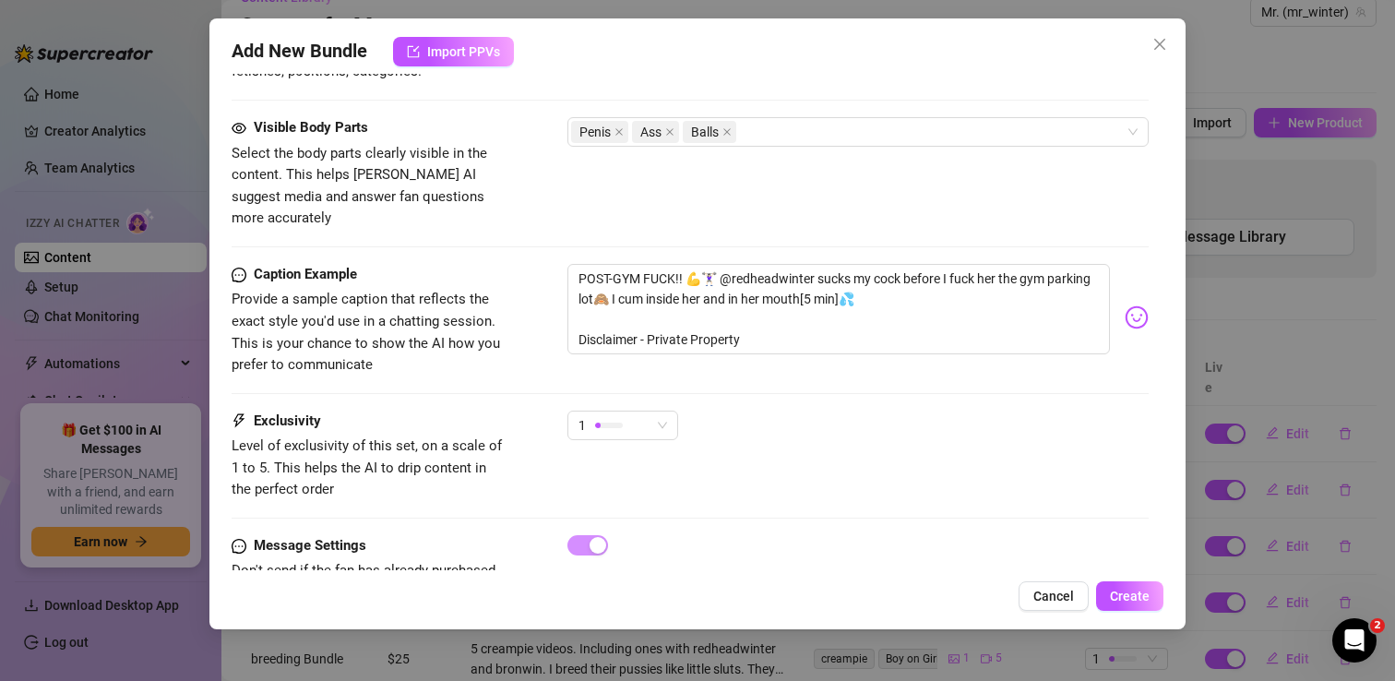
scroll to position [1079, 0]
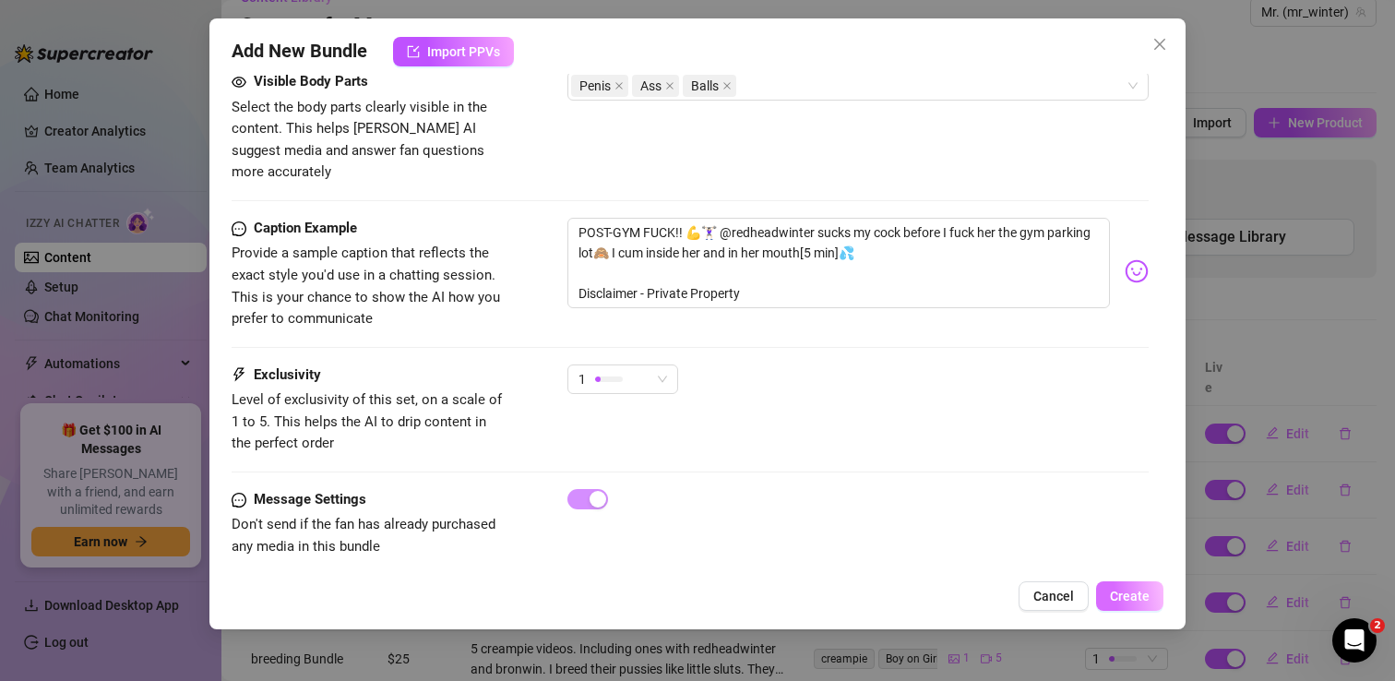
click at [1136, 588] on button "Create" at bounding box center [1129, 596] width 67 height 30
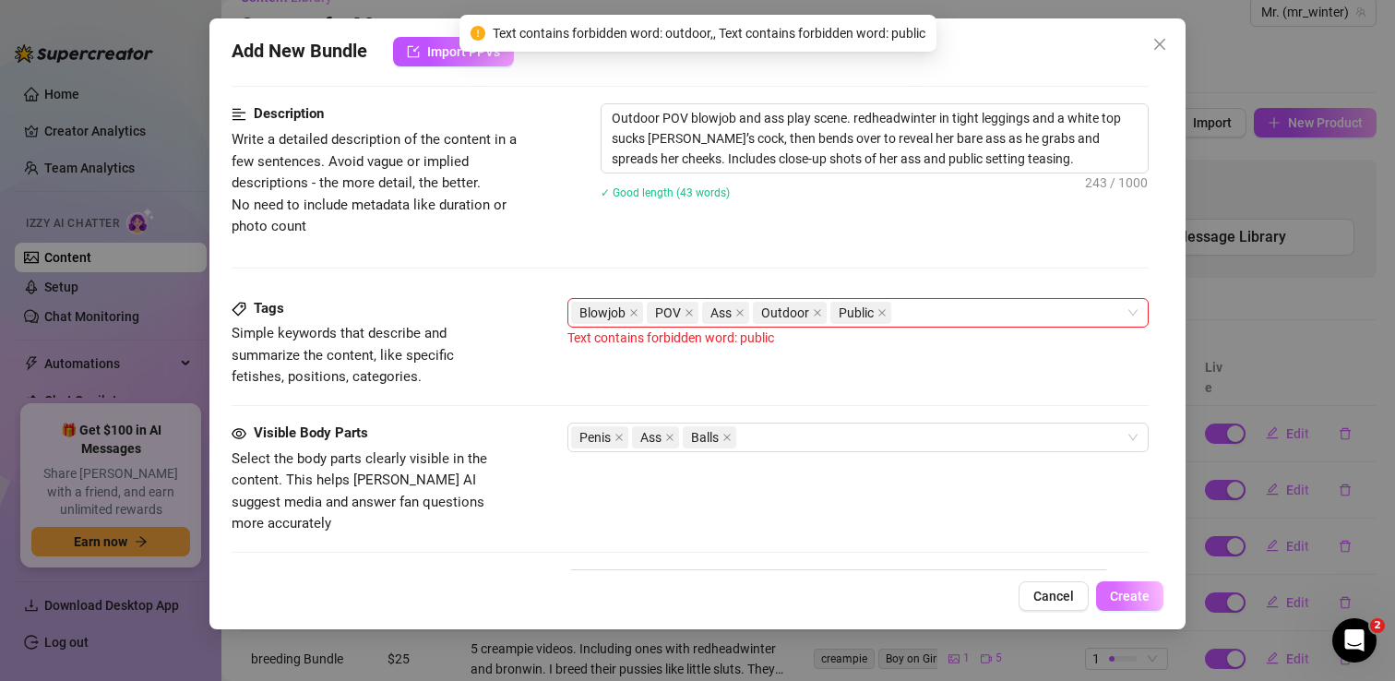
scroll to position [719, 0]
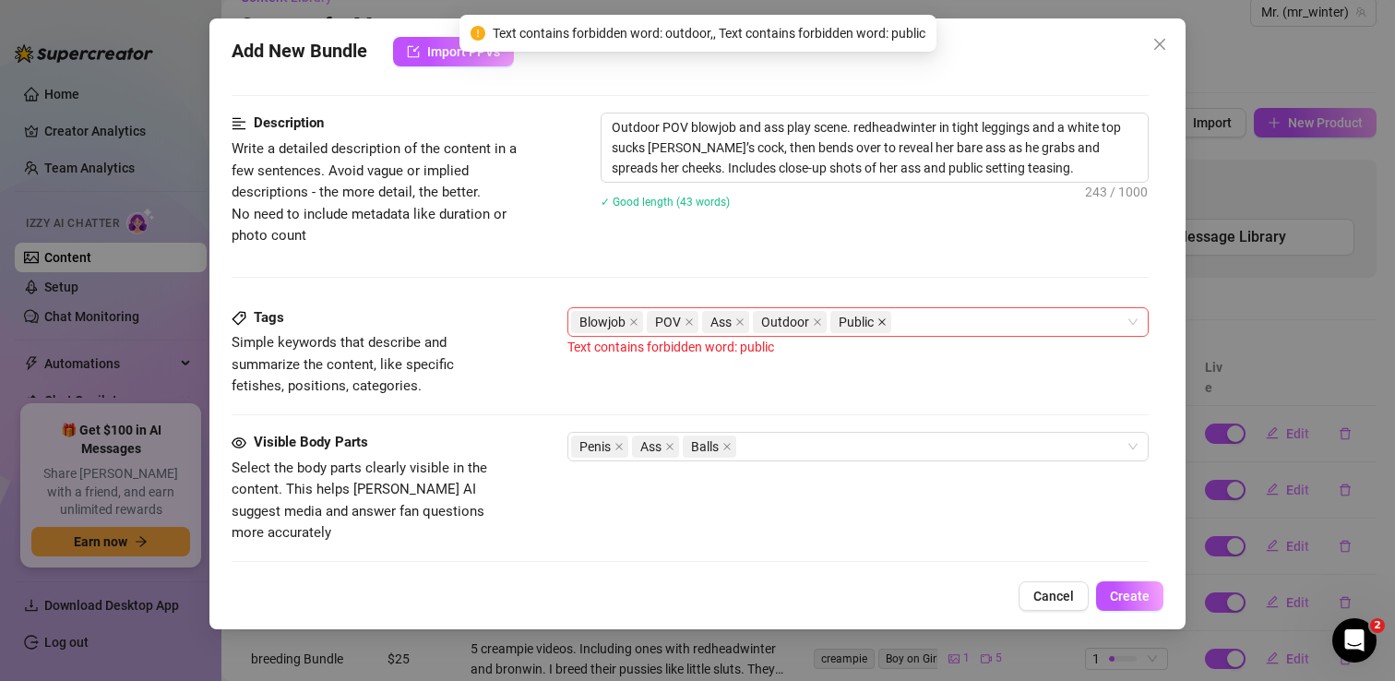
click at [878, 318] on icon "close" at bounding box center [881, 321] width 7 height 7
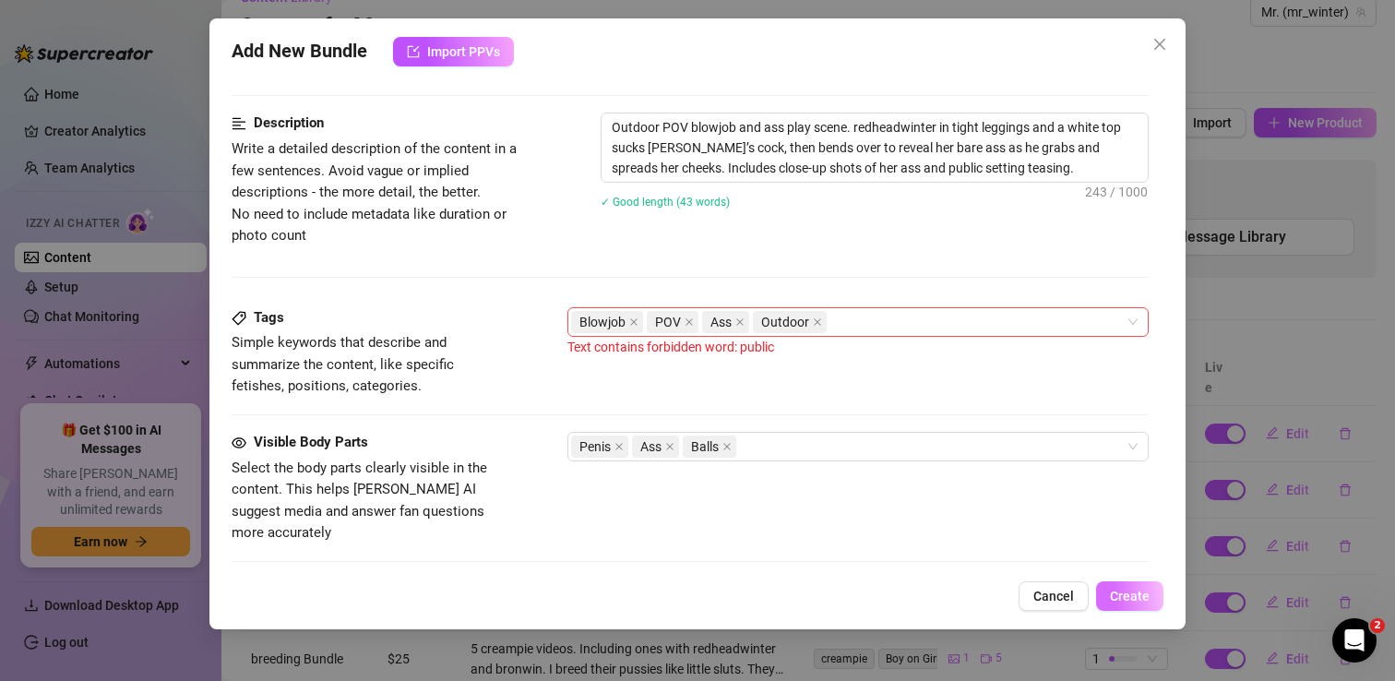
click at [1148, 591] on span "Create" at bounding box center [1130, 596] width 40 height 15
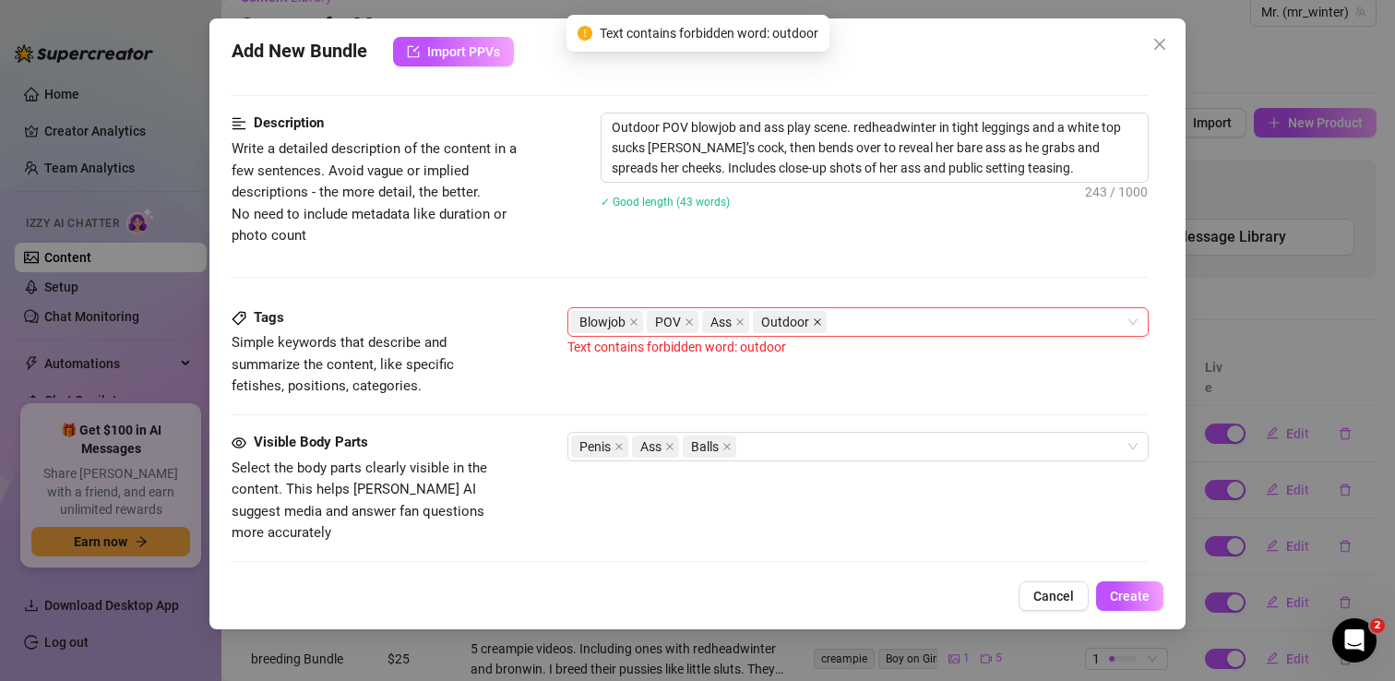
click at [813, 319] on icon "close" at bounding box center [817, 321] width 9 height 9
click at [1124, 596] on span "Create" at bounding box center [1130, 596] width 40 height 15
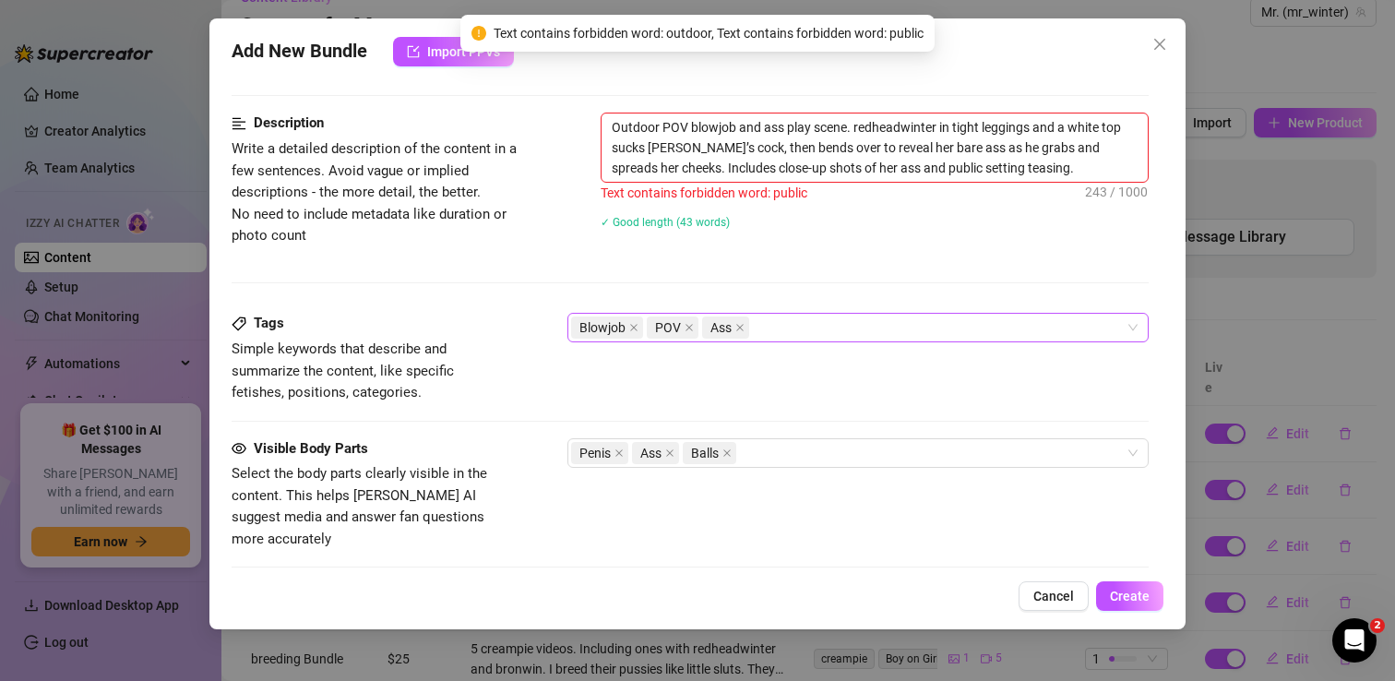
scroll to position [673, 0]
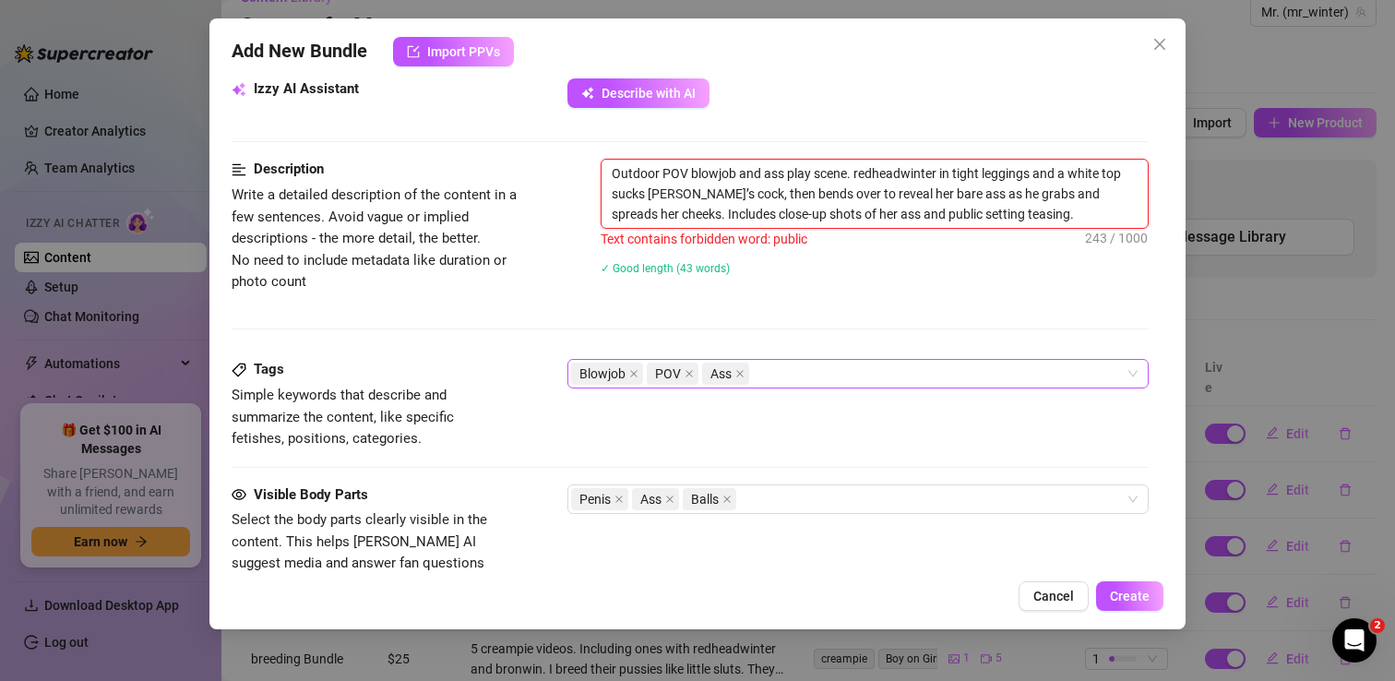
drag, startPoint x: 916, startPoint y: 214, endPoint x: 881, endPoint y: 214, distance: 35.1
click at [881, 214] on textarea "Outdoor POV blowjob and ass play scene. redheadwinter in tight leggings and a w…" at bounding box center [874, 194] width 546 height 68
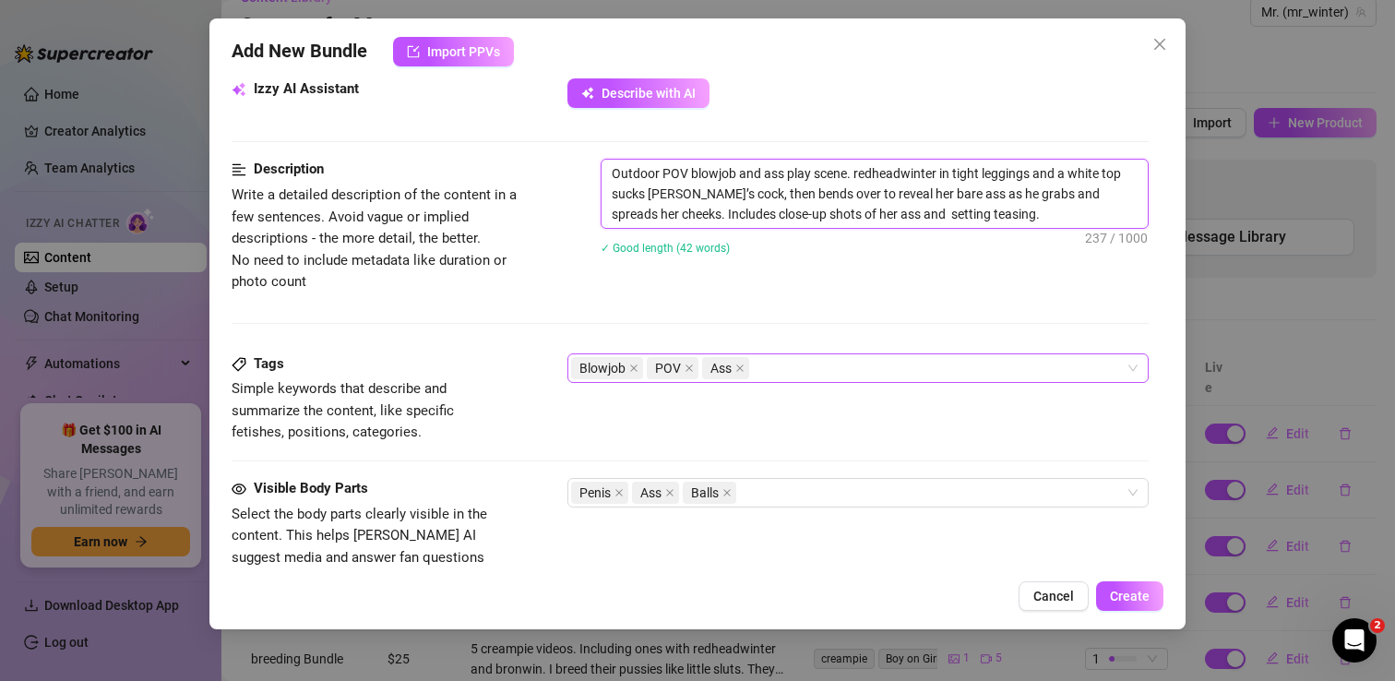
drag, startPoint x: 987, startPoint y: 215, endPoint x: 880, endPoint y: 215, distance: 107.0
click at [880, 215] on textarea "Outdoor POV blowjob and ass play scene. redheadwinter in tight leggings and a w…" at bounding box center [874, 194] width 546 height 68
click at [1125, 607] on button "Create" at bounding box center [1129, 596] width 67 height 30
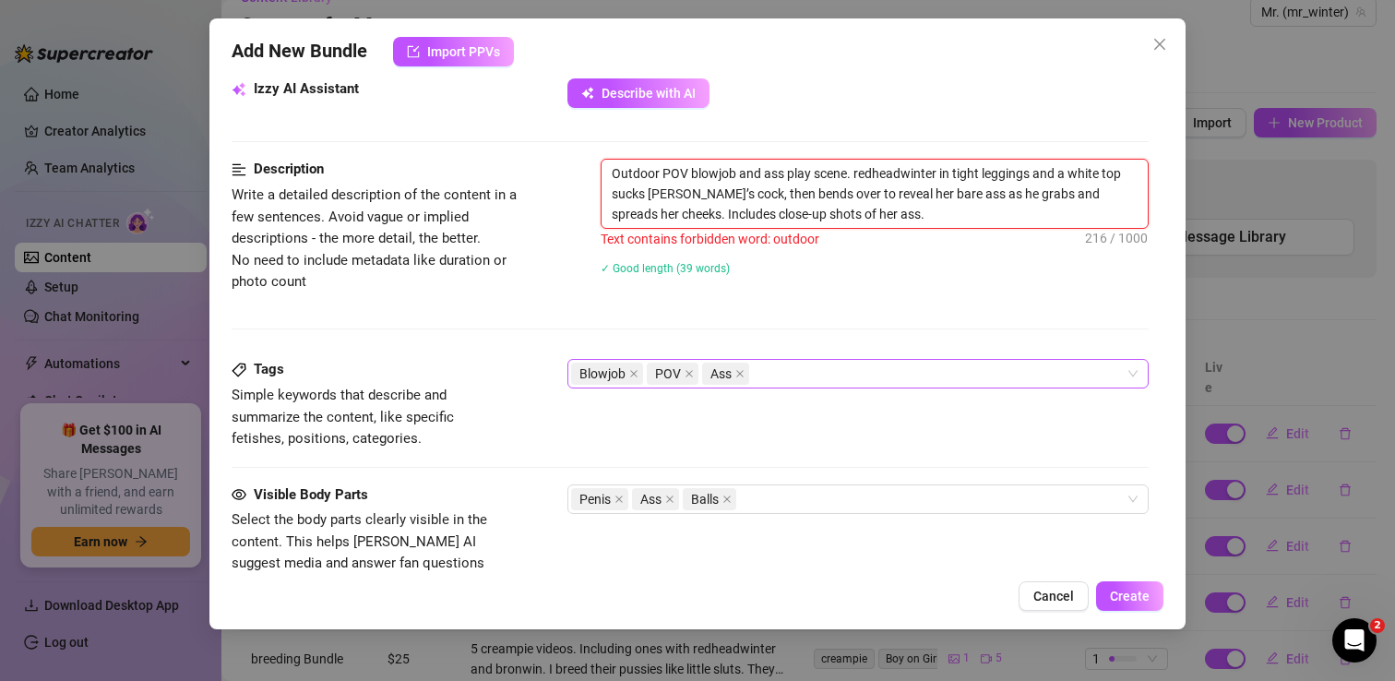
drag, startPoint x: 658, startPoint y: 171, endPoint x: 577, endPoint y: 171, distance: 81.2
click at [577, 171] on div "Description Write a detailed description of the content in a few sentences. Avo…" at bounding box center [690, 229] width 917 height 140
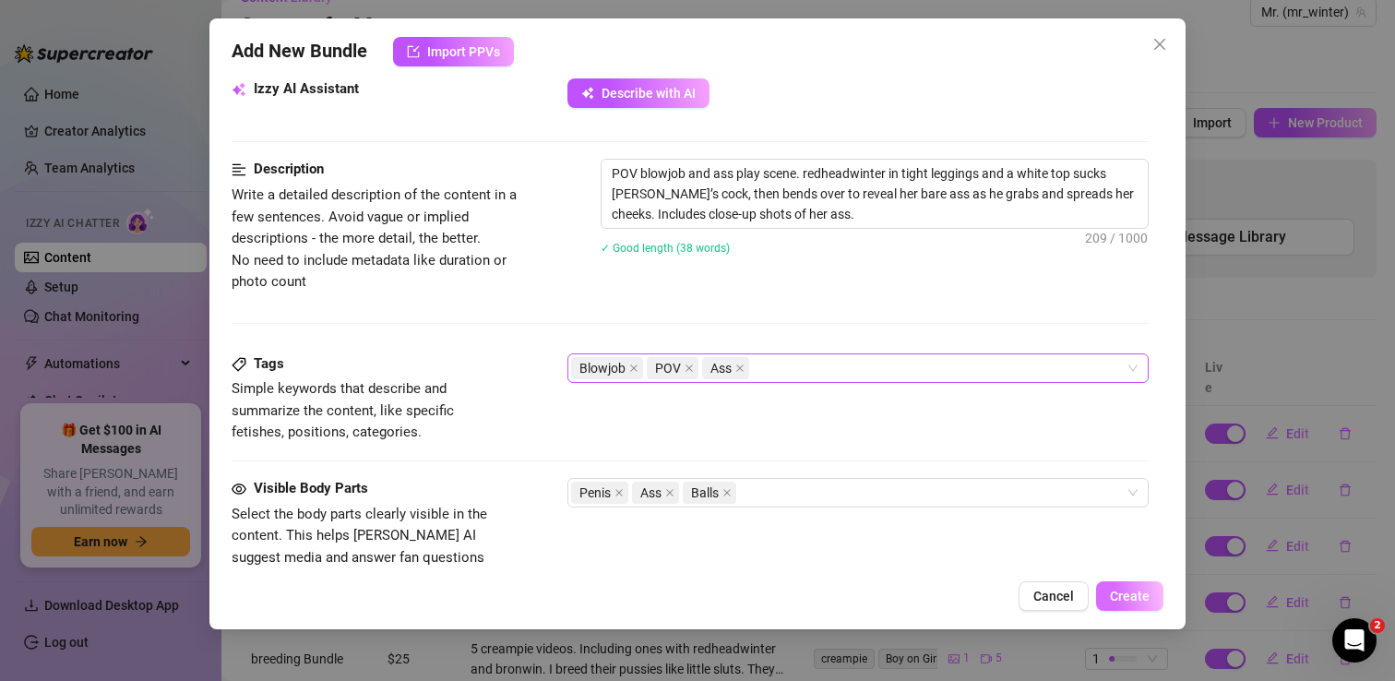
click at [1142, 605] on button "Create" at bounding box center [1129, 596] width 67 height 30
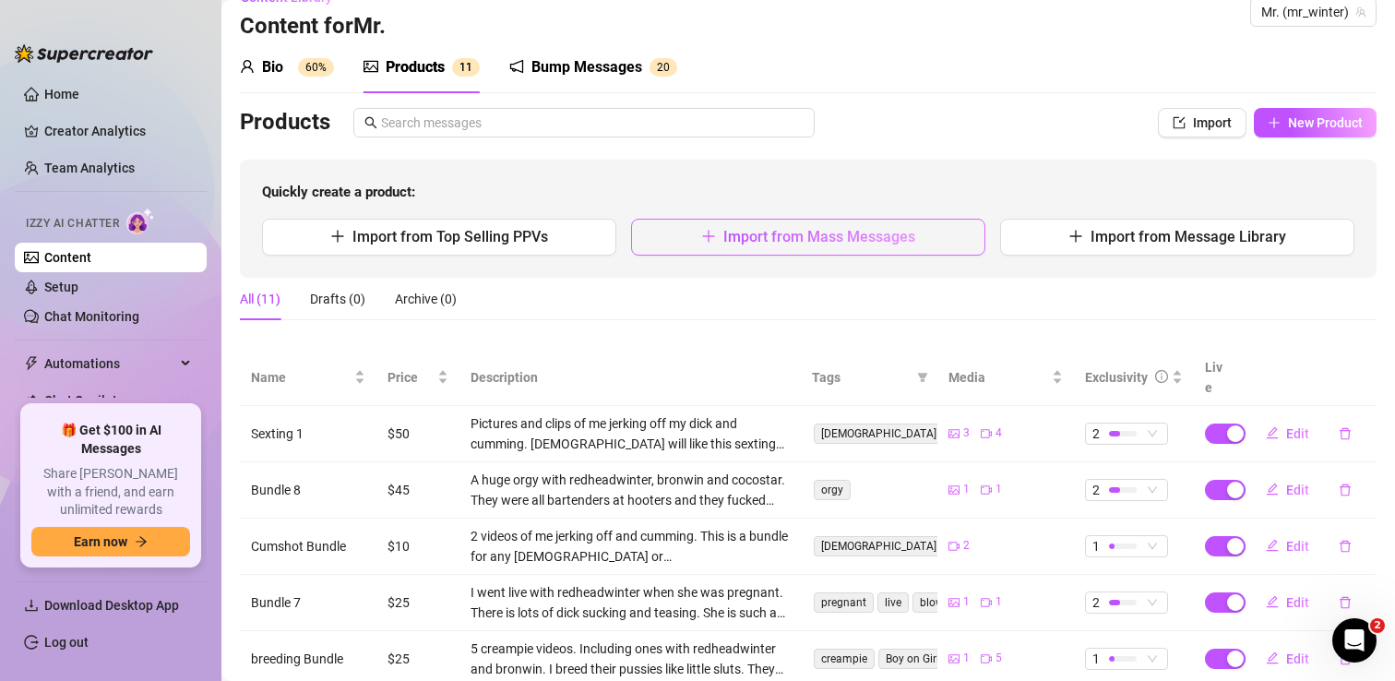
click at [784, 251] on button "Import from Mass Messages" at bounding box center [808, 237] width 354 height 37
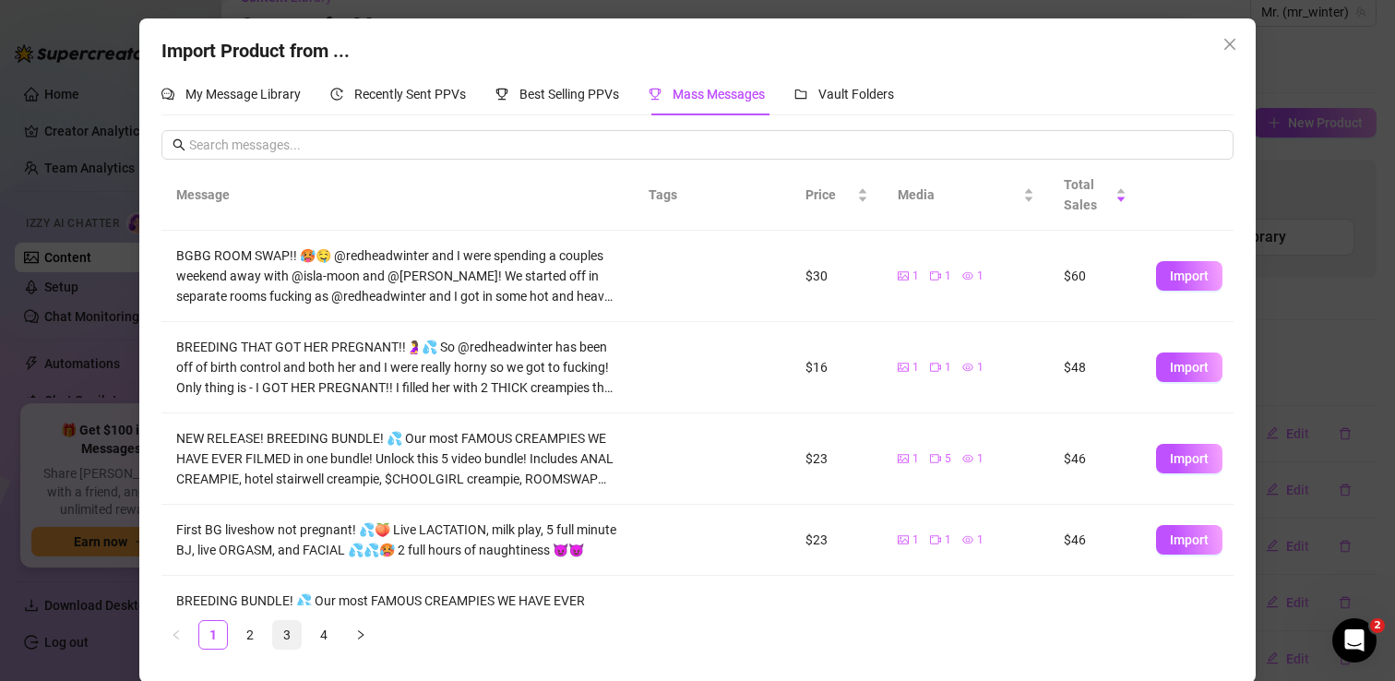
click at [274, 629] on link "3" at bounding box center [287, 635] width 28 height 28
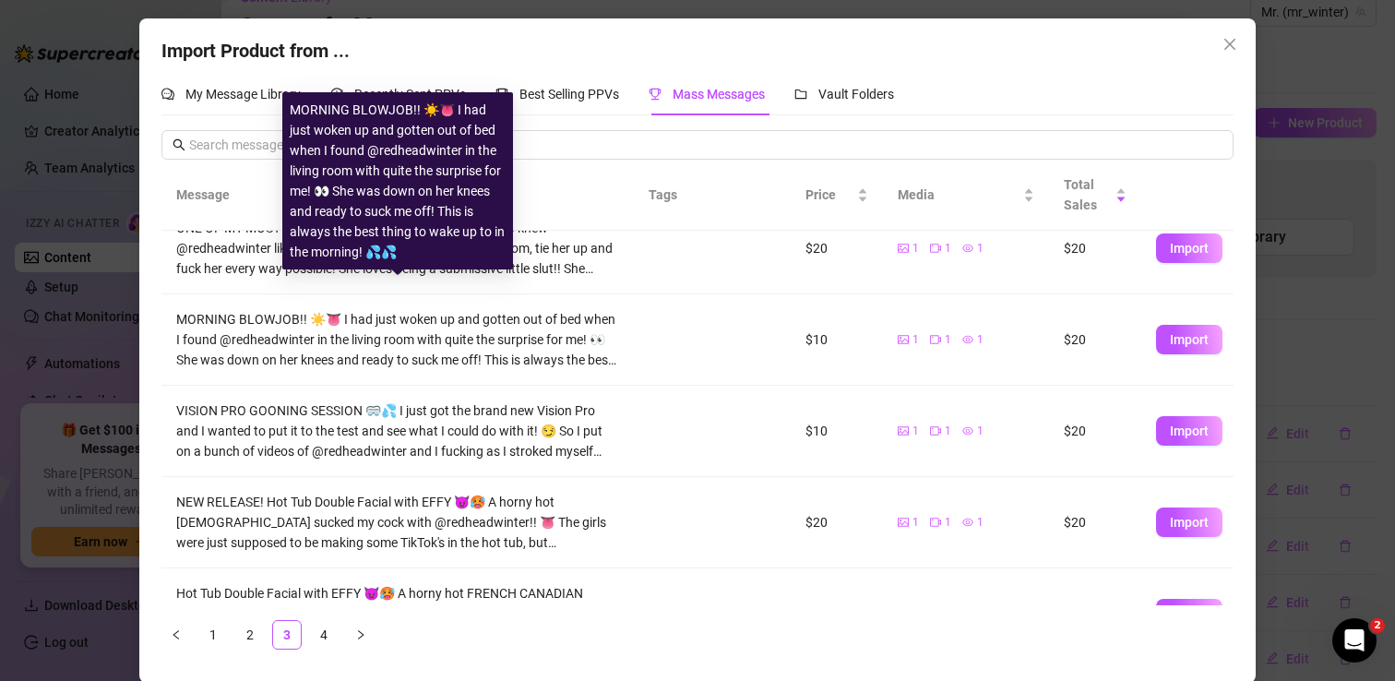
scroll to position [539, 0]
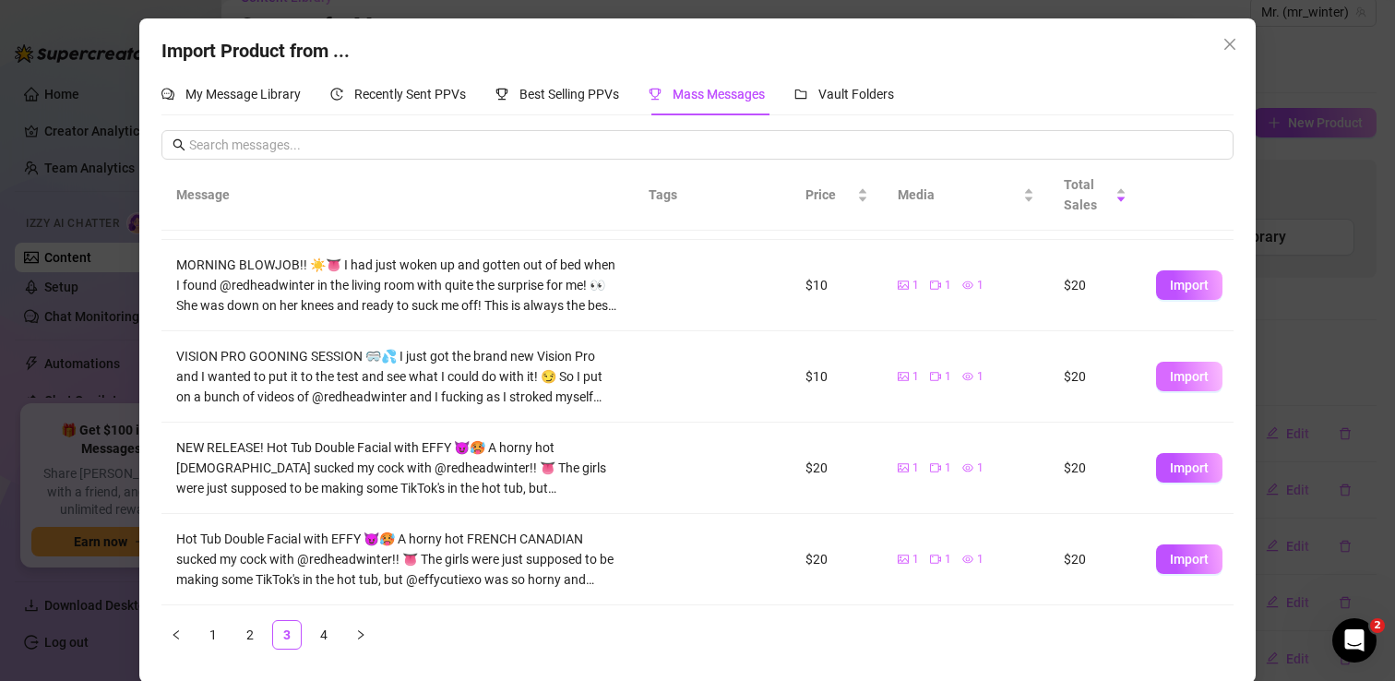
click at [1183, 379] on span "Import" at bounding box center [1189, 376] width 39 height 15
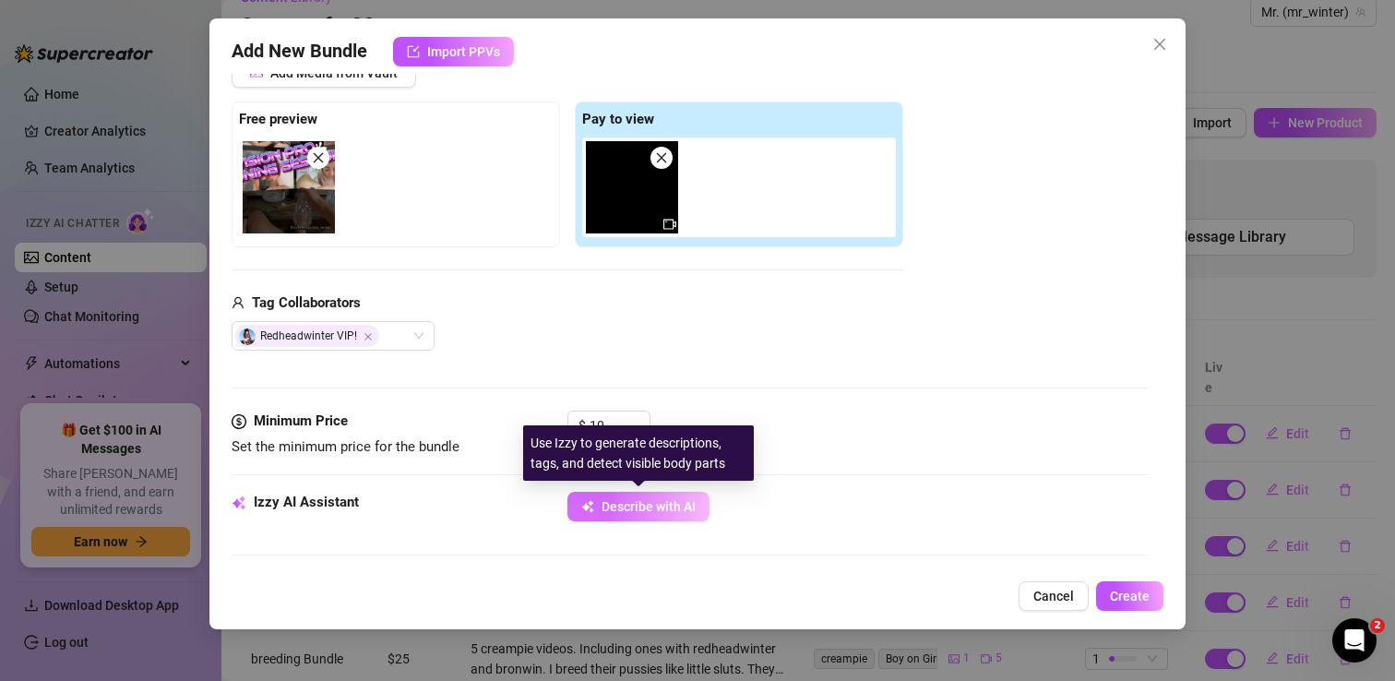
click at [631, 507] on span "Describe with AI" at bounding box center [648, 506] width 94 height 15
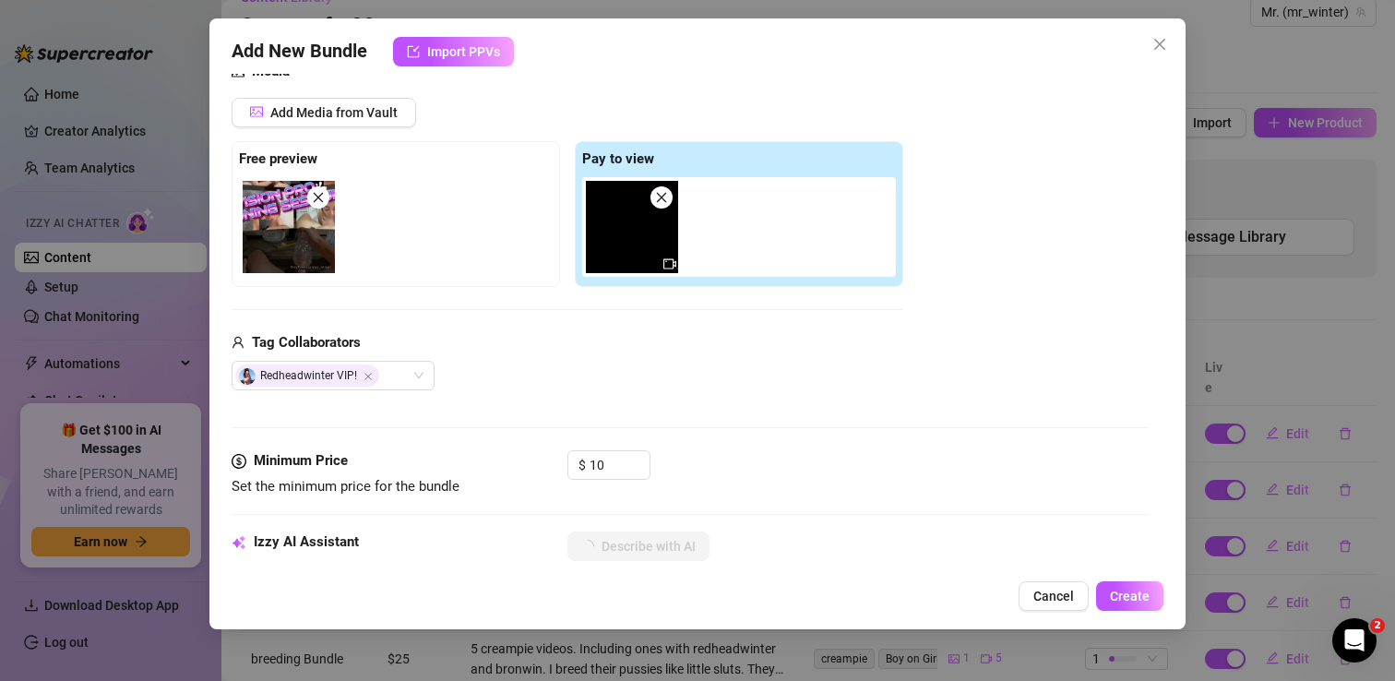
scroll to position [215, 0]
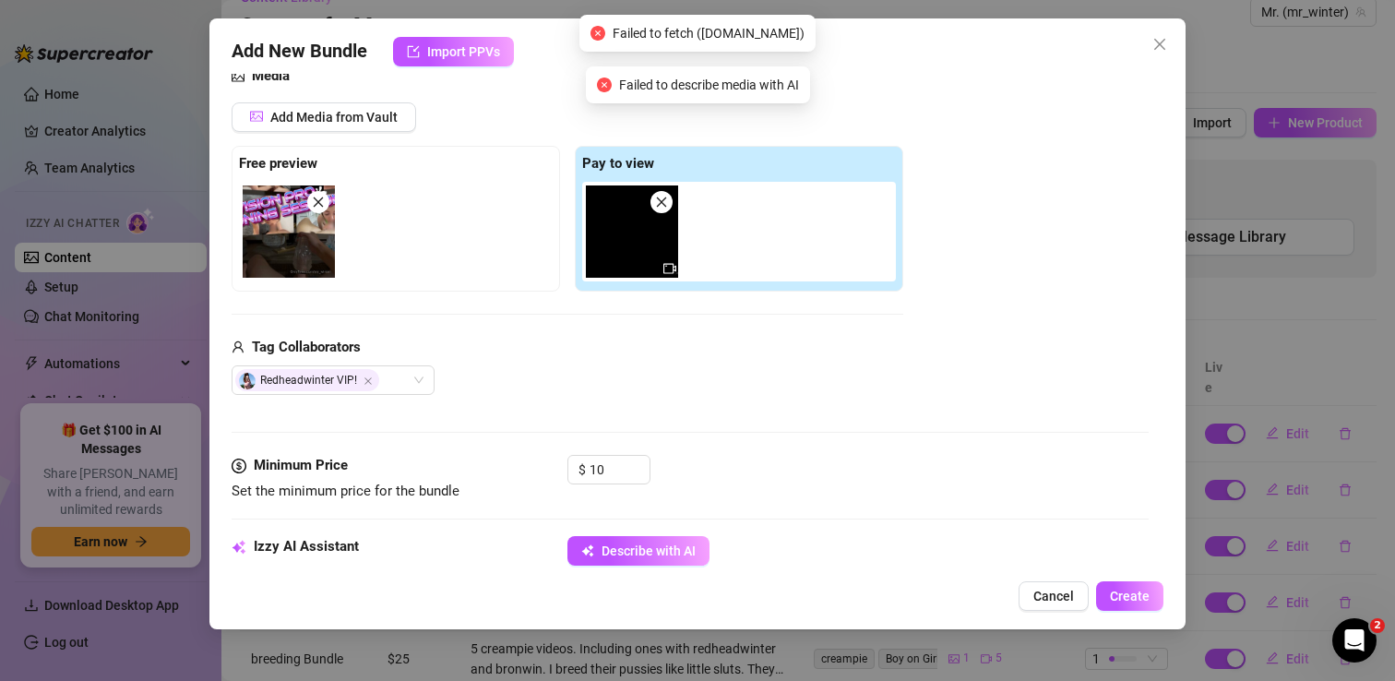
click at [294, 236] on img at bounding box center [289, 231] width 92 height 92
click at [280, 219] on img at bounding box center [289, 231] width 92 height 92
click at [291, 202] on img at bounding box center [289, 231] width 92 height 92
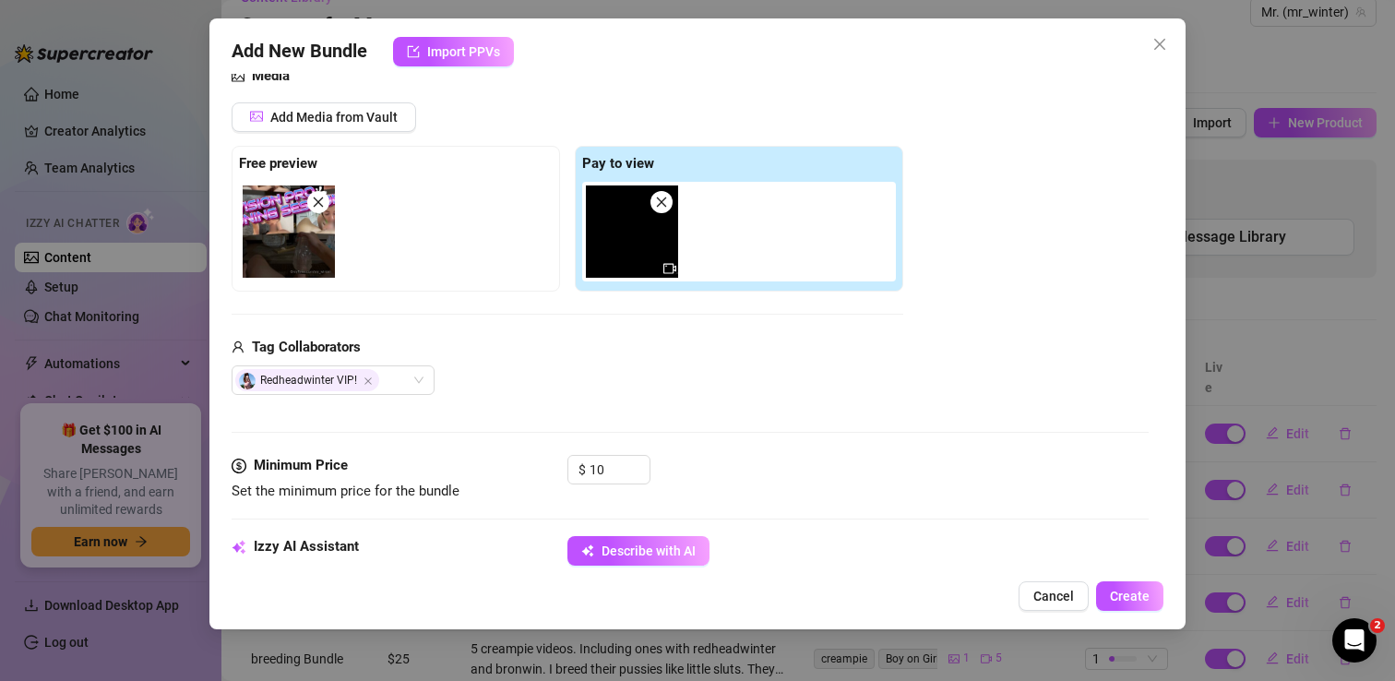
click at [281, 216] on img at bounding box center [289, 231] width 92 height 92
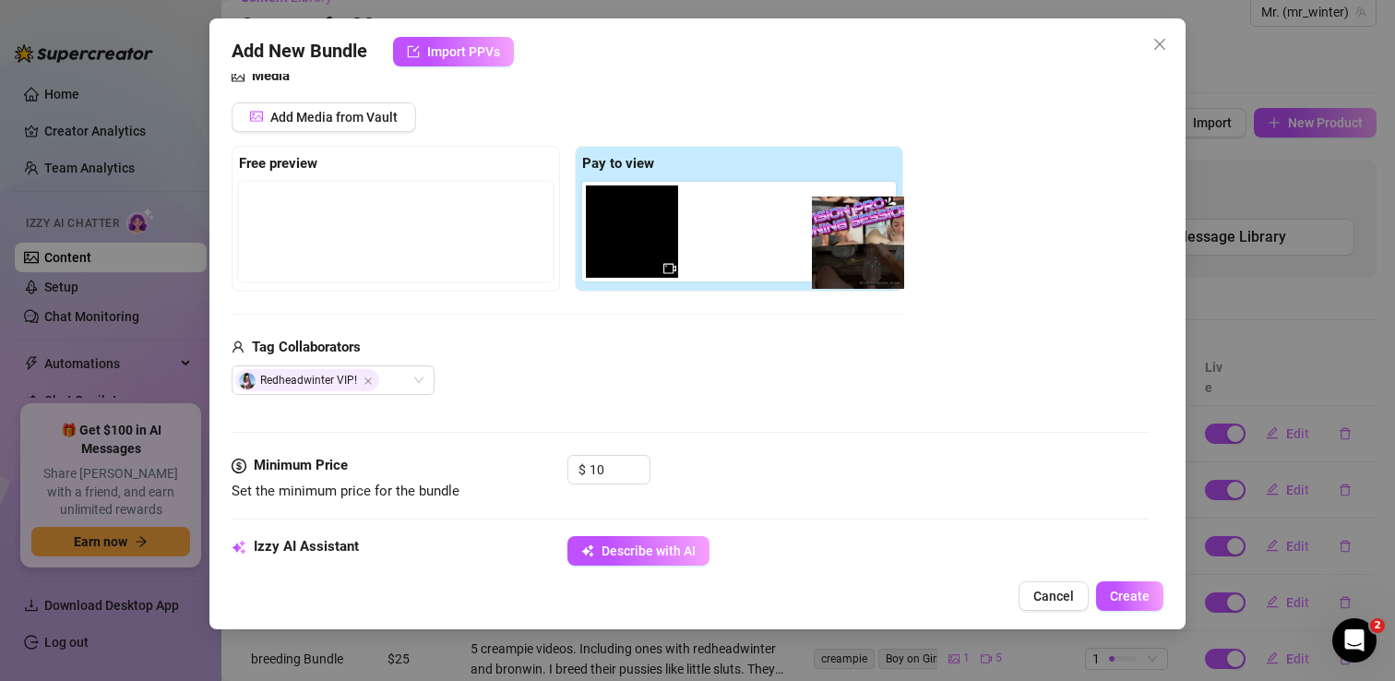
drag, startPoint x: 293, startPoint y: 227, endPoint x: 867, endPoint y: 238, distance: 573.9
click at [867, 238] on div "Free preview Pay to view" at bounding box center [568, 219] width 672 height 146
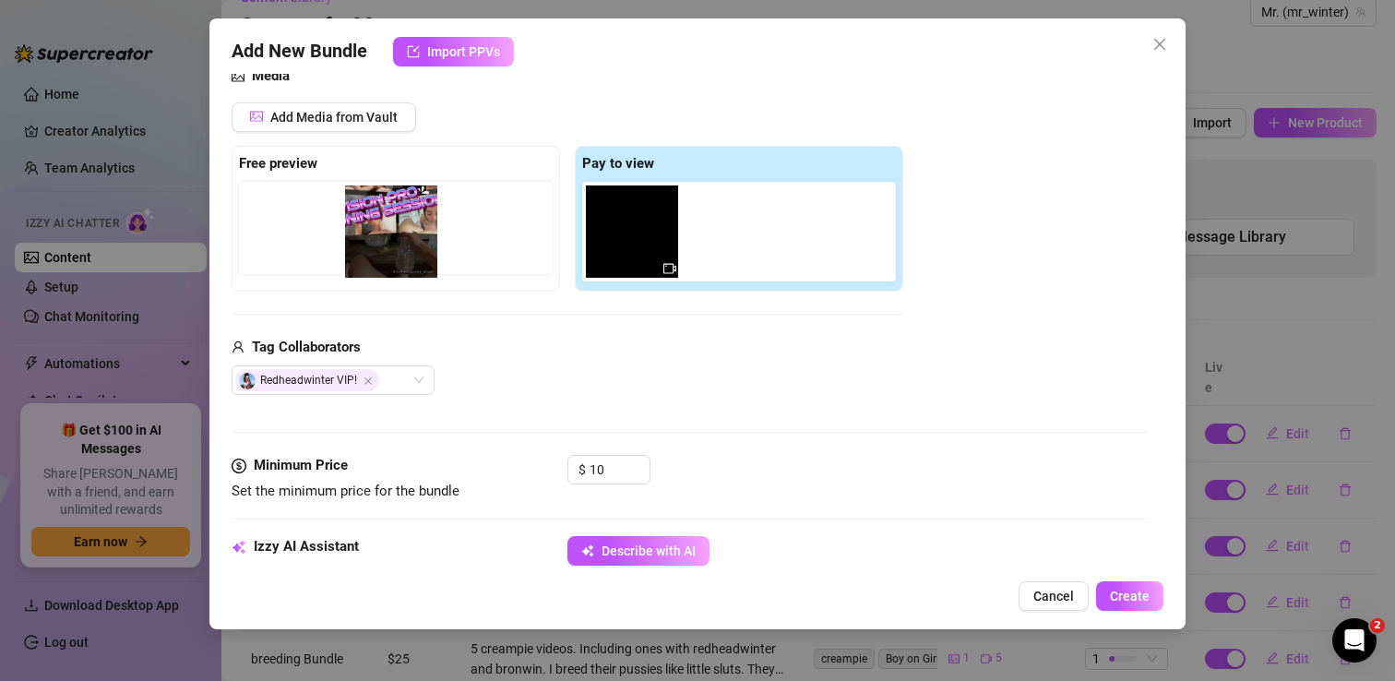
drag, startPoint x: 728, startPoint y: 229, endPoint x: 369, endPoint y: 229, distance: 358.9
click at [369, 229] on div "Free preview Pay to view" at bounding box center [568, 219] width 672 height 146
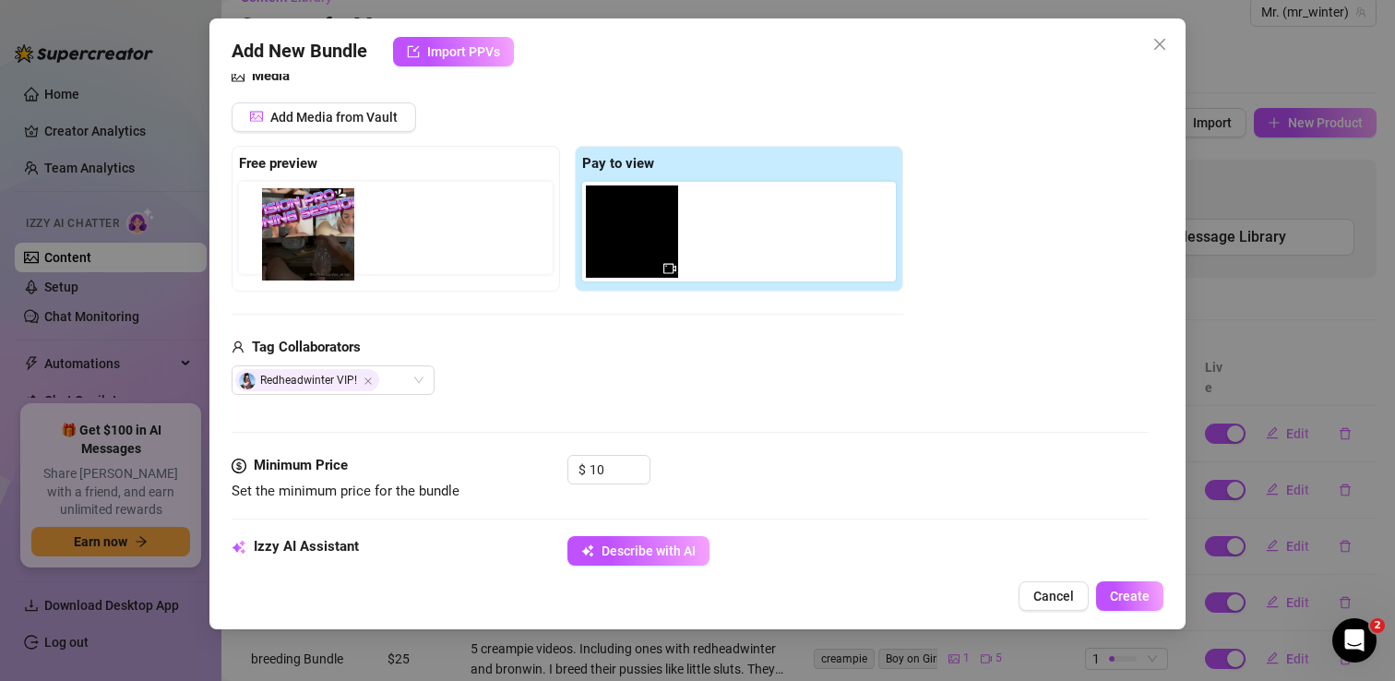
drag, startPoint x: 746, startPoint y: 220, endPoint x: 311, endPoint y: 224, distance: 435.5
click at [311, 224] on div "Free preview Pay to view" at bounding box center [568, 219] width 672 height 146
drag, startPoint x: 719, startPoint y: 233, endPoint x: 260, endPoint y: 238, distance: 458.5
click at [260, 238] on div "Free preview Pay to view" at bounding box center [568, 219] width 672 height 146
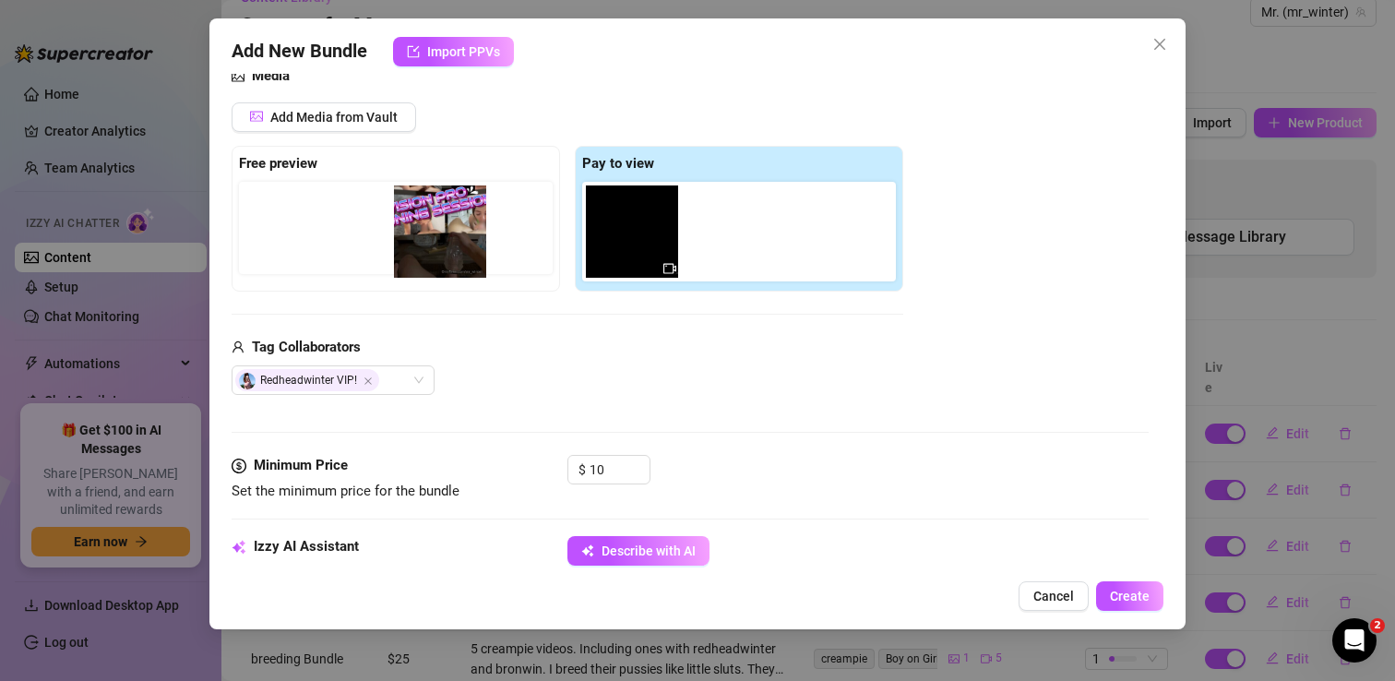
drag, startPoint x: 730, startPoint y: 232, endPoint x: 423, endPoint y: 232, distance: 306.3
click at [423, 232] on div "Free preview Pay to view" at bounding box center [568, 219] width 672 height 146
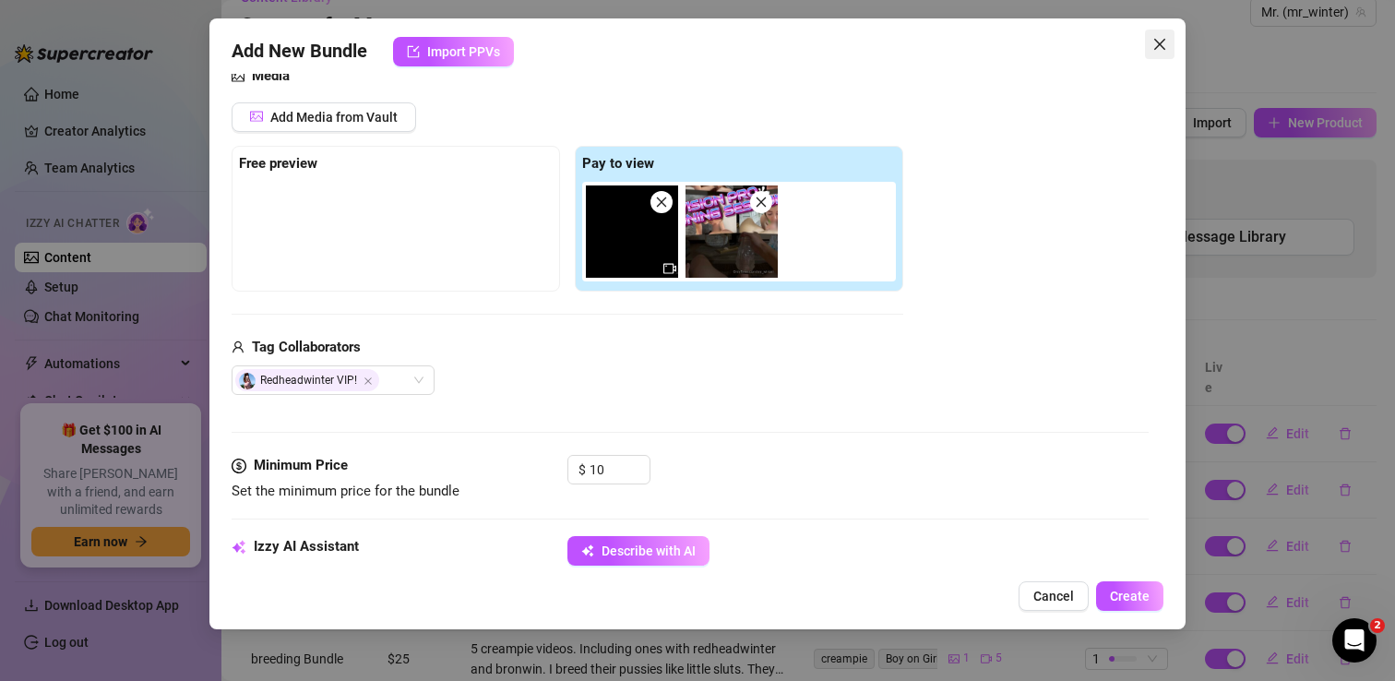
click at [1159, 53] on button "Close" at bounding box center [1160, 45] width 30 height 30
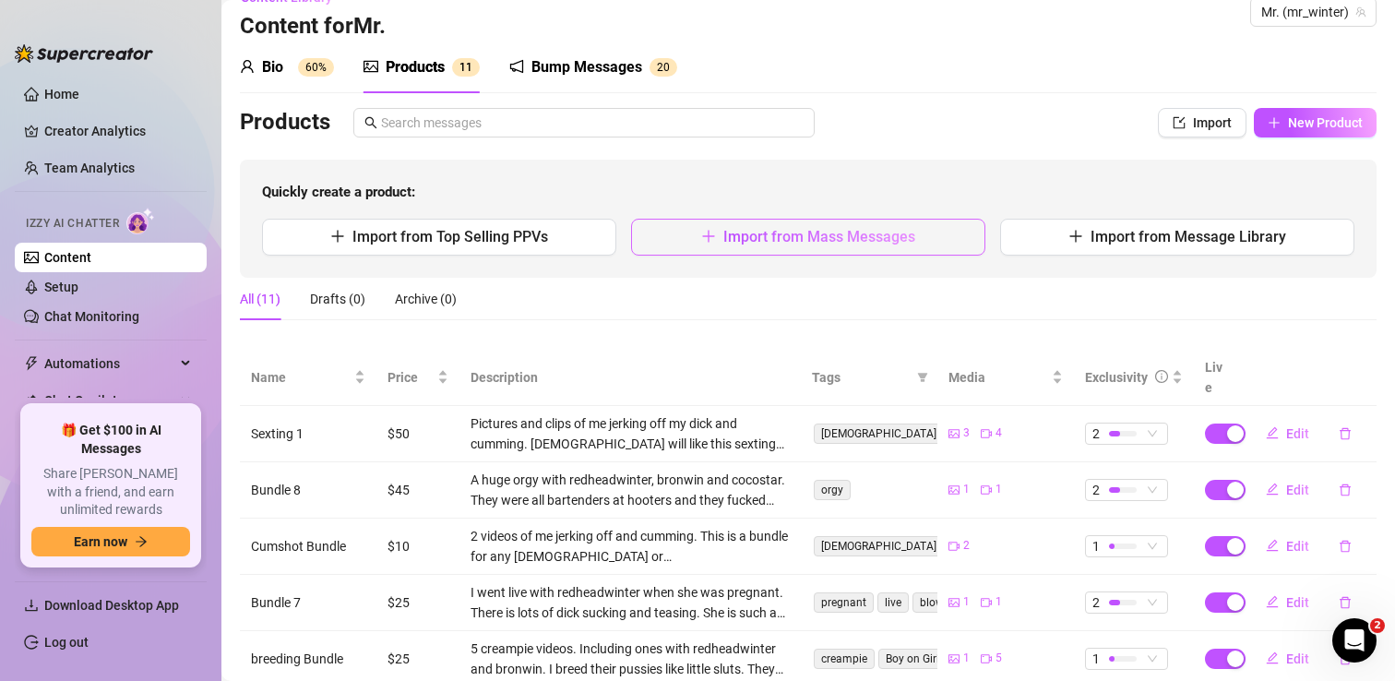
click at [800, 242] on span "Import from Mass Messages" at bounding box center [819, 237] width 192 height 18
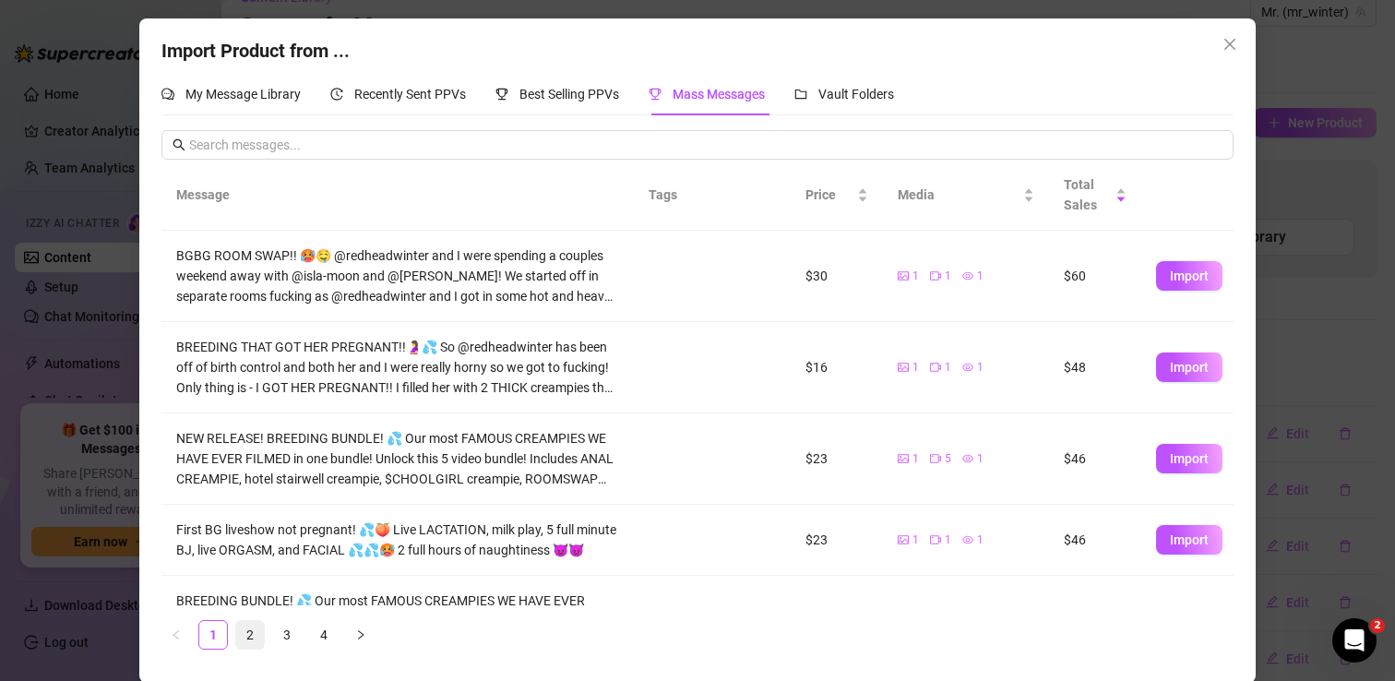
click at [244, 637] on link "2" at bounding box center [250, 635] width 28 height 28
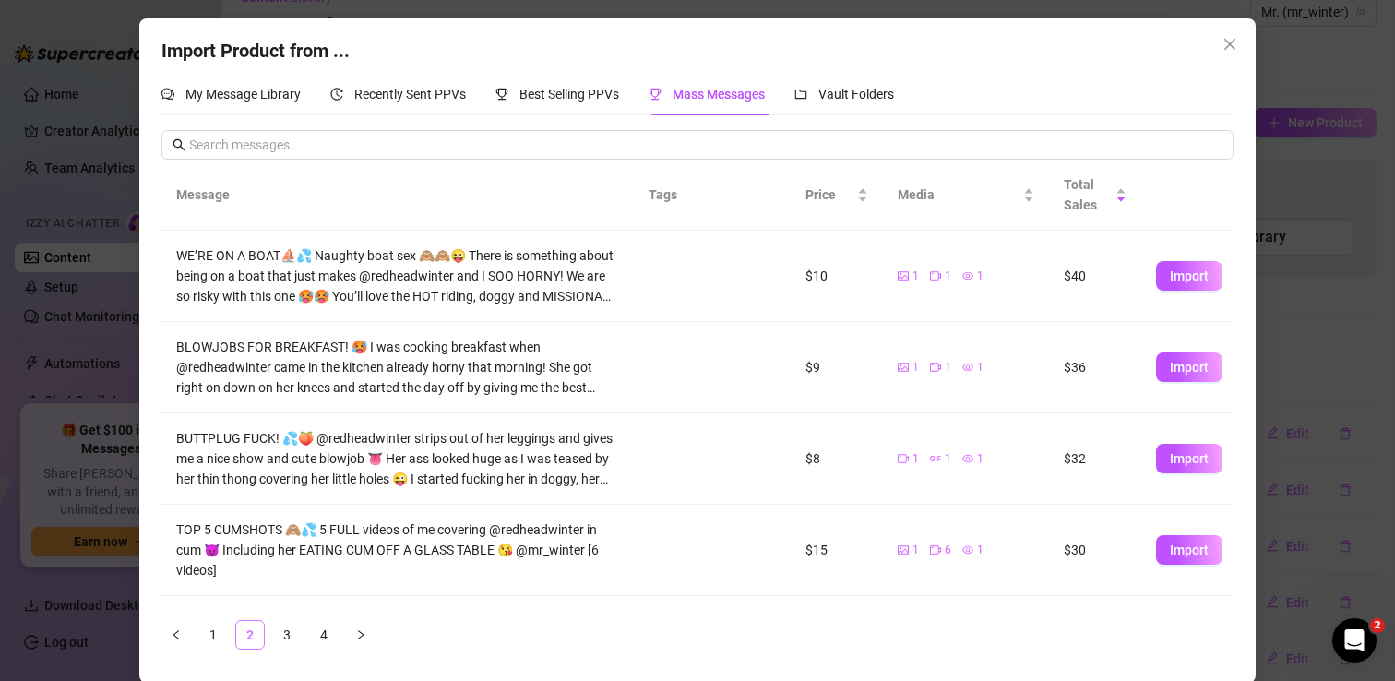
click at [244, 637] on link "2" at bounding box center [250, 635] width 28 height 28
click at [285, 635] on link "3" at bounding box center [287, 635] width 28 height 28
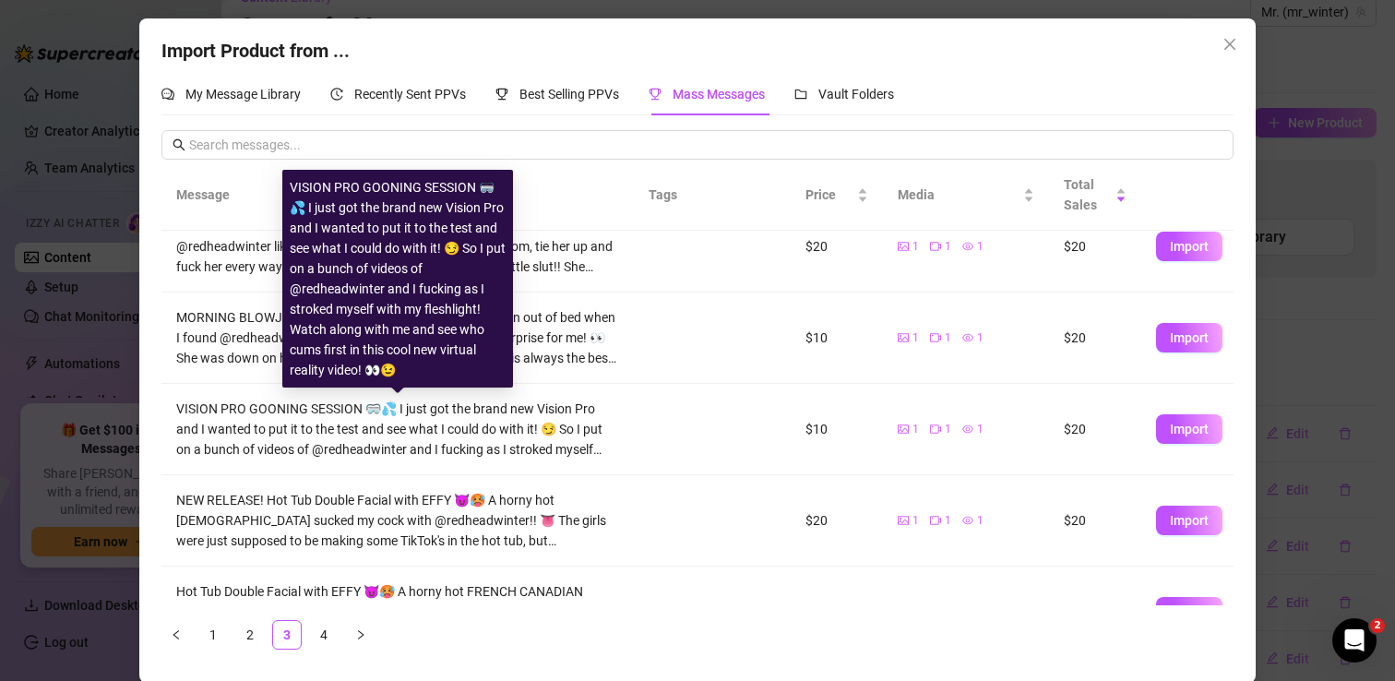
scroll to position [539, 0]
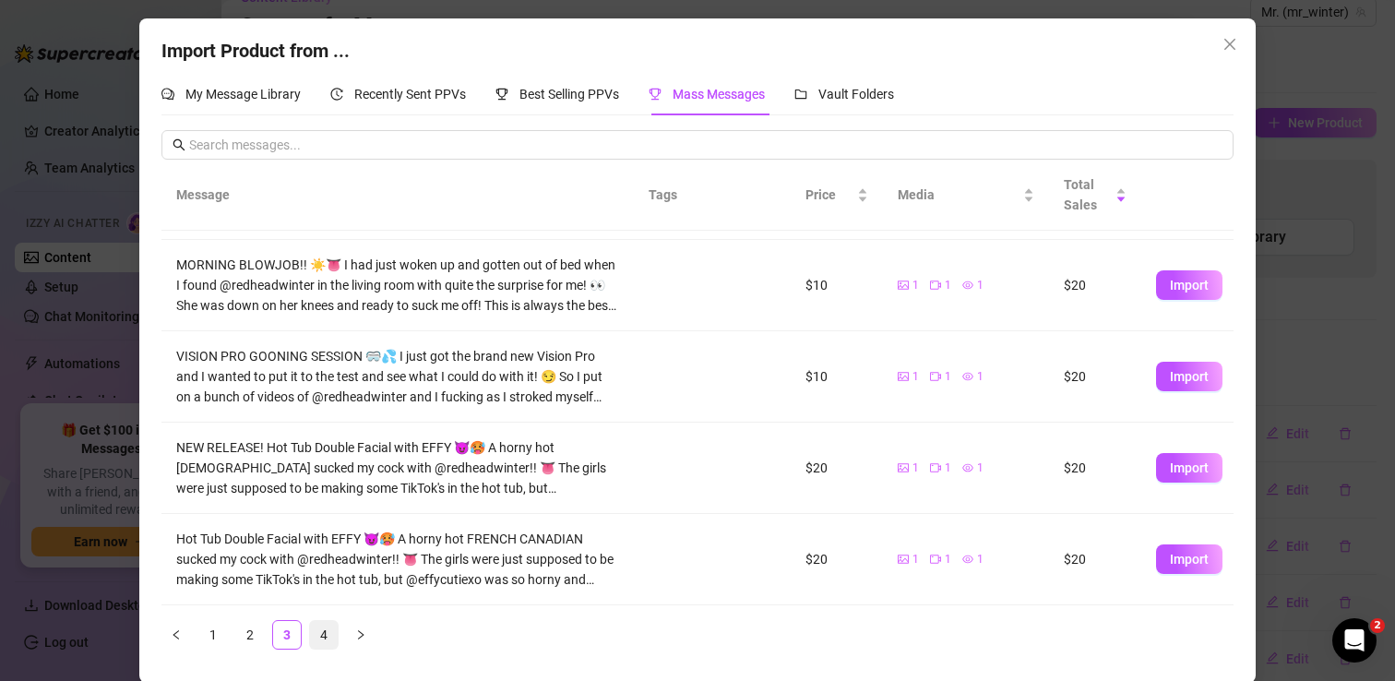
click at [326, 622] on link "4" at bounding box center [324, 635] width 28 height 28
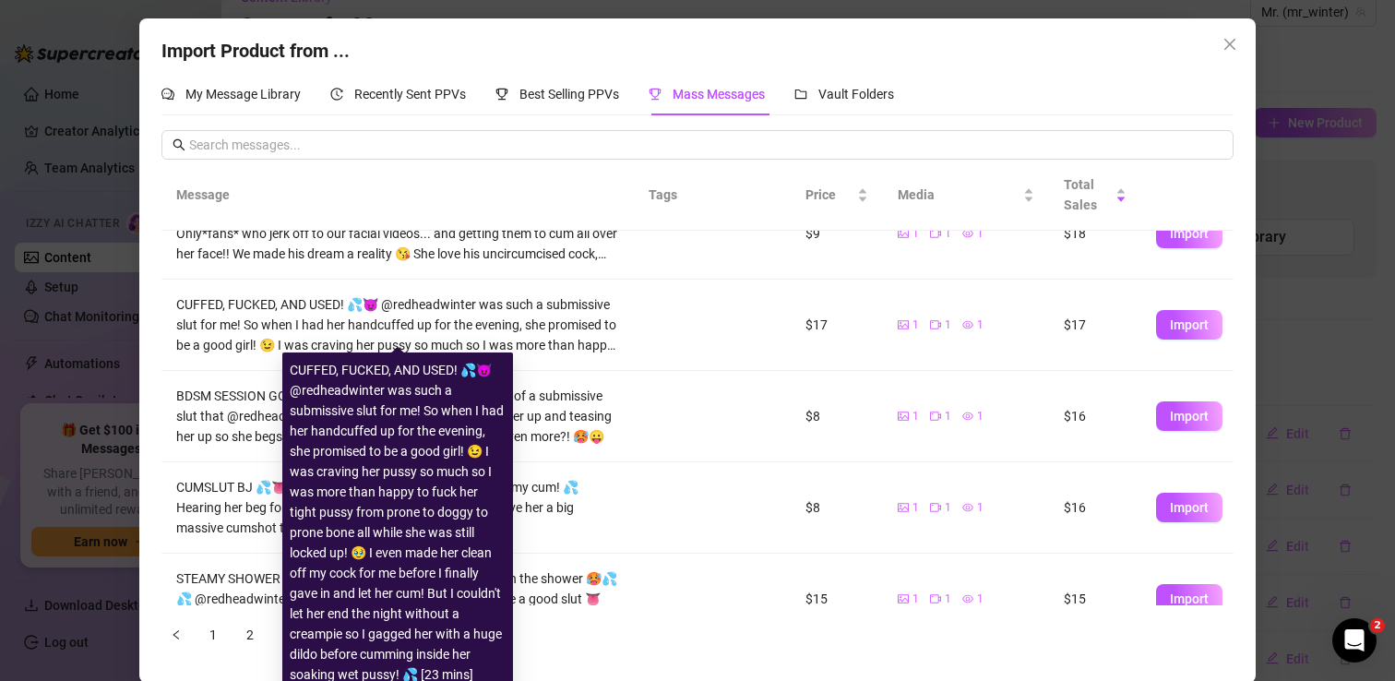
scroll to position [265, 0]
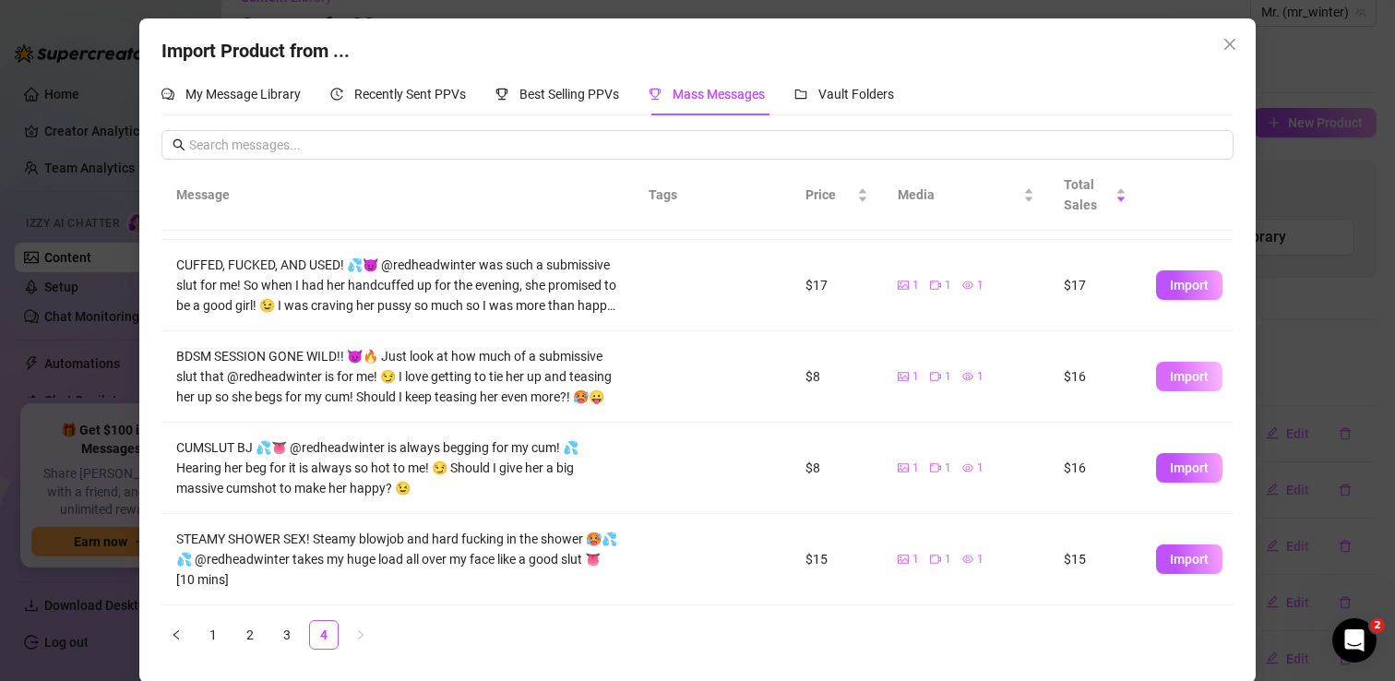
click at [1209, 390] on button "Import" at bounding box center [1189, 377] width 66 height 30
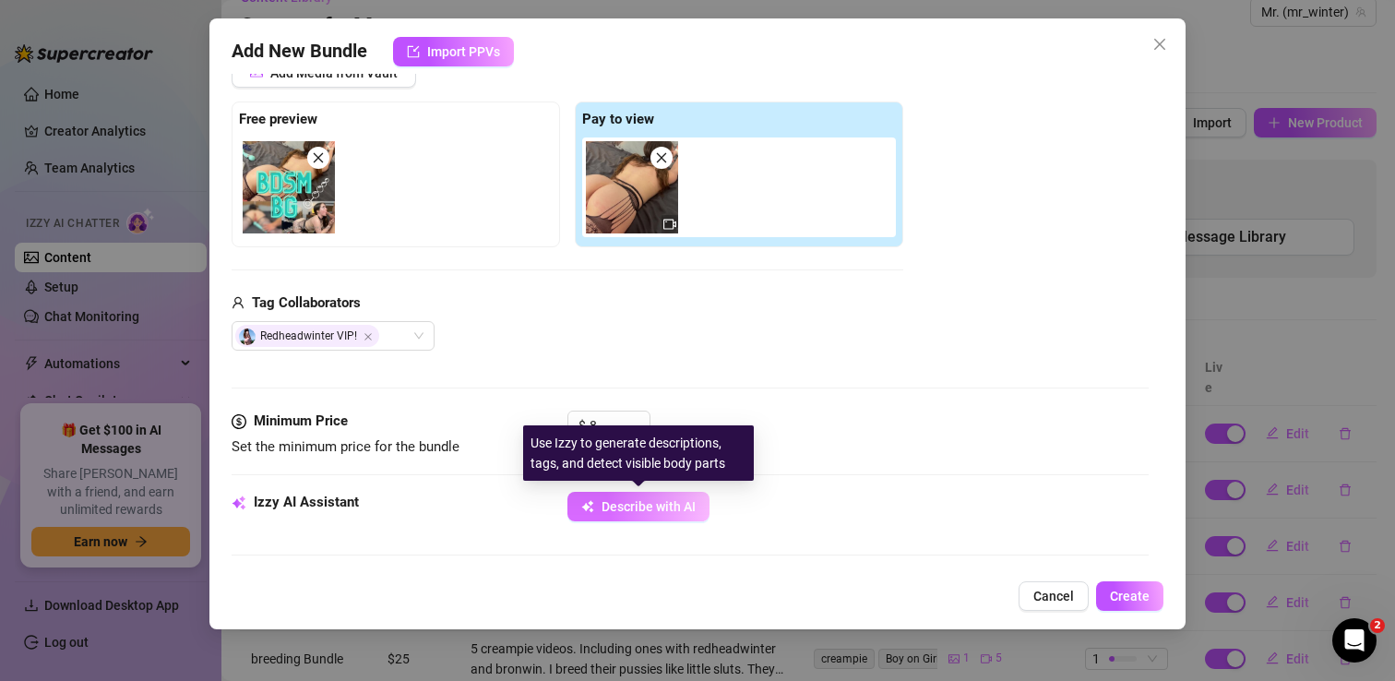
click at [635, 506] on span "Describe with AI" at bounding box center [648, 506] width 94 height 15
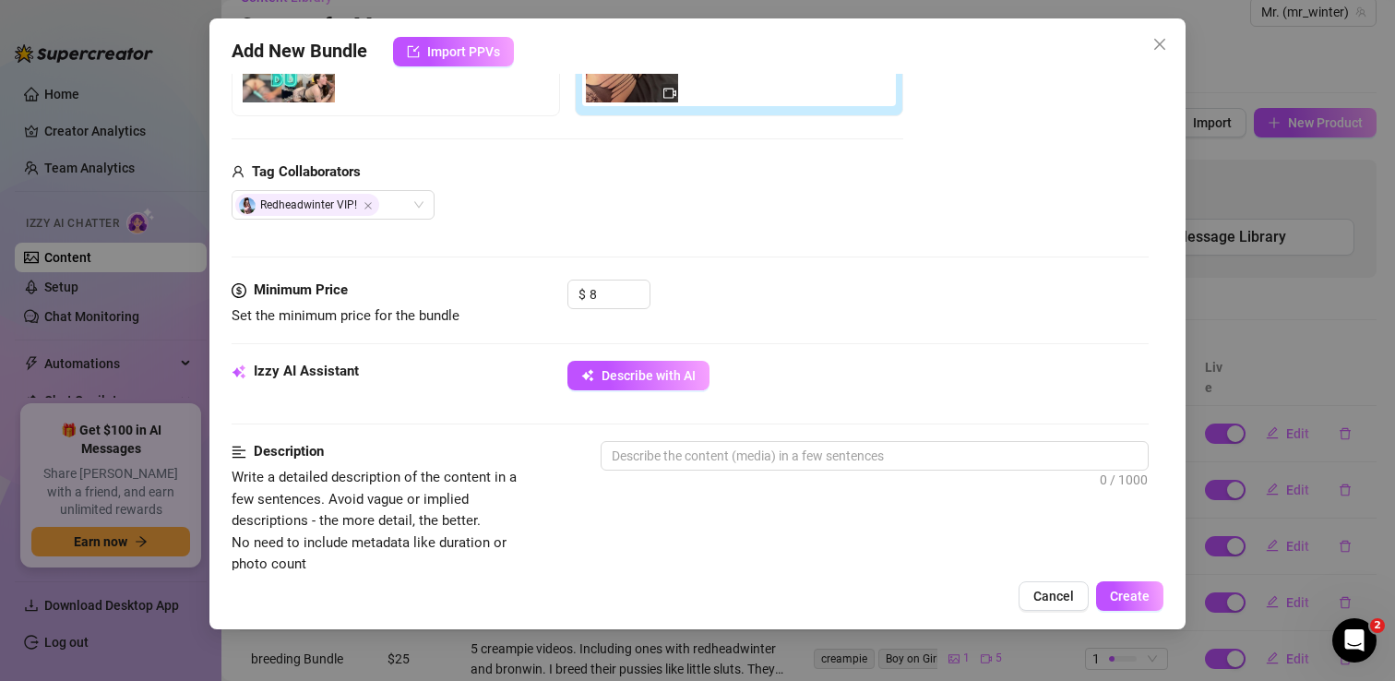
scroll to position [418, 0]
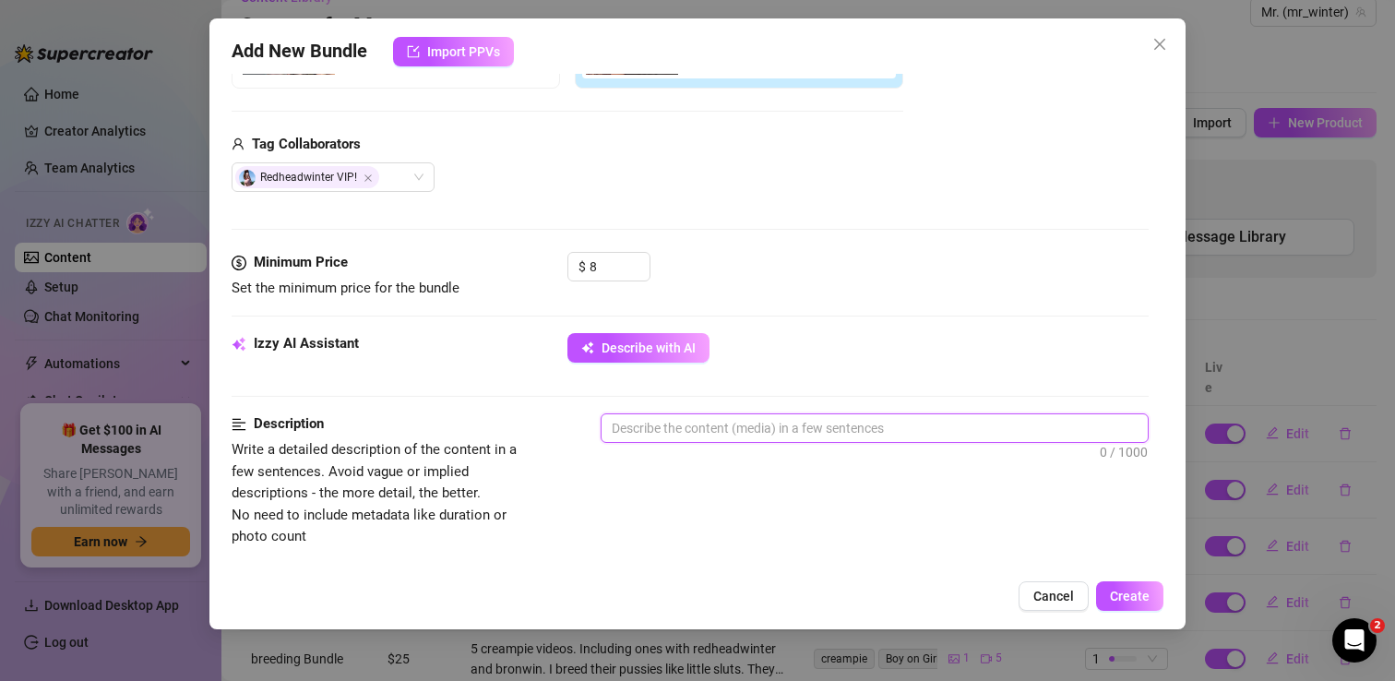
click at [685, 420] on textarea at bounding box center [874, 428] width 546 height 28
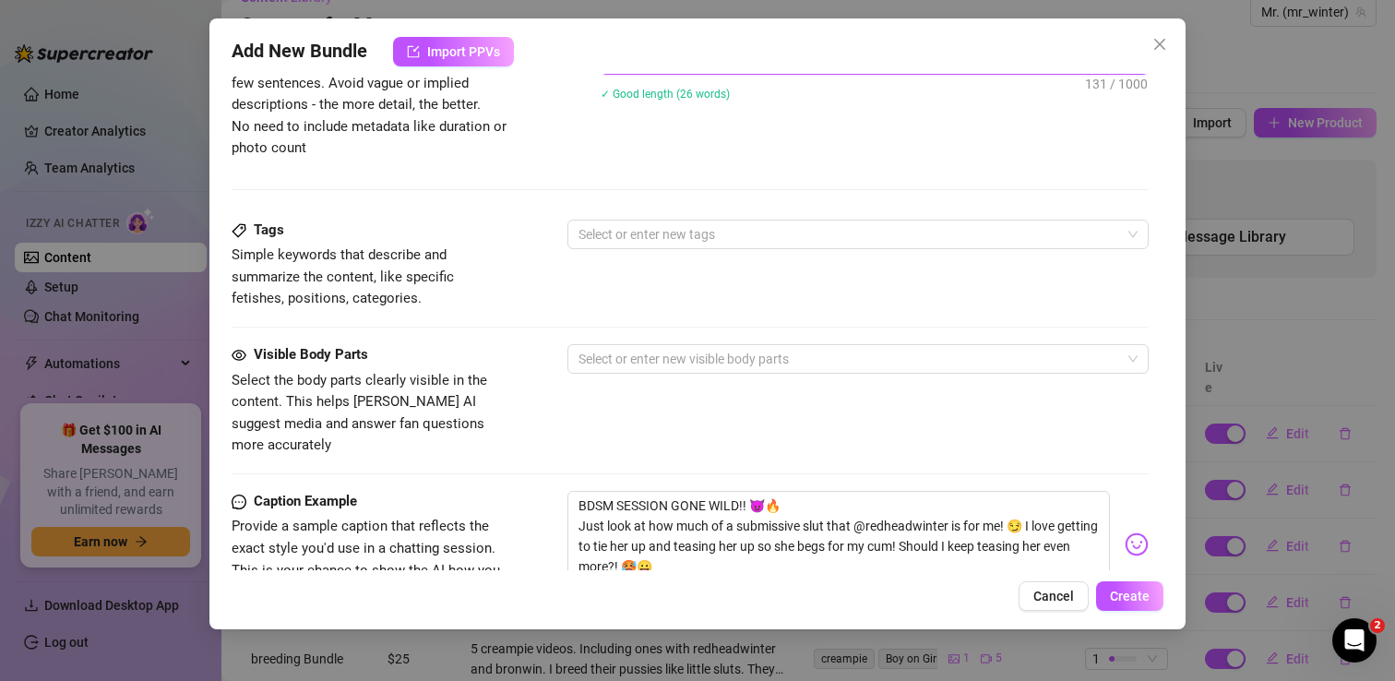
scroll to position [809, 0]
click at [744, 229] on div at bounding box center [848, 232] width 554 height 26
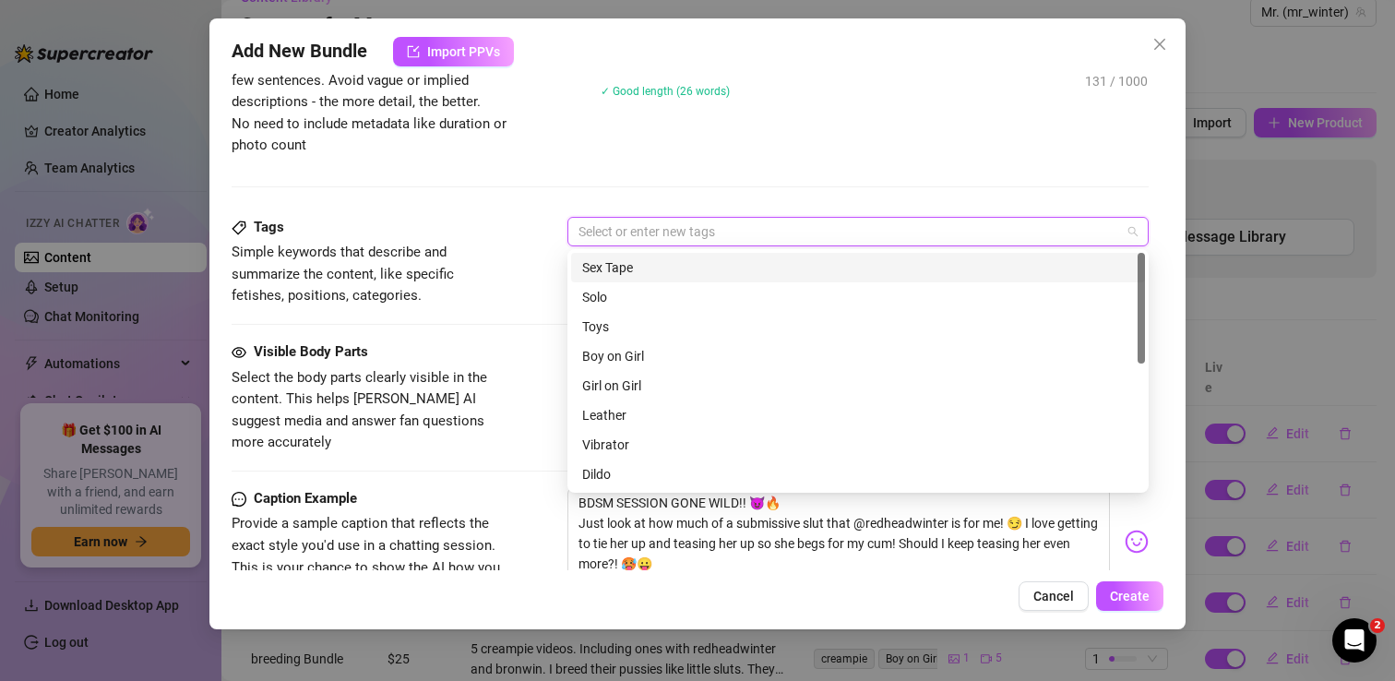
click at [670, 265] on div "Sex Tape" at bounding box center [858, 267] width 552 height 20
click at [695, 140] on div "Description Write a detailed description of the content in a few sentences. Avo…" at bounding box center [690, 89] width 917 height 134
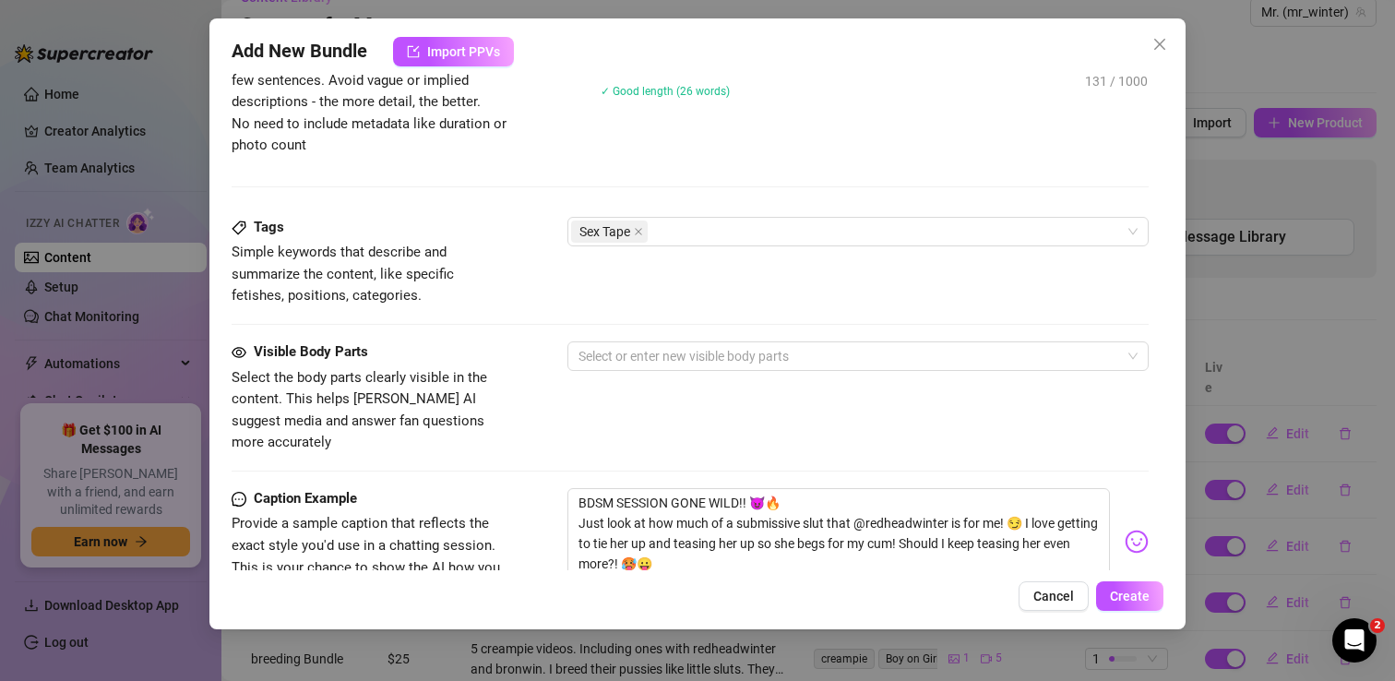
scroll to position [880, 0]
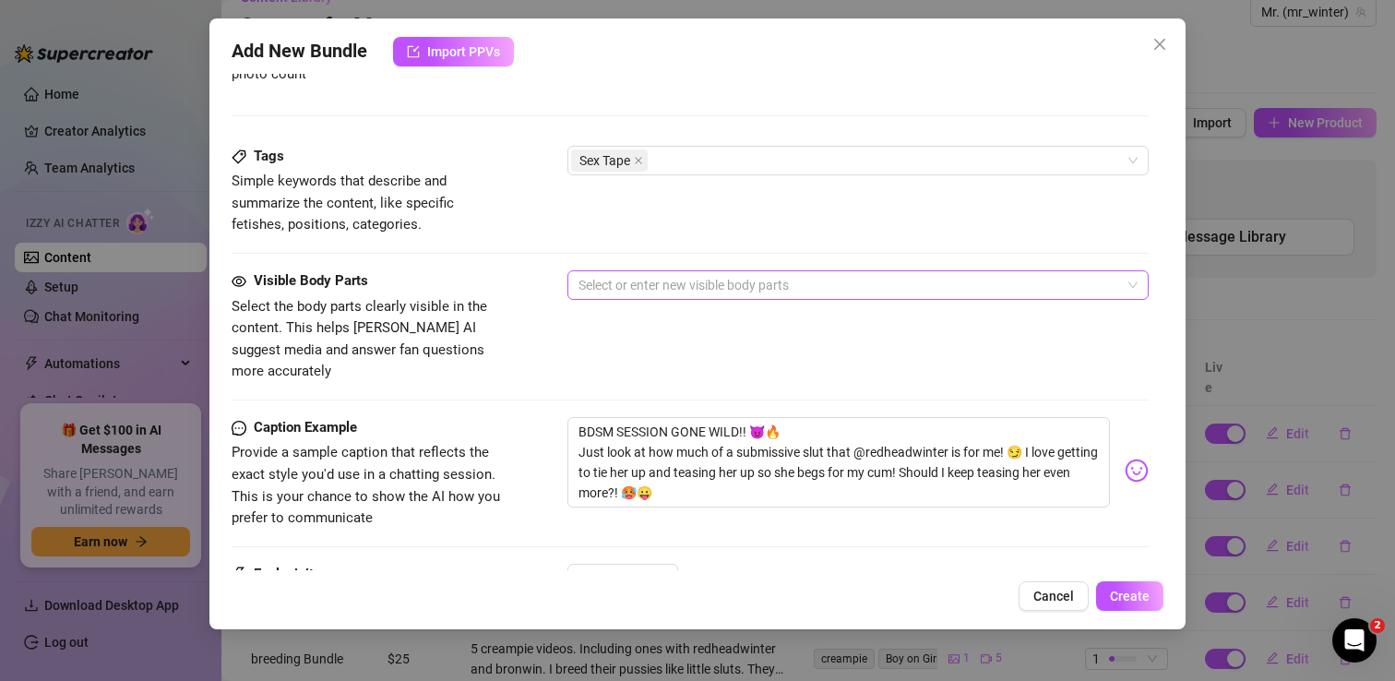
click at [701, 287] on div at bounding box center [848, 285] width 554 height 26
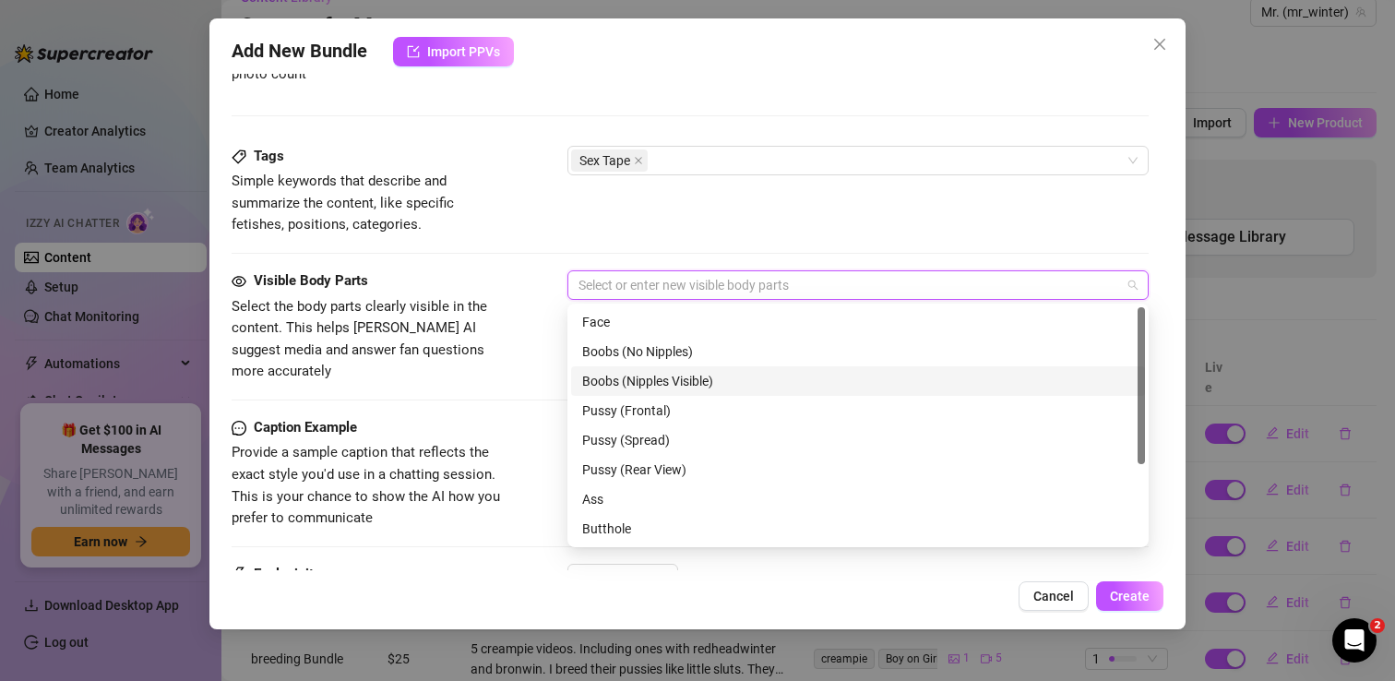
click at [683, 376] on div "Boobs (Nipples Visible)" at bounding box center [858, 381] width 552 height 20
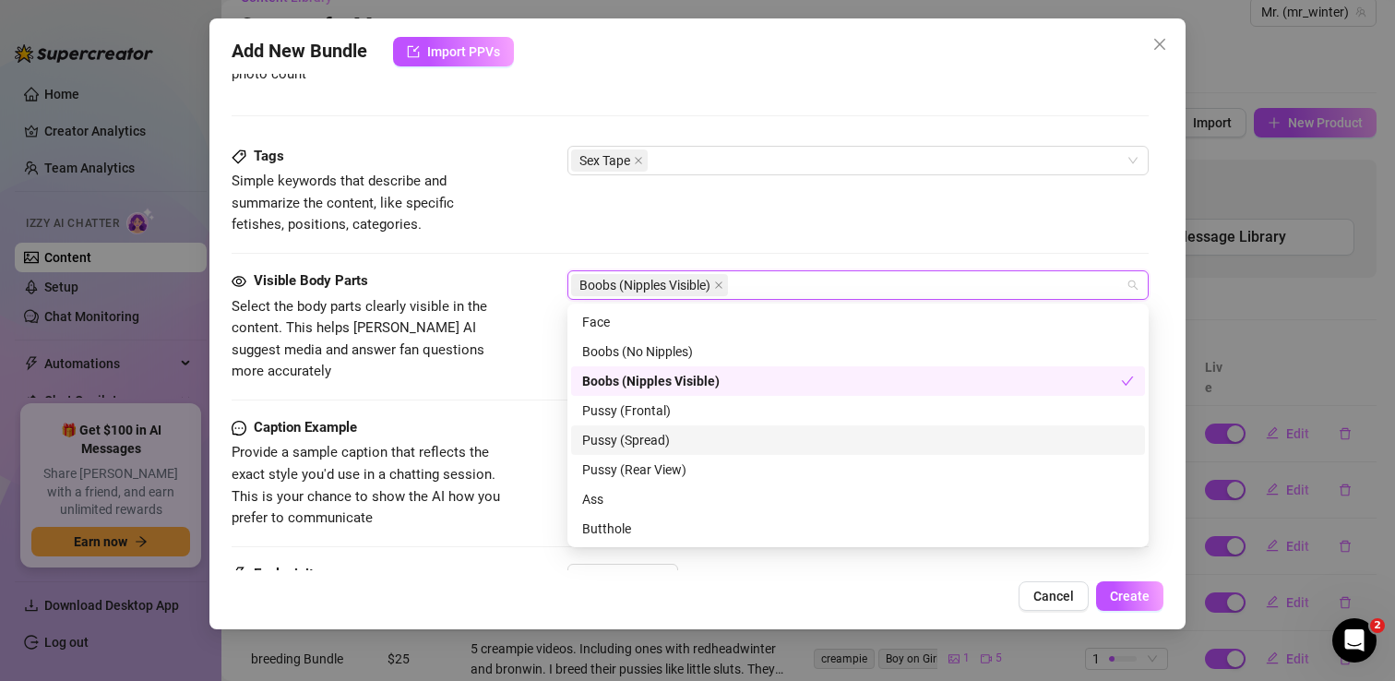
click at [660, 434] on div "Pussy (Spread)" at bounding box center [858, 440] width 552 height 20
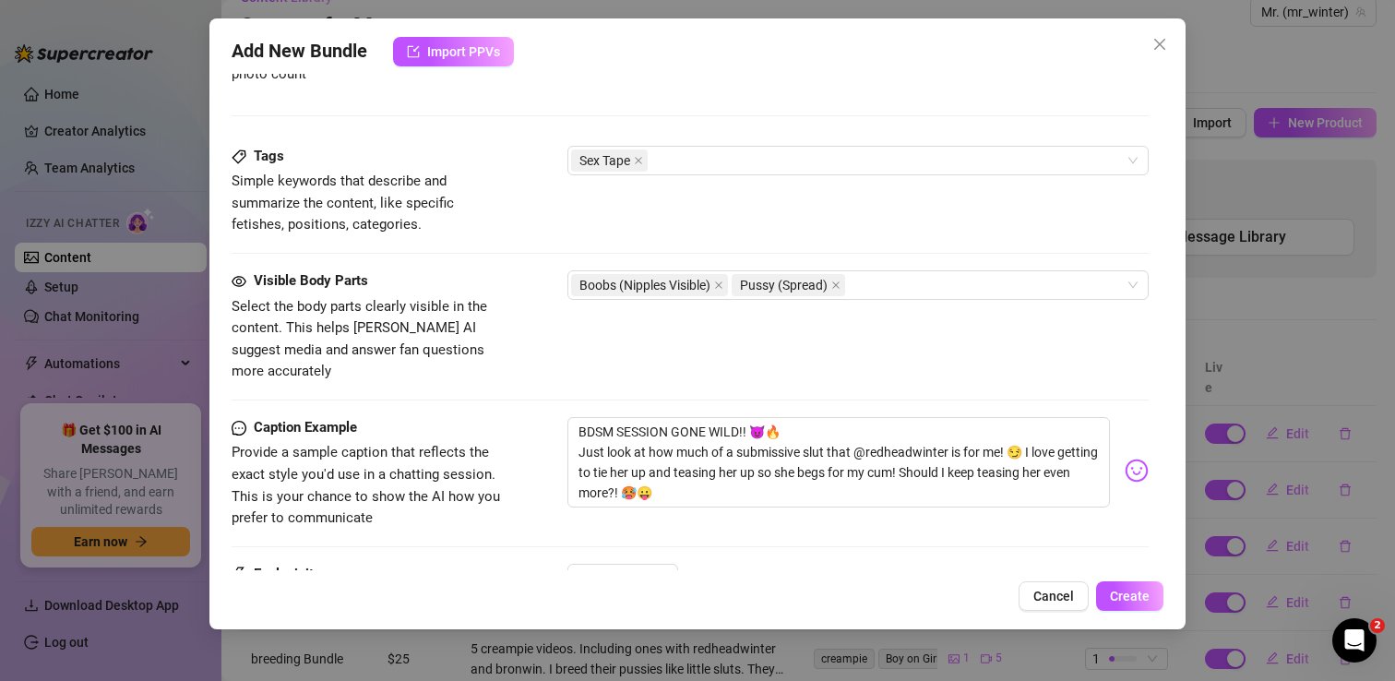
click at [595, 228] on div "Tags Simple keywords that describe and summarize the content, like specific fet…" at bounding box center [690, 191] width 917 height 90
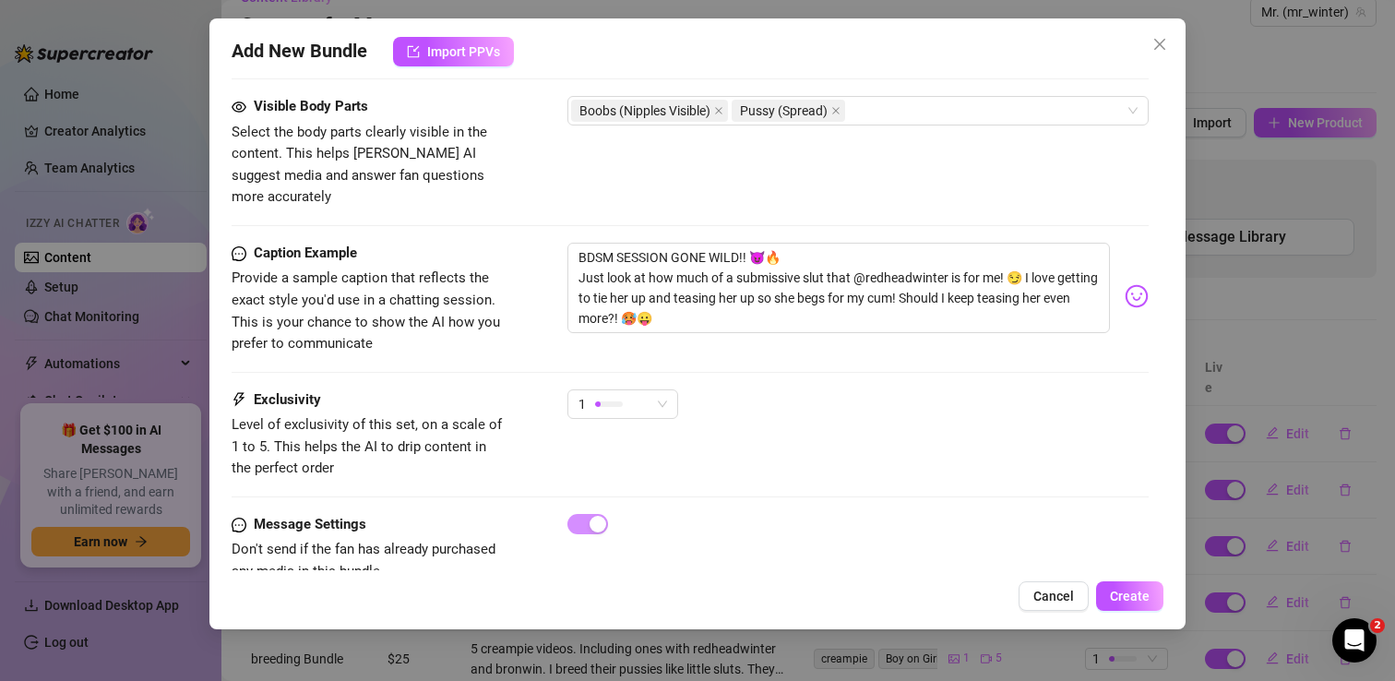
scroll to position [1079, 0]
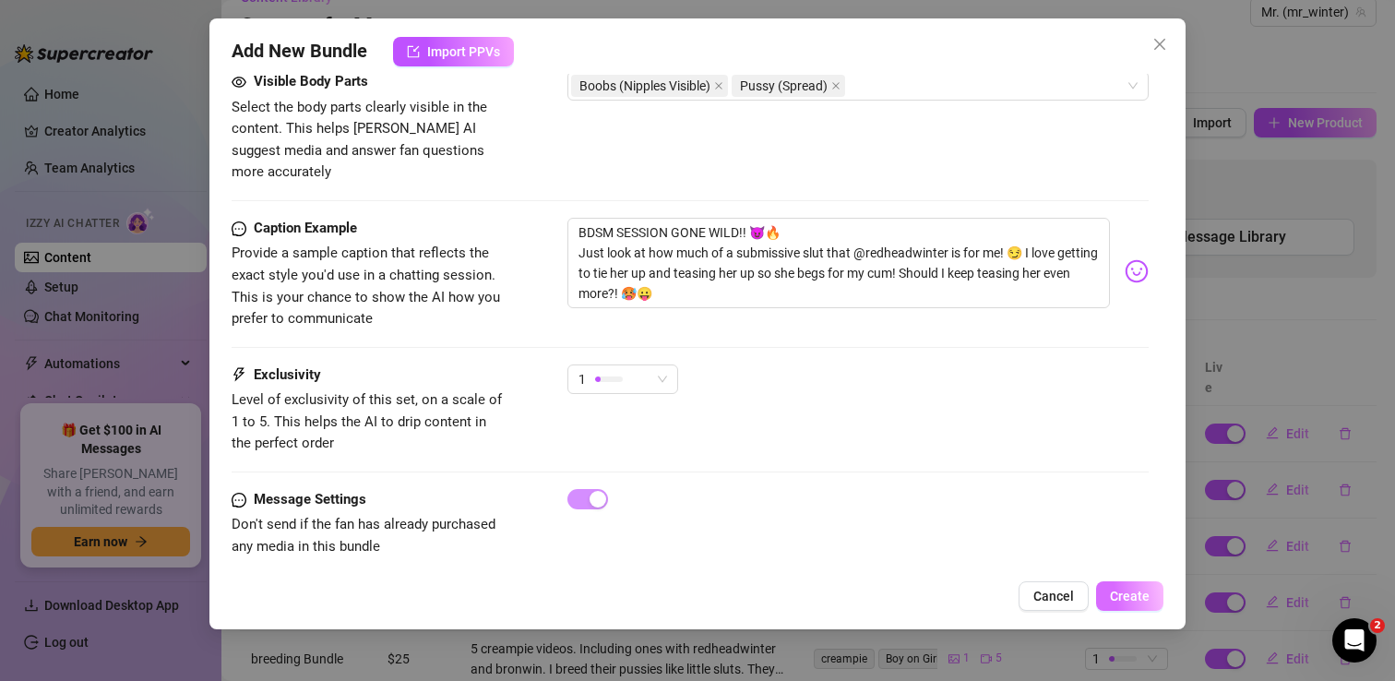
click at [1137, 606] on button "Create" at bounding box center [1129, 596] width 67 height 30
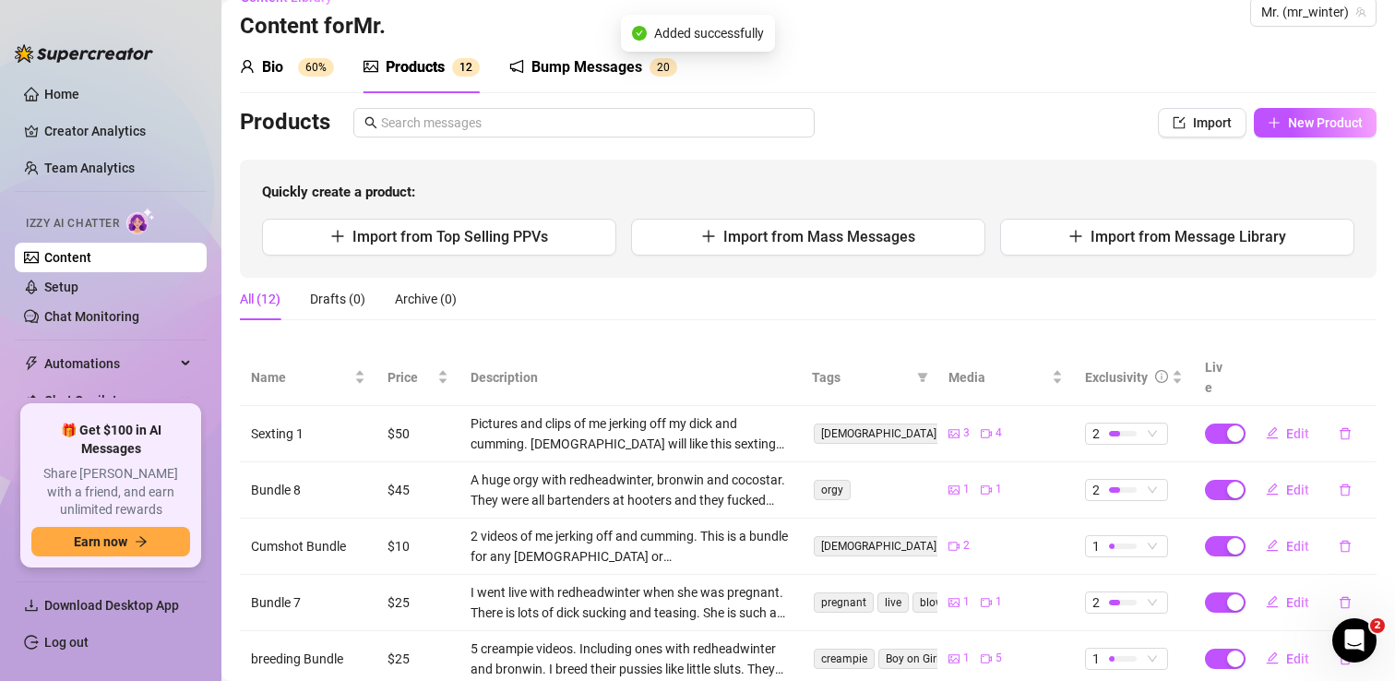
scroll to position [0, 0]
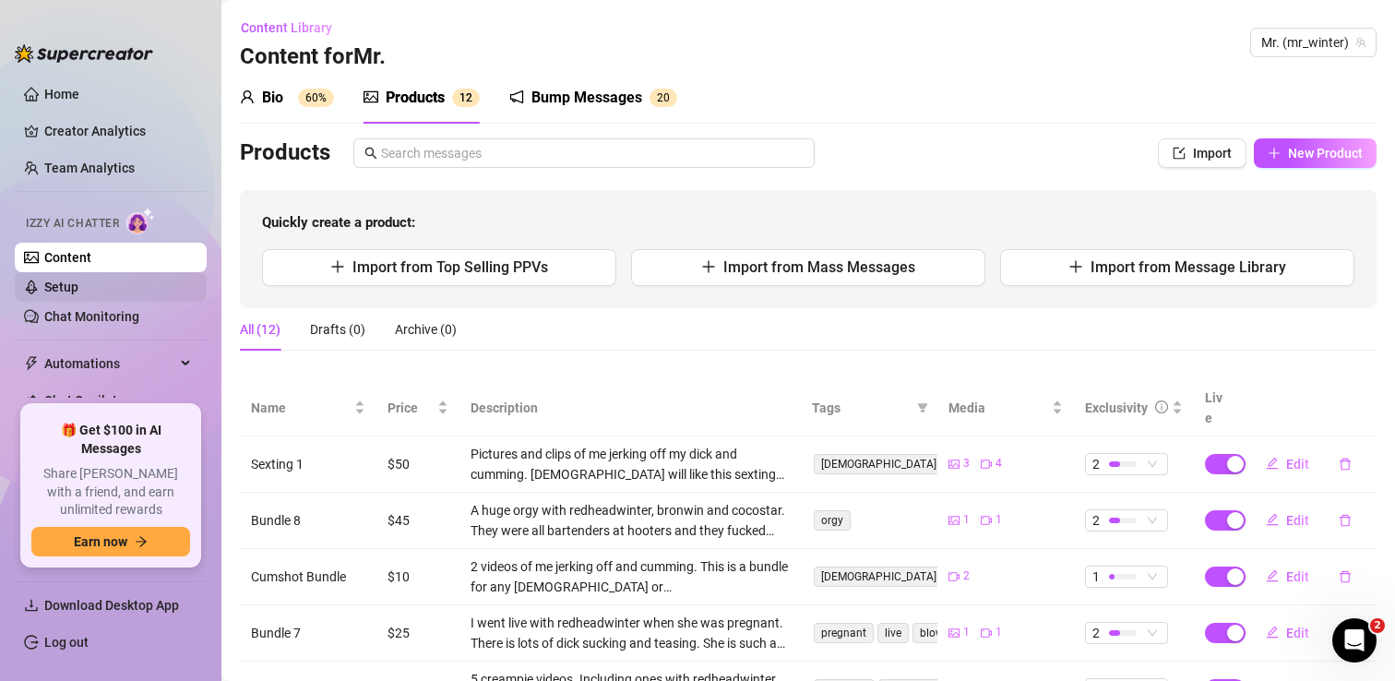
click at [78, 284] on link "Setup" at bounding box center [61, 287] width 34 height 15
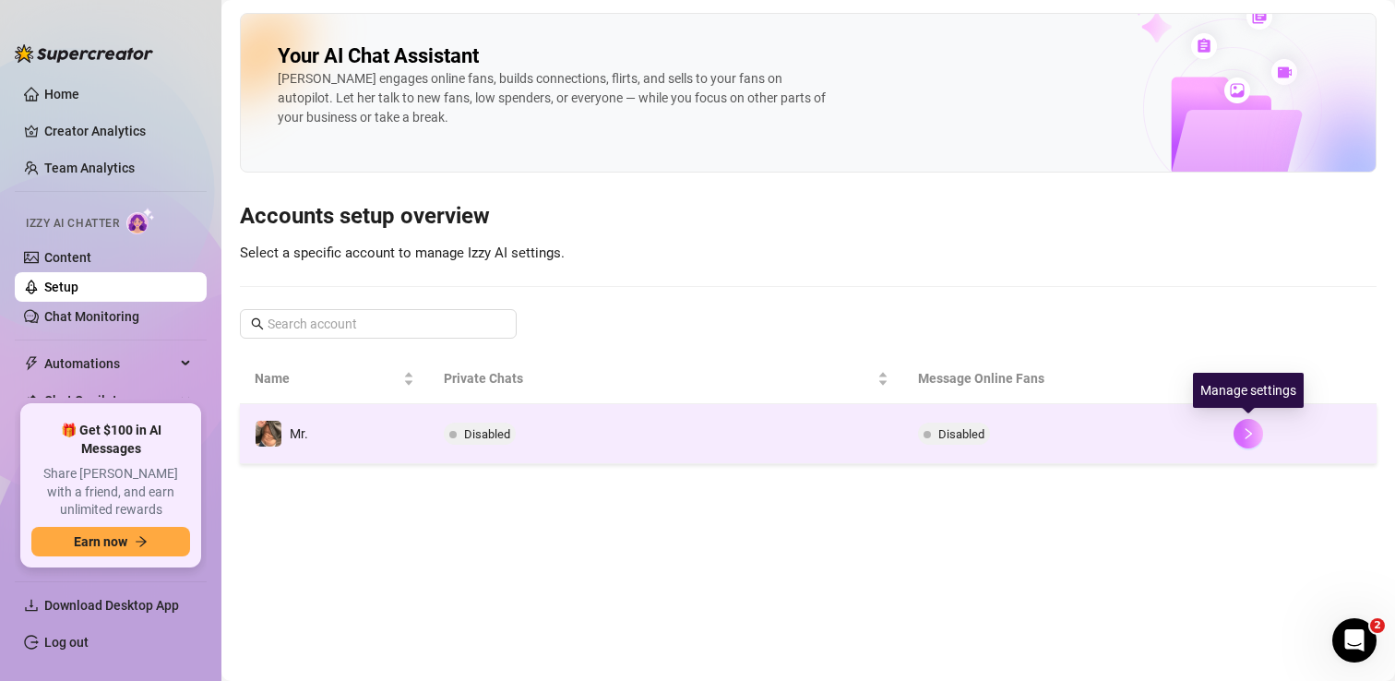
click at [1250, 434] on icon "right" at bounding box center [1248, 433] width 6 height 11
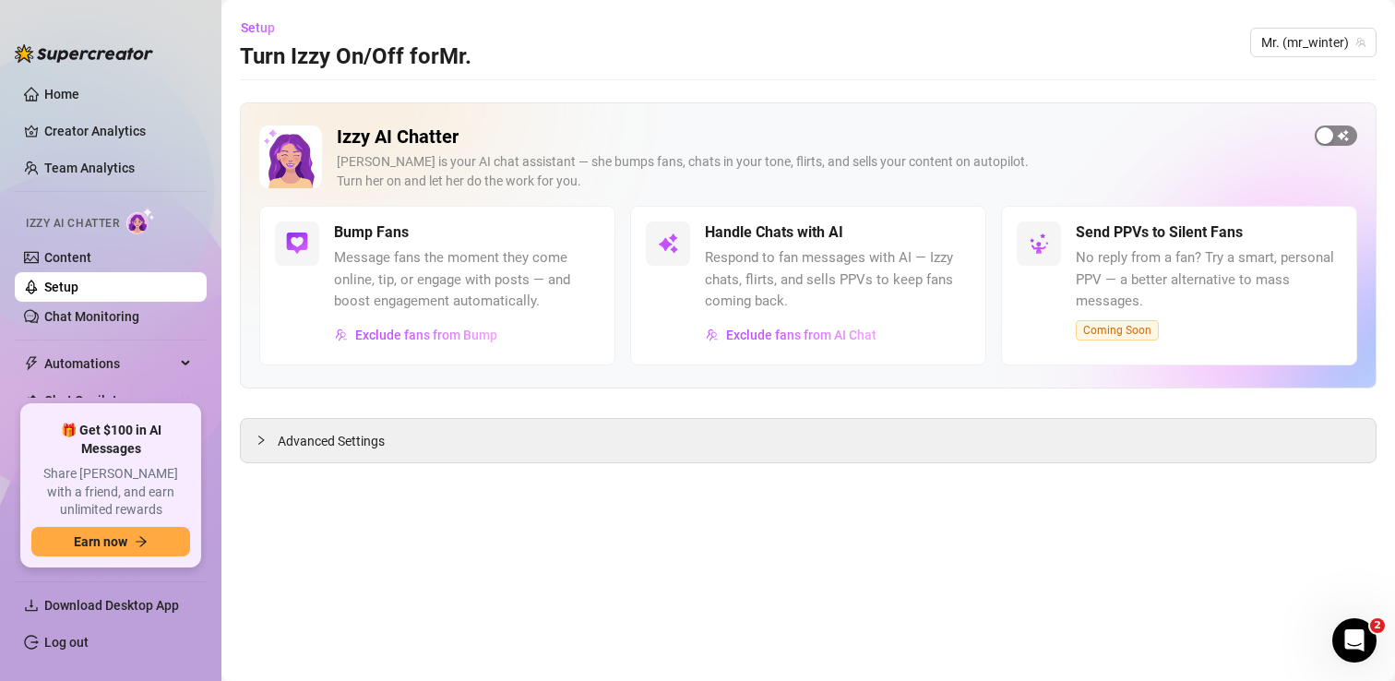
click at [1333, 133] on span "button" at bounding box center [1336, 135] width 42 height 20
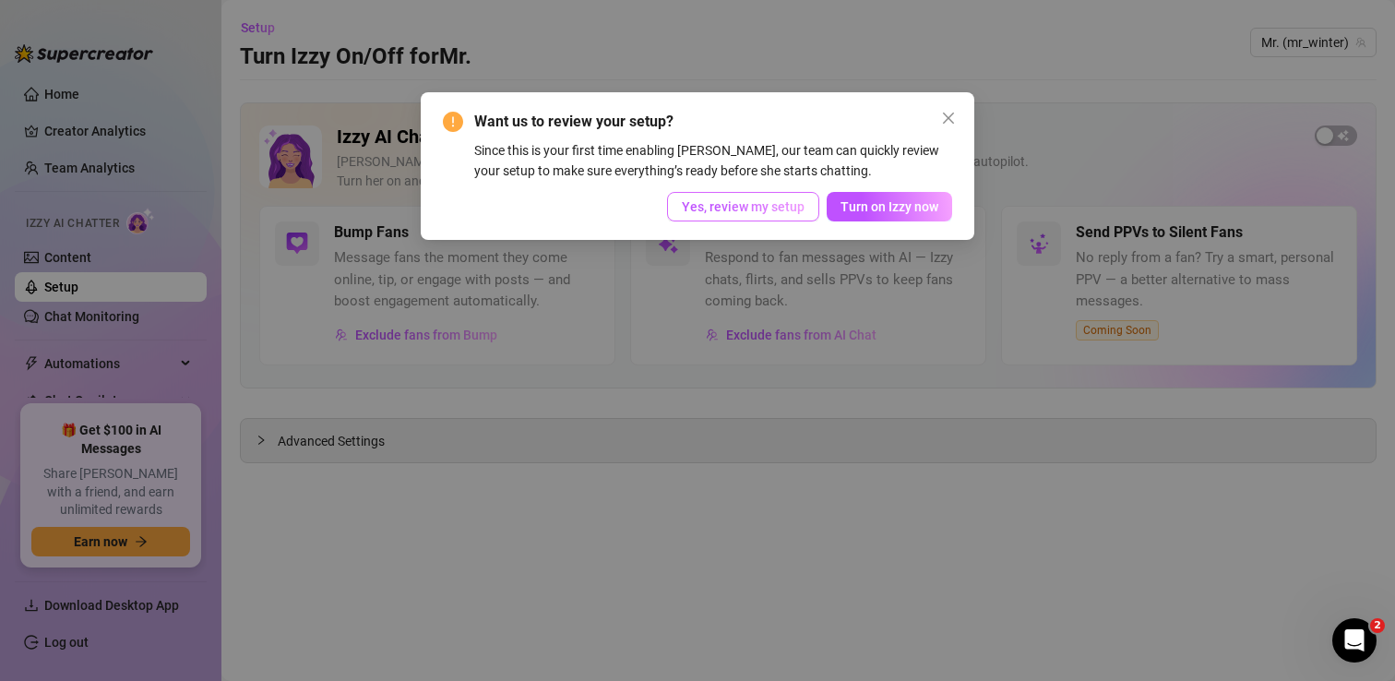
click at [753, 209] on span "Yes, review my setup" at bounding box center [743, 206] width 123 height 15
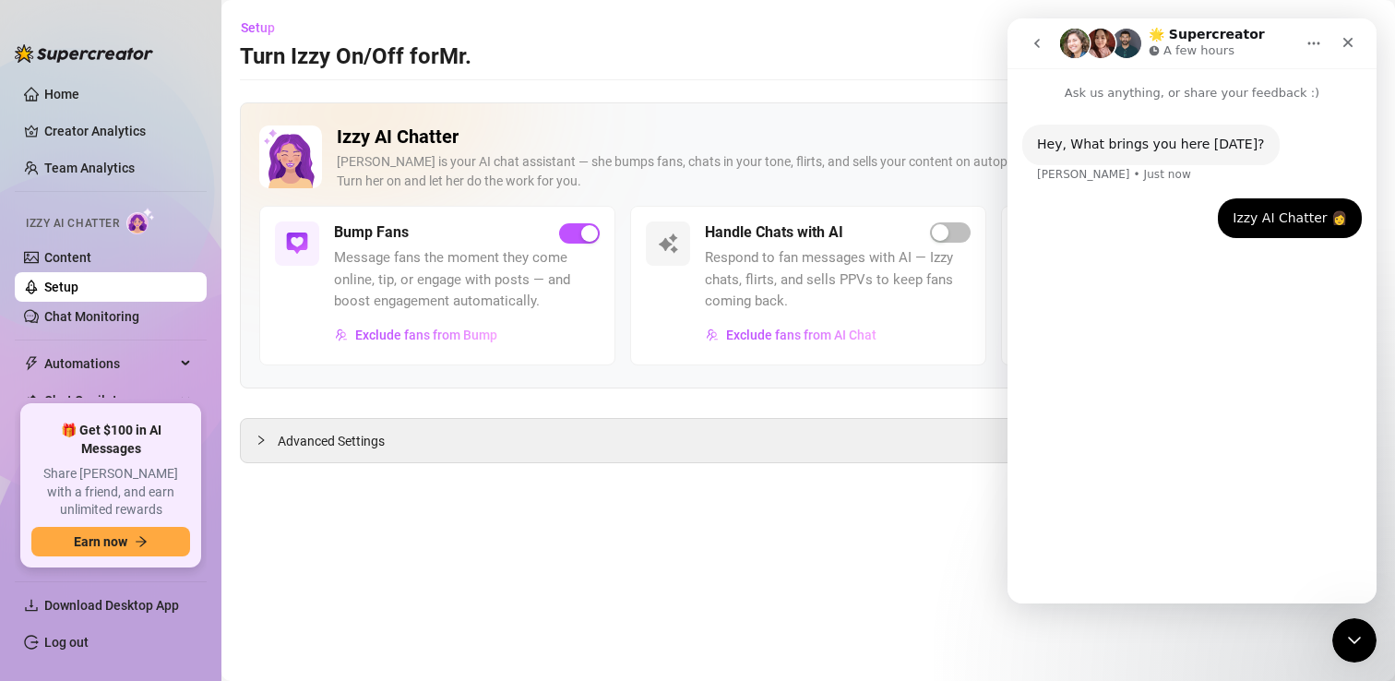
click at [878, 117] on div "Izzy AI Chatter Izzy is your AI chat assistant — she bumps fans, chats in your …" at bounding box center [808, 245] width 1137 height 286
click at [1349, 40] on icon "Close" at bounding box center [1348, 43] width 10 height 10
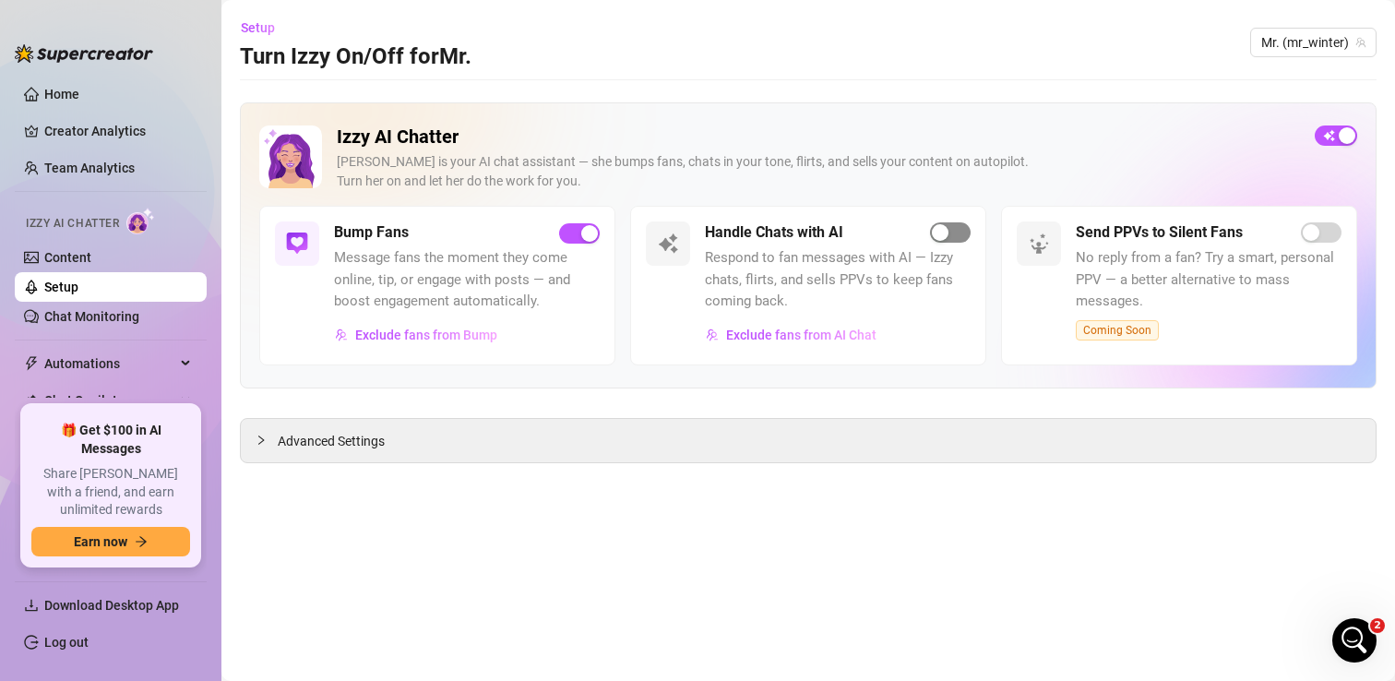
click at [945, 232] on div "button" at bounding box center [940, 232] width 17 height 17
click at [938, 232] on div "Want us to review your setup? Since this is your first time enabling Izzy, our …" at bounding box center [698, 166] width 554 height 148
click at [942, 231] on div "Want us to review your setup? Since this is your first time enabling Izzy, our …" at bounding box center [698, 166] width 554 height 148
click at [327, 435] on div "Want us to review your setup? Since this is your first time enabling Izzy, our …" at bounding box center [697, 340] width 1395 height 681
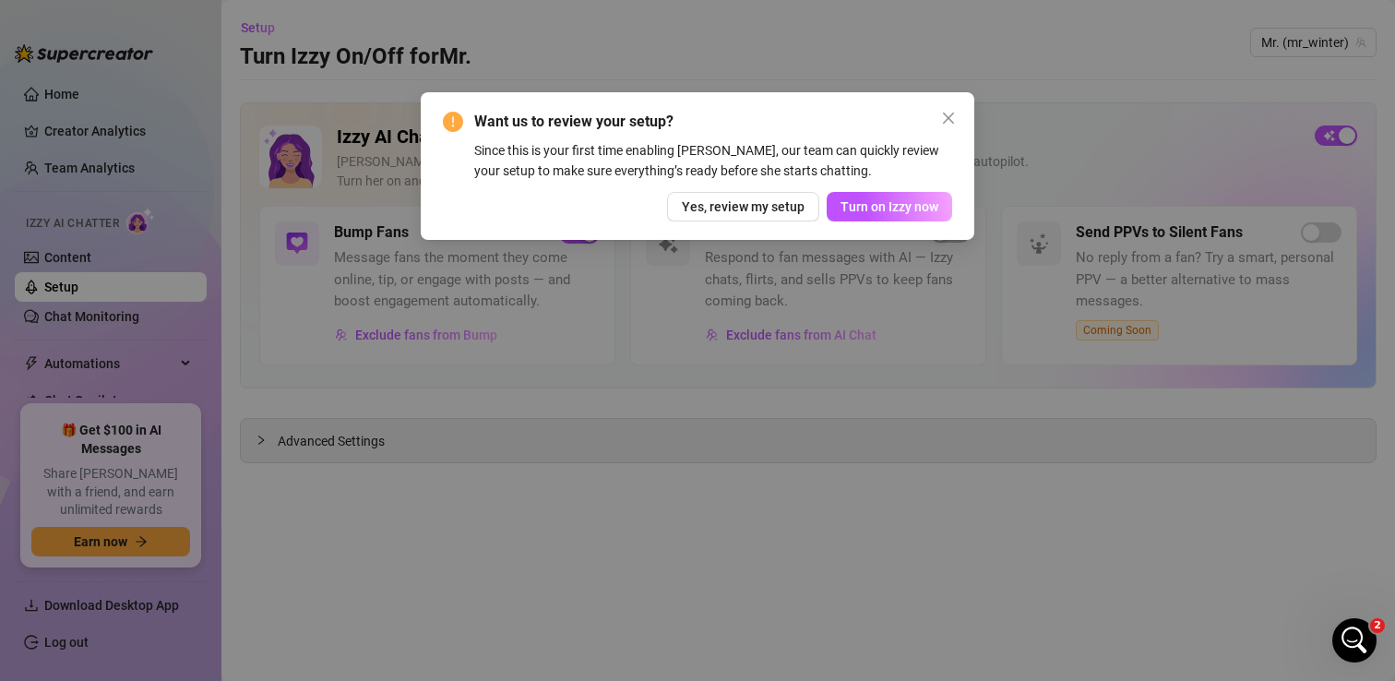
click at [880, 209] on div "Want us to review your setup? Since this is your first time enabling Izzy, our …" at bounding box center [697, 340] width 1395 height 681
click at [882, 209] on div "Want us to review your setup? Since this is your first time enabling Izzy, our …" at bounding box center [697, 340] width 1395 height 681
click at [950, 118] on div "Want us to review your setup? Since this is your first time enabling Izzy, our …" at bounding box center [697, 340] width 1395 height 681
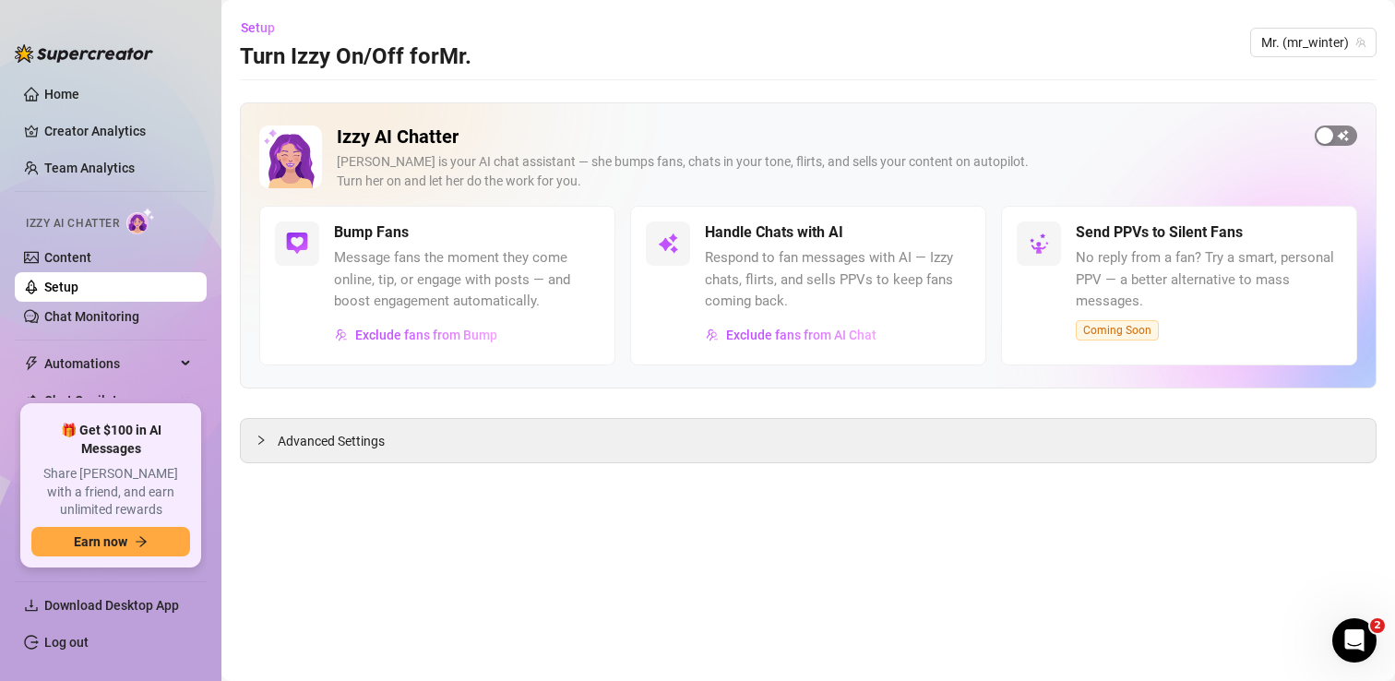
click at [1321, 136] on div "button" at bounding box center [1324, 135] width 17 height 17
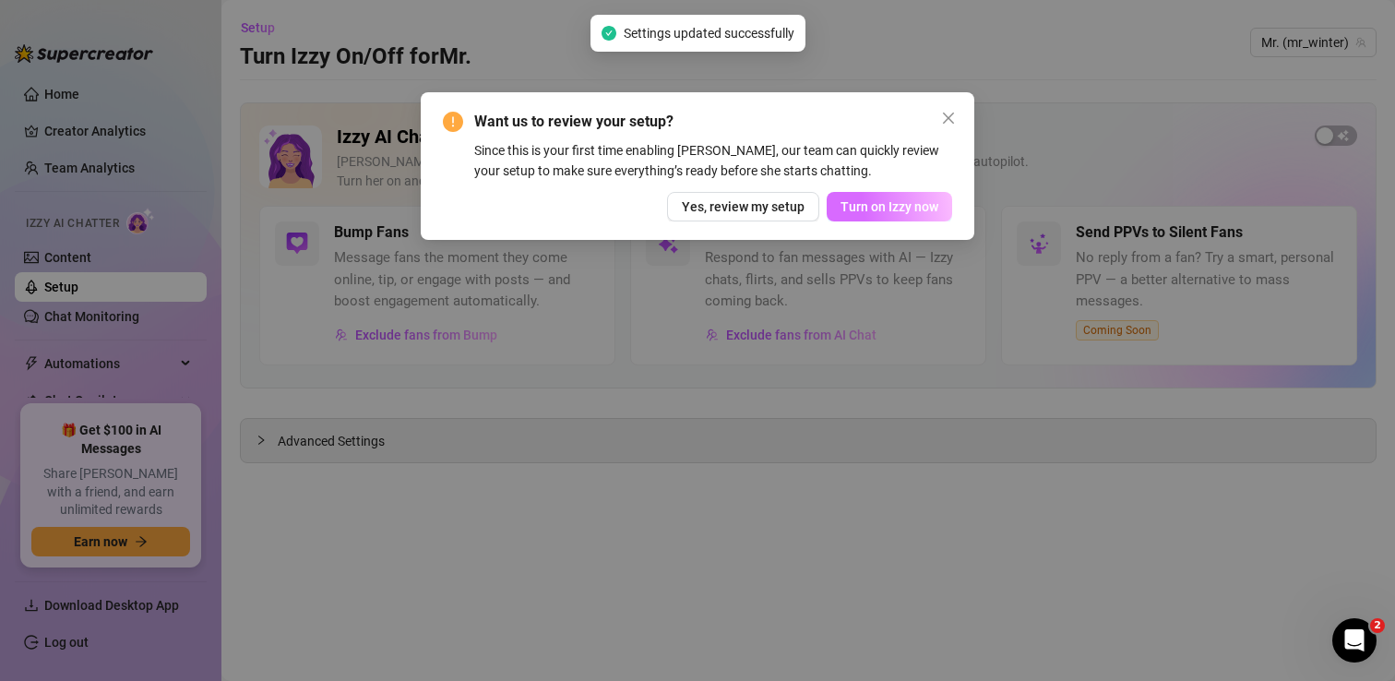
click at [921, 209] on span "Turn on Izzy now" at bounding box center [889, 206] width 98 height 15
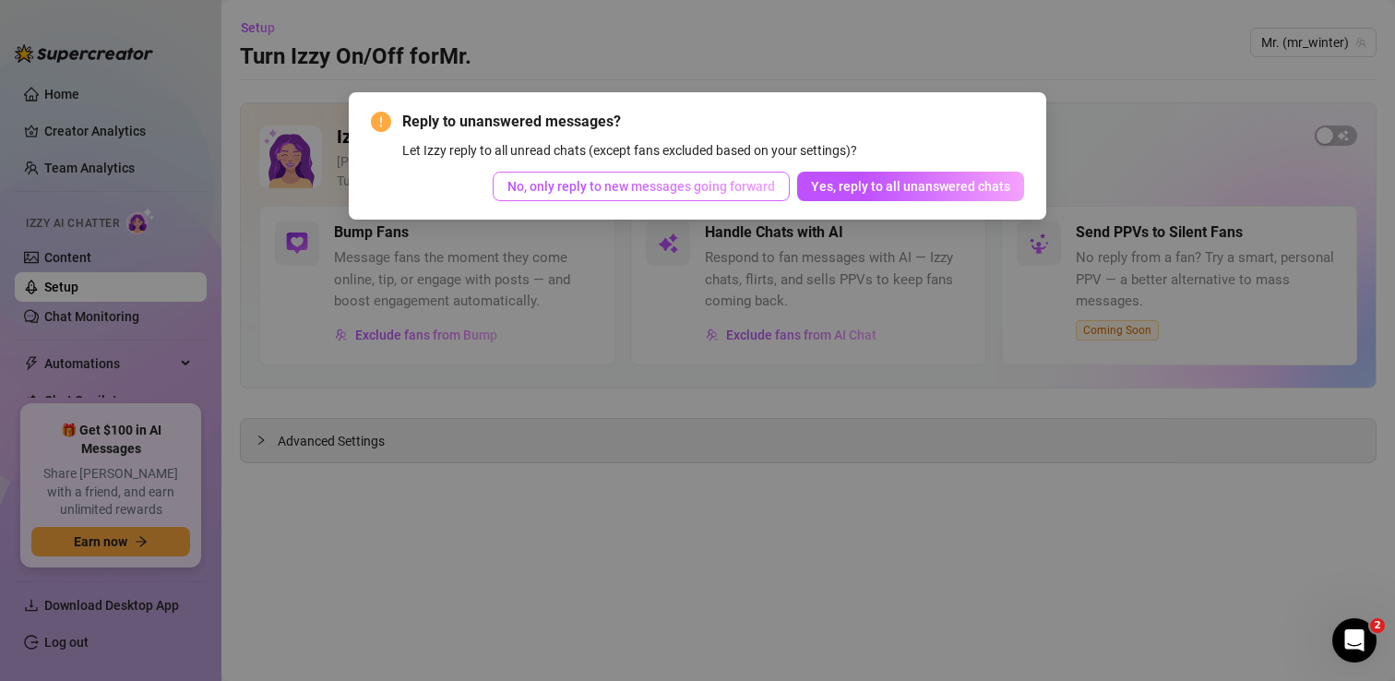
click at [750, 186] on span "No, only reply to new messages going forward" at bounding box center [641, 186] width 268 height 15
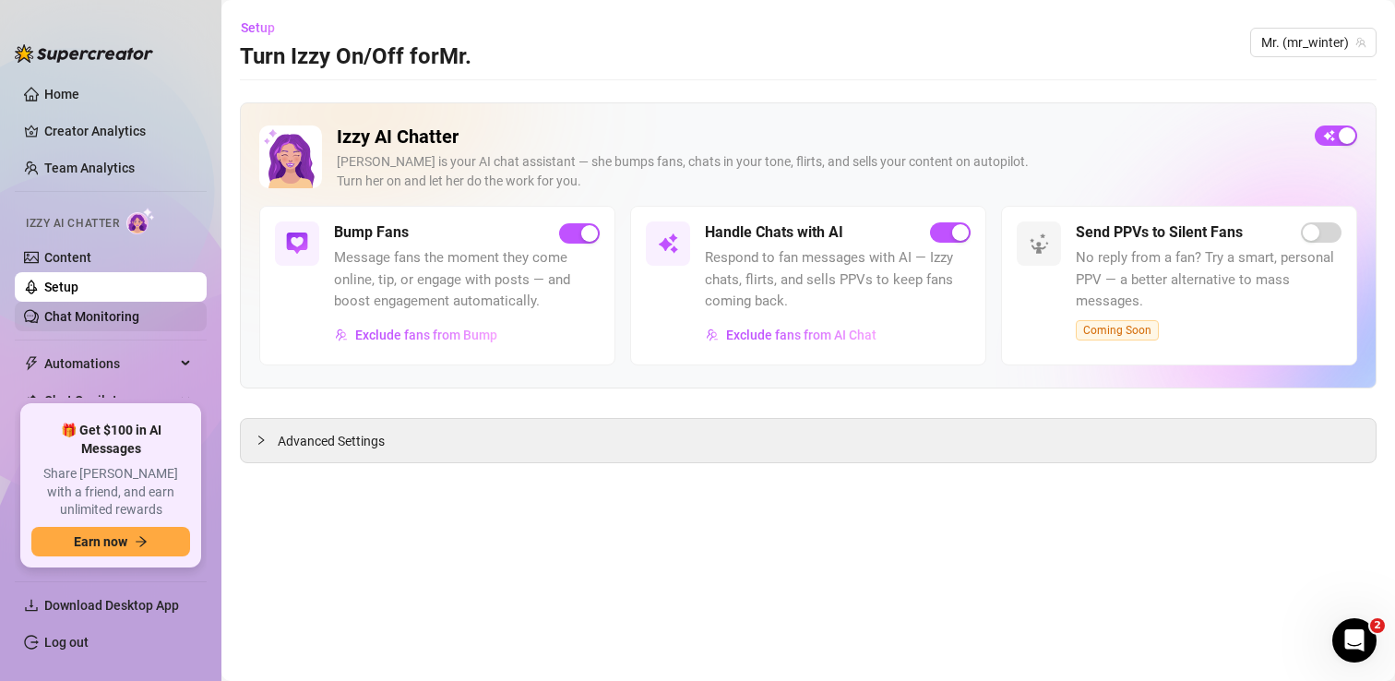
click at [95, 318] on link "Chat Monitoring" at bounding box center [91, 316] width 95 height 15
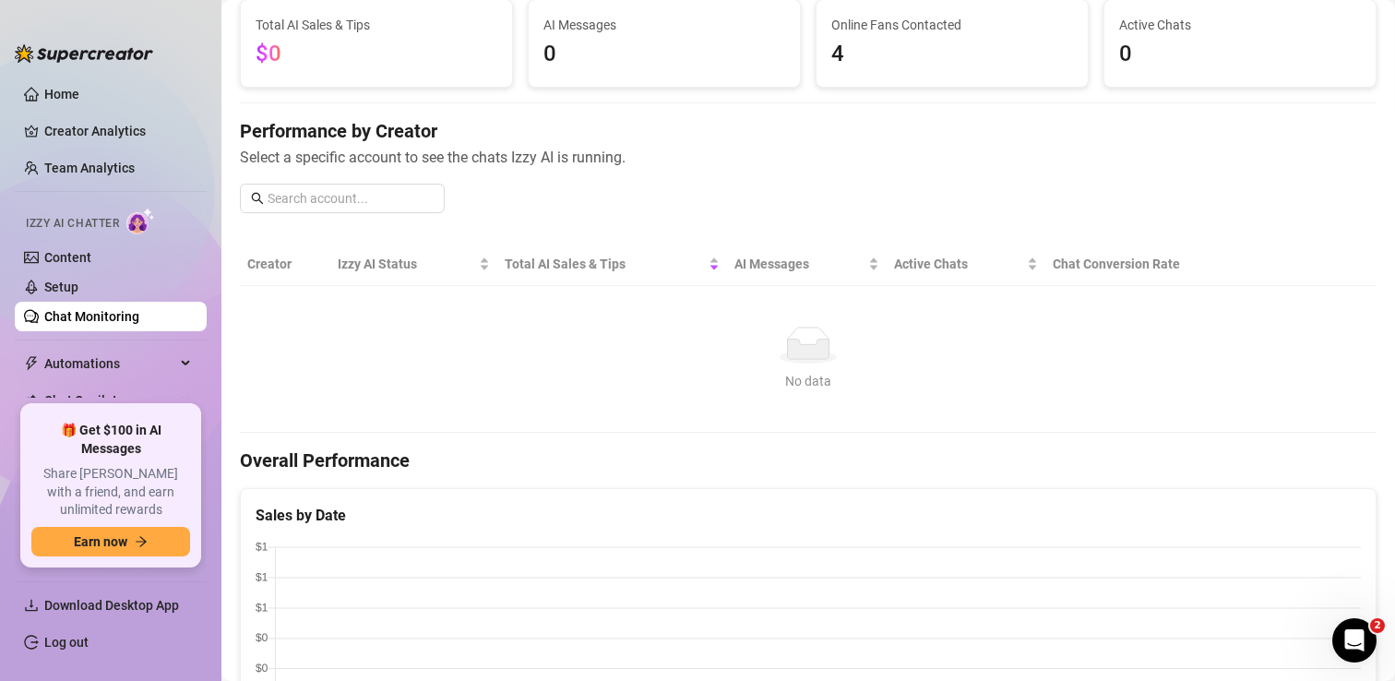
scroll to position [125, 0]
click at [106, 367] on span "Automations" at bounding box center [109, 364] width 131 height 30
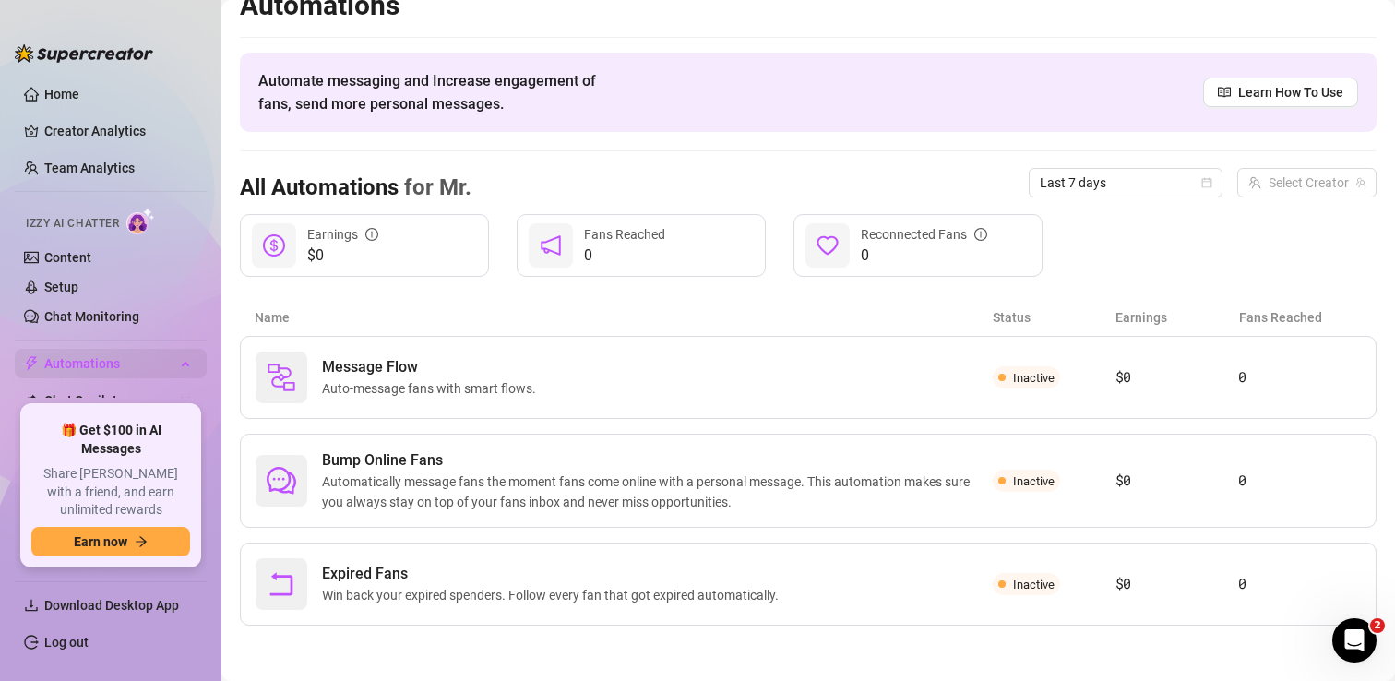
scroll to position [25, 0]
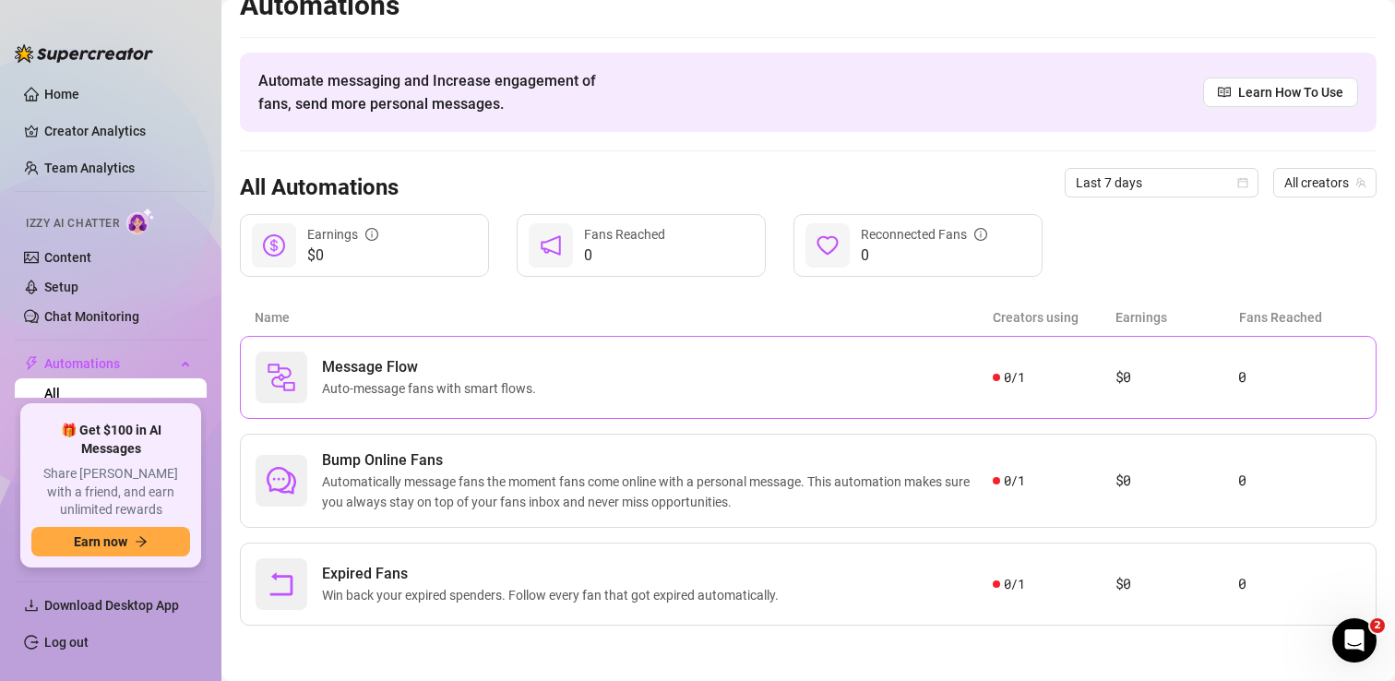
click at [410, 395] on span "Auto-message fans with smart flows." at bounding box center [432, 388] width 221 height 20
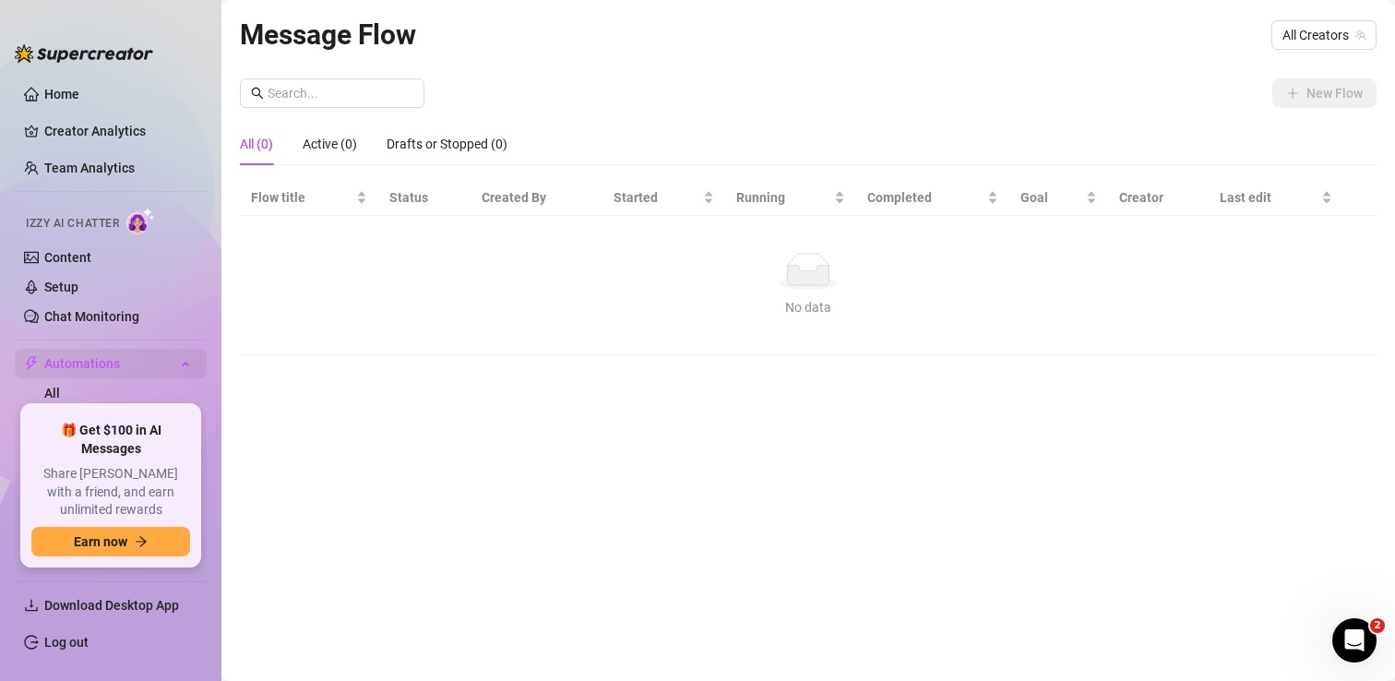
click at [189, 362] on div "Automations" at bounding box center [111, 364] width 192 height 30
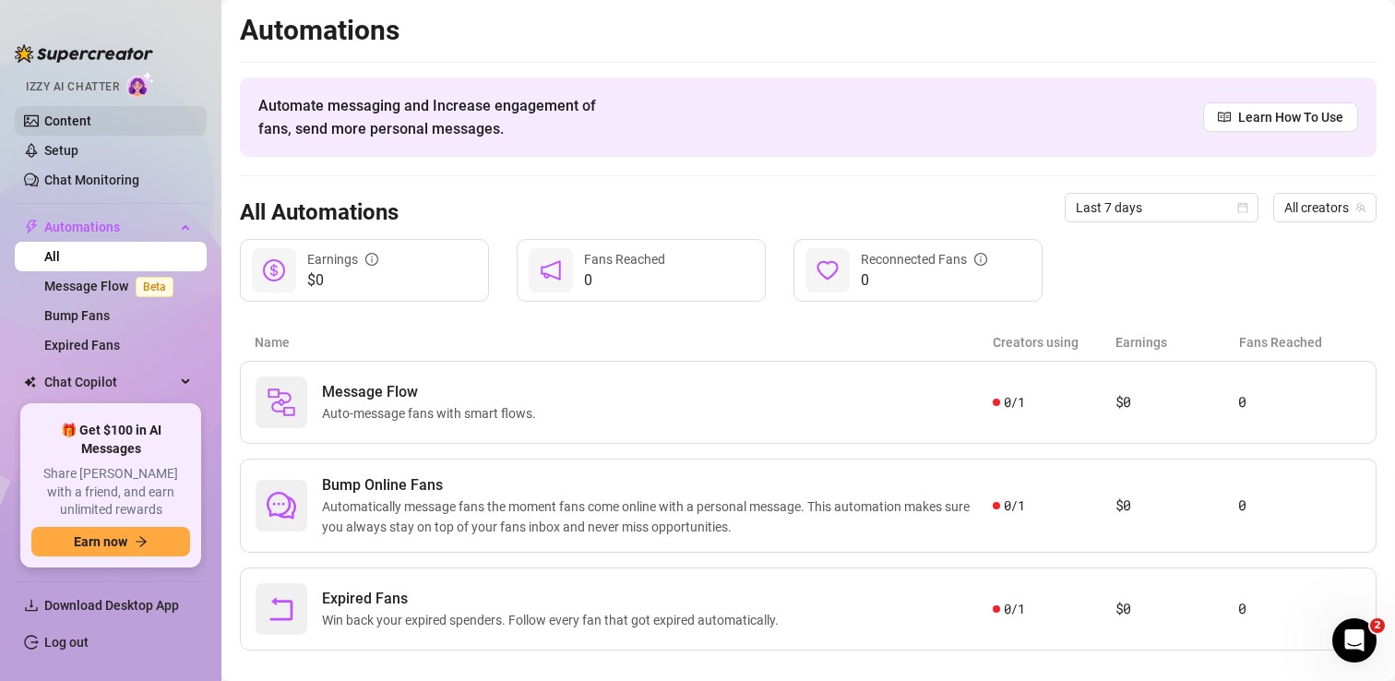
scroll to position [144, 0]
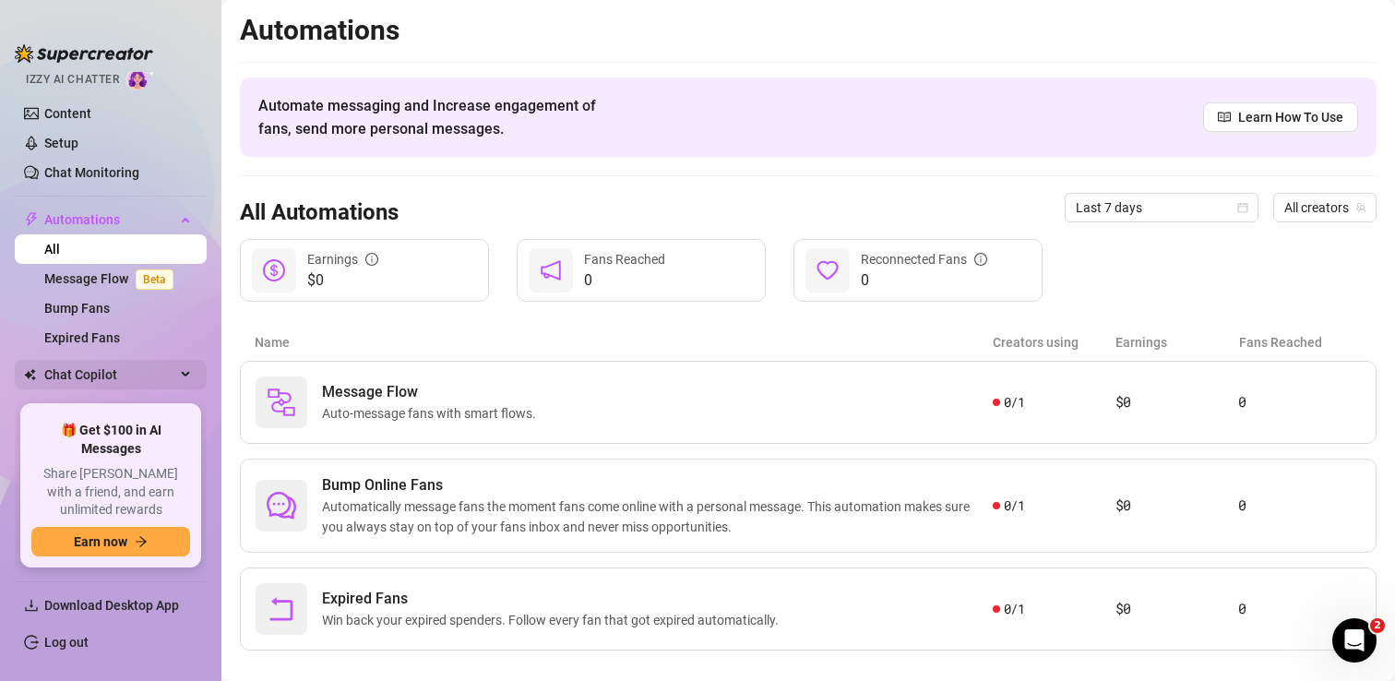
click at [116, 379] on span "Chat Copilot" at bounding box center [109, 375] width 131 height 30
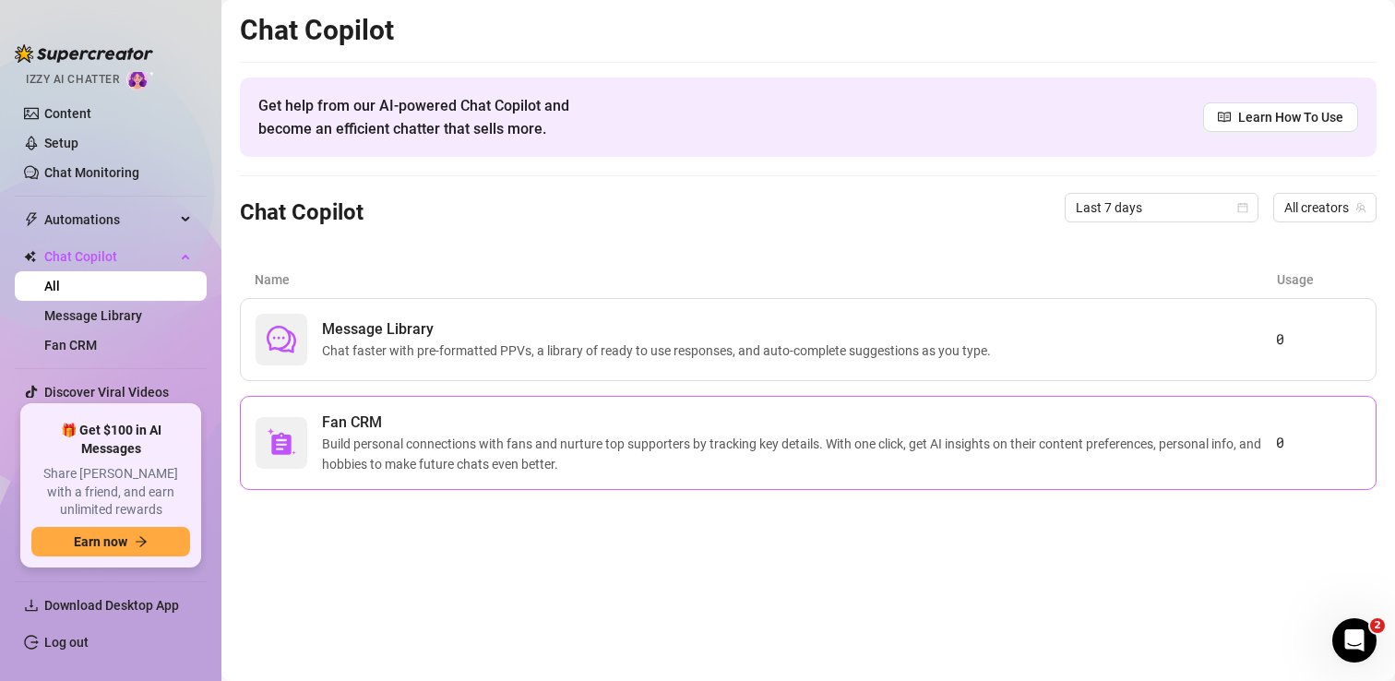
click at [447, 430] on span "Fan CRM" at bounding box center [799, 422] width 954 height 22
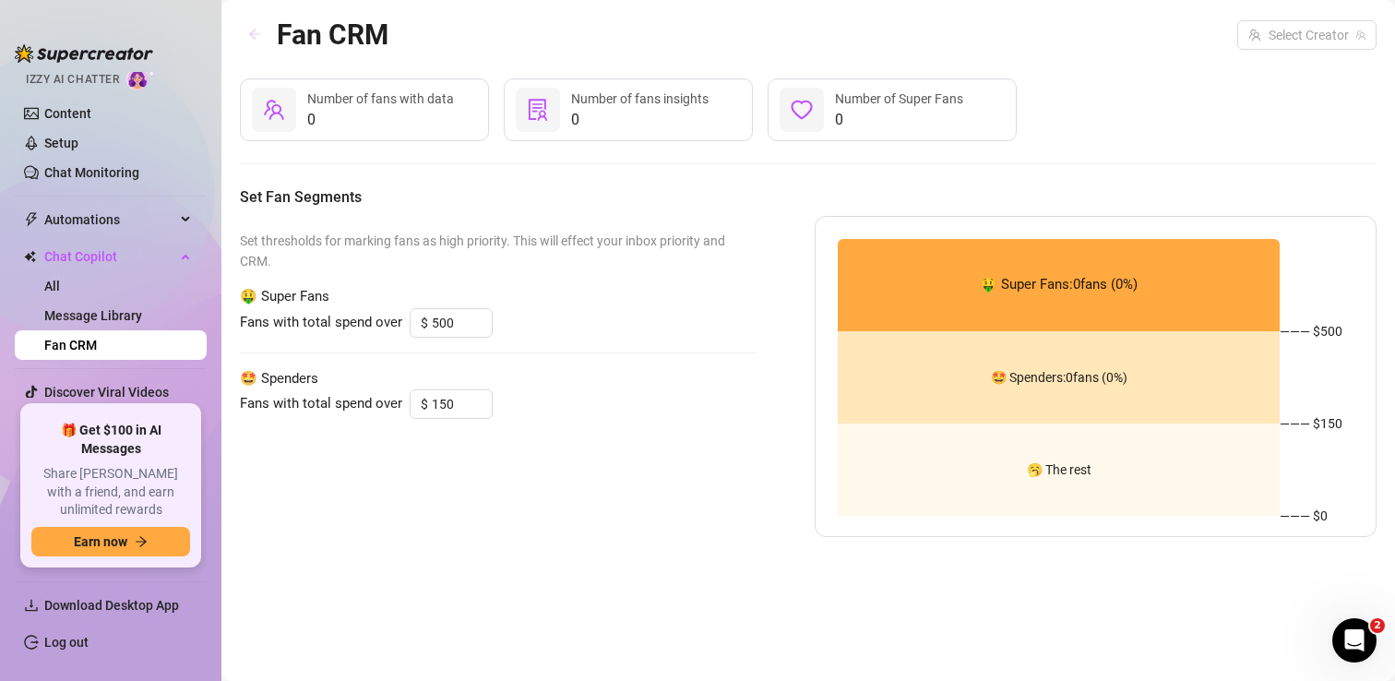
click at [255, 30] on icon "arrow-left" at bounding box center [254, 35] width 11 height 10
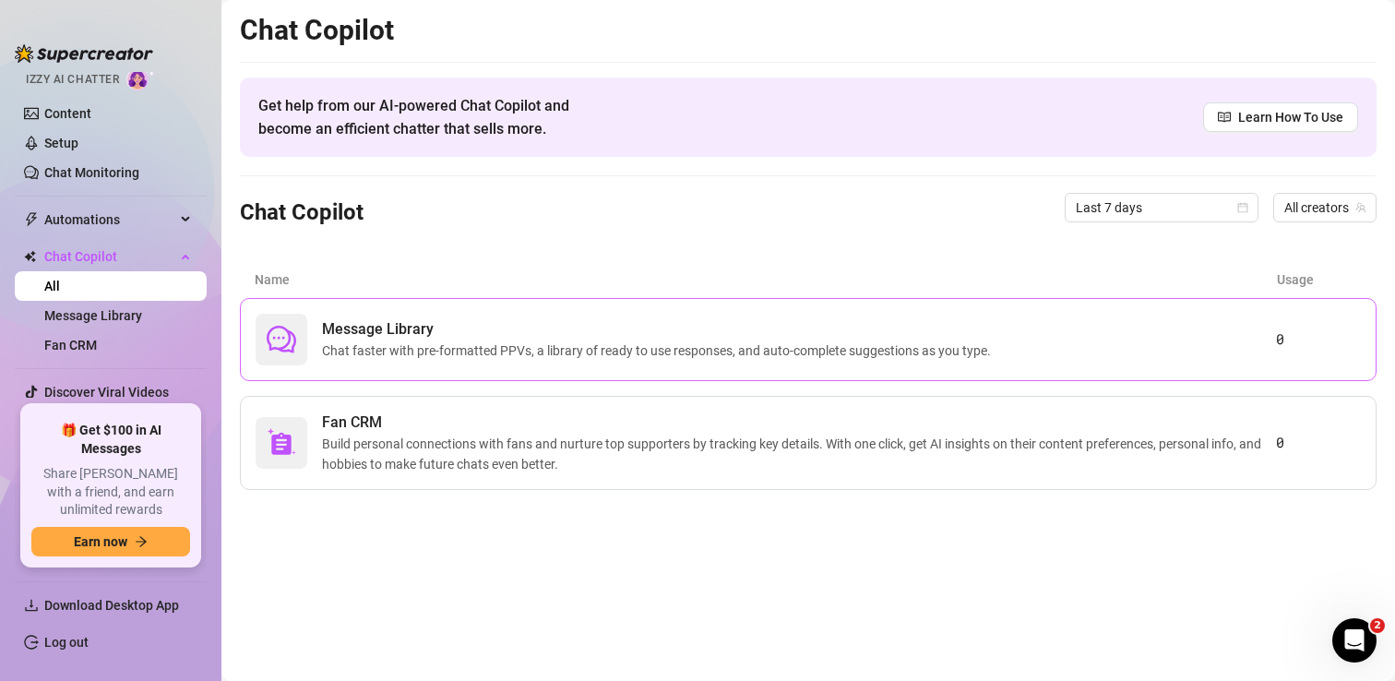
click at [465, 349] on span "Chat faster with pre-formatted PPVs, a library of ready to use responses, and a…" at bounding box center [660, 350] width 676 height 20
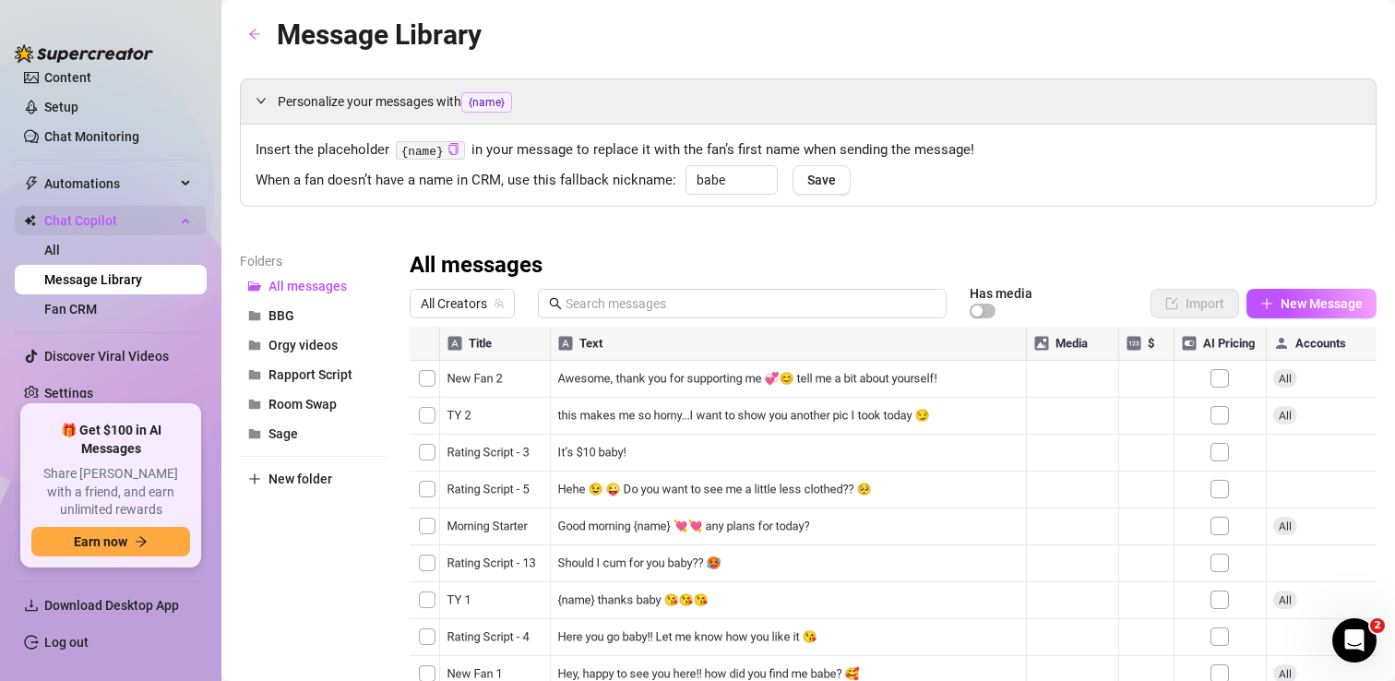
click at [182, 218] on div "Chat Copilot" at bounding box center [111, 221] width 192 height 30
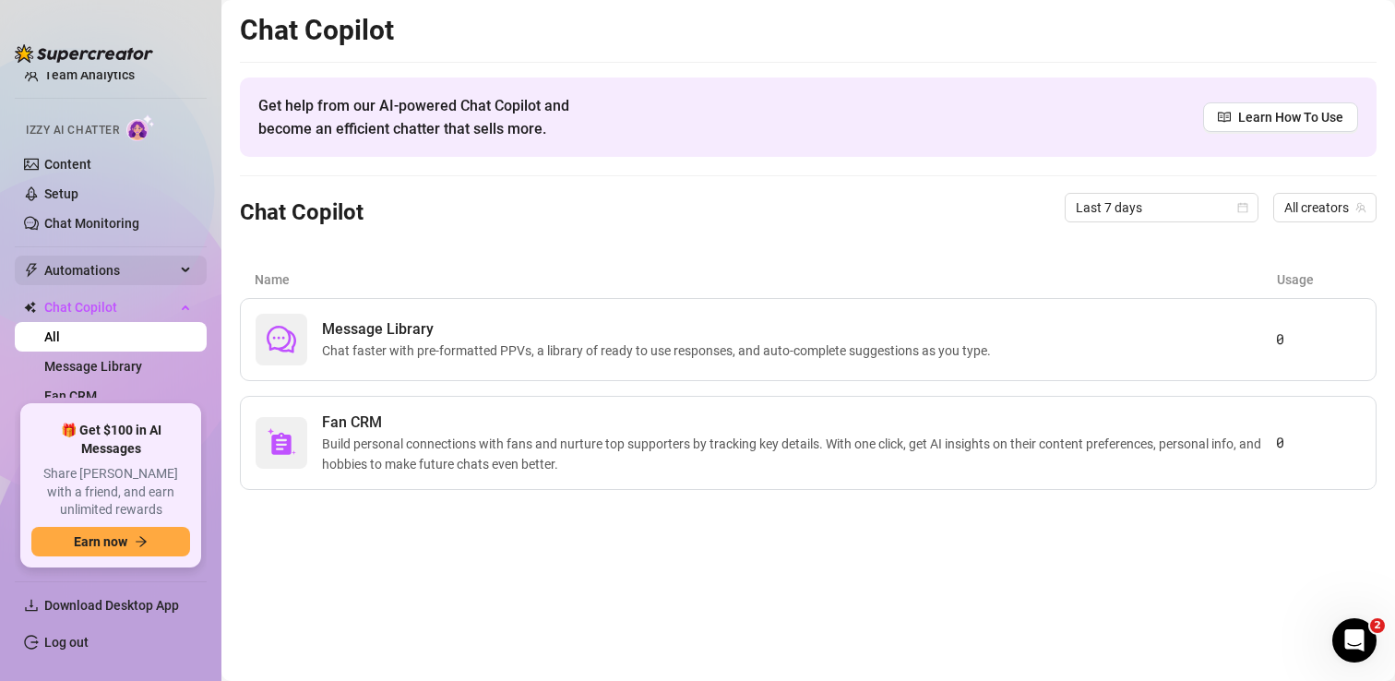
scroll to position [71, 0]
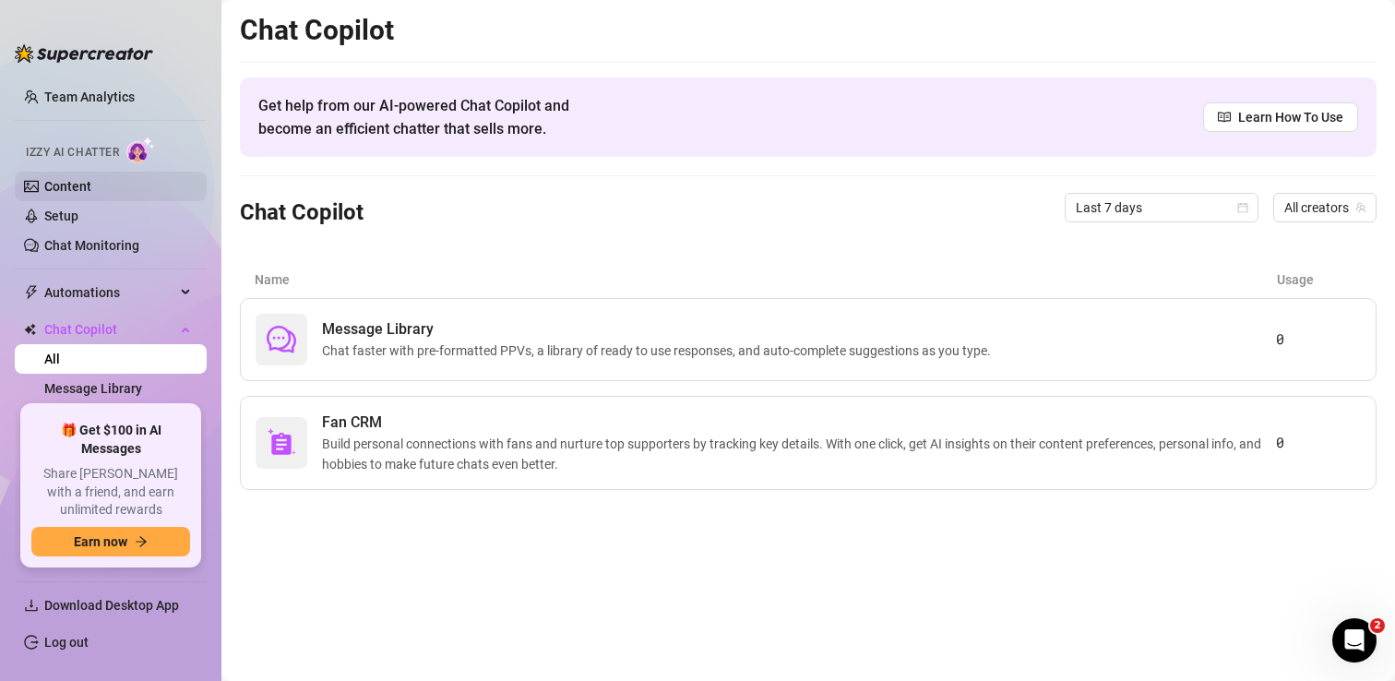
click at [80, 183] on link "Content" at bounding box center [67, 186] width 47 height 15
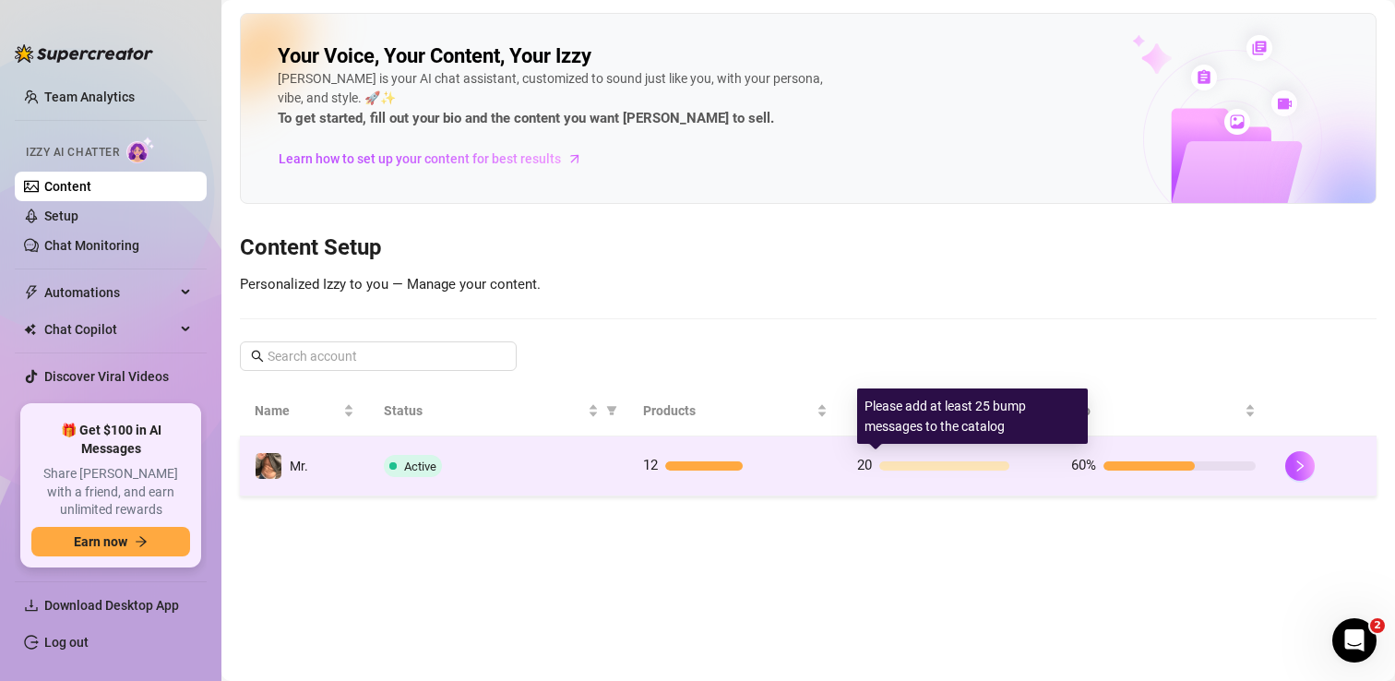
click at [913, 470] on div at bounding box center [944, 465] width 130 height 9
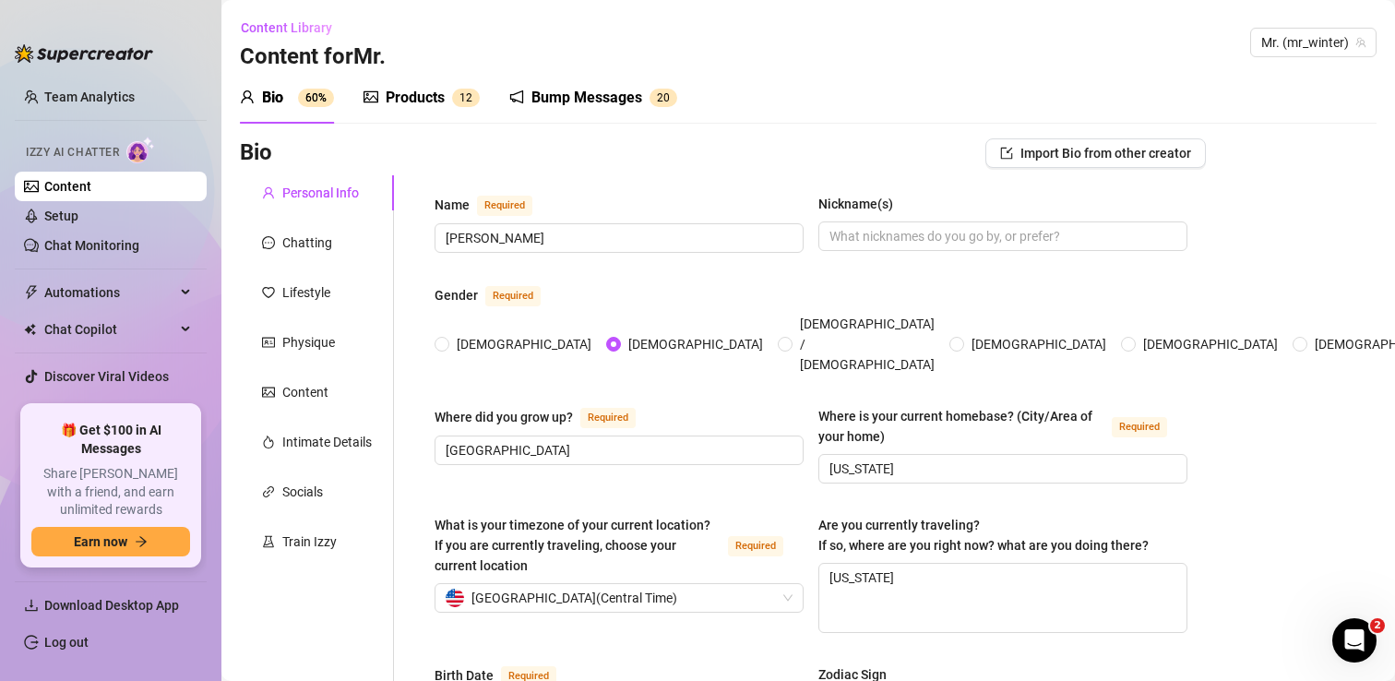
click at [567, 96] on div "Bump Messages" at bounding box center [586, 98] width 111 height 22
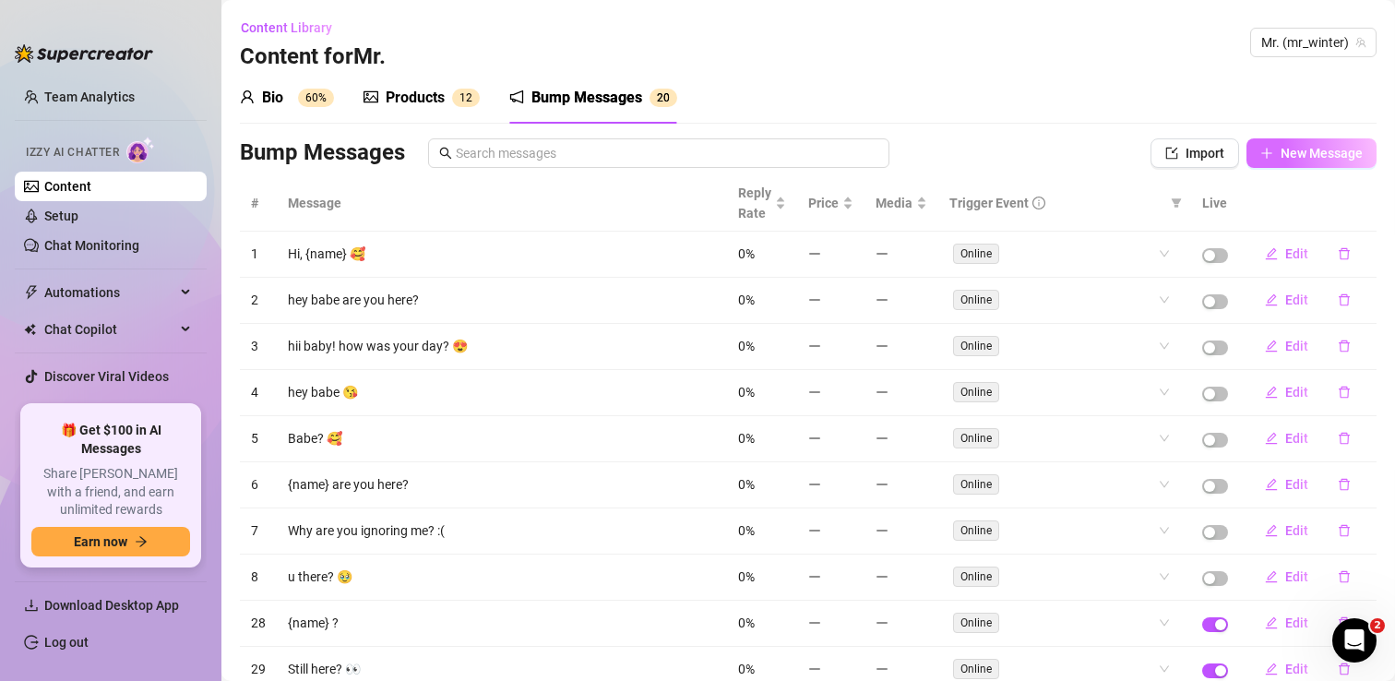
click at [1296, 155] on span "New Message" at bounding box center [1321, 153] width 82 height 15
type textarea "Type your message here..."
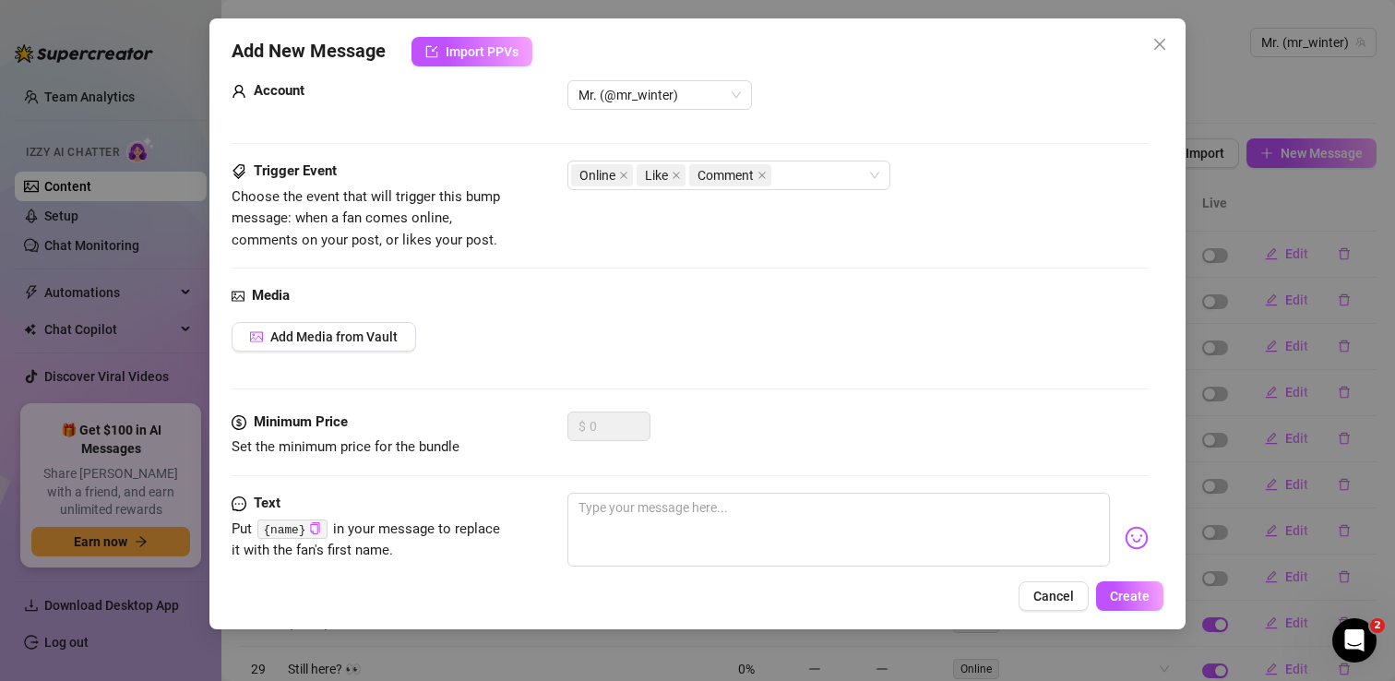
scroll to position [86, 0]
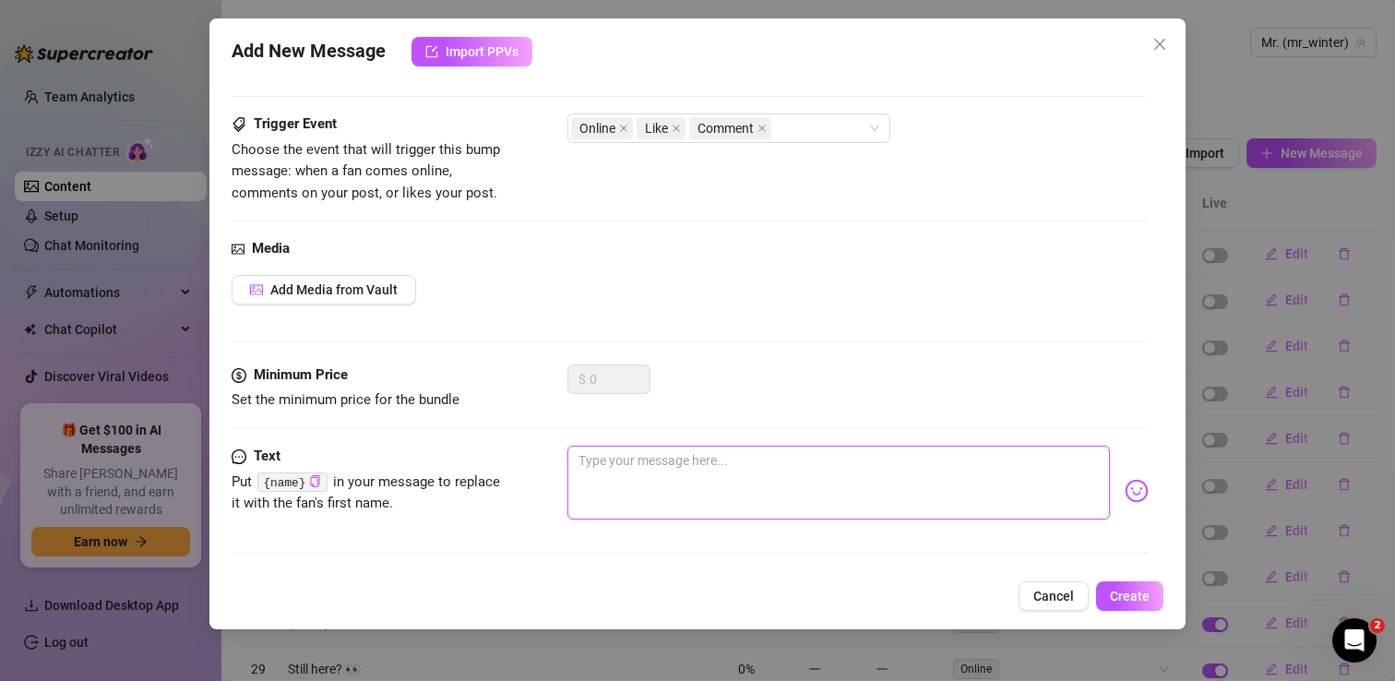
click at [635, 463] on textarea at bounding box center [838, 483] width 542 height 74
type textarea "Y"
type textarea "Yo"
type textarea "You"
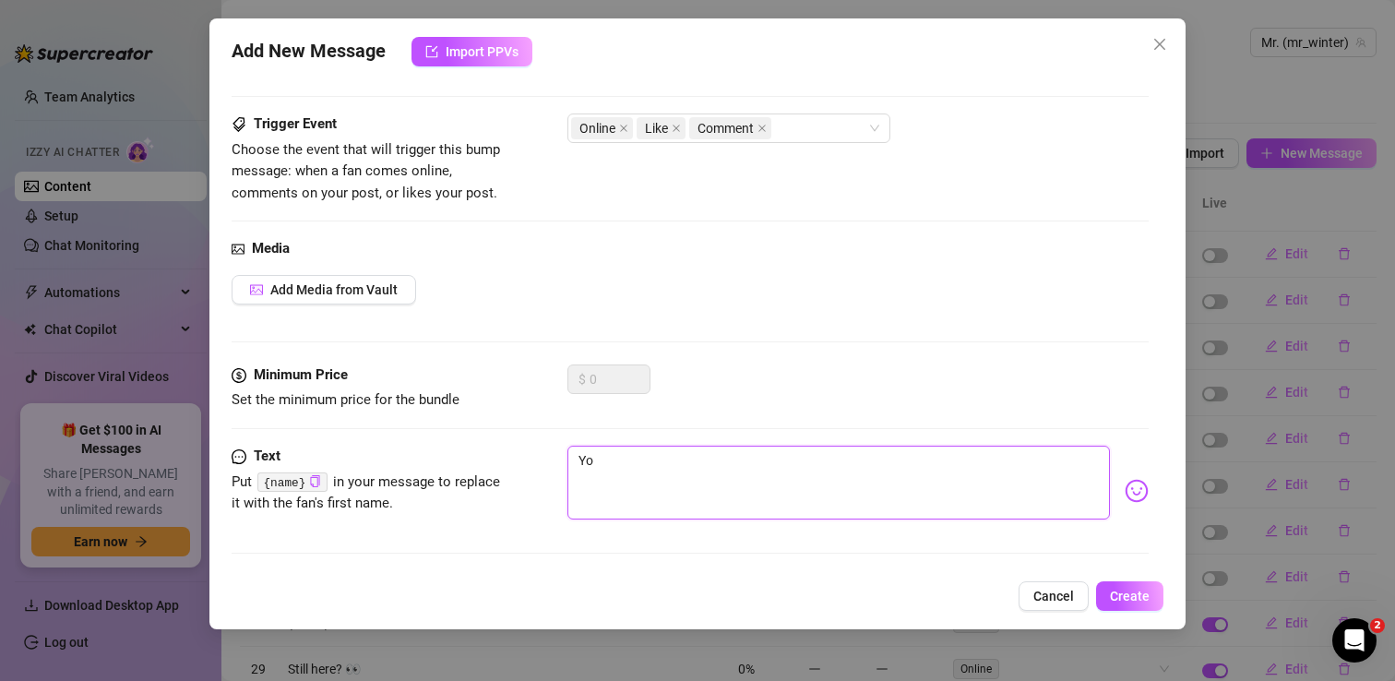
type textarea "You"
type textarea "You h"
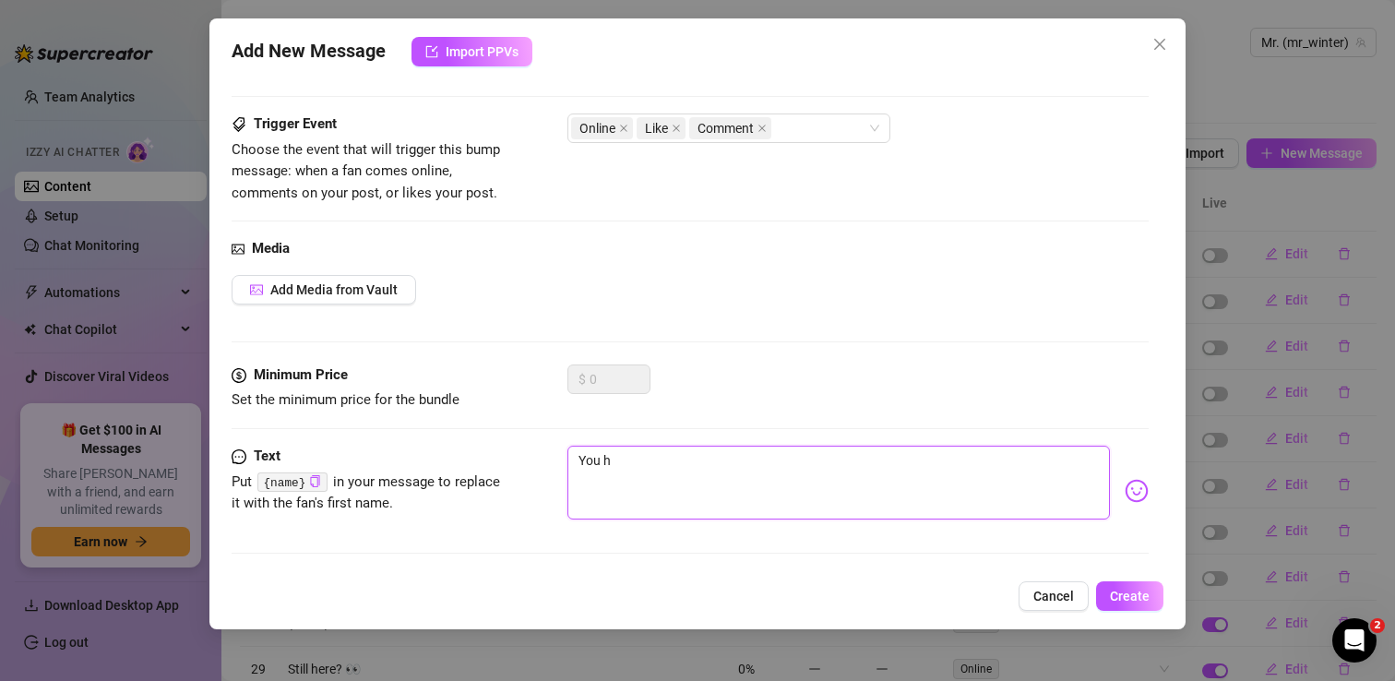
type textarea "You ho"
type textarea "You hor"
type textarea "You horn"
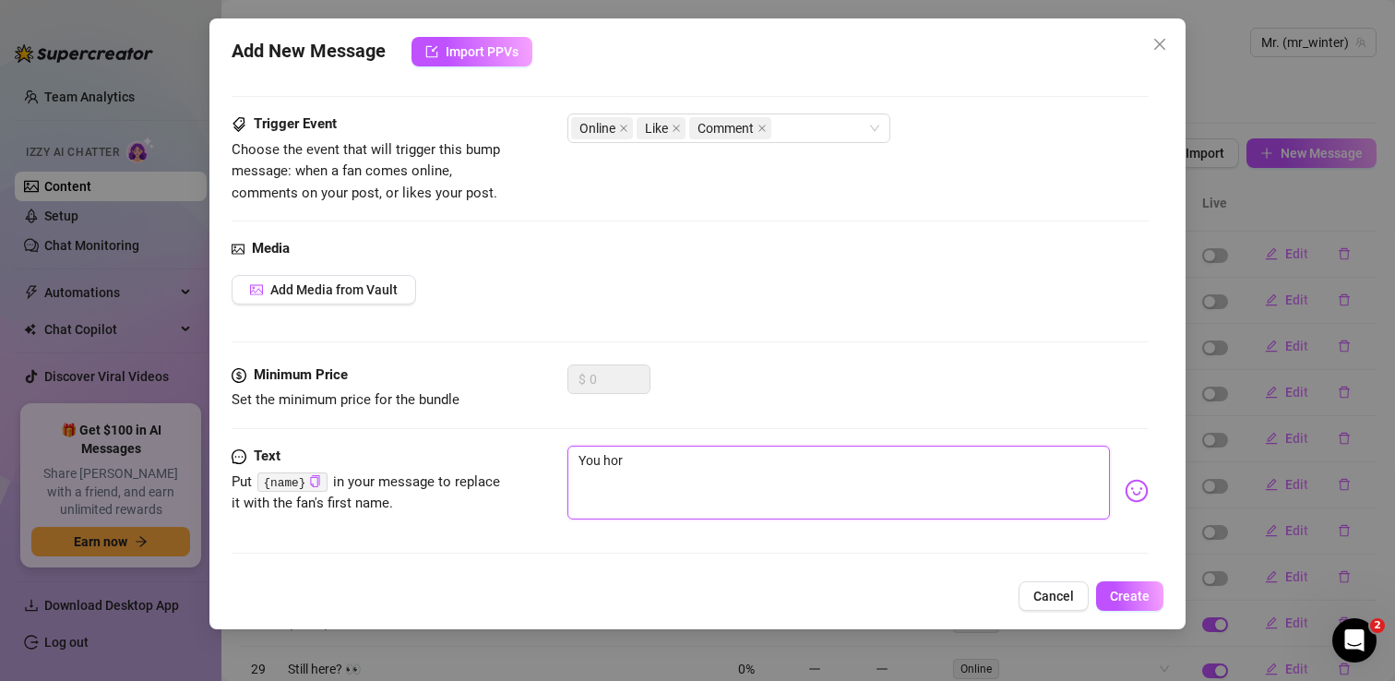
type textarea "You horn"
type textarea "You horny"
type textarea "You horny?"
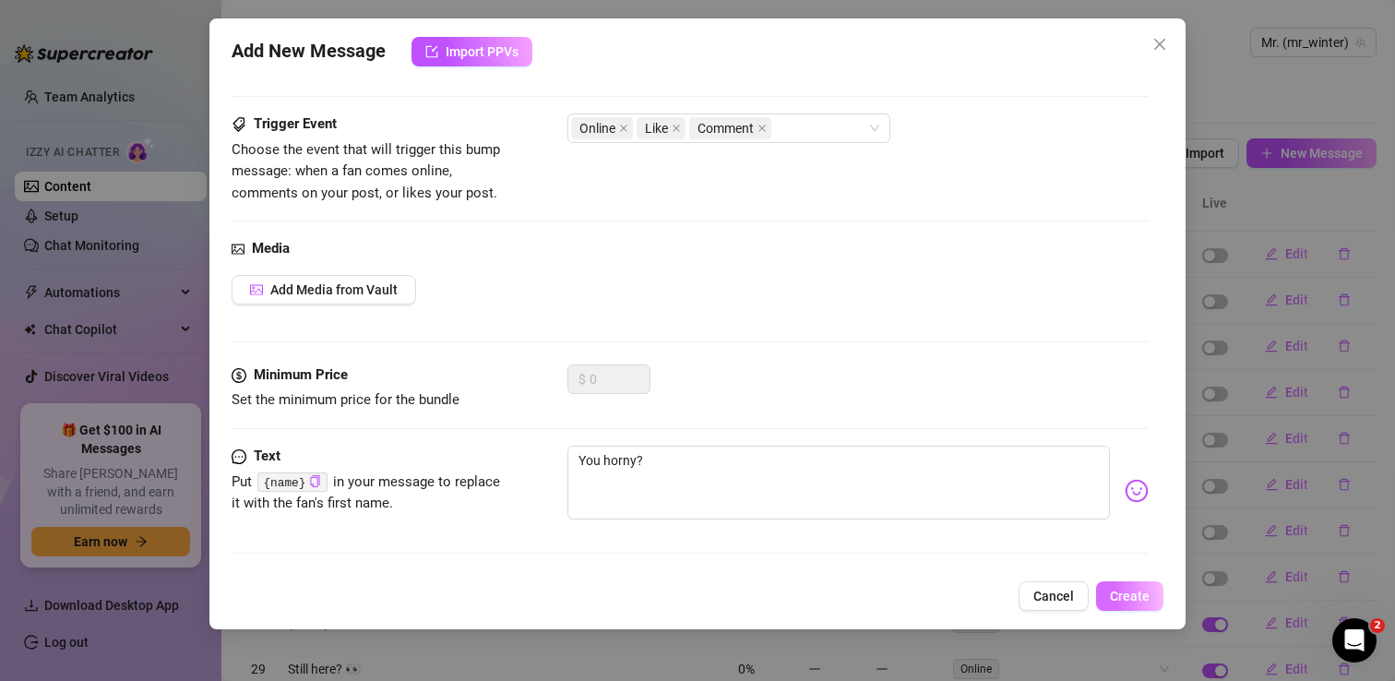
click at [1138, 594] on span "Create" at bounding box center [1130, 596] width 40 height 15
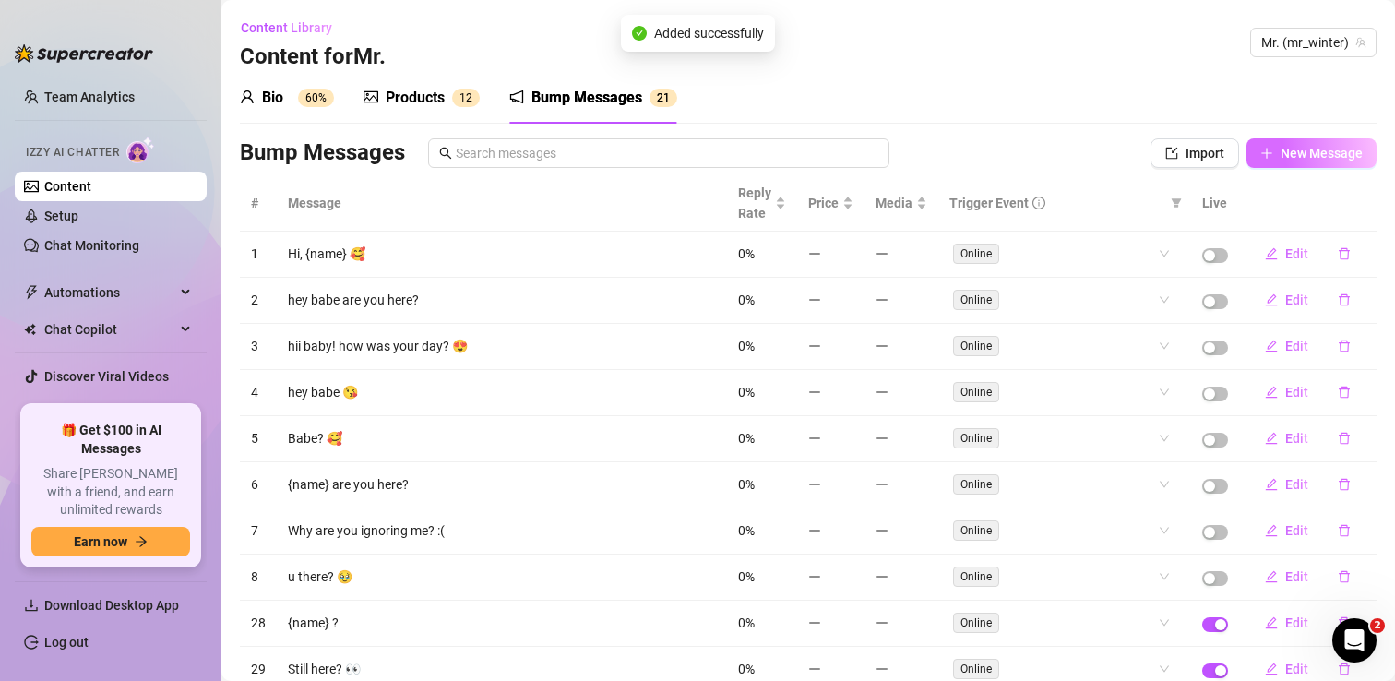
click at [1293, 153] on span "New Message" at bounding box center [1321, 153] width 82 height 15
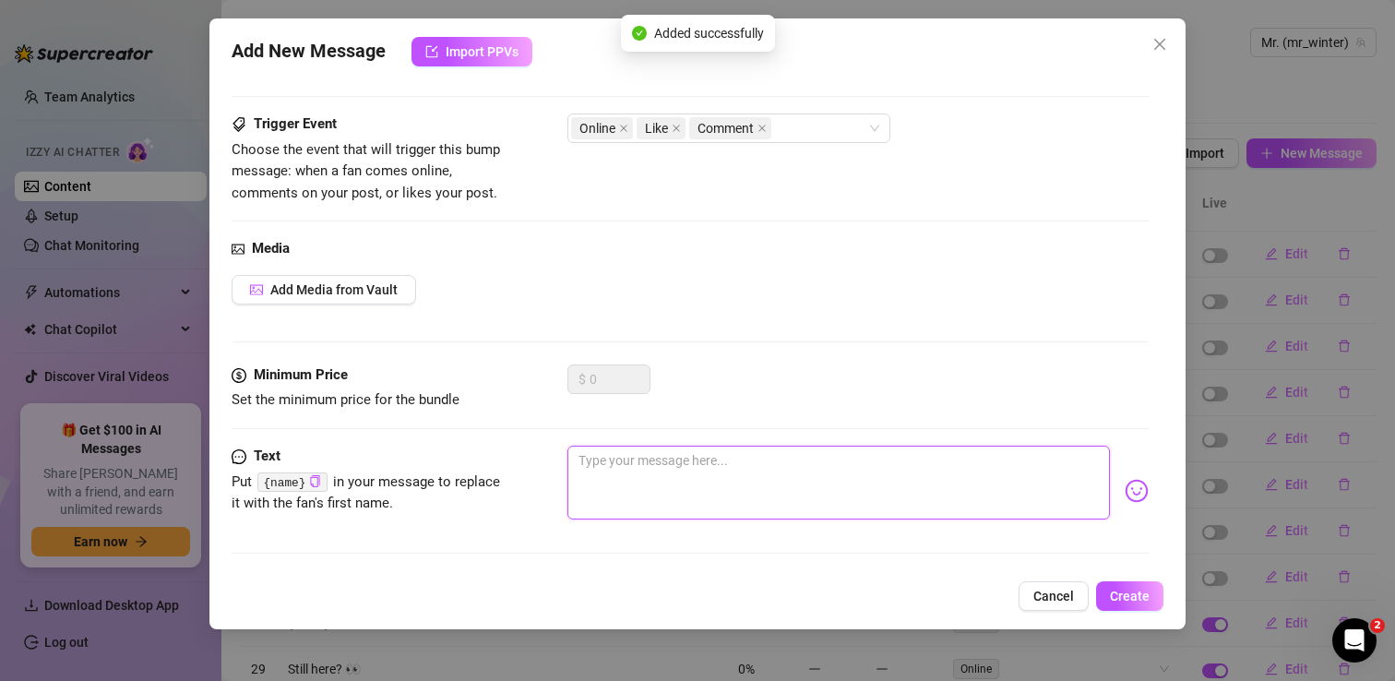
click at [637, 460] on textarea at bounding box center [838, 483] width 542 height 74
type textarea "W"
type textarea "Wa"
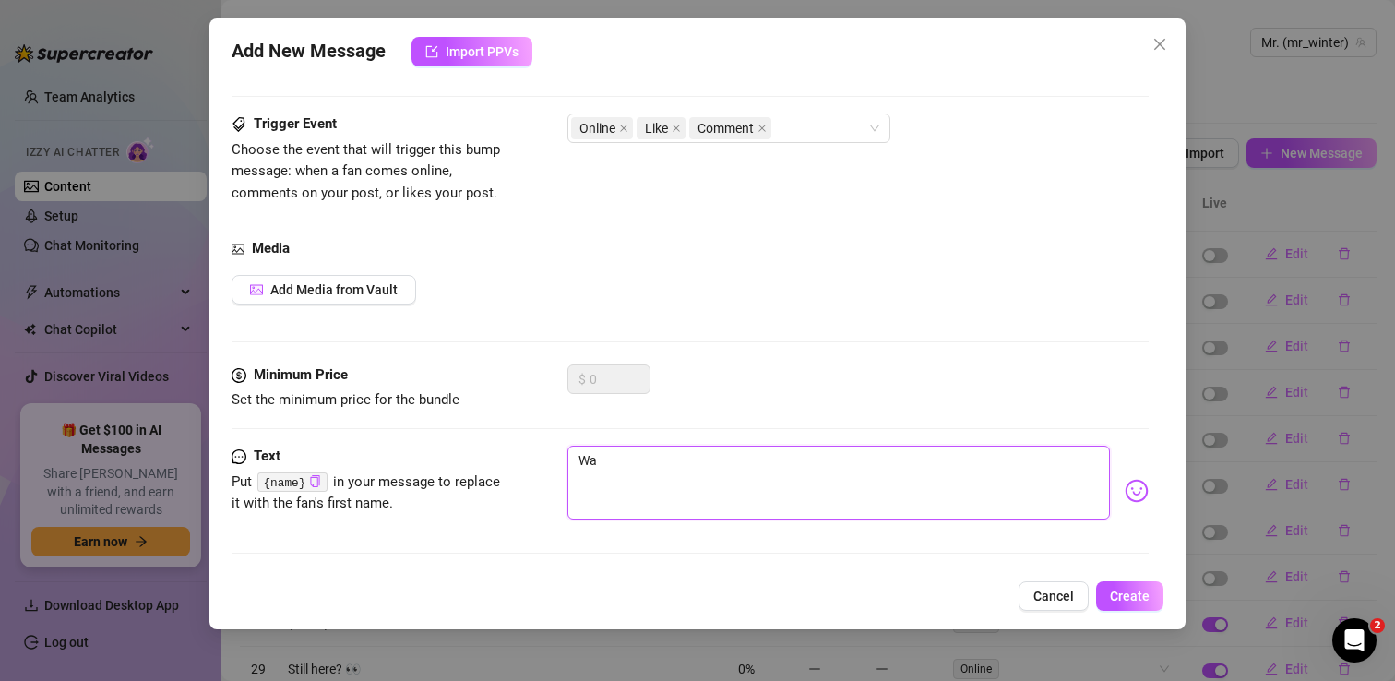
type textarea "Wan"
type textarea "Wann"
type textarea "Wanna"
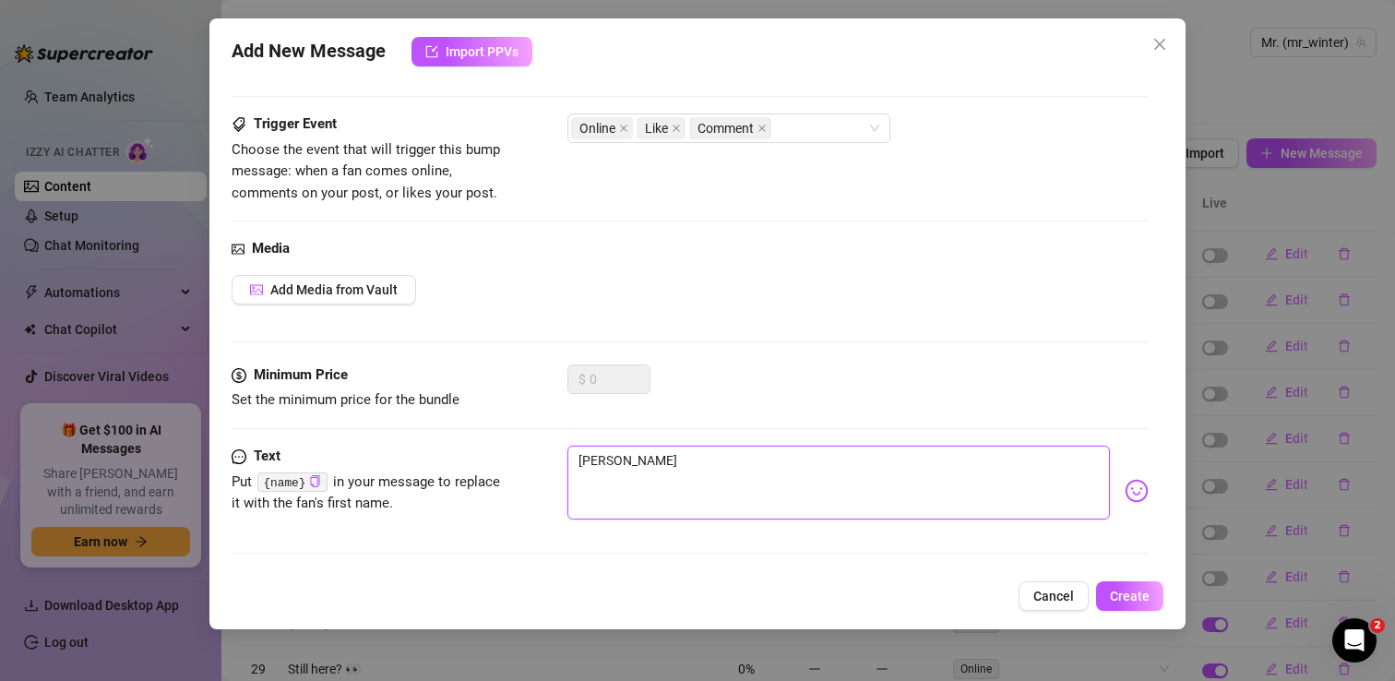
type textarea "Wanna"
type textarea "Wanna s"
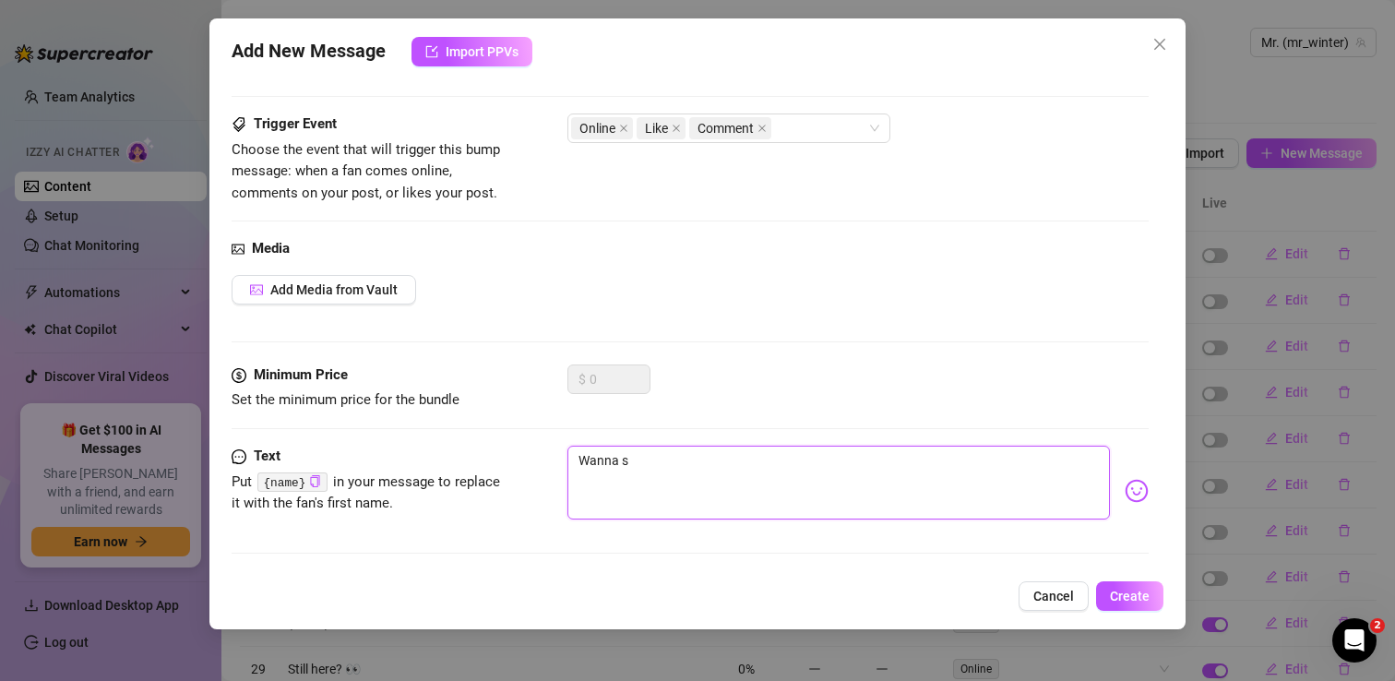
type textarea "Wanna se"
type textarea "Wanna see"
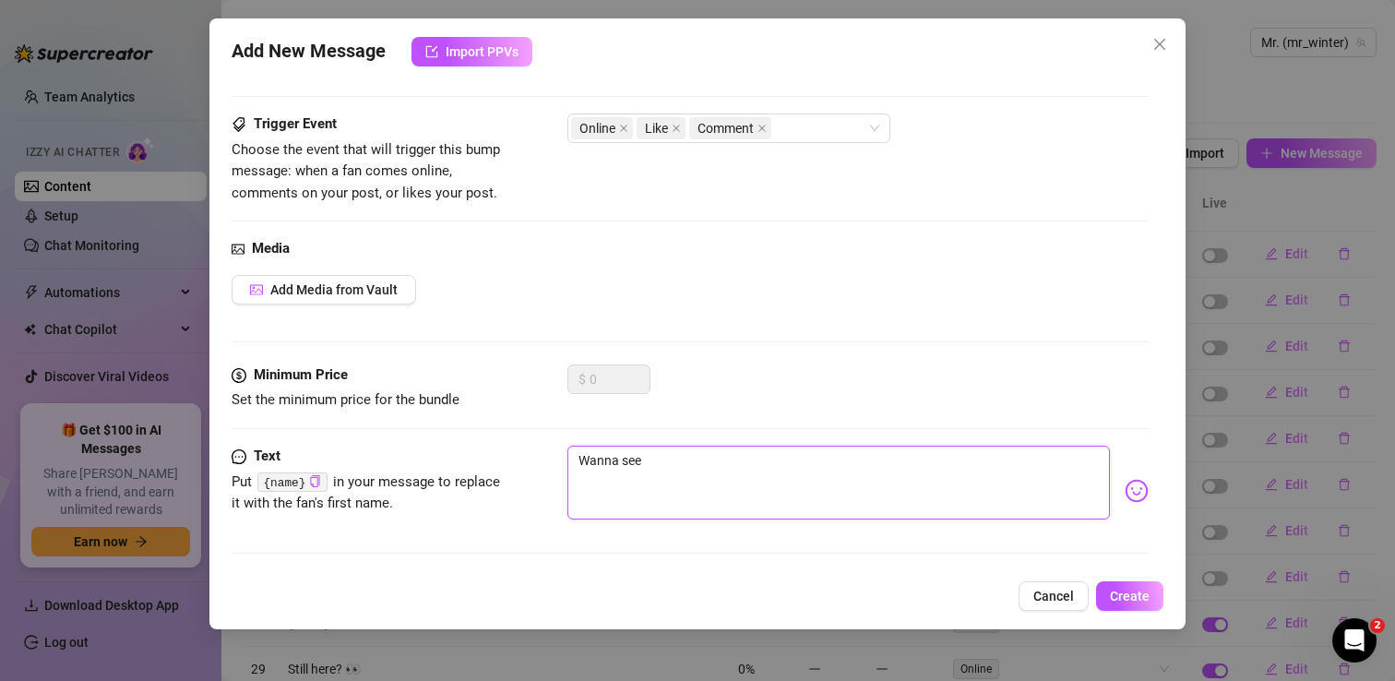
type textarea "Wanna see"
type textarea "Wanna see s"
type textarea "Wanna see so"
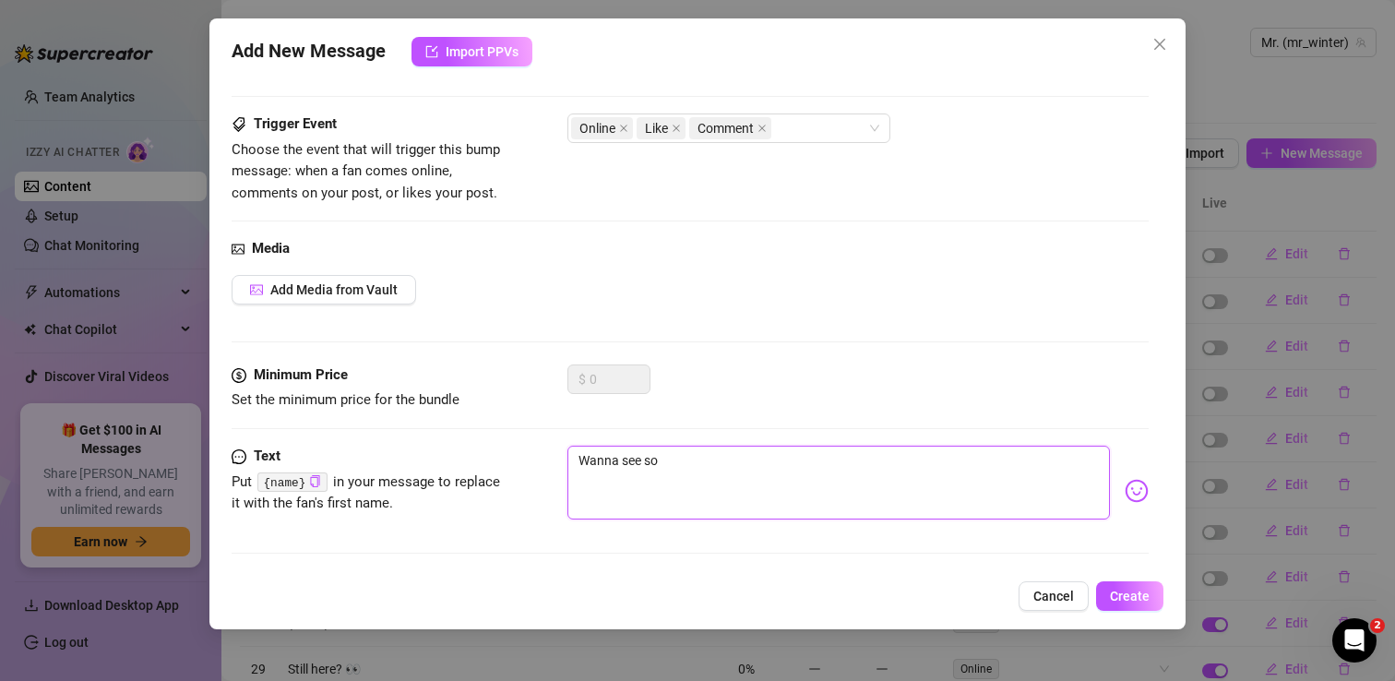
type textarea "Wanna see som"
type textarea "Wanna see some"
type textarea "Wanna see somet"
type textarea "Wanna see someth"
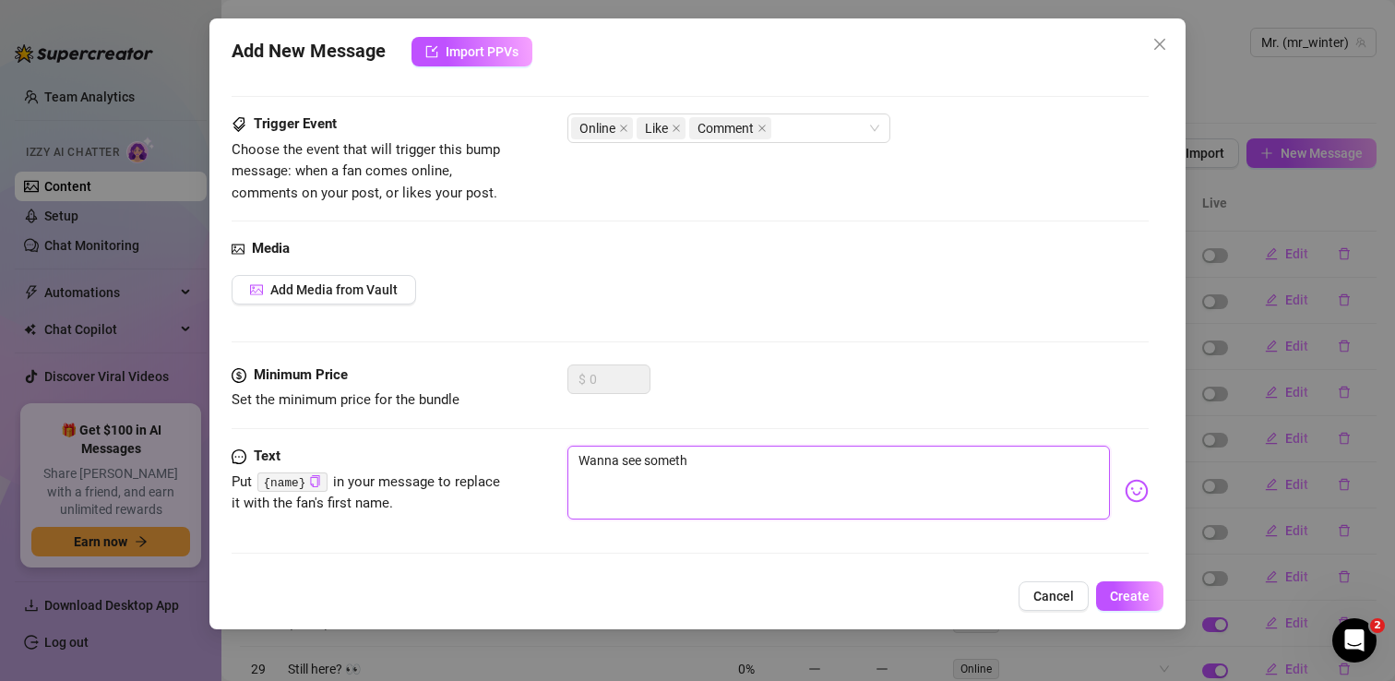
type textarea "Wanna see somethi"
type textarea "Wanna see somethin"
type textarea "Wanna see something"
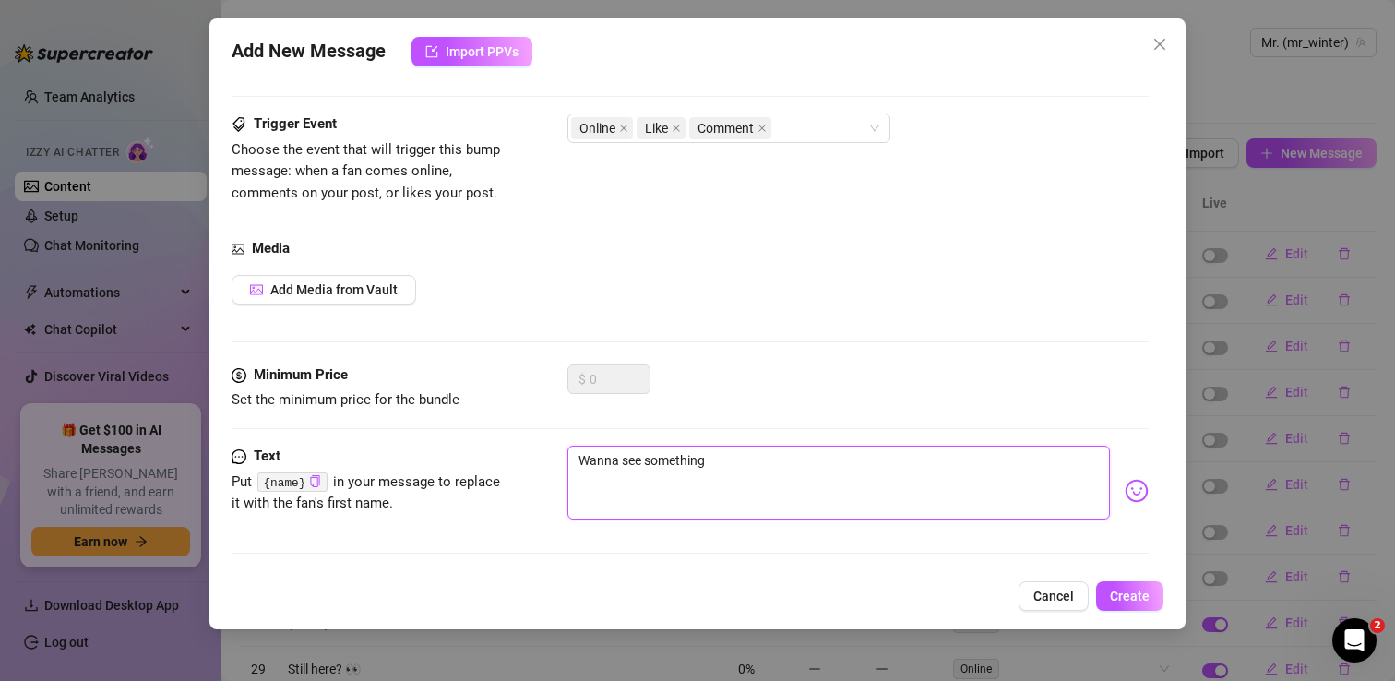
type textarea "Wanna see something?"
click at [1148, 589] on span "Create" at bounding box center [1130, 596] width 40 height 15
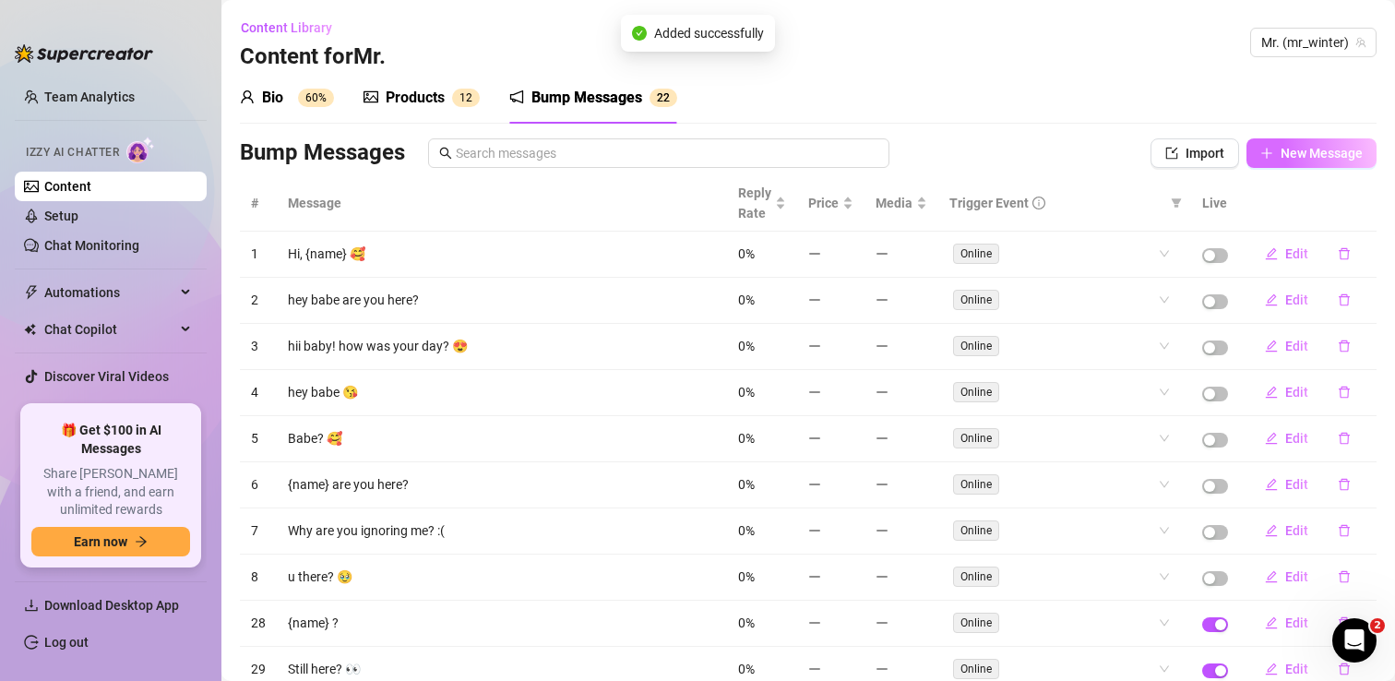
click at [1282, 155] on span "New Message" at bounding box center [1321, 153] width 82 height 15
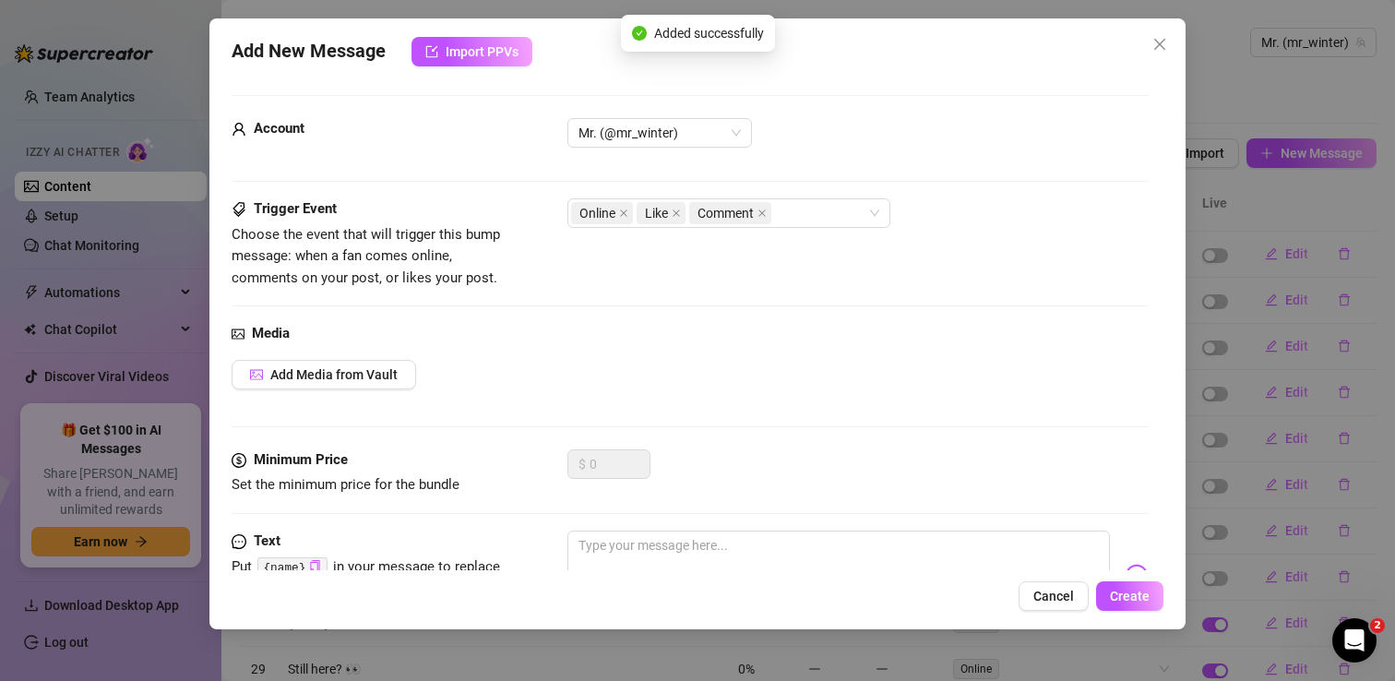
scroll to position [0, 0]
click at [612, 553] on textarea at bounding box center [838, 568] width 542 height 74
type textarea "A"
type textarea "Ar"
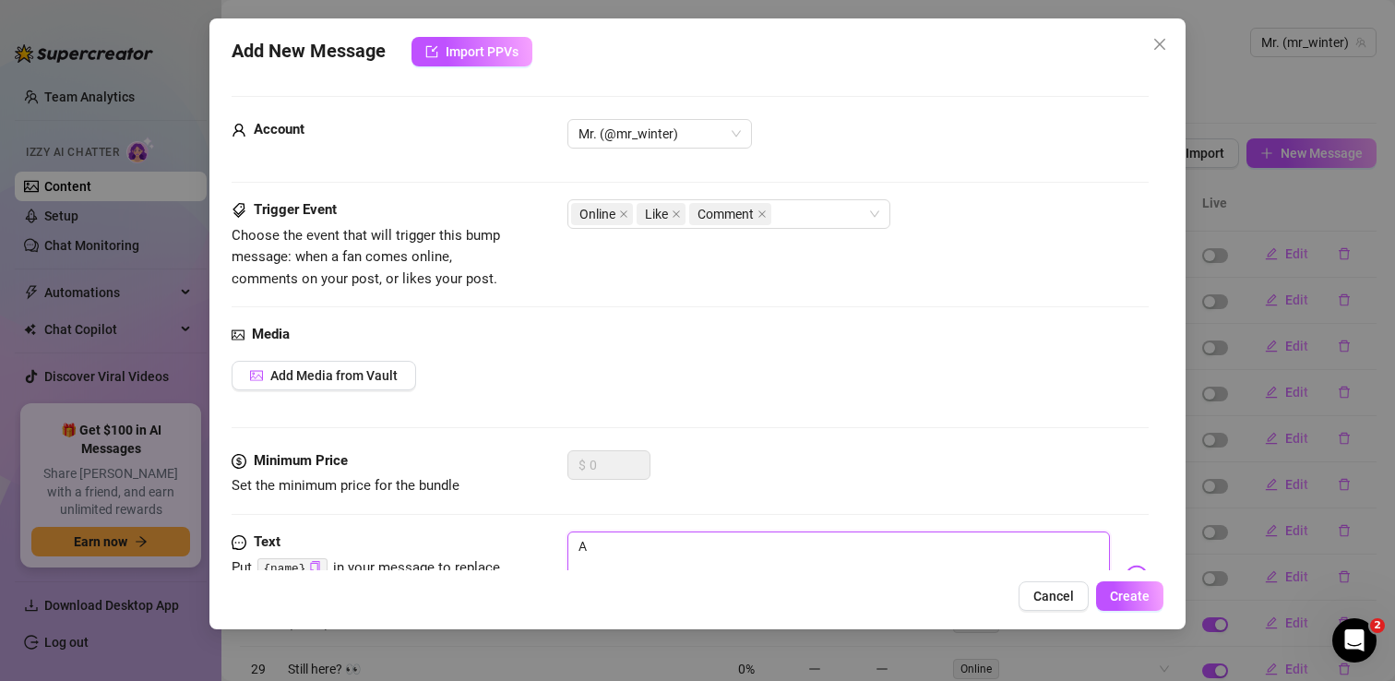
type textarea "Ar"
type textarea "Are"
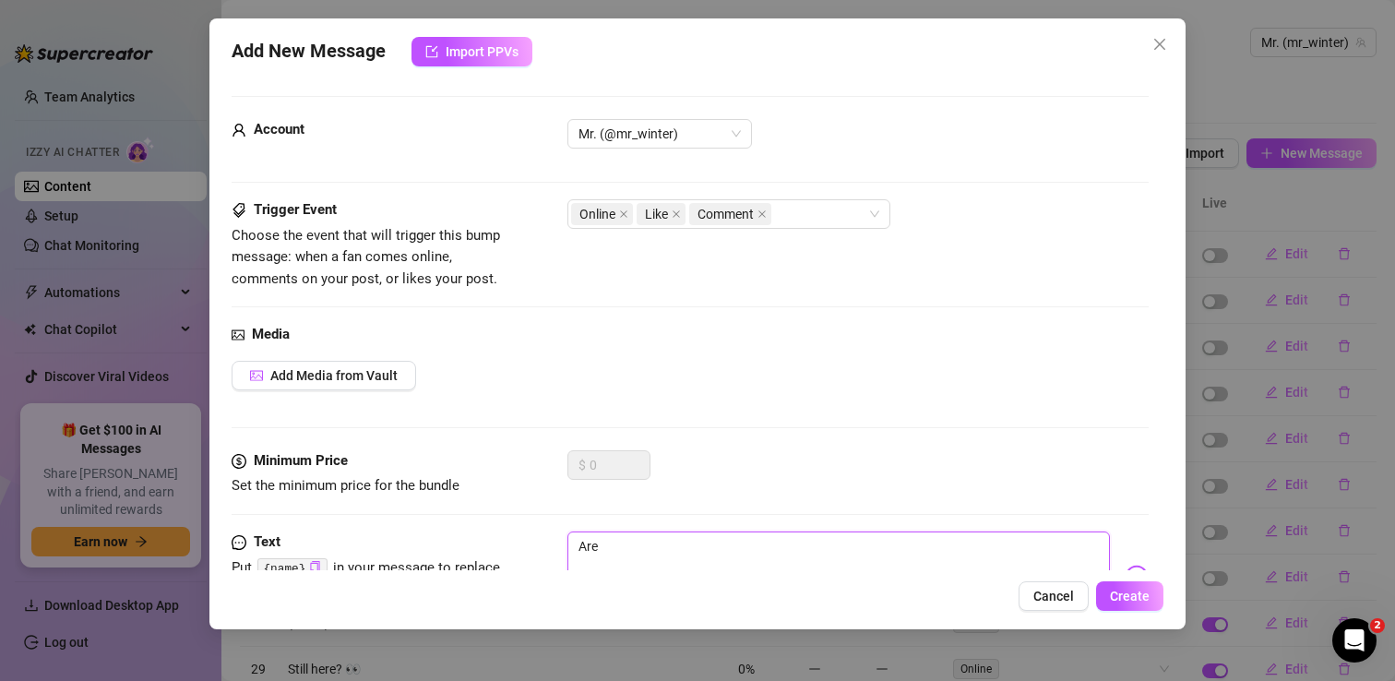
type textarea "Are y"
type textarea "Are yo"
type textarea "Are you"
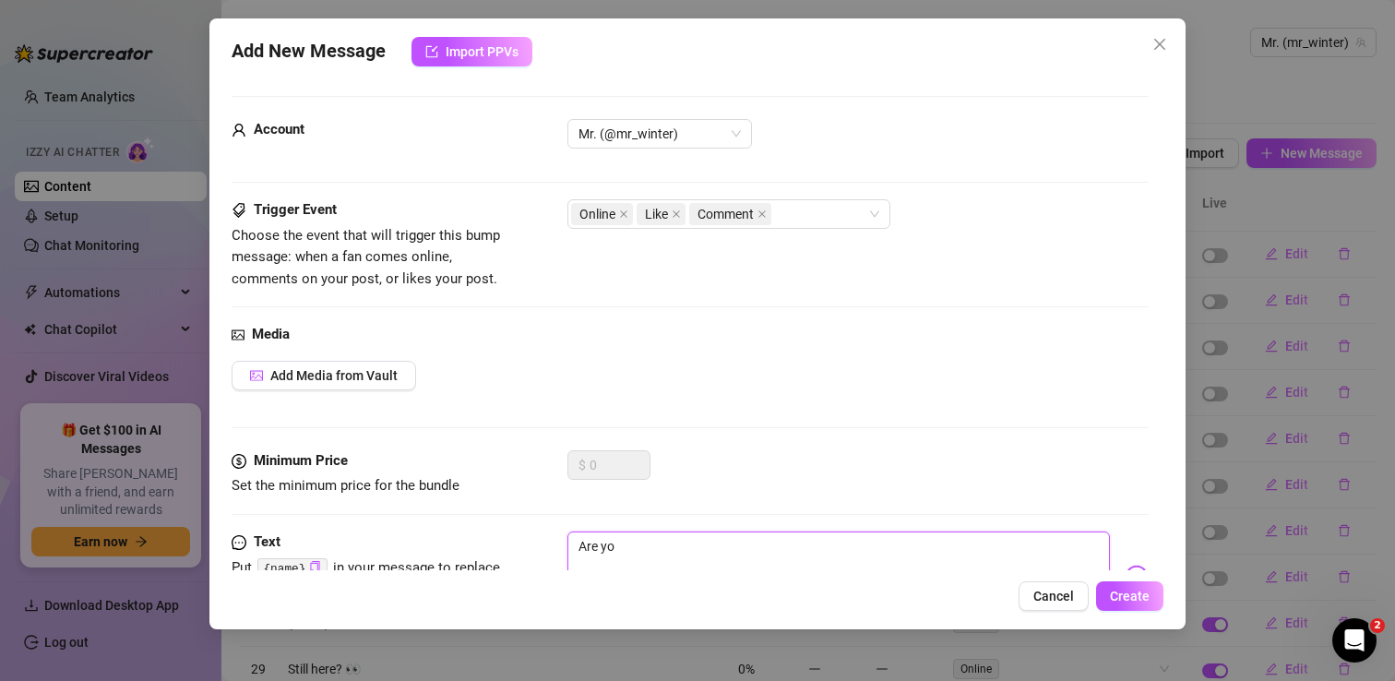
type textarea "Are you"
type textarea "Are you j"
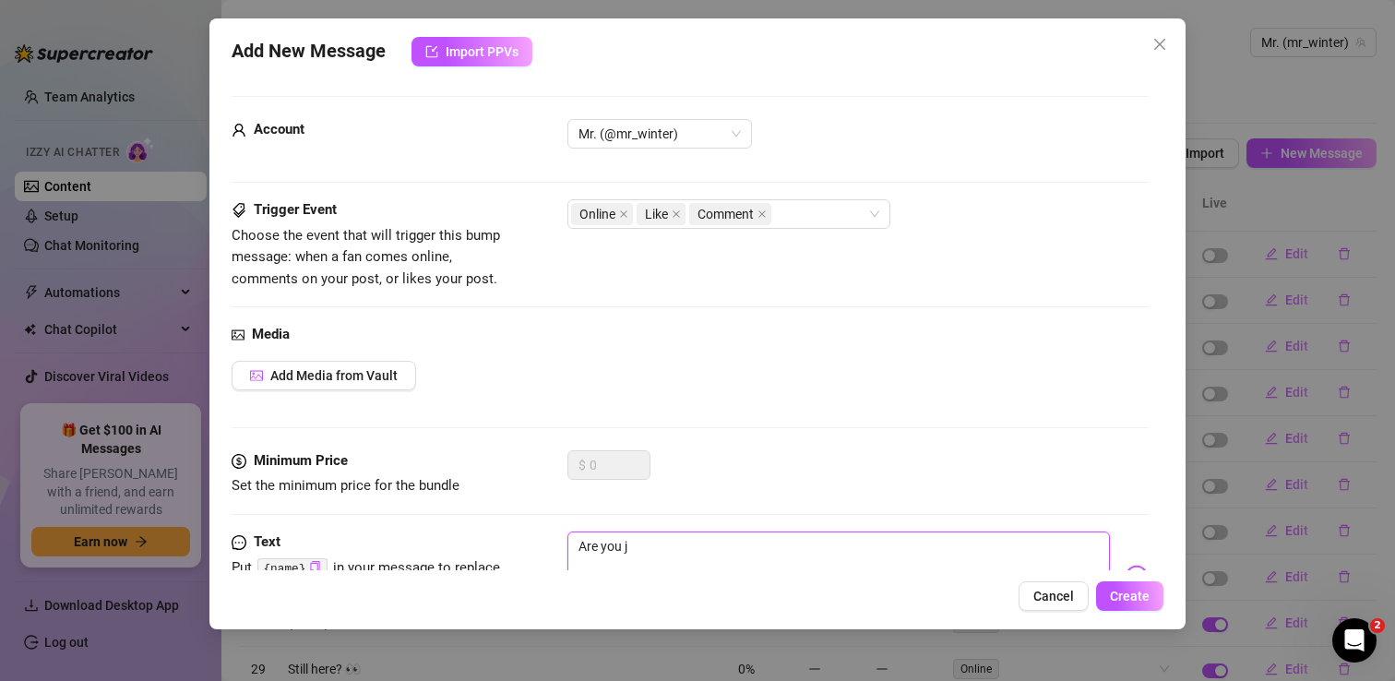
type textarea "Are you je"
type textarea "Are you jer"
type textarea "Are you jerk"
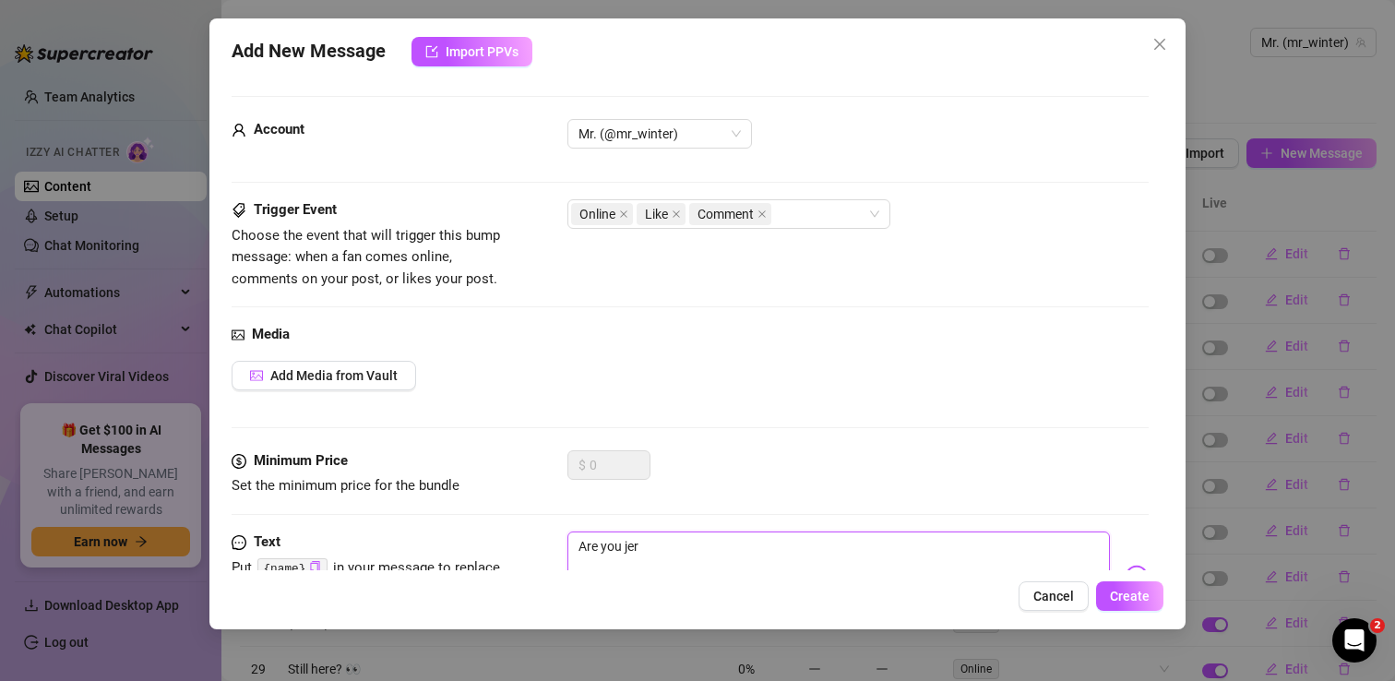
type textarea "Are you jerk"
type textarea "Are you jerki"
type textarea "Are you jerkin"
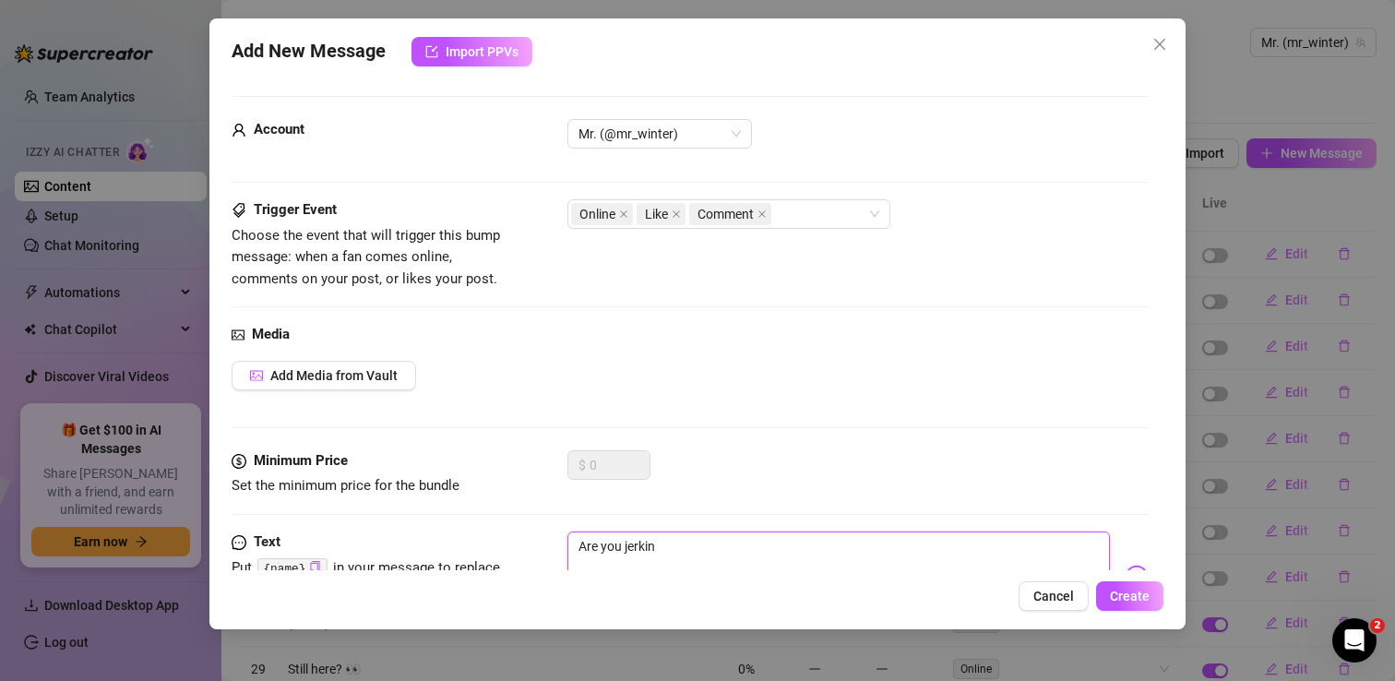
type textarea "Are you jerking"
type textarea "Are you jerking o"
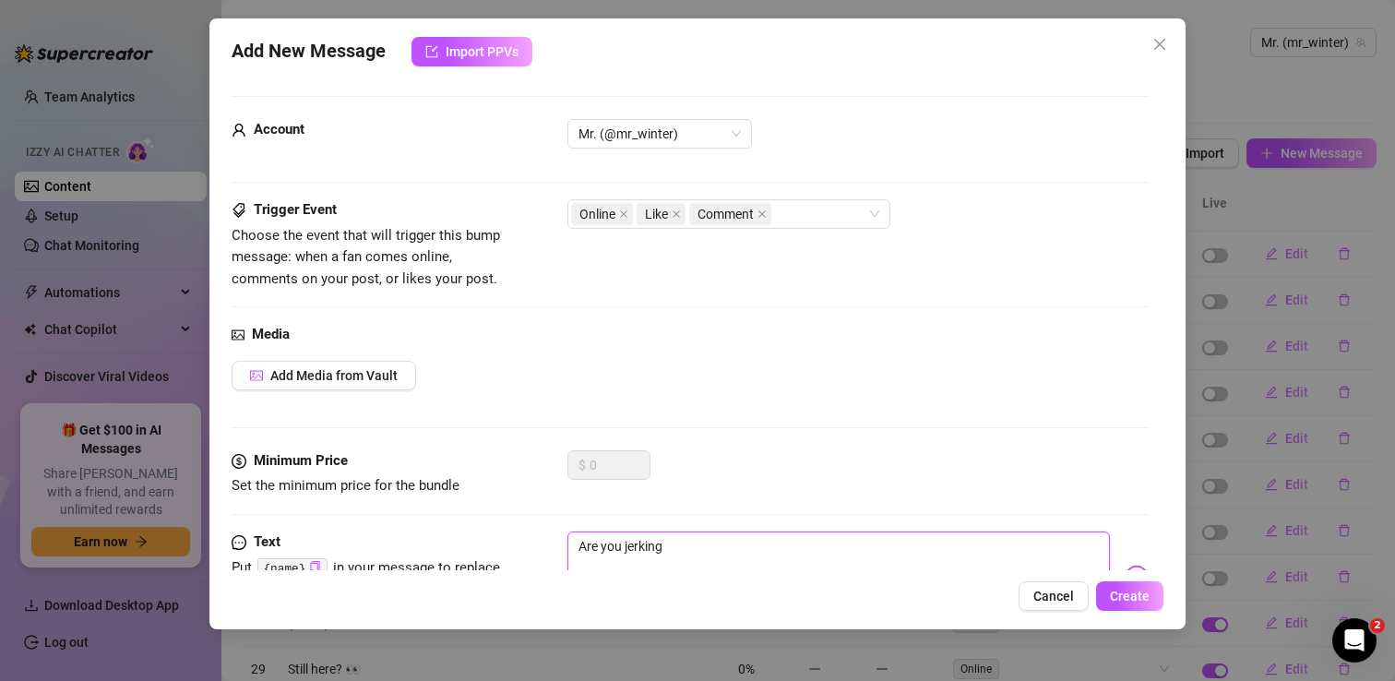
type textarea "Are you jerking o"
type textarea "Are you jerking of"
type textarea "Are you jerking off"
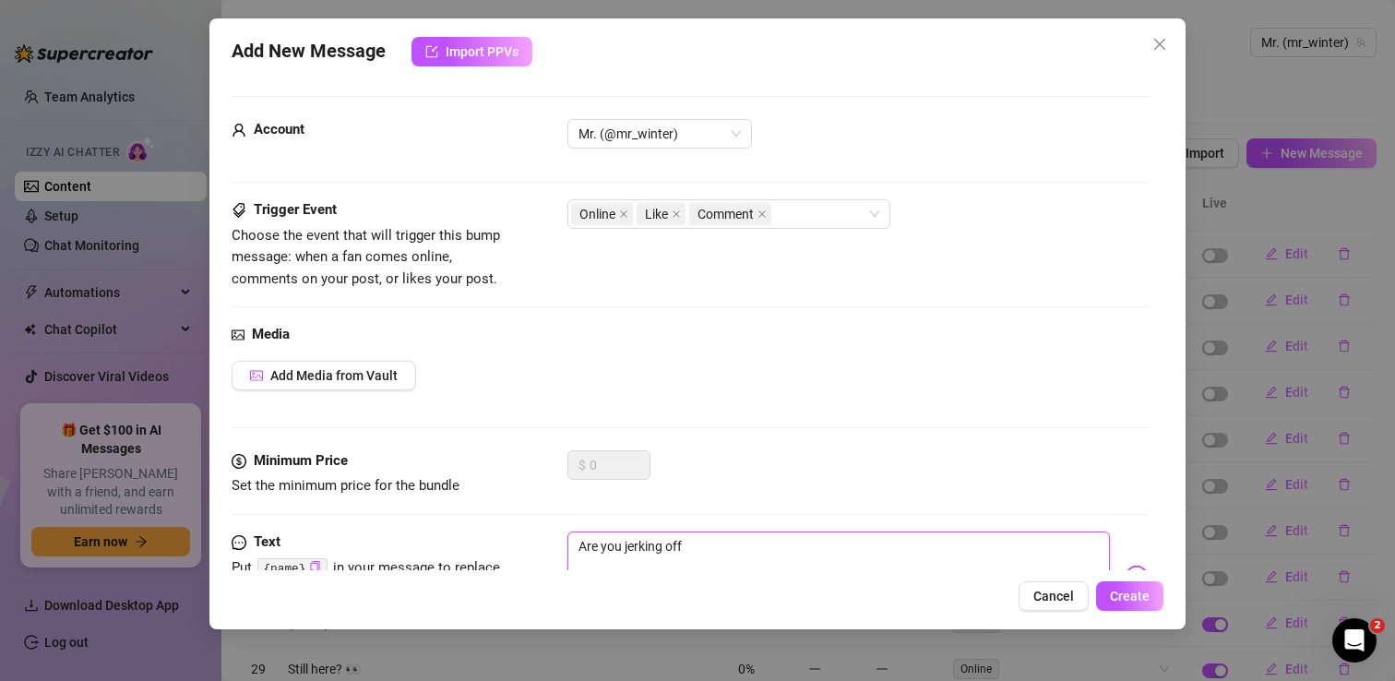
type textarea "Are you jerking off"
type textarea "Are you jerking off r"
type textarea "Are you jerking off rn"
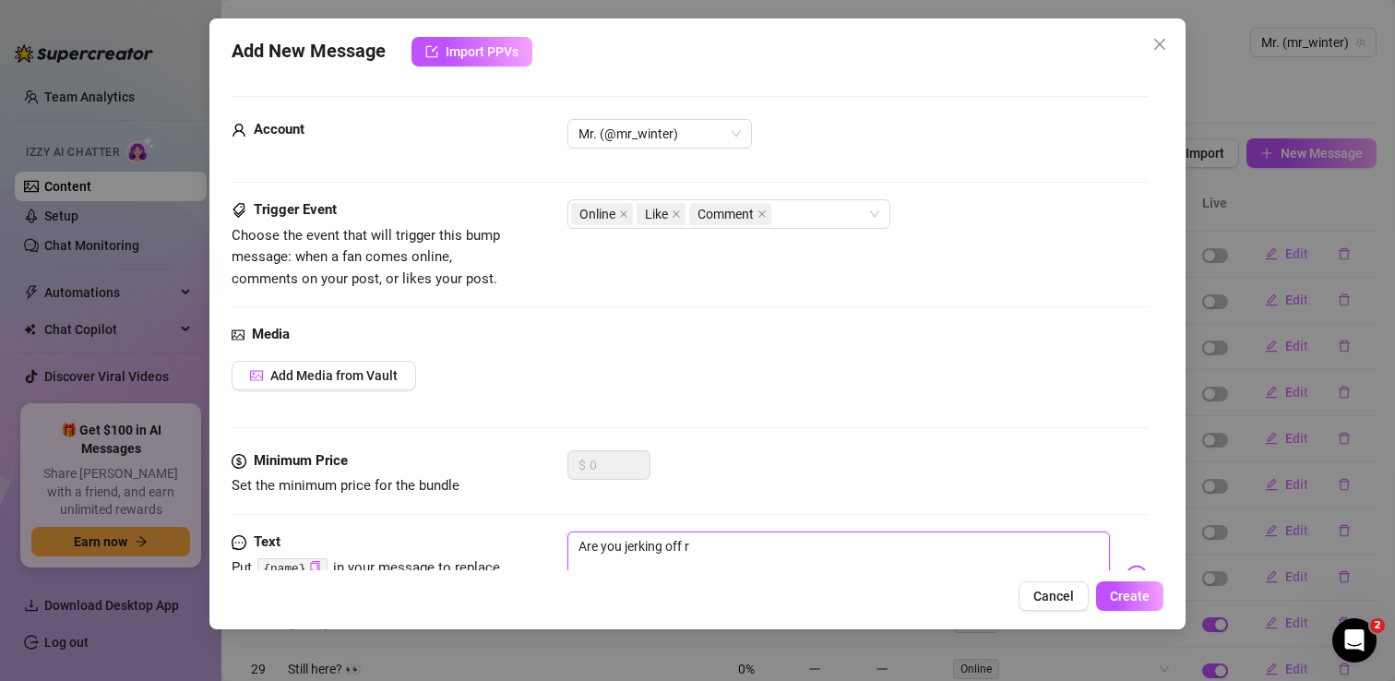
type textarea "Are you jerking off rn"
type textarea "Are you jerking off rn?"
click at [1117, 593] on span "Create" at bounding box center [1130, 596] width 40 height 15
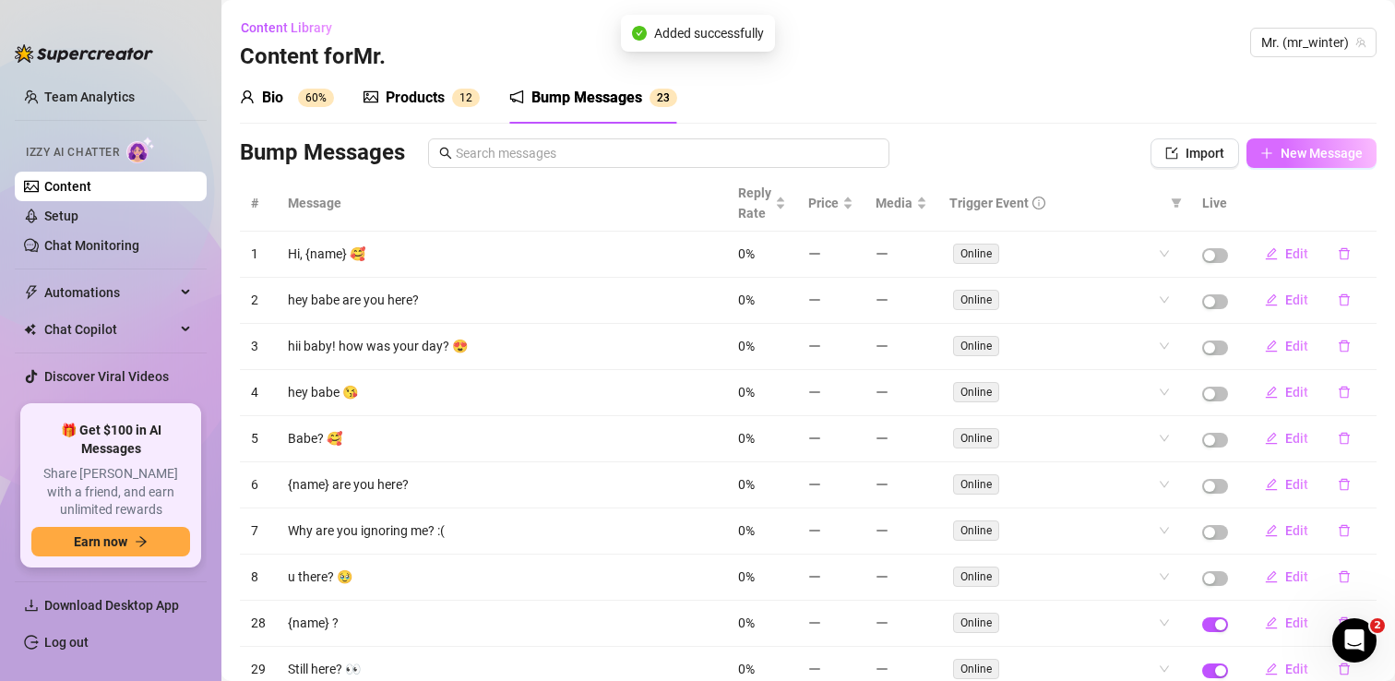
click at [1294, 153] on span "New Message" at bounding box center [1321, 153] width 82 height 15
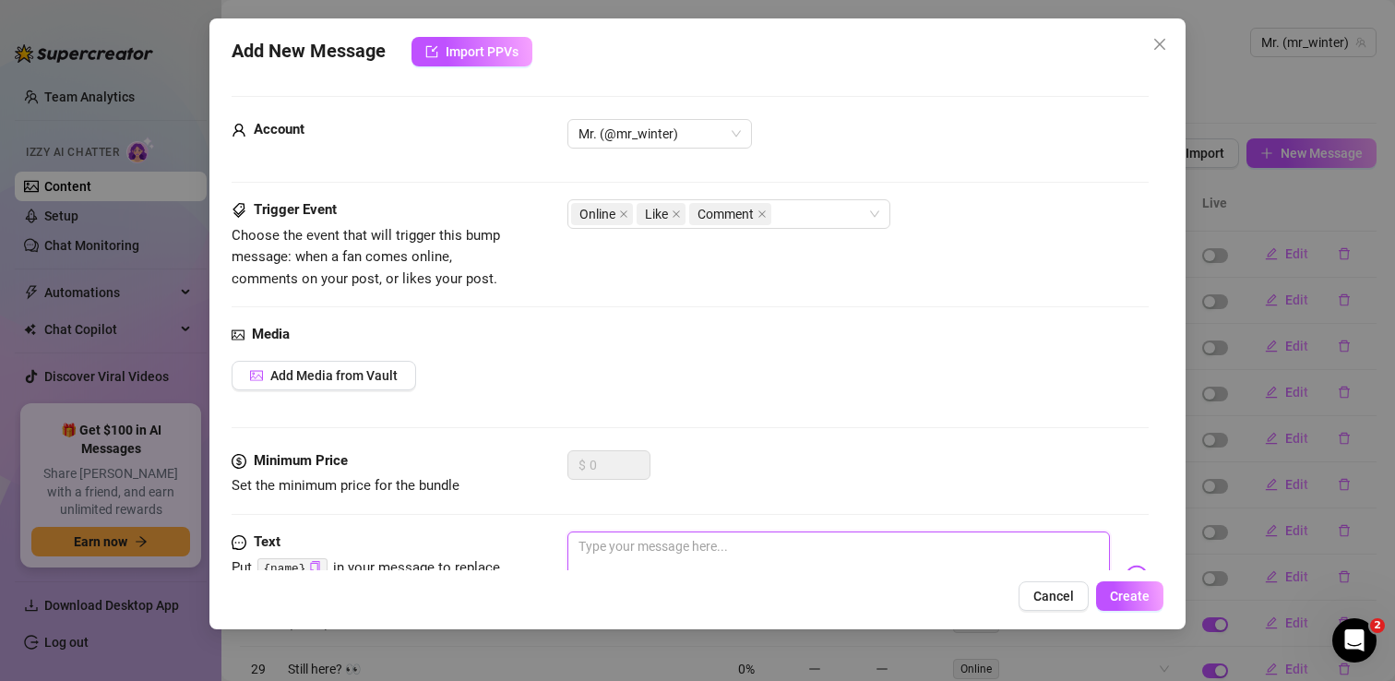
click at [638, 549] on textarea at bounding box center [838, 568] width 542 height 74
type textarea "H"
type textarea "Hm"
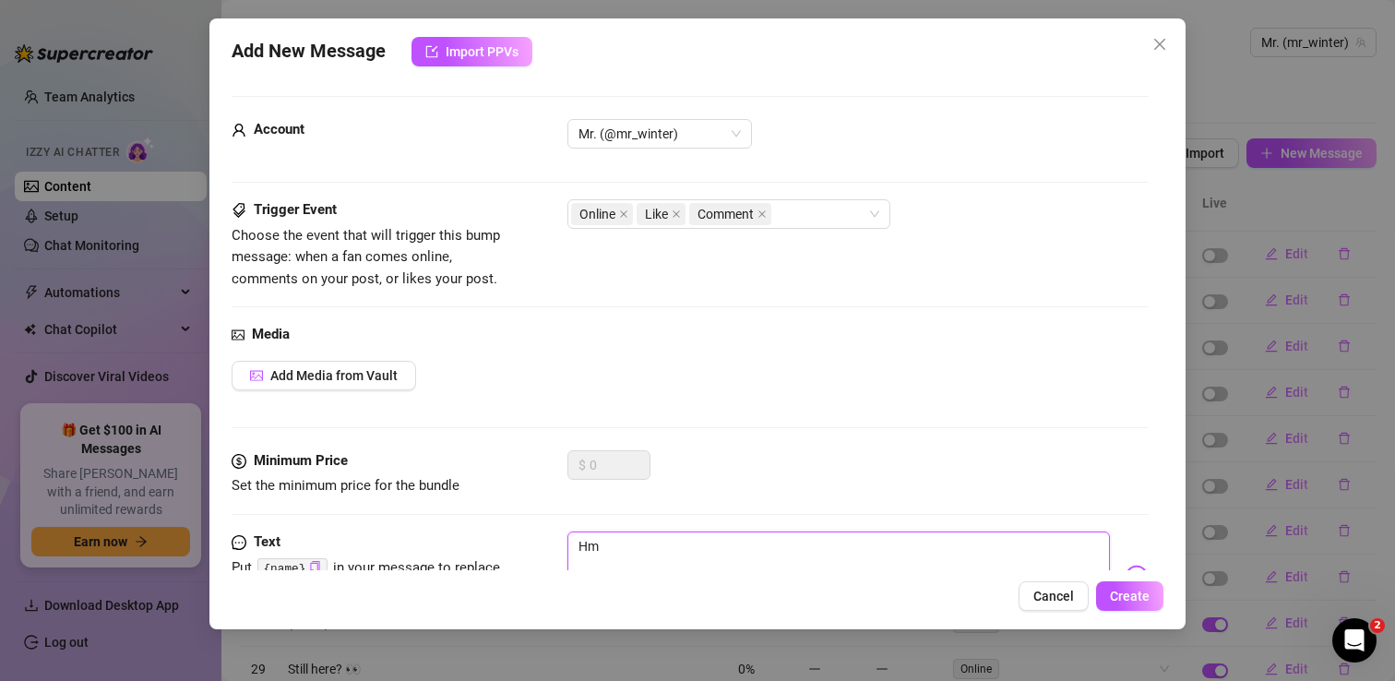
type textarea "Hmm"
type textarea "Hmm I"
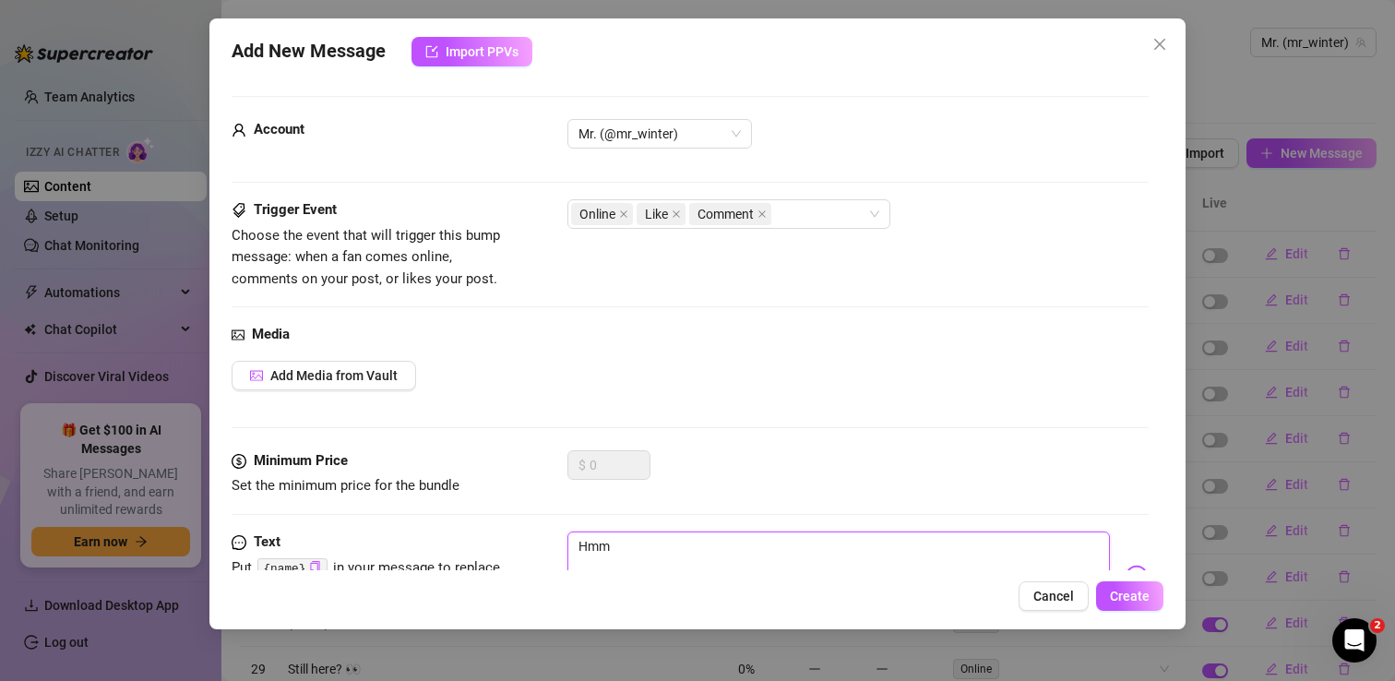
type textarea "Hmm I"
type textarea "Hmm I'"
type textarea "Hmm I'm"
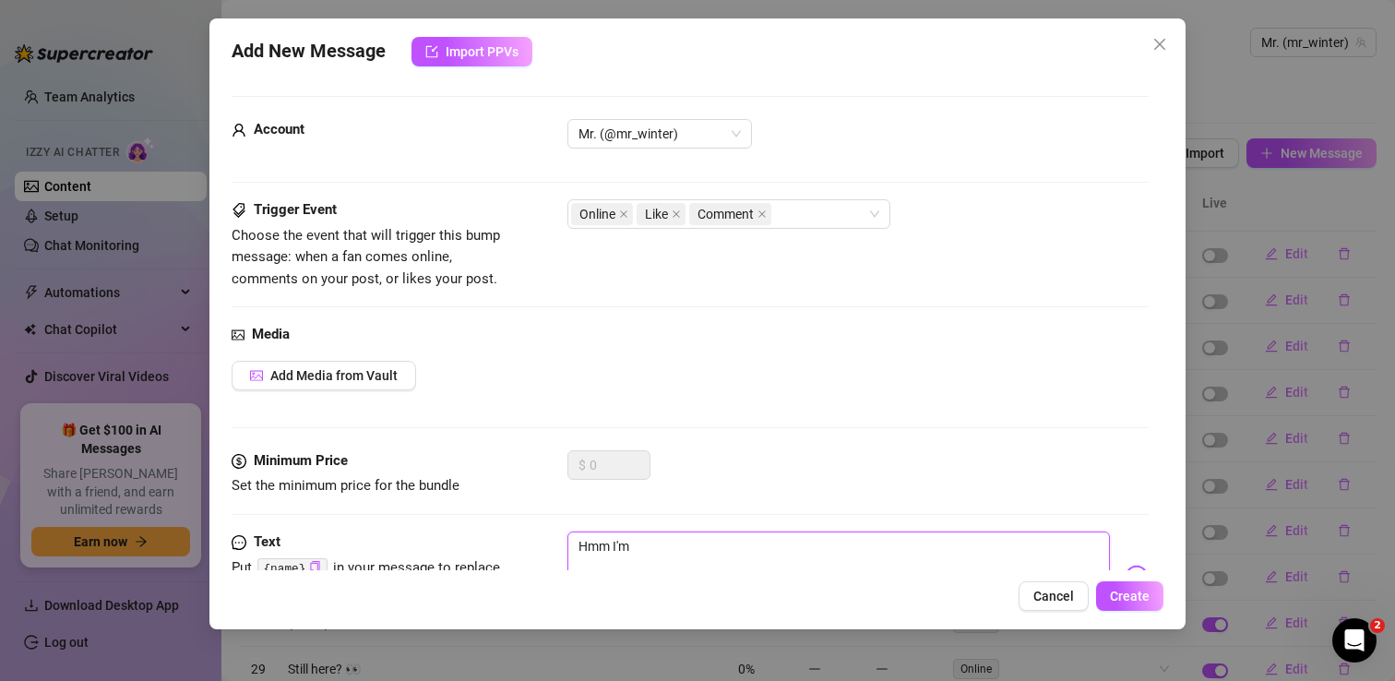
type textarea "Hmm I'm"
type textarea "Hmm I'm b"
type textarea "Hmm I'm bo"
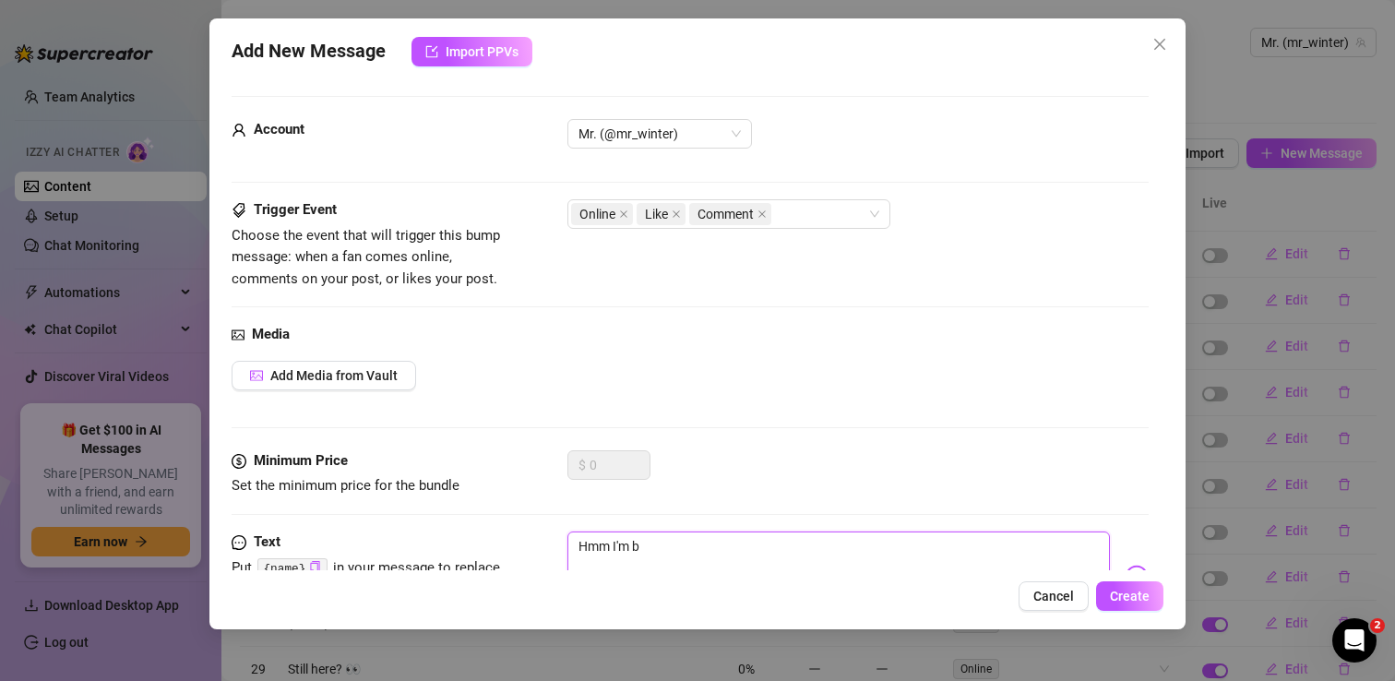
type textarea "Hmm I'm bo"
type textarea "Hmm I'm bor"
type textarea "Hmm I'm bore"
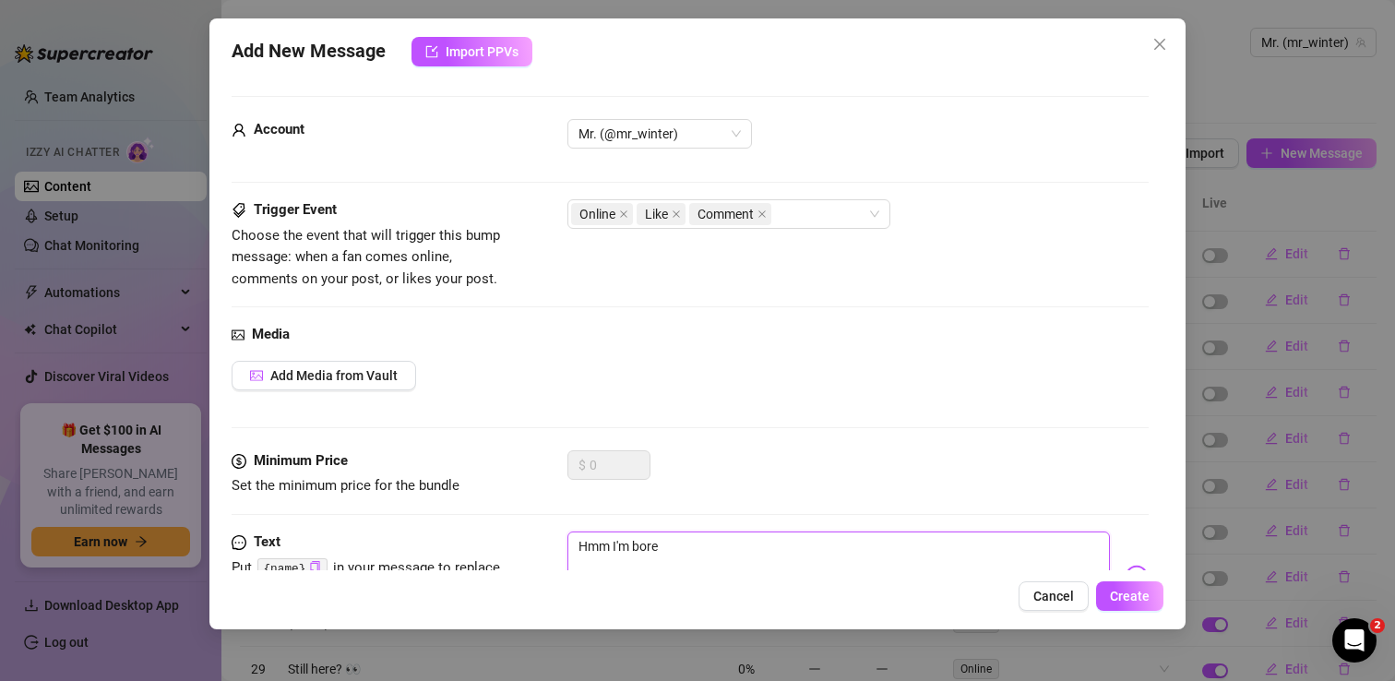
type textarea "Hmm I'm bored"
type textarea "Hmm I'm bored h"
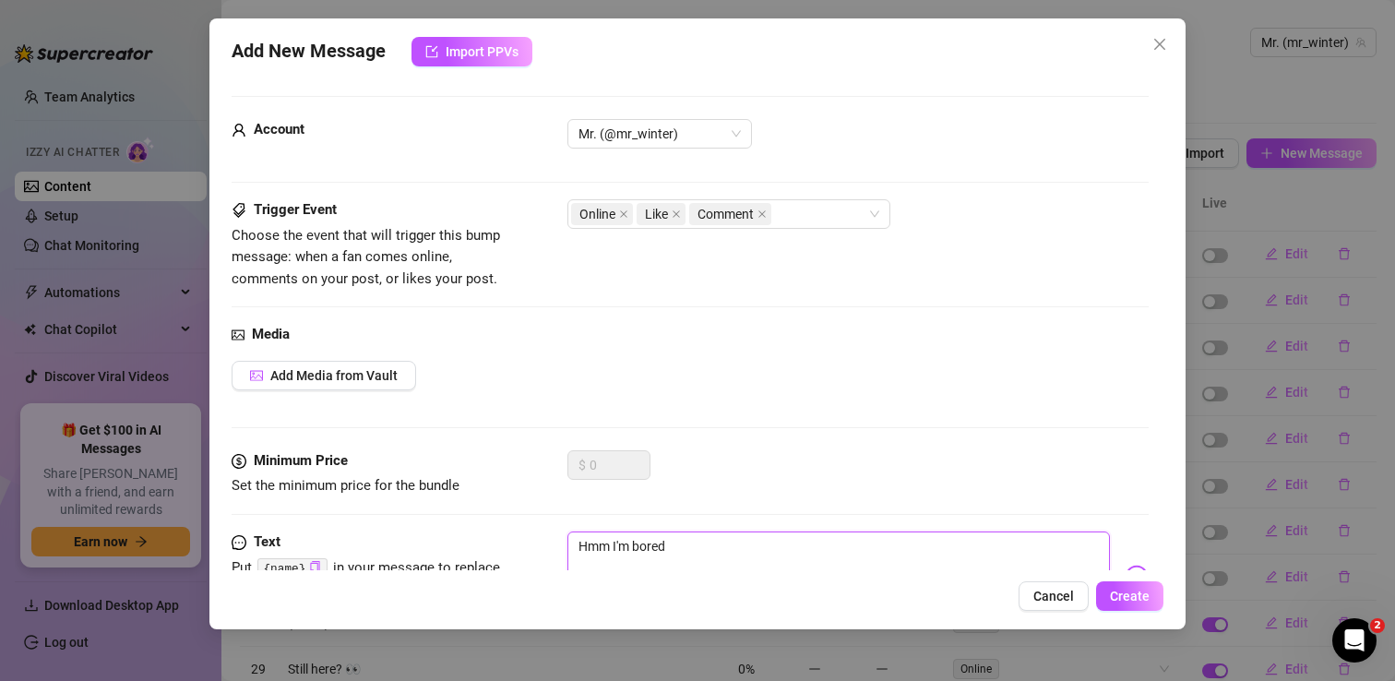
type textarea "Hmm I'm bored h"
type textarea "Hmm I'm bored hb"
type textarea "Hmm I'm bored hbu"
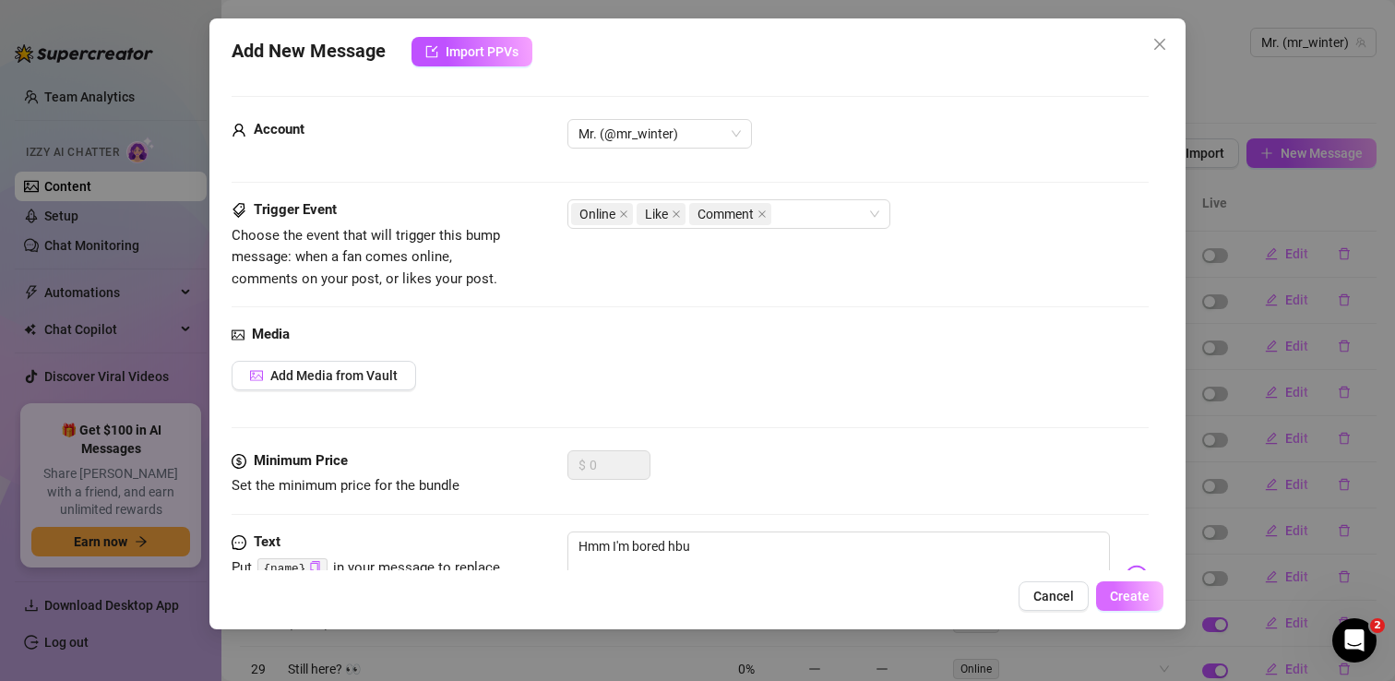
click at [1151, 590] on button "Create" at bounding box center [1129, 596] width 67 height 30
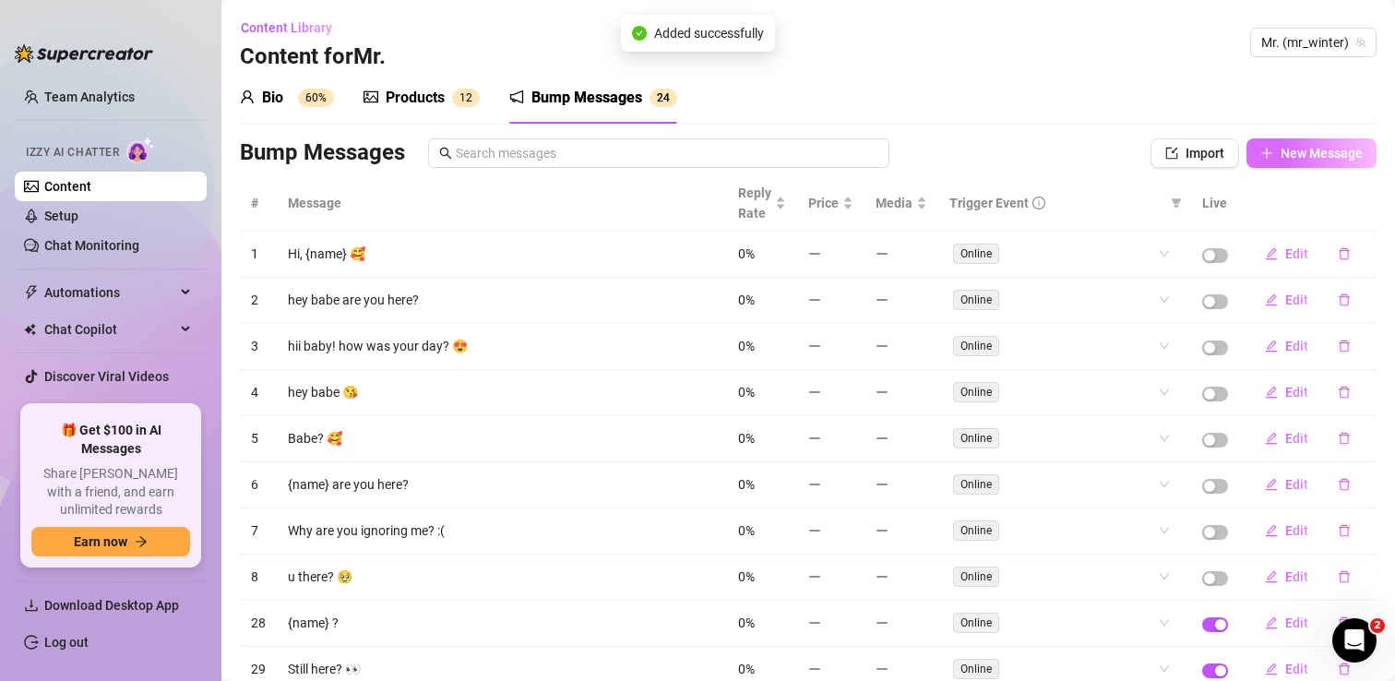
click at [1293, 157] on span "New Message" at bounding box center [1321, 153] width 82 height 15
type textarea "Type your message here..."
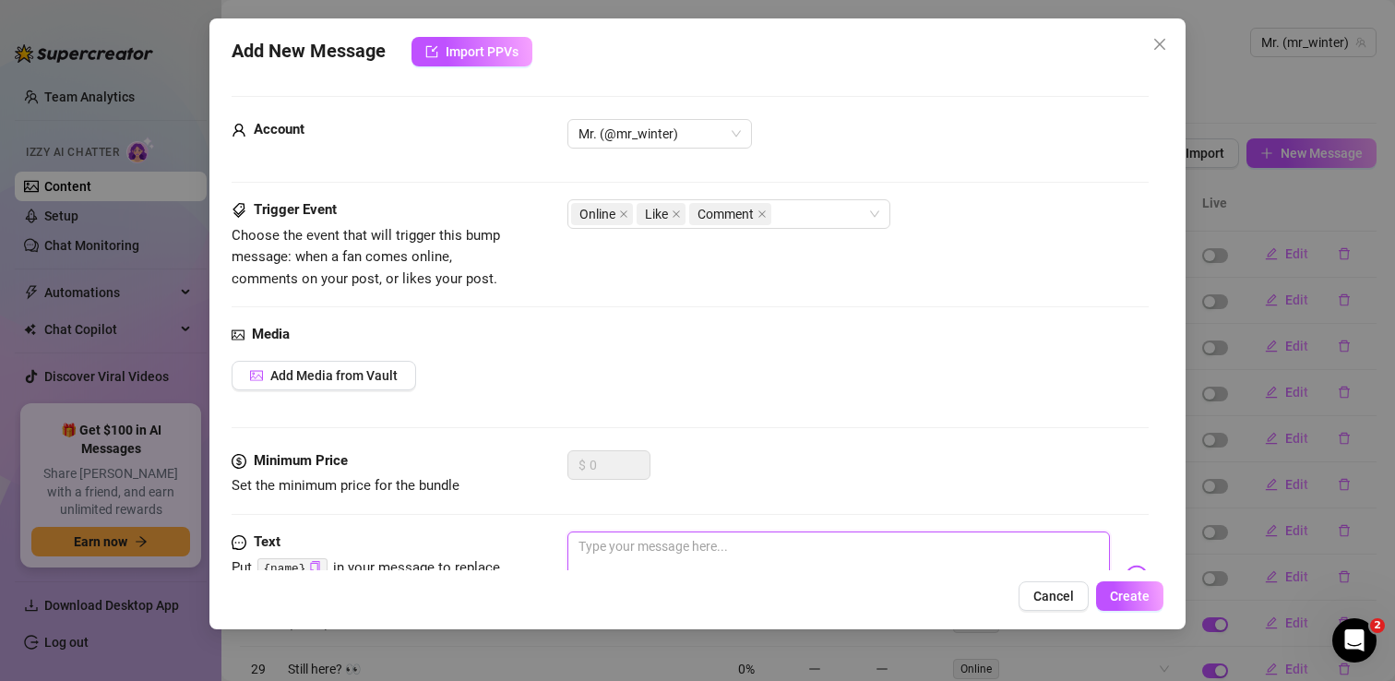
click at [618, 550] on textarea at bounding box center [838, 568] width 542 height 74
type textarea "S"
type textarea "Se"
type textarea "Sen"
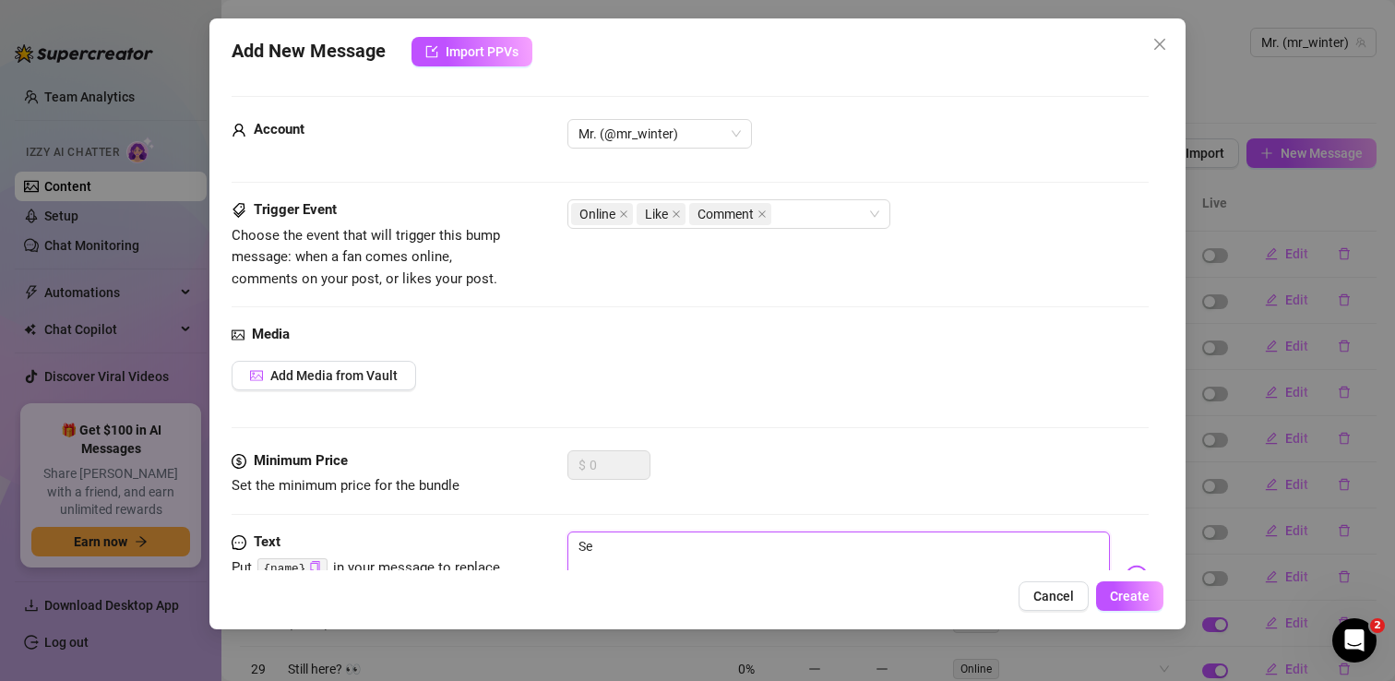
type textarea "Sen"
type textarea "Send"
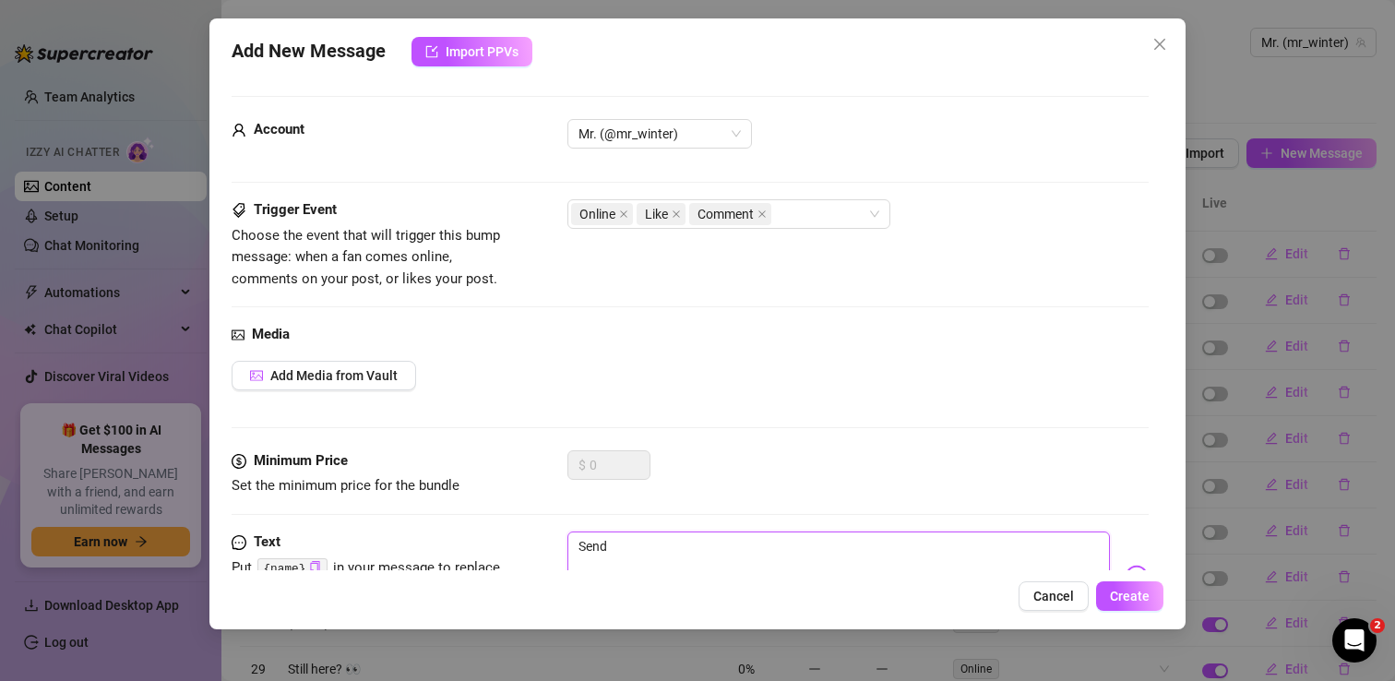
type textarea "Send m"
type textarea "Send me"
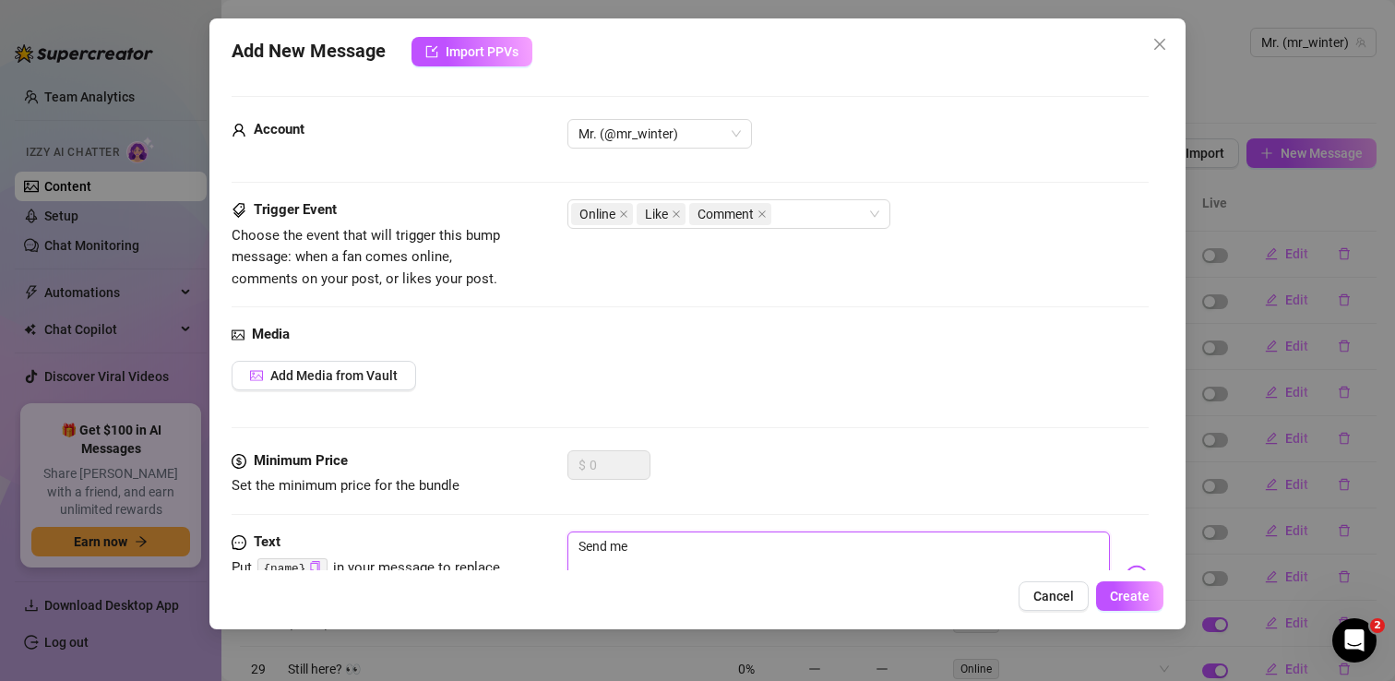
type textarea "Send me"
type textarea "Send me y"
type textarea "Send me yo"
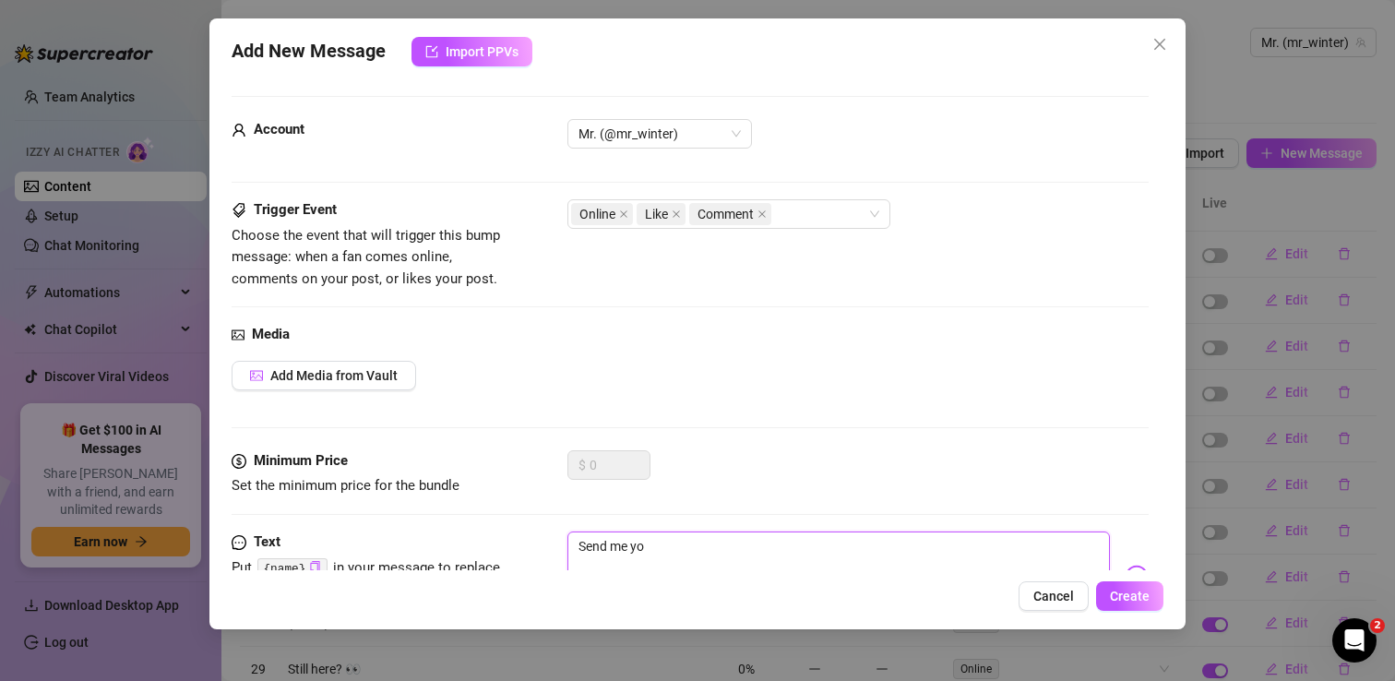
type textarea "Send me you"
type textarea "Send me your"
drag, startPoint x: 673, startPoint y: 544, endPoint x: 632, endPoint y: 543, distance: 41.5
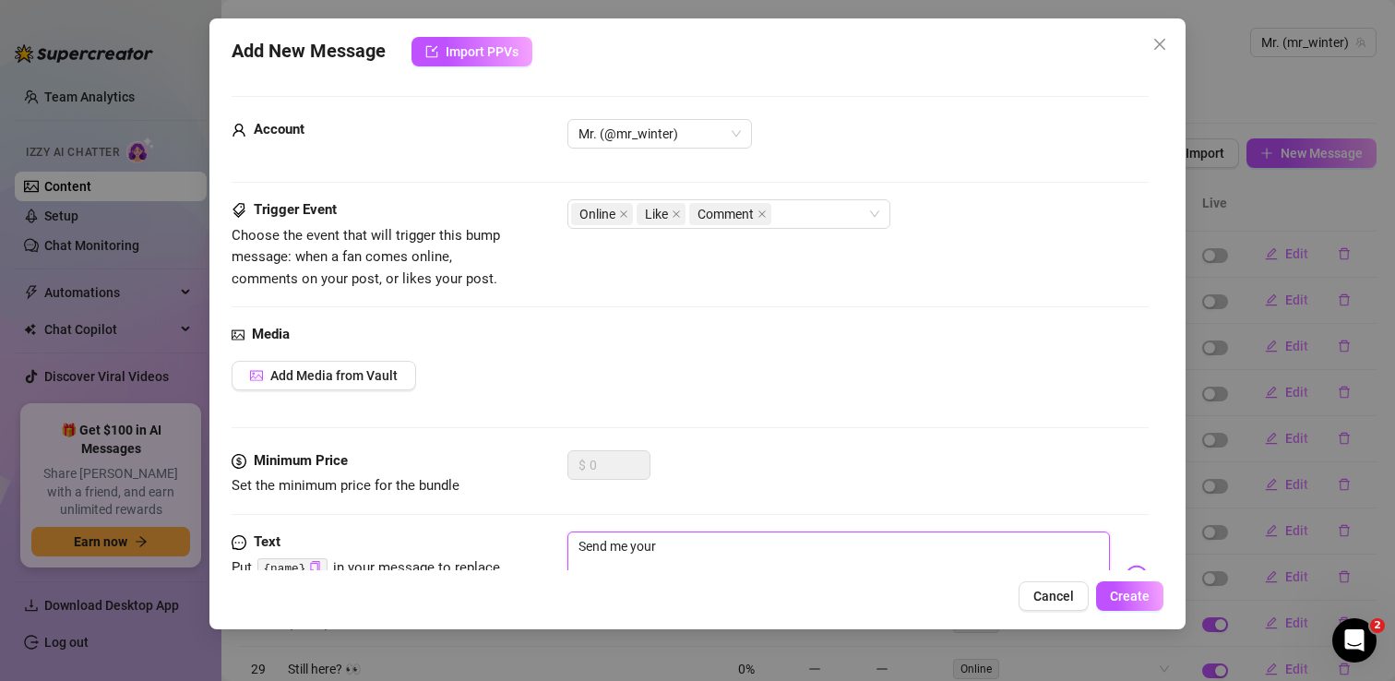
click at [632, 543] on textarea "Send me your" at bounding box center [838, 568] width 542 height 74
type textarea "Send me s"
type textarea "Send me so"
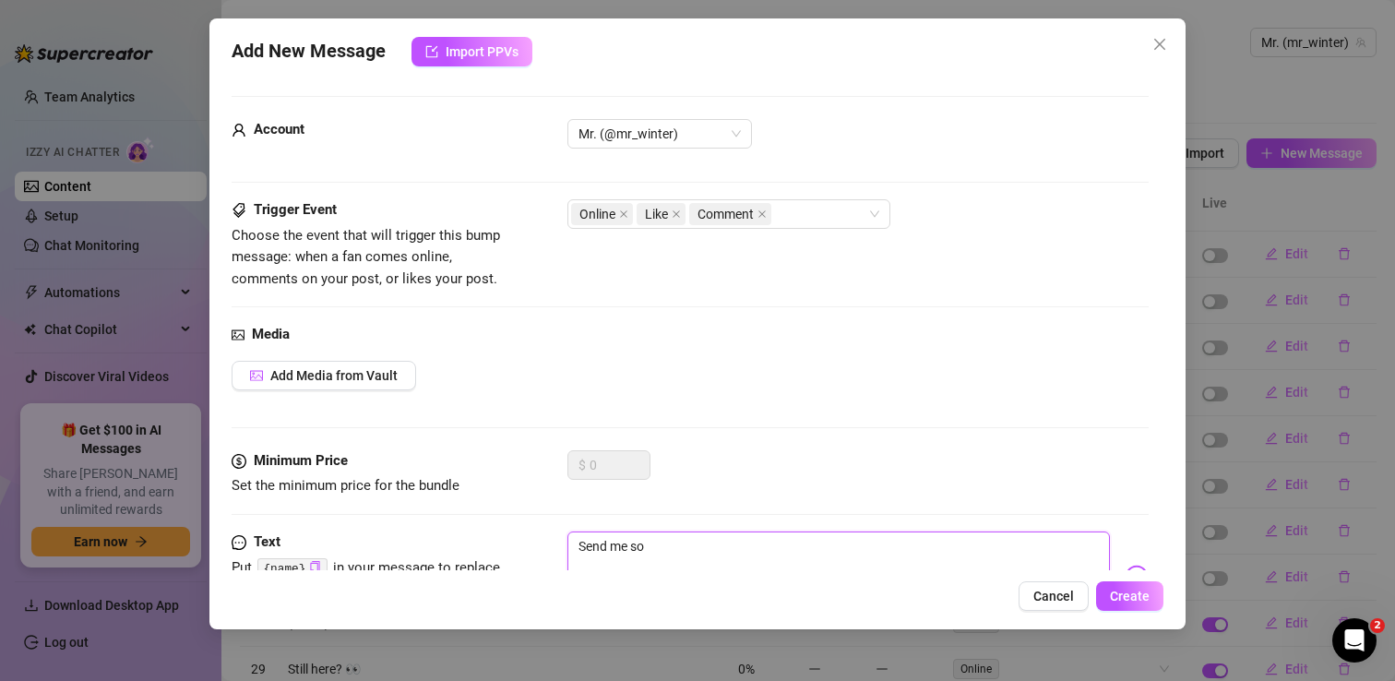
type textarea "Send me som"
type textarea "Send me some"
type textarea "Send me somet"
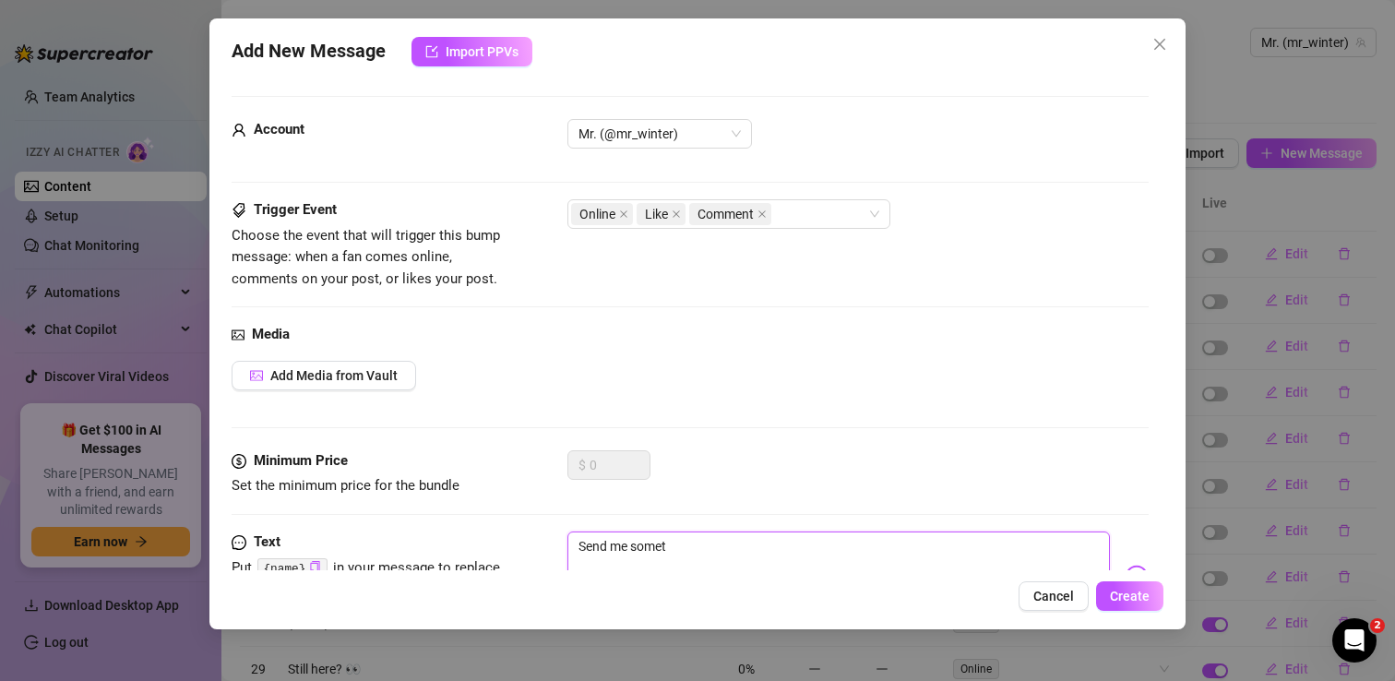
type textarea "Send me someth"
type textarea "Send me somethi"
type textarea "Send me somethin"
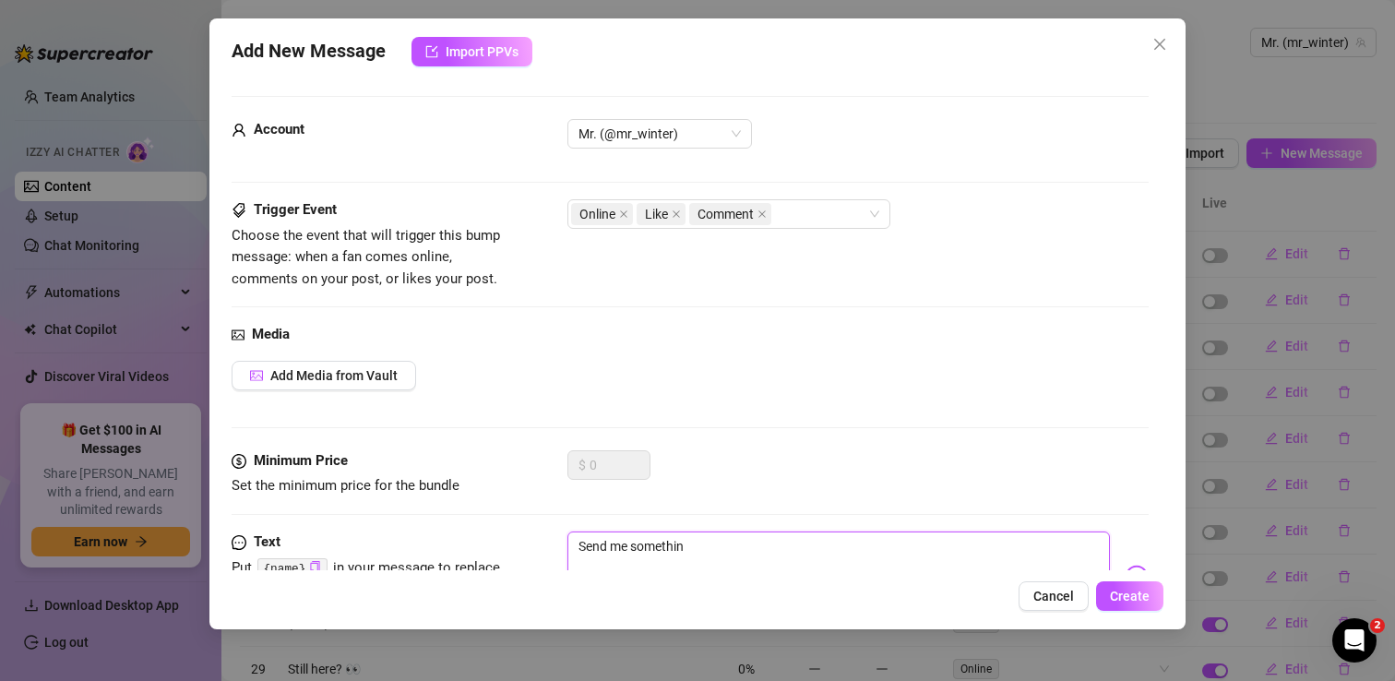
type textarea "Send me something"
type textarea "Send me something?"
click at [1138, 600] on span "Create" at bounding box center [1130, 596] width 40 height 15
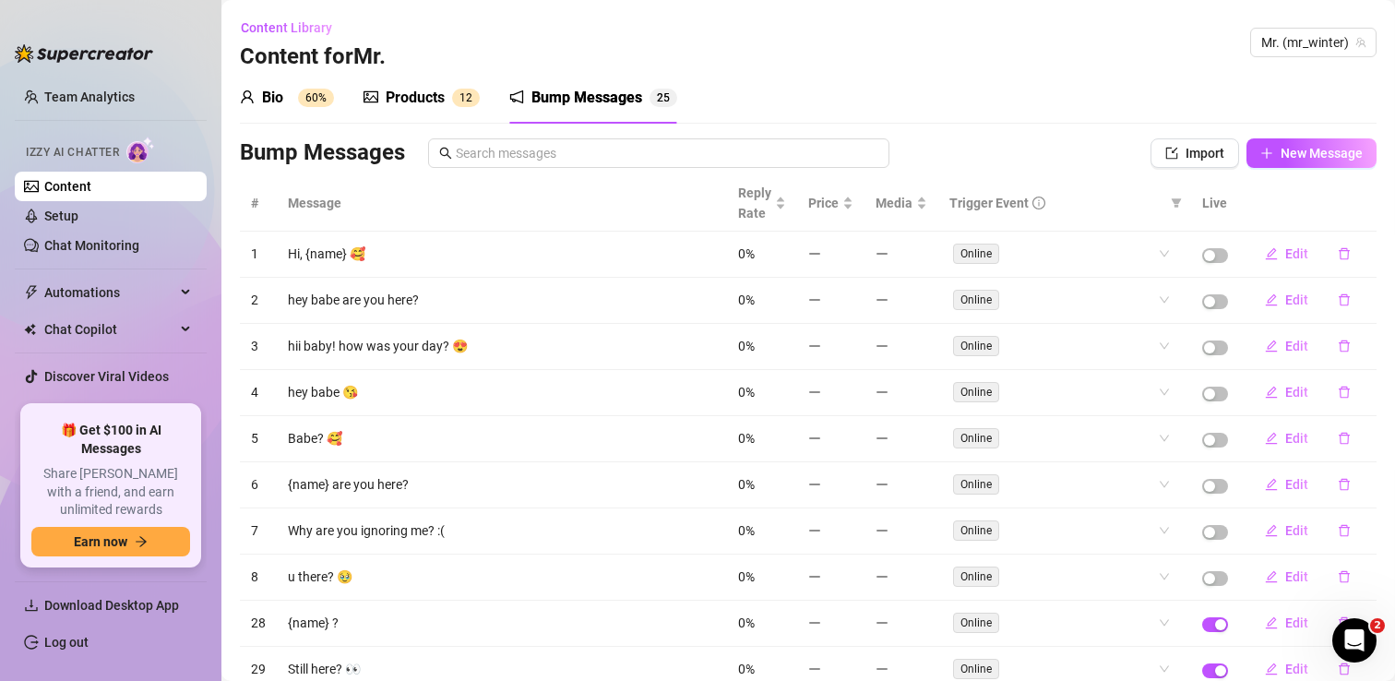
click at [416, 98] on div "Products" at bounding box center [415, 98] width 59 height 22
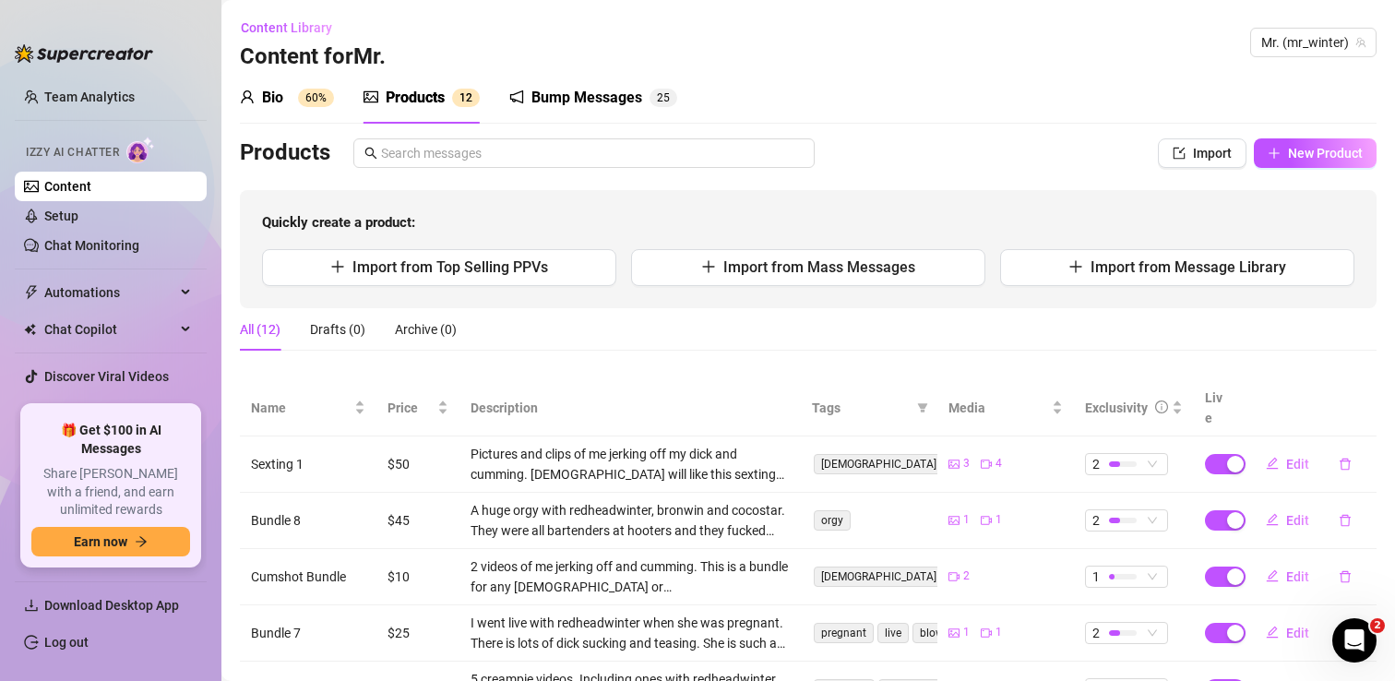
click at [316, 99] on sup "60%" at bounding box center [316, 98] width 36 height 18
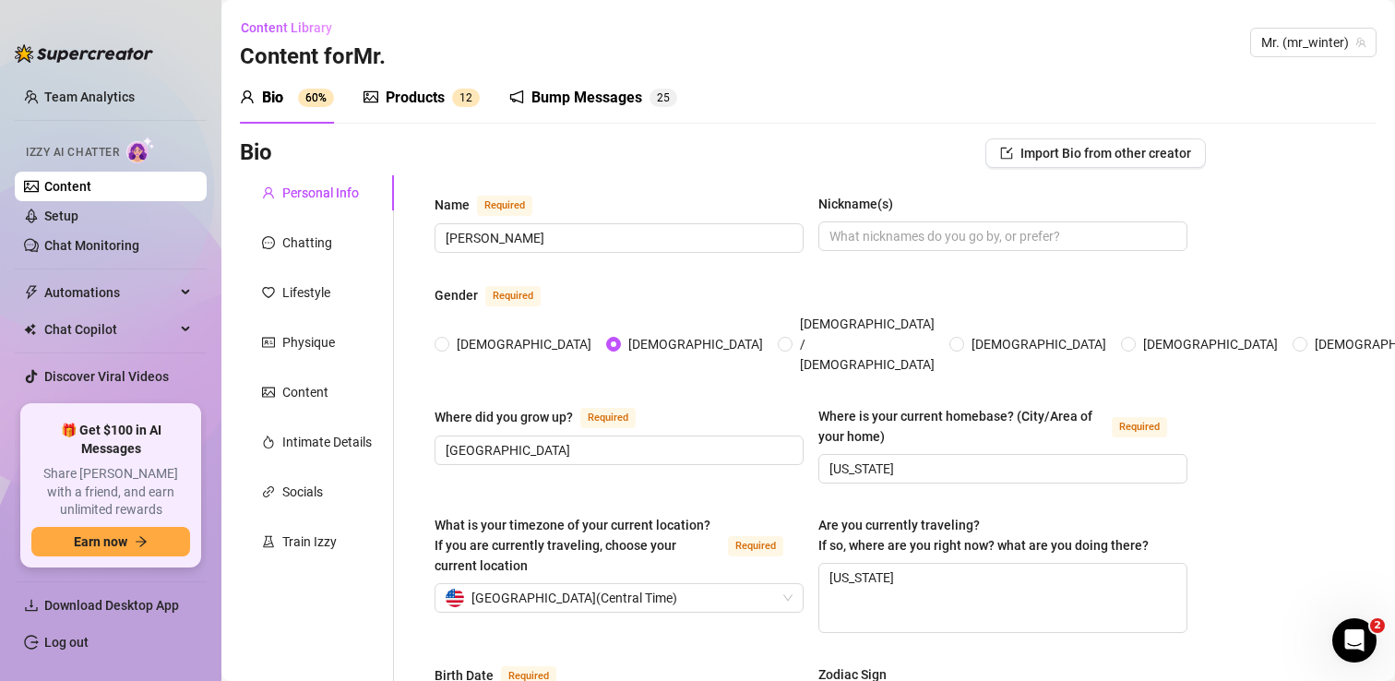
click at [601, 97] on div "Bump Messages" at bounding box center [586, 98] width 111 height 22
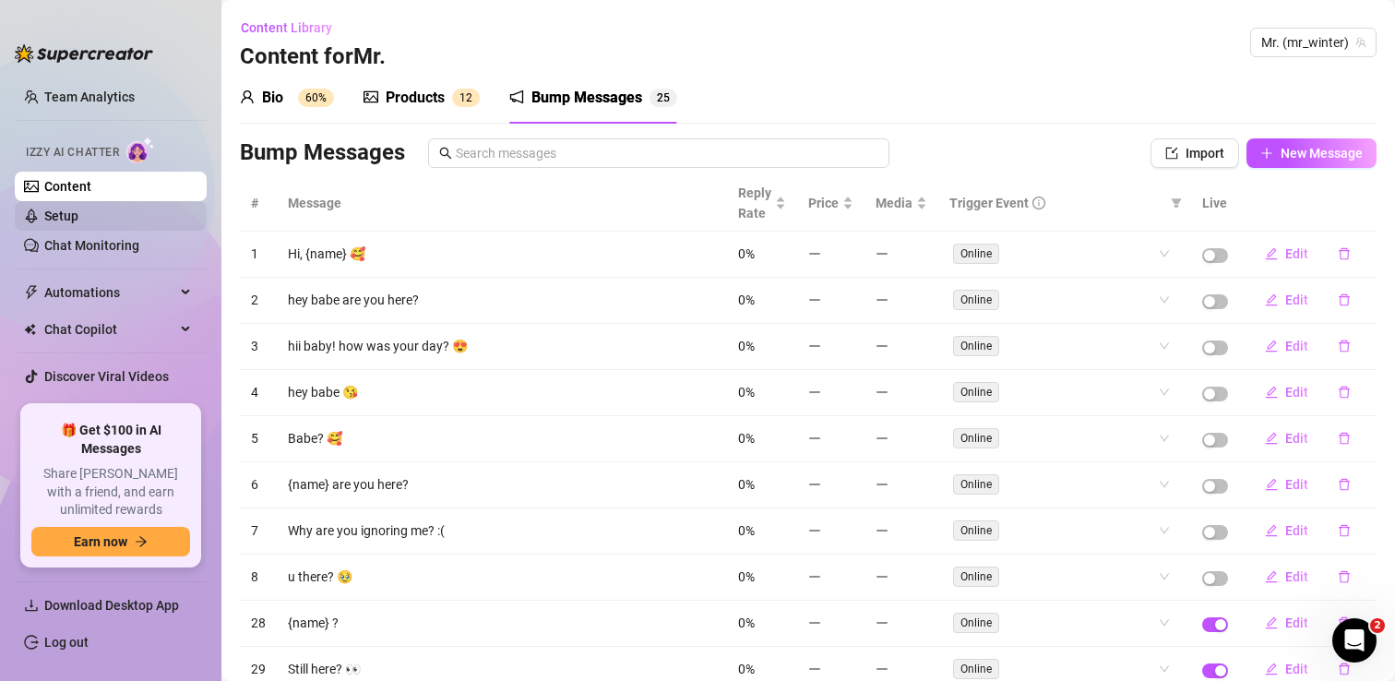
click at [78, 220] on link "Setup" at bounding box center [61, 215] width 34 height 15
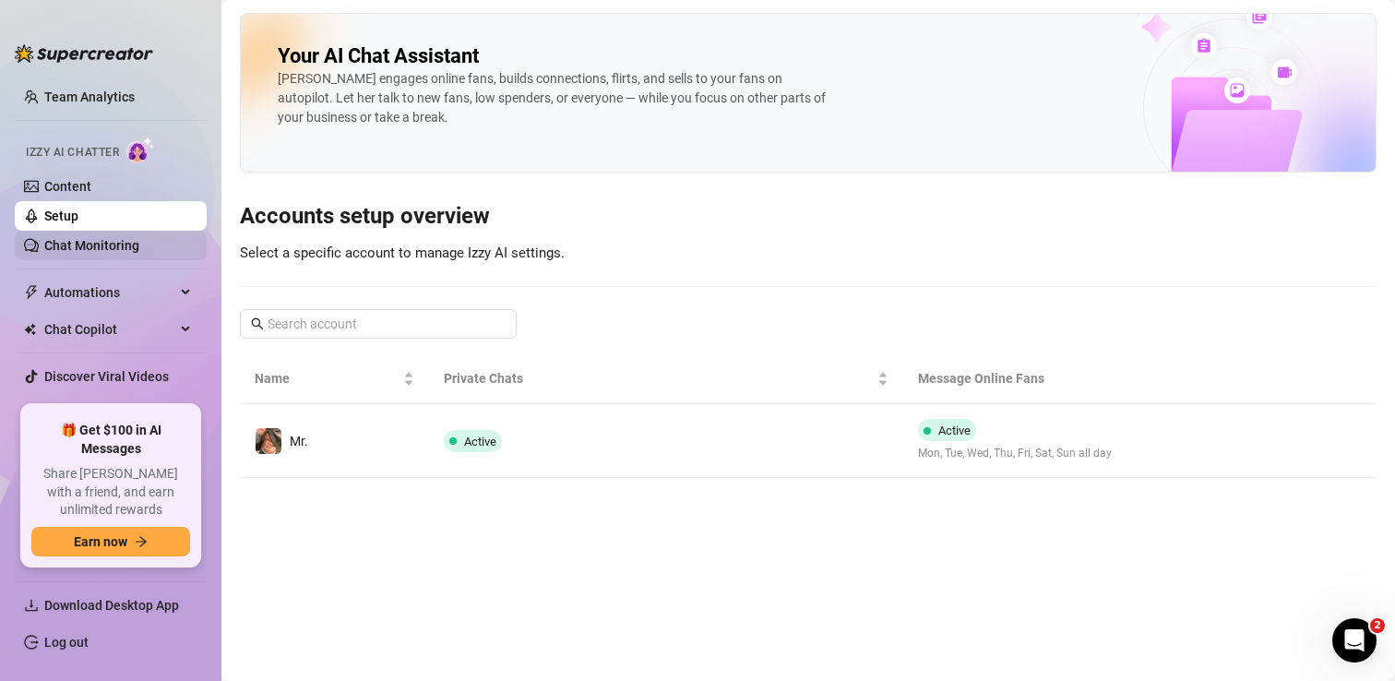
click at [90, 248] on link "Chat Monitoring" at bounding box center [91, 245] width 95 height 15
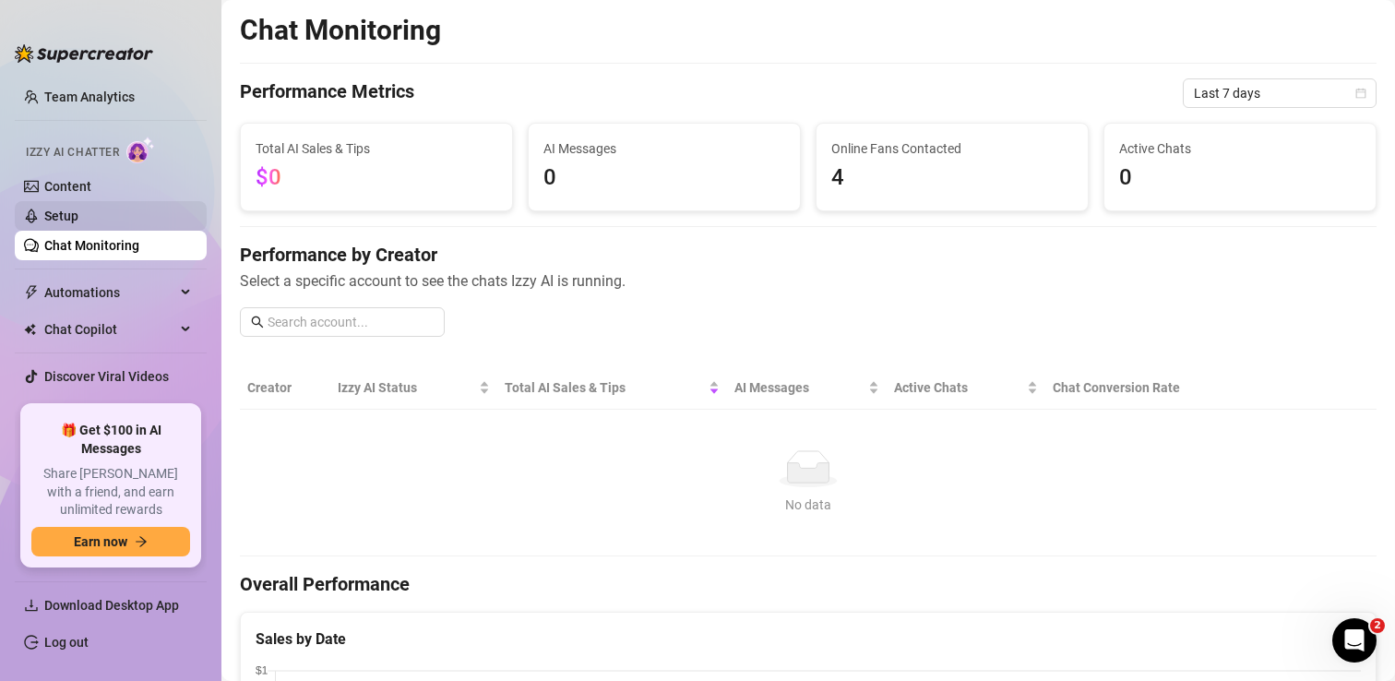
click at [78, 215] on link "Setup" at bounding box center [61, 215] width 34 height 15
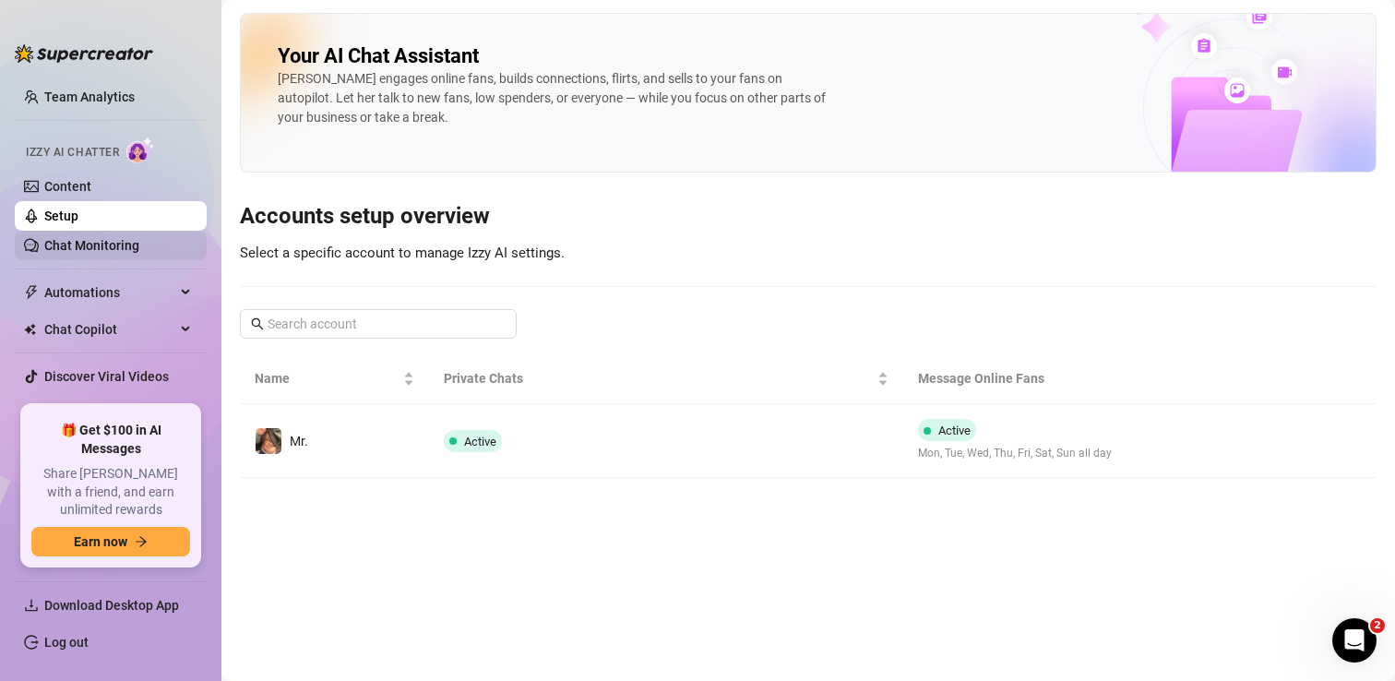
click at [97, 245] on link "Chat Monitoring" at bounding box center [91, 245] width 95 height 15
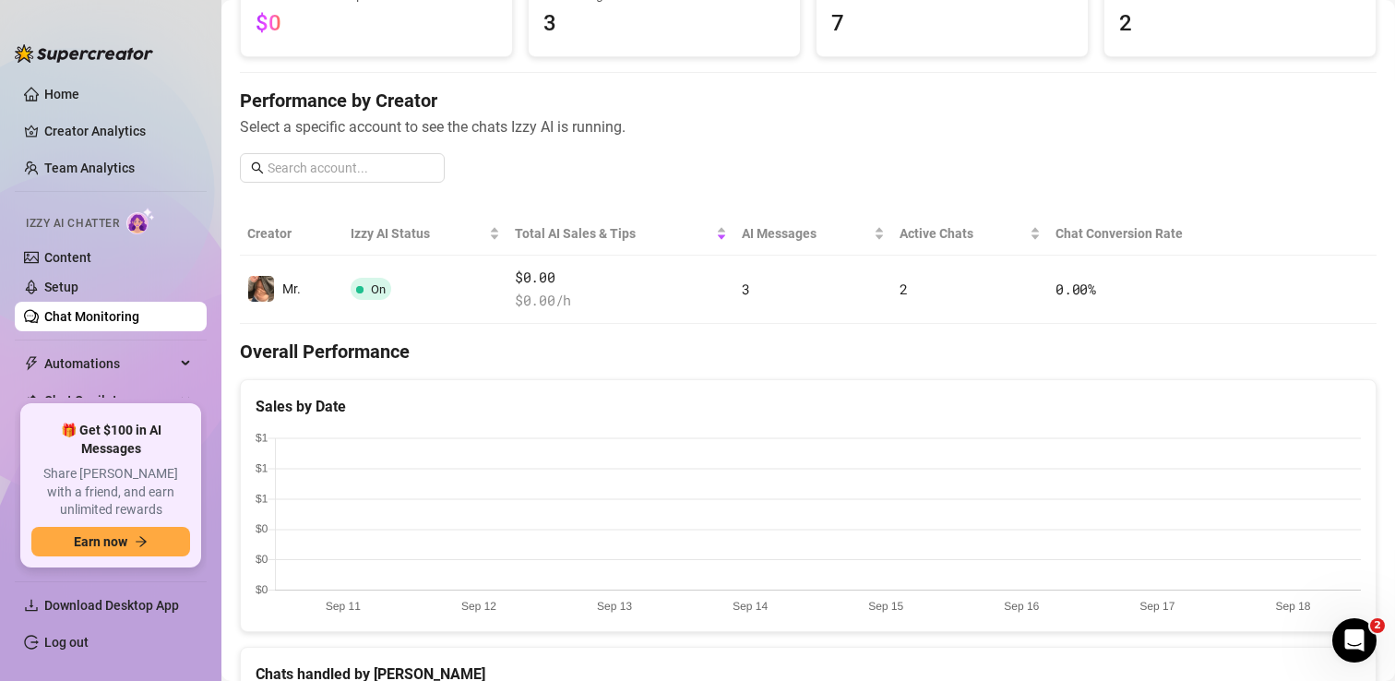
scroll to position [145, 0]
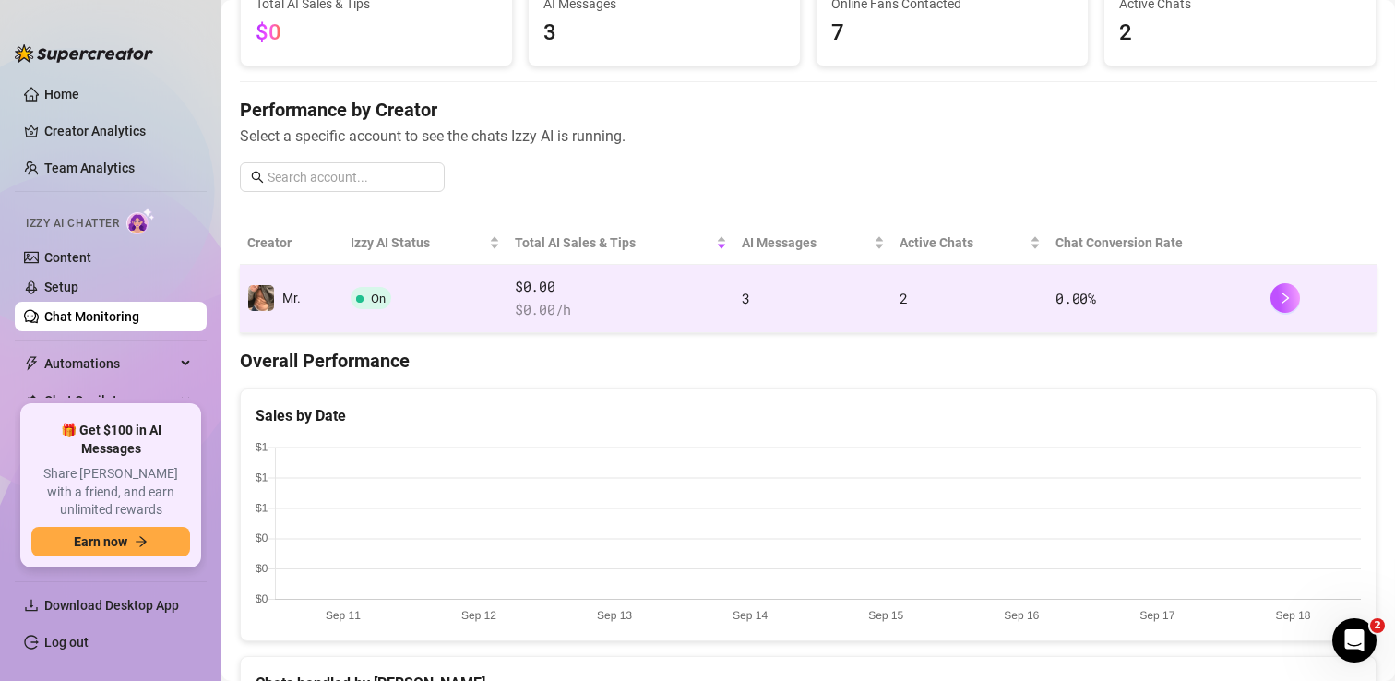
click at [747, 298] on span "3" at bounding box center [746, 298] width 8 height 18
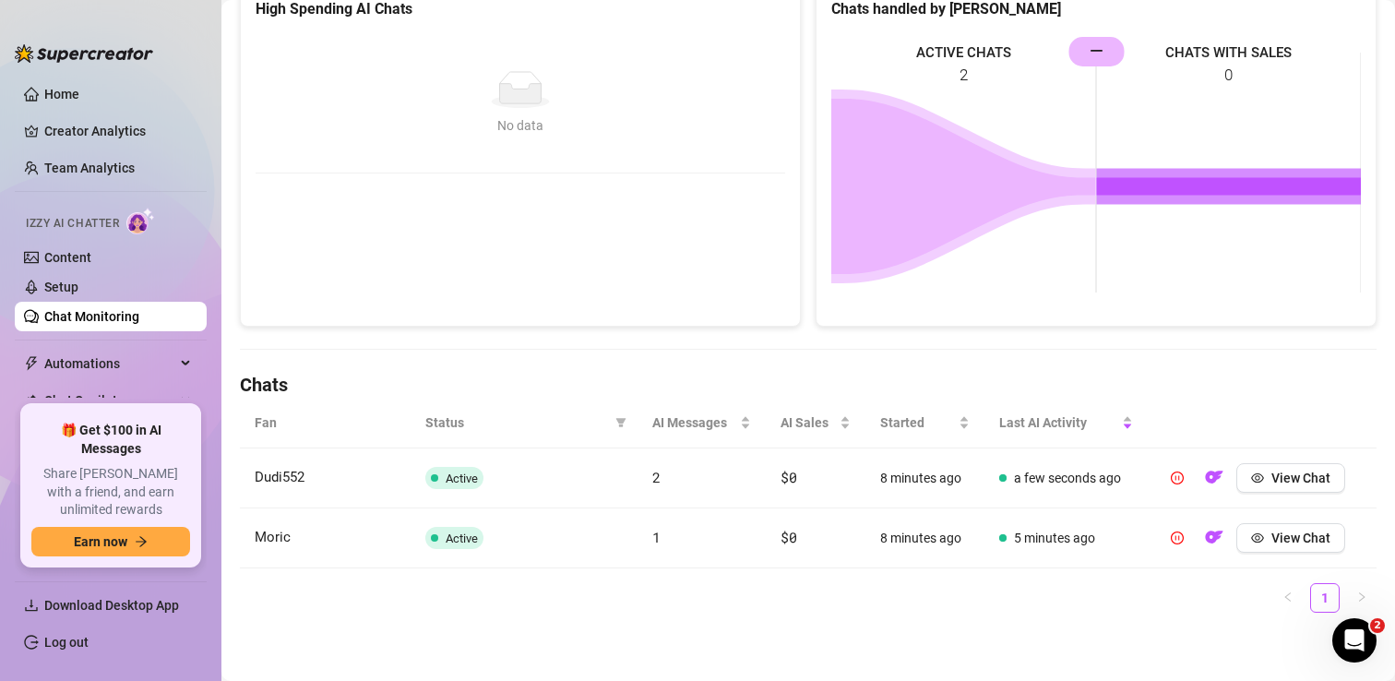
scroll to position [291, 0]
click at [1290, 487] on button "View Chat" at bounding box center [1290, 476] width 109 height 30
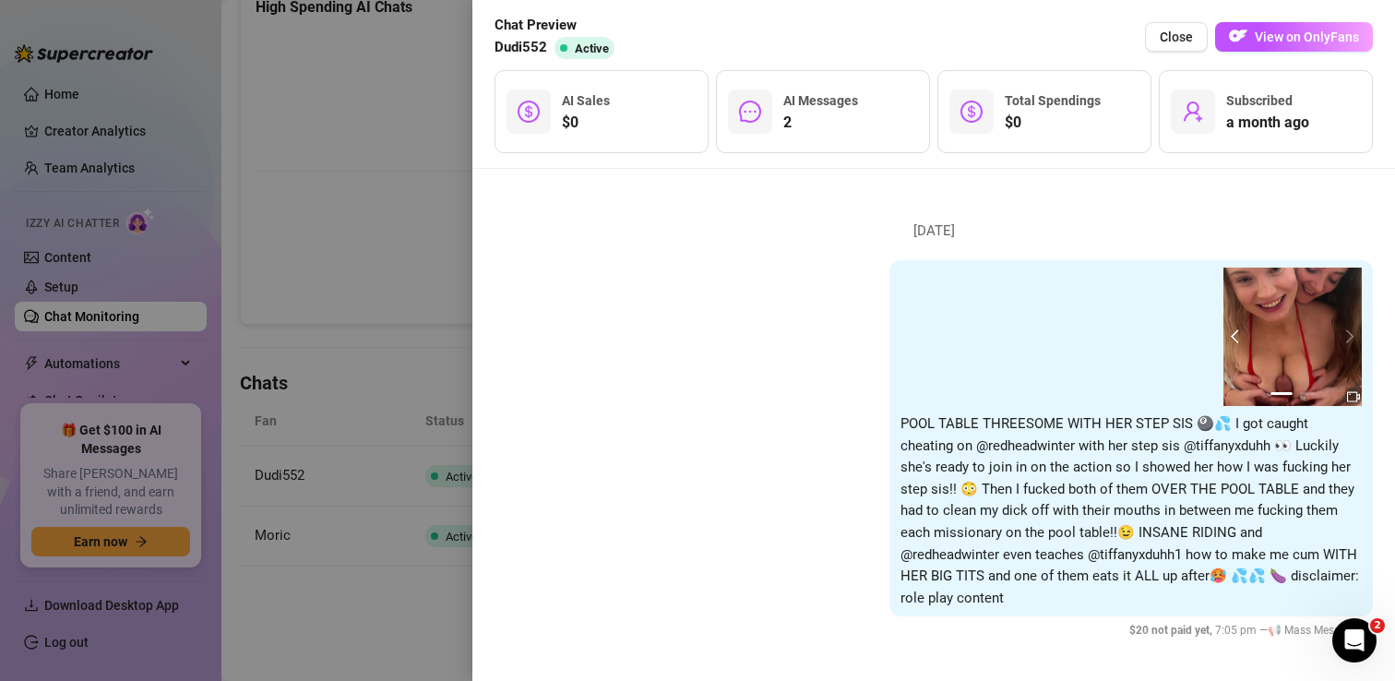
click at [1237, 341] on button "prev" at bounding box center [1238, 336] width 15 height 15
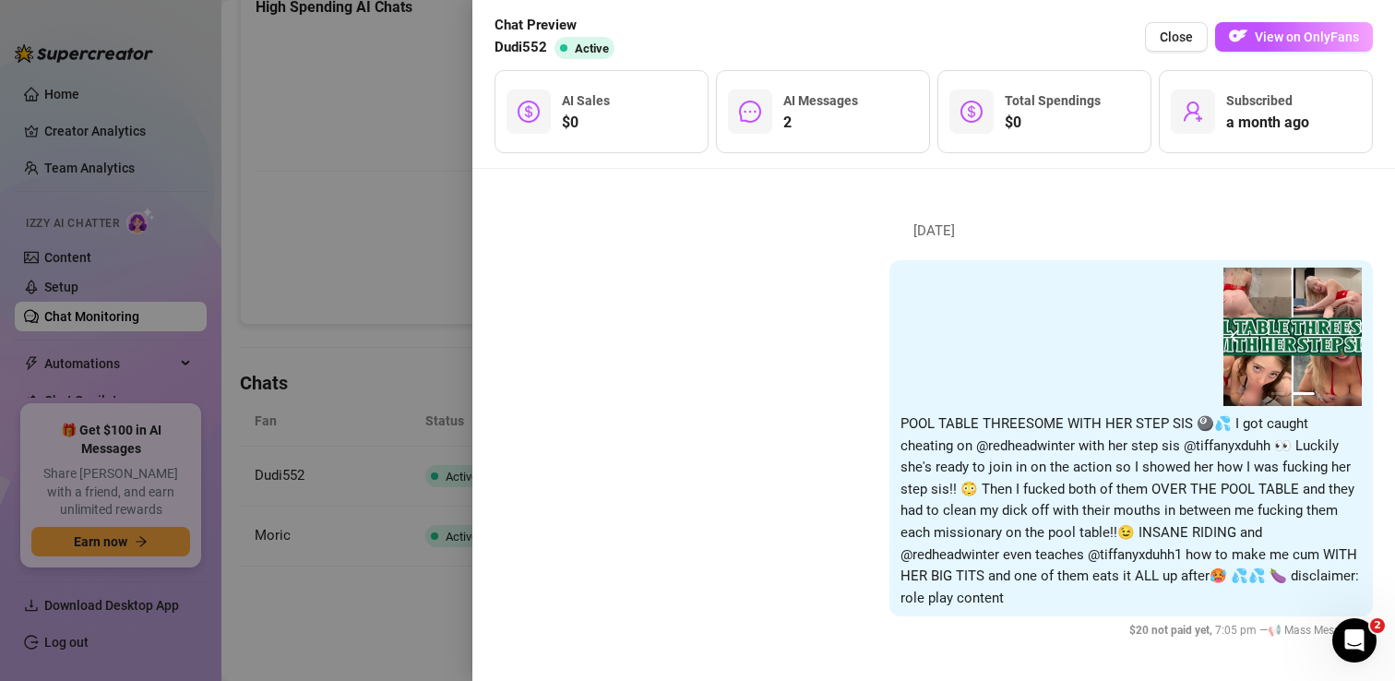
click at [1237, 341] on button "prev" at bounding box center [1238, 336] width 15 height 15
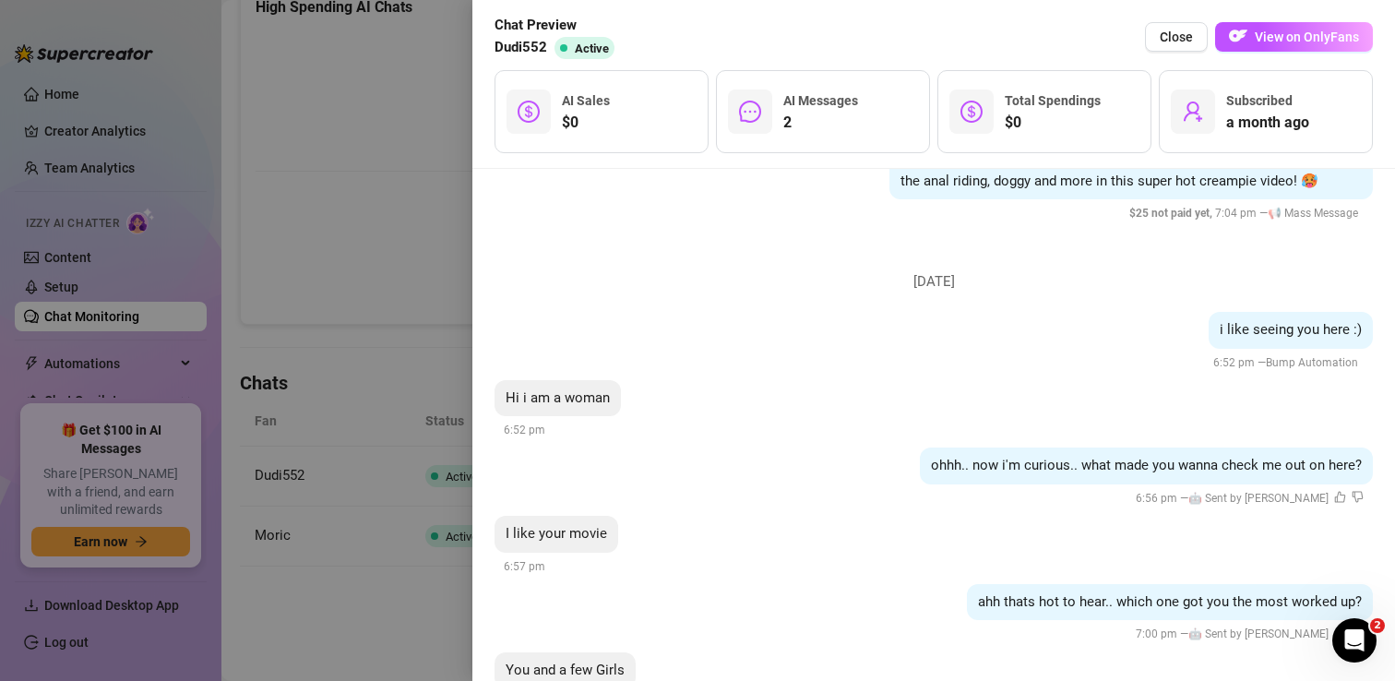
scroll to position [2885, 0]
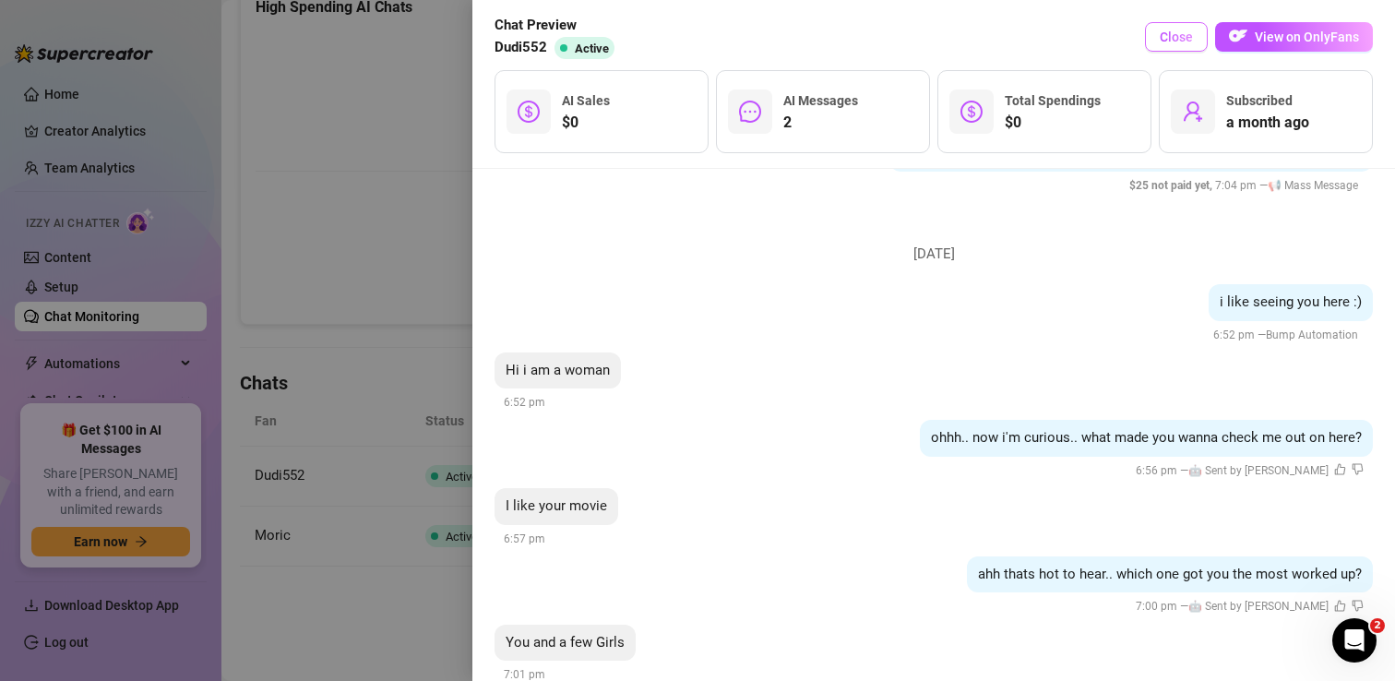
click at [1169, 37] on span "Close" at bounding box center [1176, 37] width 33 height 15
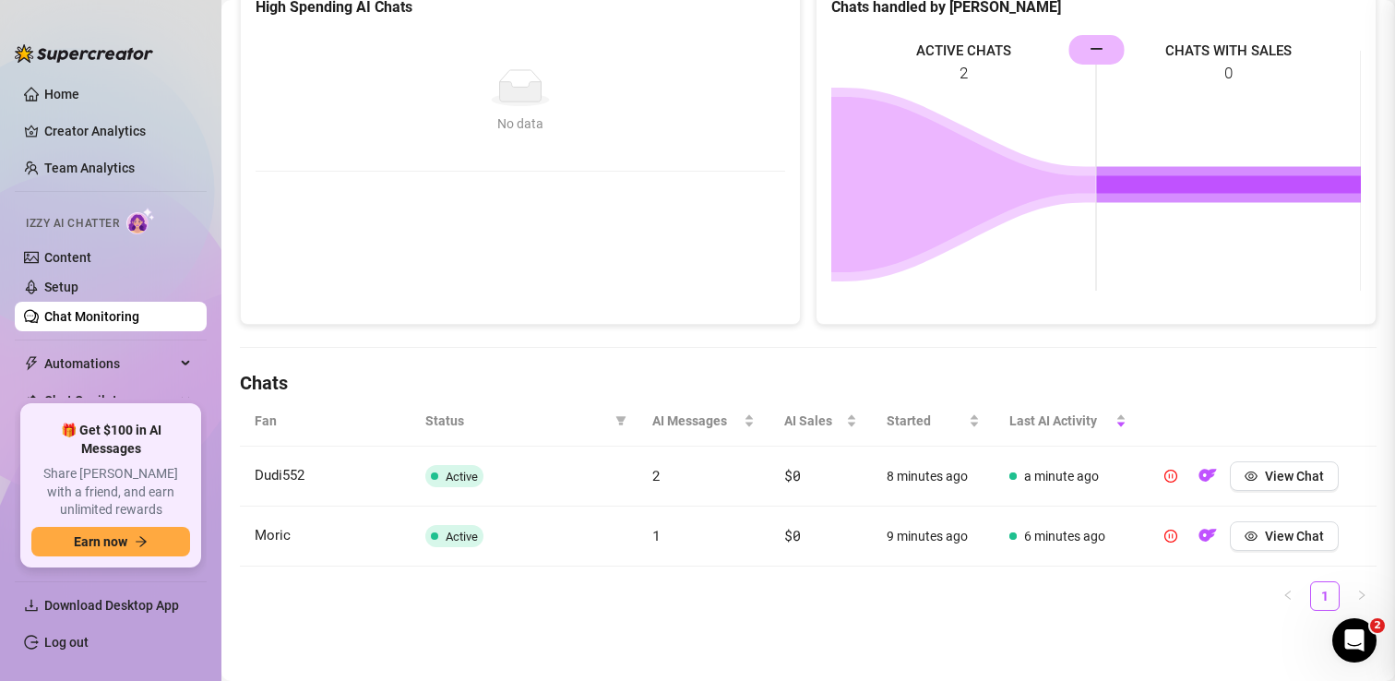
scroll to position [0, 0]
click at [1256, 539] on icon "eye" at bounding box center [1250, 536] width 13 height 13
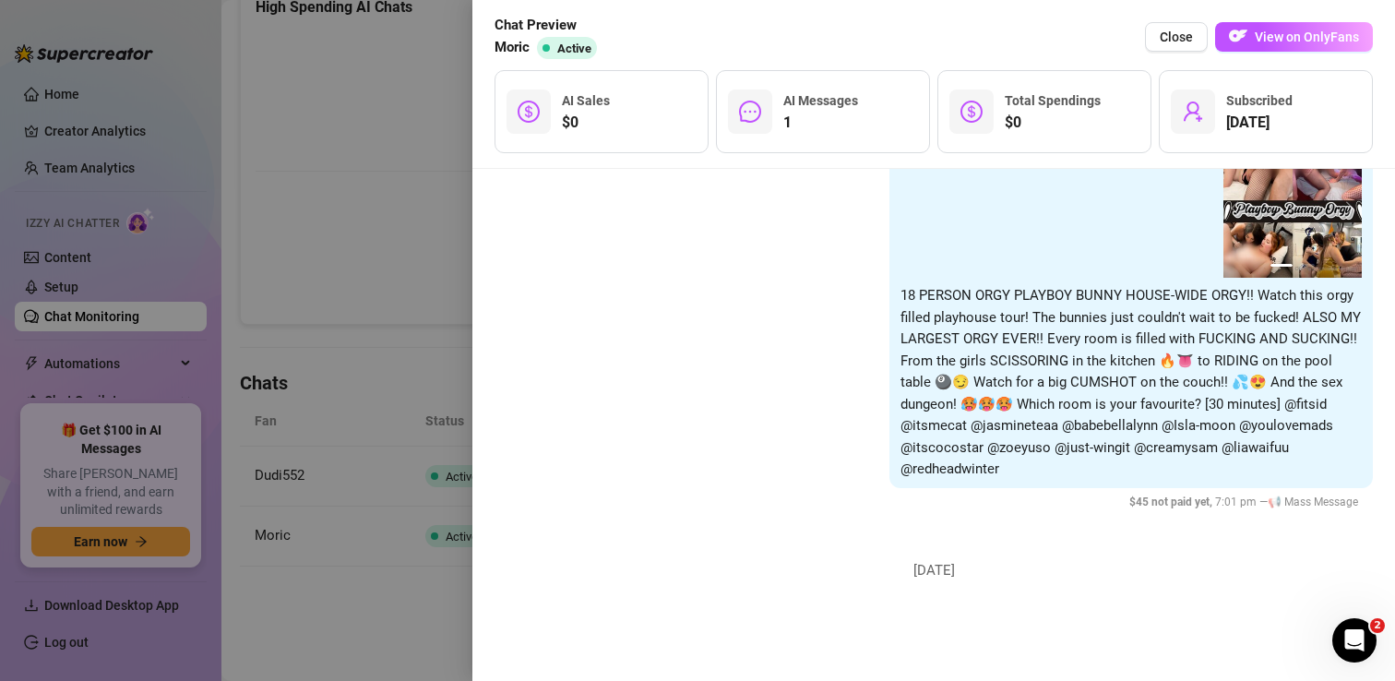
scroll to position [2682, 0]
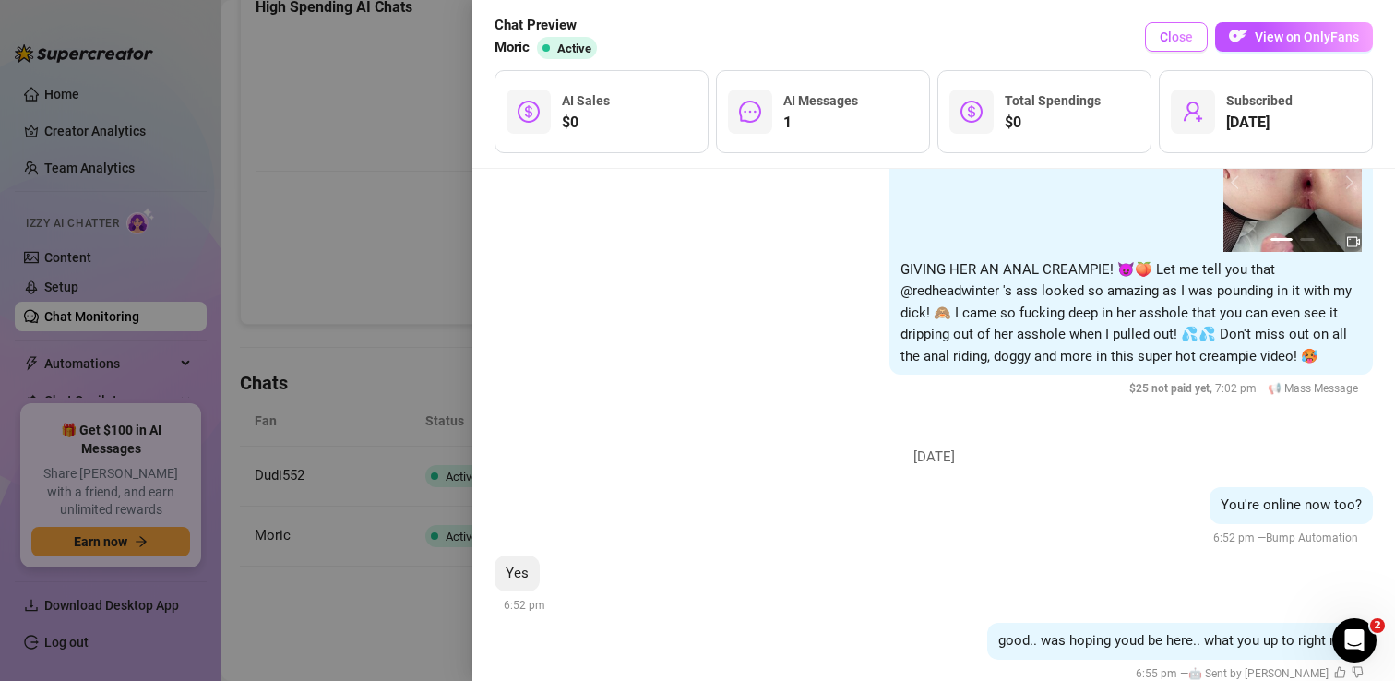
click at [1173, 38] on span "Close" at bounding box center [1176, 37] width 33 height 15
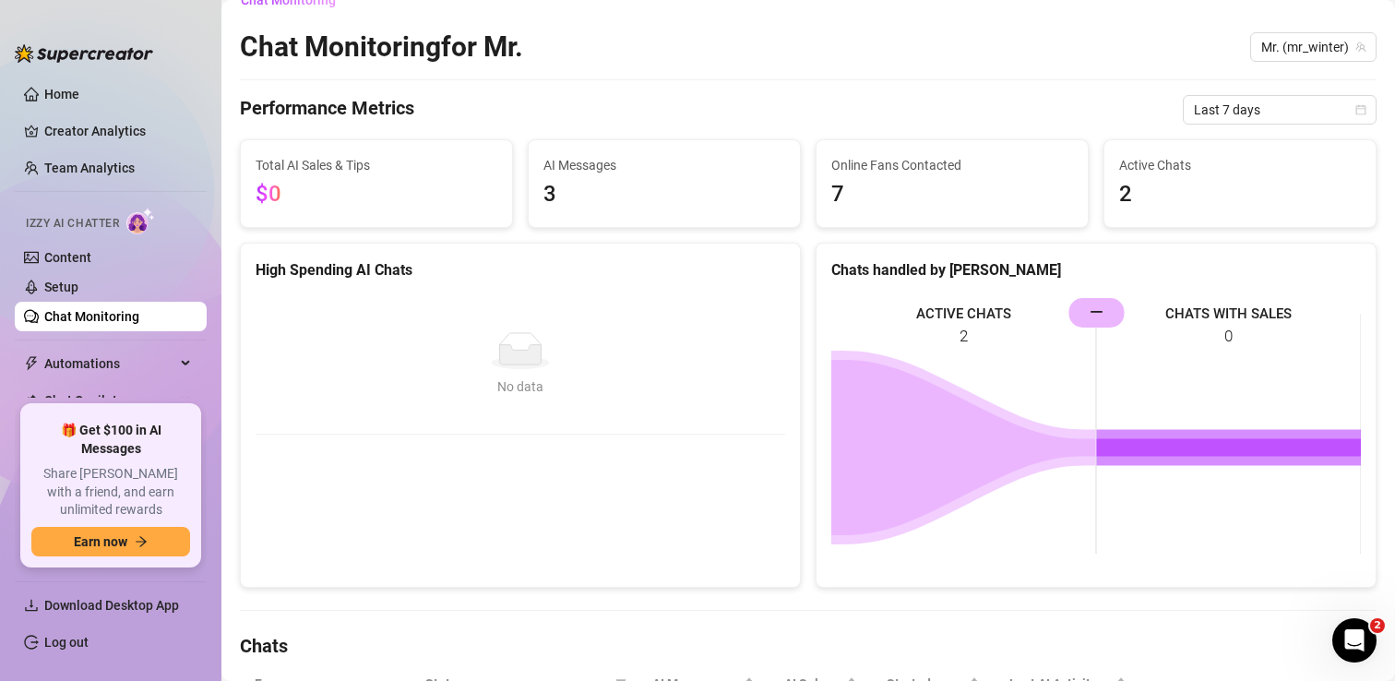
scroll to position [0, 0]
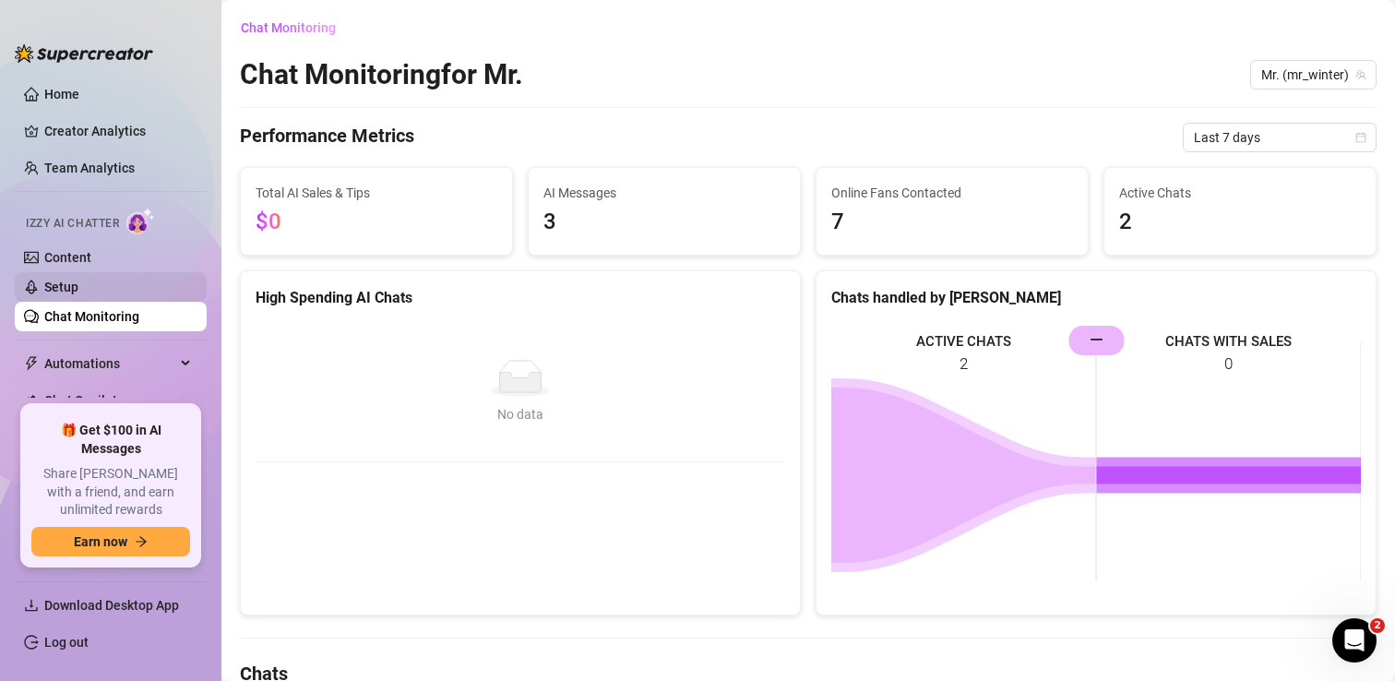
click at [78, 283] on link "Setup" at bounding box center [61, 287] width 34 height 15
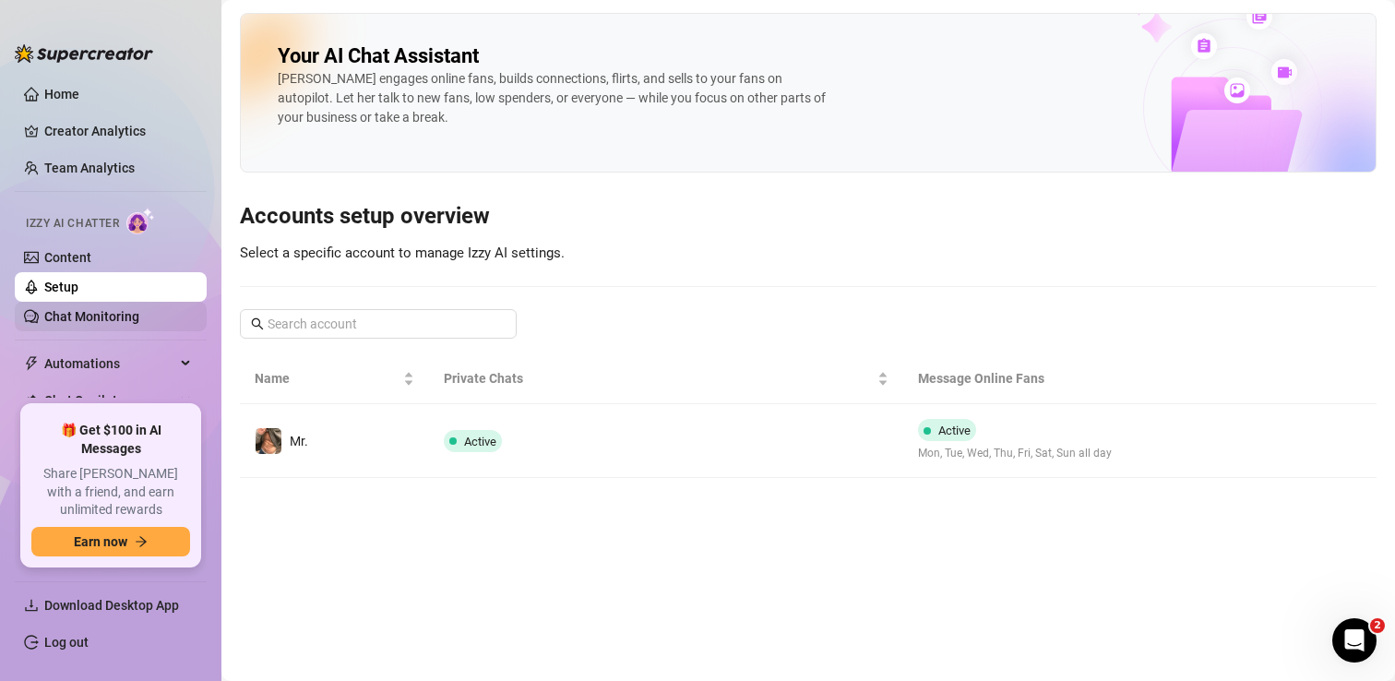
click at [82, 321] on link "Chat Monitoring" at bounding box center [91, 316] width 95 height 15
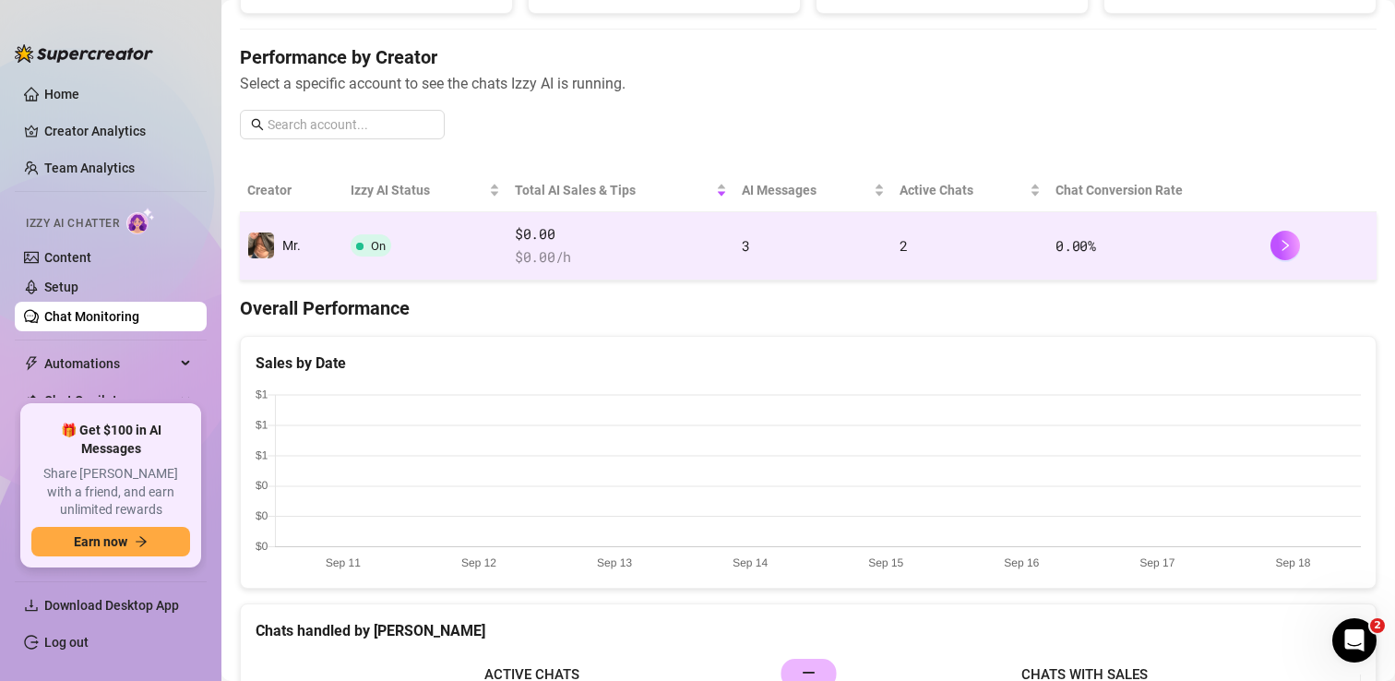
scroll to position [196, 0]
click at [748, 235] on td "3" at bounding box center [813, 248] width 158 height 68
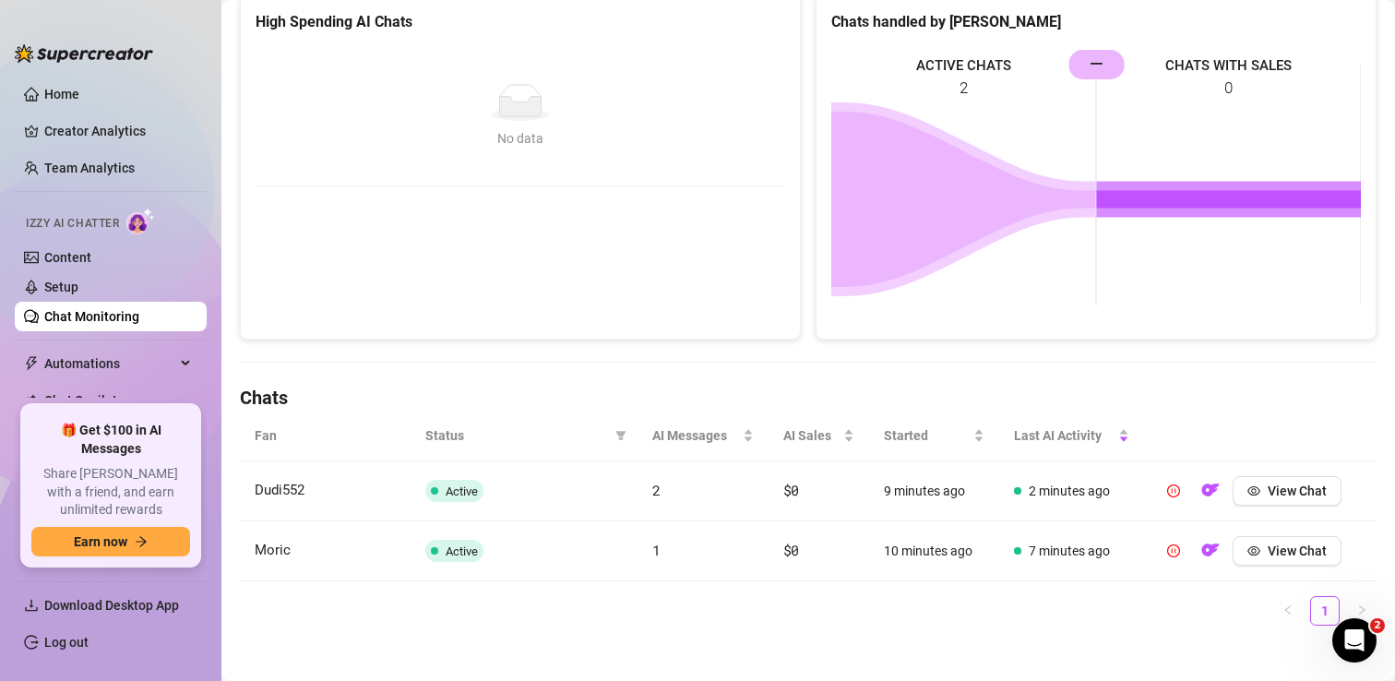
scroll to position [275, 0]
click at [1281, 496] on span "View Chat" at bounding box center [1297, 491] width 59 height 15
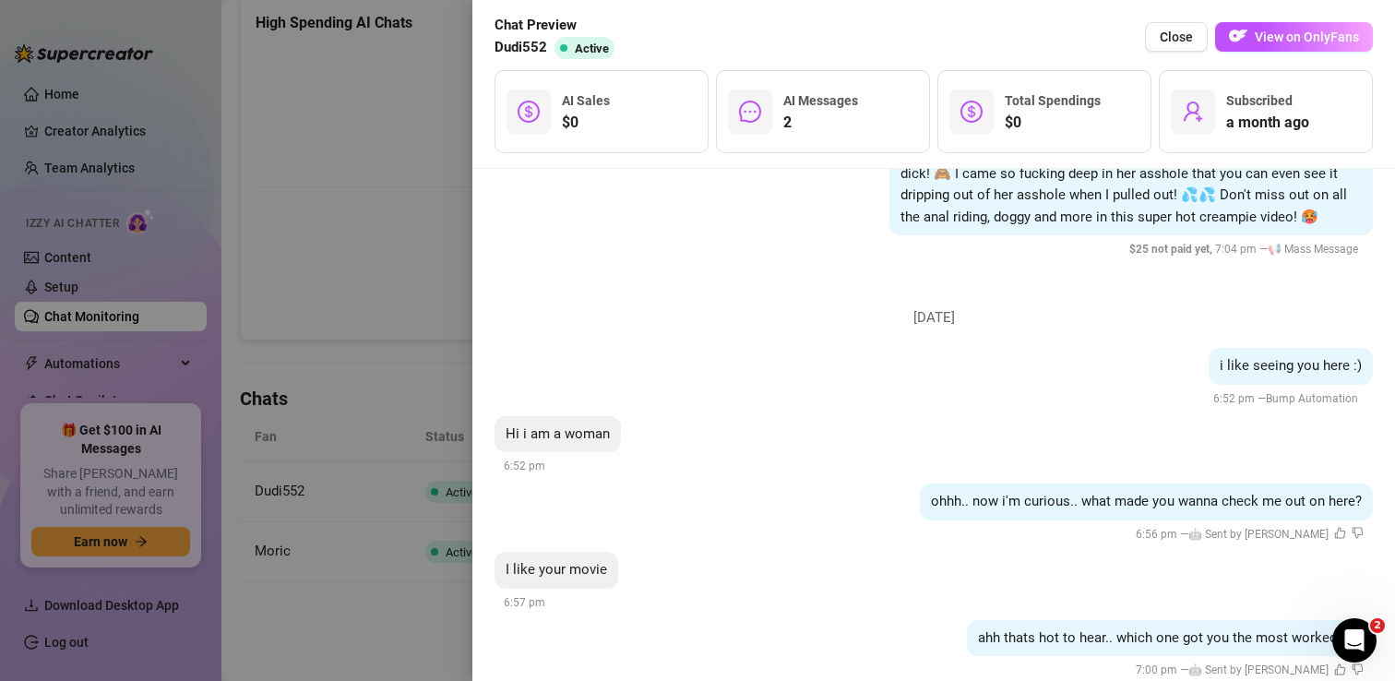
scroll to position [2885, 0]
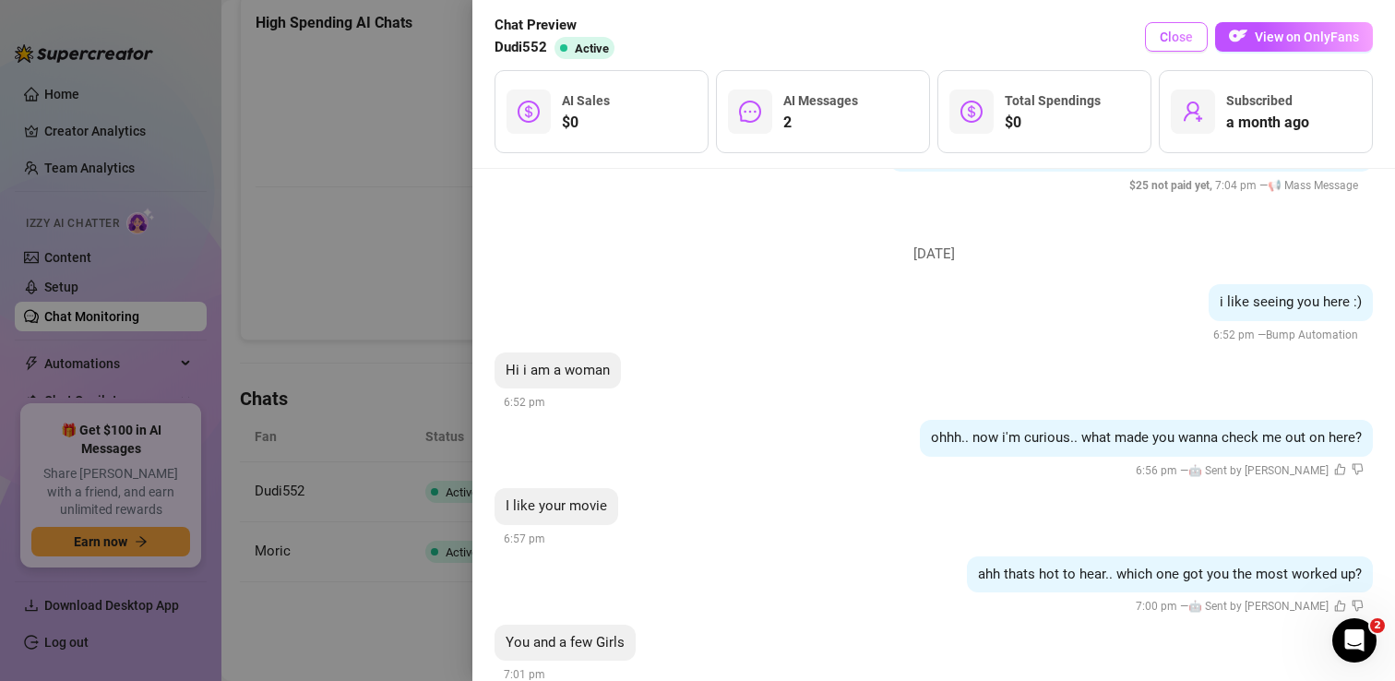
click at [1179, 38] on span "Close" at bounding box center [1176, 37] width 33 height 15
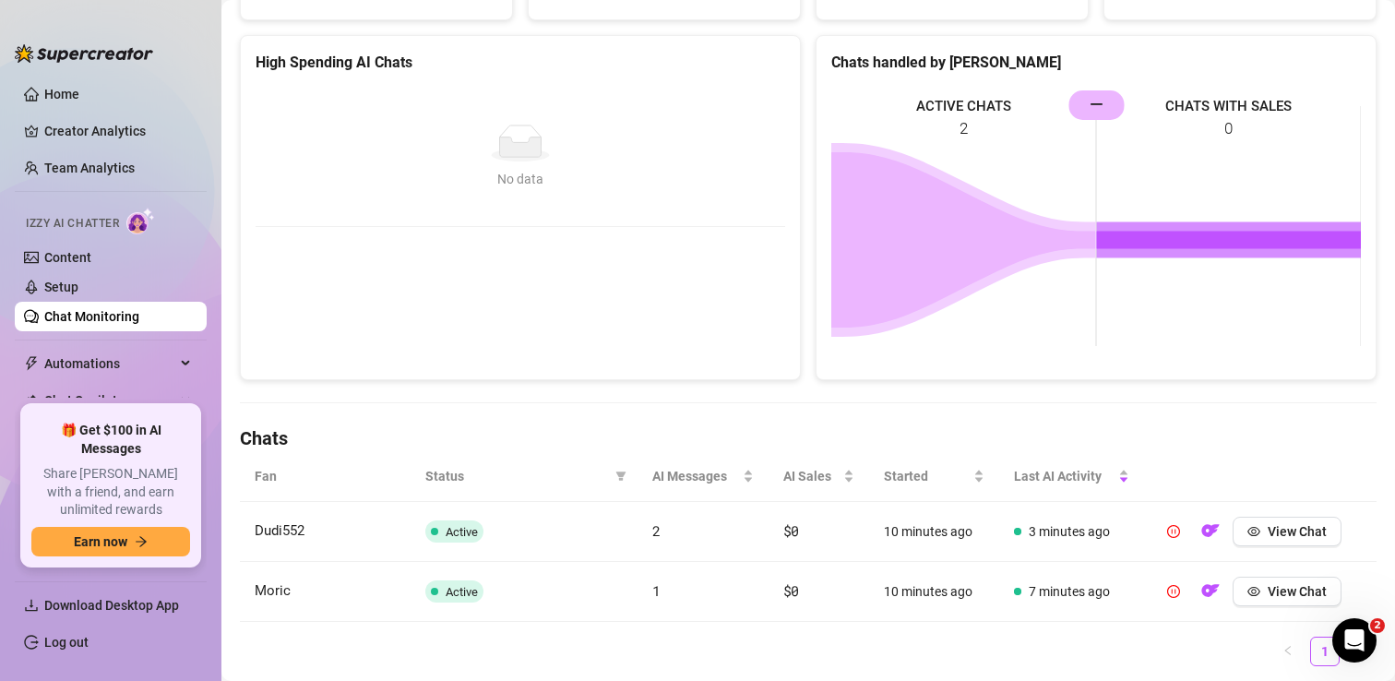
scroll to position [291, 0]
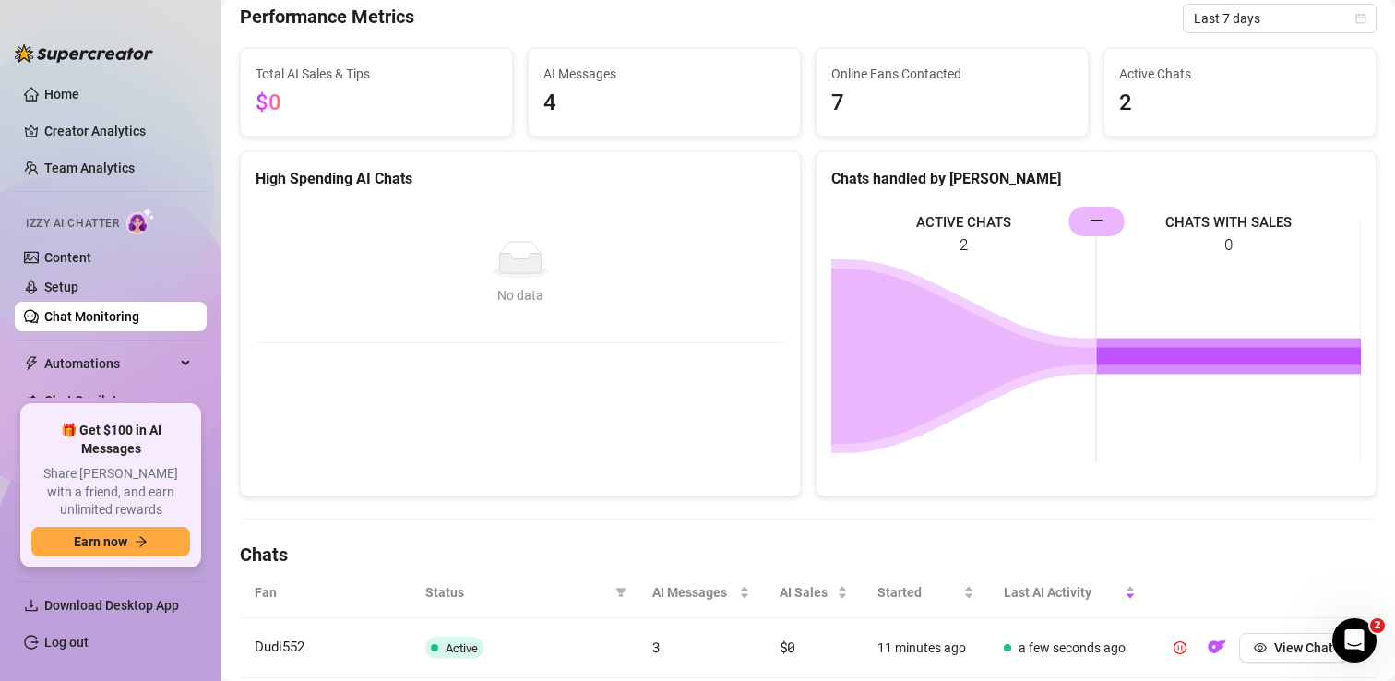
scroll to position [291, 0]
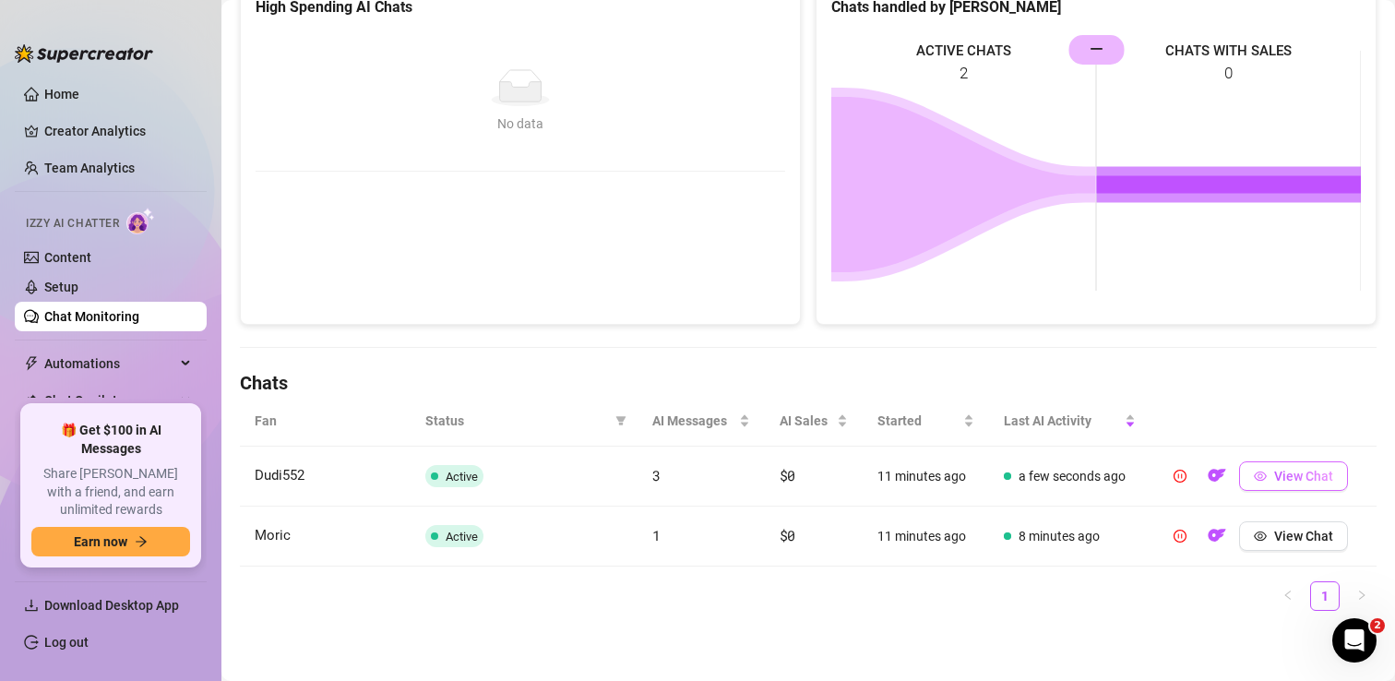
click at [1276, 472] on span "View Chat" at bounding box center [1303, 476] width 59 height 15
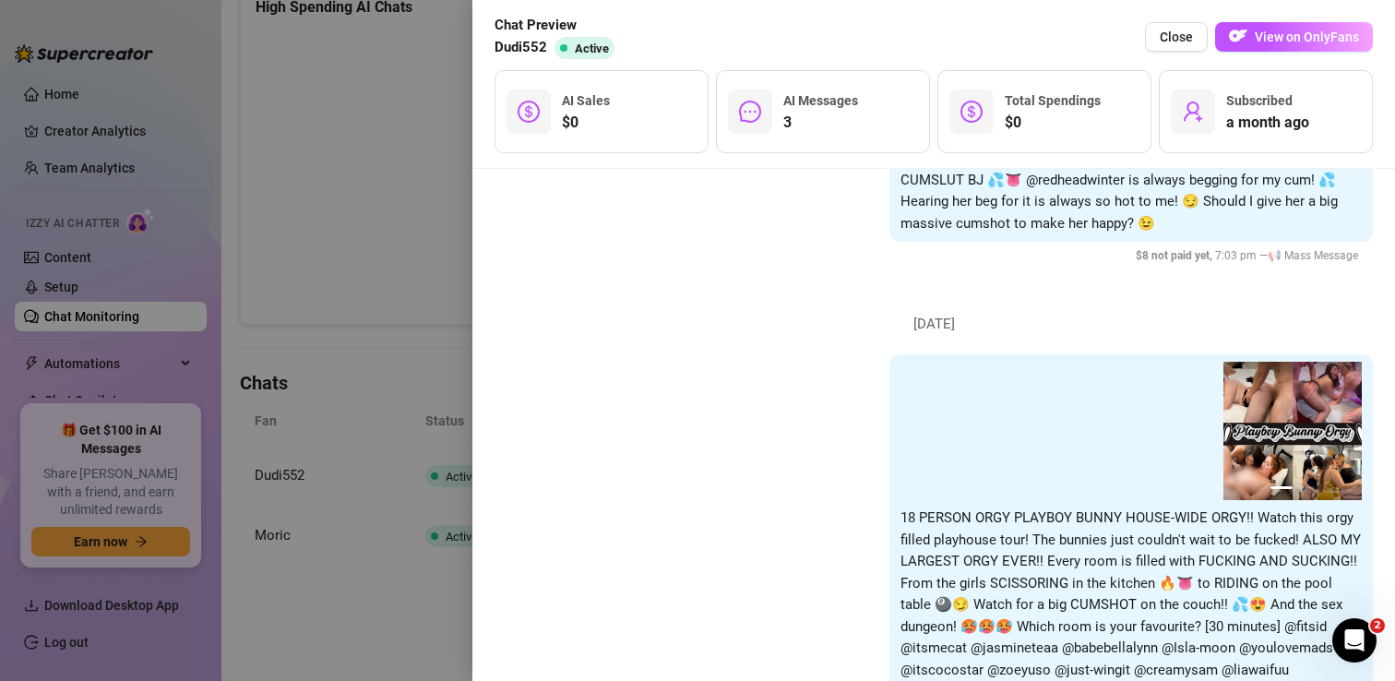
scroll to position [2953, 0]
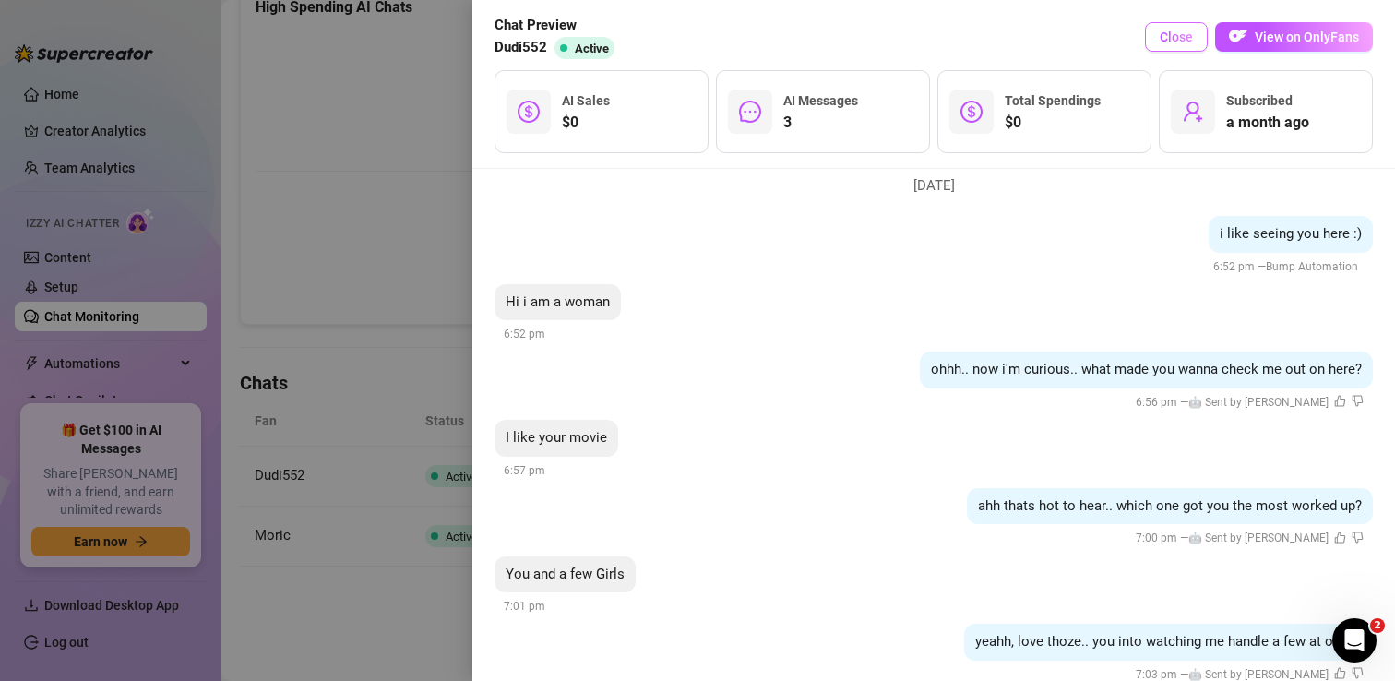
click at [1168, 42] on span "Close" at bounding box center [1176, 37] width 33 height 15
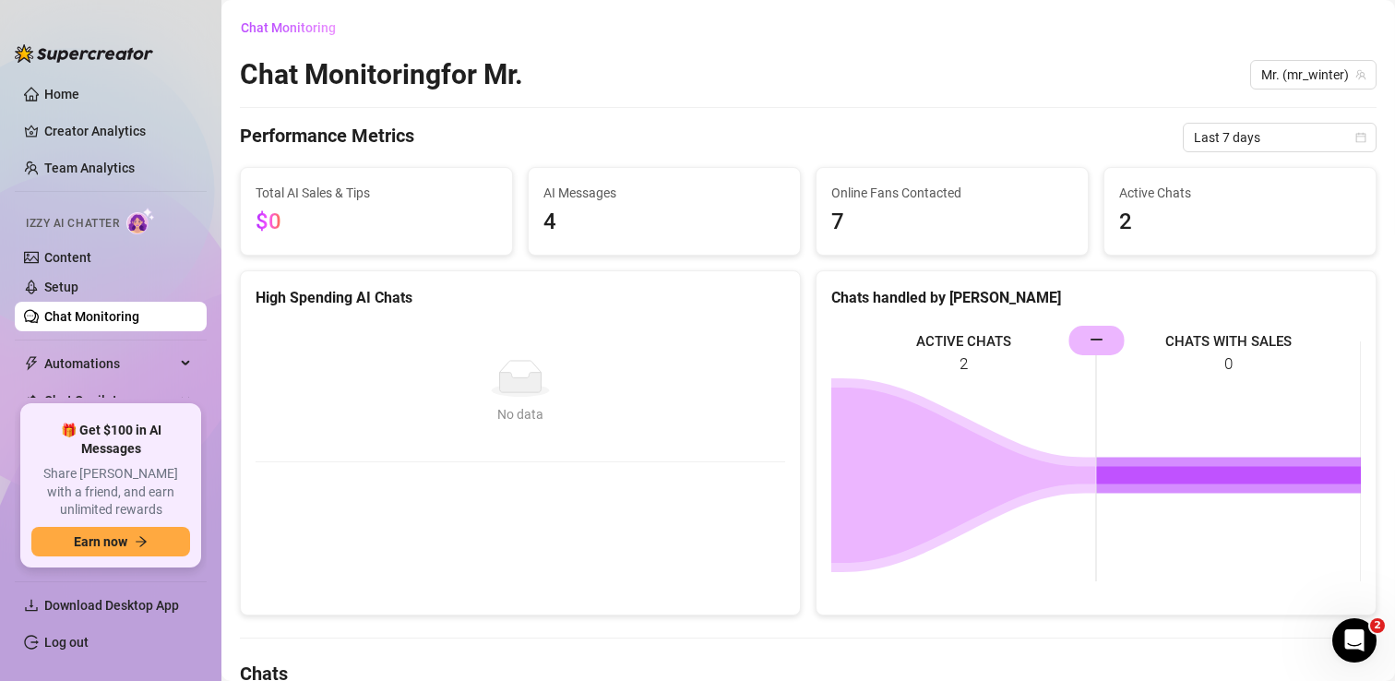
scroll to position [291, 0]
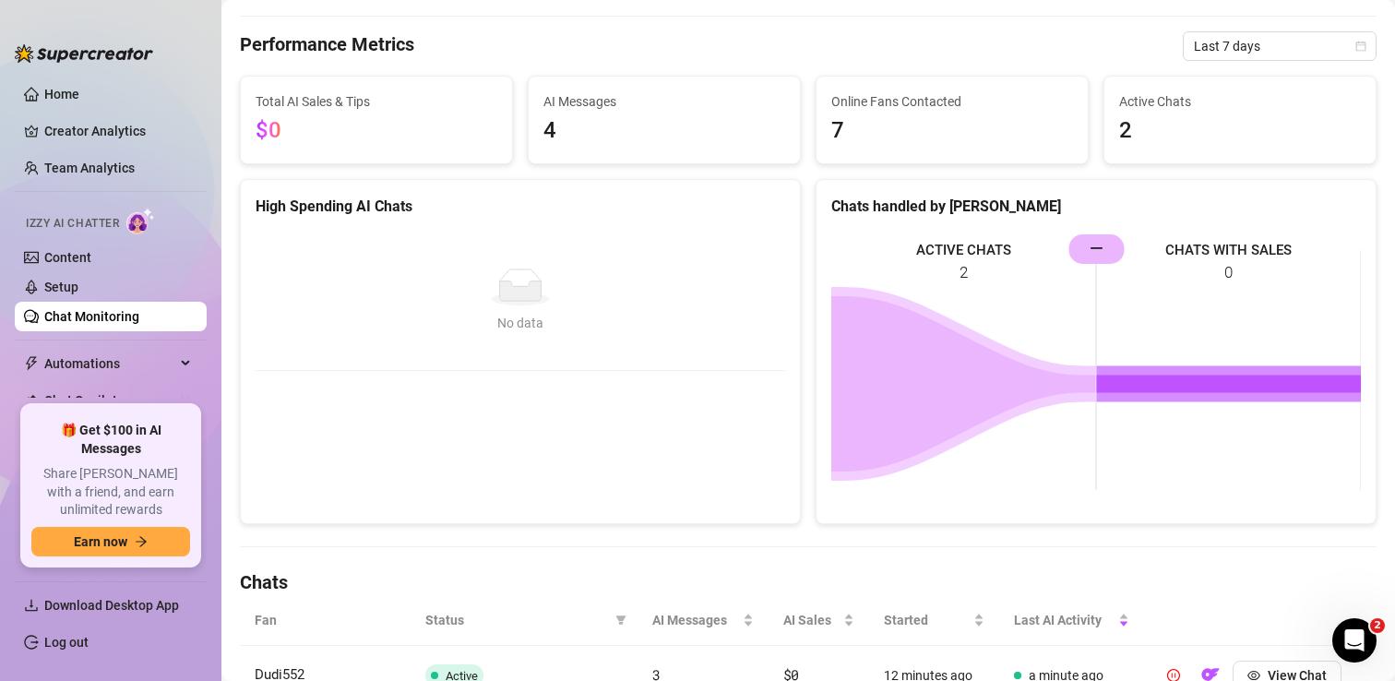
scroll to position [291, 0]
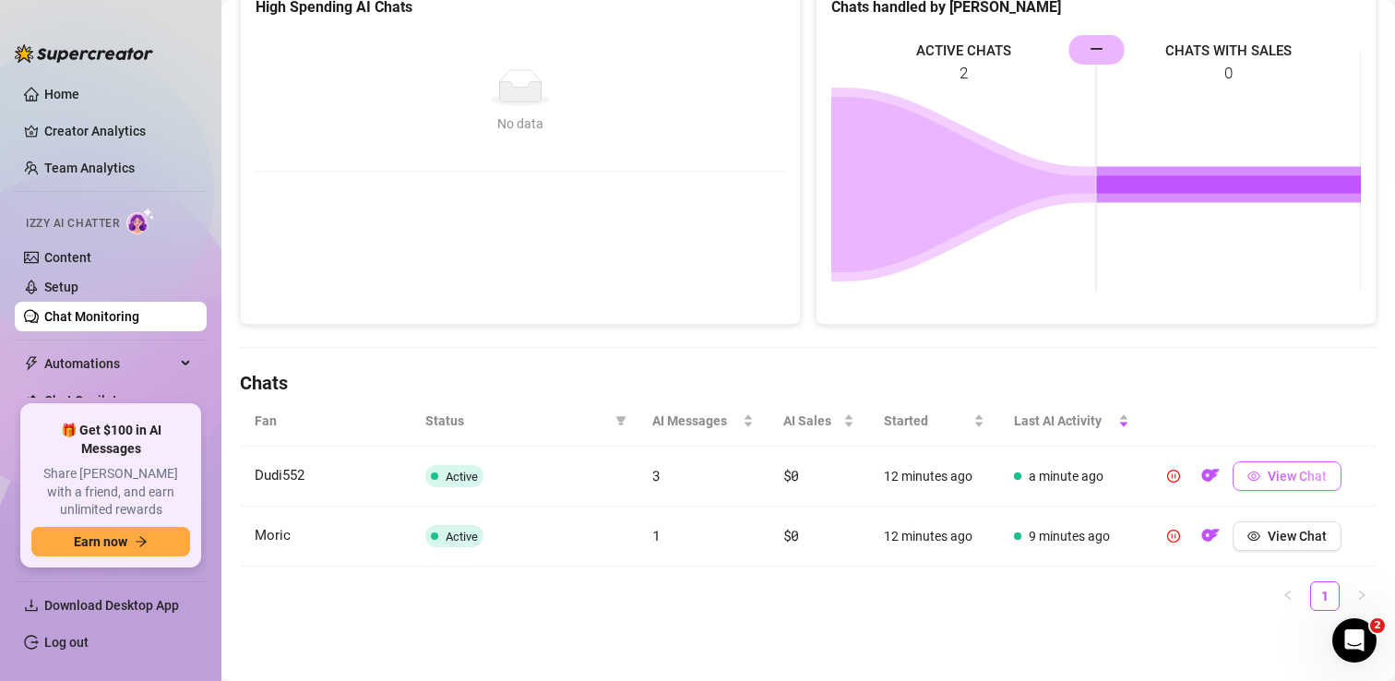
click at [1288, 474] on span "View Chat" at bounding box center [1297, 476] width 59 height 15
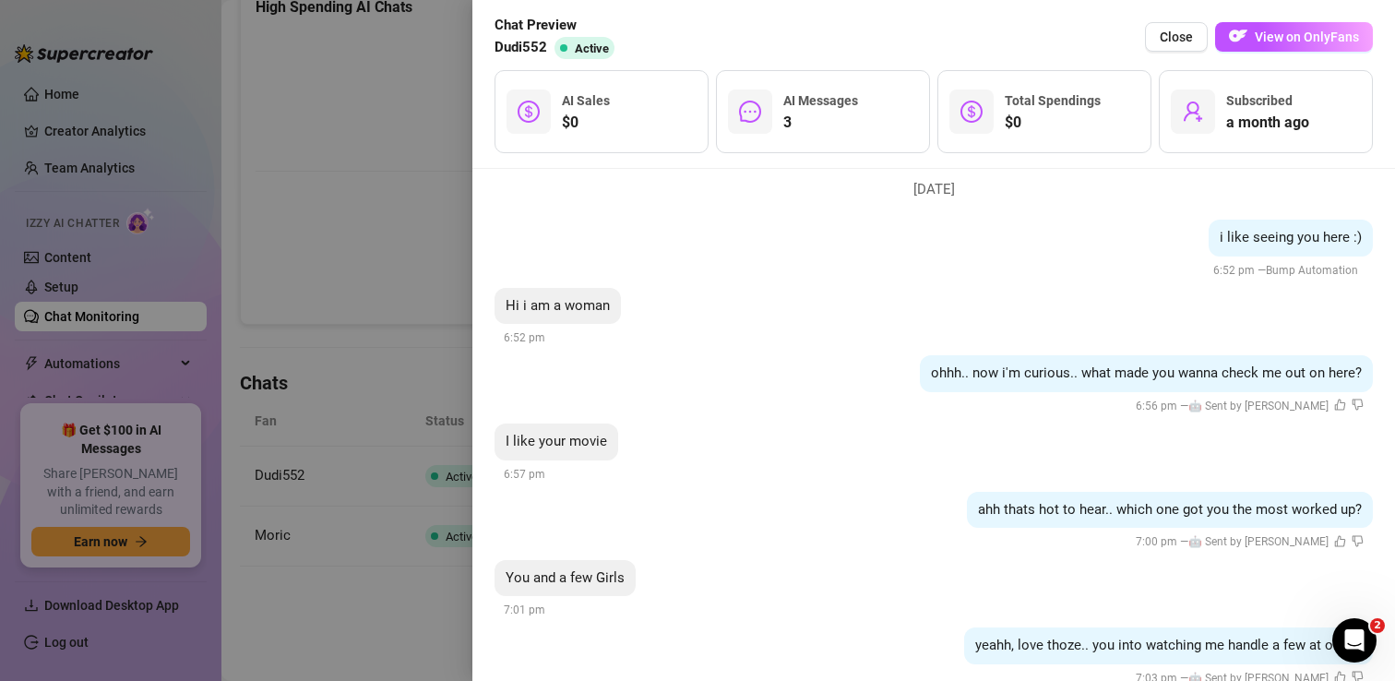
scroll to position [3020, 0]
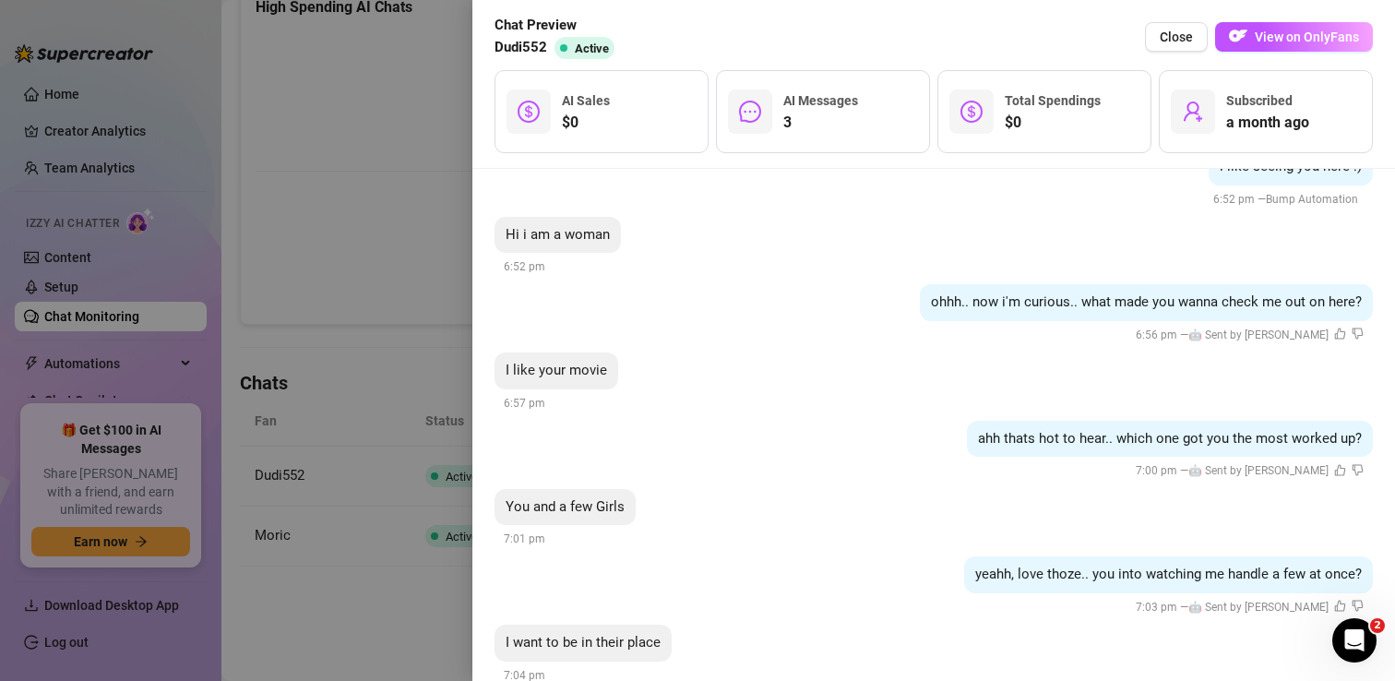
click at [440, 587] on div at bounding box center [697, 340] width 1395 height 681
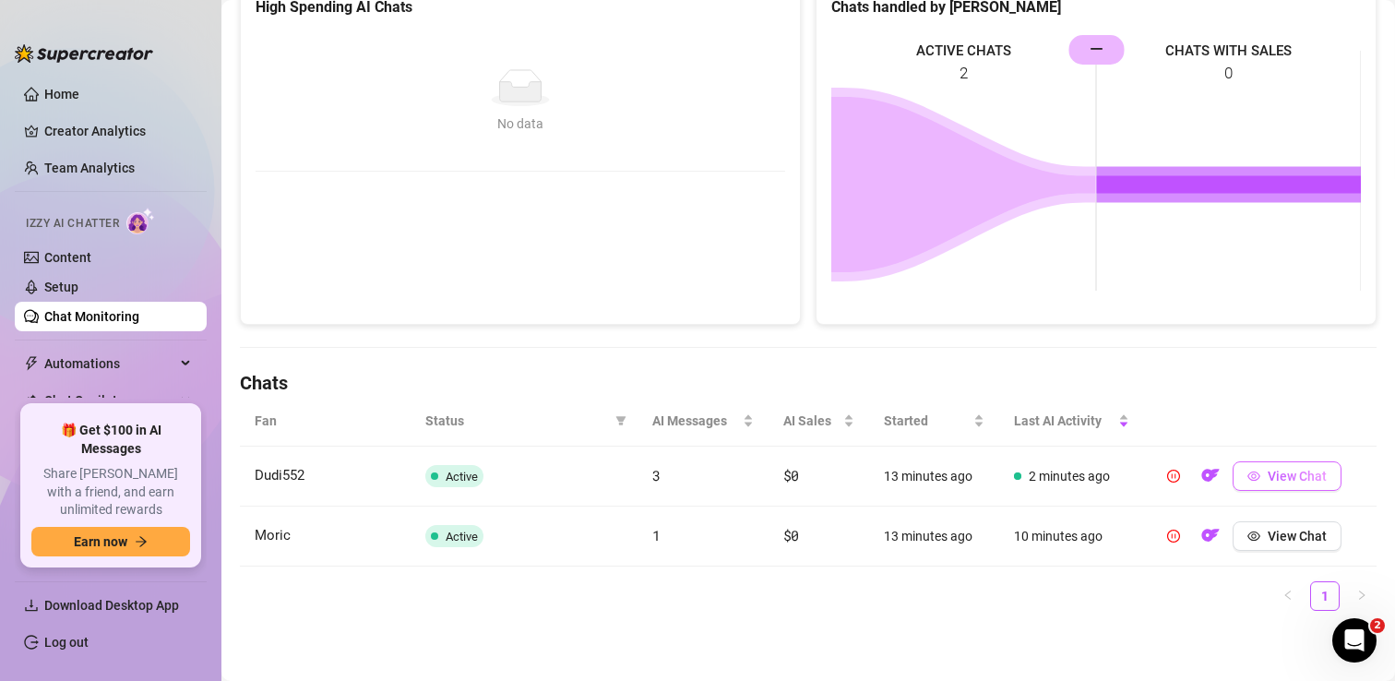
click at [1253, 467] on button "View Chat" at bounding box center [1287, 476] width 109 height 30
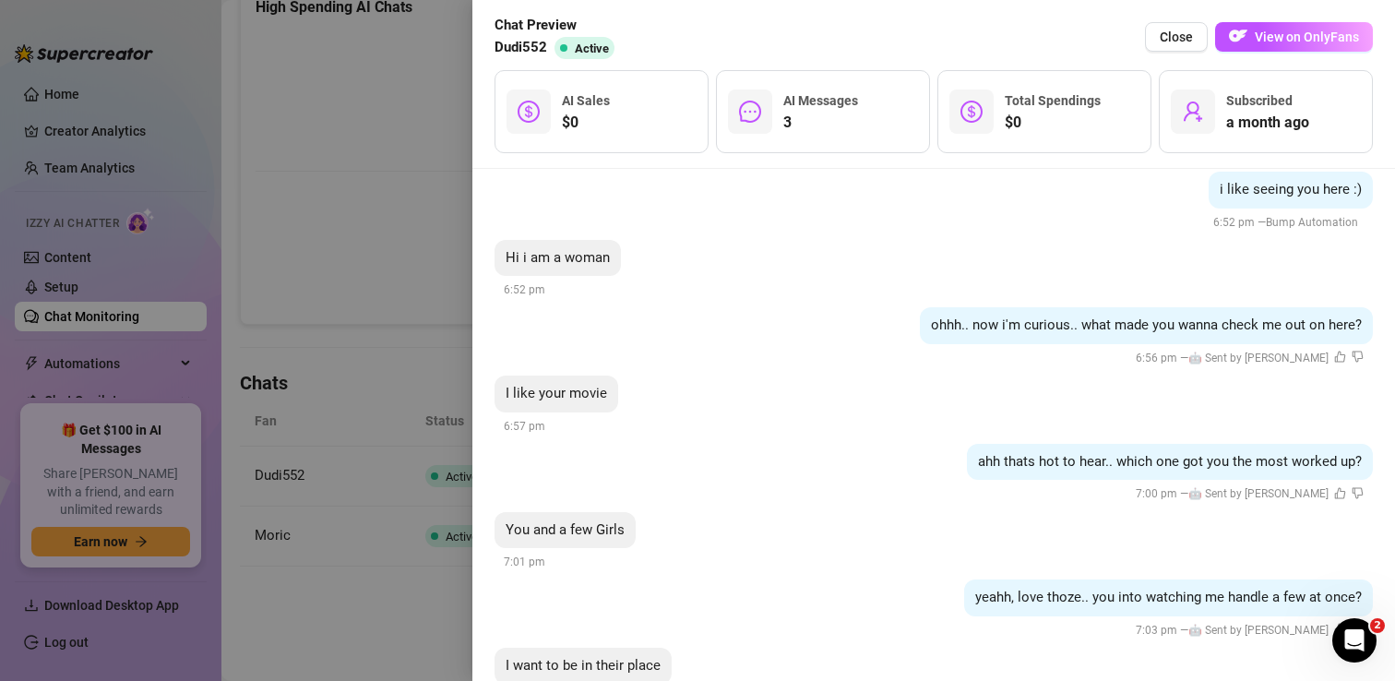
scroll to position [3020, 0]
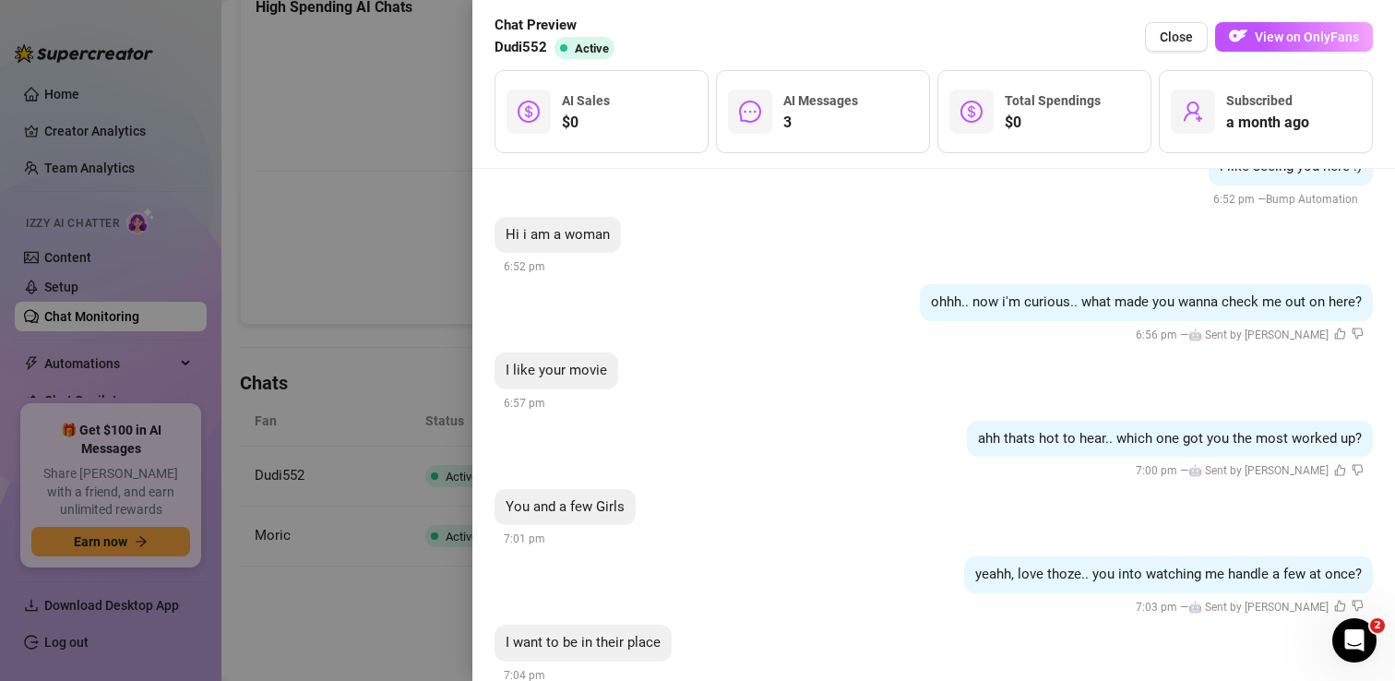
click at [343, 625] on div at bounding box center [697, 340] width 1395 height 681
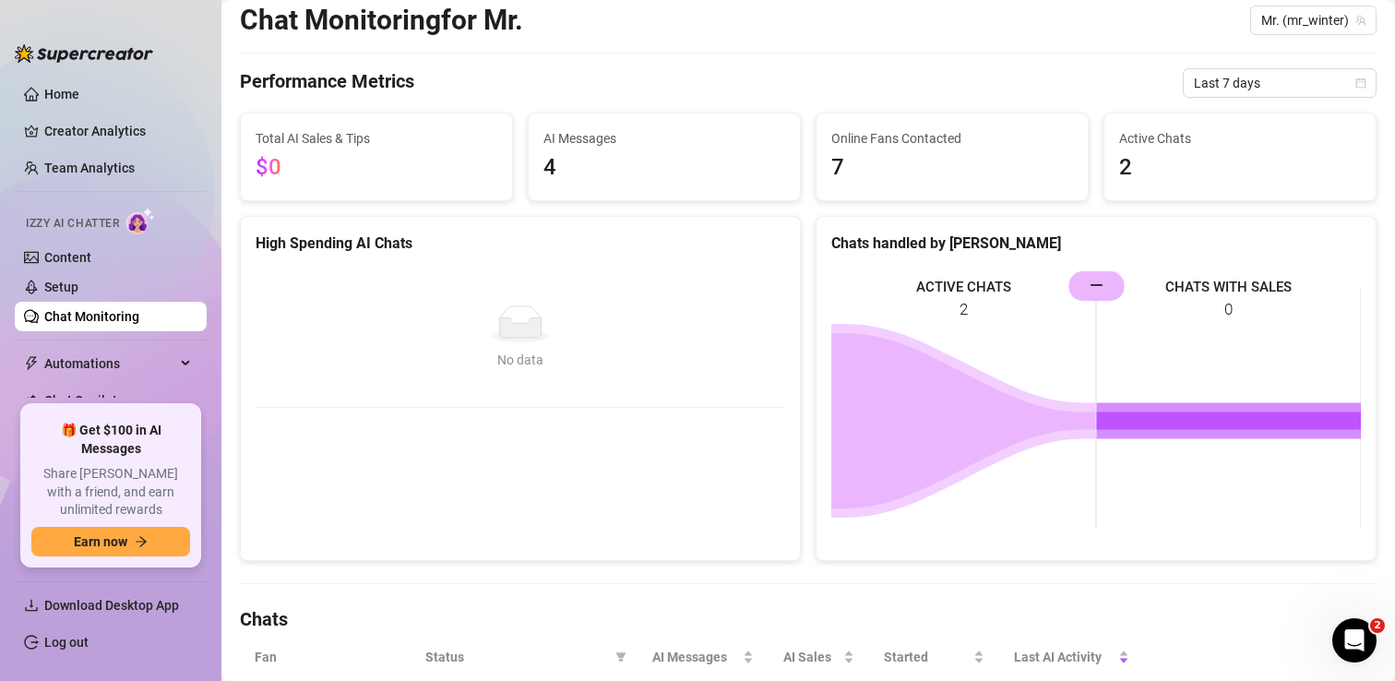
scroll to position [0, 0]
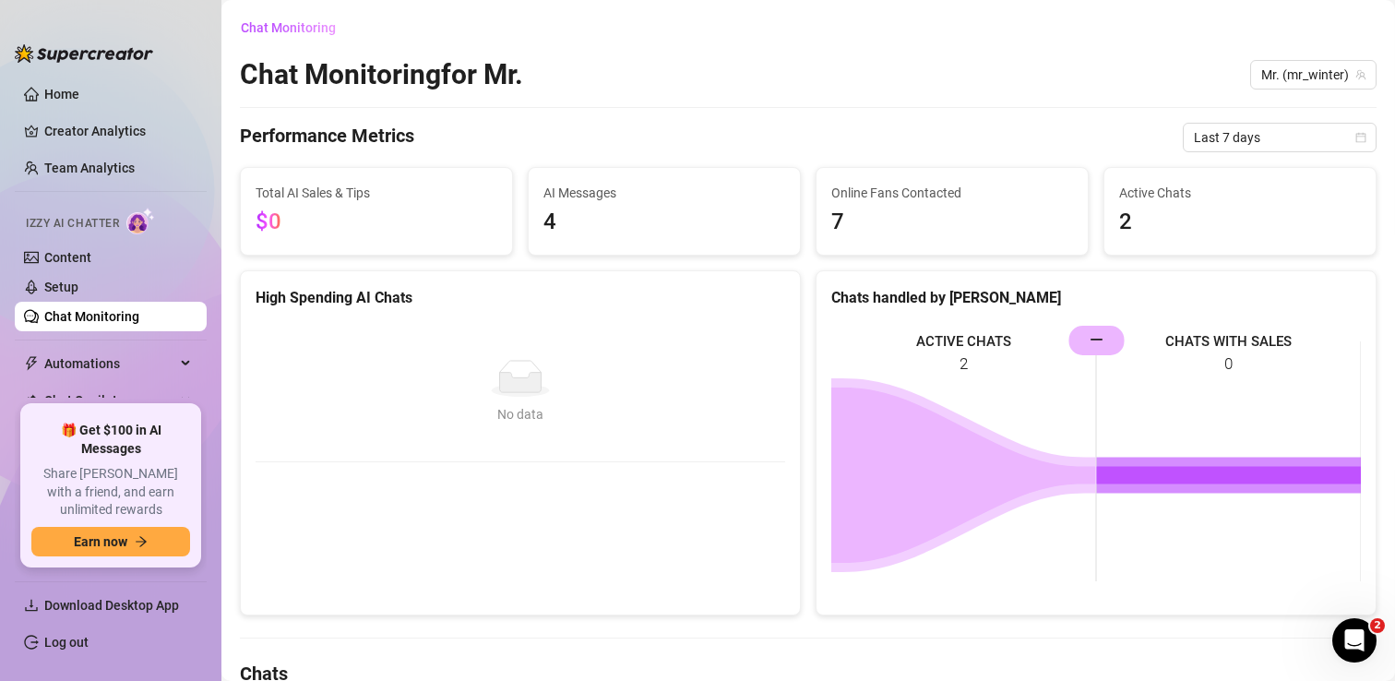
click at [599, 222] on span "4" at bounding box center [664, 222] width 242 height 35
click at [139, 222] on img at bounding box center [140, 221] width 29 height 27
click at [82, 253] on link "Content" at bounding box center [67, 257] width 47 height 15
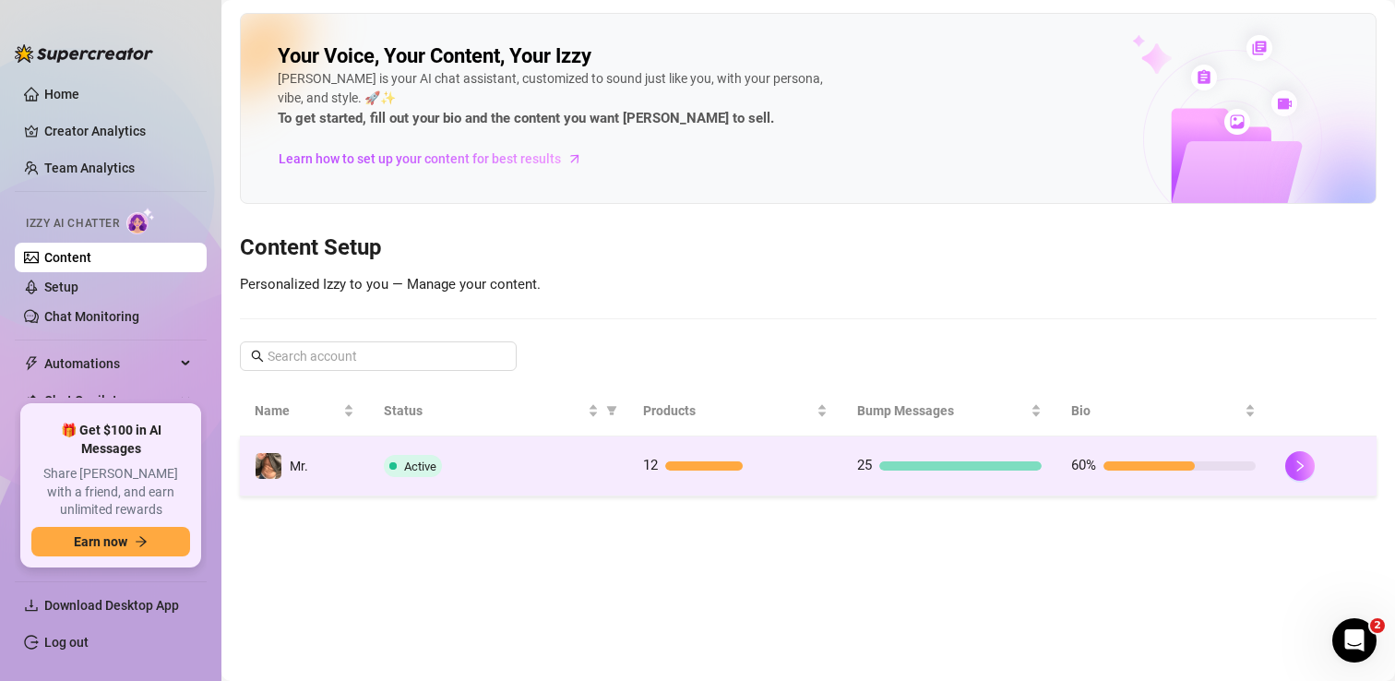
click at [506, 462] on div "Active" at bounding box center [499, 466] width 230 height 22
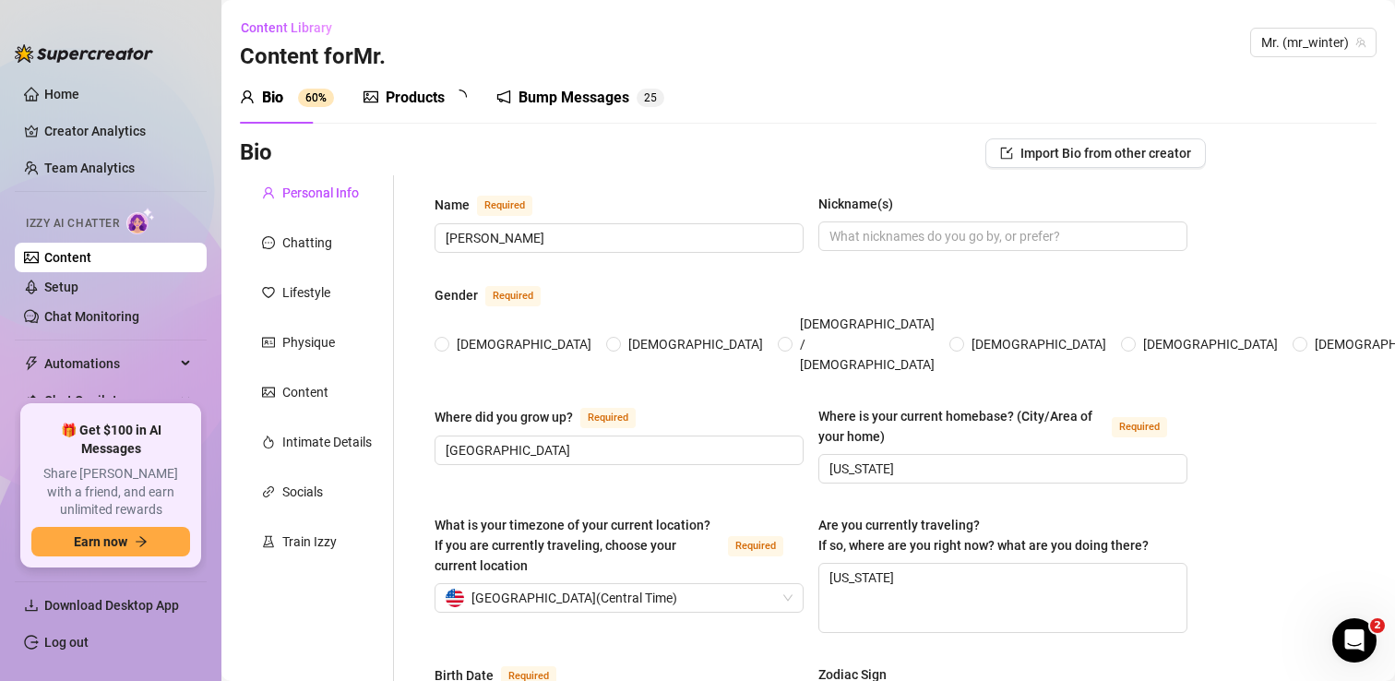
radio input "true"
type input "[DATE]"
click at [451, 108] on div "Products 1 2" at bounding box center [421, 98] width 116 height 22
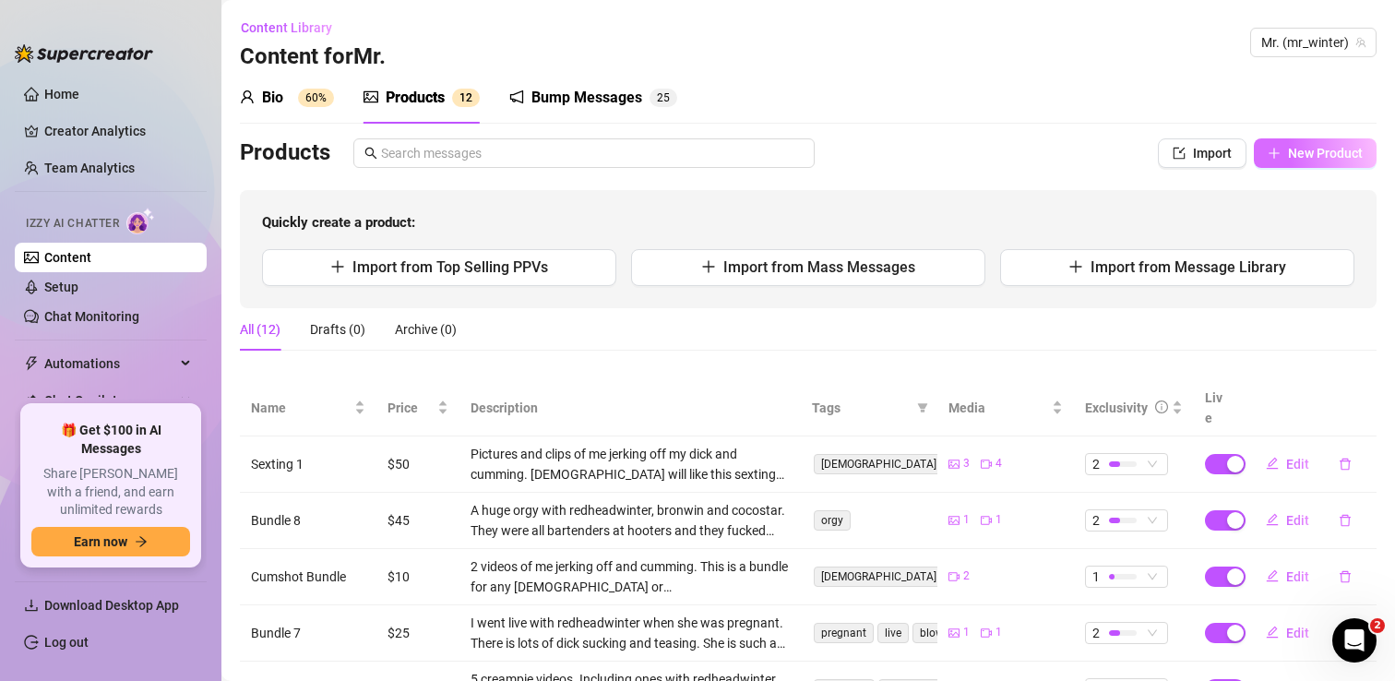
click at [1306, 160] on span "New Product" at bounding box center [1325, 153] width 75 height 15
type textarea "Type your message here..."
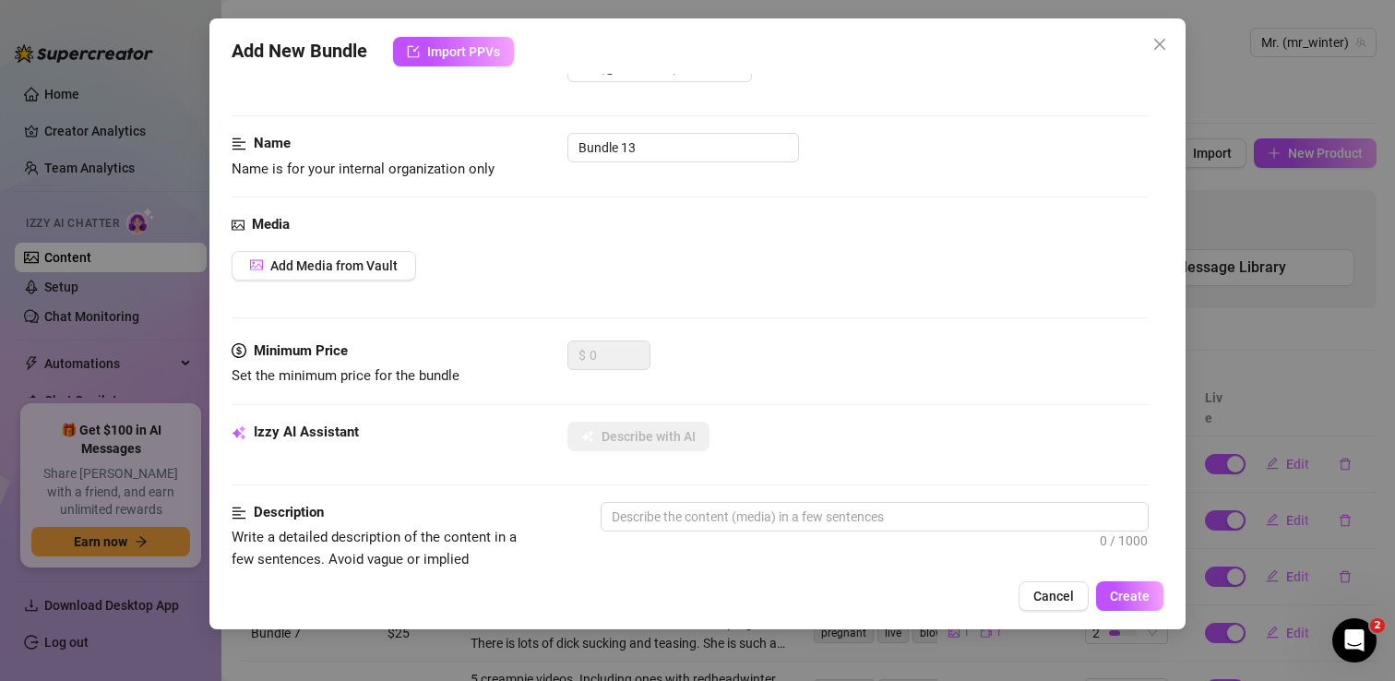
scroll to position [74, 0]
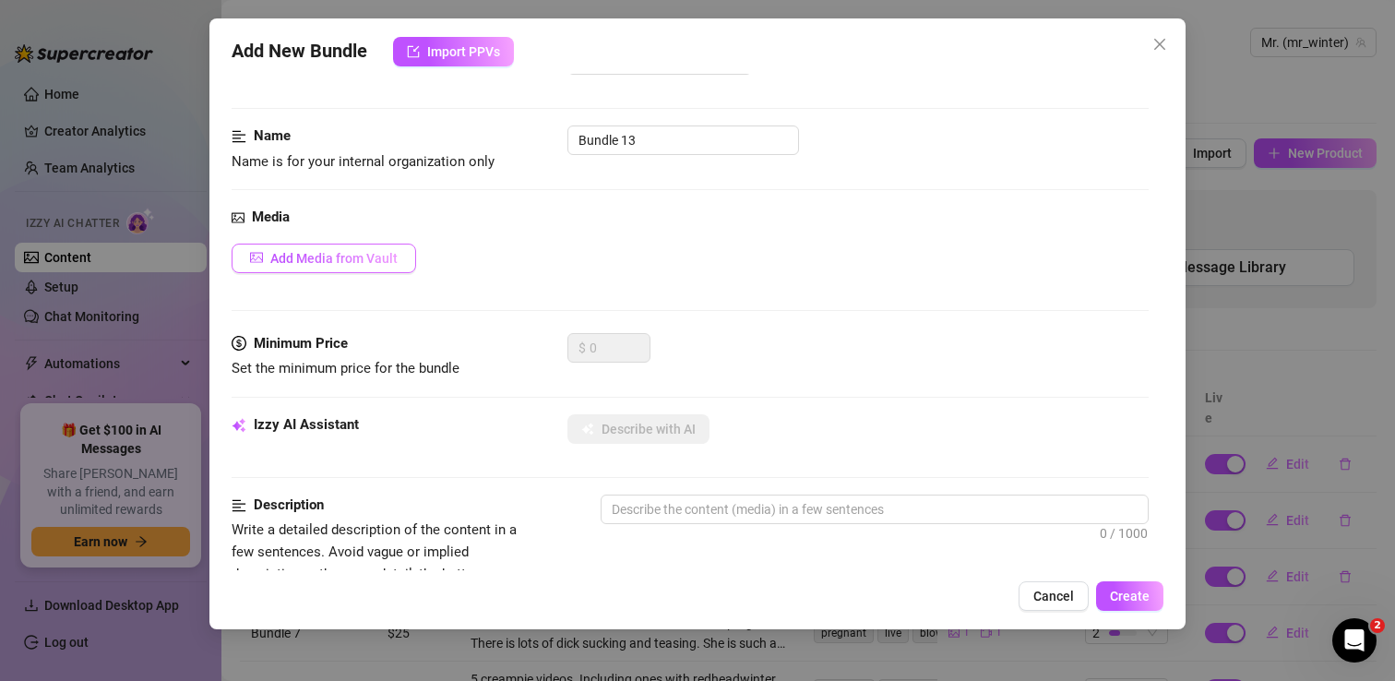
click at [362, 264] on span "Add Media from Vault" at bounding box center [333, 258] width 127 height 15
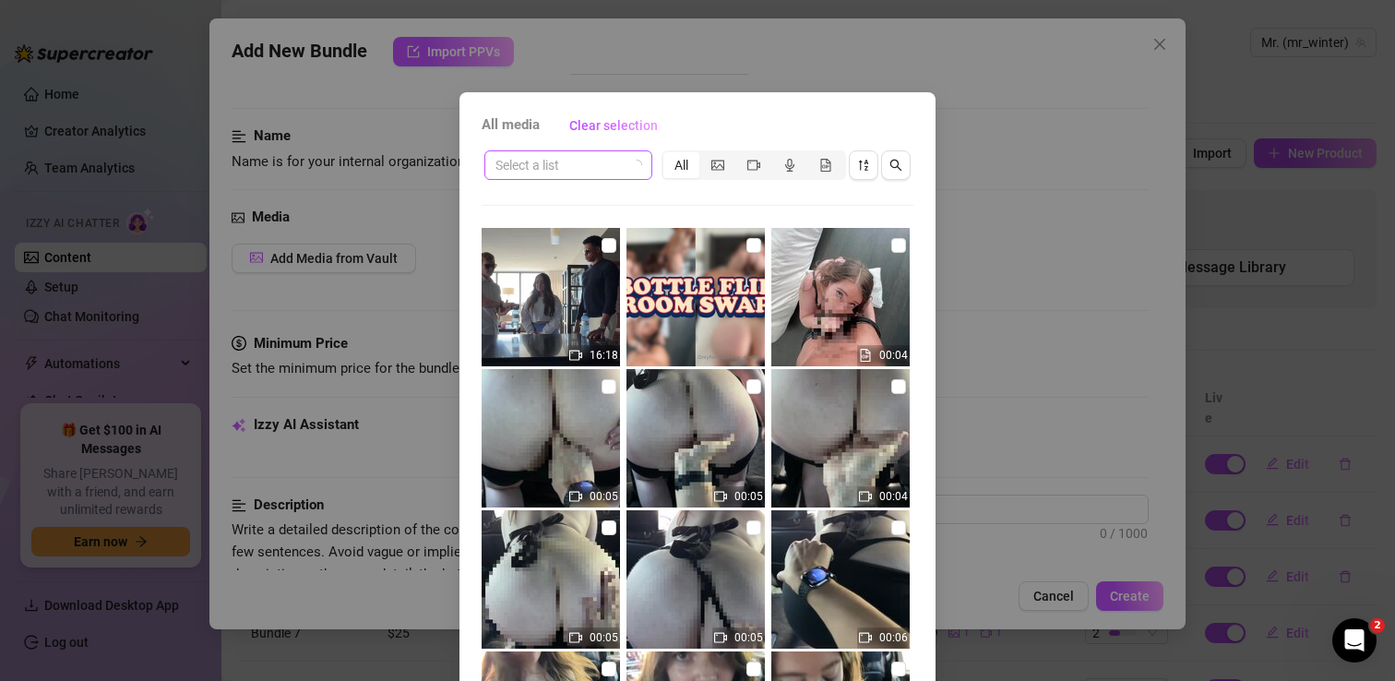
click at [616, 167] on input "search" at bounding box center [559, 165] width 129 height 28
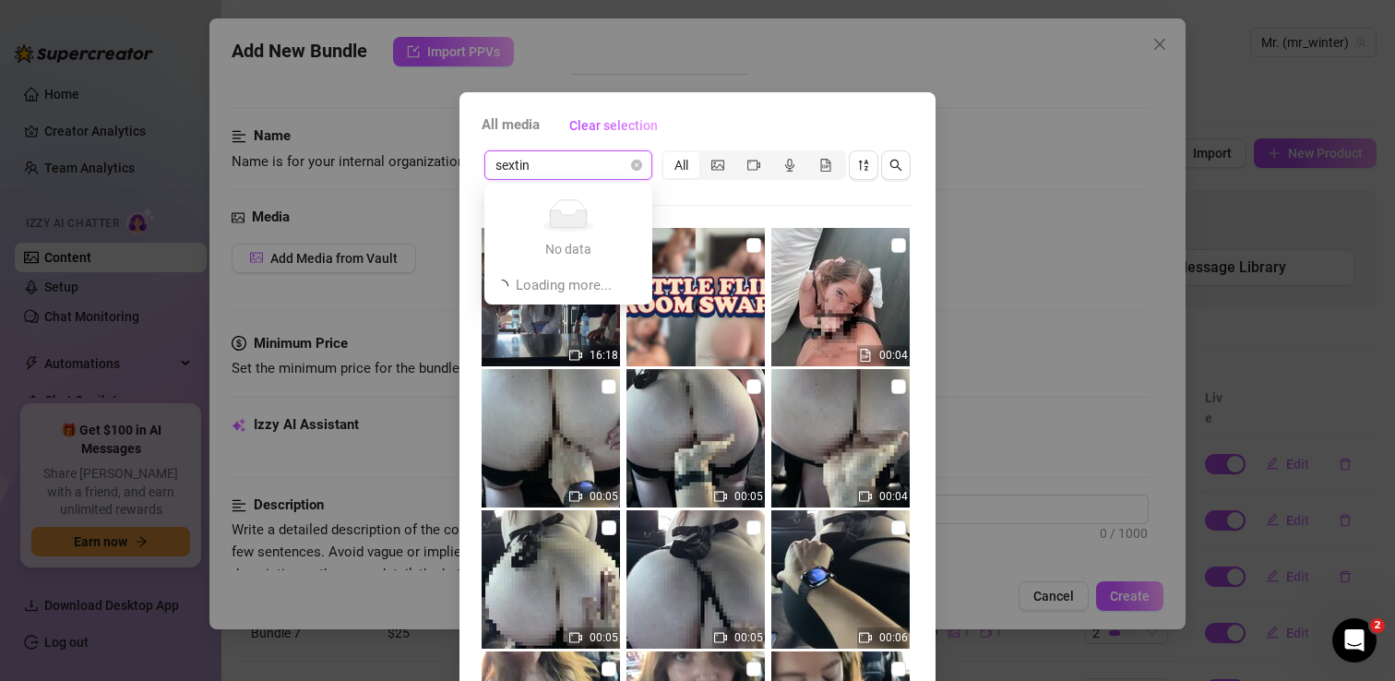
type input "sexting"
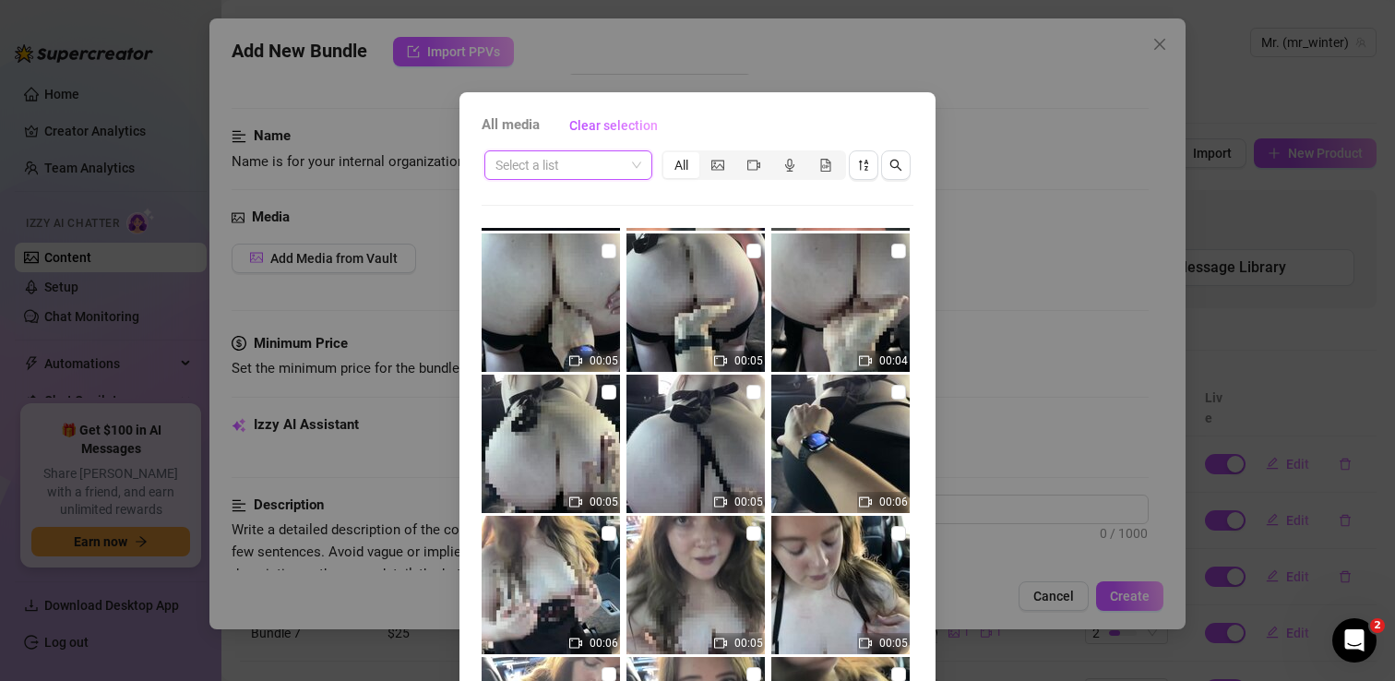
scroll to position [0, 0]
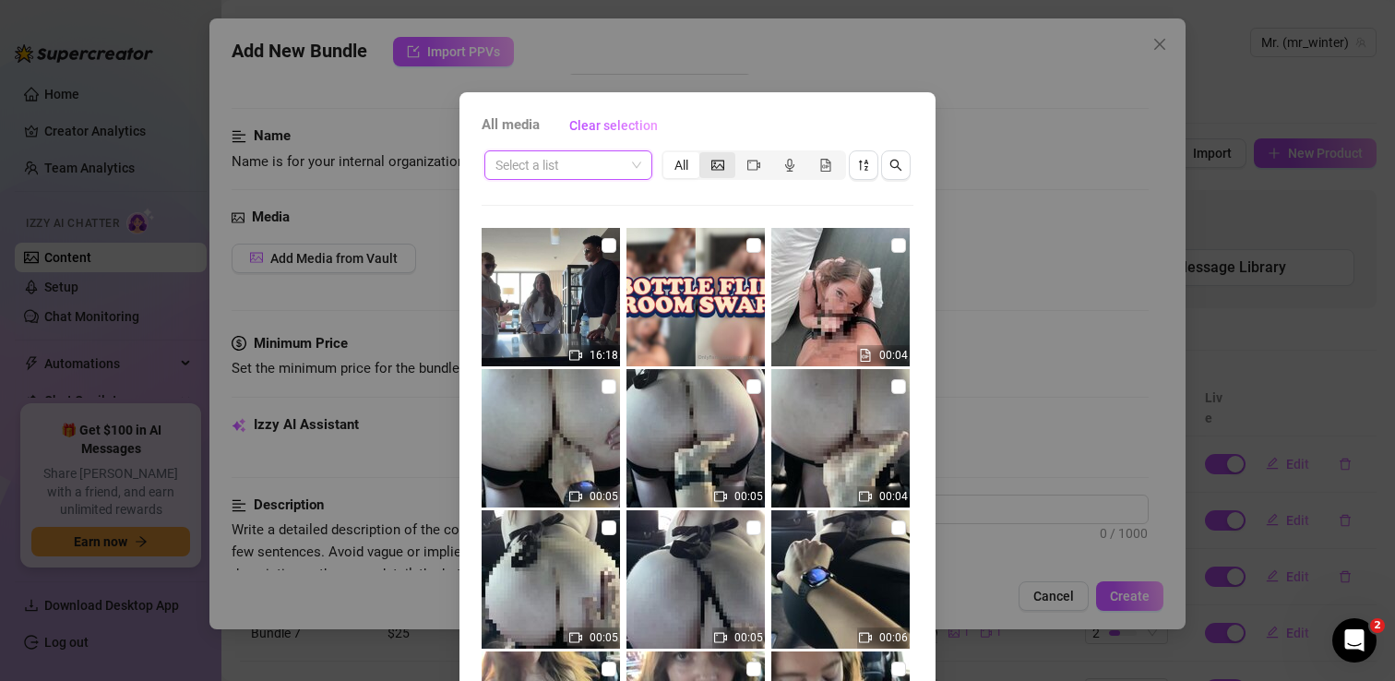
click at [720, 173] on div "segmented control" at bounding box center [717, 165] width 36 height 26
click at [704, 155] on input "segmented control" at bounding box center [704, 155] width 0 height 0
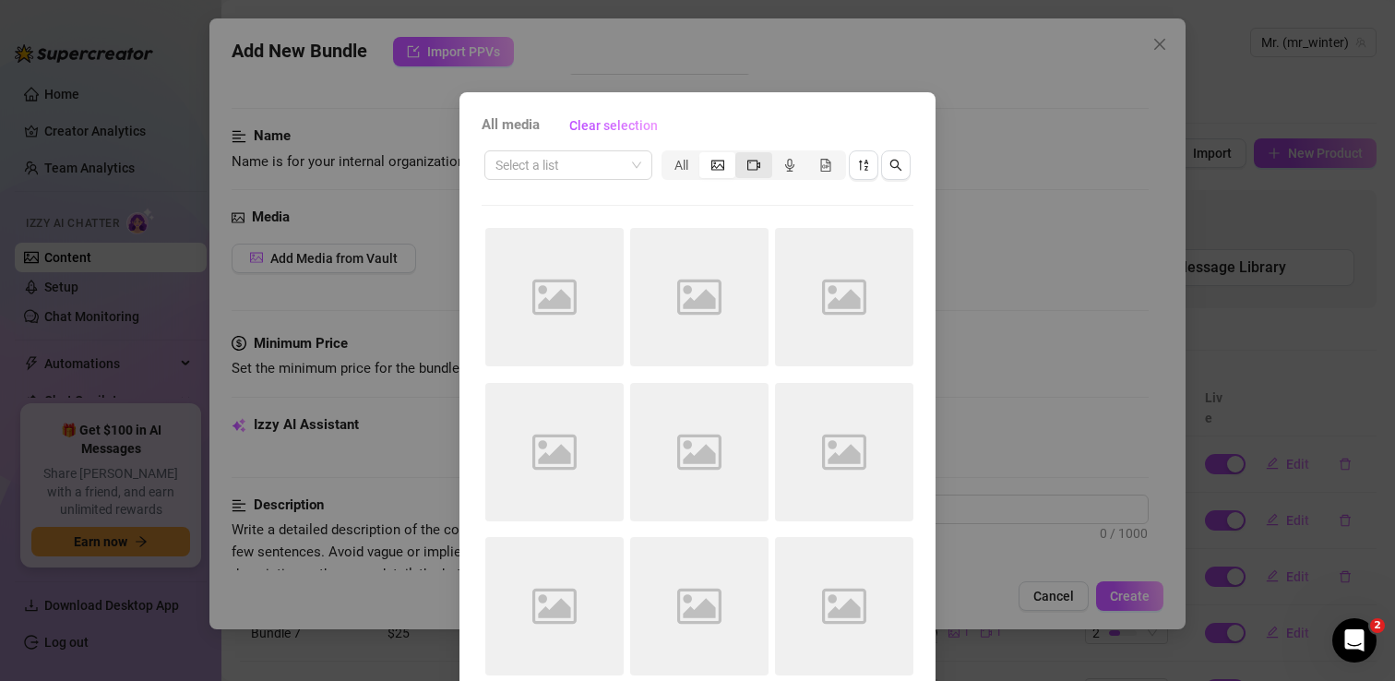
click at [758, 171] on span "segmented control" at bounding box center [753, 165] width 13 height 15
click at [740, 155] on input "segmented control" at bounding box center [740, 155] width 0 height 0
click at [977, 101] on div "All media Clear selection Select a list All Image placeholder Image placeholder…" at bounding box center [697, 340] width 1395 height 681
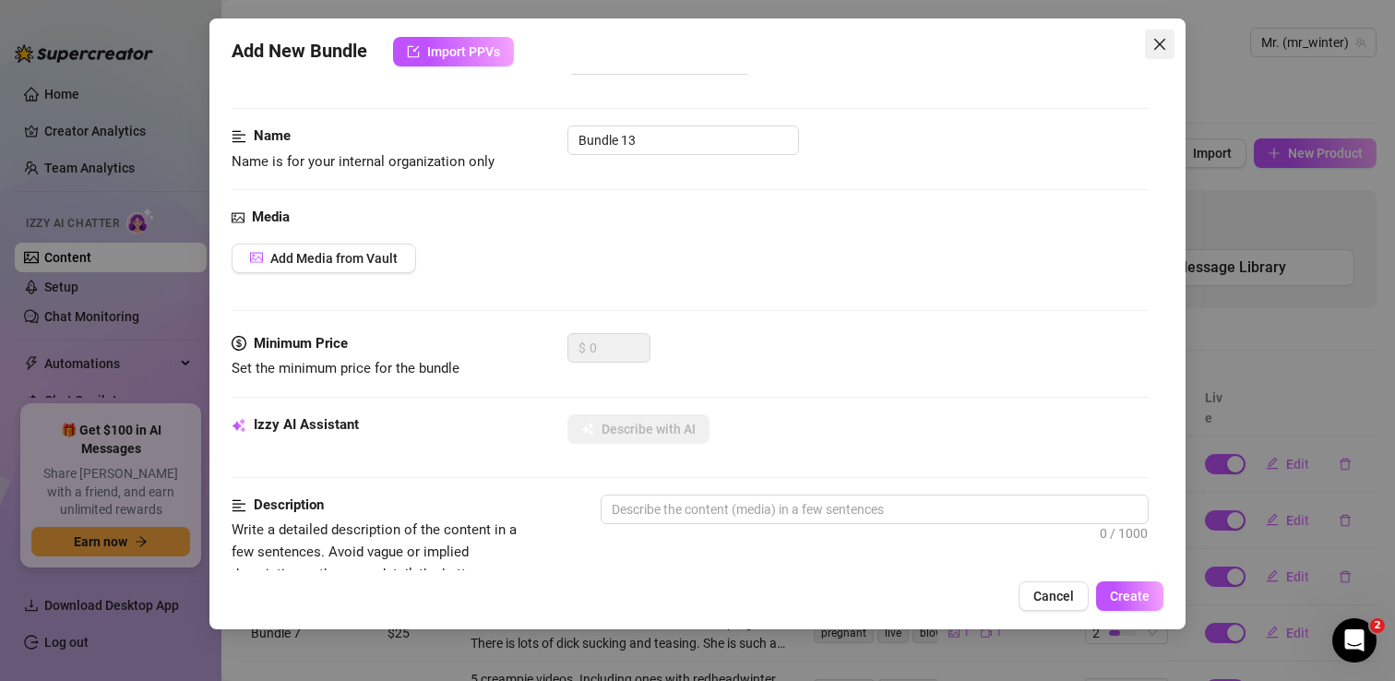
click at [1155, 47] on icon "close" at bounding box center [1159, 44] width 11 height 11
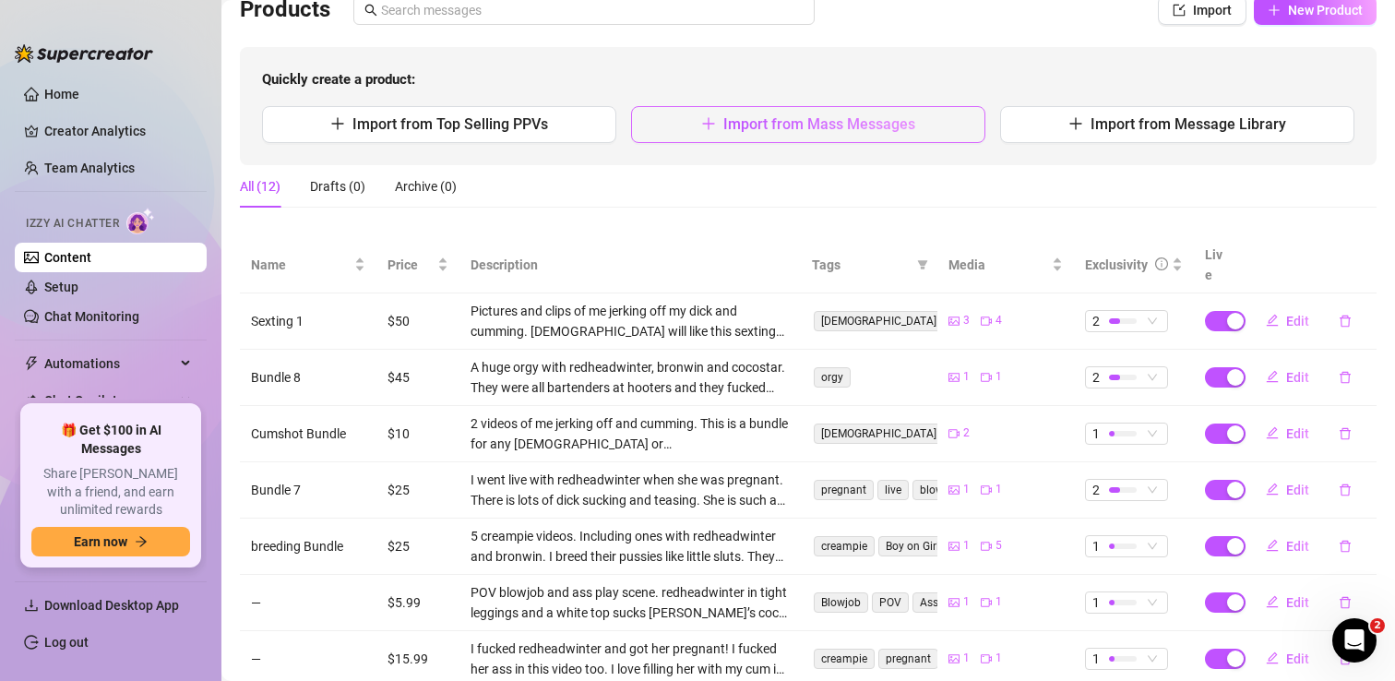
scroll to position [279, 0]
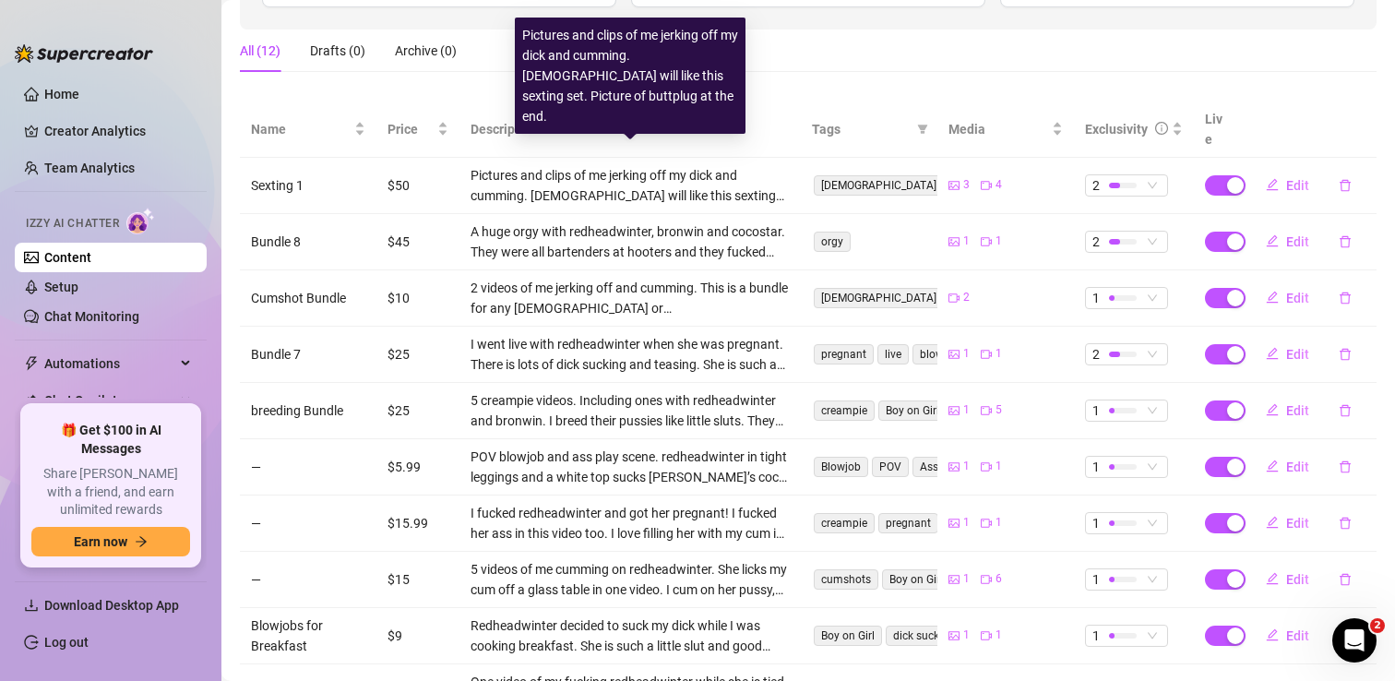
click at [553, 180] on div "Pictures and clips of me jerking off my dick and cumming. [DEMOGRAPHIC_DATA] wi…" at bounding box center [629, 185] width 319 height 41
click at [757, 165] on div "Pictures and clips of me jerking off my dick and cumming. [DEMOGRAPHIC_DATA] wi…" at bounding box center [629, 185] width 319 height 41
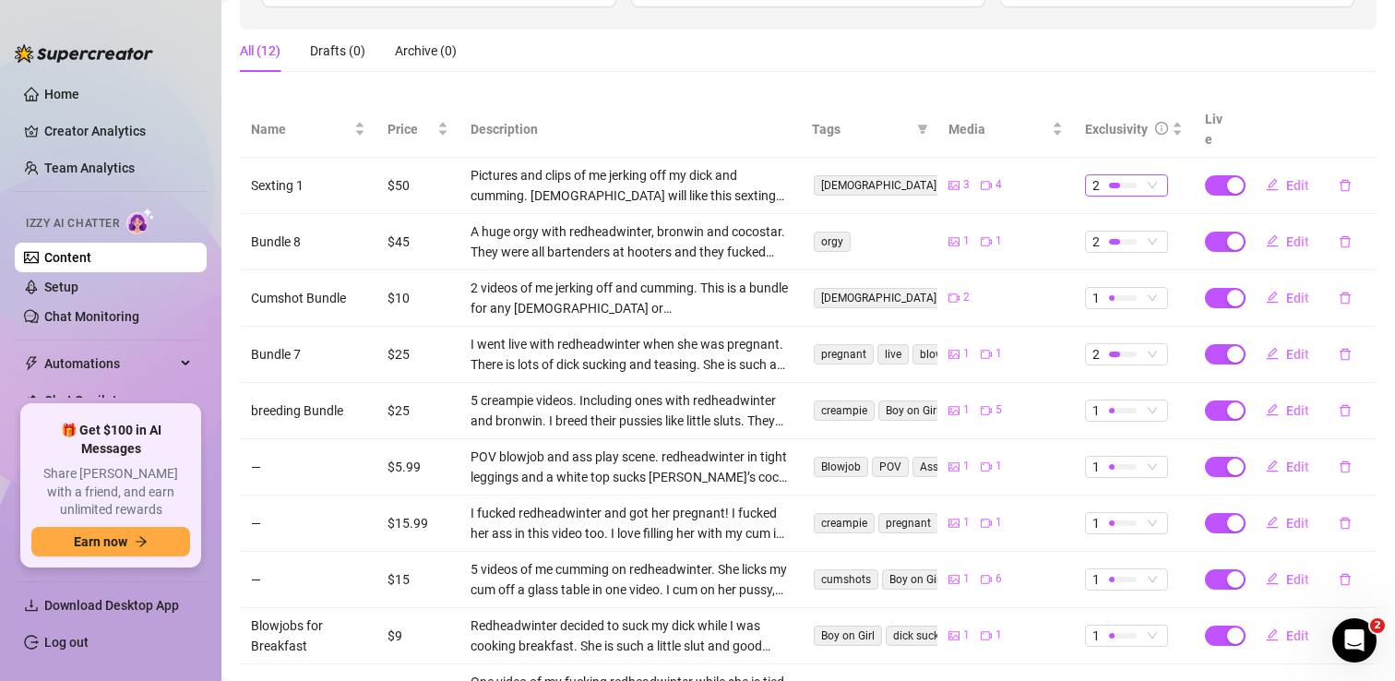
click at [1162, 174] on div "2" at bounding box center [1126, 185] width 83 height 22
click at [1054, 185] on td "3 4" at bounding box center [1005, 186] width 137 height 56
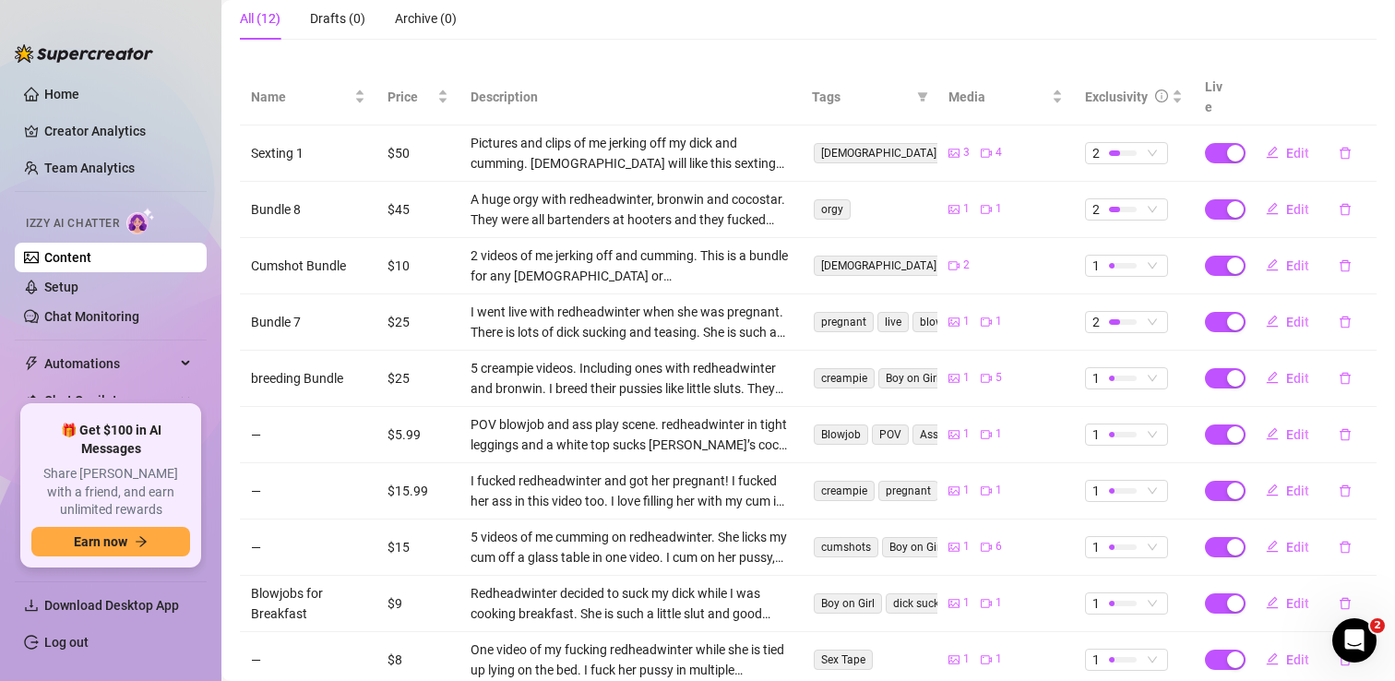
scroll to position [310, 0]
click at [91, 316] on link "Chat Monitoring" at bounding box center [91, 316] width 95 height 15
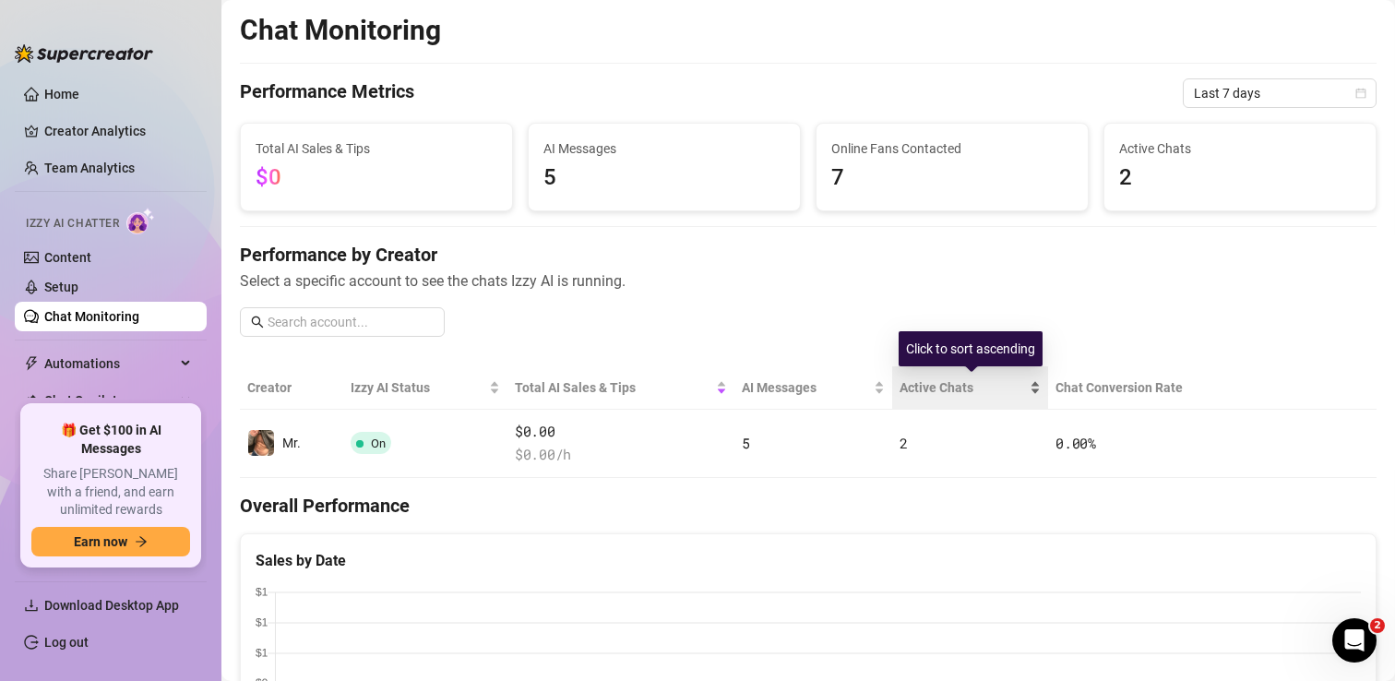
click at [934, 398] on div "Active Chats" at bounding box center [969, 387] width 141 height 20
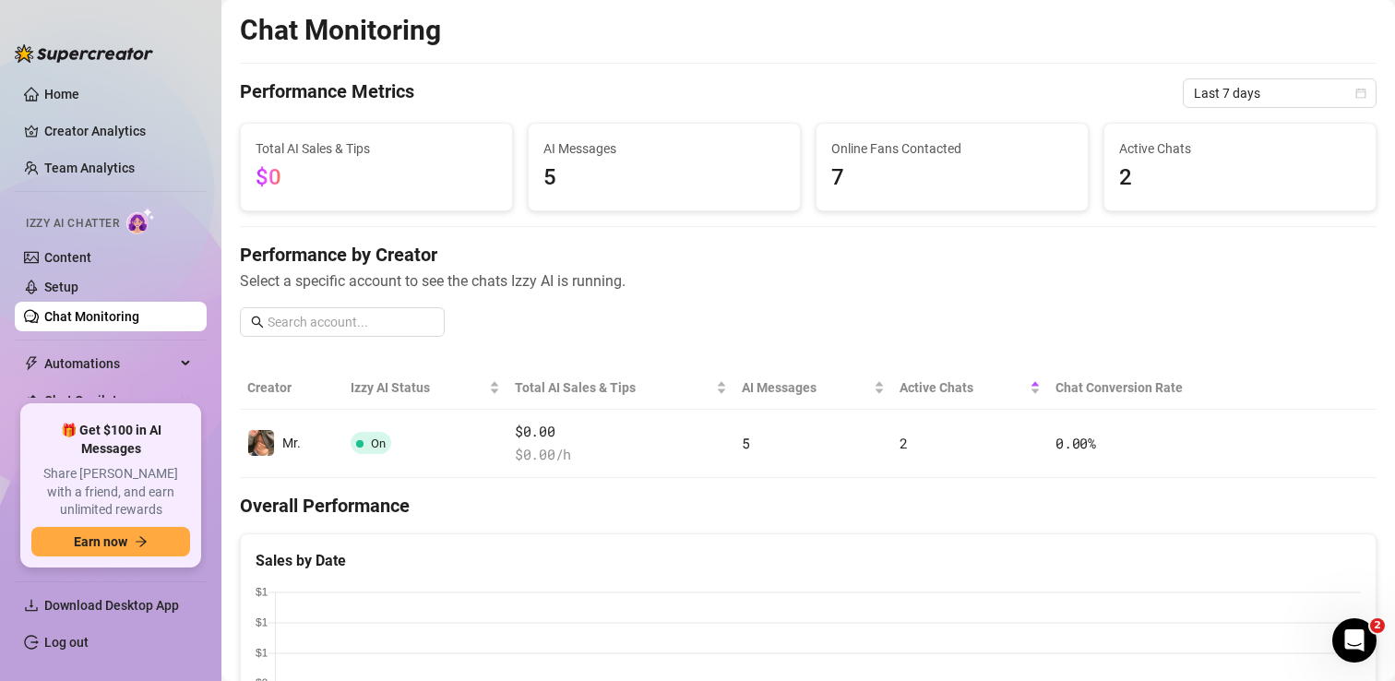
click at [1160, 149] on span "Active Chats" at bounding box center [1240, 148] width 242 height 20
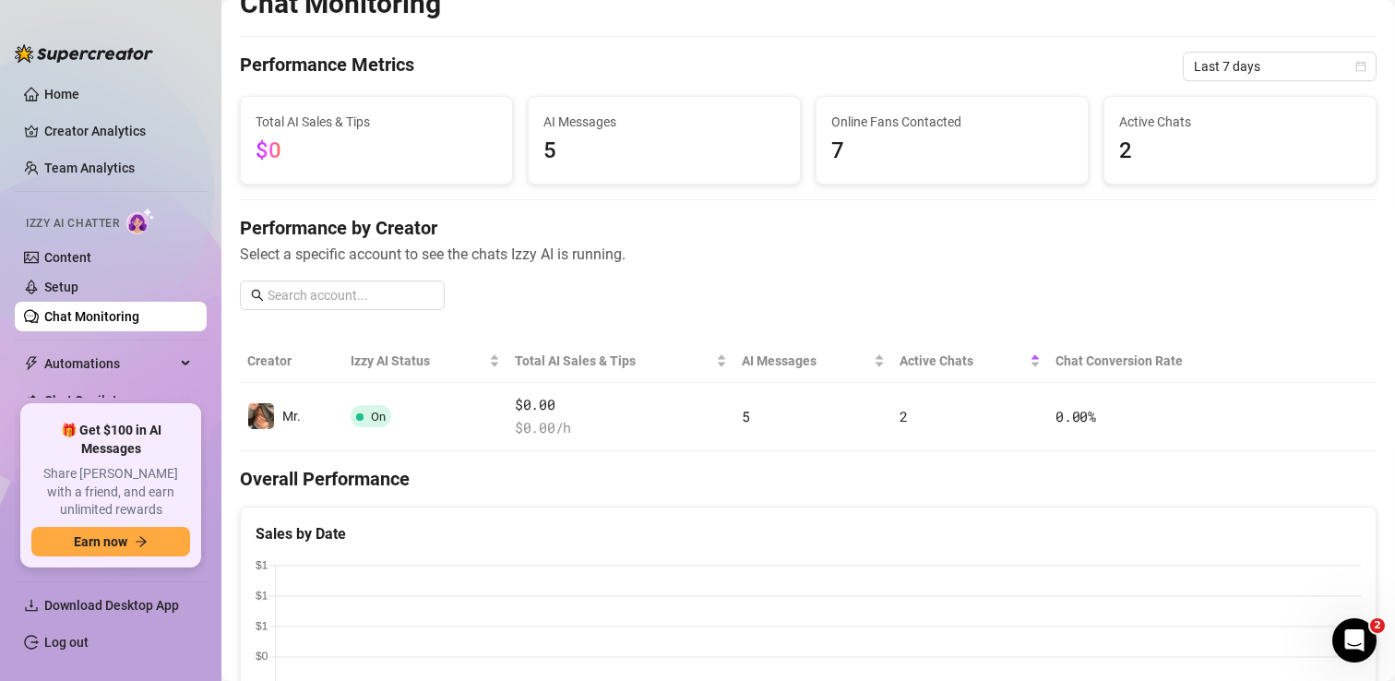
scroll to position [32, 0]
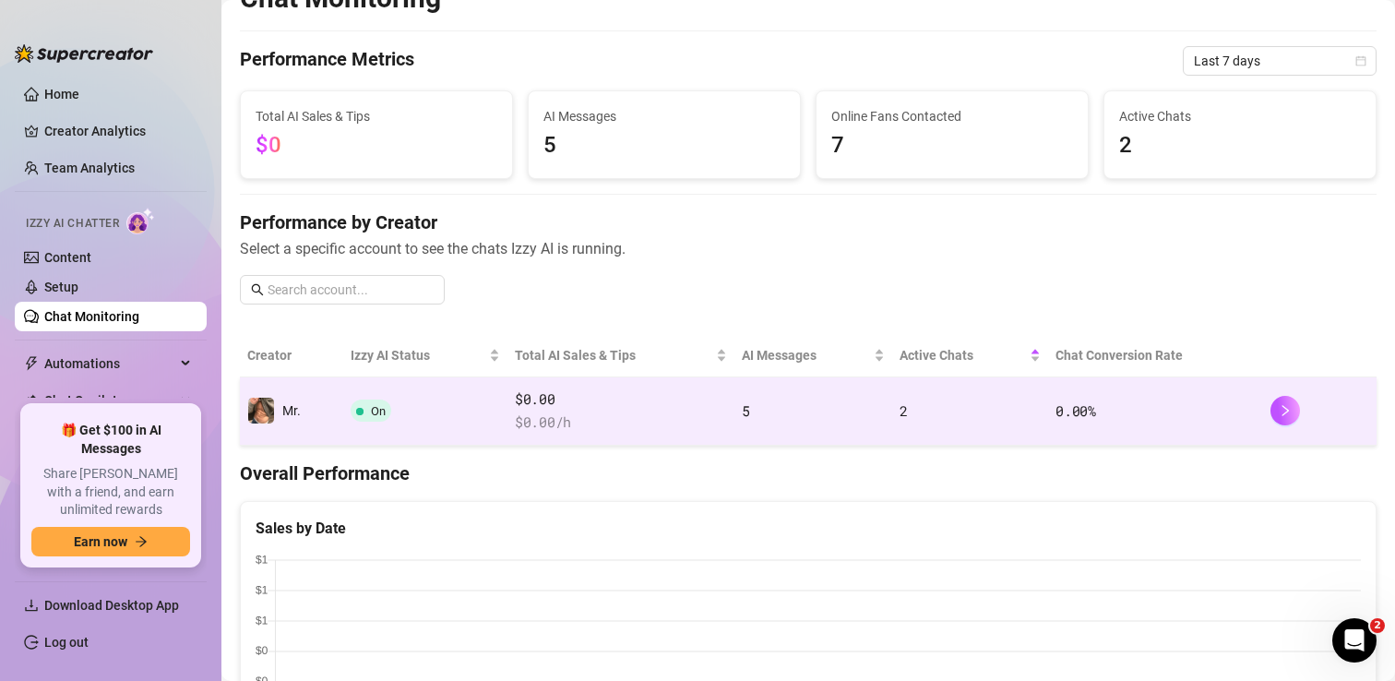
click at [323, 419] on td "Mr." at bounding box center [291, 411] width 103 height 68
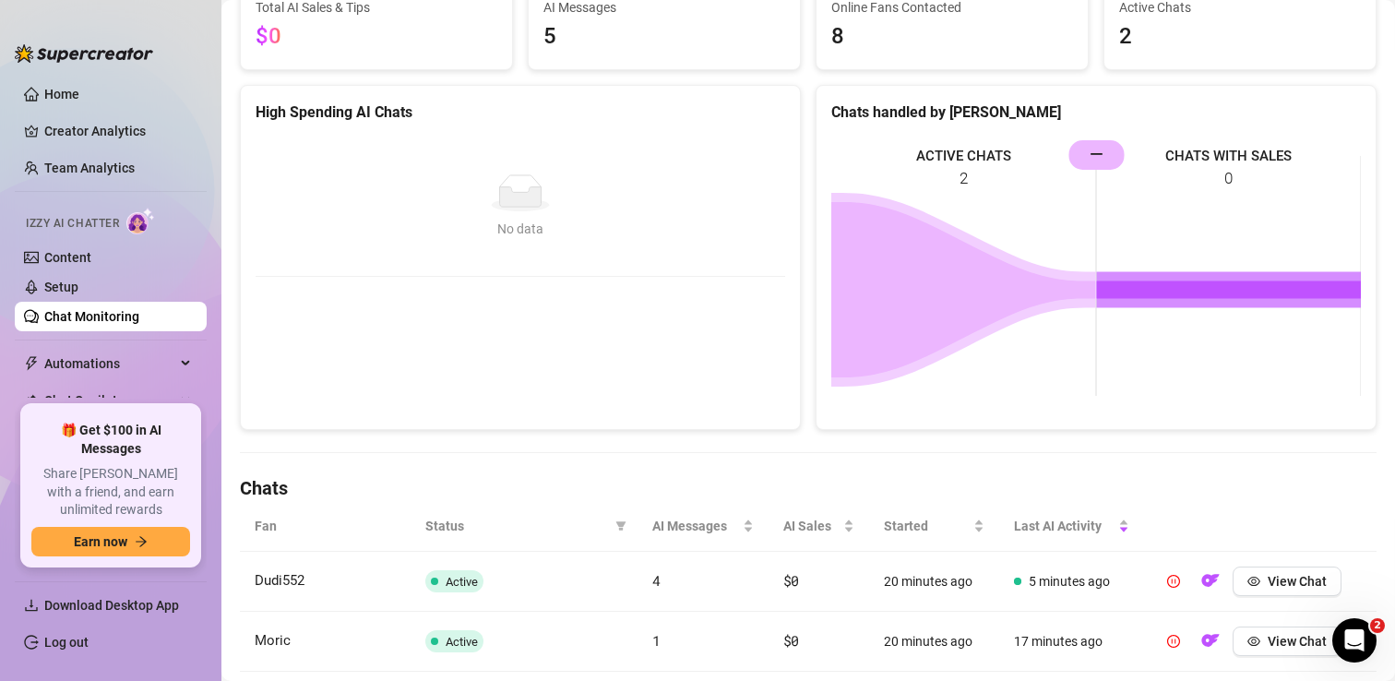
scroll to position [291, 0]
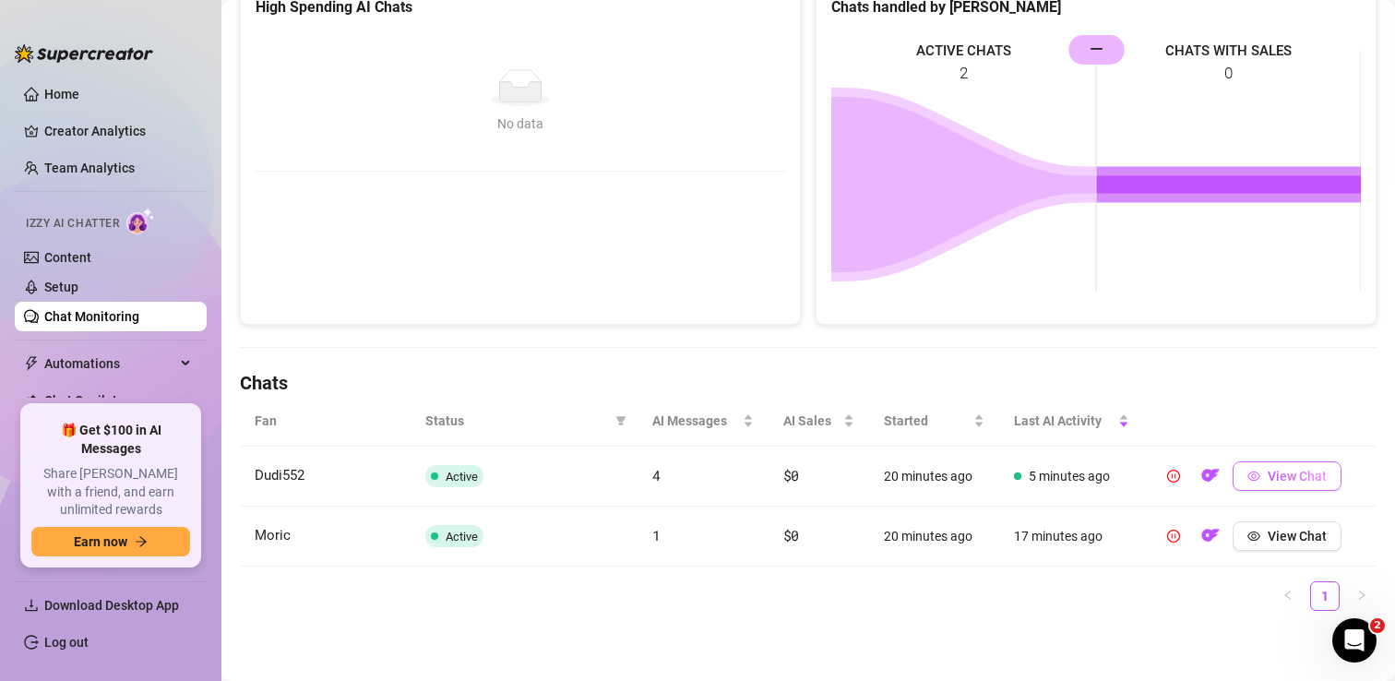
click at [1267, 475] on button "View Chat" at bounding box center [1287, 476] width 109 height 30
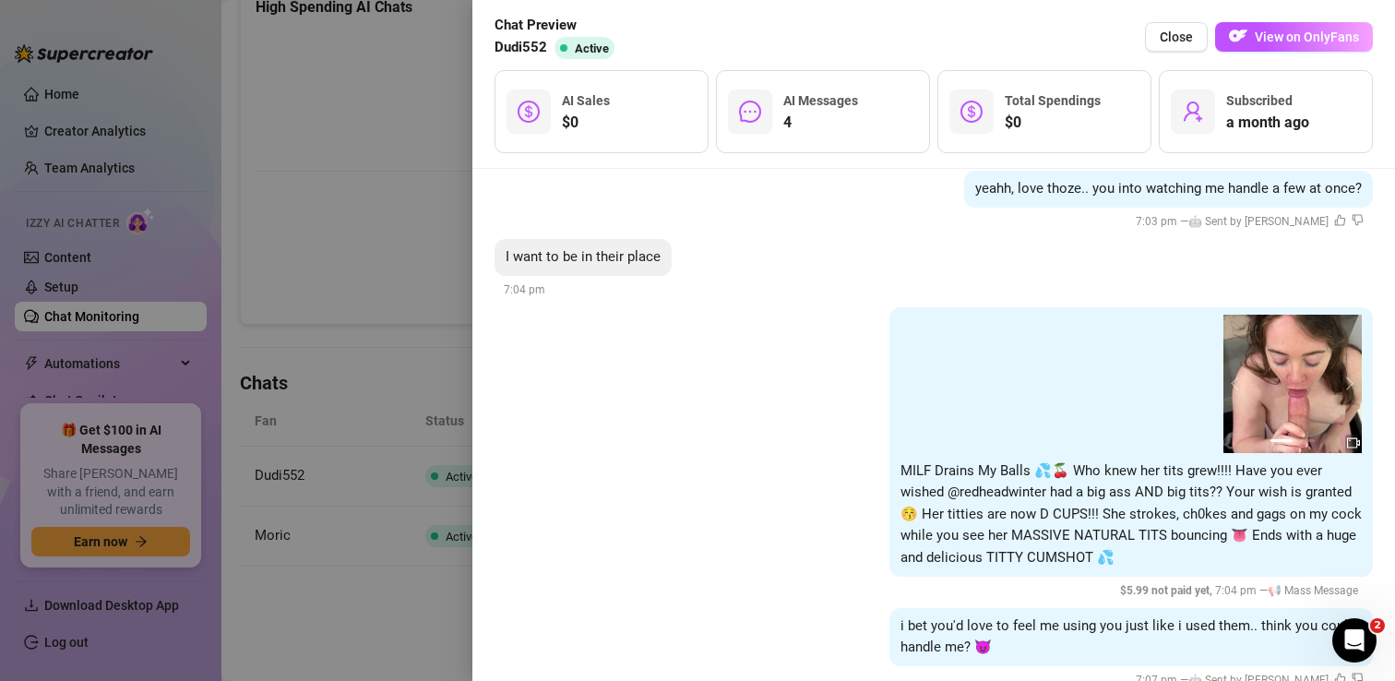
scroll to position [3411, 0]
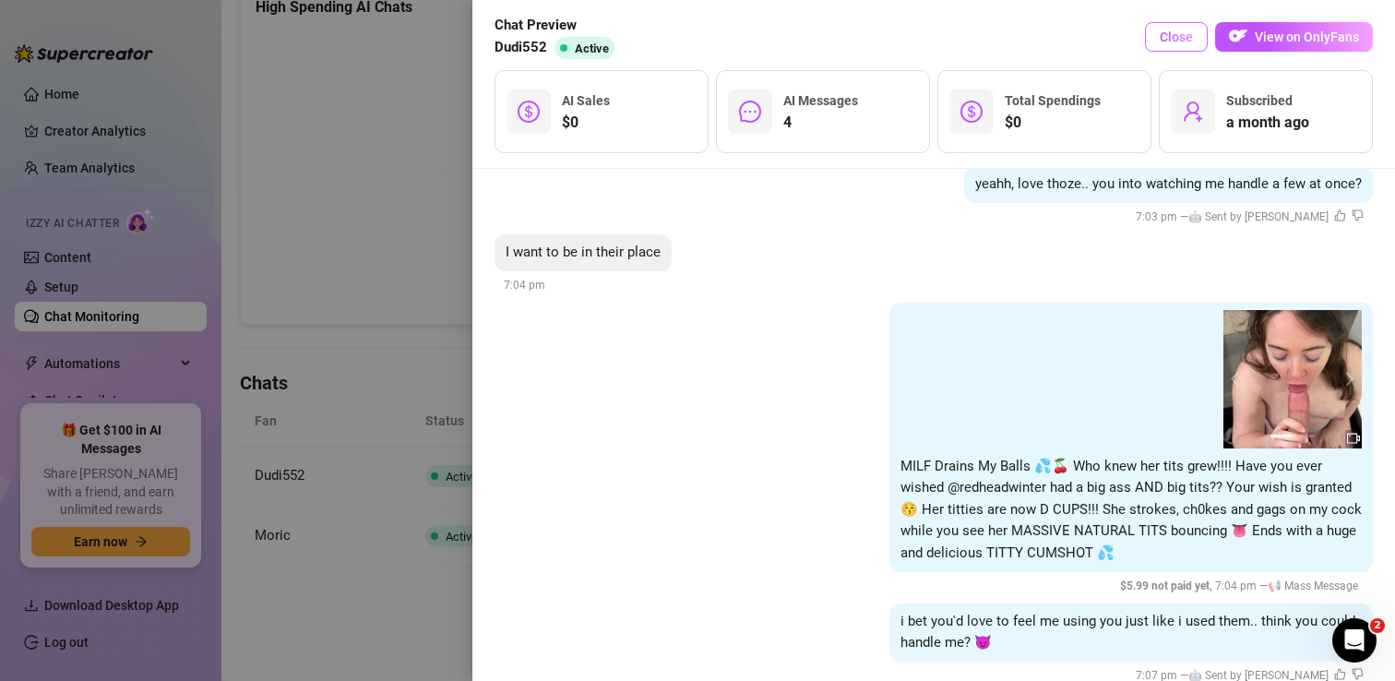
click at [1175, 42] on span "Close" at bounding box center [1176, 37] width 33 height 15
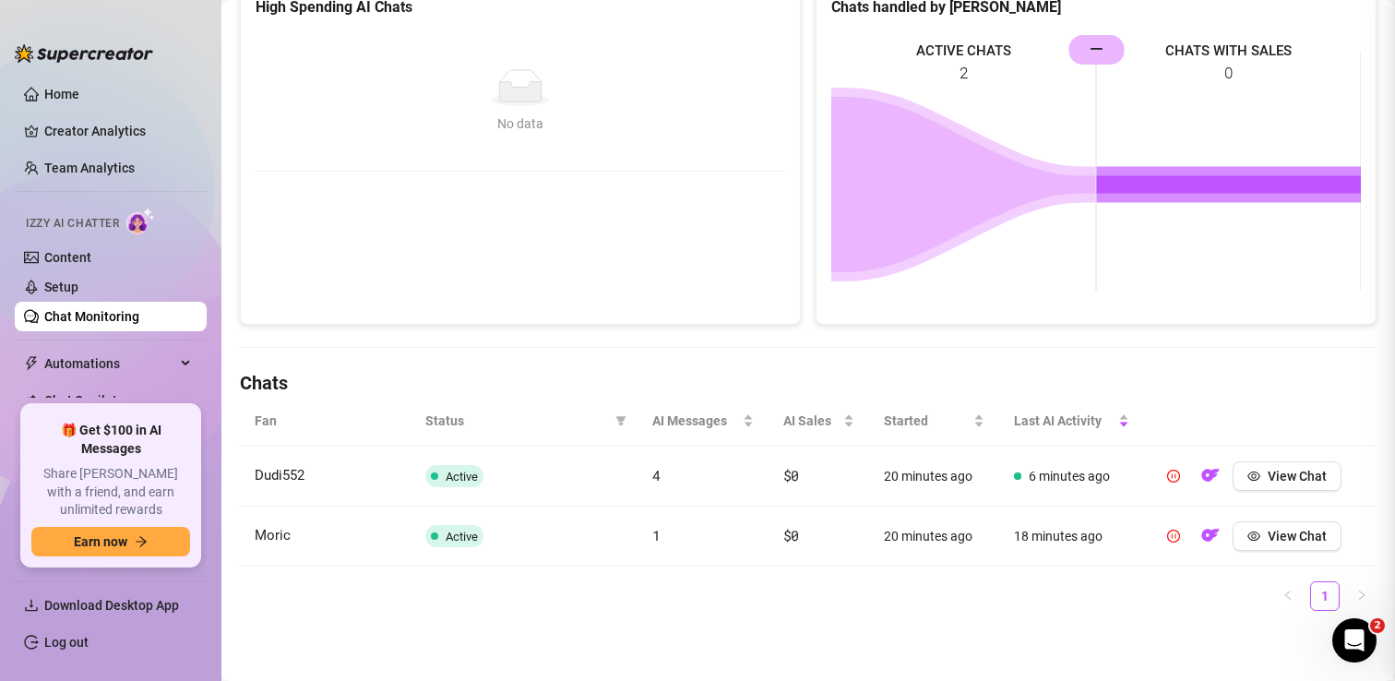
scroll to position [0, 0]
click at [1250, 536] on icon "eye" at bounding box center [1253, 536] width 13 height 13
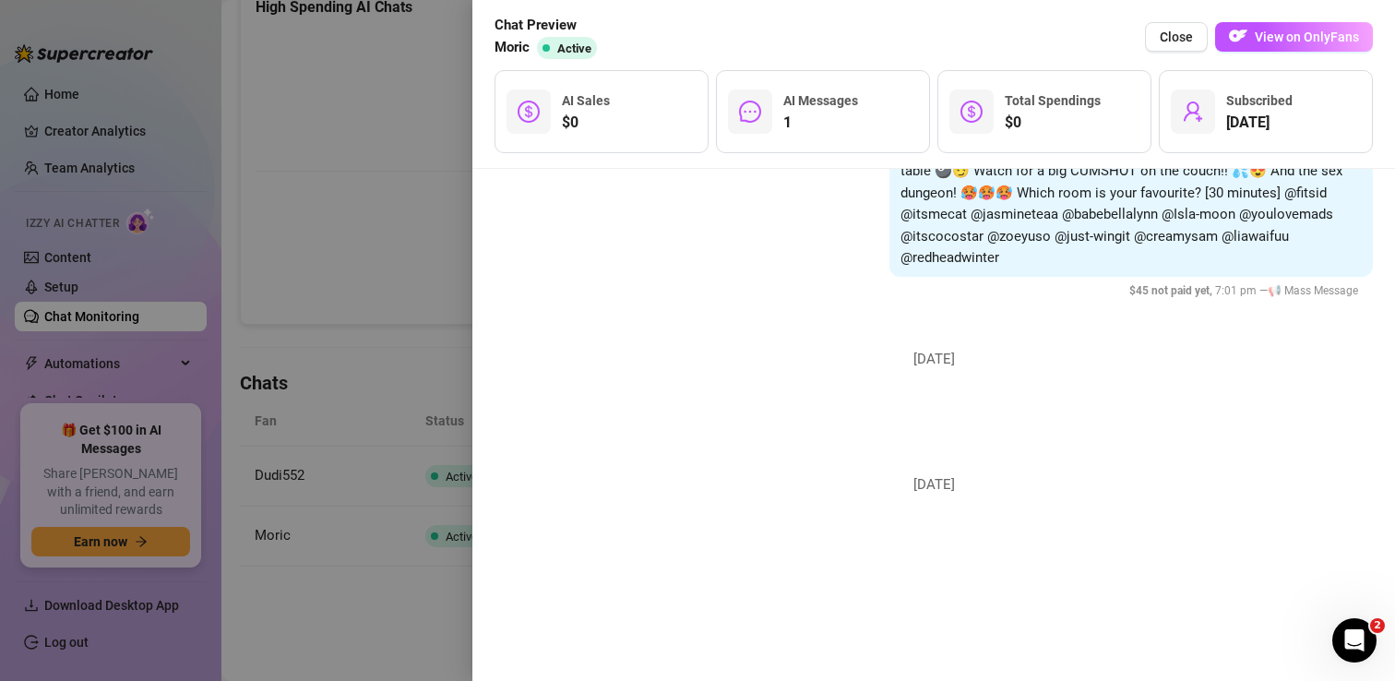
scroll to position [2682, 0]
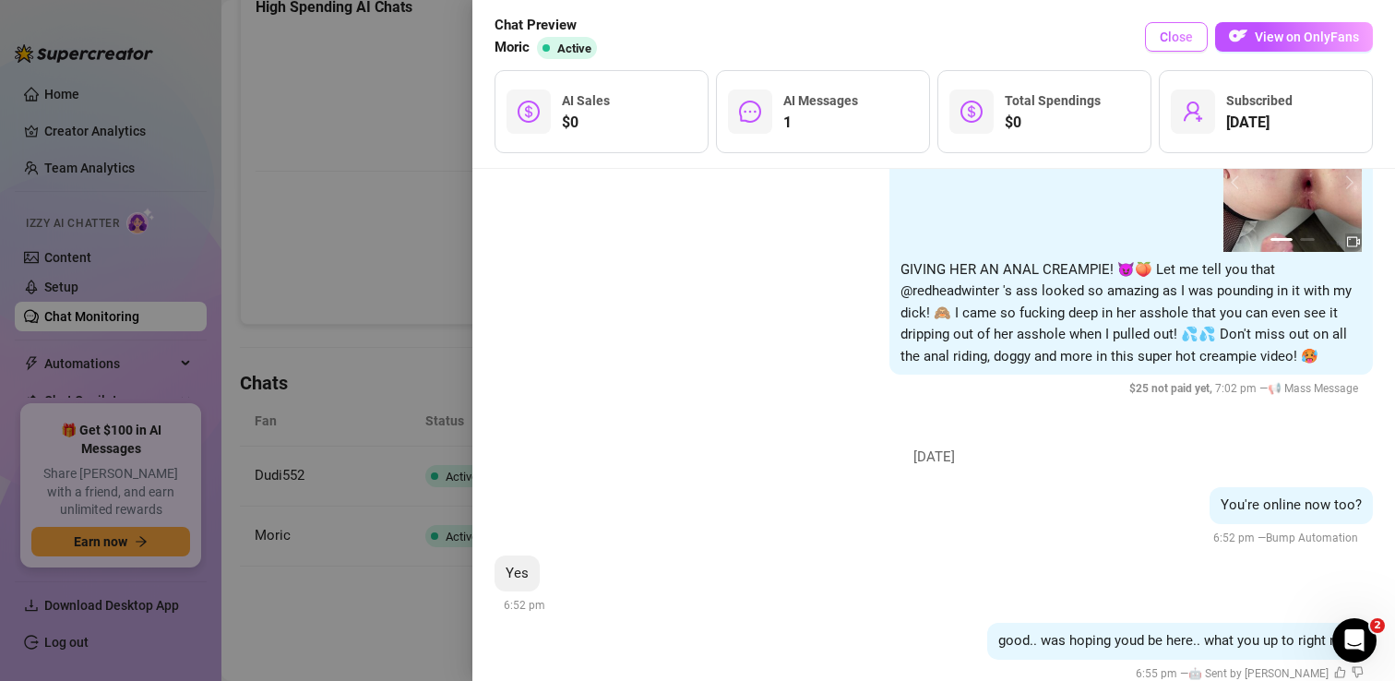
click at [1176, 35] on span "Close" at bounding box center [1176, 37] width 33 height 15
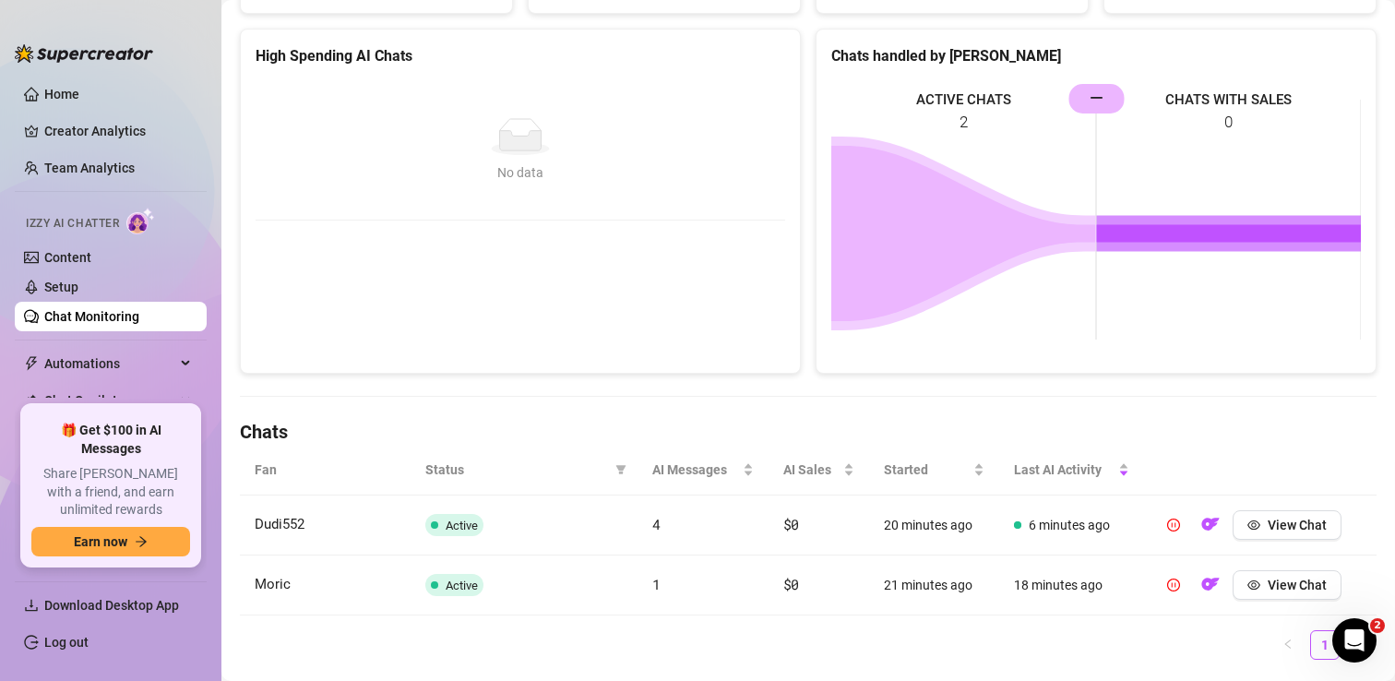
scroll to position [0, 0]
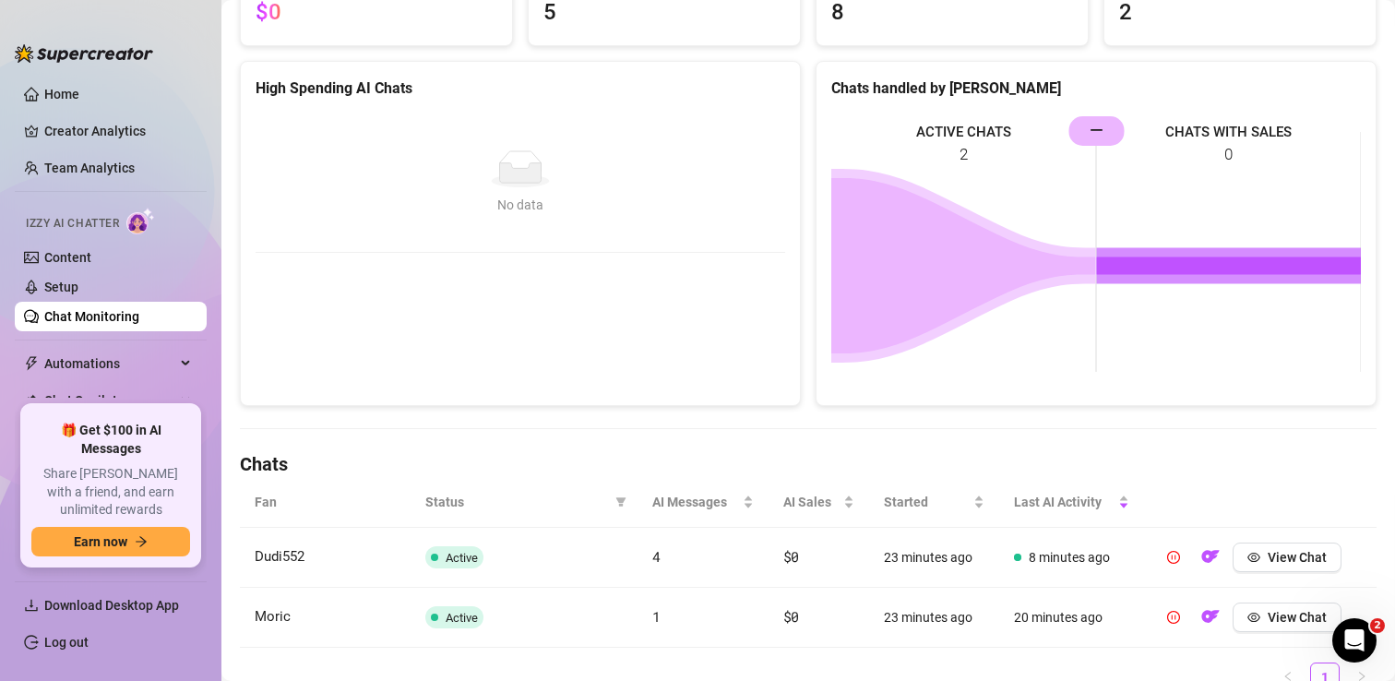
scroll to position [291, 0]
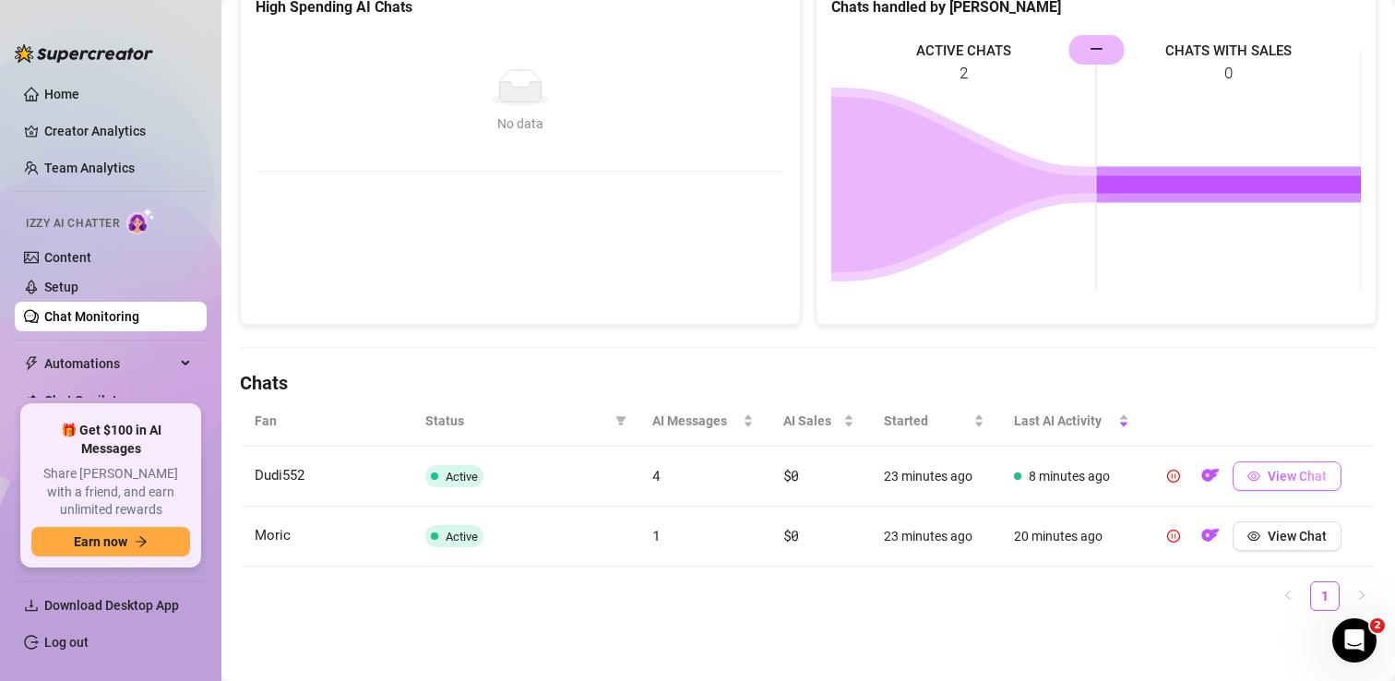
click at [1278, 478] on span "View Chat" at bounding box center [1297, 476] width 59 height 15
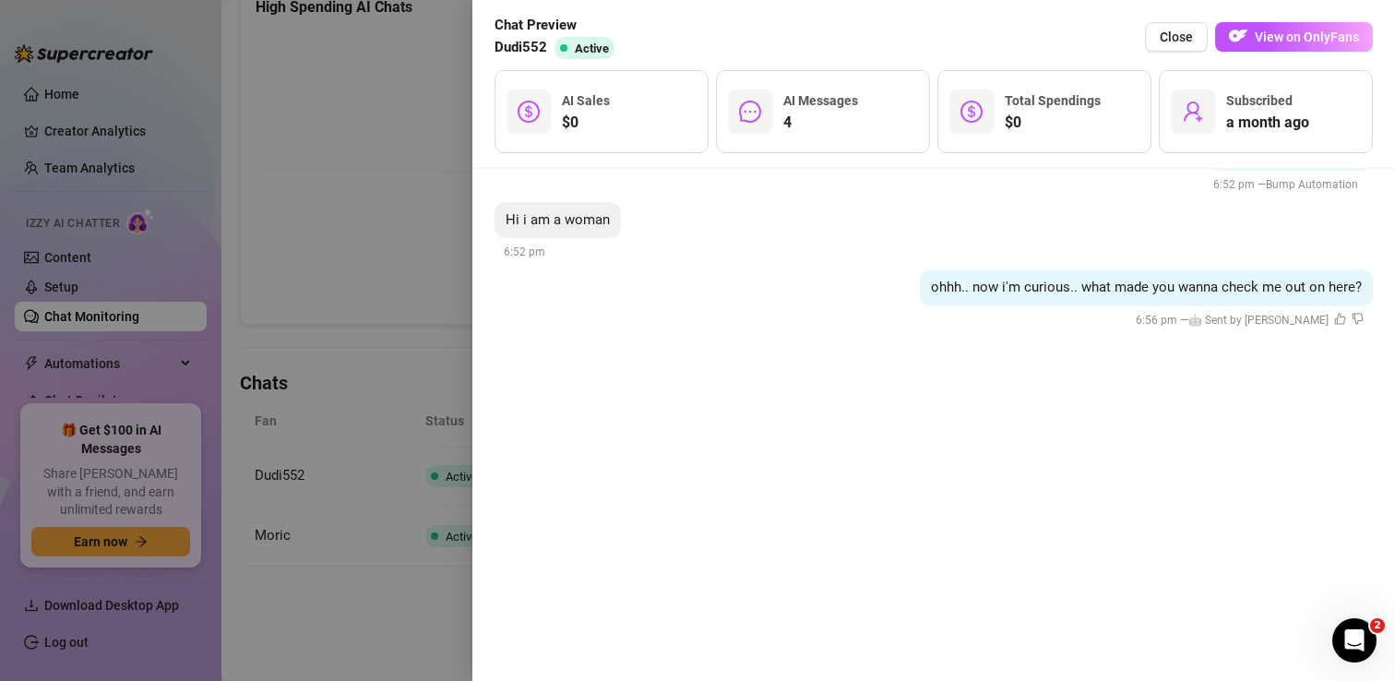
scroll to position [3411, 0]
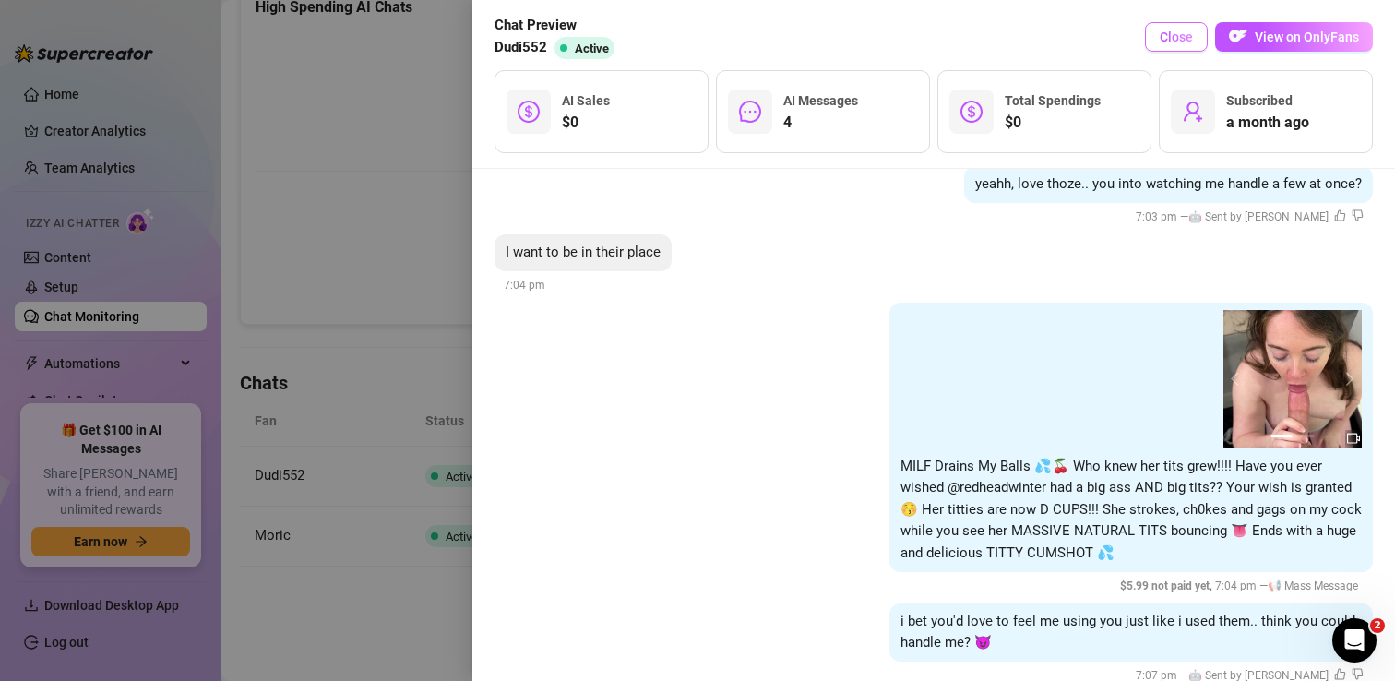
click at [1172, 42] on span "Close" at bounding box center [1176, 37] width 33 height 15
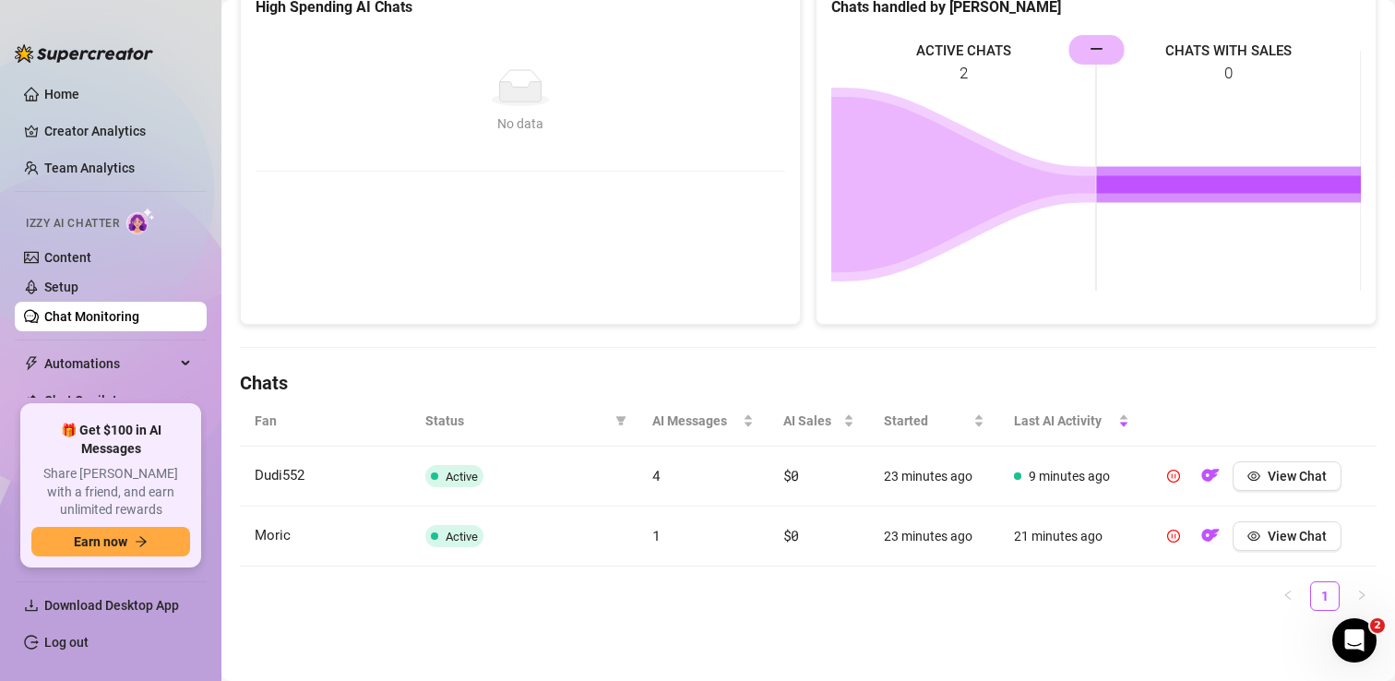
scroll to position [0, 0]
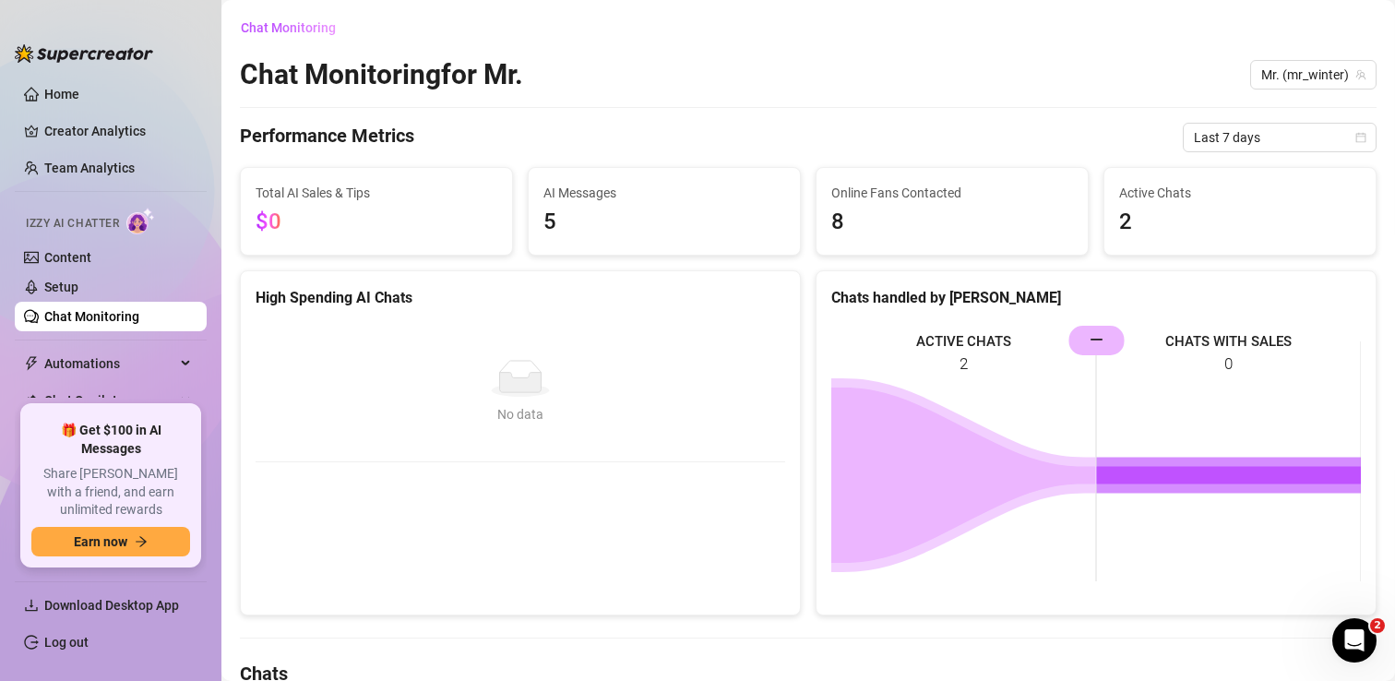
click at [874, 210] on span "8" at bounding box center [952, 222] width 242 height 35
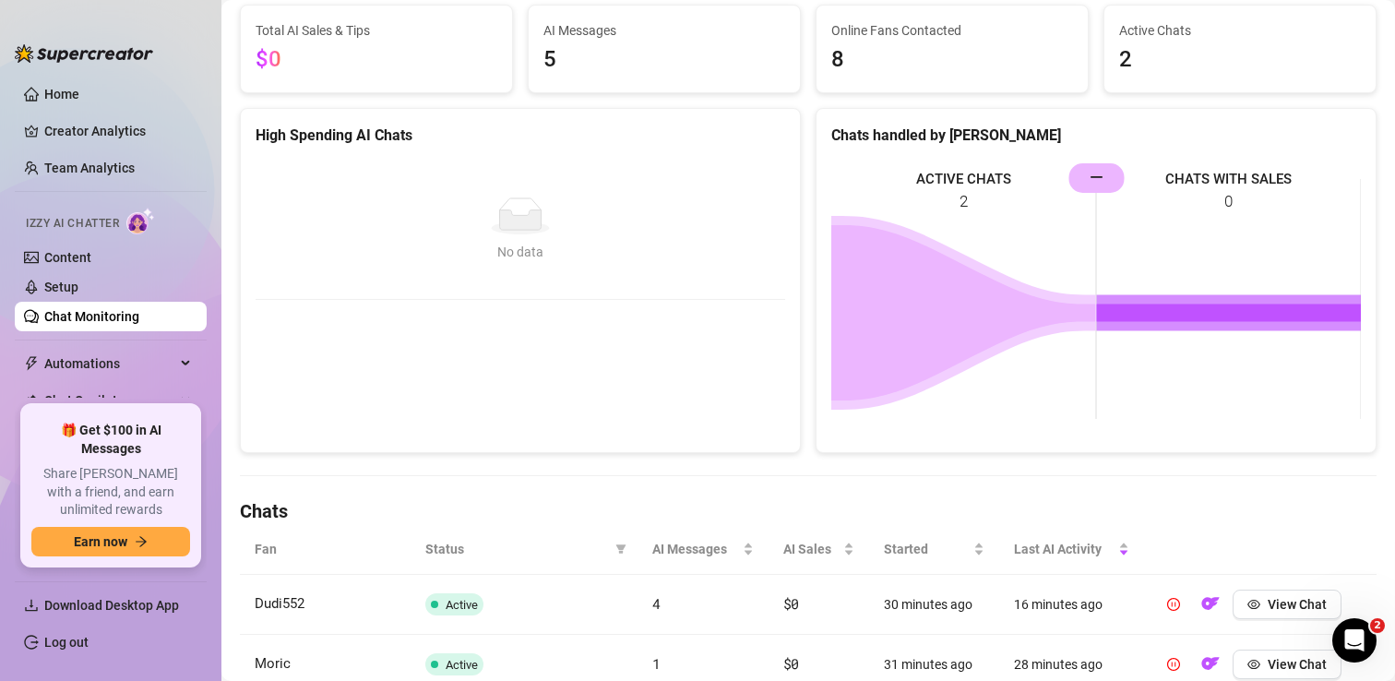
scroll to position [291, 0]
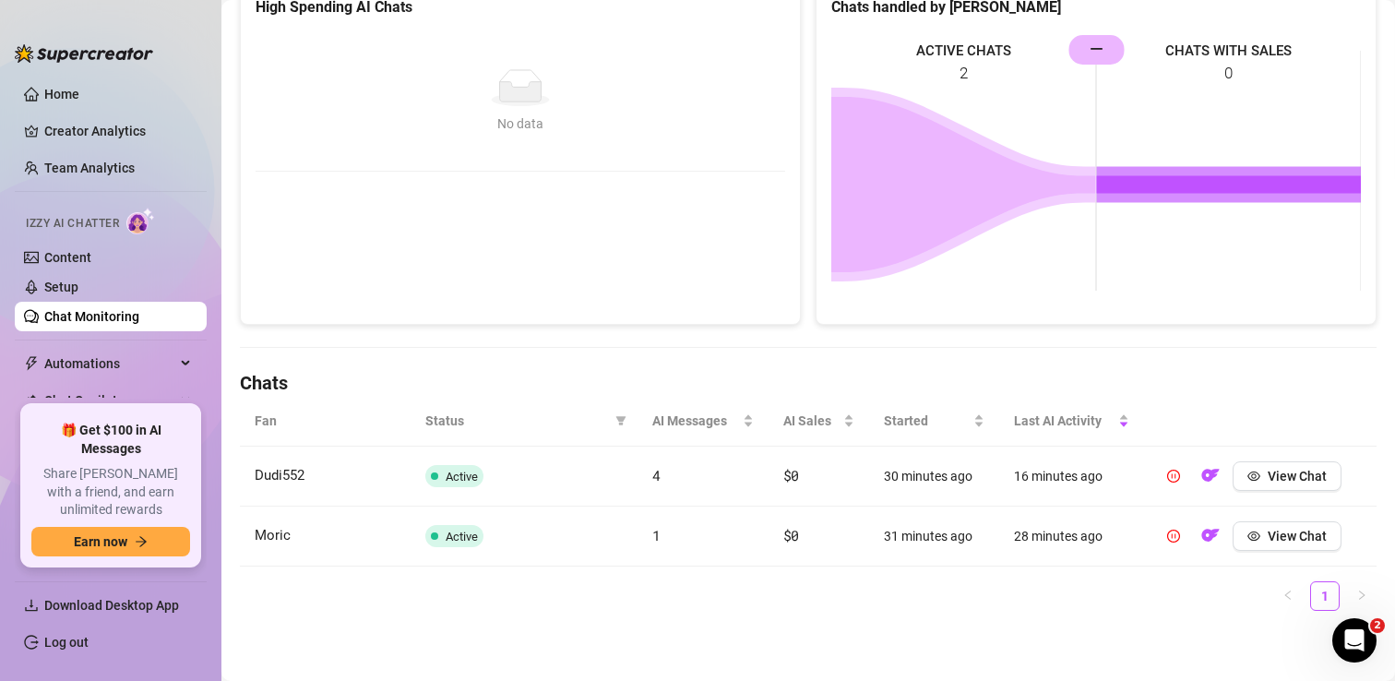
click at [1059, 485] on td "16 minutes ago" at bounding box center [1071, 477] width 145 height 60
click at [1274, 482] on span "View Chat" at bounding box center [1297, 476] width 59 height 15
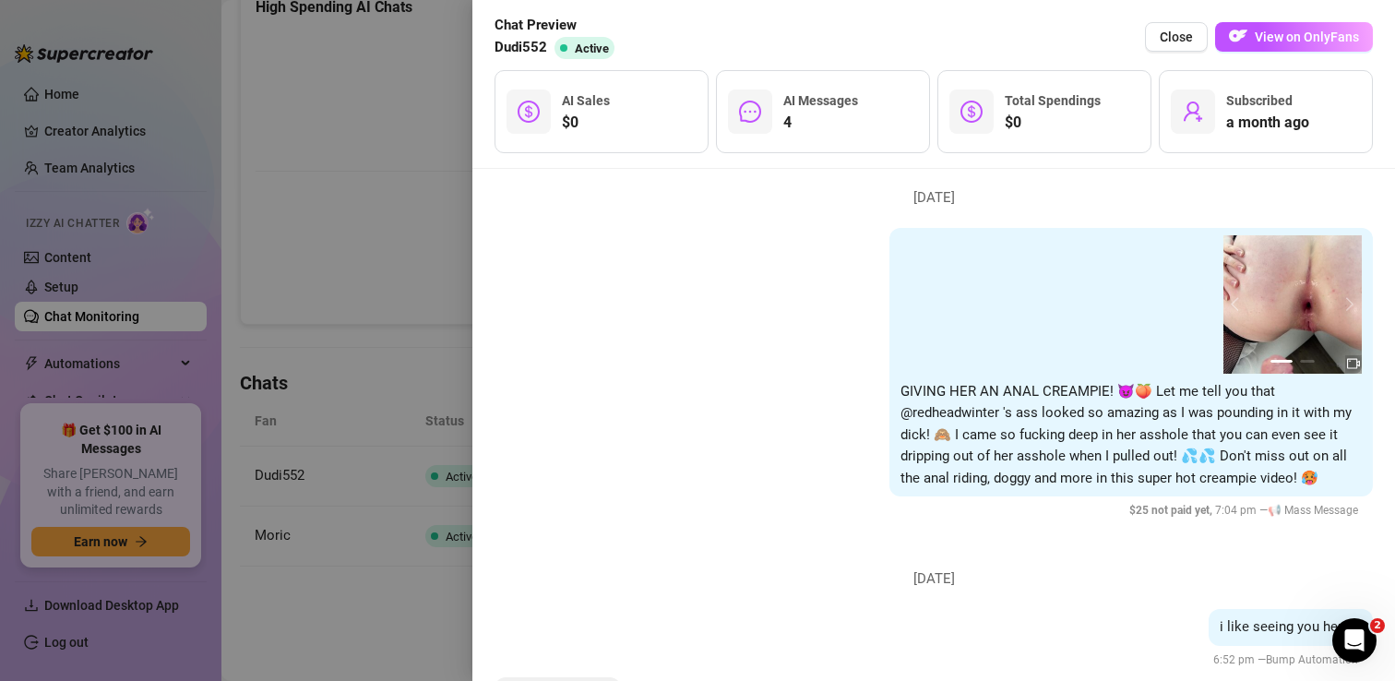
scroll to position [3411, 0]
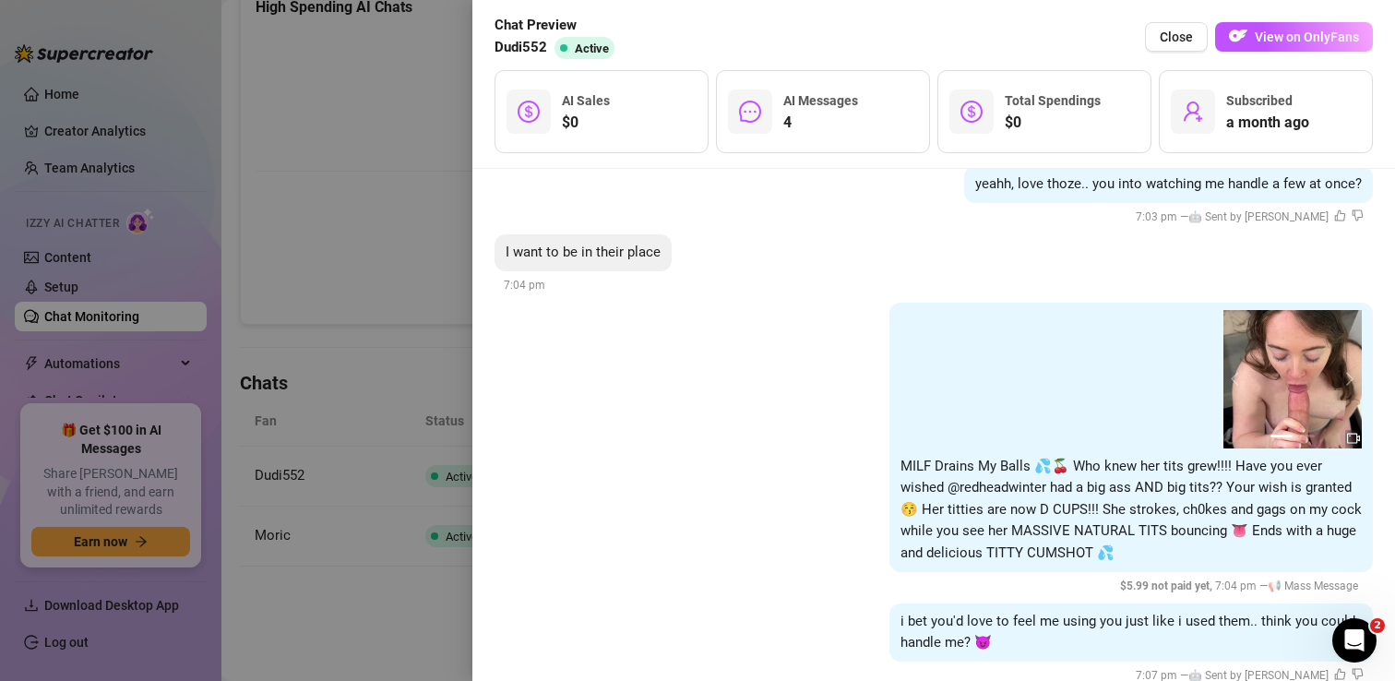
click at [458, 345] on div at bounding box center [697, 340] width 1395 height 681
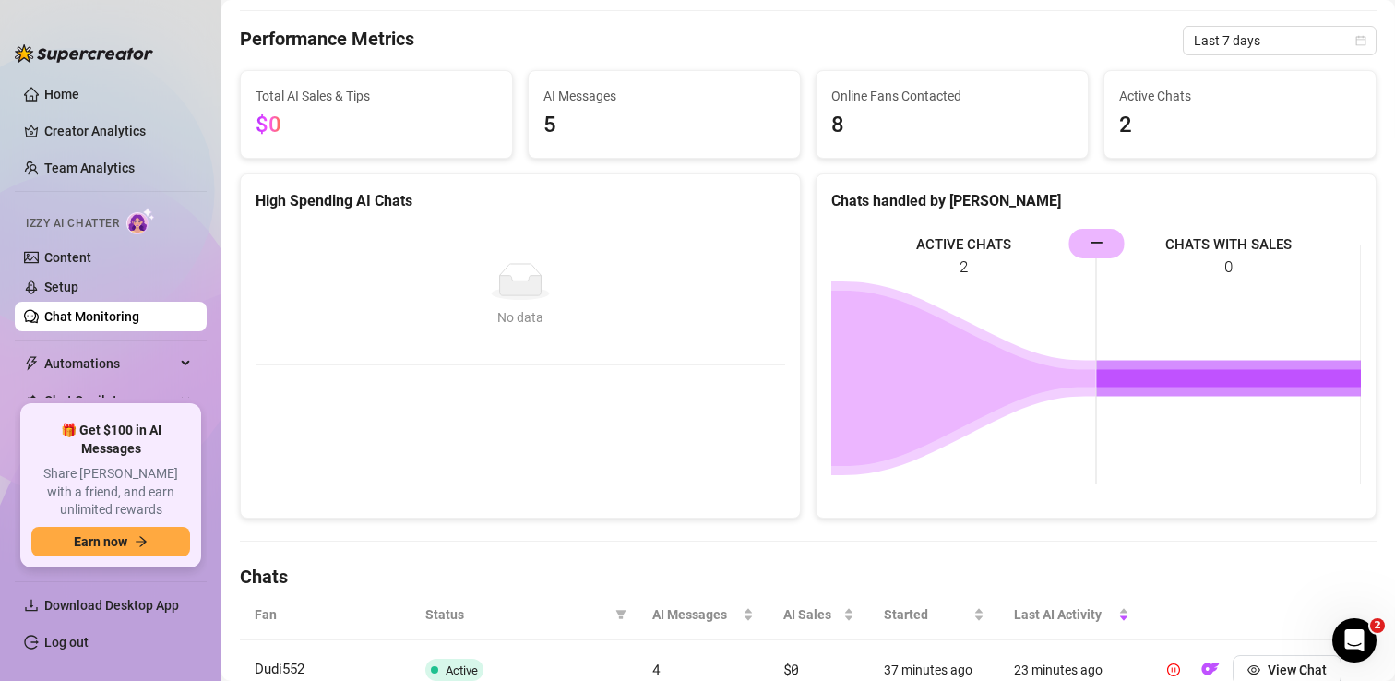
scroll to position [0, 0]
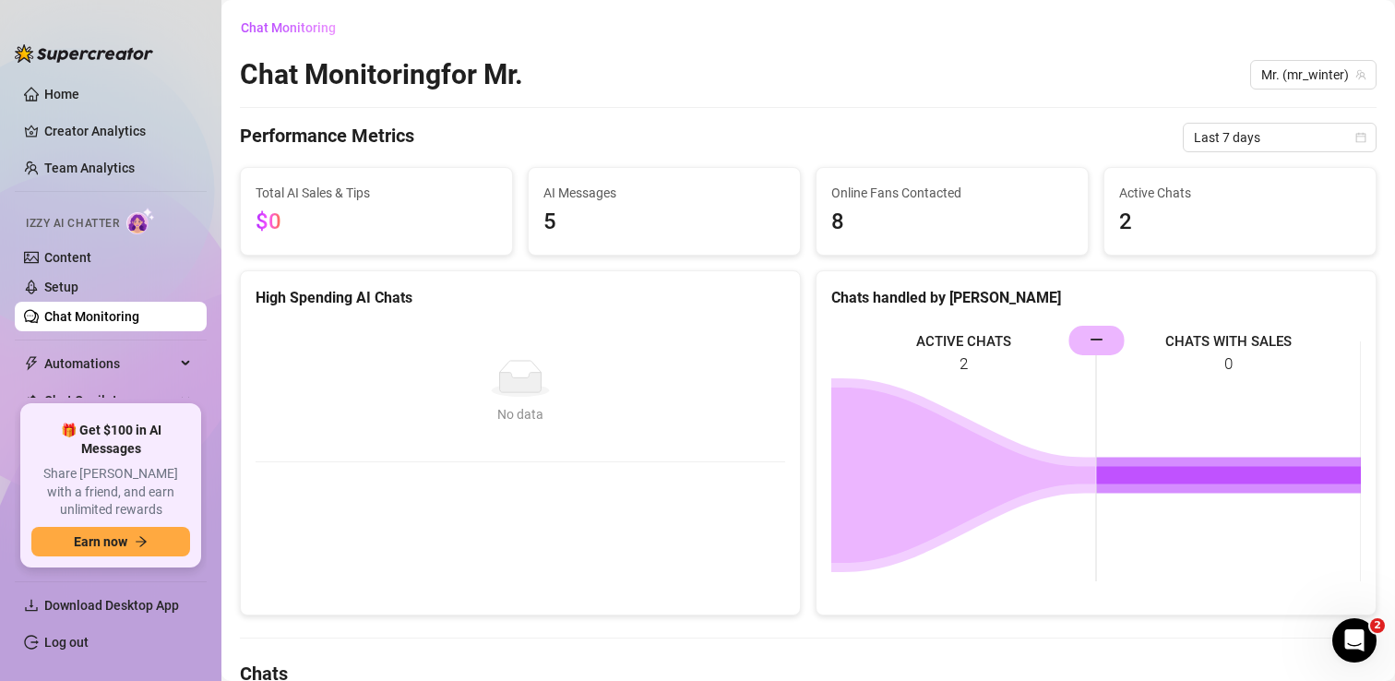
click at [1099, 334] on rect at bounding box center [1096, 461] width 530 height 277
click at [1103, 247] on div "Active Chats 2" at bounding box center [1239, 211] width 273 height 89
click at [78, 294] on link "Setup" at bounding box center [61, 287] width 34 height 15
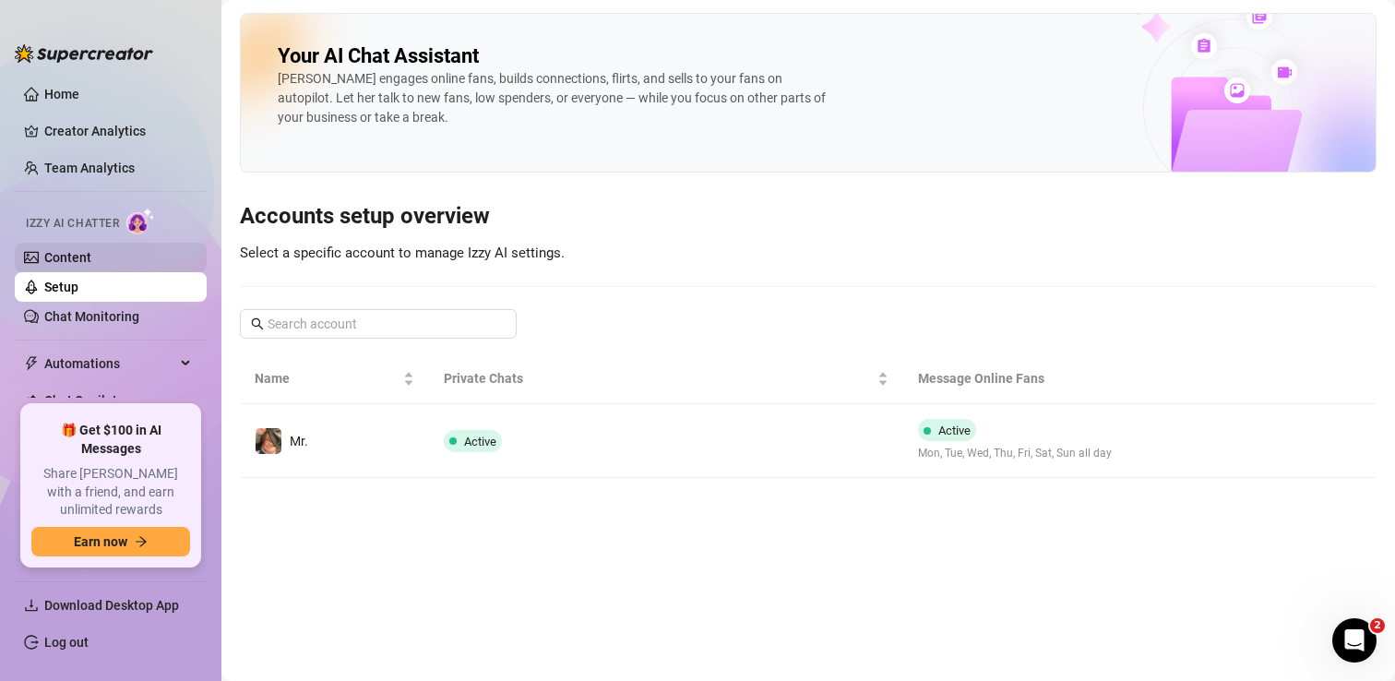
click at [91, 257] on link "Content" at bounding box center [67, 257] width 47 height 15
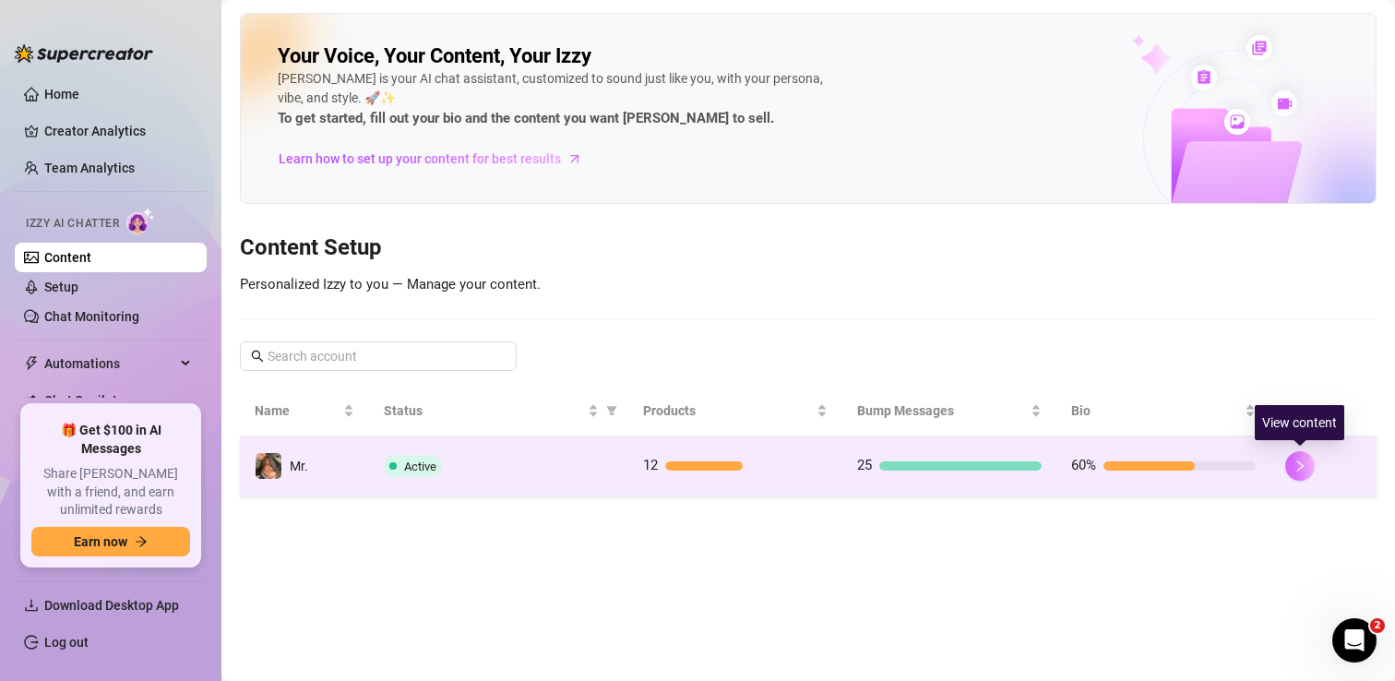
click at [1305, 470] on icon "right" at bounding box center [1299, 465] width 13 height 13
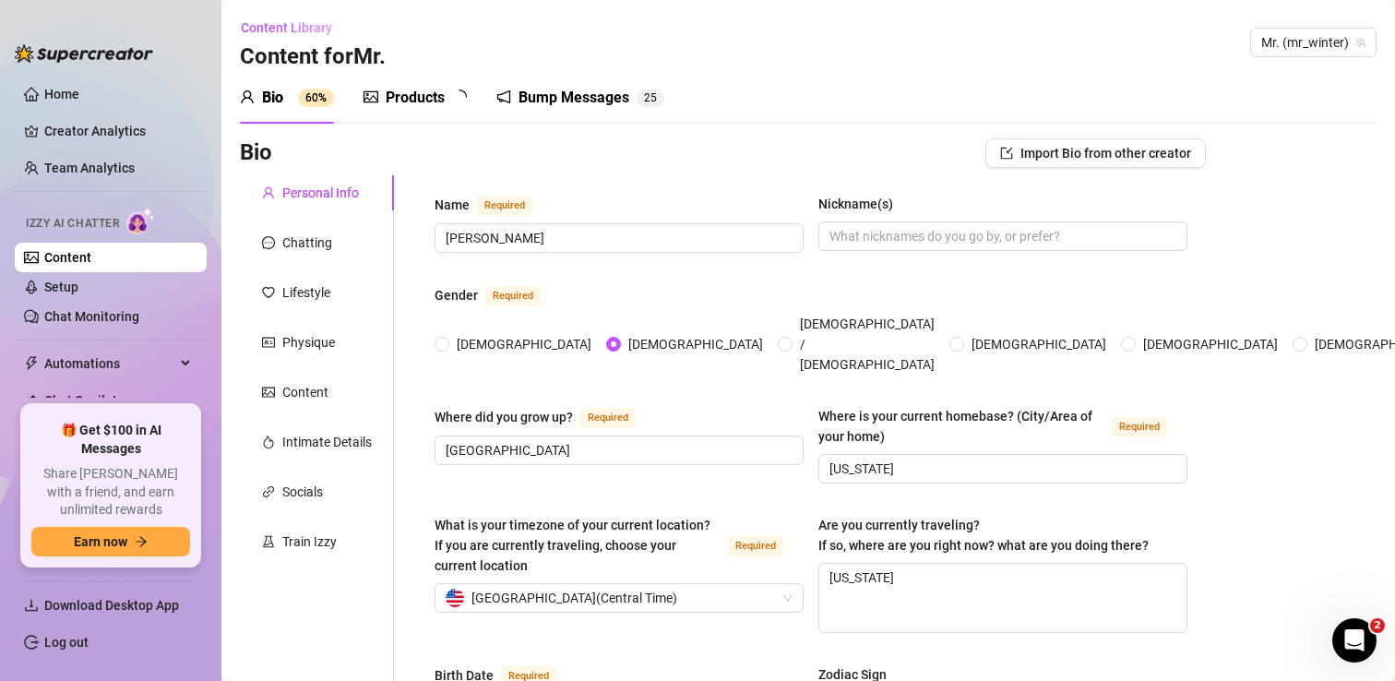
type input "[DATE]"
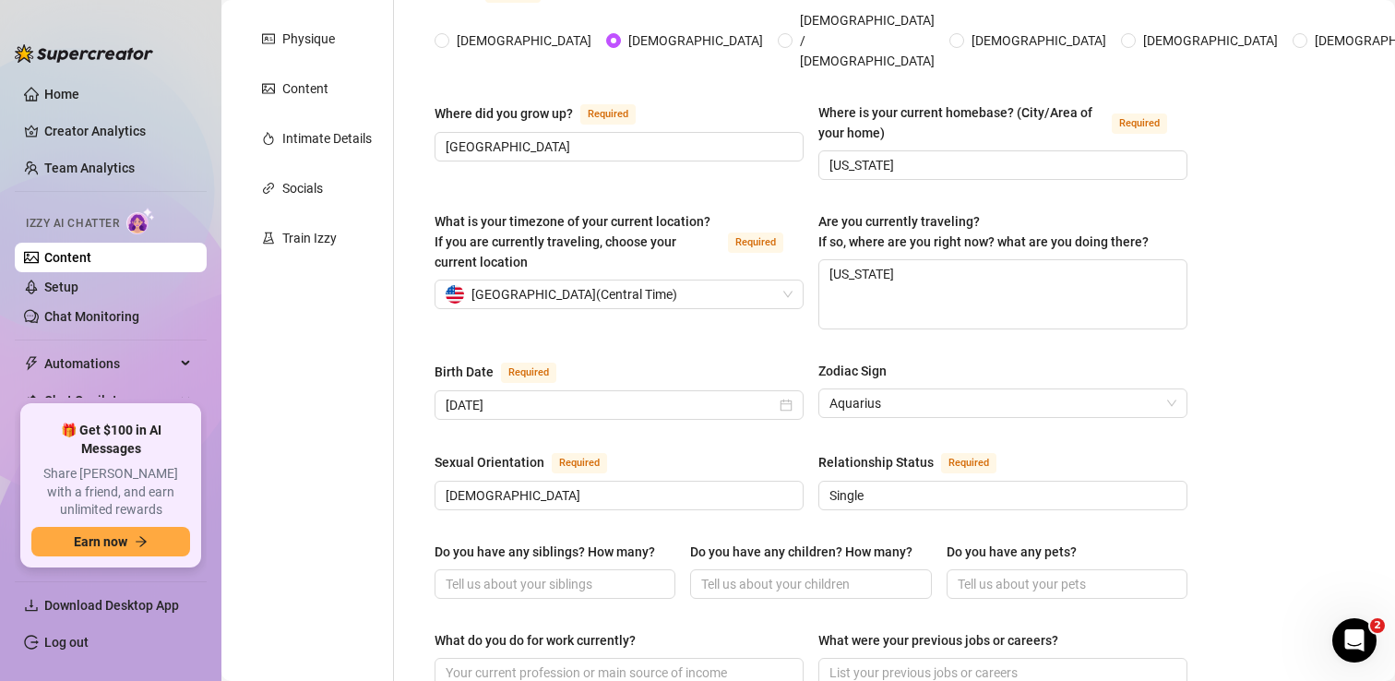
scroll to position [308, 0]
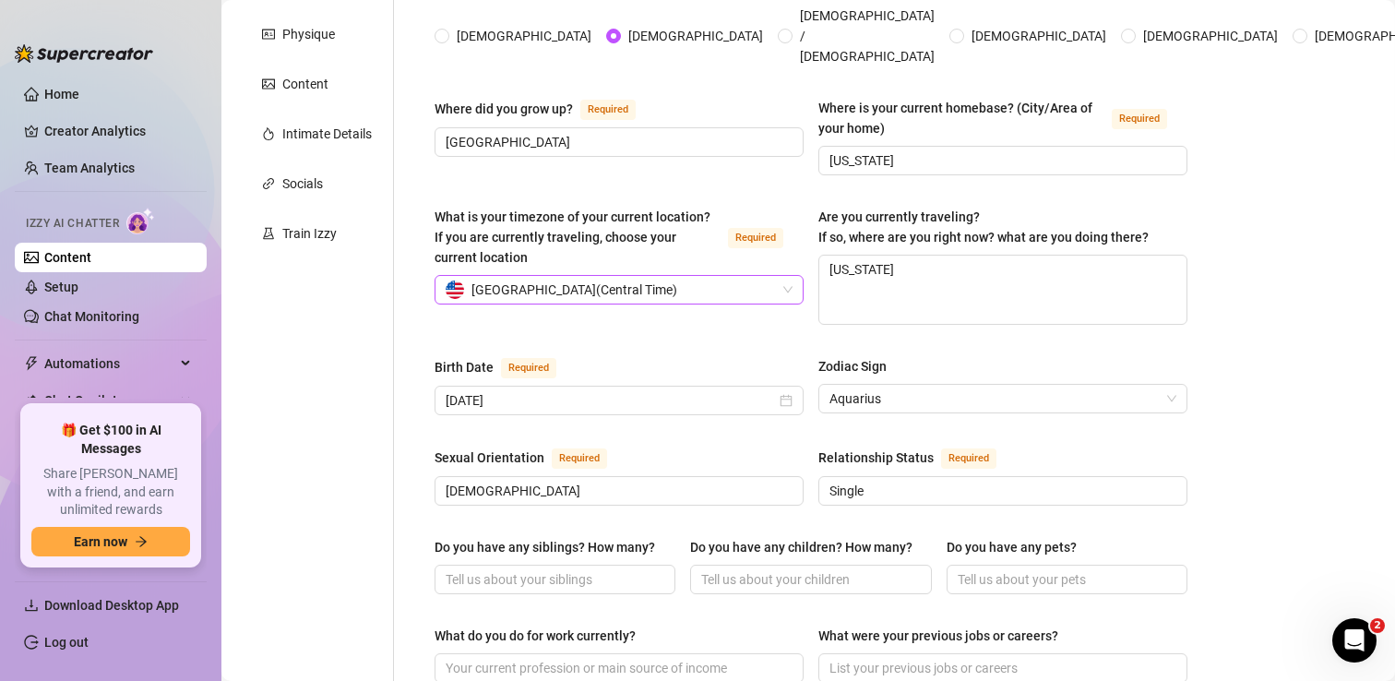
click at [776, 276] on span "[GEOGRAPHIC_DATA] ( Central Time )" at bounding box center [619, 290] width 347 height 28
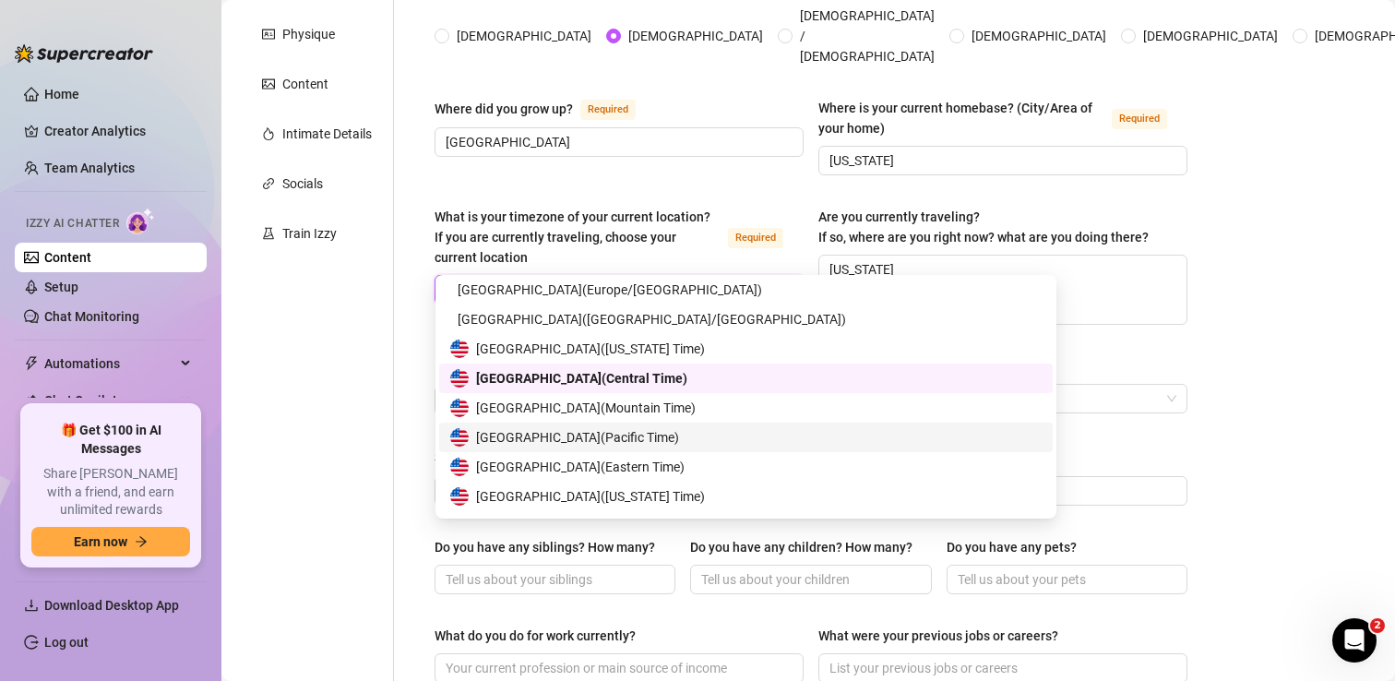
scroll to position [9074, 0]
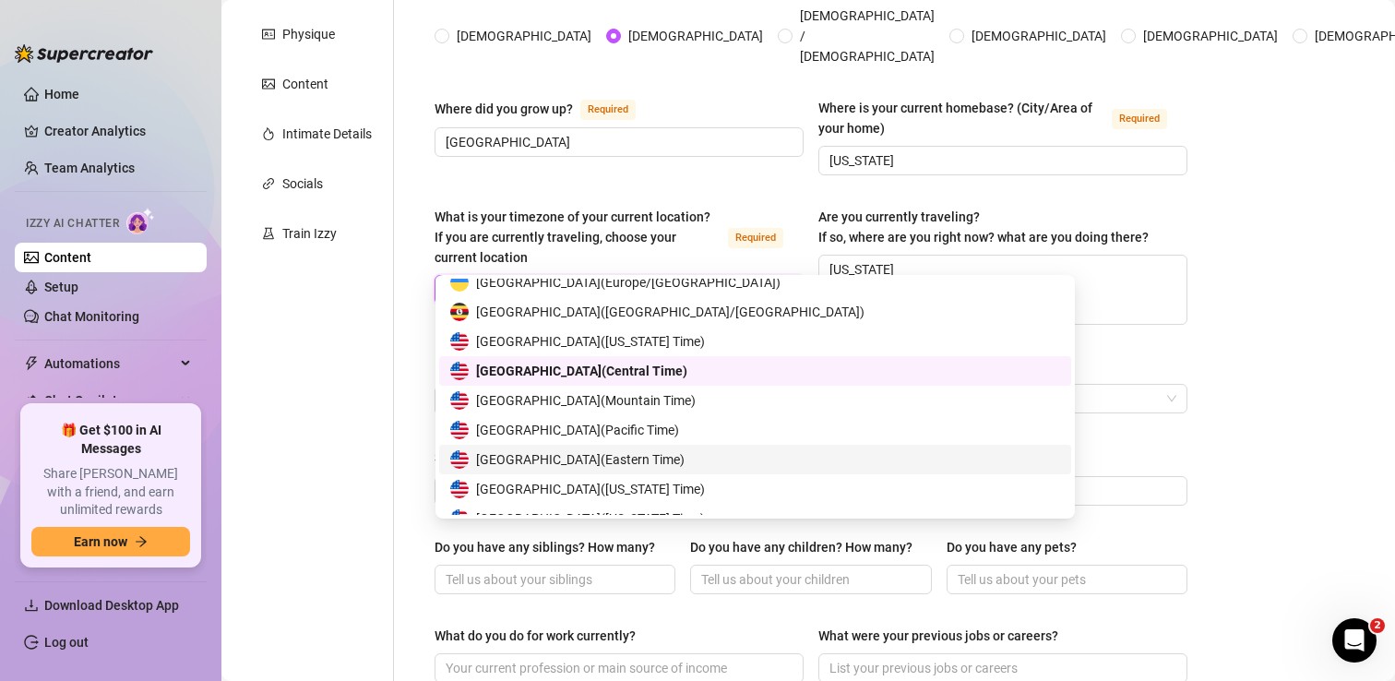
click at [613, 466] on span "United States of America ( Eastern Time )" at bounding box center [580, 459] width 208 height 20
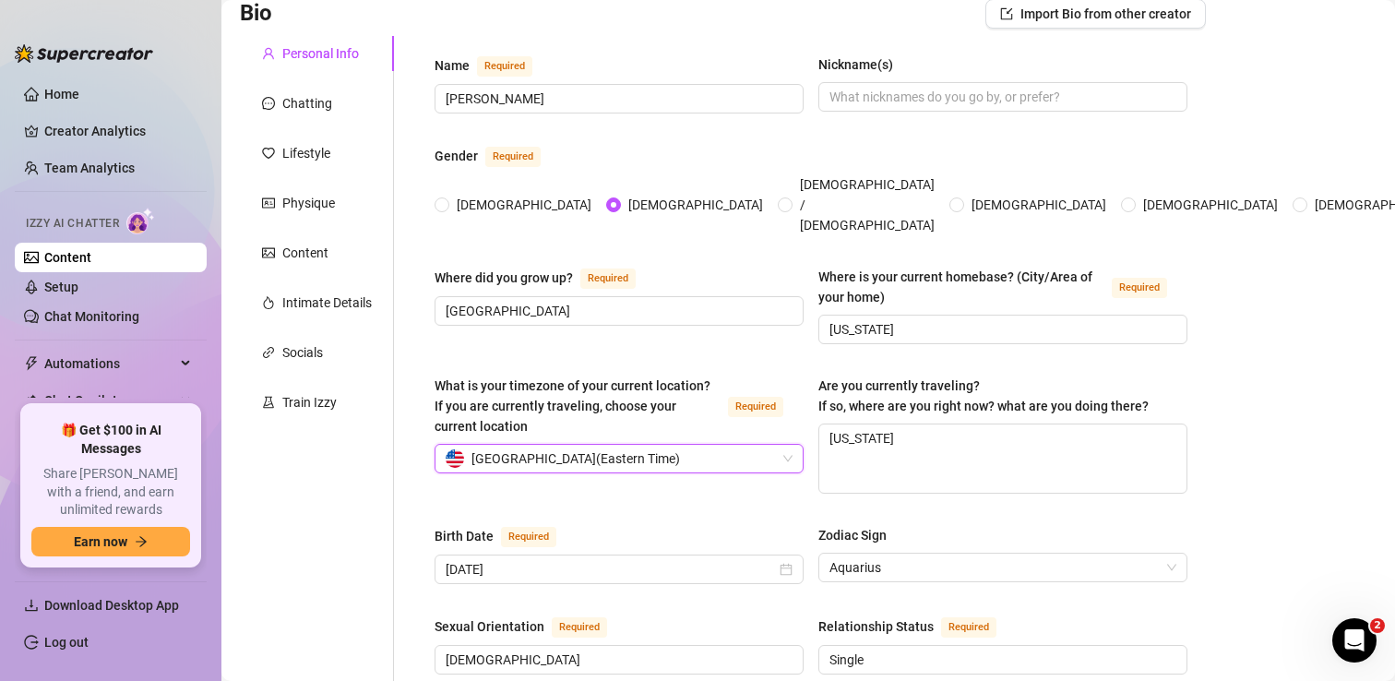
scroll to position [138, 0]
click at [1008, 554] on span "Aquarius" at bounding box center [1002, 568] width 347 height 28
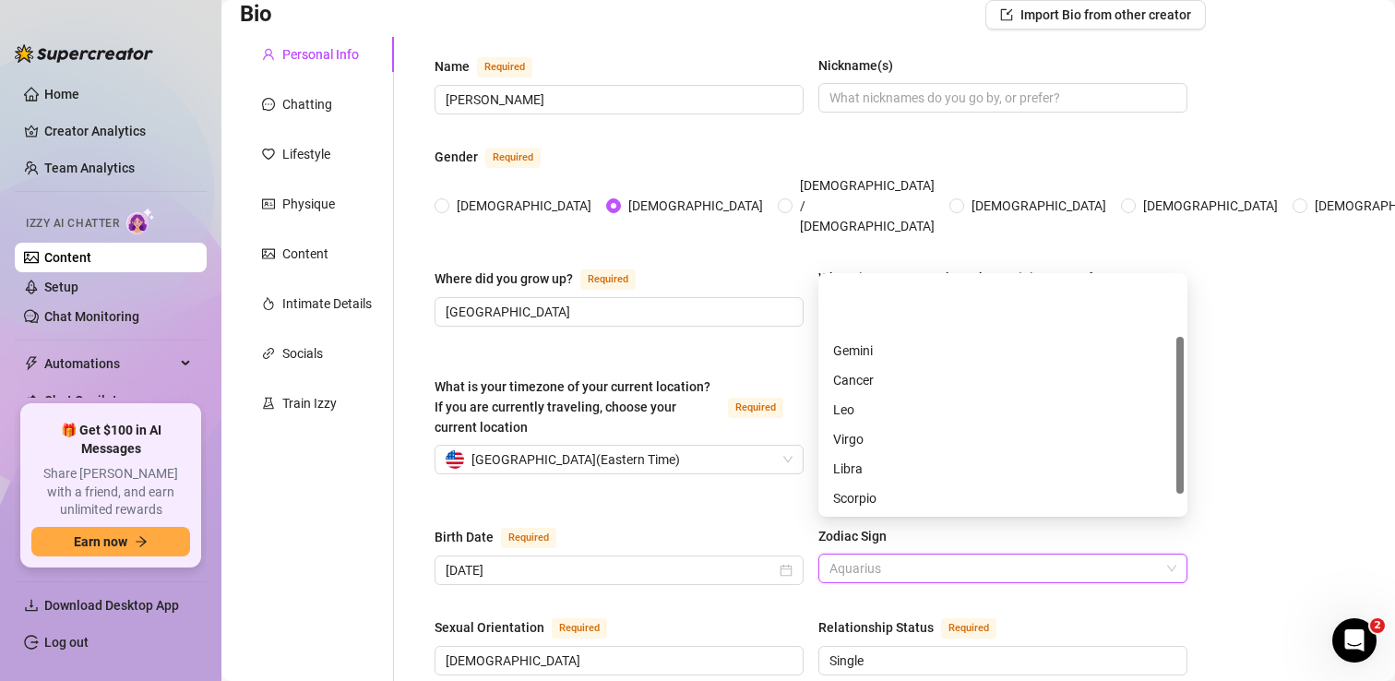
scroll to position [89, 0]
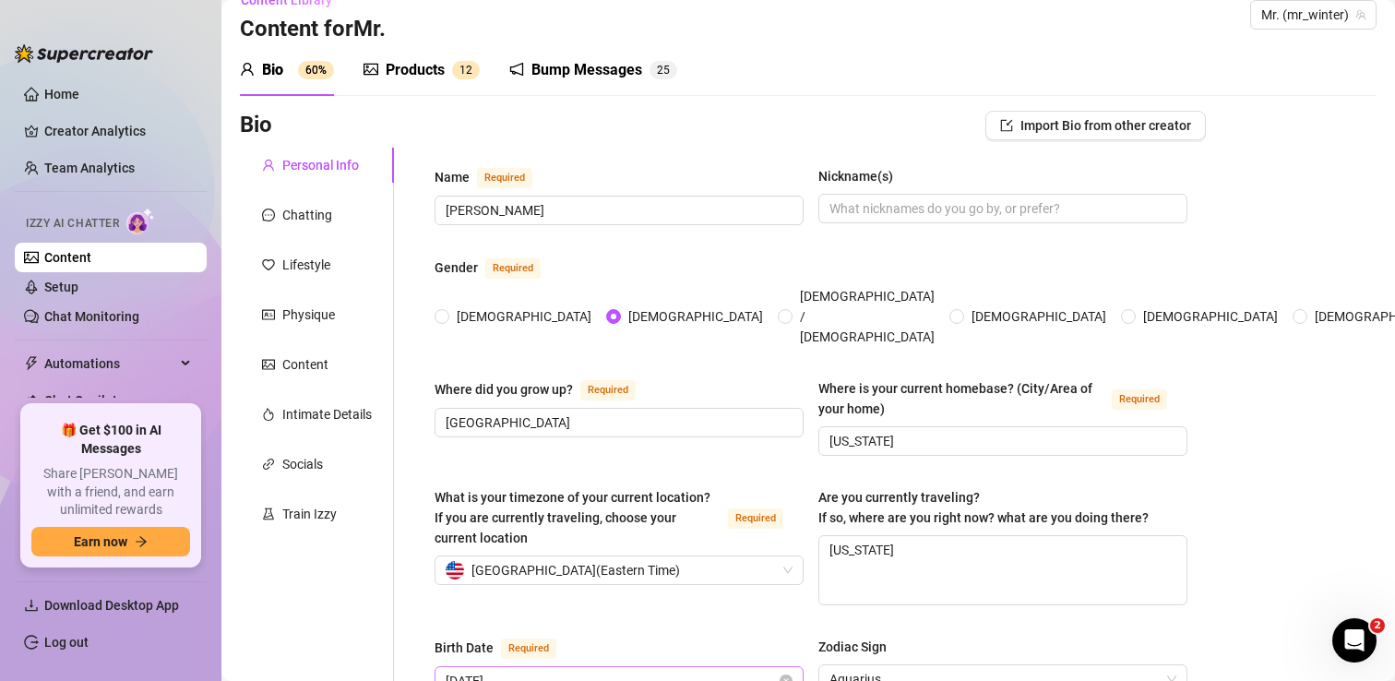
scroll to position [0, 0]
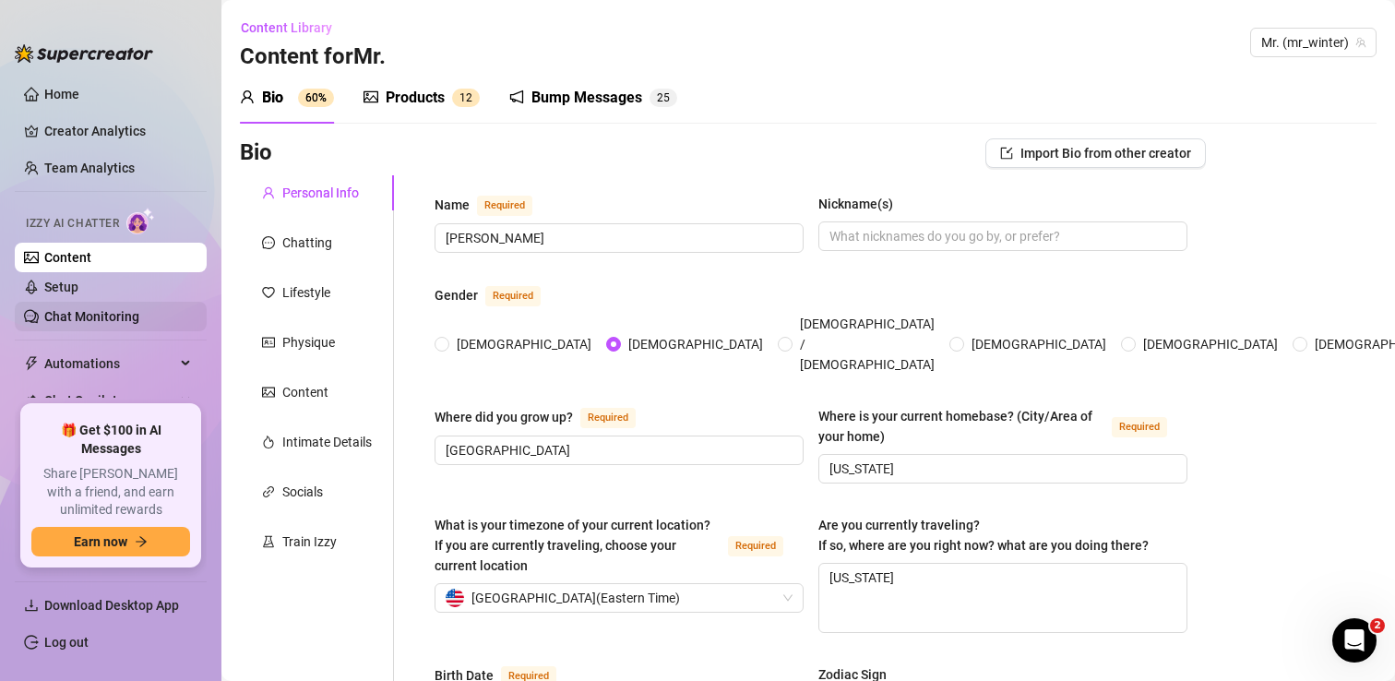
click at [108, 309] on link "Chat Monitoring" at bounding box center [91, 316] width 95 height 15
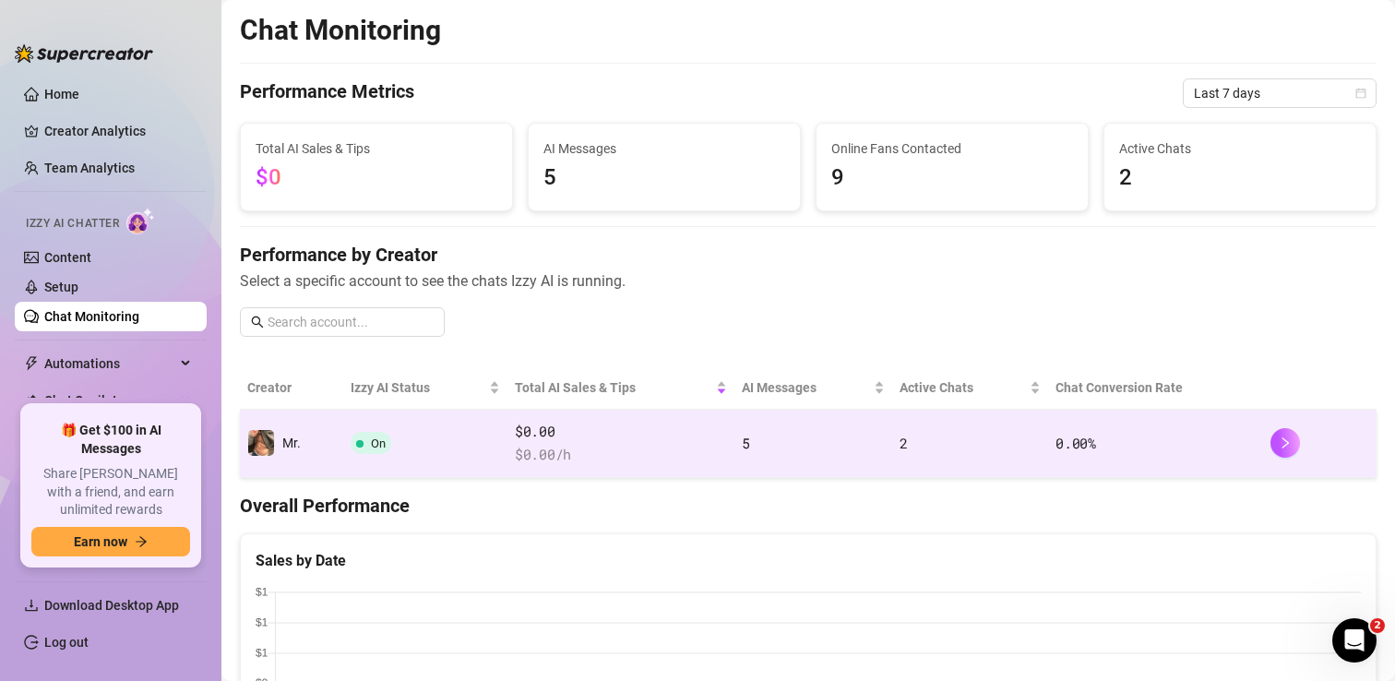
click at [485, 440] on td "On" at bounding box center [425, 444] width 164 height 68
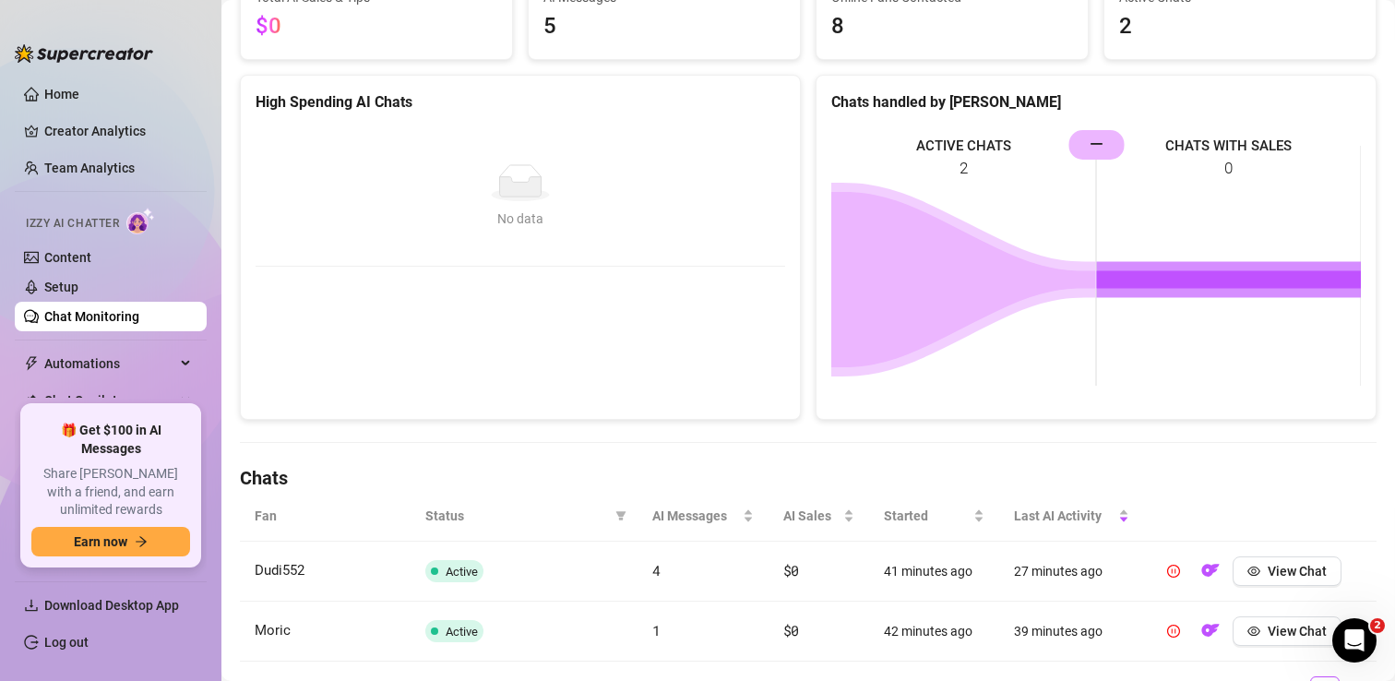
scroll to position [291, 0]
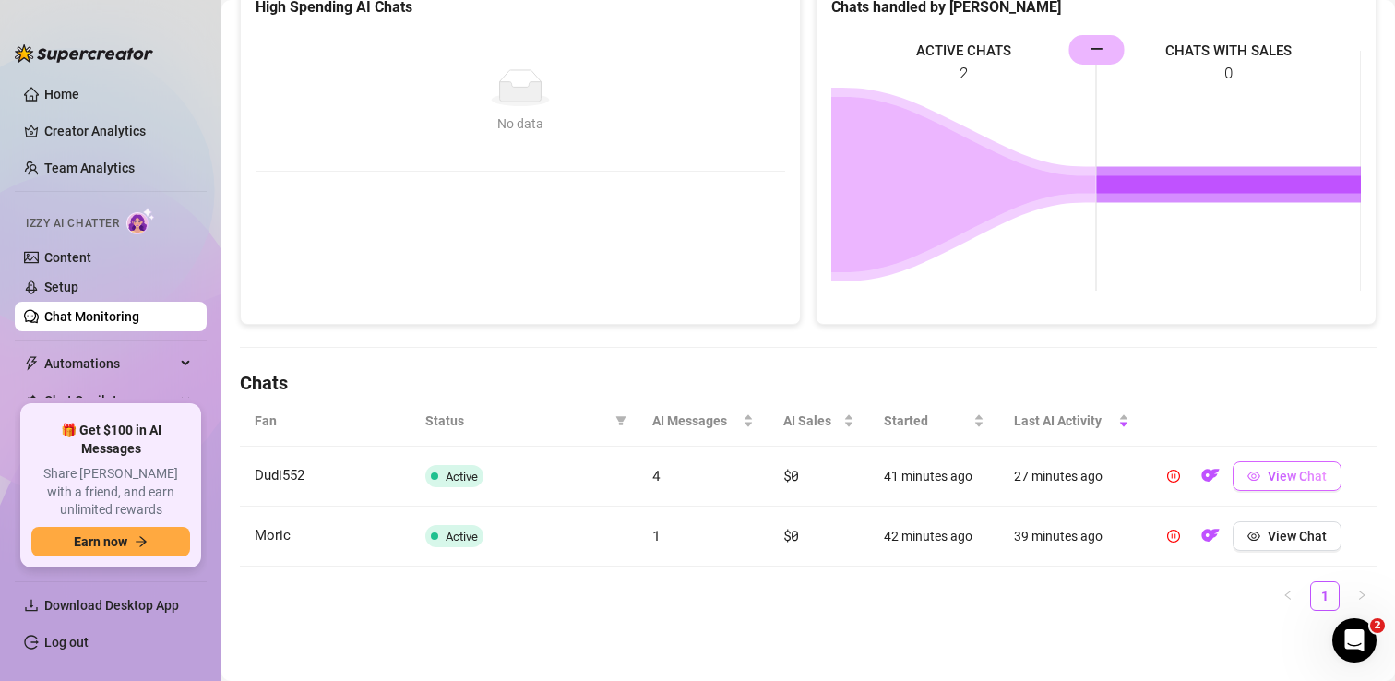
click at [1267, 466] on button "View Chat" at bounding box center [1287, 476] width 109 height 30
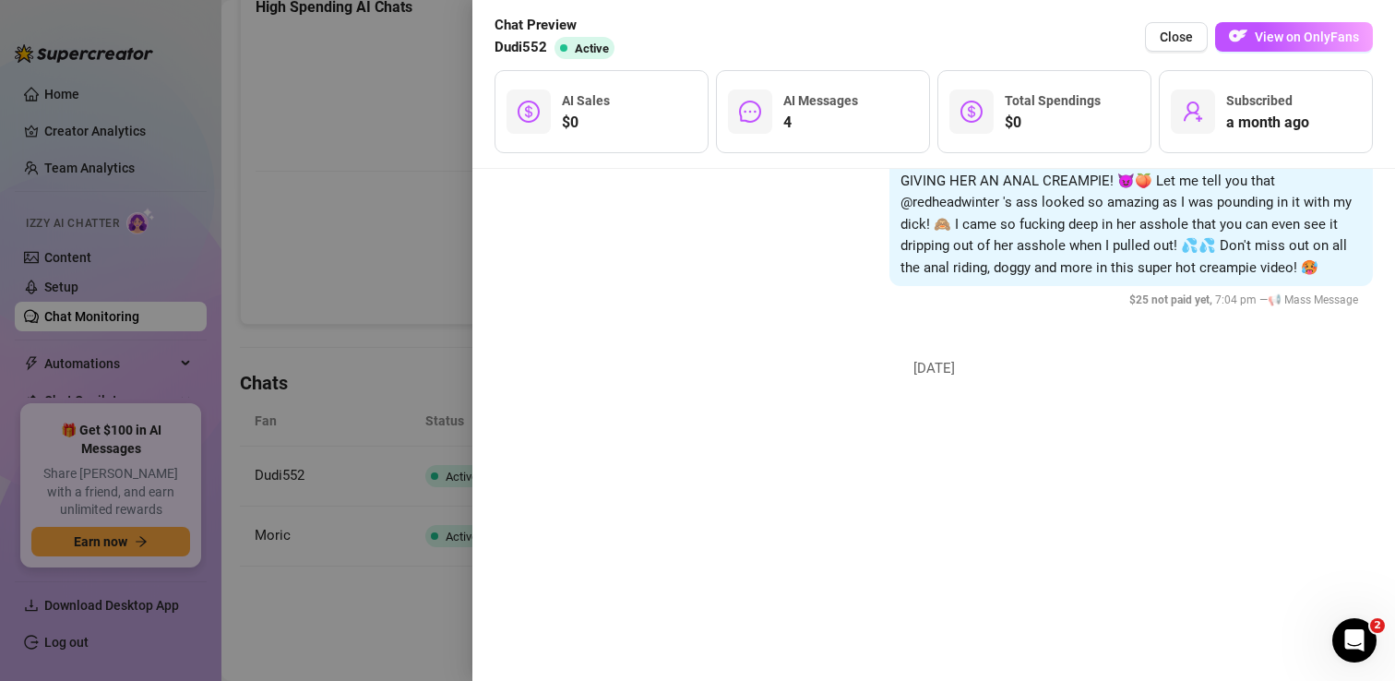
scroll to position [3411, 0]
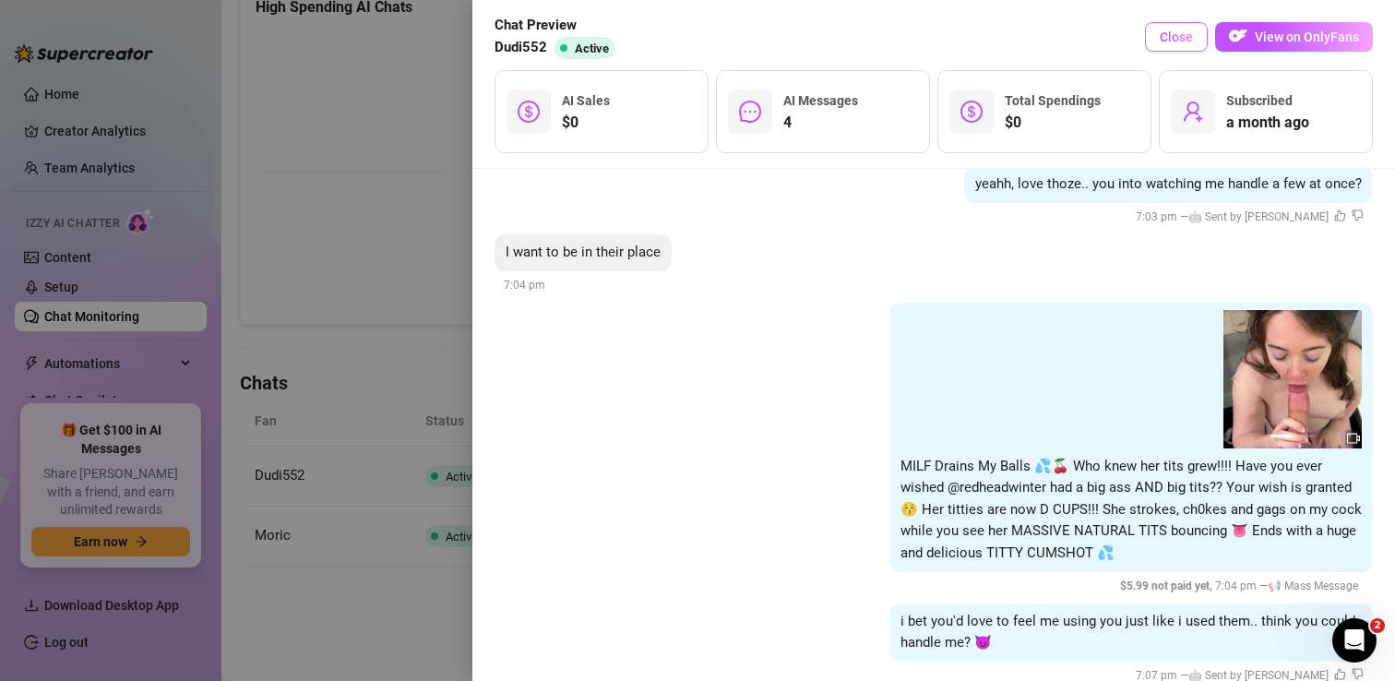
click at [1171, 37] on span "Close" at bounding box center [1176, 37] width 33 height 15
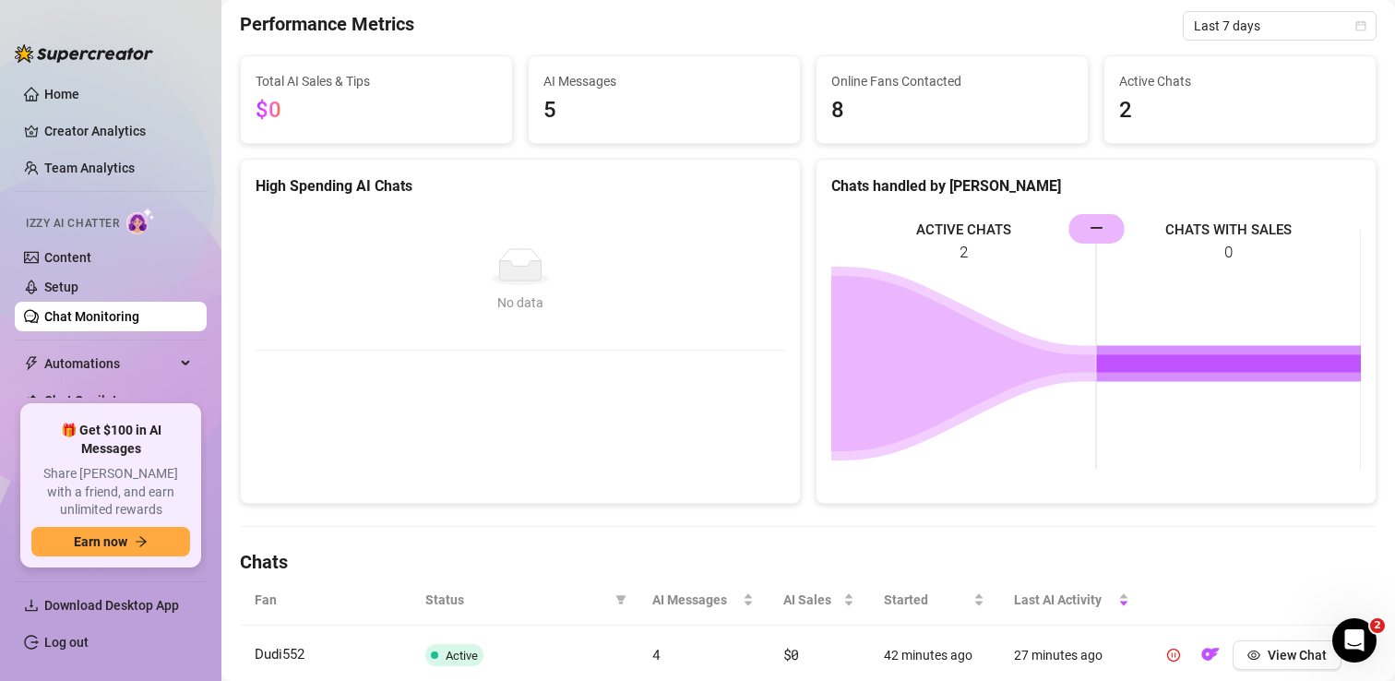
scroll to position [0, 0]
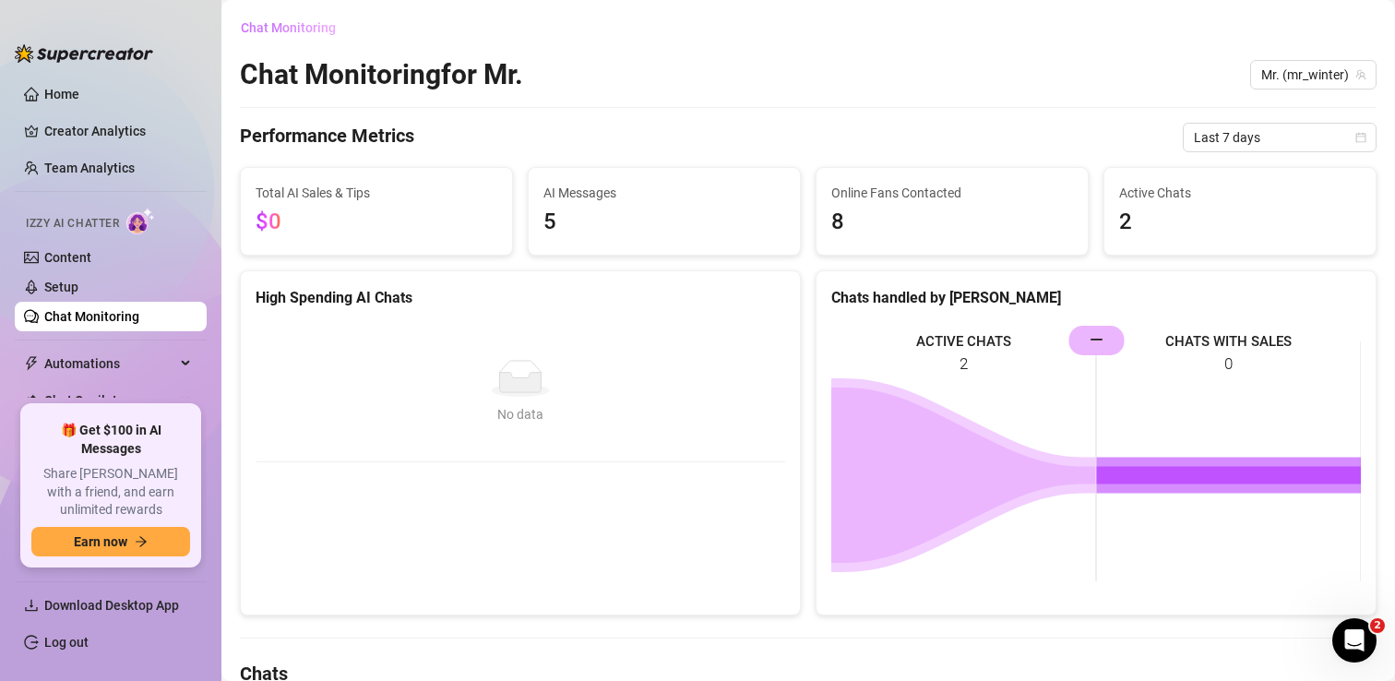
click at [288, 30] on span "Chat Monitoring" at bounding box center [288, 27] width 95 height 15
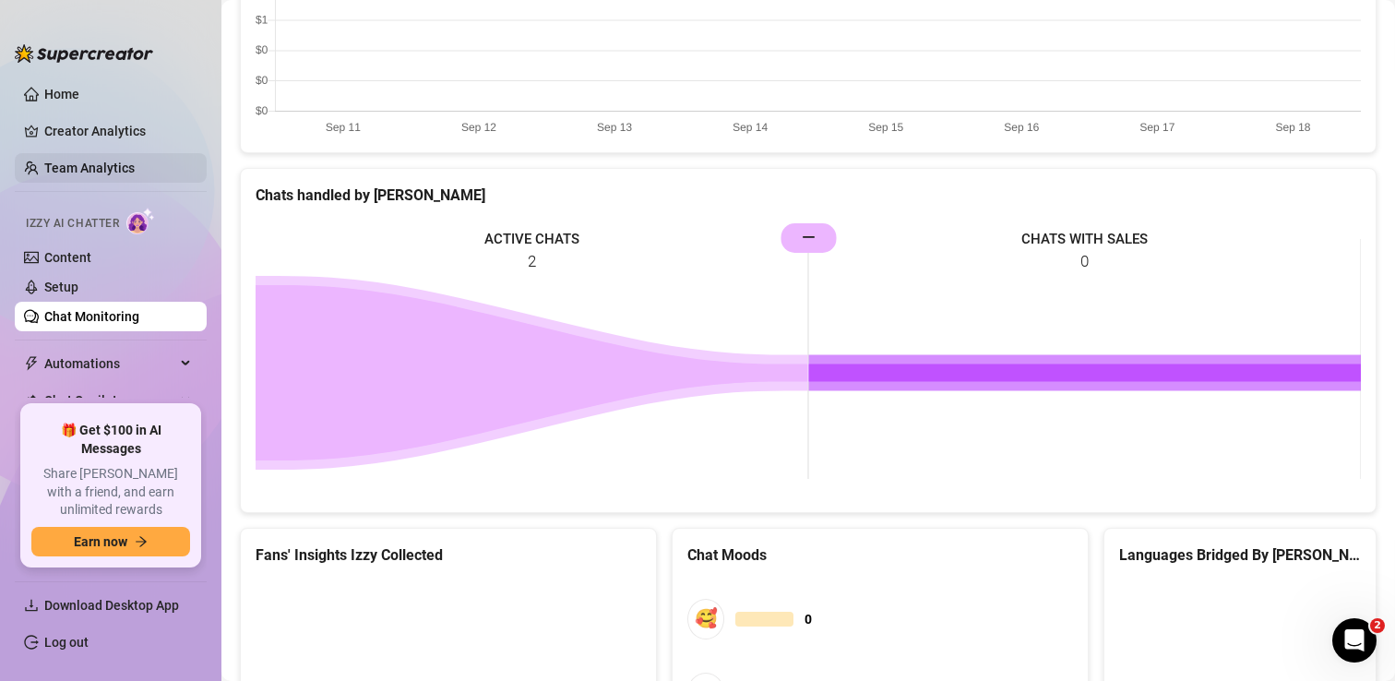
click at [130, 164] on link "Team Analytics" at bounding box center [89, 168] width 90 height 15
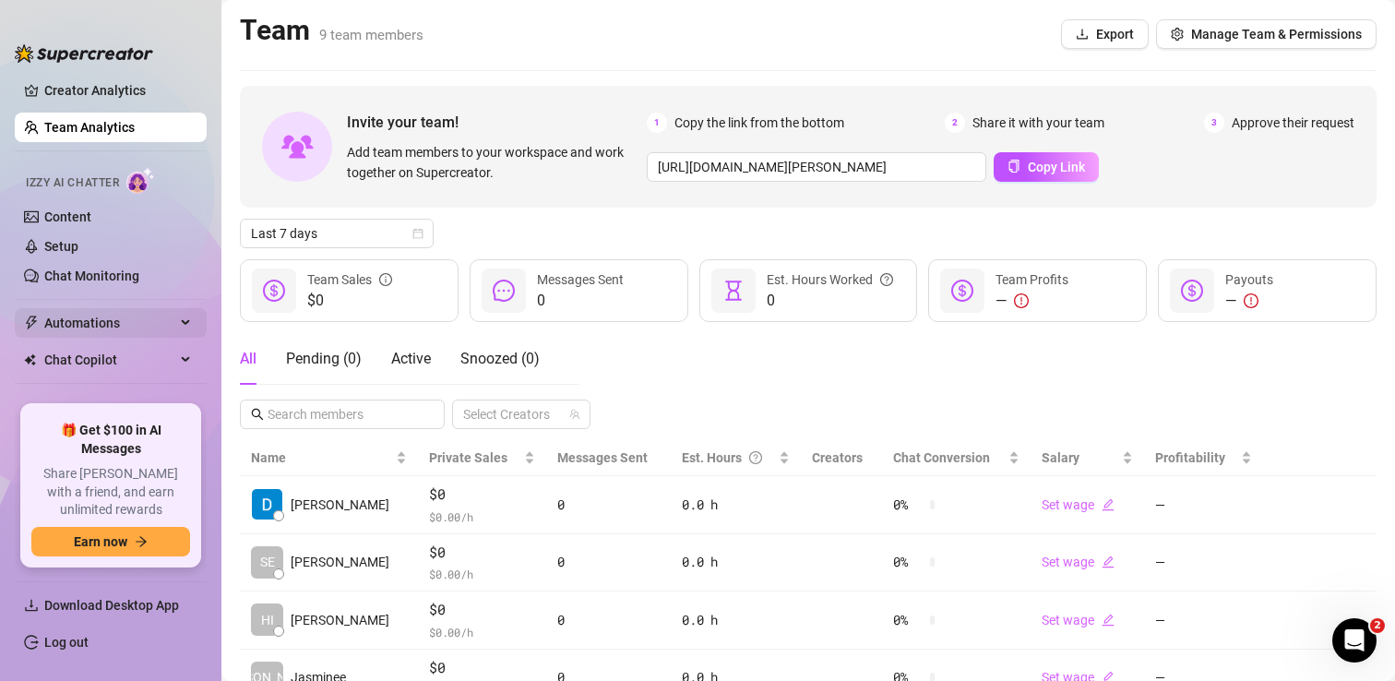
scroll to position [91, 0]
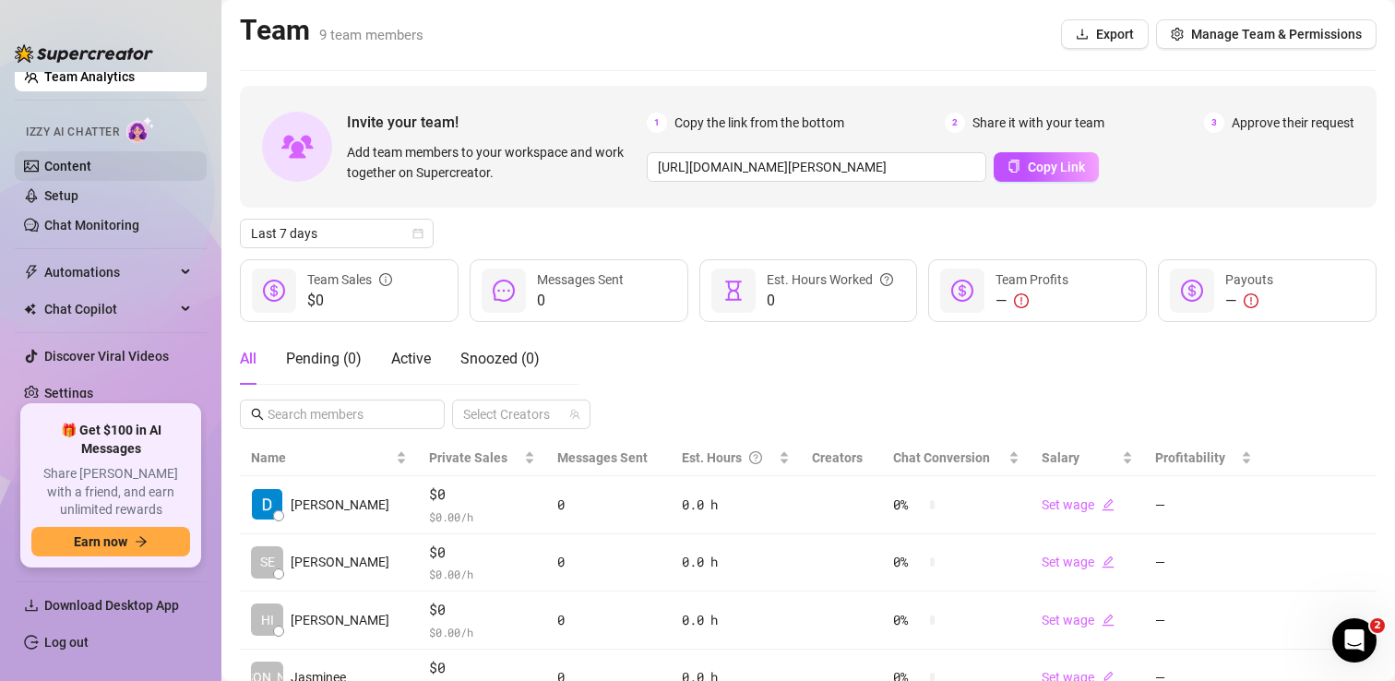
click at [91, 161] on link "Content" at bounding box center [67, 166] width 47 height 15
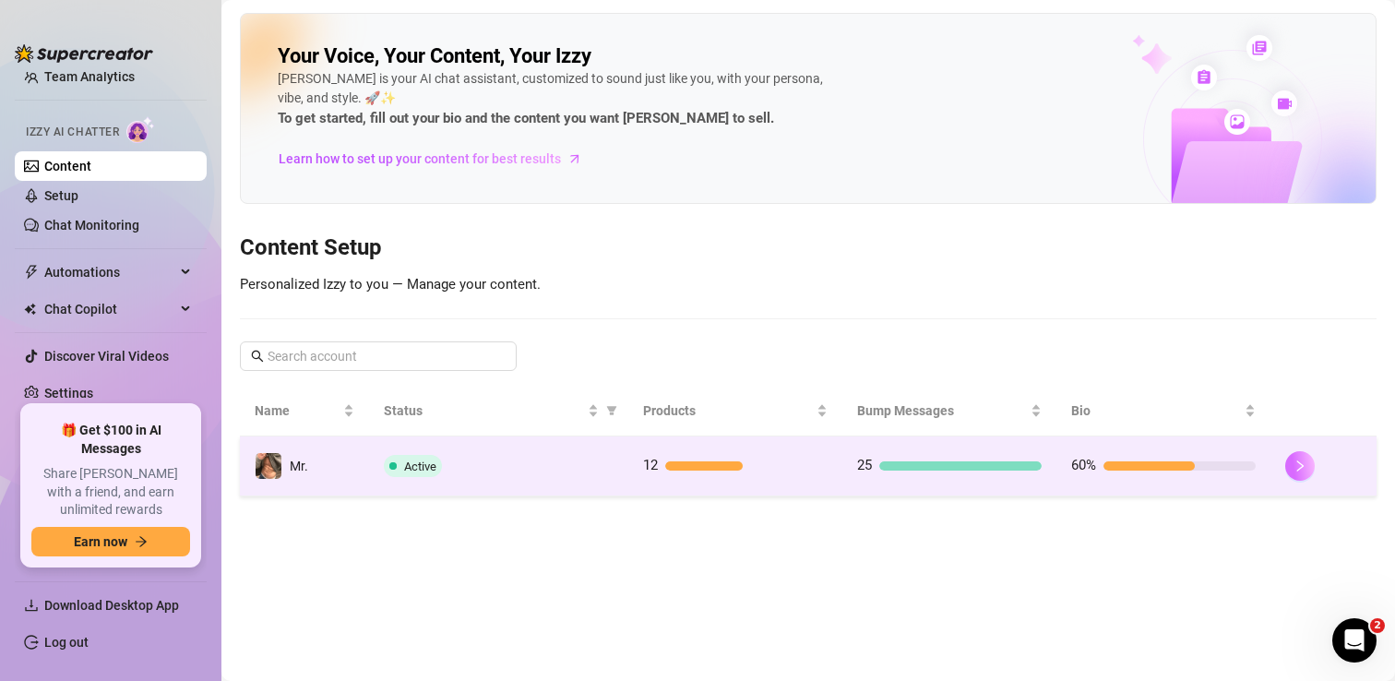
click at [1309, 465] on button "button" at bounding box center [1300, 466] width 30 height 30
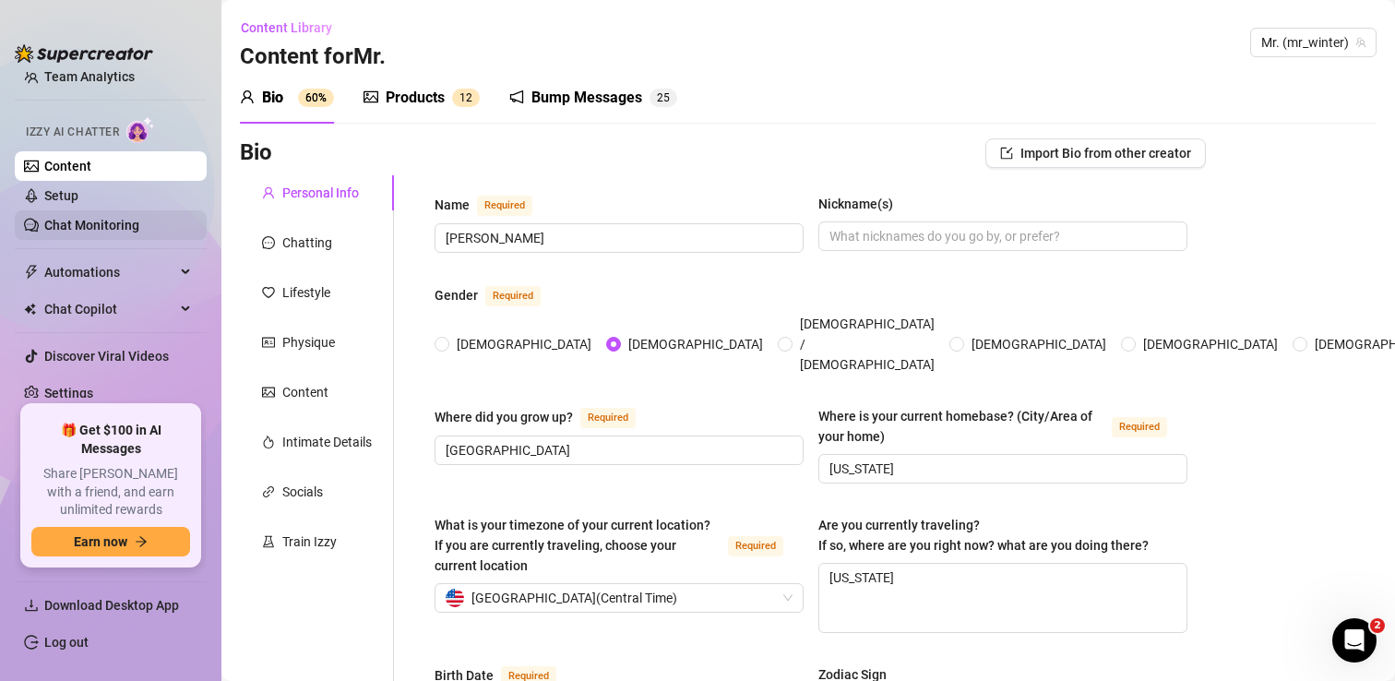
click at [99, 228] on link "Chat Monitoring" at bounding box center [91, 225] width 95 height 15
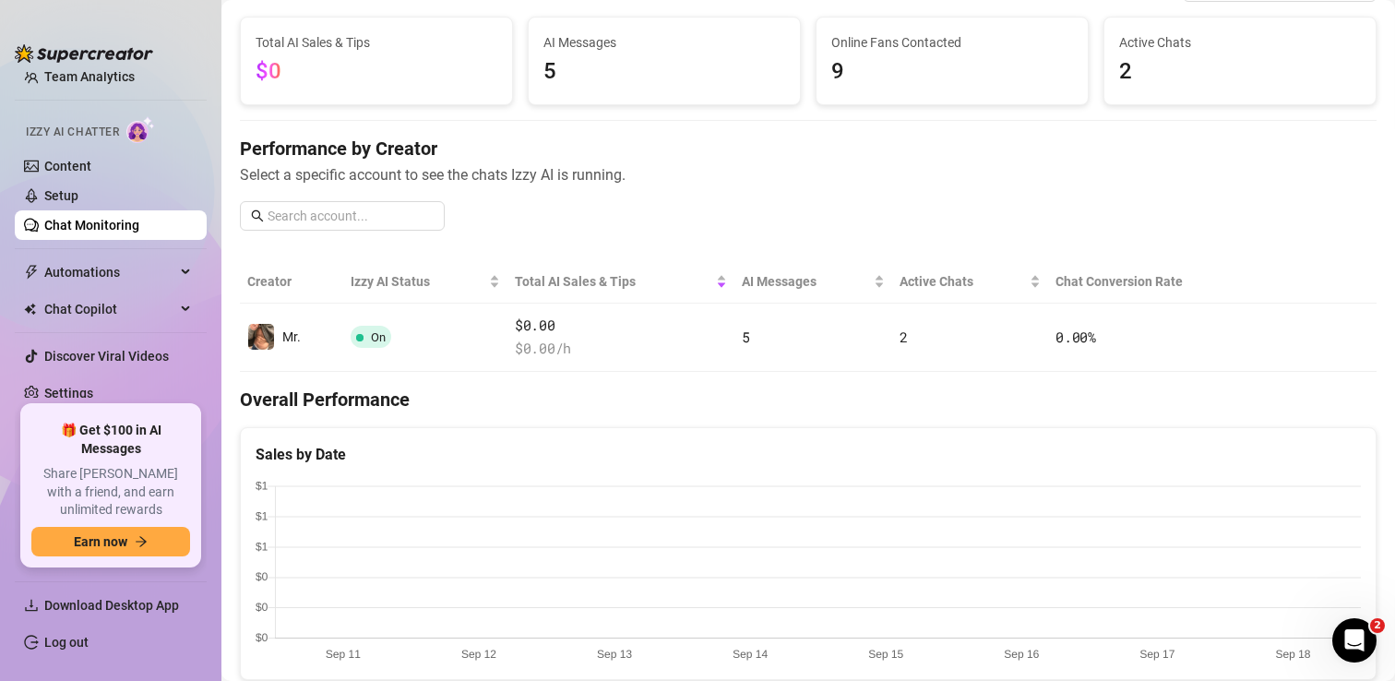
scroll to position [102, 0]
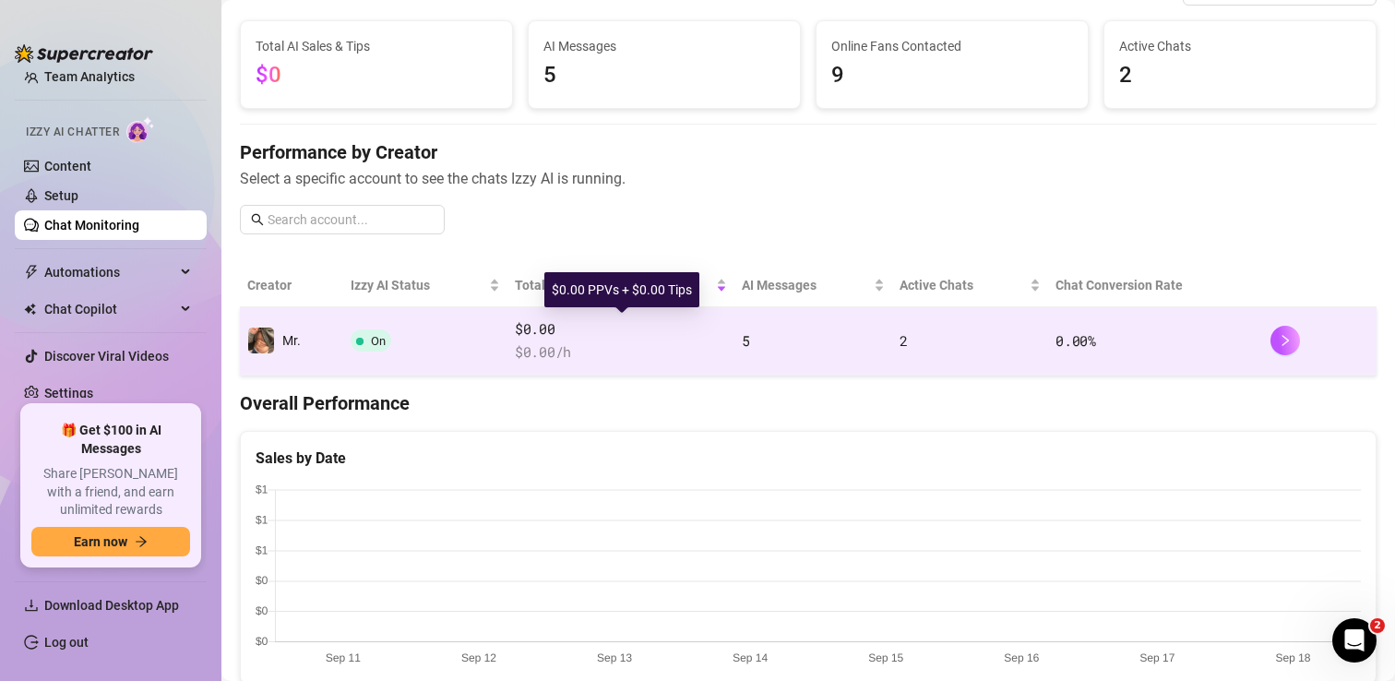
click at [726, 329] on span "$0.00" at bounding box center [621, 329] width 212 height 22
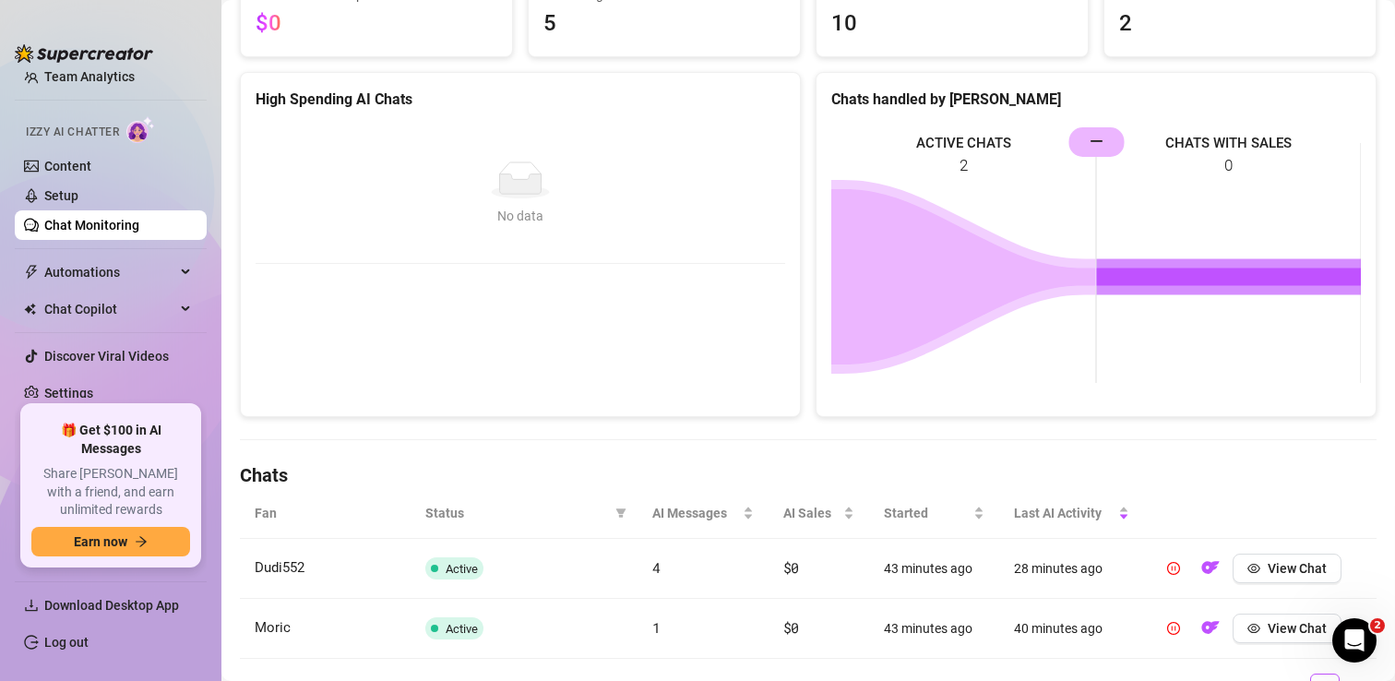
scroll to position [291, 0]
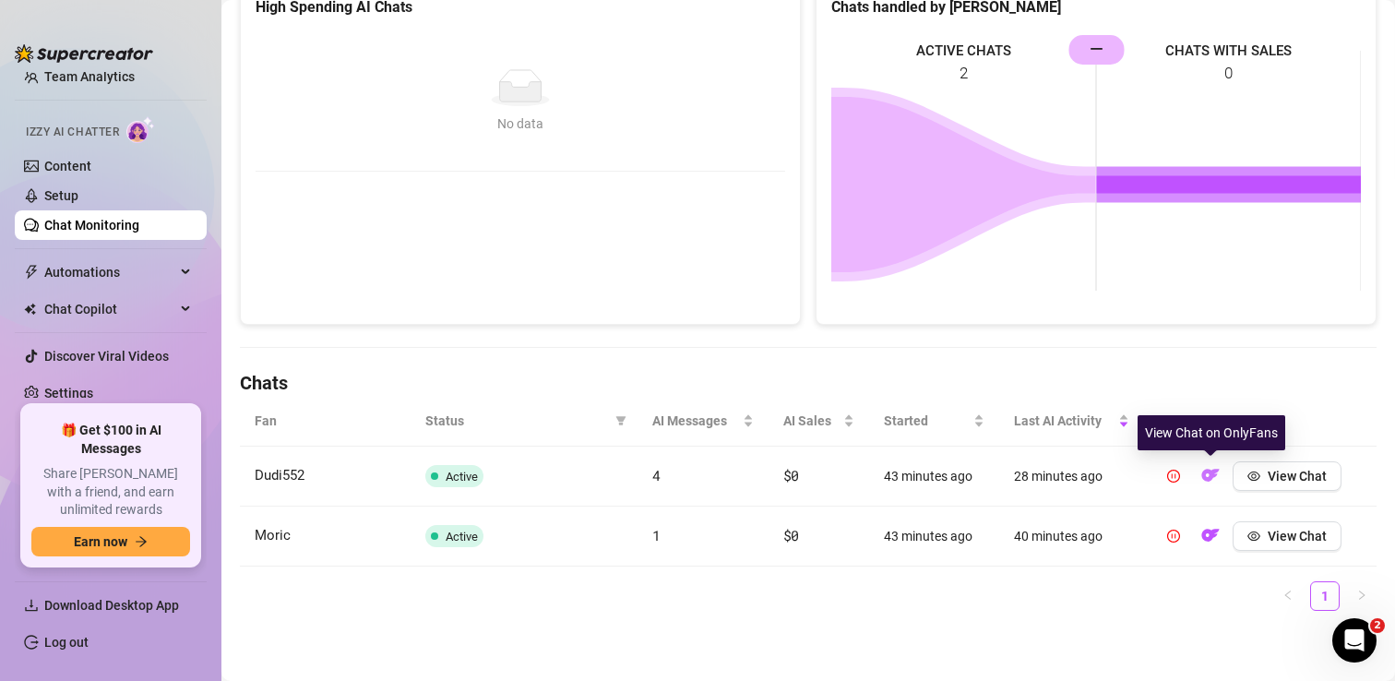
click at [1211, 475] on img "button" at bounding box center [1210, 475] width 18 height 18
